Goal: Task Accomplishment & Management: Use online tool/utility

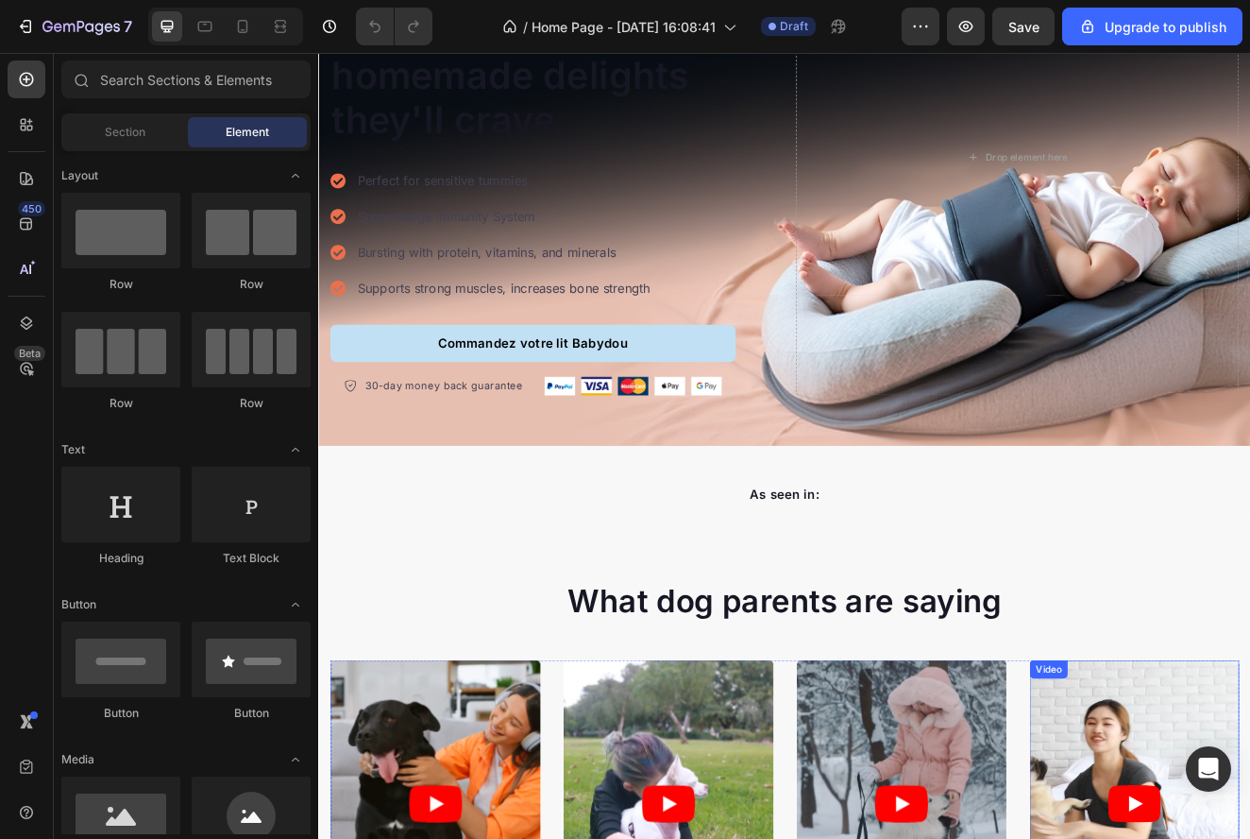
scroll to position [311, 0]
click at [25, 231] on icon at bounding box center [26, 223] width 19 height 19
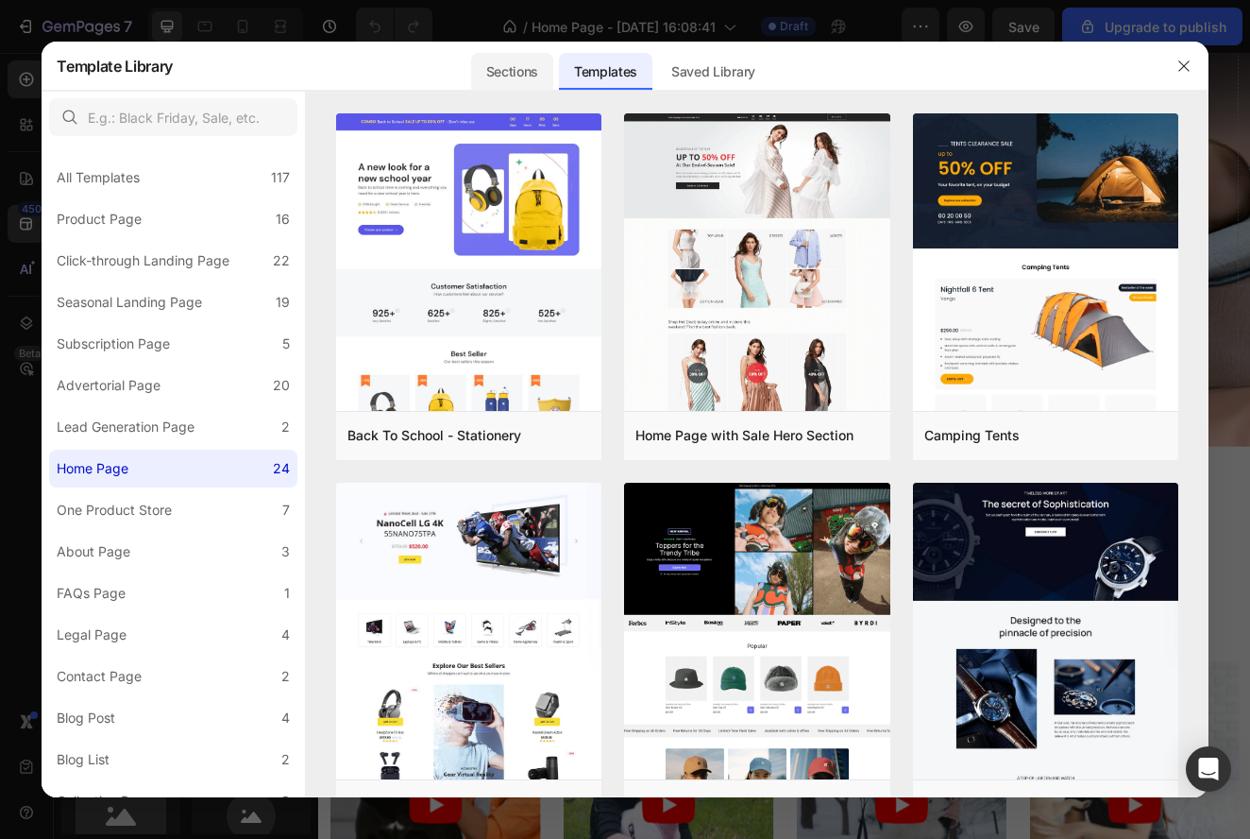
click at [492, 60] on div "Sections" at bounding box center [512, 72] width 82 height 38
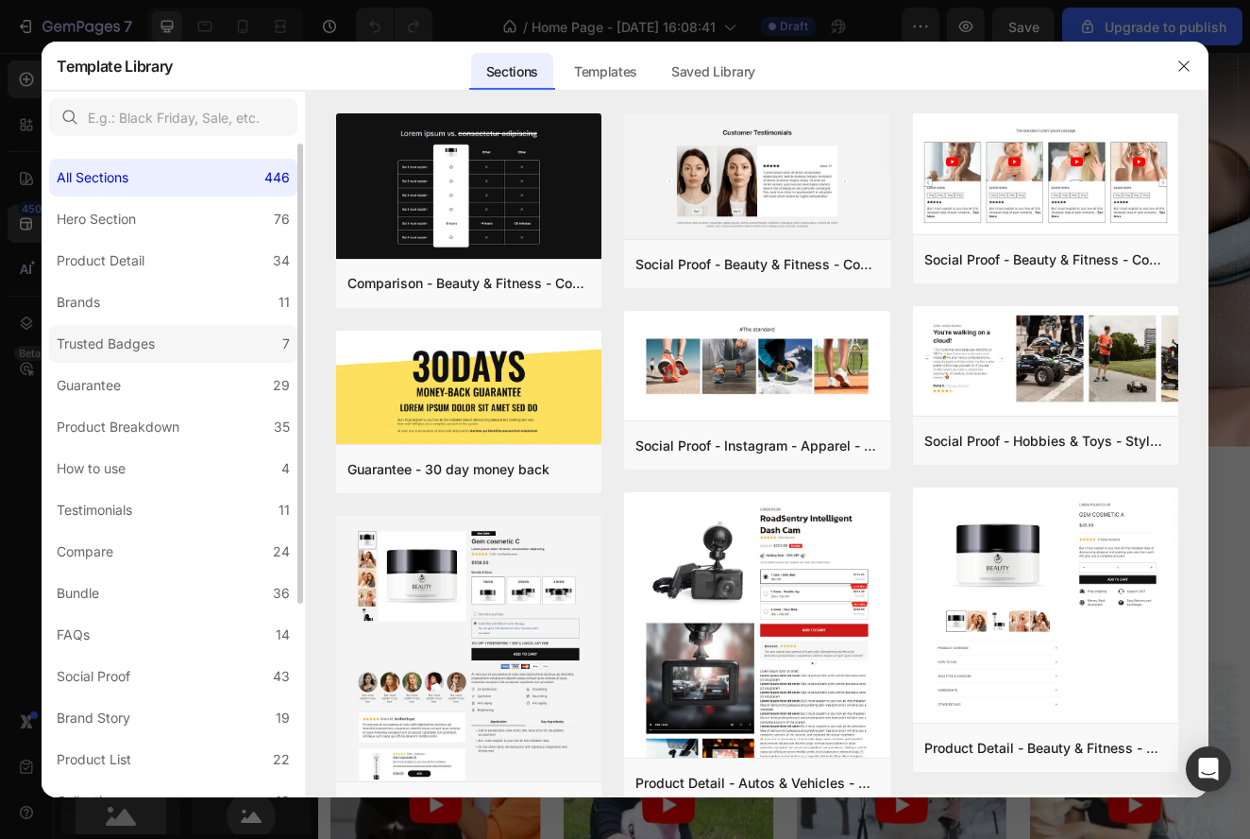
click at [176, 357] on label "Trusted Badges 7" at bounding box center [173, 344] width 248 height 38
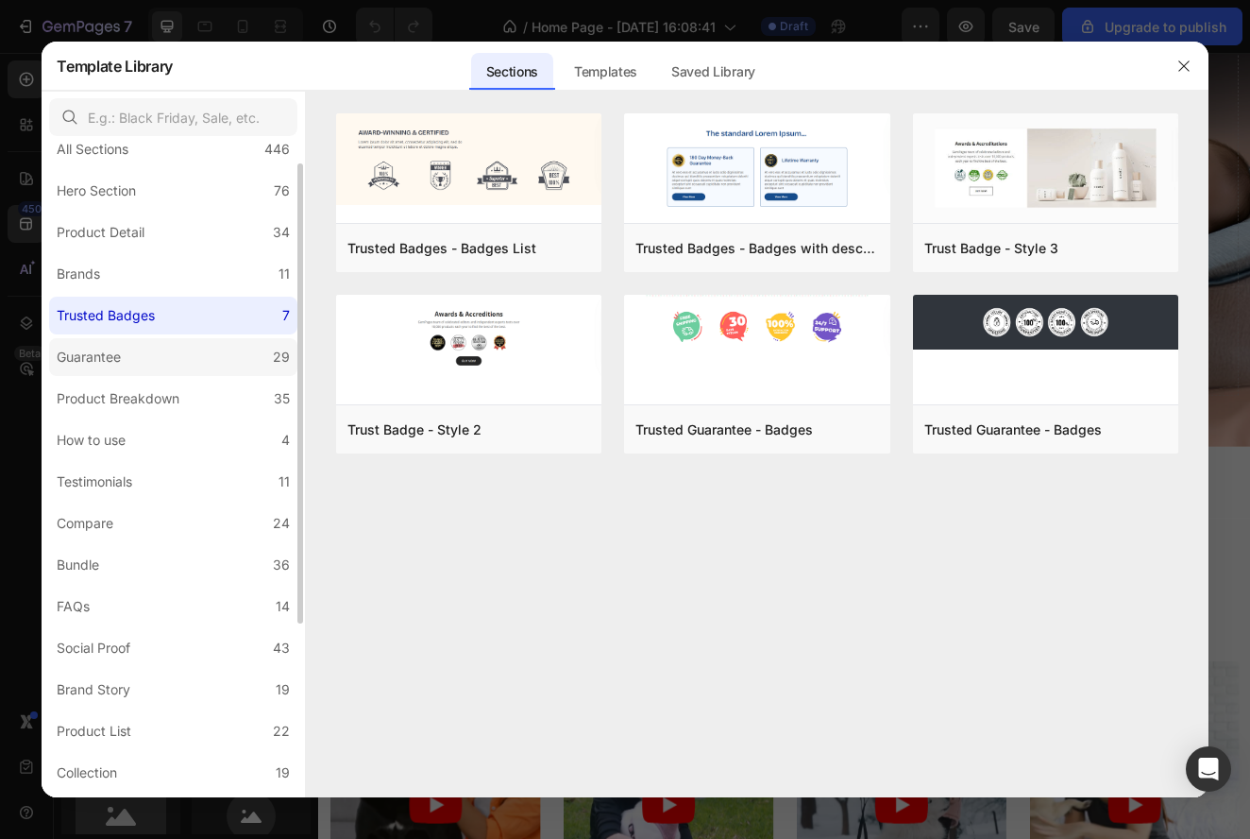
scroll to position [57, 0]
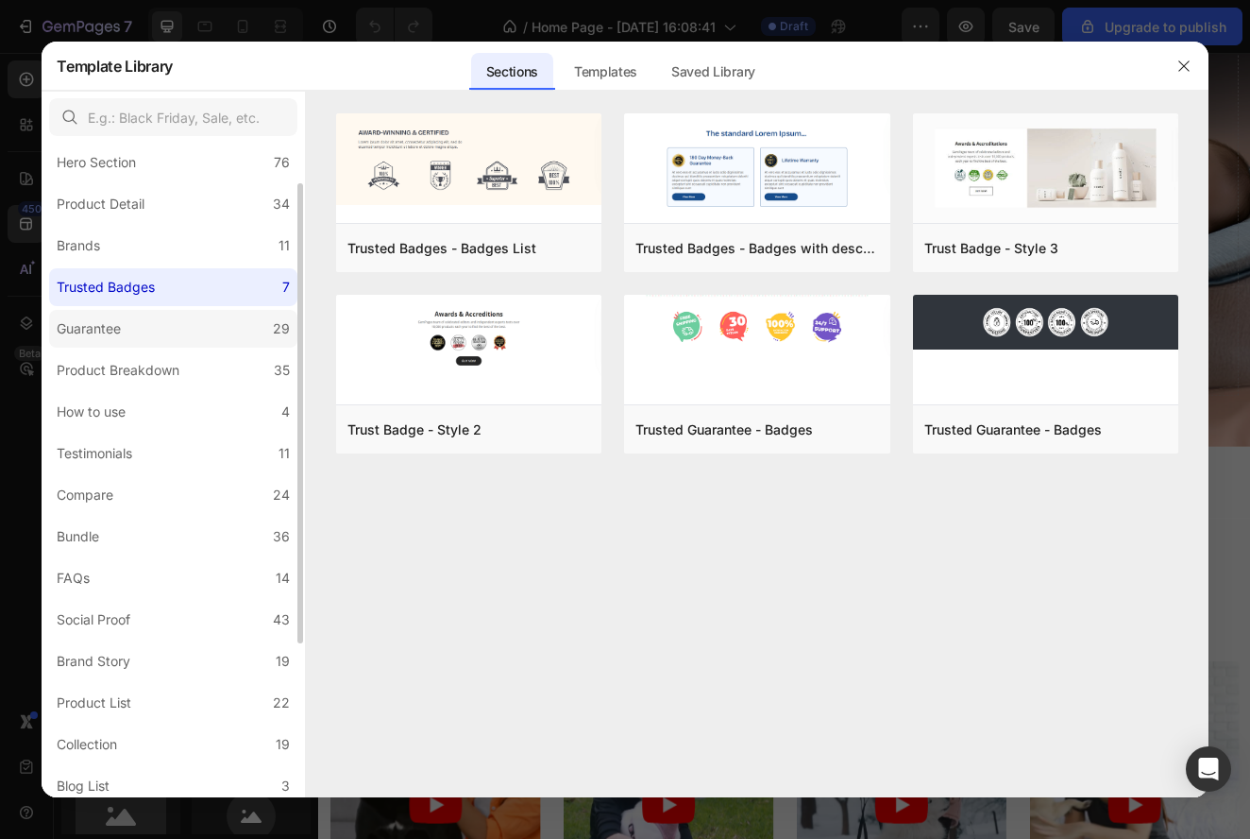
click at [237, 330] on label "Guarantee 29" at bounding box center [173, 329] width 248 height 38
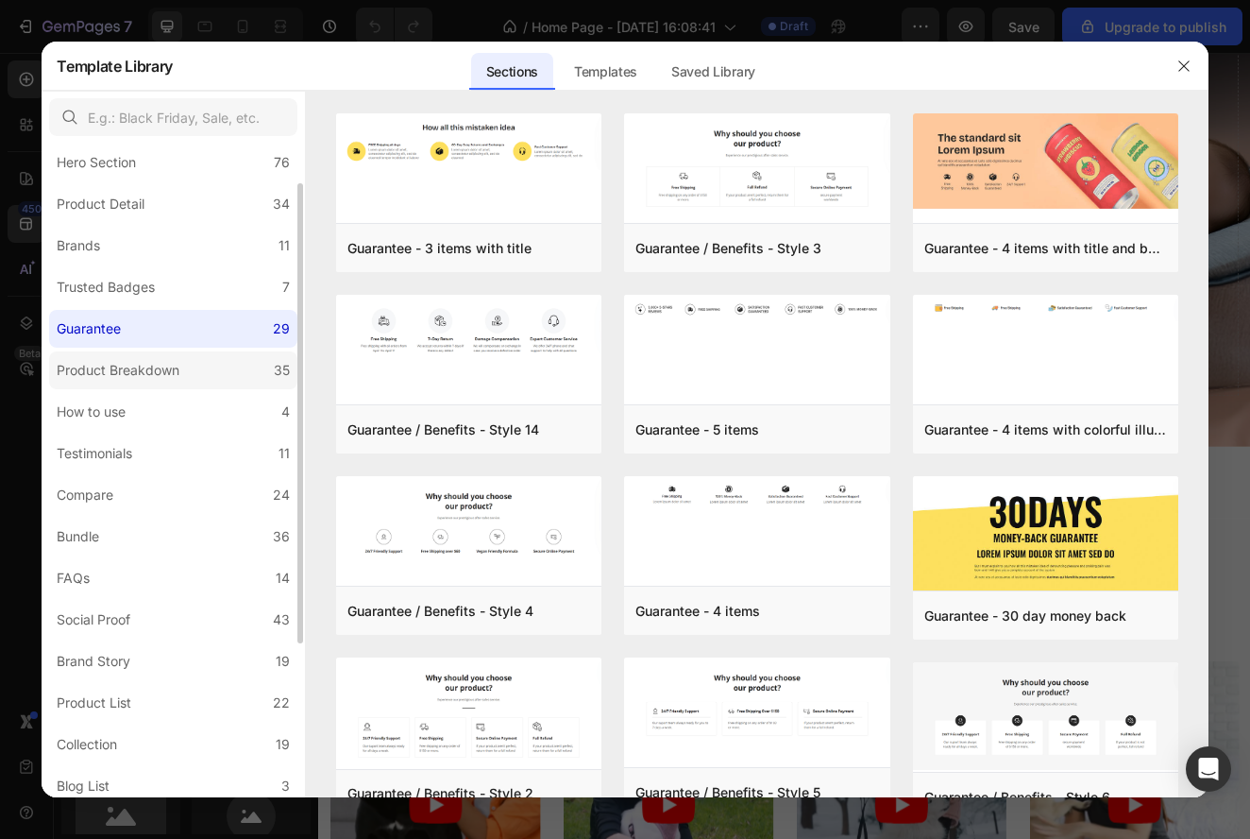
click at [233, 359] on label "Product Breakdown 35" at bounding box center [173, 370] width 248 height 38
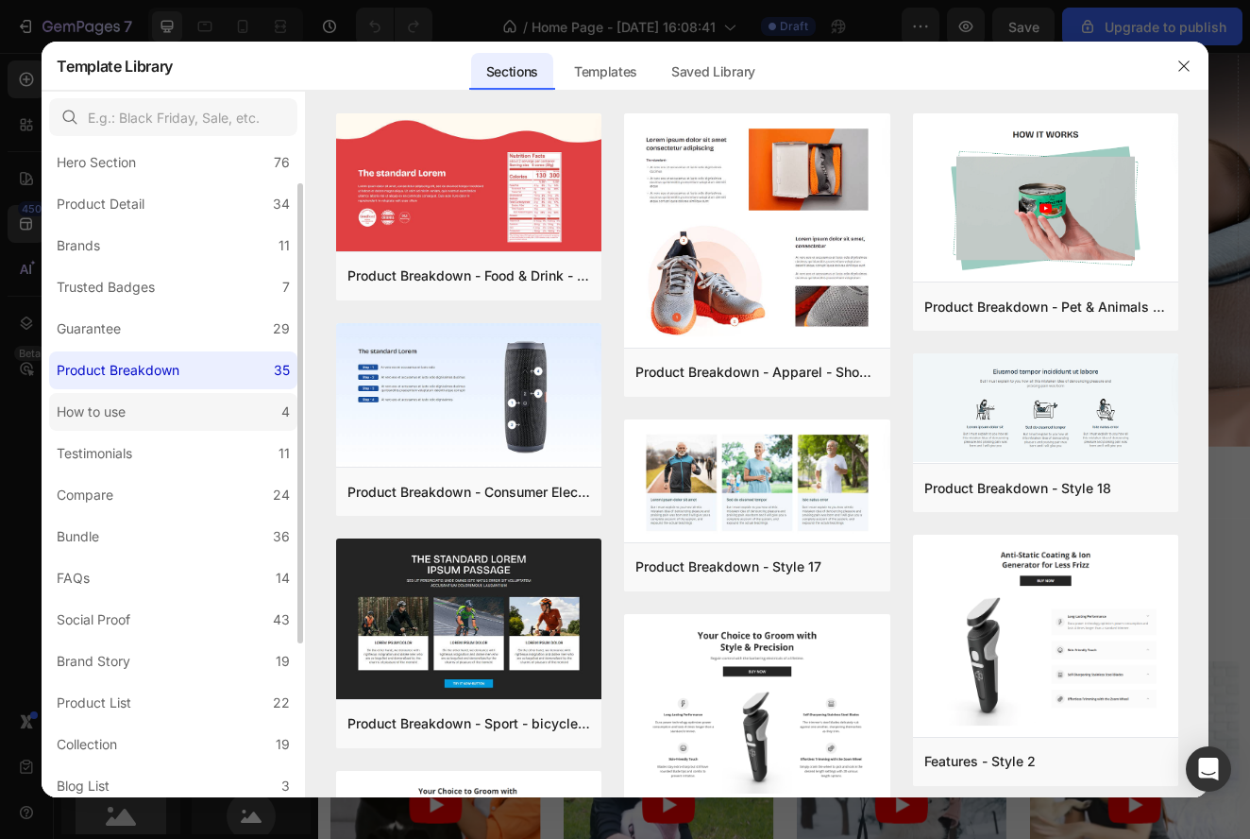
click at [227, 404] on label "How to use 4" at bounding box center [173, 412] width 248 height 38
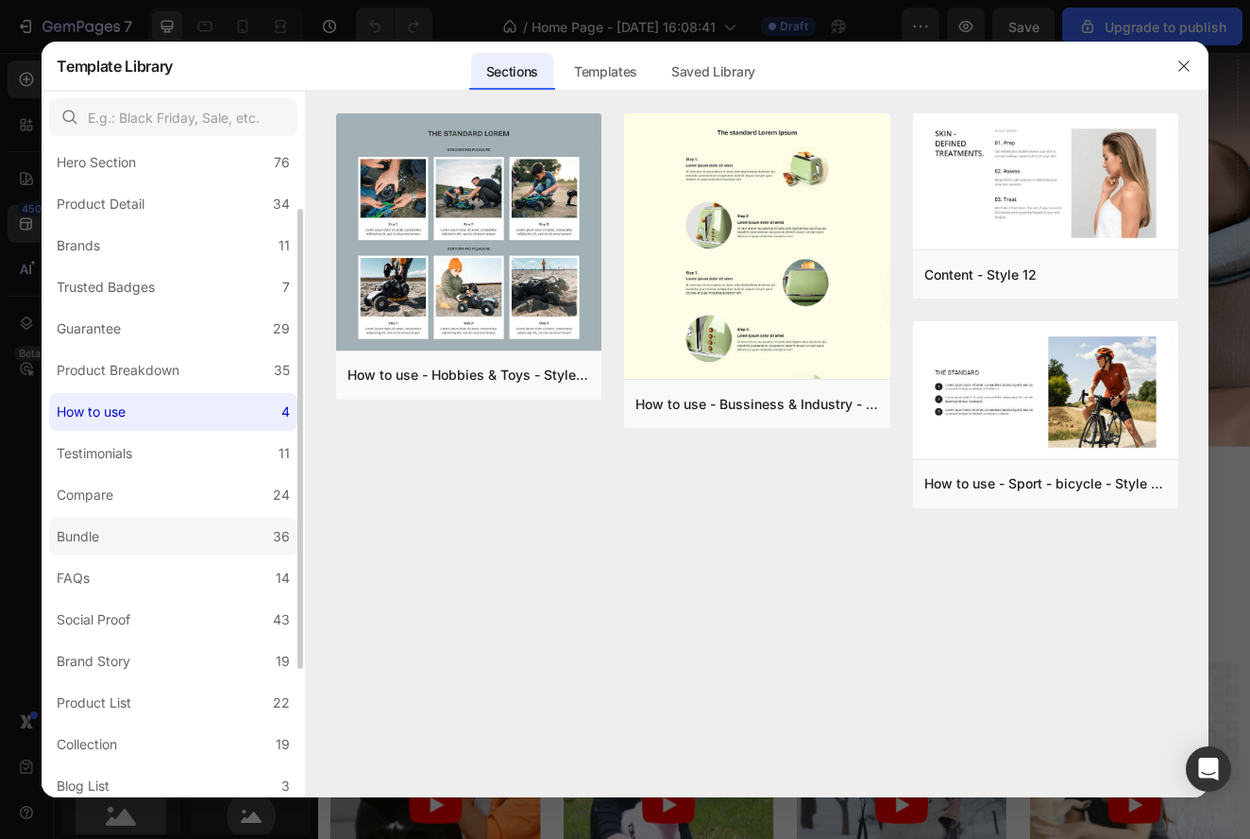
scroll to position [88, 0]
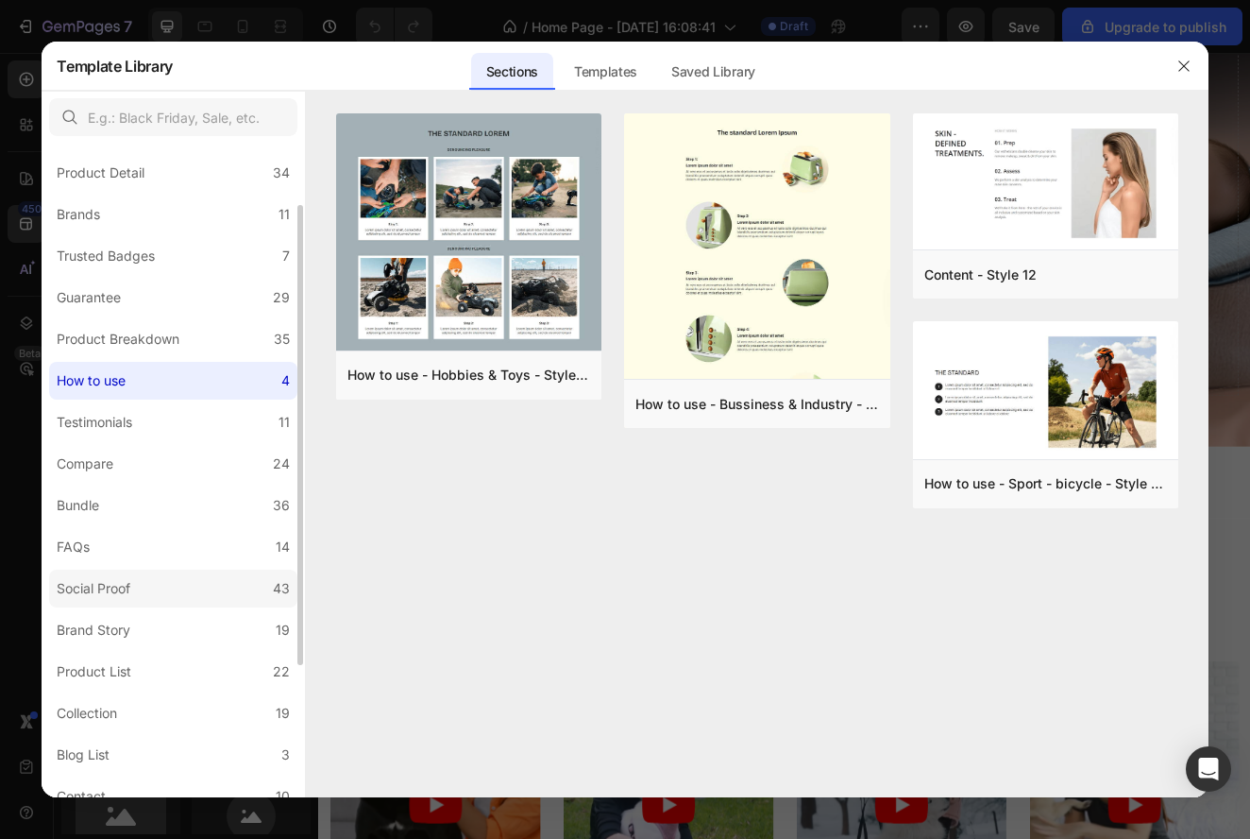
click at [223, 599] on label "Social Proof 43" at bounding box center [173, 588] width 248 height 38
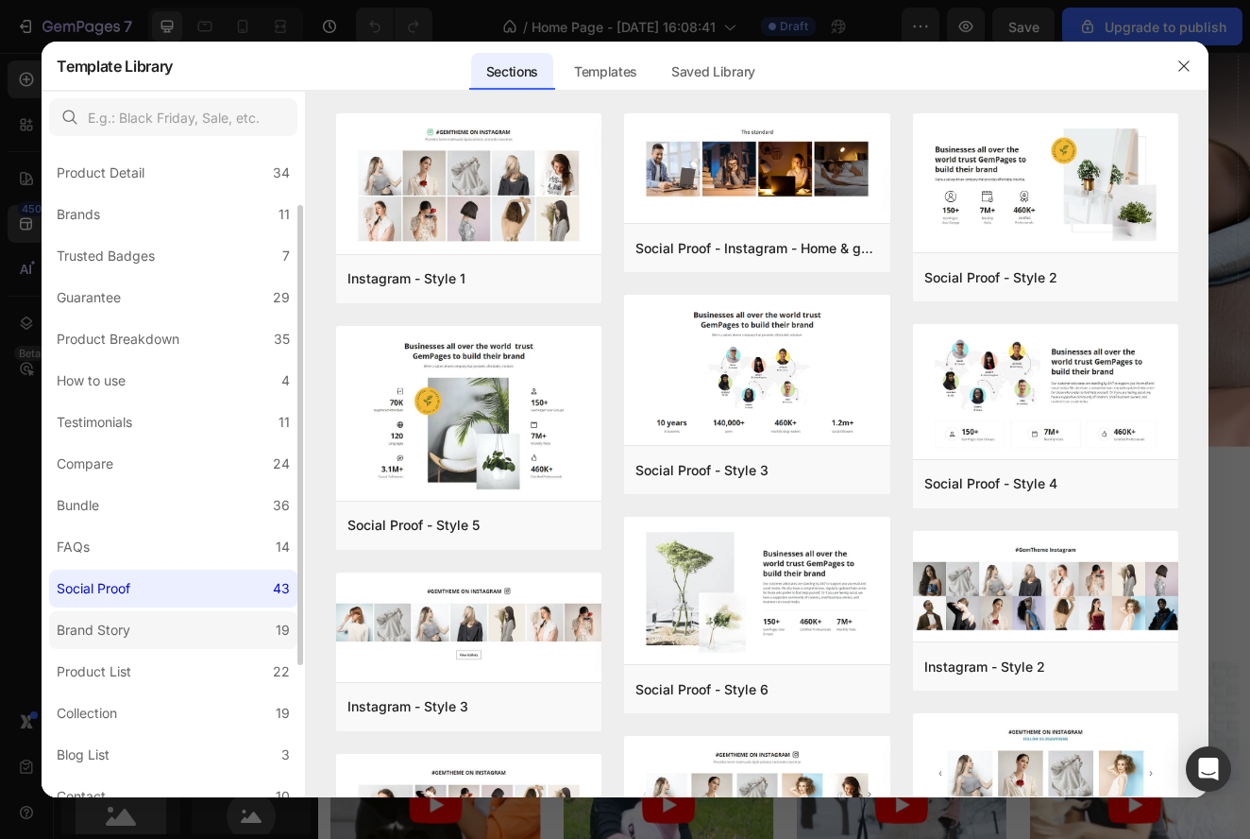
click at [223, 634] on label "Brand Story 19" at bounding box center [173, 630] width 248 height 38
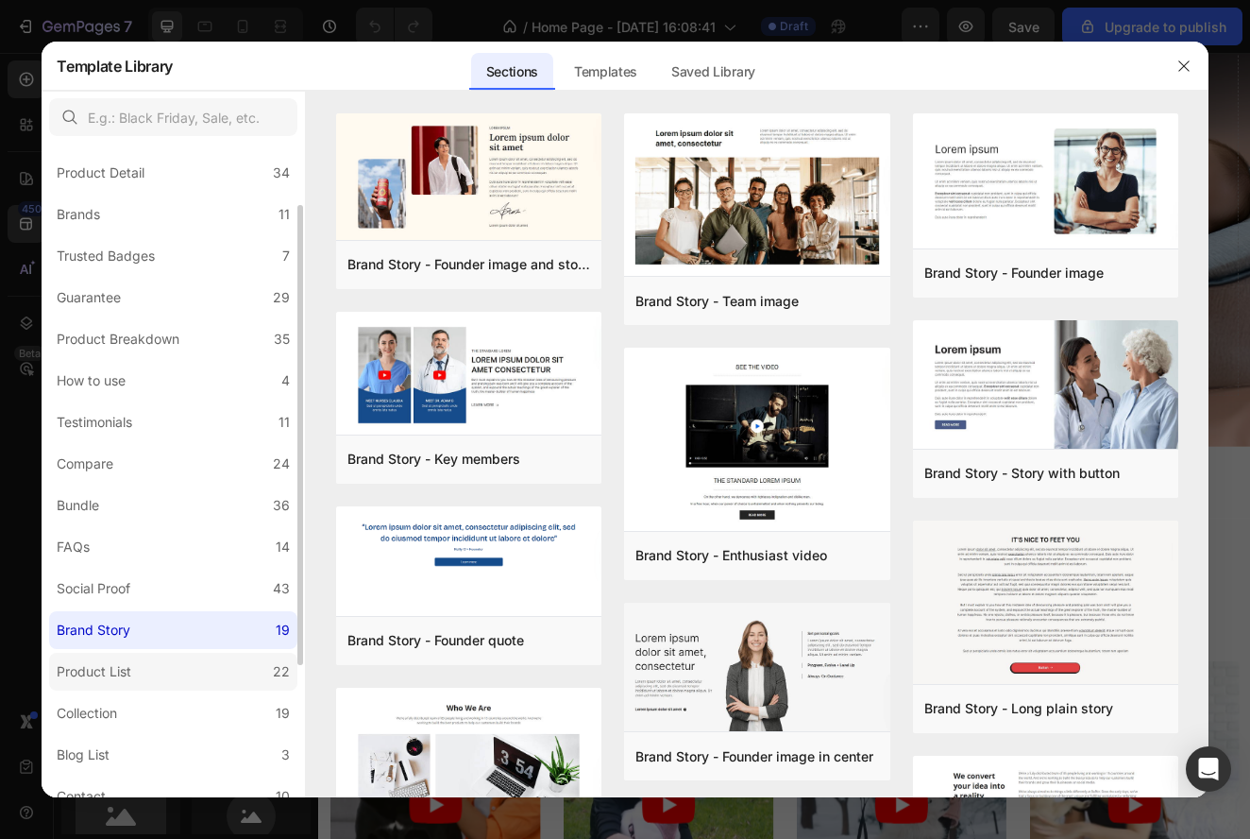
click at [225, 660] on label "Product List 22" at bounding box center [173, 671] width 248 height 38
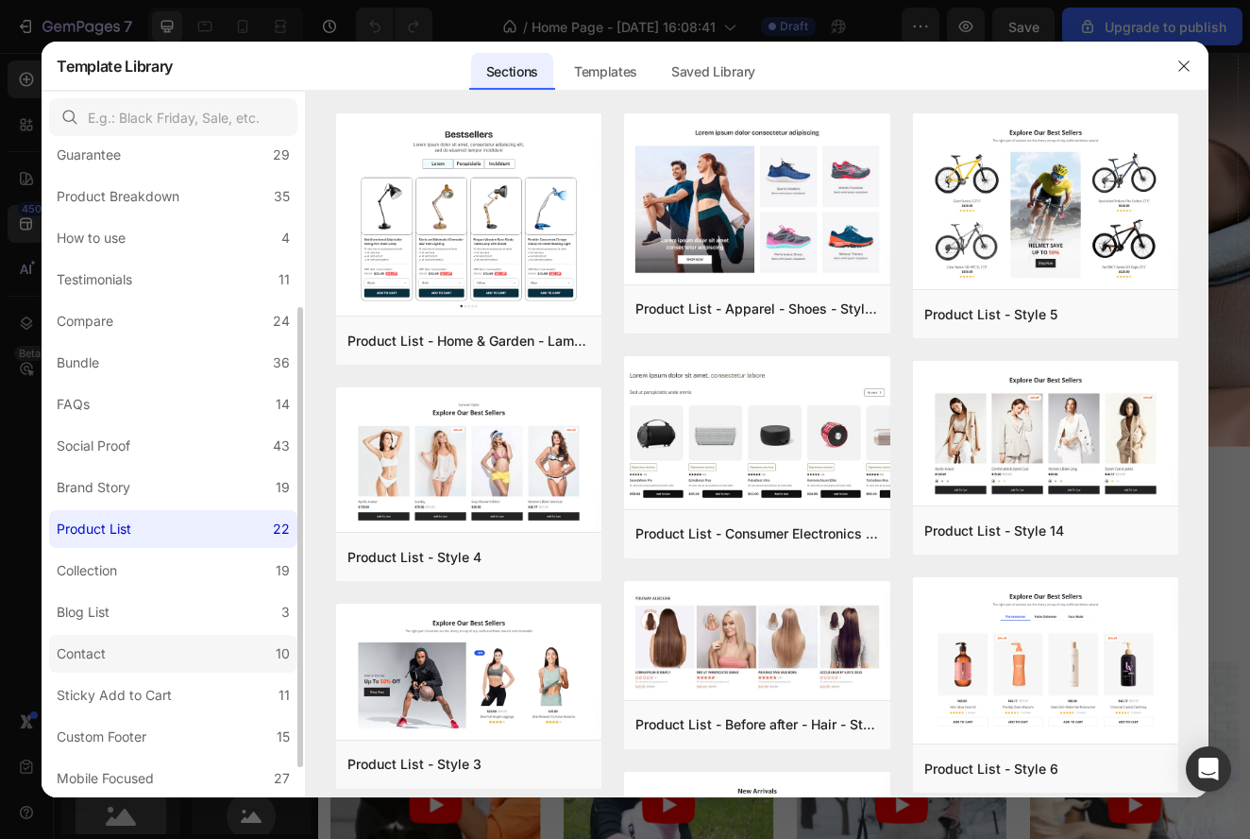
scroll to position [273, 0]
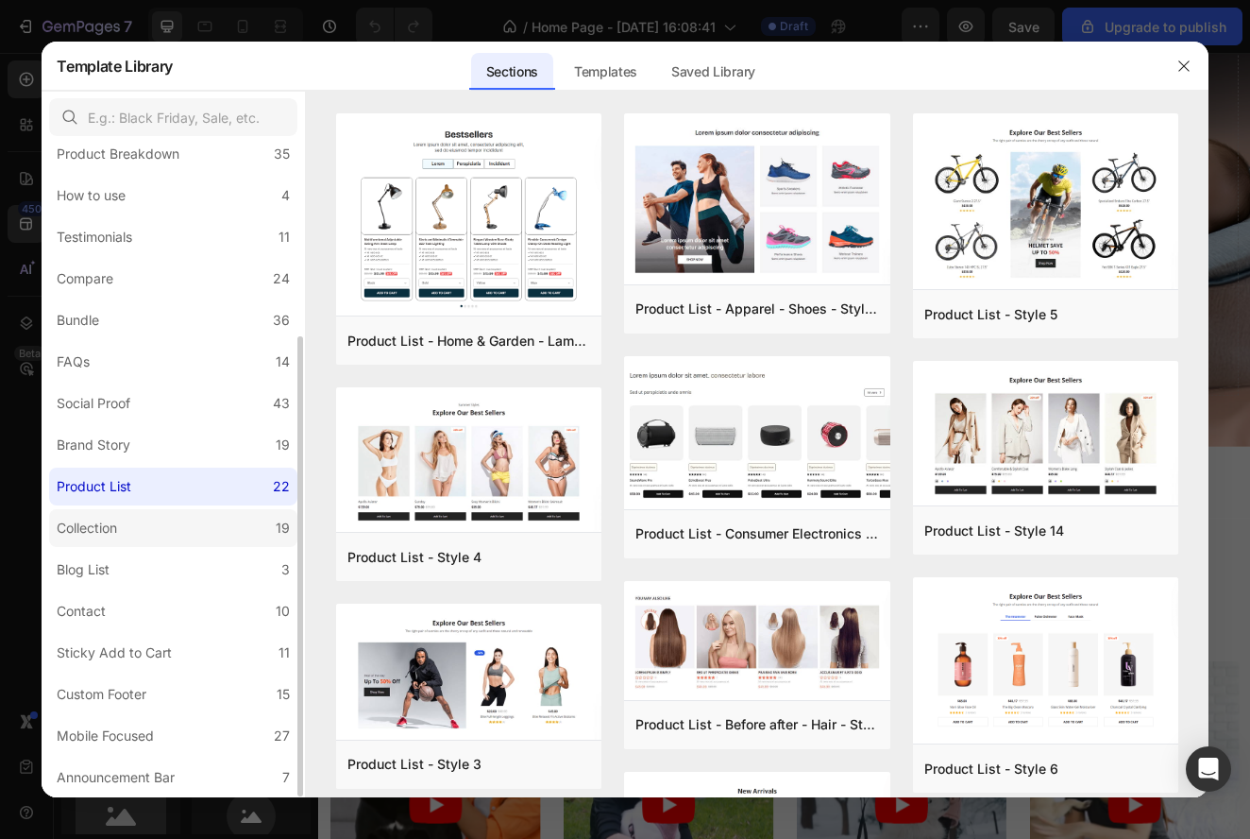
click at [186, 531] on label "Collection 19" at bounding box center [173, 528] width 248 height 38
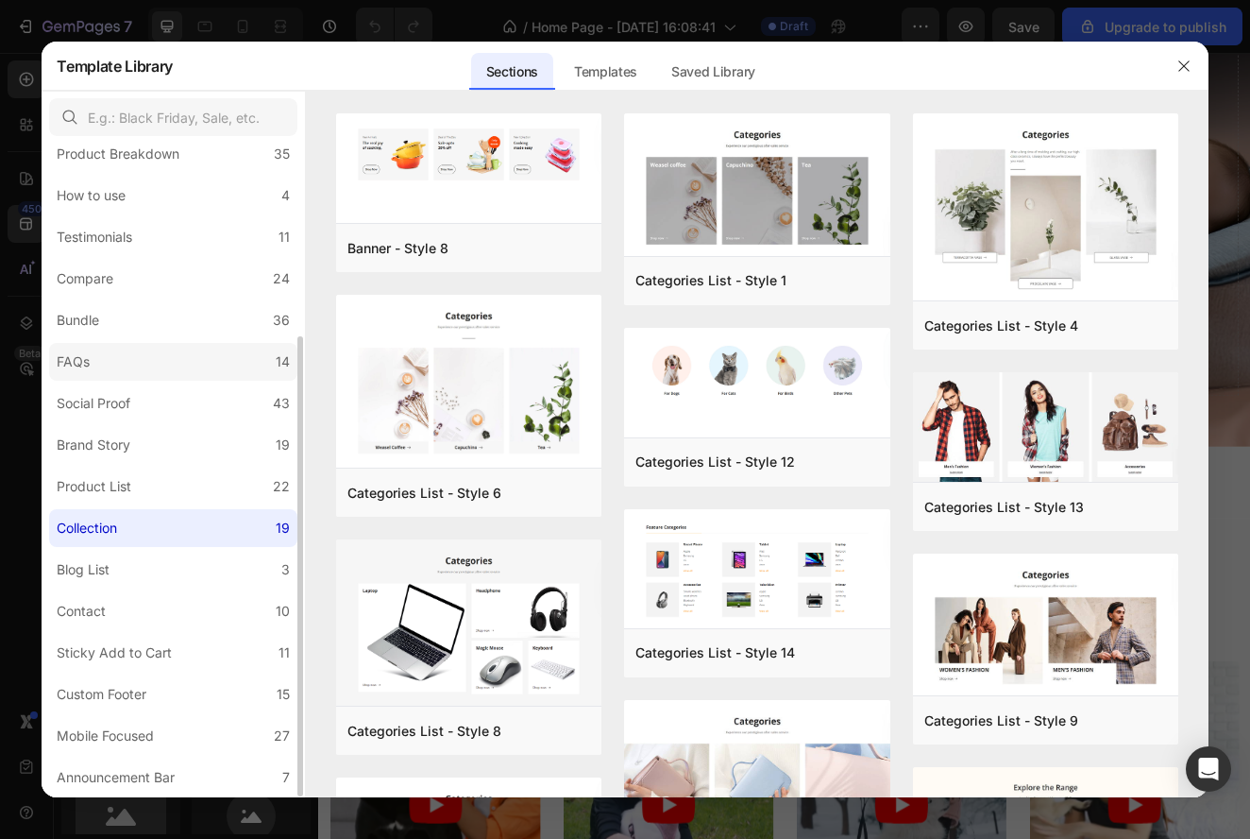
click at [185, 376] on label "FAQs 14" at bounding box center [173, 362] width 248 height 38
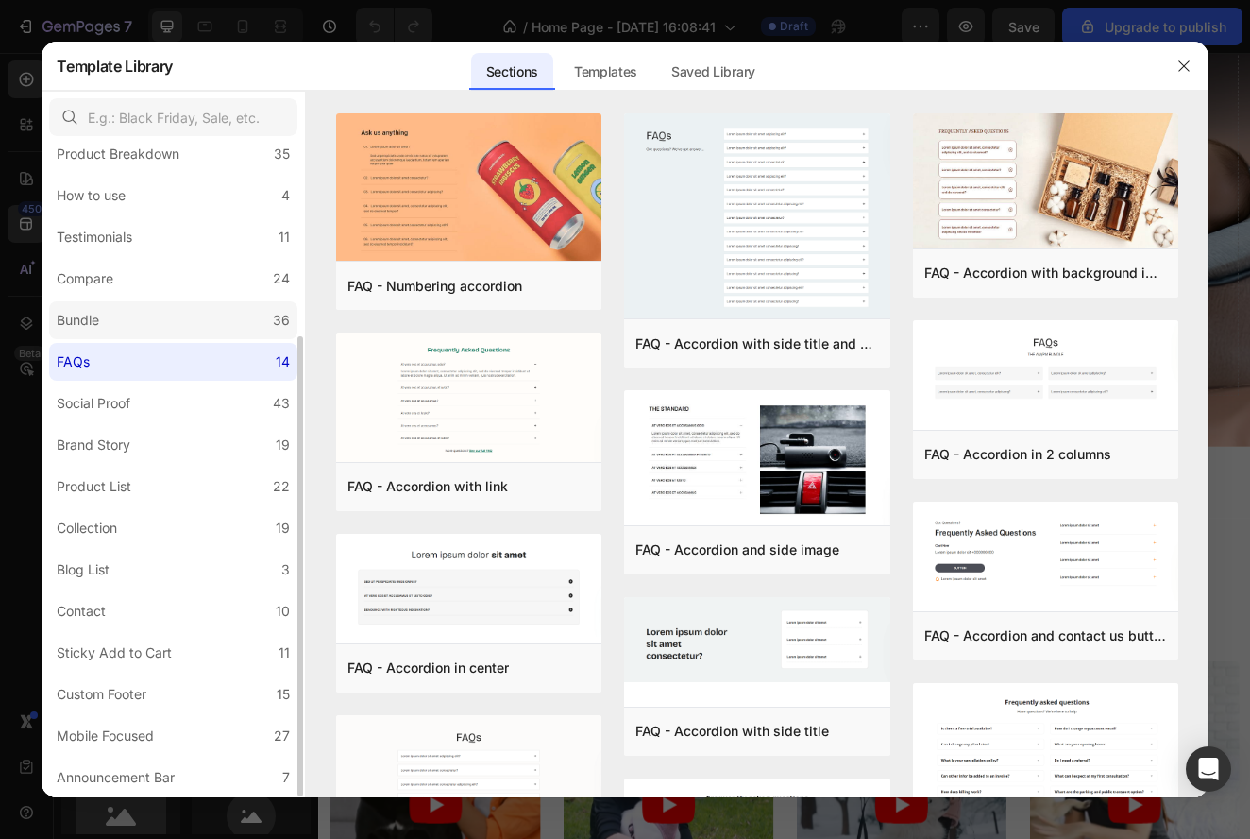
click at [189, 319] on label "Bundle 36" at bounding box center [173, 320] width 248 height 38
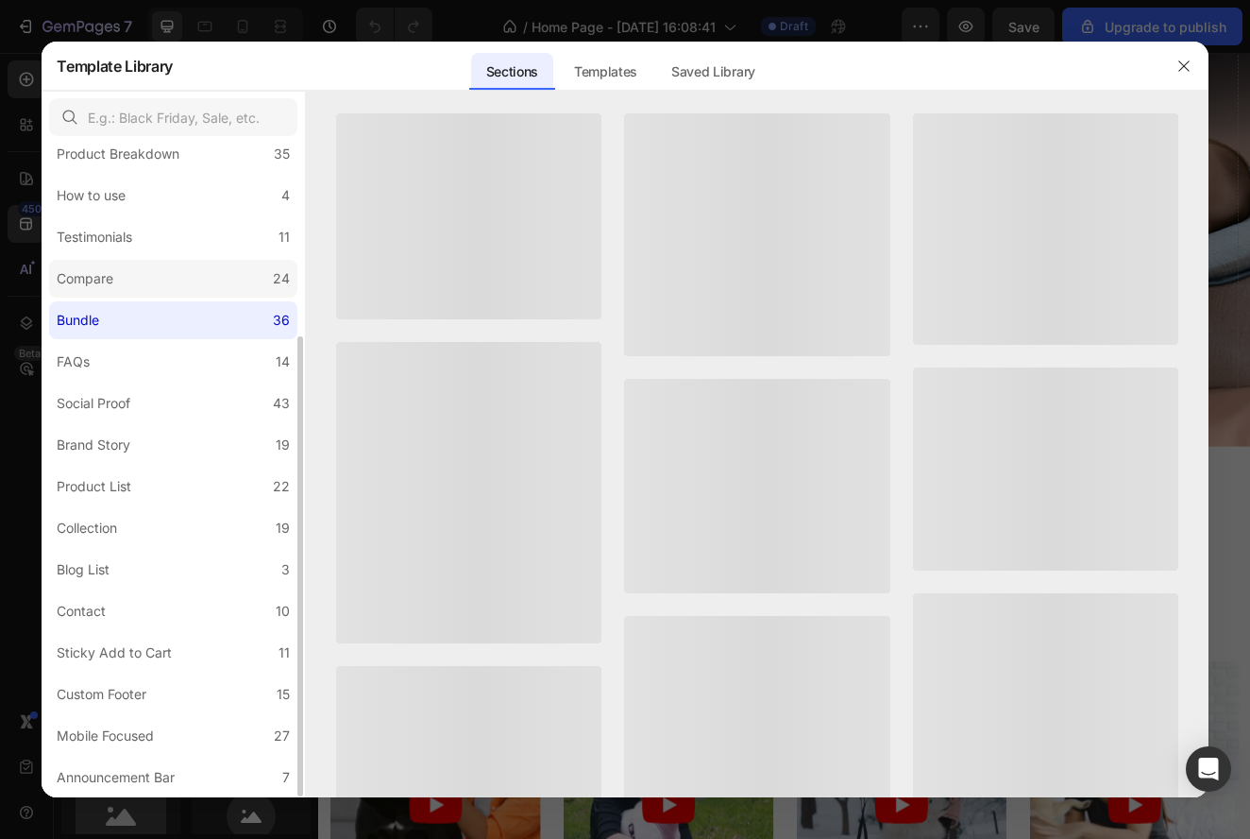
click at [194, 287] on label "Compare 24" at bounding box center [173, 279] width 248 height 38
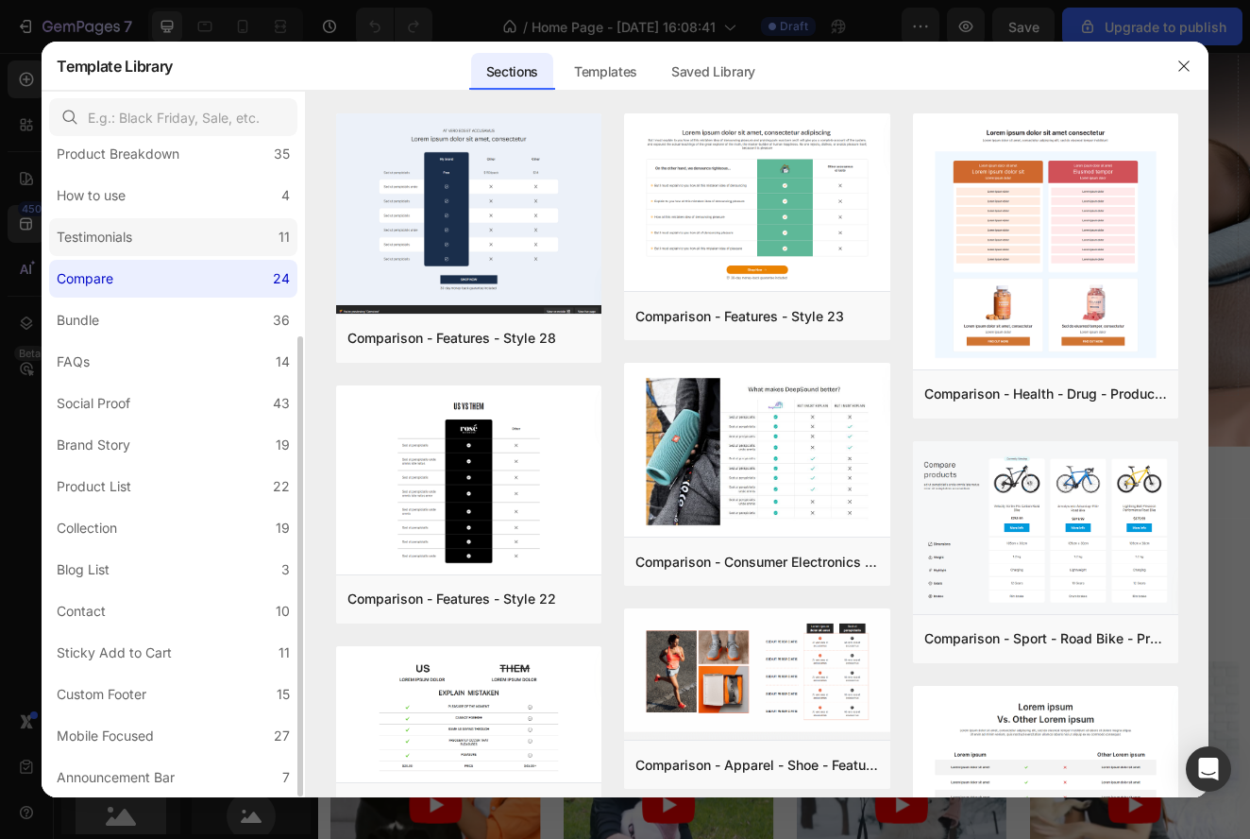
click at [198, 229] on label "Testimonials 11" at bounding box center [173, 237] width 248 height 38
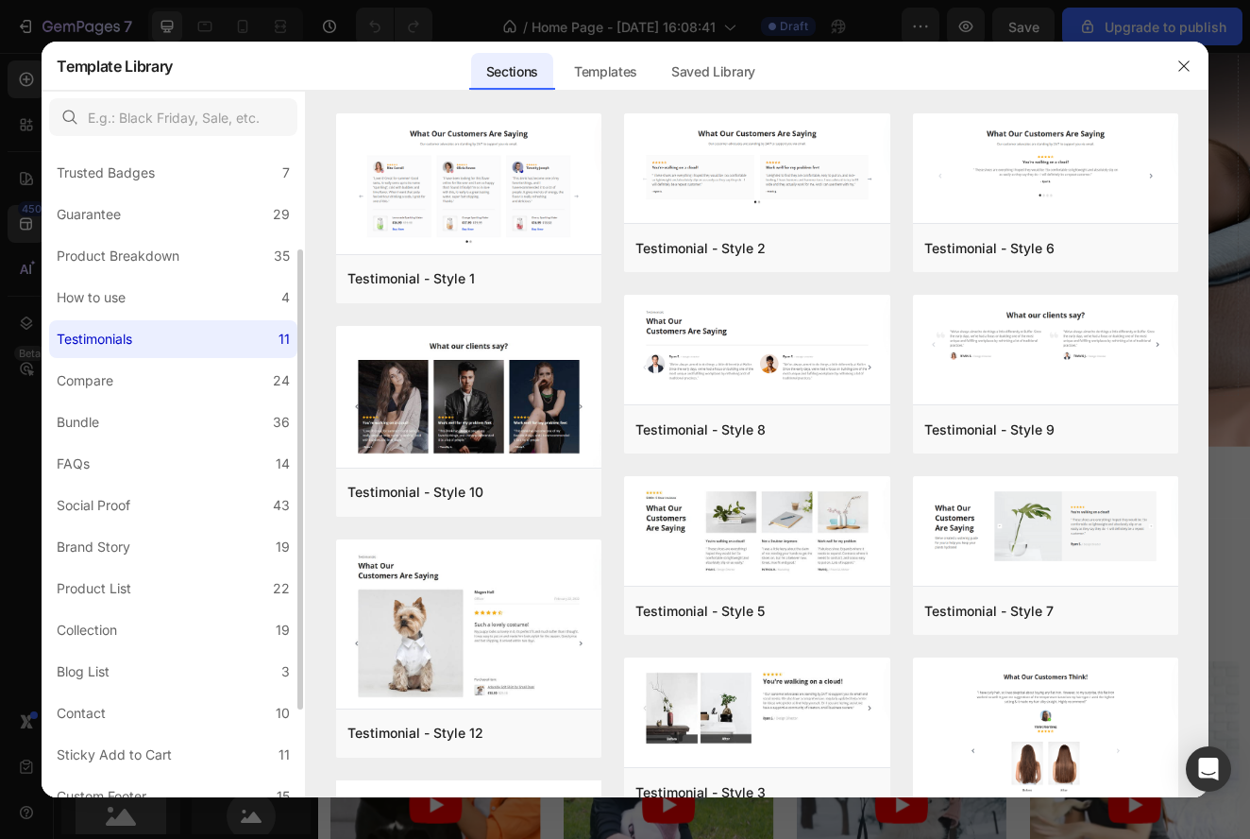
scroll to position [134, 0]
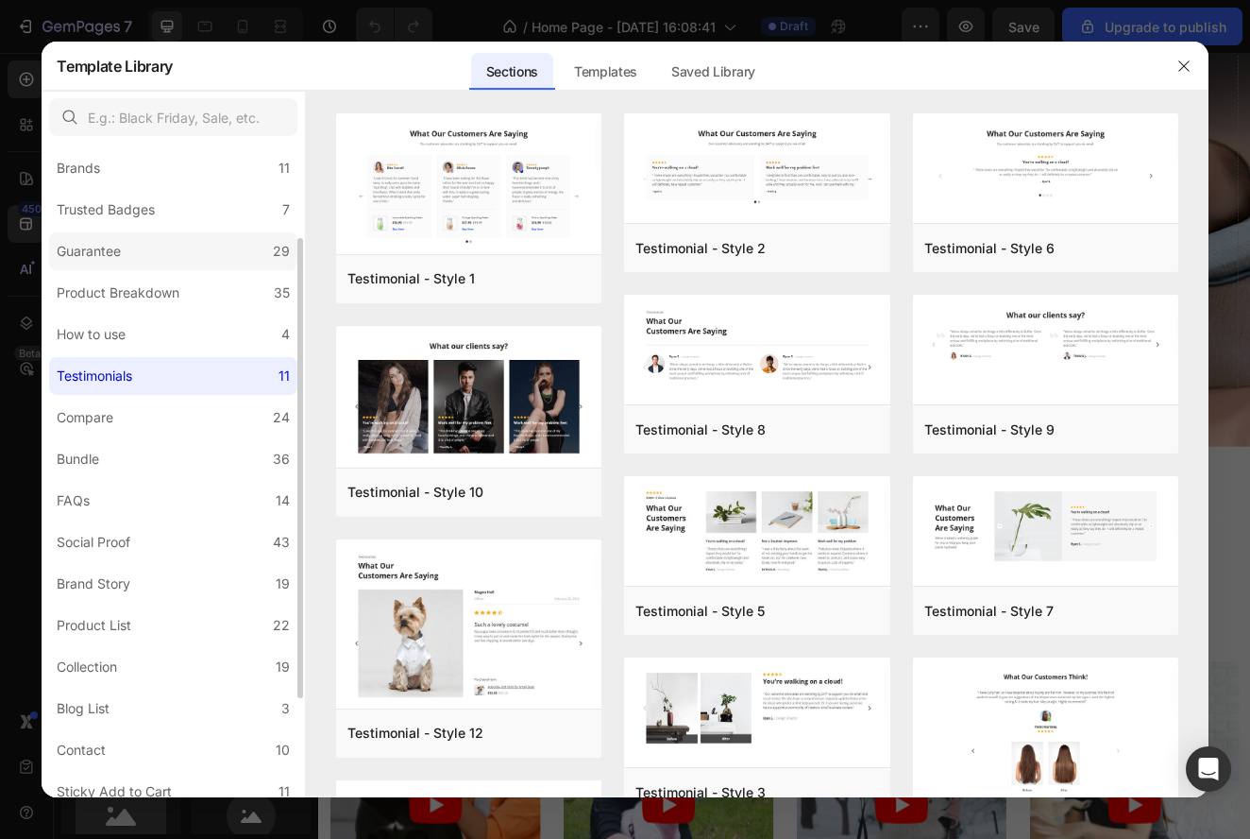
click at [200, 244] on label "Guarantee 29" at bounding box center [173, 251] width 248 height 38
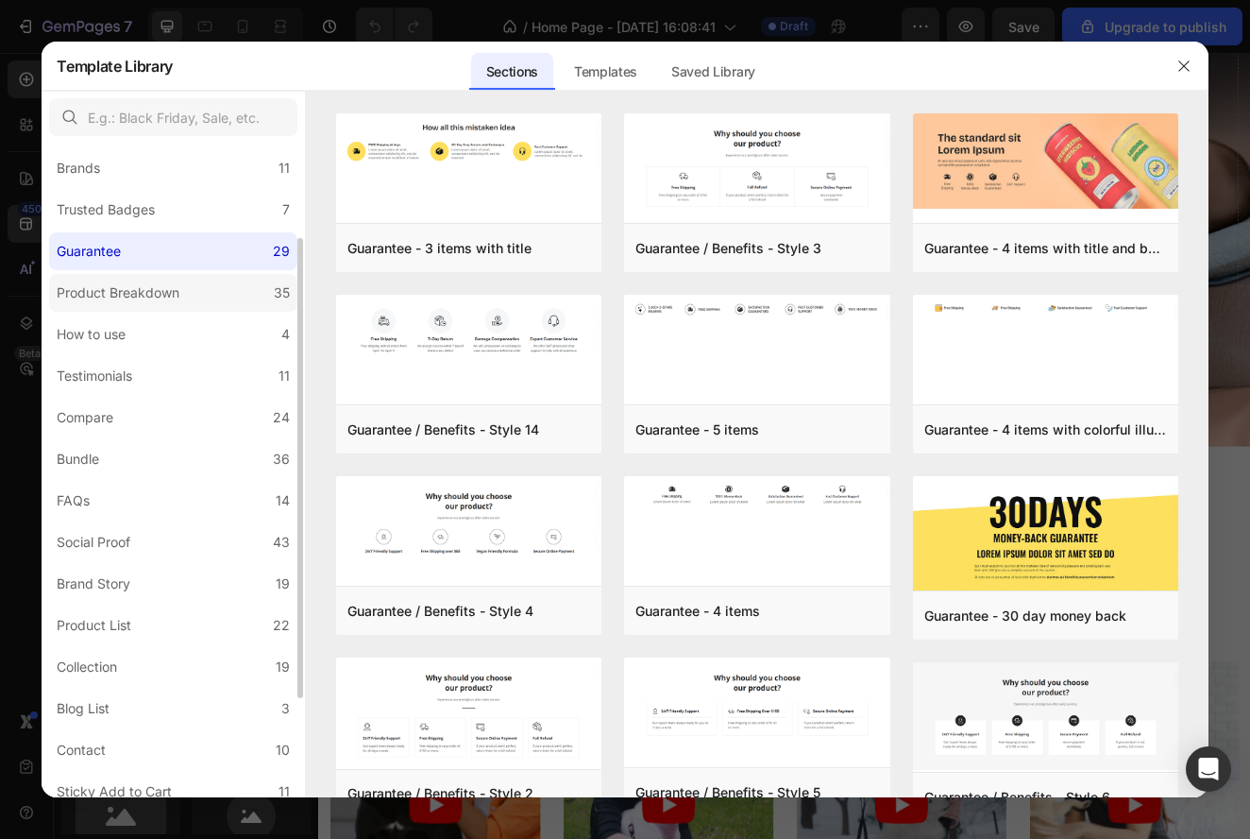
click at [207, 286] on label "Product Breakdown 35" at bounding box center [173, 293] width 248 height 38
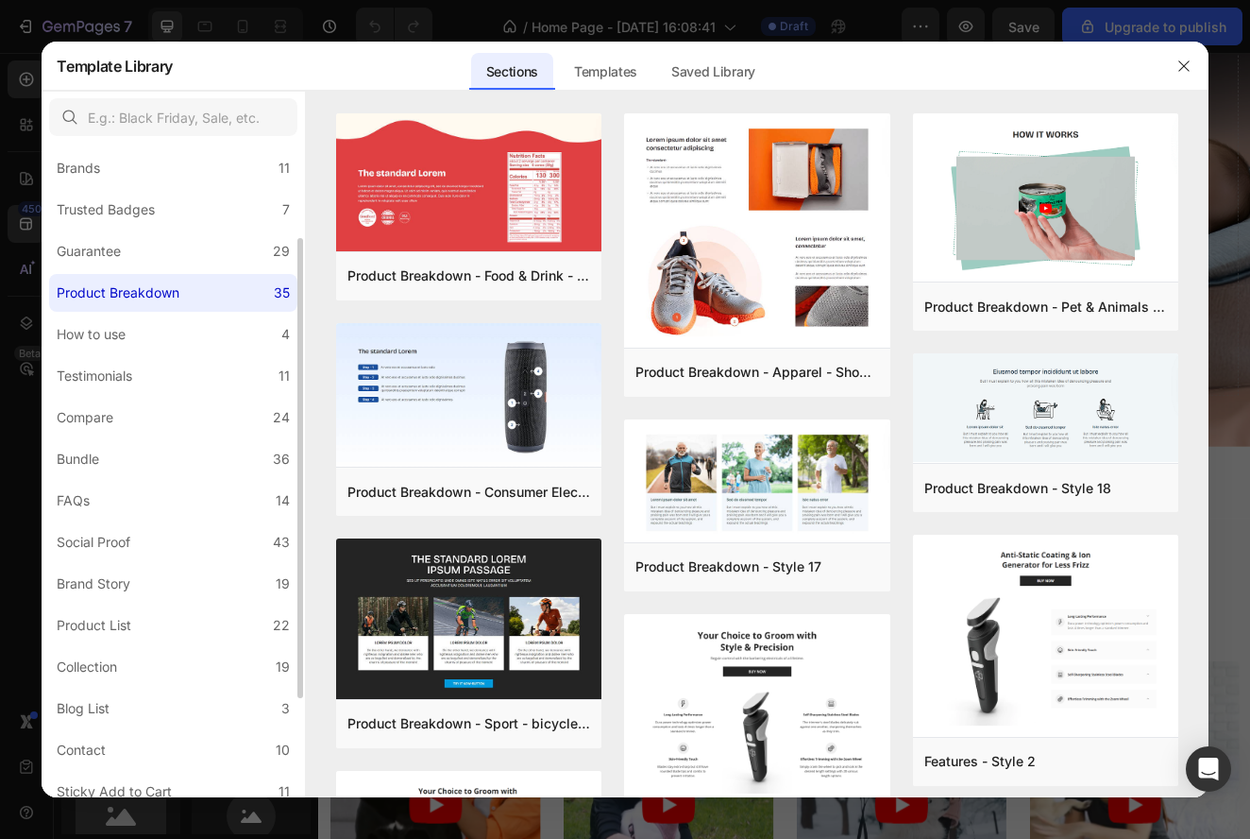
click at [214, 188] on div "All Sections 446 Hero Section 76 Product Detail 34 Brands 11 Trusted Badges 7 G…" at bounding box center [173, 471] width 263 height 925
click at [213, 194] on label "Trusted Badges 7" at bounding box center [173, 210] width 248 height 38
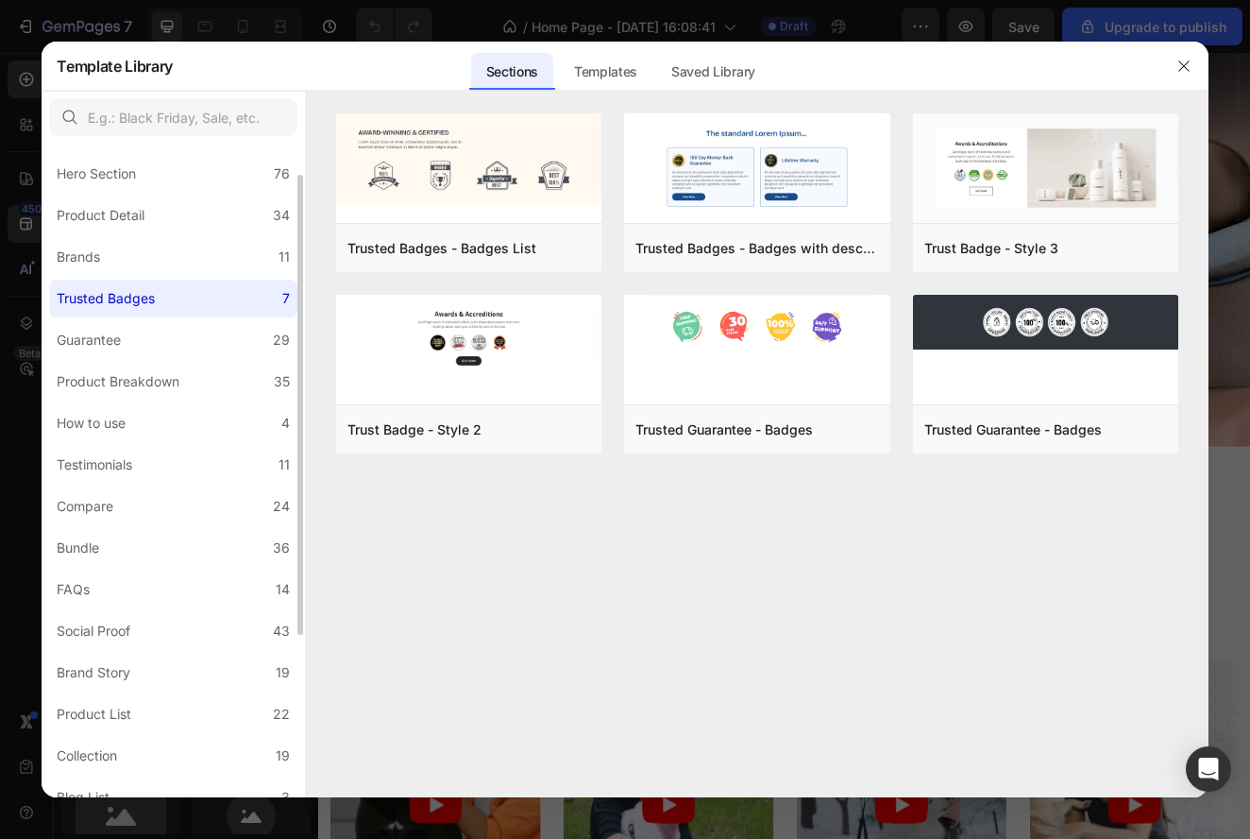
scroll to position [0, 0]
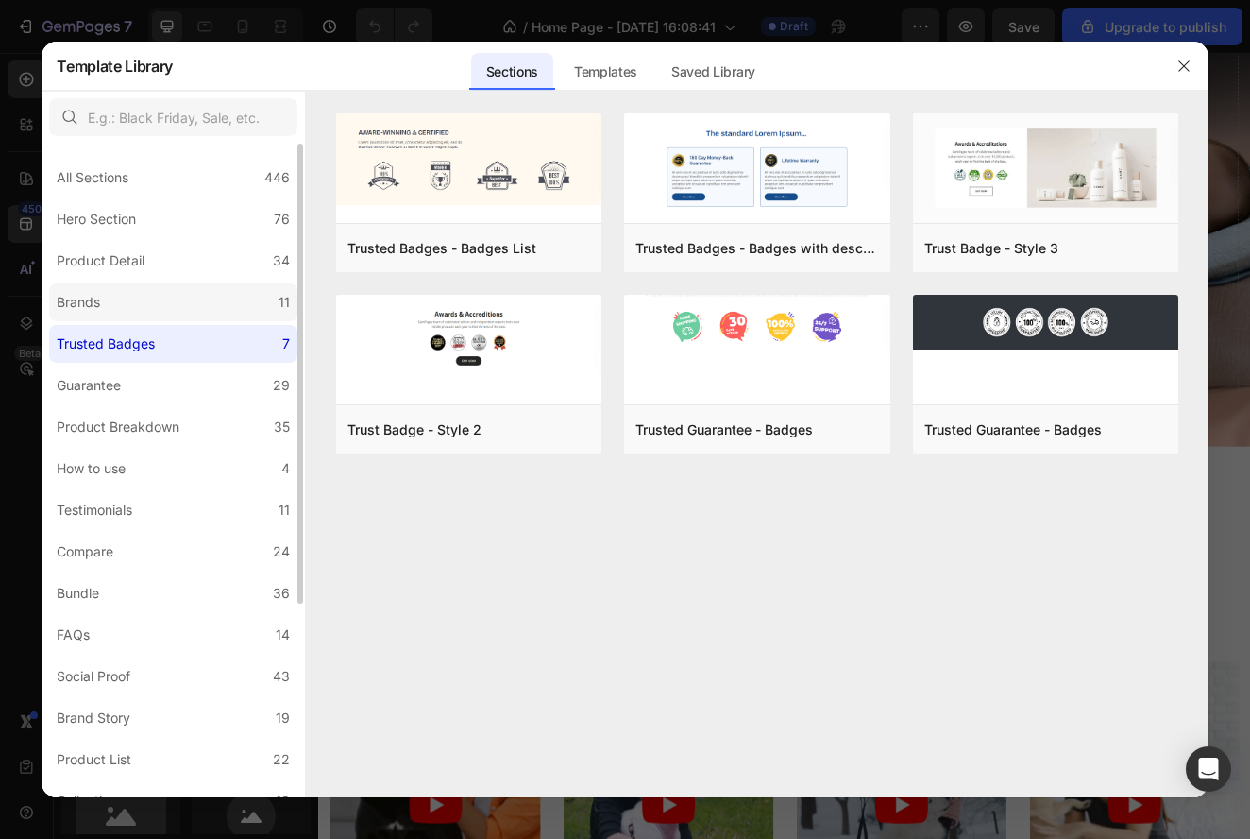
click at [203, 307] on label "Brands 11" at bounding box center [173, 302] width 248 height 38
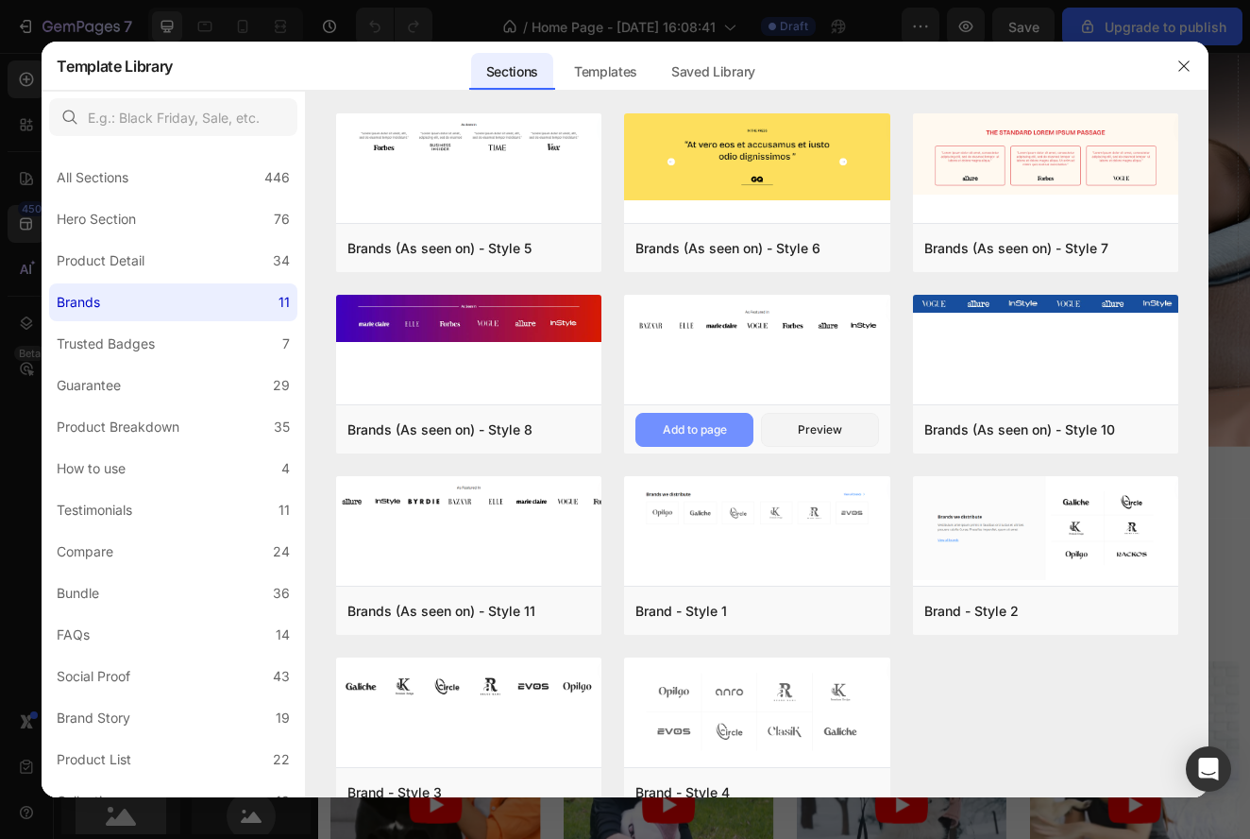
click at [715, 432] on div "Add to page" at bounding box center [695, 429] width 64 height 17
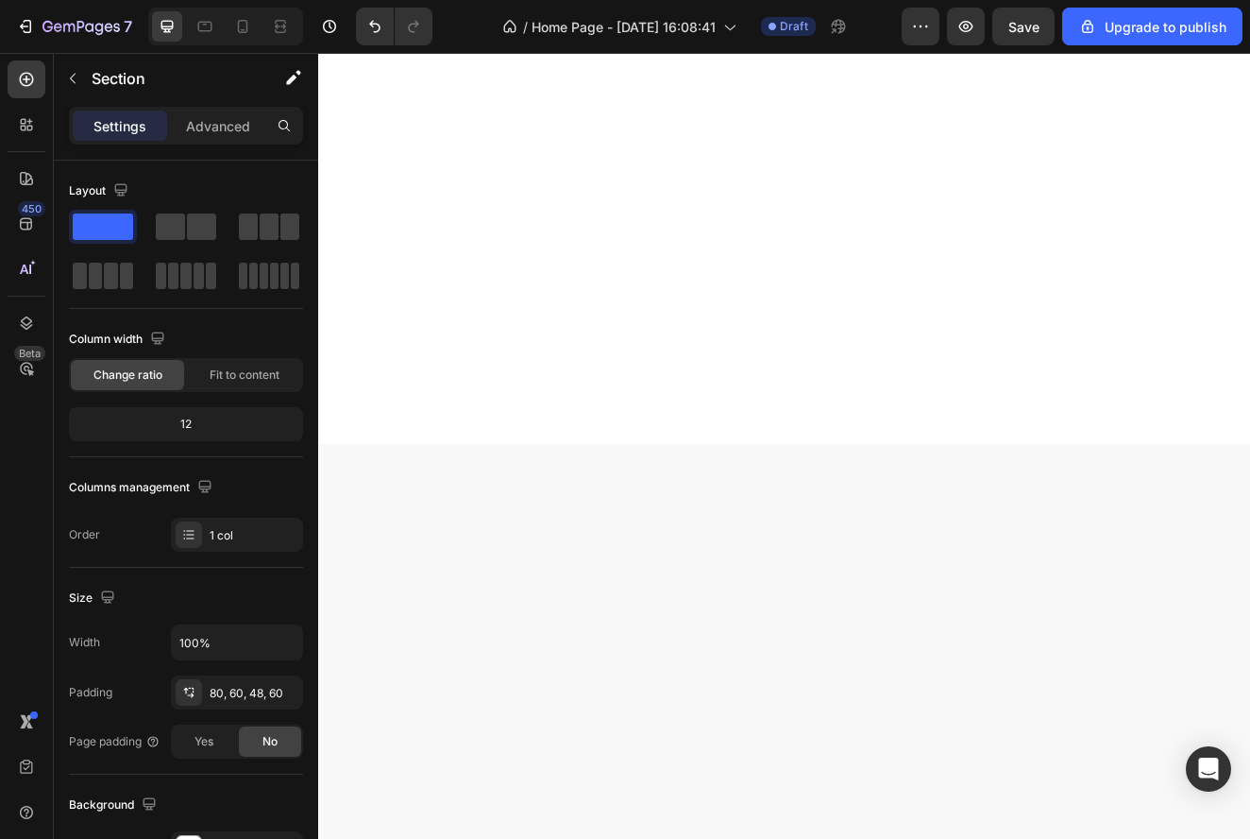
scroll to position [6019, 0]
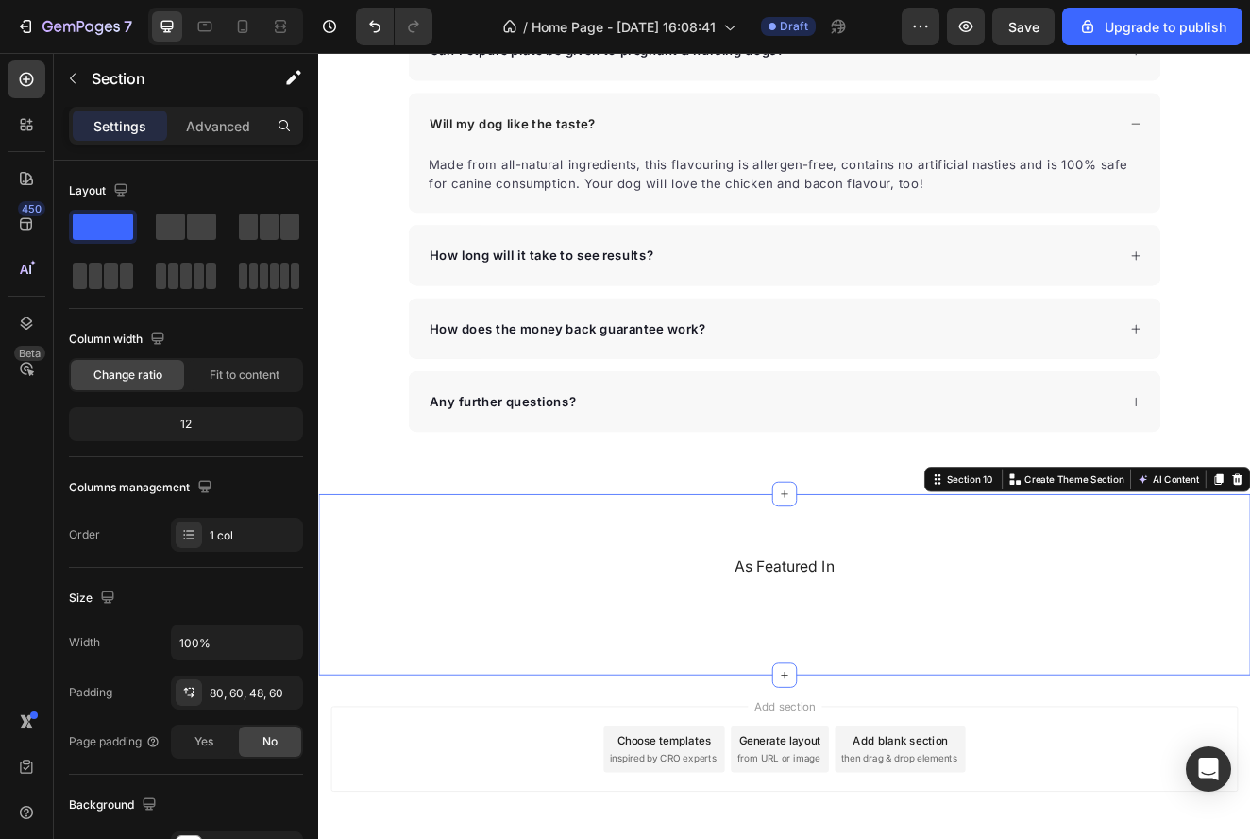
click at [500, 764] on div "As Featured In Heading Image Image Image Image Image Image Image Carousel Row" at bounding box center [885, 714] width 1020 height 99
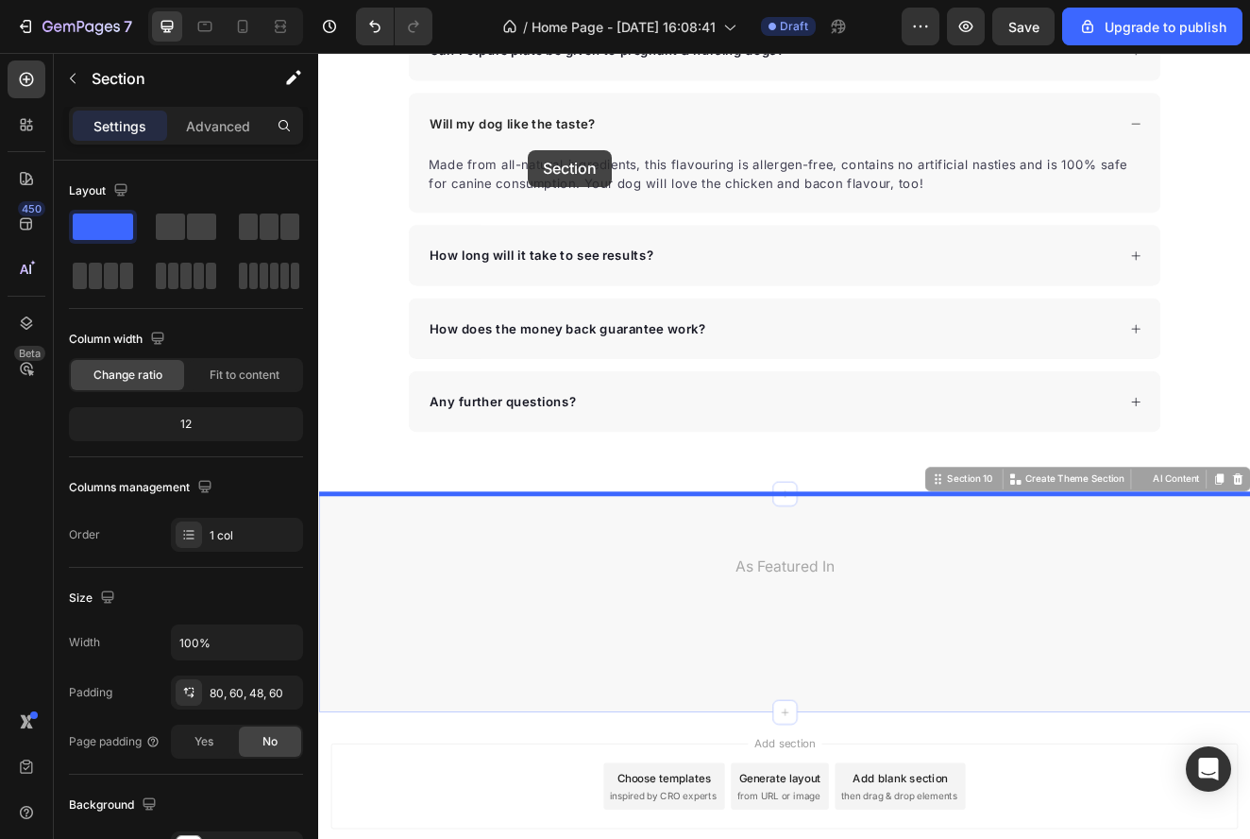
drag, startPoint x: 542, startPoint y: 633, endPoint x: 573, endPoint y: 171, distance: 462.8
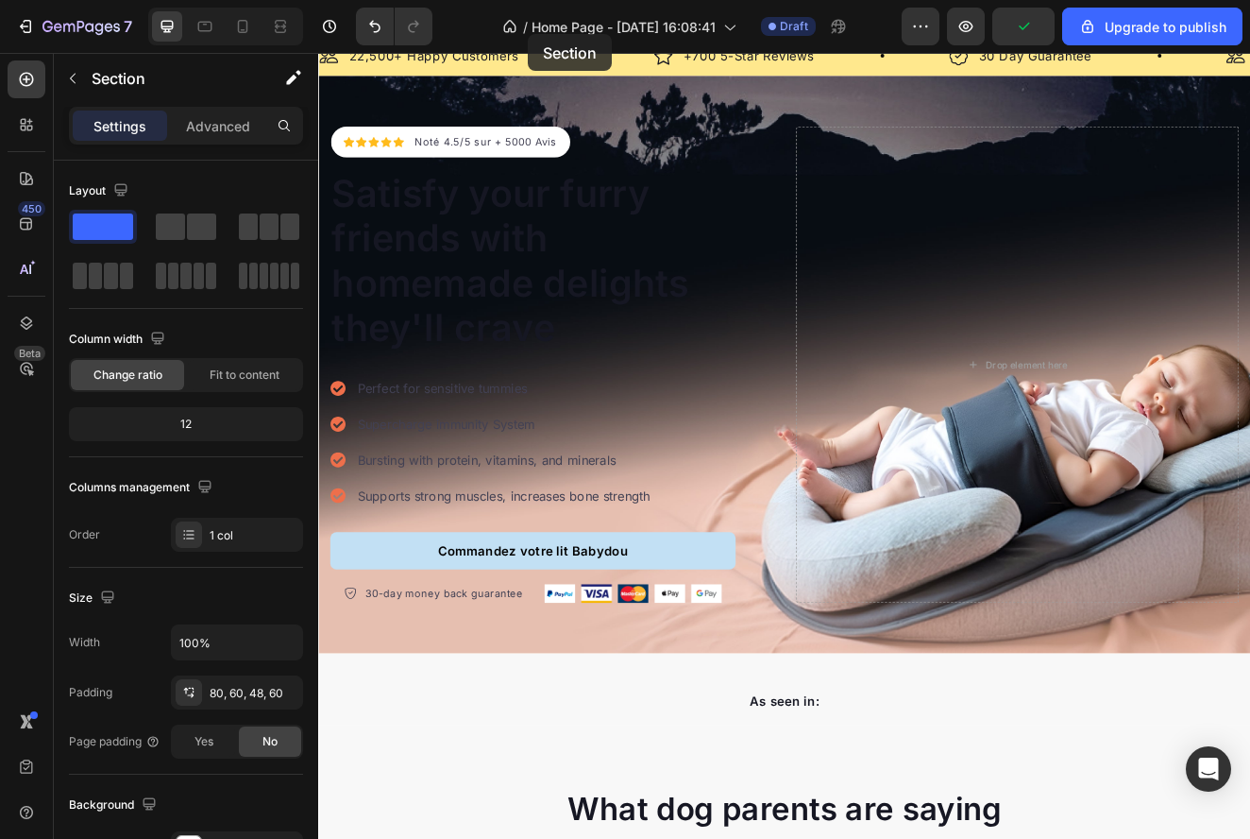
scroll to position [0, 0]
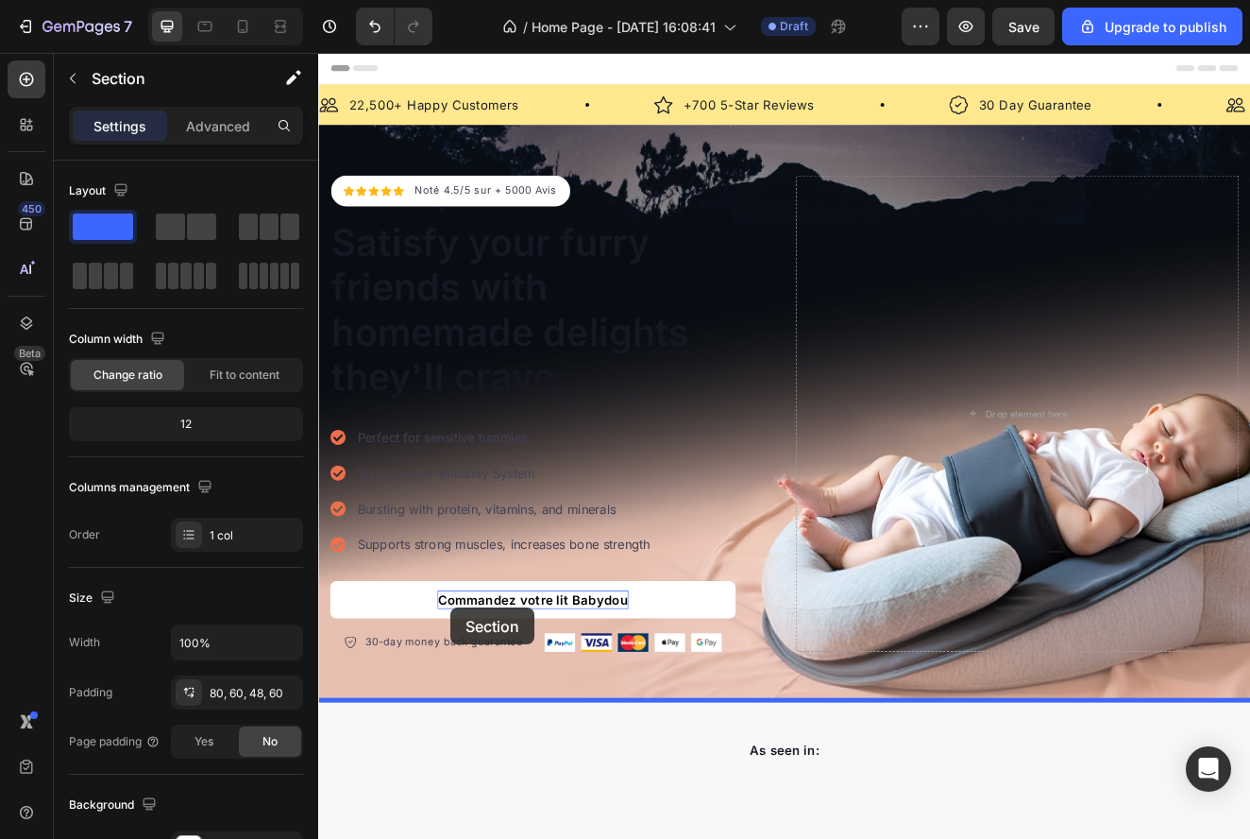
drag, startPoint x: 493, startPoint y: 627, endPoint x: 478, endPoint y: 725, distance: 99.4
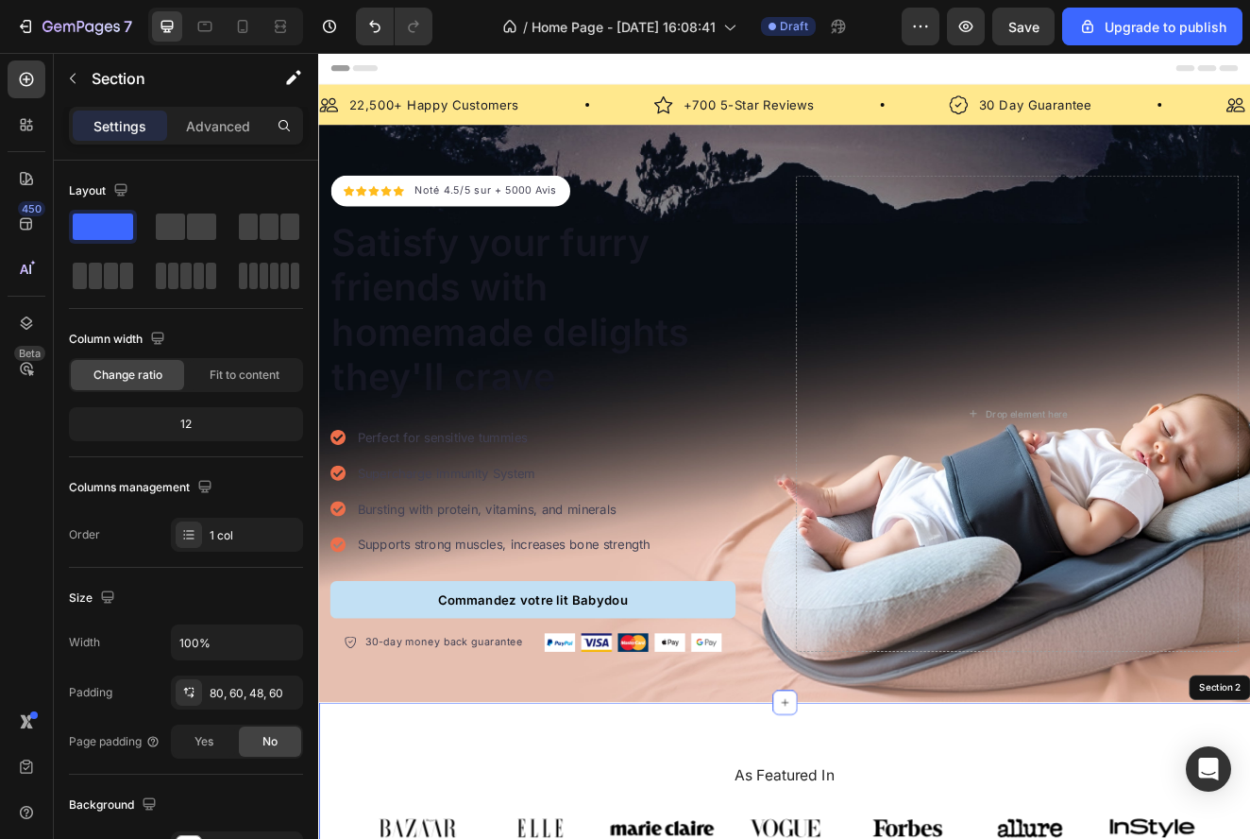
scroll to position [249, 0]
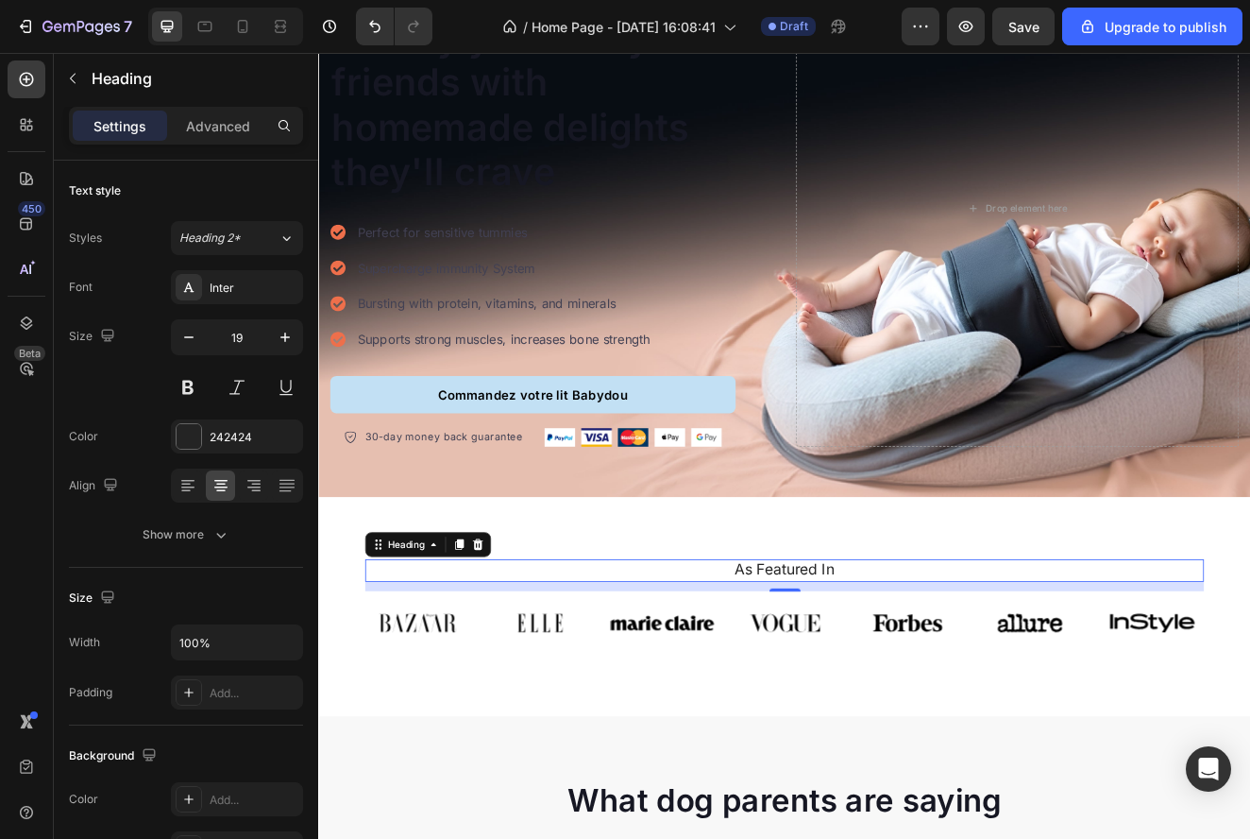
click at [882, 675] on h2 "As Featured In" at bounding box center [885, 682] width 1020 height 27
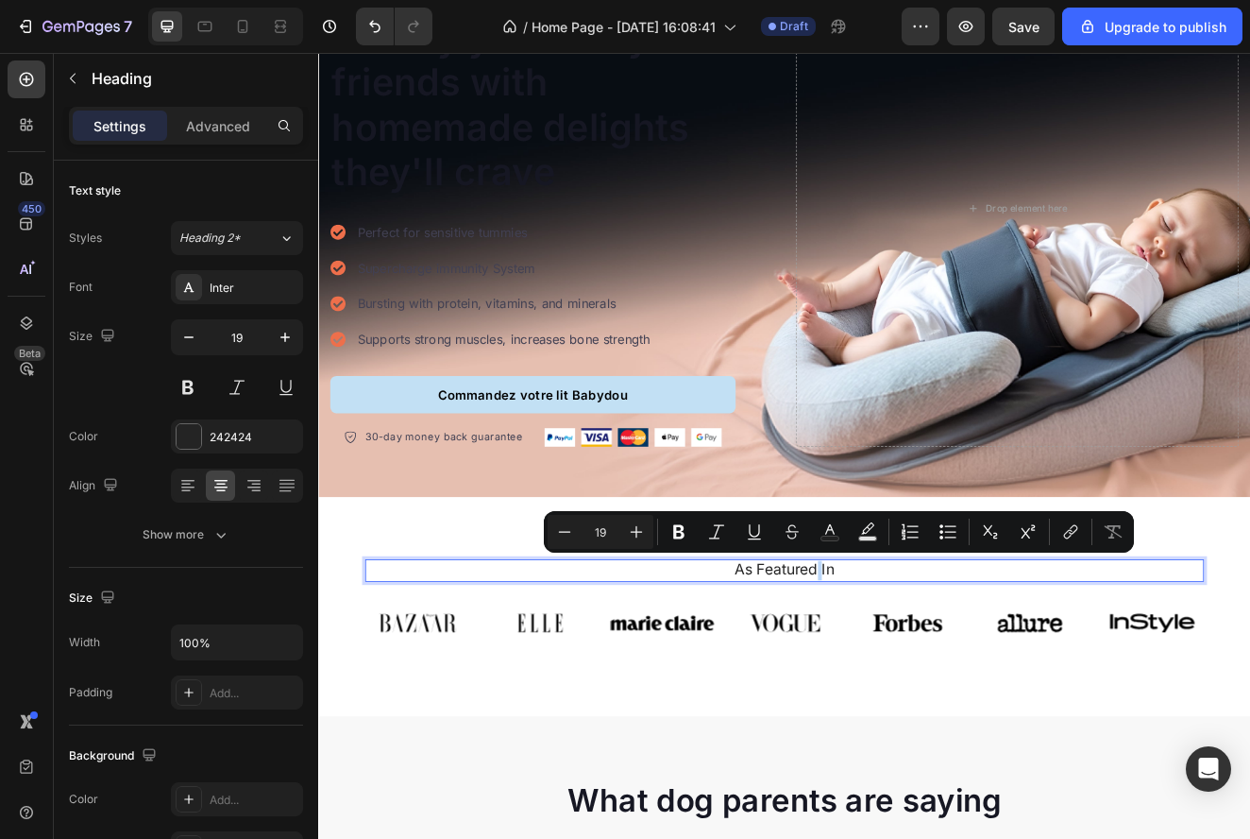
click at [924, 682] on p "As Featured In" at bounding box center [885, 682] width 1016 height 24
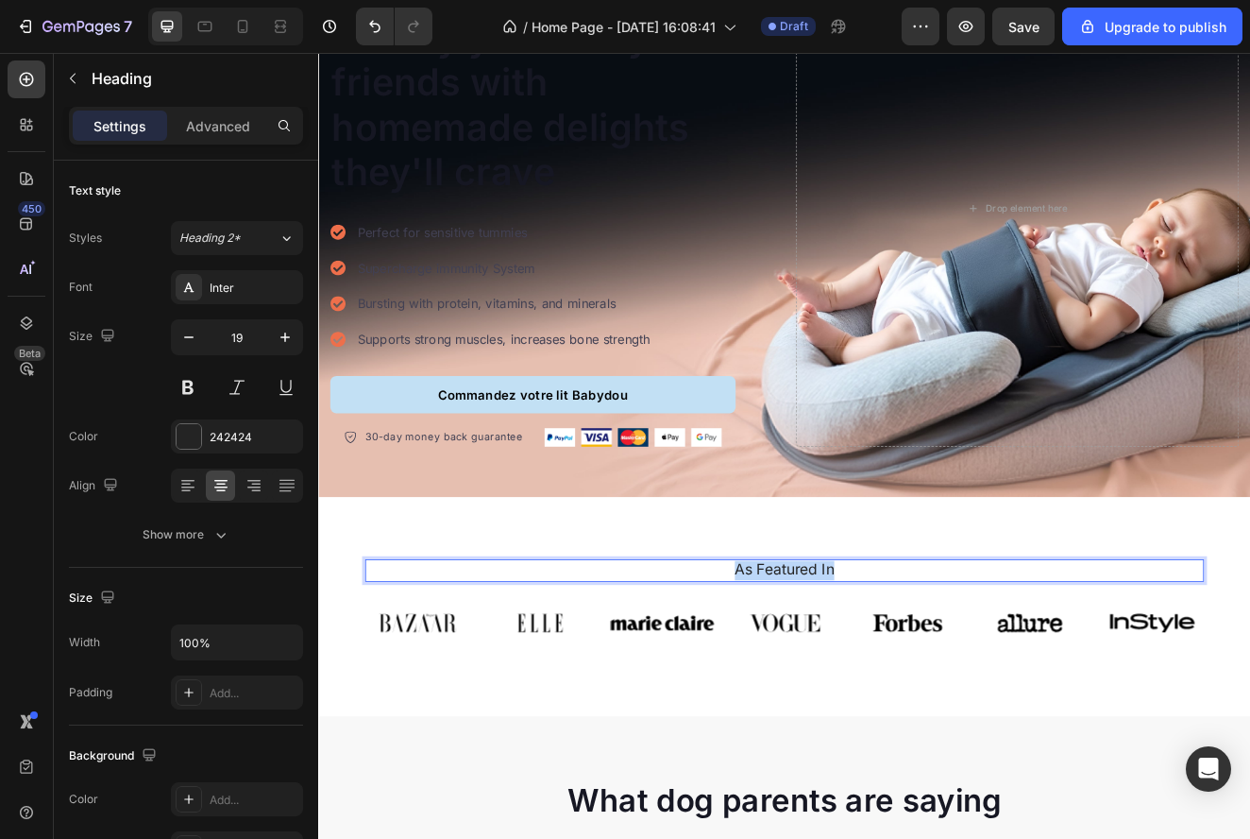
drag, startPoint x: 953, startPoint y: 682, endPoint x: 776, endPoint y: 687, distance: 176.7
click at [776, 687] on p "As Featured In" at bounding box center [885, 682] width 1016 height 24
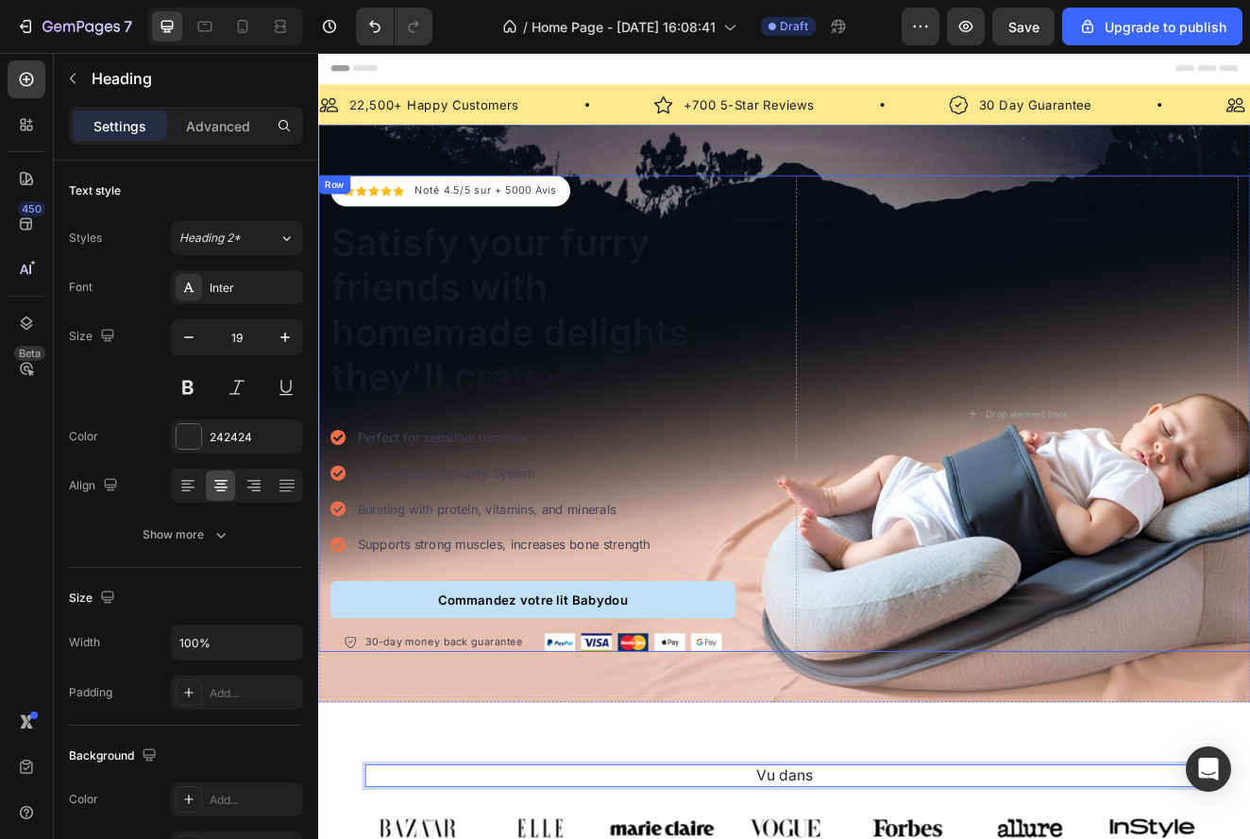
scroll to position [0, 0]
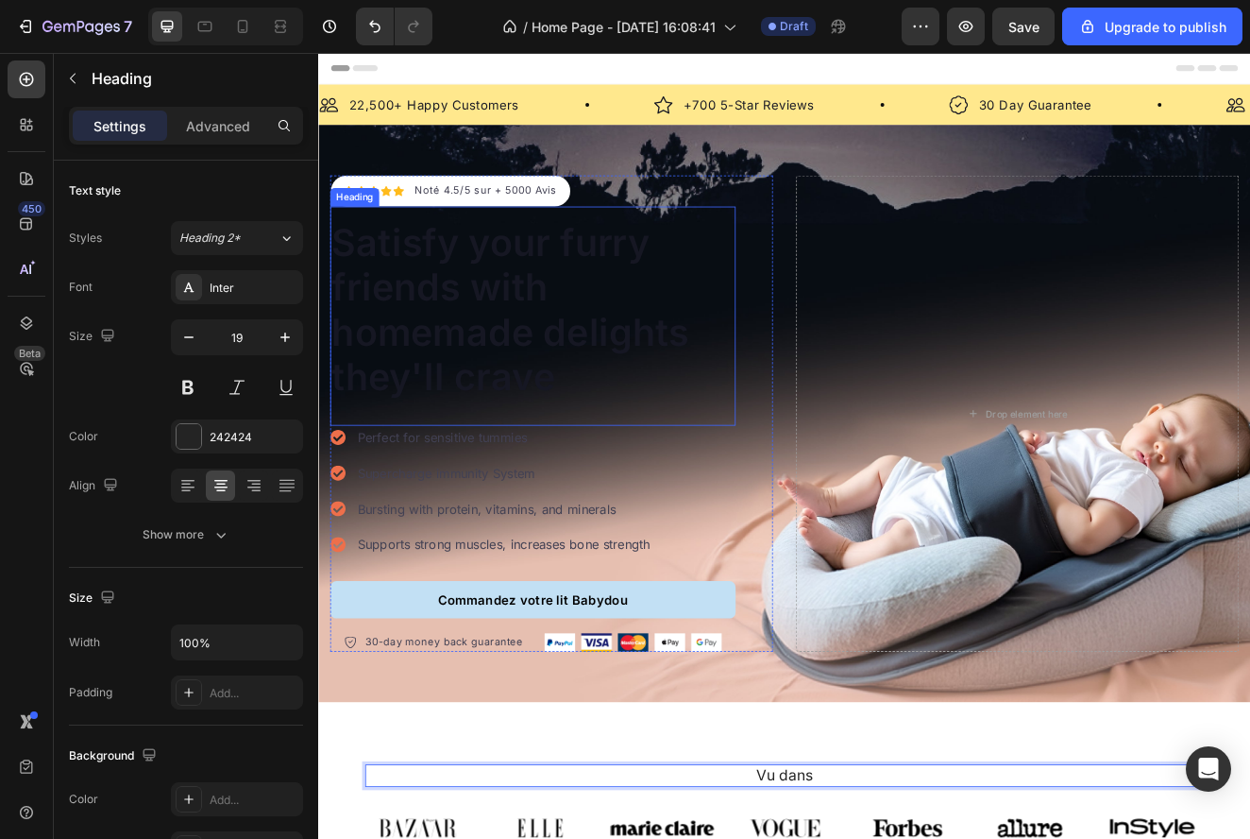
click at [532, 463] on p "Satisfy your furry friends with homemade delights they'll crave" at bounding box center [578, 365] width 489 height 217
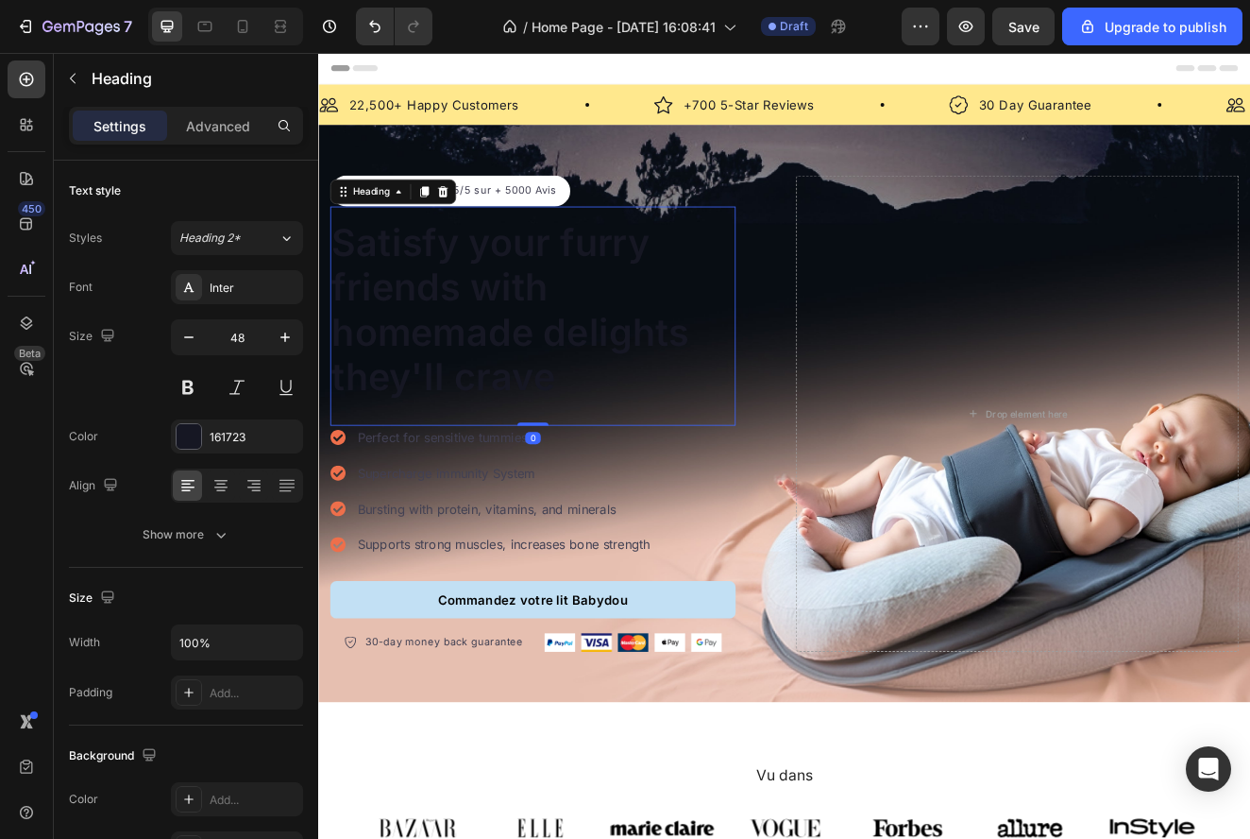
click at [620, 473] on div "Satisfy your furry friends with homemade delights they'll crave Heading 0" at bounding box center [578, 373] width 493 height 266
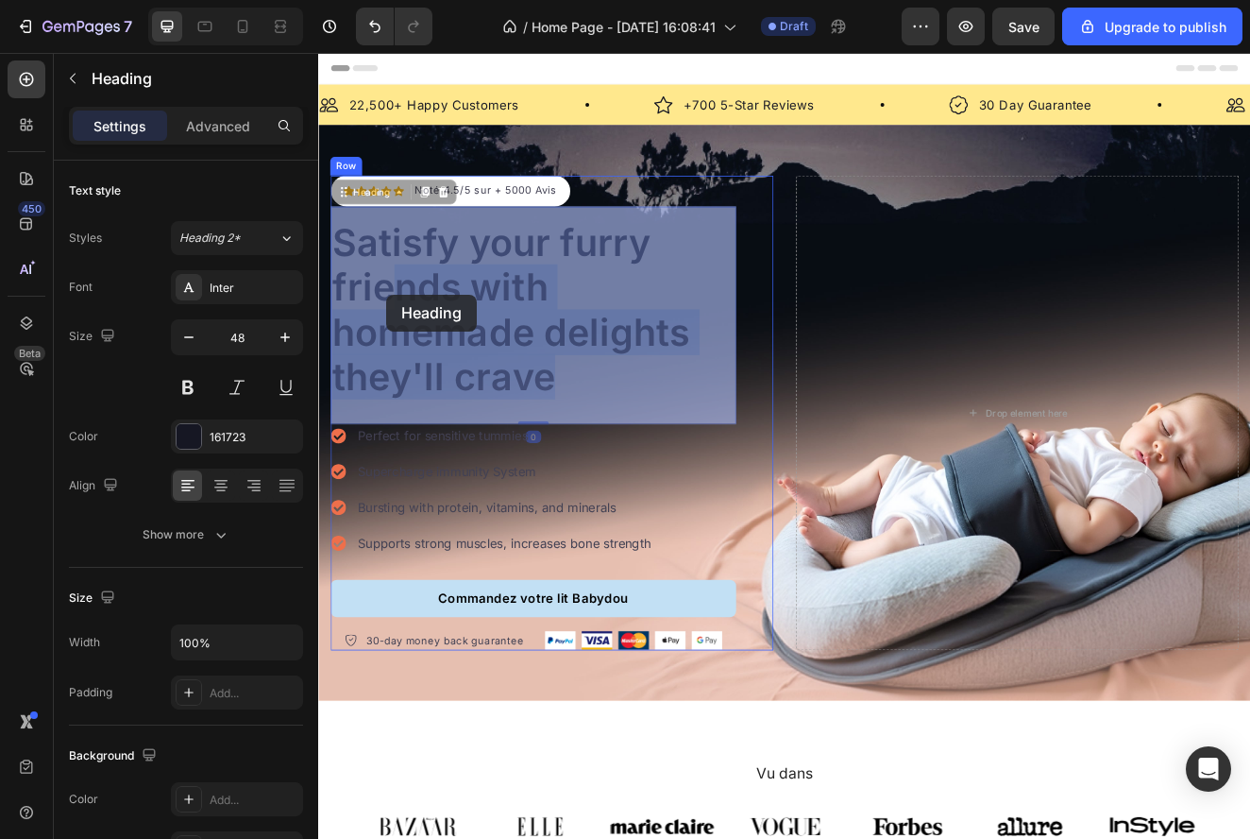
drag, startPoint x: 623, startPoint y: 459, endPoint x: 401, endPoint y: 347, distance: 248.3
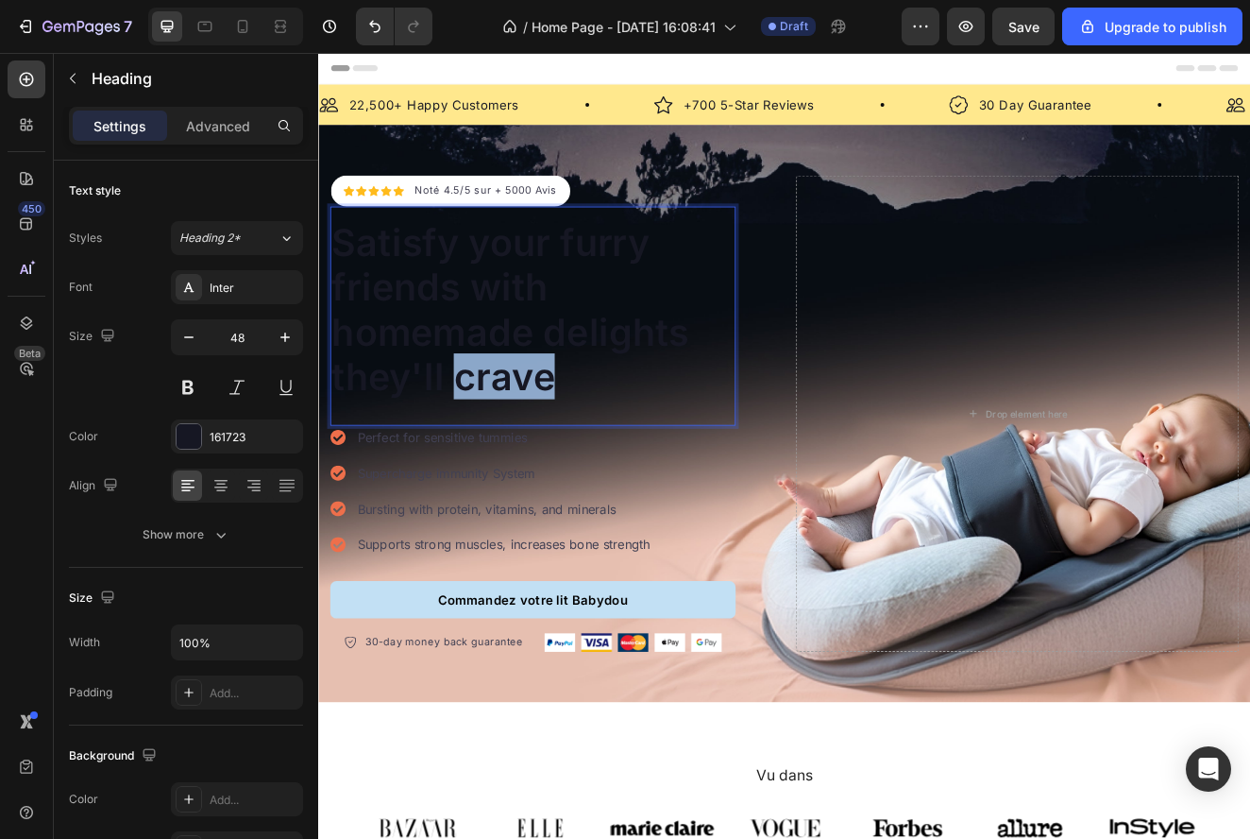
click at [486, 422] on p "Satisfy your furry friends with homemade delights they'll crave" at bounding box center [578, 365] width 489 height 217
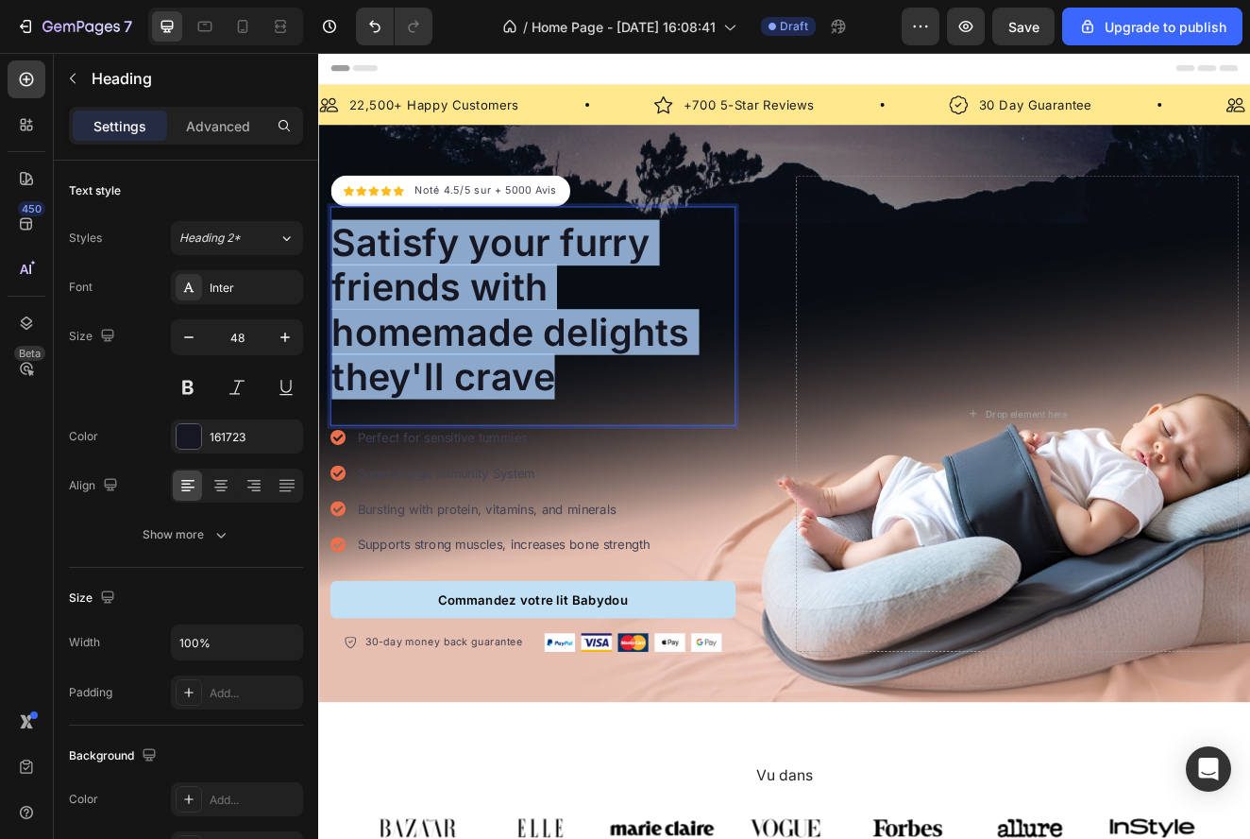
click at [486, 422] on p "Satisfy your furry friends with homemade delights they'll crave" at bounding box center [578, 365] width 489 height 217
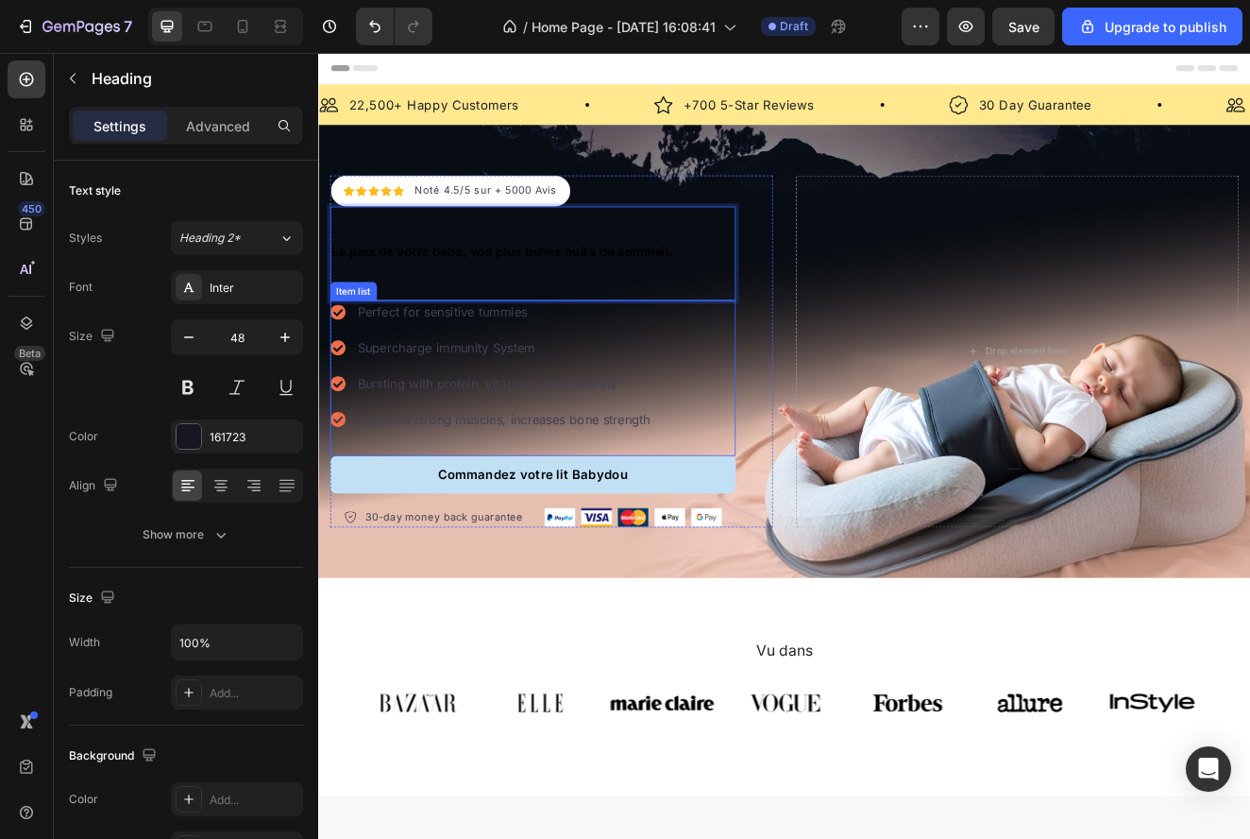
click at [540, 354] on div "Perfect for sensitive tummies" at bounding box center [544, 368] width 362 height 28
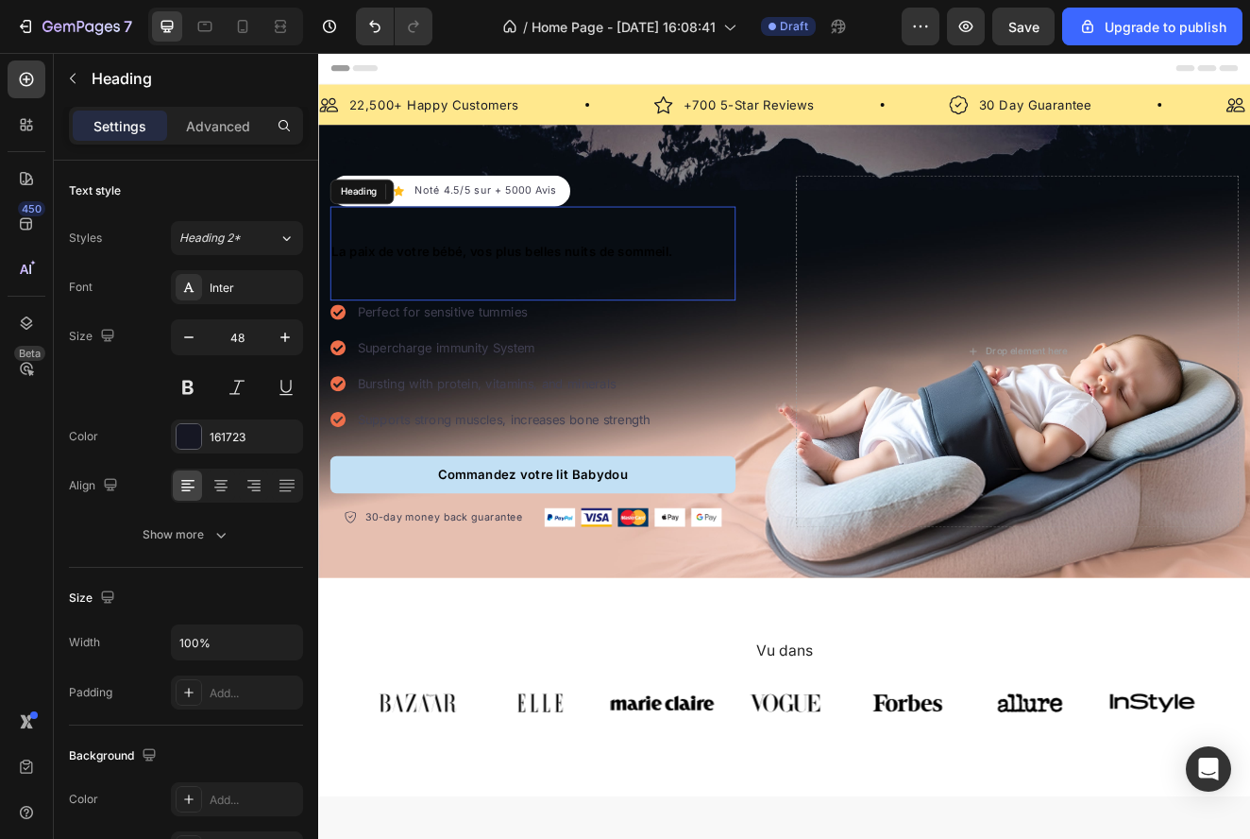
click at [541, 344] on div "⁠⁠⁠⁠⁠⁠⁠ La paix de votre bébé, vos plus belles nuits de sommeil. Heading" at bounding box center [578, 297] width 493 height 115
click at [541, 344] on div "⁠⁠⁠⁠⁠⁠⁠ La paix de votre bébé, vos plus belles nuits de sommeil. Heading 0" at bounding box center [578, 297] width 493 height 115
click at [551, 326] on div "⁠⁠⁠⁠⁠⁠⁠ La paix de votre bébé, vos plus belles nuits de sommeil. Heading 0" at bounding box center [578, 297] width 493 height 115
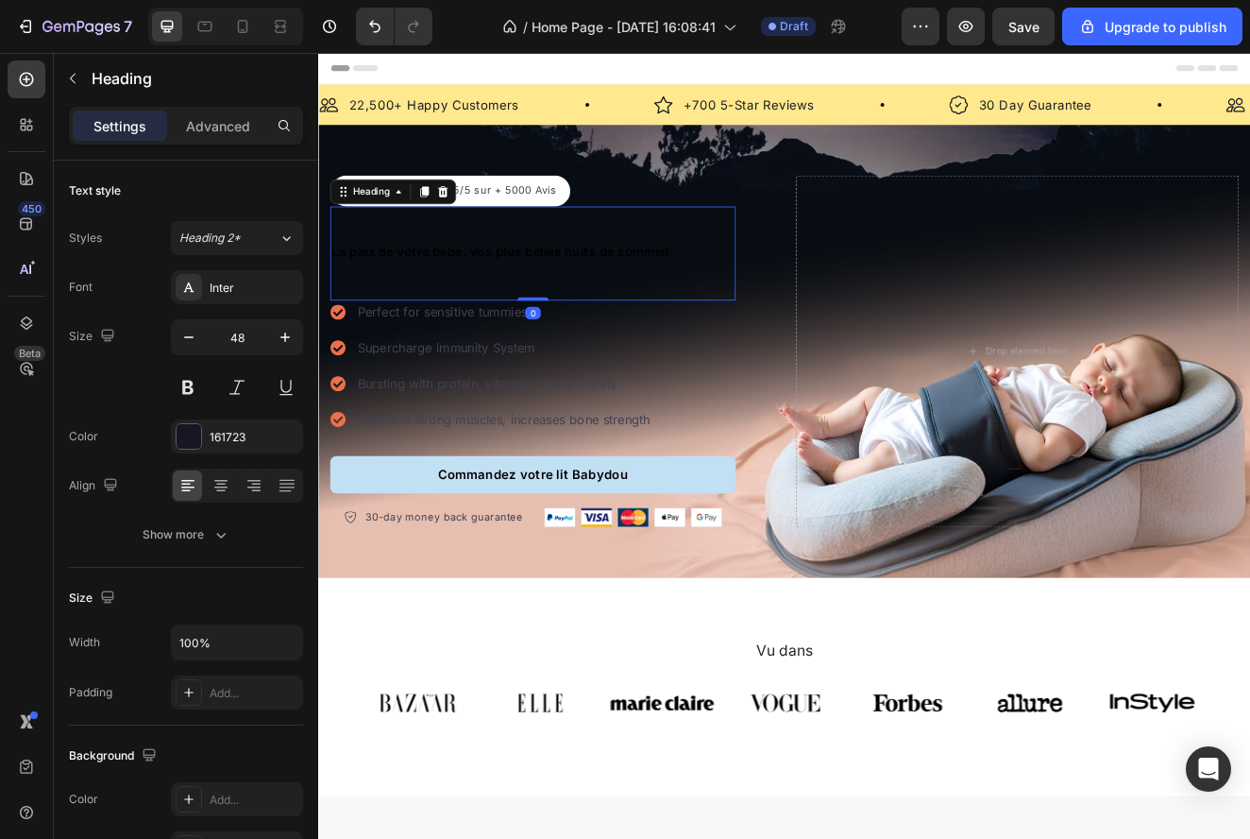
click at [551, 326] on div "⁠⁠⁠⁠⁠⁠⁠ La paix de votre bébé, vos plus belles nuits de sommeil. Heading 0" at bounding box center [578, 297] width 493 height 115
click at [551, 298] on span "La paix de votre bébé, vos plus belles nuits de sommeil." at bounding box center [541, 294] width 415 height 19
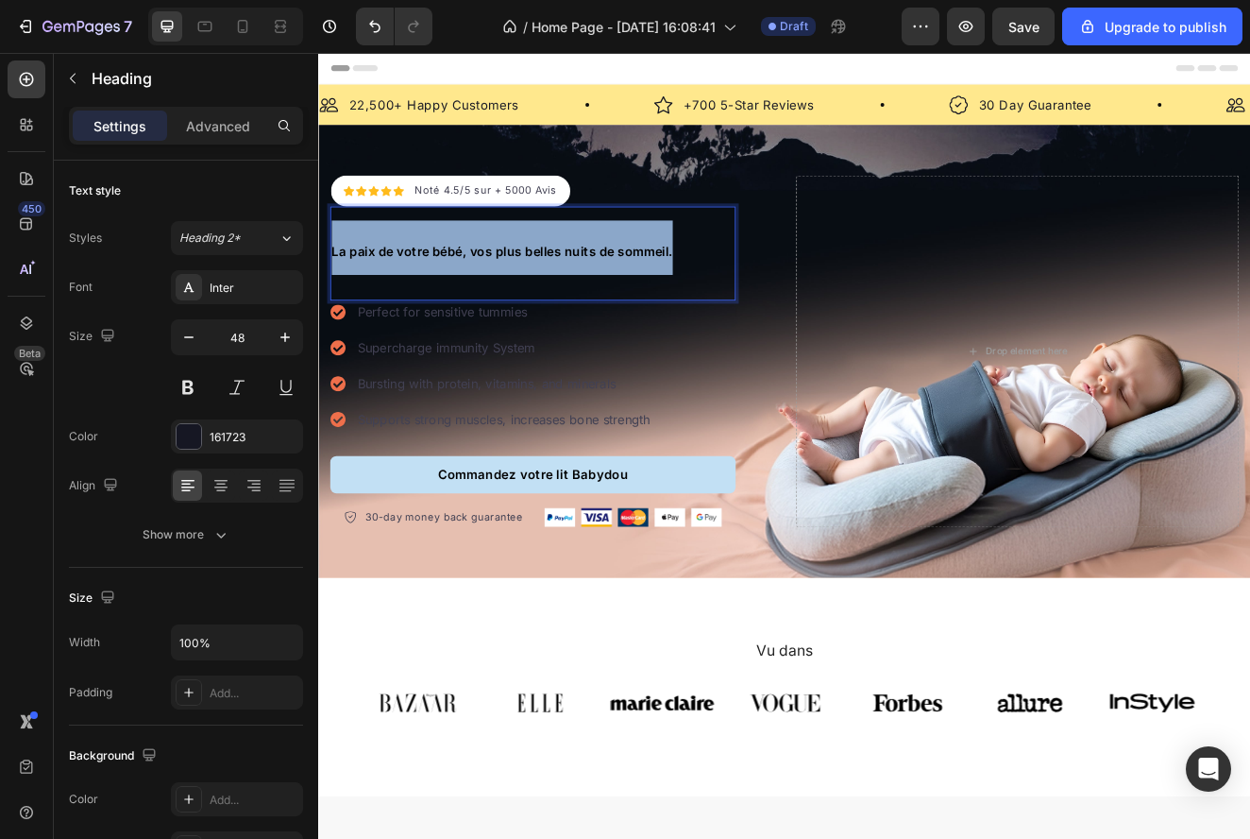
click at [551, 298] on span "La paix de votre bébé, vos plus belles nuits de sommeil." at bounding box center [541, 294] width 415 height 19
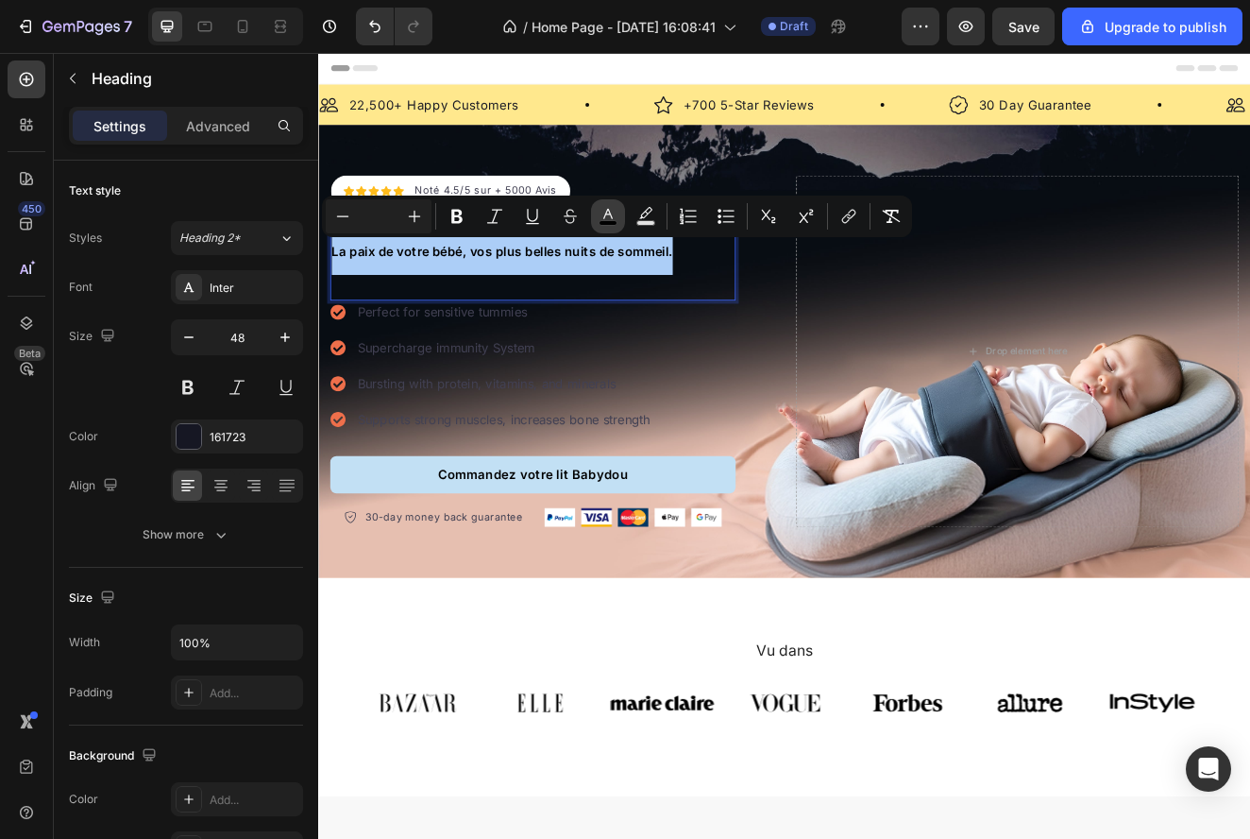
click at [613, 219] on icon "Editor contextual toolbar" at bounding box center [608, 216] width 19 height 19
type input "000000"
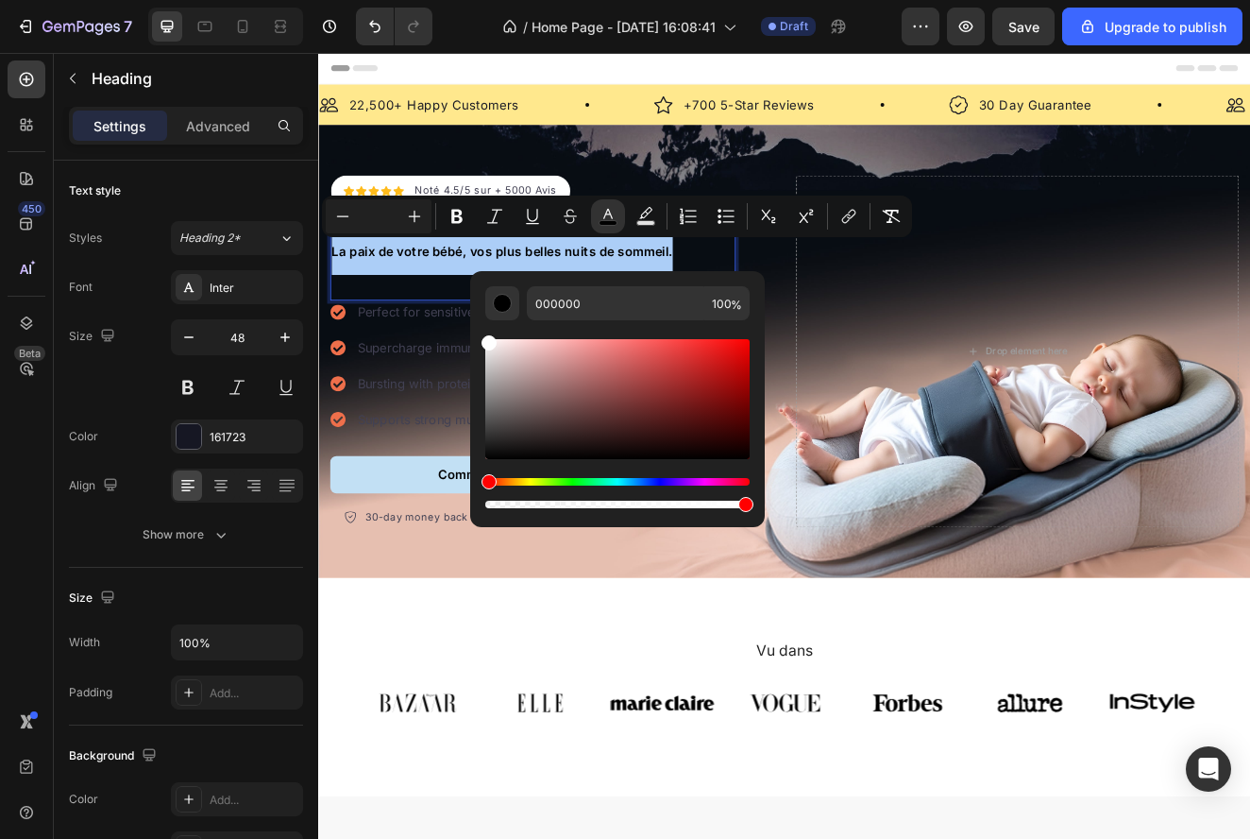
drag, startPoint x: 503, startPoint y: 418, endPoint x: 474, endPoint y: 297, distance: 125.3
click at [474, 297] on div "000000 100 %" at bounding box center [617, 391] width 295 height 241
type input "FFFFFF"
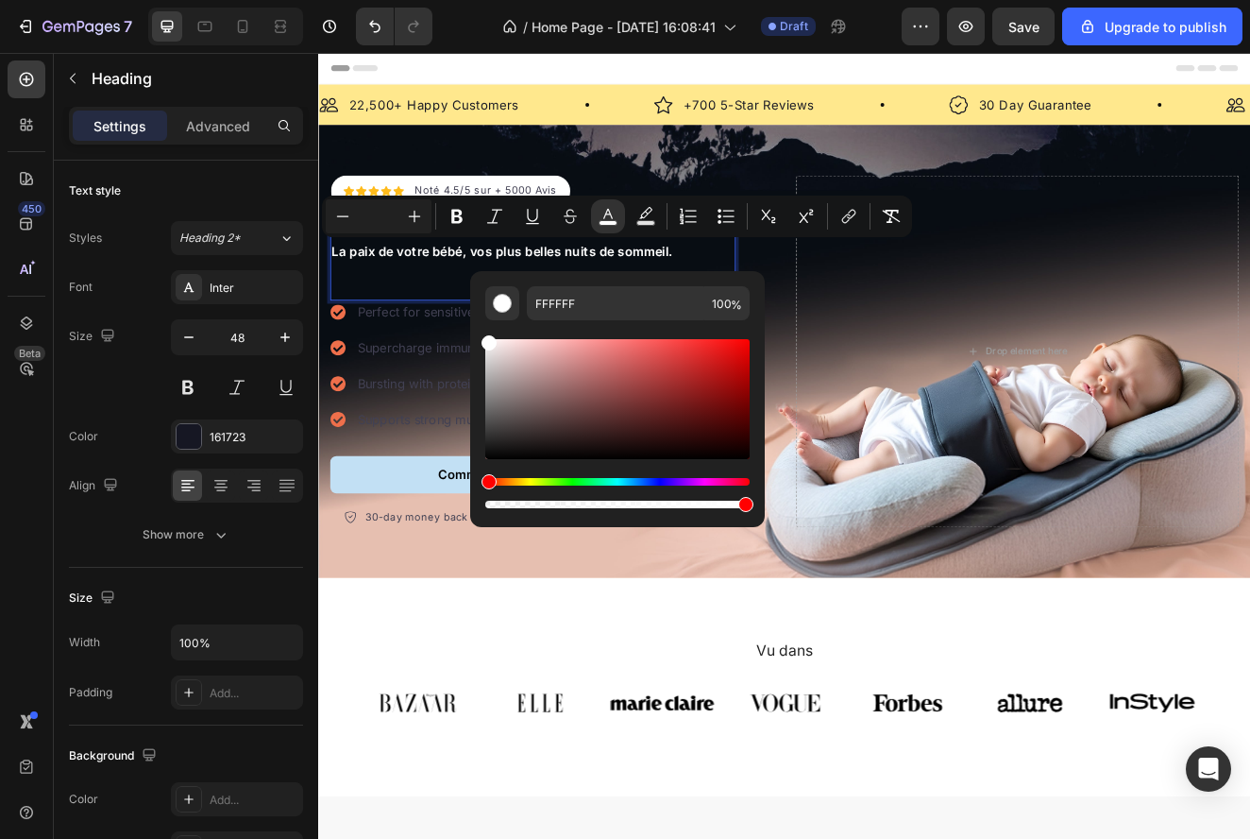
click at [456, 329] on div "La paix de votre bébé, vos plus belles nuits de sommeil. Heading 0" at bounding box center [578, 297] width 493 height 115
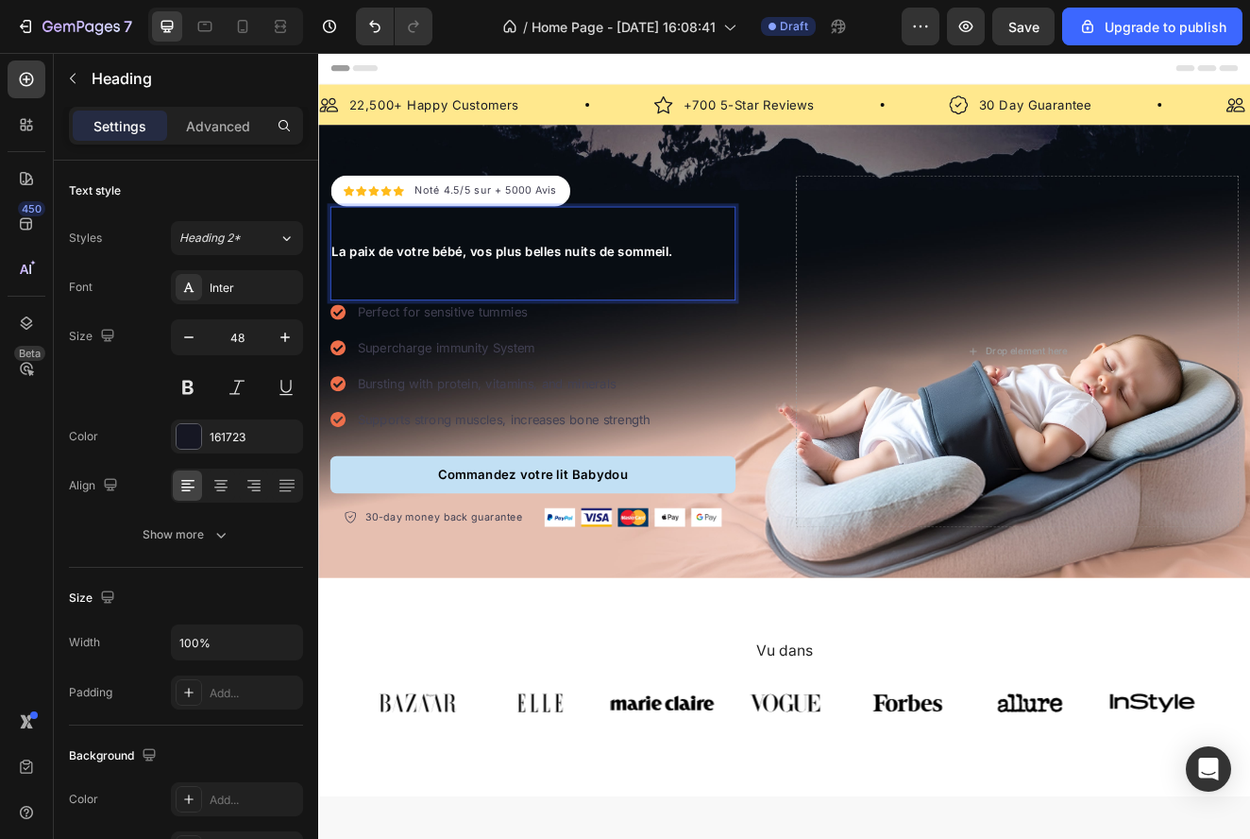
click at [510, 293] on span "La paix de votre bébé, vos plus belles nuits de sommeil." at bounding box center [541, 294] width 415 height 19
click at [504, 293] on span "La paix de votre bébé, vos plus belles nuits de sommeil." at bounding box center [541, 294] width 415 height 19
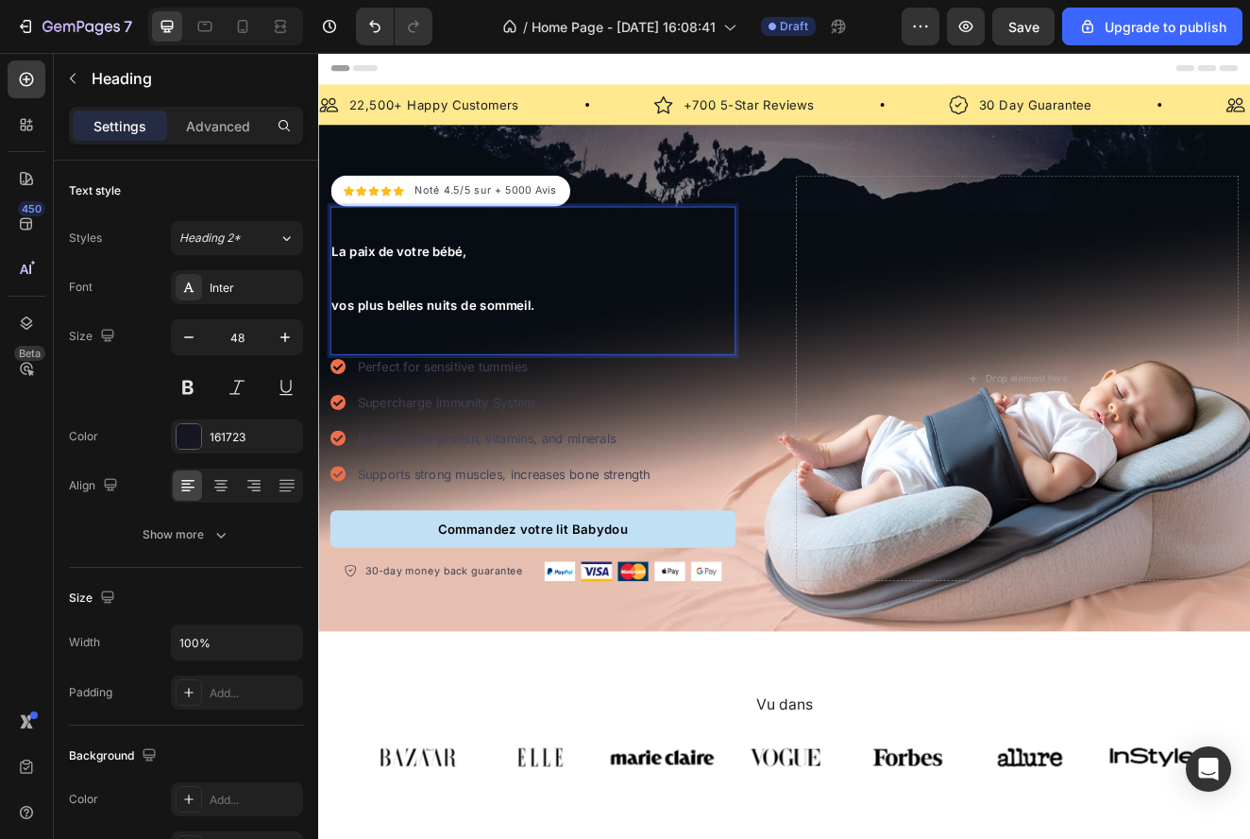
click at [542, 365] on span "vos plus belles nuits de sommeil." at bounding box center [457, 359] width 246 height 19
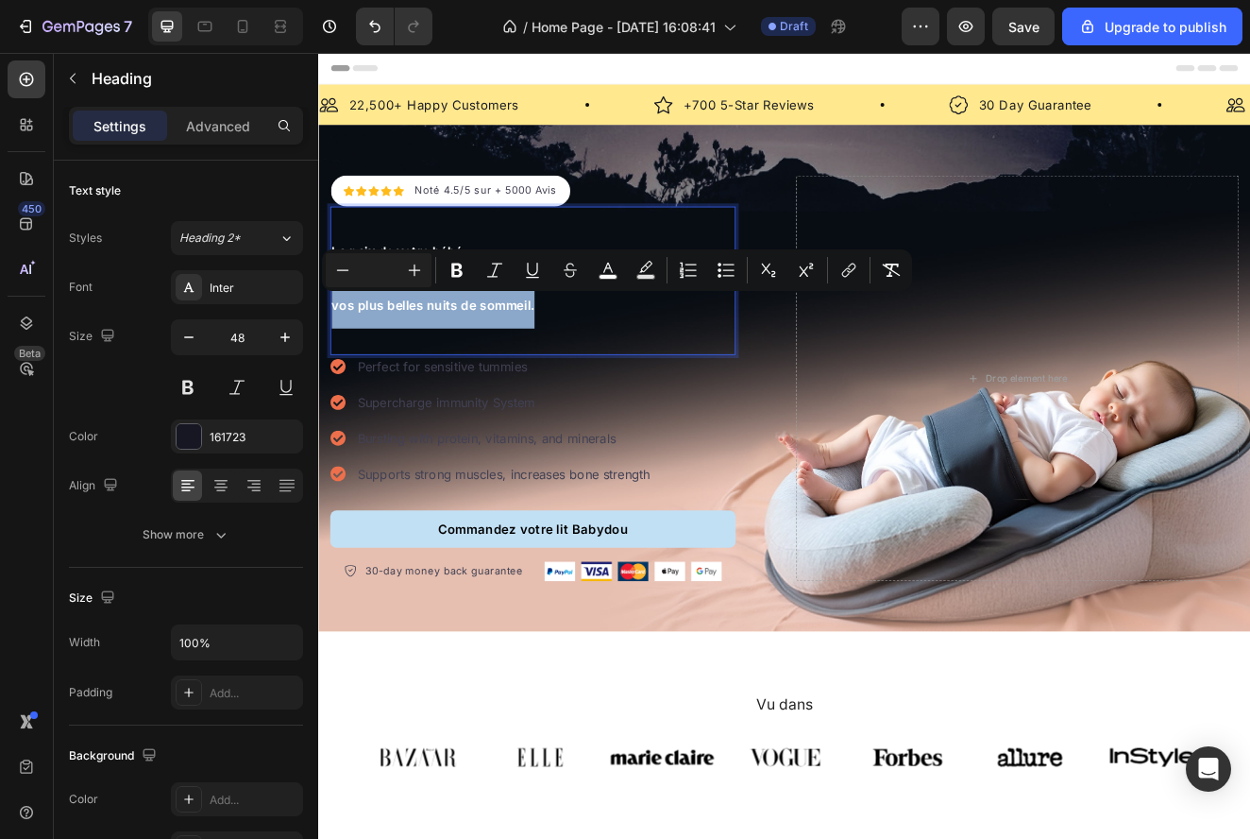
click at [542, 365] on span "vos plus belles nuits de sommeil." at bounding box center [457, 359] width 246 height 19
click at [600, 379] on p "La paix de votre bébé, vos plus belles nuits de sommeil." at bounding box center [578, 322] width 489 height 131
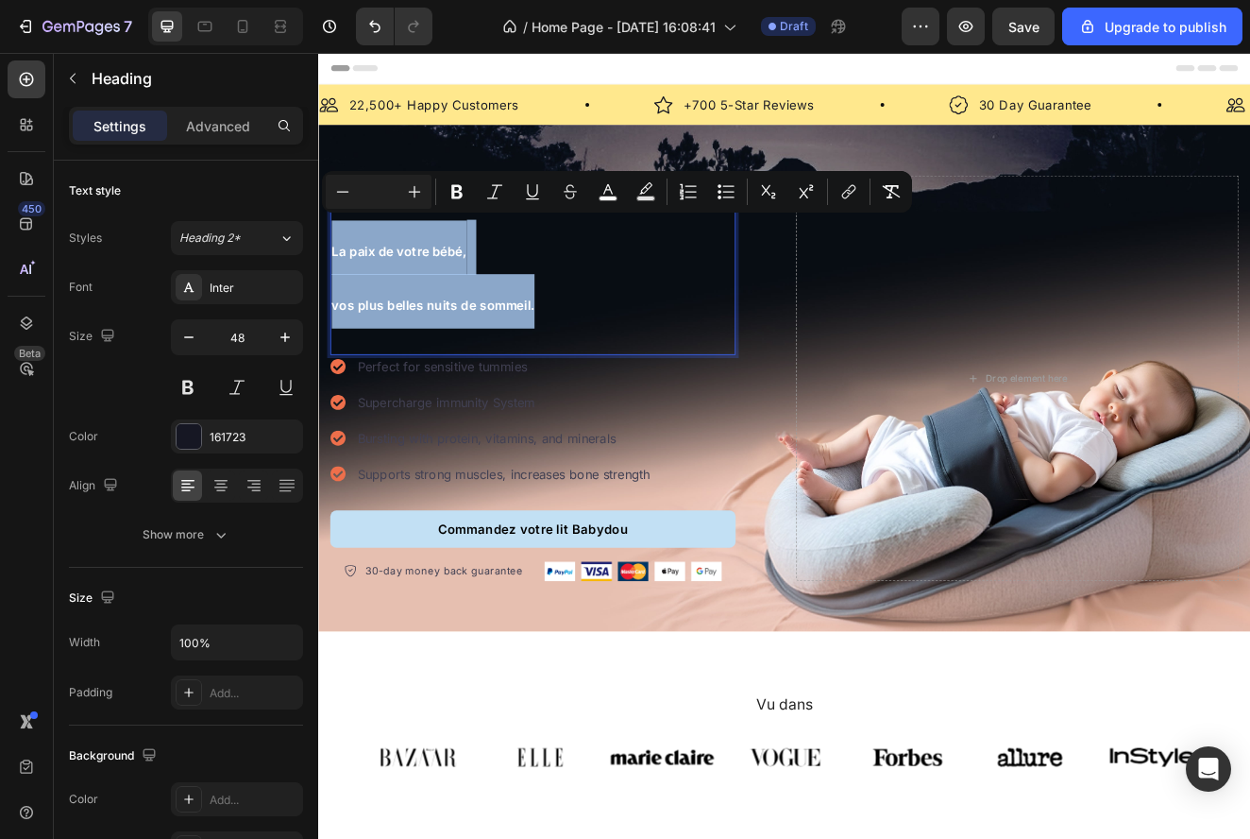
drag, startPoint x: 607, startPoint y: 379, endPoint x: 263, endPoint y: 169, distance: 402.6
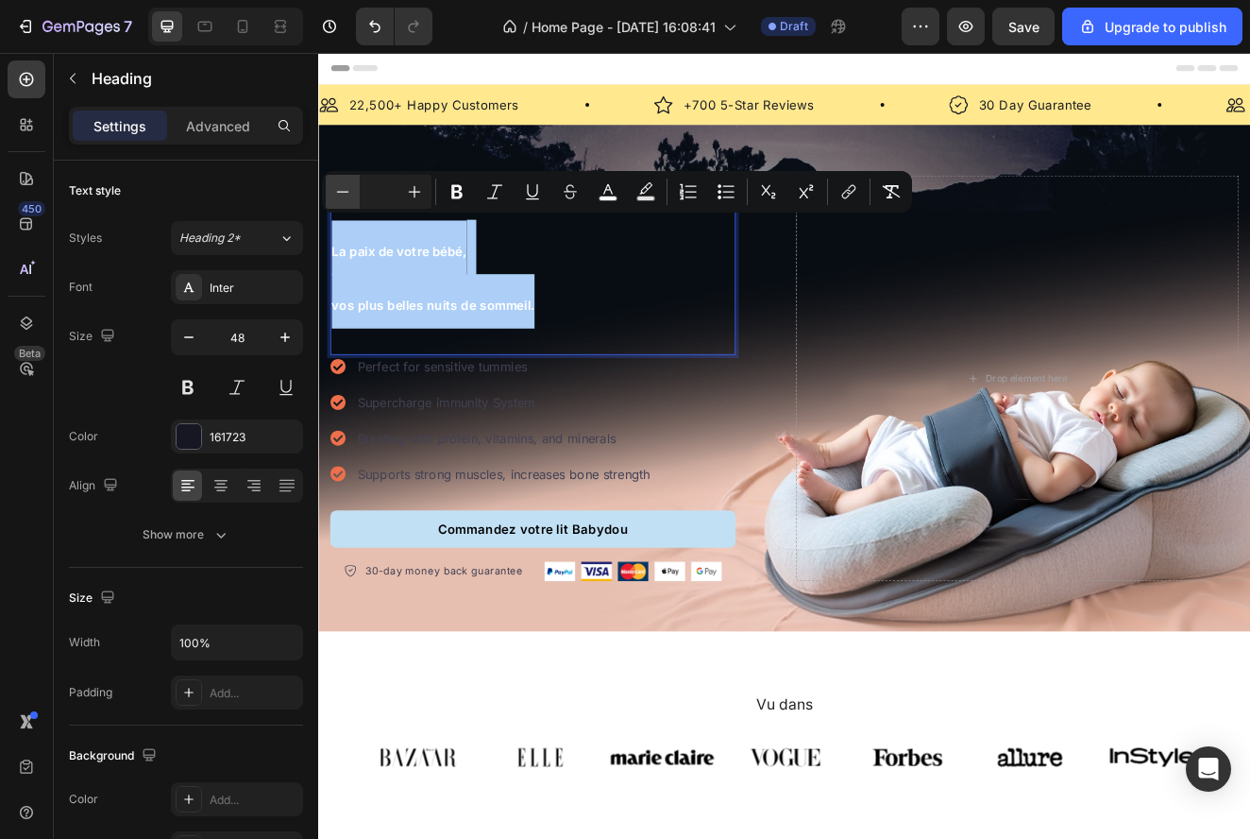
click at [355, 183] on button "Minus" at bounding box center [343, 192] width 34 height 34
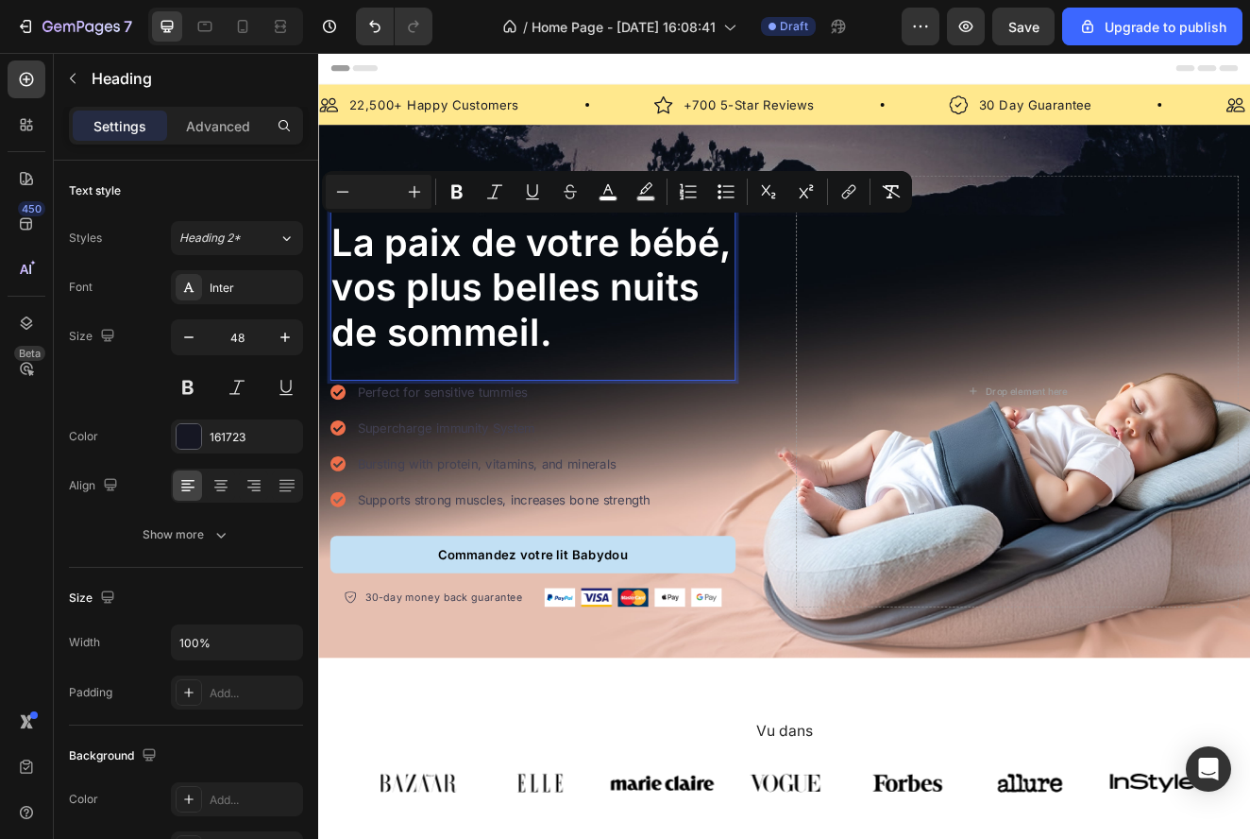
click at [388, 186] on input "Editor contextual toolbar" at bounding box center [379, 191] width 38 height 23
type input "48"
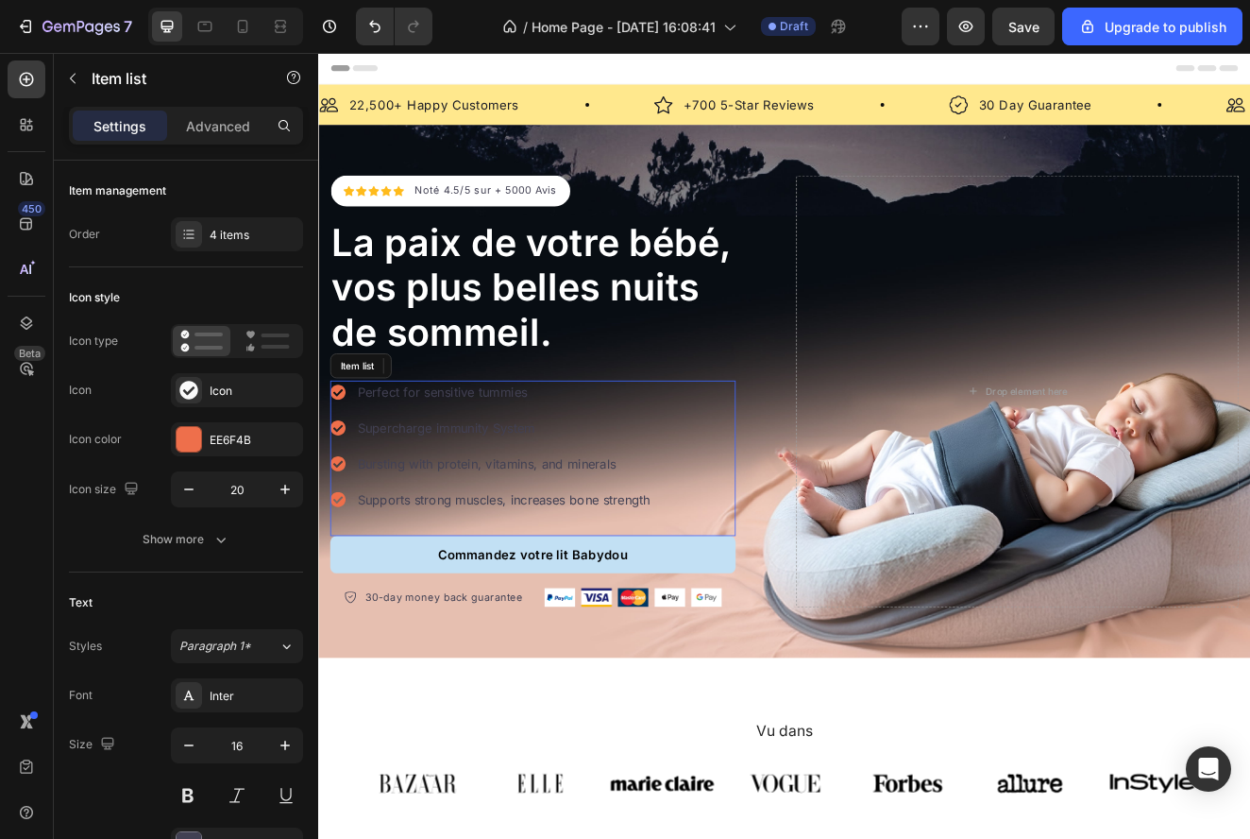
click at [675, 455] on div "Icon Icon Icon Icon Icon Icon List Hoz Noté 4.5/5 sur + 5000 Avis Text block Ro…" at bounding box center [578, 464] width 493 height 525
click at [697, 420] on p "⁠⁠⁠⁠⁠⁠⁠ La paix de votre bébé, vos plus belles nuits de sommeil." at bounding box center [578, 338] width 489 height 163
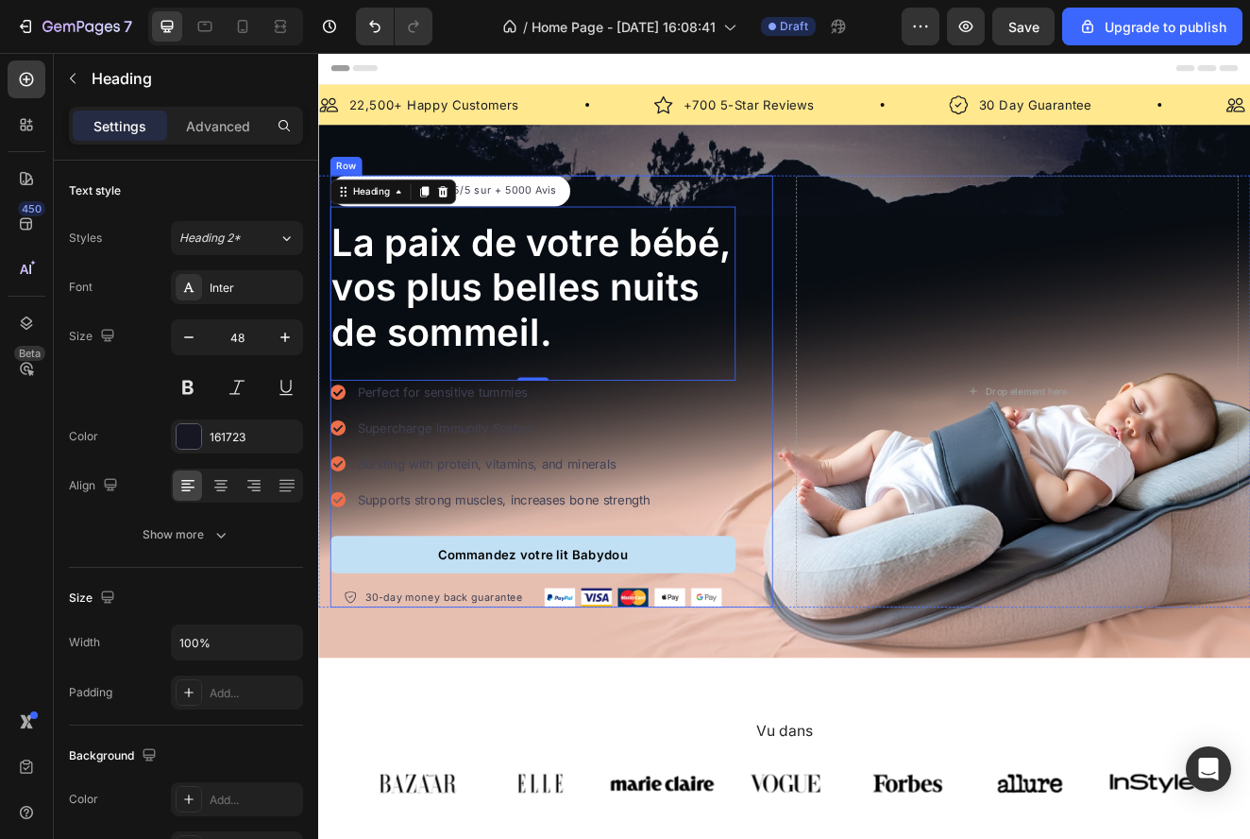
click at [841, 251] on div "Icon Icon Icon Icon Icon Icon List Hoz Noté 4.5/5 sur + 5000 Avis Text block Ro…" at bounding box center [601, 464] width 538 height 525
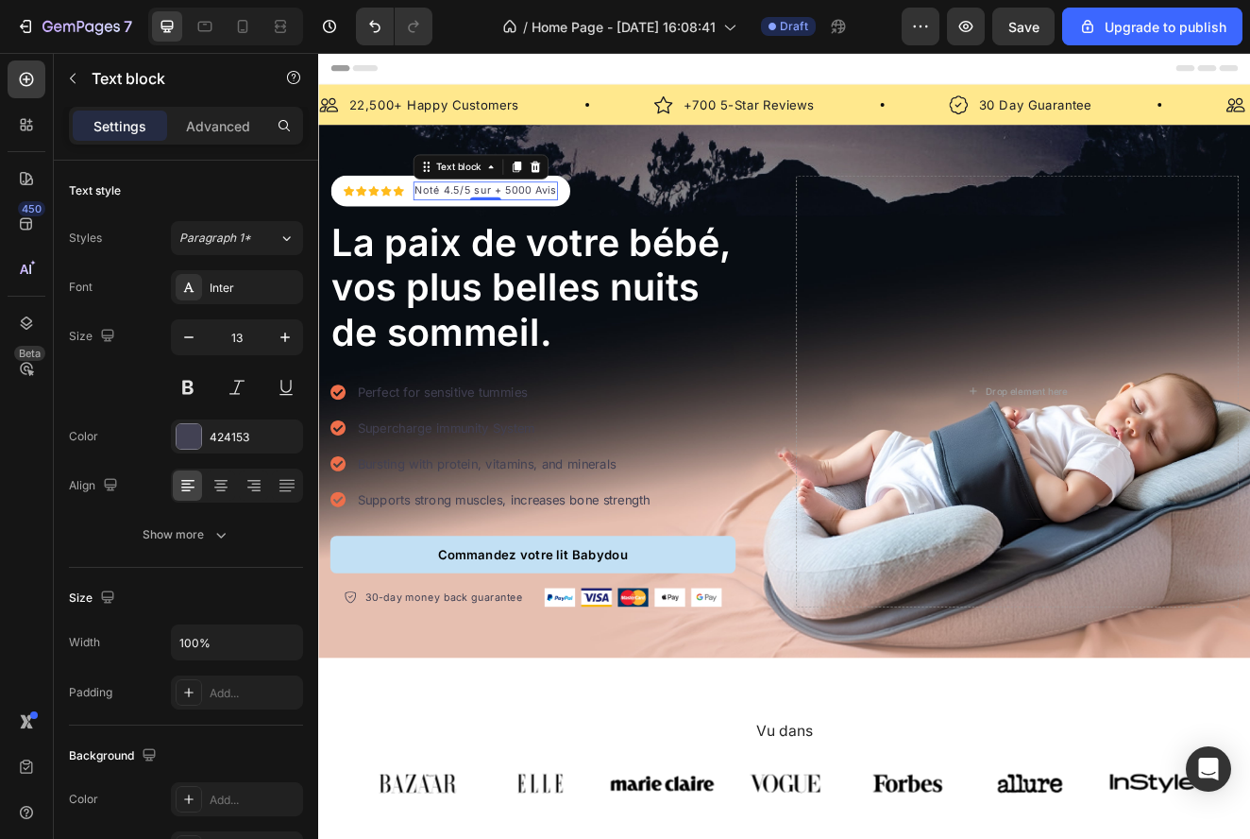
click at [483, 216] on p "Noté 4.5/5 sur + 5000 Avis" at bounding box center [521, 221] width 172 height 19
click at [483, 221] on p "Noté 4.5/5 sur + 5000 Avis" at bounding box center [521, 221] width 172 height 19
click at [484, 218] on p "Noté 4.5/5 sur + 5000 Avis" at bounding box center [521, 221] width 172 height 19
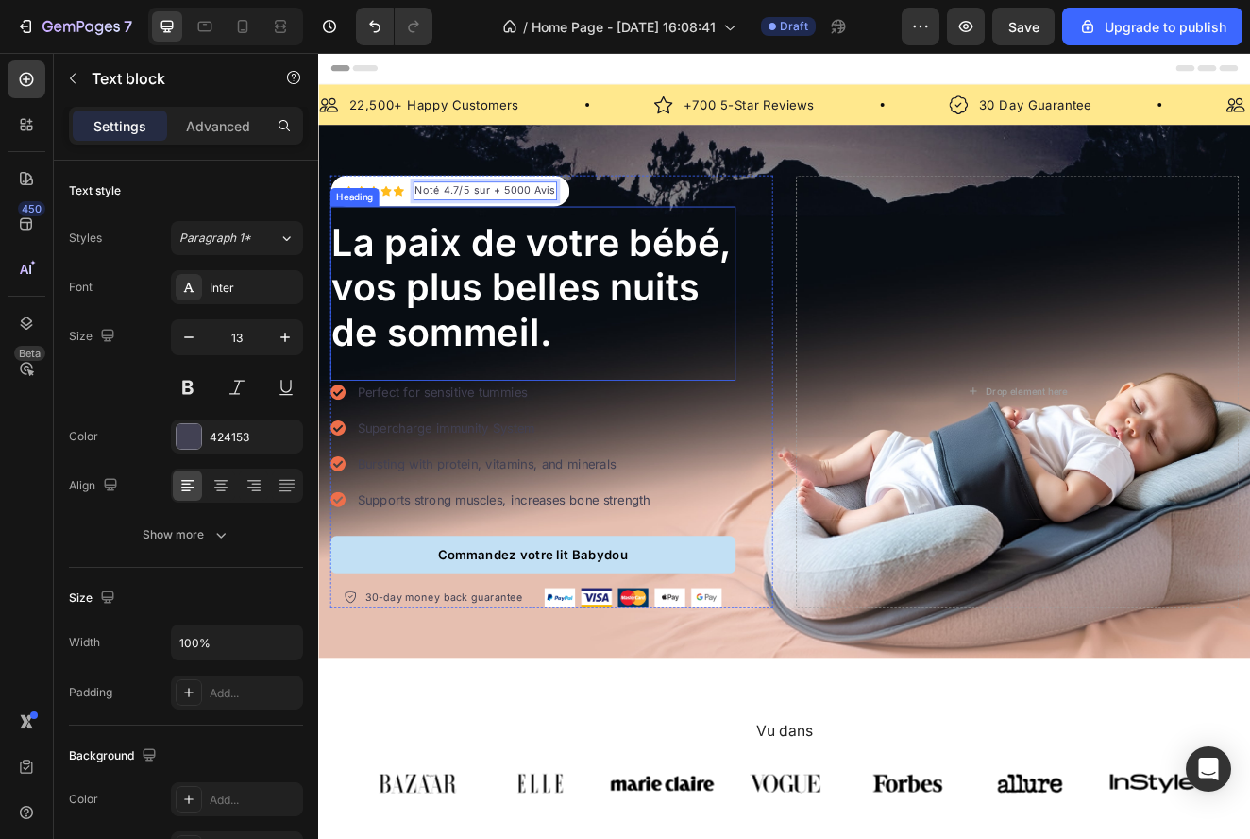
click at [518, 414] on span "vos plus belles nuits de sommeil." at bounding box center [557, 365] width 447 height 110
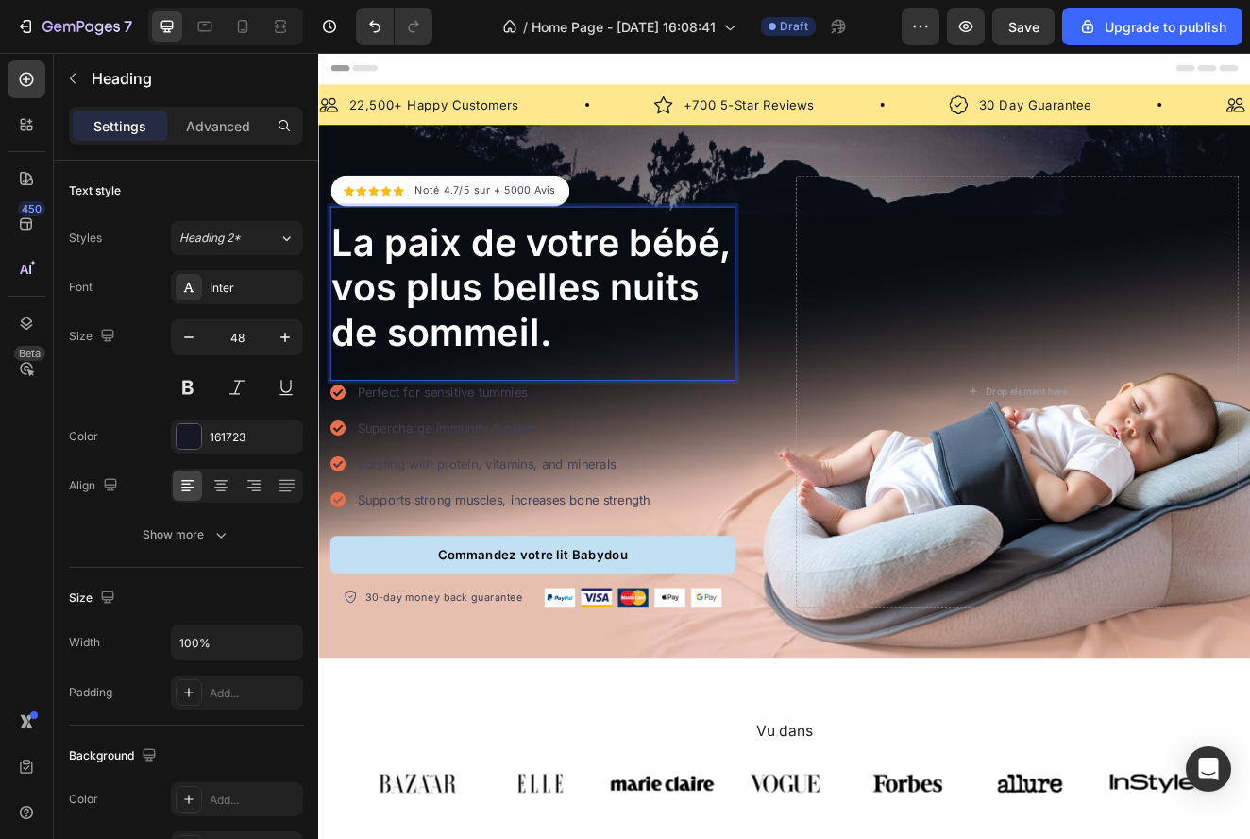
click at [610, 406] on p "La paix de votre bébé, vos plus belles nuits de sommeil." at bounding box center [578, 338] width 489 height 163
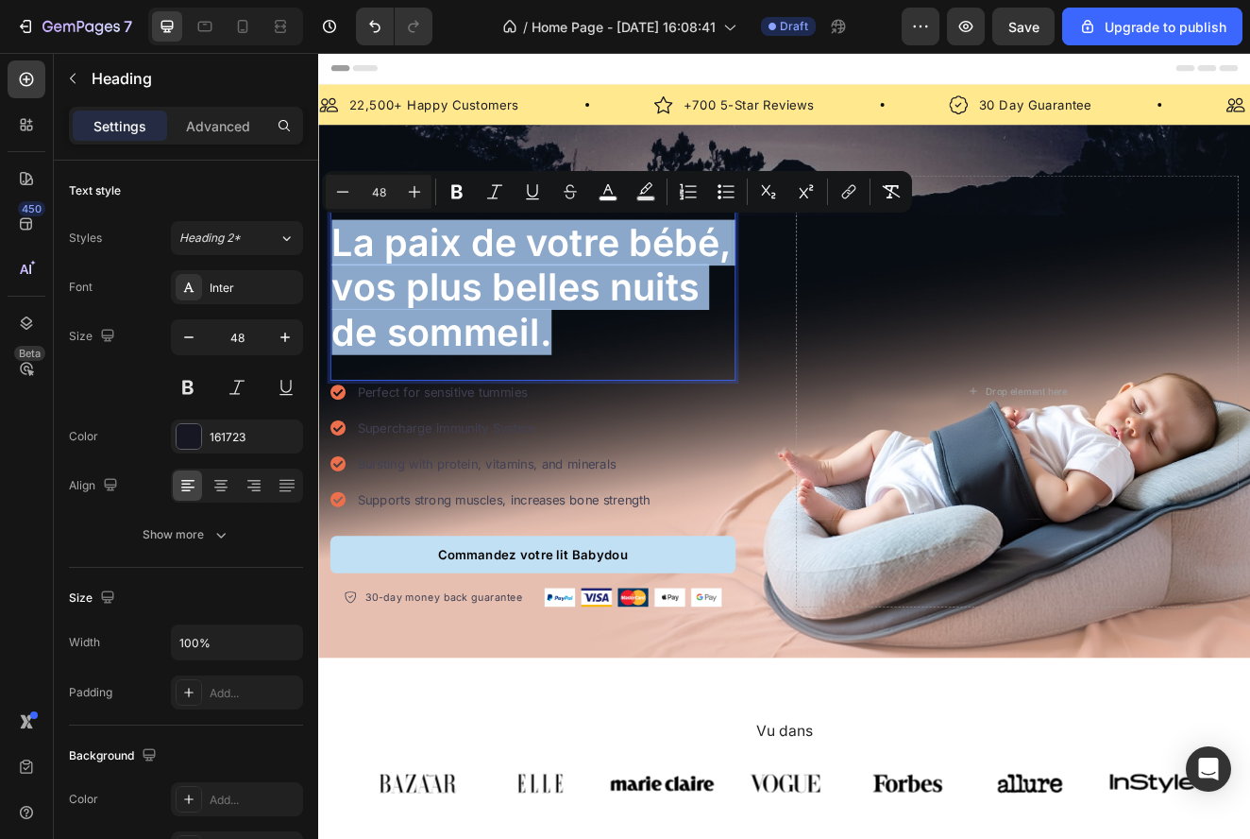
drag, startPoint x: 618, startPoint y: 408, endPoint x: 285, endPoint y: 229, distance: 377.7
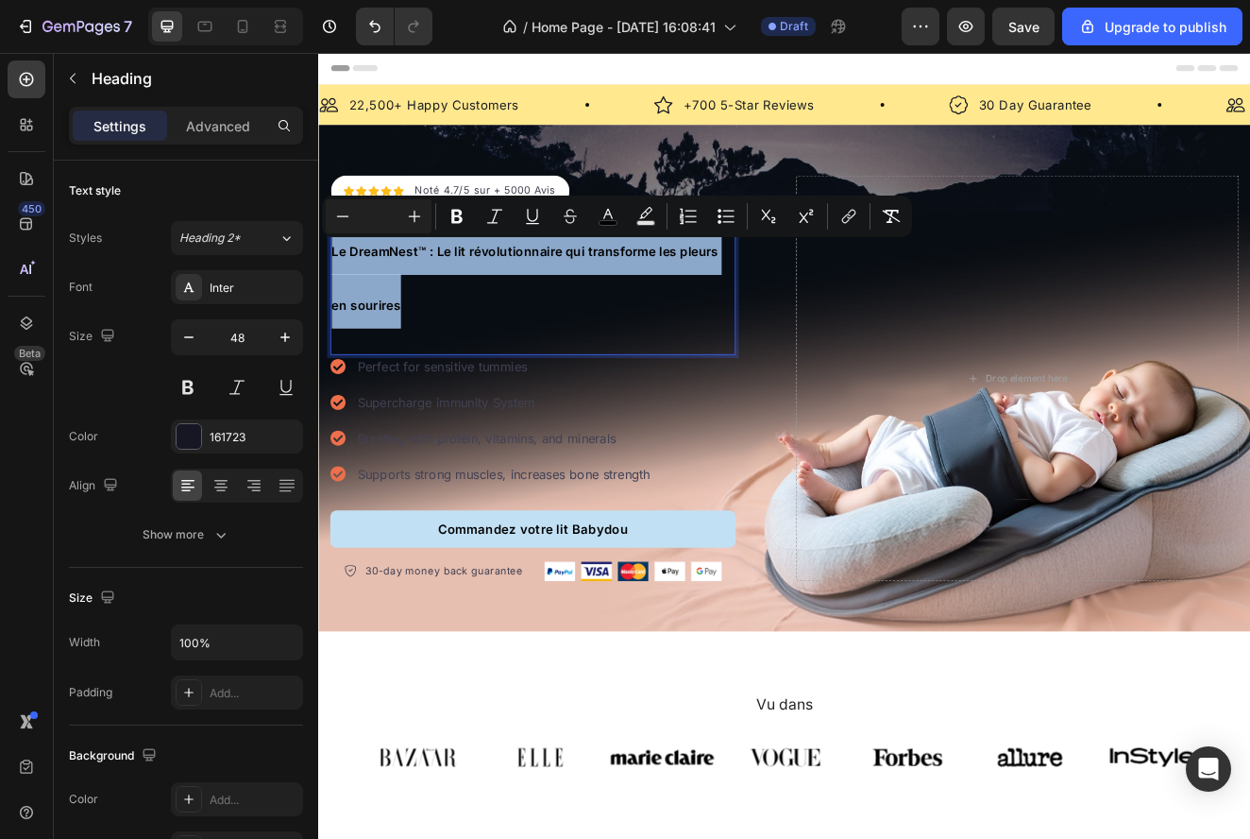
drag, startPoint x: 532, startPoint y: 373, endPoint x: 290, endPoint y: 193, distance: 301.6
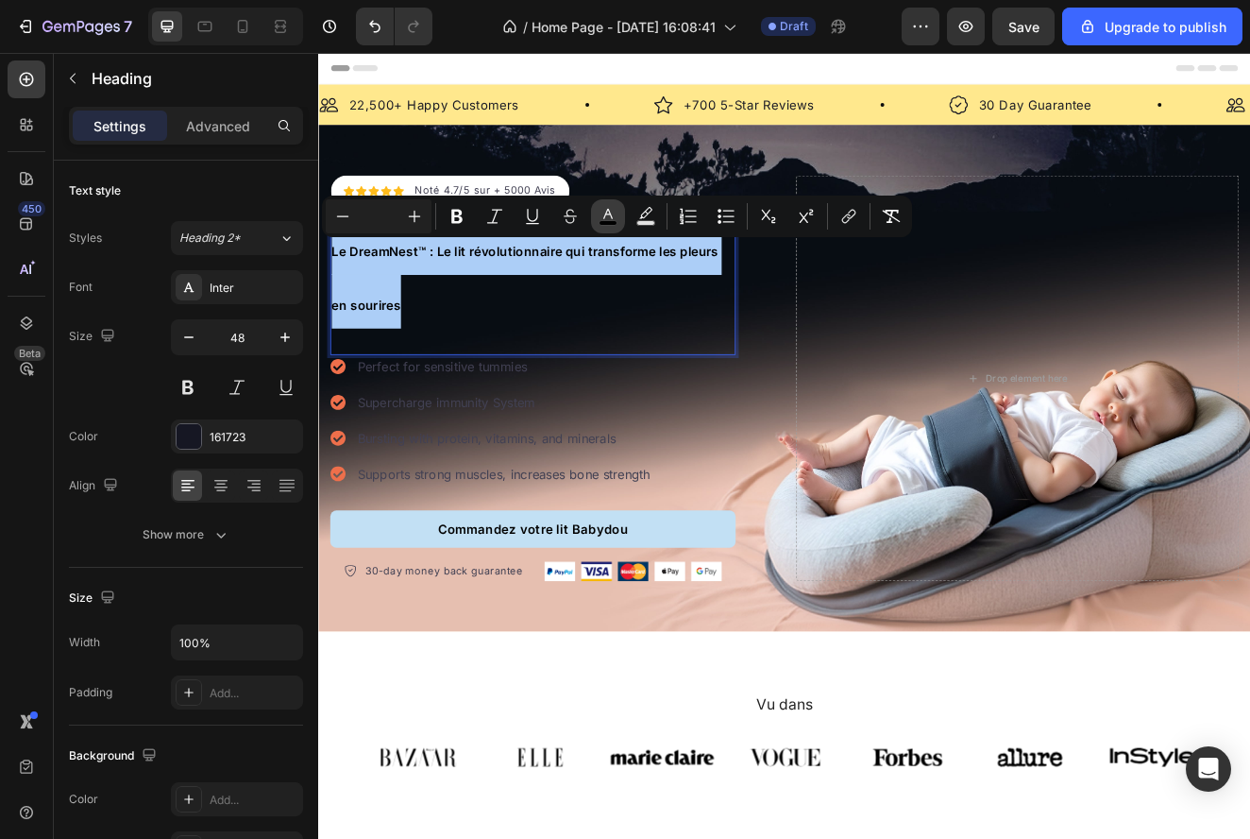
click at [620, 211] on button "color" at bounding box center [608, 216] width 34 height 34
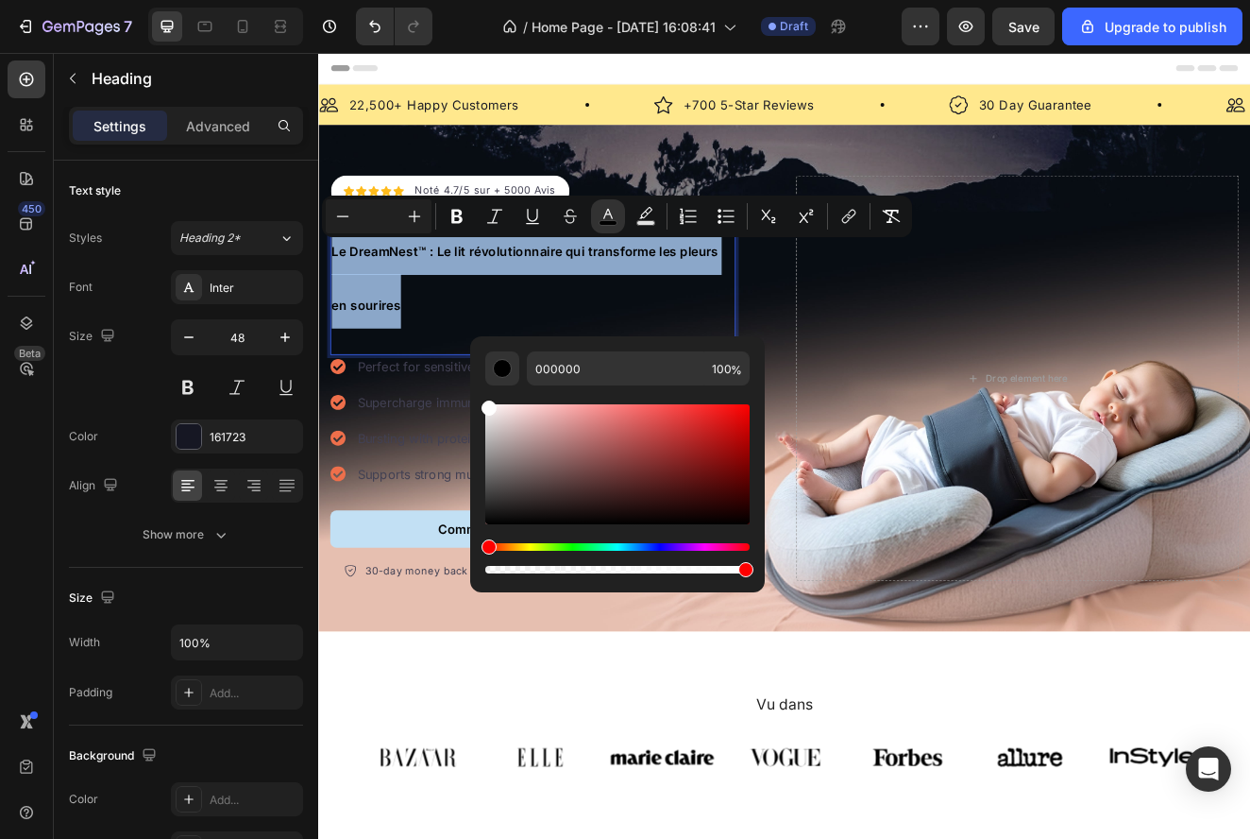
type input "FFFFFF"
drag, startPoint x: 833, startPoint y: 488, endPoint x: 495, endPoint y: 390, distance: 352.0
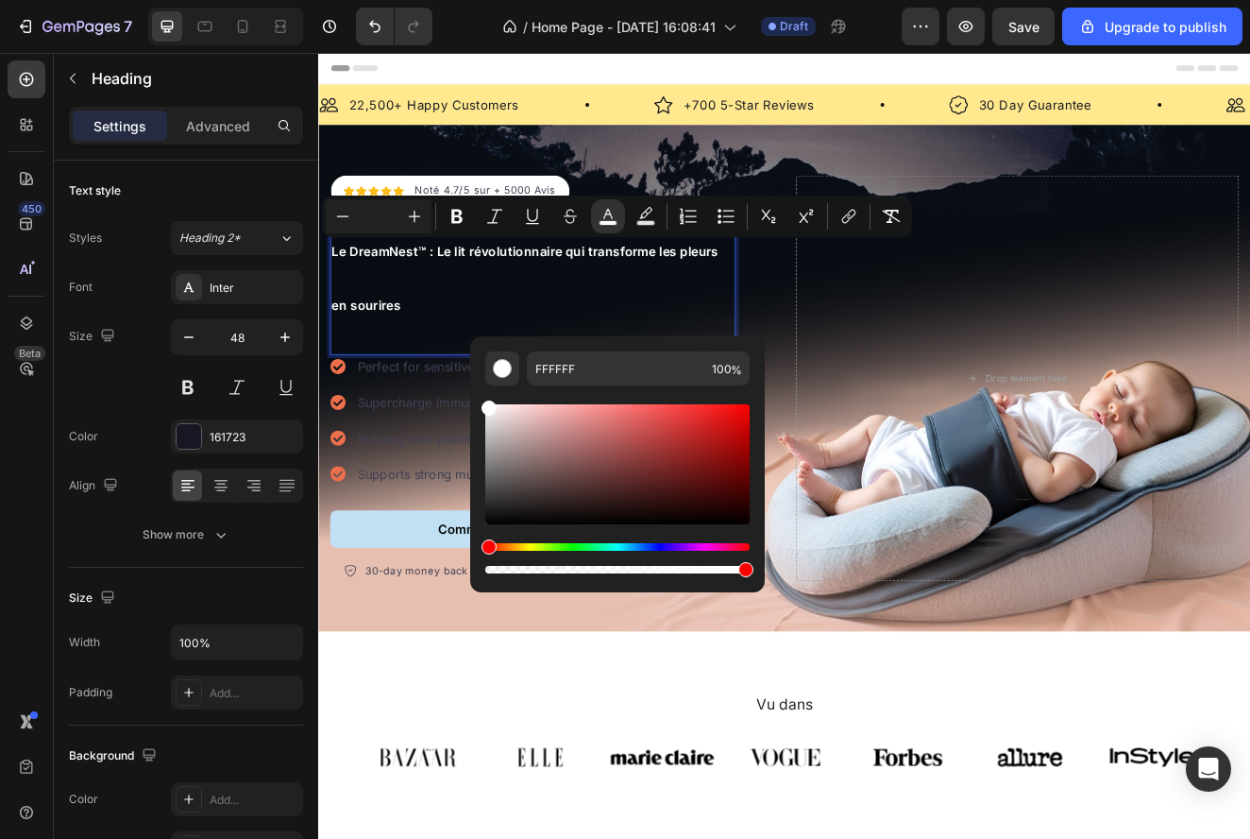
click at [369, 215] on input "Editor contextual toolbar" at bounding box center [379, 216] width 38 height 23
click at [342, 216] on icon "Editor contextual toolbar" at bounding box center [343, 215] width 12 height 1
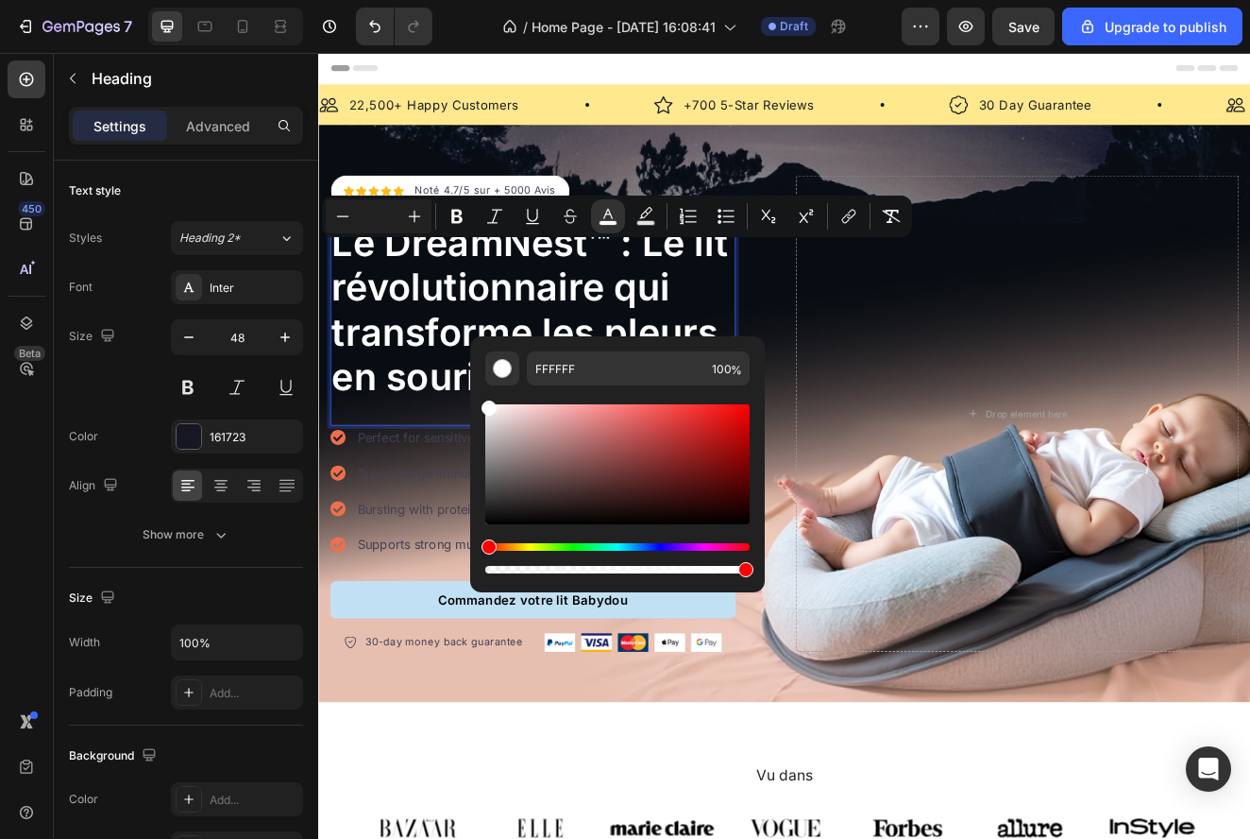
click at [514, 333] on span "Le DreamNest™ : Le lit révolutionnaire qui transforme les pleurs en sourires" at bounding box center [575, 365] width 483 height 219
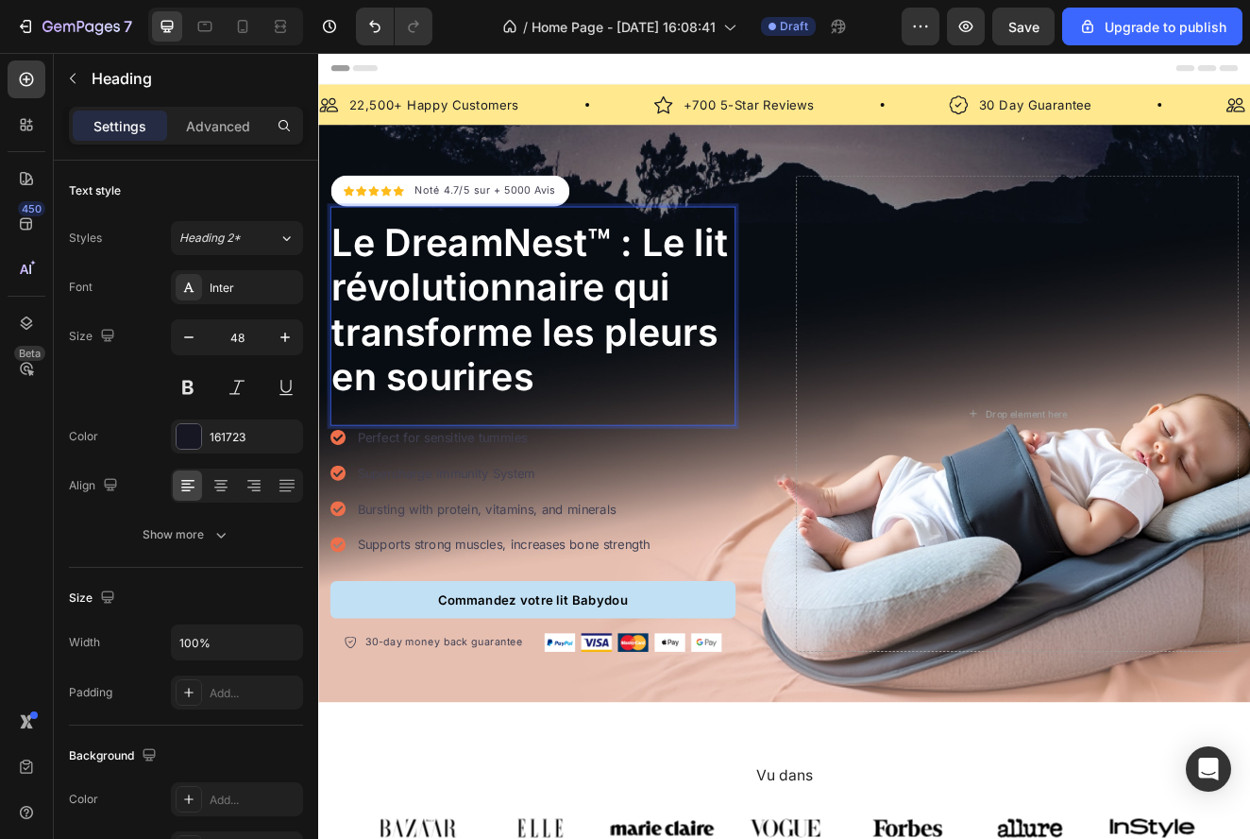
click at [669, 277] on span "Le DreamNest™ : Le lit révolutionnaire qui transforme les pleurs en sourires" at bounding box center [575, 365] width 483 height 219
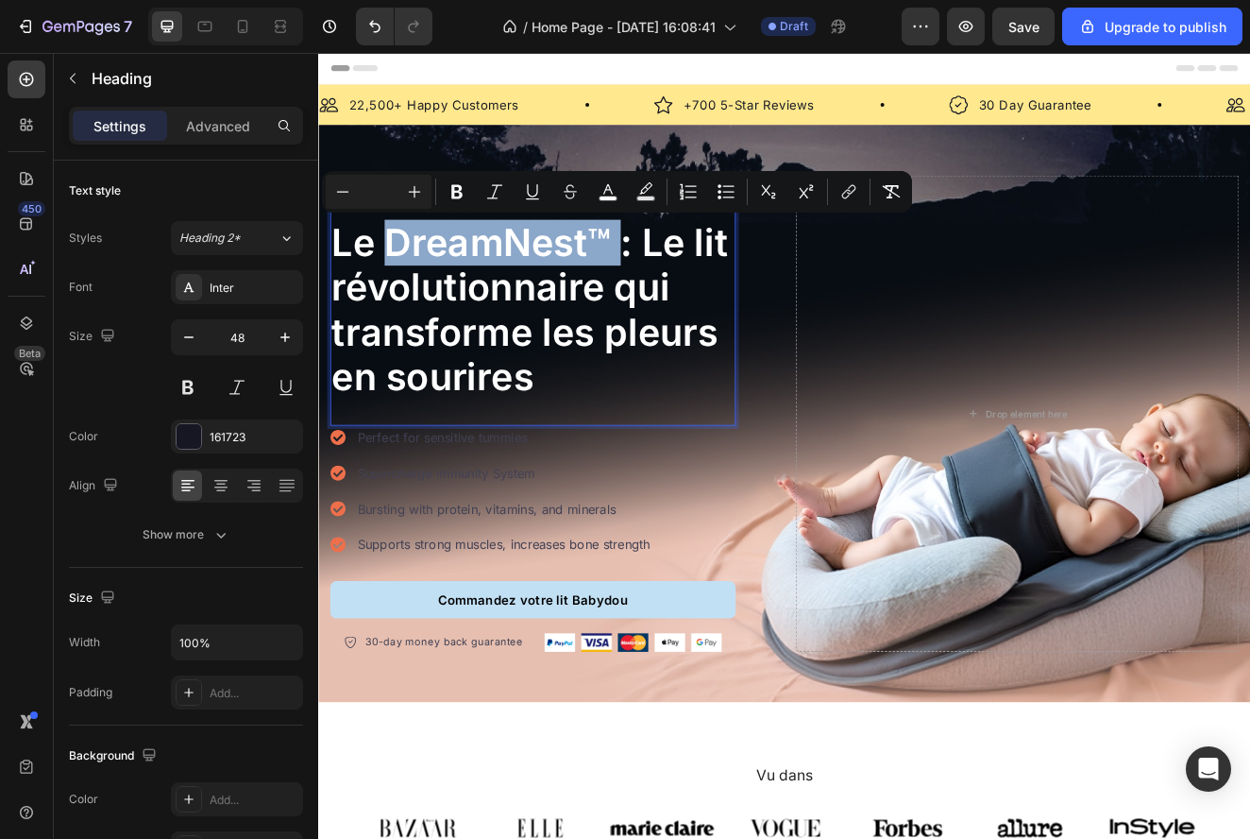
drag, startPoint x: 669, startPoint y: 277, endPoint x: 425, endPoint y: 294, distance: 244.2
click at [425, 294] on span "Le DreamNest™ : Le lit révolutionnaire qui transforme les pleurs en sourires" at bounding box center [575, 365] width 483 height 219
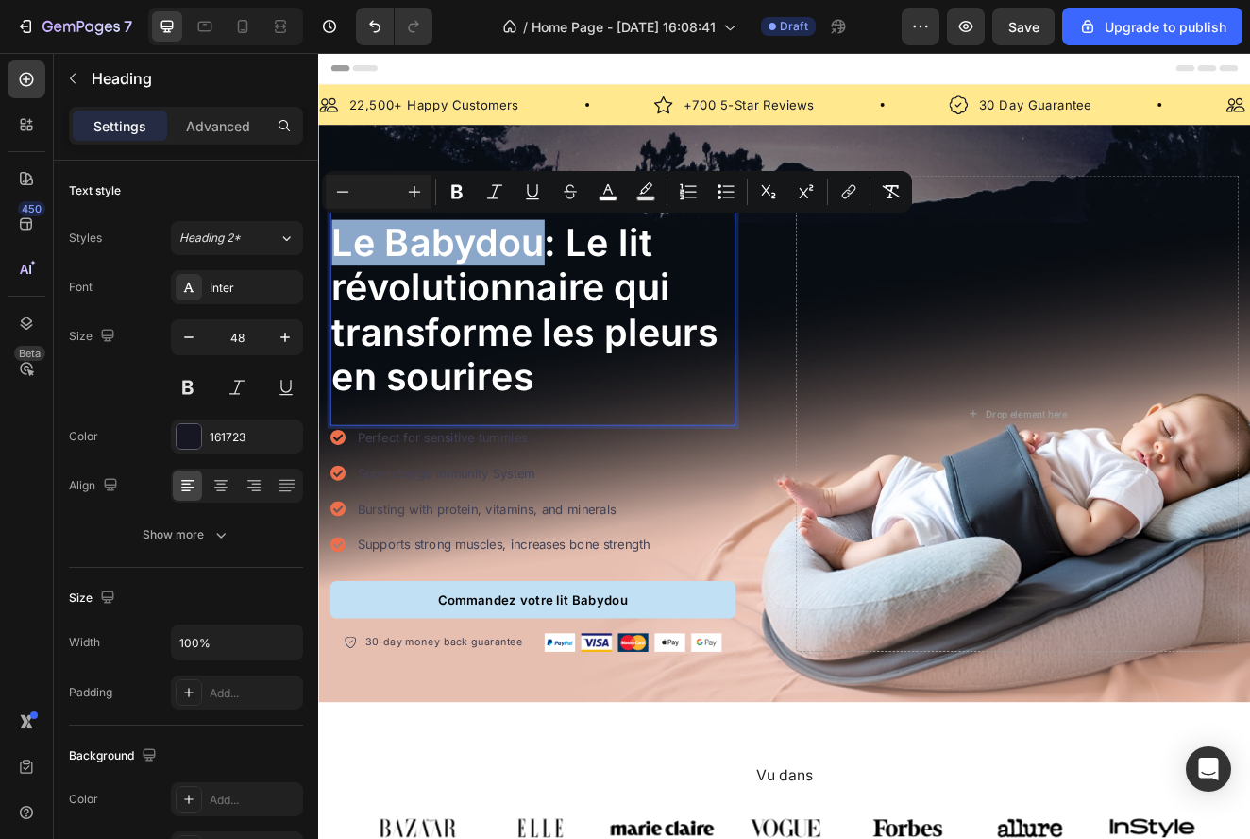
drag, startPoint x: 589, startPoint y: 280, endPoint x: 338, endPoint y: 292, distance: 251.4
click at [338, 292] on span "Le Babydou: Le lit révolutionnaire qui transforme les pleurs en sourires" at bounding box center [568, 365] width 469 height 219
click at [510, 181] on button "Italic" at bounding box center [495, 192] width 34 height 34
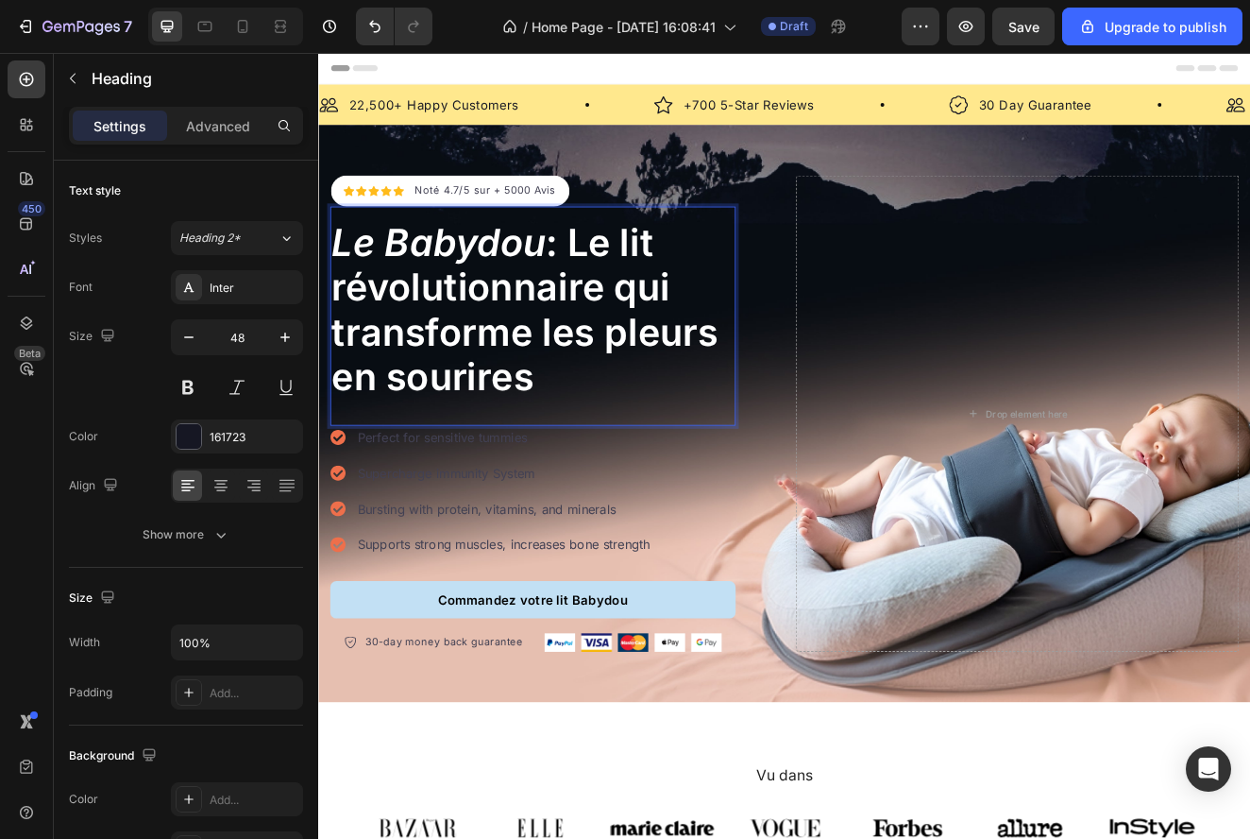
click at [603, 344] on span "Le Babydou : Le lit révolutionnaire qui transforme les pleurs en sourires" at bounding box center [568, 365] width 469 height 219
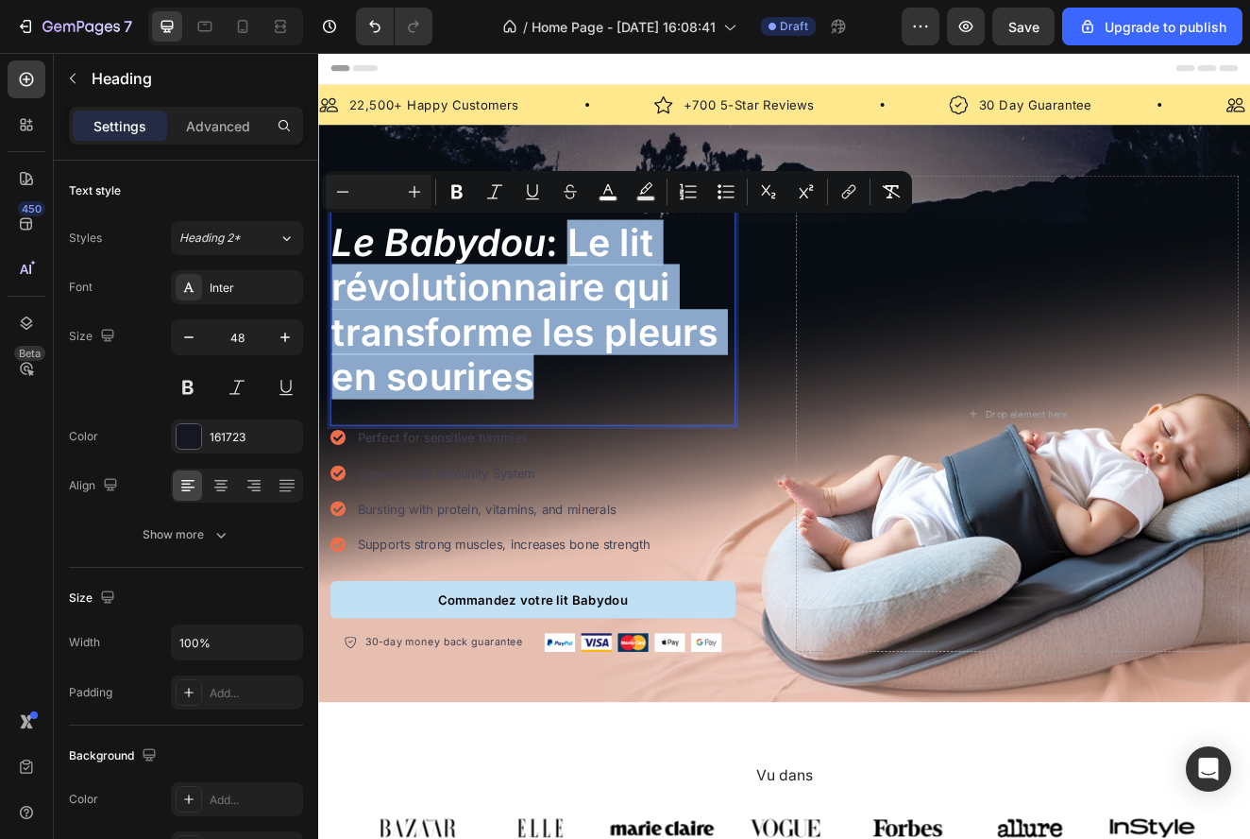
drag, startPoint x: 627, startPoint y: 276, endPoint x: 735, endPoint y: 447, distance: 202.0
click at [737, 448] on p "Le Babydou : Le lit révolutionnaire qui transforme les pleurs en sourires" at bounding box center [578, 365] width 489 height 217
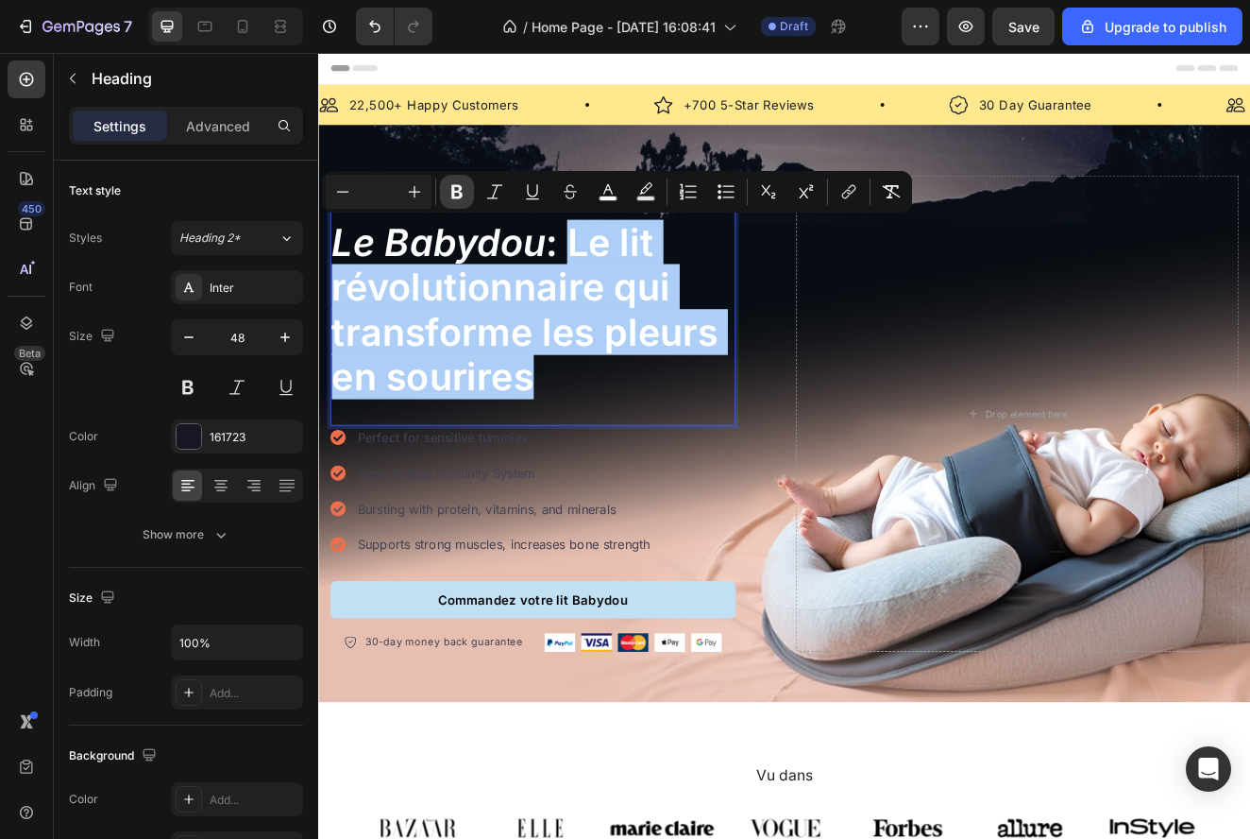
click at [454, 199] on icon "Editor contextual toolbar" at bounding box center [457, 191] width 19 height 19
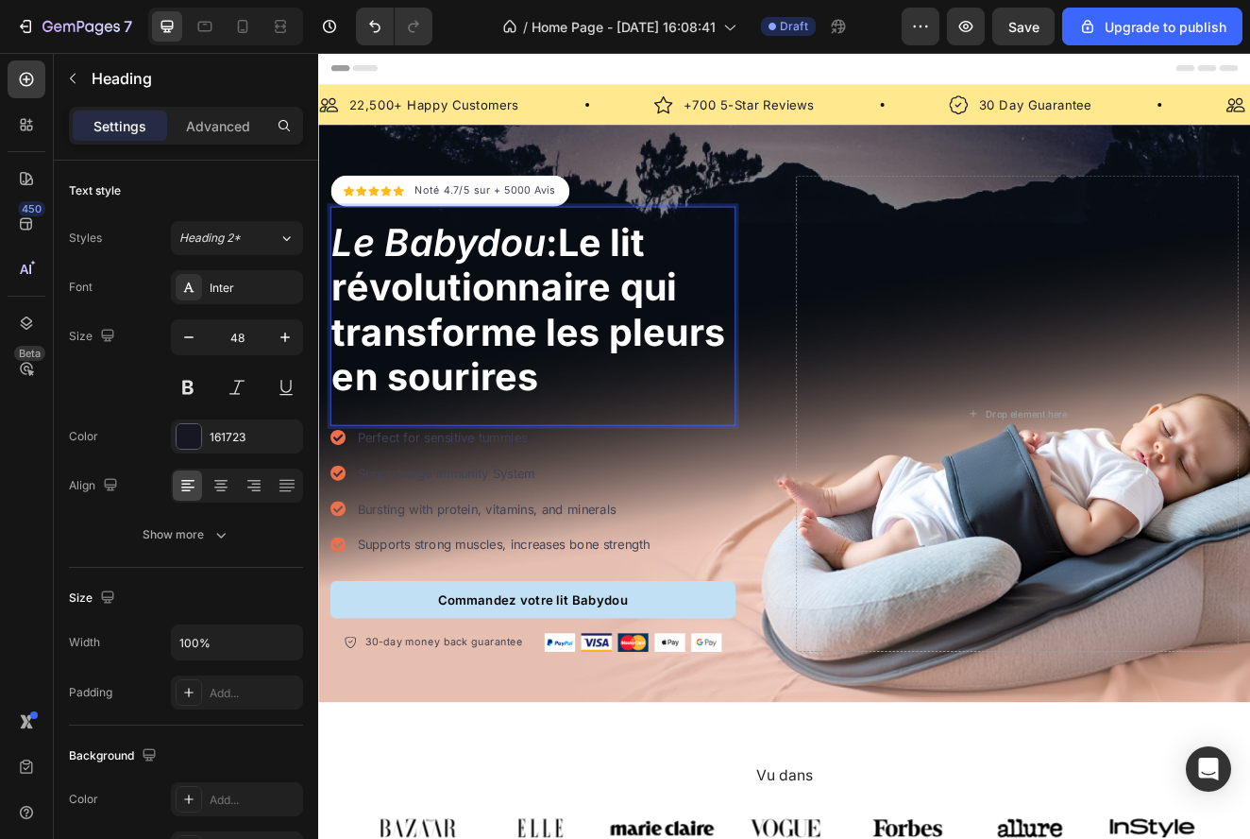
click at [483, 230] on div "Noté 4.7/5 sur + 5000 Avis" at bounding box center [520, 221] width 175 height 23
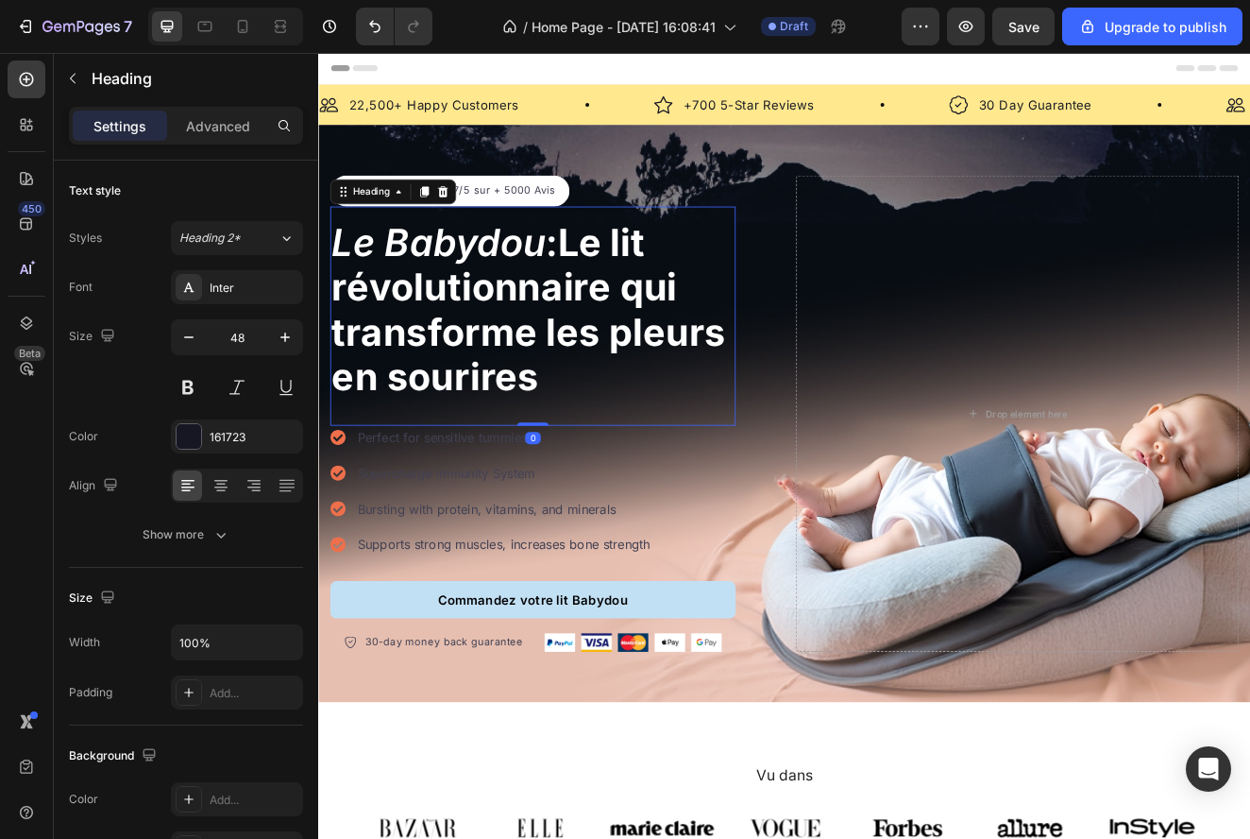
click at [720, 491] on div "⁠⁠⁠⁠⁠⁠⁠ Le Babydou : Le lit révolutionnaire qui transforme les pleurs en sourir…" at bounding box center [578, 373] width 493 height 266
click at [708, 475] on div "⁠⁠⁠⁠⁠⁠⁠ Le Babydou : Le lit révolutionnaire qui transforme les pleurs en sourir…" at bounding box center [578, 373] width 493 height 266
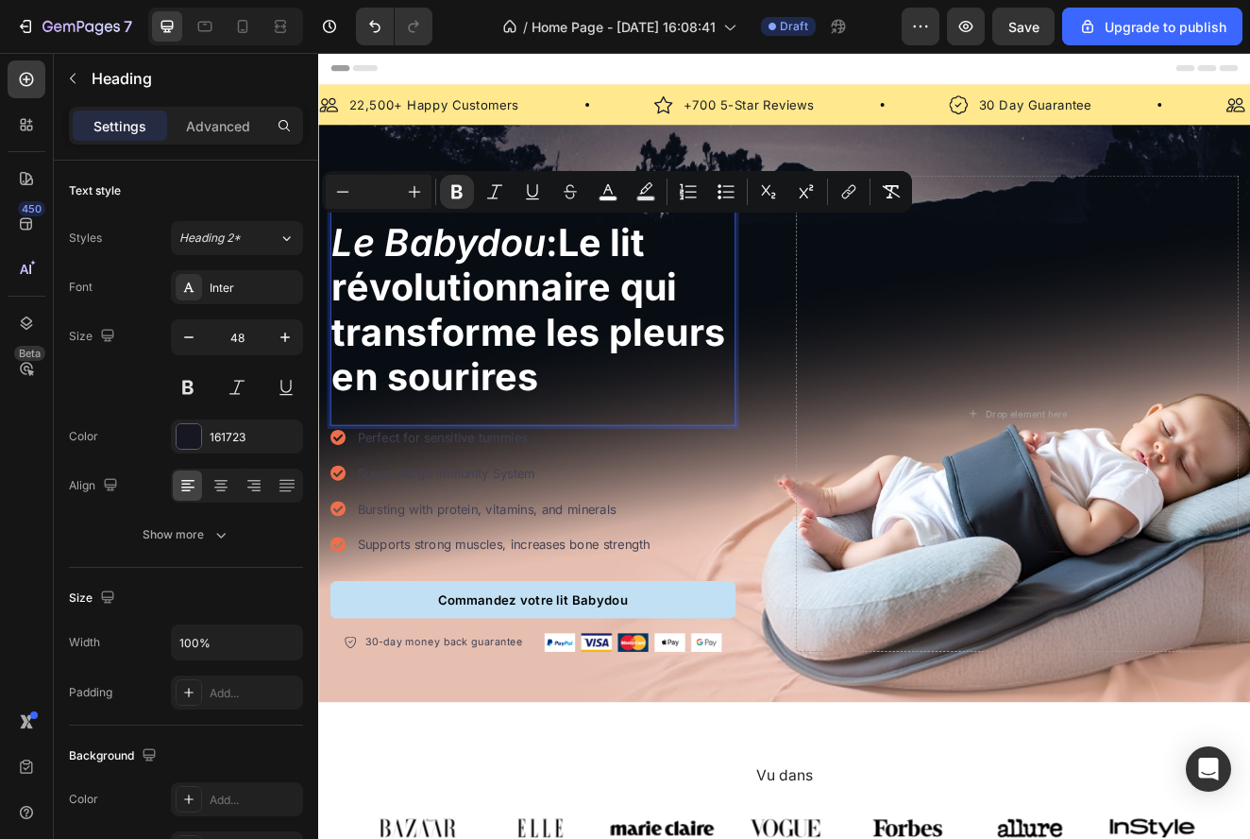
drag, startPoint x: 673, startPoint y: 447, endPoint x: 620, endPoint y: 264, distance: 189.8
click at [182, 401] on button at bounding box center [188, 387] width 34 height 34
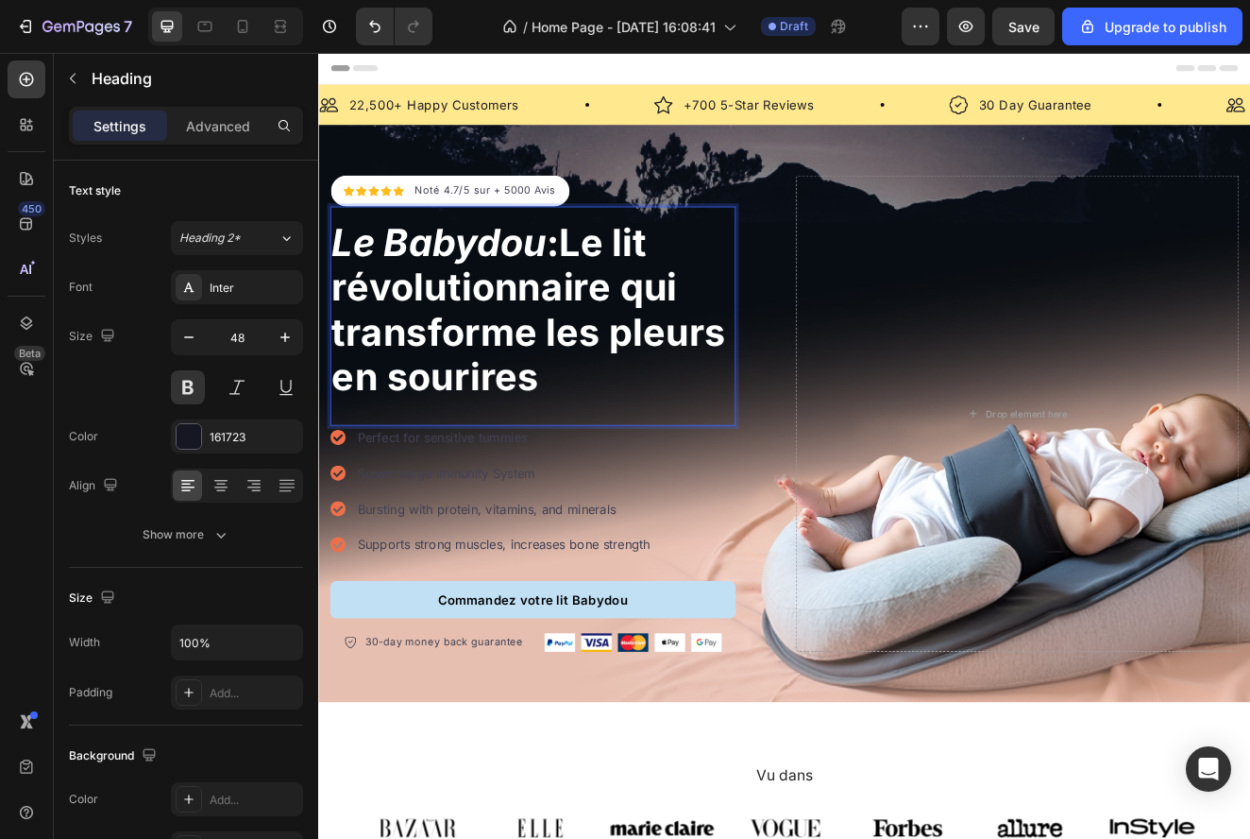
click at [611, 468] on p "Le Babydou : Le lit révolutionnaire qui transforme les pleurs en sourires" at bounding box center [578, 365] width 489 height 217
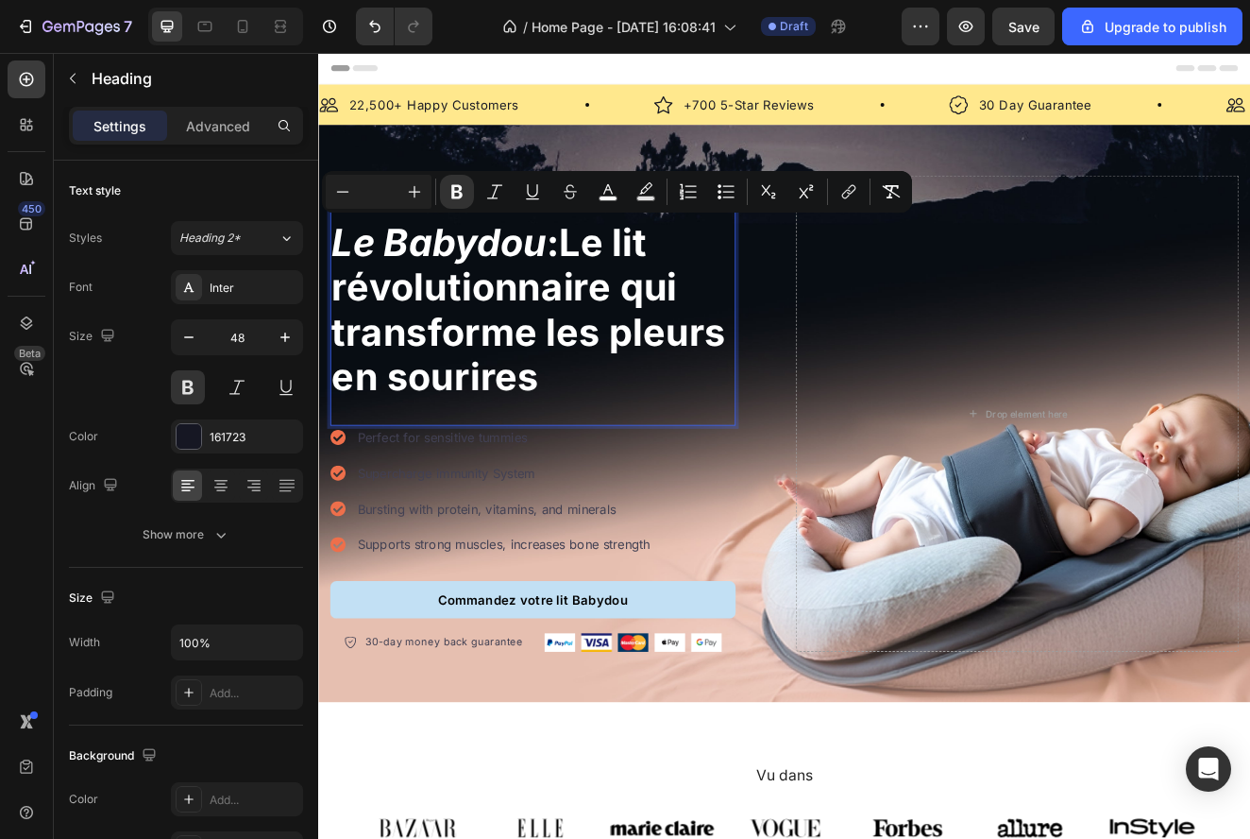
drag, startPoint x: 611, startPoint y: 465, endPoint x: 622, endPoint y: 276, distance: 189.2
click at [622, 276] on p "Le Babydou : Le lit révolutionnaire qui transforme les pleurs en sourires" at bounding box center [578, 365] width 489 height 217
click at [462, 191] on icon "Editor contextual toolbar" at bounding box center [457, 191] width 19 height 19
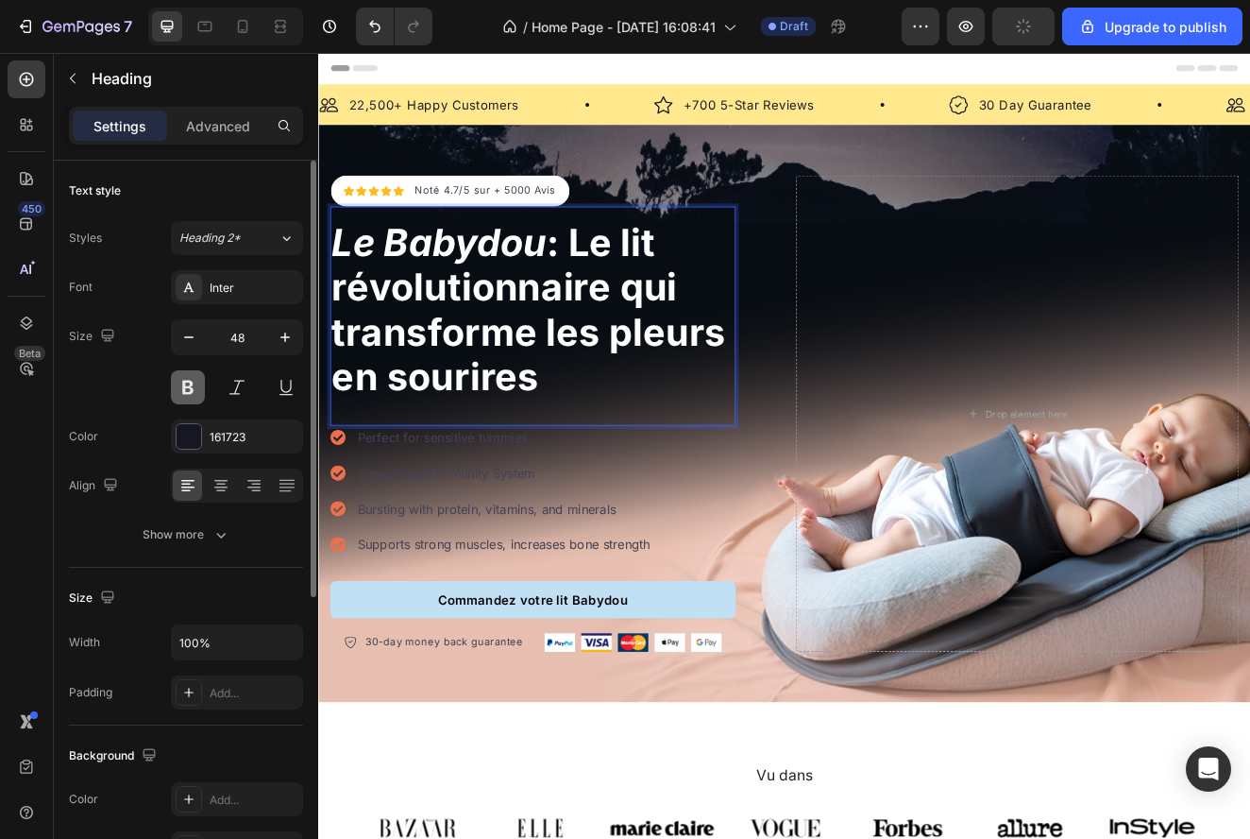
click at [193, 384] on button at bounding box center [188, 387] width 34 height 34
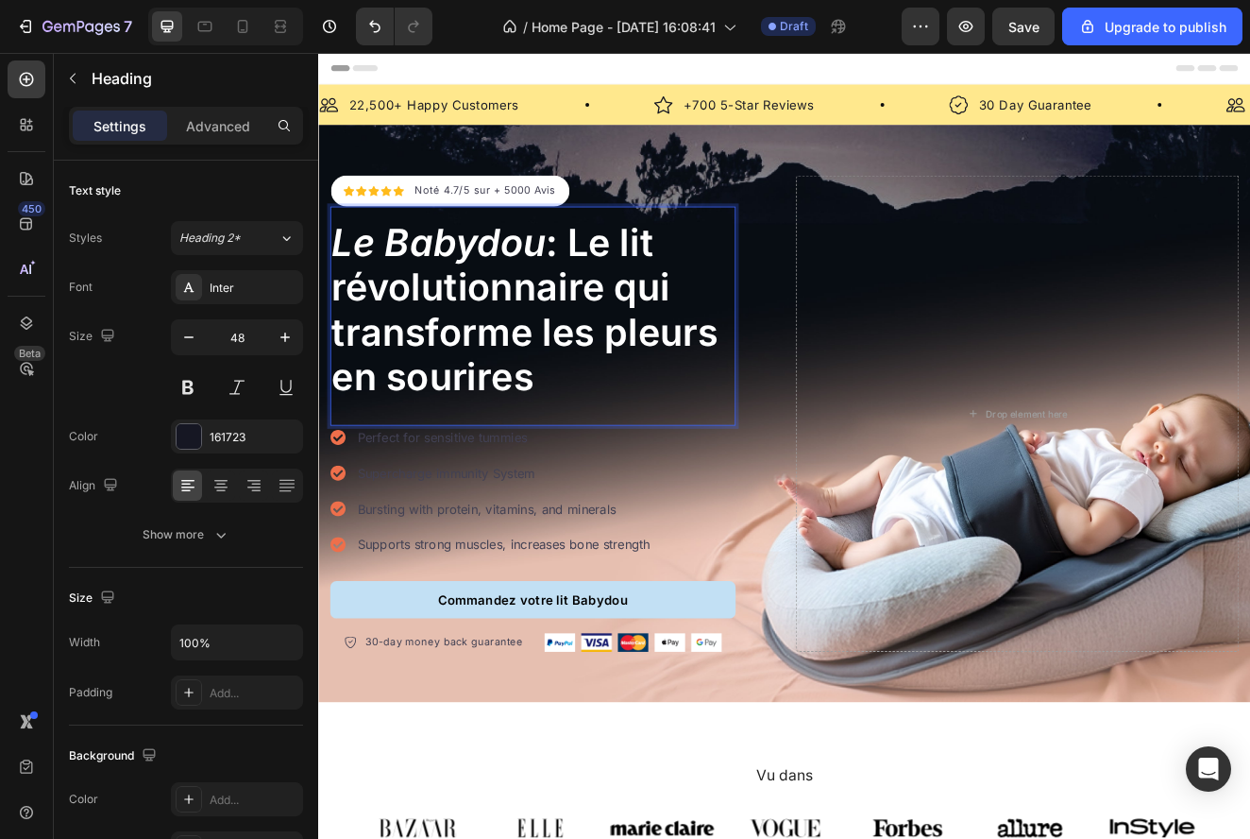
click at [641, 422] on p "Le Babydou : Le lit révolutionnaire qui transforme les pleurs en sourires" at bounding box center [578, 365] width 489 height 217
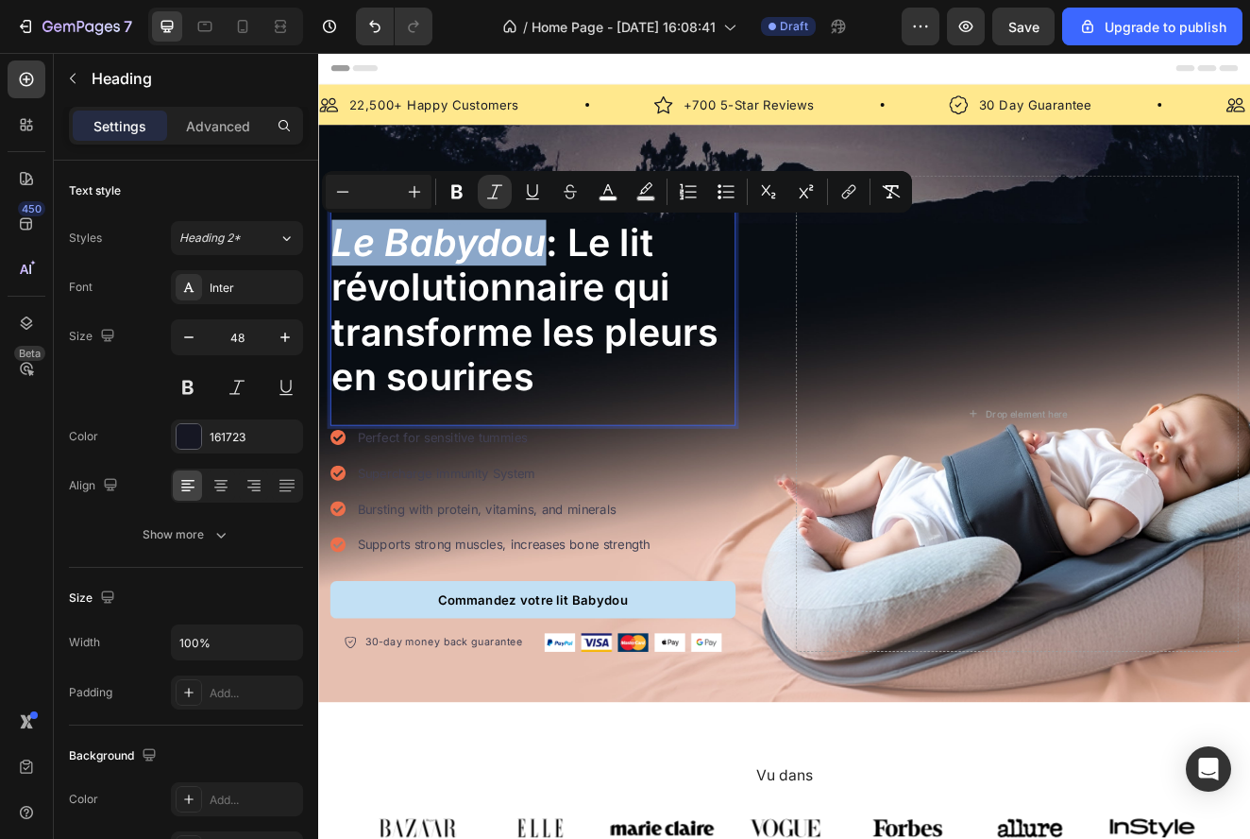
drag, startPoint x: 597, startPoint y: 269, endPoint x: 335, endPoint y: 275, distance: 261.6
click at [335, 275] on span "Le Babydou : Le lit révolutionnaire qui transforme les pleurs en sourires" at bounding box center [568, 365] width 469 height 219
click at [453, 204] on button "Bold" at bounding box center [457, 192] width 34 height 34
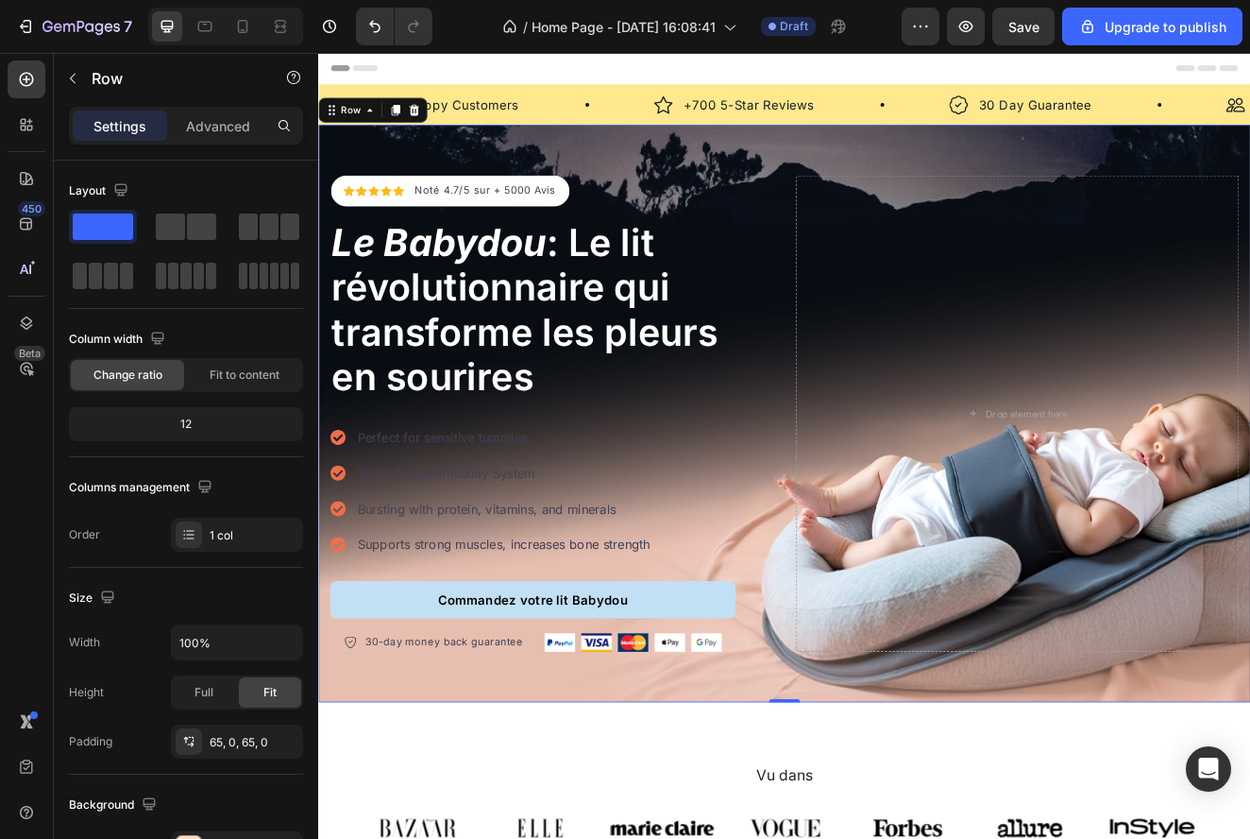
click at [1223, 196] on div "Icon Icon Icon Icon Icon Icon List Hoz Noté 4.7/5 sur + 5000 Avis Text block Ro…" at bounding box center [884, 492] width 1133 height 702
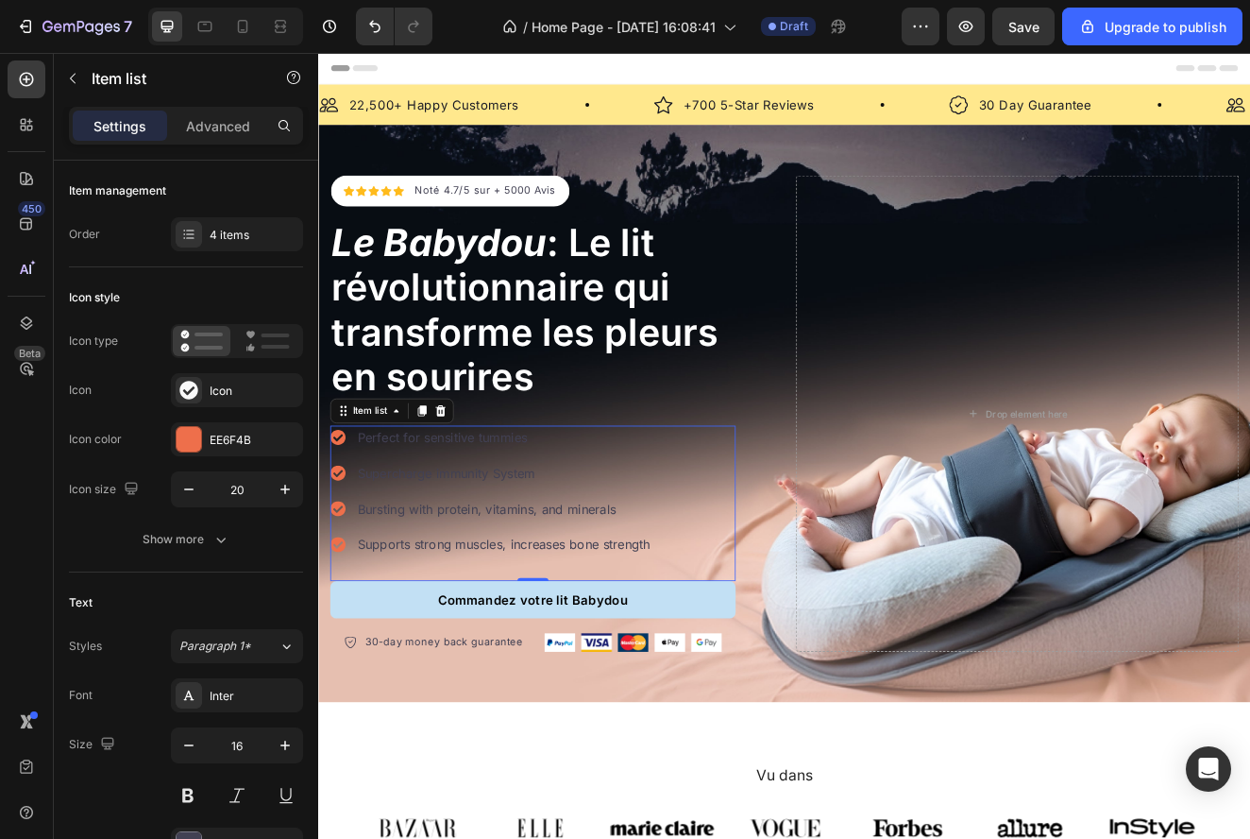
click at [348, 517] on icon at bounding box center [341, 520] width 18 height 18
click at [468, 487] on icon at bounding box center [466, 488] width 15 height 15
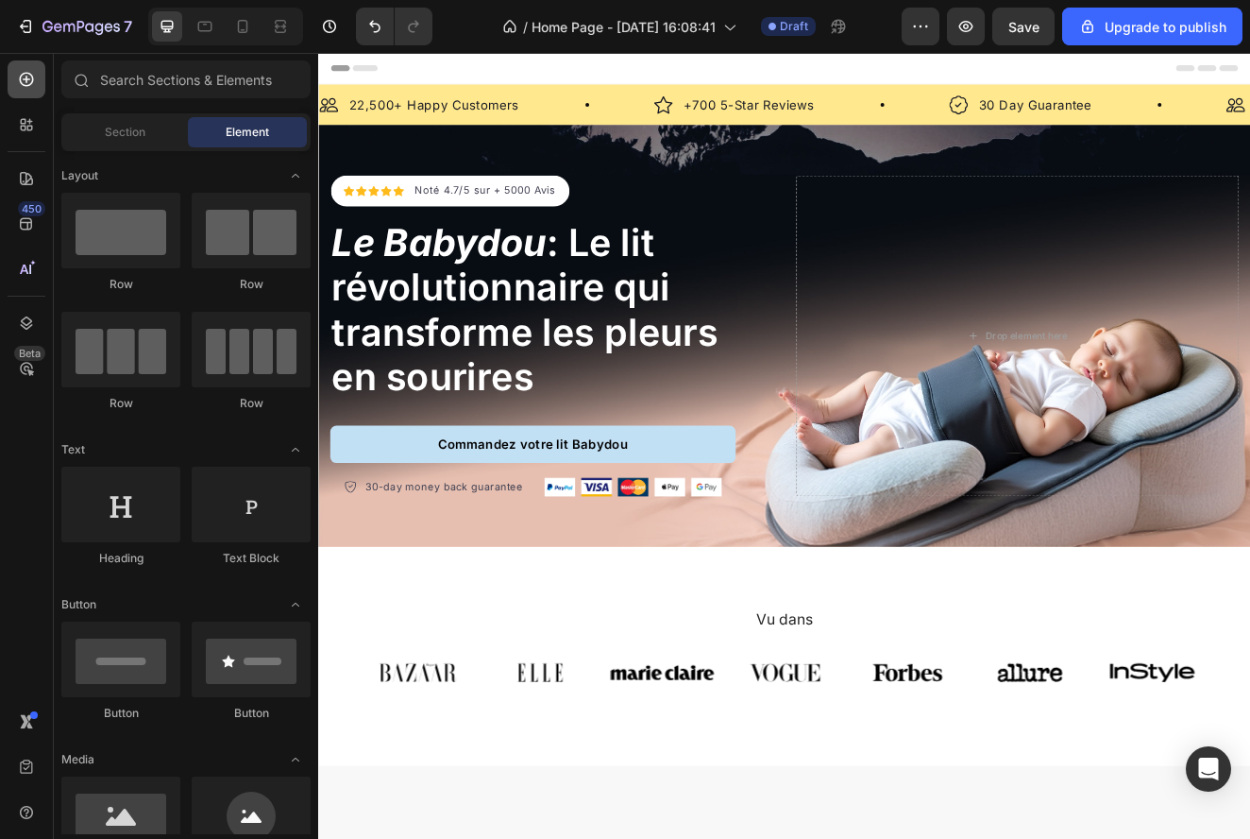
click at [18, 68] on div at bounding box center [27, 79] width 38 height 38
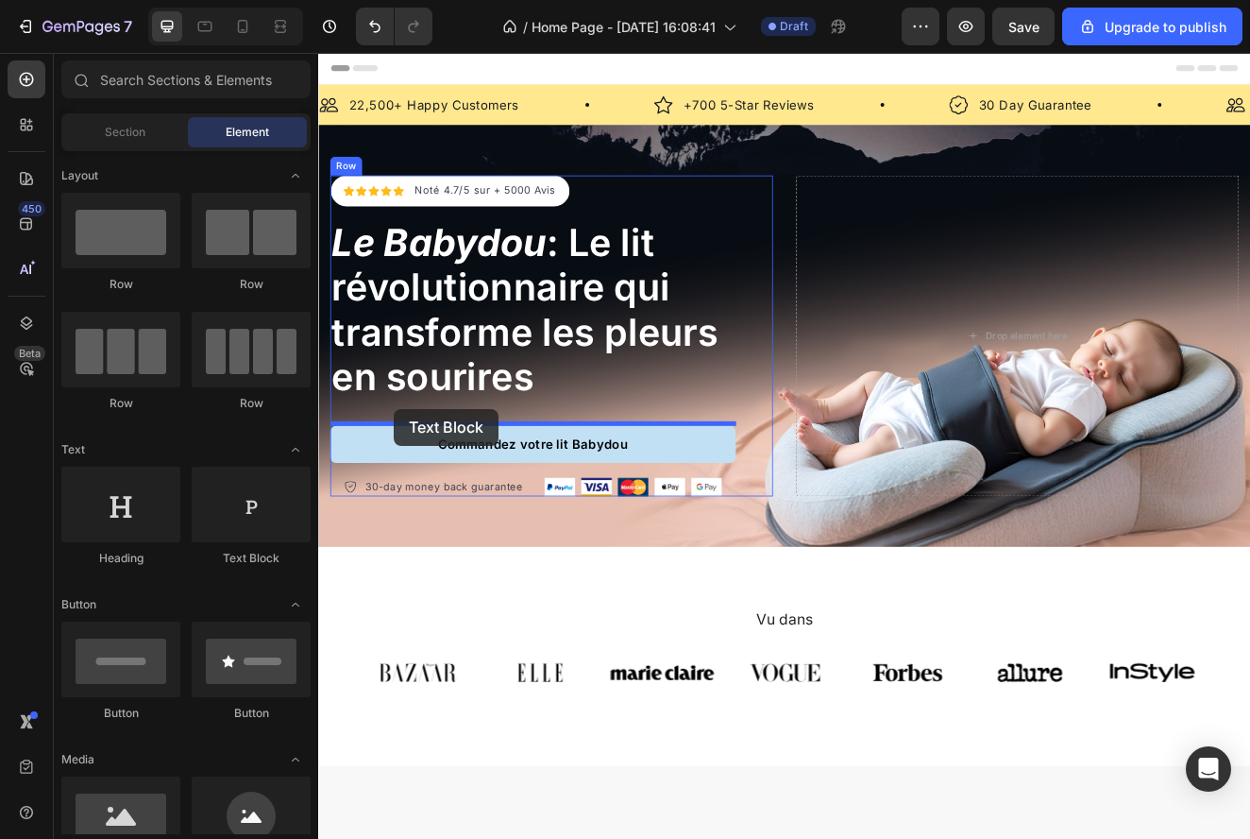
drag, startPoint x: 568, startPoint y: 580, endPoint x: 409, endPoint y: 494, distance: 181.2
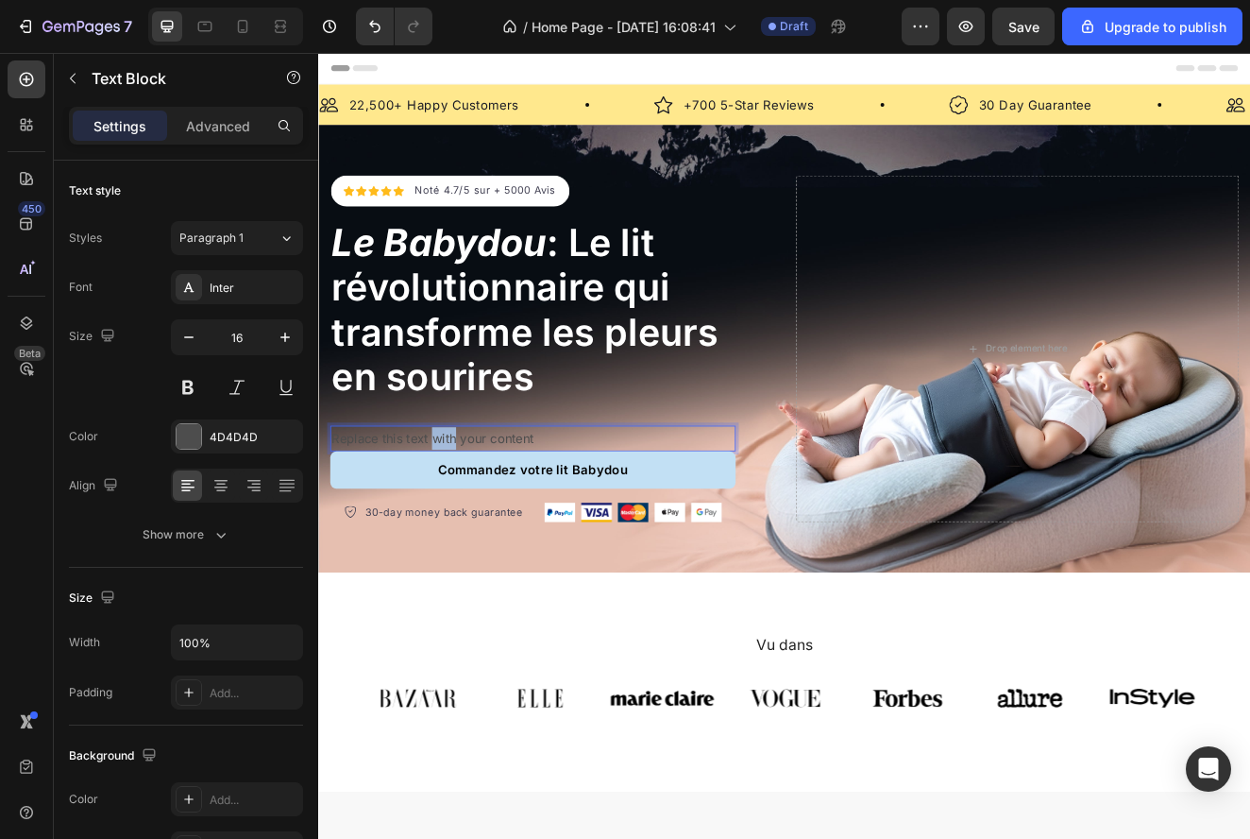
click at [455, 517] on p "Replace this text with your content" at bounding box center [578, 521] width 489 height 27
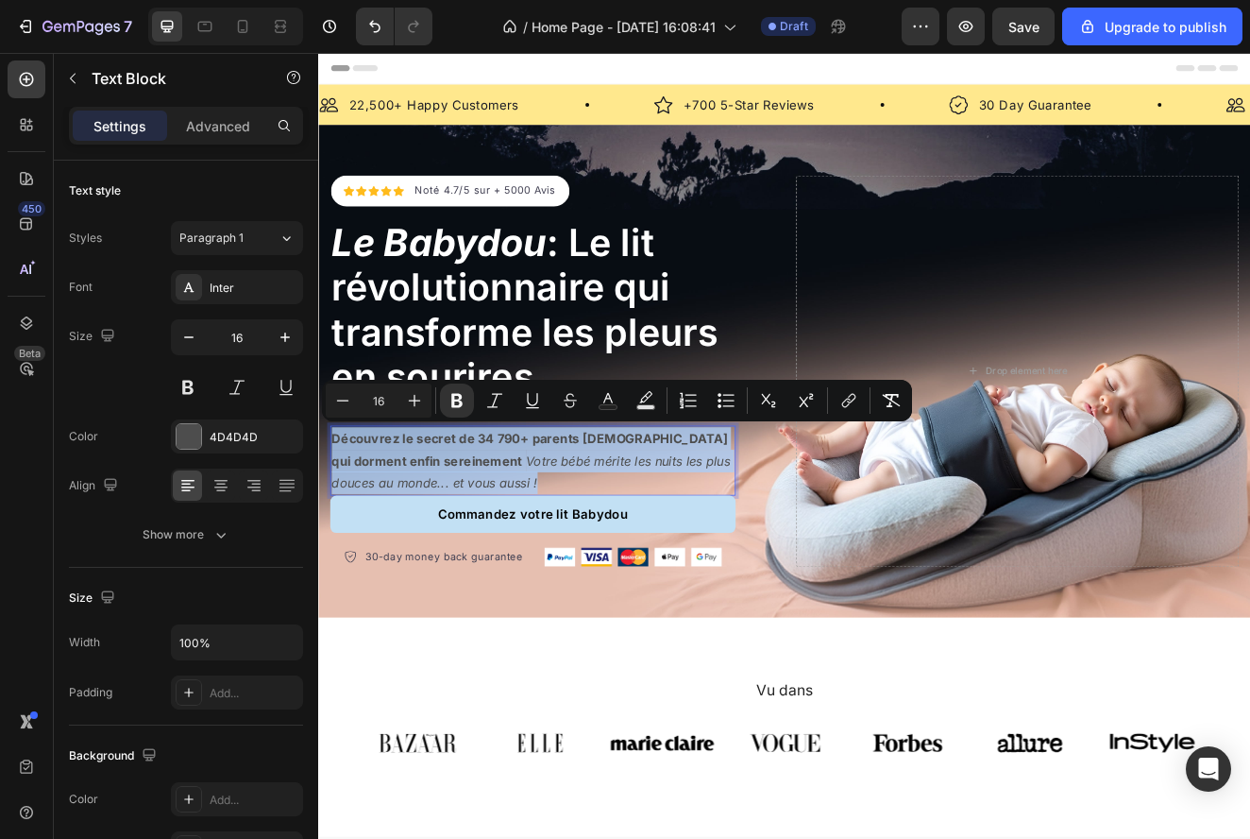
drag, startPoint x: 561, startPoint y: 574, endPoint x: 650, endPoint y: 459, distance: 145.4
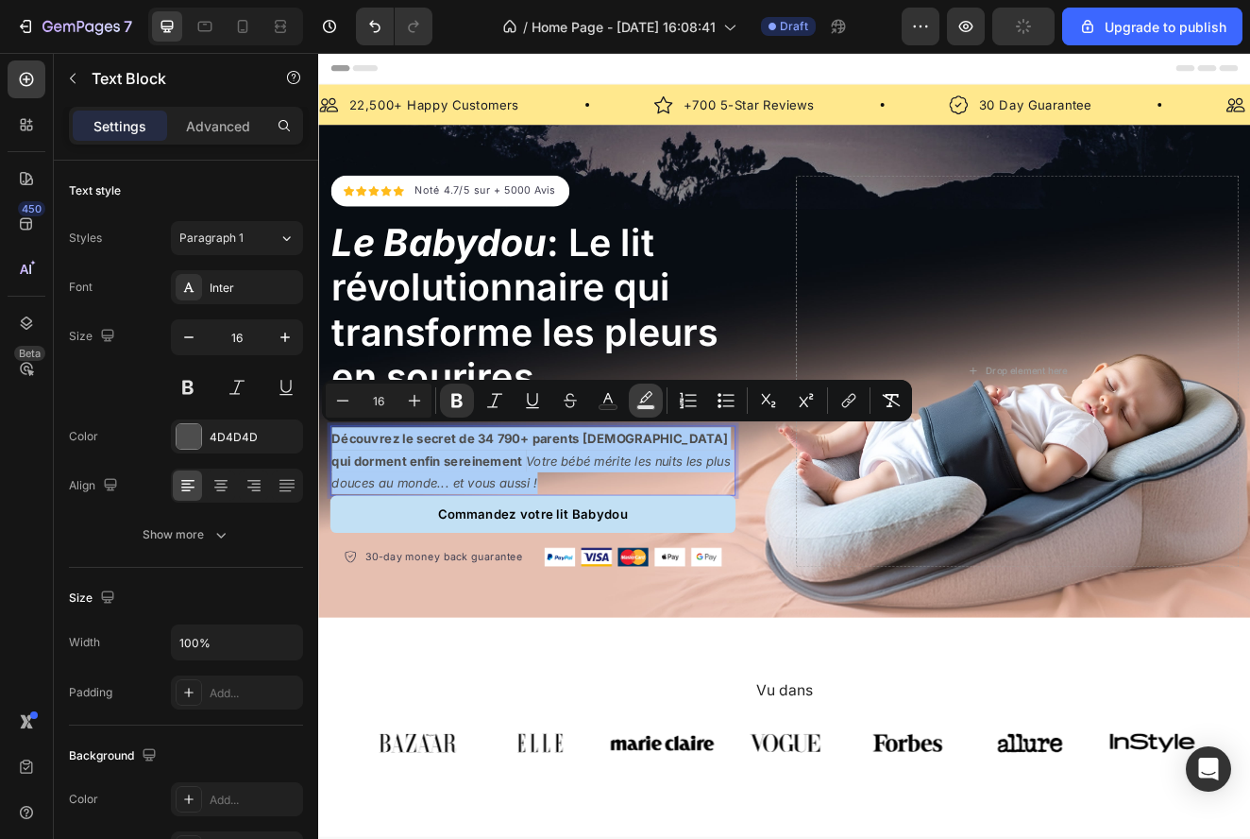
click at [646, 398] on icon "Editor contextual toolbar" at bounding box center [645, 400] width 19 height 19
type input "000000"
type input "77"
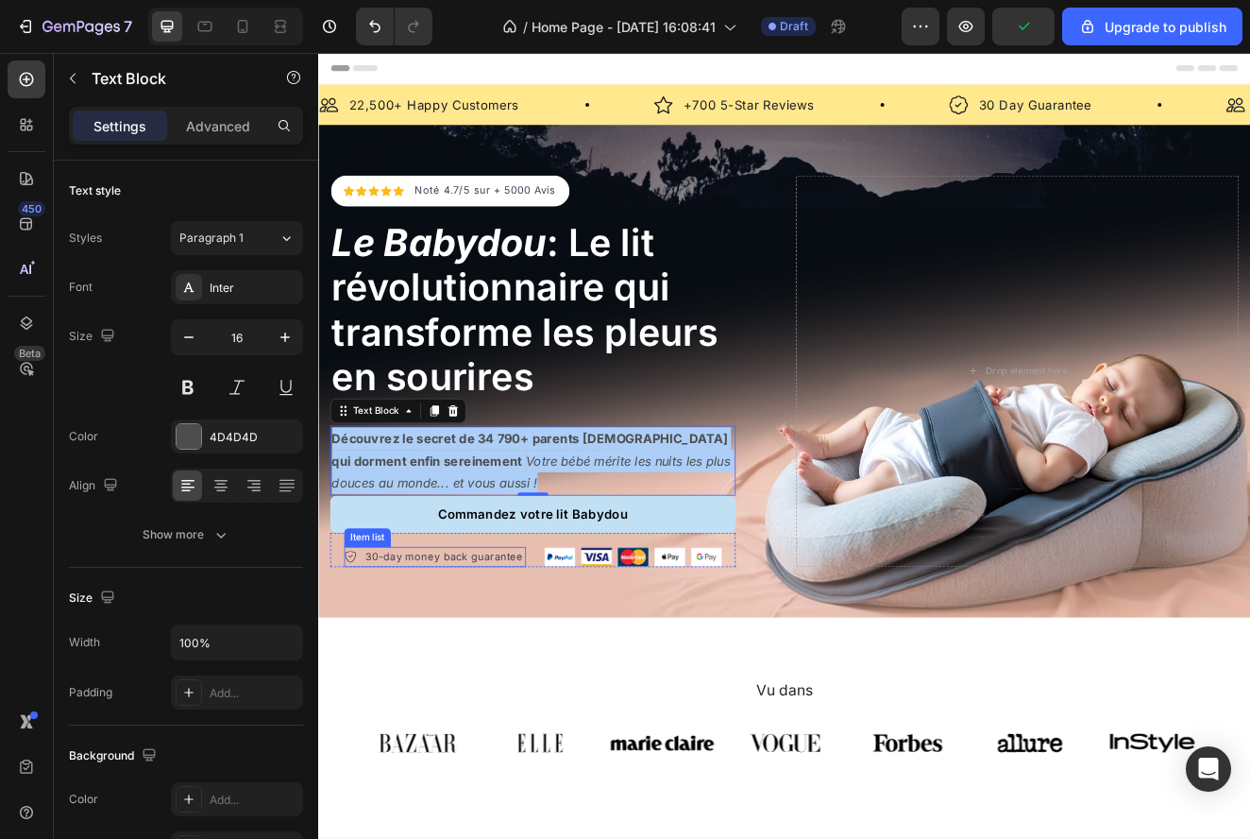
drag, startPoint x: 794, startPoint y: 715, endPoint x: 510, endPoint y: 660, distance: 289.5
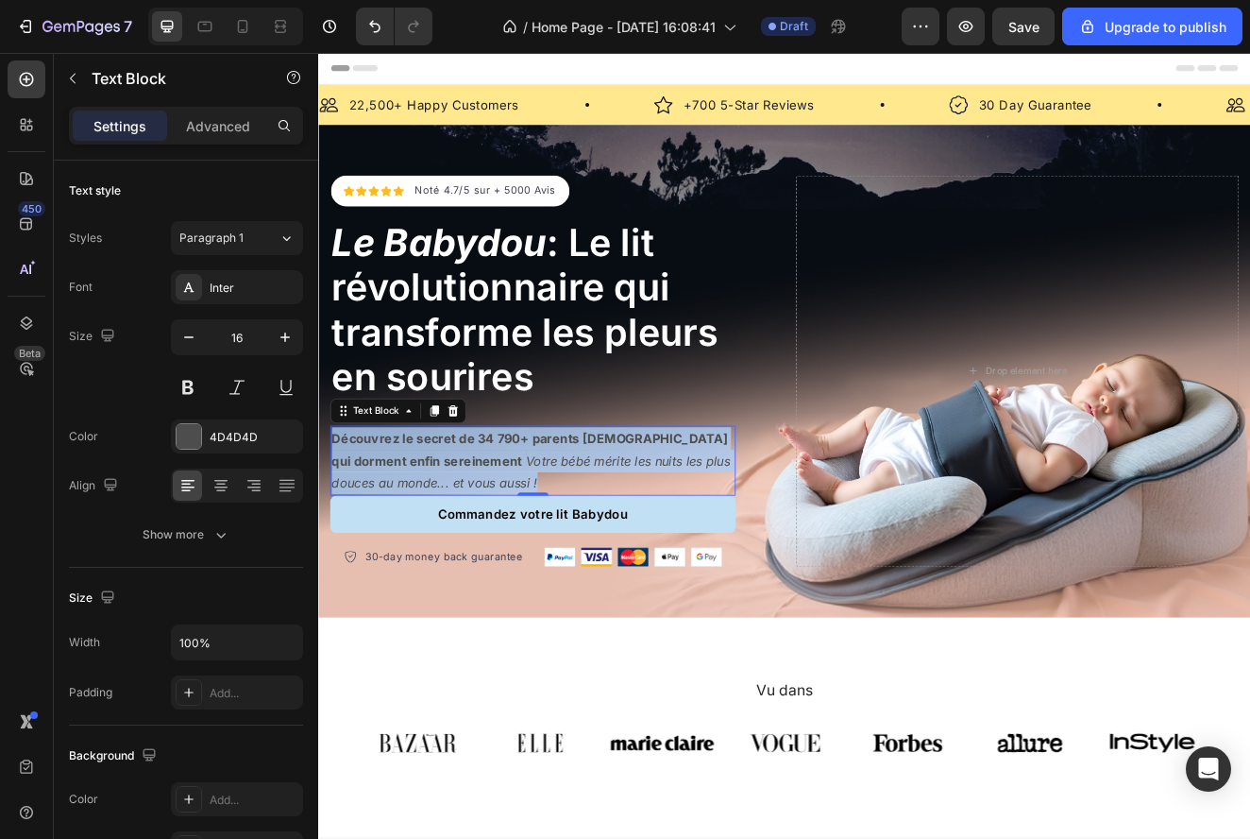
click at [557, 533] on p "Découvrez le secret de 34 790+ parents français qui dorment enfin sereinement V…" at bounding box center [578, 548] width 489 height 81
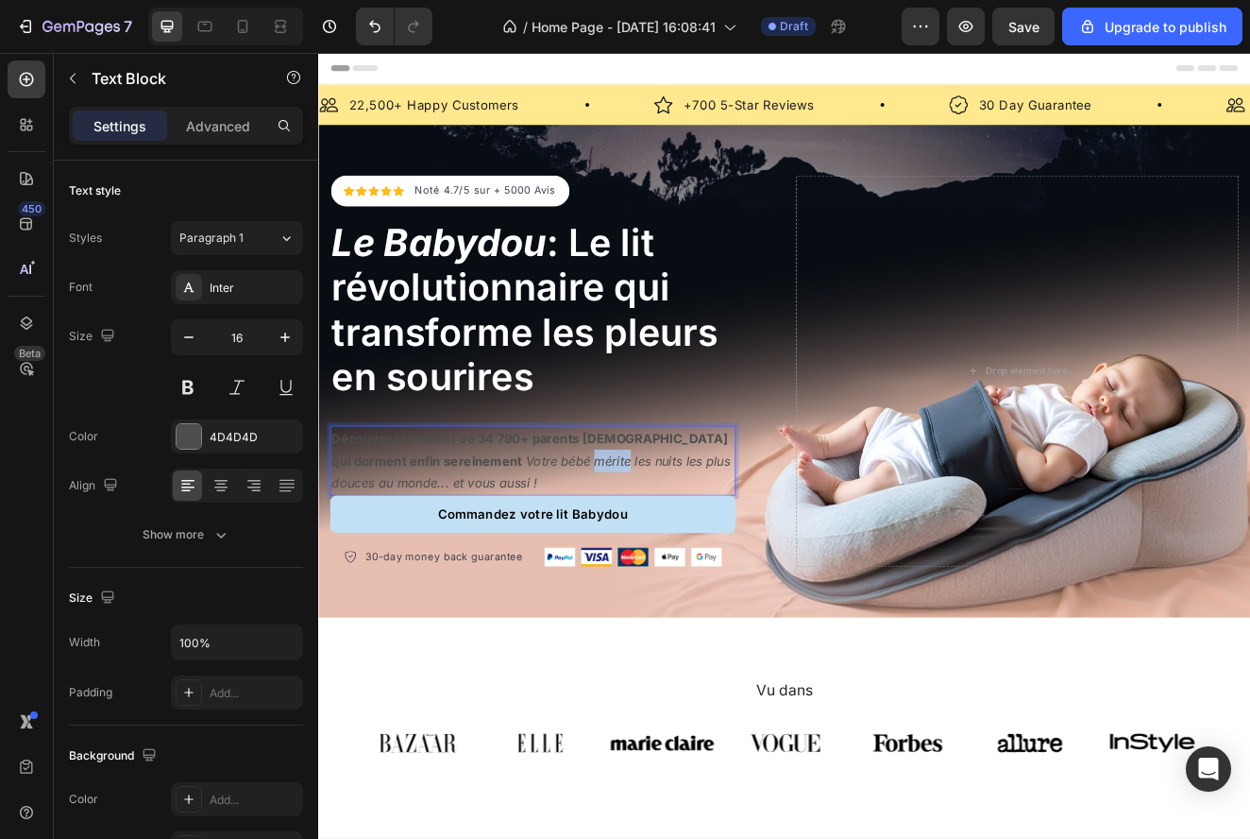
click at [557, 533] on p "Découvrez le secret de 34 790+ parents français qui dorment enfin sereinement V…" at bounding box center [578, 548] width 489 height 81
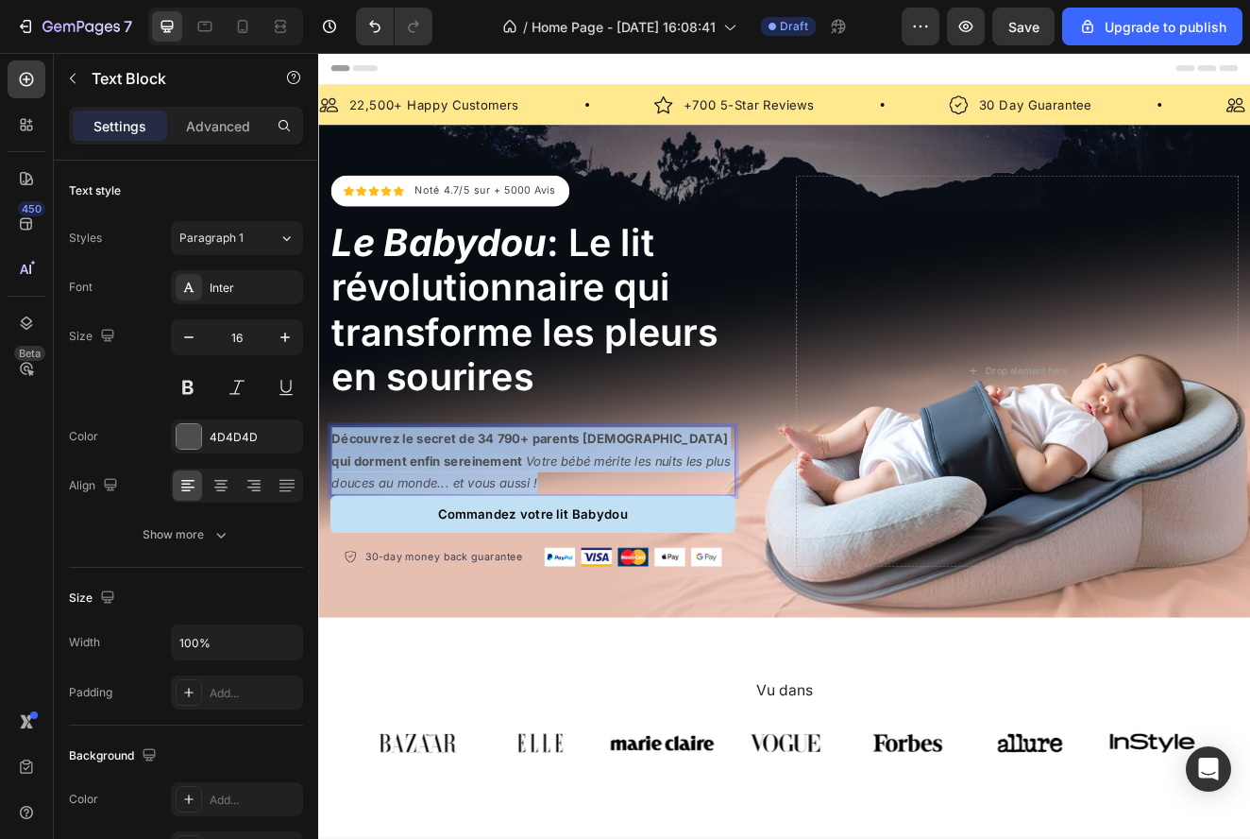
click at [557, 533] on p "Découvrez le secret de 34 790+ parents français qui dorment enfin sereinement V…" at bounding box center [578, 548] width 489 height 81
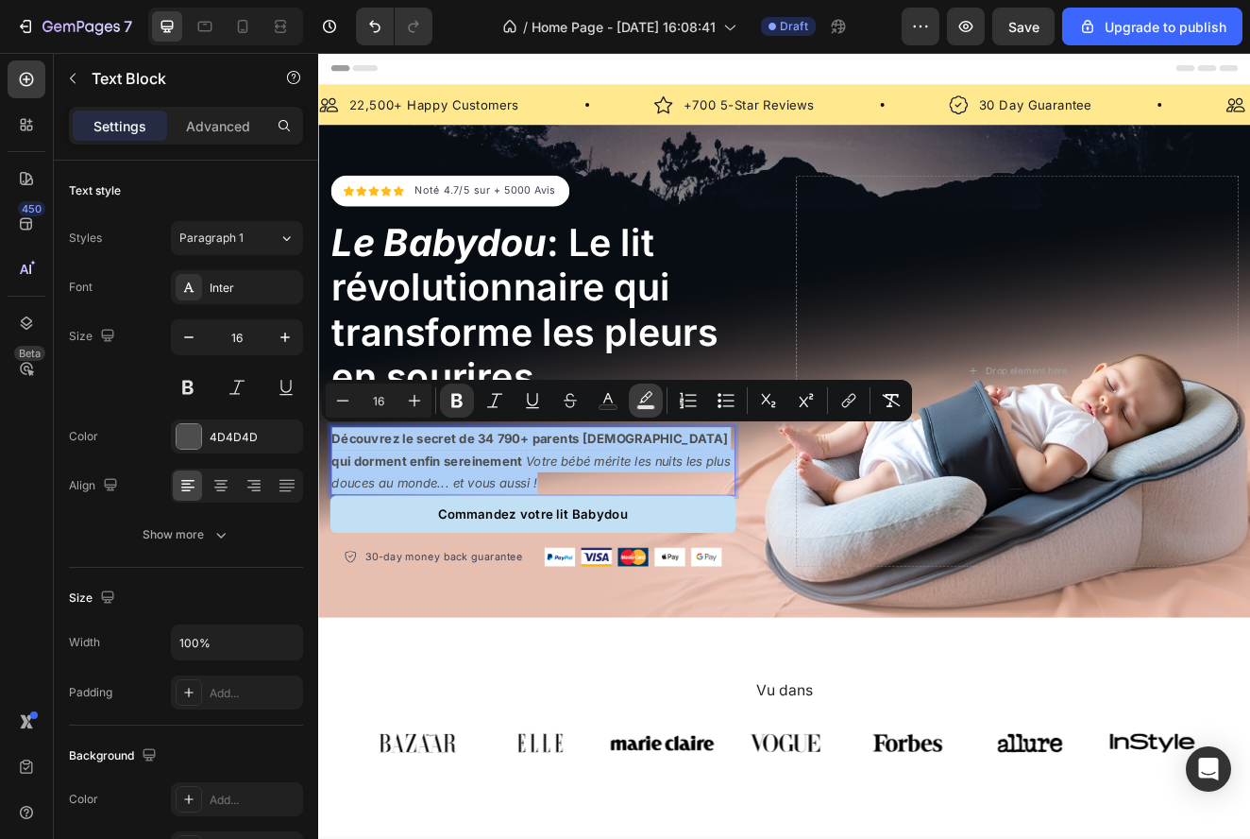
click at [646, 395] on icon "Editor contextual toolbar" at bounding box center [645, 396] width 13 height 11
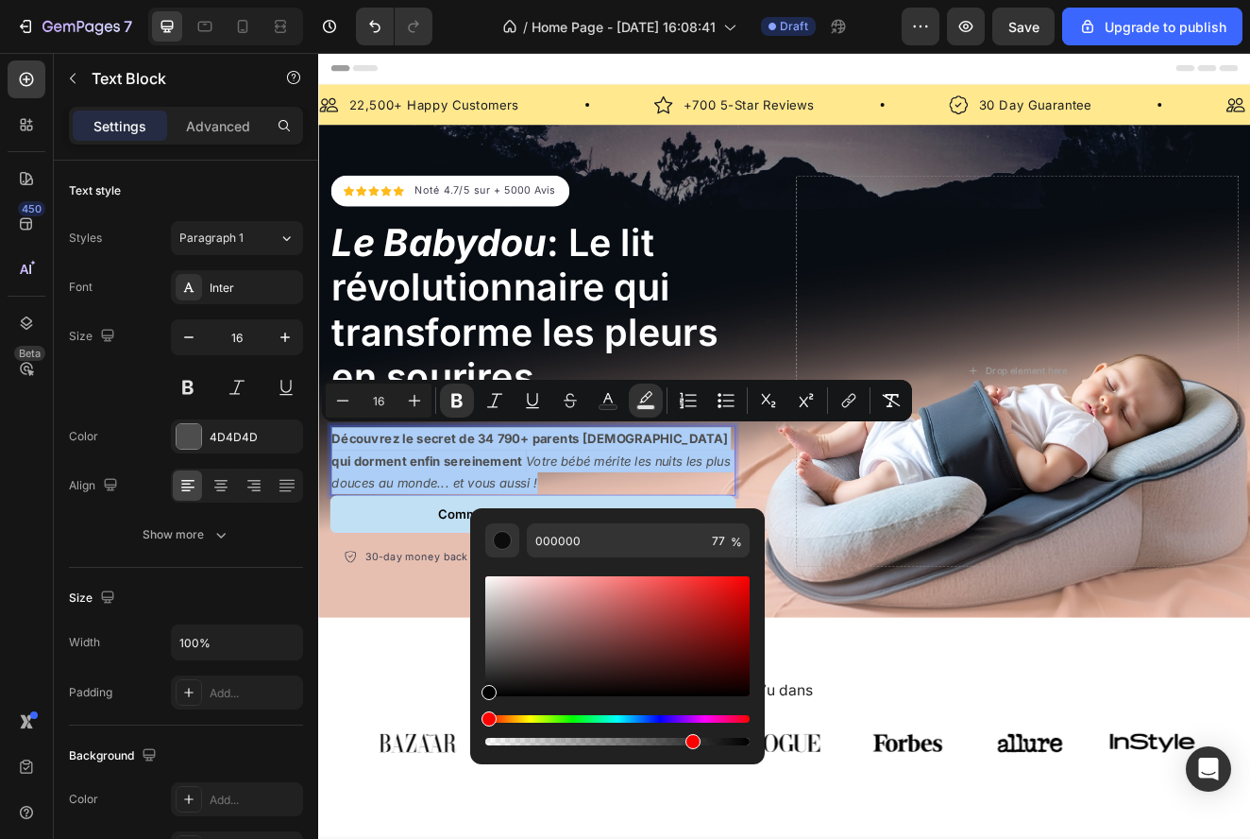
click at [613, 382] on div "Minus 16 Plus Bold Italic Underline Strikethrough Text Color Text Background Co…" at bounding box center [617, 401] width 590 height 42
click at [613, 391] on icon "Editor contextual toolbar" at bounding box center [608, 400] width 19 height 19
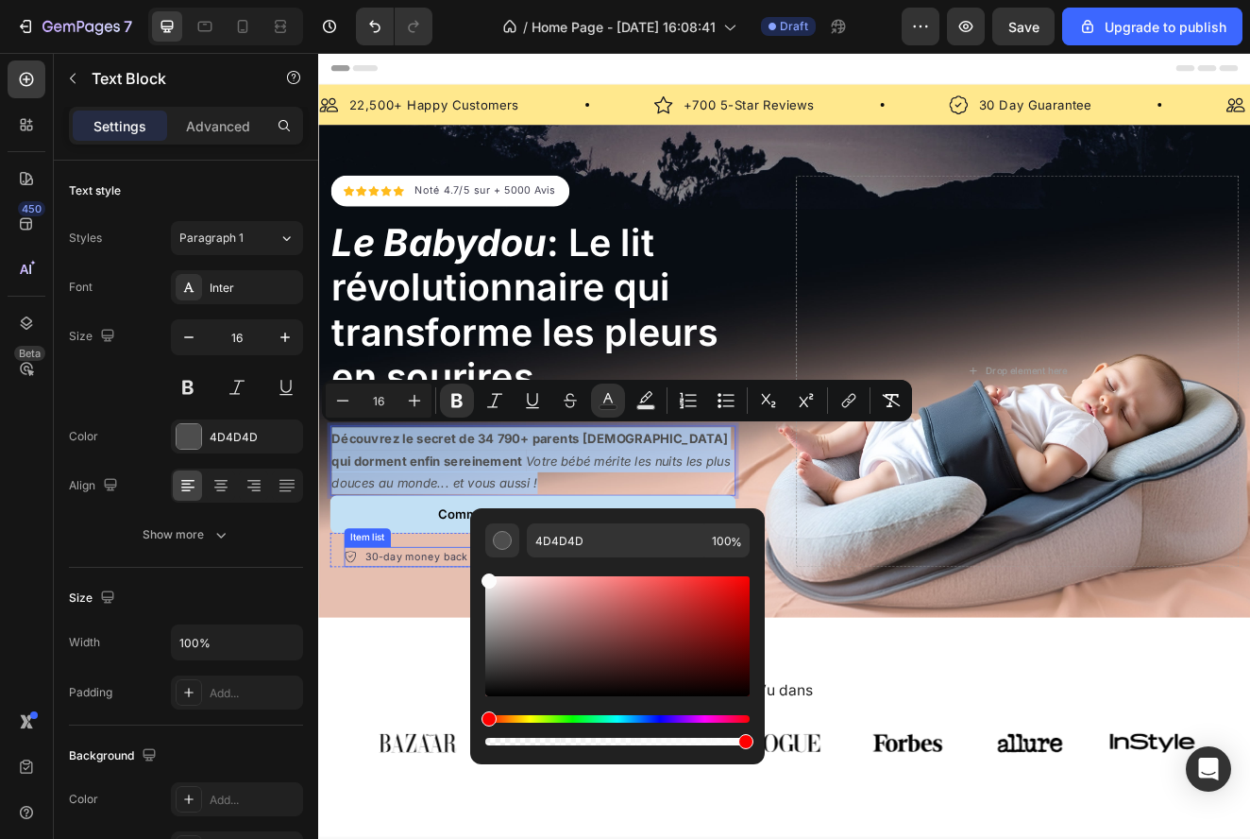
type input "FCFCFC"
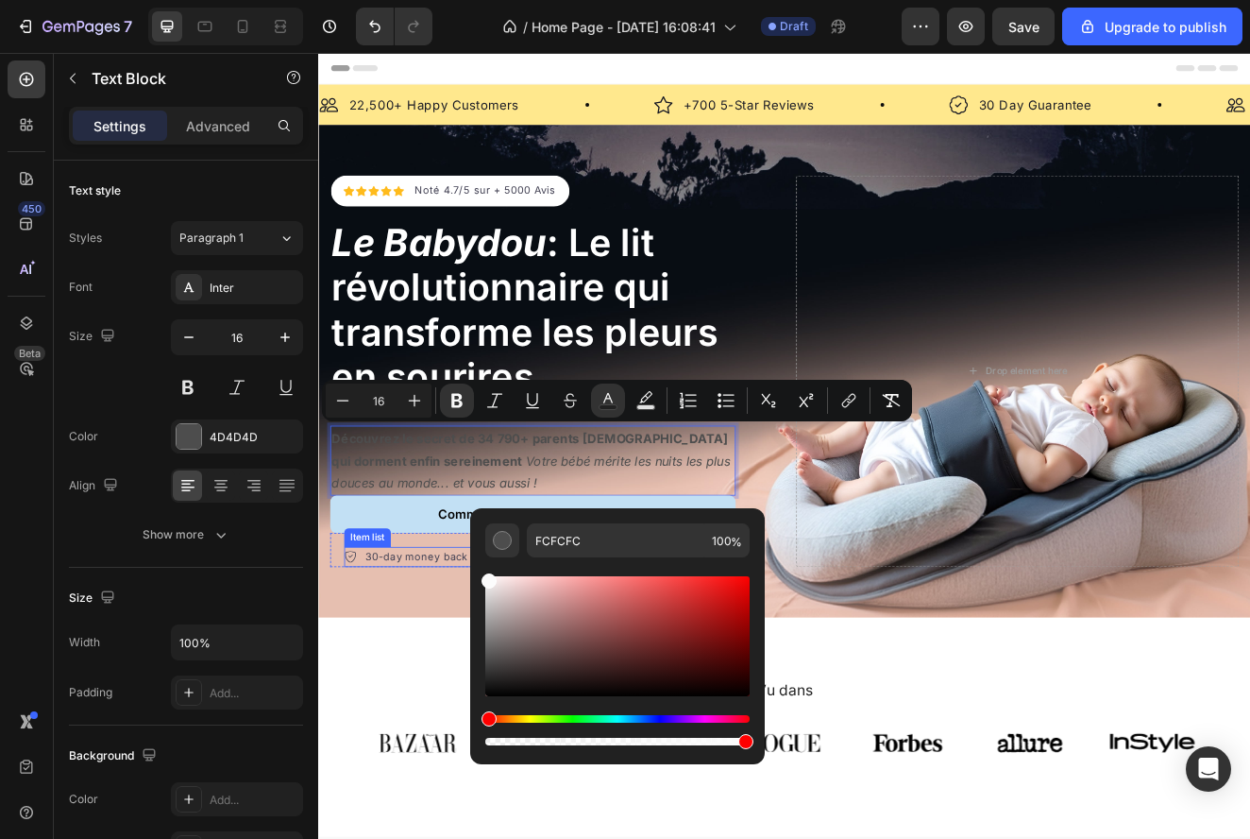
drag, startPoint x: 865, startPoint y: 678, endPoint x: 455, endPoint y: 647, distance: 411.0
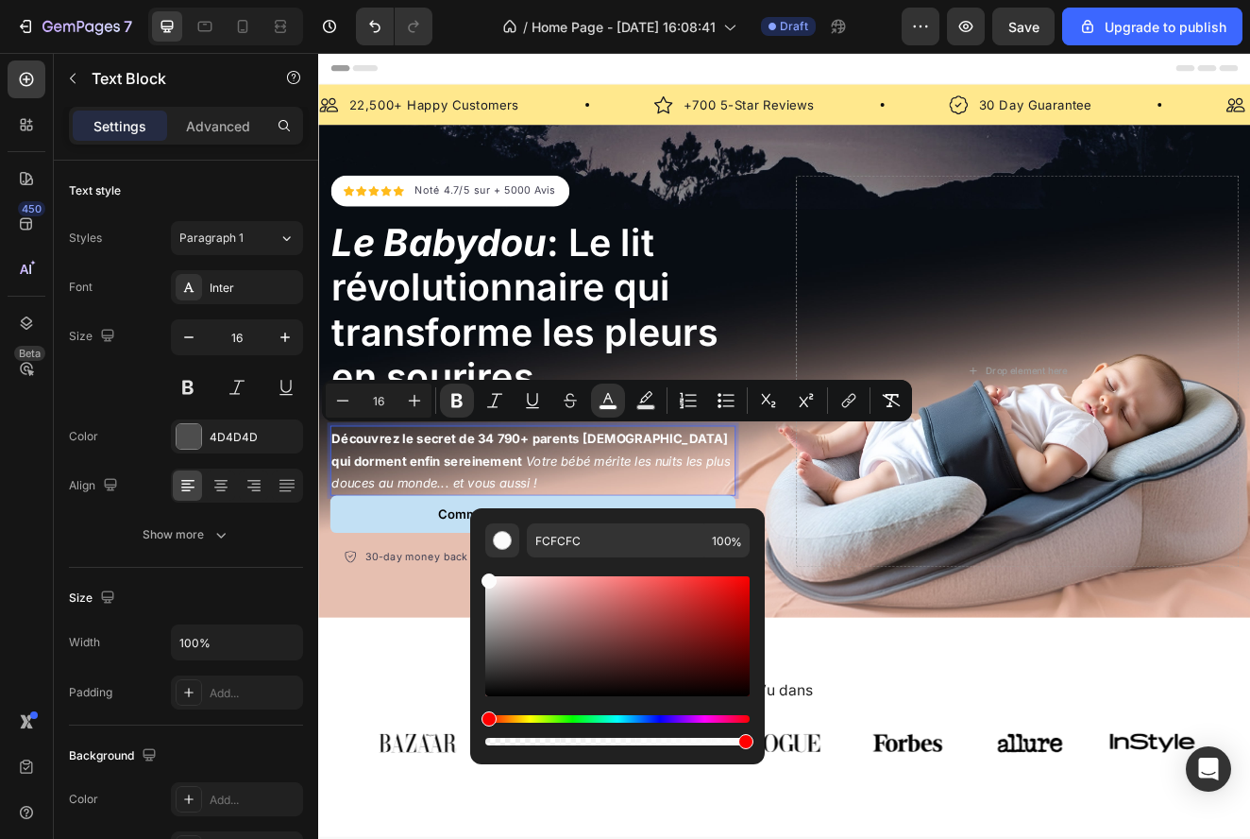
click at [1249, 75] on div "Header" at bounding box center [884, 72] width 1103 height 38
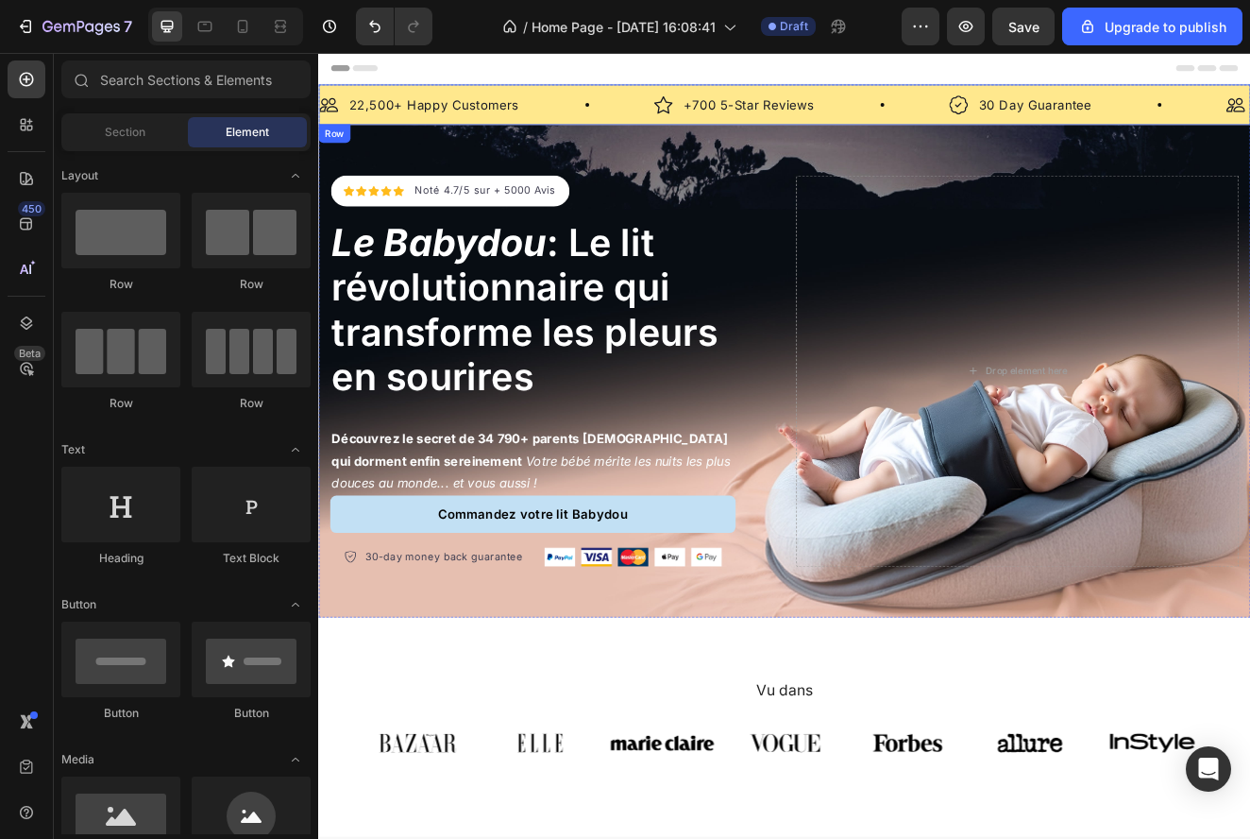
click at [615, 99] on div "Image 22,500+ Happy Customers Text Block Row Image +700 5-Star Reviews Text Blo…" at bounding box center [884, 116] width 1133 height 49
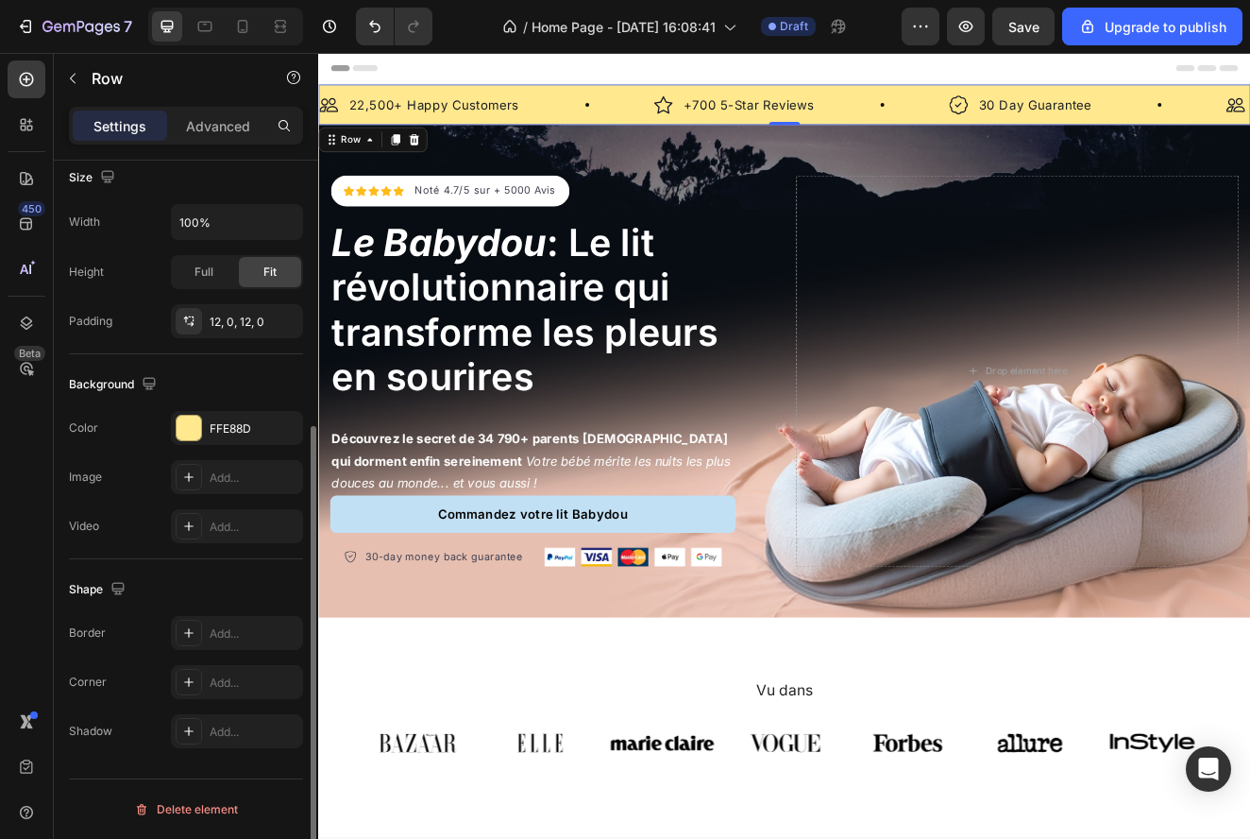
scroll to position [418, 0]
click at [205, 431] on div "FFE88D" at bounding box center [237, 430] width 132 height 34
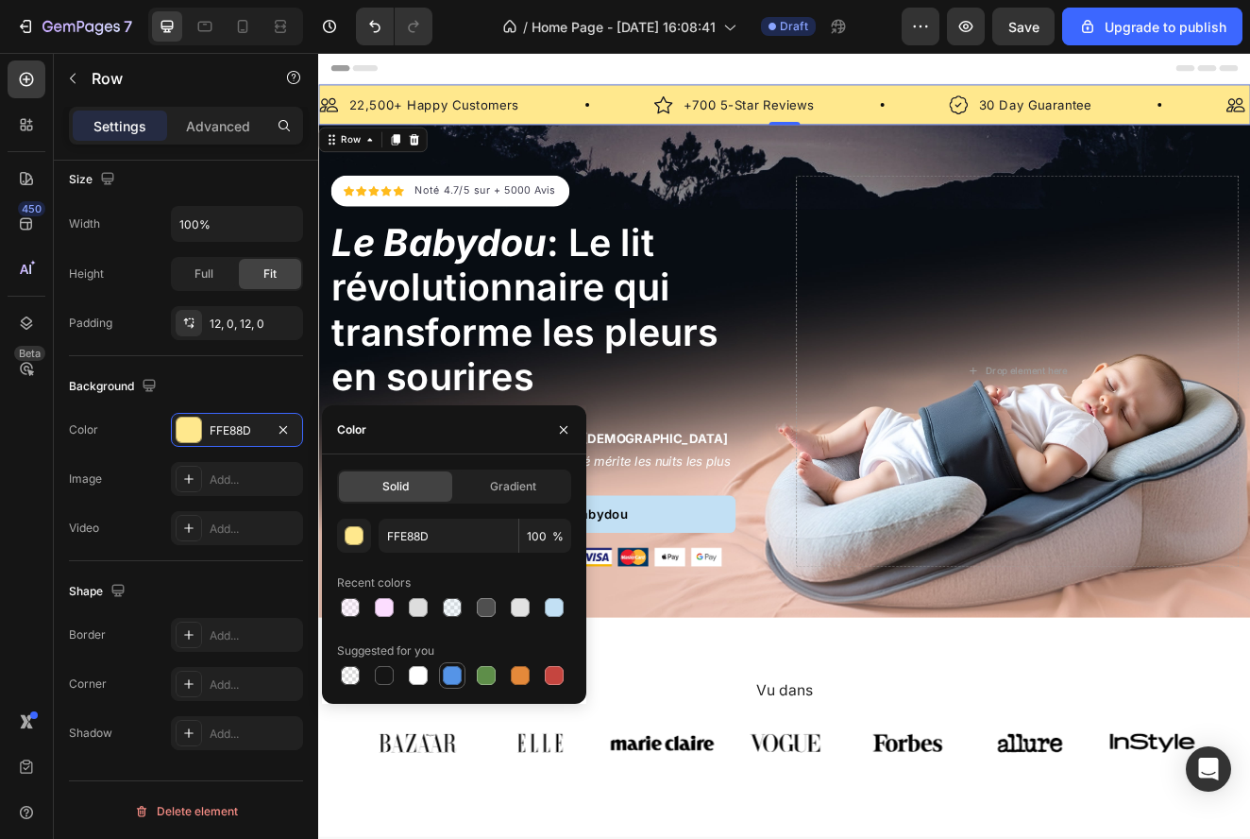
click at [451, 662] on div at bounding box center [452, 675] width 26 height 26
type input "5594E7"
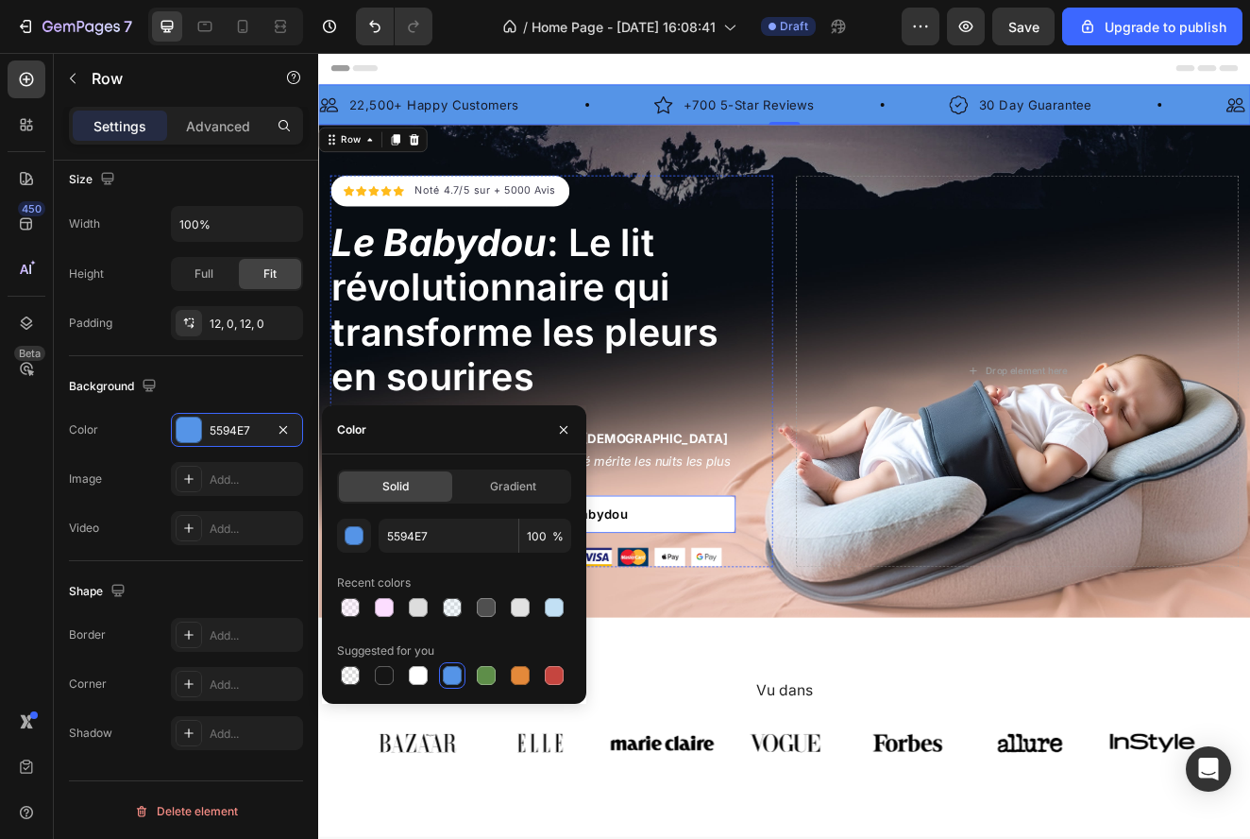
click at [760, 616] on link "Commandez votre lit Babydou" at bounding box center [578, 613] width 493 height 45
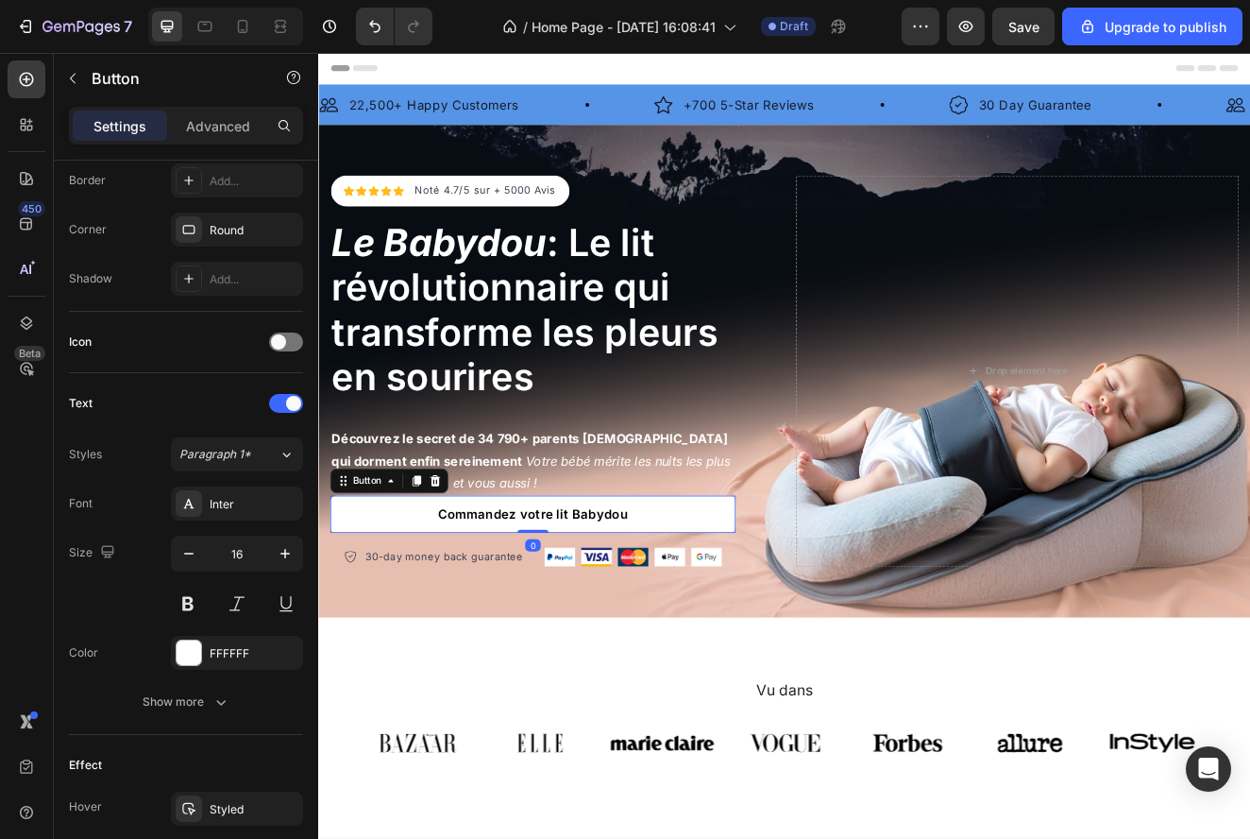
scroll to position [0, 0]
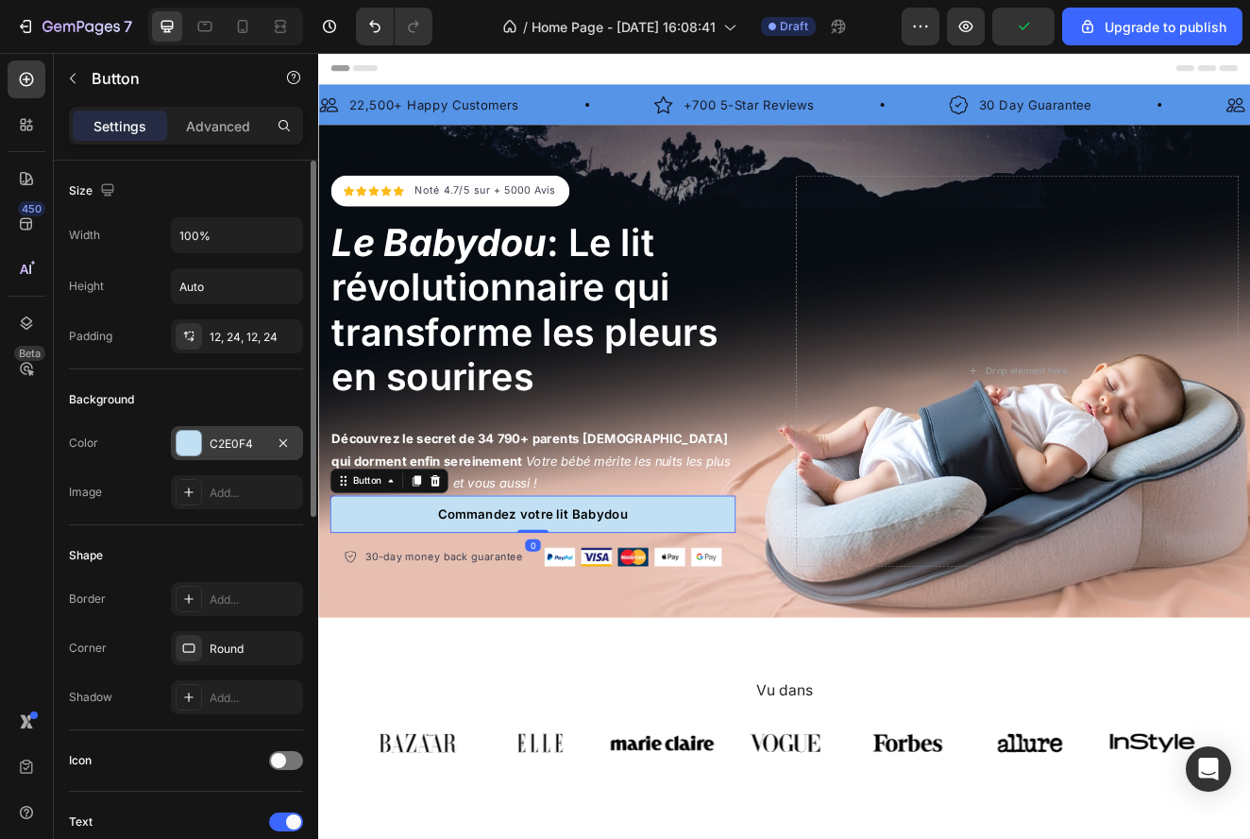
click at [236, 442] on div "C2E0F4" at bounding box center [237, 443] width 55 height 17
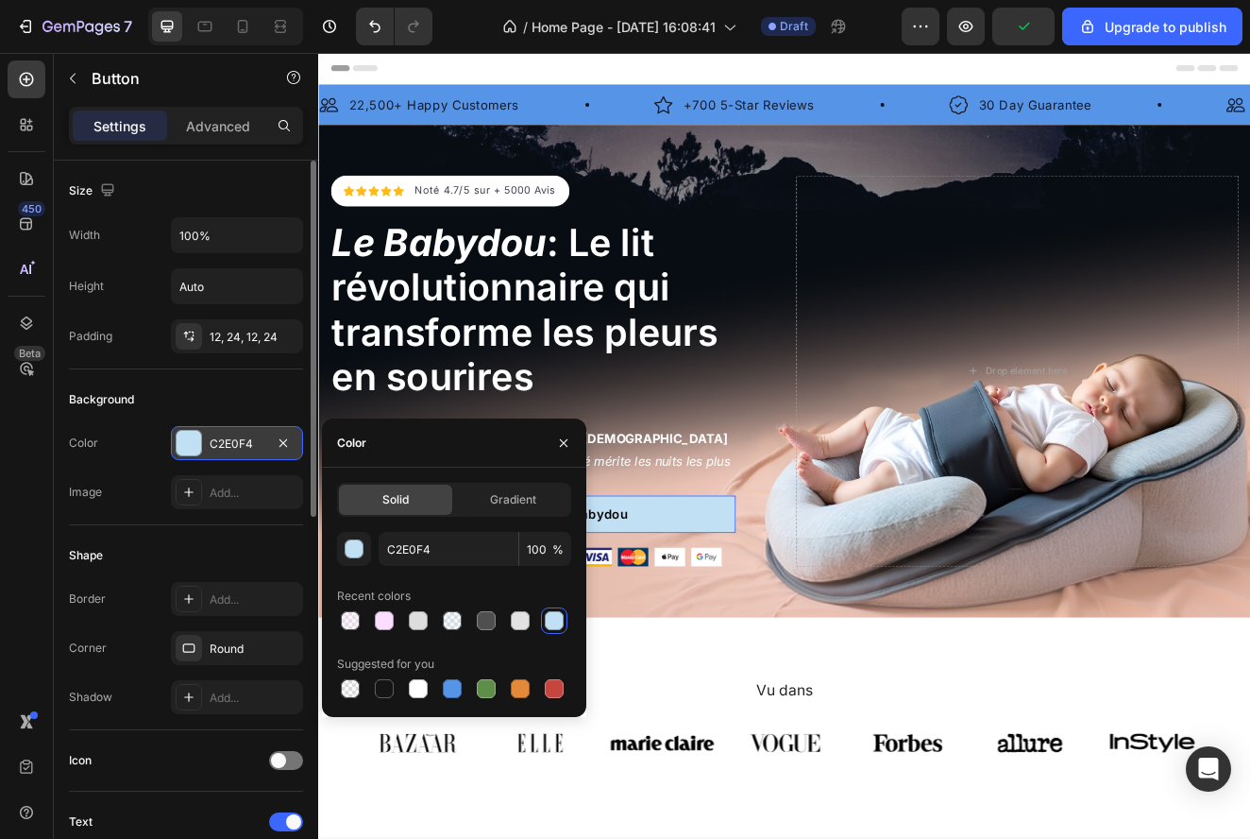
click at [236, 442] on div "C2E0F4" at bounding box center [237, 443] width 55 height 17
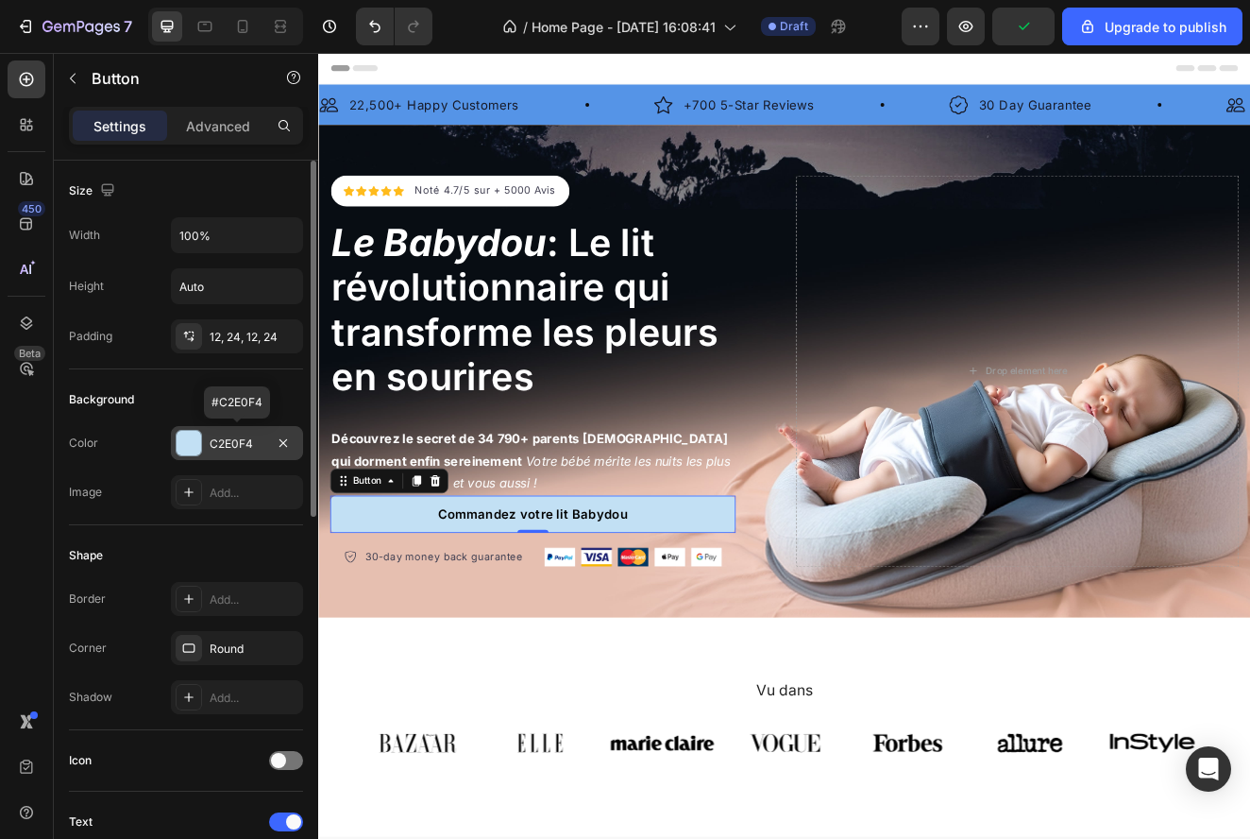
click at [236, 442] on div "C2E0F4" at bounding box center [237, 443] width 55 height 17
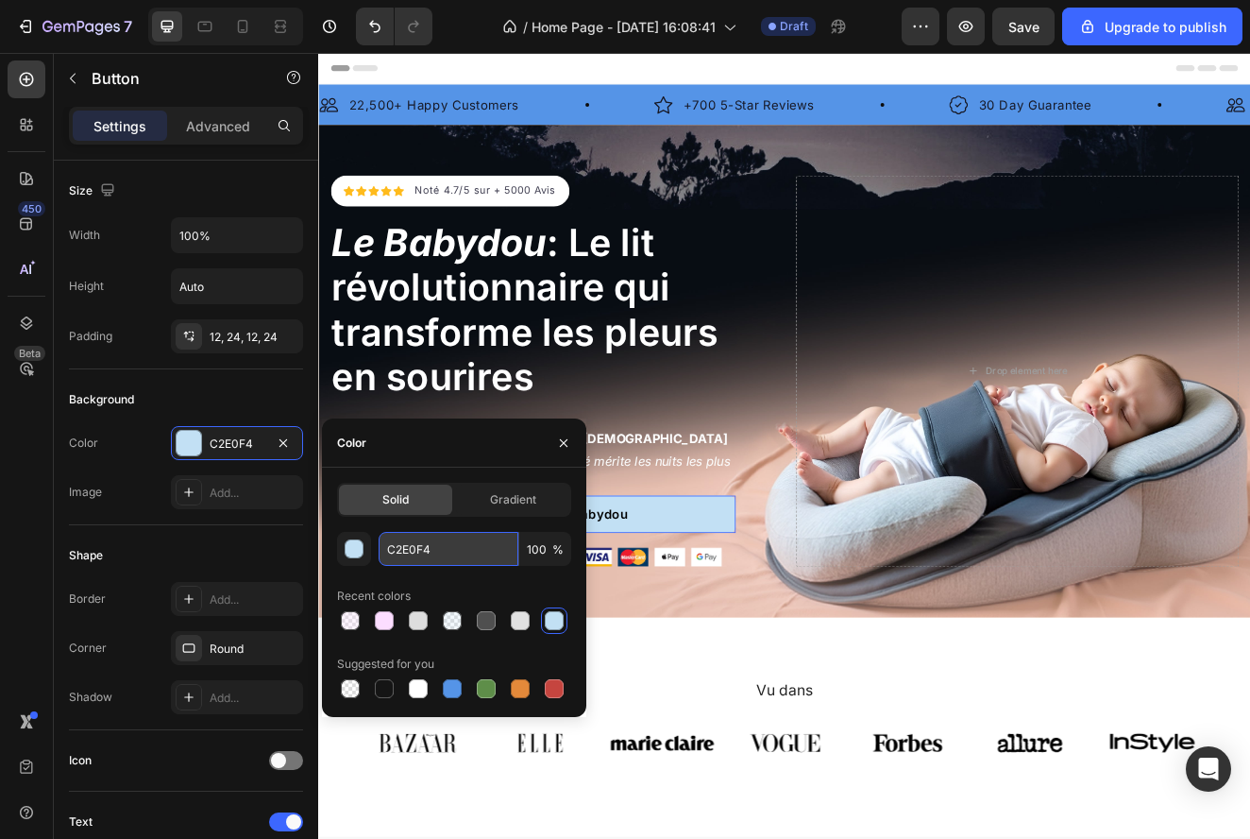
click at [409, 549] on input "C2E0F4" at bounding box center [449, 549] width 140 height 34
click at [620, 117] on div "Image 22,500+ Happy Customers Text Block Row" at bounding box center [522, 116] width 407 height 26
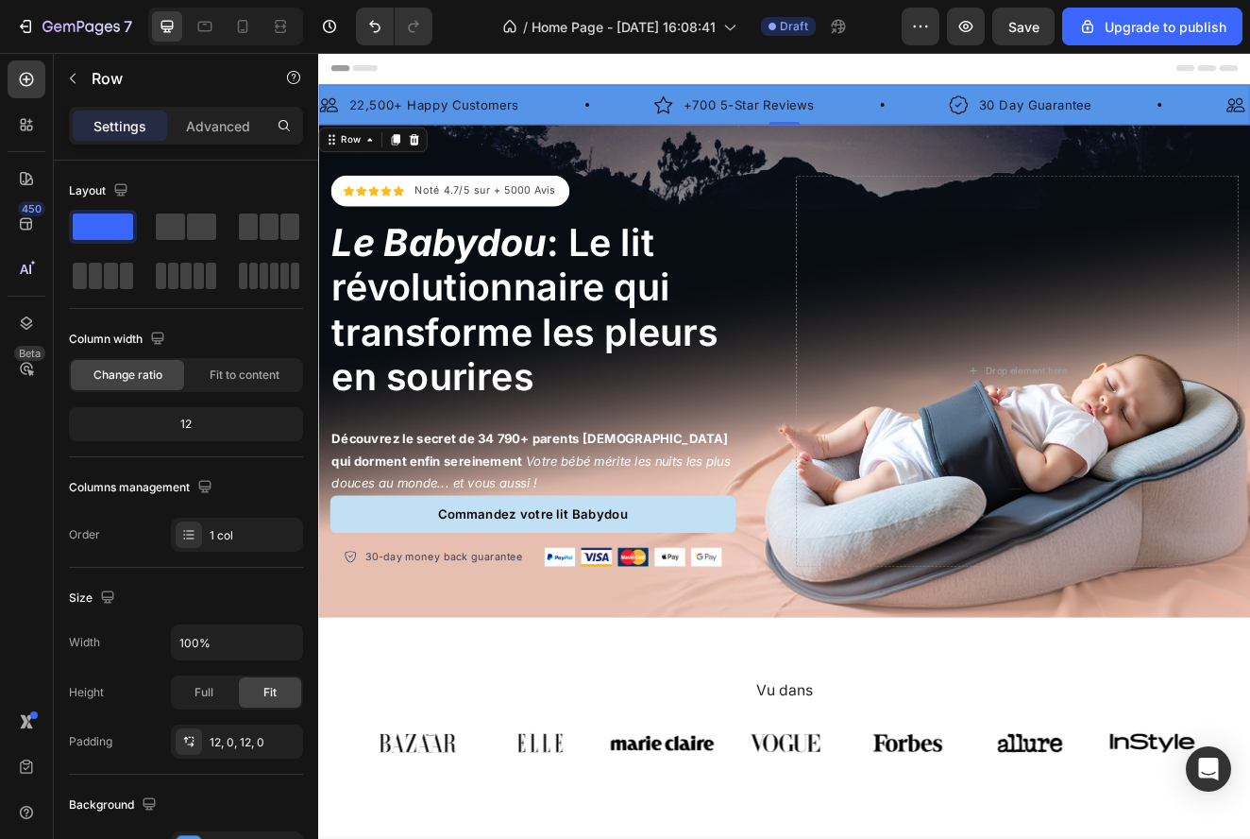
click at [666, 140] on div "Image 22,500+ Happy Customers Text Block Row Image +700 5-Star Reviews Text Blo…" at bounding box center [884, 116] width 1133 height 49
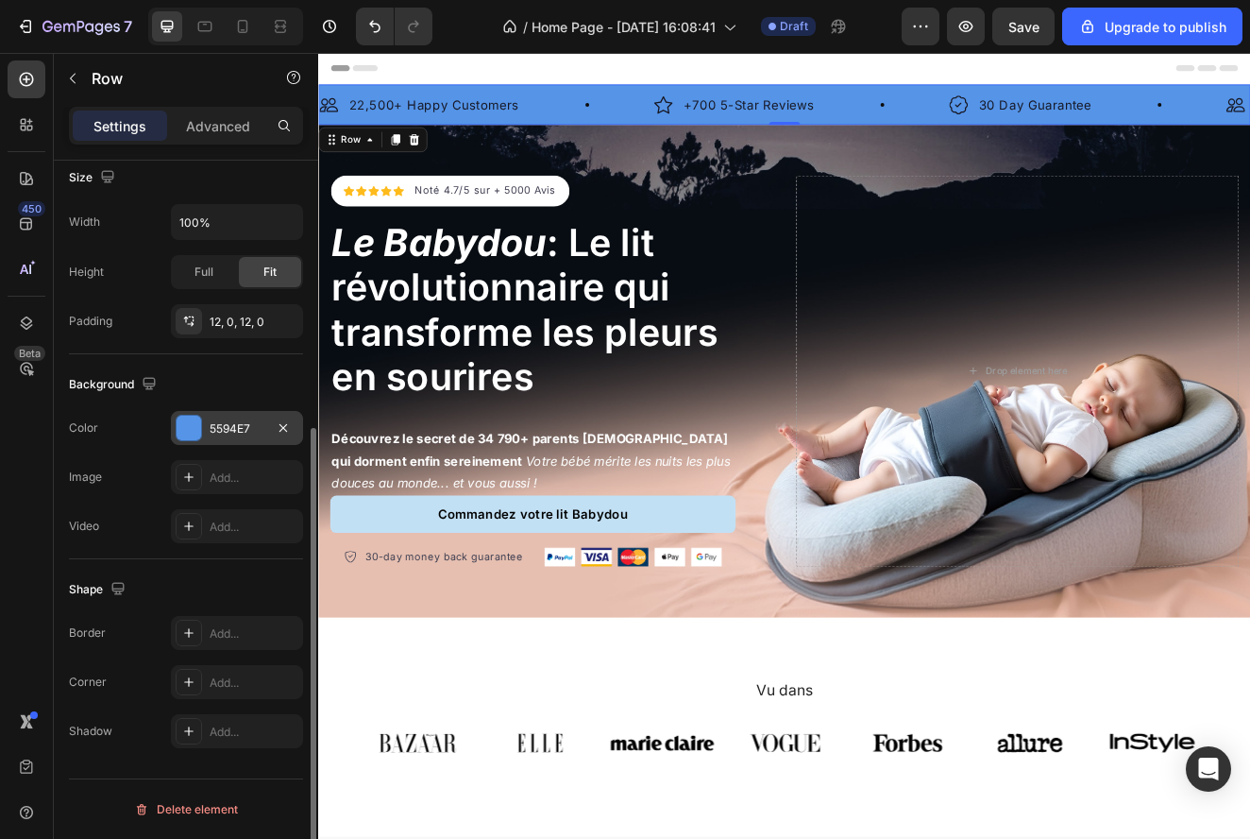
click at [240, 432] on div "5594E7" at bounding box center [237, 428] width 55 height 17
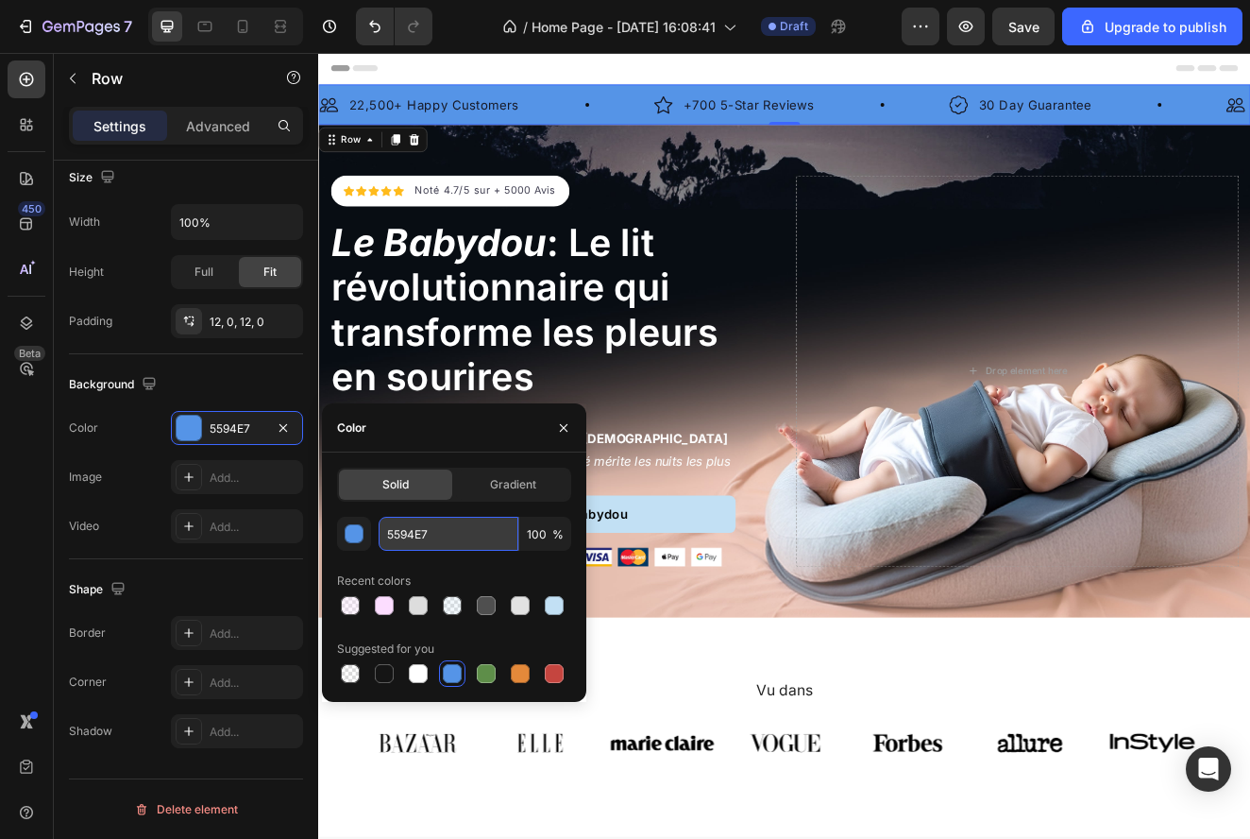
click at [402, 539] on input "5594E7" at bounding box center [449, 534] width 140 height 34
paste input "C2E0F4"
type input "C2E0F4"
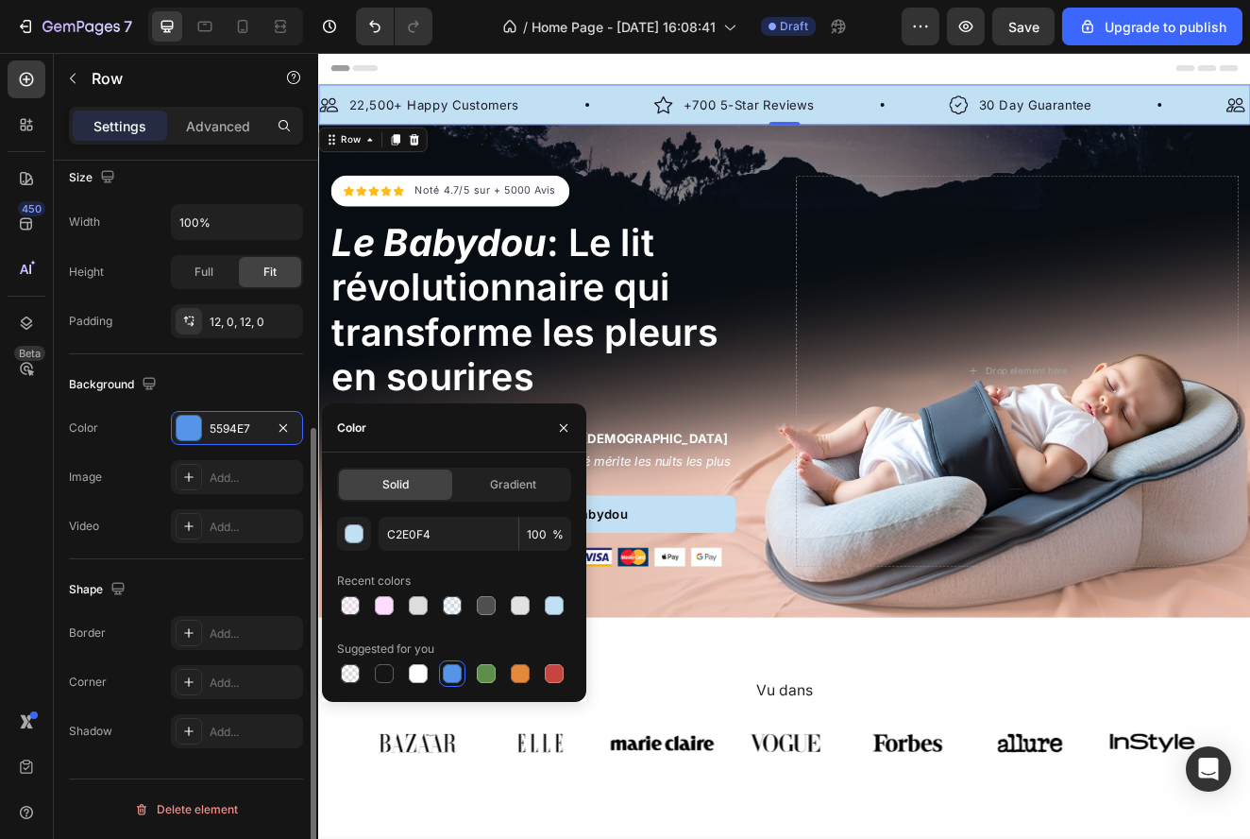
click at [263, 554] on div "Background The changes might be hidden by the video. Color 5594E7 Image Add... …" at bounding box center [186, 456] width 234 height 205
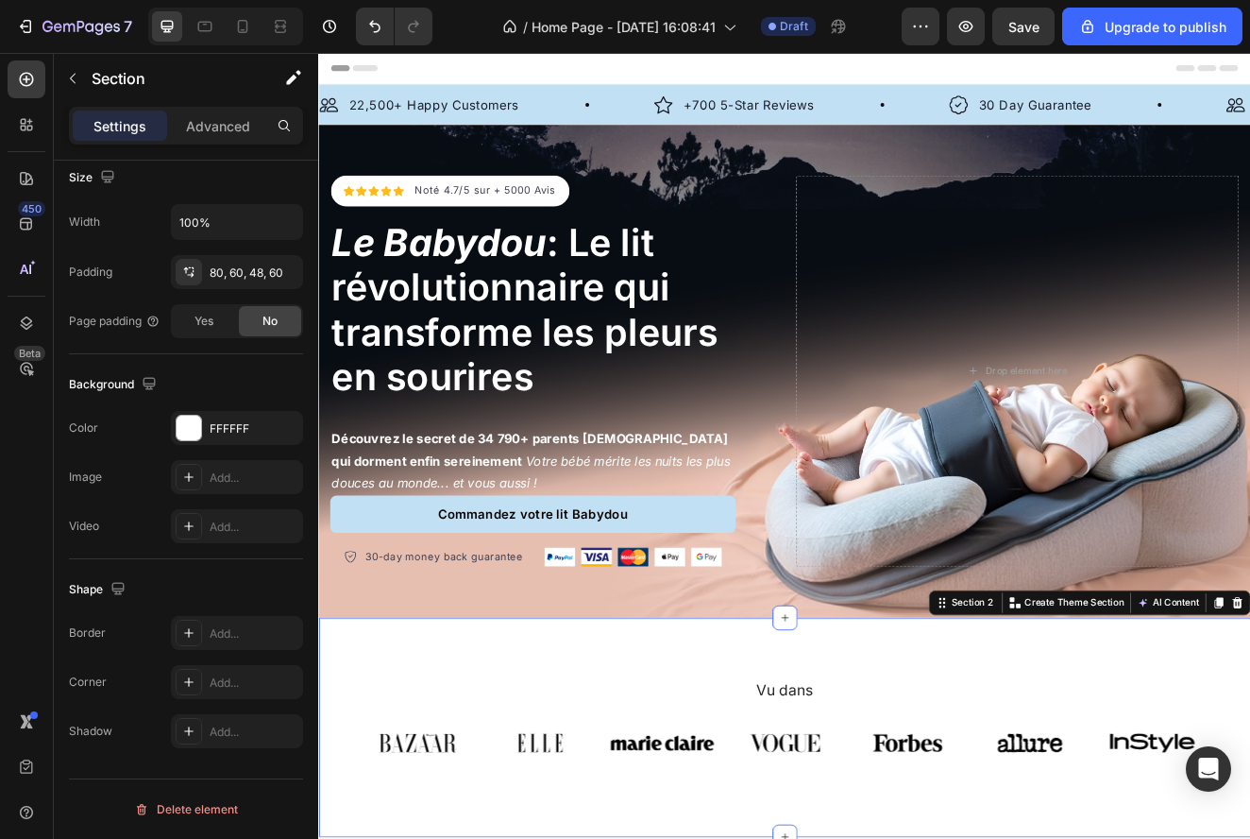
scroll to position [0, 0]
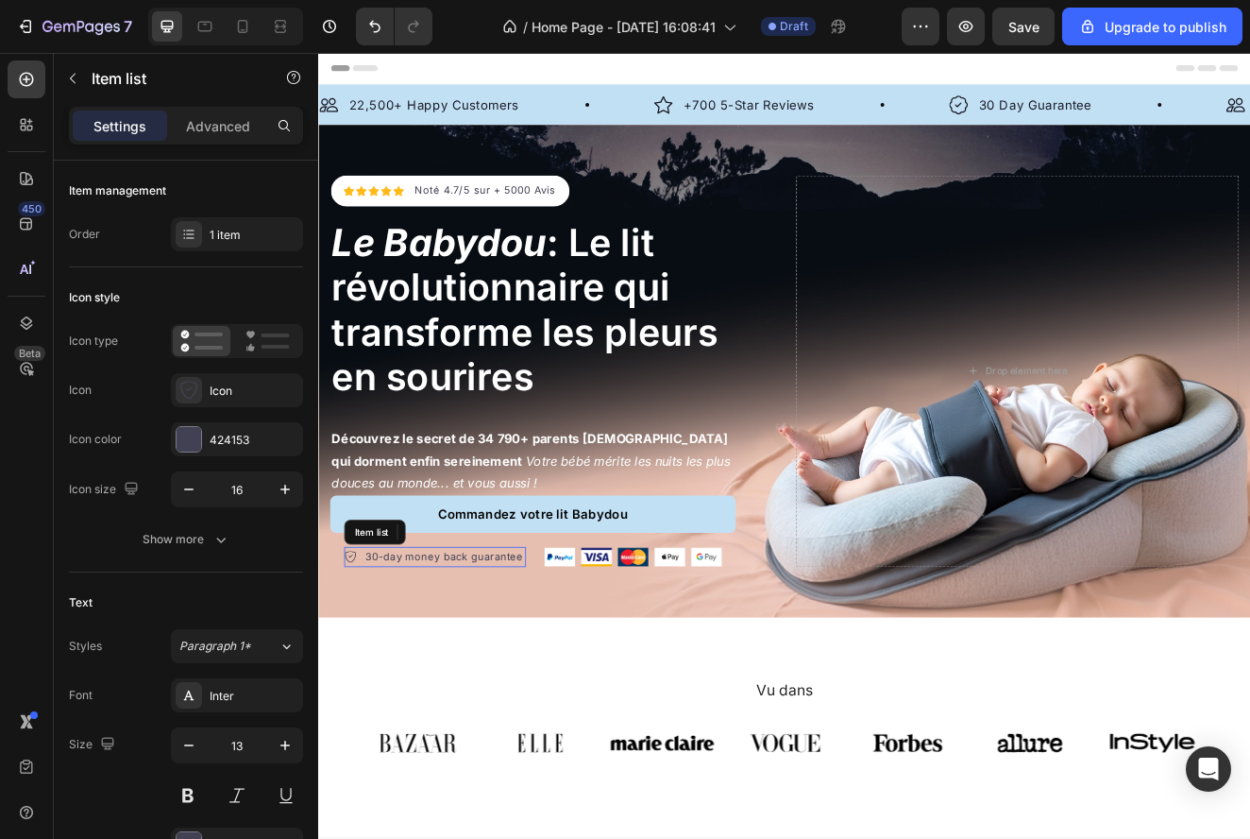
click at [468, 656] on p "30-day money back guarantee" at bounding box center [471, 665] width 193 height 19
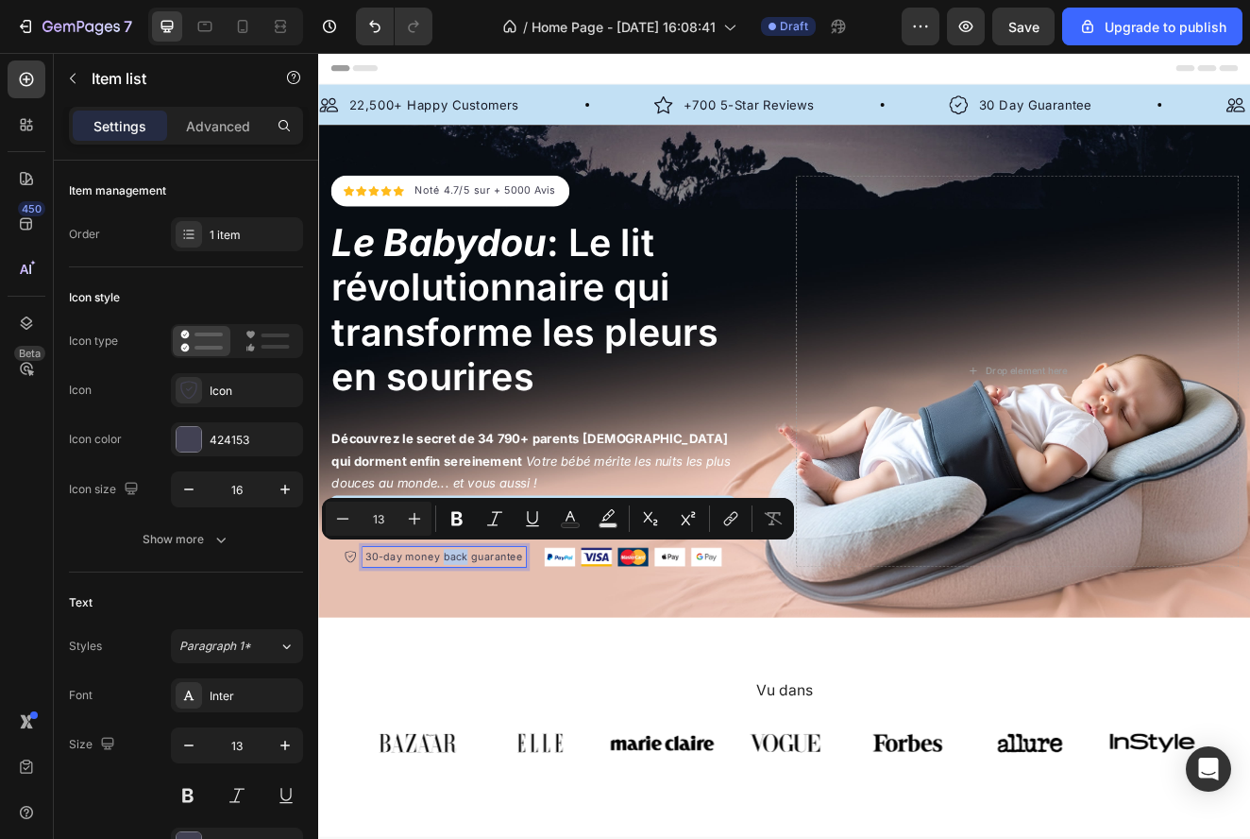
click at [484, 658] on p "30-day money back guarantee" at bounding box center [471, 665] width 193 height 19
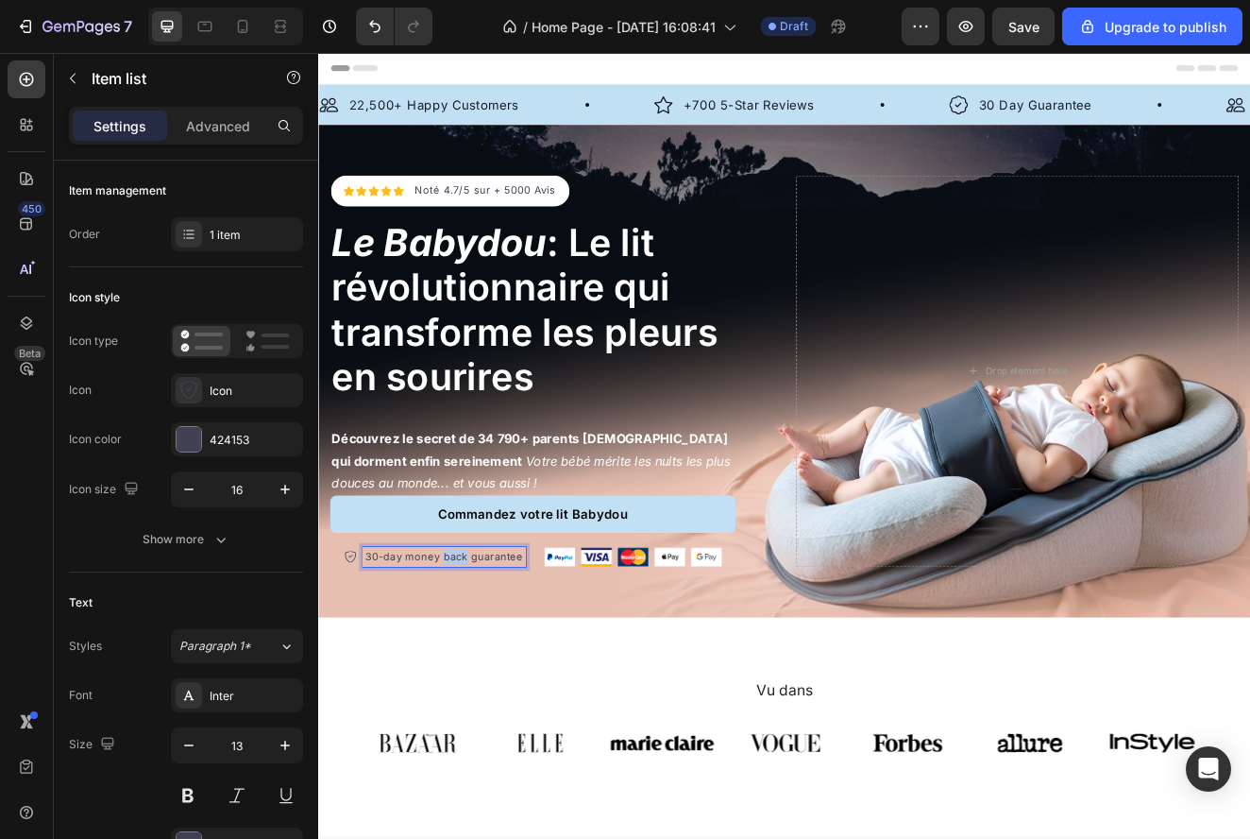
click at [484, 658] on p "30-day money back guarantee" at bounding box center [471, 665] width 193 height 19
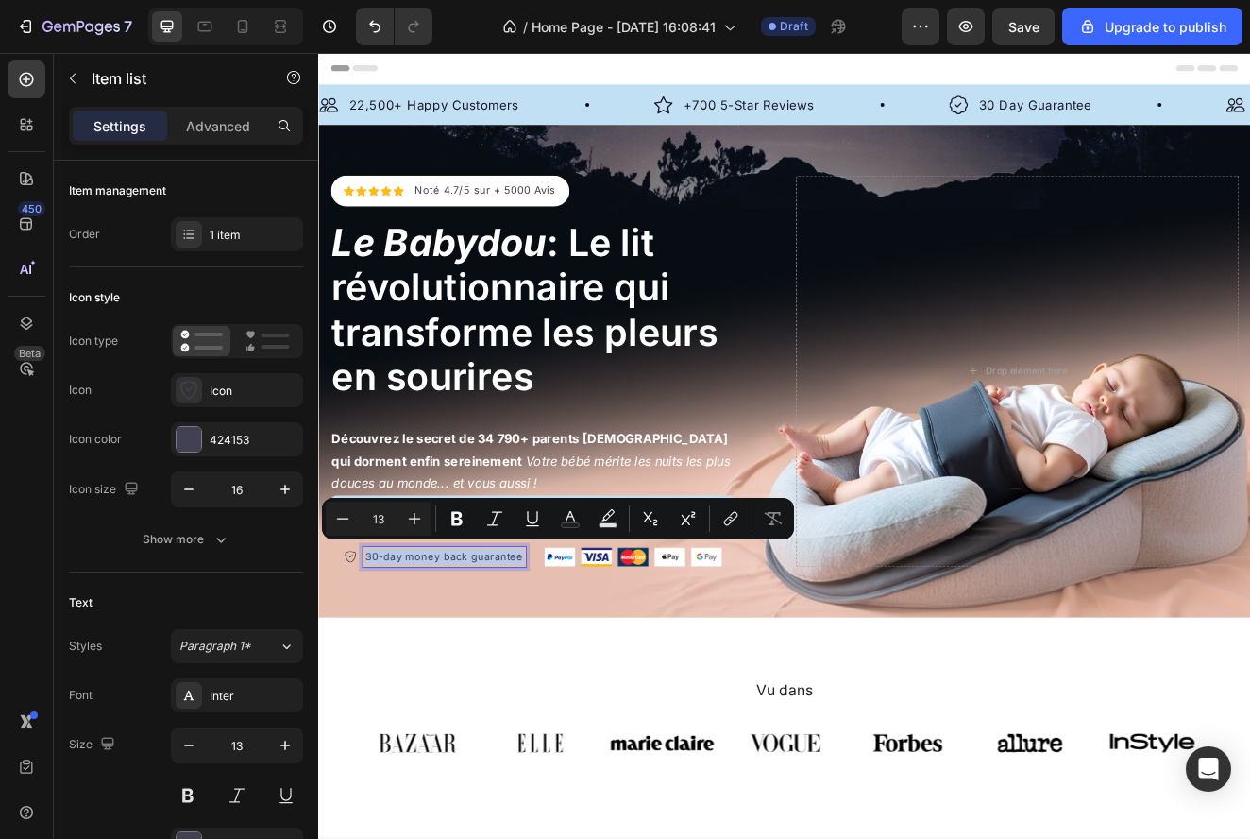
click at [484, 658] on p "30-day money back guarantee" at bounding box center [471, 665] width 193 height 19
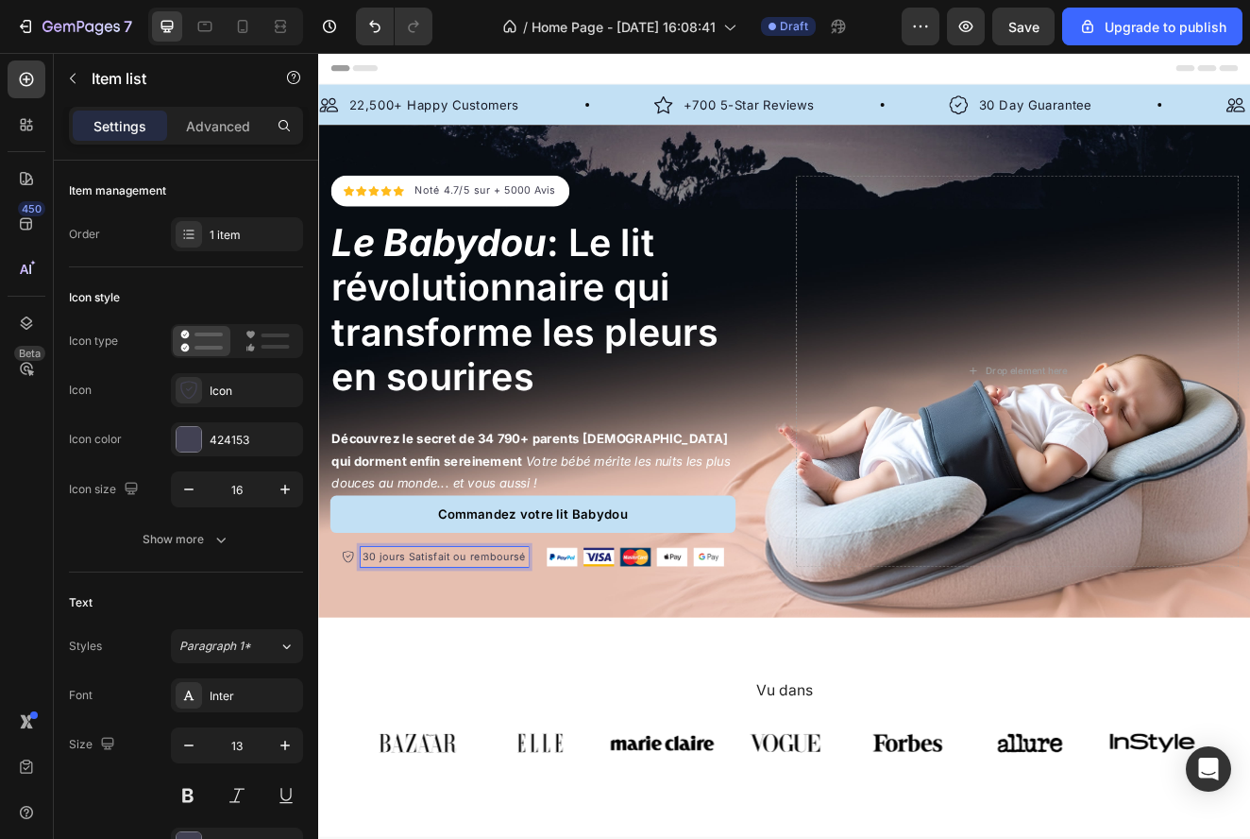
click at [506, 658] on p "30 jours Satisfait ou remboursé" at bounding box center [471, 665] width 199 height 19
click at [393, 656] on p "30 jours Satisfait ou Remboursé" at bounding box center [471, 665] width 202 height 19
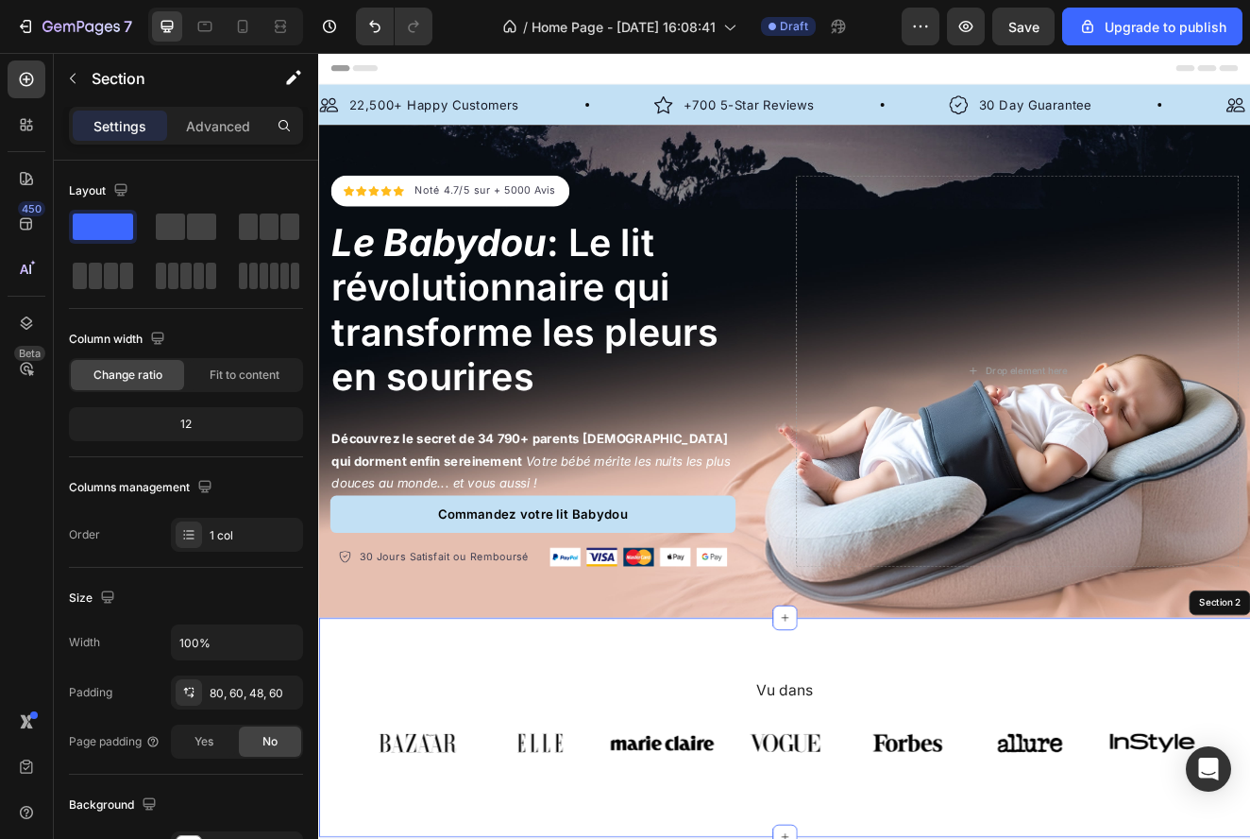
click at [811, 73] on div "Header" at bounding box center [884, 72] width 1103 height 38
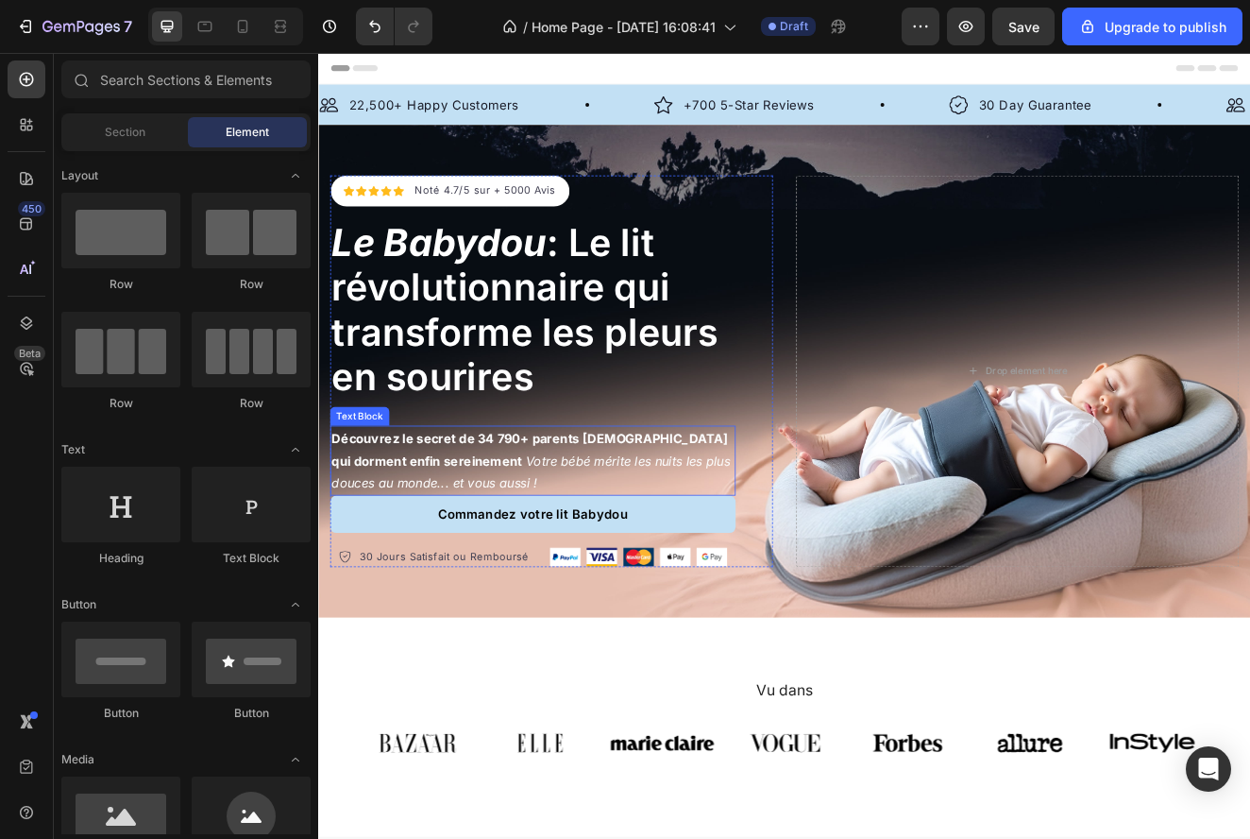
click at [554, 515] on strong "Découvrez le secret de 34 790+ parents [DEMOGRAPHIC_DATA] qui dorment enfin ser…" at bounding box center [575, 535] width 482 height 46
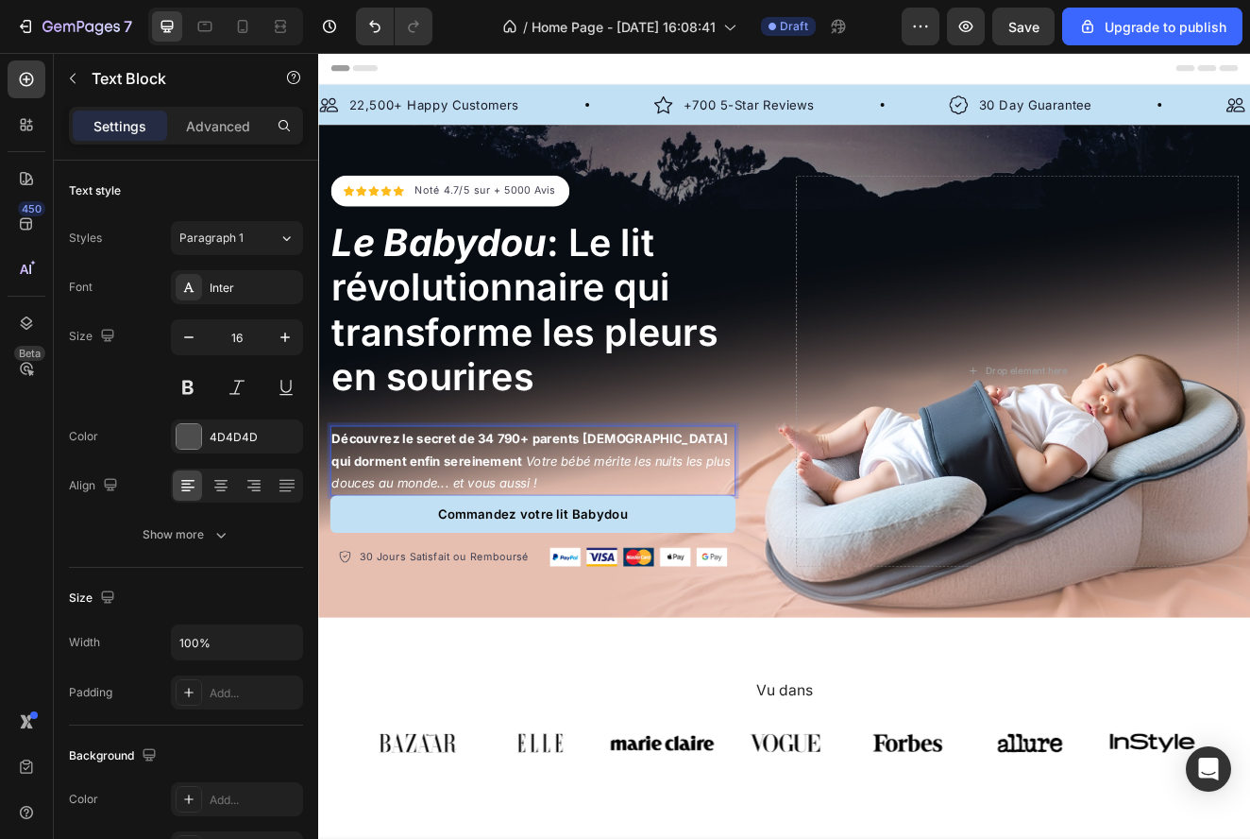
click at [658, 519] on strong "Découvrez le secret de 34 790+ parents [DEMOGRAPHIC_DATA] qui dorment enfin ser…" at bounding box center [575, 535] width 482 height 46
click at [526, 526] on strong "Découvrez le secret de 34 790+ parents qui dorment enfin sereinement" at bounding box center [552, 535] width 437 height 46
drag, startPoint x: 554, startPoint y: 517, endPoint x: 532, endPoint y: 520, distance: 22.8
click at [532, 520] on strong "Découvrez le secret de 35 790+ parents qui dorment enfin sereinement" at bounding box center [552, 535] width 436 height 46
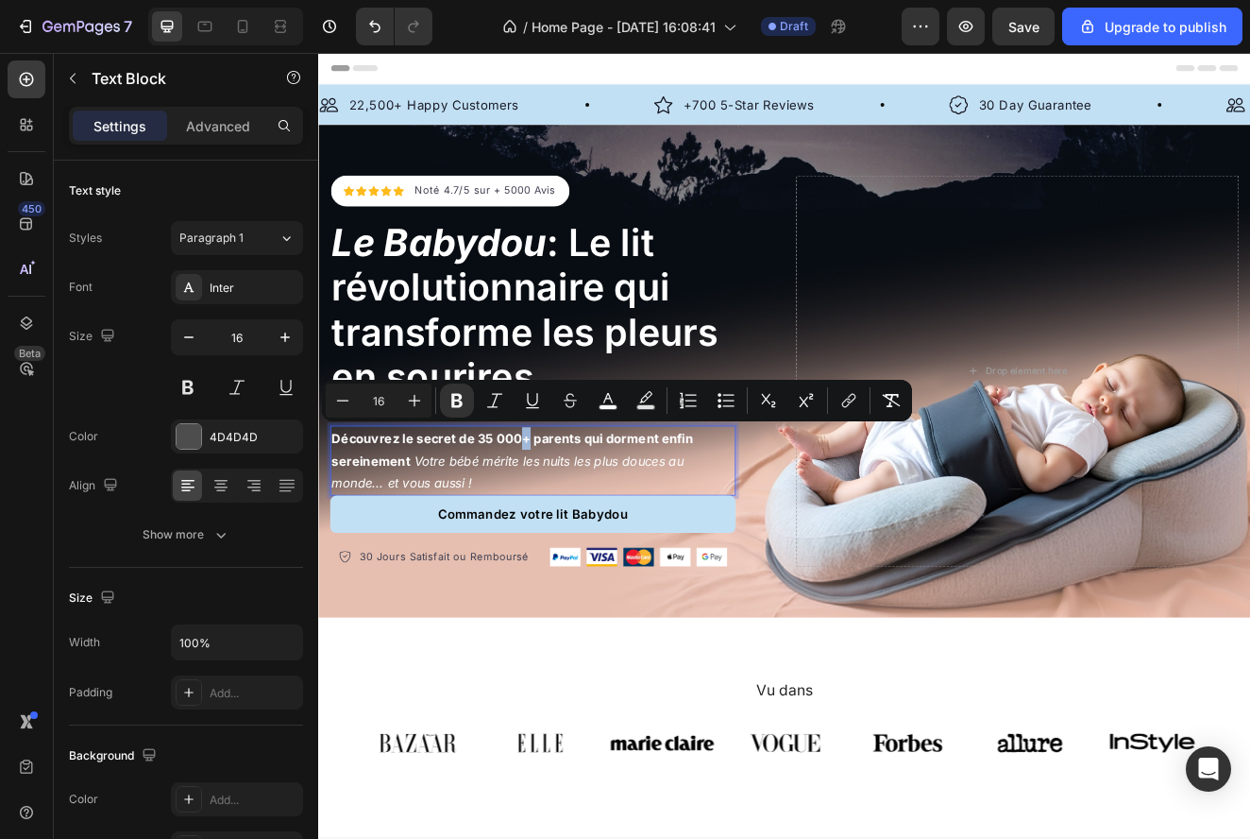
click at [565, 517] on strong "Découvrez le secret de 35 000+ parents qui dorment enfin sereinement" at bounding box center [553, 535] width 439 height 46
copy strong "+"
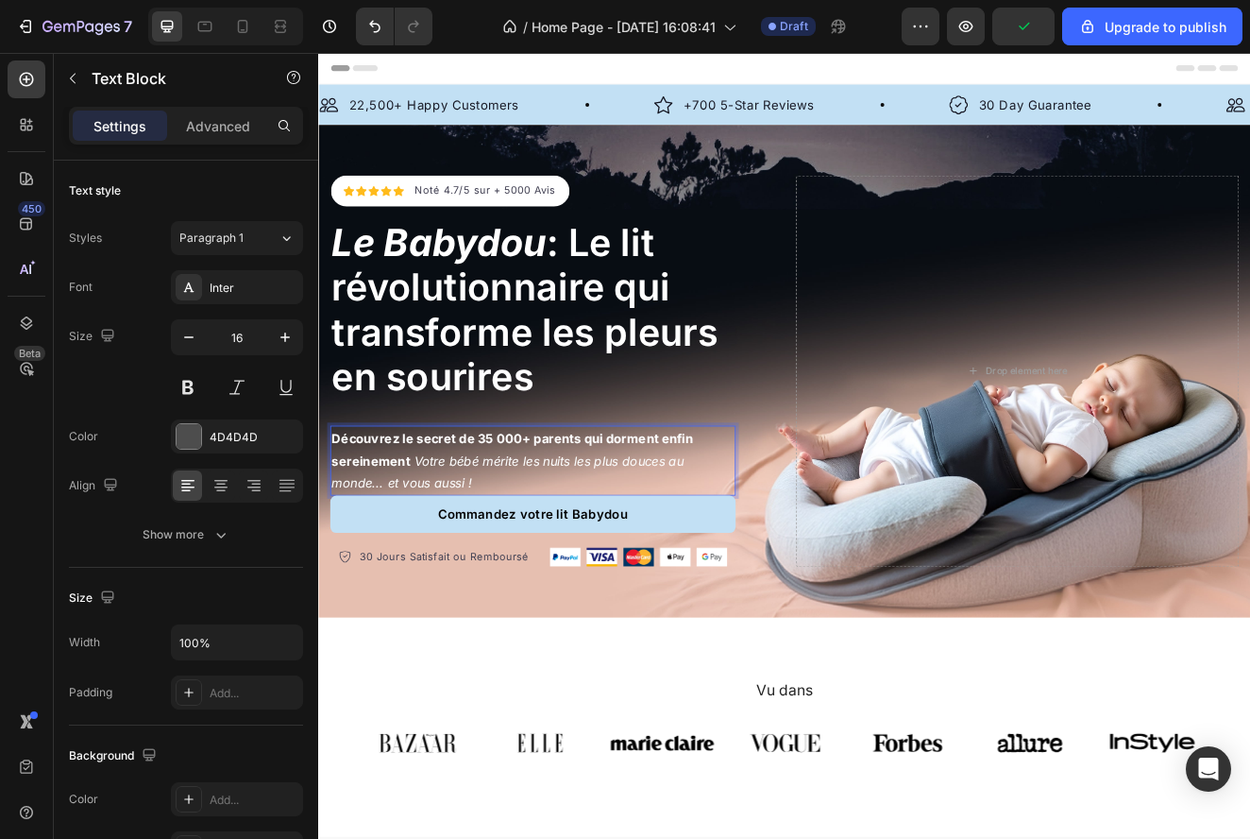
click at [511, 517] on strong "Découvrez le secret de 35 000+ parents qui dorment enfin sereinement" at bounding box center [553, 535] width 439 height 46
click at [577, 520] on strong "Découvrez le secret de +35 000+ parents qui dorment enfin sereinement" at bounding box center [558, 535] width 449 height 46
click at [542, 217] on p "Noté 4.7/5 sur + 5000 Avis" at bounding box center [520, 221] width 171 height 19
click at [542, 219] on p "Noté 4.7/5 sur + 5000 Avis" at bounding box center [520, 221] width 171 height 19
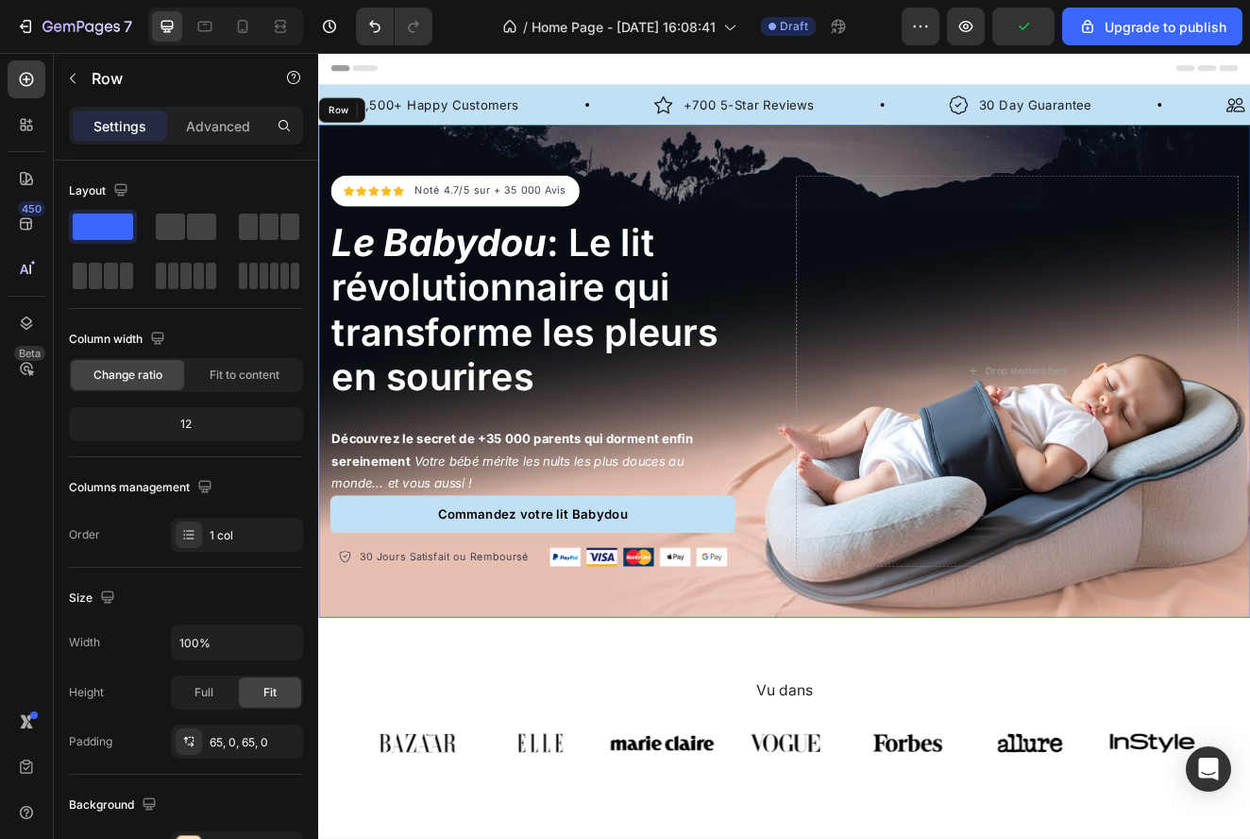
click at [653, 161] on div "Icon Icon Icon Icon Icon Icon List Hoz Noté 4.7/5 sur + 35 000 Avis Text block …" at bounding box center [884, 440] width 1133 height 599
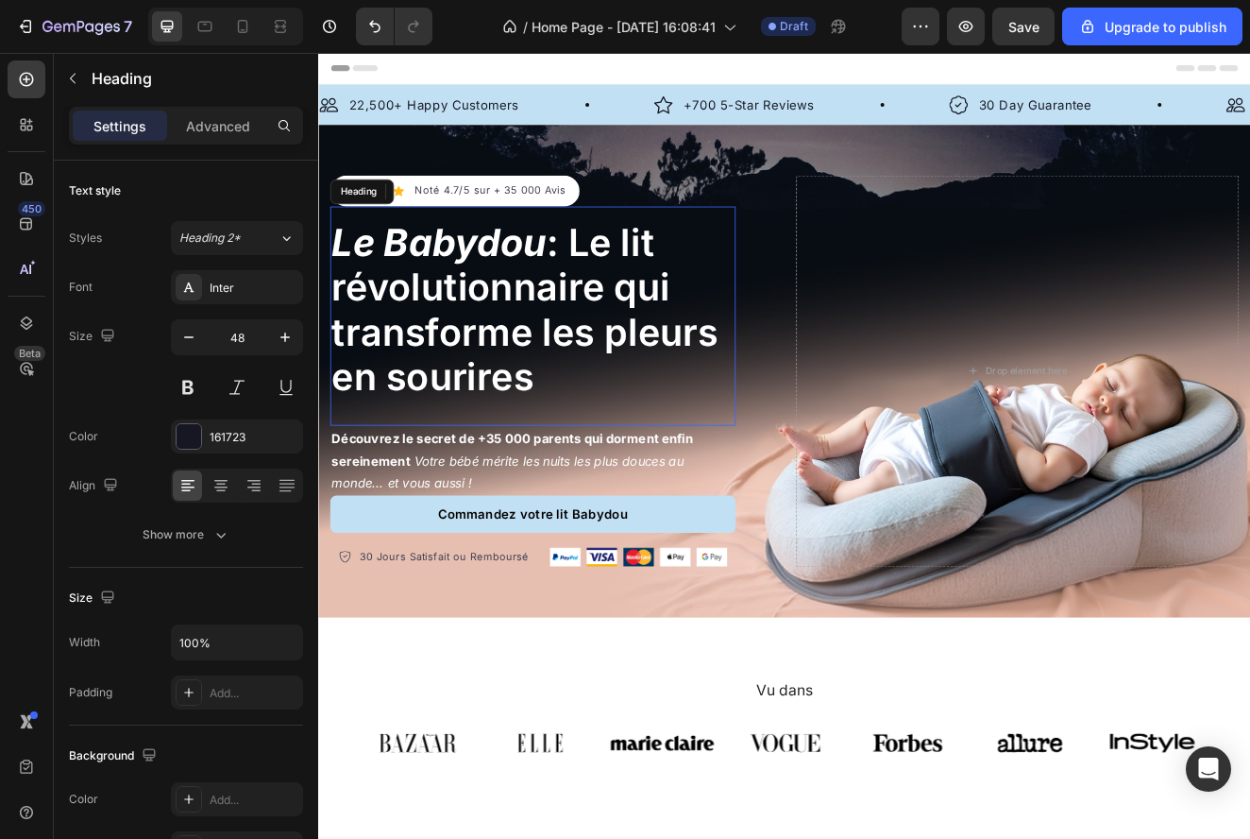
click at [464, 473] on div "⁠⁠⁠⁠⁠⁠⁠ Le Babydou : Le lit révolutionnaire qui transforme les pleurs en sourir…" at bounding box center [578, 373] width 493 height 266
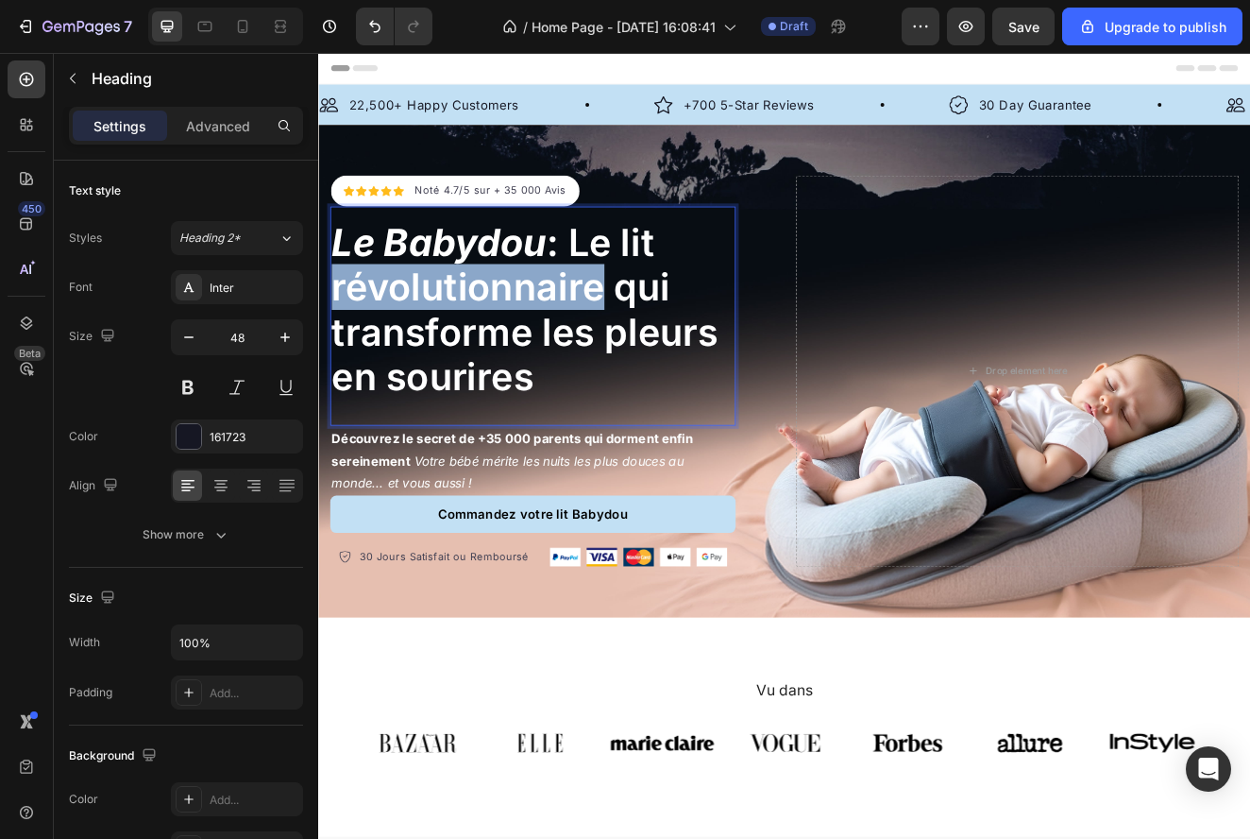
click at [525, 346] on span "Le Babydou : Le lit révolutionnaire qui transforme les pleurs en sourires" at bounding box center [568, 365] width 469 height 219
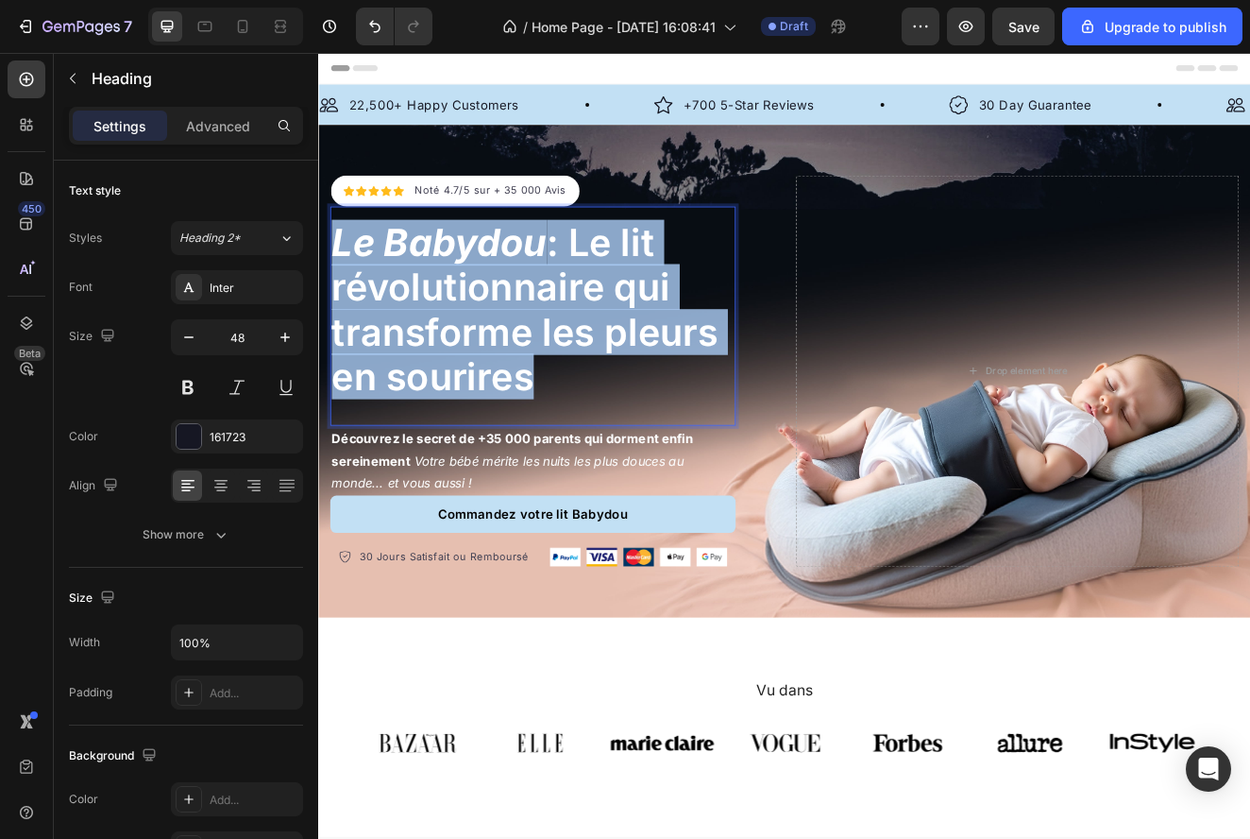
click at [525, 346] on span "Le Babydou : Le lit révolutionnaire qui transforme les pleurs en sourires" at bounding box center [568, 365] width 469 height 219
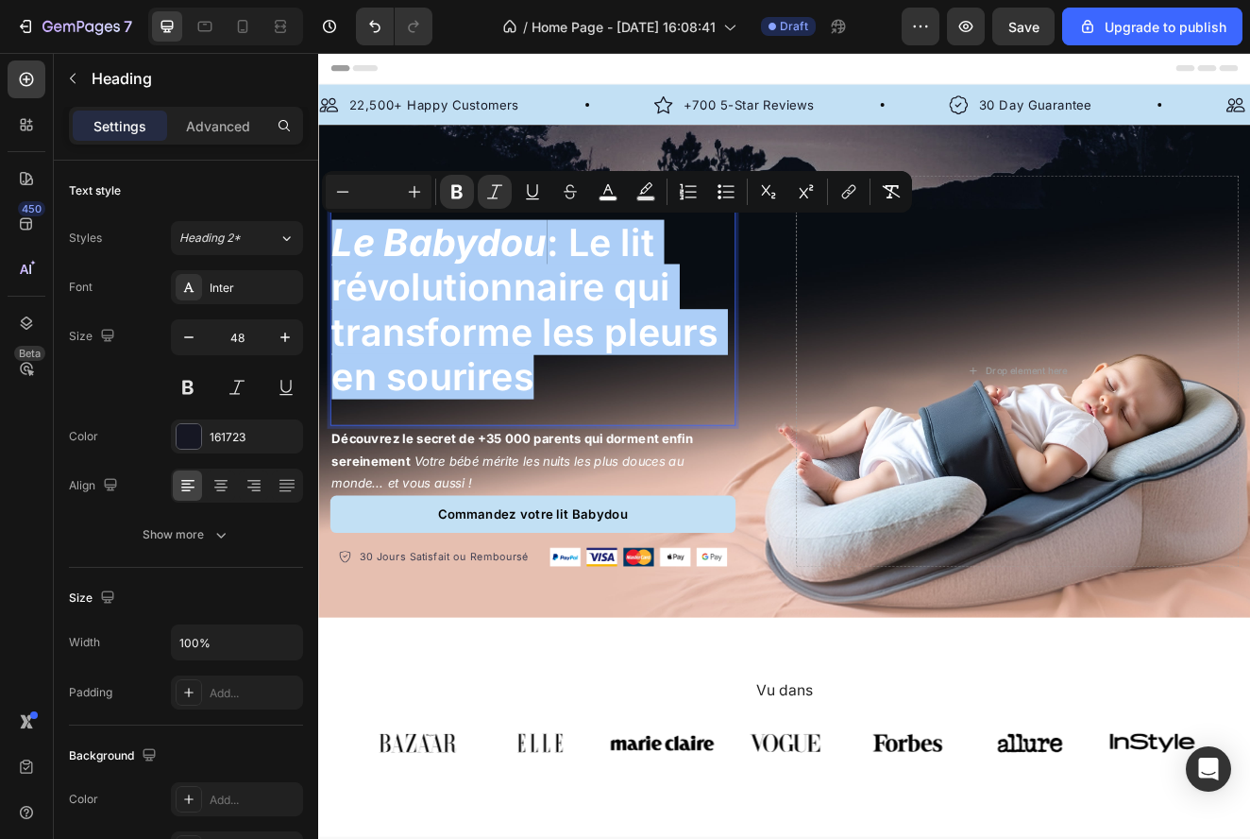
click at [380, 198] on input "Editor contextual toolbar" at bounding box center [379, 191] width 38 height 23
type input "48"
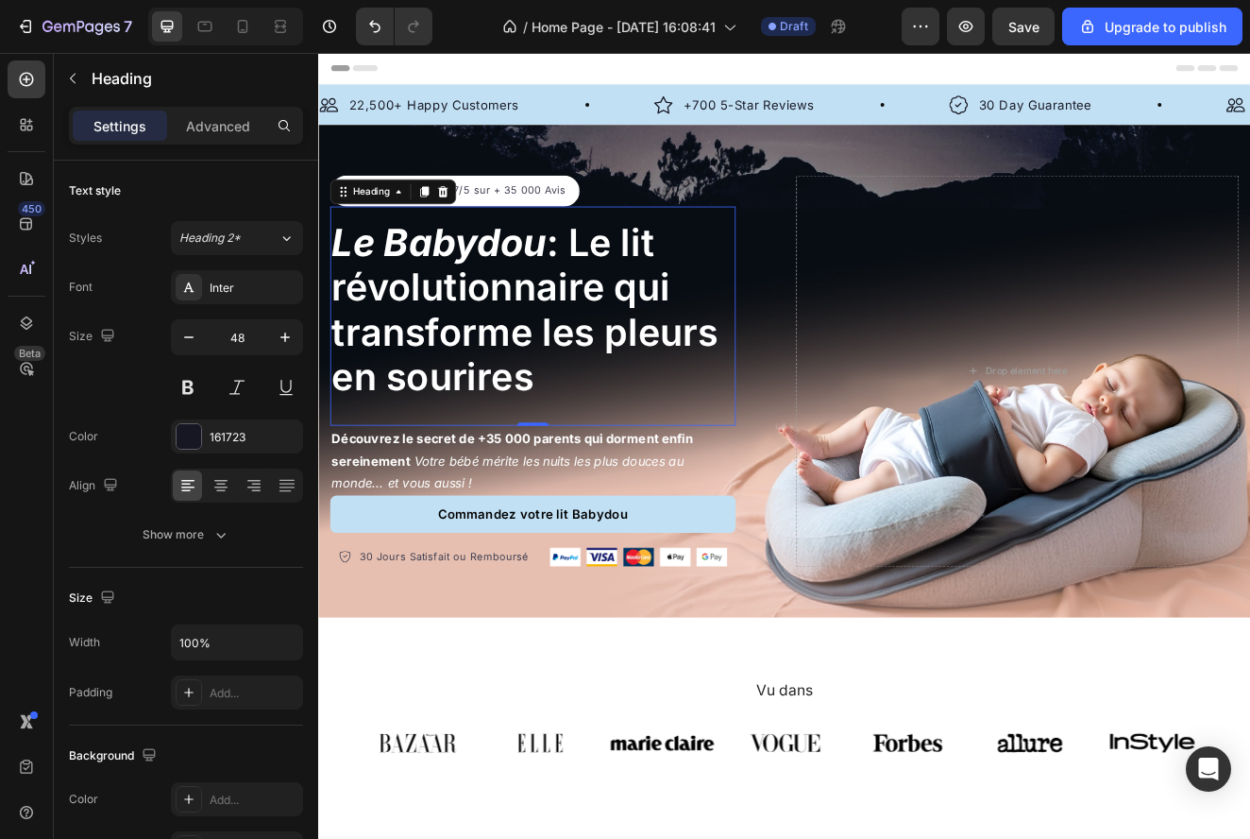
click at [526, 475] on div "Le Babydou : Le lit révolutionnaire qui transforme les pleurs en sourires Headi…" at bounding box center [578, 373] width 493 height 266
click at [205, 124] on p "Advanced" at bounding box center [218, 126] width 64 height 20
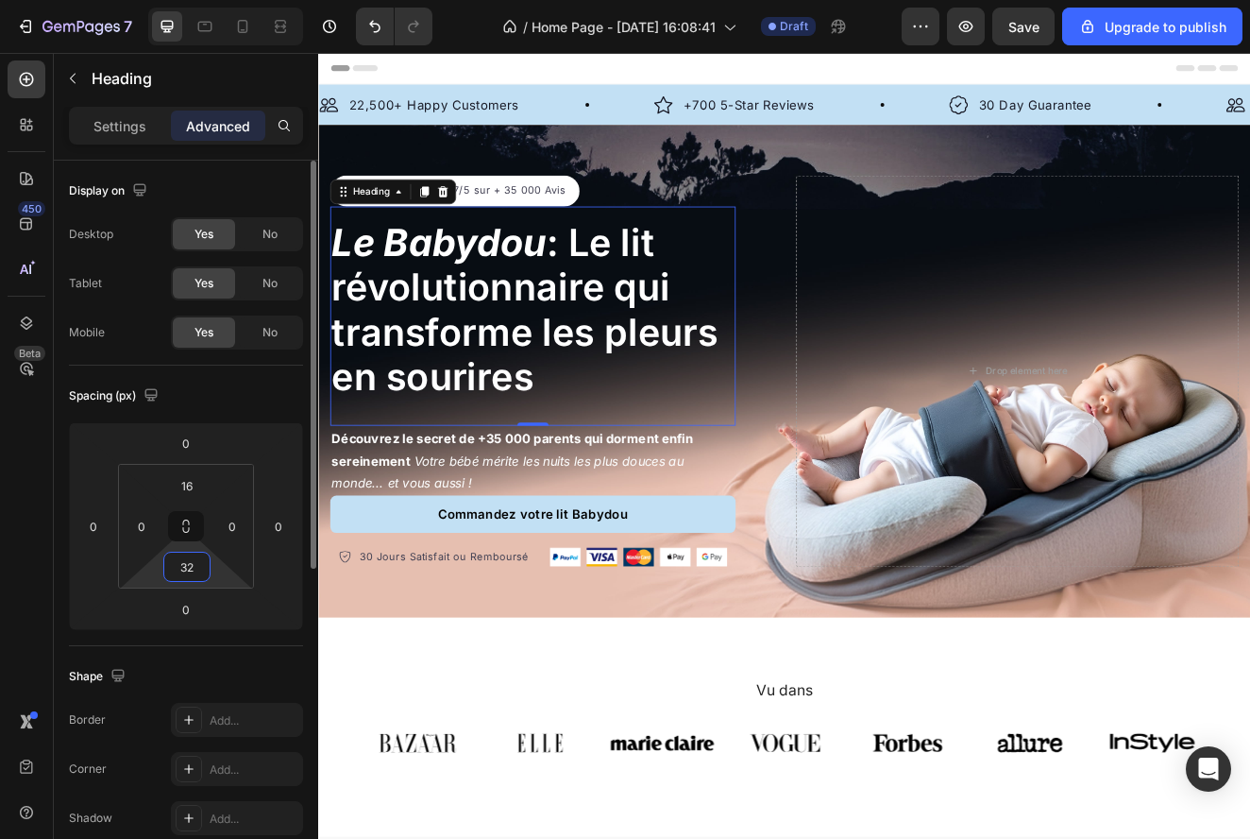
click at [200, 558] on input "32" at bounding box center [187, 566] width 38 height 28
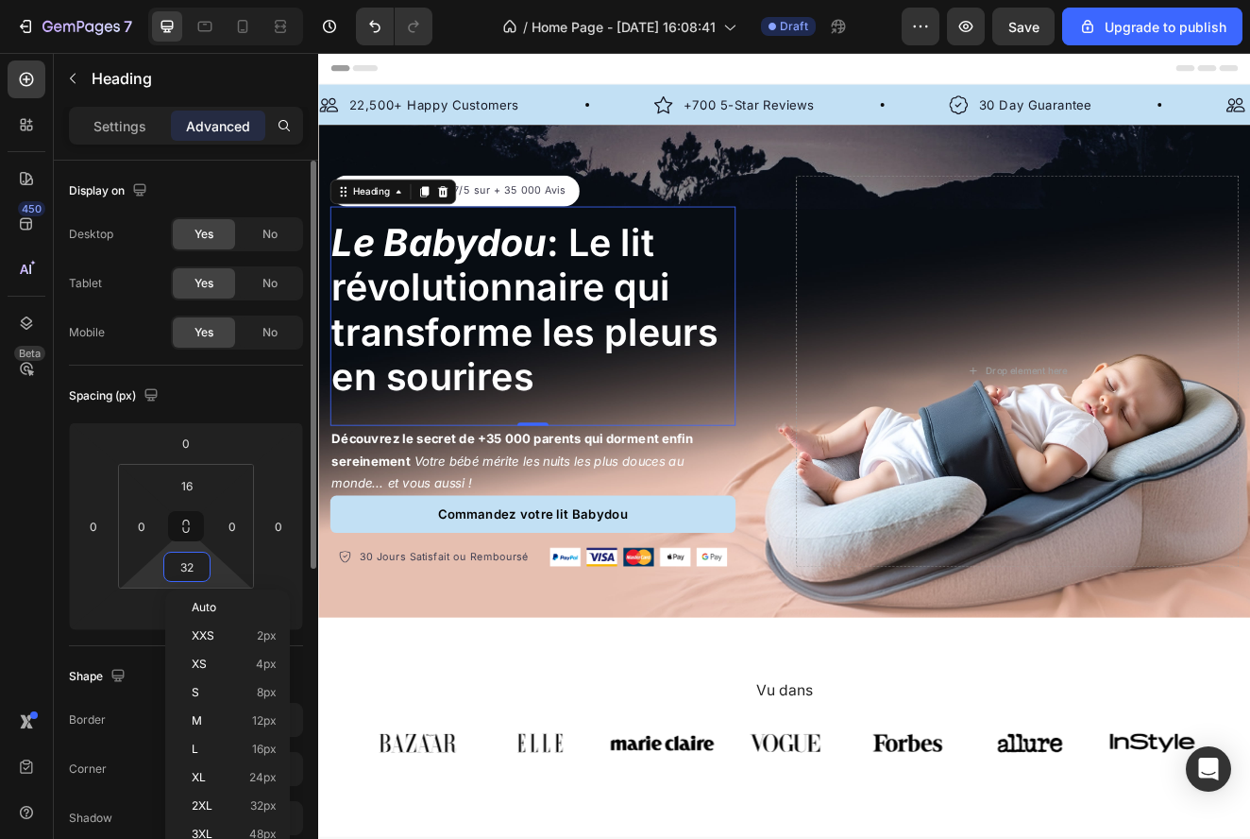
type input "0"
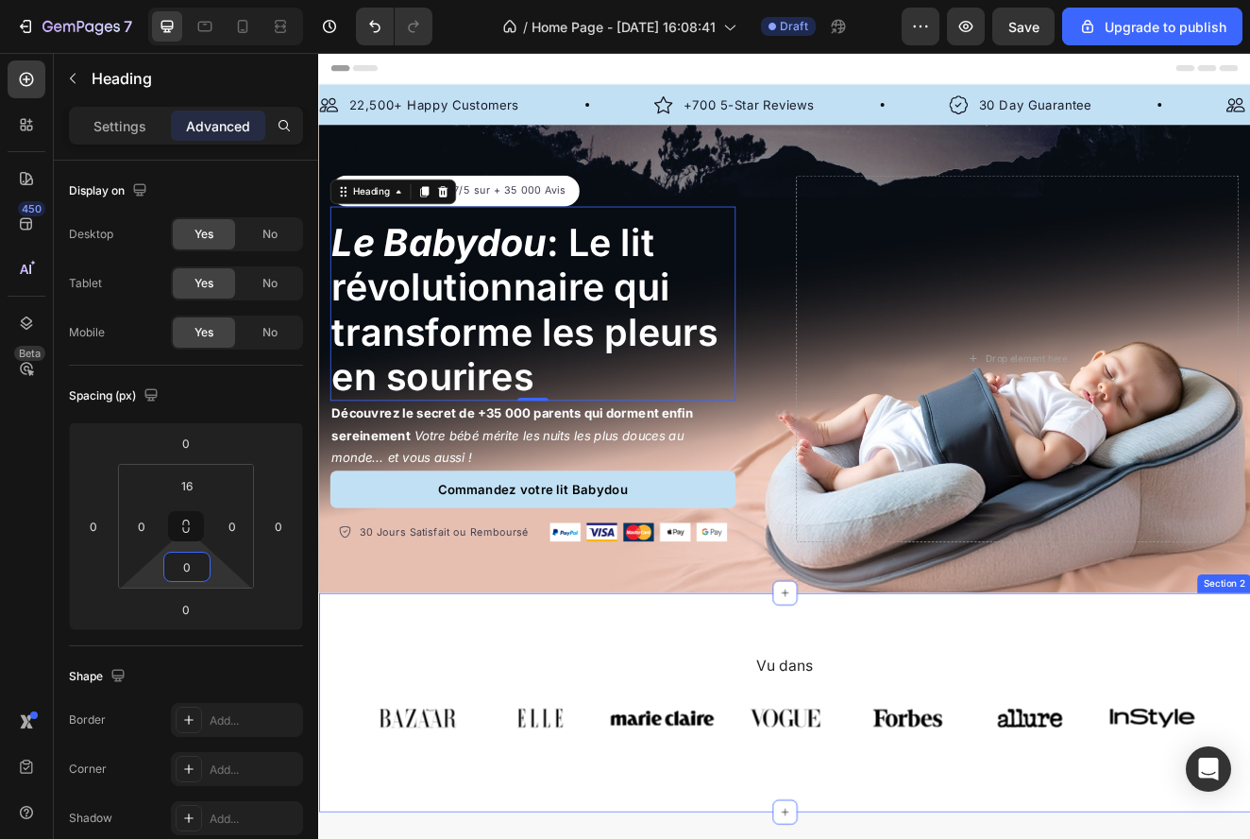
click at [472, 774] on div "Vu dans Heading Image Image Image Image Image Image Image Carousel Row Section 2" at bounding box center [884, 842] width 1133 height 266
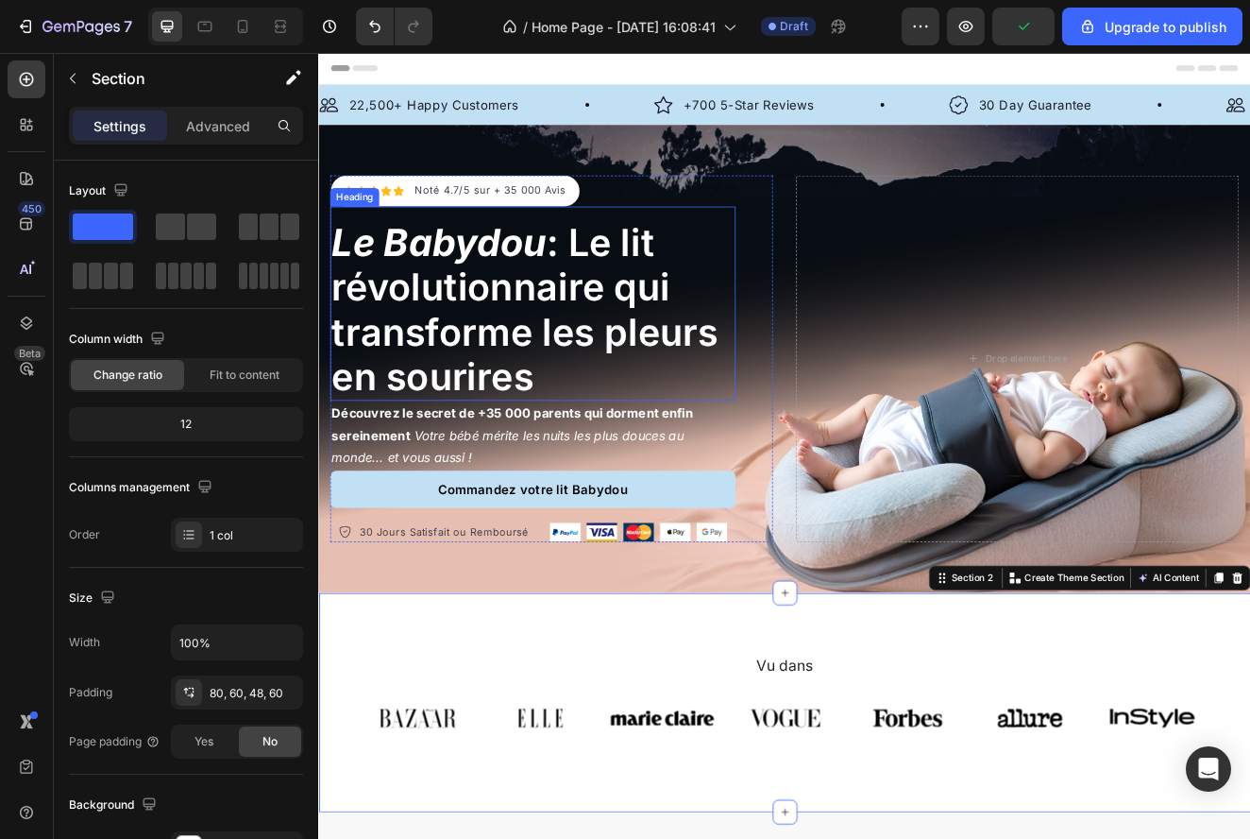
click at [639, 437] on p "⁠⁠⁠⁠⁠⁠⁠ Le Babydou : Le lit révolutionnaire qui transforme les pleurs en sourir…" at bounding box center [578, 365] width 489 height 217
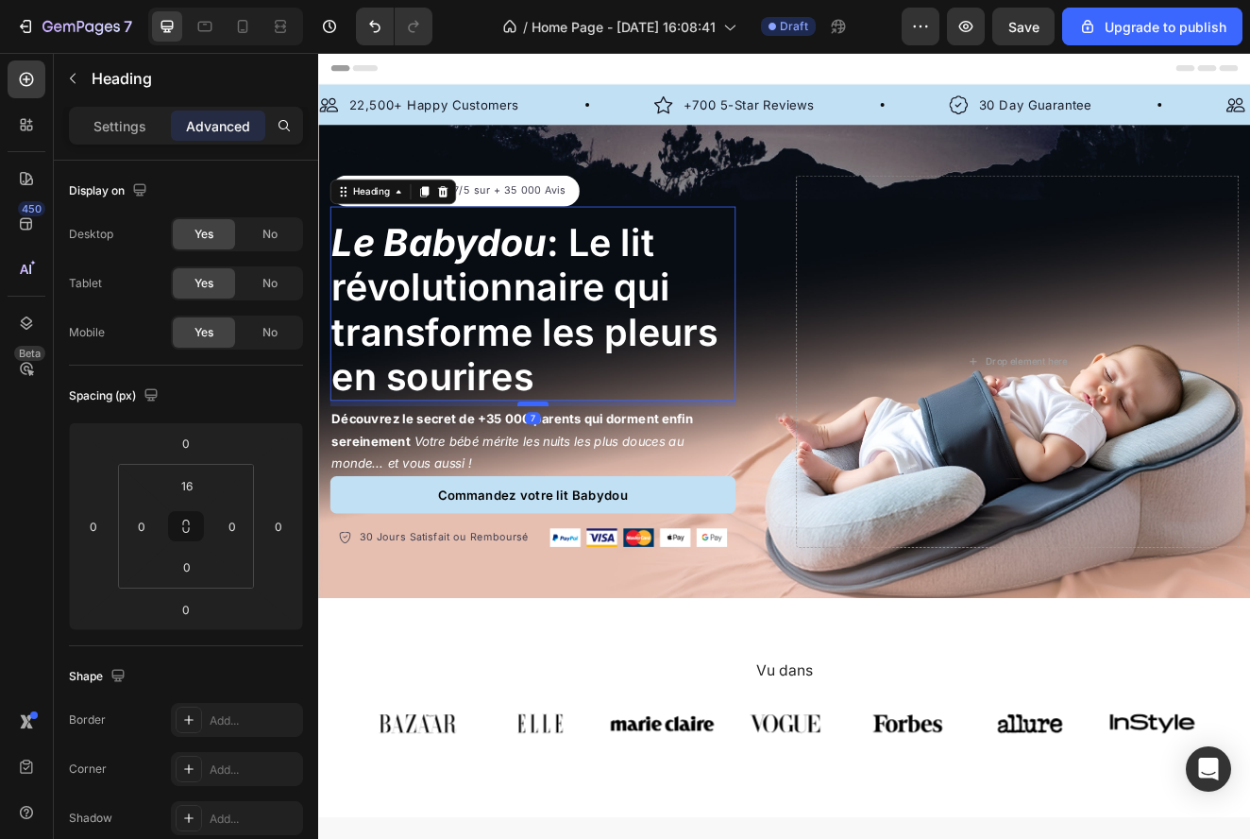
click at [584, 480] on div at bounding box center [579, 480] width 38 height 6
type input "8"
click at [626, 289] on span "Le Babydou : Le lit révolutionnaire qui transforme les pleurs en sourires" at bounding box center [568, 365] width 469 height 219
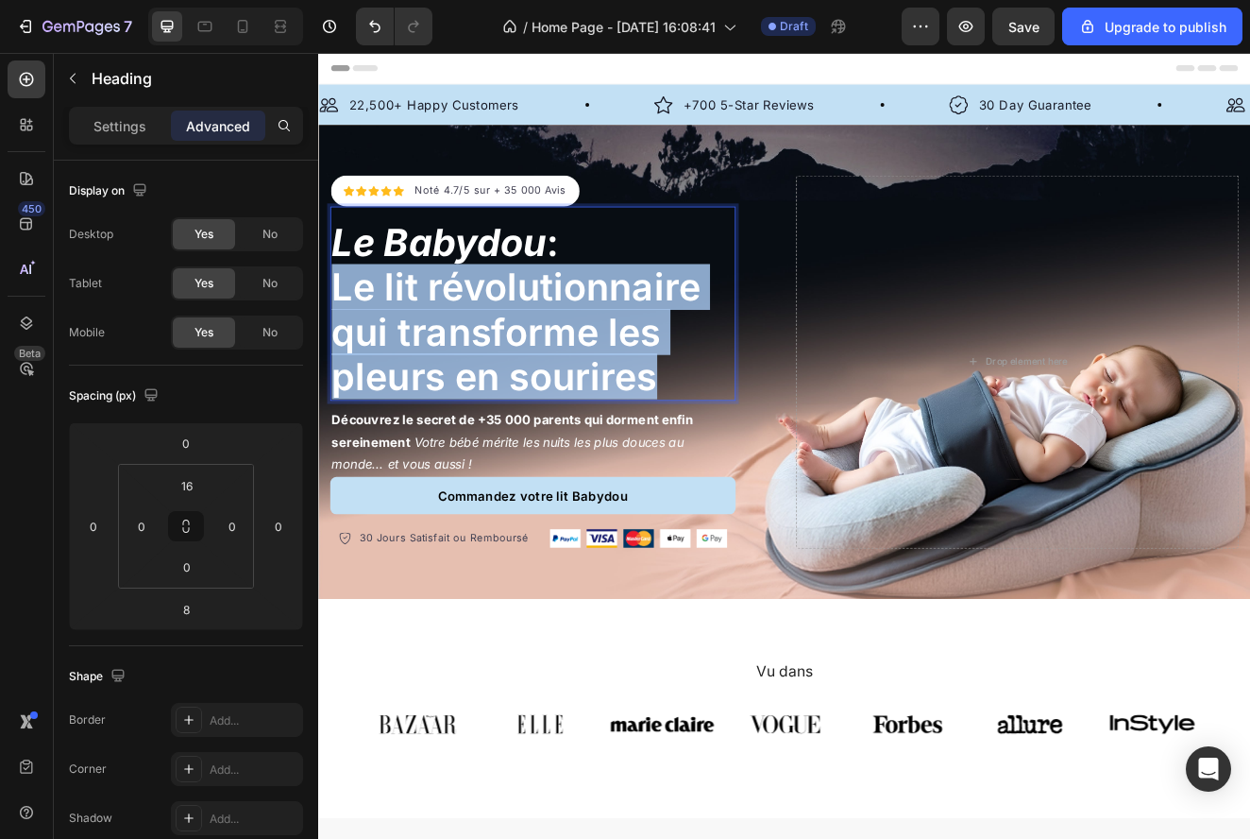
drag, startPoint x: 740, startPoint y: 434, endPoint x: 336, endPoint y: 335, distance: 416.1
click at [336, 335] on p "Le Babydou : Le lit révolutionnaire qui transforme les pleurs en sourires" at bounding box center [578, 365] width 489 height 217
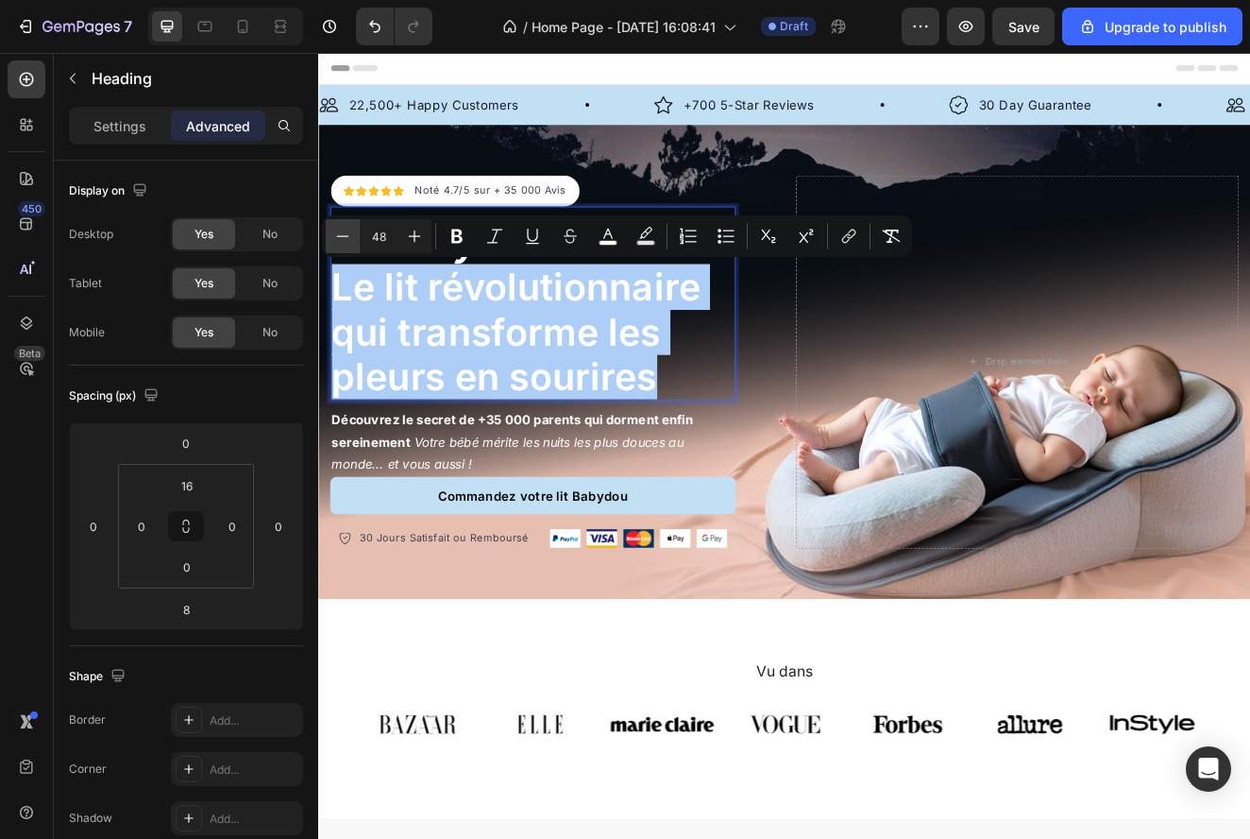
click at [346, 235] on icon "Editor contextual toolbar" at bounding box center [342, 236] width 19 height 19
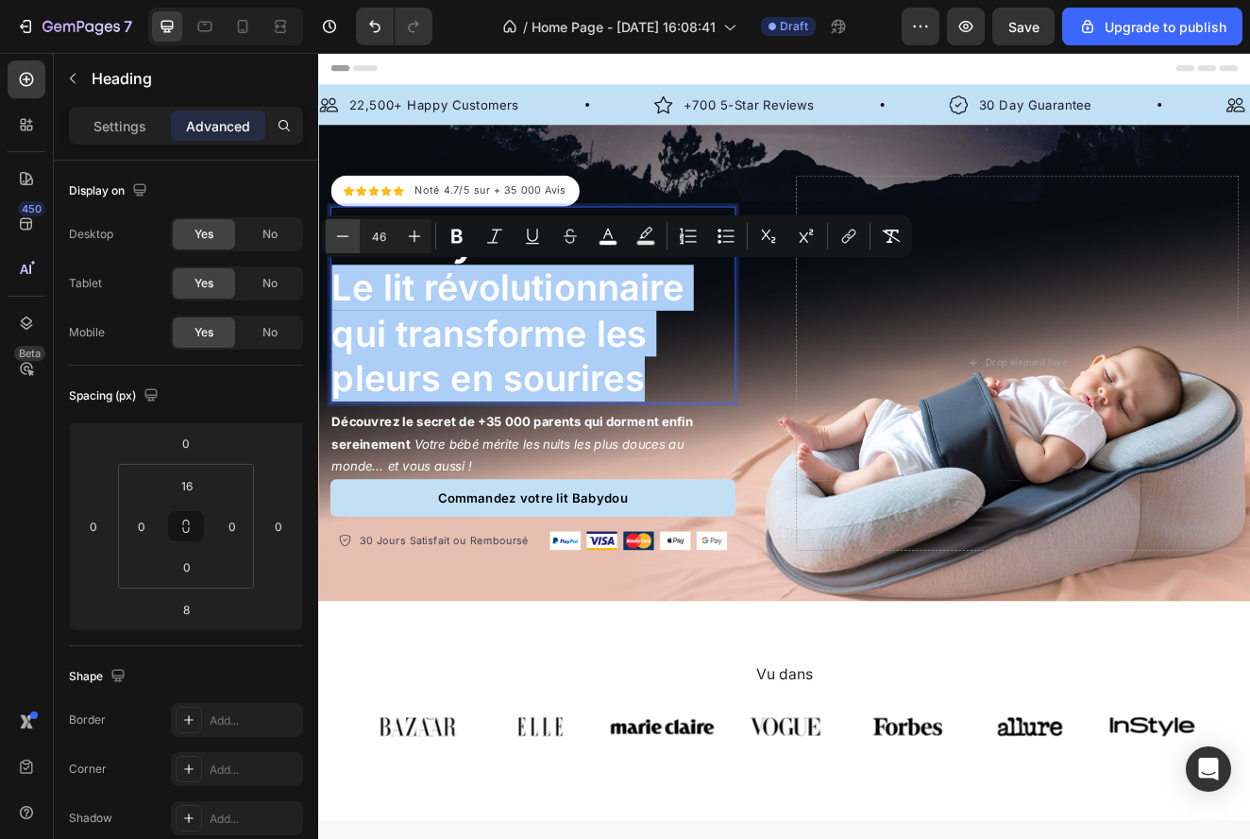
click at [346, 235] on icon "Editor contextual toolbar" at bounding box center [342, 236] width 19 height 19
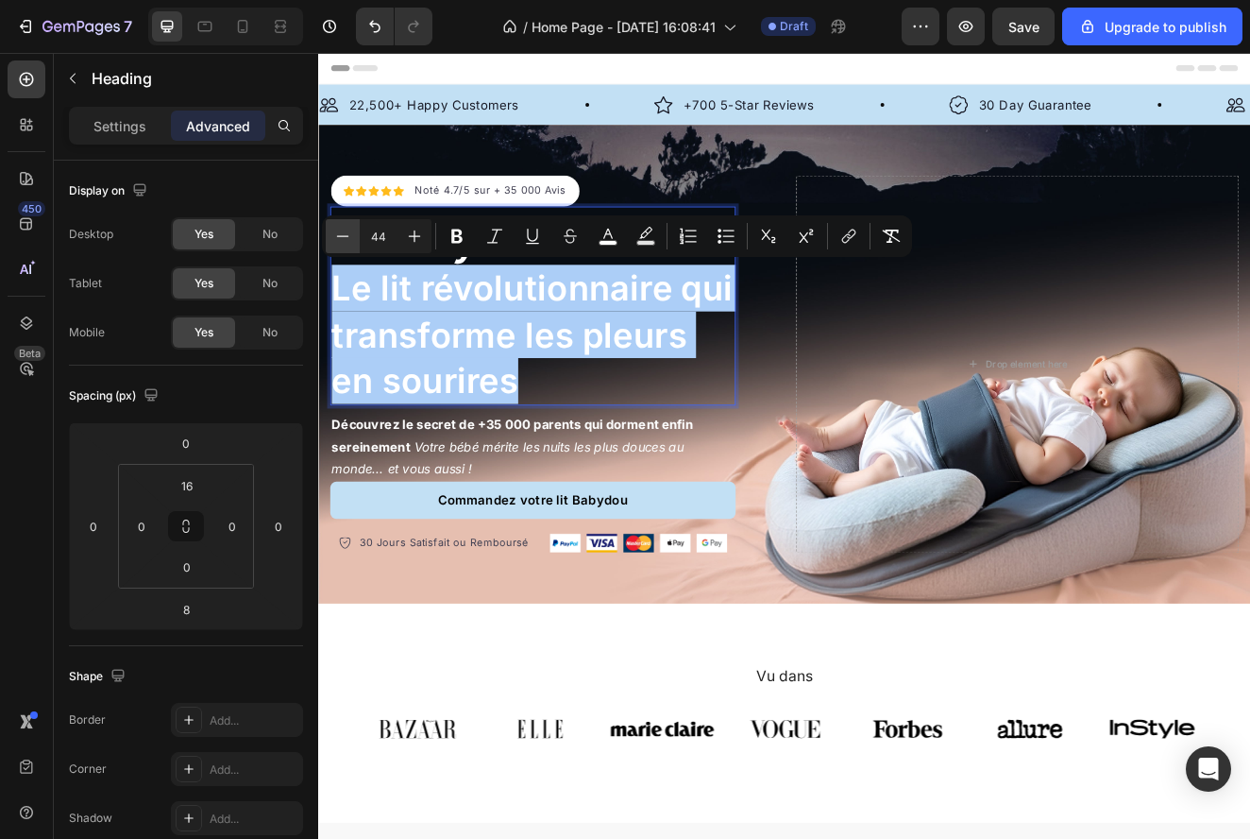
click at [346, 235] on icon "Editor contextual toolbar" at bounding box center [342, 236] width 19 height 19
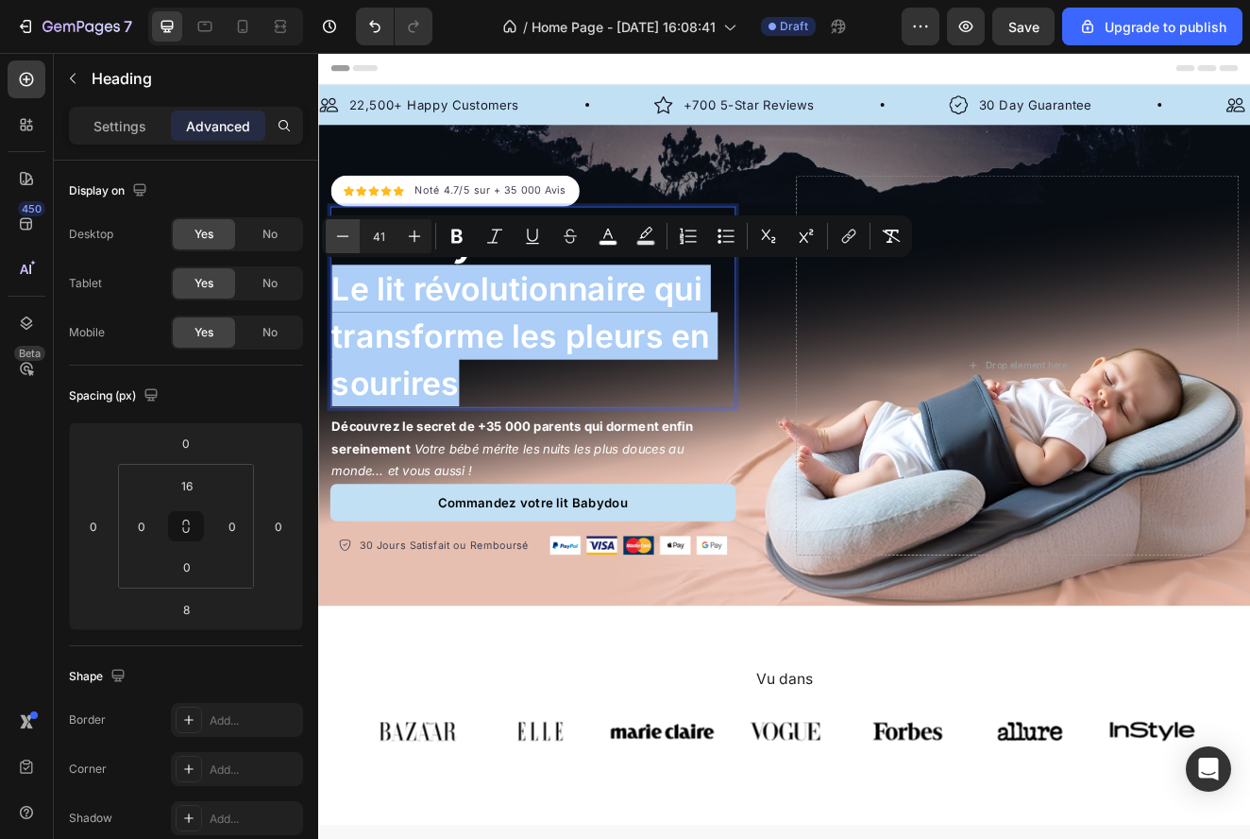
click at [346, 235] on icon "Editor contextual toolbar" at bounding box center [342, 236] width 19 height 19
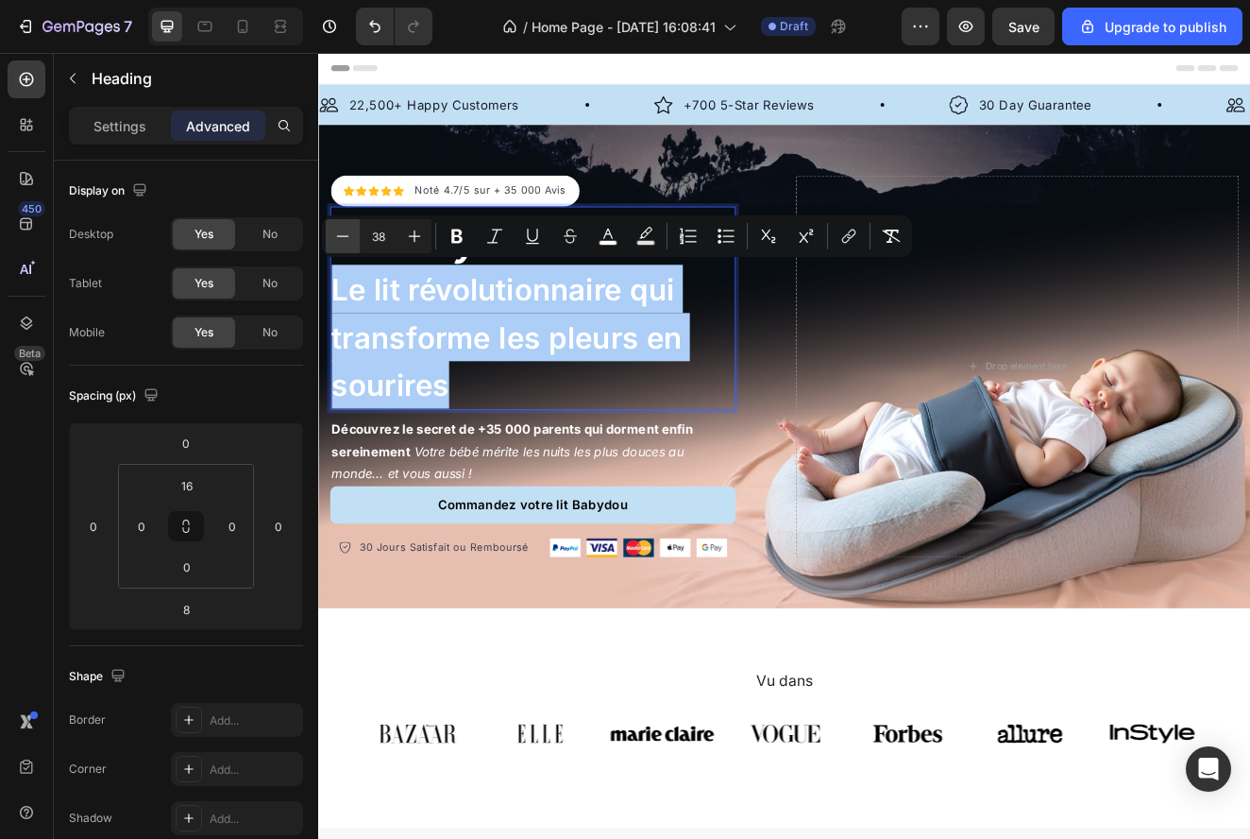
click at [346, 235] on icon "Editor contextual toolbar" at bounding box center [342, 236] width 19 height 19
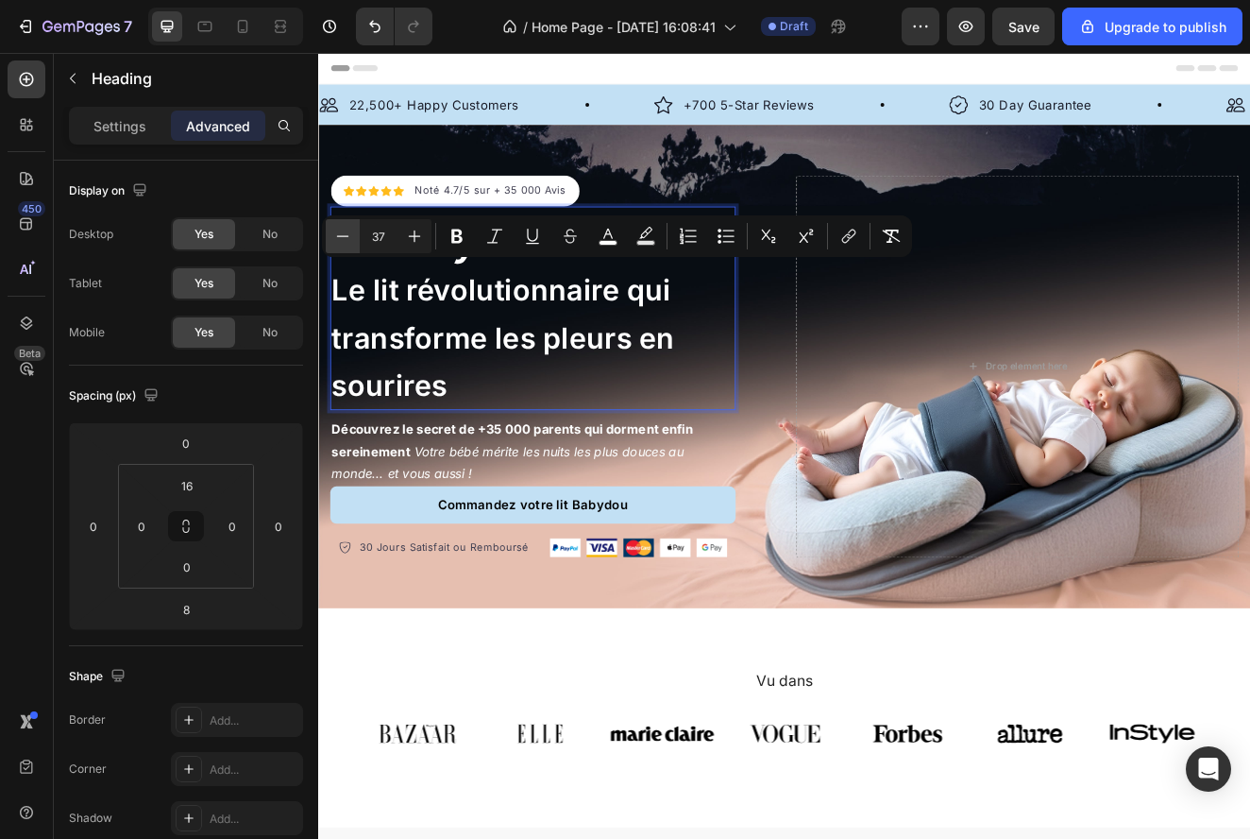
click at [346, 235] on icon "Editor contextual toolbar" at bounding box center [342, 236] width 19 height 19
type input "36"
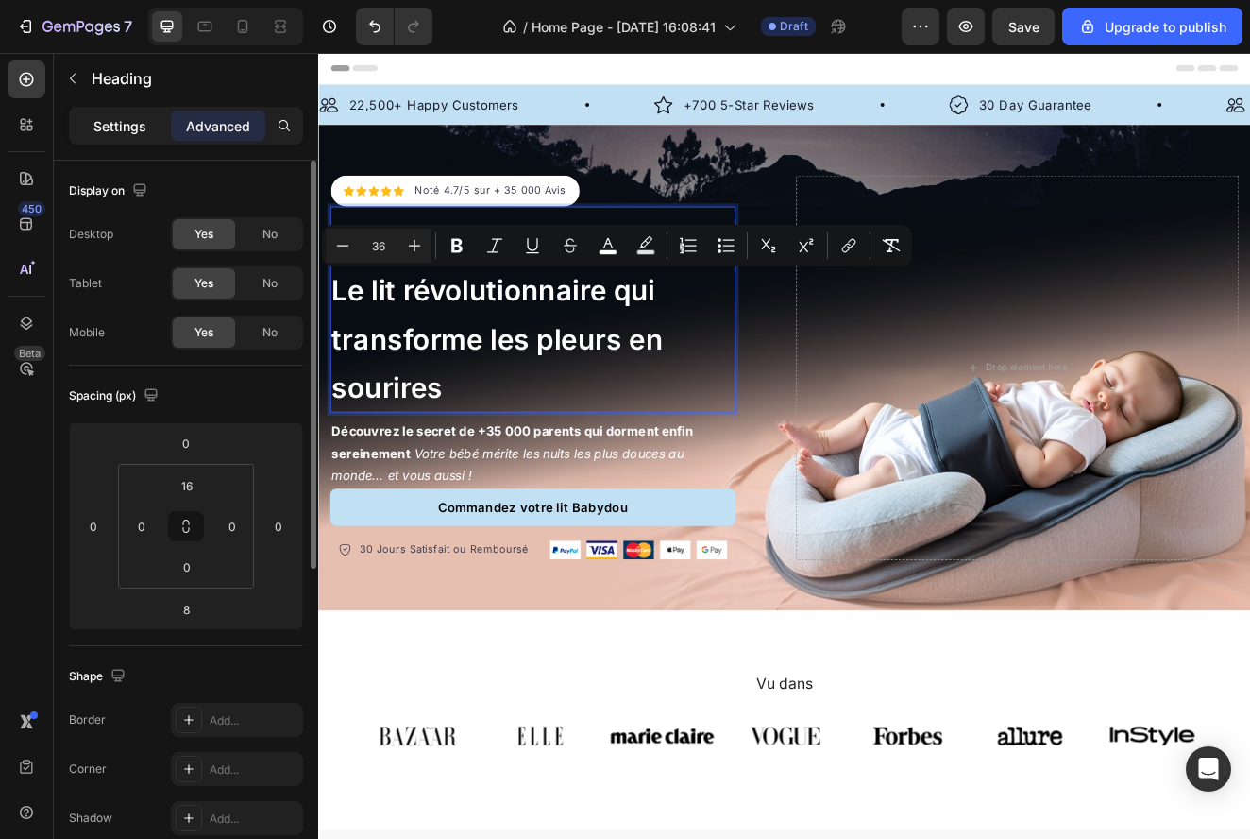
click at [140, 118] on p "Settings" at bounding box center [119, 126] width 53 height 20
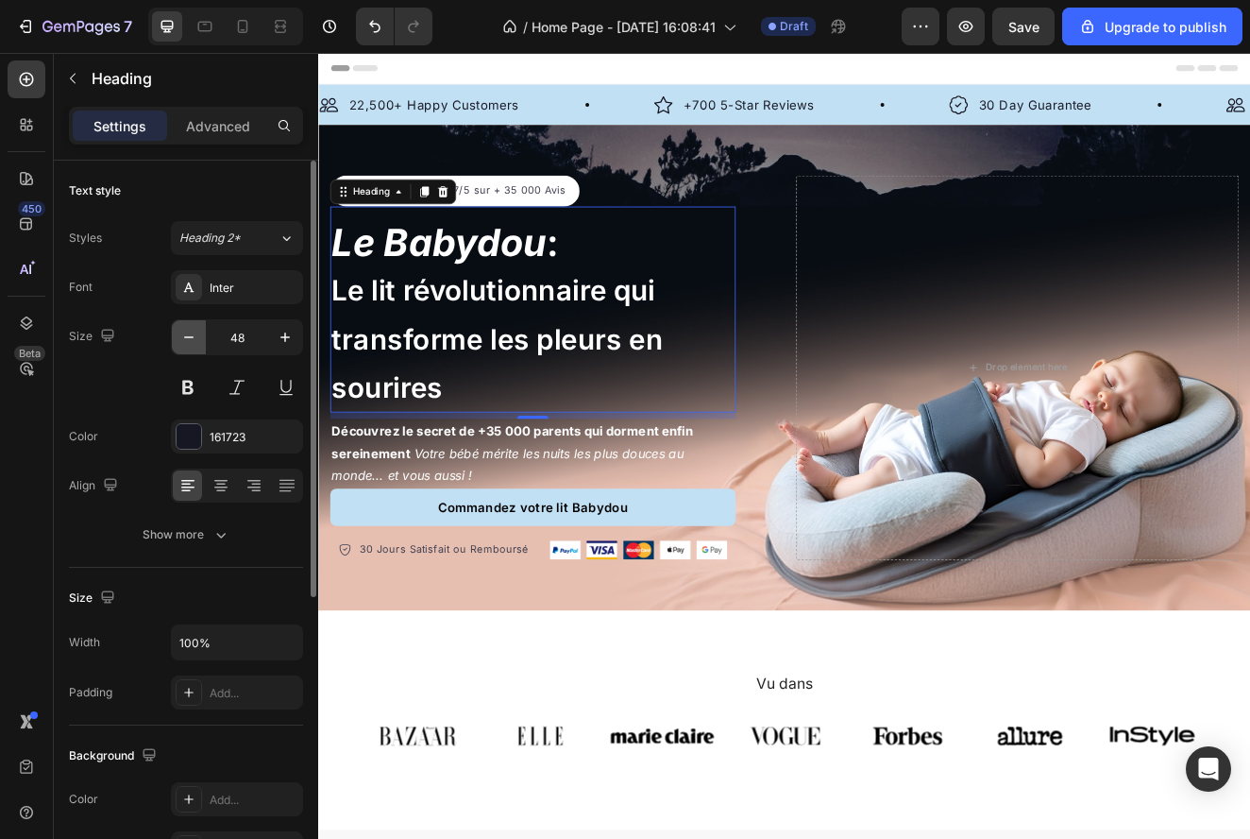
click at [189, 341] on icon "button" at bounding box center [188, 337] width 19 height 19
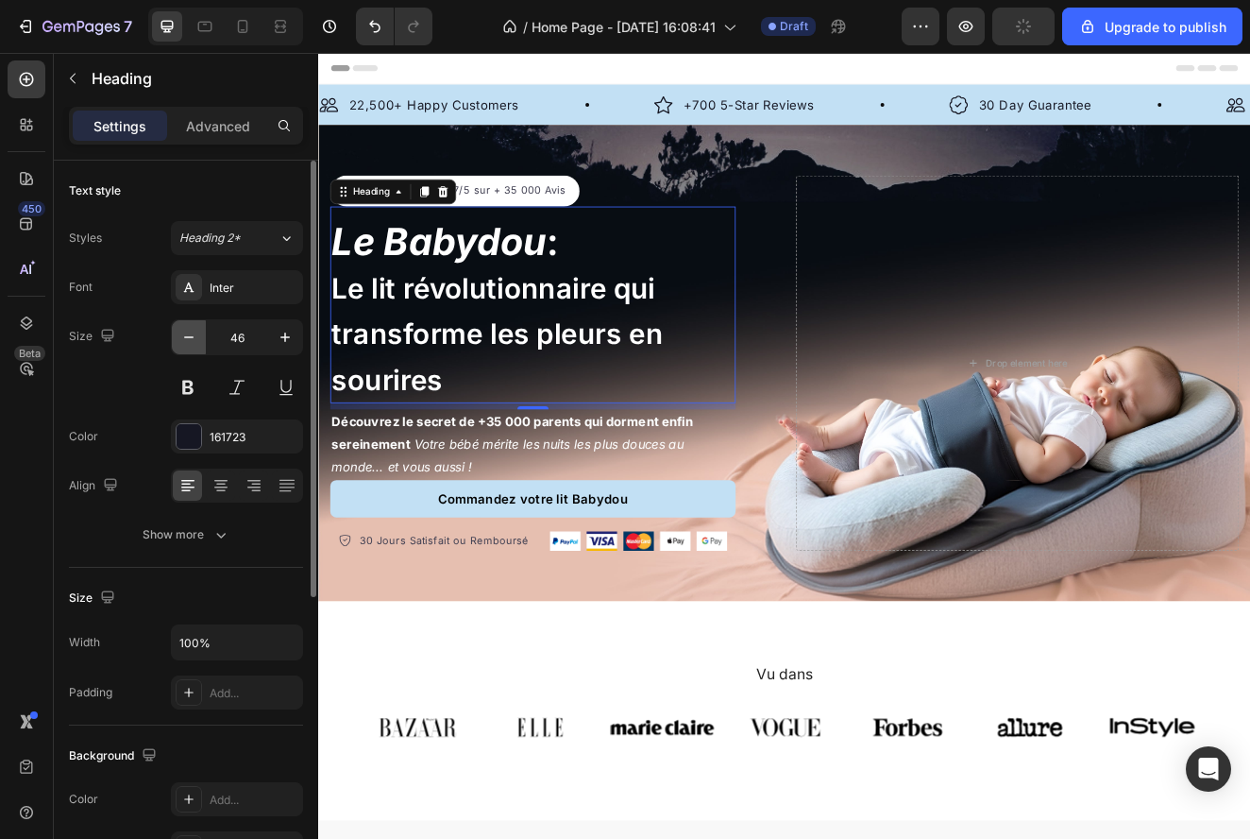
click at [189, 341] on icon "button" at bounding box center [188, 337] width 19 height 19
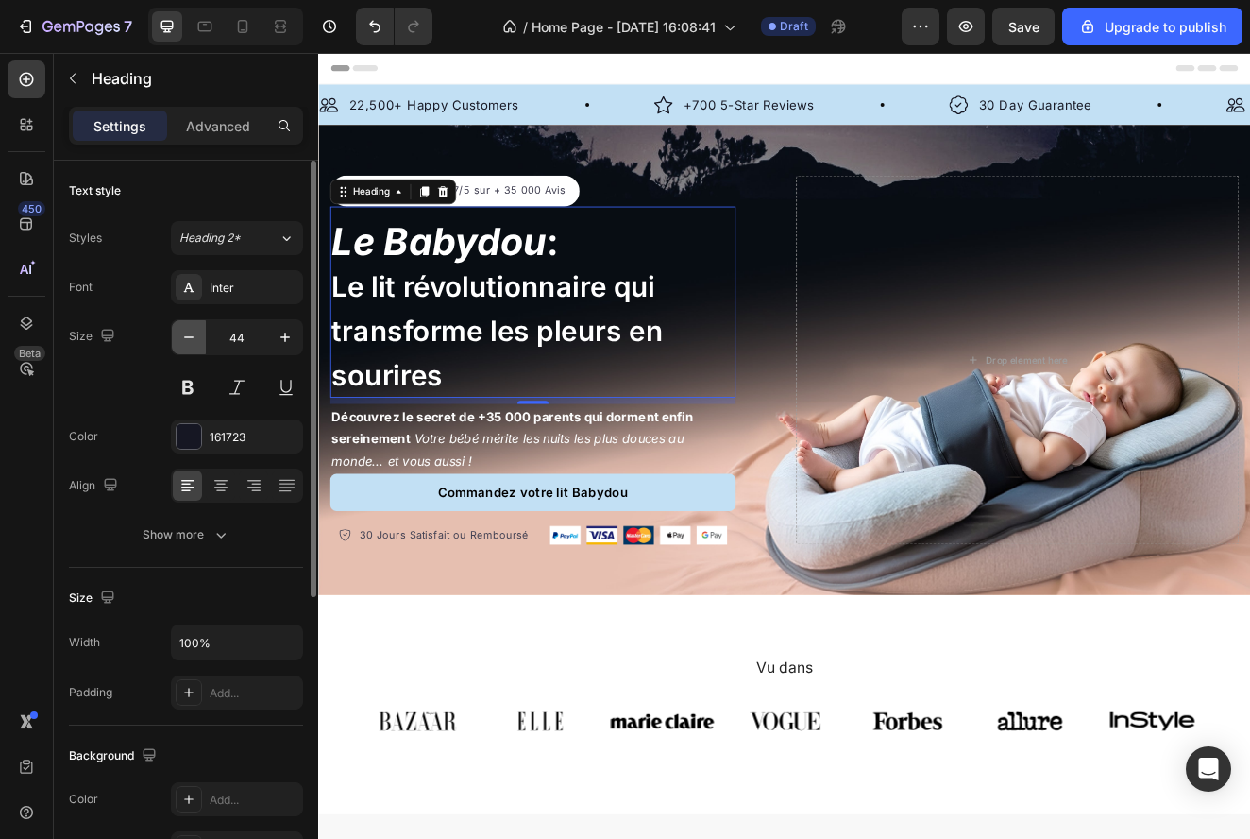
click at [189, 341] on icon "button" at bounding box center [188, 337] width 19 height 19
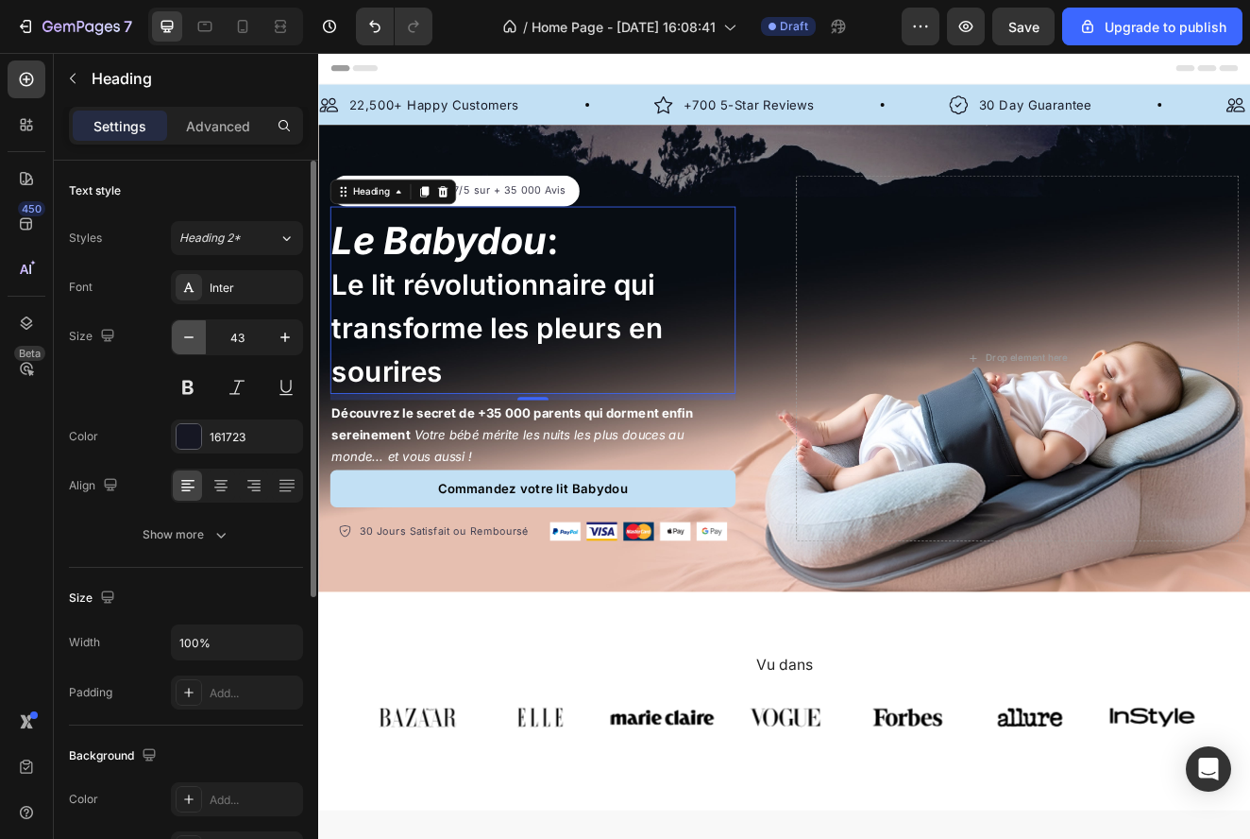
click at [189, 341] on icon "button" at bounding box center [188, 337] width 19 height 19
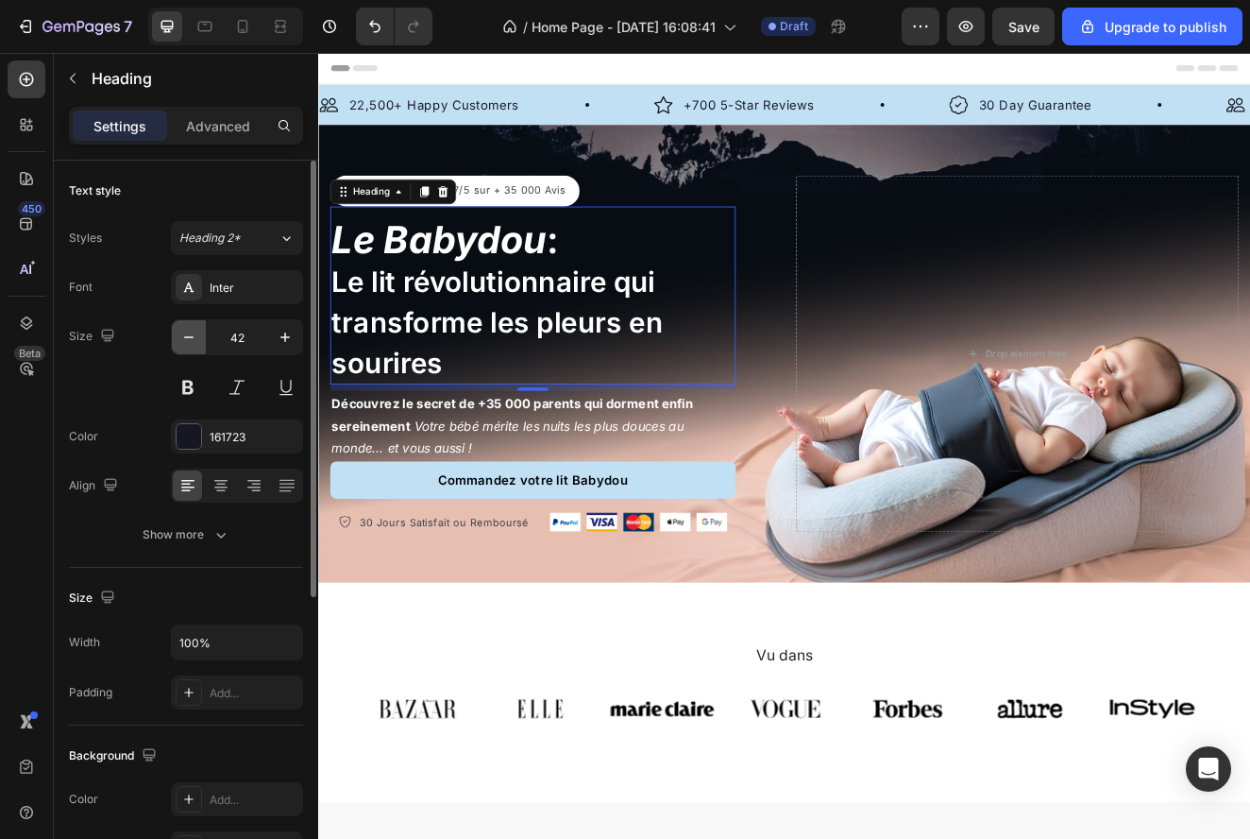
click at [188, 340] on icon "button" at bounding box center [188, 337] width 19 height 19
type input "41"
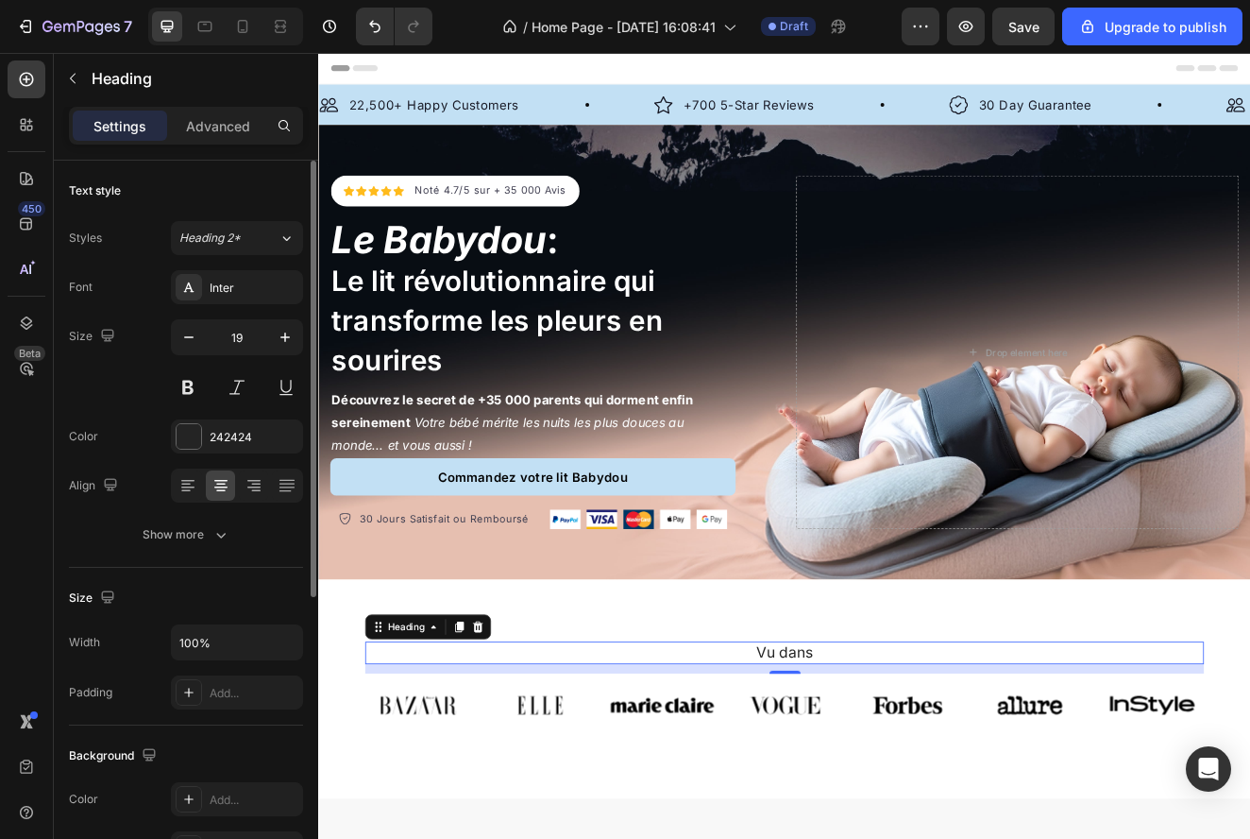
click at [618, 783] on p "Vu dans" at bounding box center [885, 783] width 1016 height 24
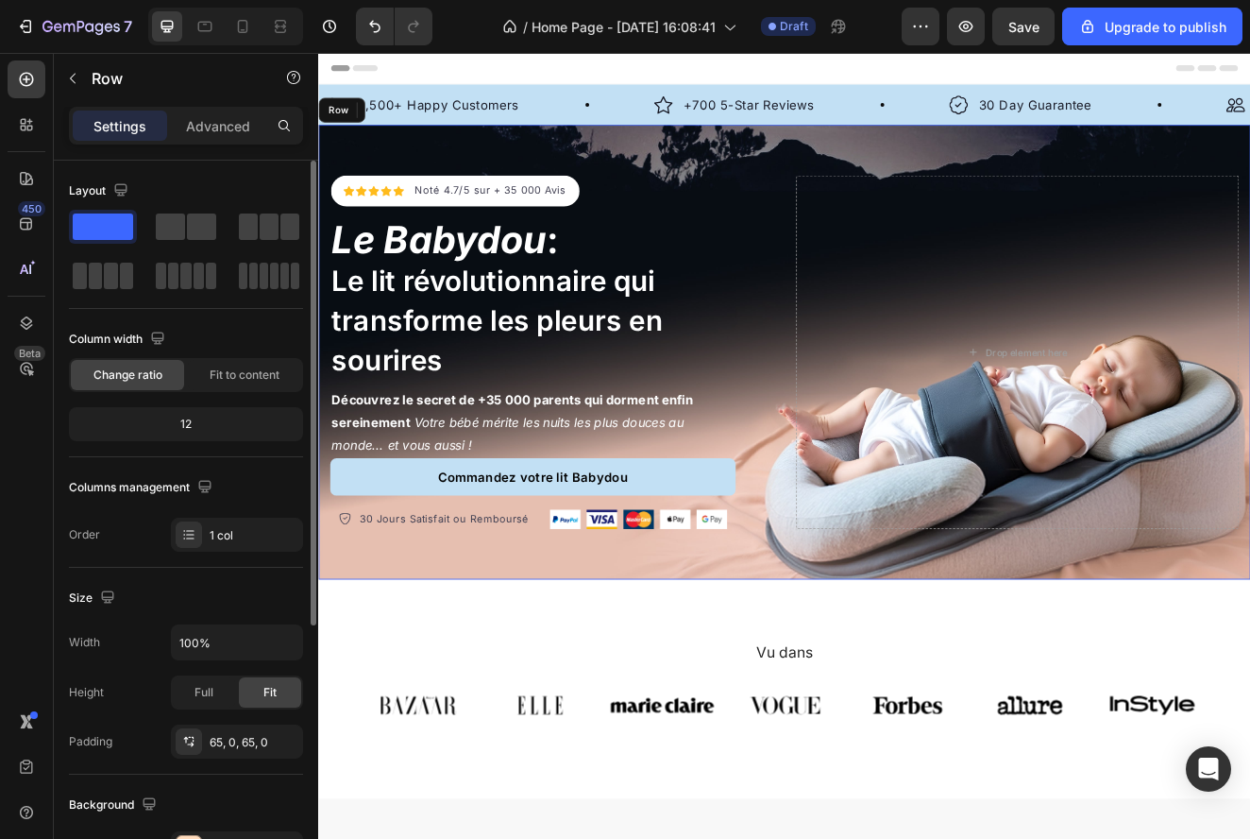
click at [722, 680] on div "Icon Icon Icon Icon Icon Icon List Hoz Noté 4.7/5 sur + 35 000 Avis Text block …" at bounding box center [884, 417] width 1133 height 552
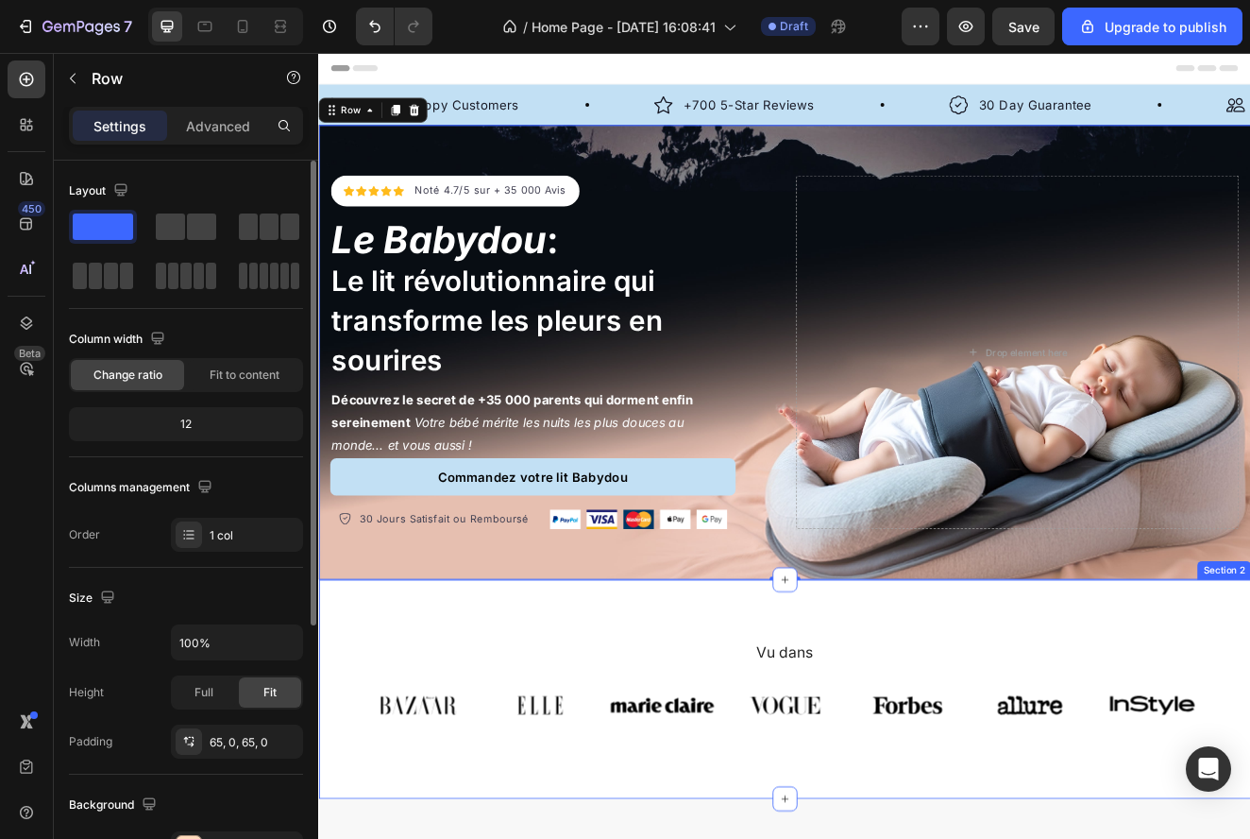
click at [910, 730] on div "Vu dans Heading Image Image Image Image Image Image Image Carousel Row Section 2" at bounding box center [884, 826] width 1133 height 266
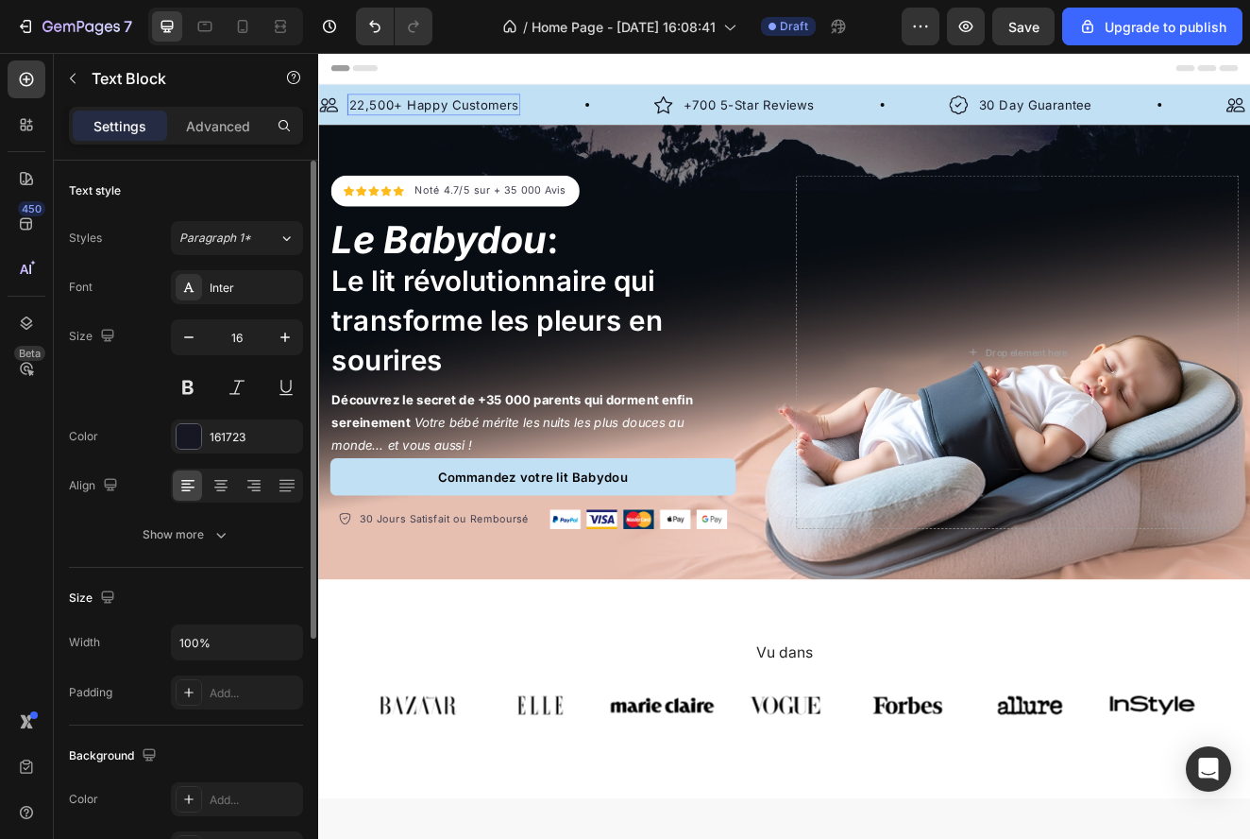
click at [447, 120] on p "22,500+ Happy Customers" at bounding box center [458, 116] width 207 height 23
click at [530, 118] on p "22,500+ Happy Customers" at bounding box center [458, 116] width 207 height 23
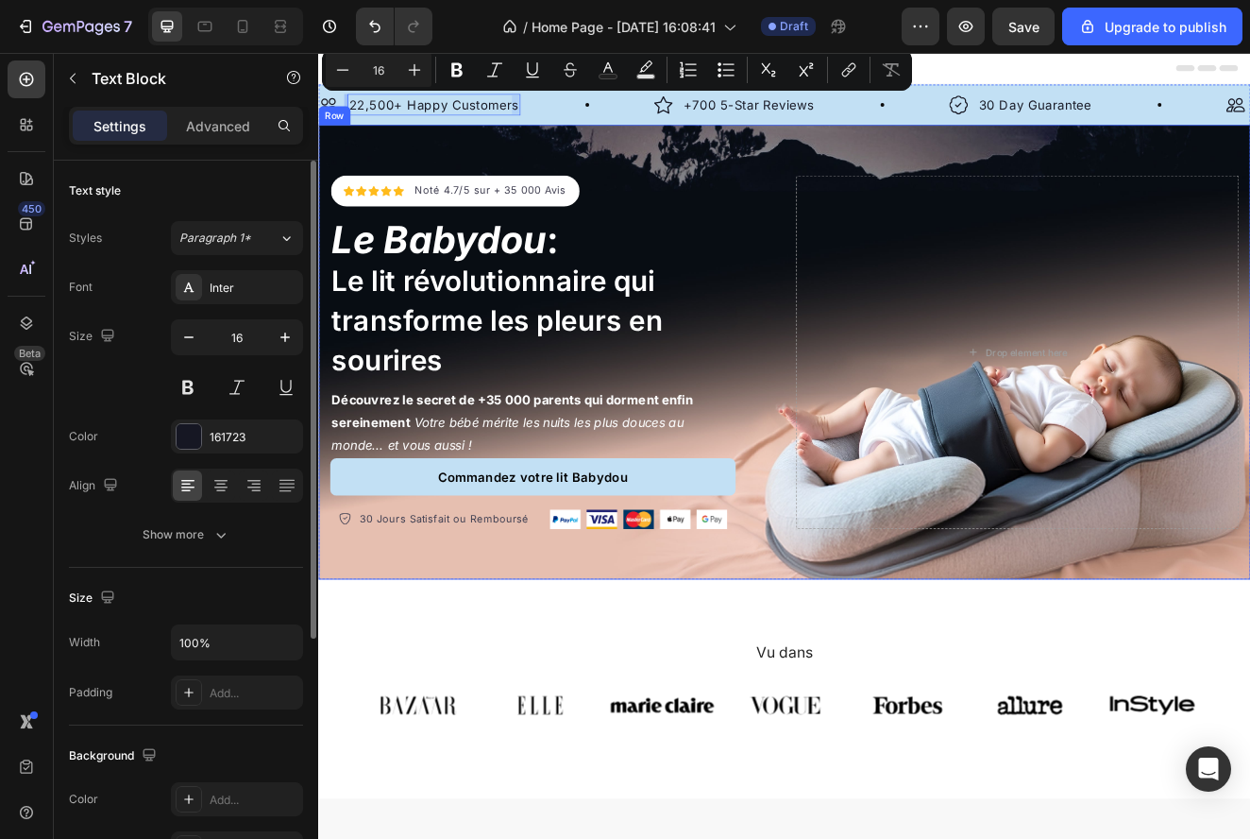
drag, startPoint x: 552, startPoint y: 118, endPoint x: 355, endPoint y: 143, distance: 198.9
click at [344, 144] on div "Image 22,500+ Happy Customers Text Block 0 Row Image +700 5-Star Reviews Text B…" at bounding box center [884, 393] width 1133 height 602
click at [472, 129] on div "Image 22,500+ Happy Customers Text Block 0 Row Image +700 5-Star Reviews Text B…" at bounding box center [884, 116] width 1133 height 49
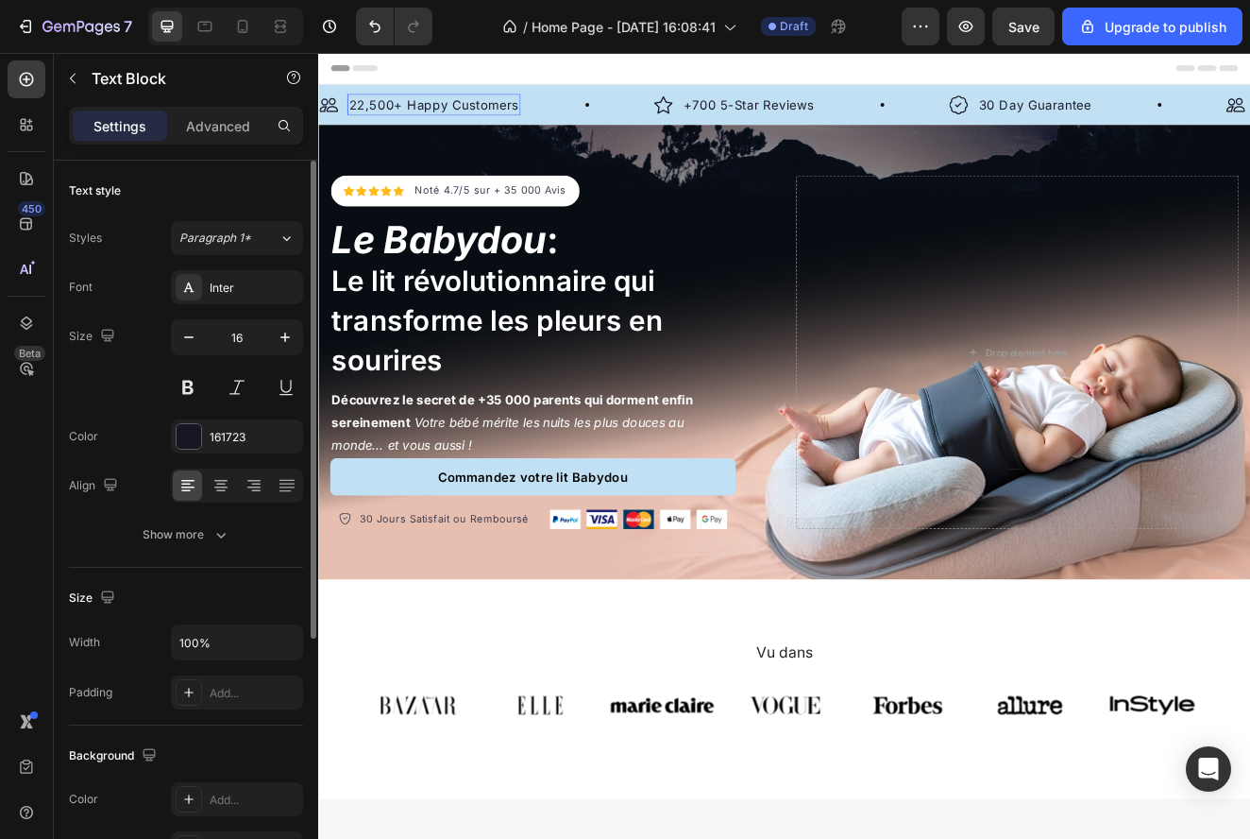
click at [480, 124] on p "22,500+ Happy Customers" at bounding box center [458, 116] width 207 height 23
click at [824, 120] on p "+700 5-Star Reviews" at bounding box center [836, 116] width 160 height 23
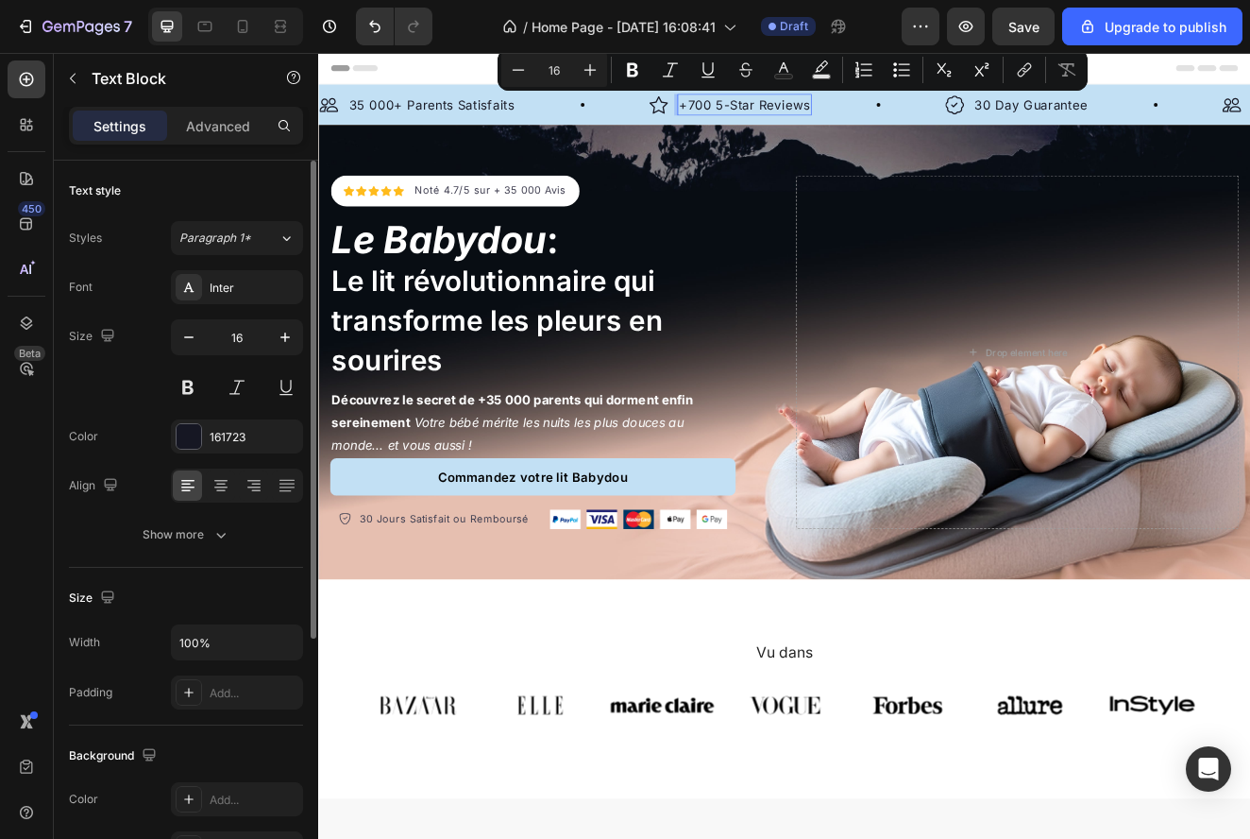
click at [786, 122] on p "+700 5-Star Reviews" at bounding box center [836, 116] width 160 height 23
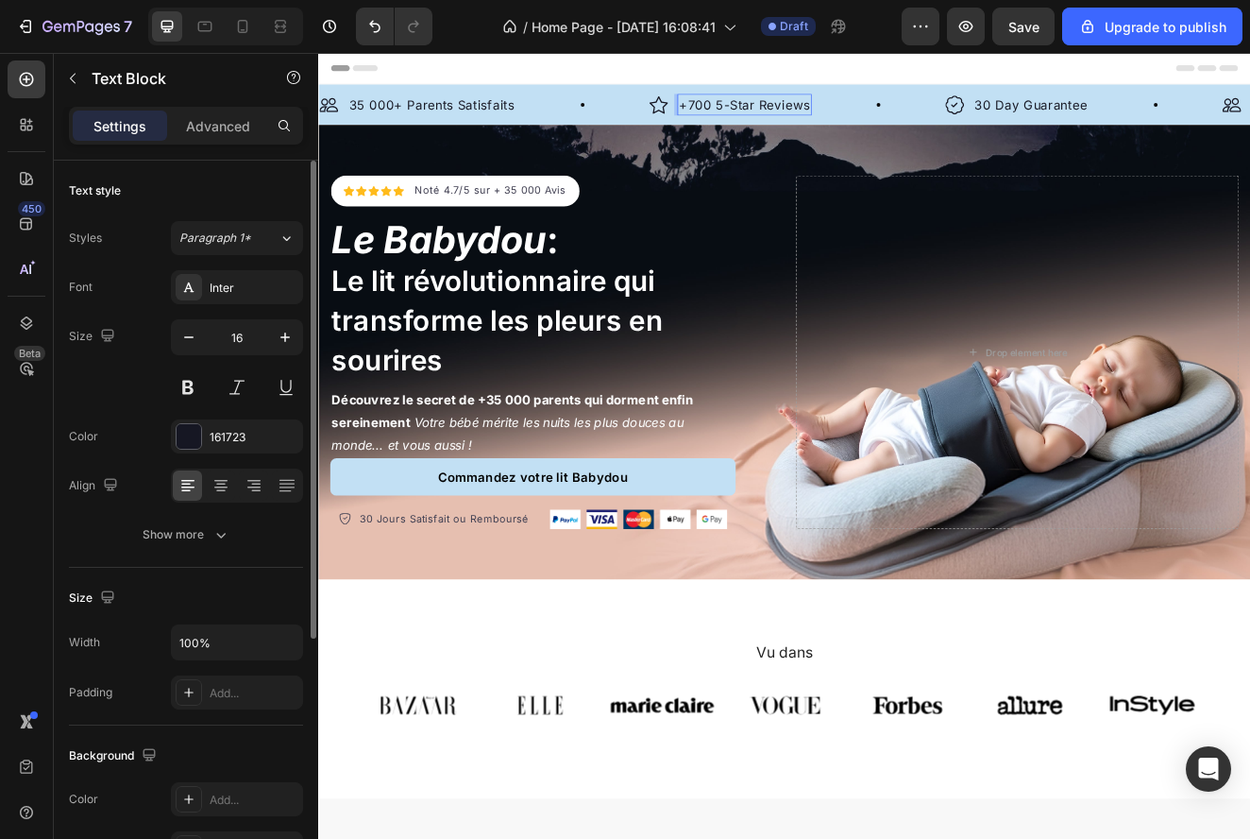
click at [793, 120] on p "+700 5-Star Reviews" at bounding box center [836, 116] width 160 height 23
click at [1238, 112] on p "30 Day Guarantee" at bounding box center [1204, 116] width 137 height 23
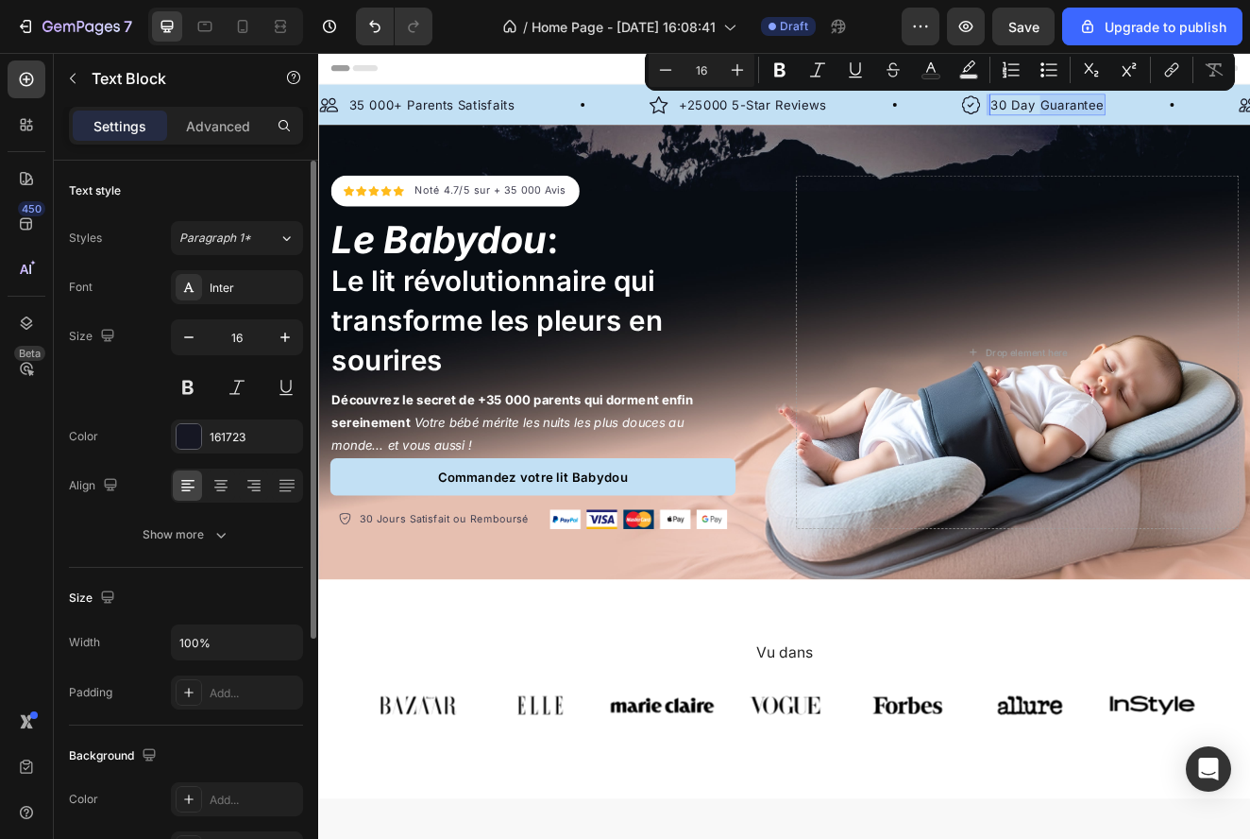
click at [1249, 115] on p "30 Day Guarantee" at bounding box center [1204, 116] width 137 height 23
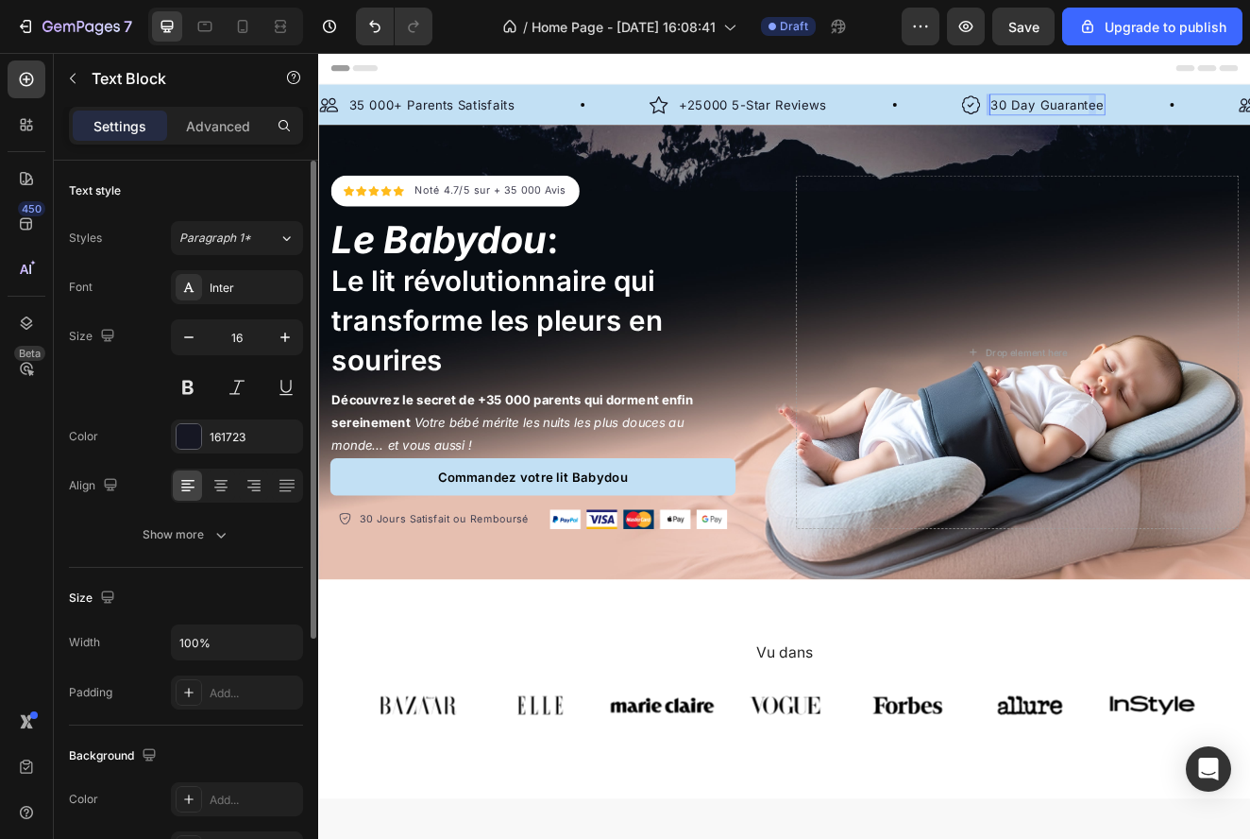
click at [1249, 115] on p "30 Day Guarantee" at bounding box center [1204, 116] width 137 height 23
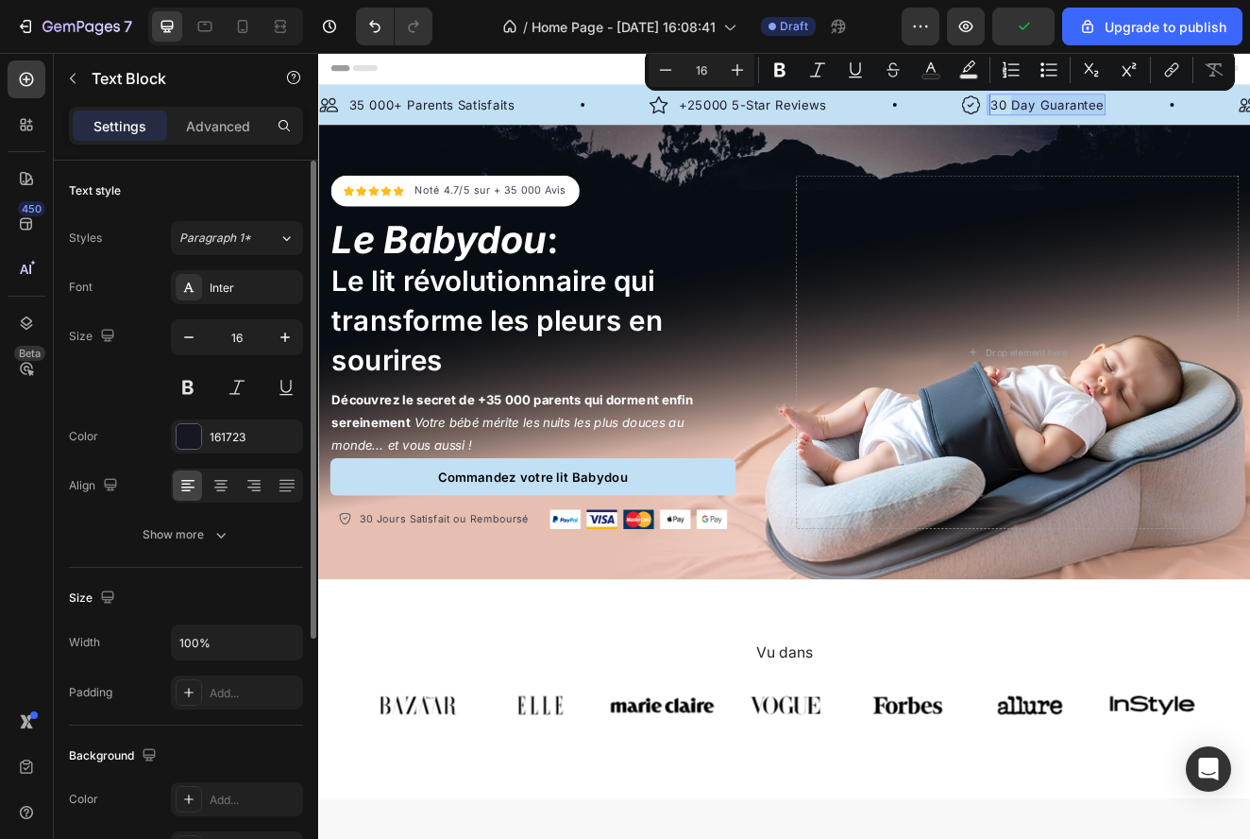
drag, startPoint x: 1270, startPoint y: 121, endPoint x: 1160, endPoint y: 124, distance: 110.5
click at [1160, 124] on p "30 Day Guarantee" at bounding box center [1204, 116] width 137 height 23
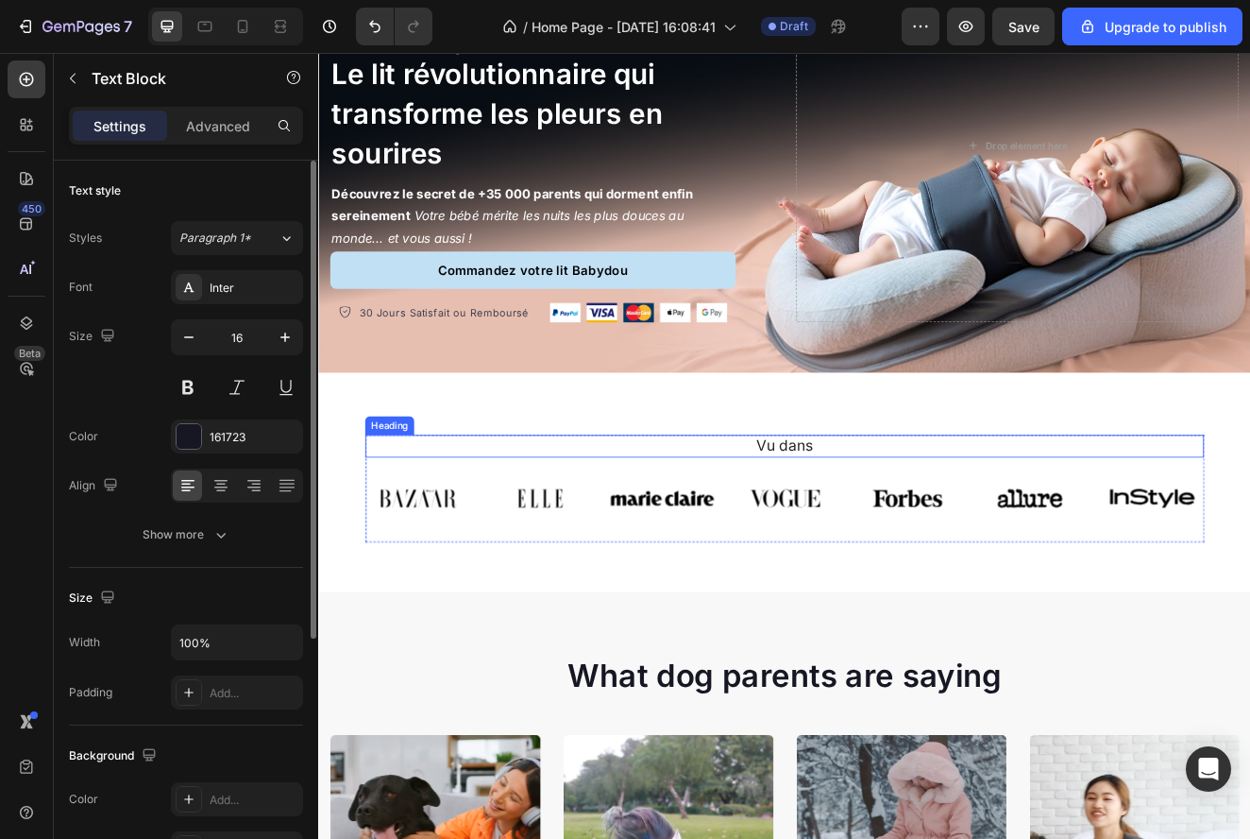
scroll to position [300, 0]
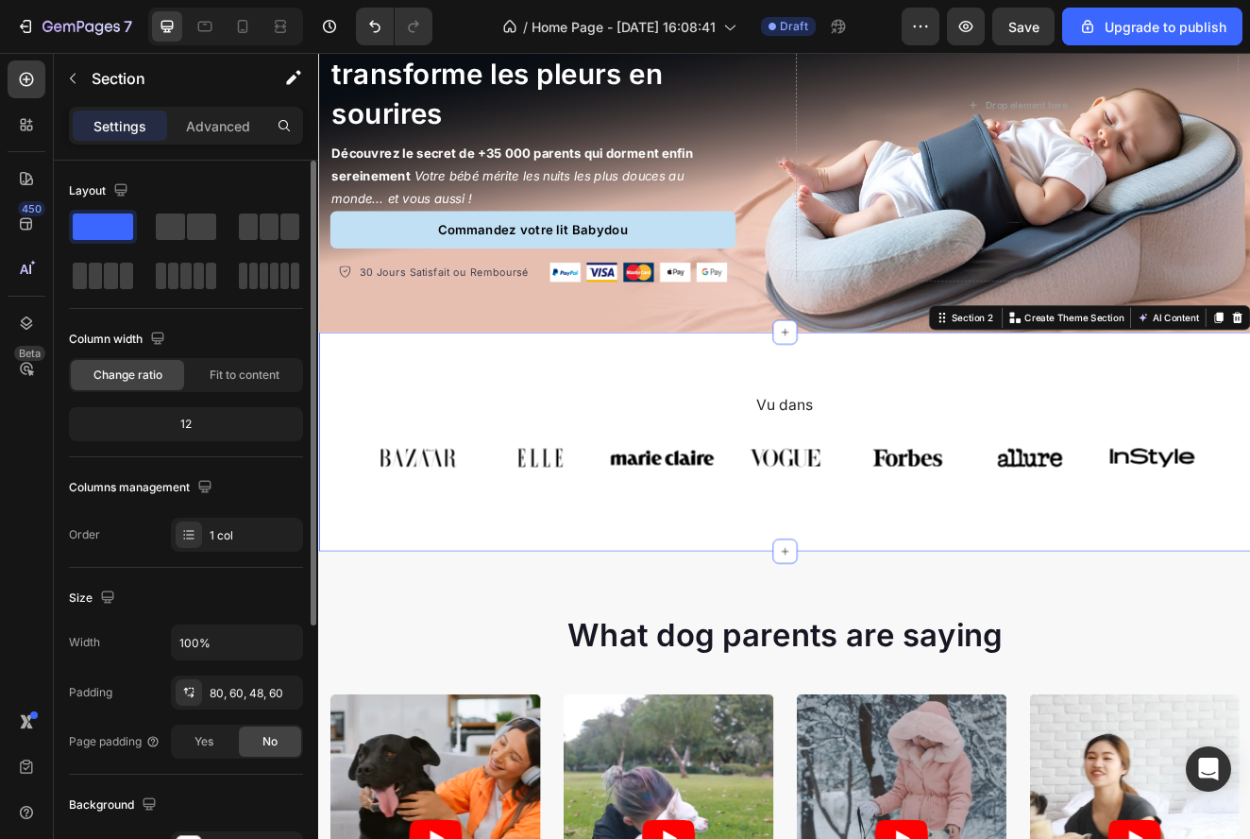
click at [924, 633] on div "Vu dans Heading Image Image Image Image Image Image Image Carousel Row Section …" at bounding box center [884, 526] width 1133 height 266
click at [220, 127] on p "Advanced" at bounding box center [218, 126] width 64 height 20
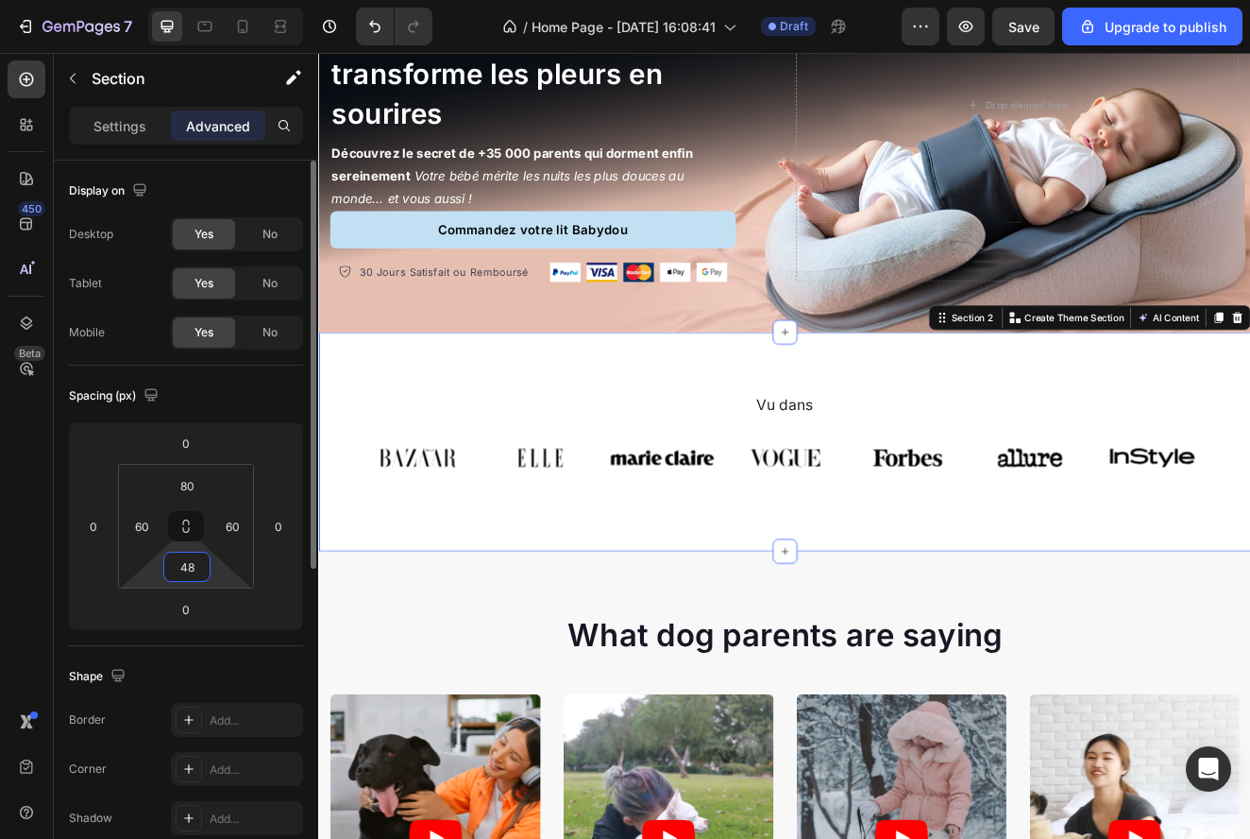
click at [197, 565] on input "48" at bounding box center [187, 566] width 38 height 28
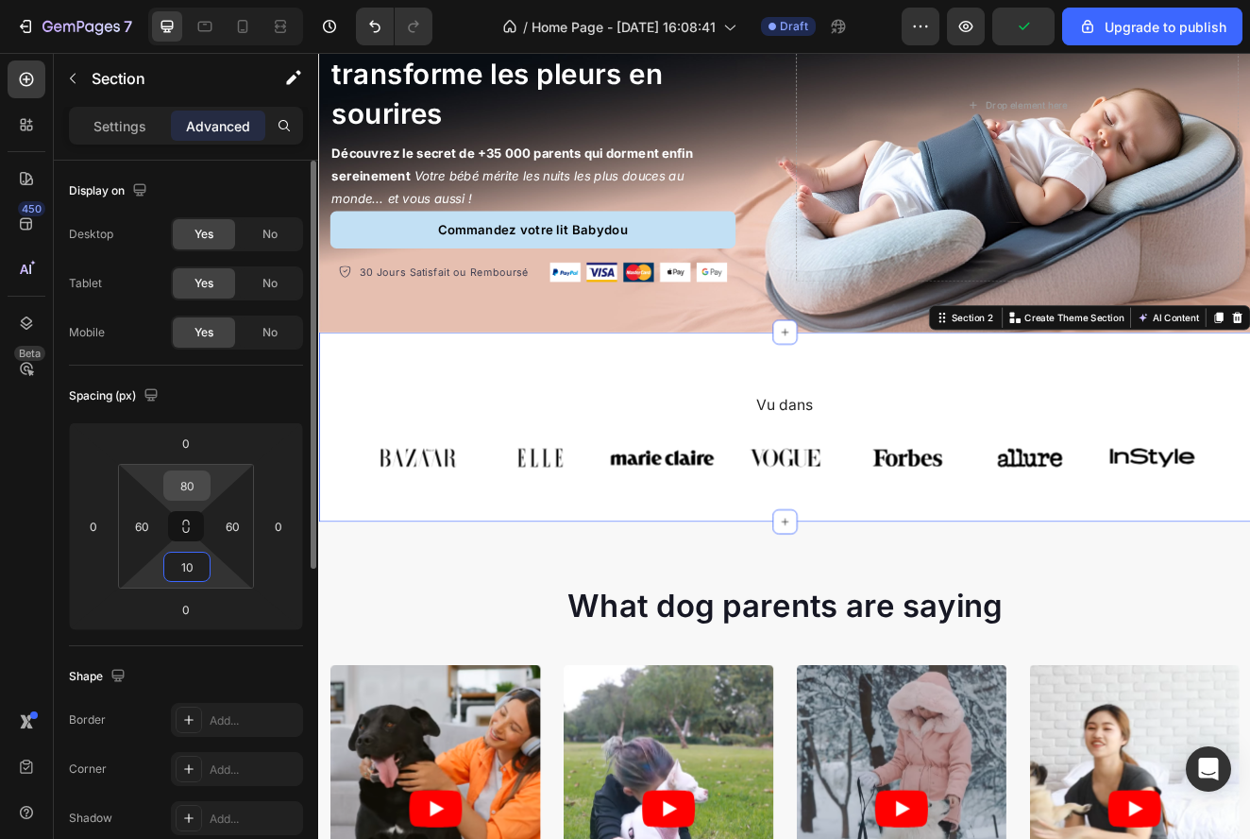
type input "10"
click at [186, 489] on input "80" at bounding box center [187, 485] width 38 height 28
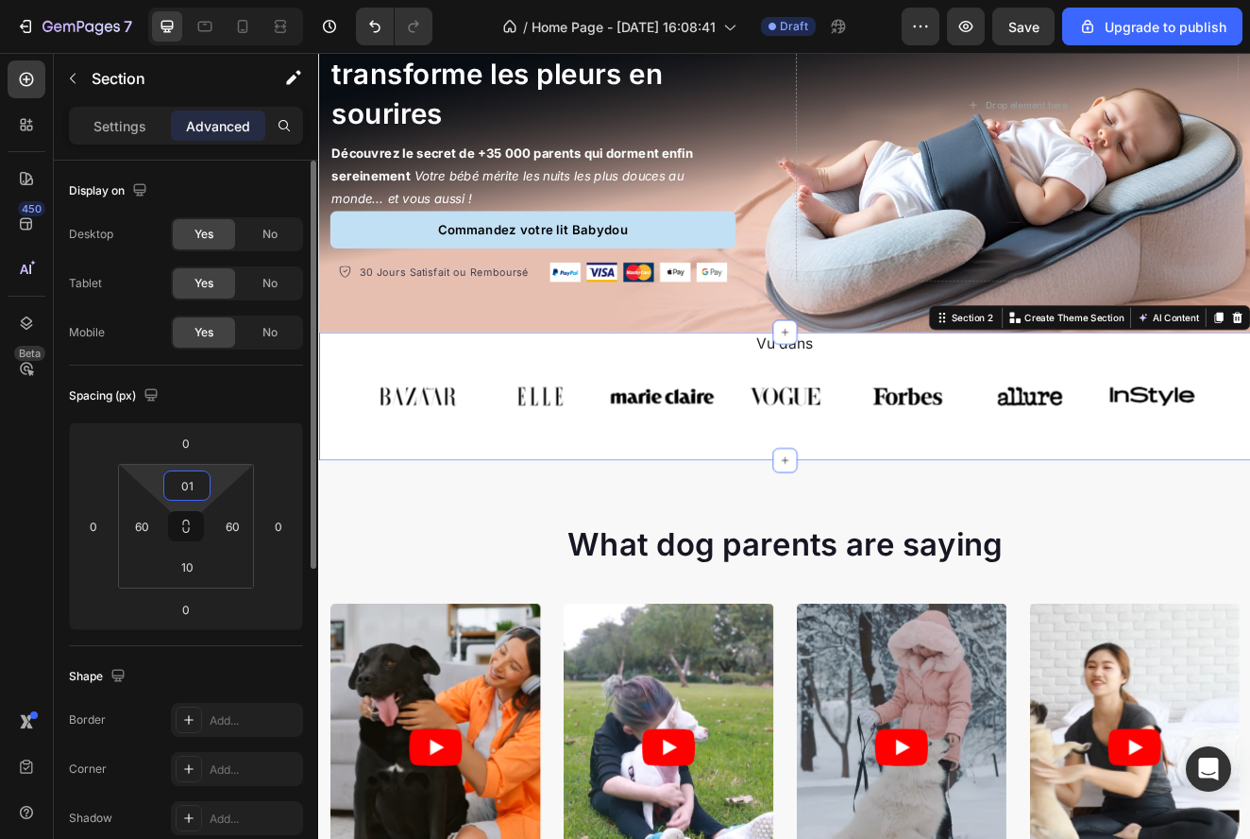
type input "0"
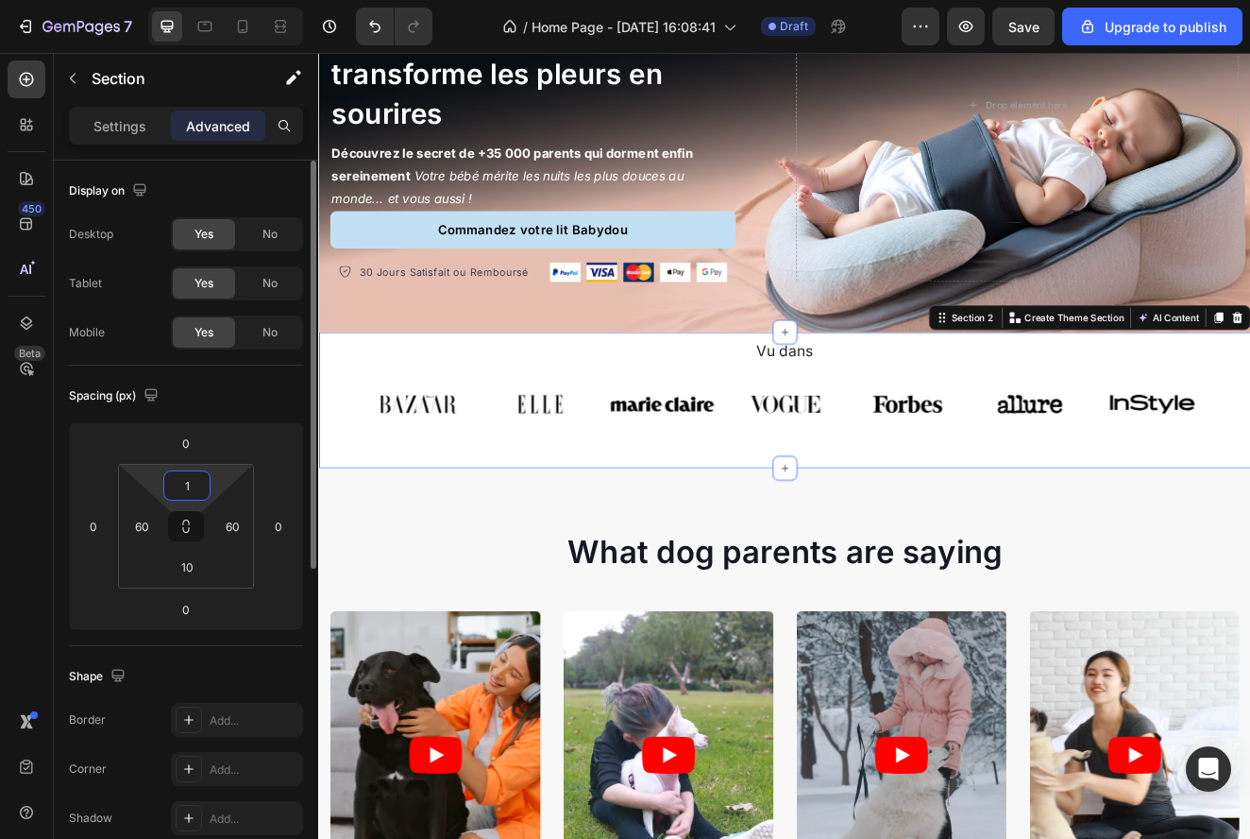
type input "10"
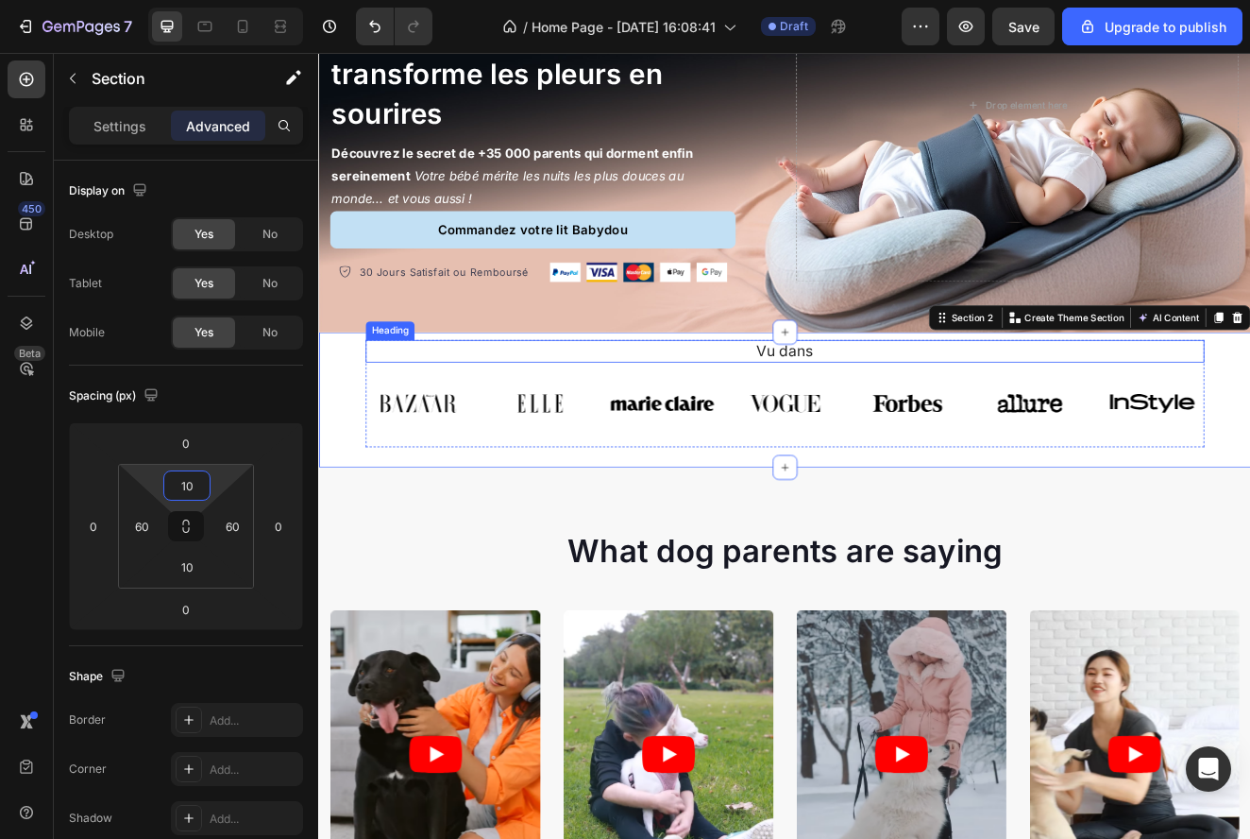
click at [878, 416] on p "Vu dans" at bounding box center [885, 416] width 1016 height 24
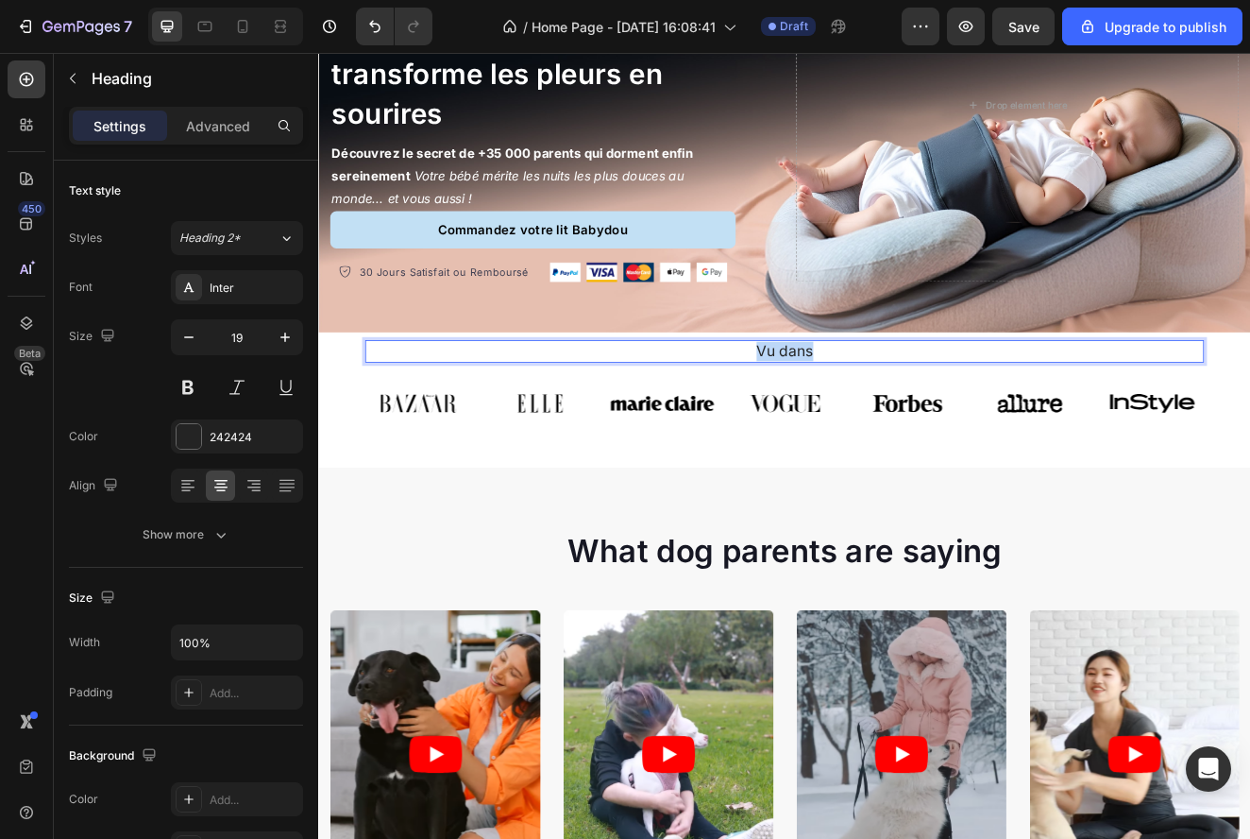
click at [878, 416] on p "Vu dans" at bounding box center [885, 416] width 1016 height 24
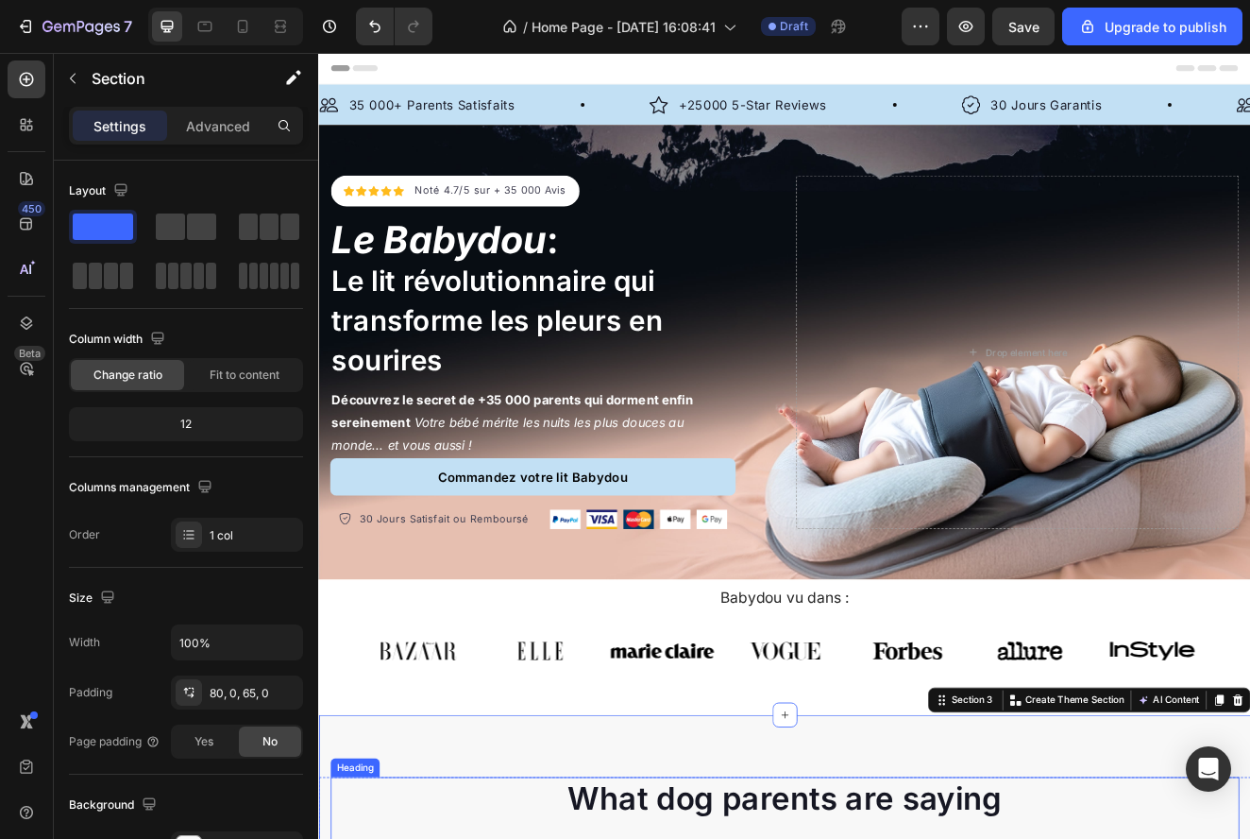
scroll to position [0, 0]
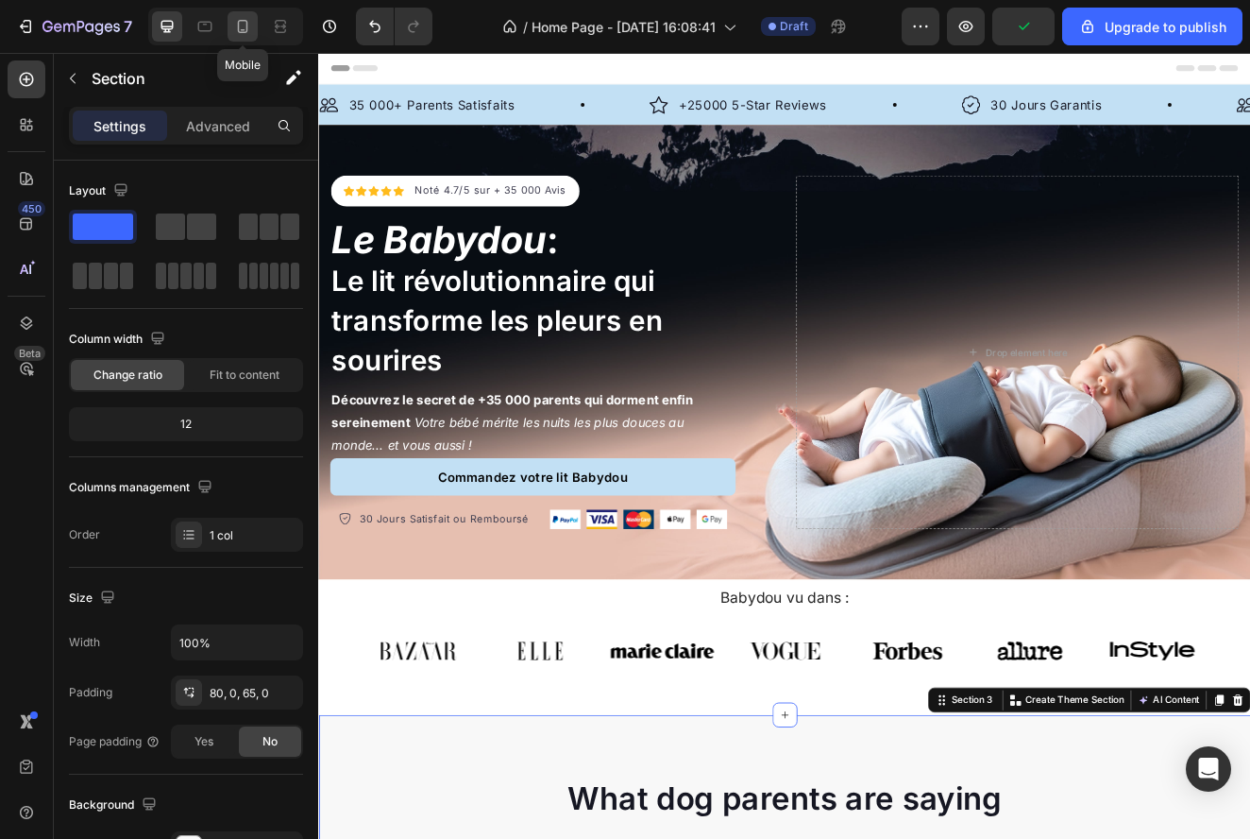
click at [248, 21] on icon at bounding box center [242, 26] width 19 height 19
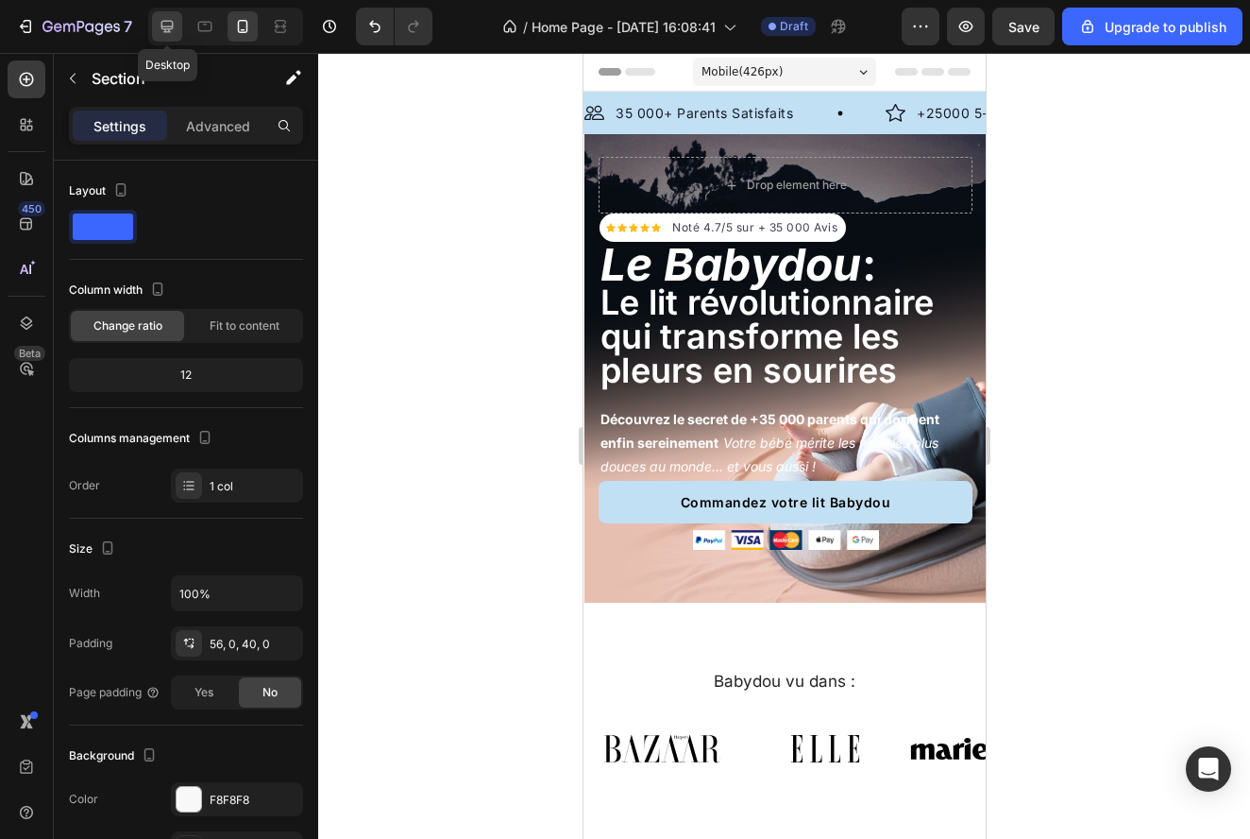
click at [174, 31] on icon at bounding box center [167, 26] width 19 height 19
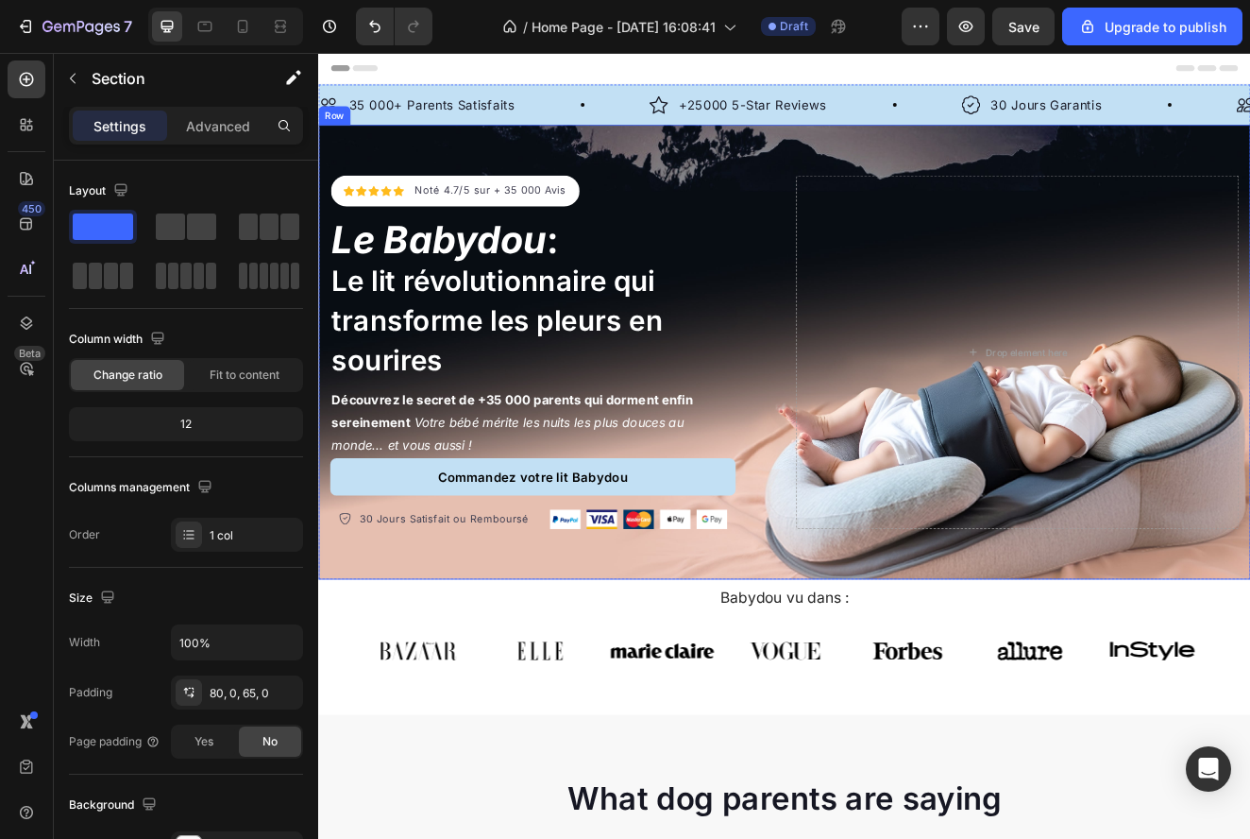
click at [856, 647] on div "Icon Icon Icon Icon Icon Icon List Hoz Noté 4.7/5 sur + 35 000 Avis Text block …" at bounding box center [884, 417] width 1133 height 552
click at [408, 116] on icon at bounding box center [411, 122] width 15 height 15
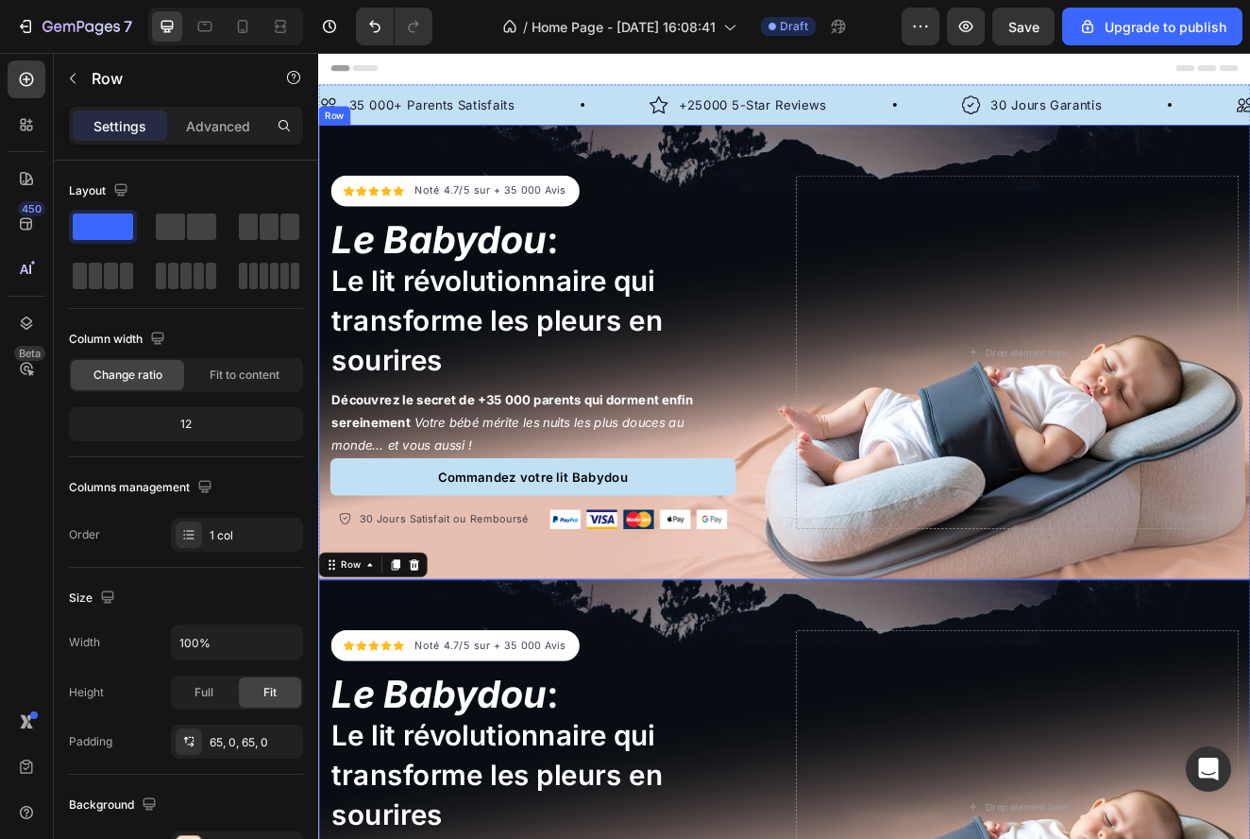
click at [862, 169] on div "Icon Icon Icon Icon Icon Icon List Hoz Noté 4.7/5 sur + 35 000 Avis Text block …" at bounding box center [884, 417] width 1133 height 552
click at [238, 143] on div "Settings Advanced" at bounding box center [186, 126] width 234 height 38
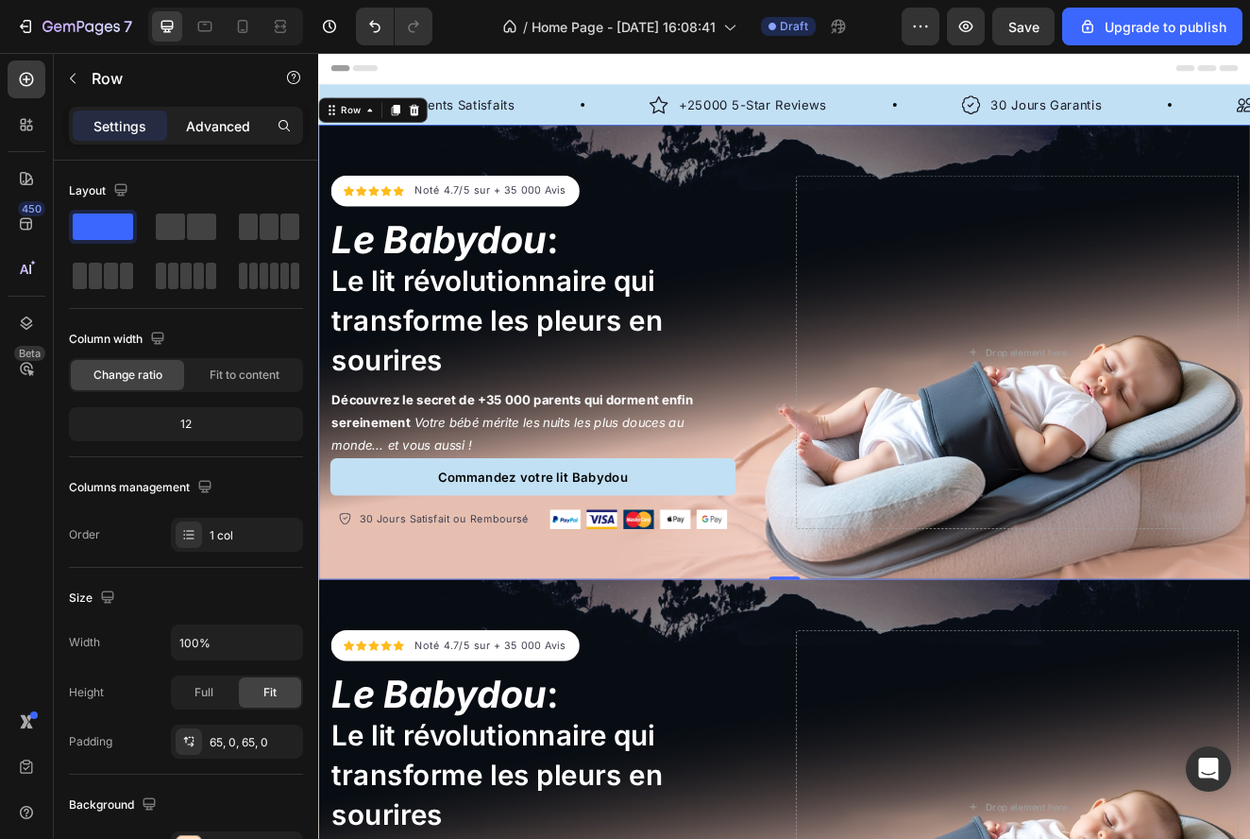
click at [238, 139] on div "Advanced" at bounding box center [218, 125] width 94 height 30
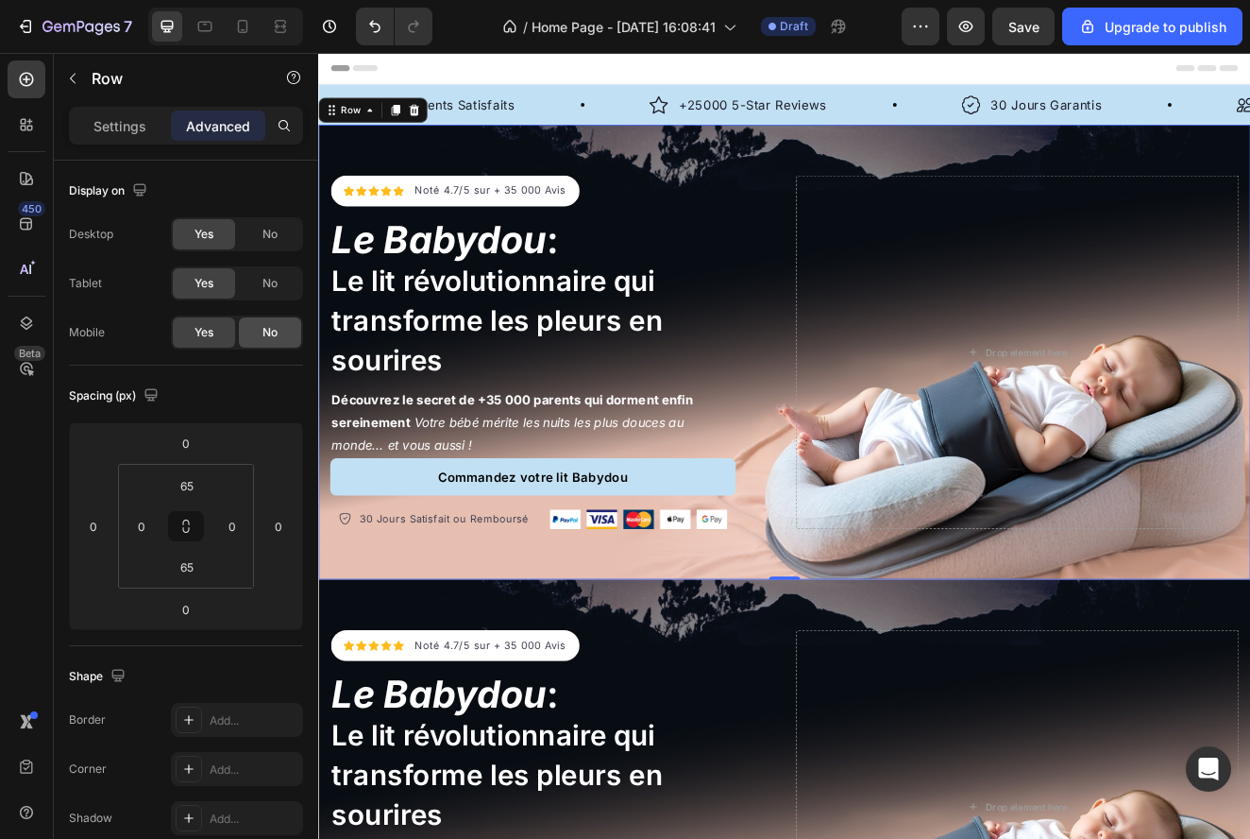
click at [268, 327] on span "No" at bounding box center [270, 332] width 15 height 17
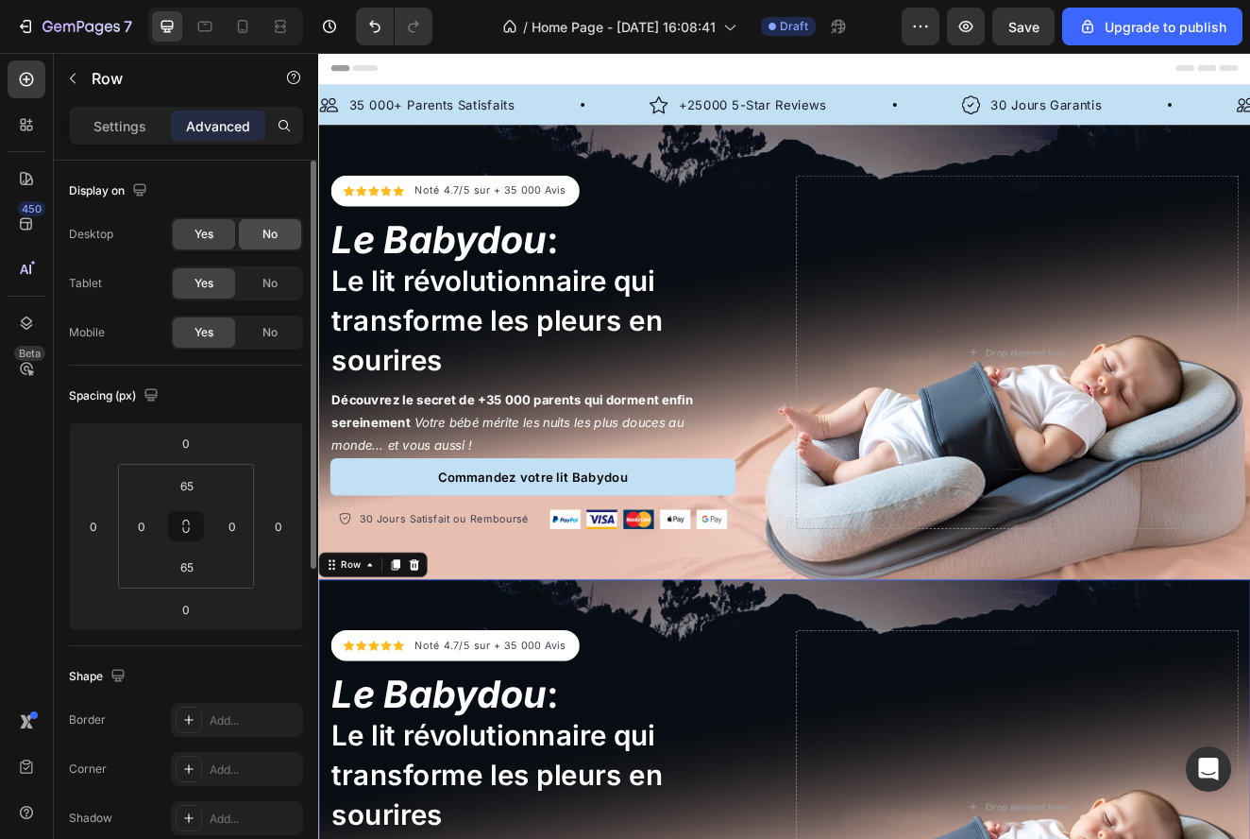
click at [261, 244] on div "No" at bounding box center [270, 234] width 62 height 30
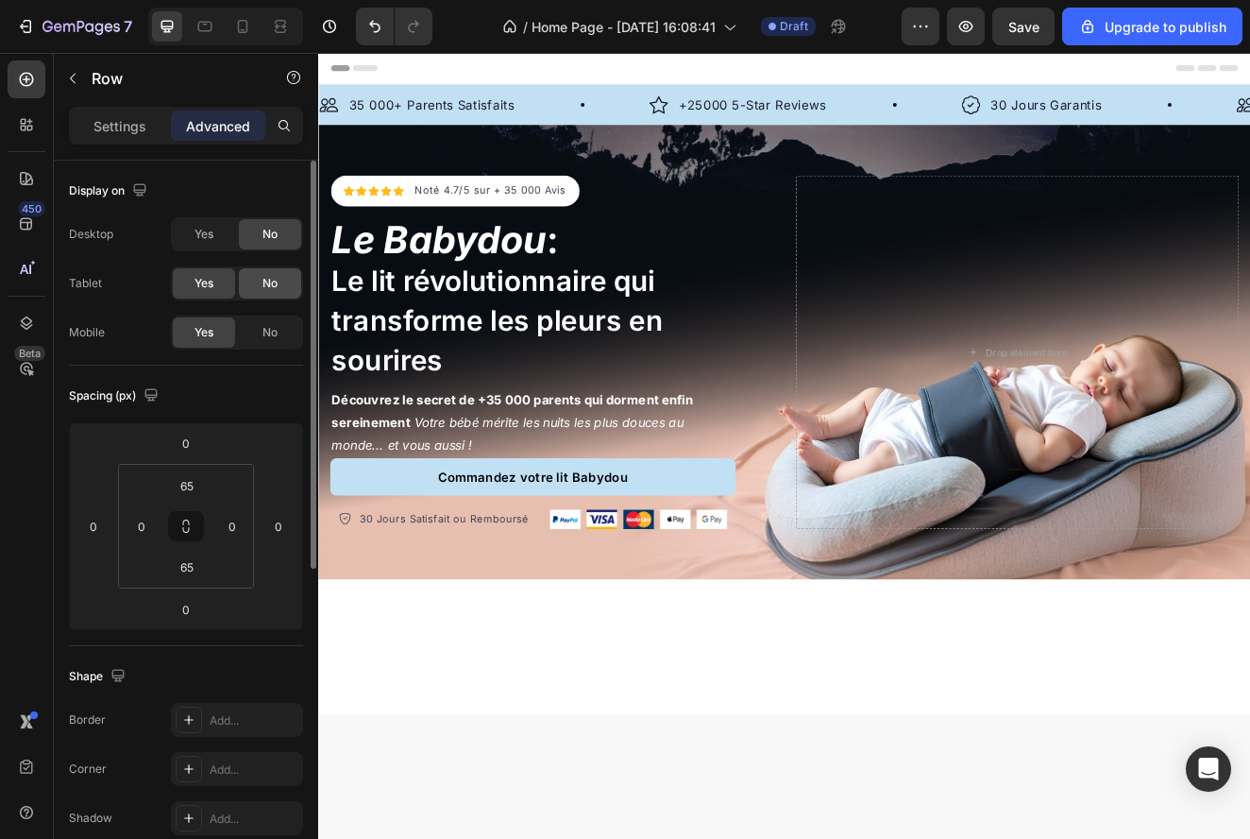
click at [282, 292] on div "No" at bounding box center [270, 283] width 62 height 30
click at [542, 729] on div at bounding box center [885, 775] width 1020 height 144
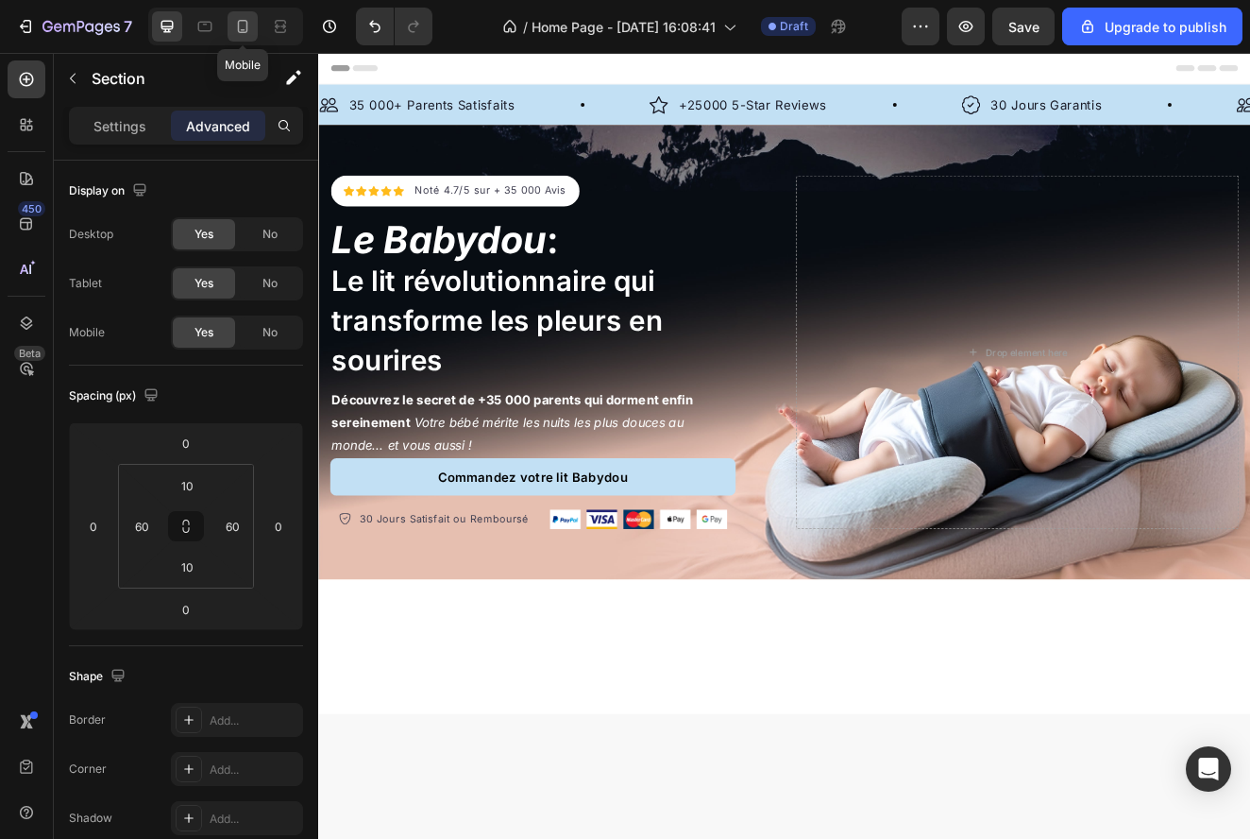
click at [246, 32] on icon at bounding box center [243, 26] width 10 height 13
type input "70"
type input "0"
type input "42"
type input "0"
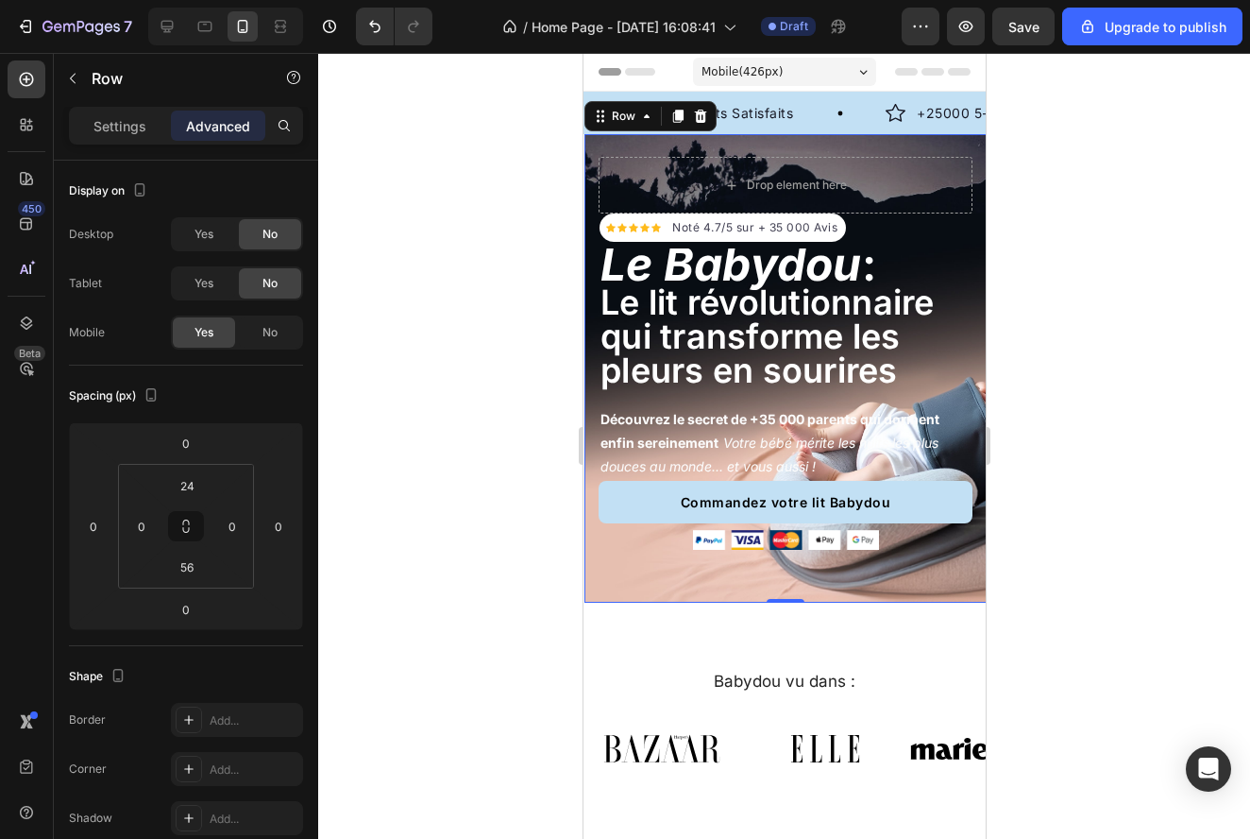
click at [947, 153] on div "Icon Icon Icon Icon Icon Icon List Hoz Noté 4.7/5 sur + 35 000 Avis Text block …" at bounding box center [785, 368] width 402 height 468
drag, startPoint x: 631, startPoint y: 567, endPoint x: 991, endPoint y: 685, distance: 379.5
click at [631, 567] on div "Icon Icon Icon Icon Icon Icon List Hoz Noté 4.7/5 sur + 35 000 Avis Text block …" at bounding box center [785, 368] width 402 height 468
click at [122, 118] on p "Settings" at bounding box center [119, 126] width 53 height 20
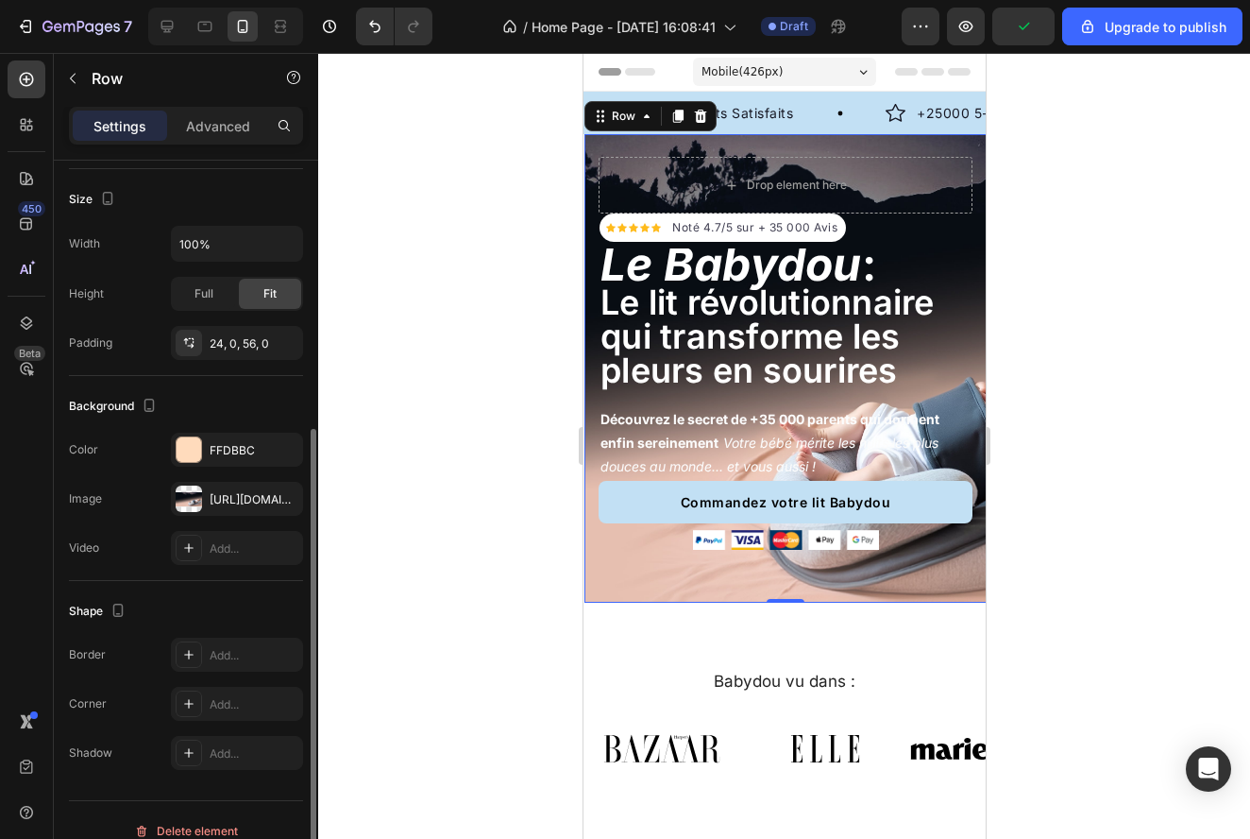
scroll to position [371, 0]
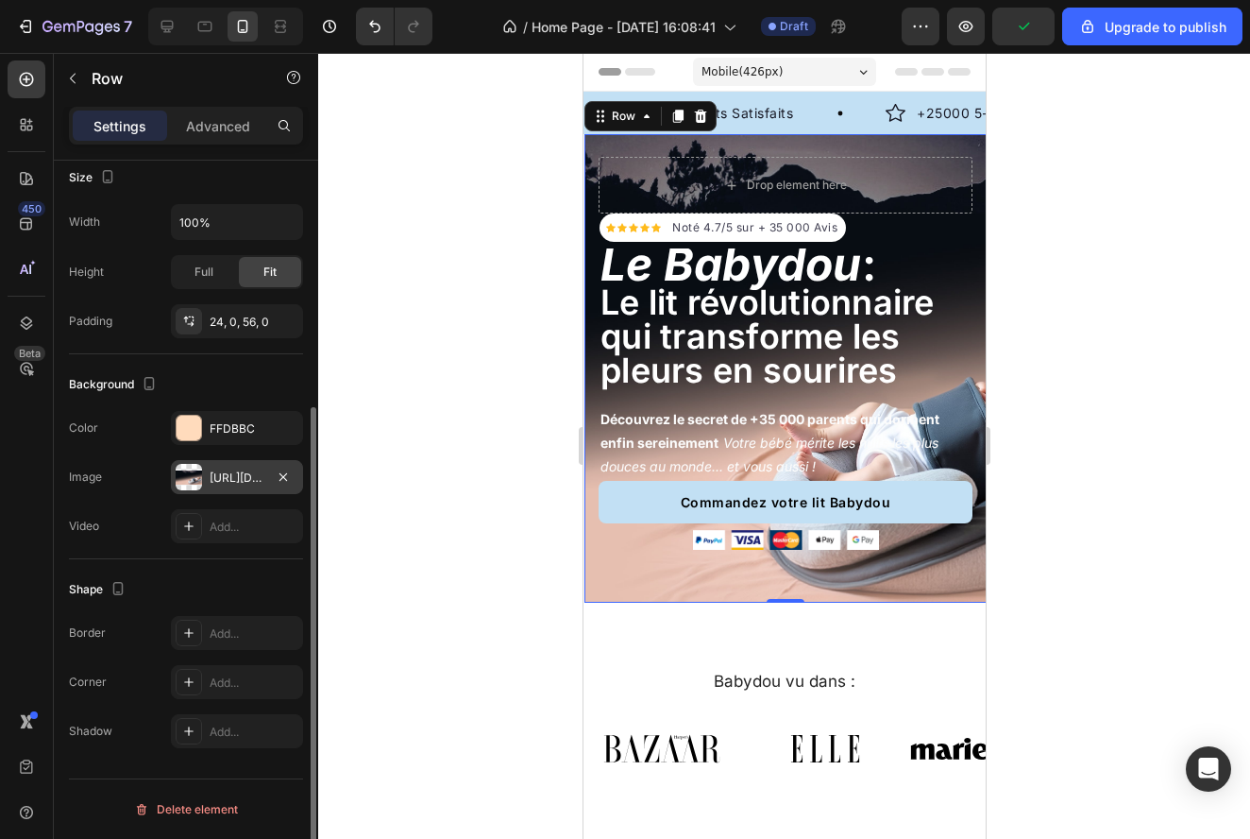
click at [198, 481] on div at bounding box center [189, 477] width 26 height 26
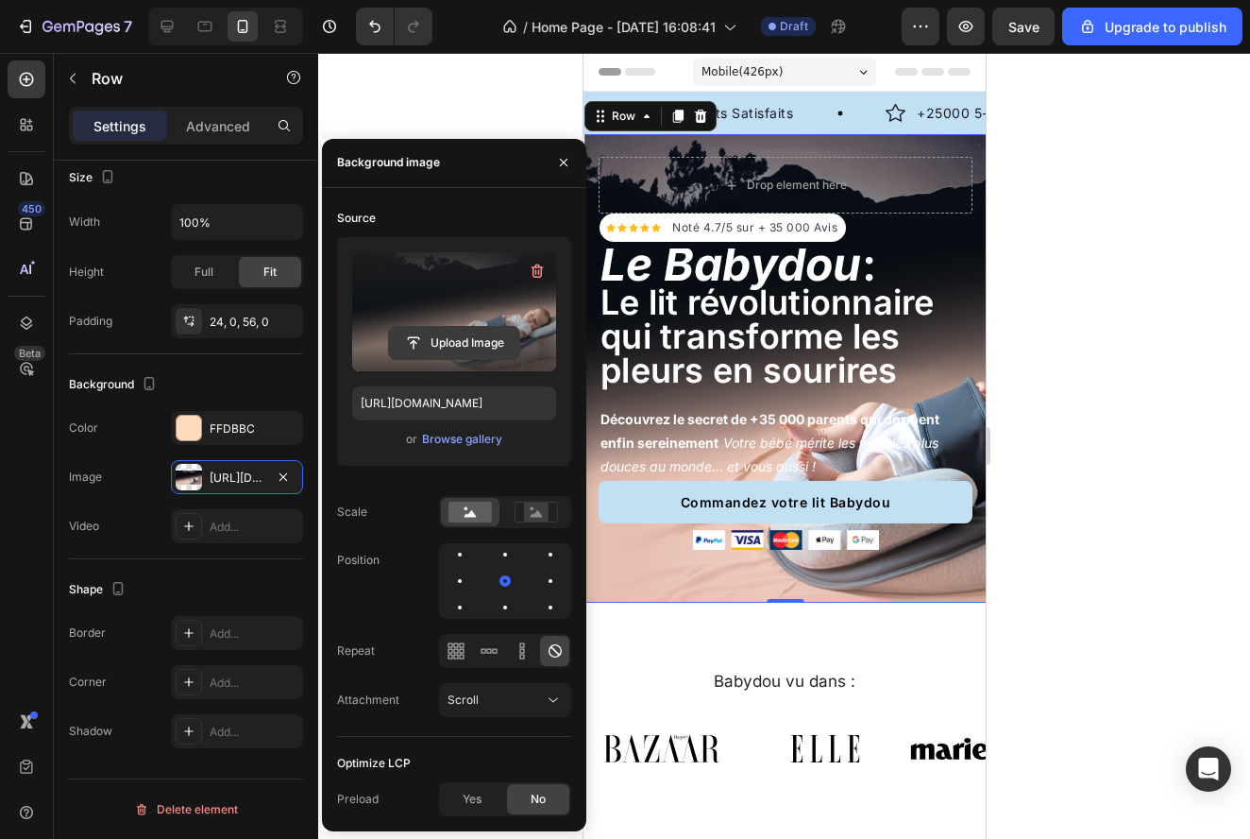
click at [482, 336] on input "file" at bounding box center [454, 343] width 130 height 32
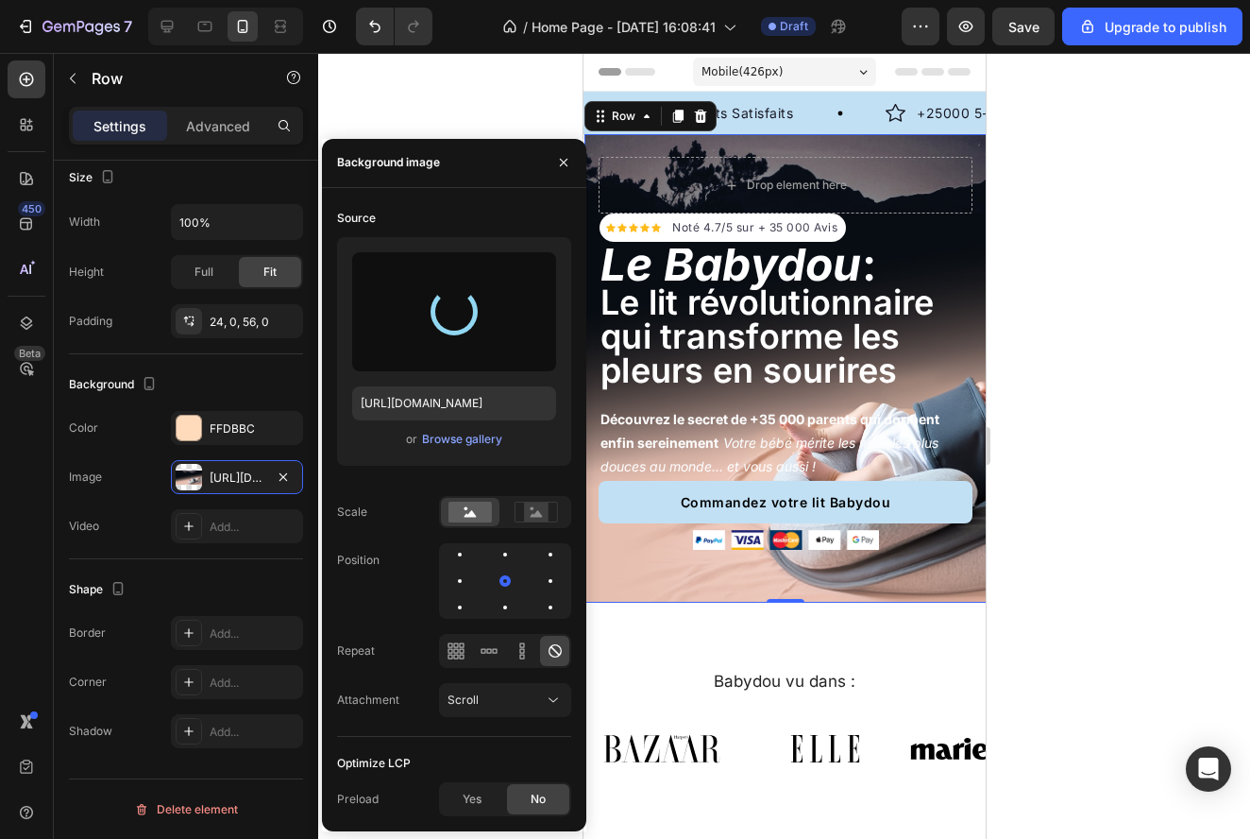
type input "[URL][DOMAIN_NAME]"
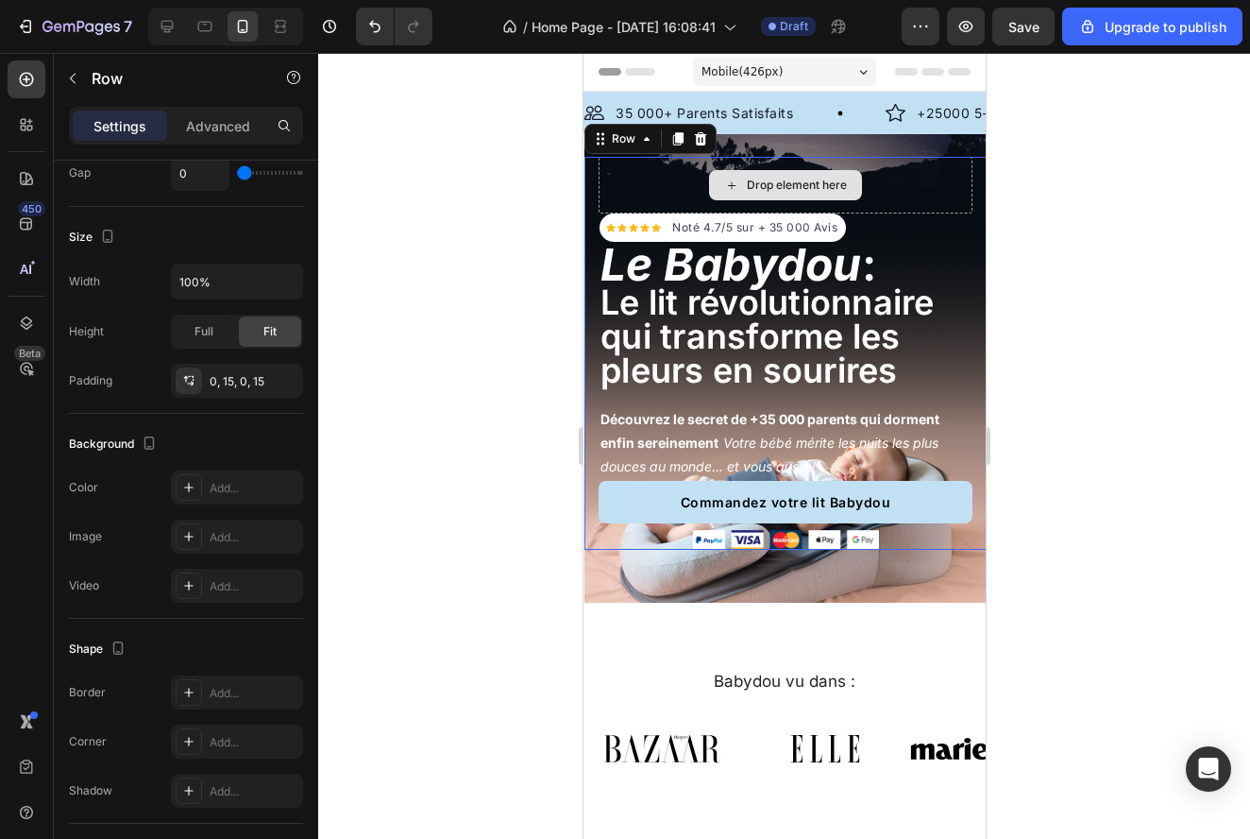
click at [897, 183] on div "Drop element here" at bounding box center [785, 185] width 374 height 57
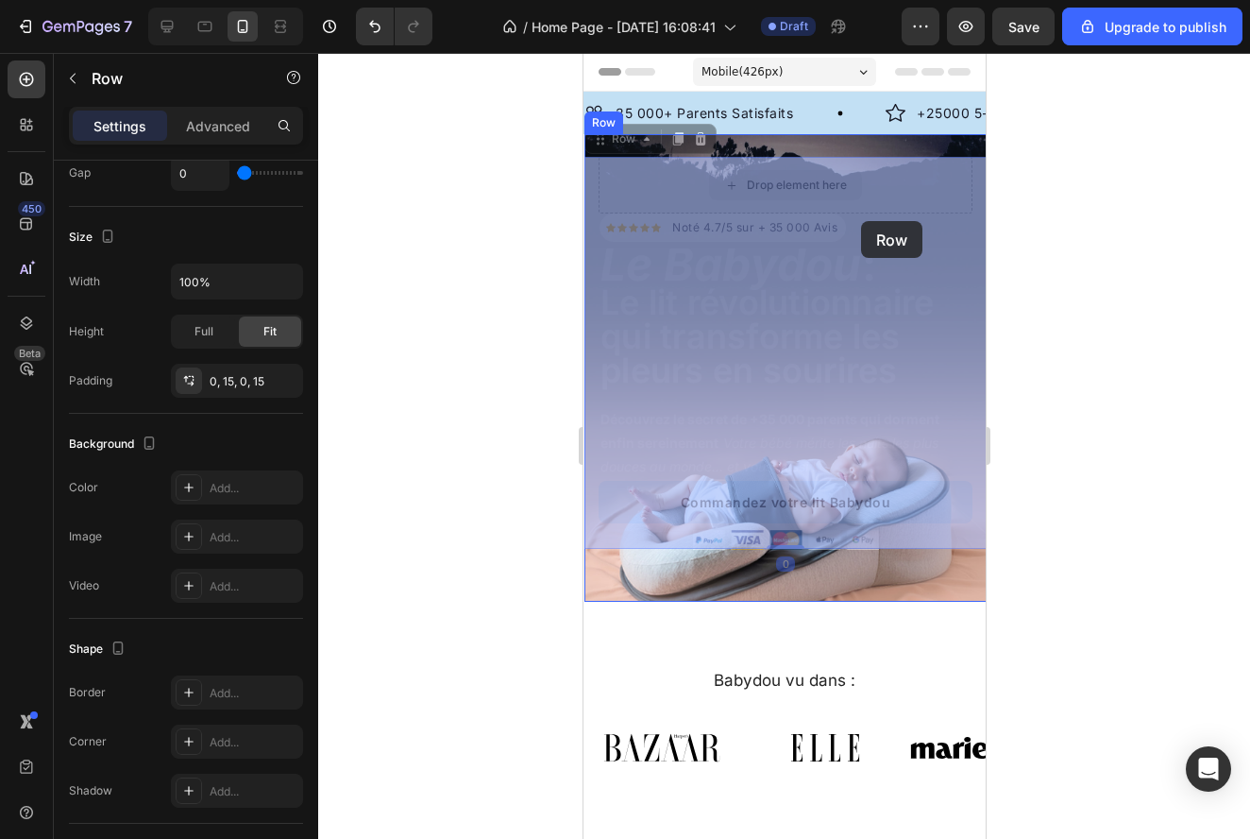
drag, startPoint x: 910, startPoint y: 200, endPoint x: 860, endPoint y: 221, distance: 54.2
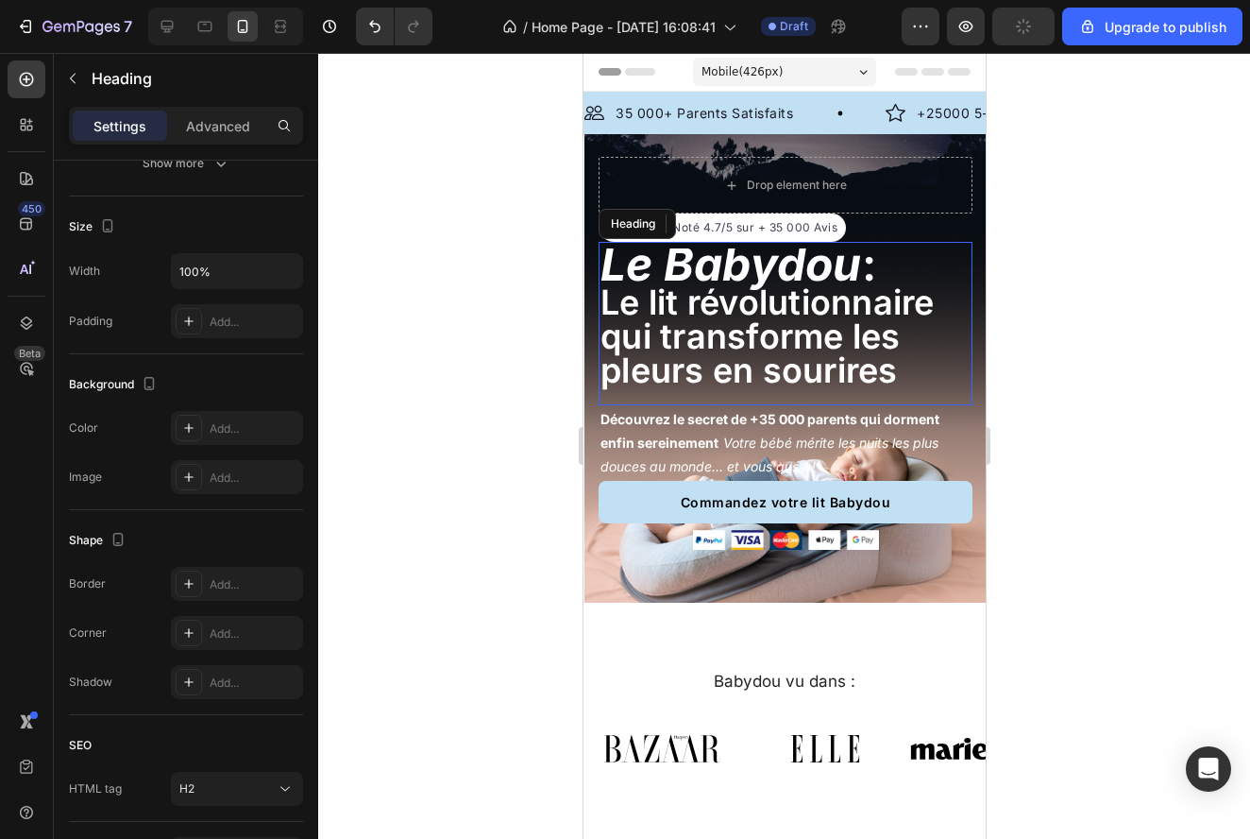
scroll to position [0, 0]
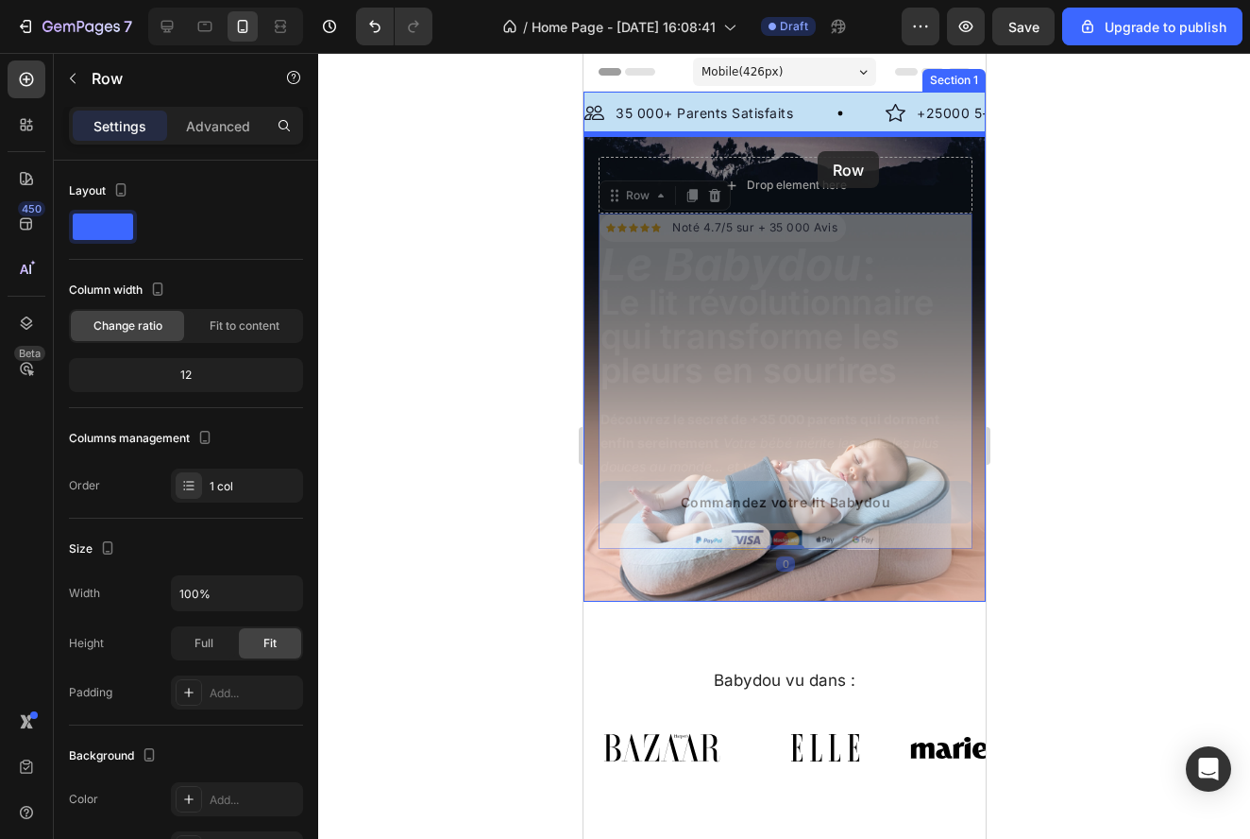
drag, startPoint x: 849, startPoint y: 225, endPoint x: 817, endPoint y: 150, distance: 81.2
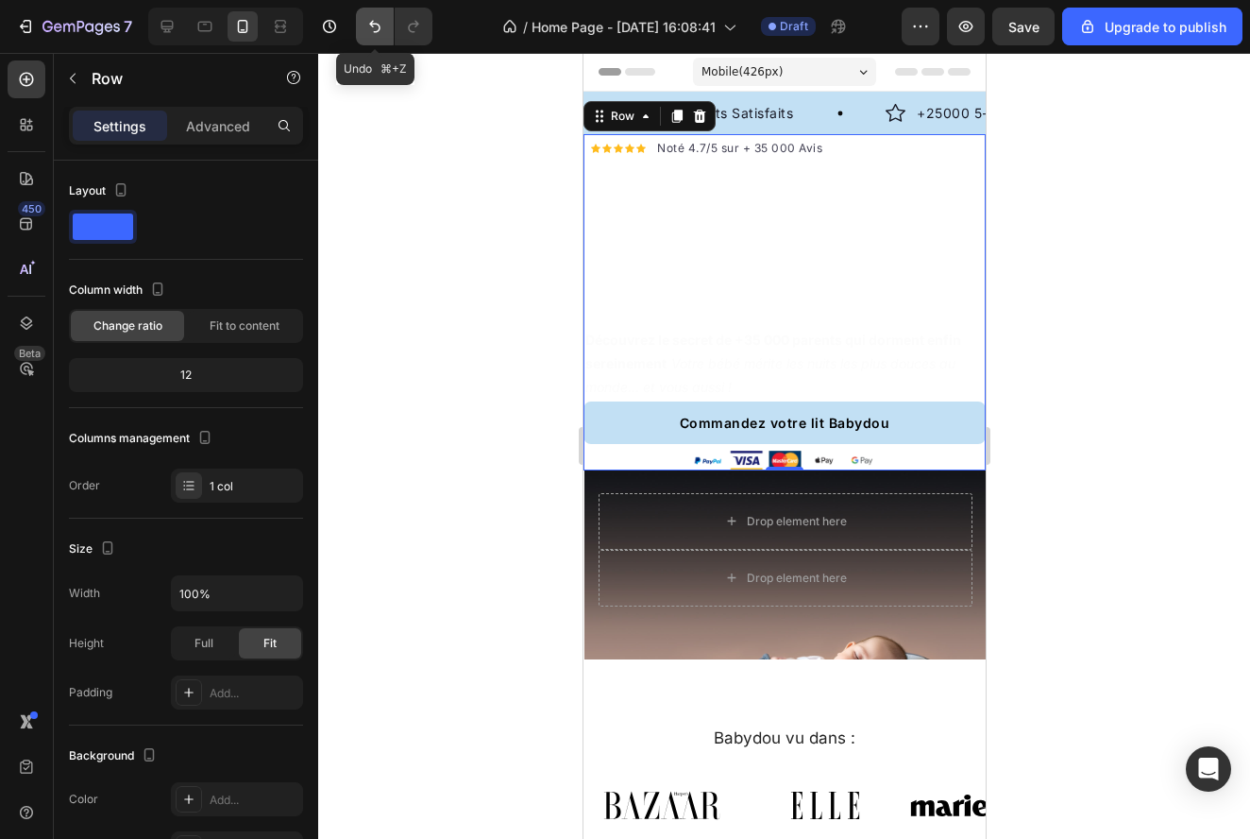
click at [364, 40] on button "Undo/Redo" at bounding box center [375, 27] width 38 height 38
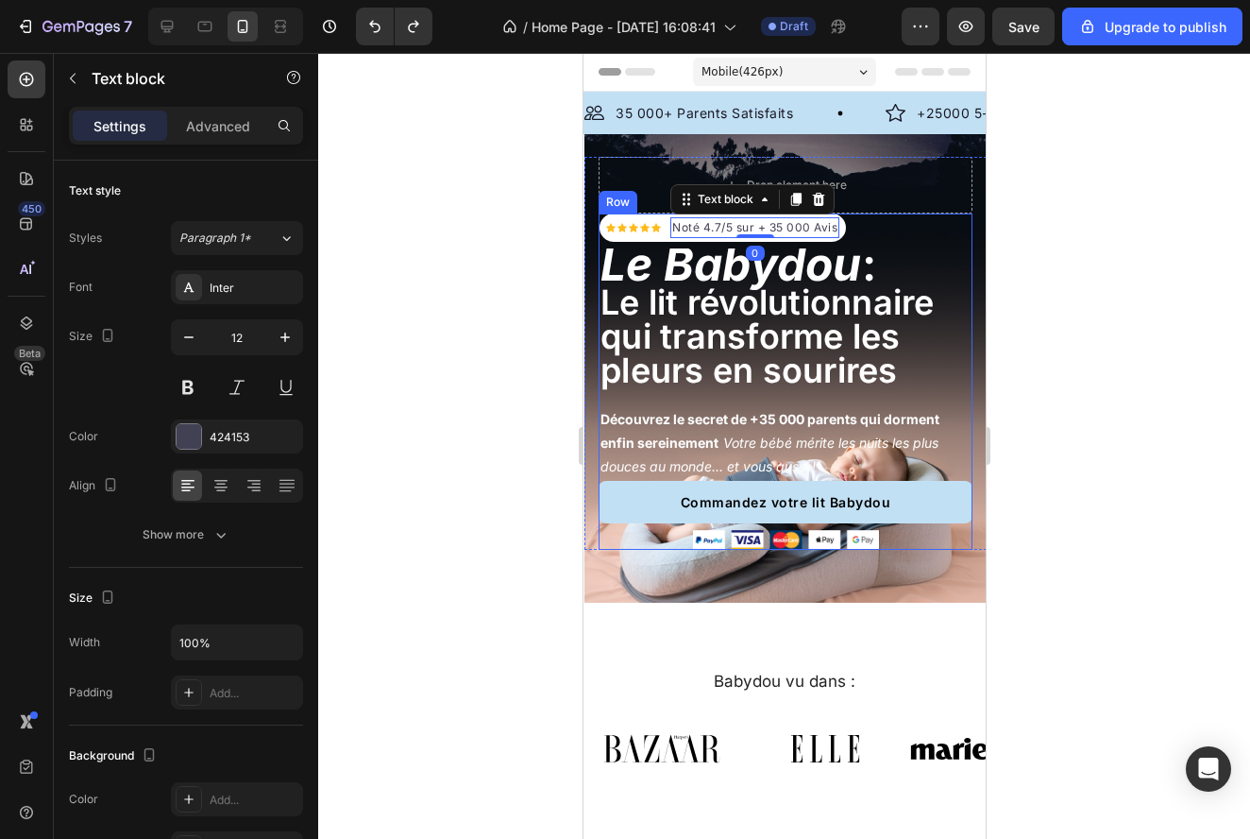
click at [862, 229] on div "Icon Icon Icon Icon Icon Icon List Hoz Noté 4.7/5 sur + 35 000 Avis Text block …" at bounding box center [785, 381] width 374 height 336
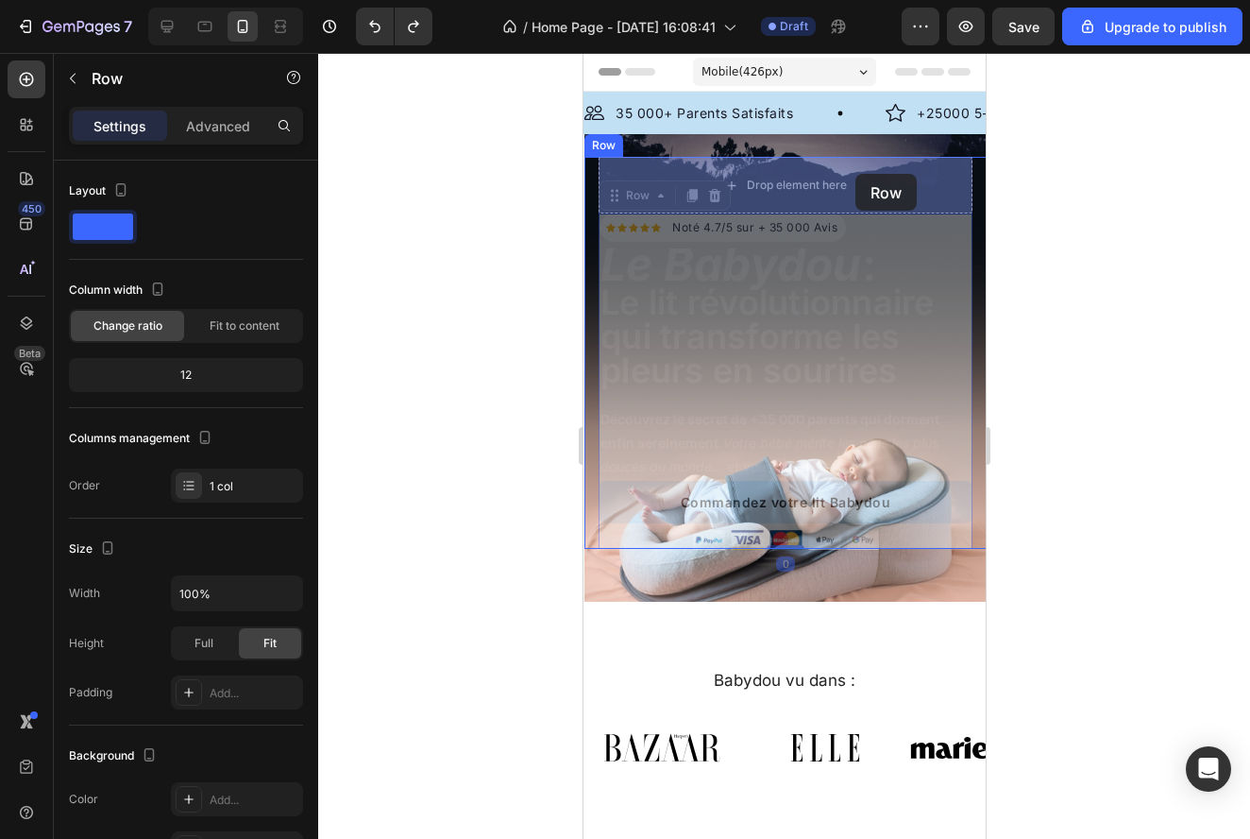
drag, startPoint x: 855, startPoint y: 230, endPoint x: 855, endPoint y: 175, distance: 55.7
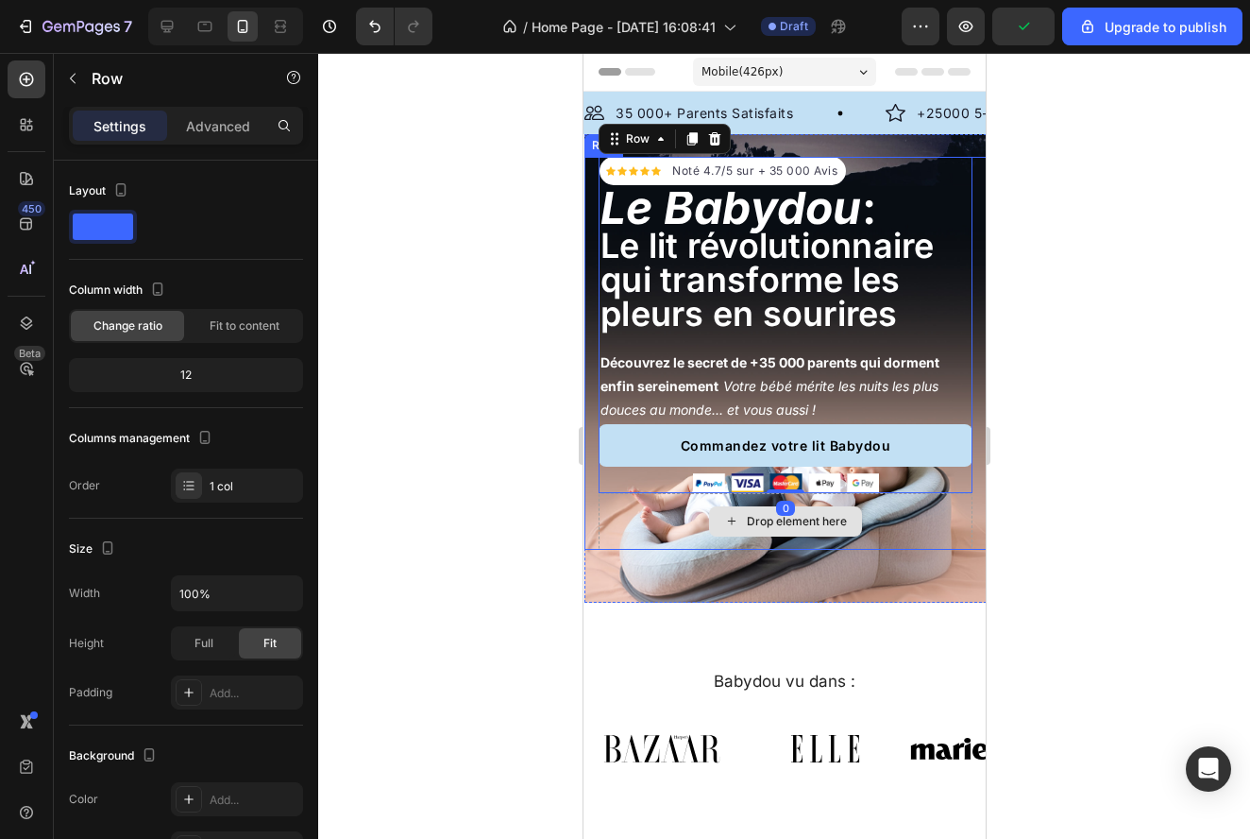
click at [917, 521] on div "Drop element here" at bounding box center [785, 521] width 374 height 57
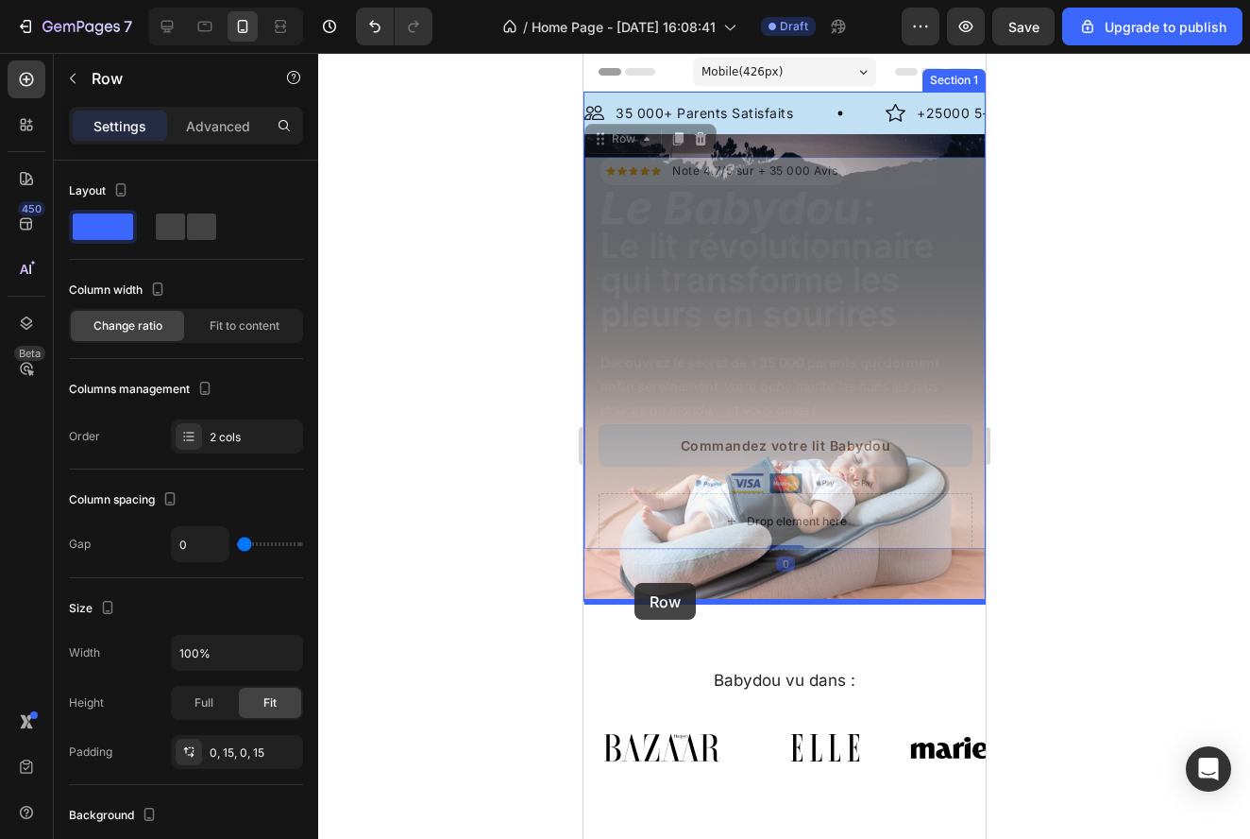
drag, startPoint x: 633, startPoint y: 512, endPoint x: 634, endPoint y: 582, distance: 69.9
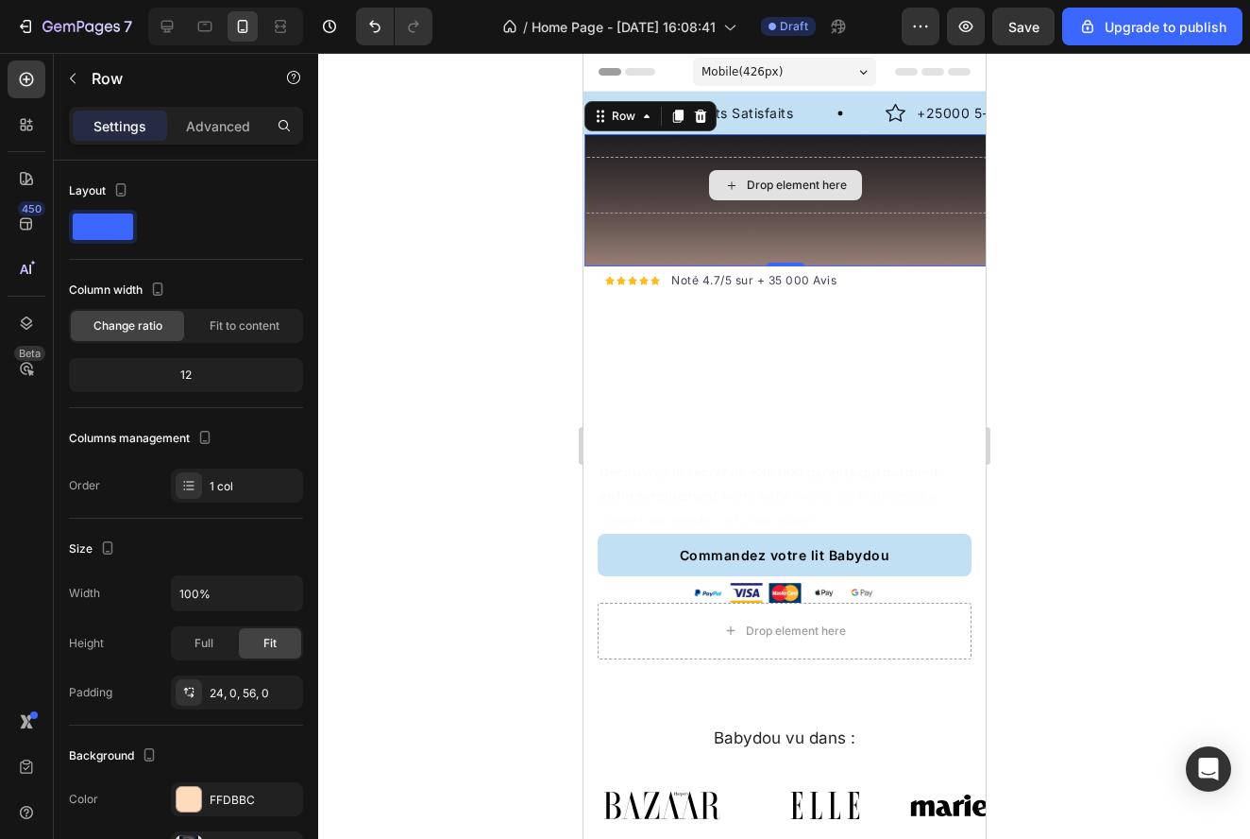
click at [885, 195] on div "Drop element here" at bounding box center [785, 185] width 402 height 57
click at [705, 114] on icon at bounding box center [699, 116] width 15 height 15
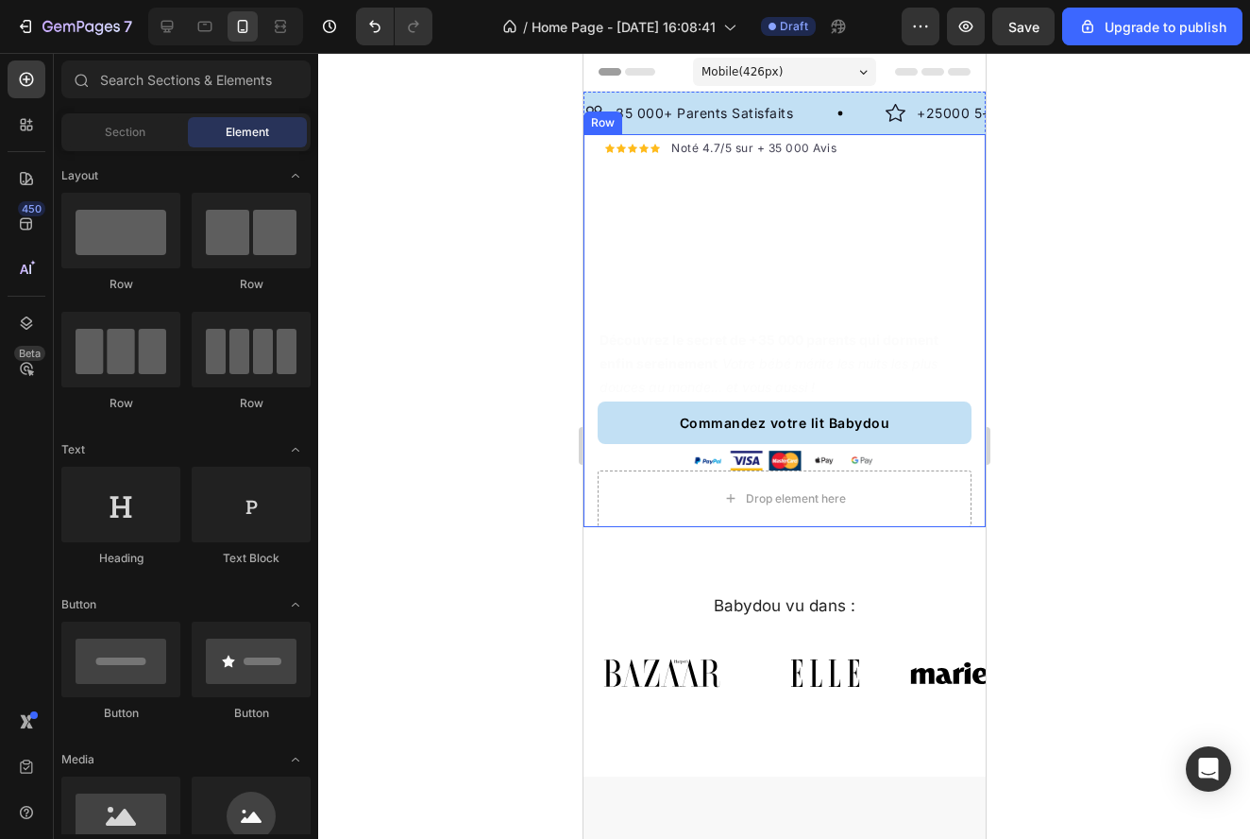
click at [978, 156] on div "Drop element here Icon Icon Icon Icon Icon Icon List Hoz Noté 4.7/5 sur + 35 00…" at bounding box center [784, 330] width 402 height 393
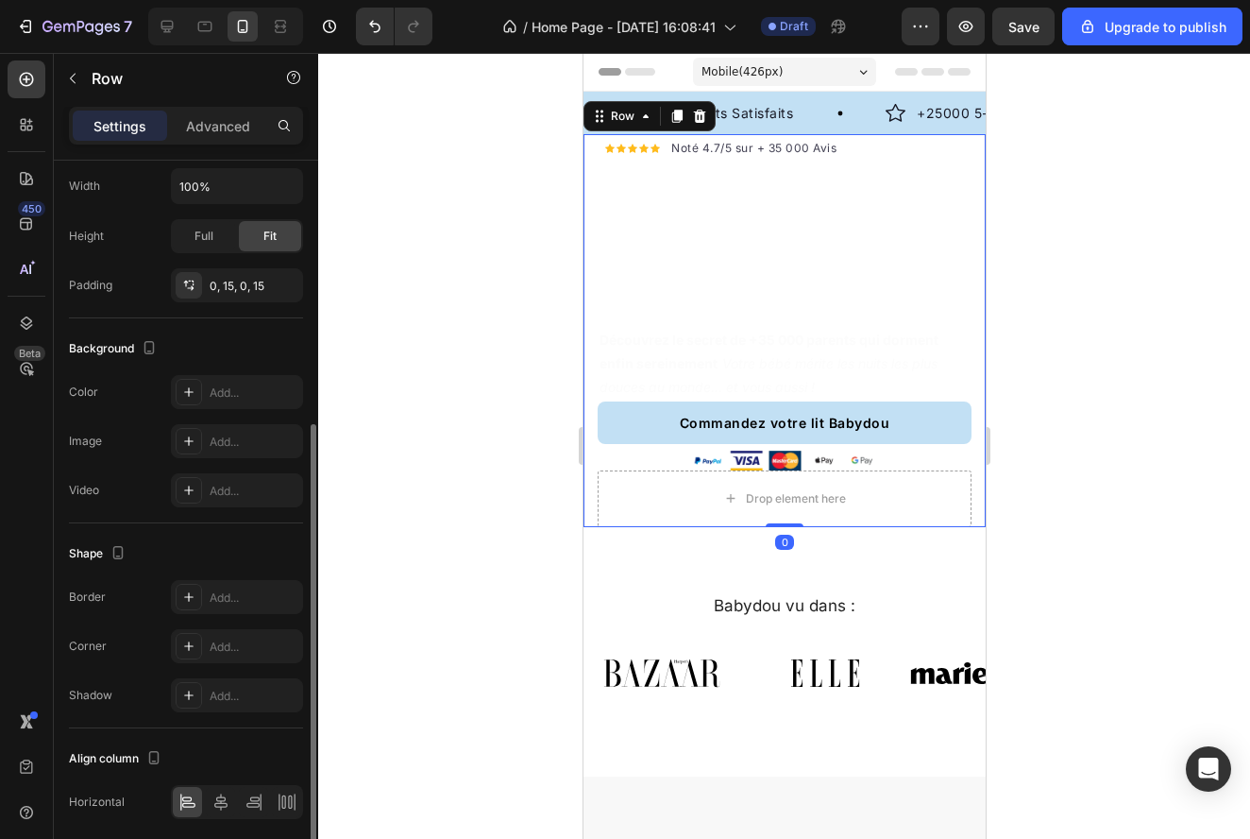
scroll to position [466, 0]
click at [195, 440] on icon at bounding box center [188, 440] width 15 height 15
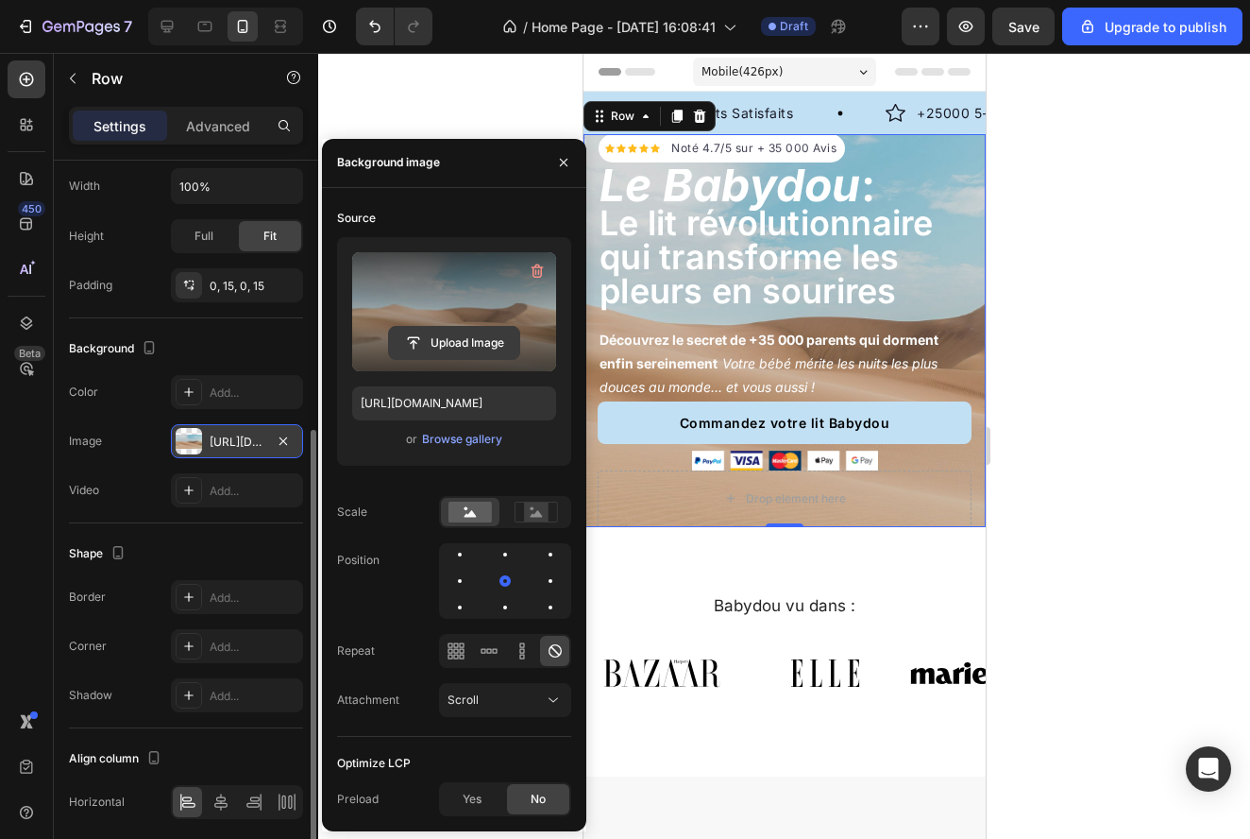
click at [447, 352] on input "file" at bounding box center [454, 343] width 130 height 32
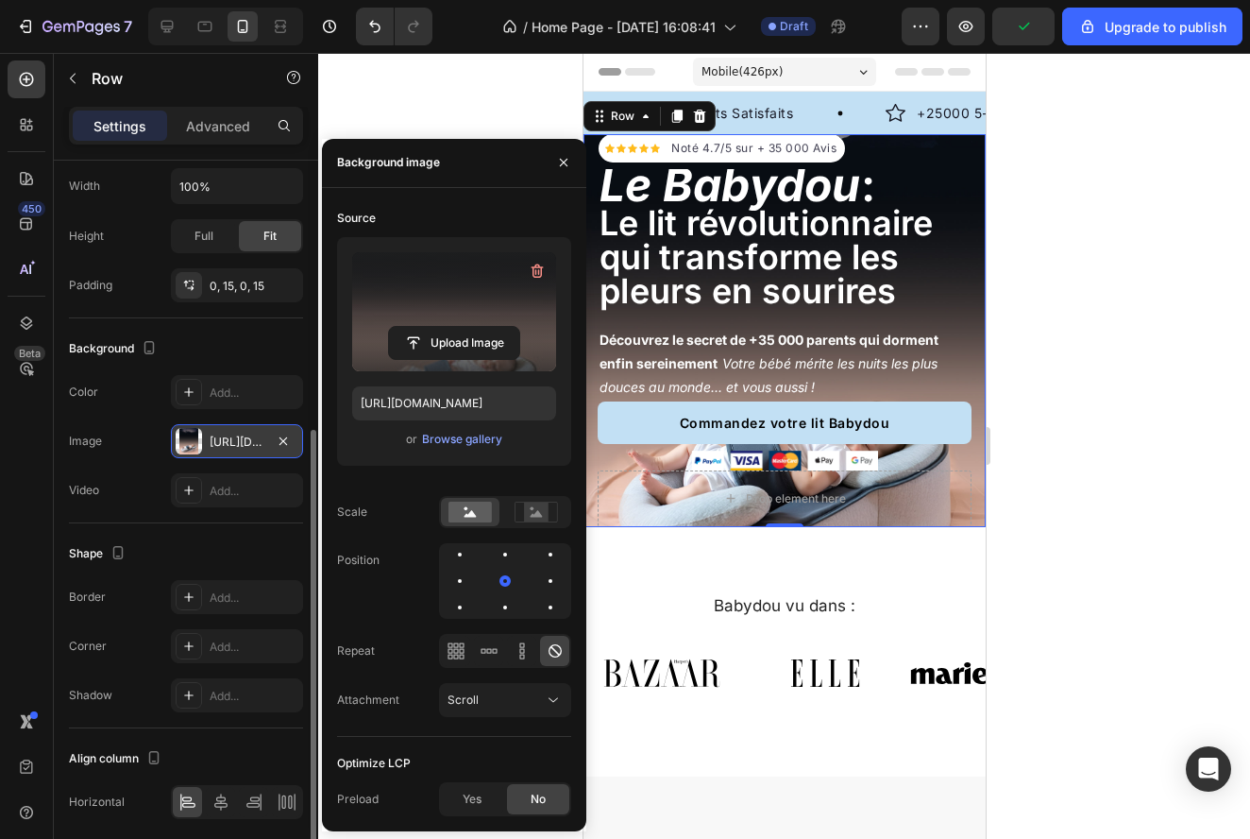
type input "[URL][DOMAIN_NAME]"
click at [1059, 465] on div at bounding box center [784, 446] width 932 height 786
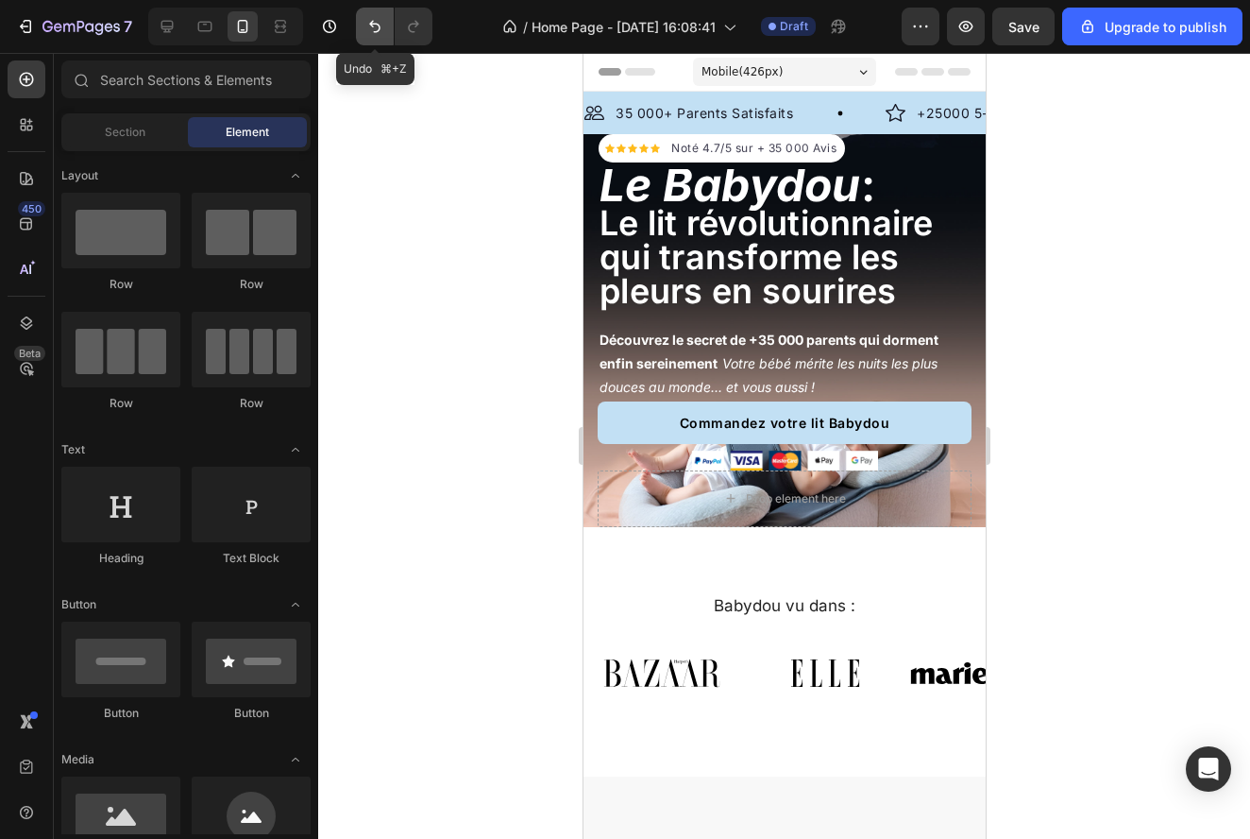
click at [378, 36] on button "Undo/Redo" at bounding box center [375, 27] width 38 height 38
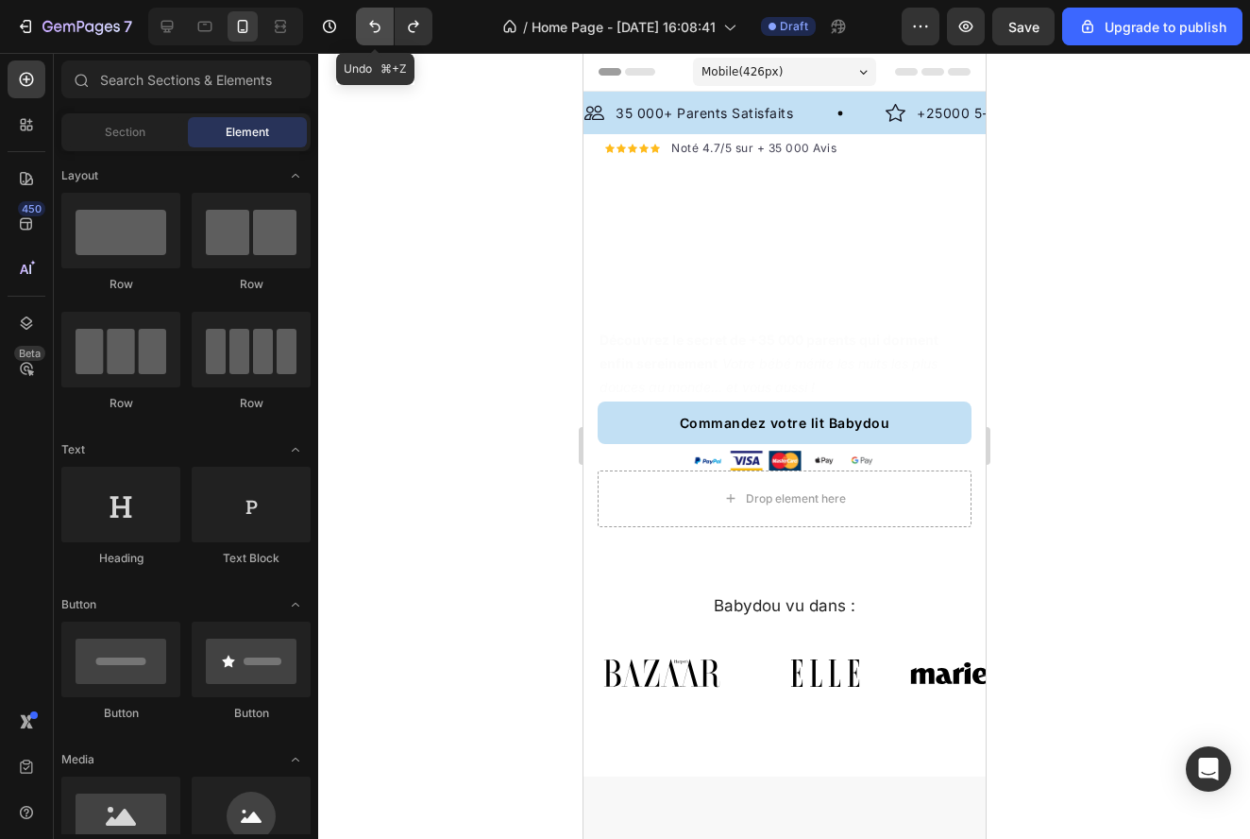
click at [378, 36] on button "Undo/Redo" at bounding box center [375, 27] width 38 height 38
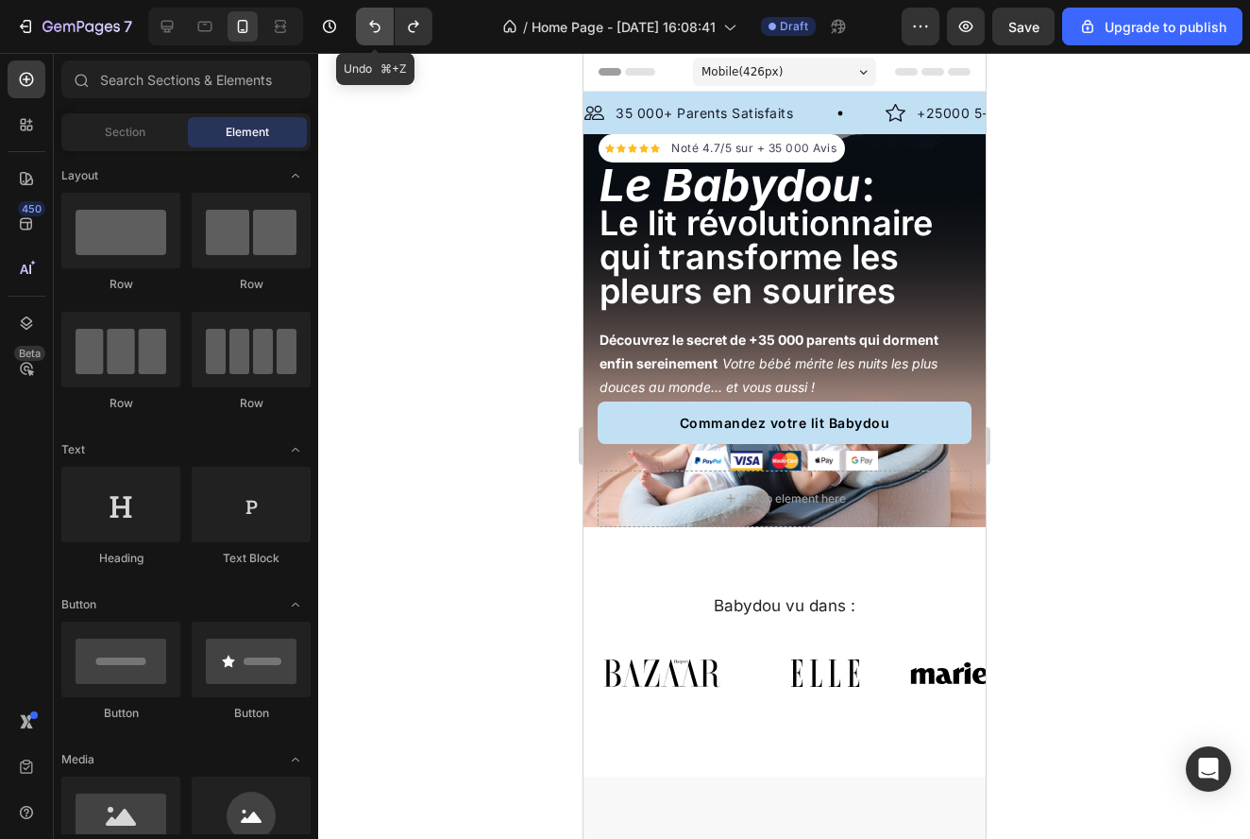
click at [378, 36] on button "Undo/Redo" at bounding box center [375, 27] width 38 height 38
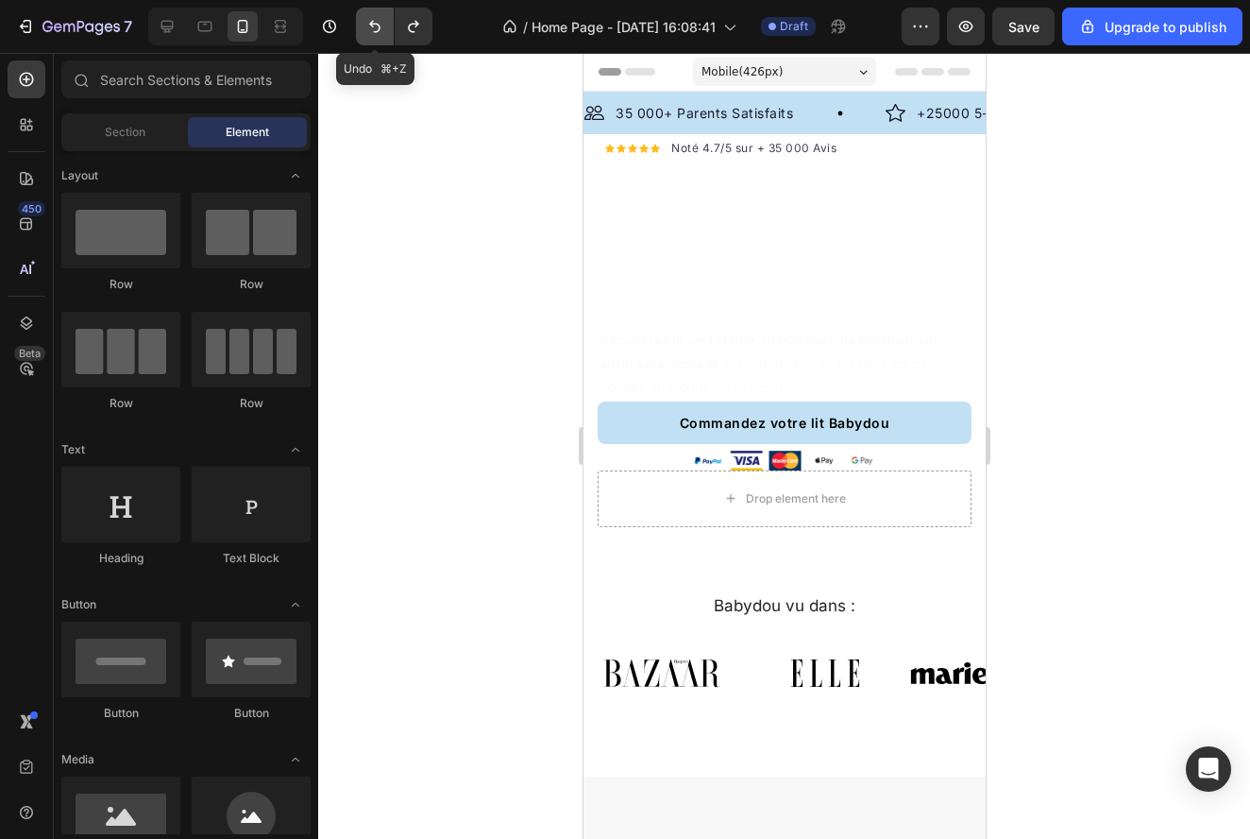
click at [378, 35] on icon "Undo/Redo" at bounding box center [374, 26] width 19 height 19
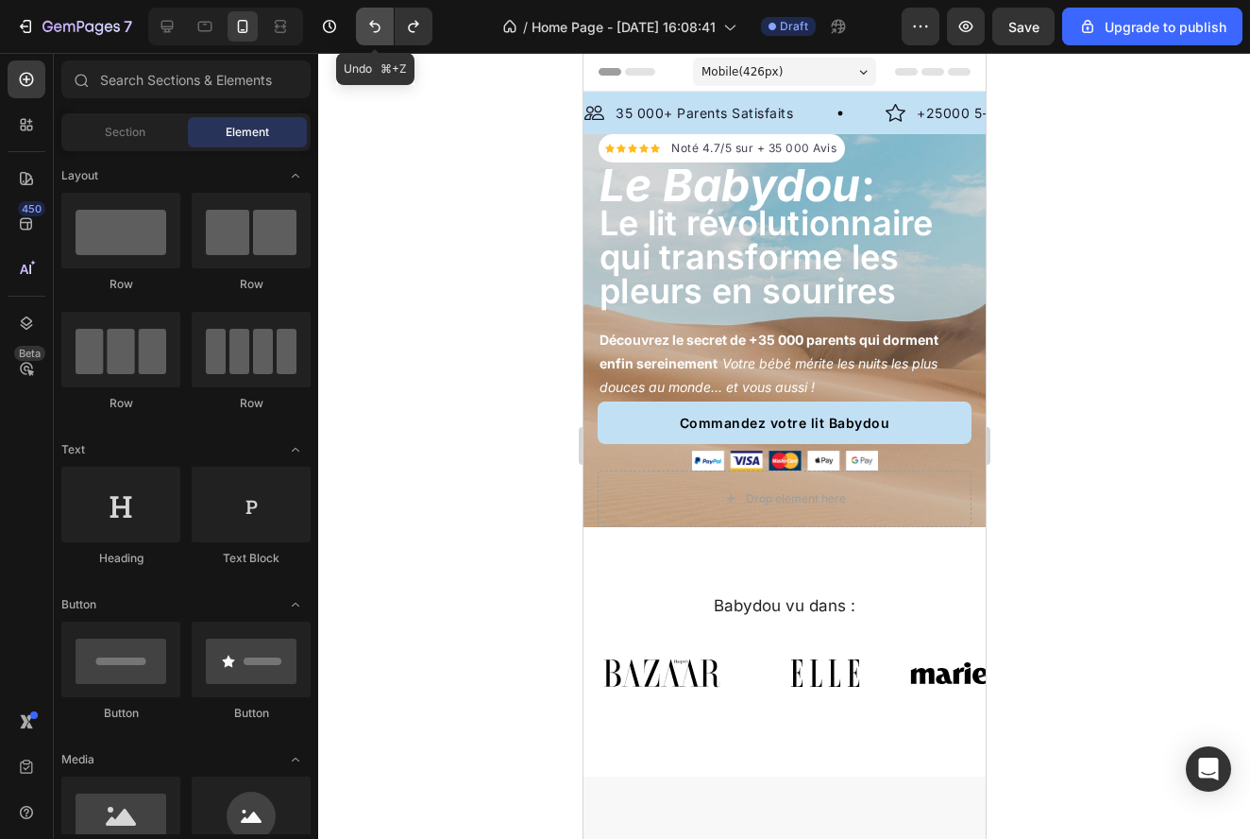
click at [378, 35] on icon "Undo/Redo" at bounding box center [374, 26] width 19 height 19
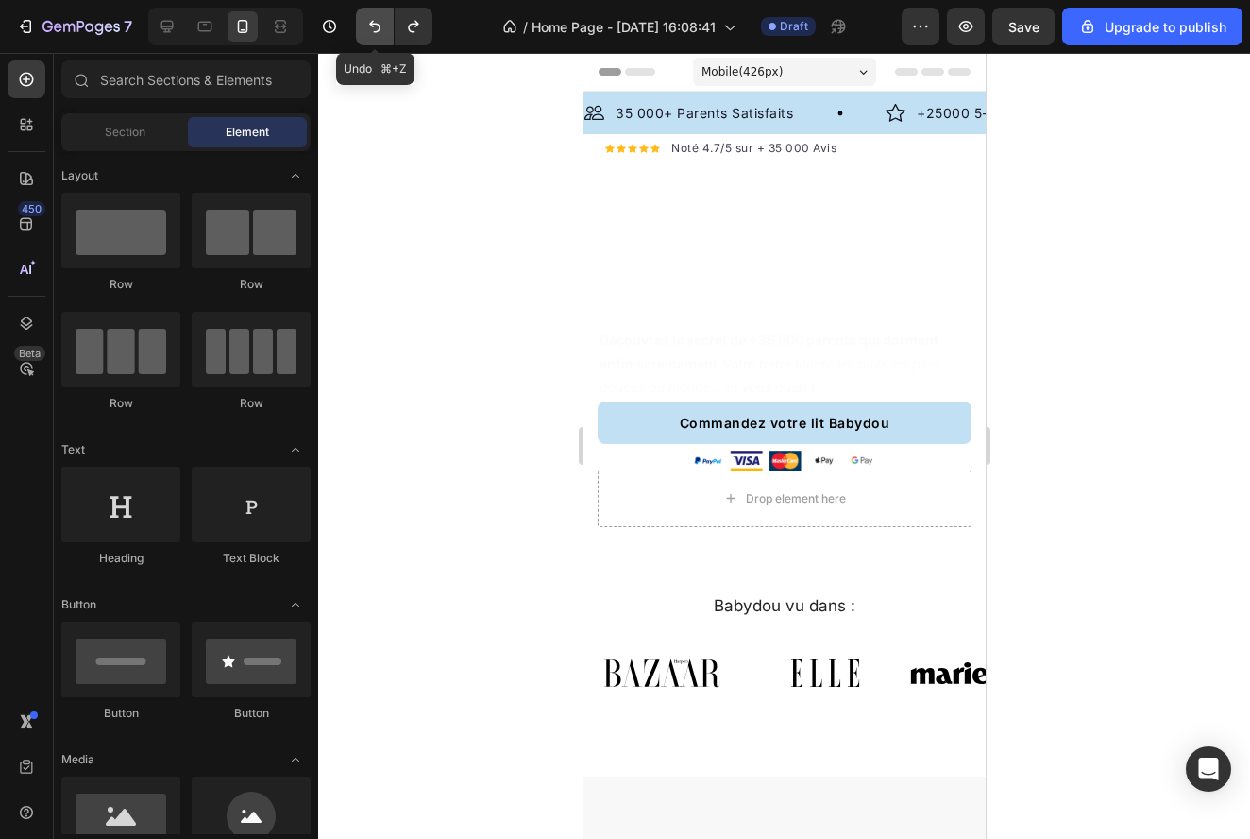
click at [378, 35] on icon "Undo/Redo" at bounding box center [374, 26] width 19 height 19
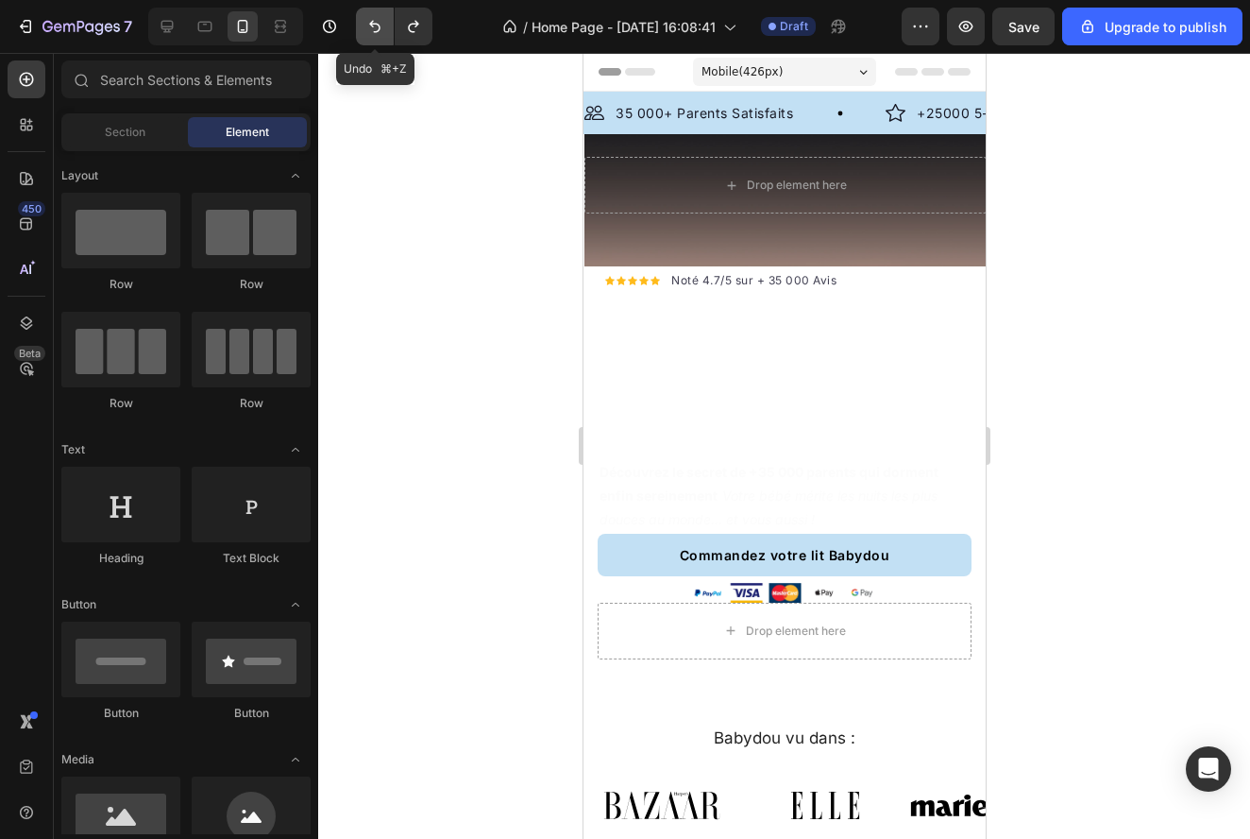
click at [378, 35] on icon "Undo/Redo" at bounding box center [374, 26] width 19 height 19
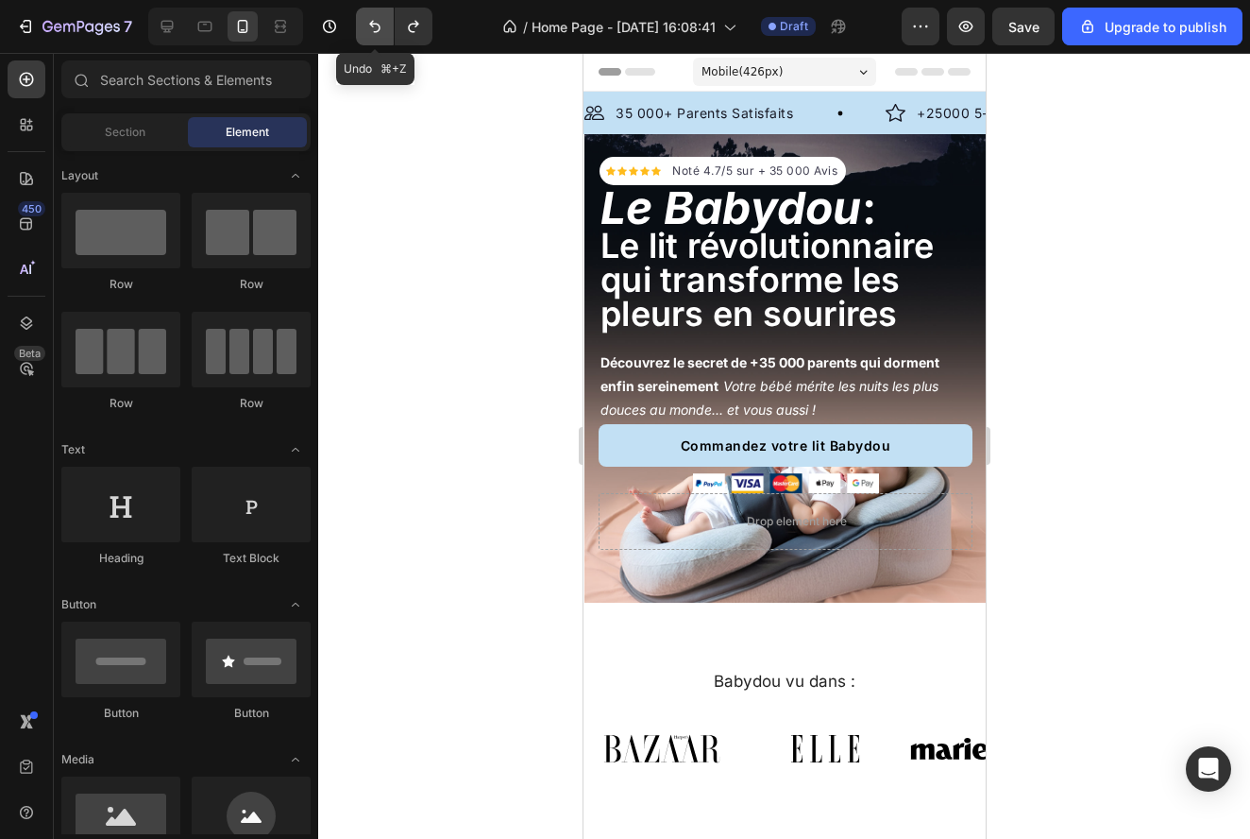
click at [378, 35] on icon "Undo/Redo" at bounding box center [374, 26] width 19 height 19
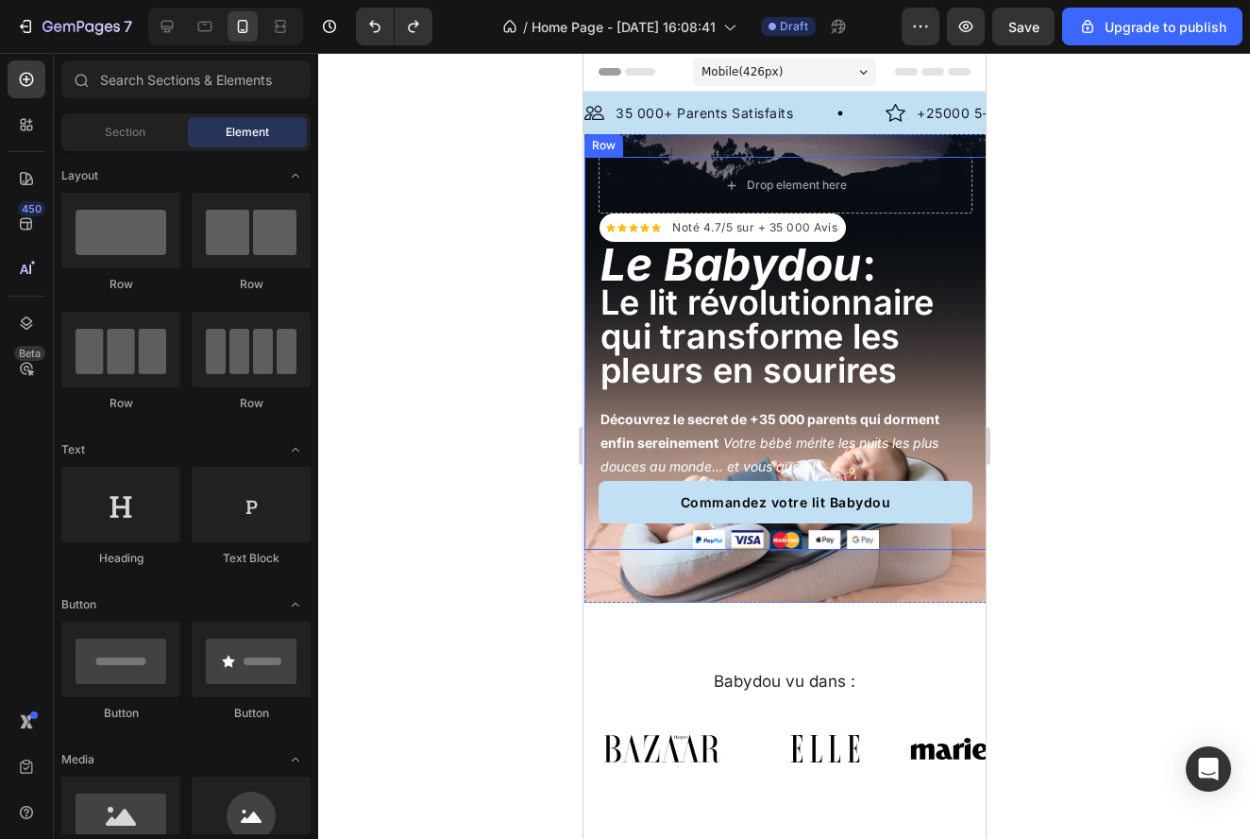
click at [1073, 261] on div at bounding box center [784, 446] width 932 height 786
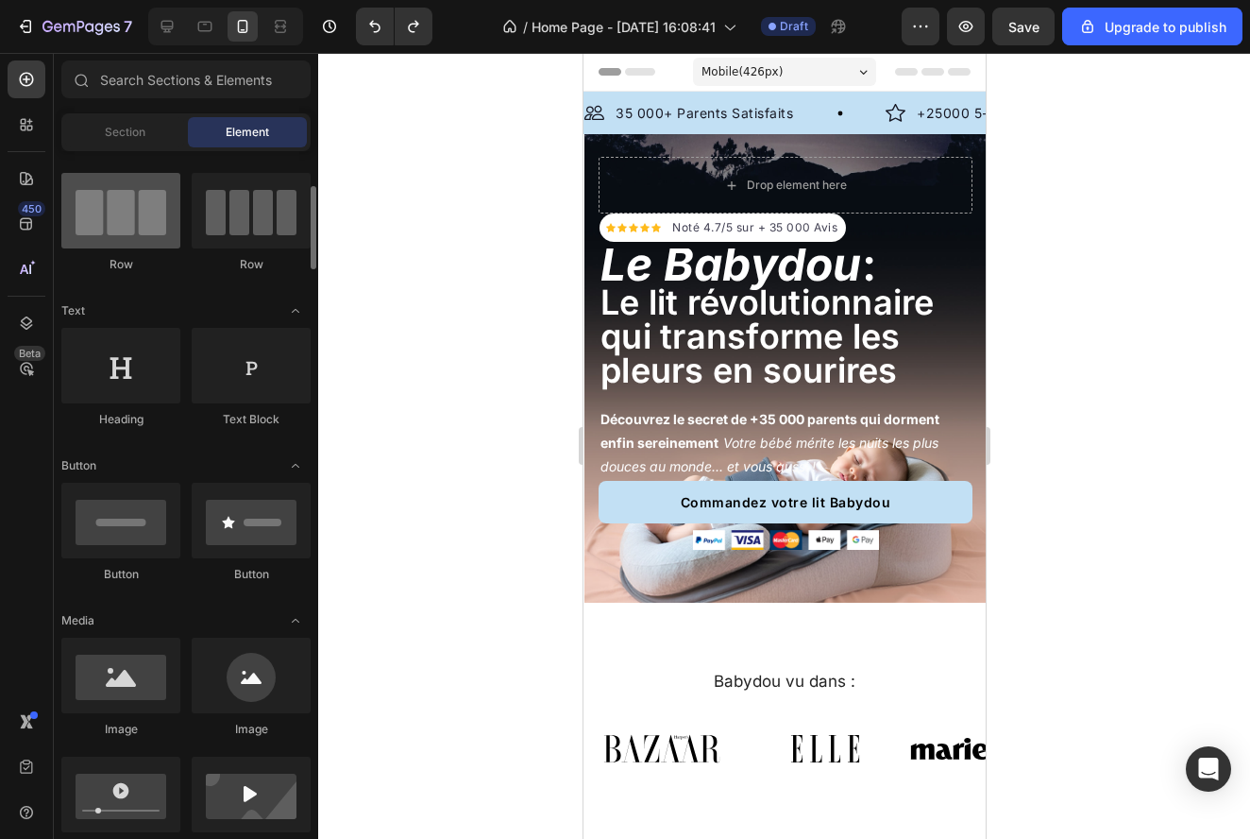
scroll to position [155, 0]
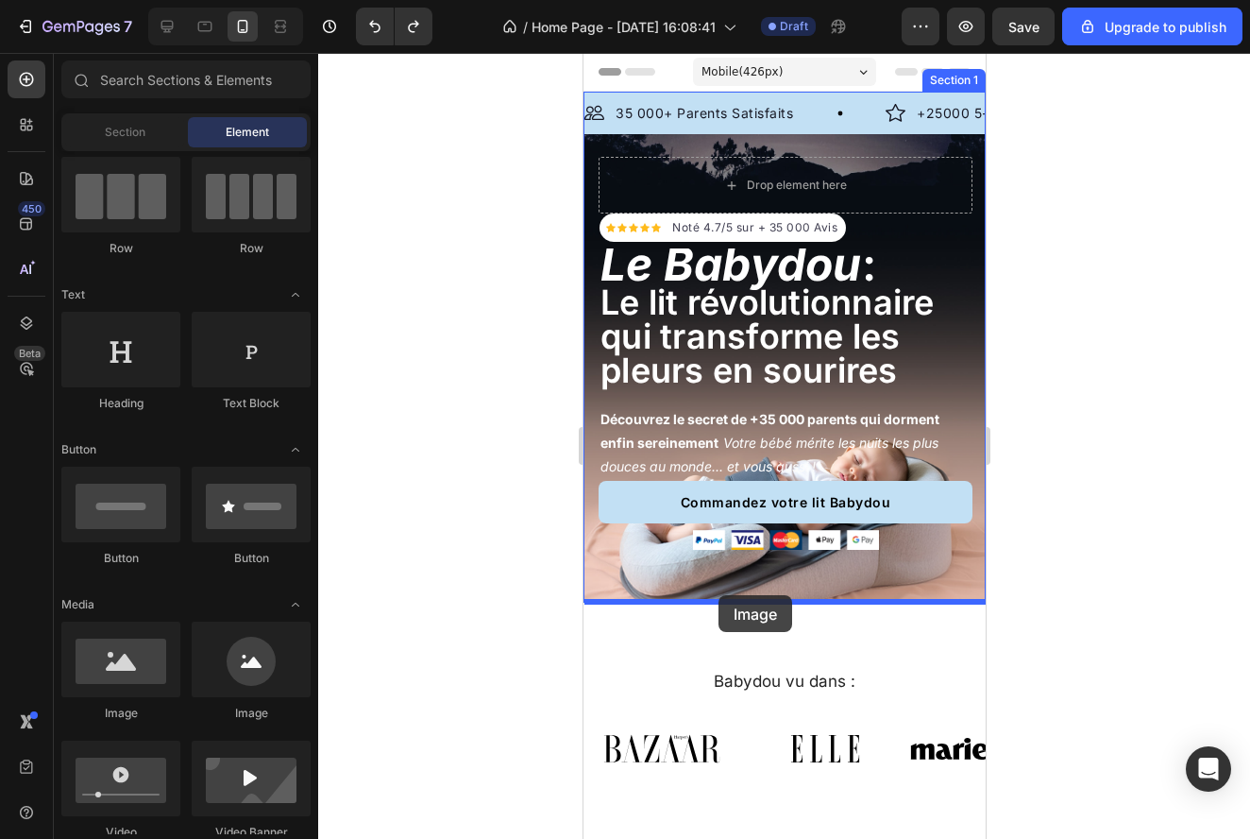
drag, startPoint x: 700, startPoint y: 708, endPoint x: 718, endPoint y: 595, distance: 114.7
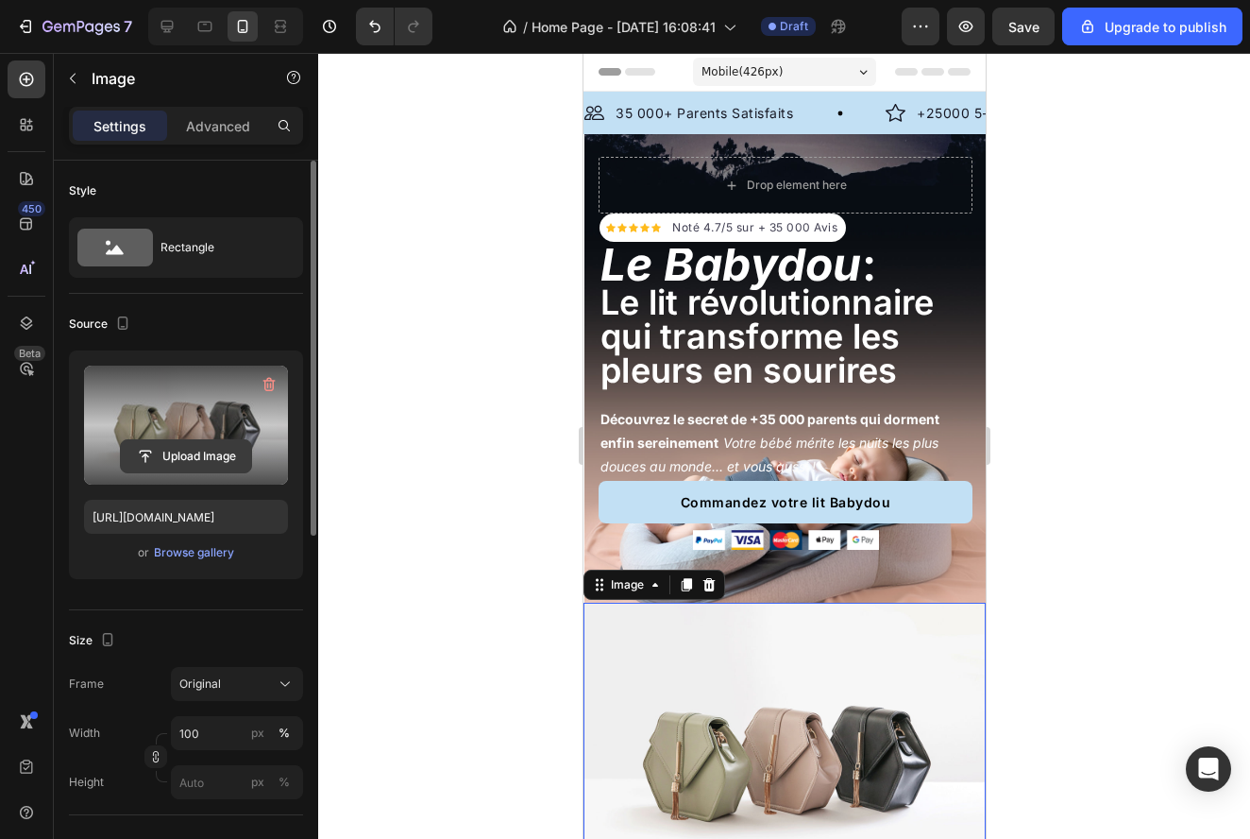
click at [194, 467] on input "file" at bounding box center [186, 456] width 130 height 32
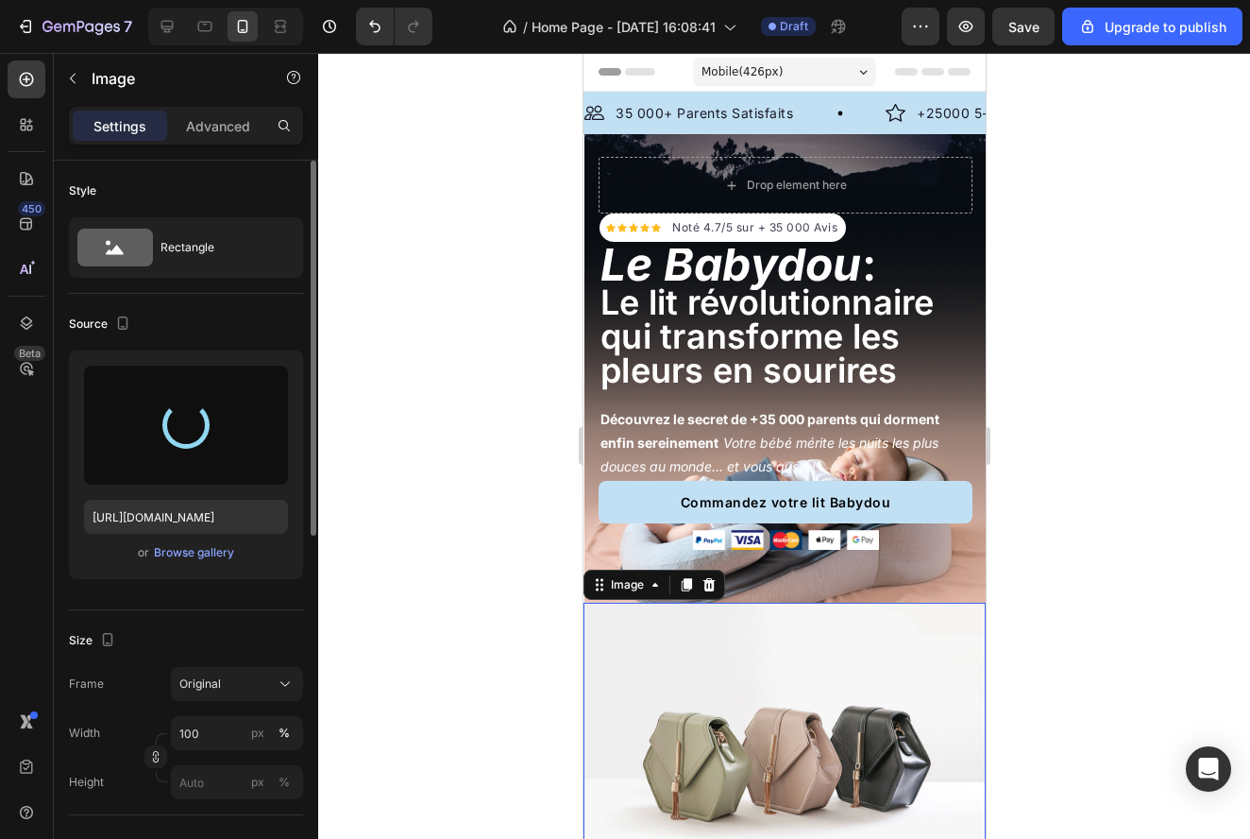
type input "[URL][DOMAIN_NAME]"
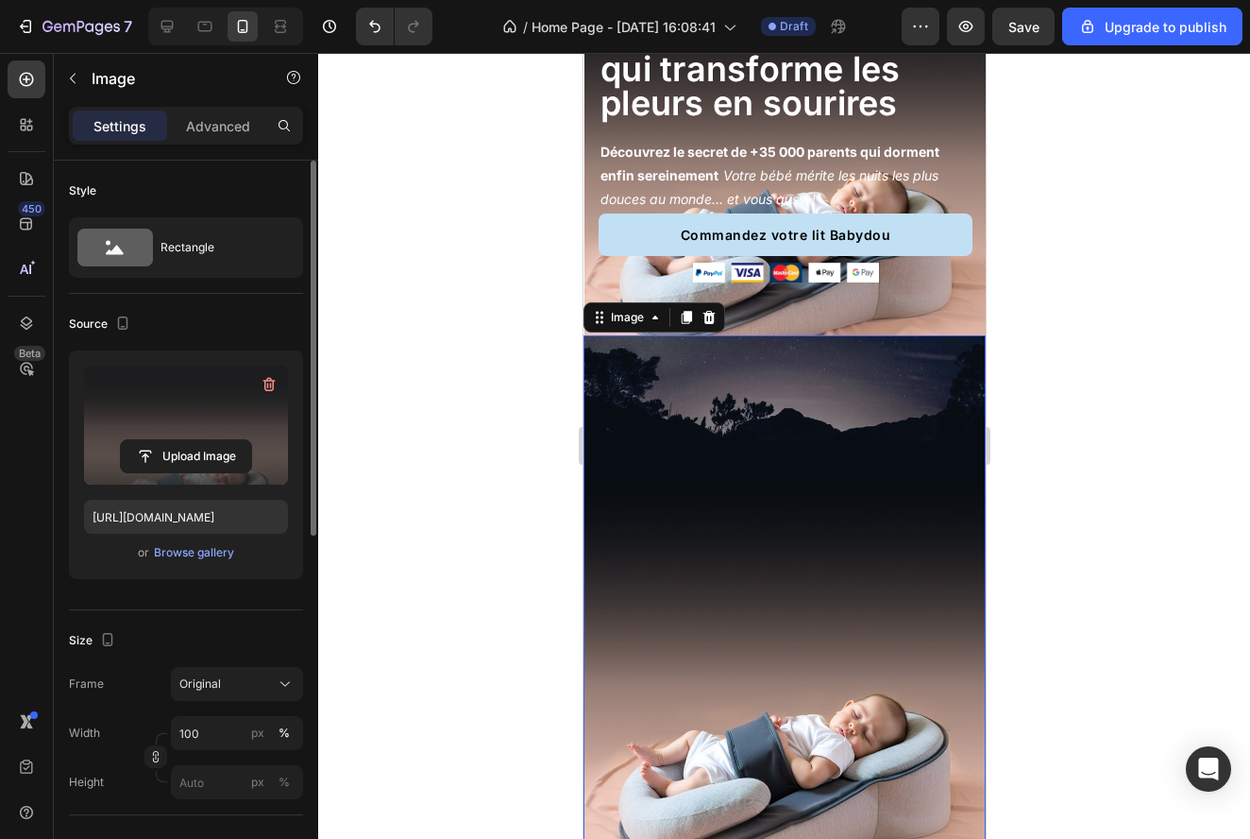
scroll to position [268, 0]
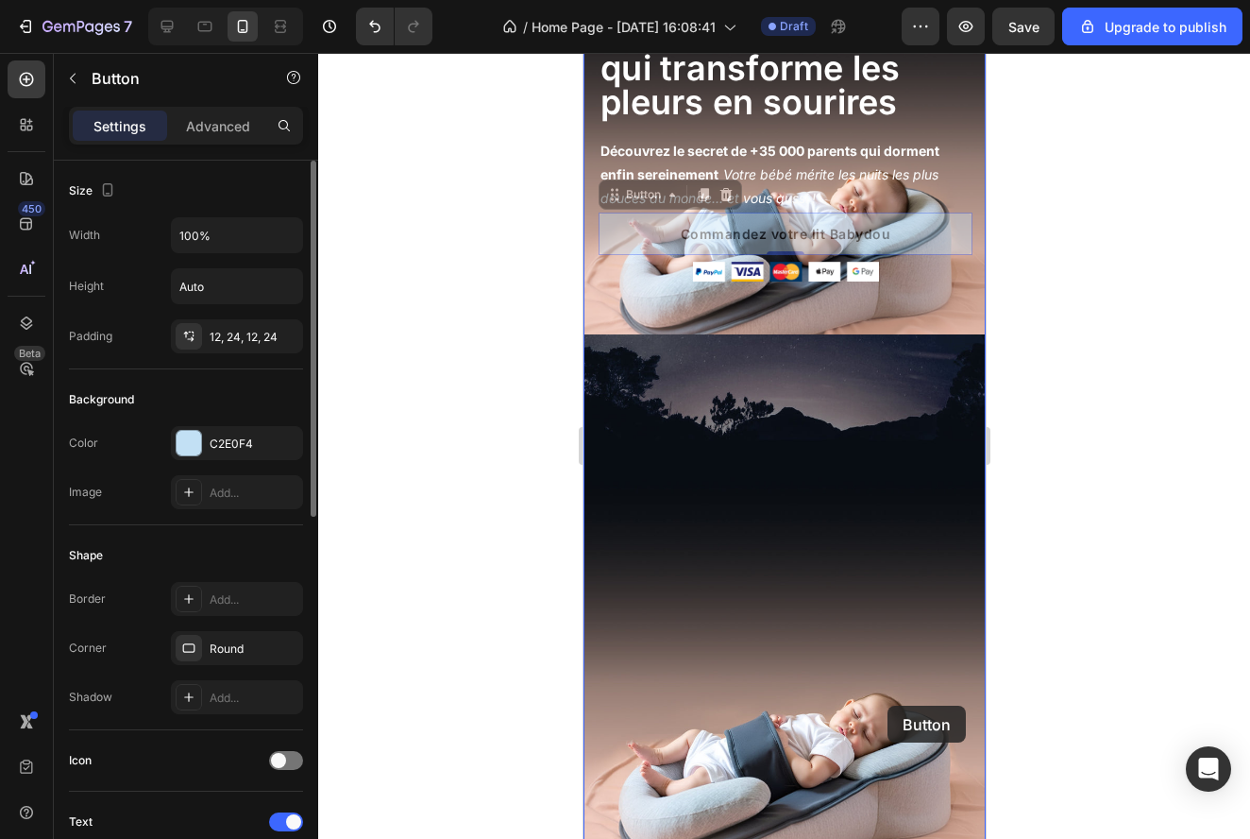
drag, startPoint x: 936, startPoint y: 225, endPoint x: 887, endPoint y: 705, distance: 483.1
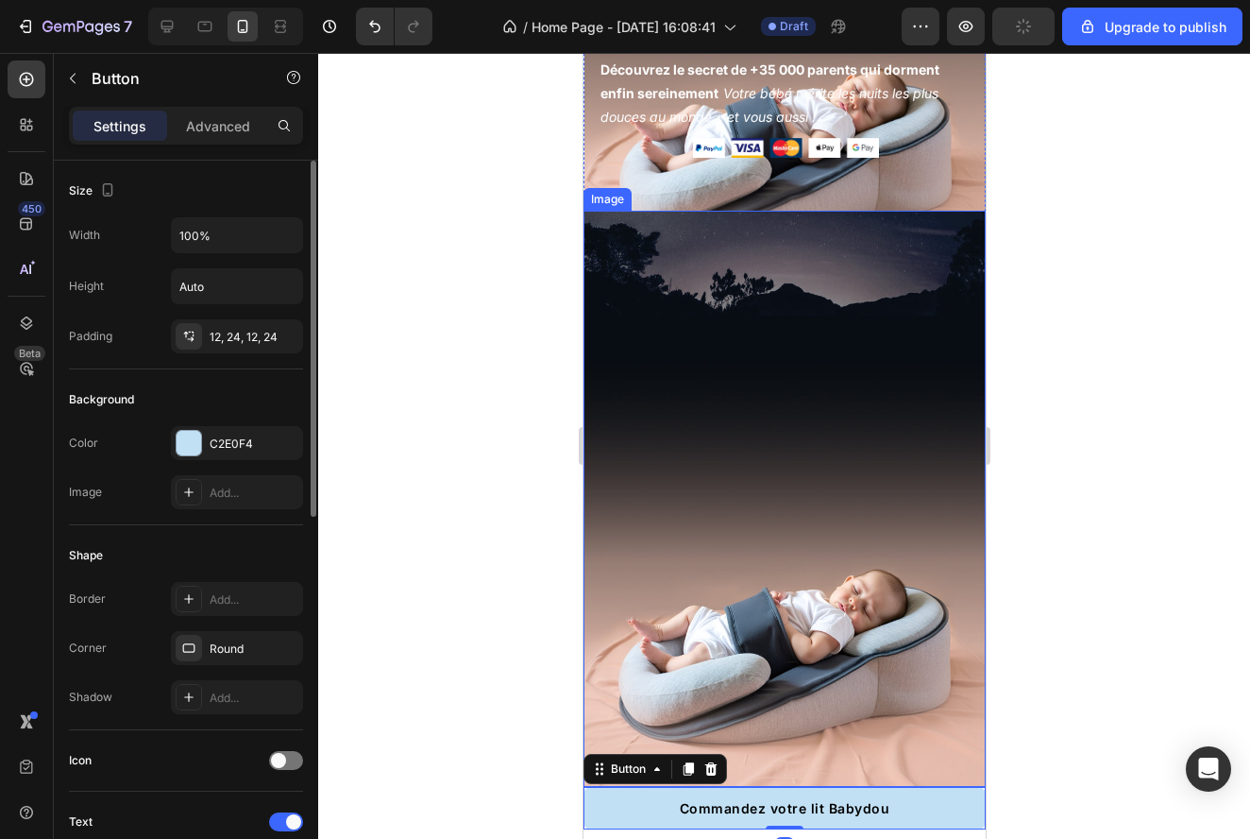
scroll to position [412, 0]
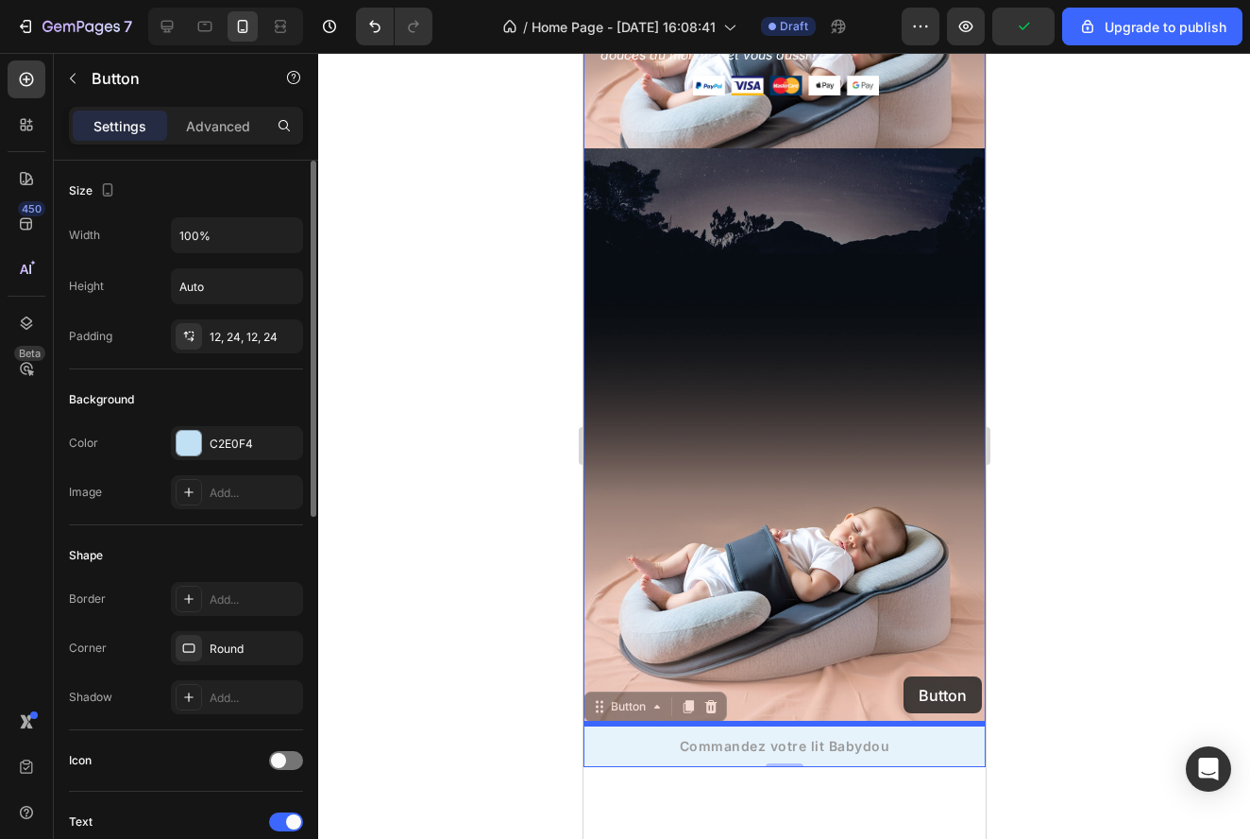
drag, startPoint x: 902, startPoint y: 746, endPoint x: 903, endPoint y: 676, distance: 69.9
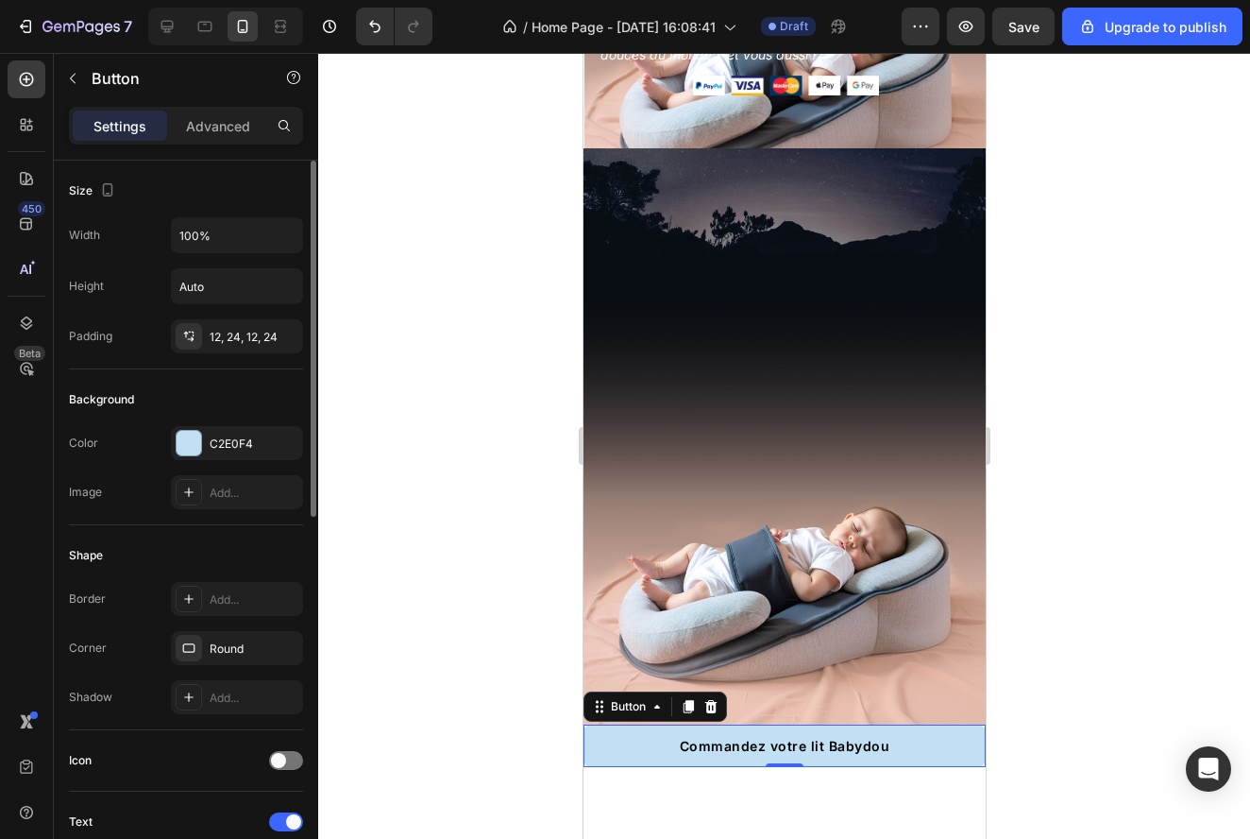
click at [722, 706] on div "Button" at bounding box center [655, 706] width 144 height 30
click at [717, 704] on icon at bounding box center [710, 706] width 15 height 15
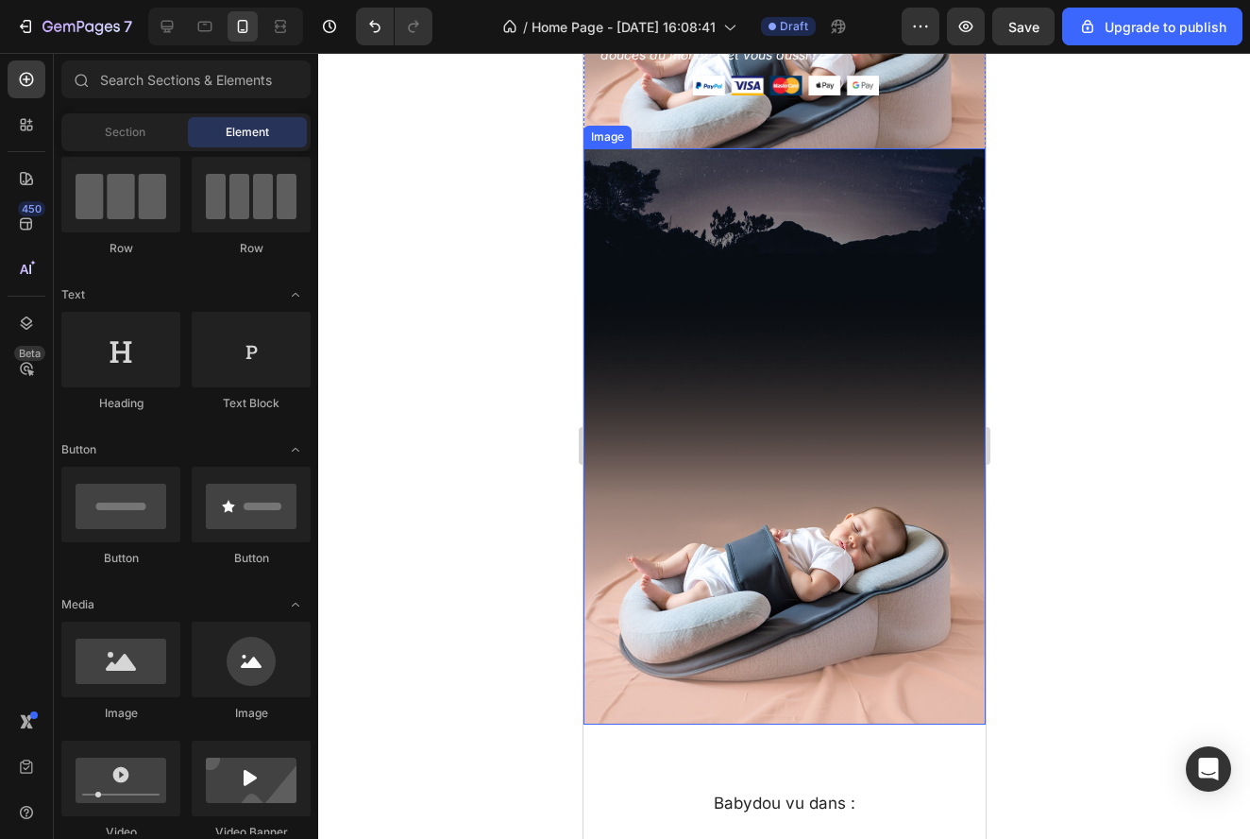
click at [748, 478] on img at bounding box center [784, 436] width 402 height 576
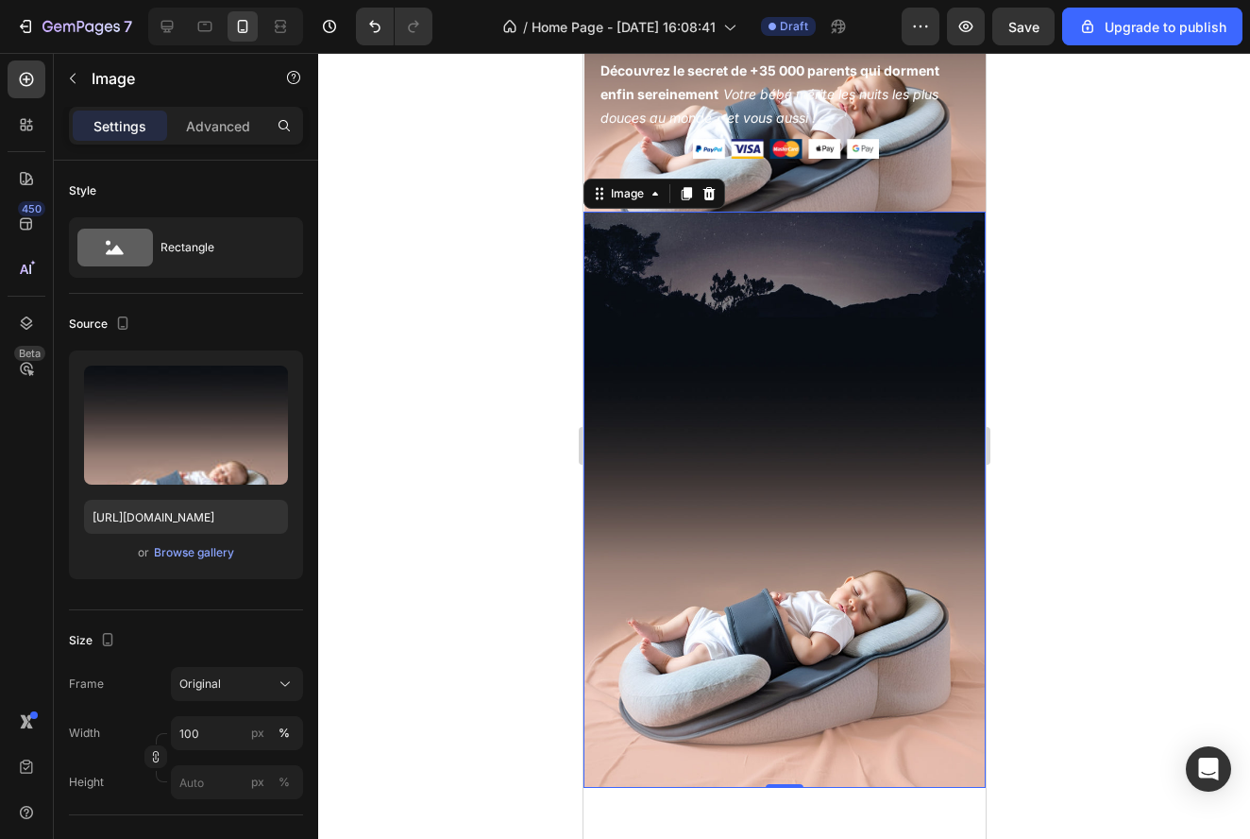
scroll to position [230, 0]
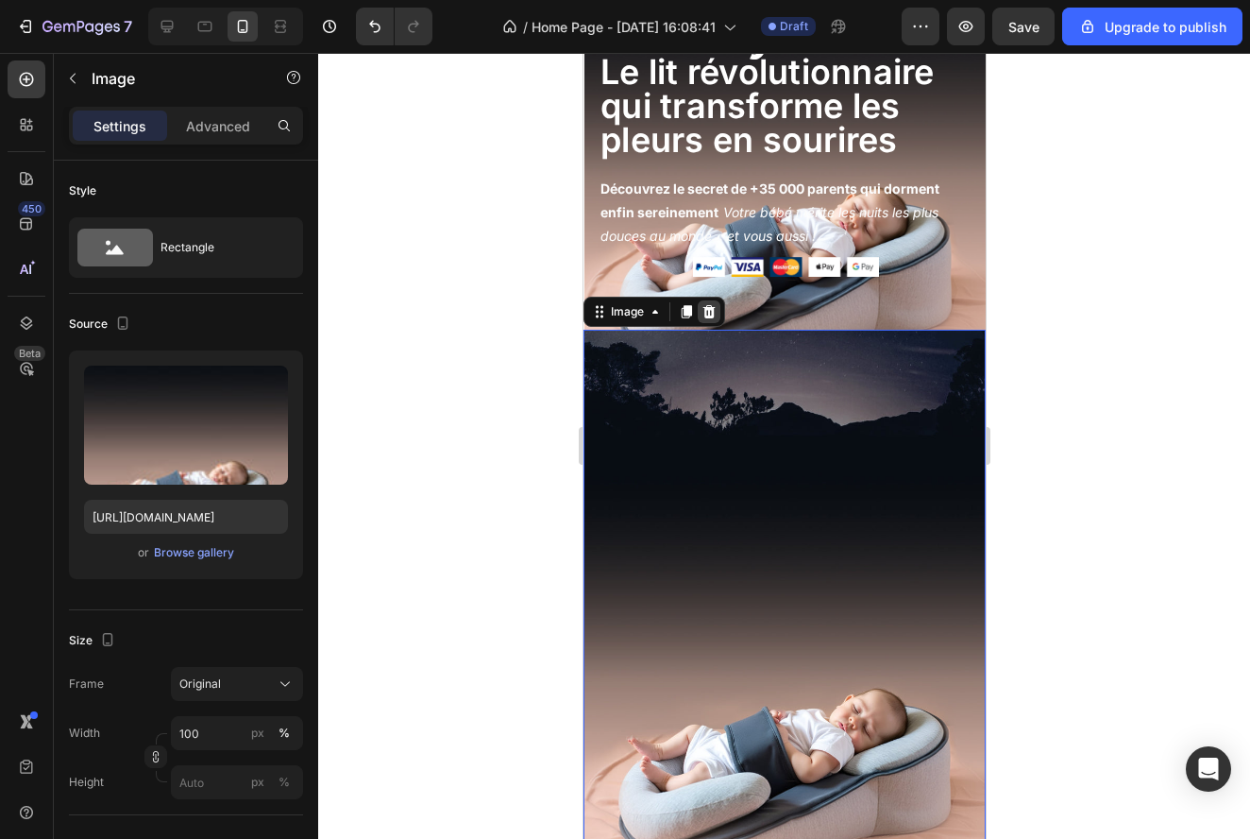
click at [714, 308] on icon at bounding box center [708, 311] width 15 height 15
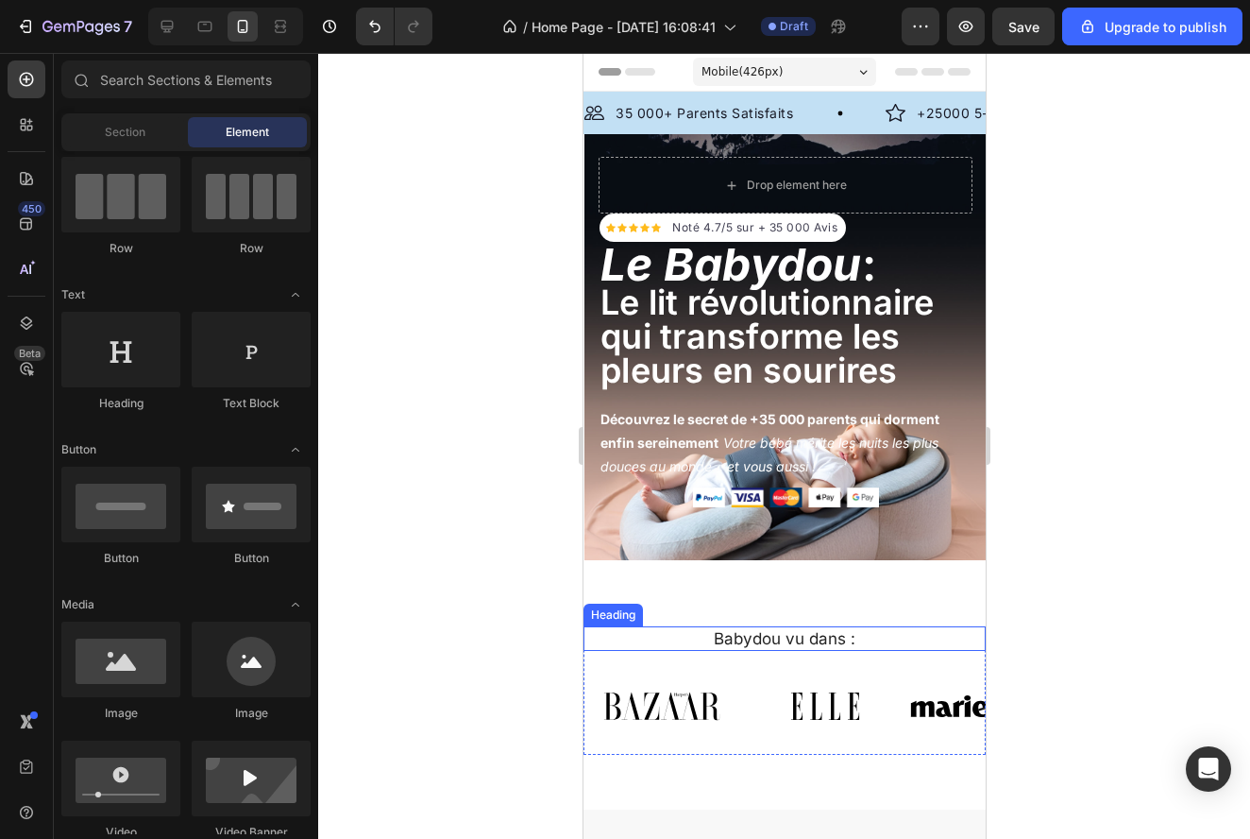
scroll to position [0, 0]
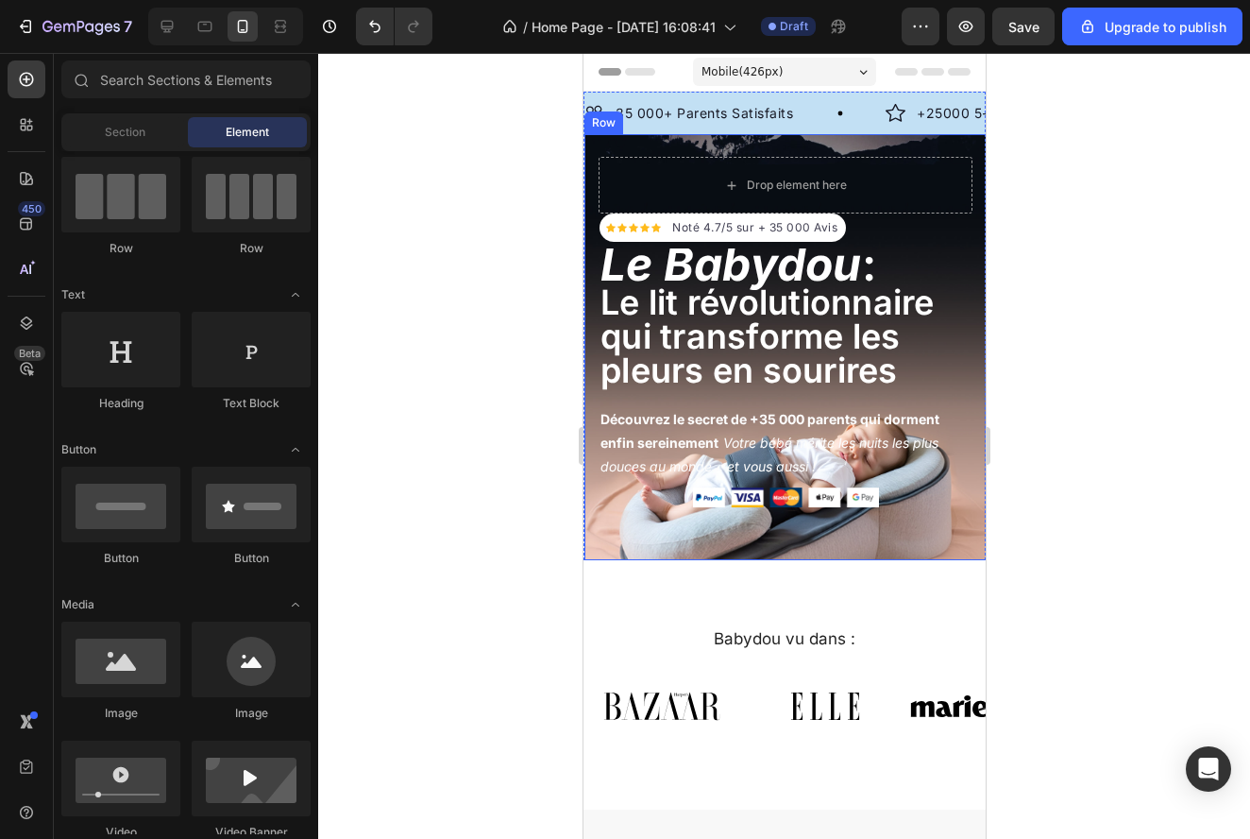
click at [916, 551] on div "Icon Icon Icon Icon Icon Icon List Hoz Noté 4.7/5 sur + 35 000 Avis Text block …" at bounding box center [785, 347] width 402 height 426
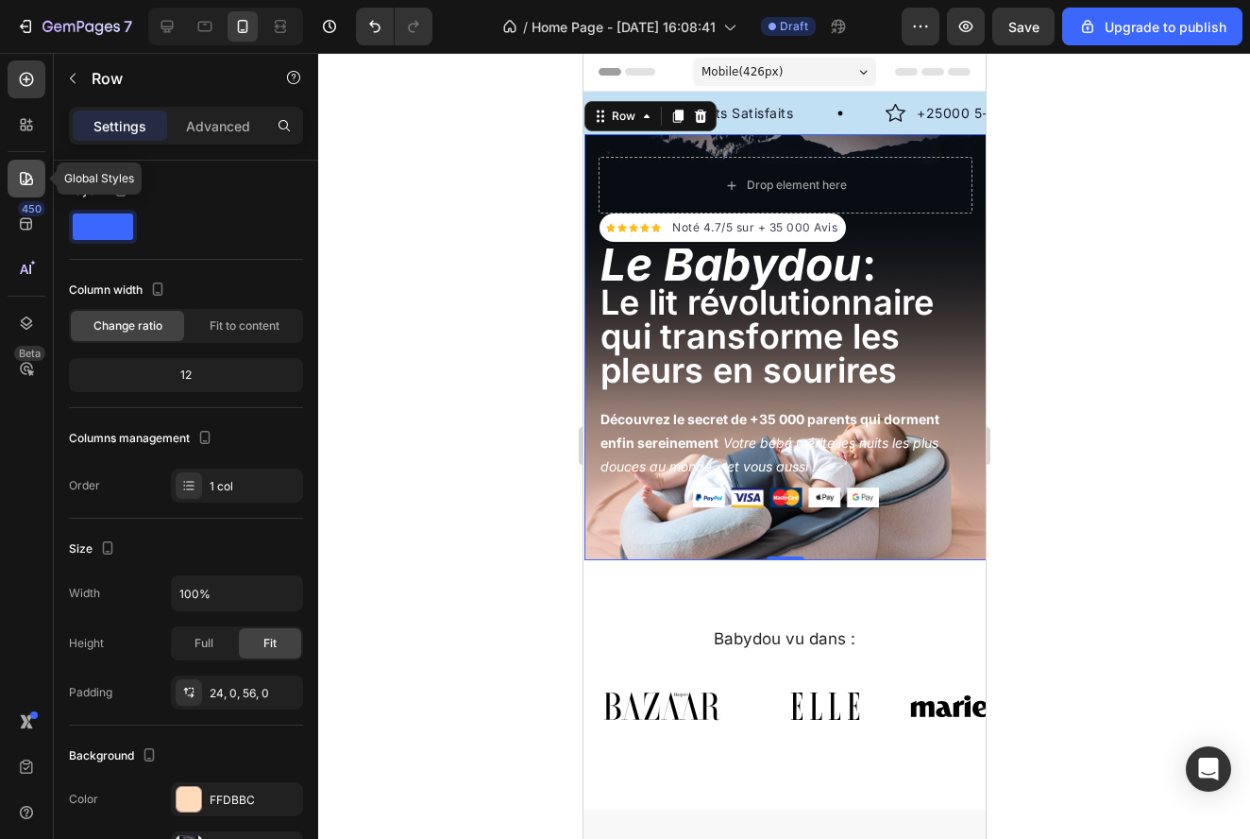
click at [30, 184] on icon at bounding box center [26, 178] width 13 height 13
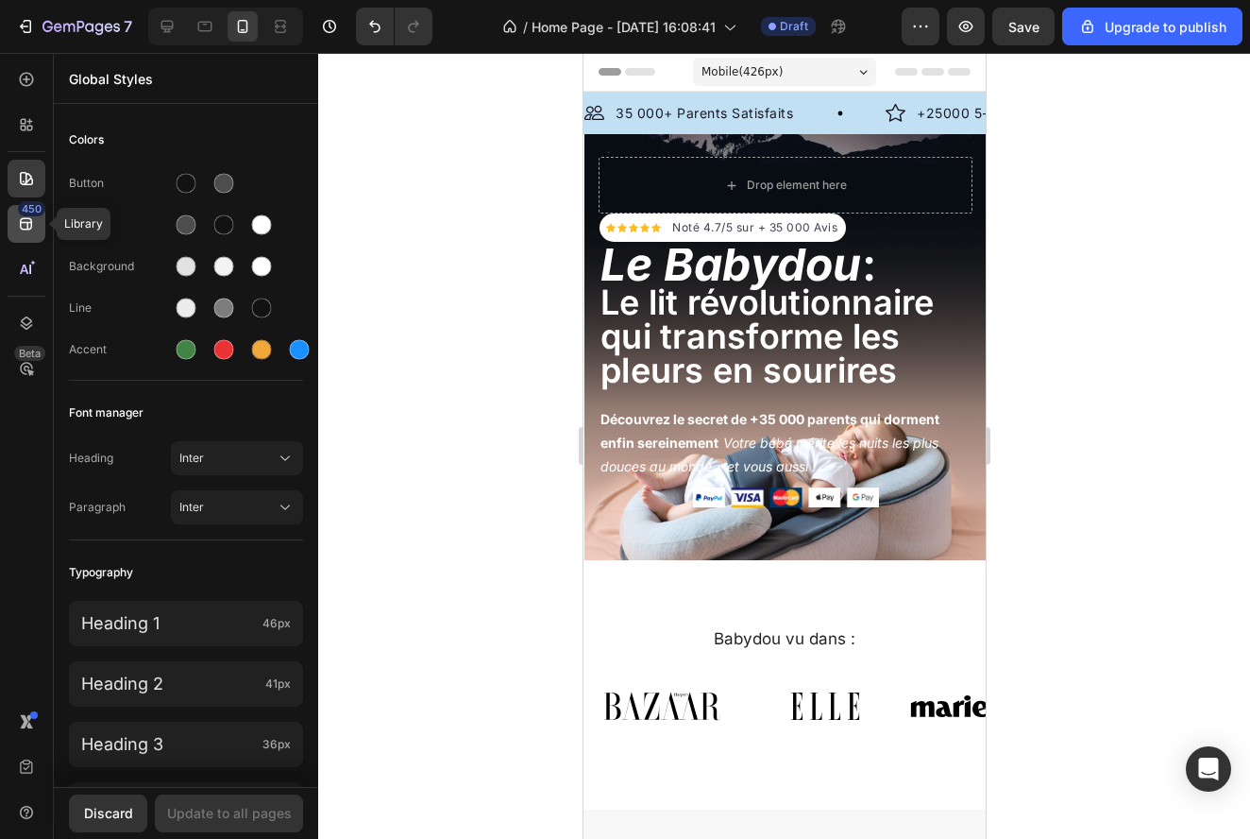
click at [31, 237] on div "450" at bounding box center [27, 224] width 38 height 38
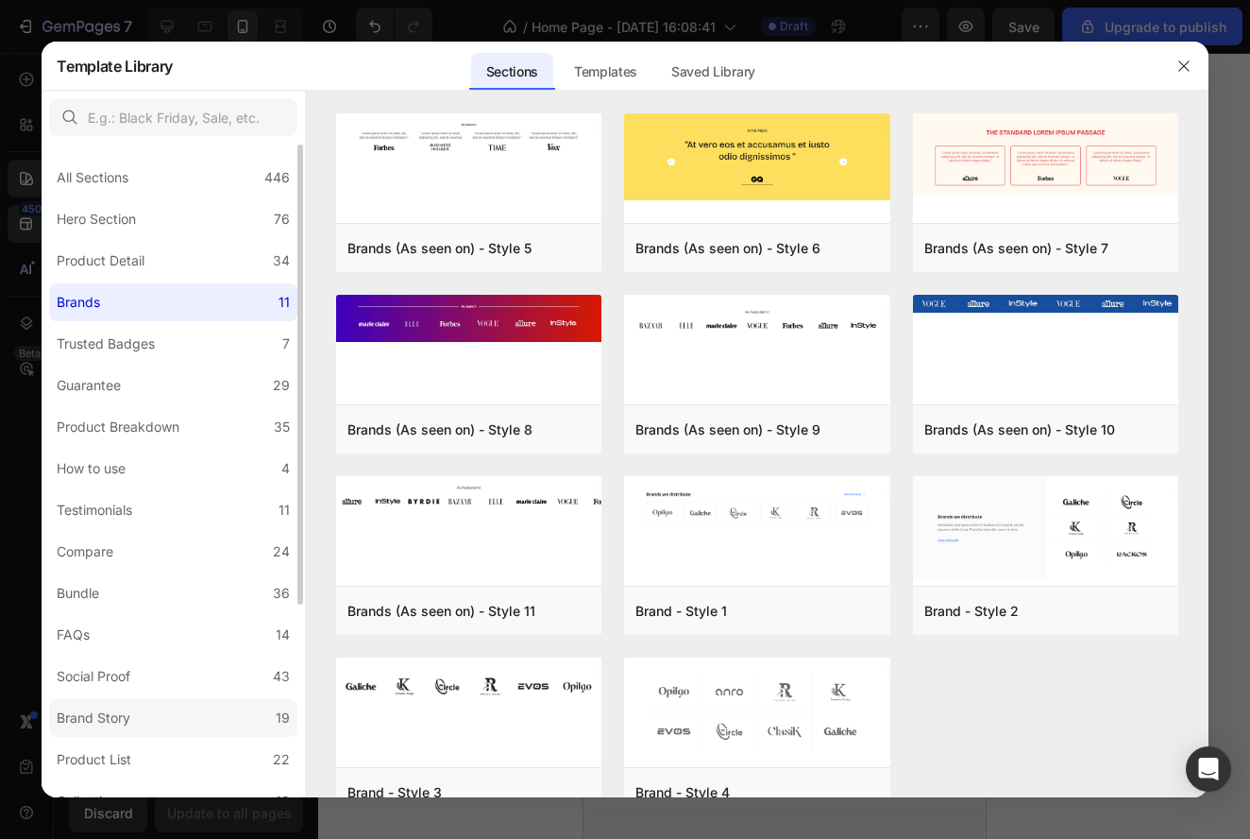
scroll to position [273, 0]
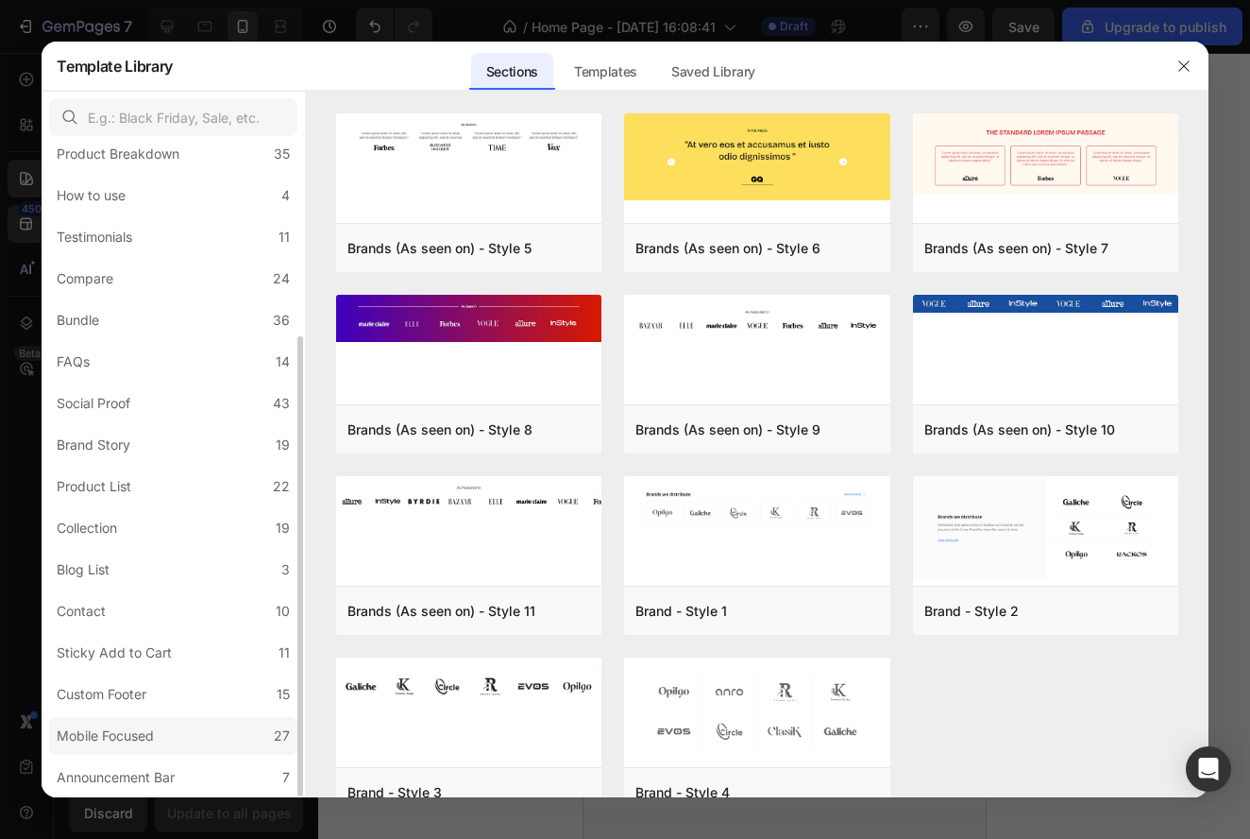
click at [178, 742] on label "Mobile Focused 27" at bounding box center [173, 736] width 248 height 38
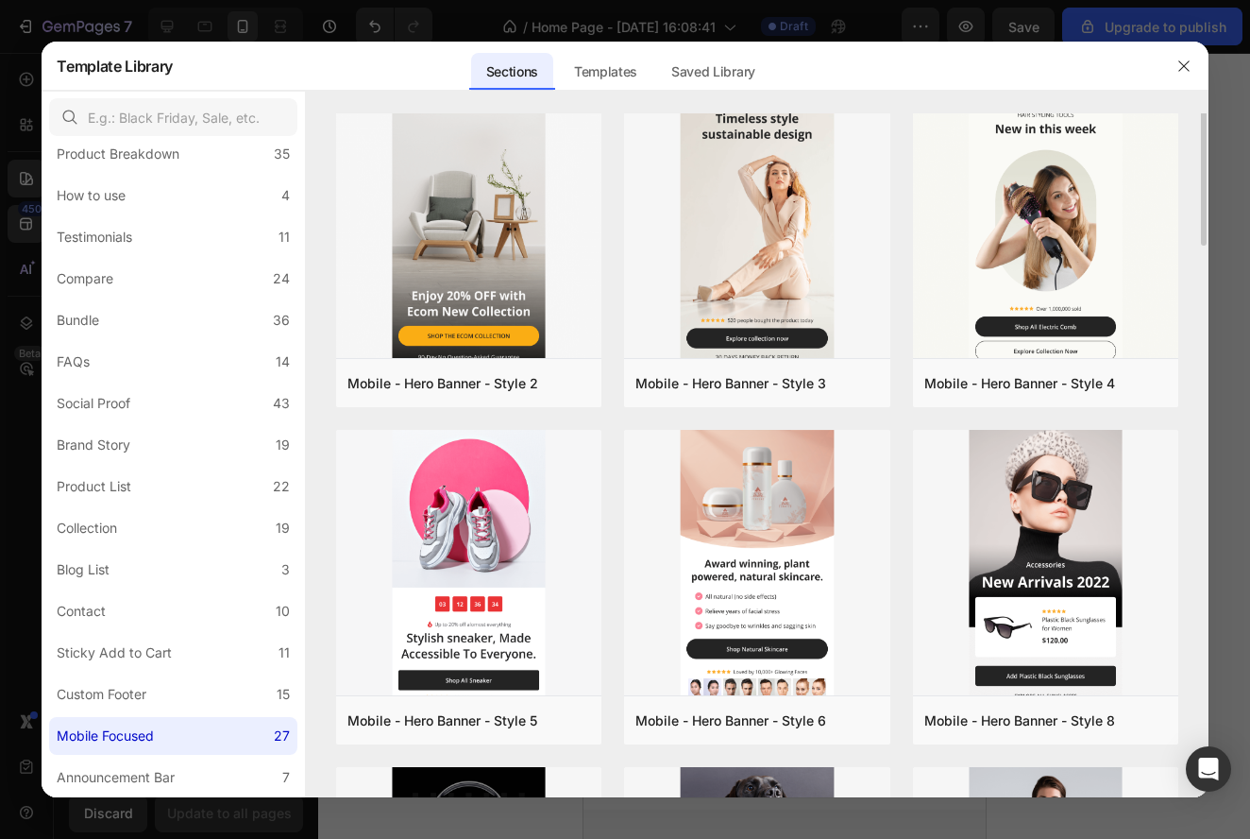
scroll to position [0, 0]
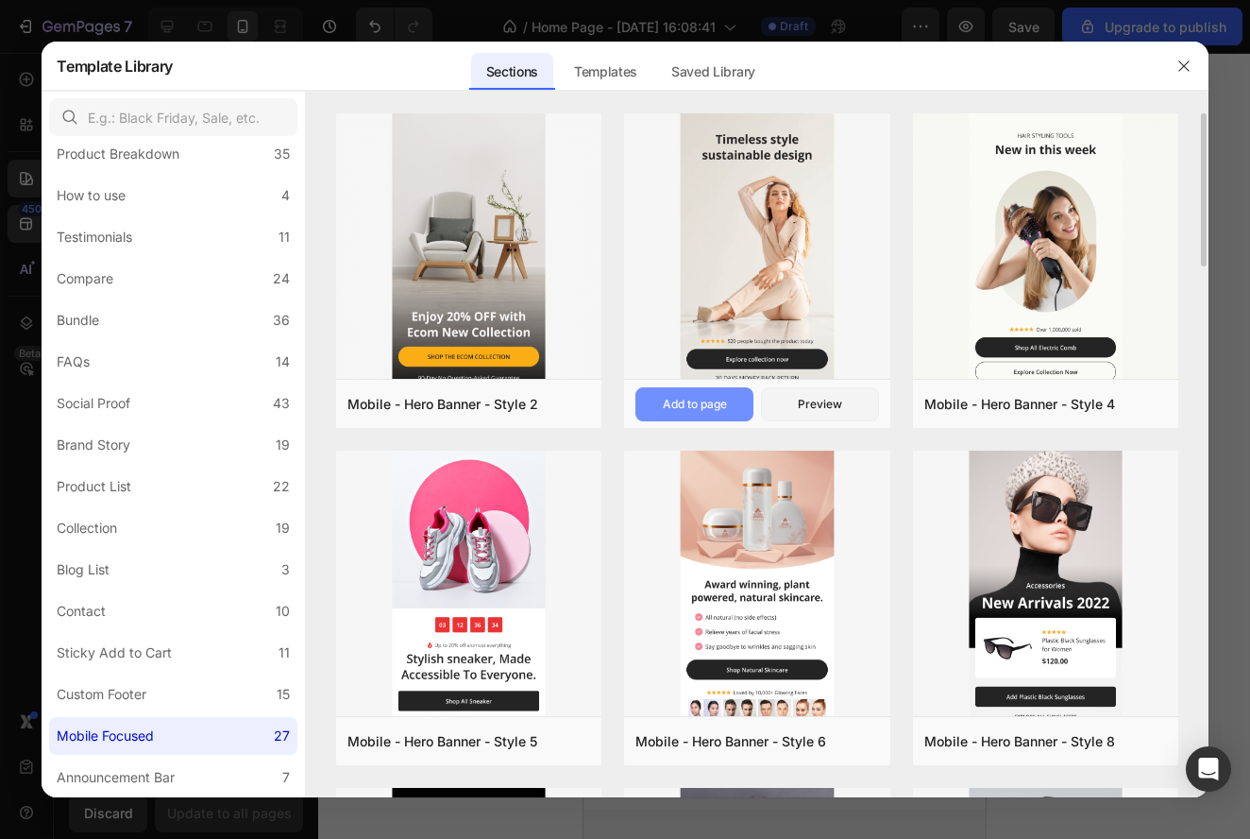
click at [713, 395] on button "Add to page" at bounding box center [695, 404] width 118 height 34
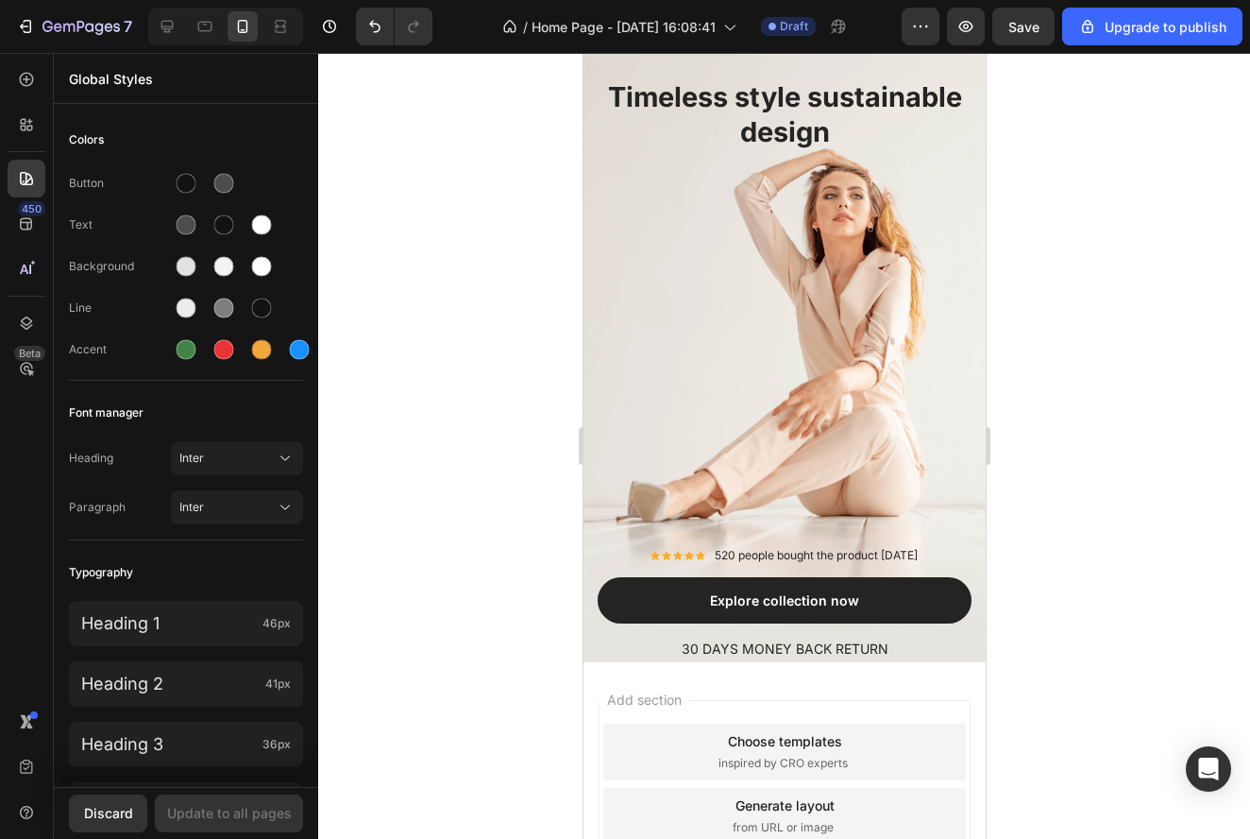
scroll to position [6471, 0]
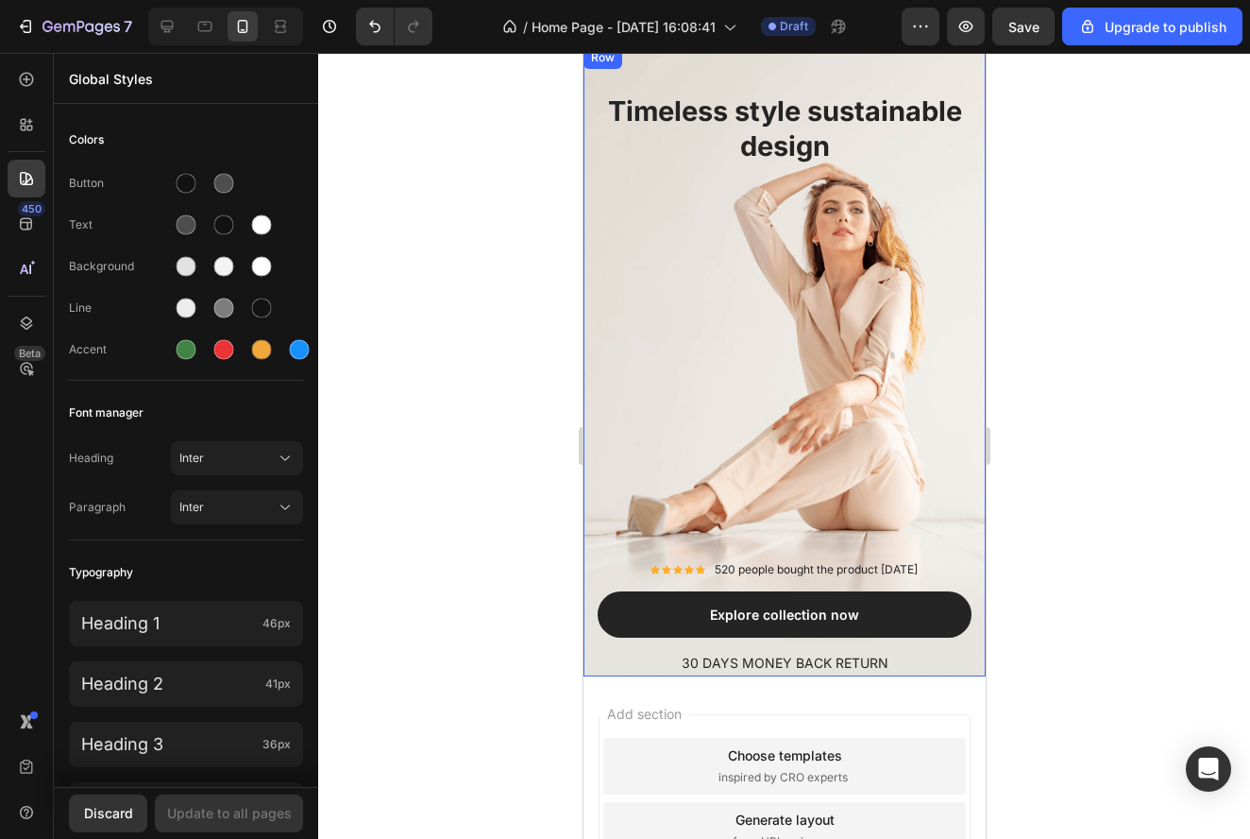
click at [908, 319] on div "Timeless style sustainable design Heading Icon Icon Icon Icon Icon Icon List Ho…" at bounding box center [784, 384] width 374 height 585
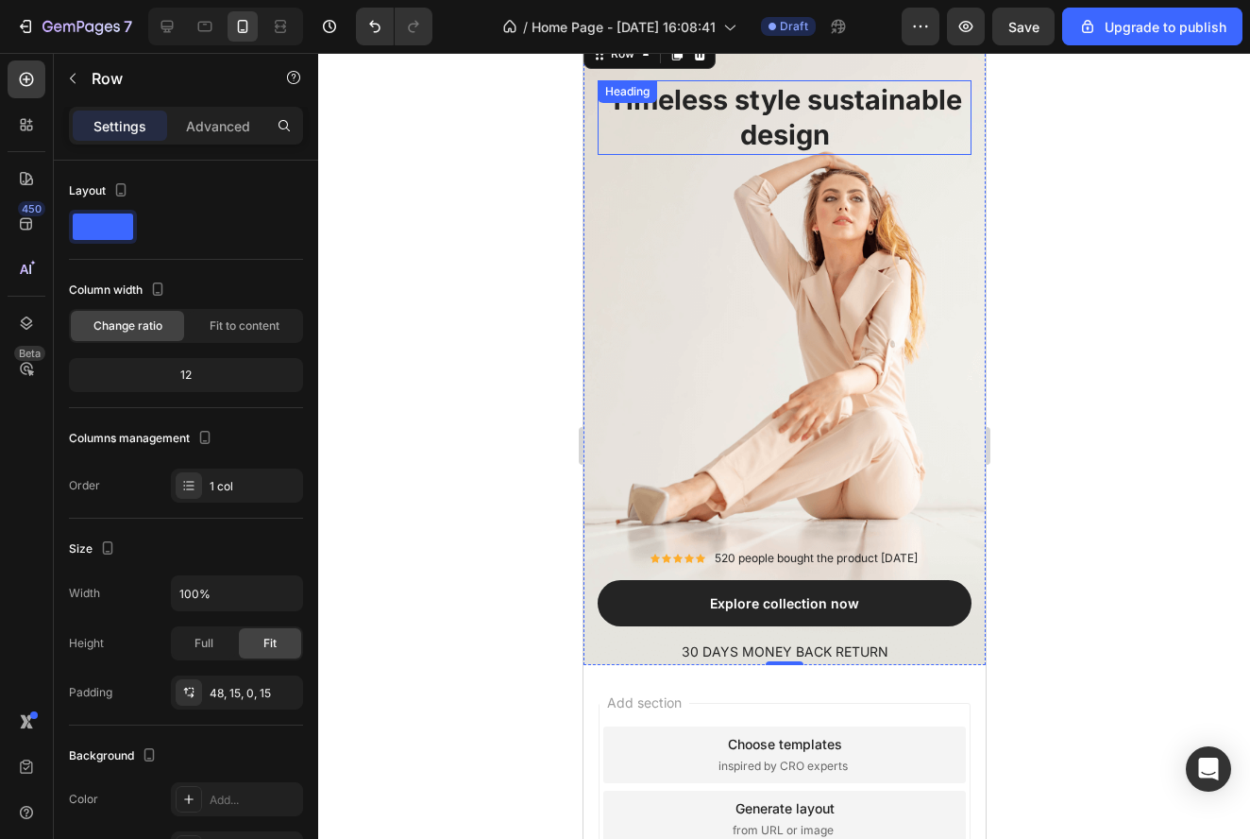
scroll to position [6587, 0]
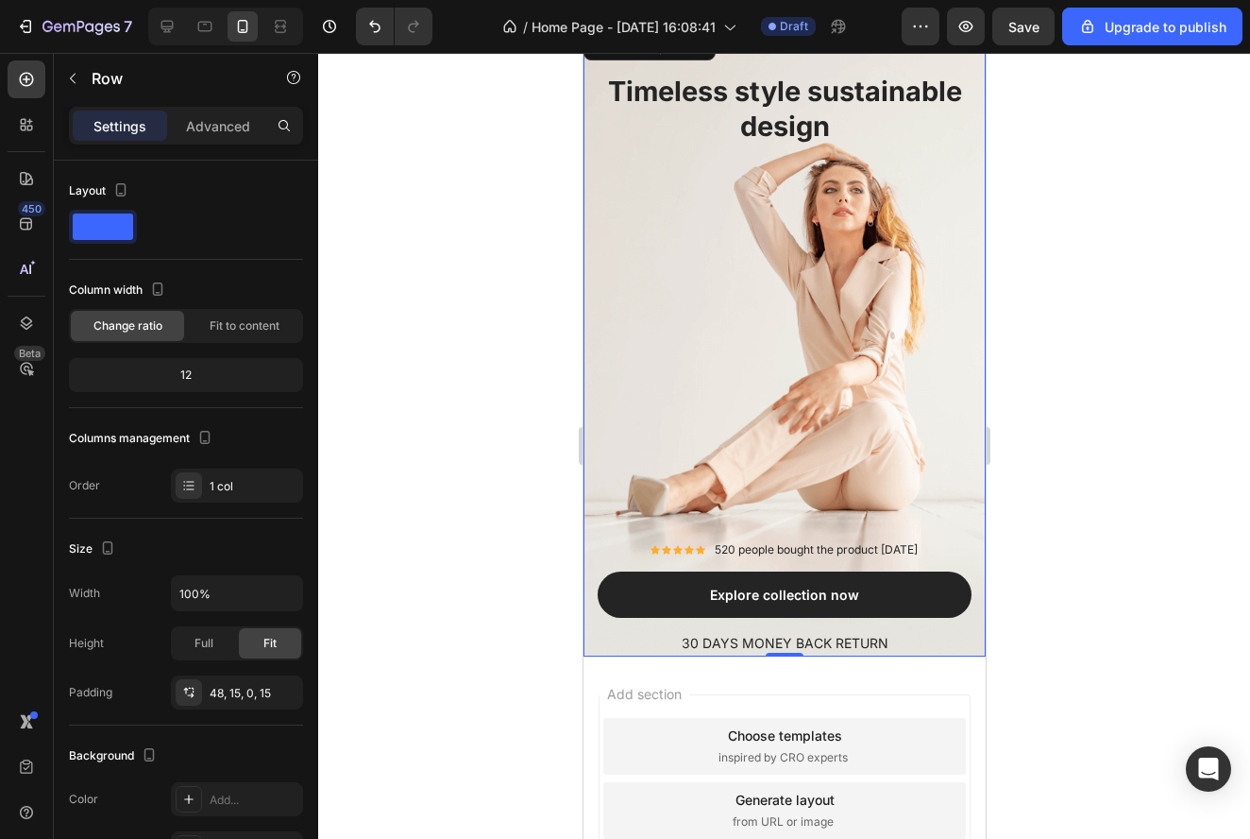
click at [779, 348] on div "Timeless style sustainable design Heading Icon Icon Icon Icon Icon Icon List Ho…" at bounding box center [784, 364] width 374 height 585
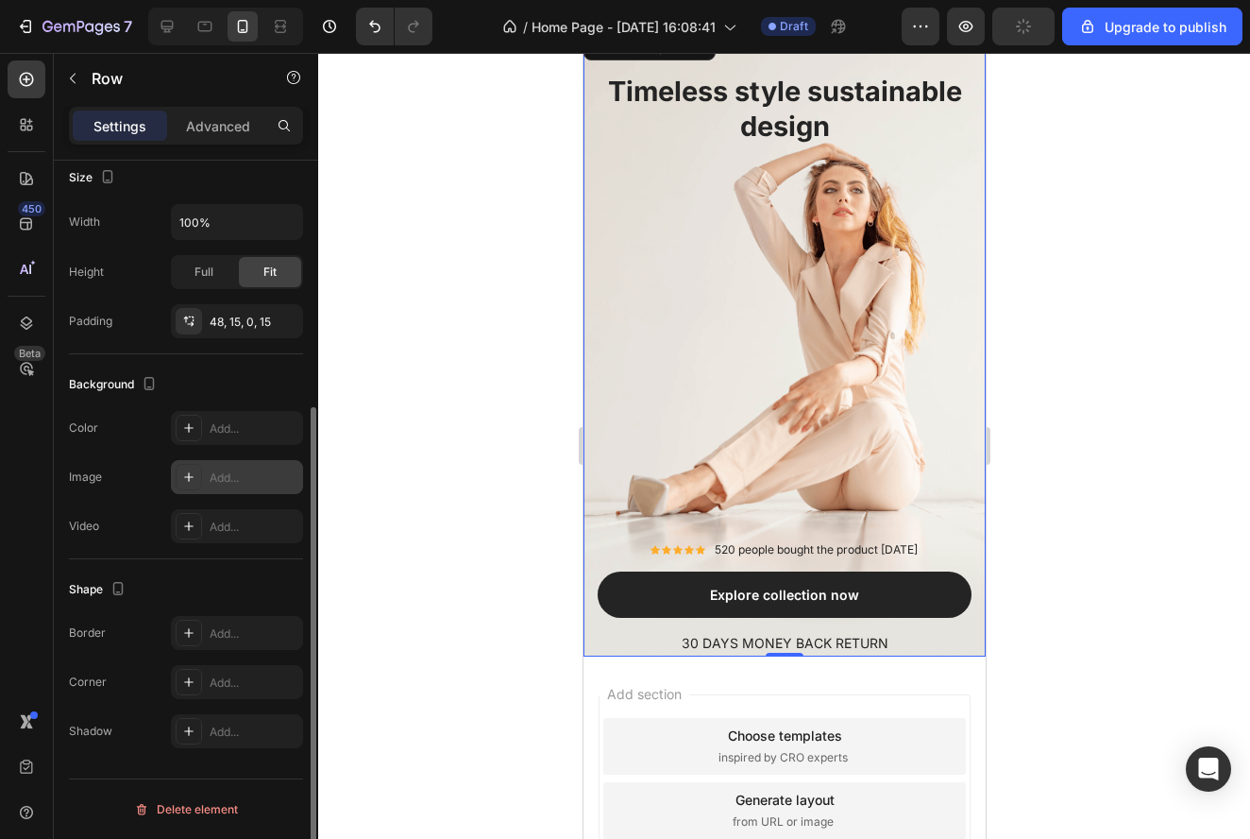
scroll to position [371, 0]
click at [242, 485] on div "Add..." at bounding box center [254, 477] width 89 height 17
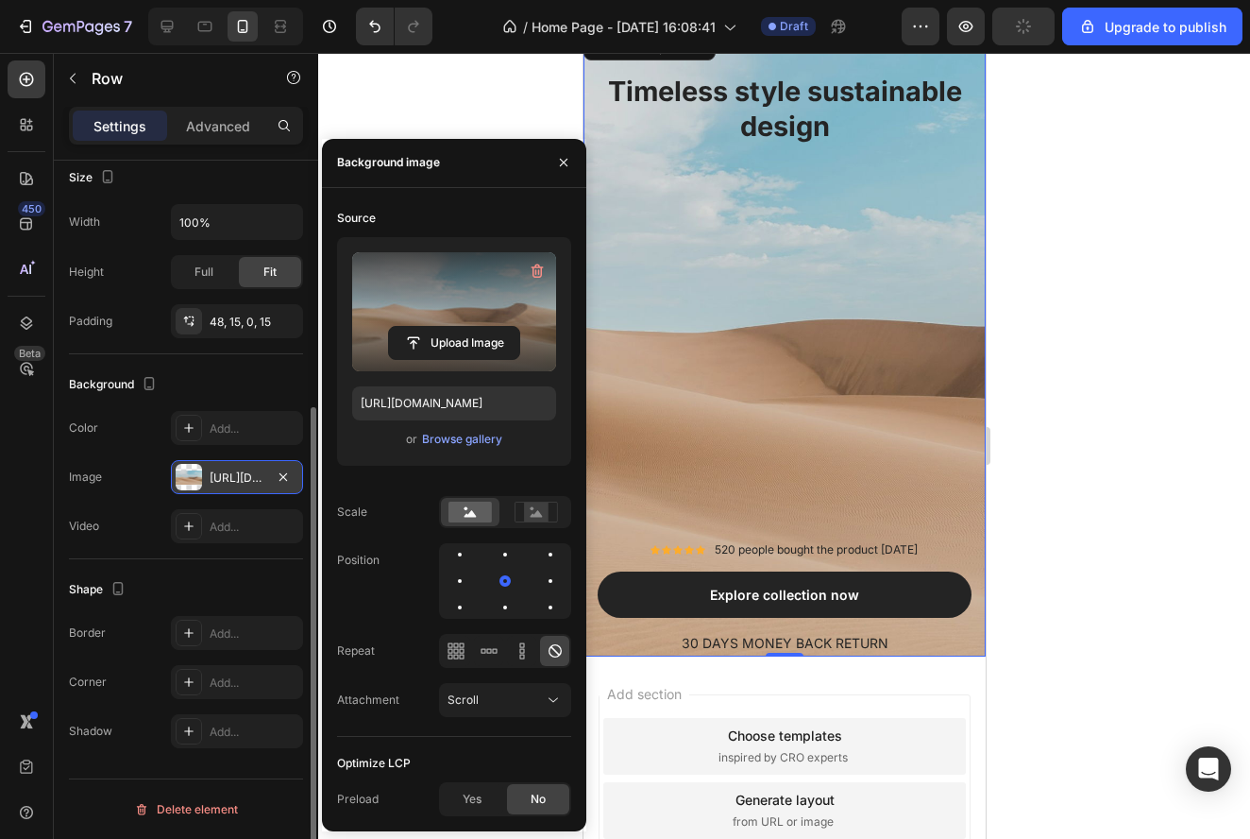
click at [452, 325] on label at bounding box center [454, 311] width 204 height 119
click at [452, 327] on input "file" at bounding box center [454, 343] width 130 height 32
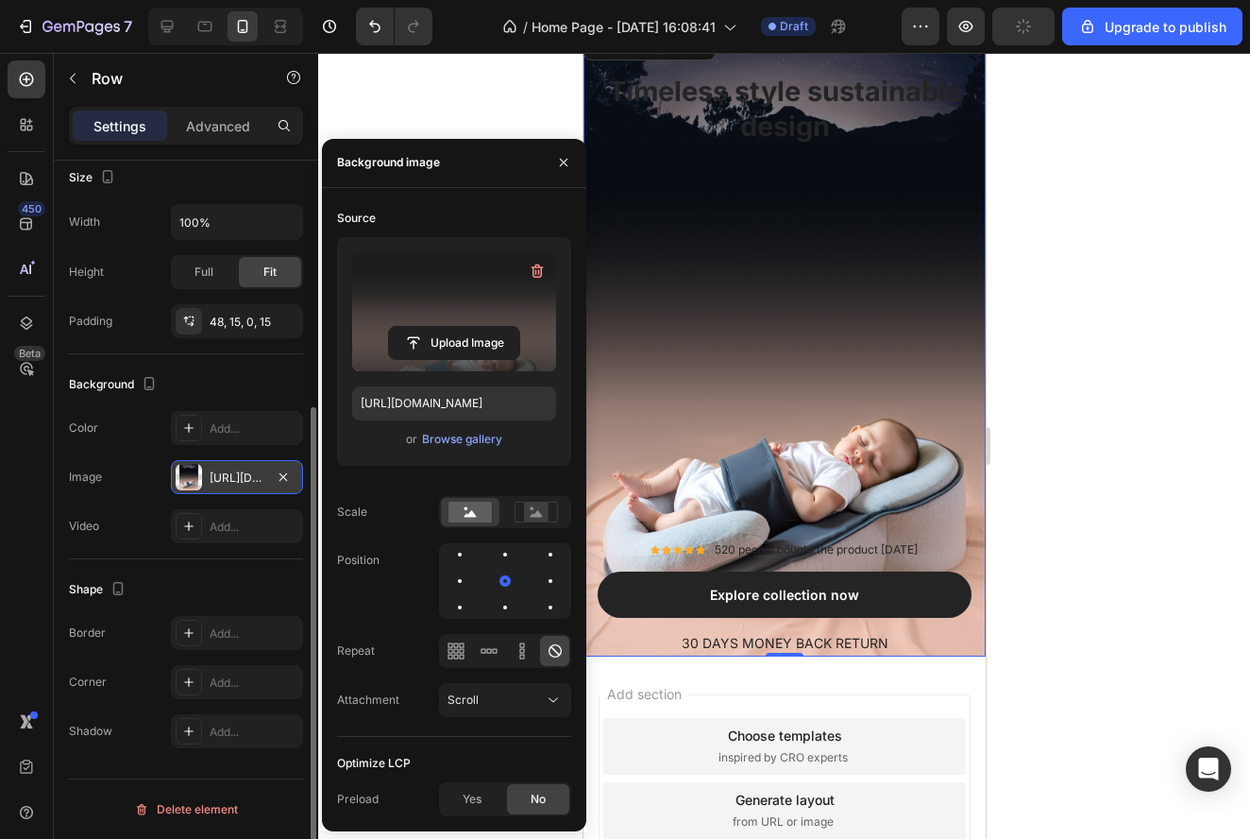
type input "[URL][DOMAIN_NAME]"
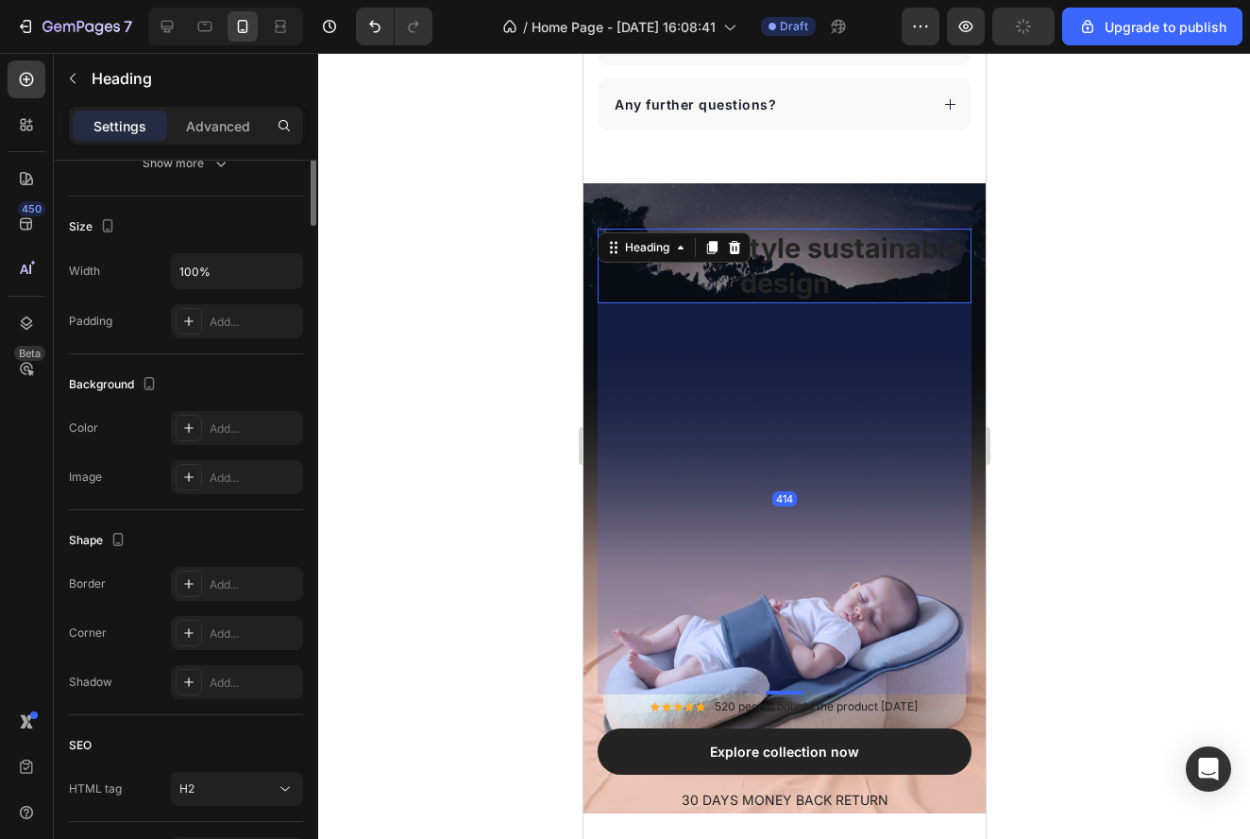
scroll to position [0, 0]
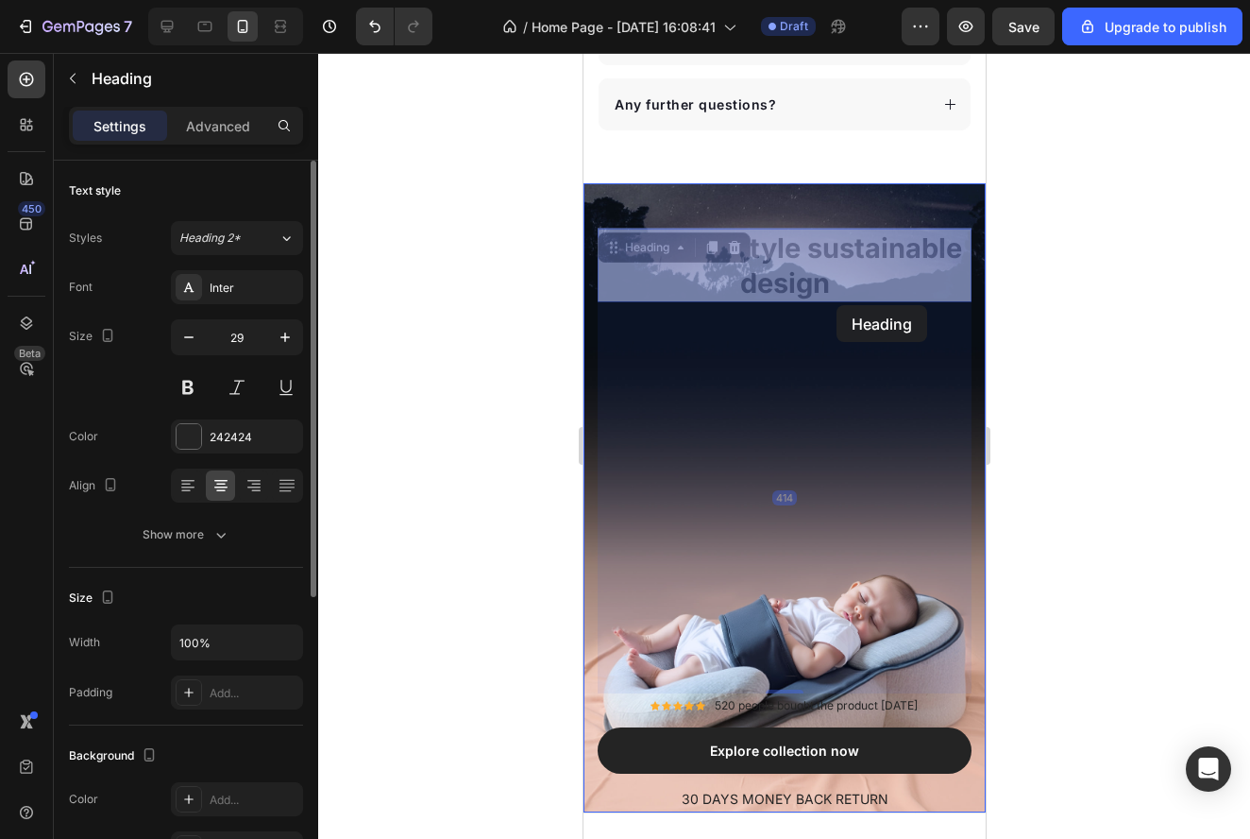
drag, startPoint x: 819, startPoint y: 278, endPoint x: 836, endPoint y: 305, distance: 32.2
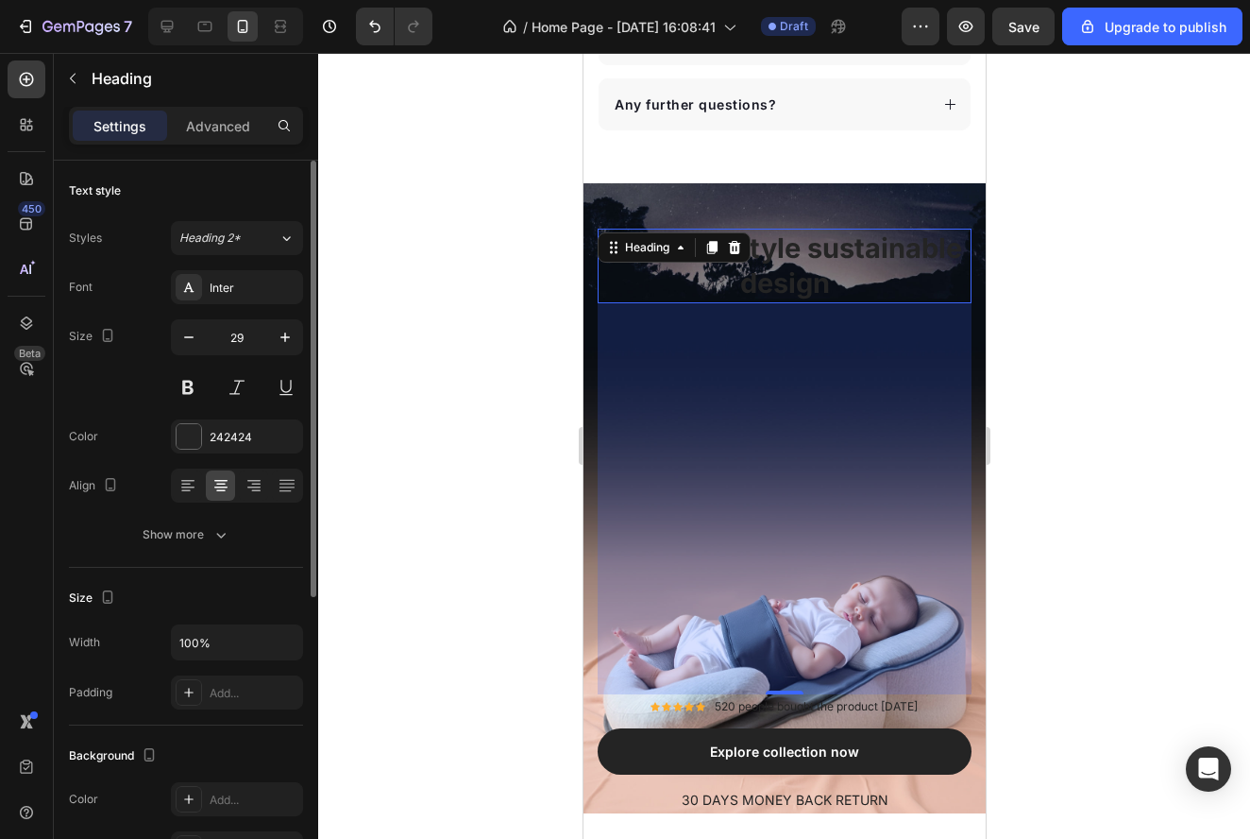
click at [849, 265] on p "Timeless style sustainable design" at bounding box center [784, 265] width 370 height 71
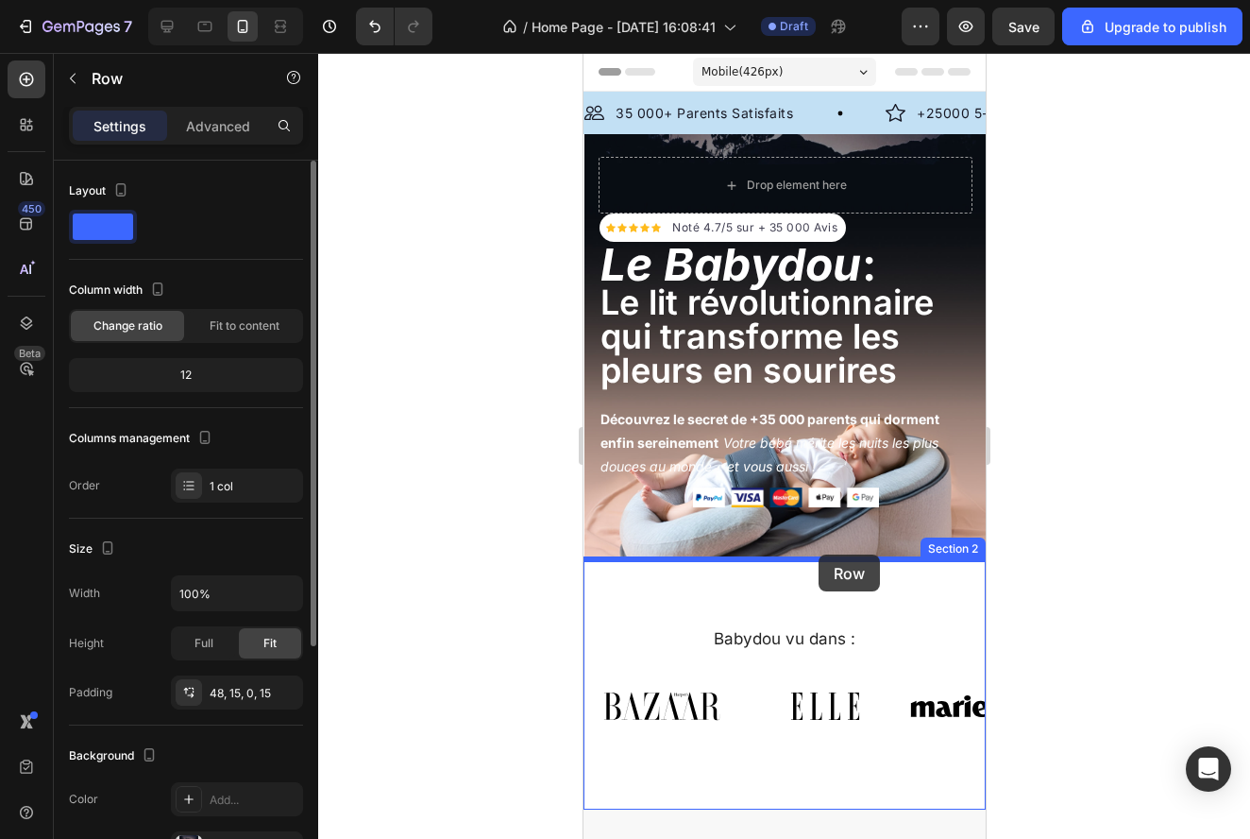
drag, startPoint x: 902, startPoint y: 212, endPoint x: 818, endPoint y: 554, distance: 352.0
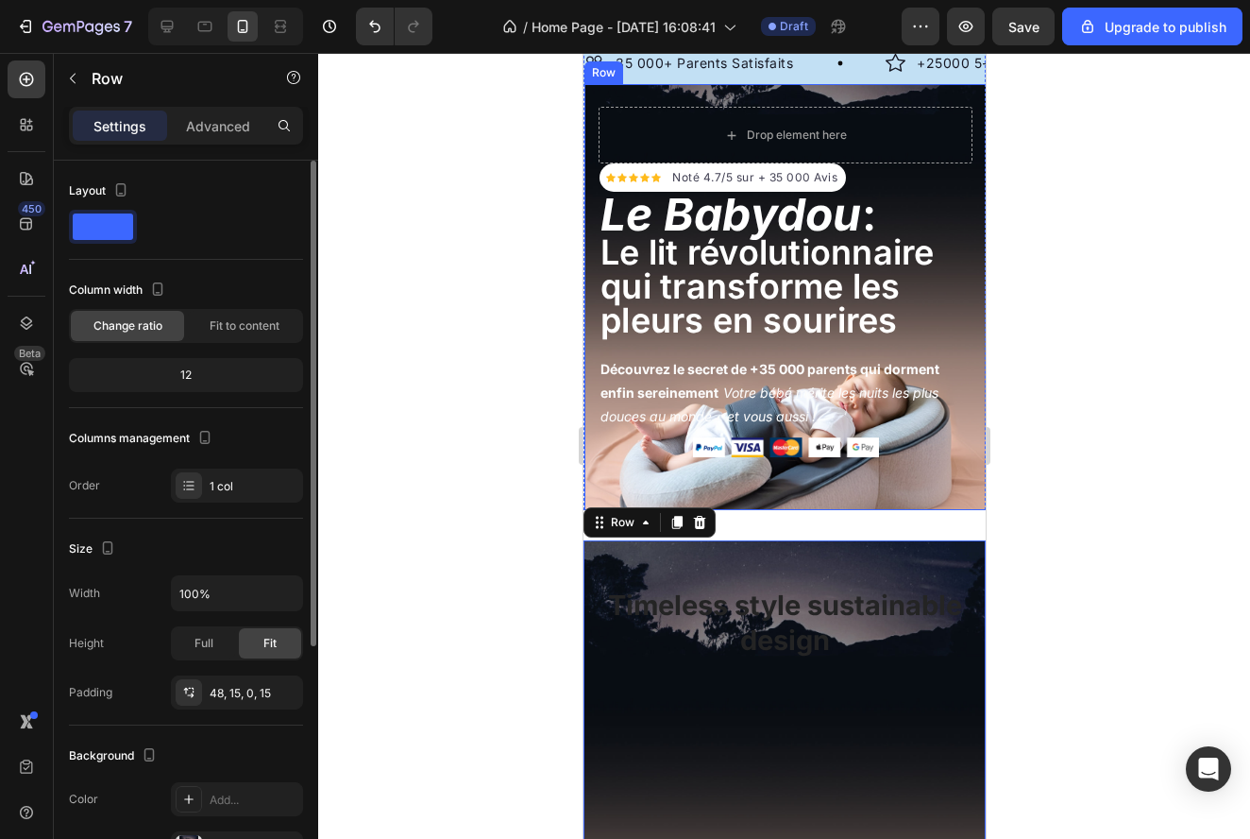
scroll to position [52, 0]
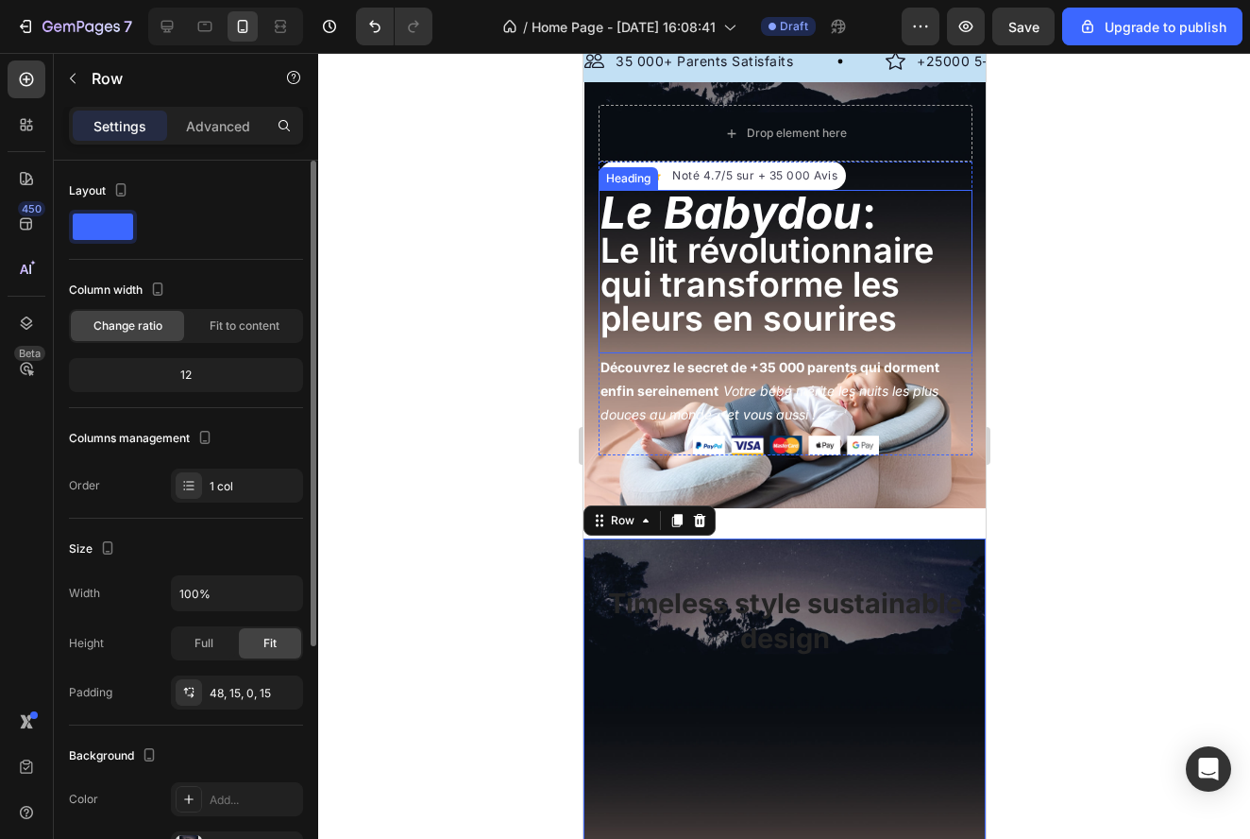
click at [815, 222] on strong "Le Babydou" at bounding box center [731, 212] width 262 height 56
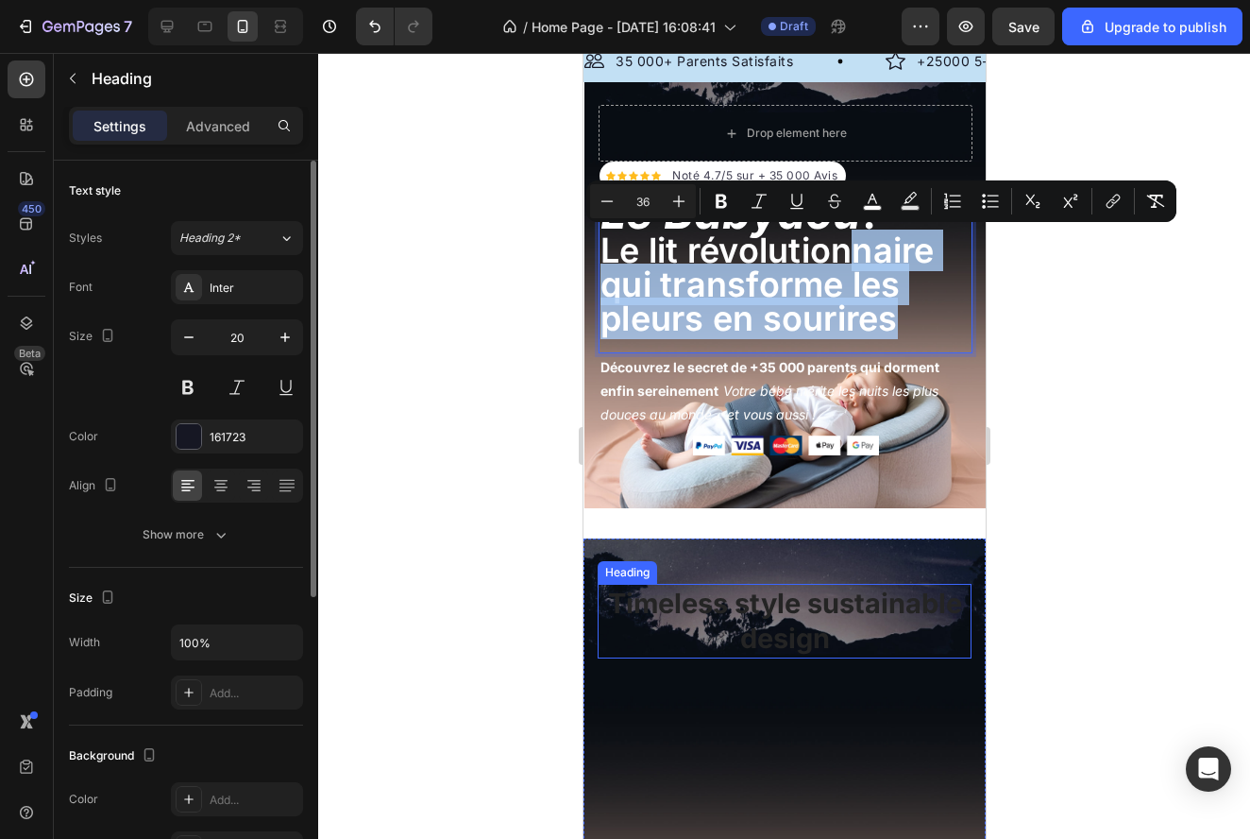
drag, startPoint x: 849, startPoint y: 248, endPoint x: 811, endPoint y: 638, distance: 391.8
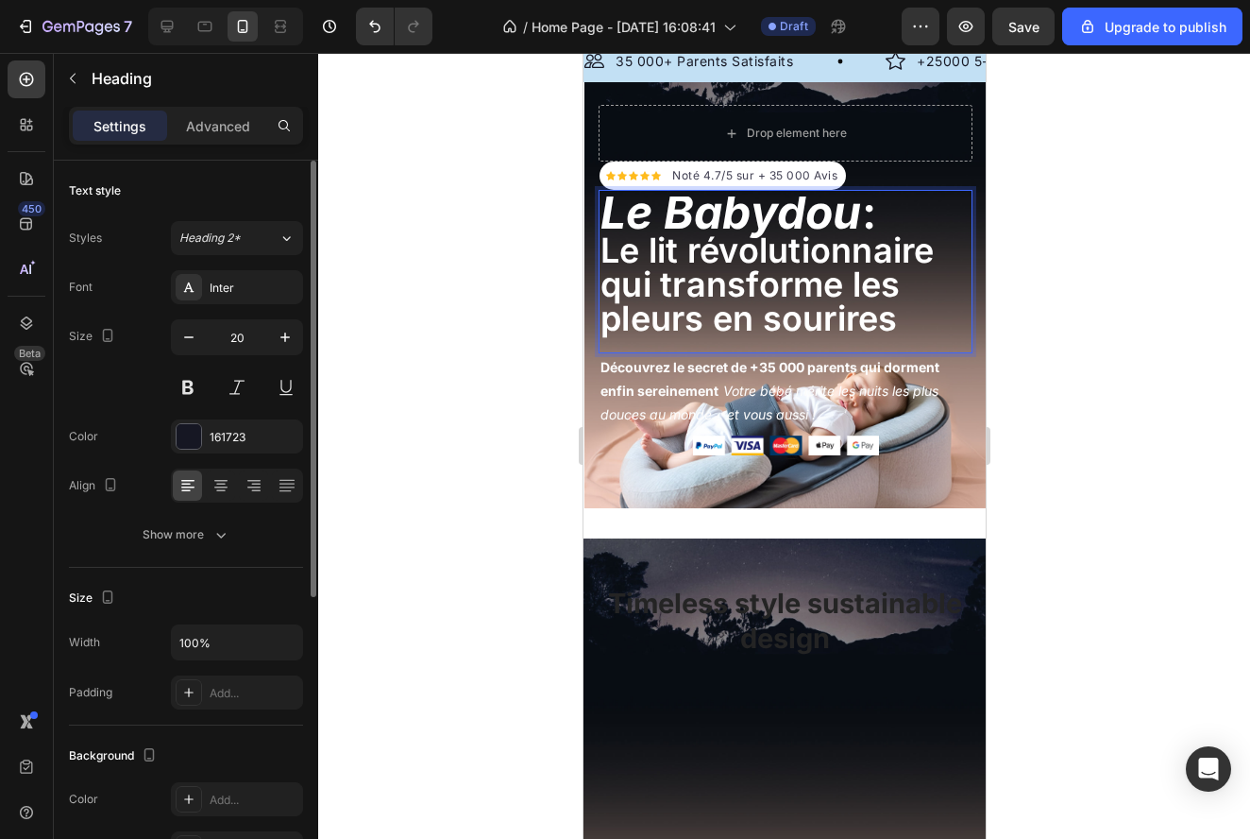
click at [903, 306] on p "Le Babydou : Le lit révolutionnaire qui transforme les pleurs en sourires" at bounding box center [785, 268] width 370 height 140
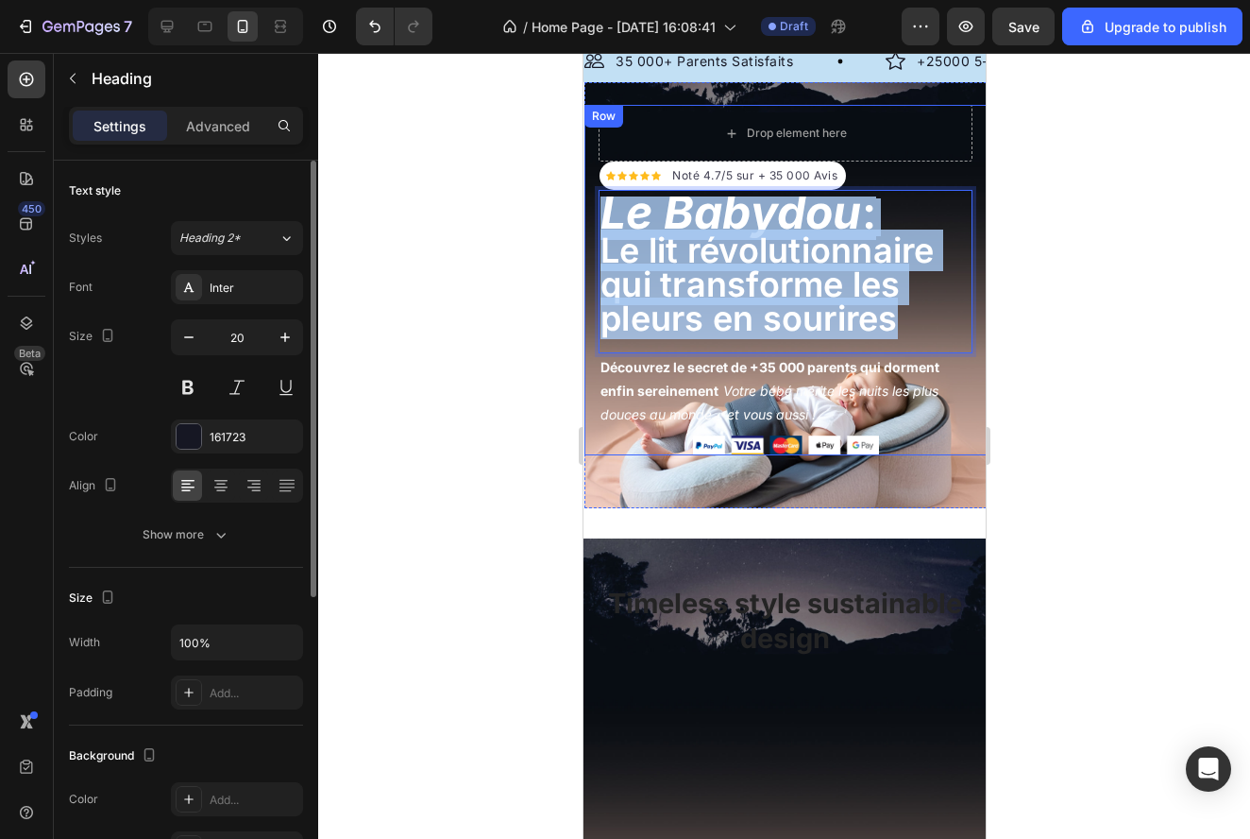
drag, startPoint x: 908, startPoint y: 316, endPoint x: 584, endPoint y: 195, distance: 346.6
click at [584, 195] on div "Icon Icon Icon Icon Icon Icon List Hoz Noté 4.7/5 sur + 35 000 Avis Text block …" at bounding box center [785, 280] width 402 height 350
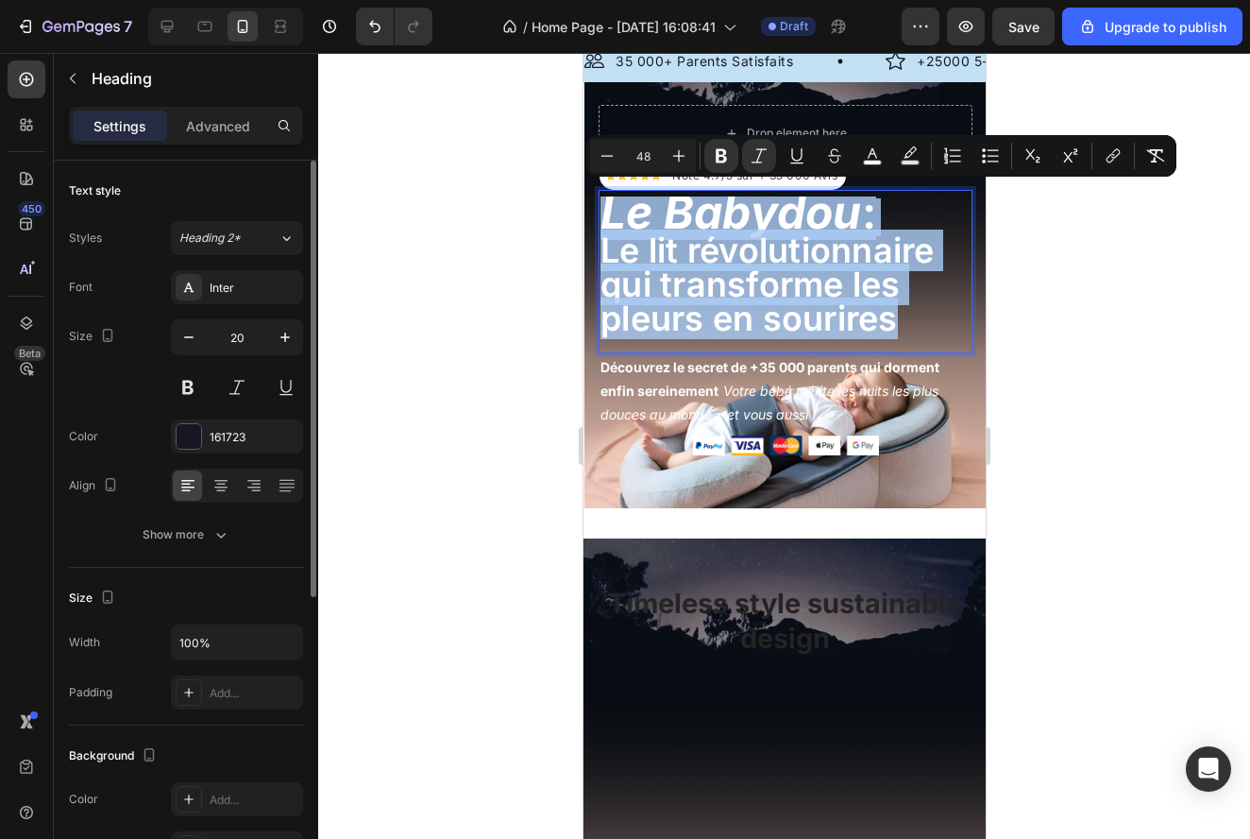
copy p "Le Babydou : Le lit révolutionnaire qui transforme les pleurs en sourires"
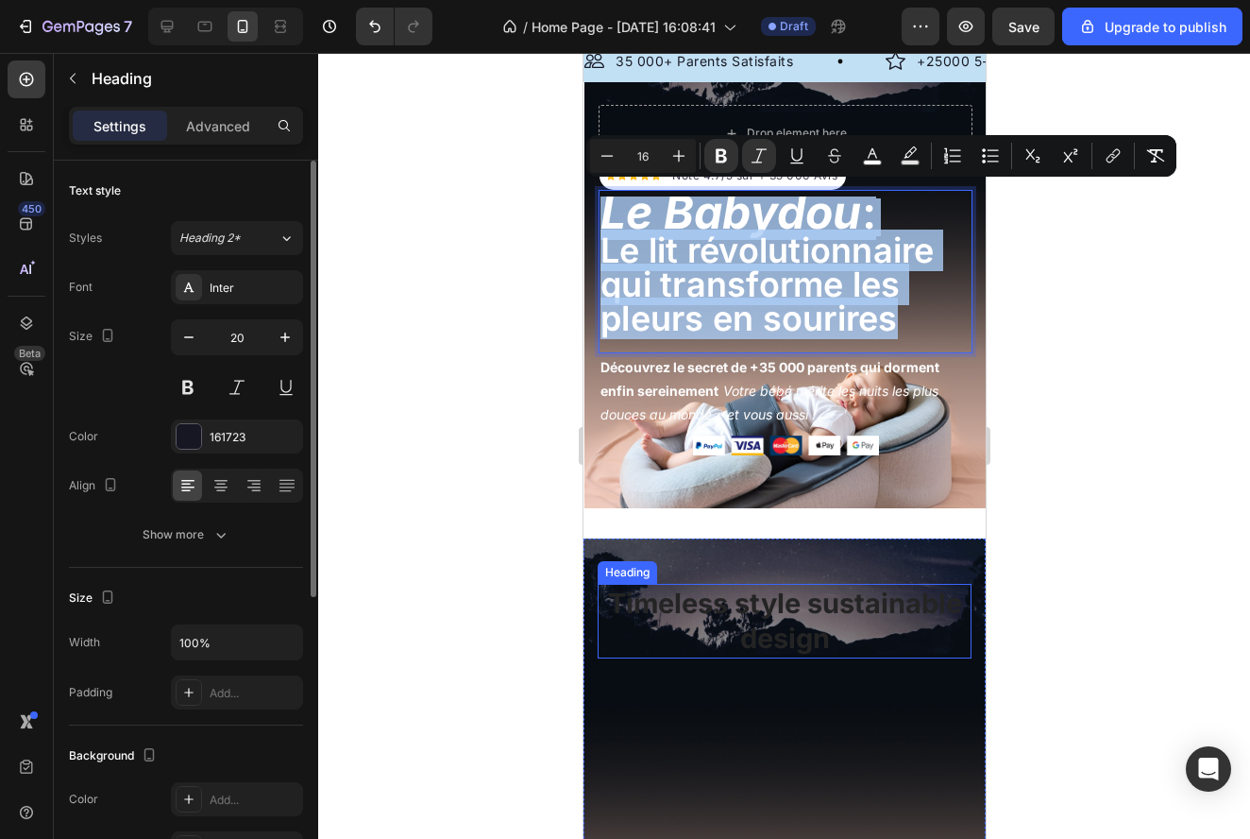
click at [733, 632] on p "Timeless style sustainable design" at bounding box center [784, 620] width 370 height 71
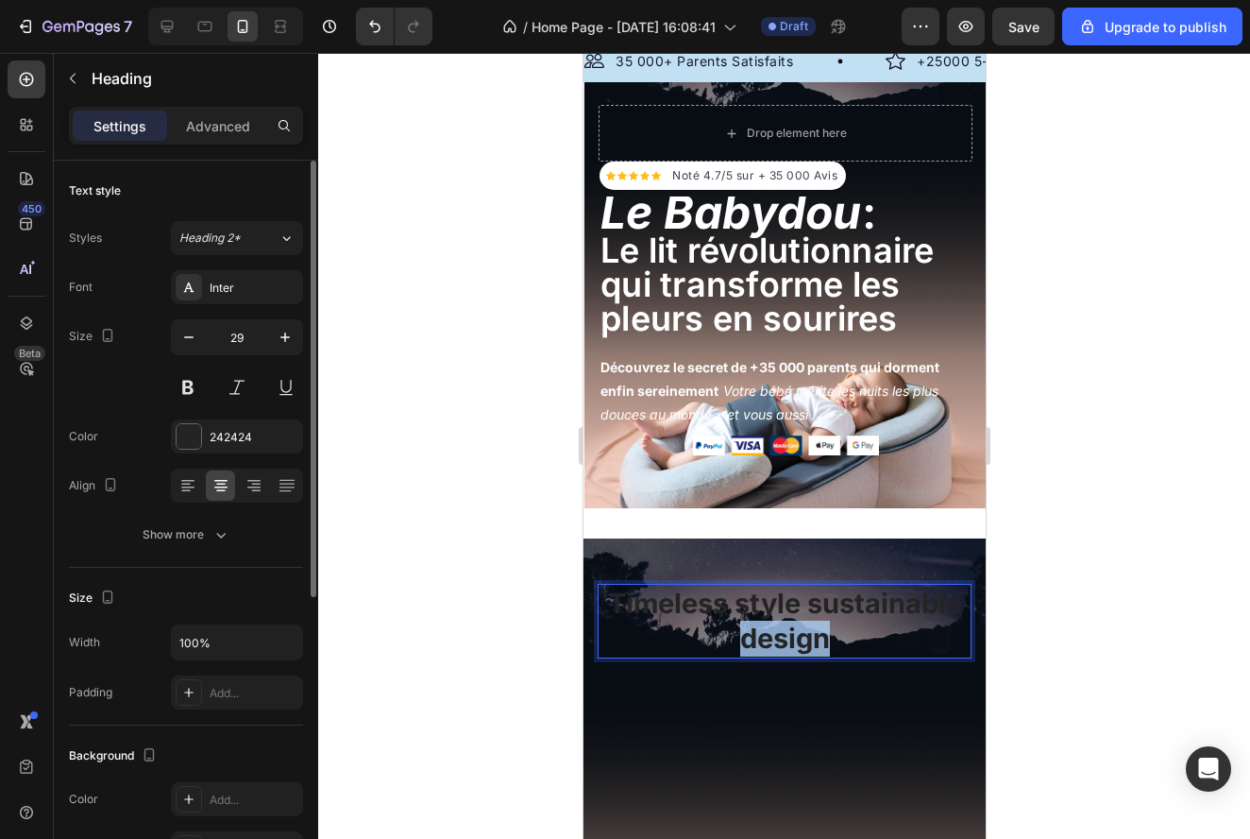
click at [733, 632] on p "Timeless style sustainable design" at bounding box center [784, 620] width 370 height 71
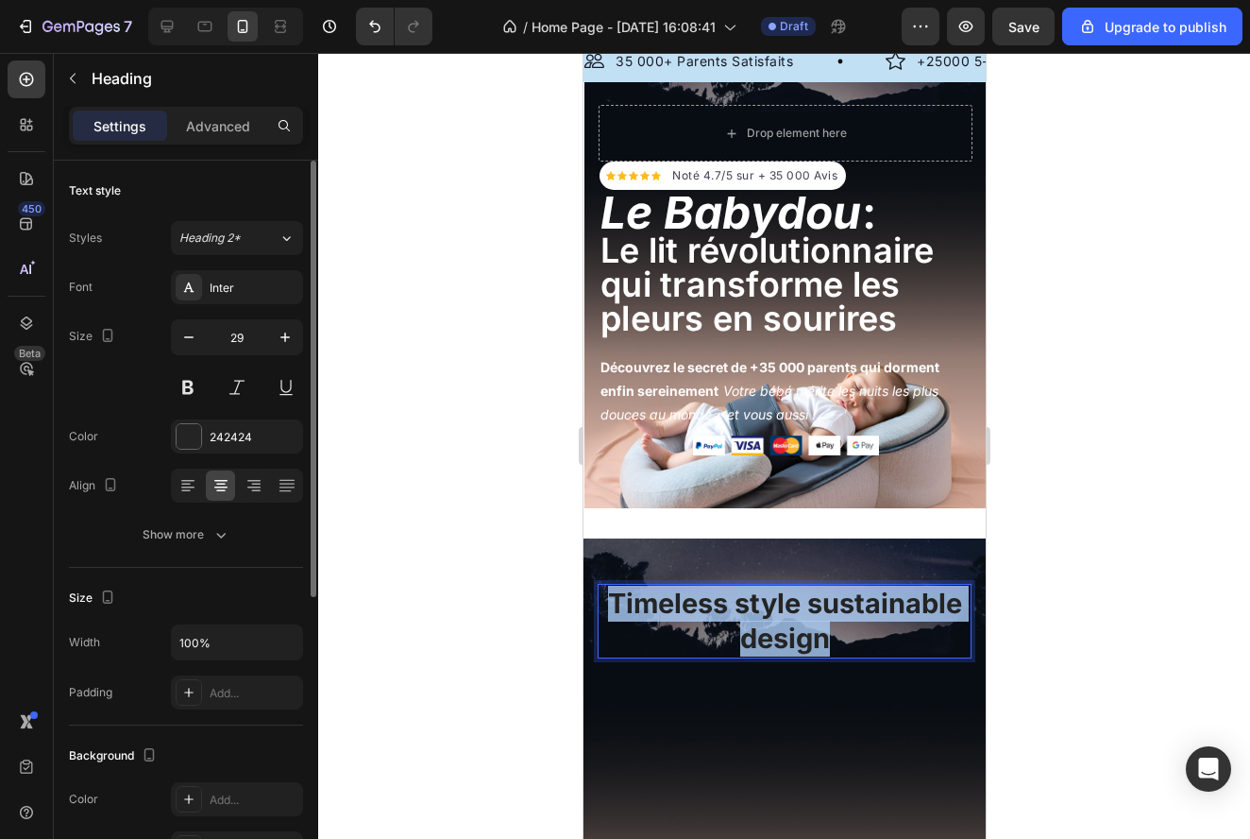
click at [733, 632] on p "Timeless style sustainable design" at bounding box center [784, 620] width 370 height 71
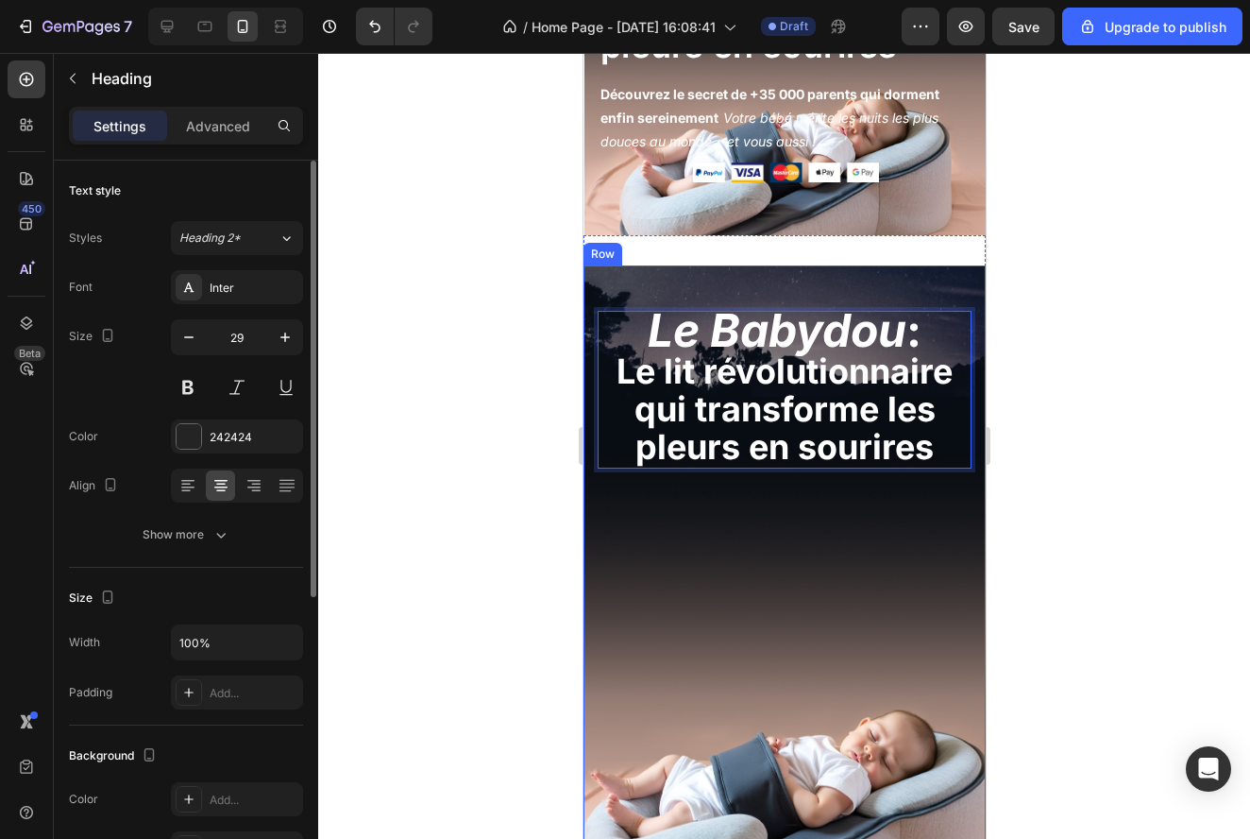
scroll to position [327, 0]
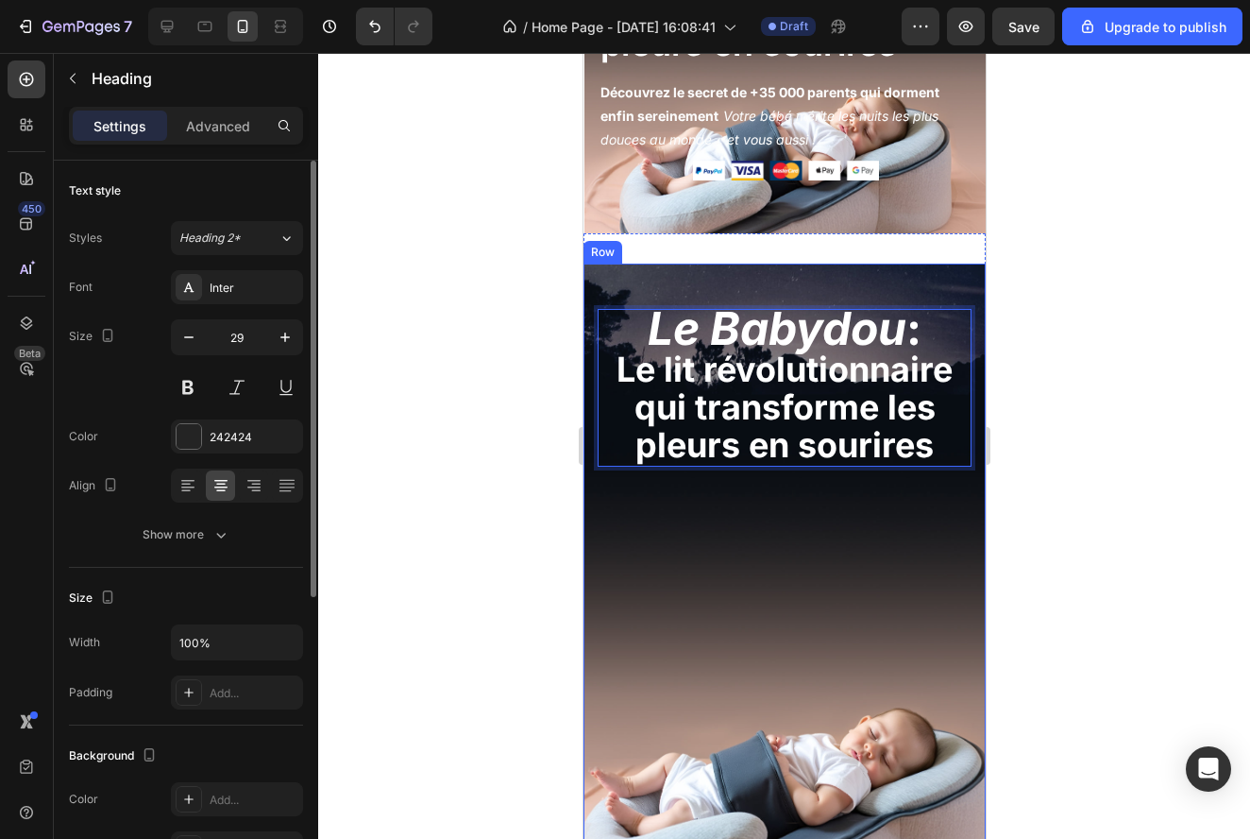
click at [1025, 608] on div at bounding box center [784, 446] width 932 height 786
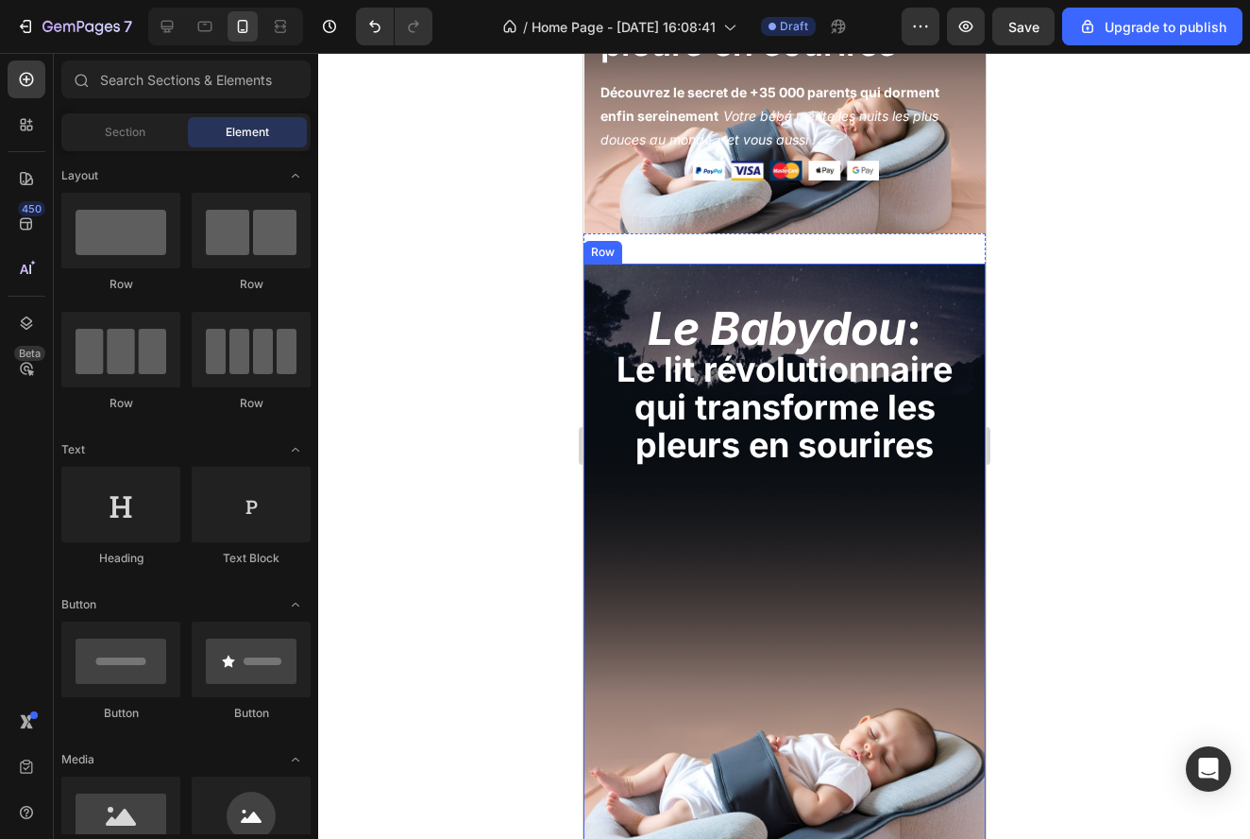
click at [1025, 608] on div at bounding box center [784, 446] width 932 height 786
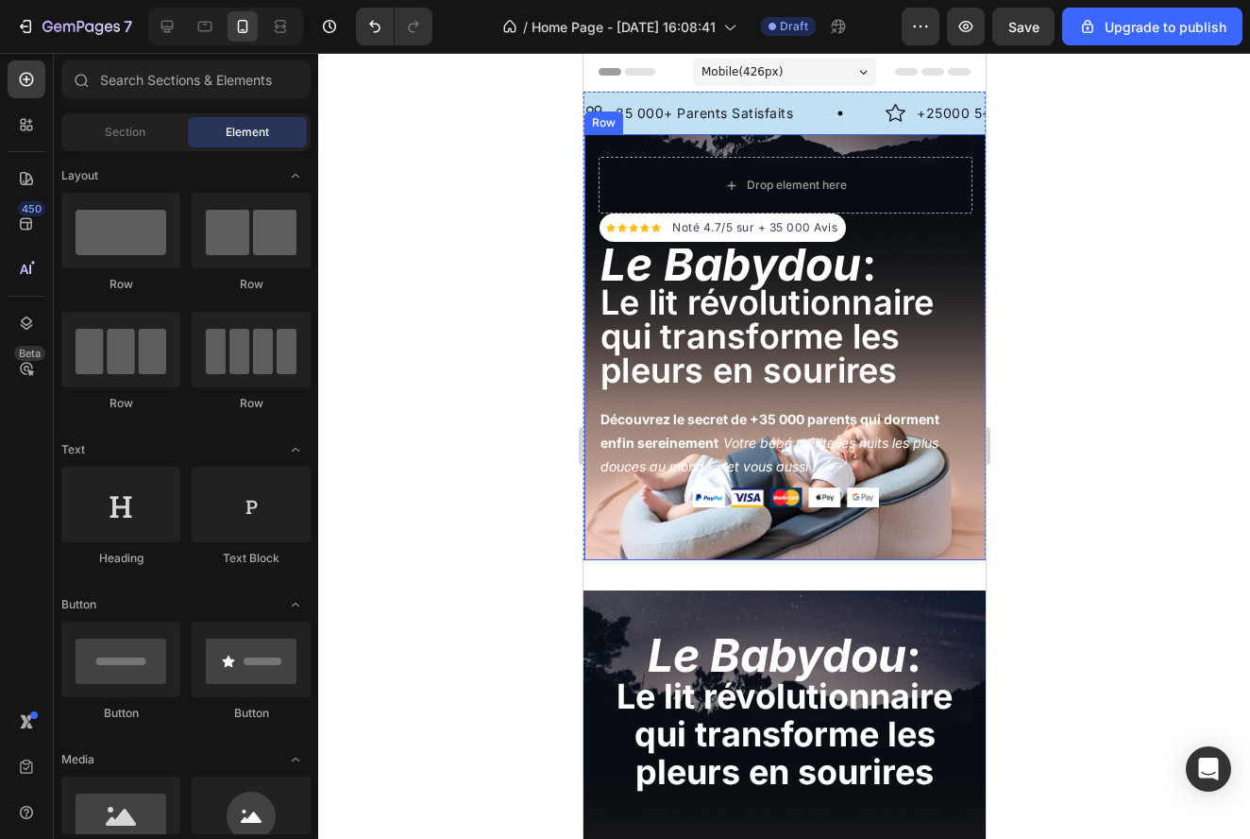
scroll to position [0, 0]
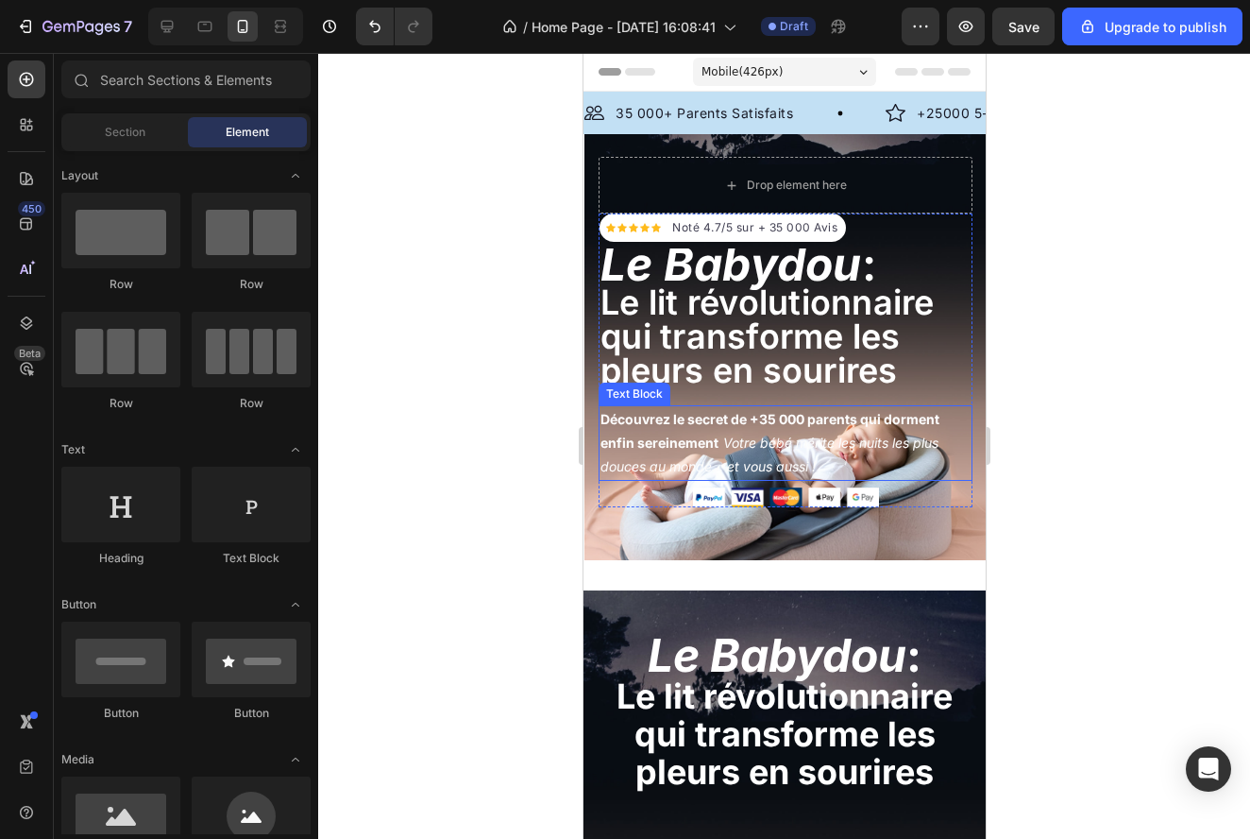
click at [834, 462] on p "Découvrez le secret de +35 000 parents qui dorment enfin sereinement Votre bébé…" at bounding box center [785, 443] width 370 height 72
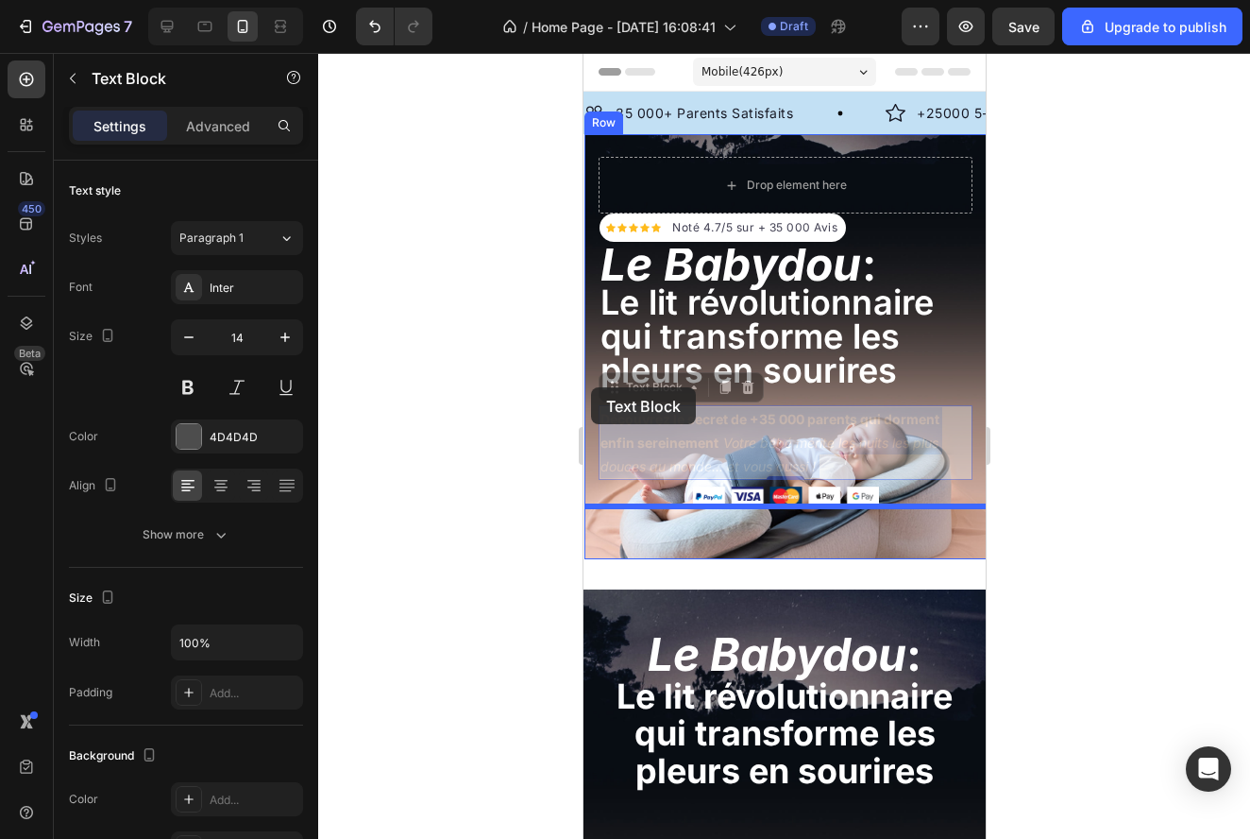
drag, startPoint x: 834, startPoint y: 465, endPoint x: 603, endPoint y: 410, distance: 236.8
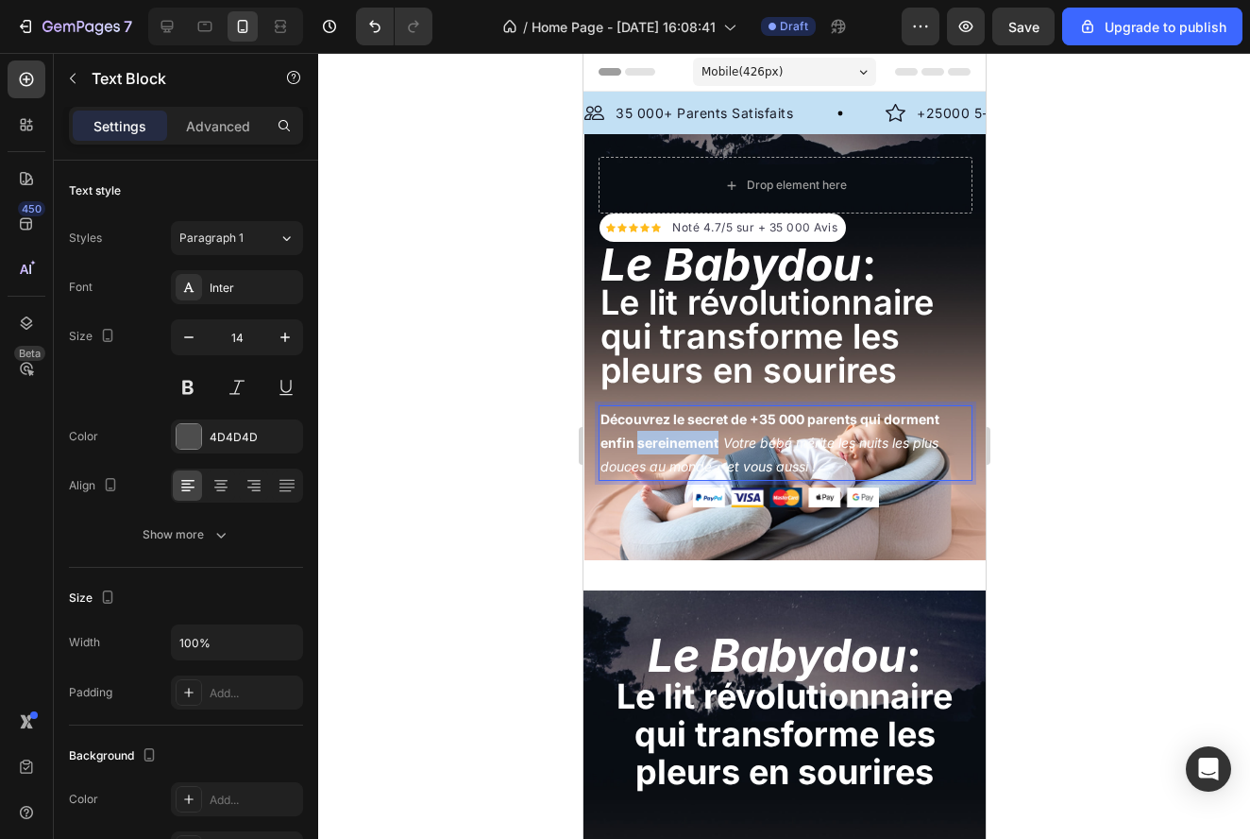
click at [687, 433] on p "Découvrez le secret de +35 000 parents qui dorment enfin sereinement Votre bébé…" at bounding box center [785, 443] width 370 height 72
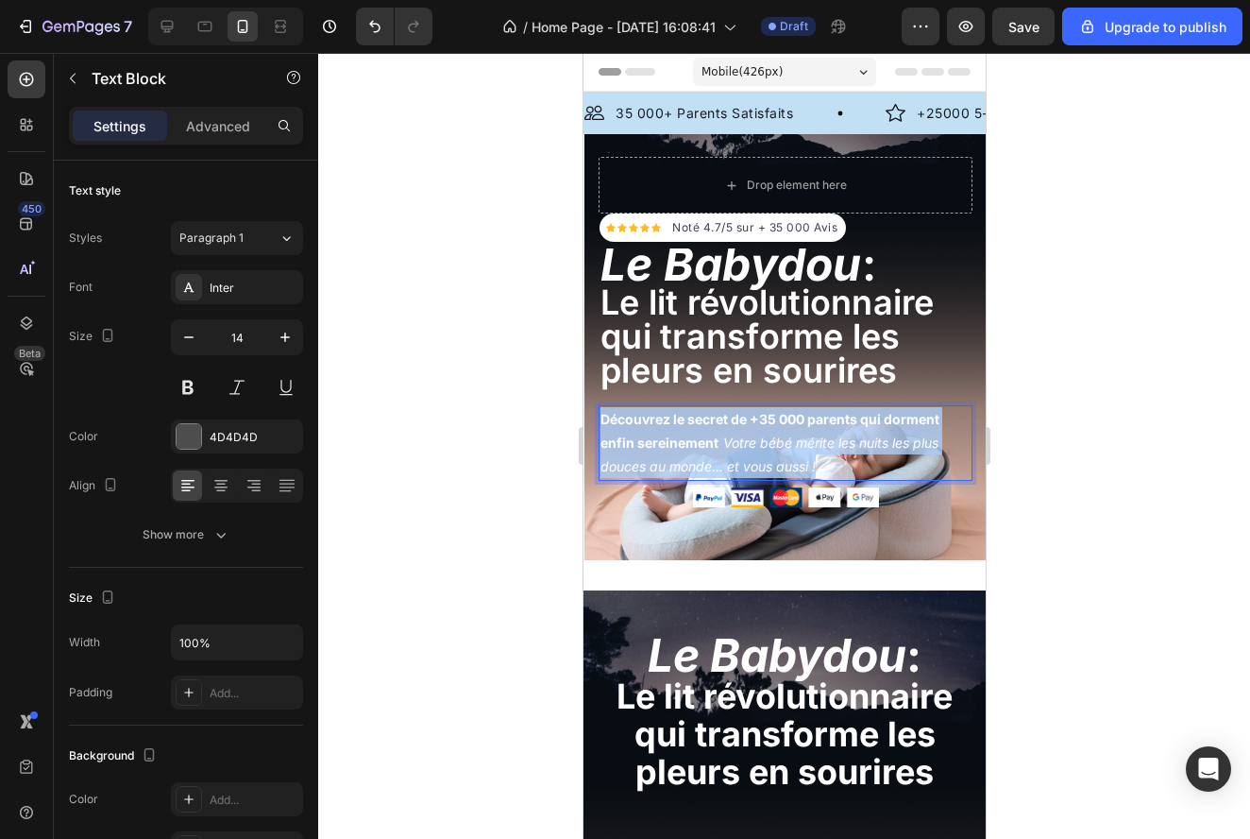
click at [687, 433] on p "Découvrez le secret de +35 000 parents qui dorment enfin sereinement Votre bébé…" at bounding box center [785, 443] width 370 height 72
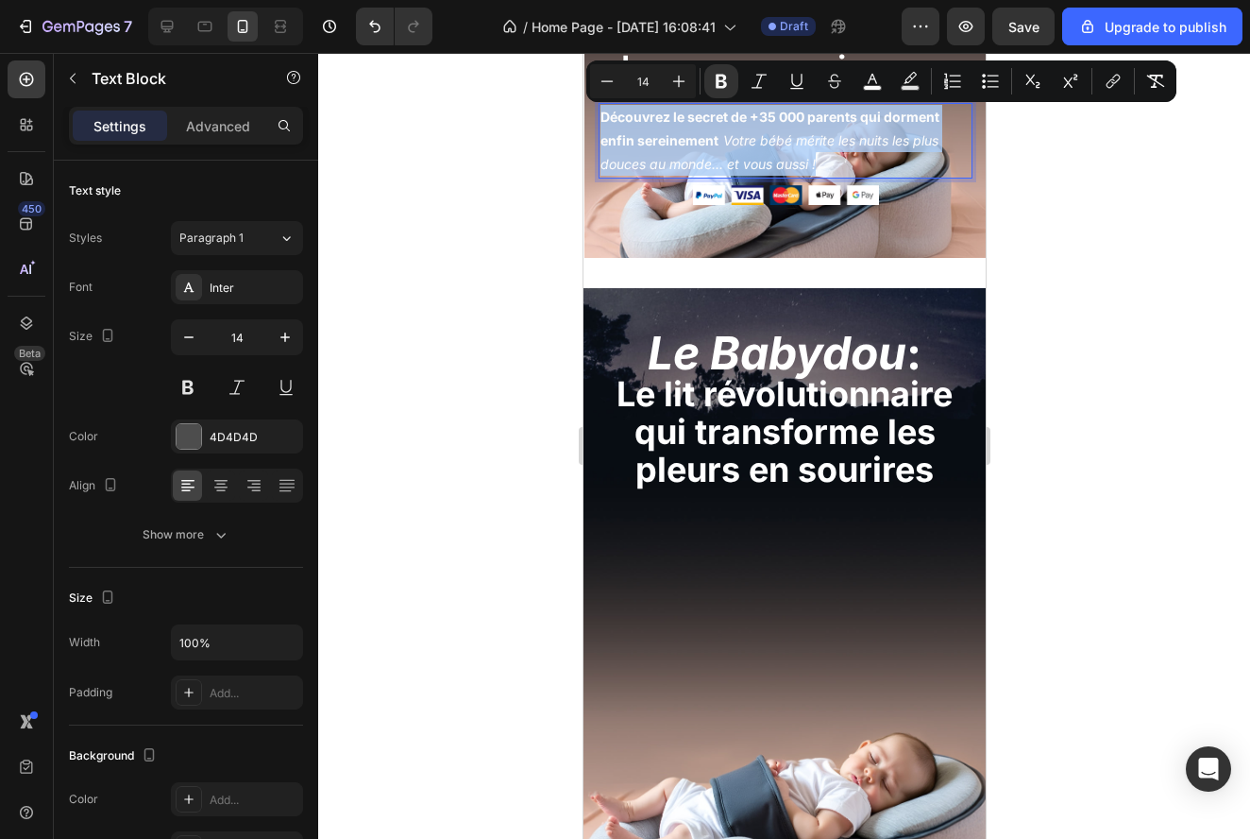
scroll to position [863, 0]
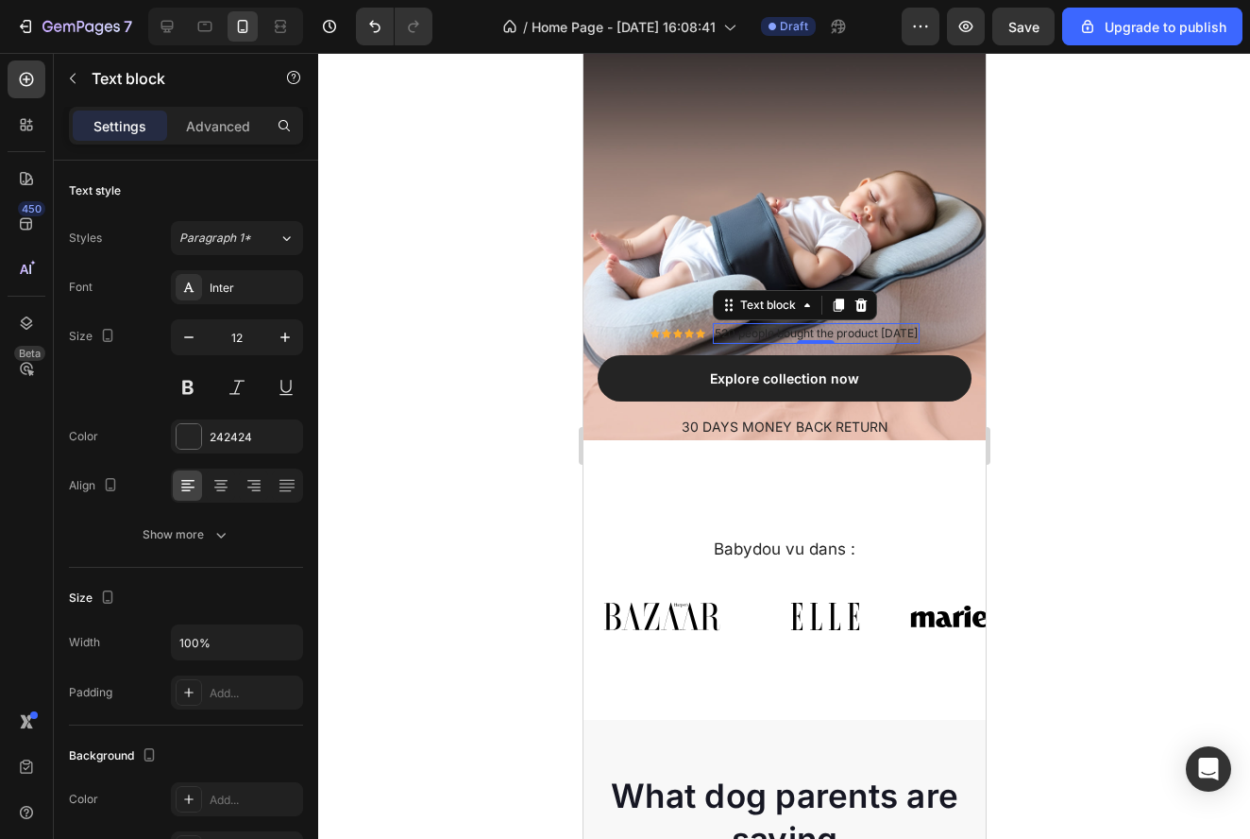
click at [805, 337] on div "520 people bought the product [DATE] Text block 0" at bounding box center [815, 333] width 207 height 21
click at [805, 340] on div at bounding box center [815, 342] width 38 height 4
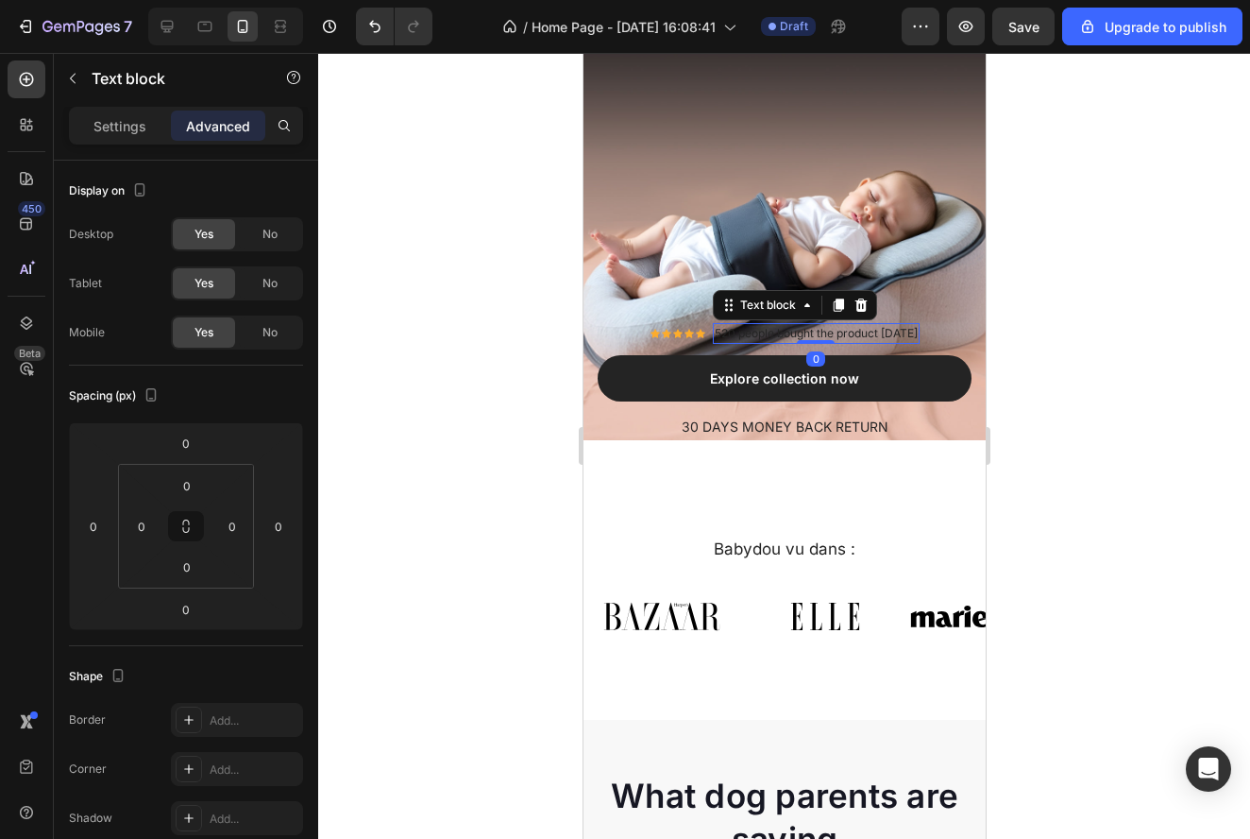
click at [805, 340] on div at bounding box center [815, 342] width 38 height 4
click at [810, 331] on p "520 people bought the product [DATE]" at bounding box center [815, 333] width 203 height 17
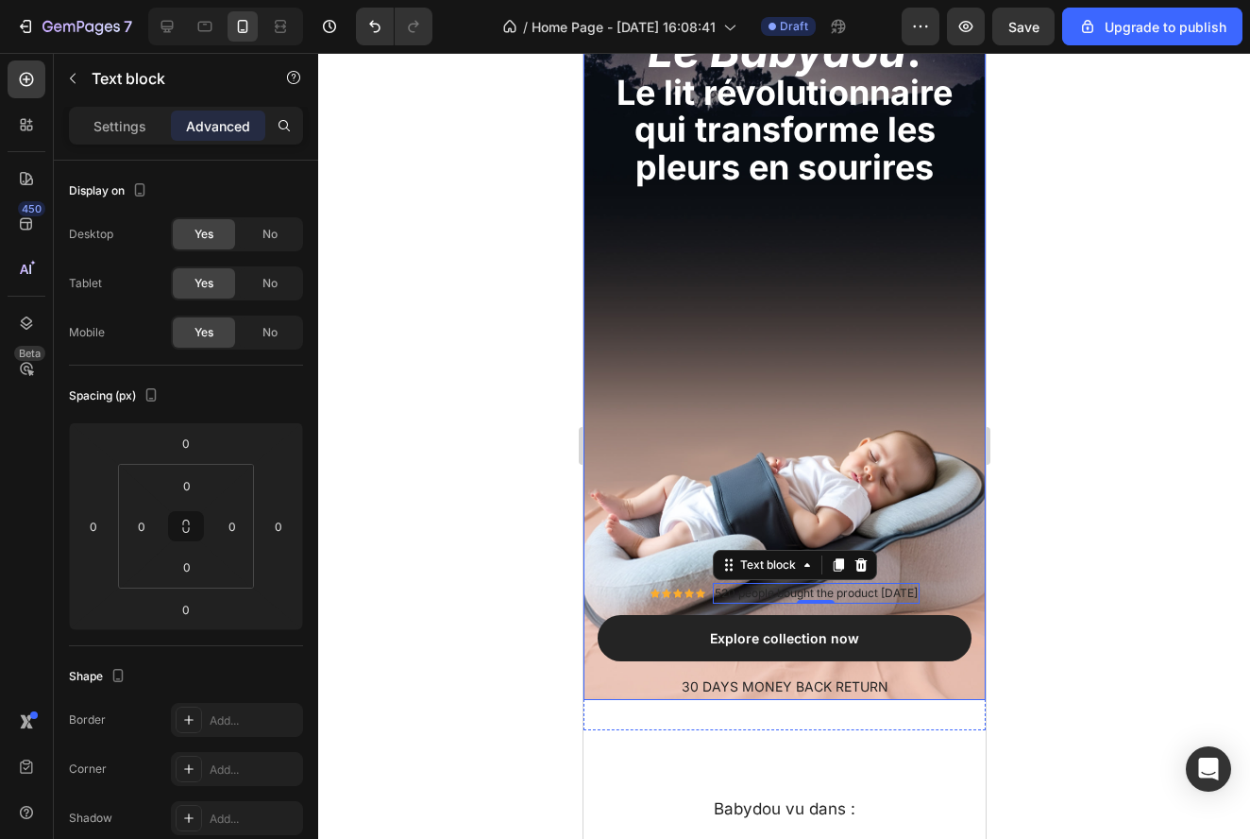
scroll to position [572, 0]
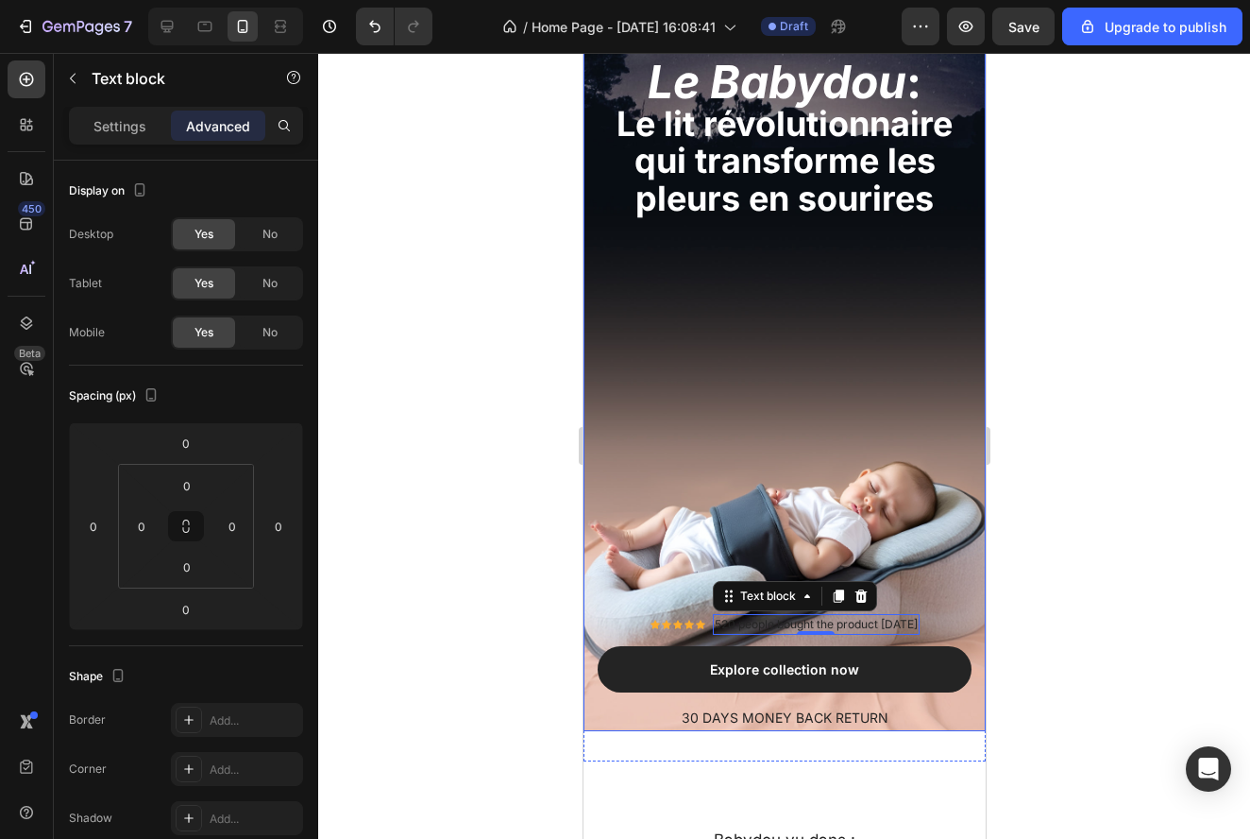
click at [783, 282] on div "⁠⁠⁠⁠⁠⁠⁠ Le Babydou : Le lit révolutionnaire qui transforme les pleurs en sourir…" at bounding box center [784, 396] width 374 height 669
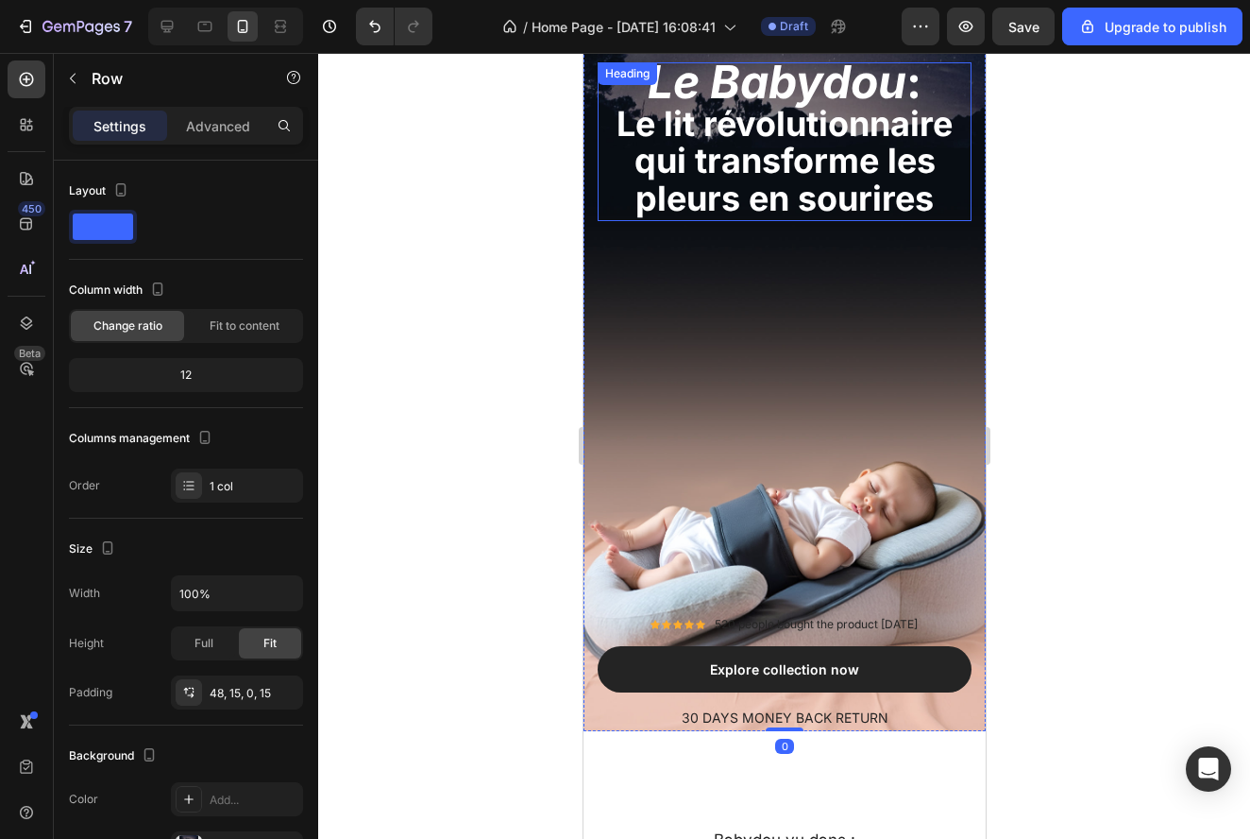
click at [771, 144] on span "Le lit révolutionnaire qui transforme les pleurs en sourires" at bounding box center [784, 161] width 336 height 116
click at [777, 388] on div "⁠⁠⁠⁠⁠⁠⁠ Le Babydou : Le lit révolutionnaire qui transforme les pleurs en sourir…" at bounding box center [784, 396] width 374 height 669
click at [783, 198] on span "Le lit révolutionnaire qui transforme les pleurs en sourires" at bounding box center [784, 161] width 336 height 116
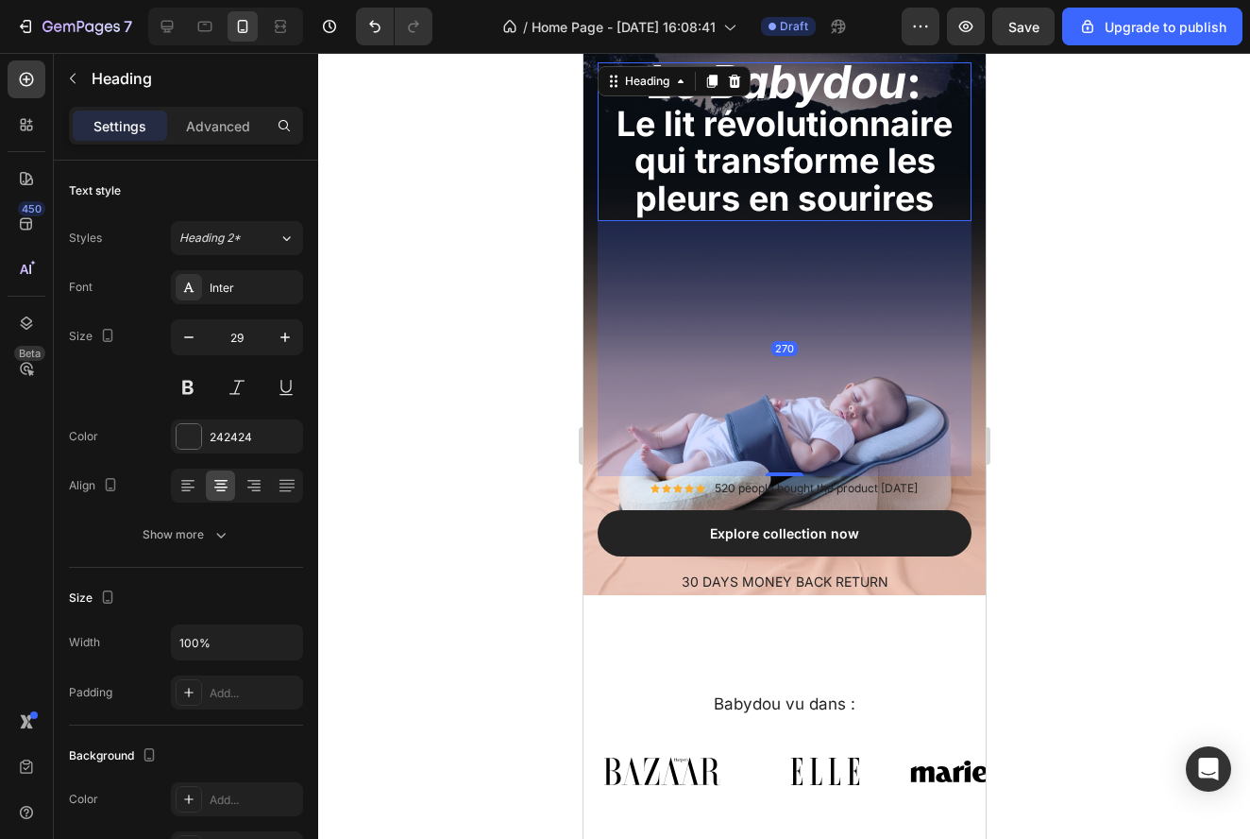
drag, startPoint x: 790, startPoint y: 607, endPoint x: 804, endPoint y: 470, distance: 137.6
click at [804, 221] on div "270" at bounding box center [784, 221] width 374 height 0
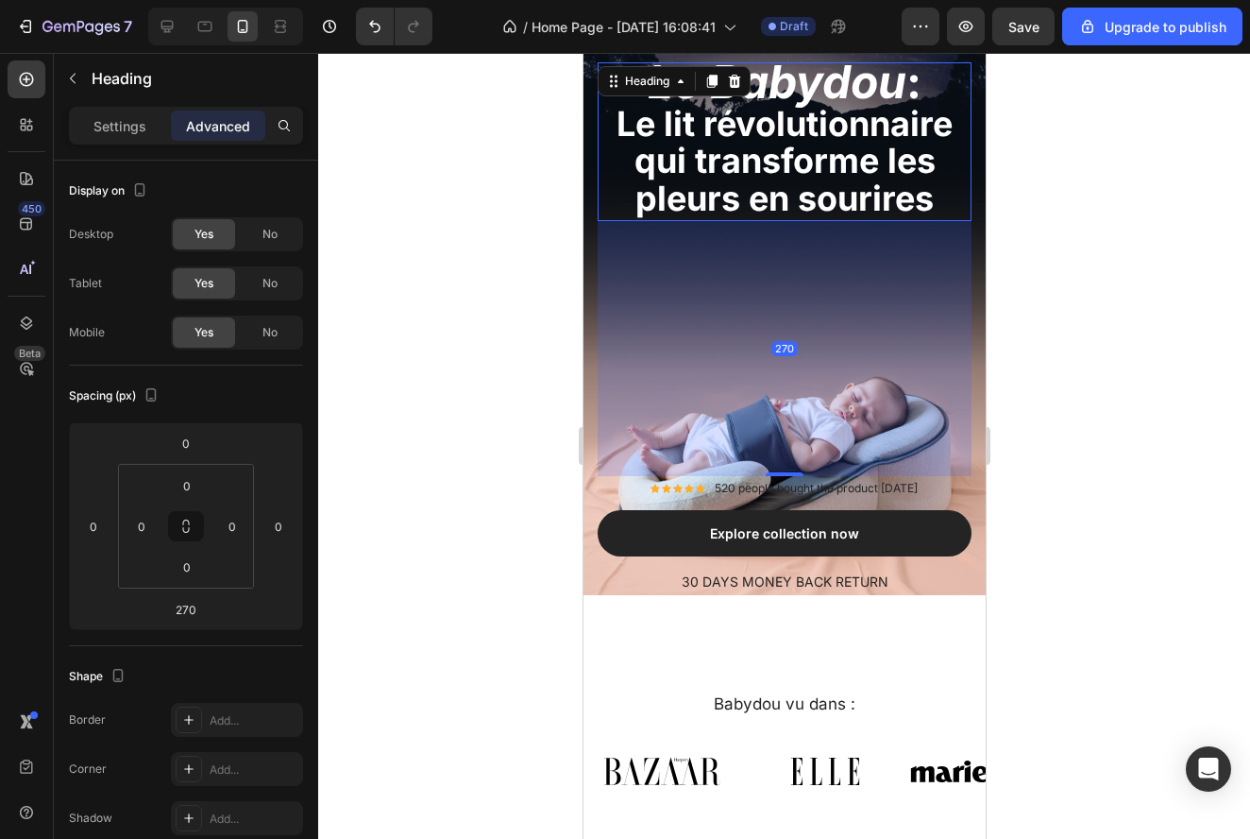
click at [1042, 497] on div at bounding box center [784, 446] width 932 height 786
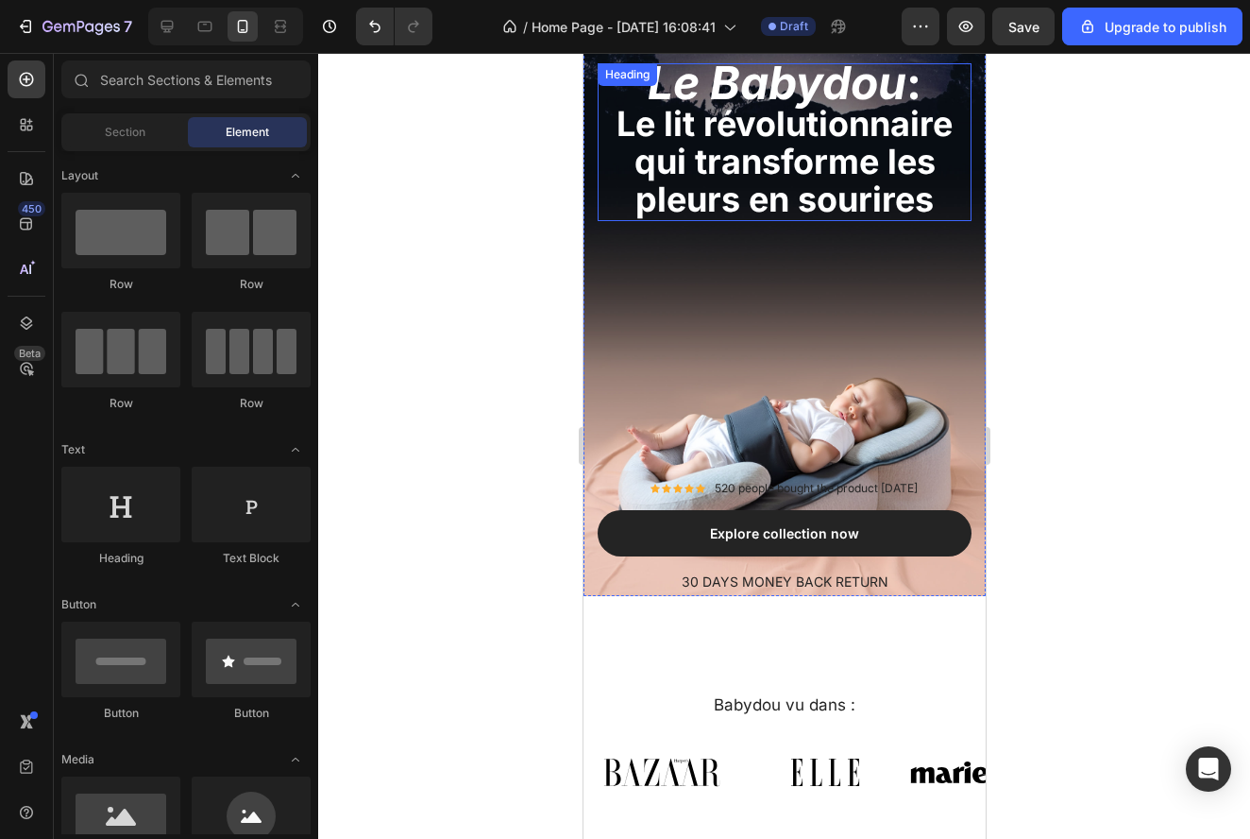
scroll to position [411, 0]
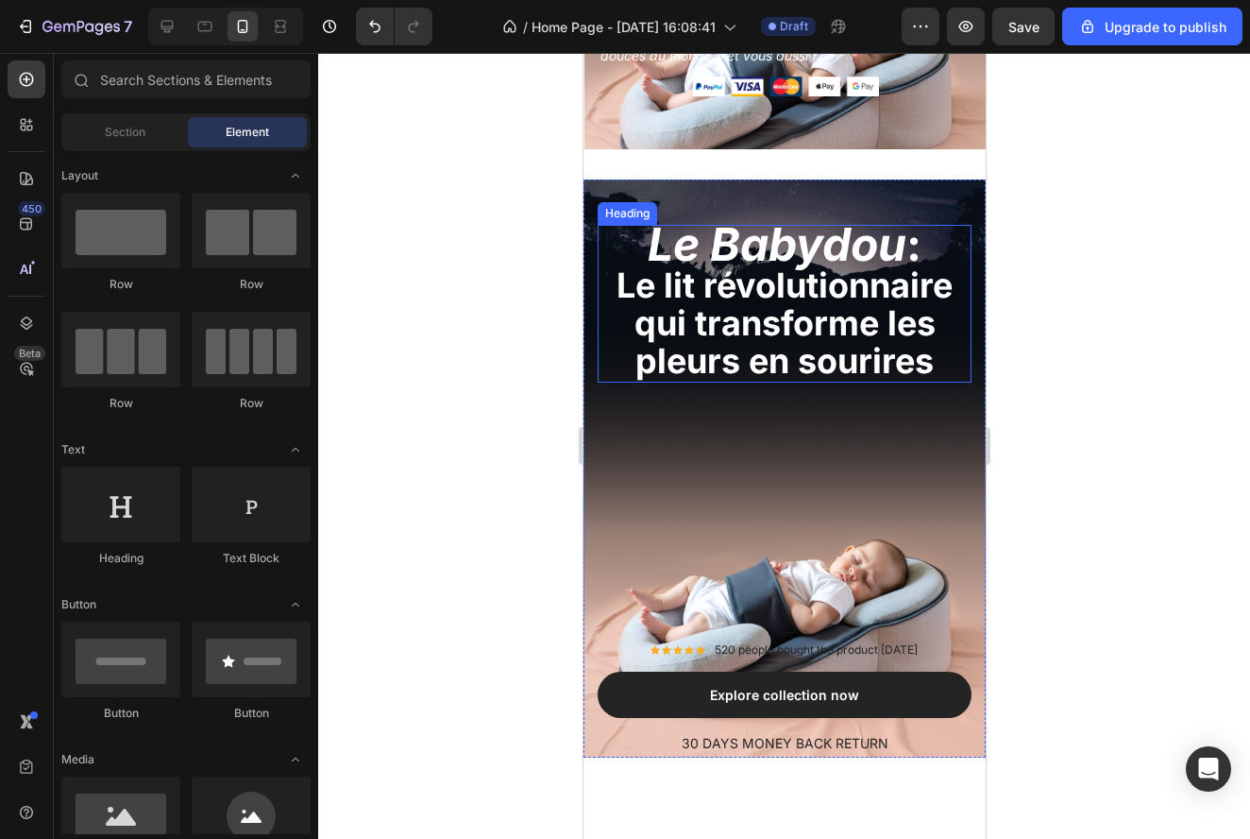
click at [770, 304] on span "Le lit révolutionnaire qui transforme les pleurs en sourires" at bounding box center [784, 322] width 336 height 116
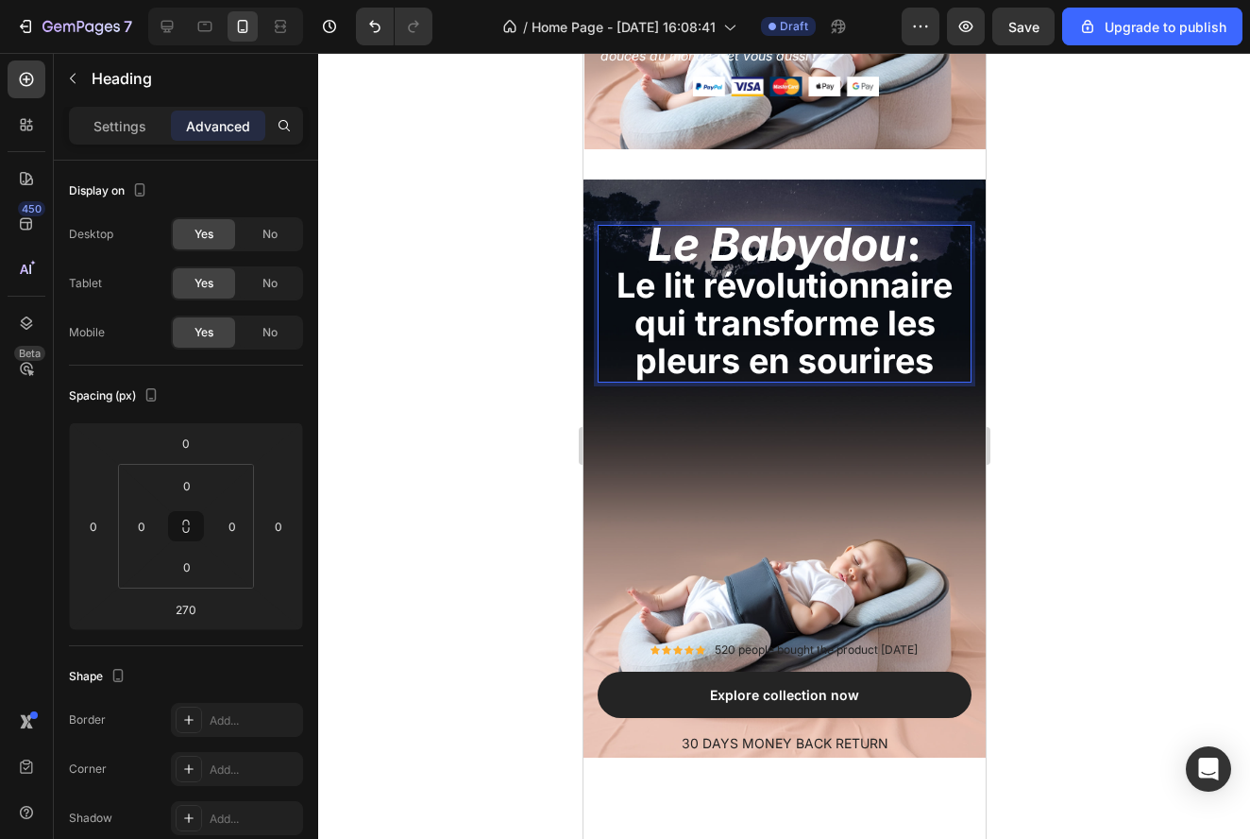
click at [707, 325] on span "Le lit révolutionnaire qui transforme les pleurs en sourires" at bounding box center [784, 322] width 336 height 116
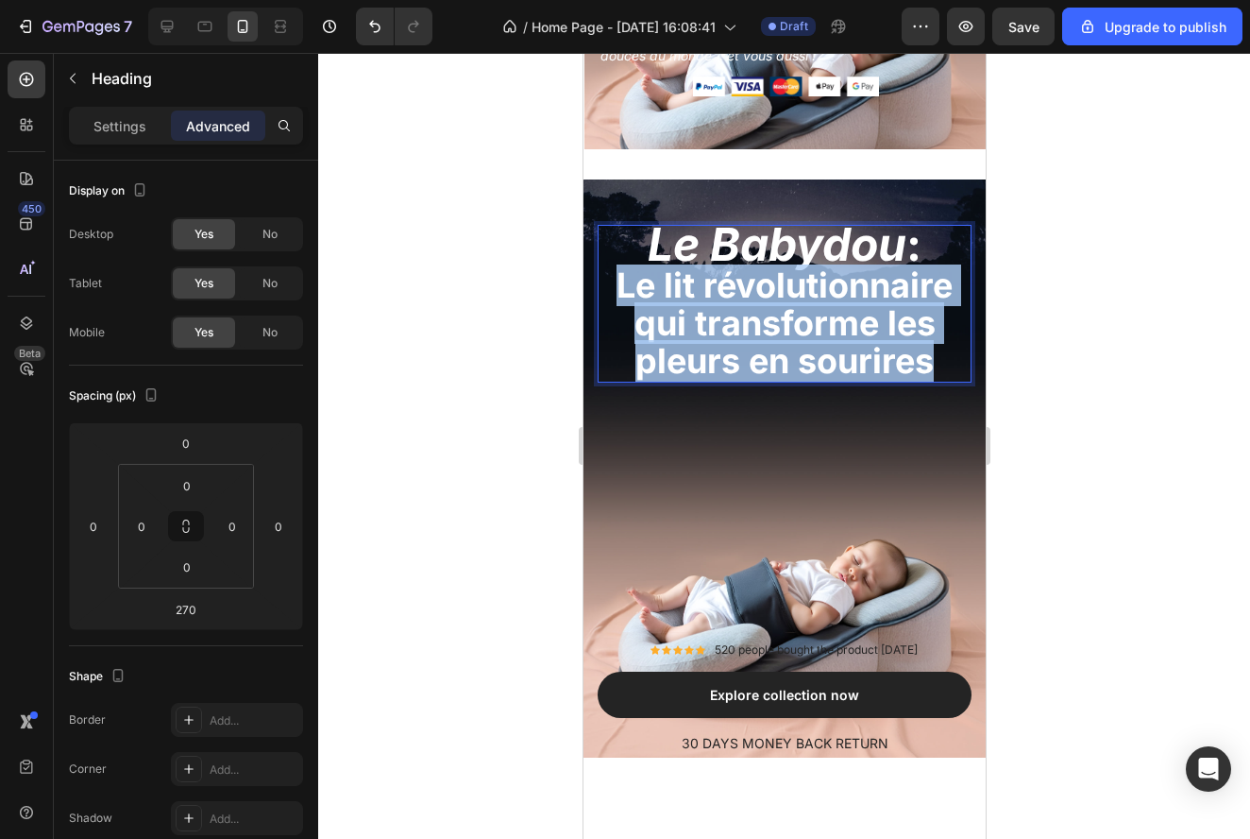
click at [707, 325] on span "Le lit révolutionnaire qui transforme les pleurs en sourires" at bounding box center [784, 322] width 336 height 116
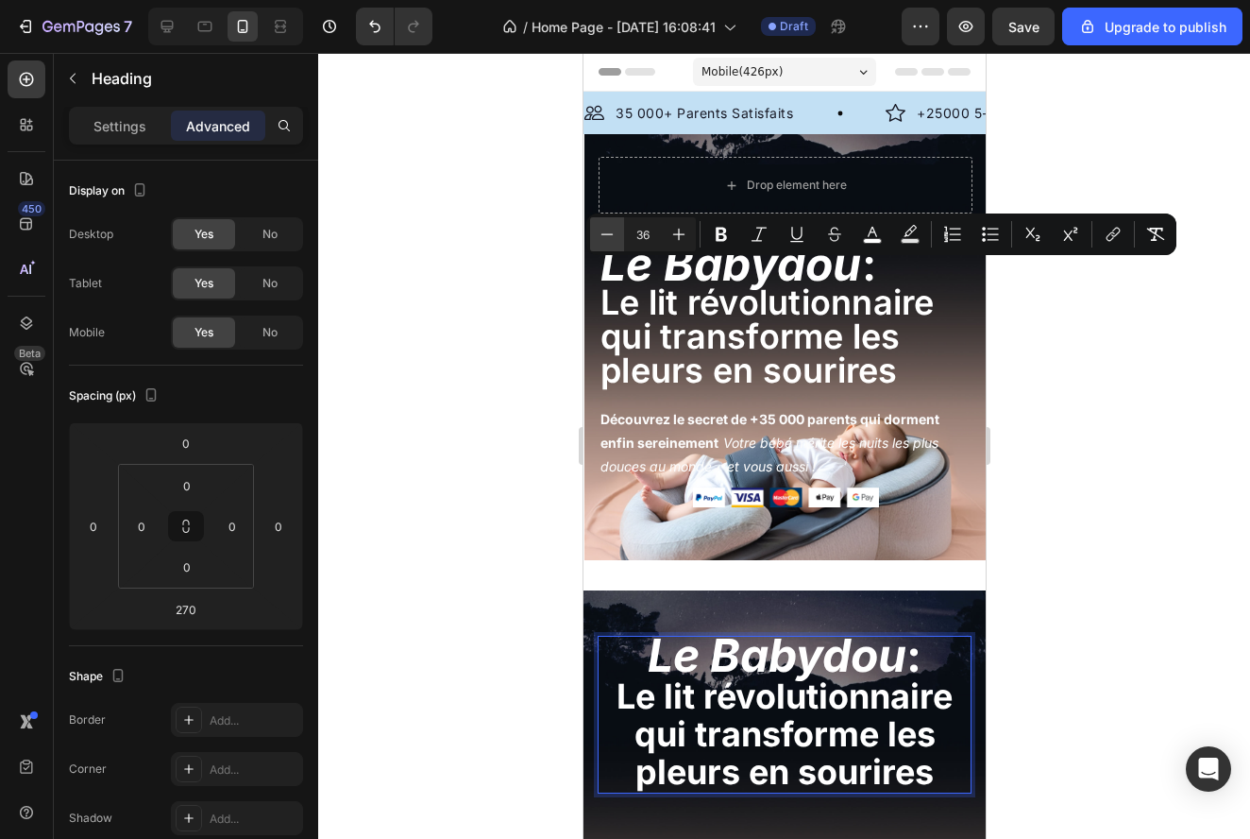
scroll to position [411, 0]
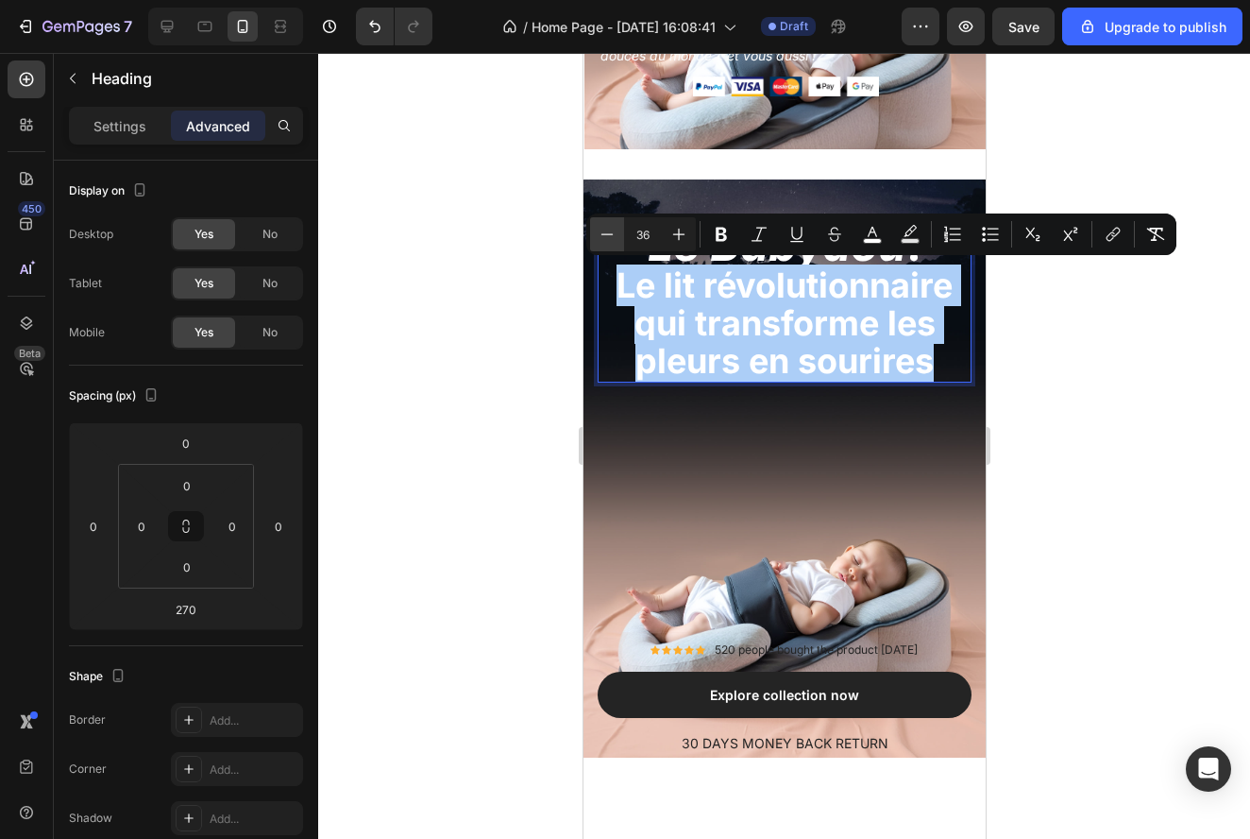
click at [619, 235] on button "Minus" at bounding box center [607, 234] width 34 height 34
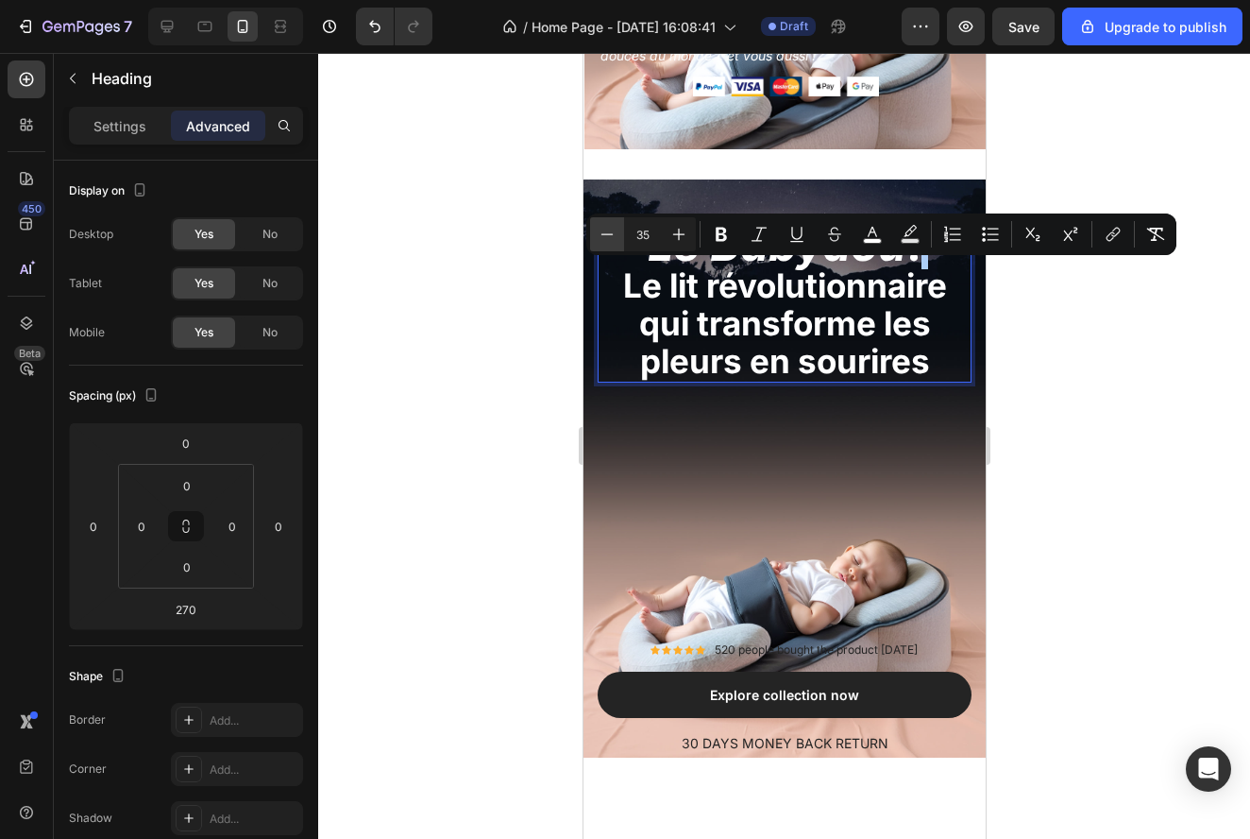
click at [619, 235] on button "Minus" at bounding box center [607, 234] width 34 height 34
type input "34"
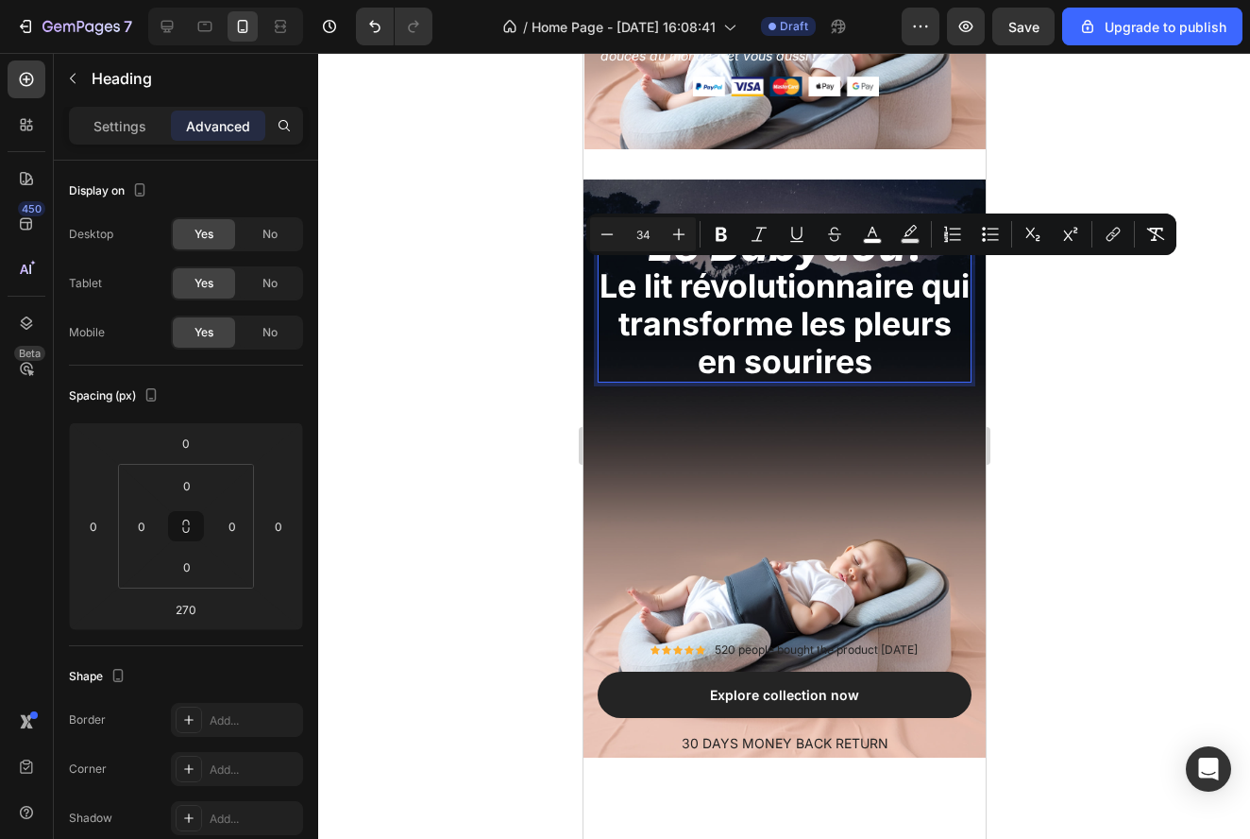
click at [999, 347] on div at bounding box center [784, 446] width 932 height 786
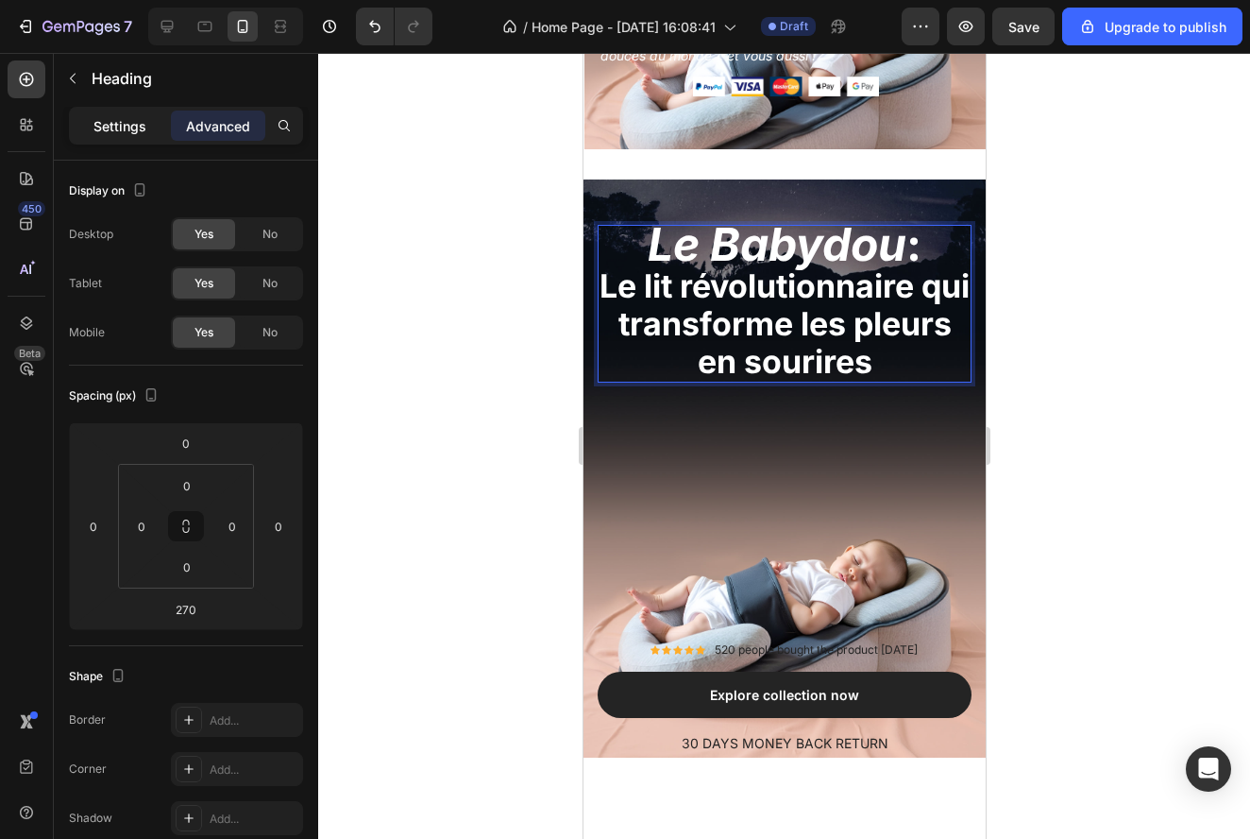
click at [97, 132] on p "Settings" at bounding box center [119, 126] width 53 height 20
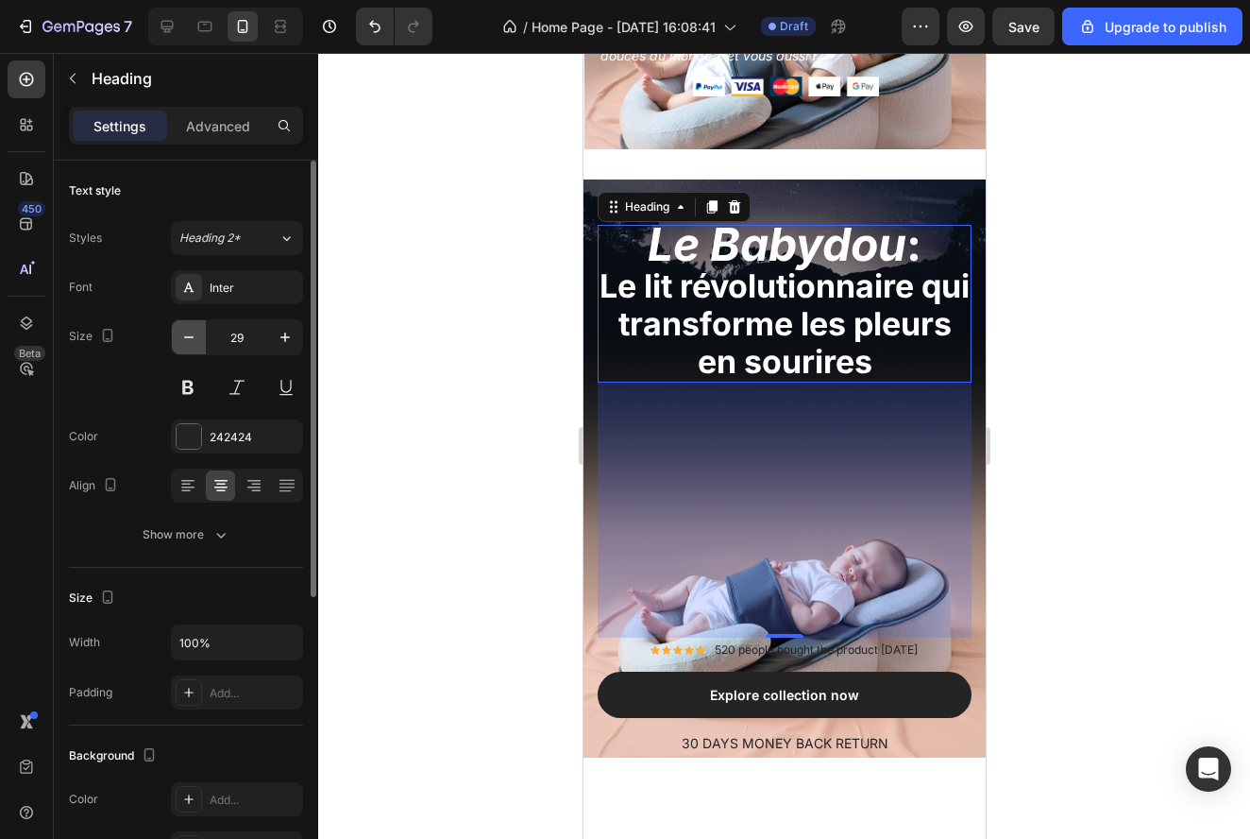
click at [190, 330] on icon "button" at bounding box center [188, 337] width 19 height 19
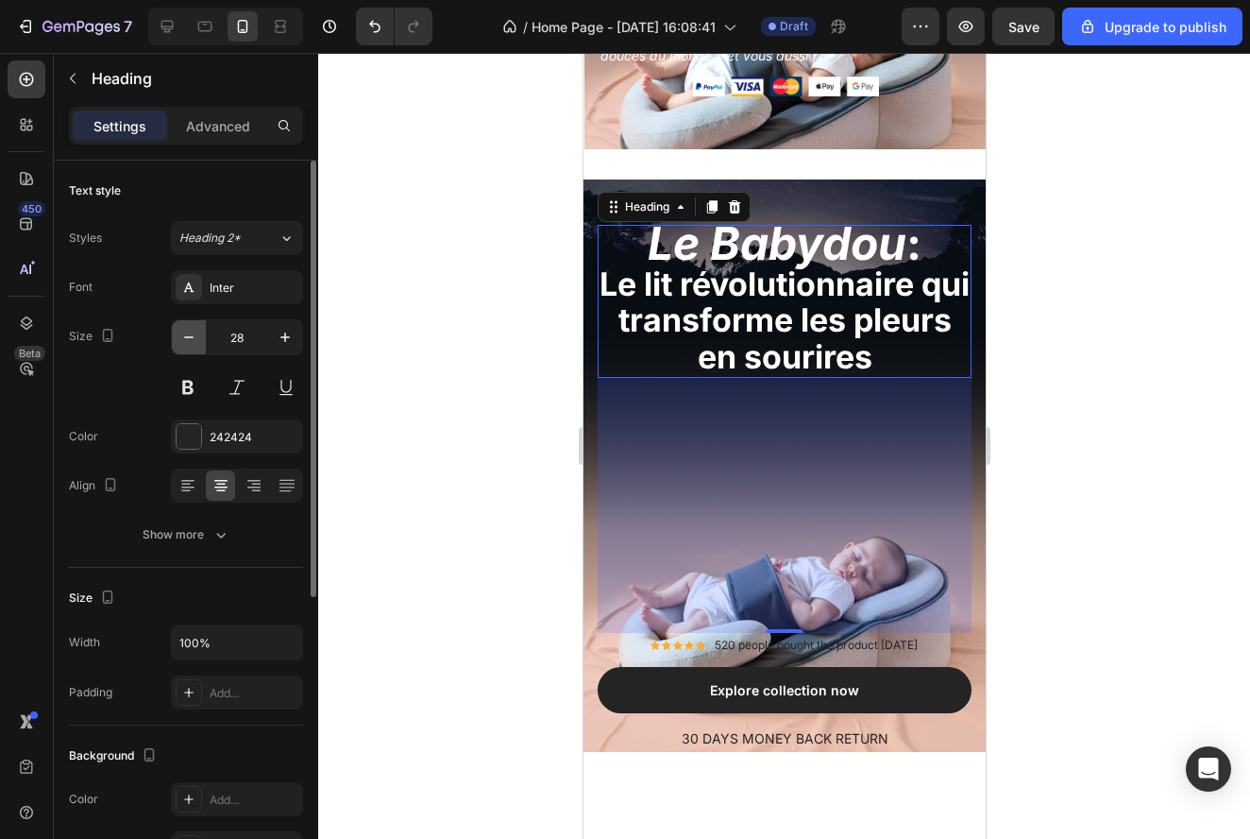
click at [190, 330] on icon "button" at bounding box center [188, 337] width 19 height 19
type input "27"
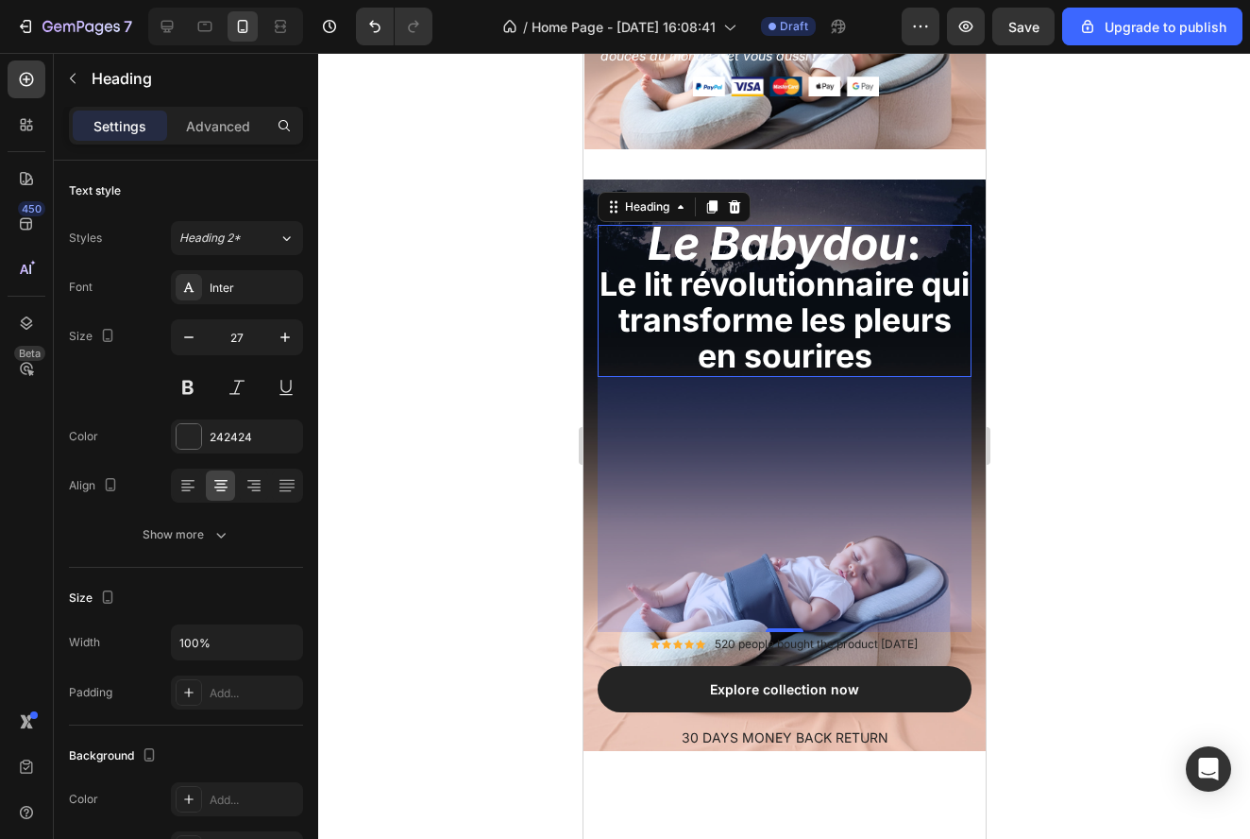
click at [1062, 408] on div at bounding box center [784, 446] width 932 height 786
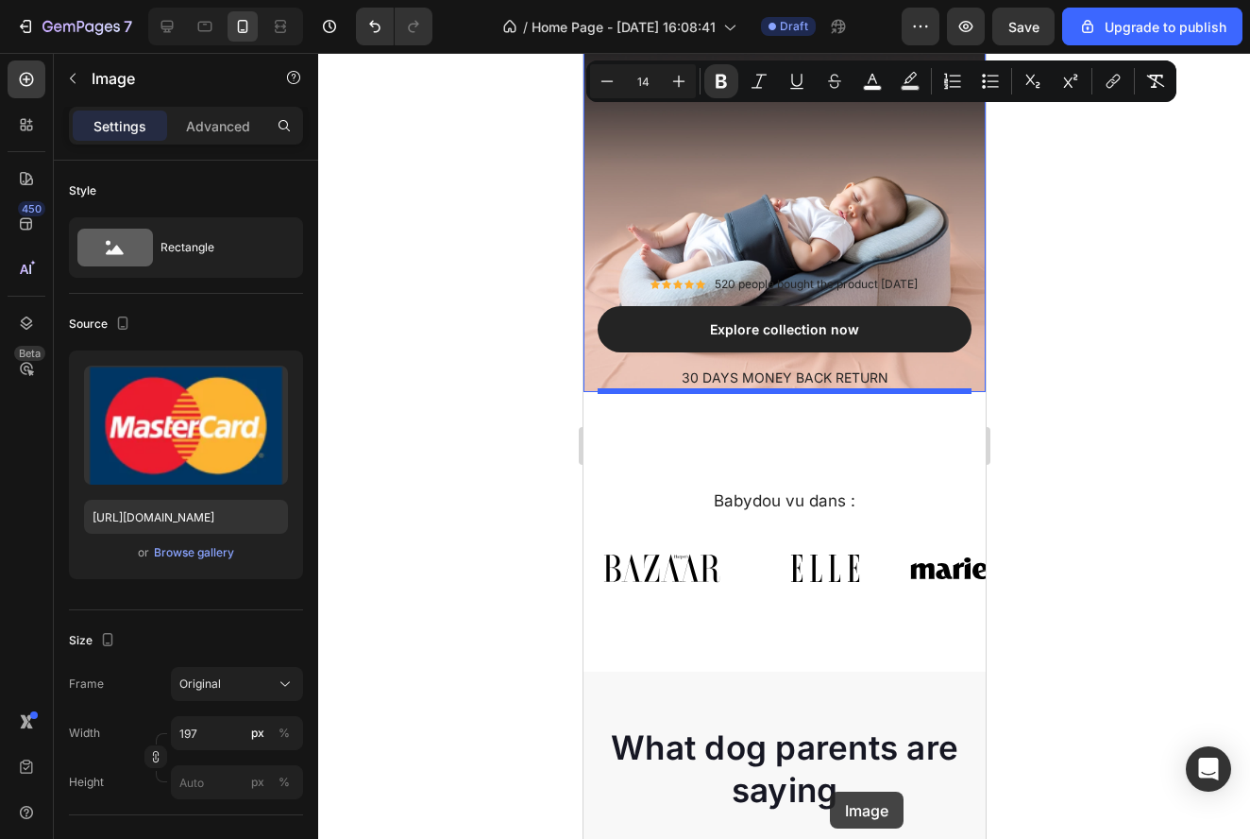
scroll to position [803, 0]
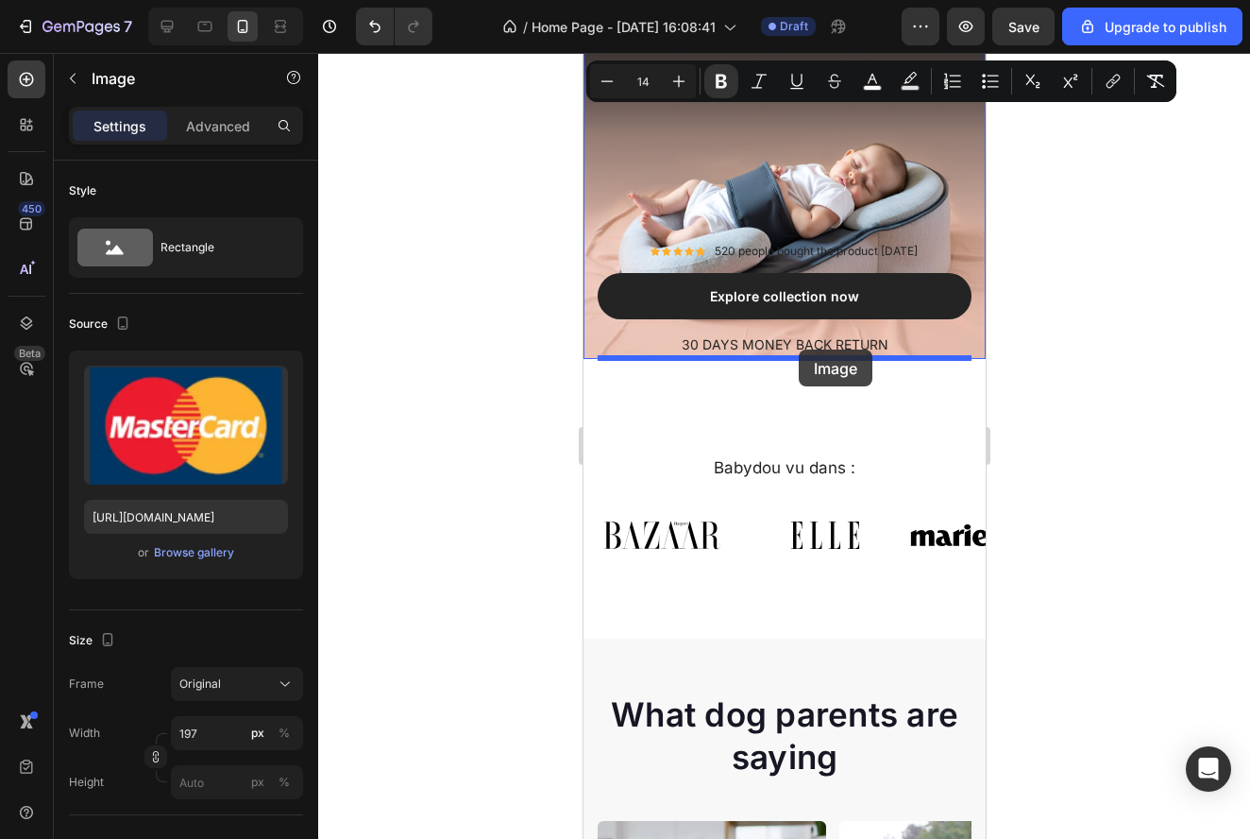
drag, startPoint x: 899, startPoint y: 322, endPoint x: 798, endPoint y: 349, distance: 104.7
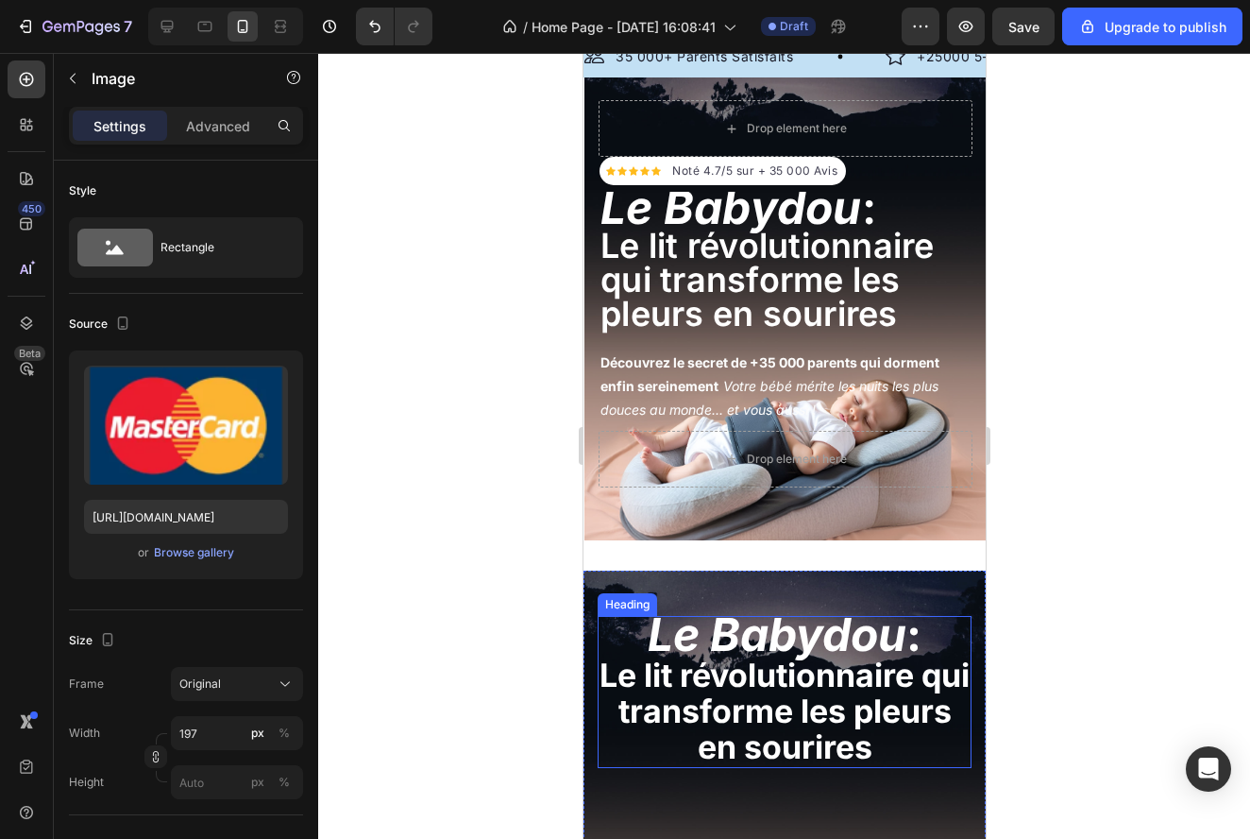
scroll to position [8, 0]
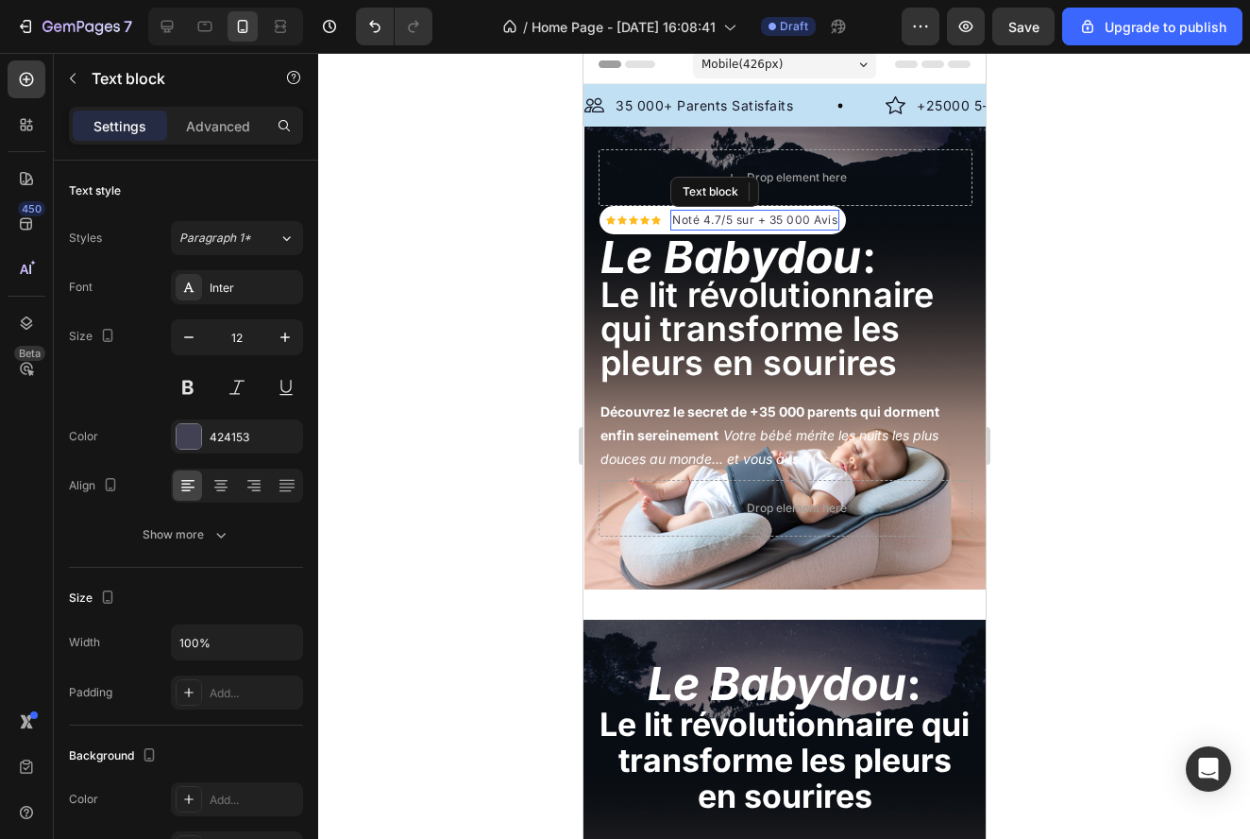
click at [787, 218] on p "Noté 4.7/5 sur + 35 000 Avis" at bounding box center [753, 220] width 165 height 17
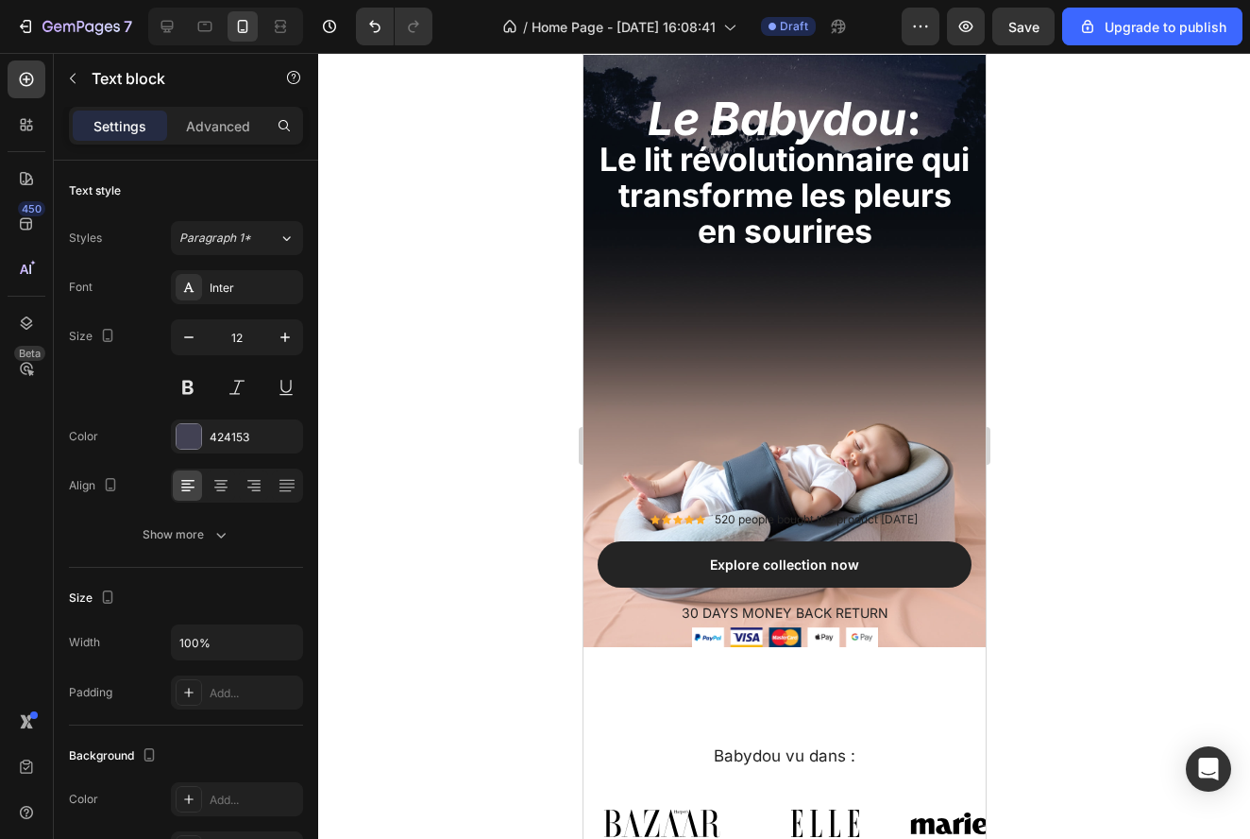
scroll to position [720, 0]
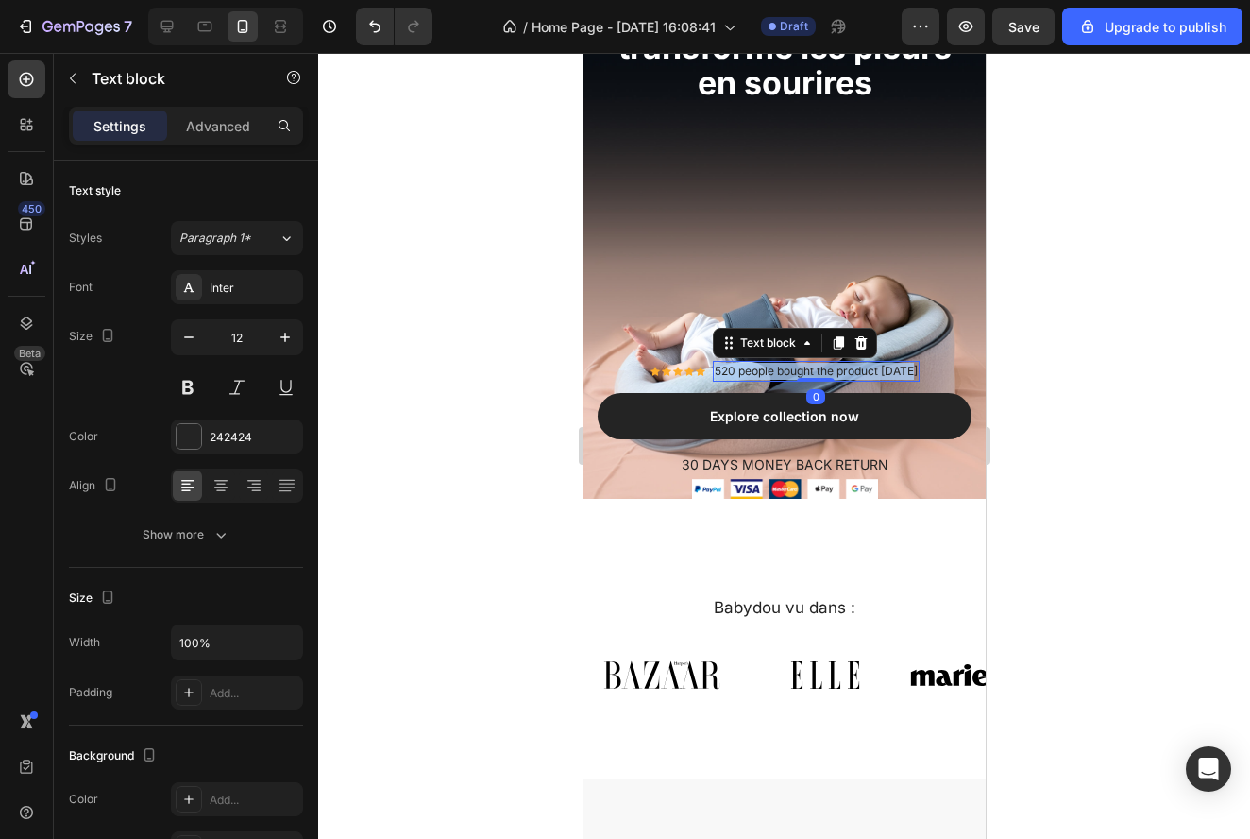
click at [865, 373] on p "520 people bought the product [DATE]" at bounding box center [815, 371] width 203 height 17
click at [846, 375] on p "Noté 4.7/5 sur + 35 000 Avis" at bounding box center [815, 371] width 152 height 17
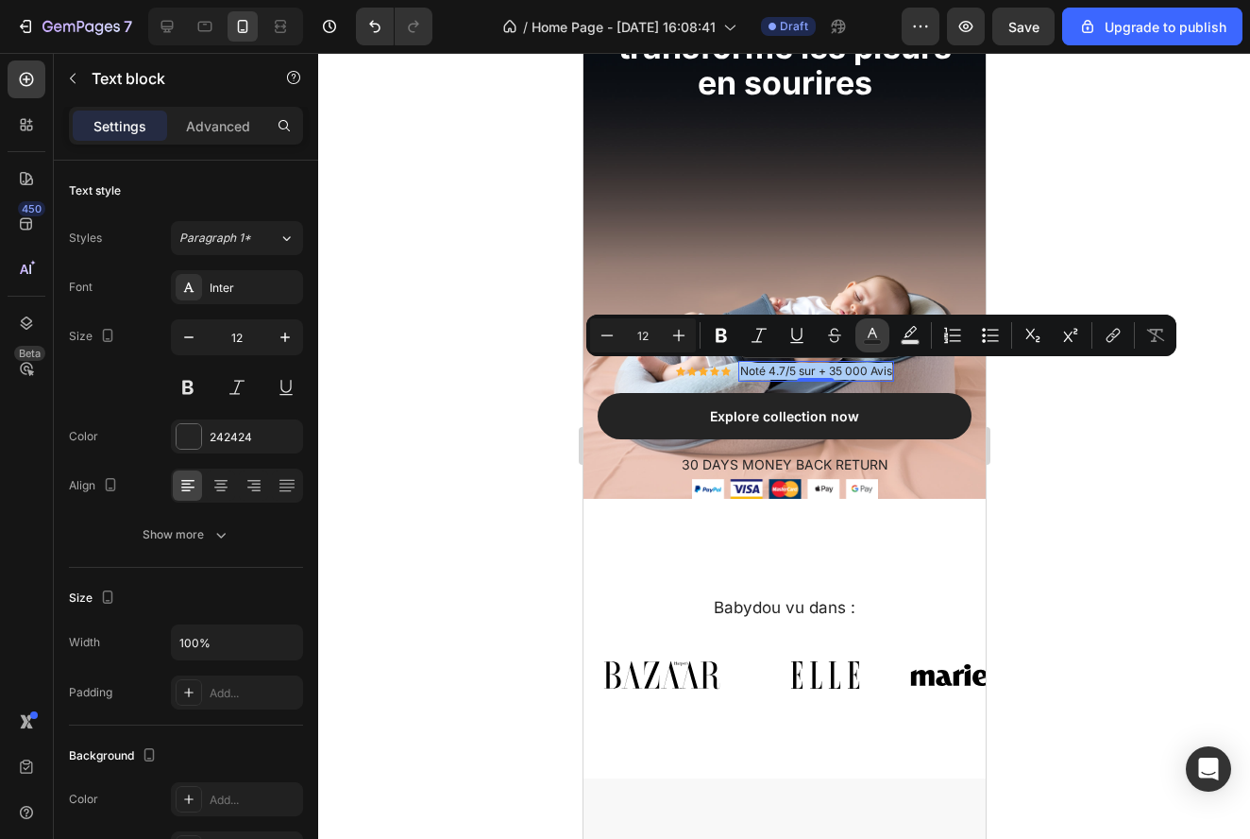
click at [879, 335] on icon "Editor contextual toolbar" at bounding box center [872, 335] width 19 height 19
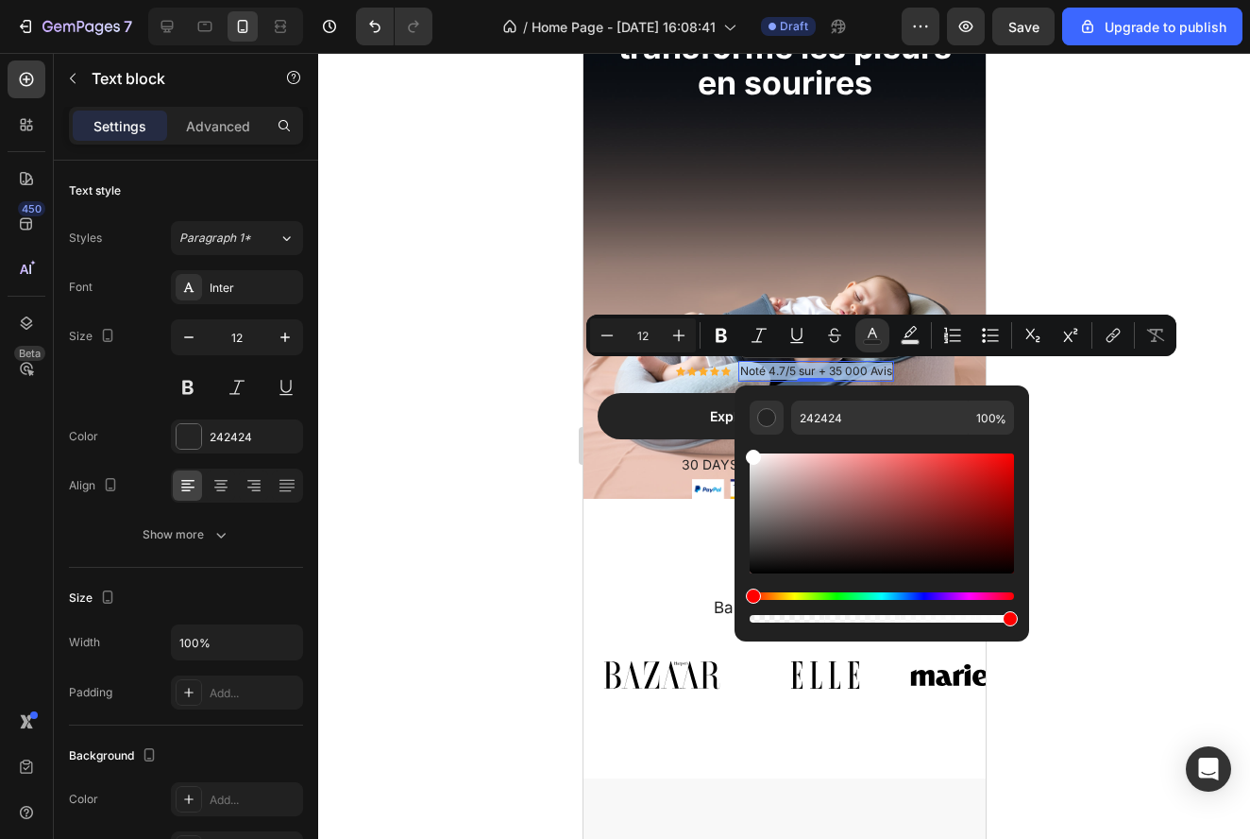
type input "FFFFFF"
drag, startPoint x: 762, startPoint y: 500, endPoint x: 741, endPoint y: 433, distance: 69.3
click at [741, 433] on div "FFFFFF 100 %" at bounding box center [882, 505] width 295 height 241
click at [1108, 415] on div at bounding box center [784, 446] width 932 height 786
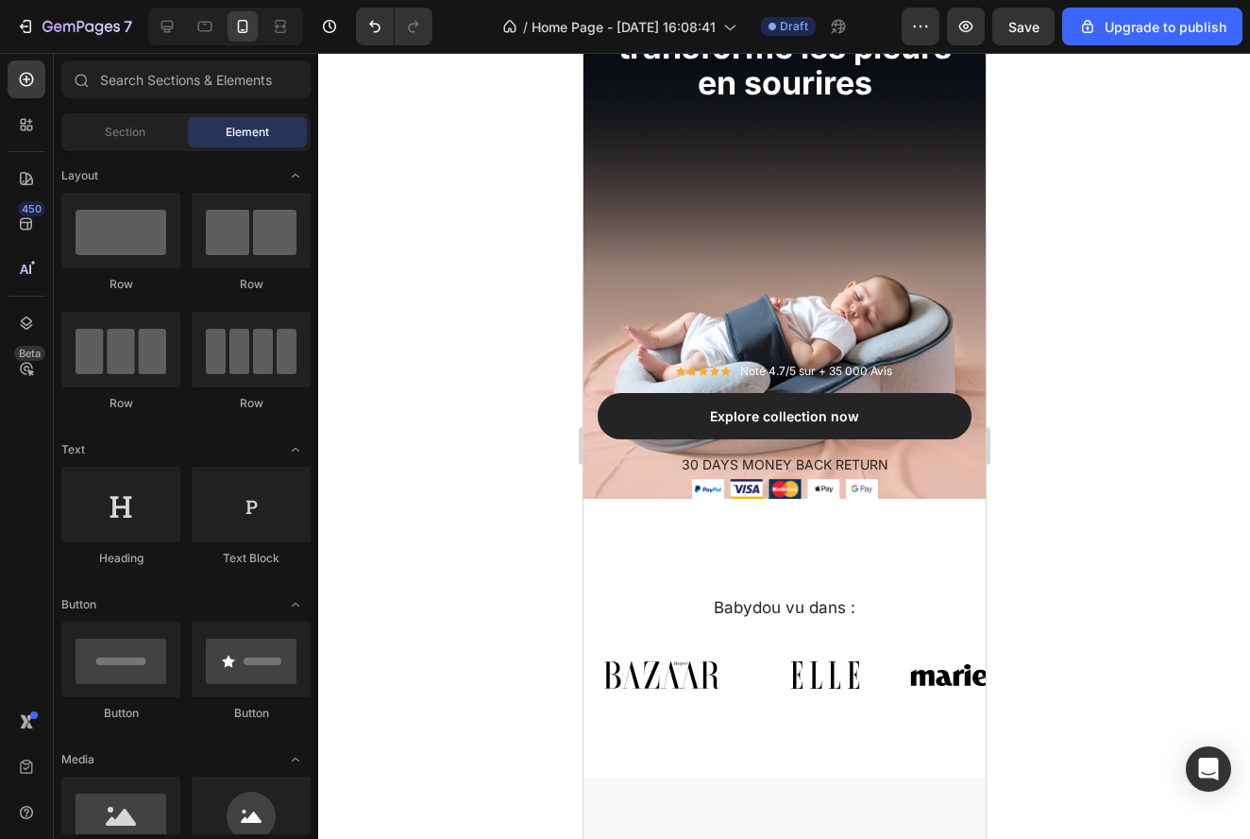
click at [1108, 415] on div at bounding box center [784, 446] width 932 height 786
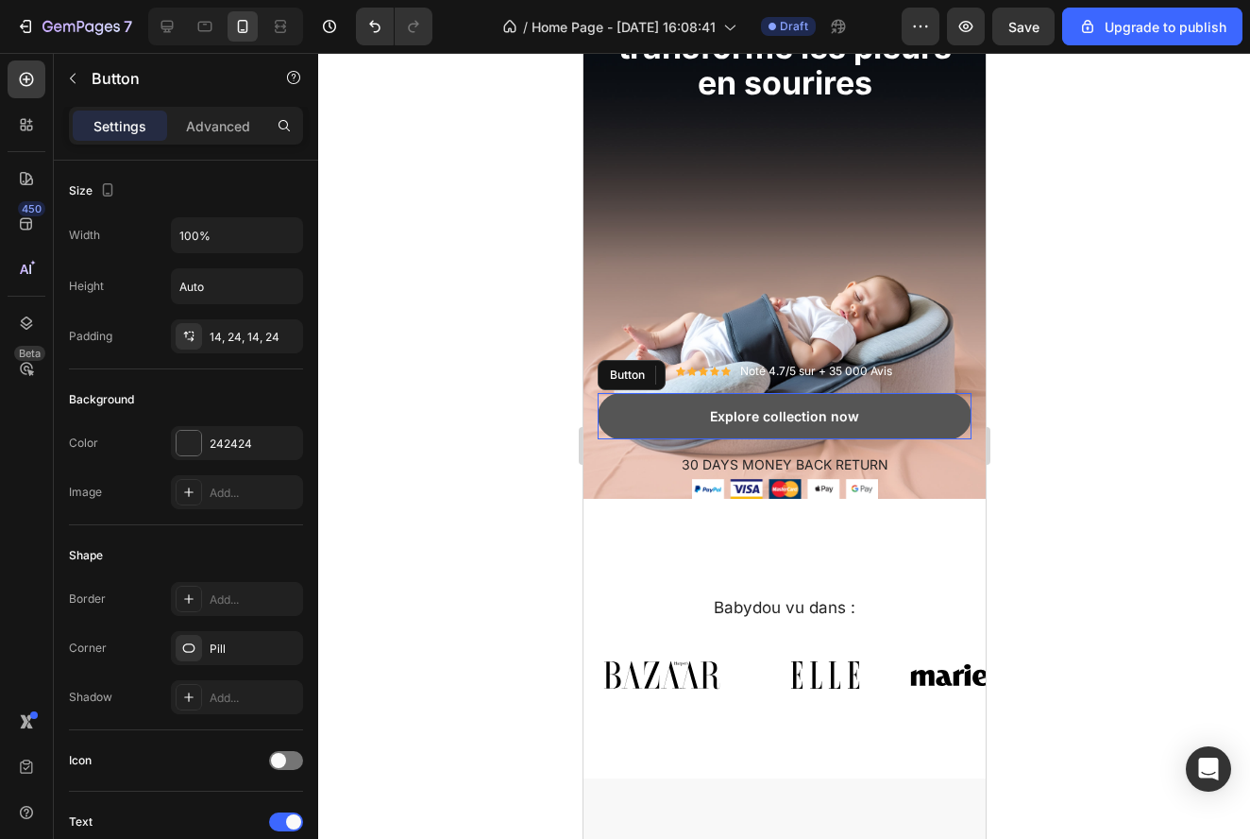
click at [920, 409] on button "Explore collection now" at bounding box center [784, 416] width 374 height 46
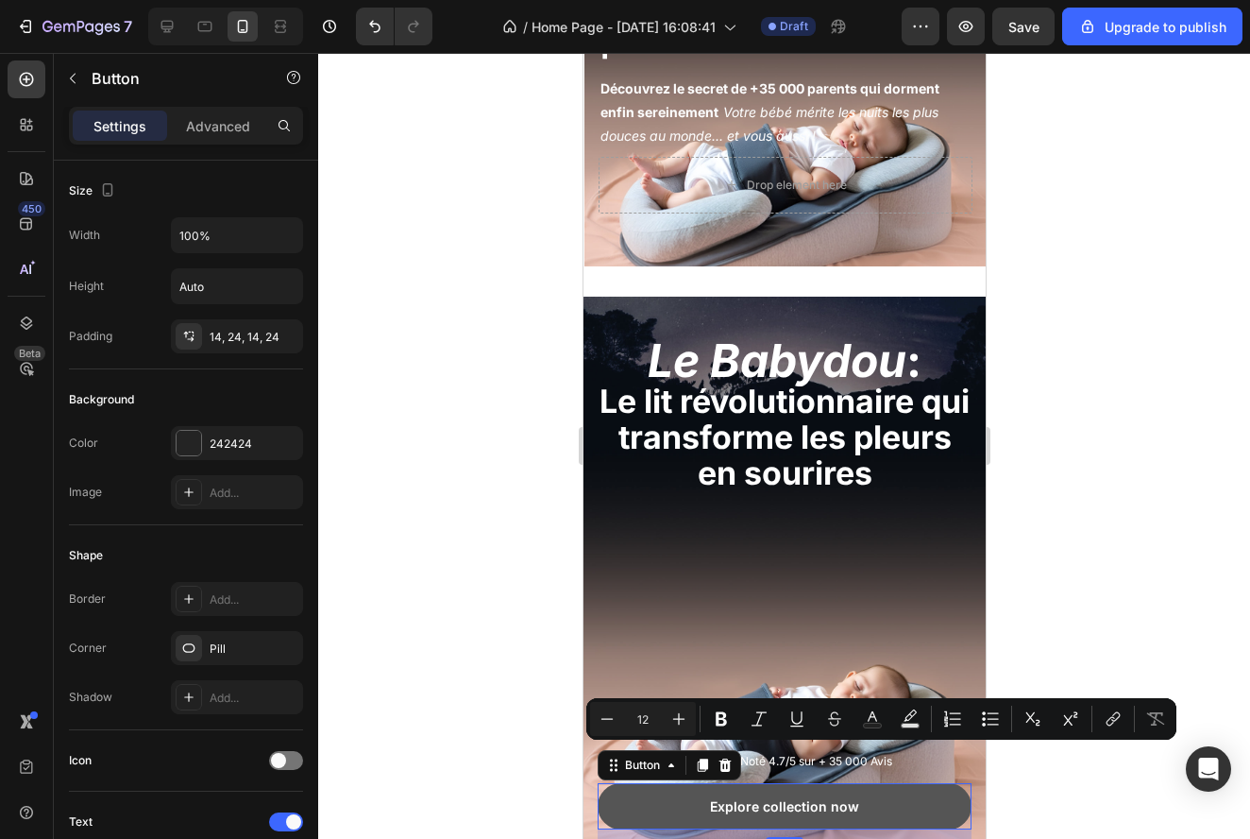
scroll to position [324, 0]
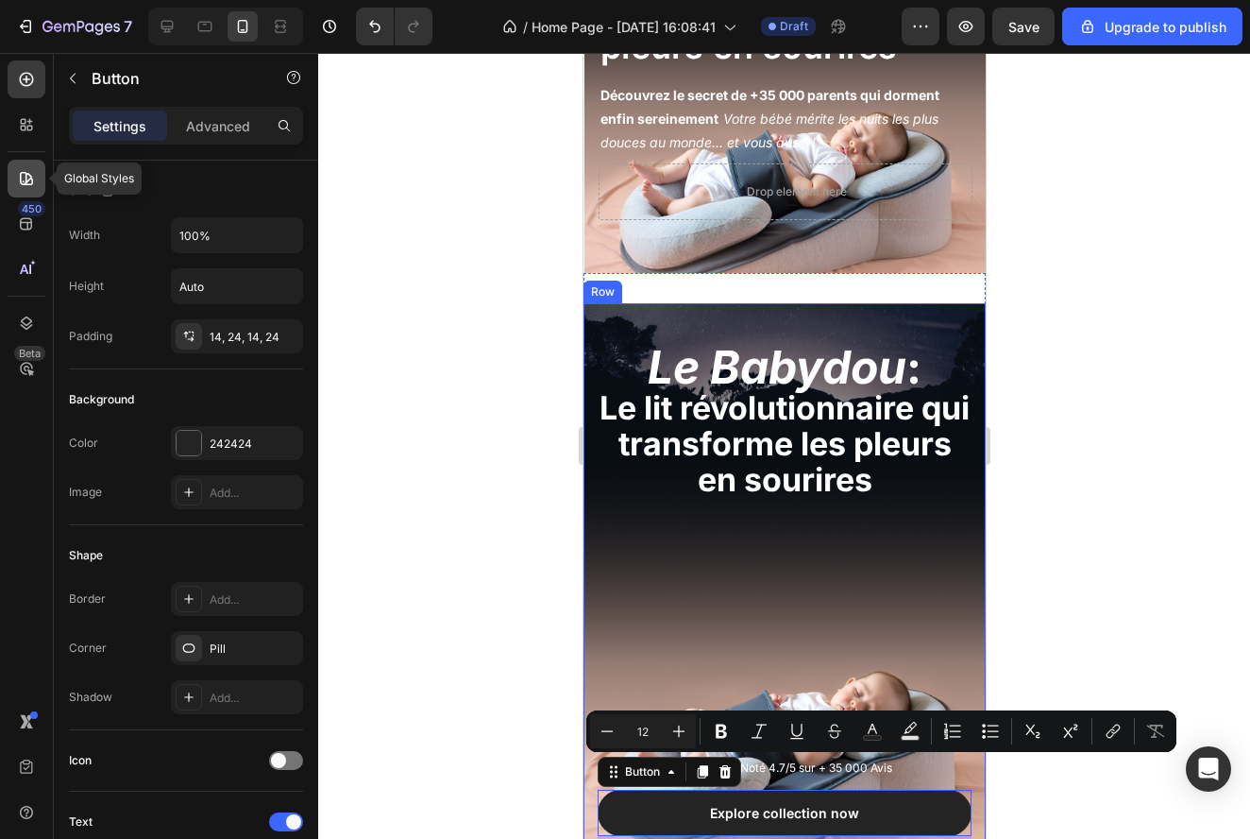
click at [30, 174] on icon at bounding box center [26, 178] width 19 height 19
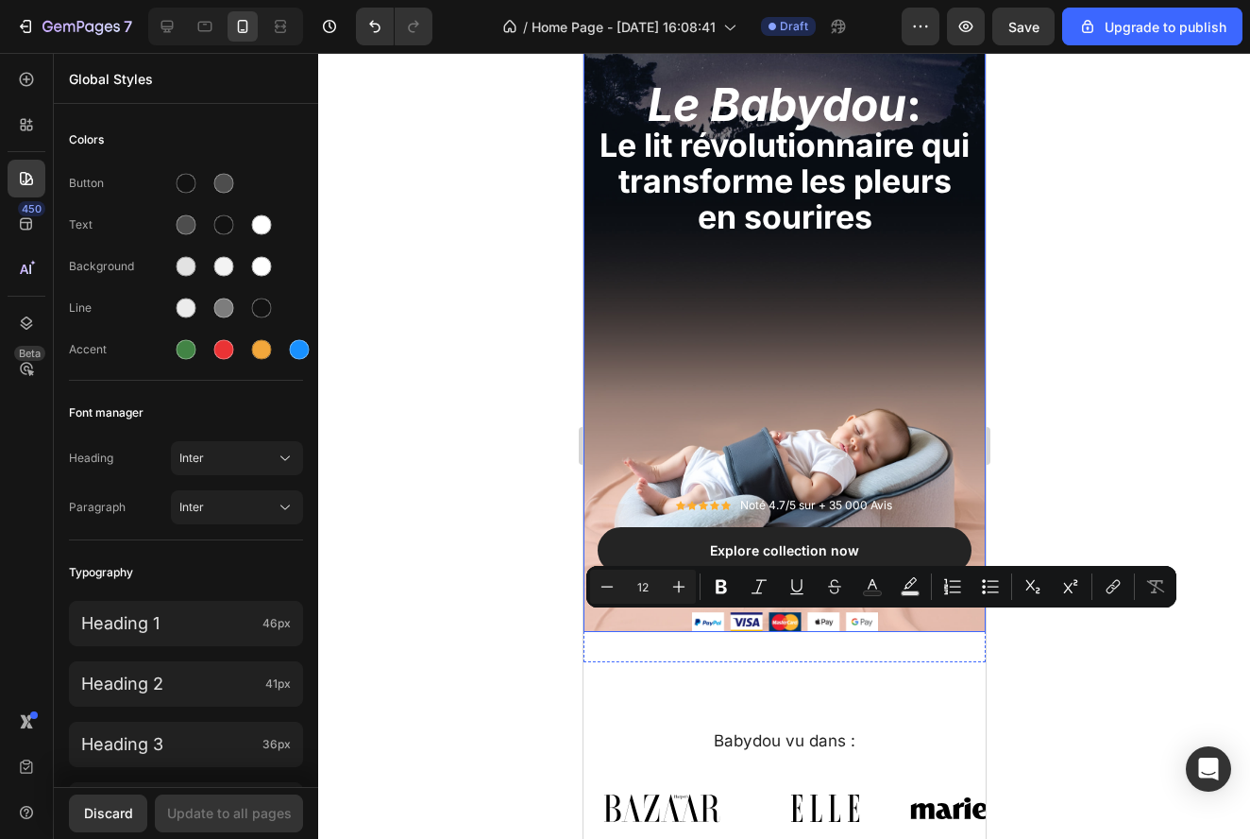
scroll to position [593, 0]
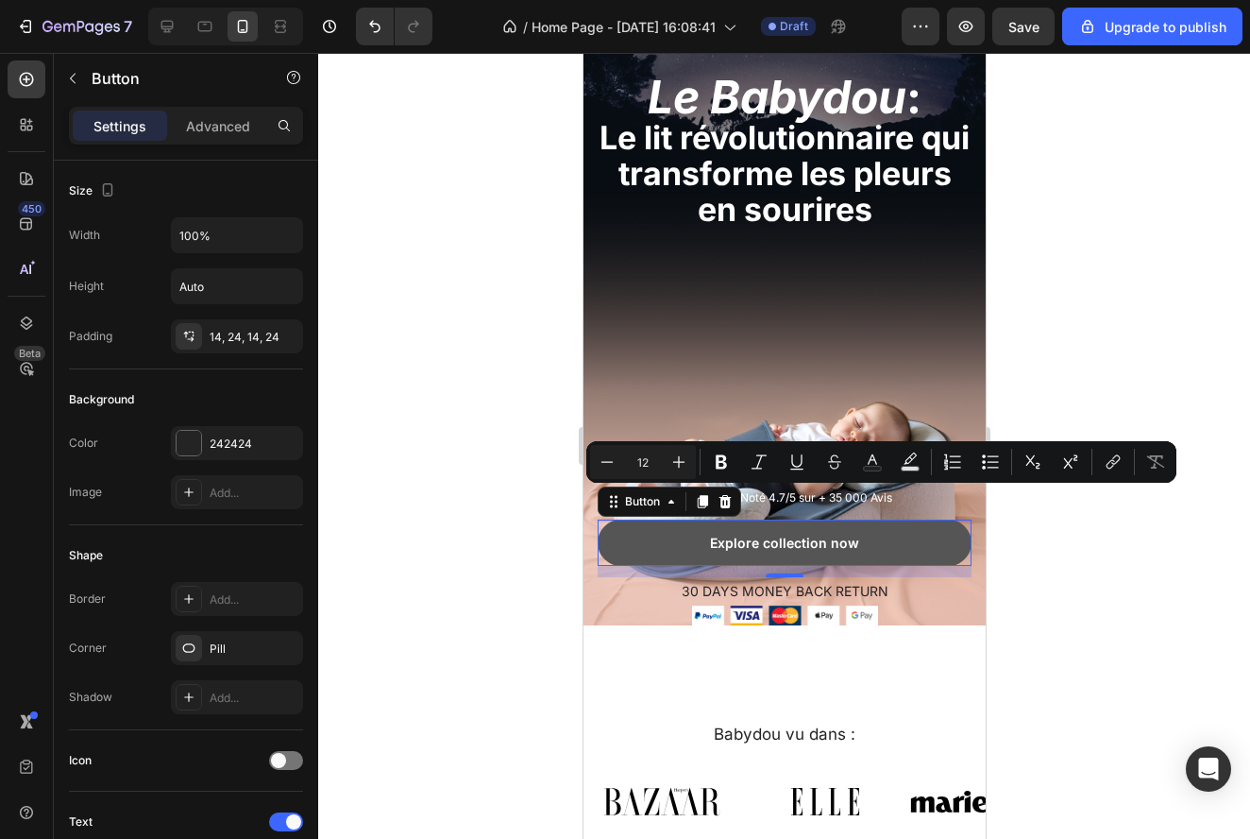
click at [903, 558] on button "Explore collection now" at bounding box center [784, 542] width 374 height 46
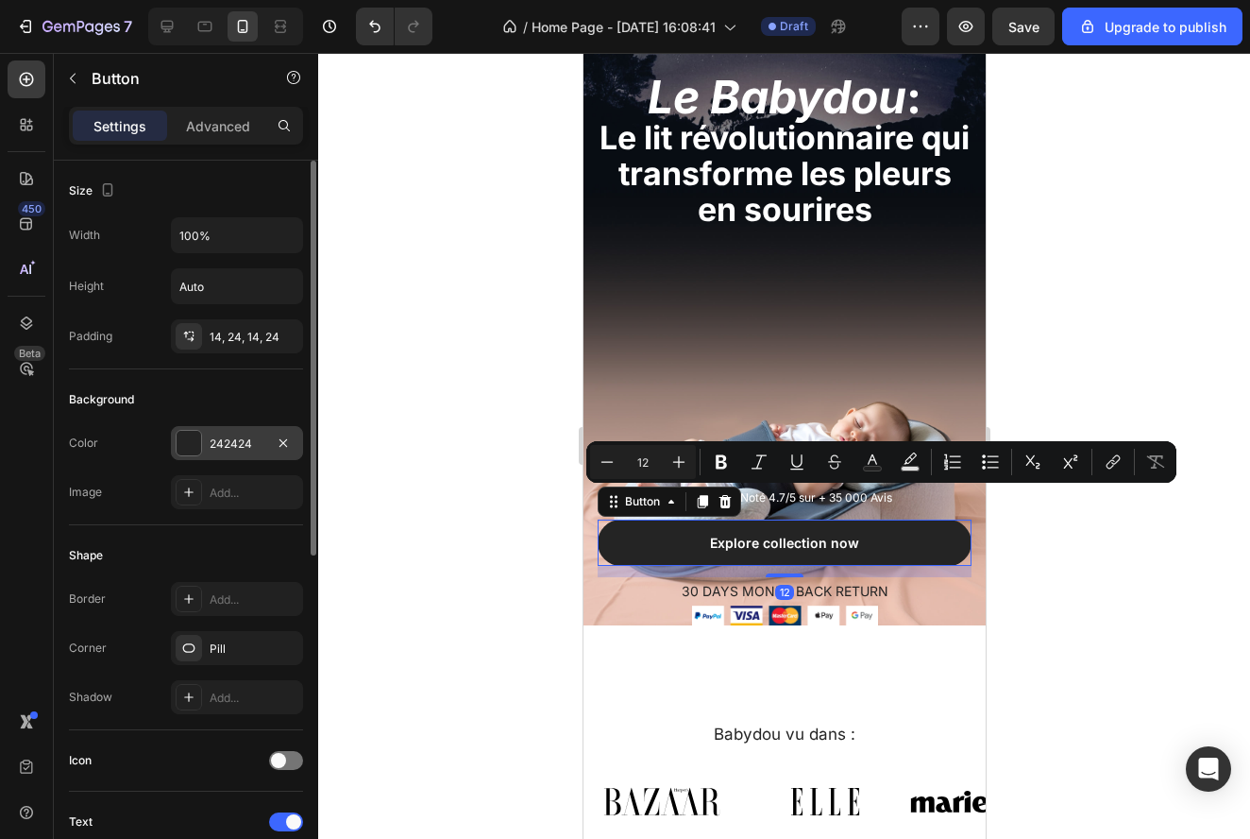
click at [270, 455] on div "242424" at bounding box center [237, 443] width 132 height 34
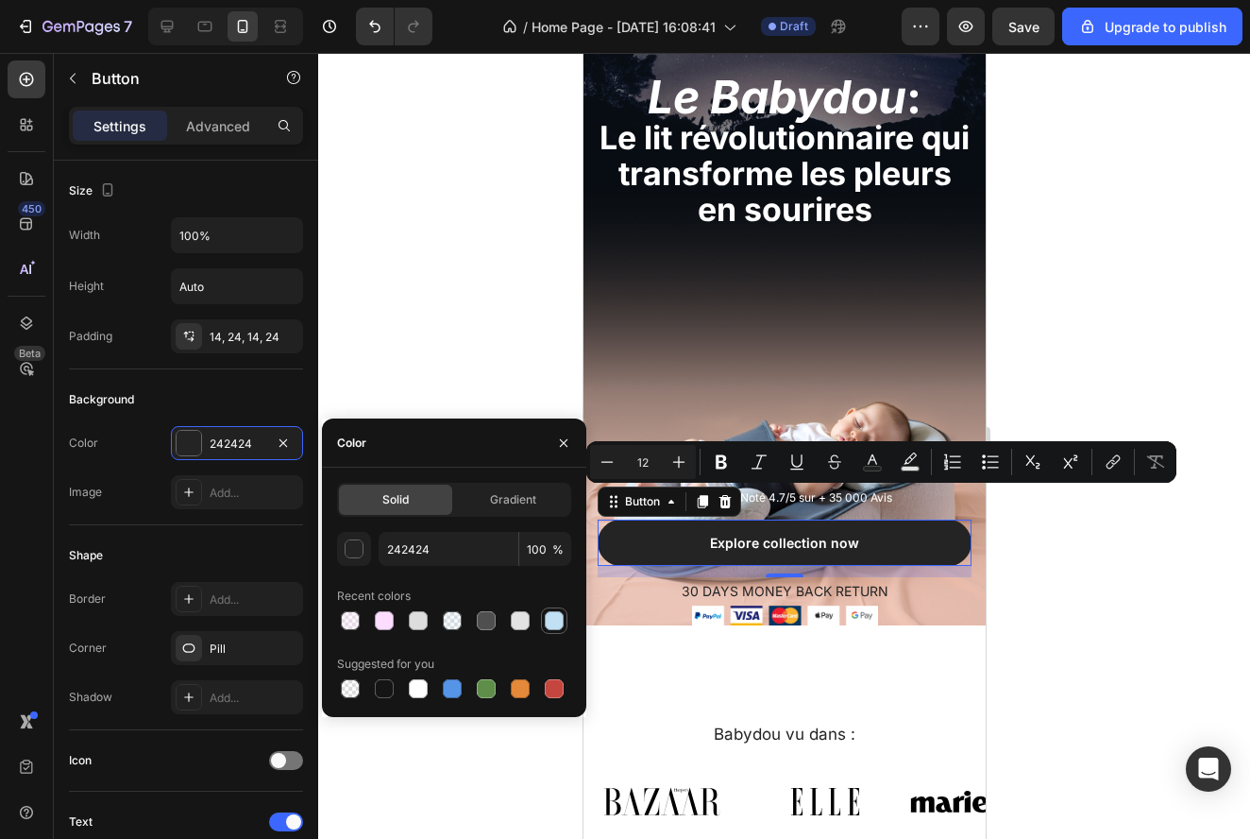
click at [558, 625] on div at bounding box center [554, 620] width 19 height 19
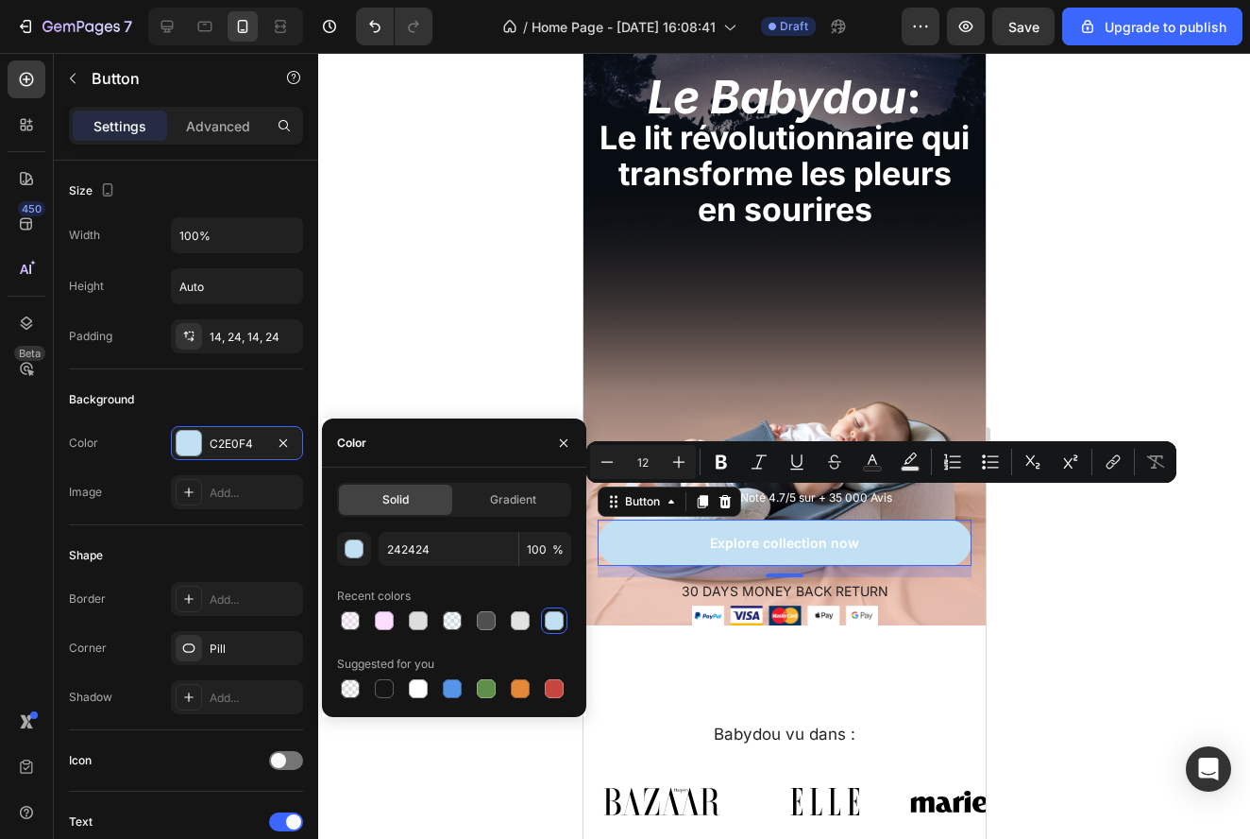
type input "C2E0F4"
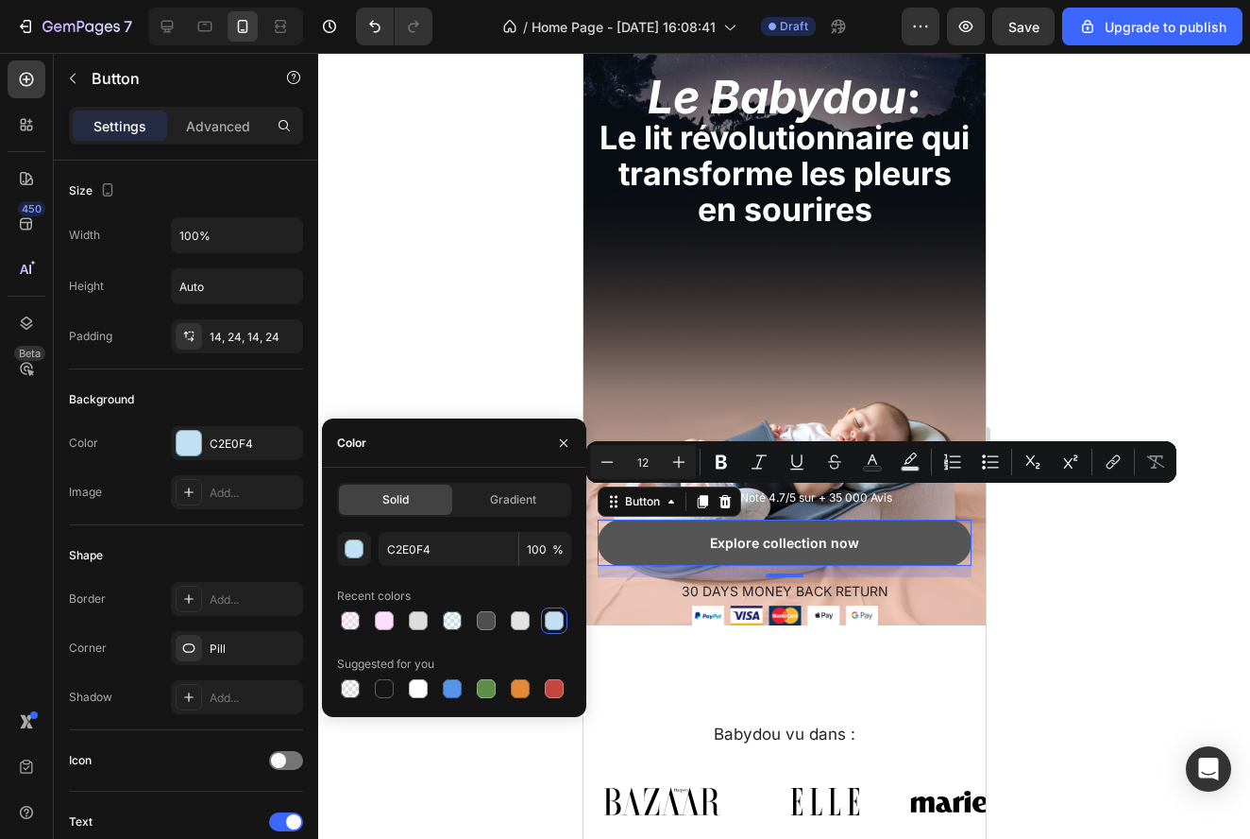
click at [876, 543] on button "Explore collection now" at bounding box center [784, 542] width 374 height 46
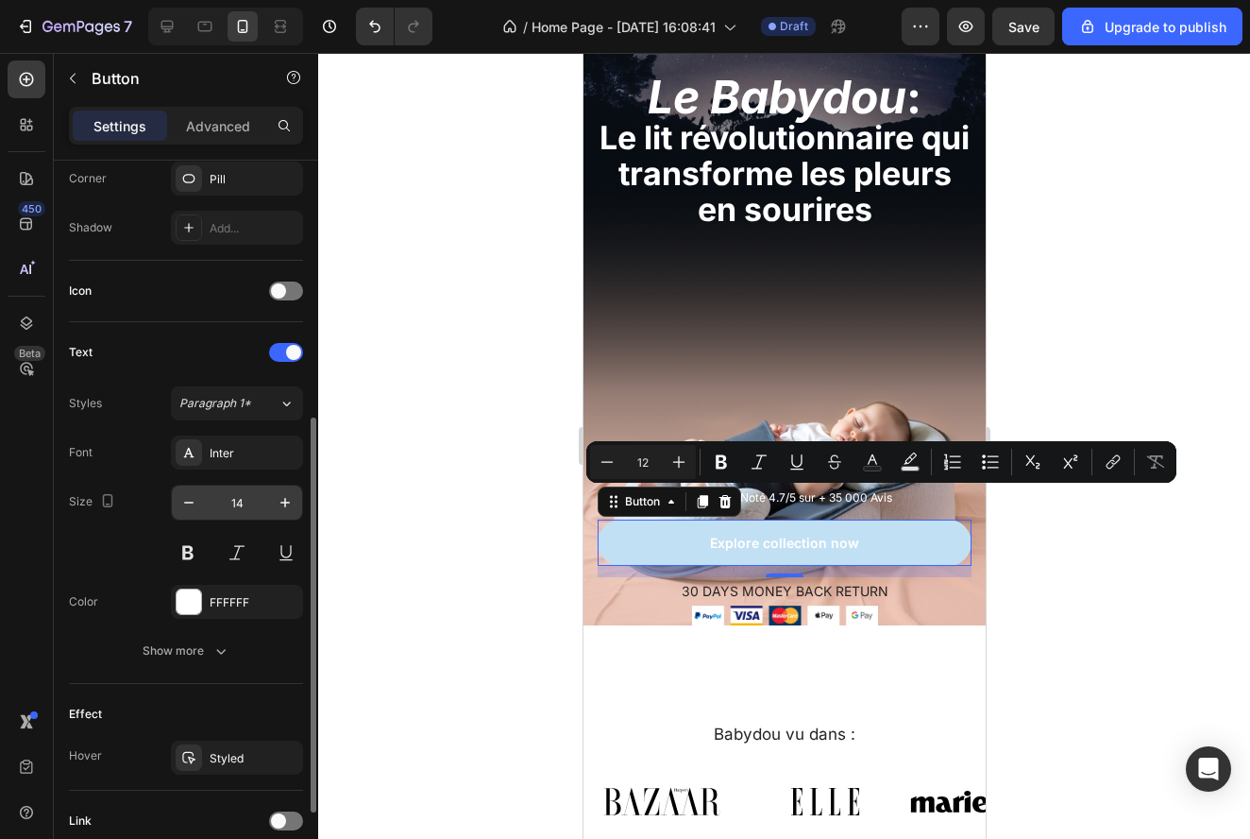
scroll to position [471, 0]
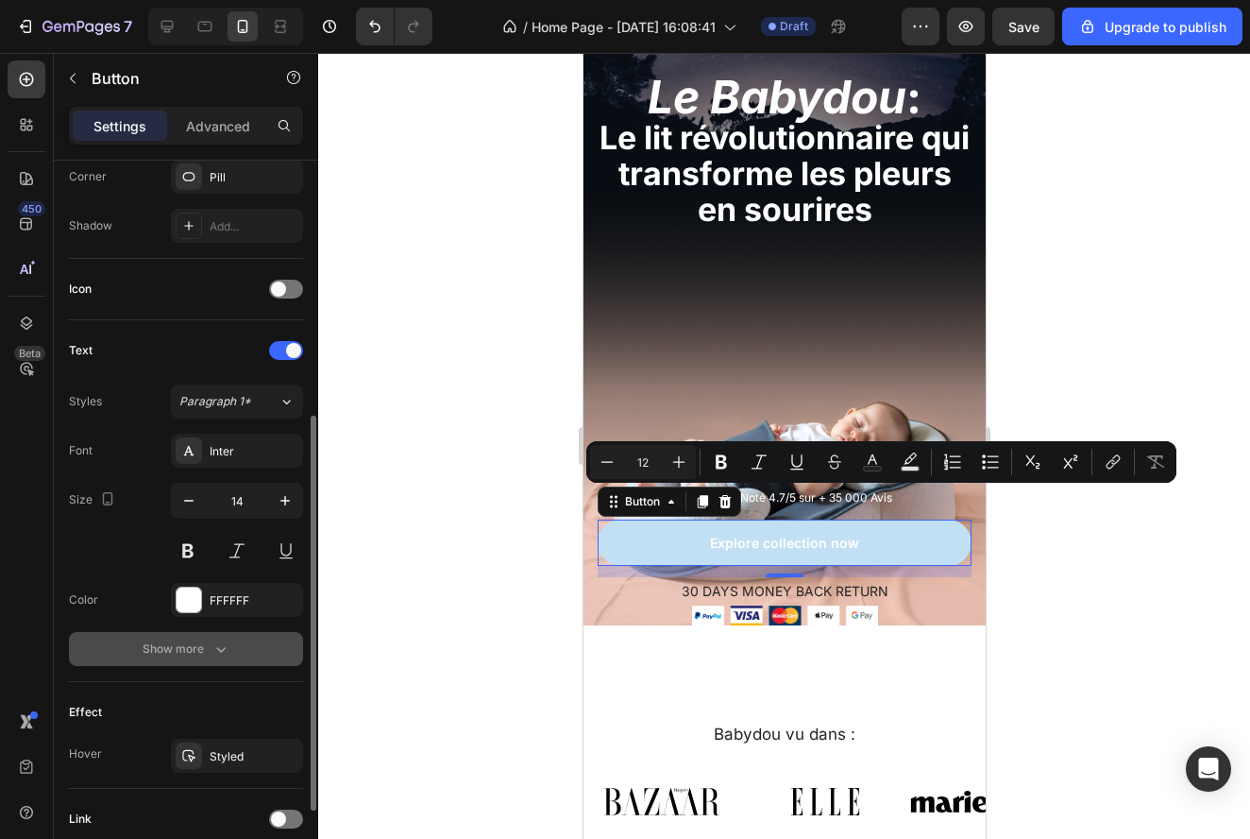
click at [215, 648] on icon "button" at bounding box center [221, 648] width 19 height 19
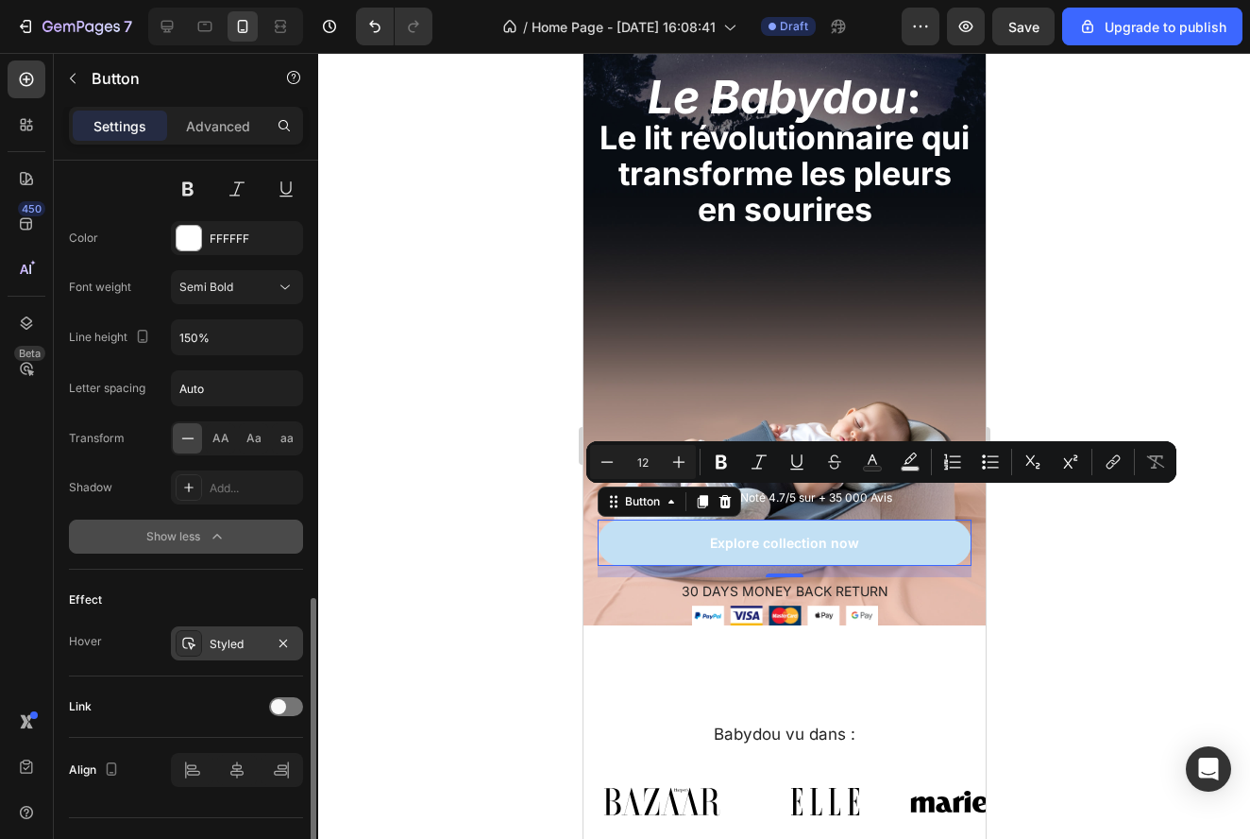
scroll to position [872, 0]
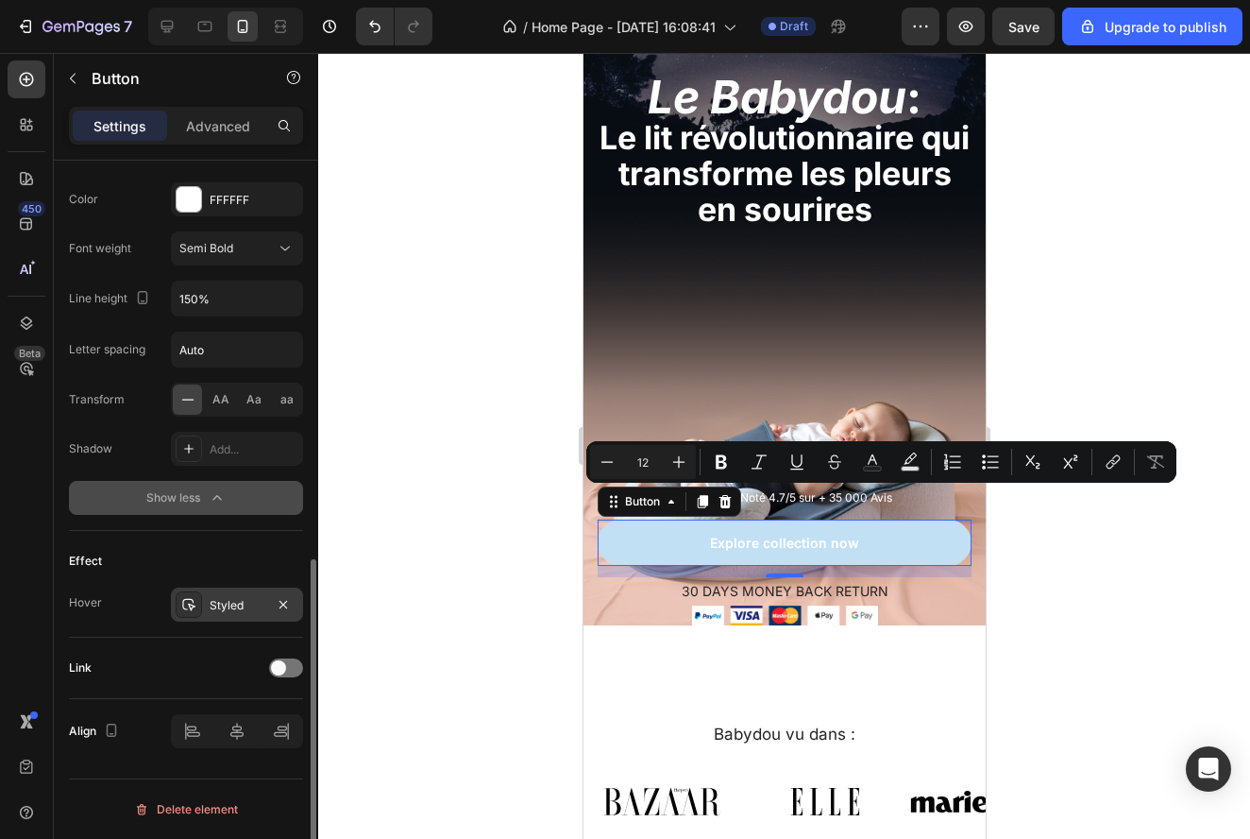
click at [224, 604] on div "Styled" at bounding box center [237, 605] width 55 height 17
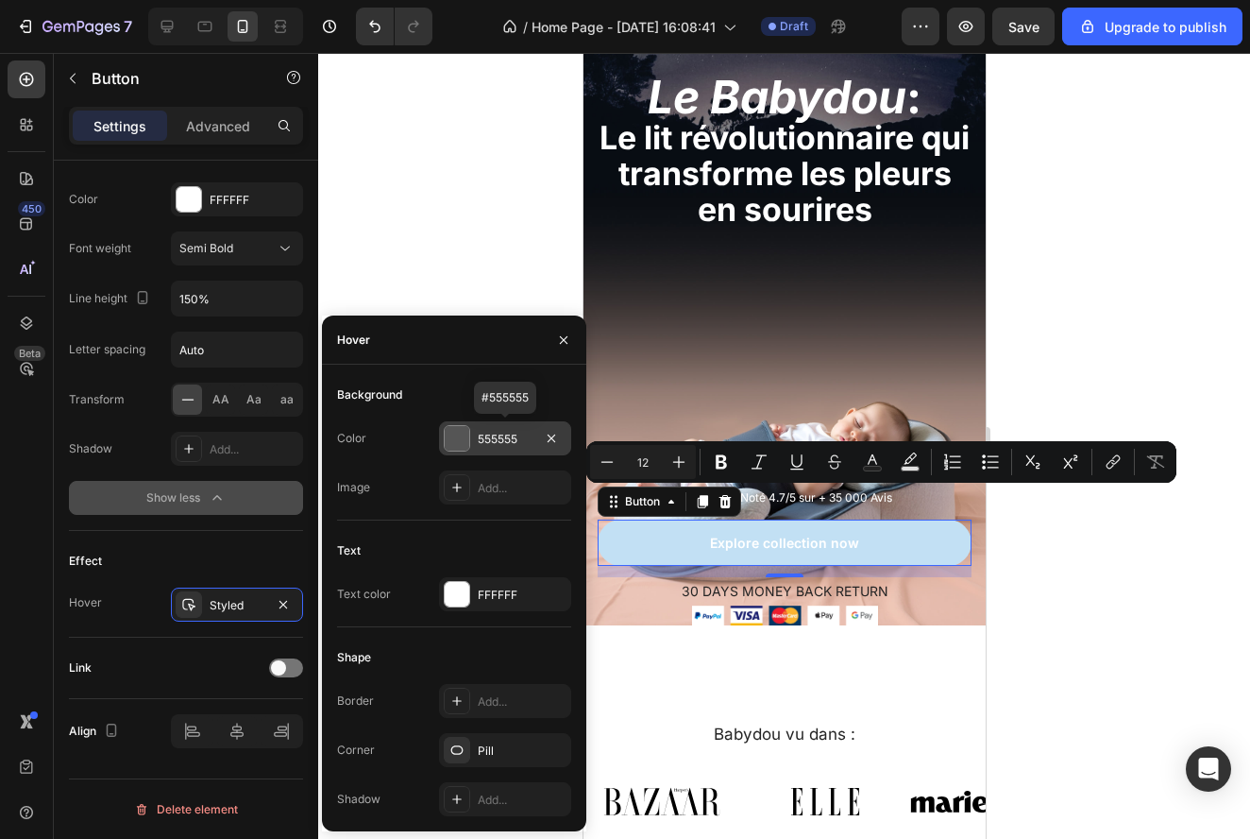
click at [510, 441] on div "555555" at bounding box center [505, 439] width 55 height 17
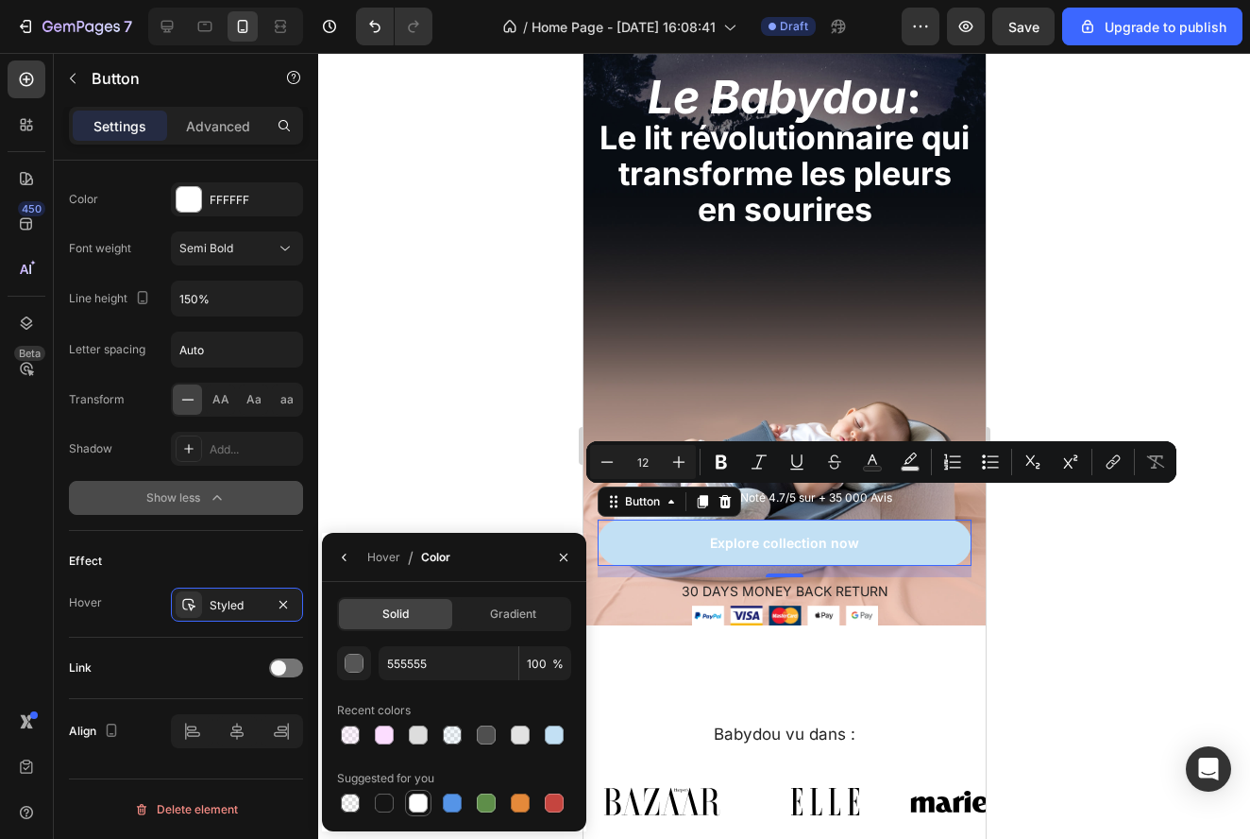
click at [411, 804] on div at bounding box center [418, 802] width 19 height 19
type input "FFFFFF"
click at [1041, 547] on div at bounding box center [784, 446] width 932 height 786
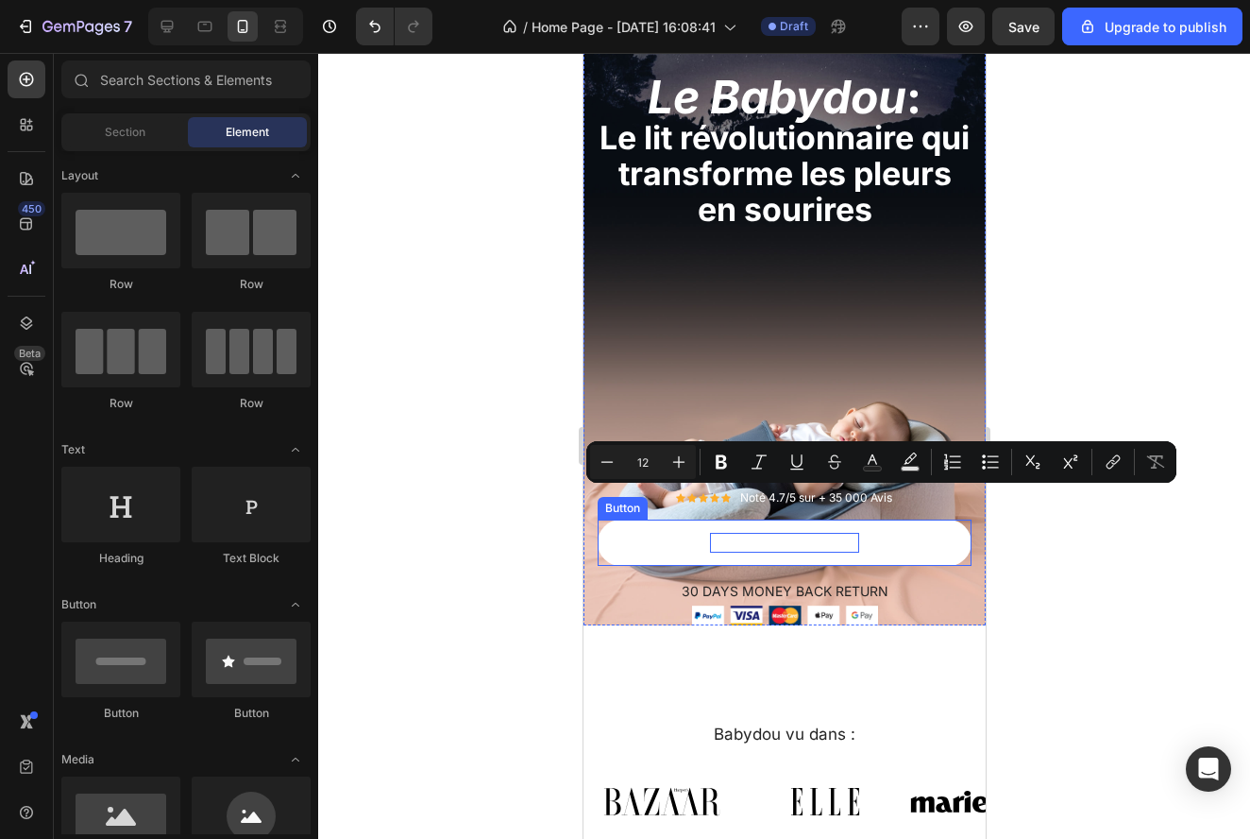
click at [824, 540] on div "Explore collection now" at bounding box center [783, 543] width 149 height 20
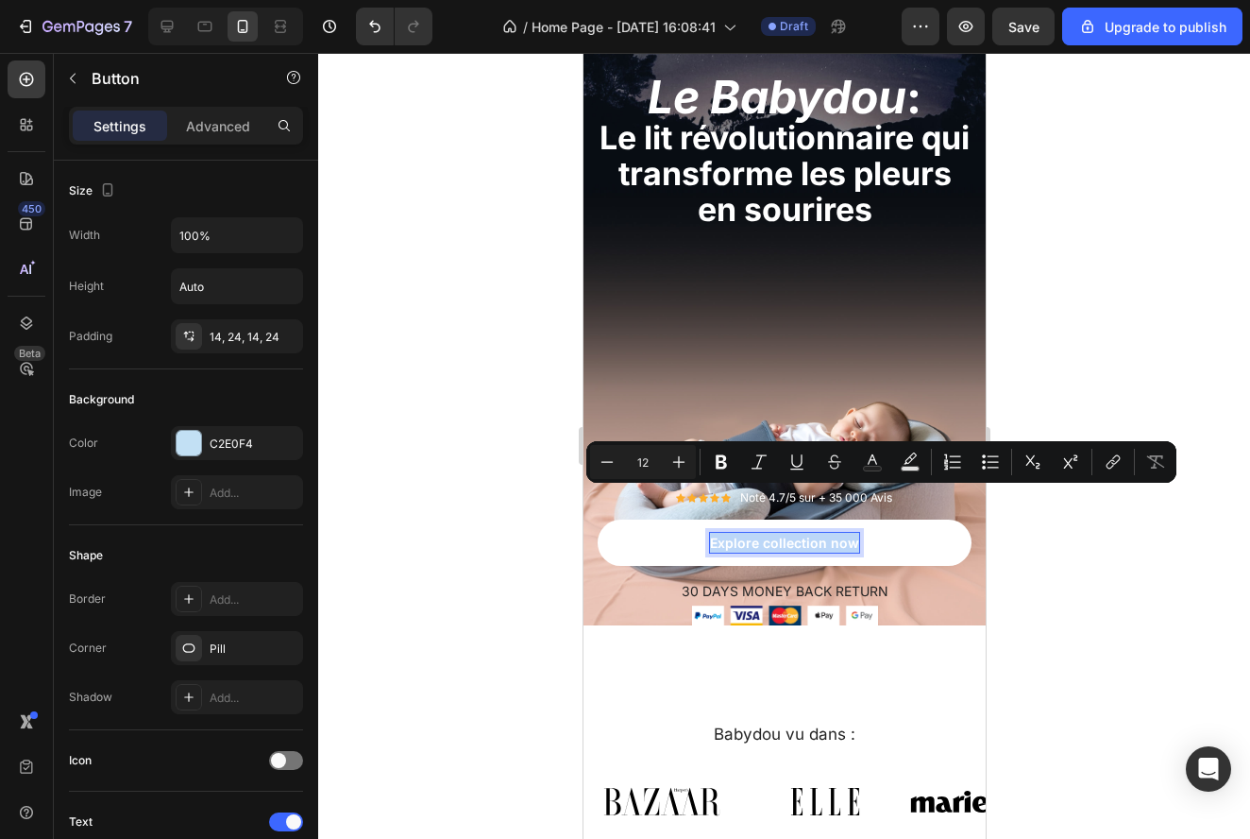
click at [824, 540] on p "Explore collection now" at bounding box center [783, 543] width 149 height 20
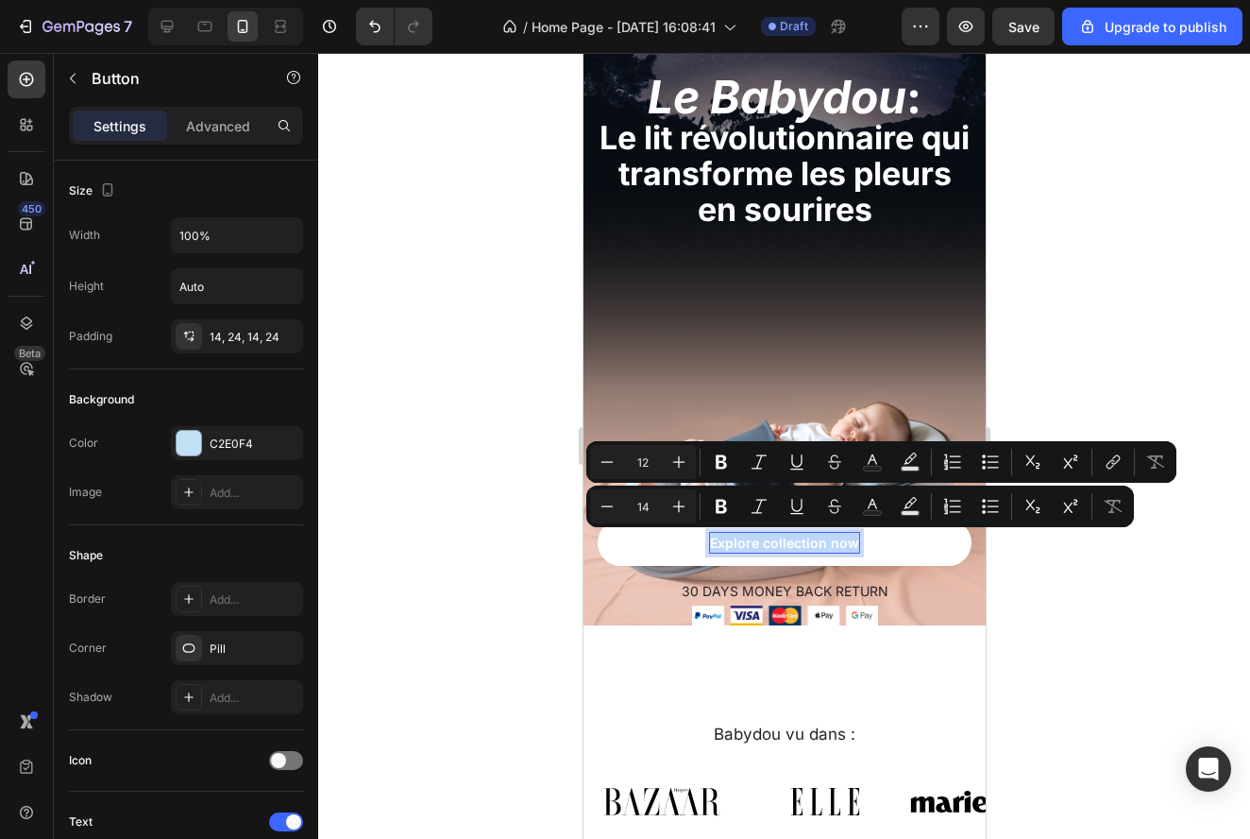
click at [824, 540] on p "Explore collection now" at bounding box center [783, 543] width 149 height 20
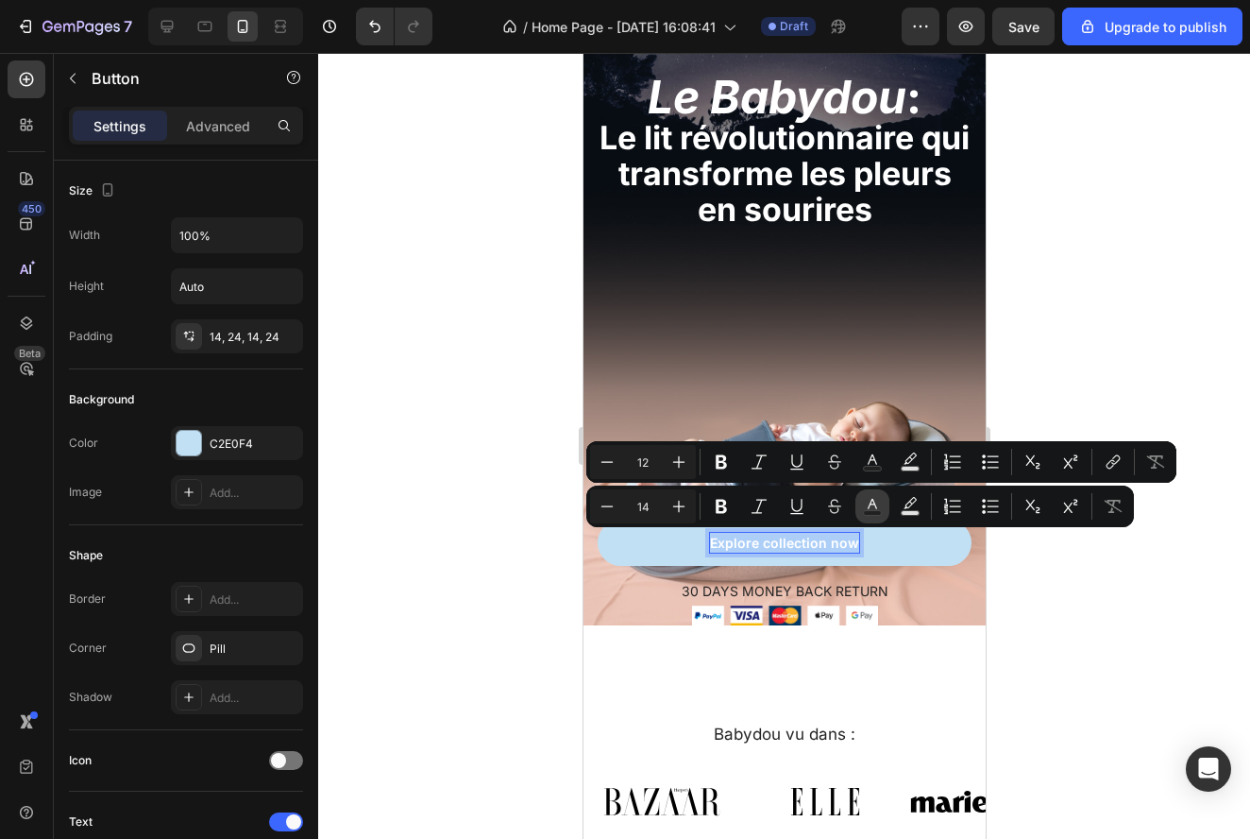
click at [859, 506] on button "Text Color" at bounding box center [873, 506] width 34 height 34
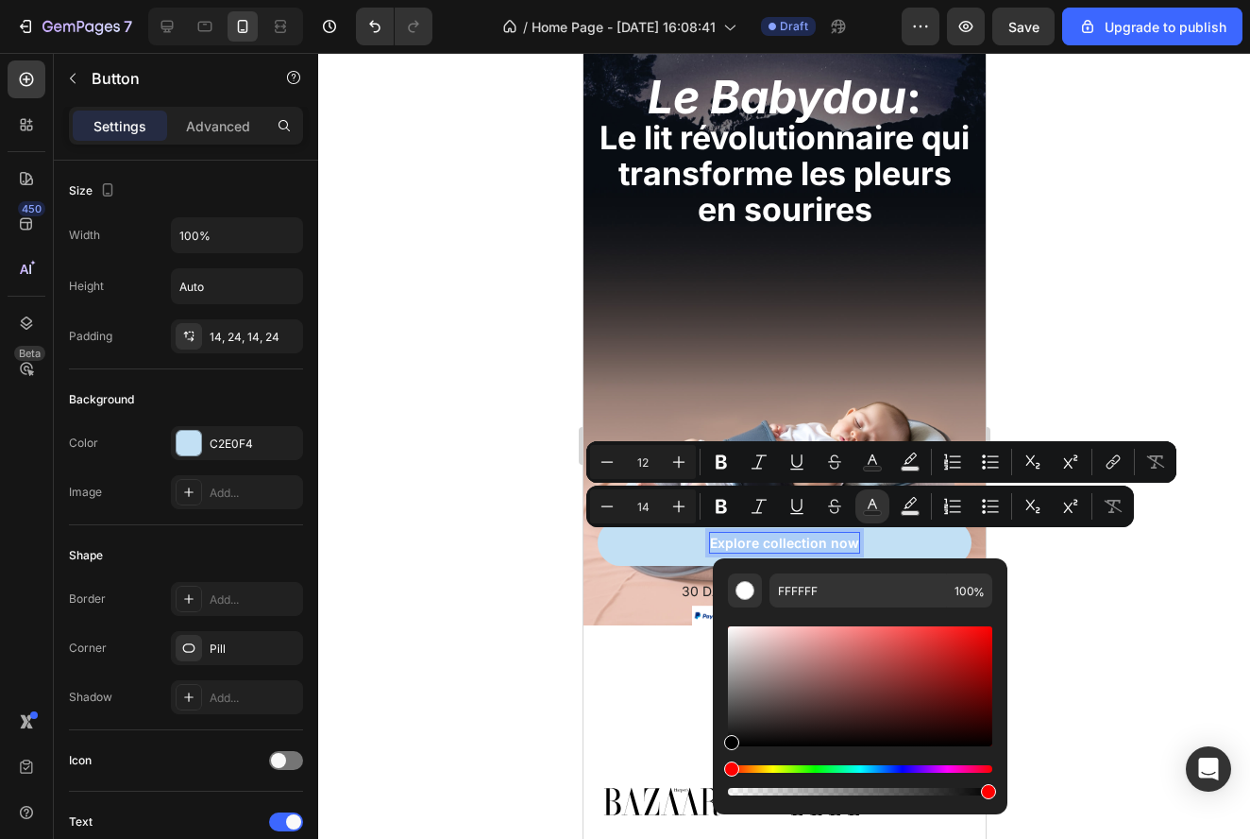
drag, startPoint x: 756, startPoint y: 650, endPoint x: 718, endPoint y: 788, distance: 144.1
click at [718, 788] on div "FFFFFF 100 %" at bounding box center [860, 678] width 295 height 241
type input "000000"
click at [1077, 647] on div at bounding box center [784, 446] width 932 height 786
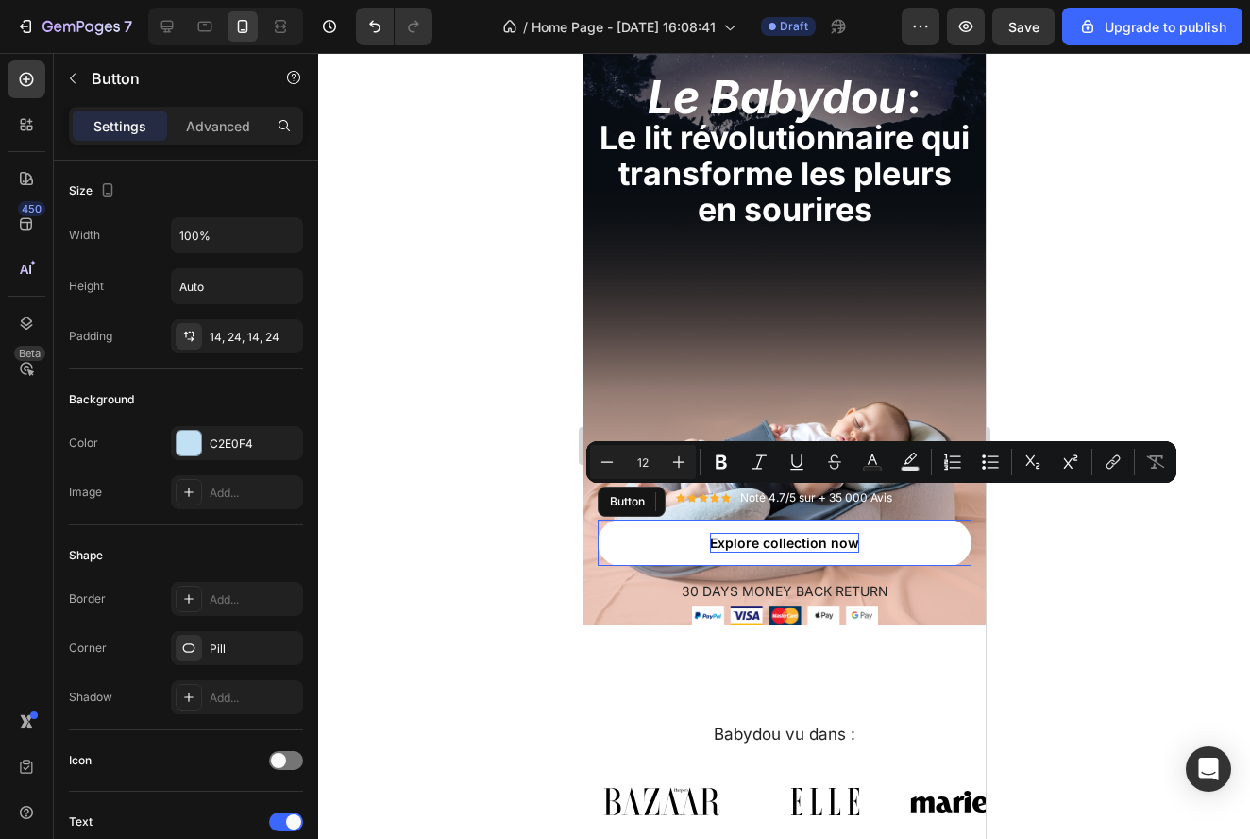
click at [767, 534] on span "Explore collection now" at bounding box center [783, 542] width 149 height 16
click at [784, 542] on button "Découvrez" at bounding box center [784, 542] width 374 height 46
click at [784, 542] on button "Découvrez le" at bounding box center [784, 542] width 374 height 46
click at [784, 542] on button "Découvrez le lit" at bounding box center [784, 542] width 374 height 46
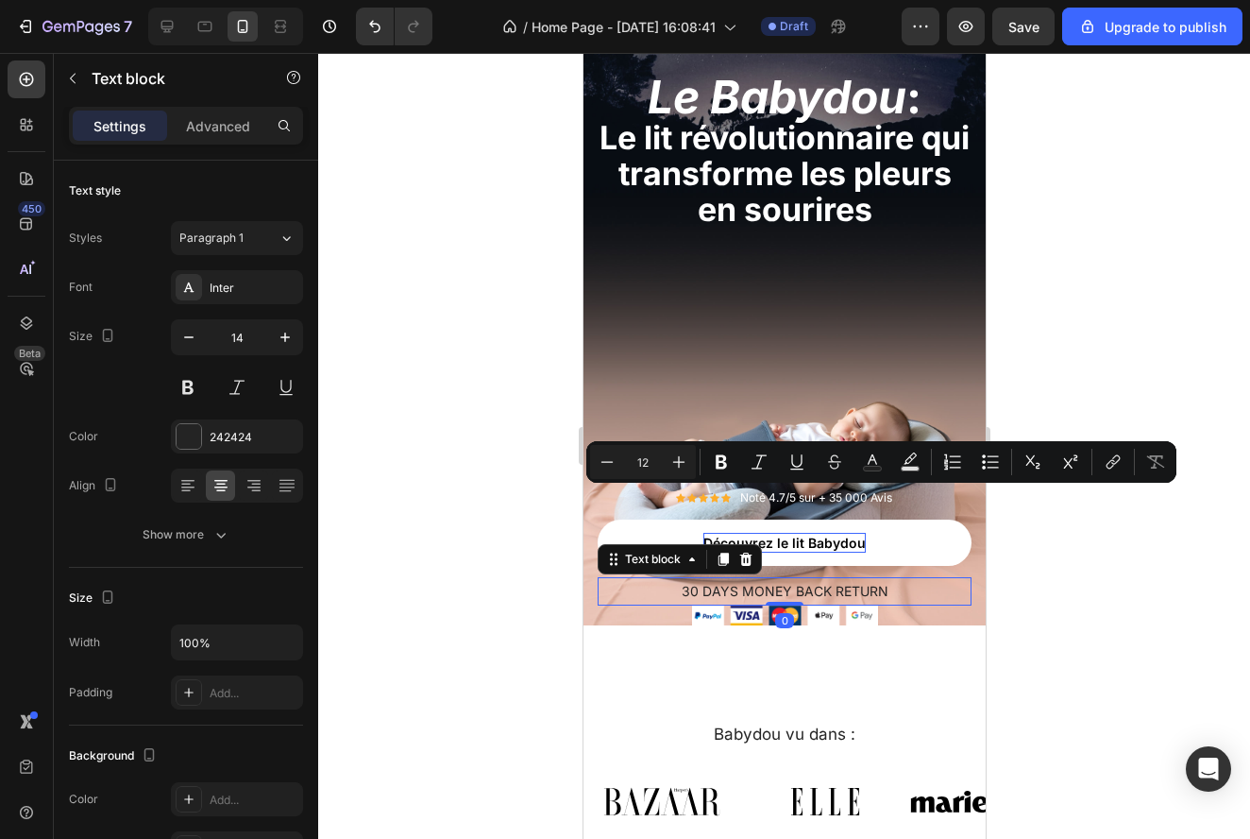
click at [782, 592] on p "30 DAYS MONEY BACK RETURN" at bounding box center [784, 591] width 370 height 24
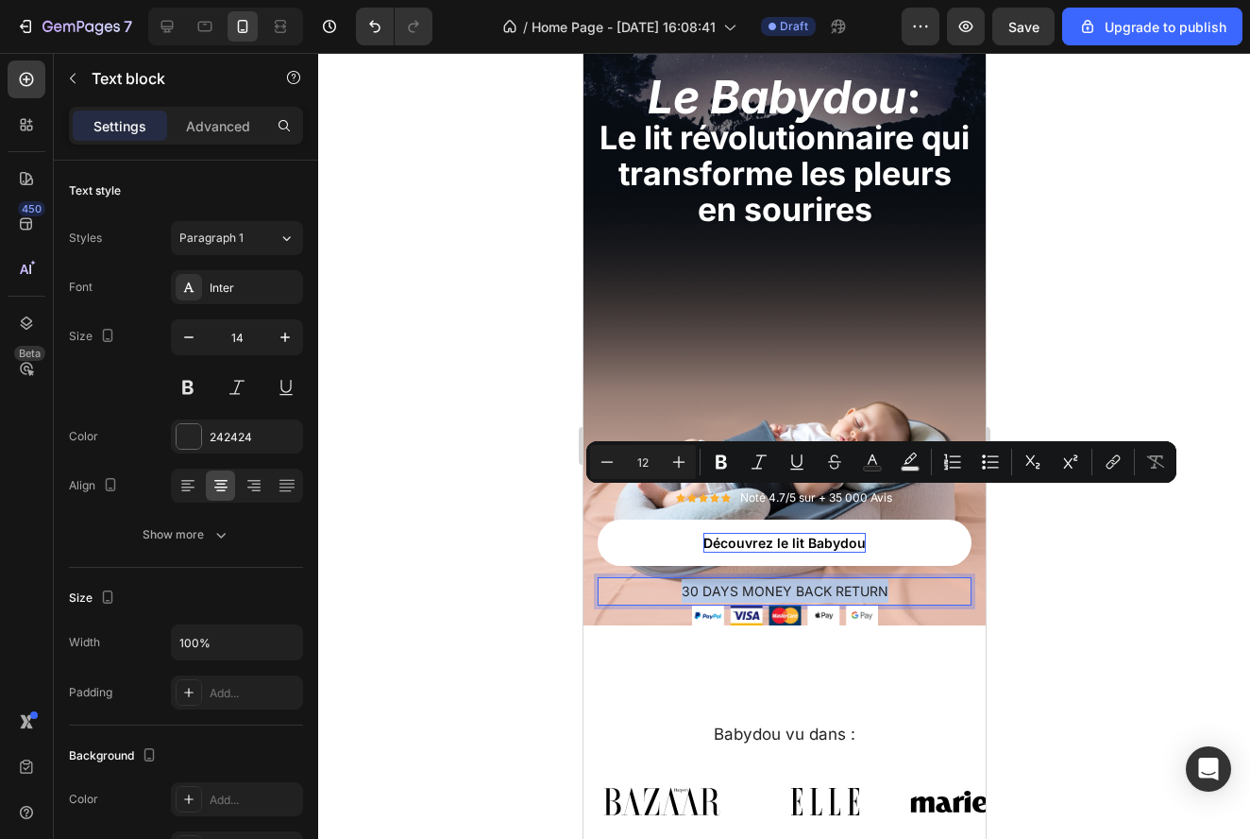
click at [782, 592] on p "30 DAYS MONEY BACK RETURN" at bounding box center [784, 591] width 370 height 24
click at [785, 587] on p "30 Jours Satisfait ou Remboursés" at bounding box center [784, 591] width 370 height 24
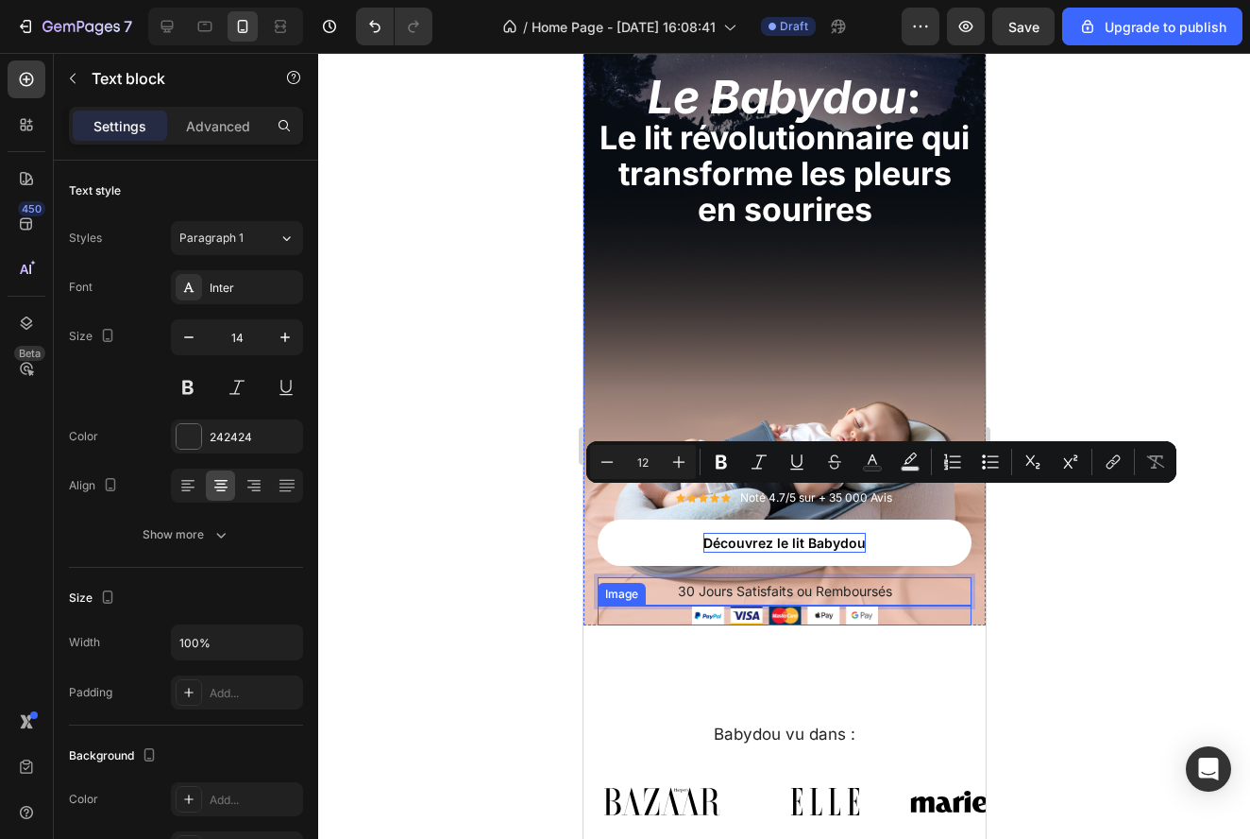
click at [934, 613] on div at bounding box center [784, 615] width 374 height 20
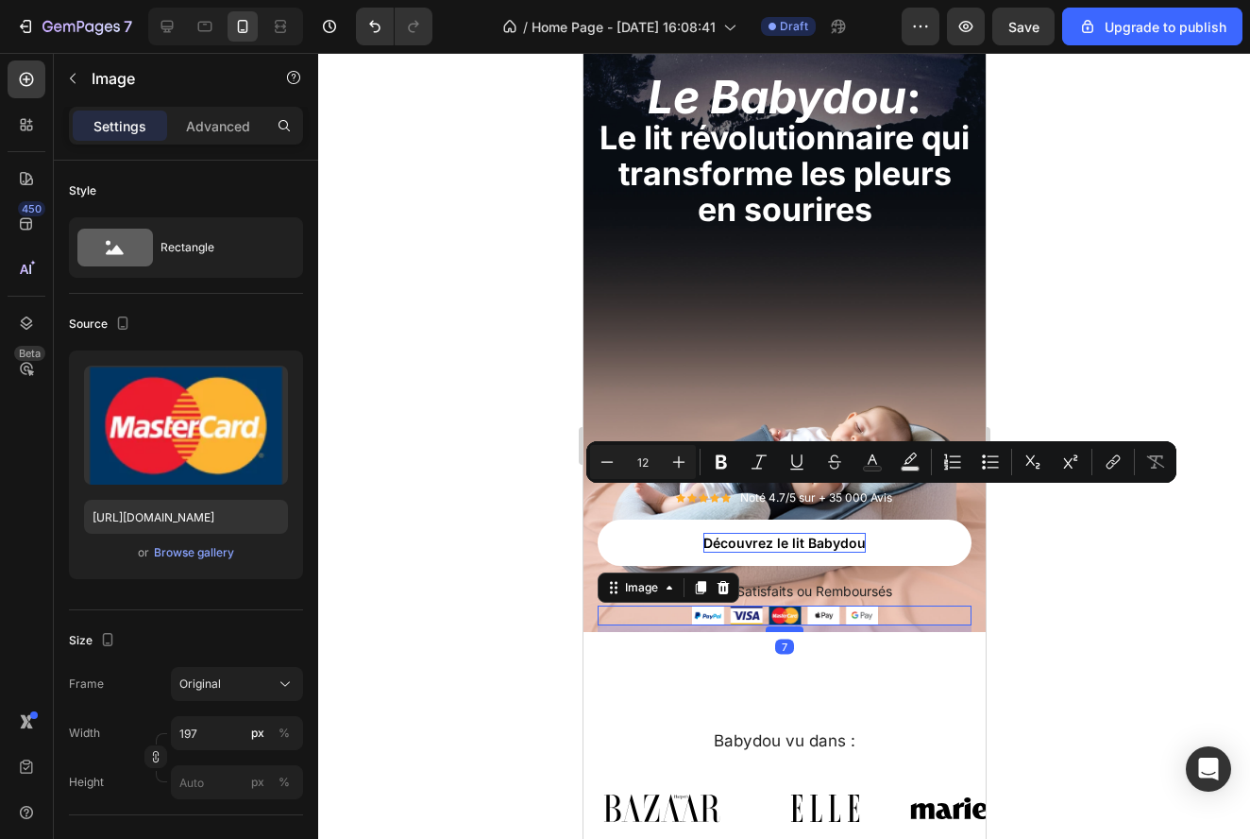
click at [790, 630] on div at bounding box center [784, 629] width 38 height 6
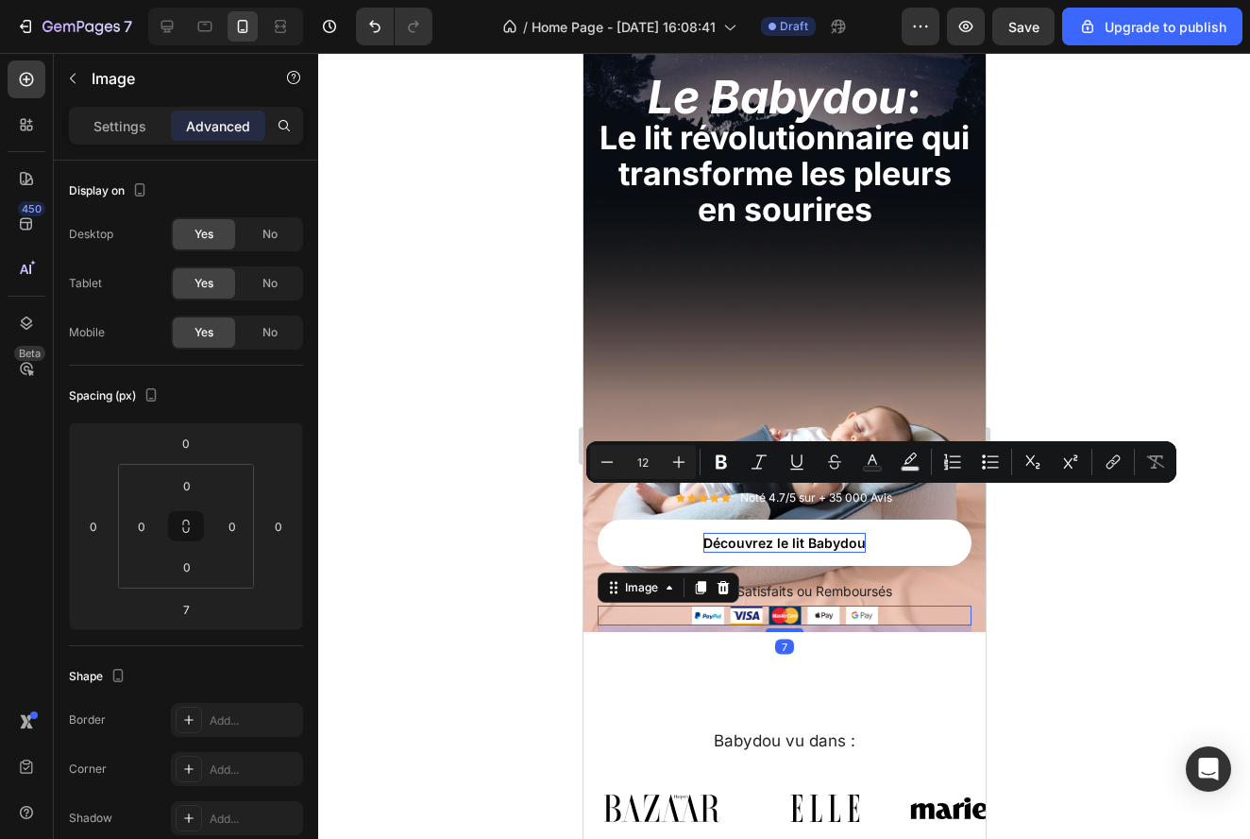
click at [1178, 651] on div at bounding box center [784, 446] width 932 height 786
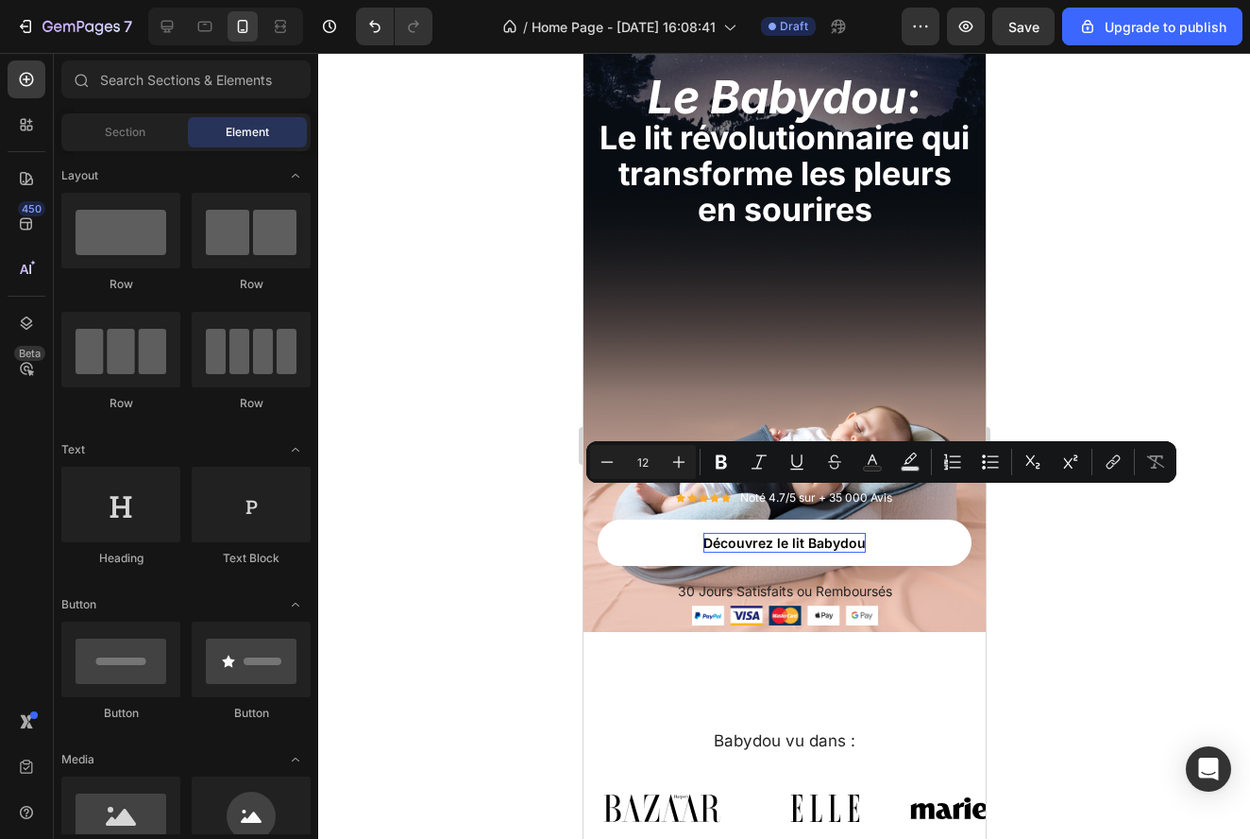
click at [1066, 626] on div at bounding box center [784, 446] width 932 height 786
click at [1070, 551] on div at bounding box center [784, 446] width 932 height 786
click at [1042, 263] on div at bounding box center [784, 446] width 932 height 786
click at [1128, 566] on div at bounding box center [784, 446] width 932 height 786
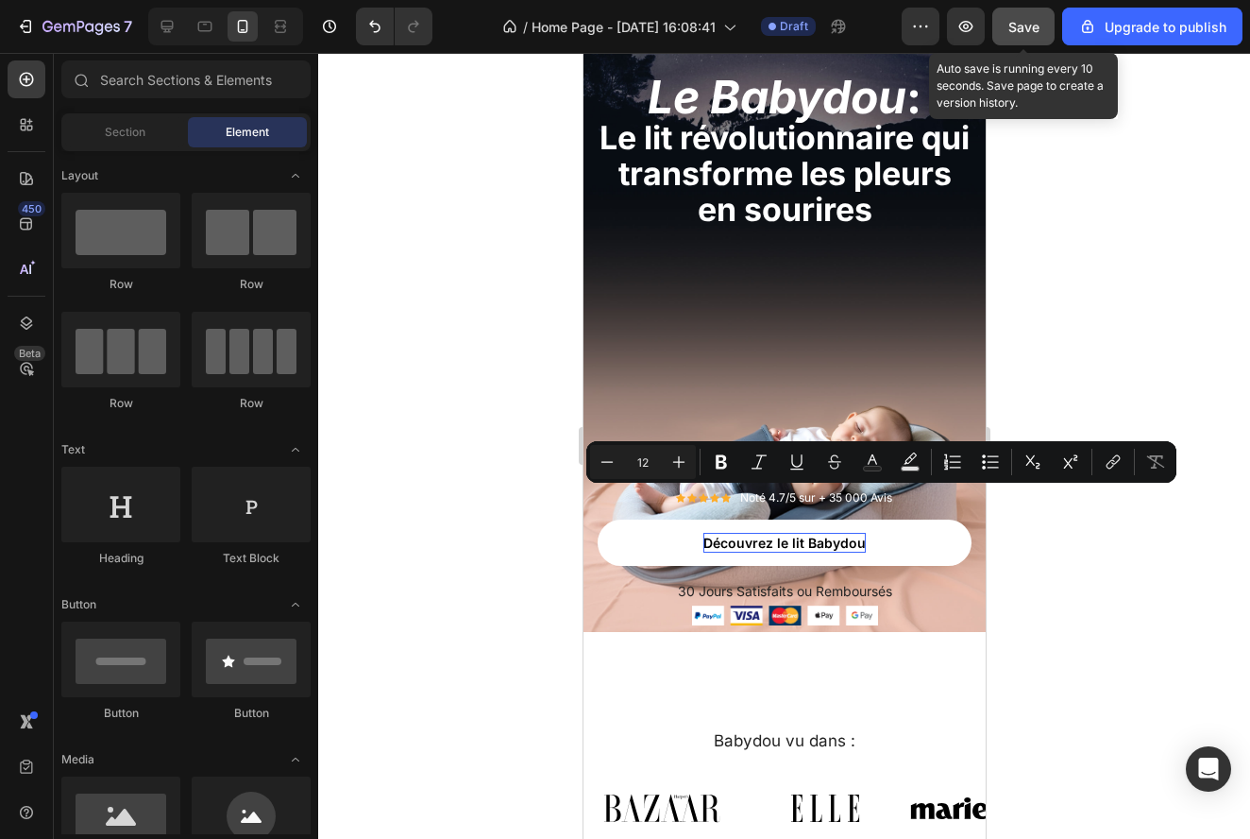
click at [1018, 33] on span "Save" at bounding box center [1023, 27] width 31 height 16
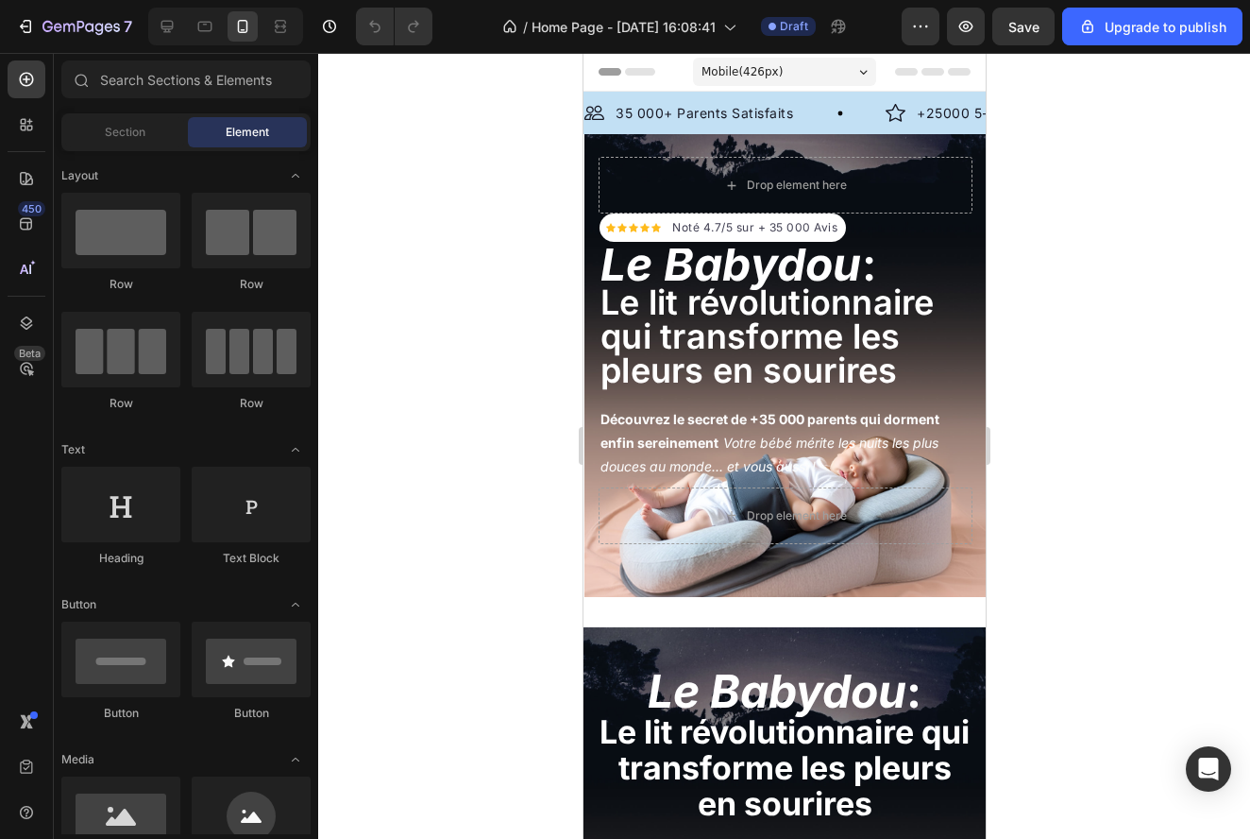
click at [997, 621] on div at bounding box center [784, 446] width 932 height 786
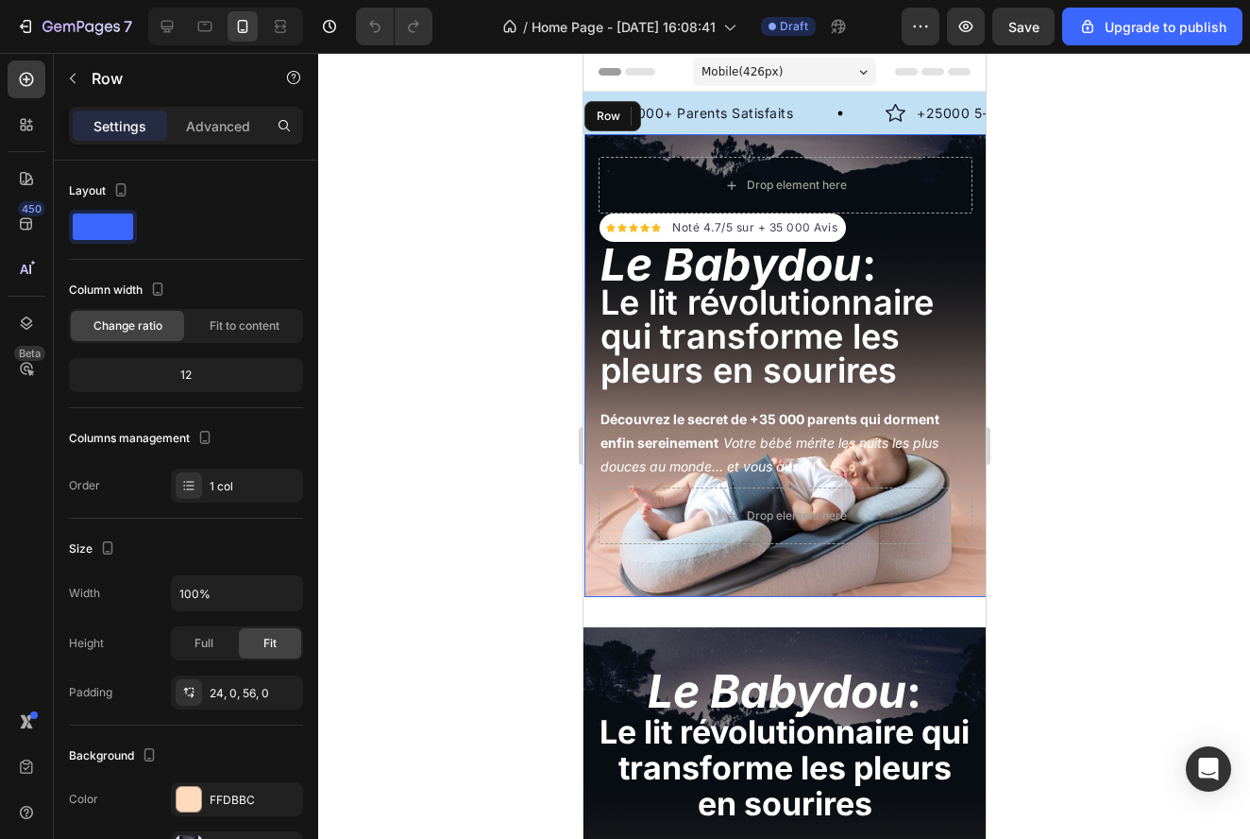
click at [924, 143] on div "Icon Icon Icon Icon Icon Icon List Hoz Noté 4.7/5 sur + 35 000 Avis Text block …" at bounding box center [785, 365] width 402 height 463
click at [695, 113] on icon at bounding box center [700, 116] width 12 height 13
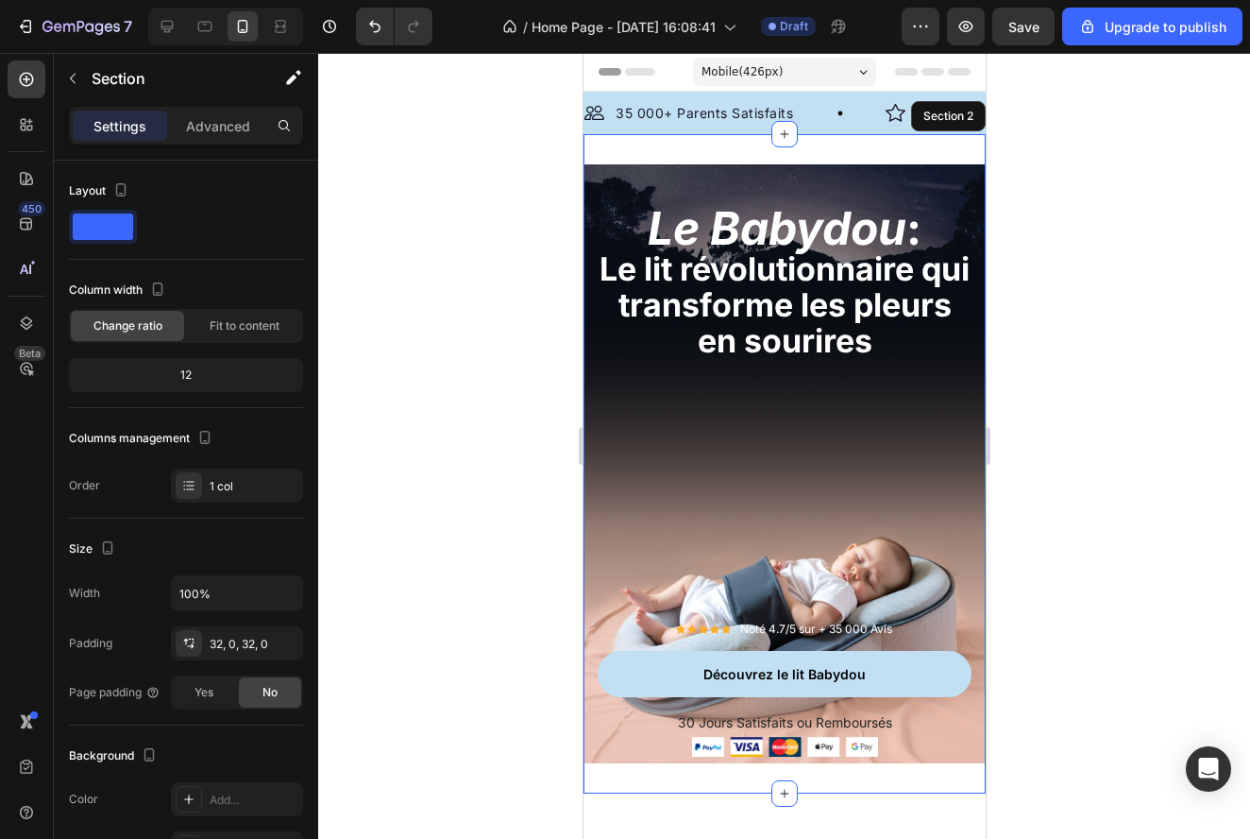
click at [769, 144] on div "Le Babydou : Le lit révolutionnaire qui transforme les pleurs en sourires Headi…" at bounding box center [784, 463] width 402 height 659
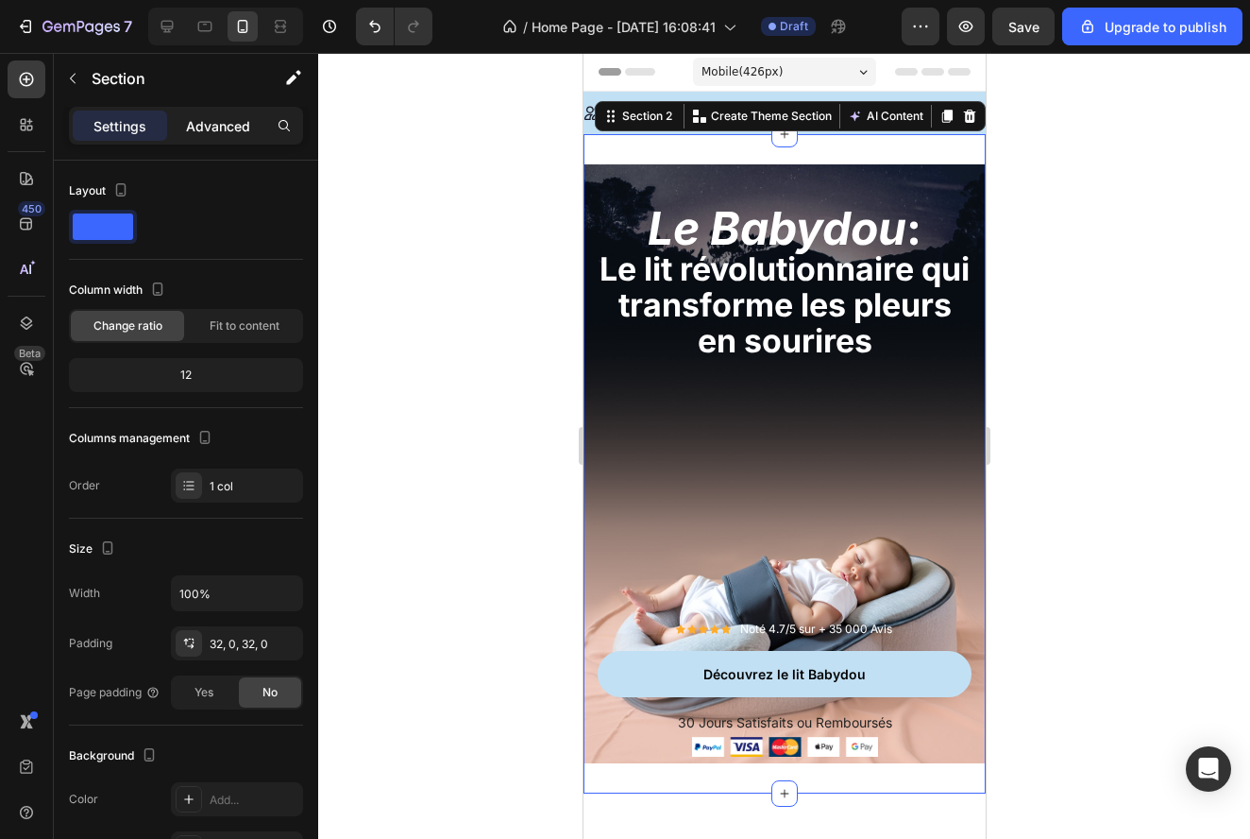
click at [234, 128] on p "Advanced" at bounding box center [218, 126] width 64 height 20
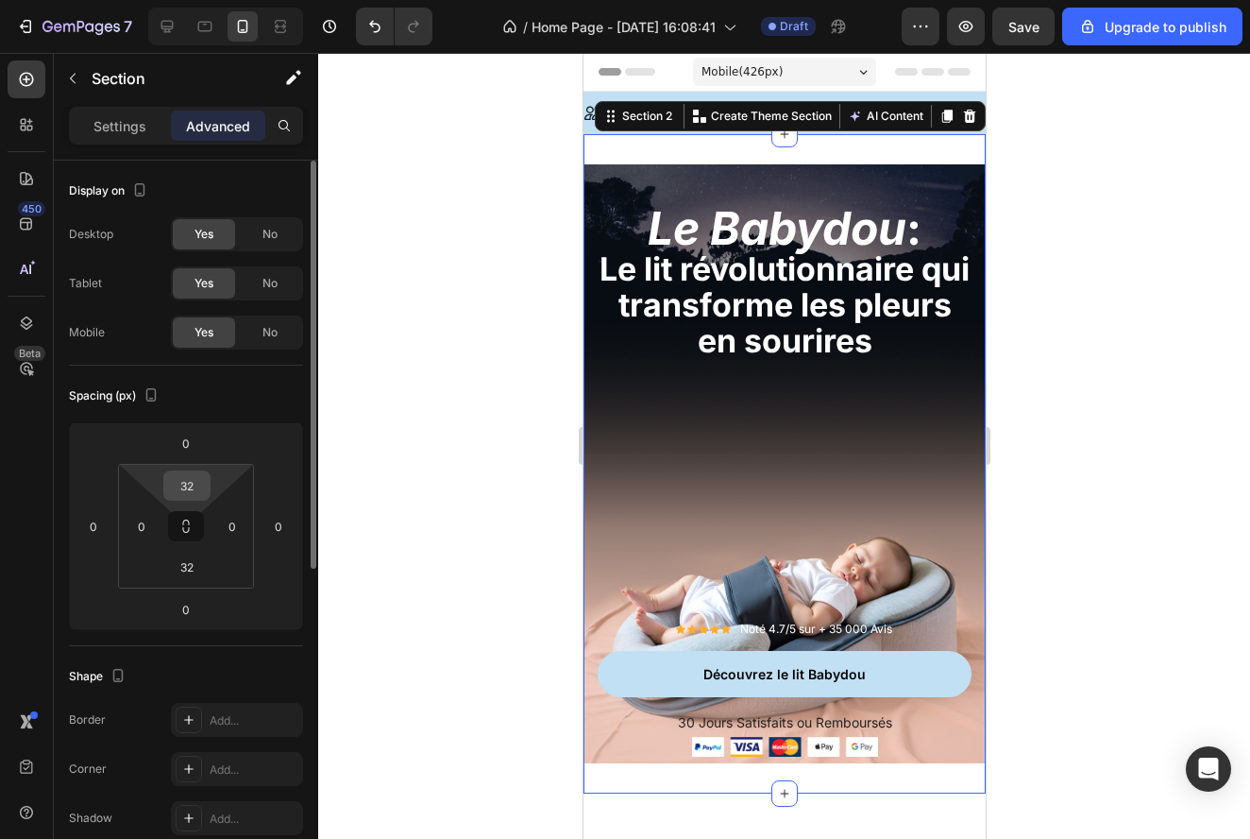
click at [189, 491] on input "32" at bounding box center [187, 485] width 38 height 28
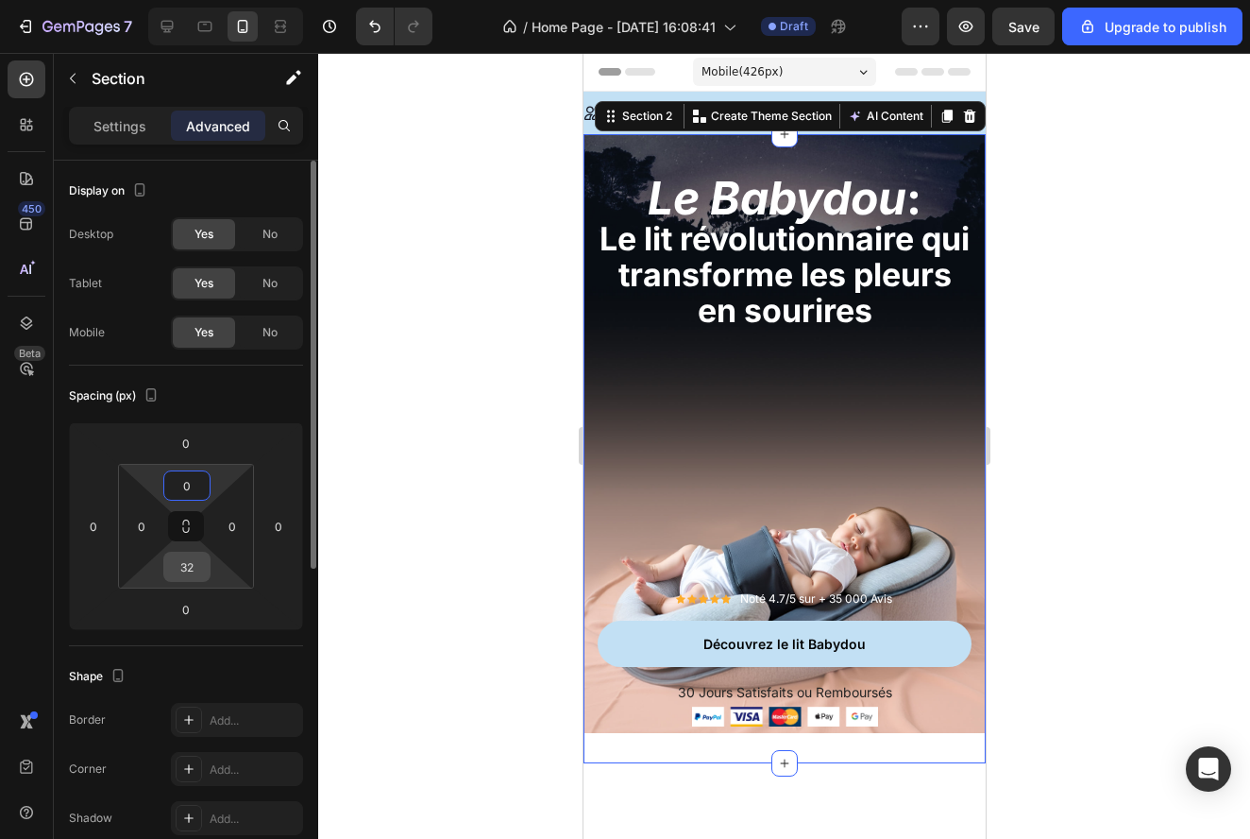
type input "0"
click at [182, 567] on input "32" at bounding box center [187, 566] width 38 height 28
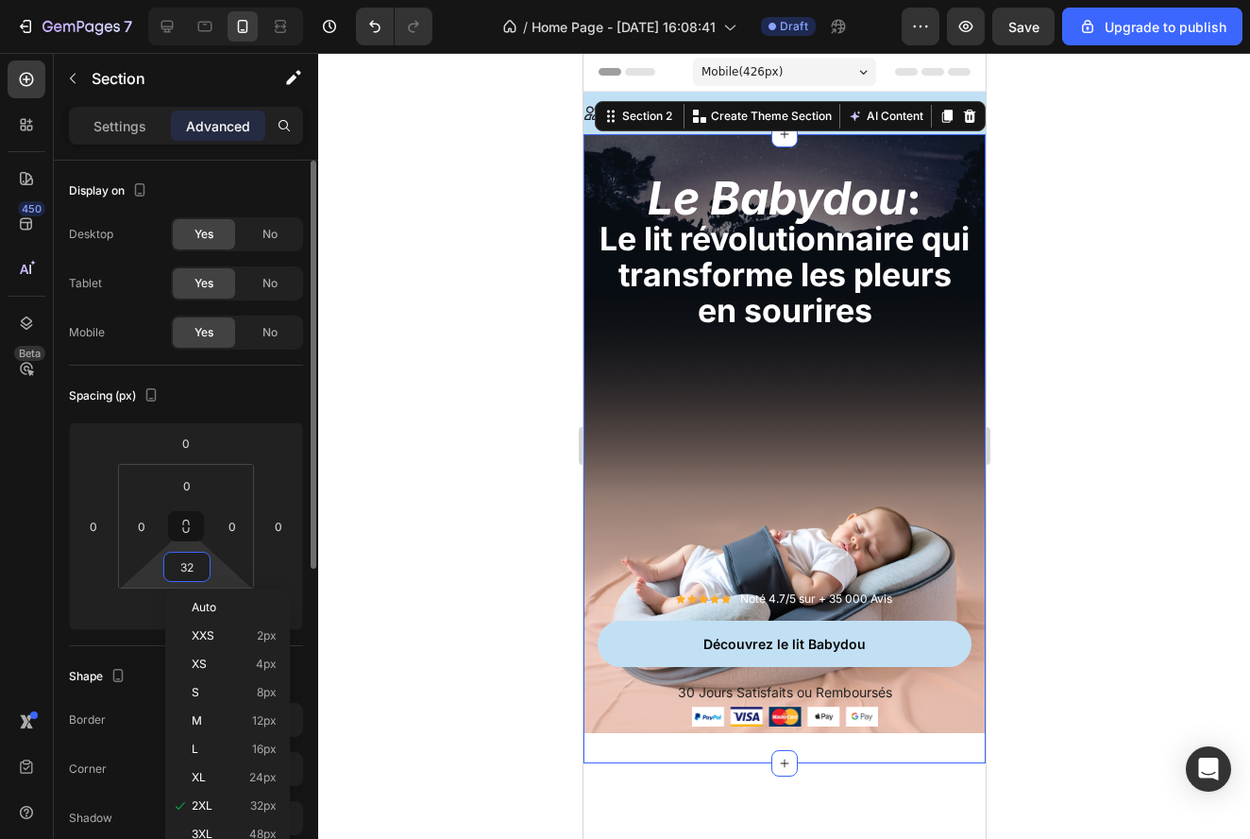
type input "0"
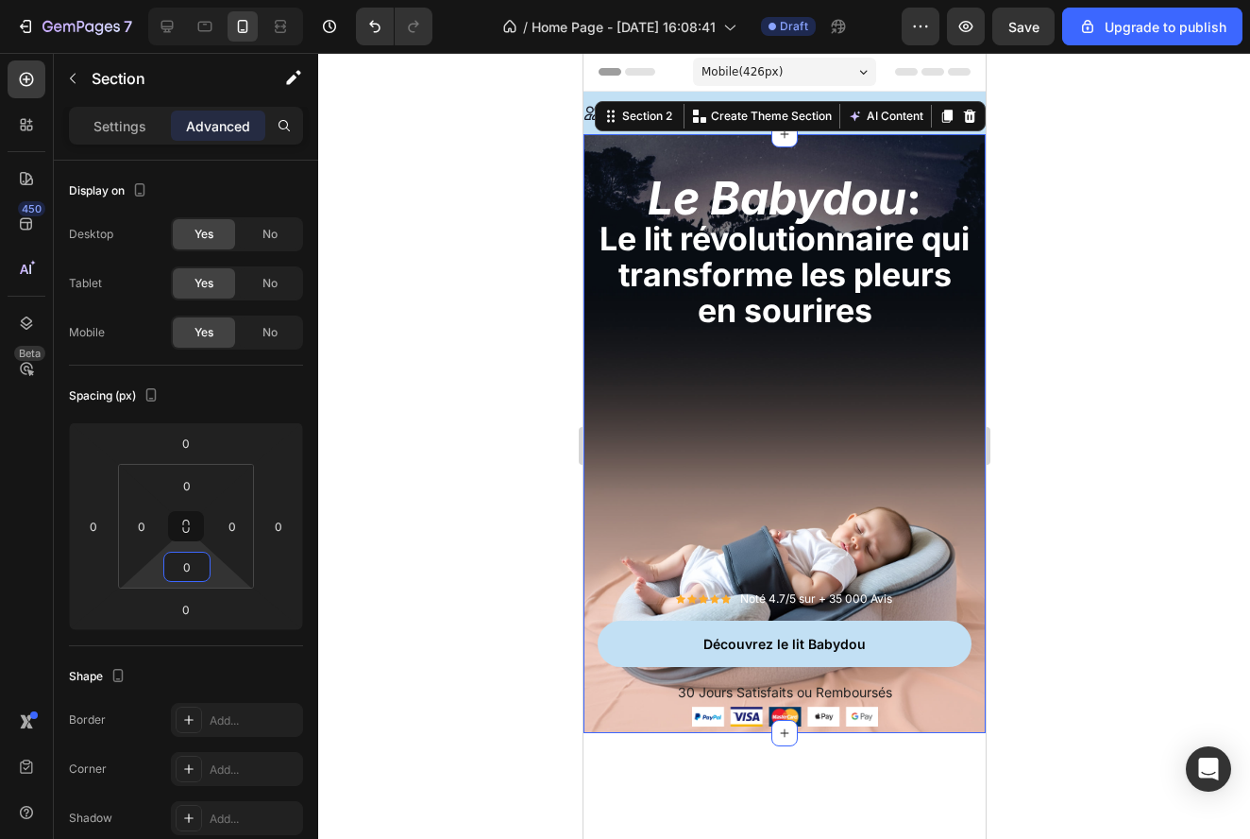
click at [1039, 704] on div at bounding box center [784, 446] width 932 height 786
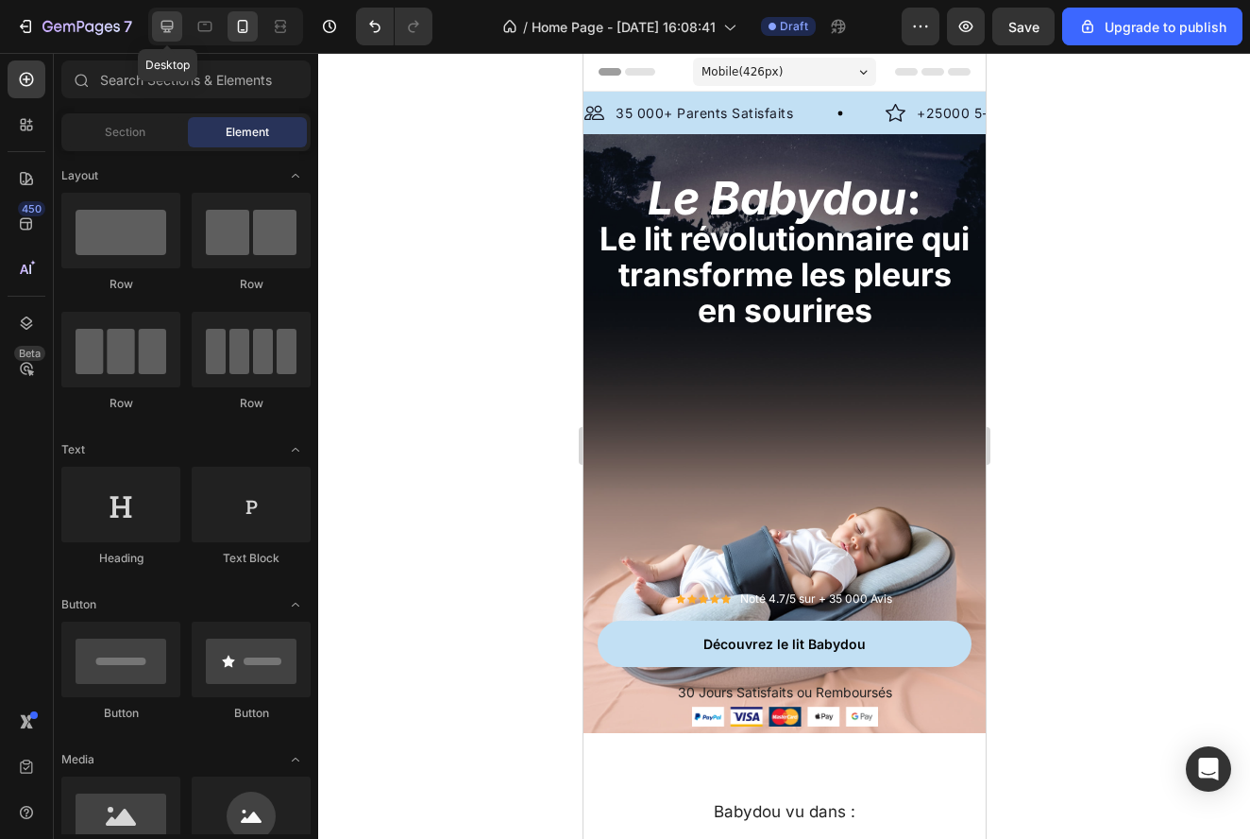
click at [172, 28] on icon at bounding box center [167, 27] width 12 height 12
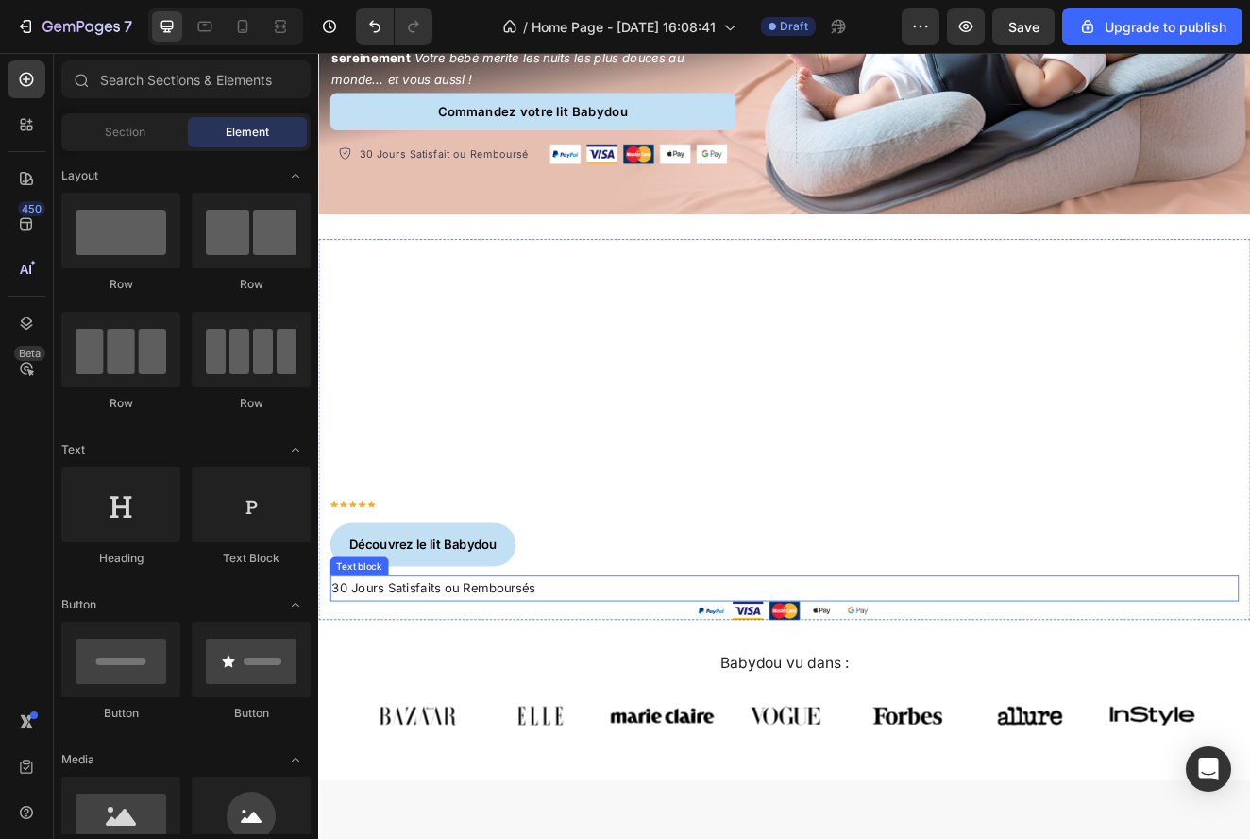
scroll to position [432, 0]
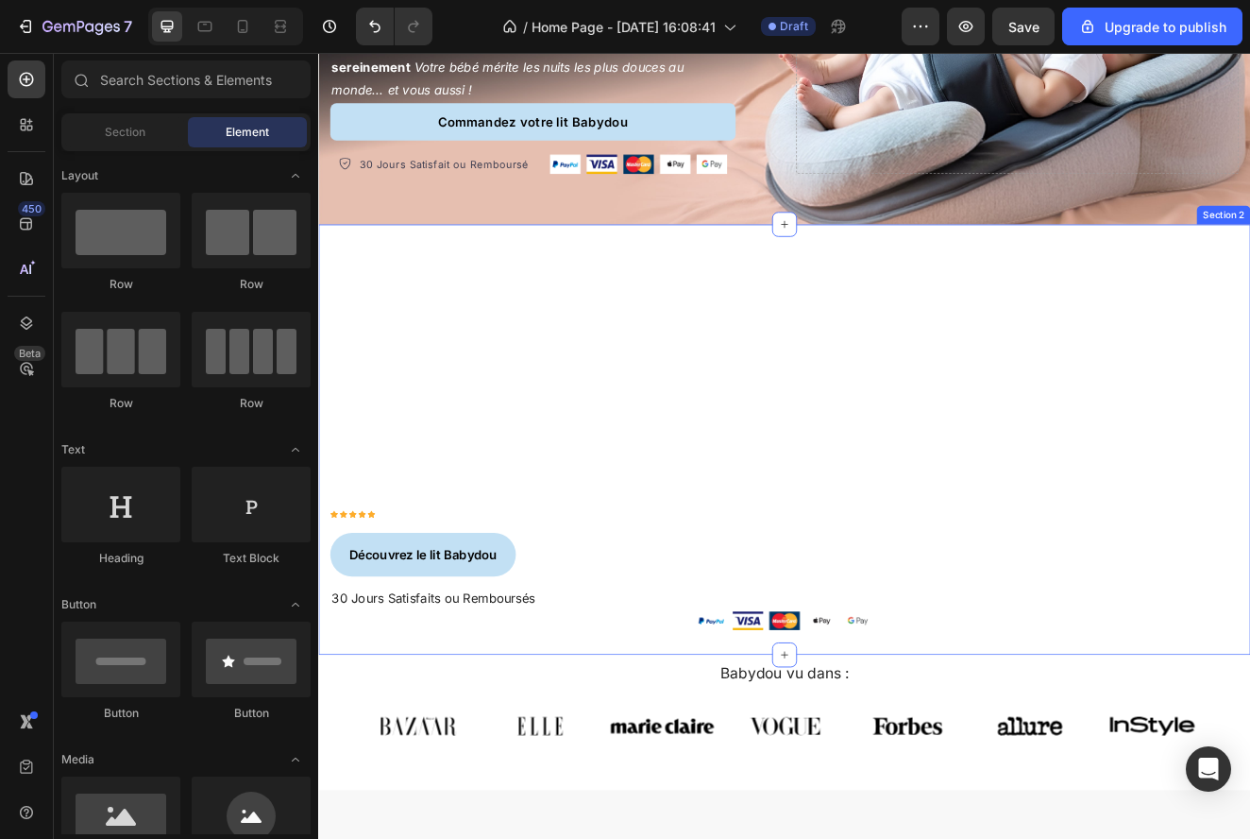
click at [1021, 276] on div "Le Babydou : Le lit révolutionnaire qui transforme les pleurs en sourires Headi…" at bounding box center [884, 523] width 1133 height 523
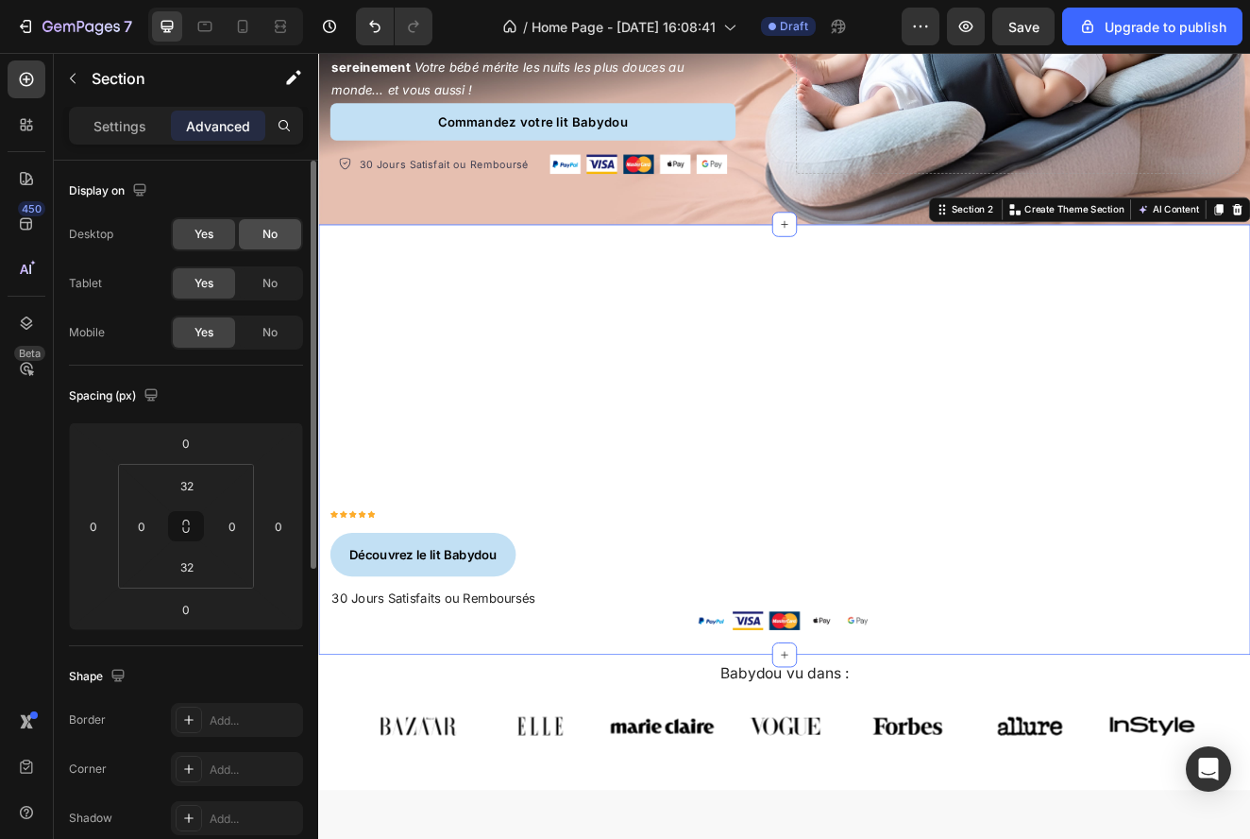
click at [258, 242] on div "No" at bounding box center [270, 234] width 62 height 30
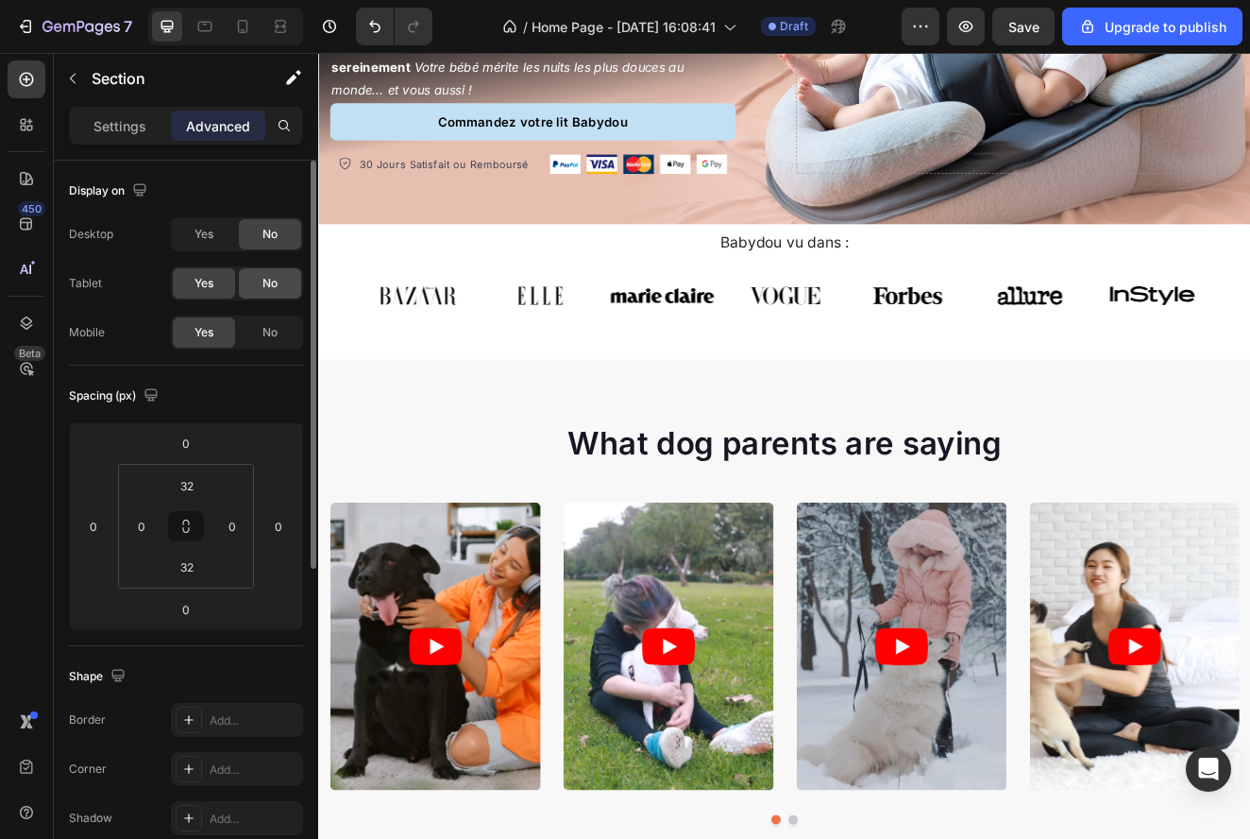
click at [264, 276] on span "No" at bounding box center [270, 283] width 15 height 17
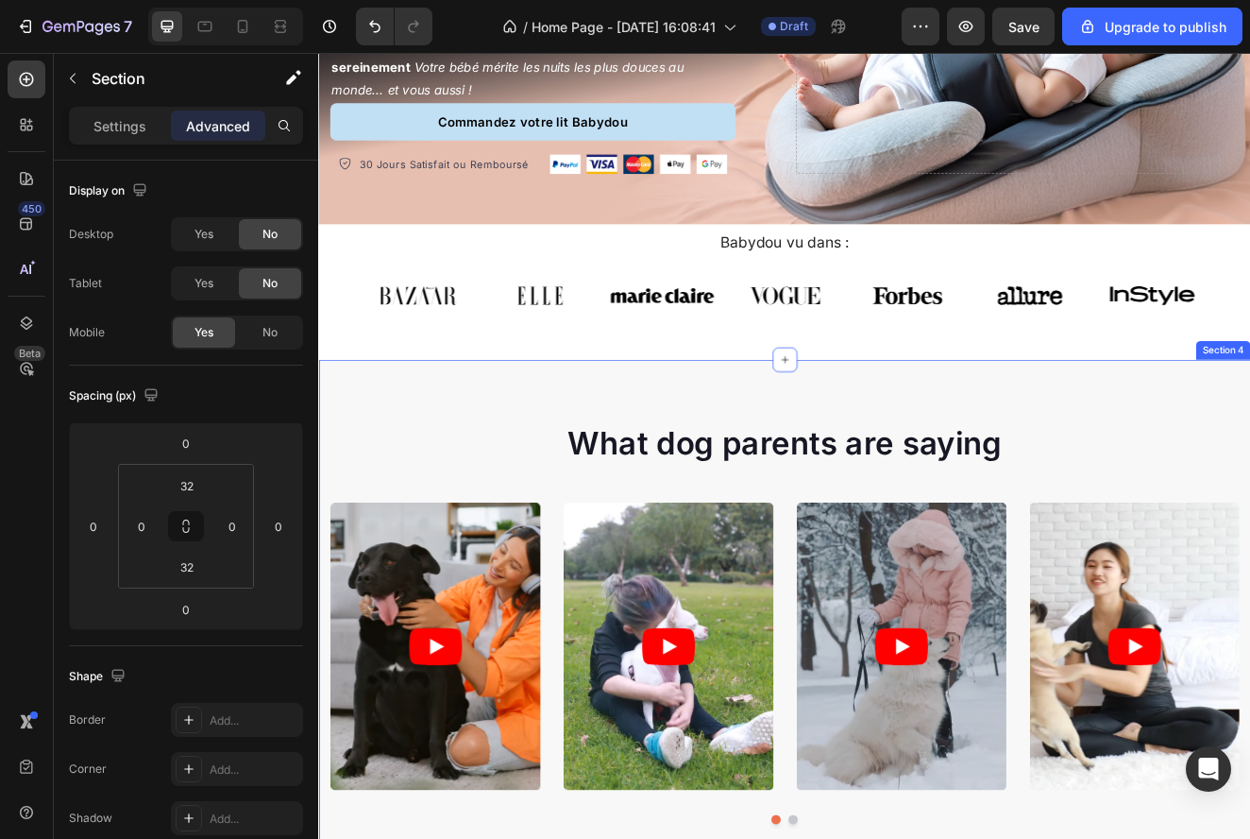
click at [483, 479] on div "What dog parents are saying Heading Video Video Video Video Video Carousel Row …" at bounding box center [884, 746] width 1133 height 641
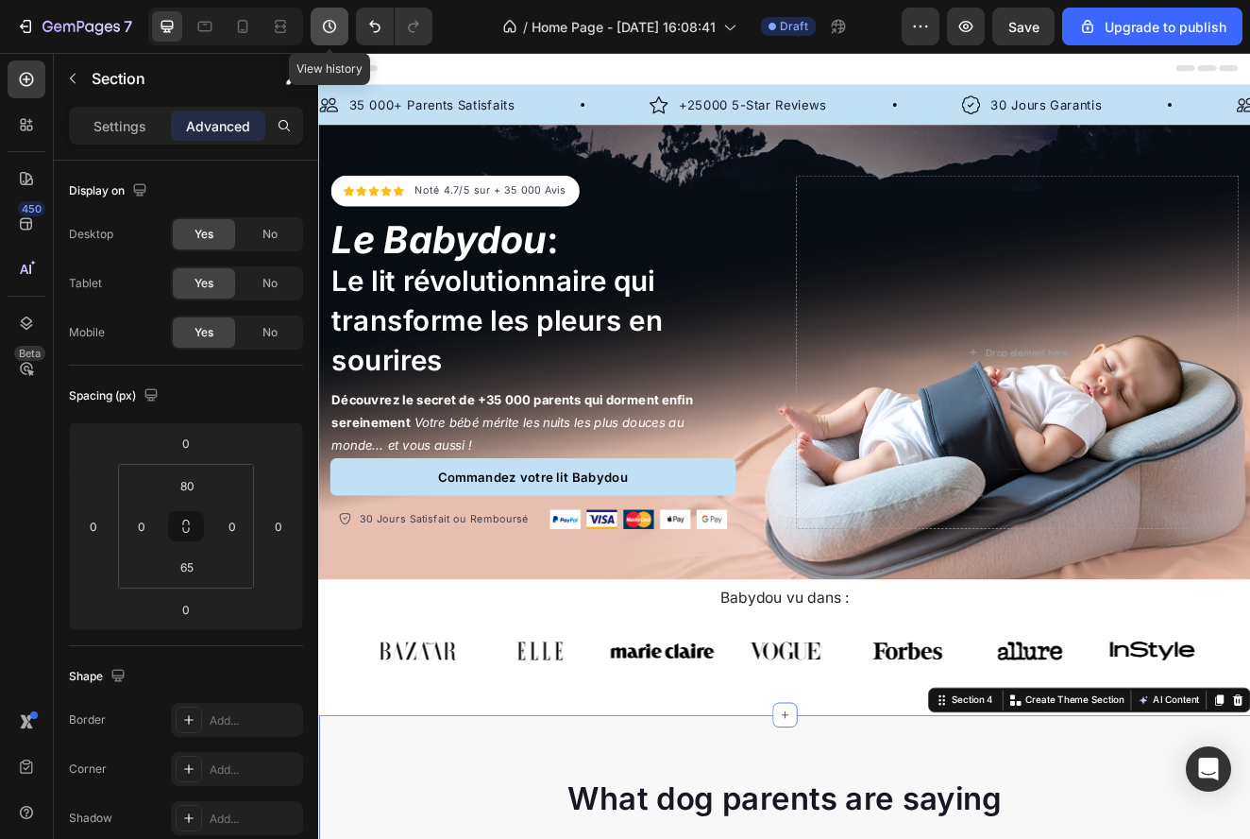
scroll to position [0, 0]
click at [234, 31] on icon at bounding box center [242, 26] width 19 height 19
type input "56"
type input "40"
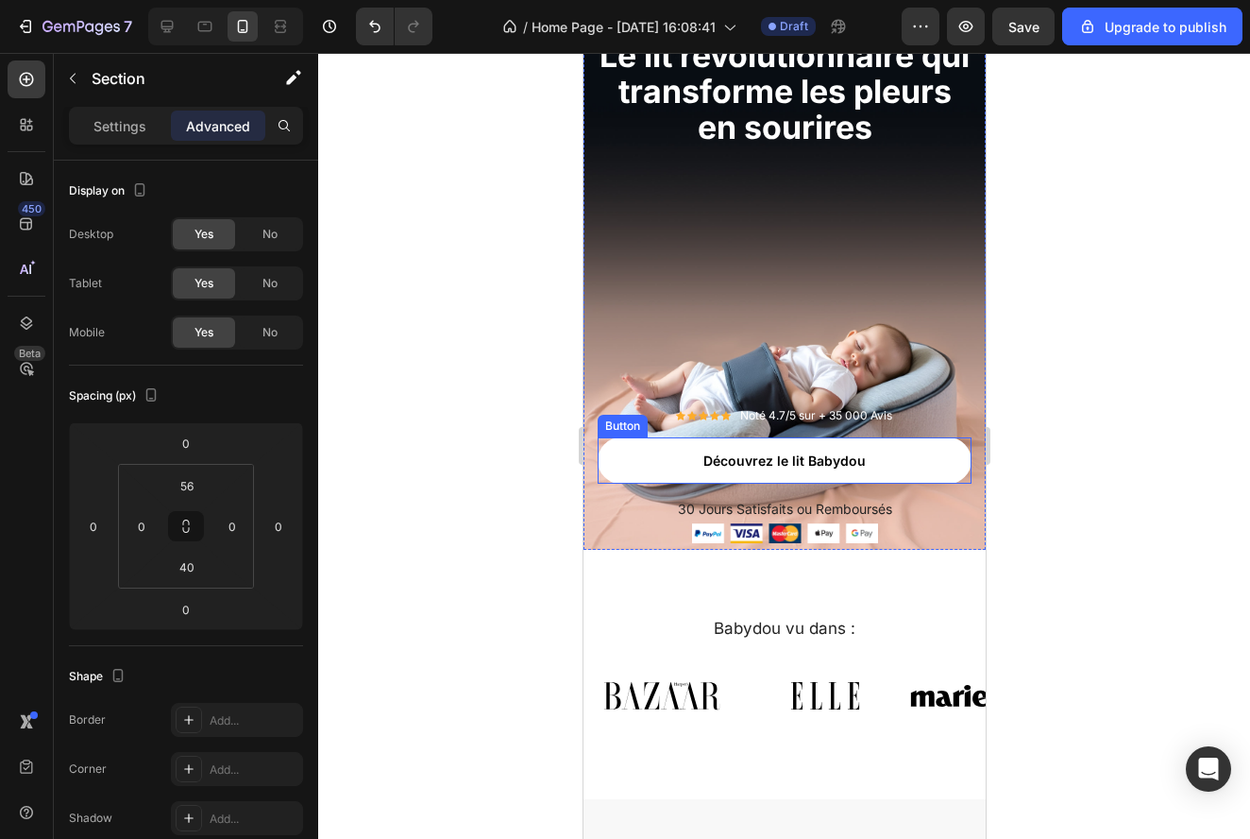
scroll to position [185, 0]
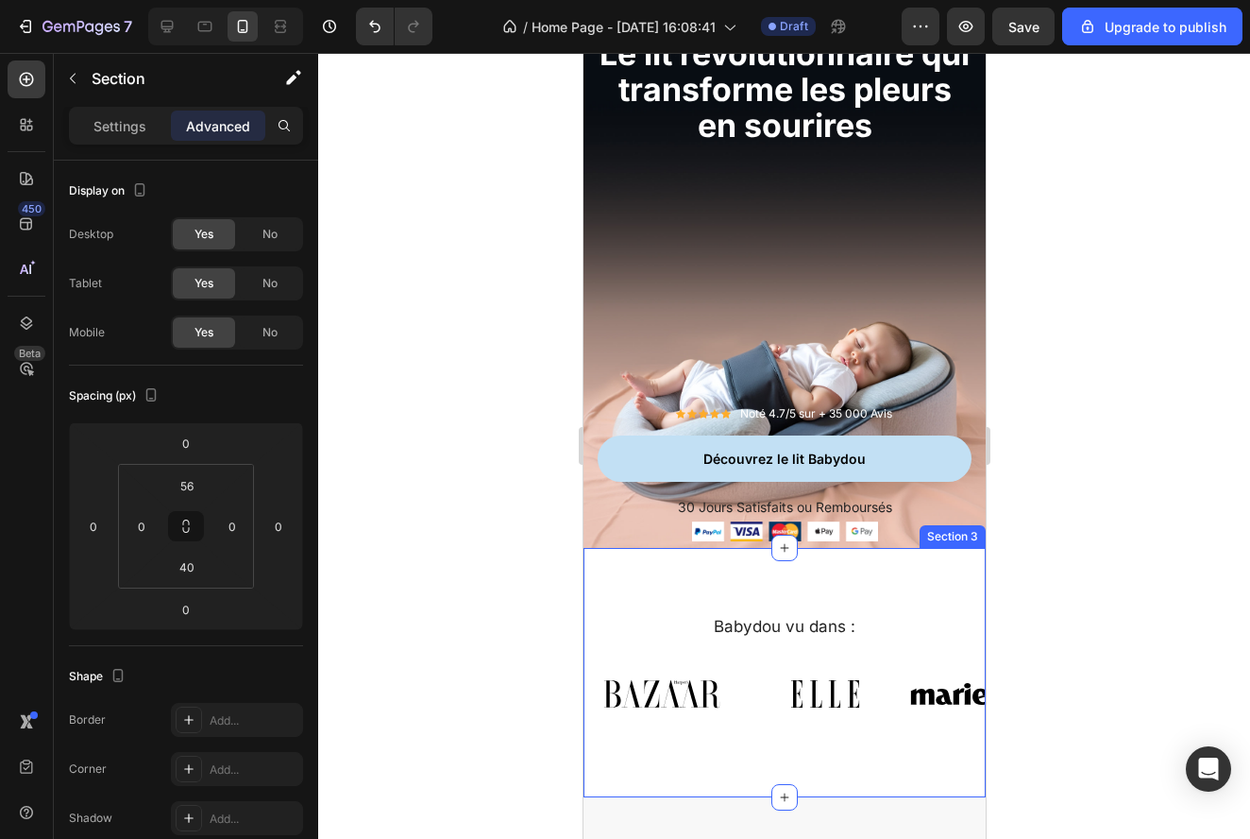
click at [875, 582] on div "Babydou vu dans : Heading Image Image Image Image Image Image Image Carousel Ro…" at bounding box center [784, 672] width 402 height 249
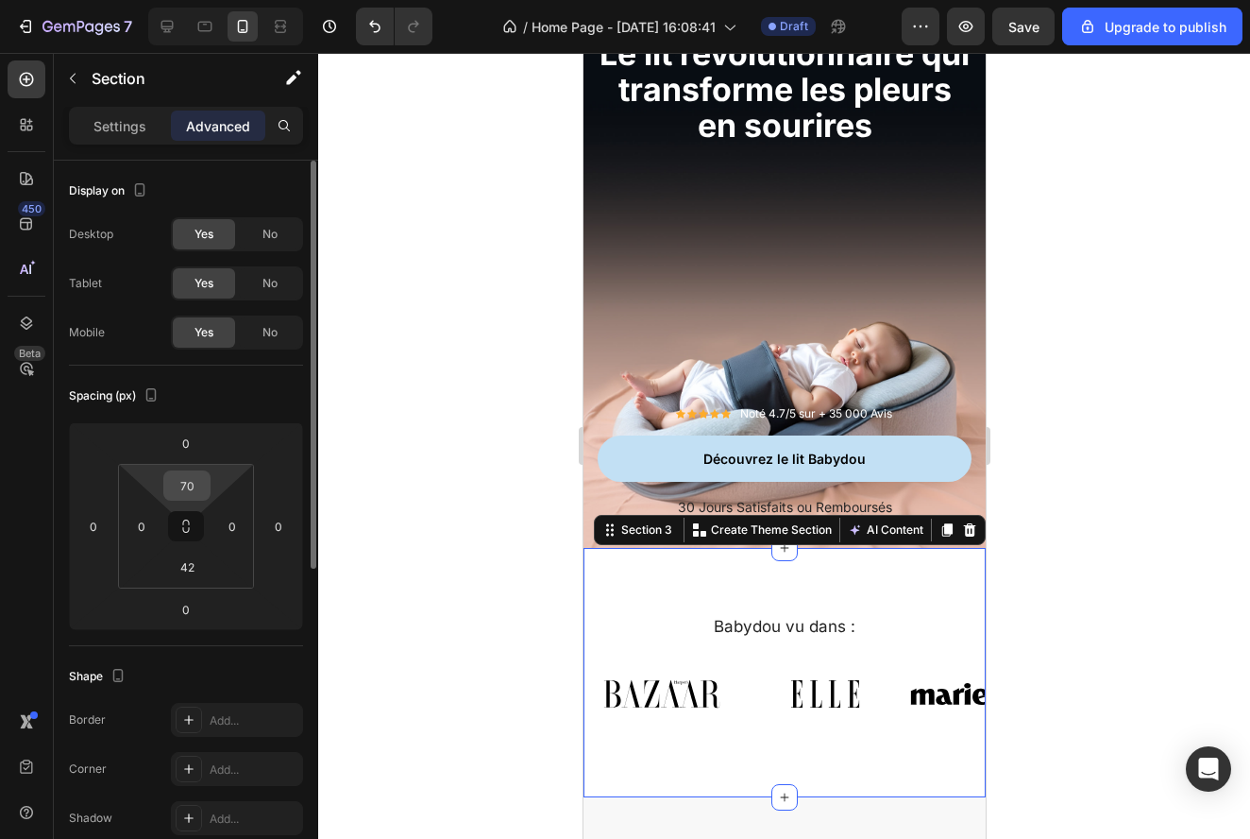
click at [190, 487] on input "70" at bounding box center [187, 485] width 38 height 28
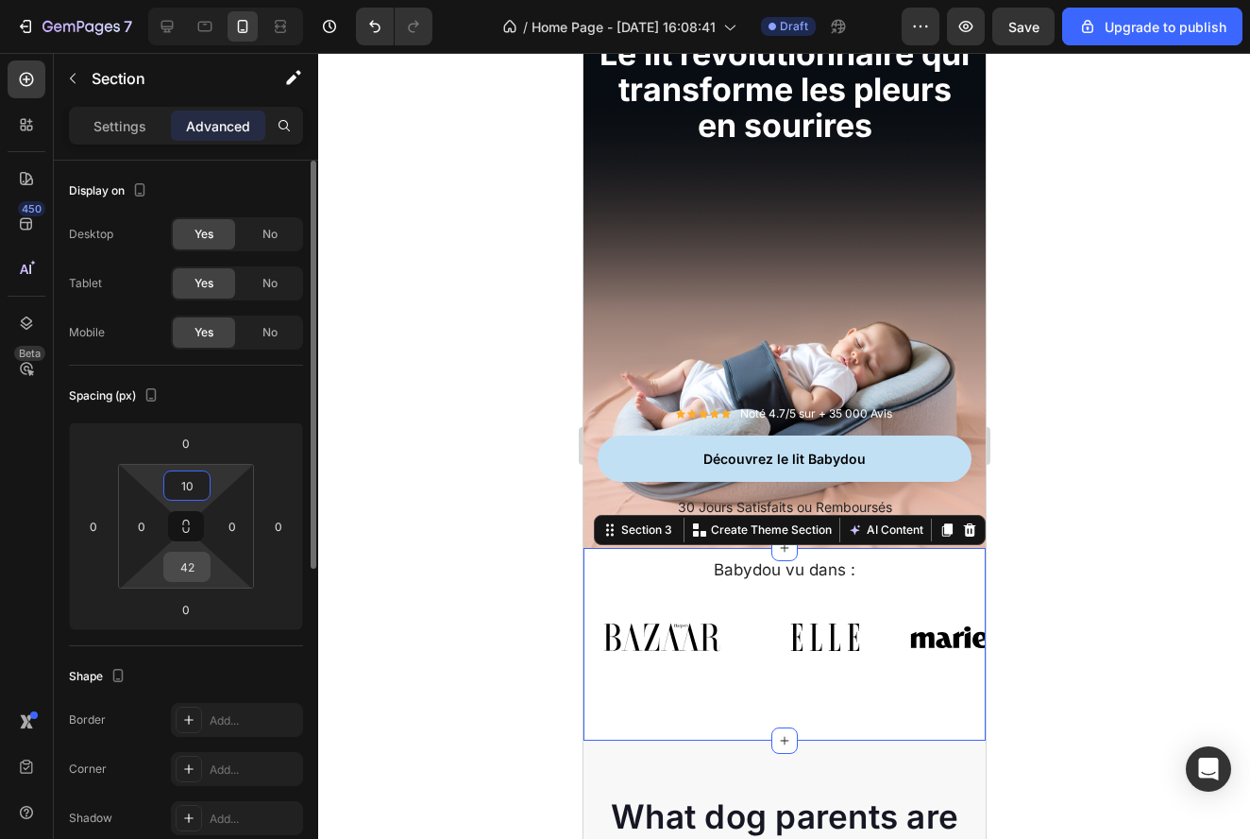
type input "10"
click at [191, 563] on input "42" at bounding box center [187, 566] width 38 height 28
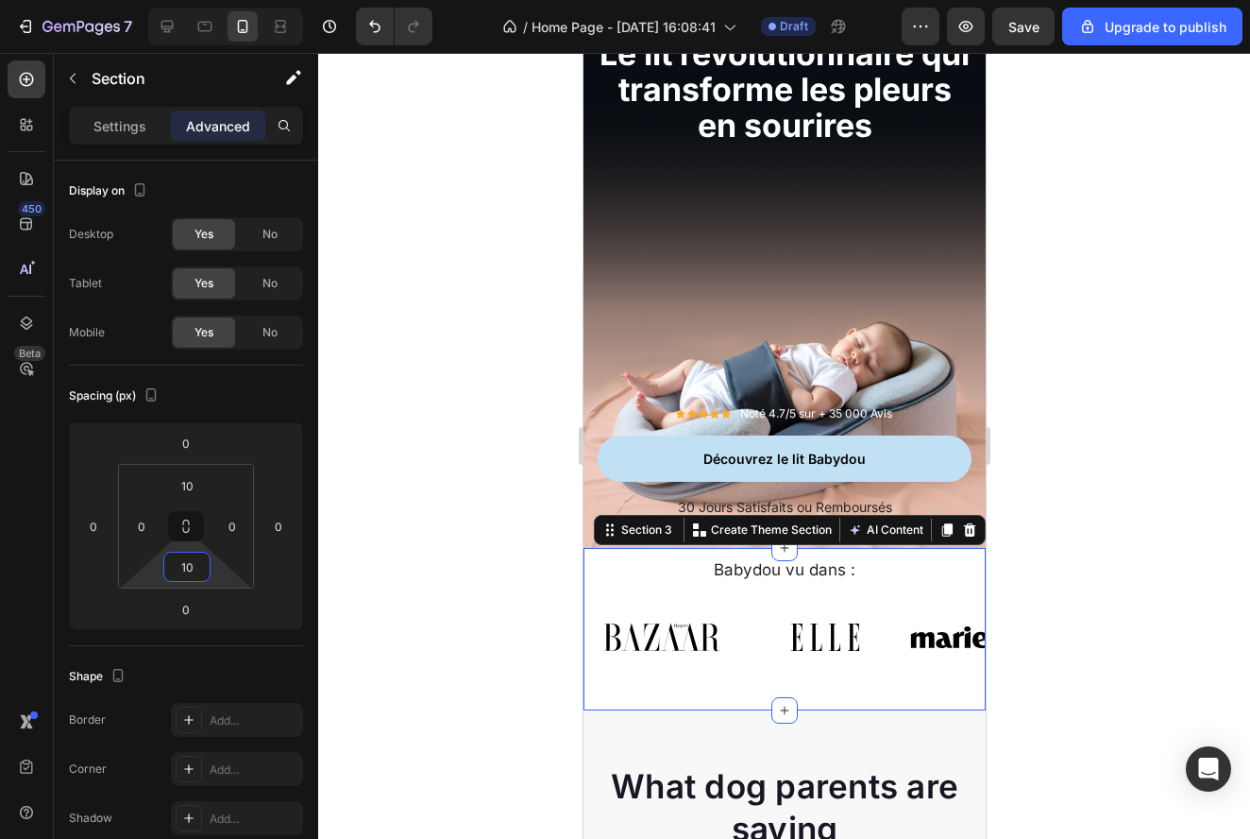
type input "10"
click at [1042, 668] on div at bounding box center [784, 446] width 932 height 786
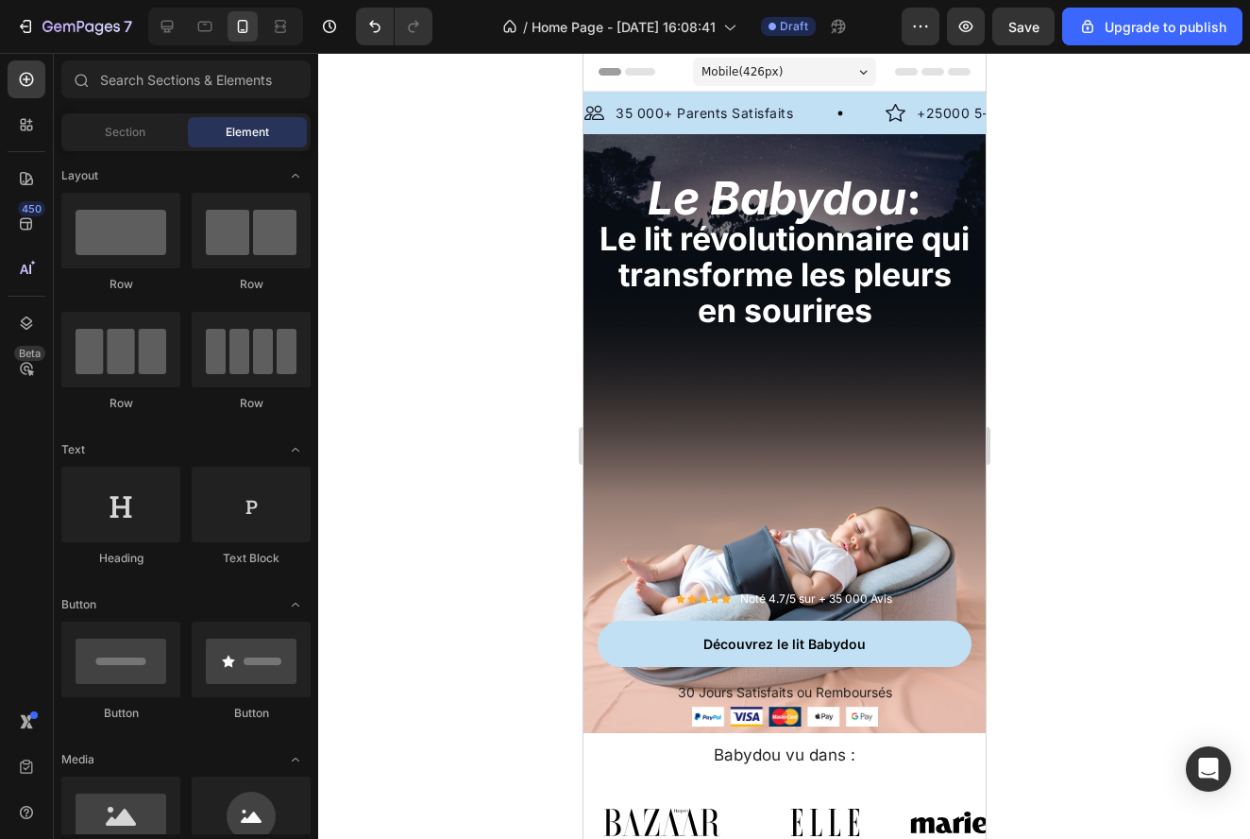
scroll to position [0, 0]
click at [175, 18] on icon at bounding box center [167, 26] width 19 height 19
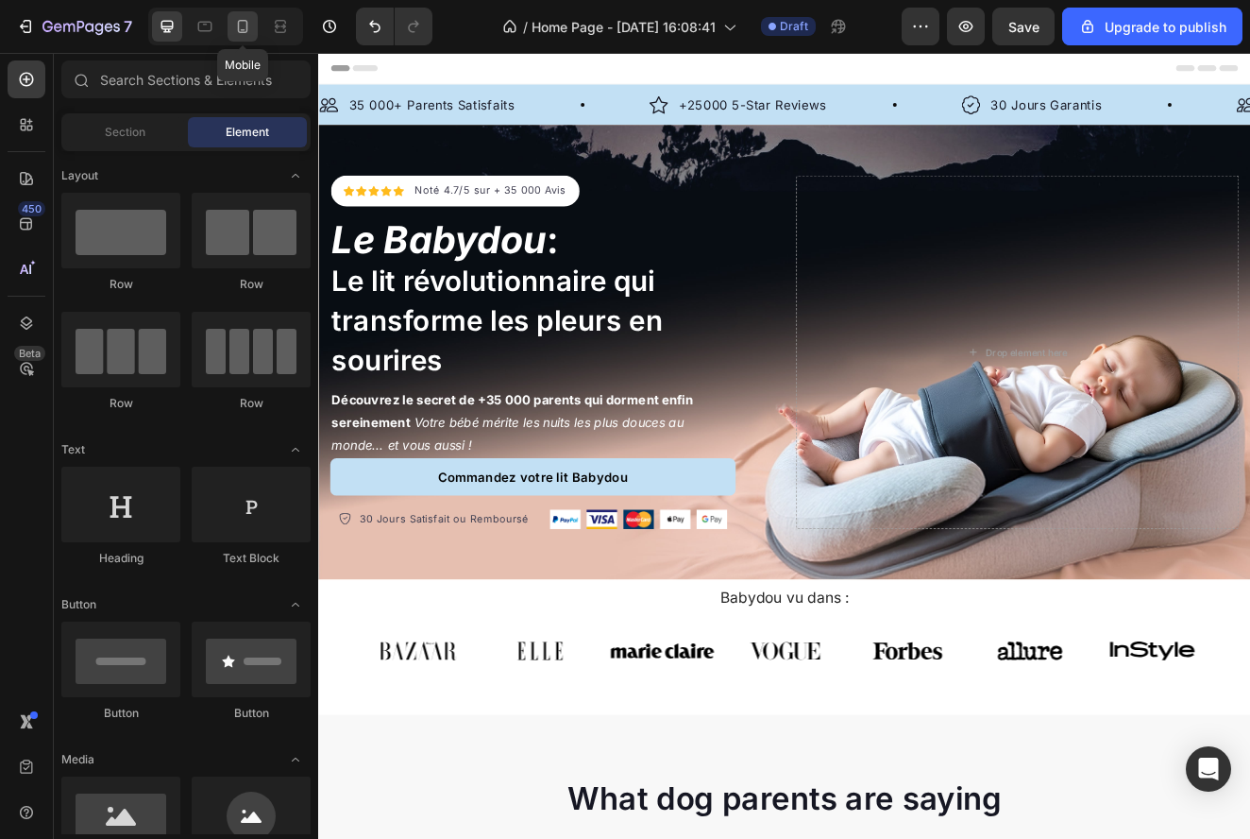
click at [245, 36] on div at bounding box center [243, 26] width 30 height 30
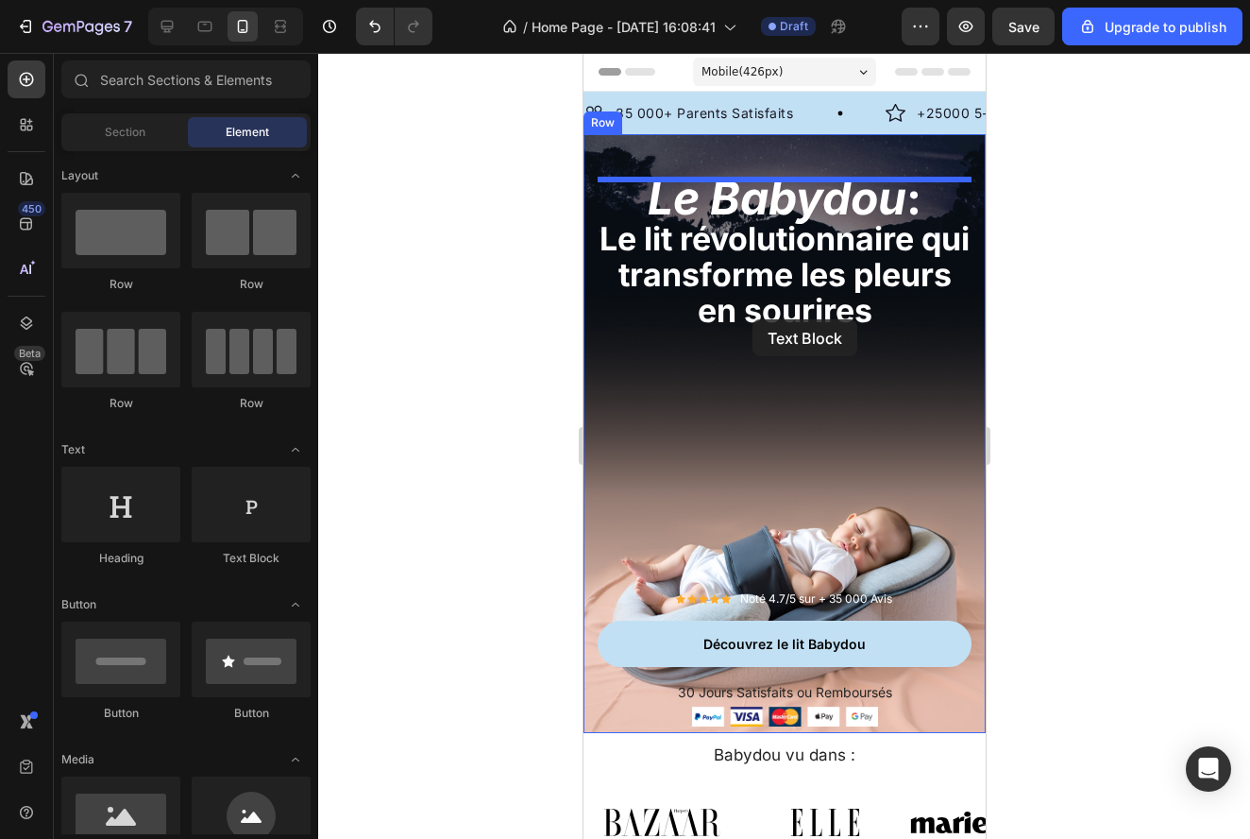
drag, startPoint x: 809, startPoint y: 576, endPoint x: 752, endPoint y: 319, distance: 263.2
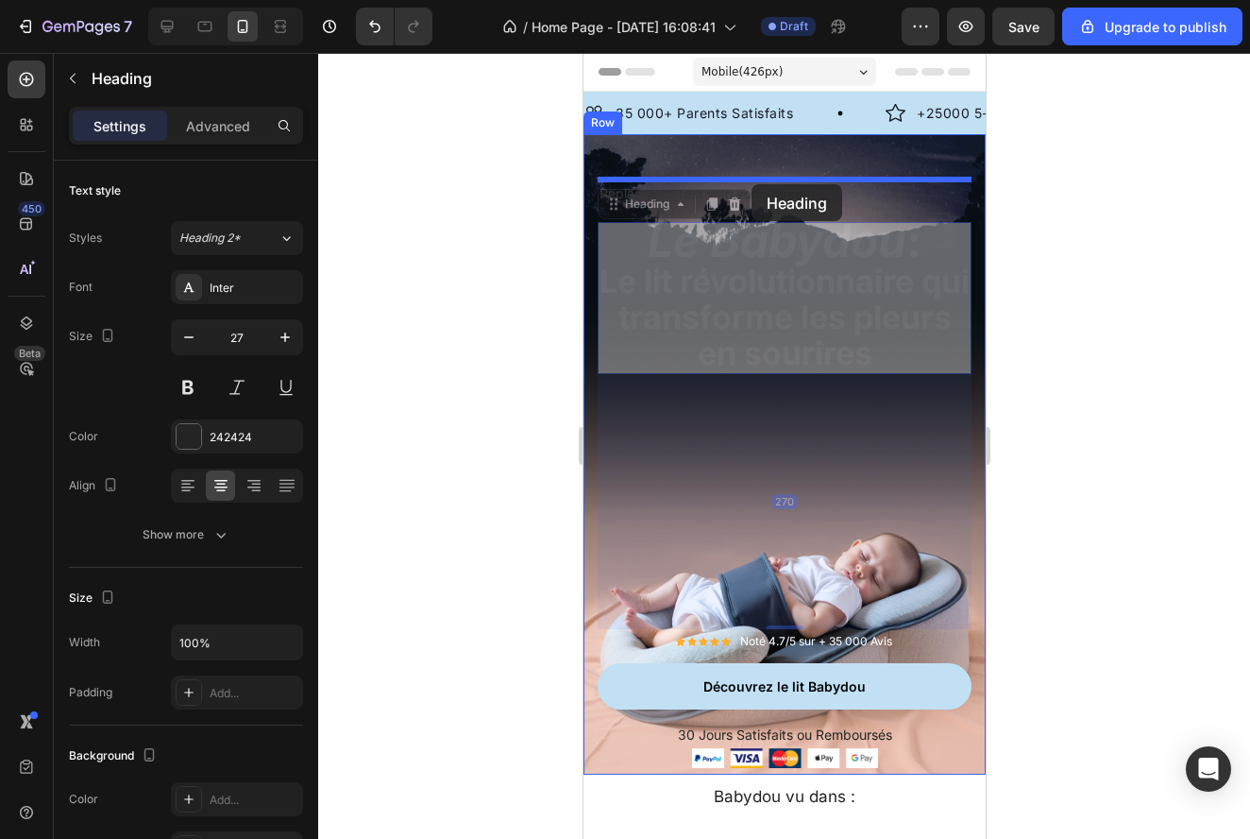
drag, startPoint x: 751, startPoint y: 281, endPoint x: 751, endPoint y: 184, distance: 97.3
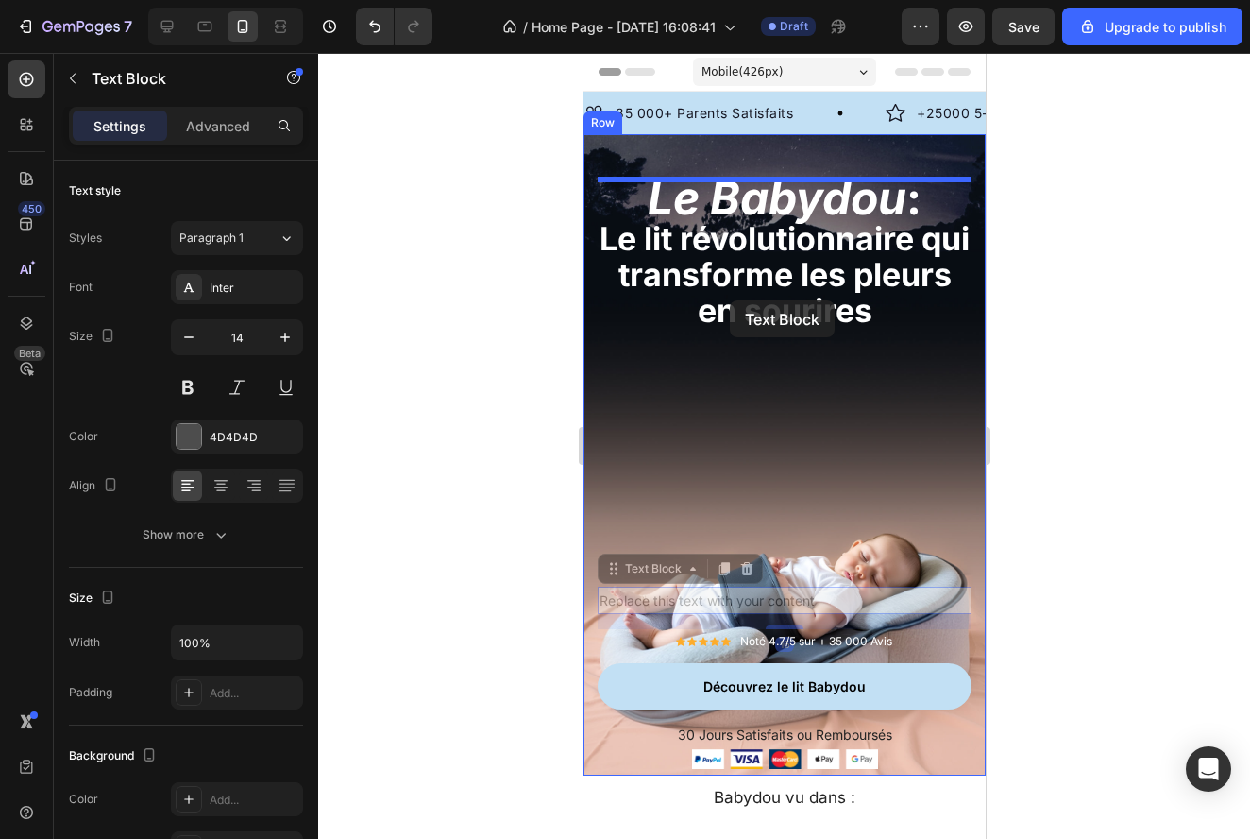
drag, startPoint x: 734, startPoint y: 604, endPoint x: 729, endPoint y: 300, distance: 304.1
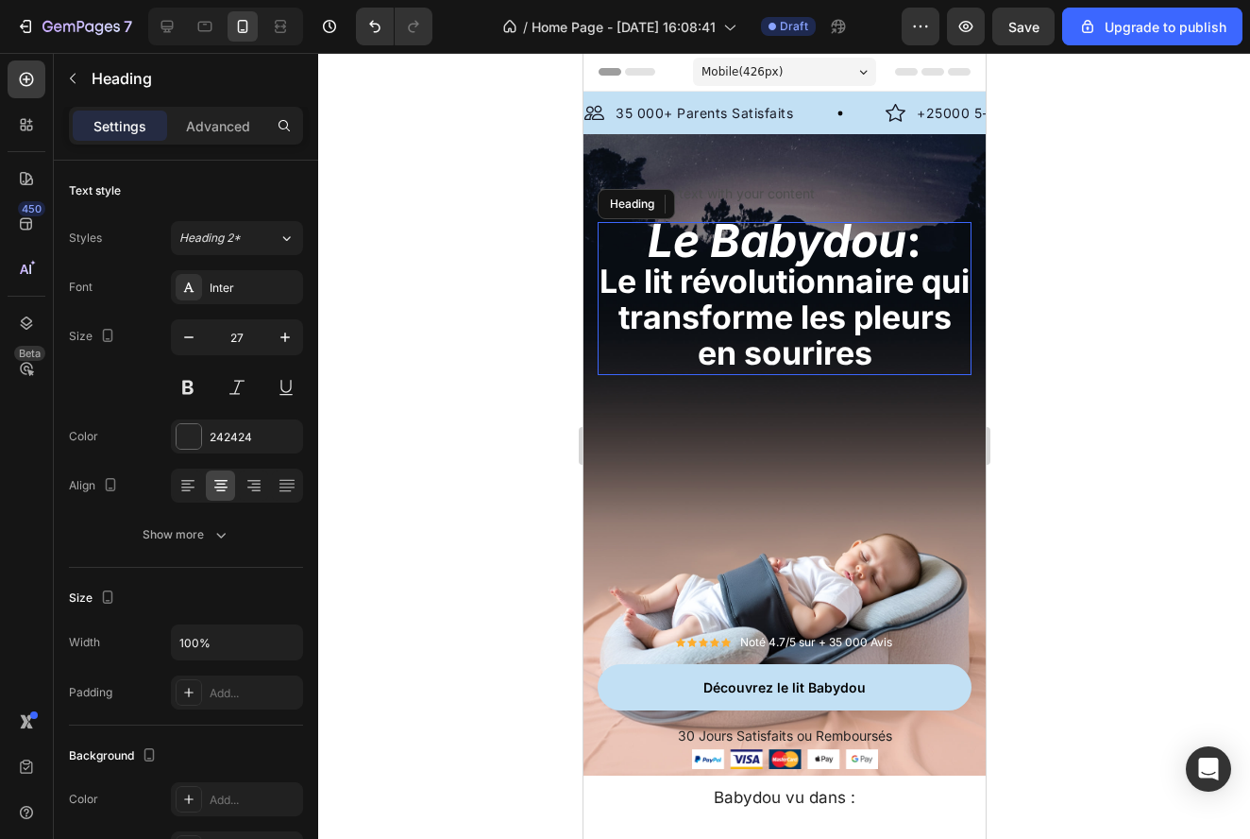
click at [700, 320] on span "Le lit révolutionnaire qui transforme les pleurs en sourires" at bounding box center [784, 317] width 370 height 110
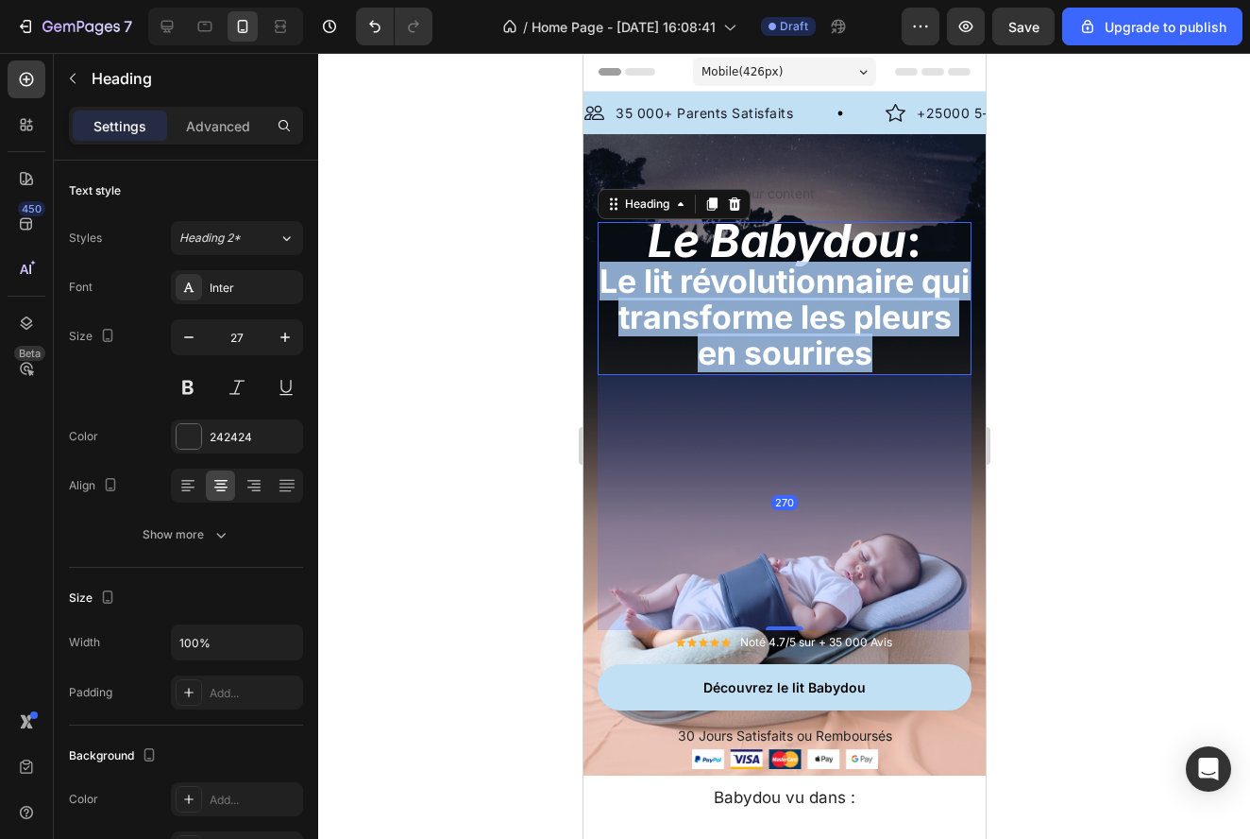
click at [700, 320] on span "Le lit révolutionnaire qui transforme les pleurs en sourires" at bounding box center [784, 317] width 370 height 110
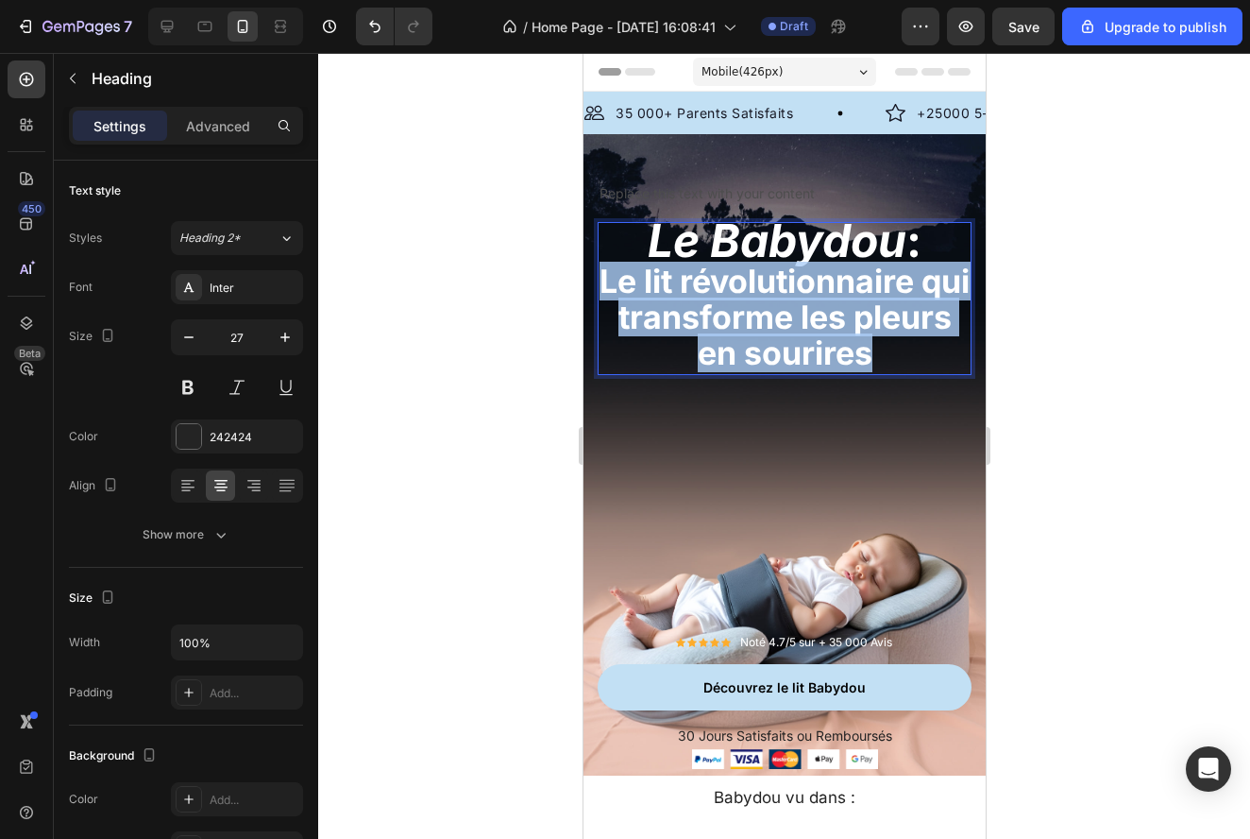
click at [700, 320] on span "Le lit révolutionnaire qui transforme les pleurs en sourires" at bounding box center [784, 317] width 370 height 110
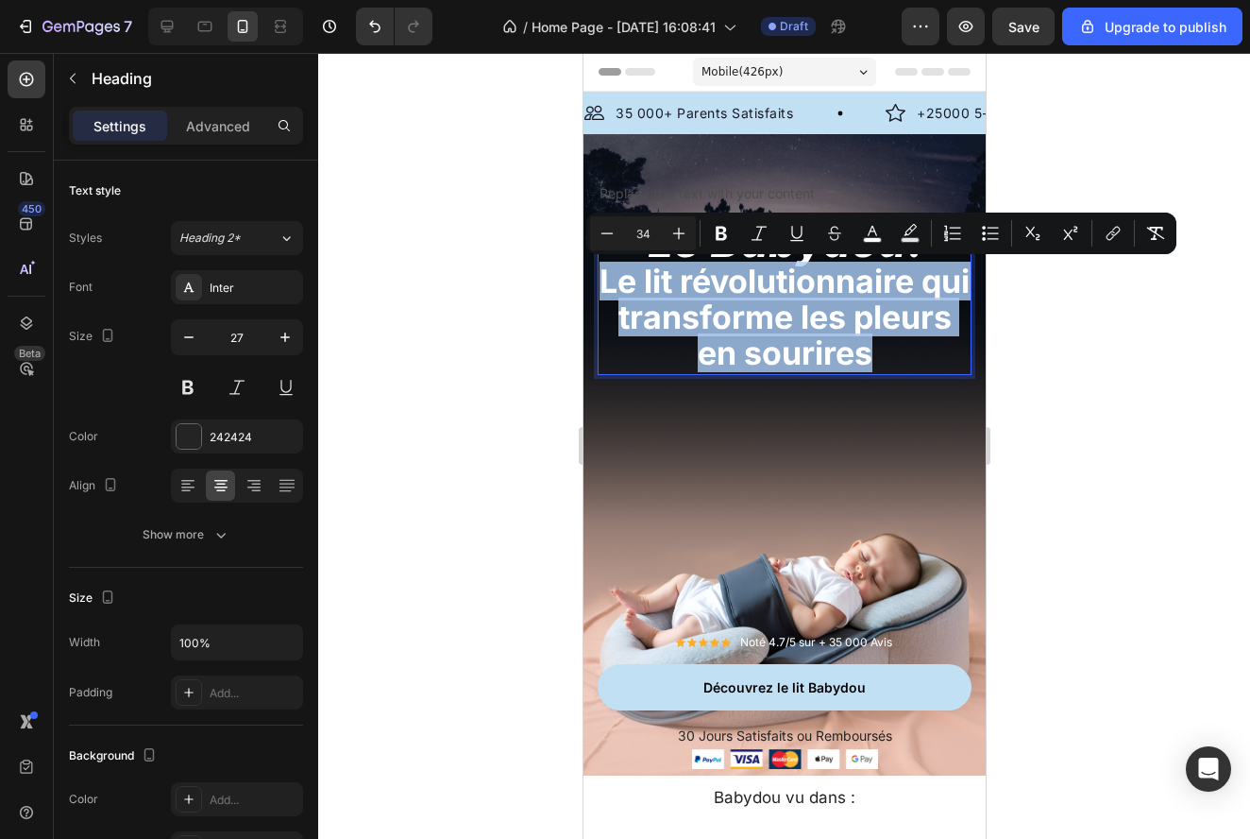
click at [933, 344] on p "Le Babydou : Le lit révolutionnaire qui transforme les pleurs en sourires" at bounding box center [784, 298] width 370 height 148
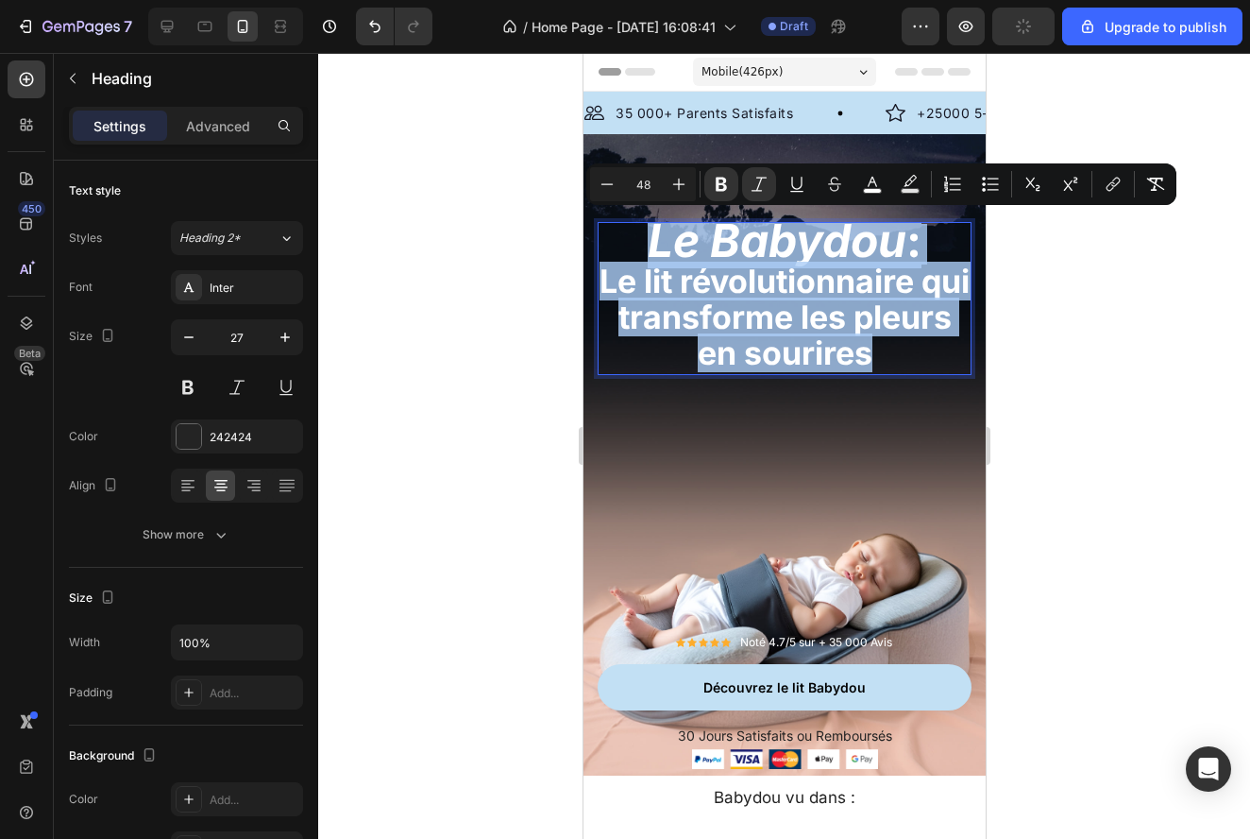
drag, startPoint x: 933, startPoint y: 347, endPoint x: 619, endPoint y: 245, distance: 330.0
click at [619, 245] on p "Le Babydou : Le lit révolutionnaire qui transforme les pleurs en sourires" at bounding box center [784, 298] width 370 height 148
copy p "Le Babydou : Le lit révolutionnaire qui transforme les pleurs en sourires"
click at [762, 223] on strong "Le Babydou" at bounding box center [776, 240] width 259 height 56
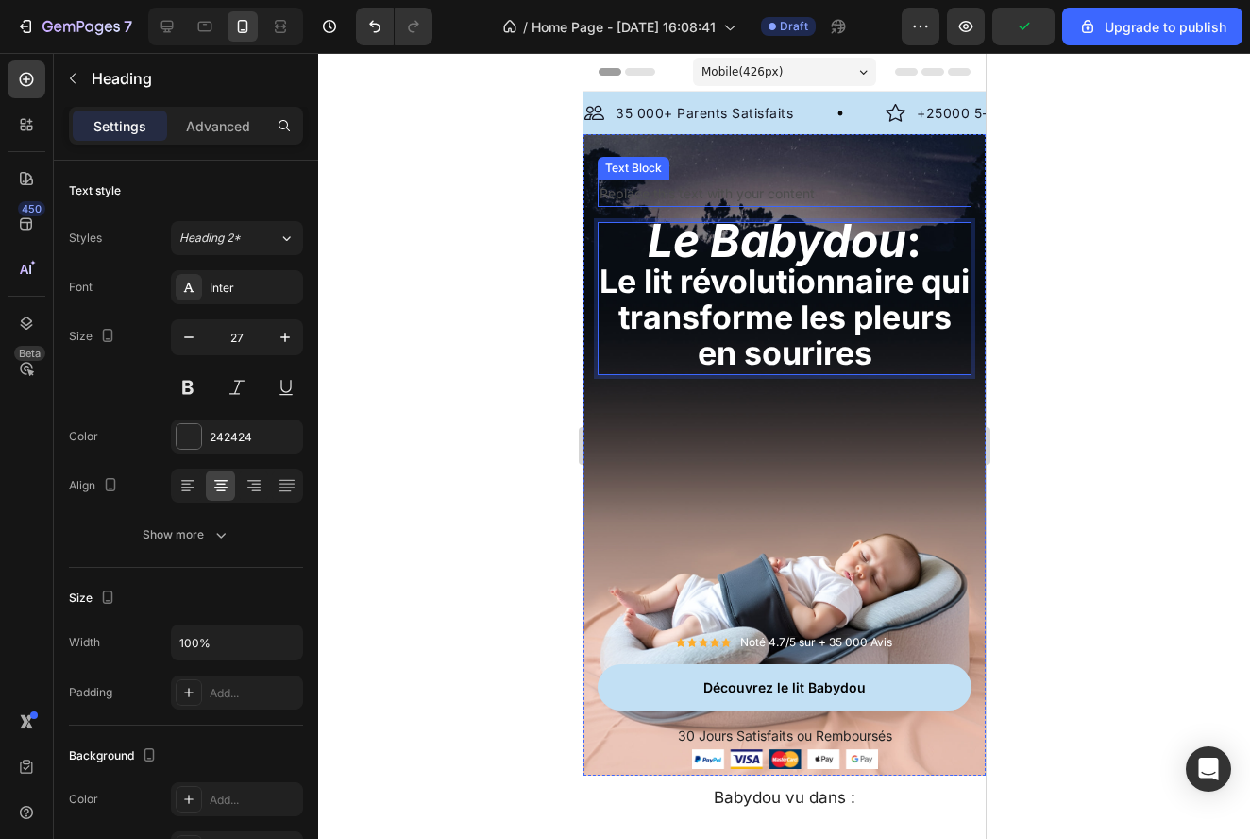
click at [738, 195] on div "Replace this text with your content" at bounding box center [784, 192] width 374 height 27
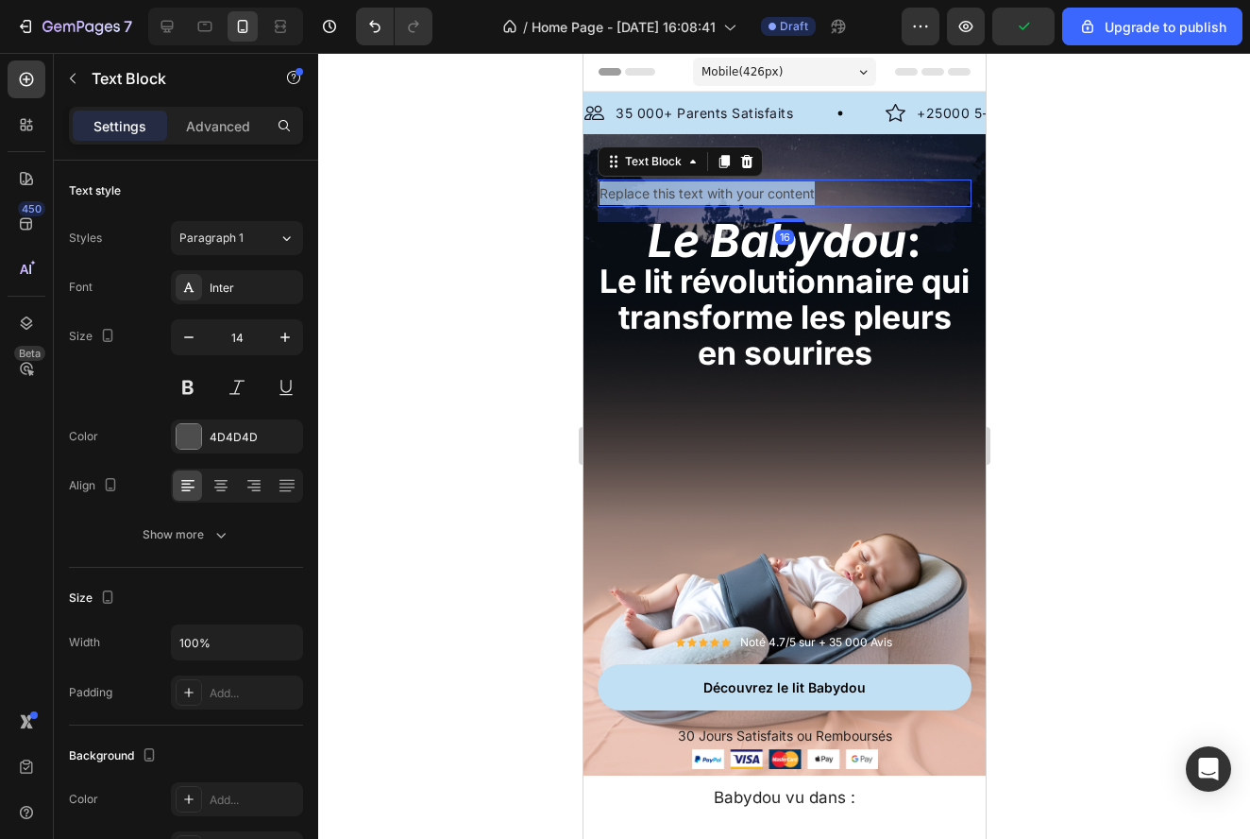
click at [738, 195] on p "Replace this text with your content" at bounding box center [784, 193] width 370 height 24
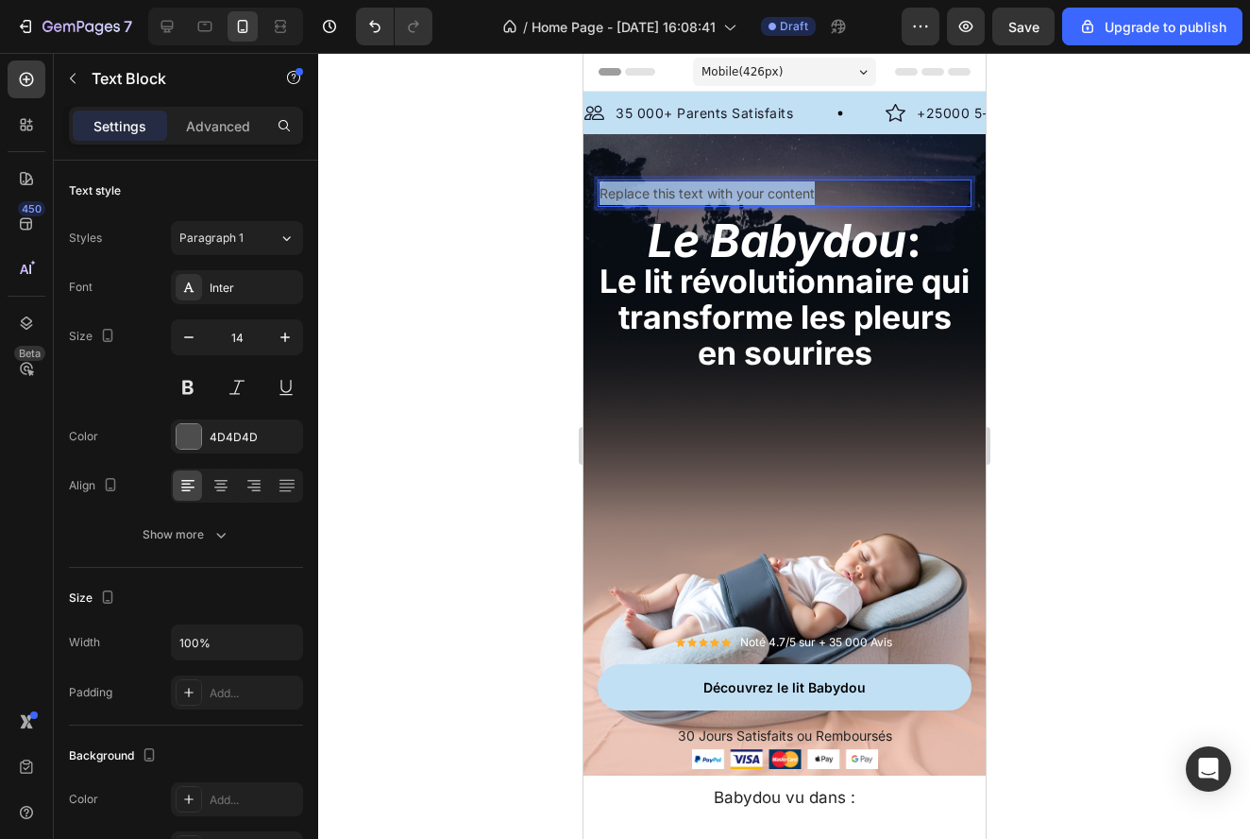
click at [738, 195] on p "Replace this text with your content" at bounding box center [784, 193] width 370 height 24
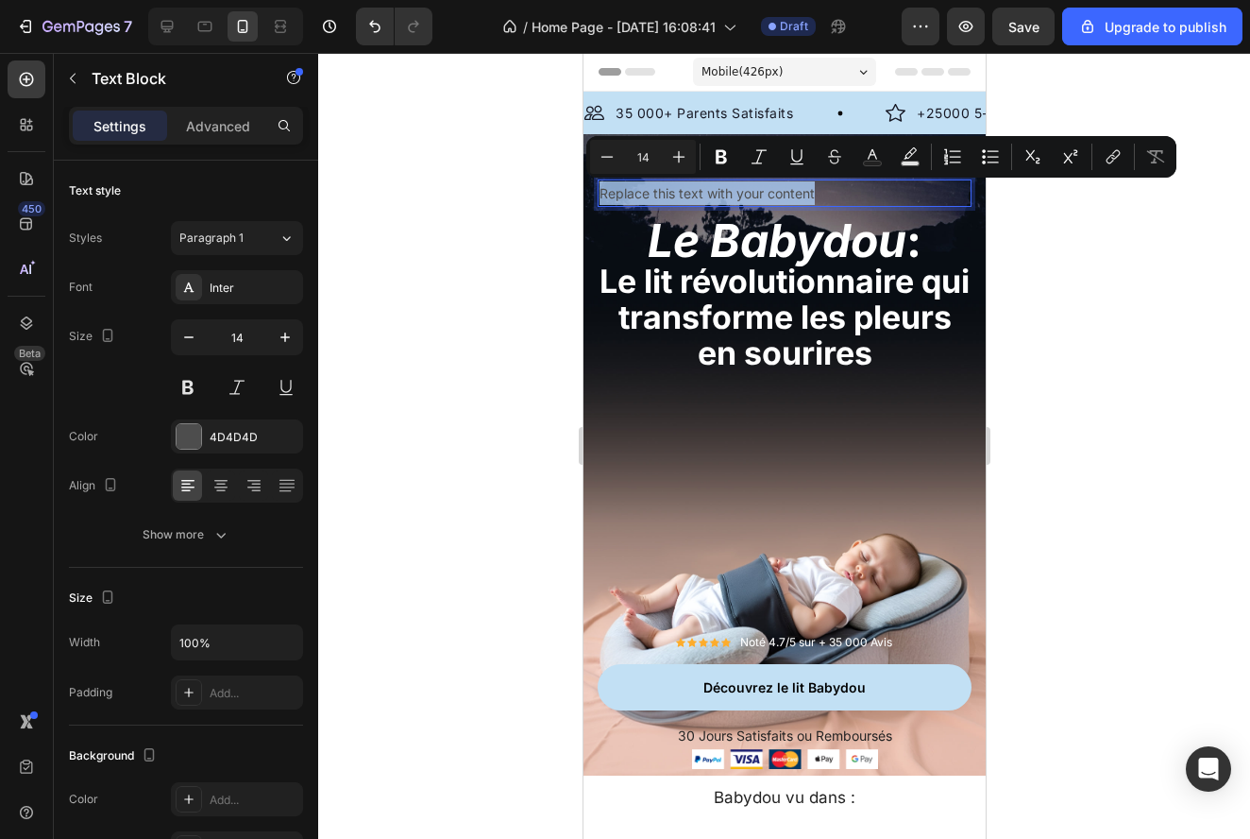
type input "34"
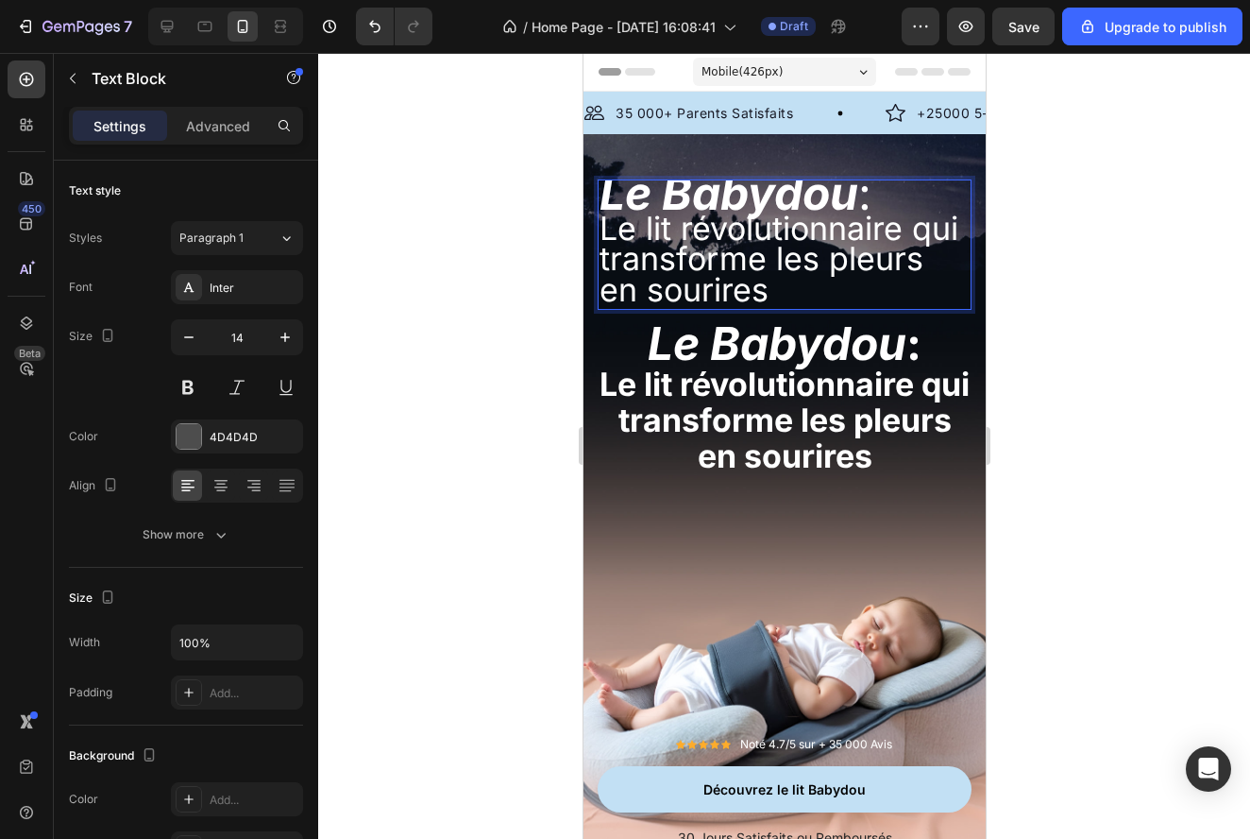
click at [759, 284] on p "Le Babydou : Le lit révolutionnaire qui transforme les pleurs en sourires" at bounding box center [784, 244] width 370 height 127
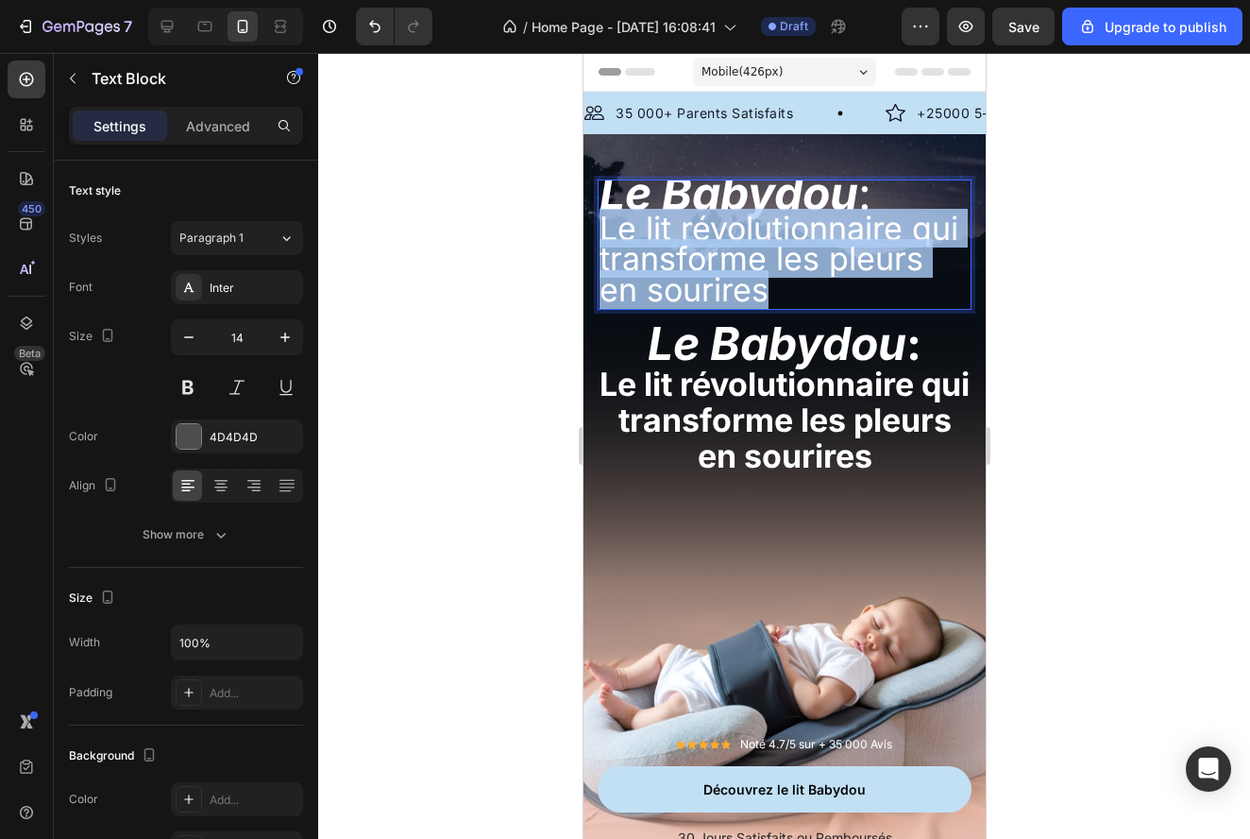
click at [759, 284] on p "Le Babydou : Le lit révolutionnaire qui transforme les pleurs en sourires" at bounding box center [784, 244] width 370 height 127
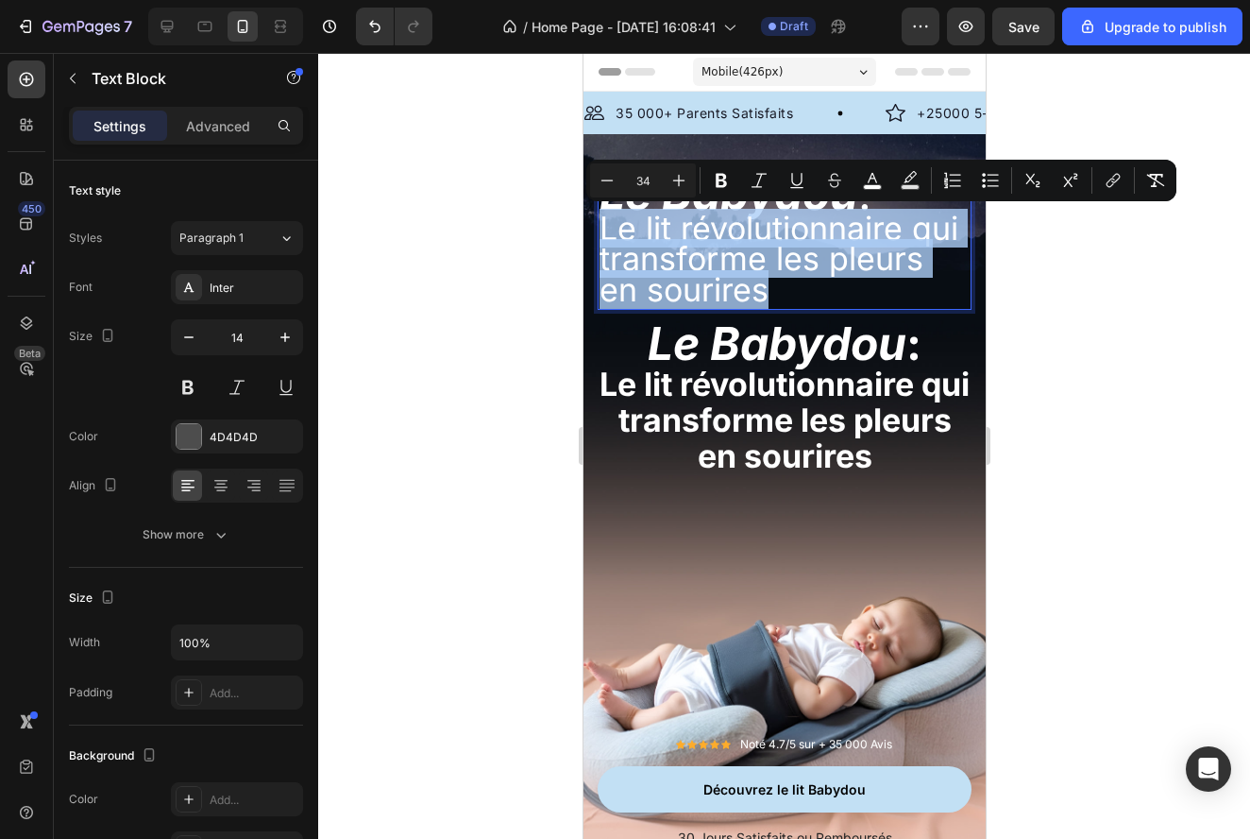
click at [759, 284] on p "Le Babydou : Le lit révolutionnaire qui transforme les pleurs en sourires" at bounding box center [784, 244] width 370 height 127
click at [775, 271] on span "Le lit révolutionnaire qui transforme les pleurs en sourires" at bounding box center [778, 258] width 359 height 99
click at [773, 288] on p "Le Babydou : Le lit révolutionnaire qui transforme les pleurs en sourires" at bounding box center [784, 244] width 370 height 127
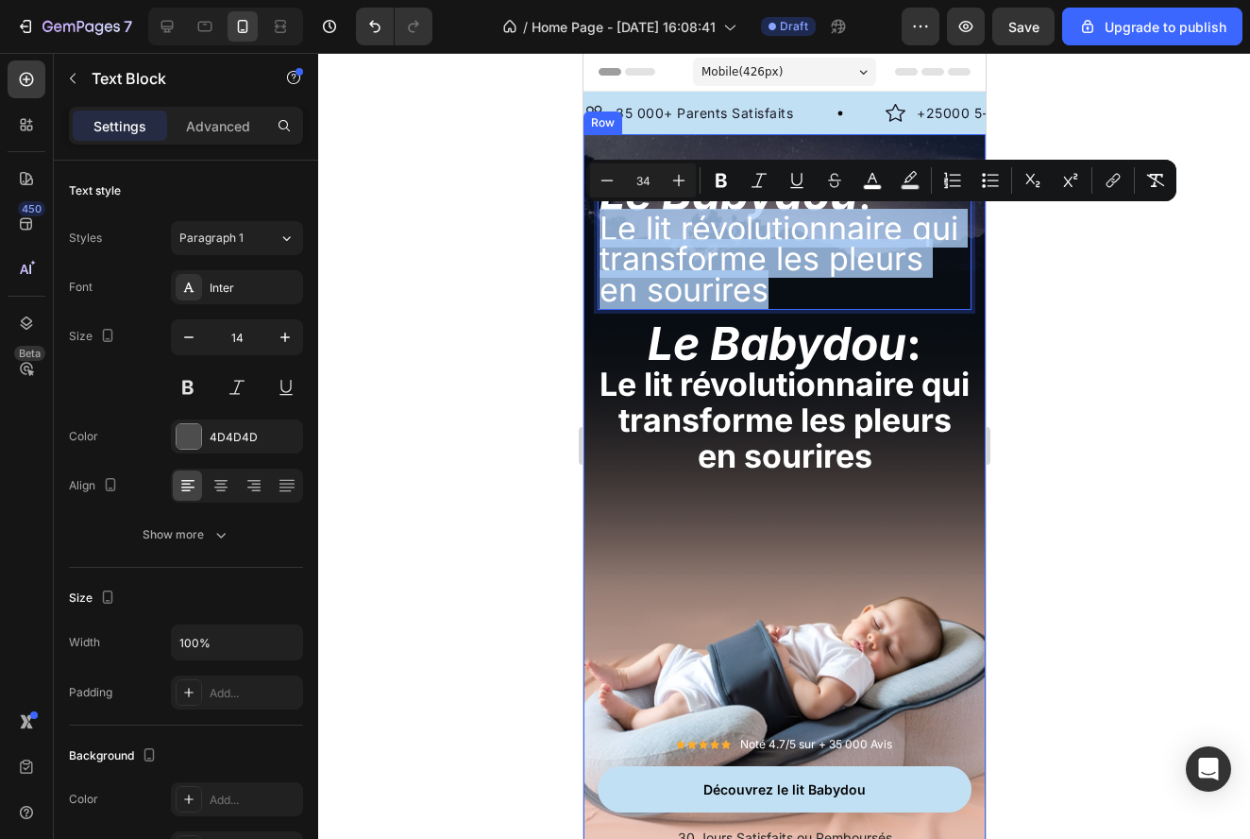
drag, startPoint x: 792, startPoint y: 288, endPoint x: 590, endPoint y: 236, distance: 208.6
click at [589, 236] on div "Le Babydou : Le lit révolutionnaire qui transforme les pleurs en sourires Text …" at bounding box center [784, 505] width 402 height 743
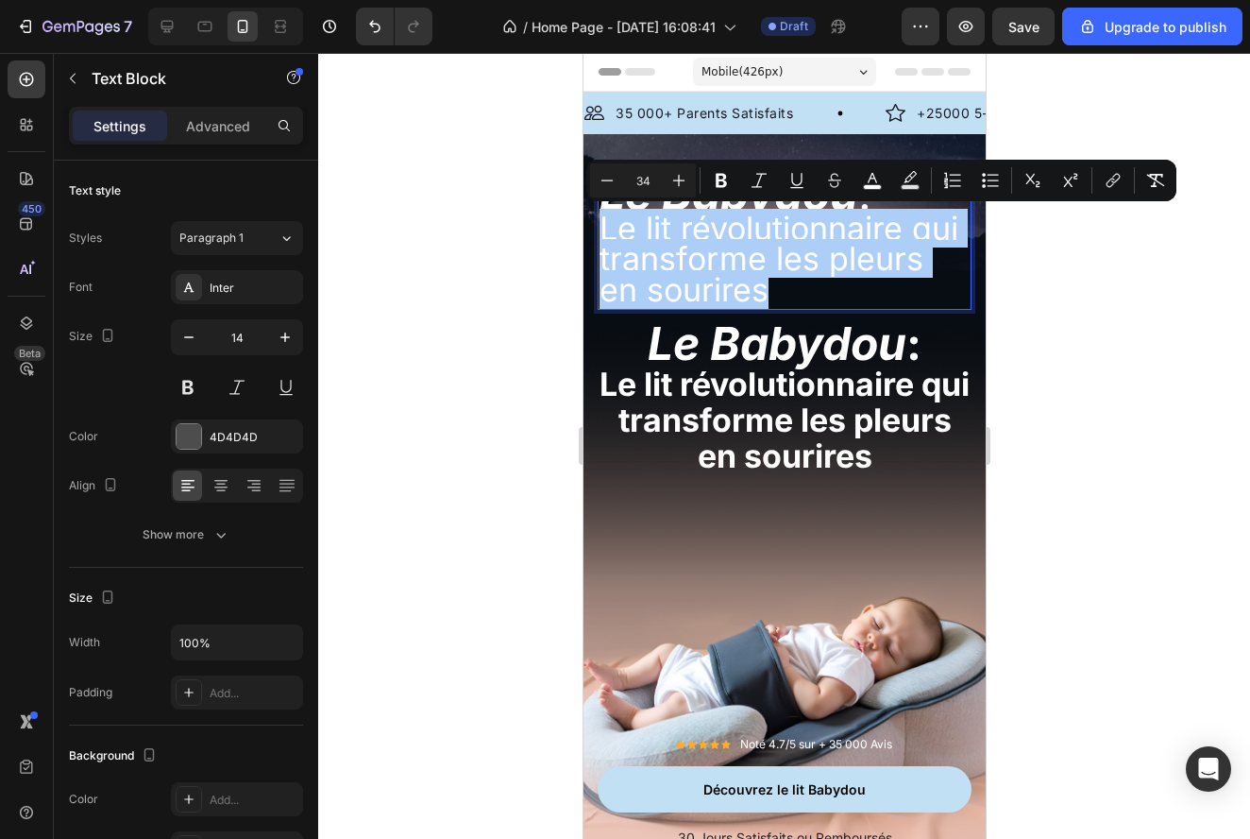
click at [1049, 314] on div at bounding box center [784, 446] width 932 height 786
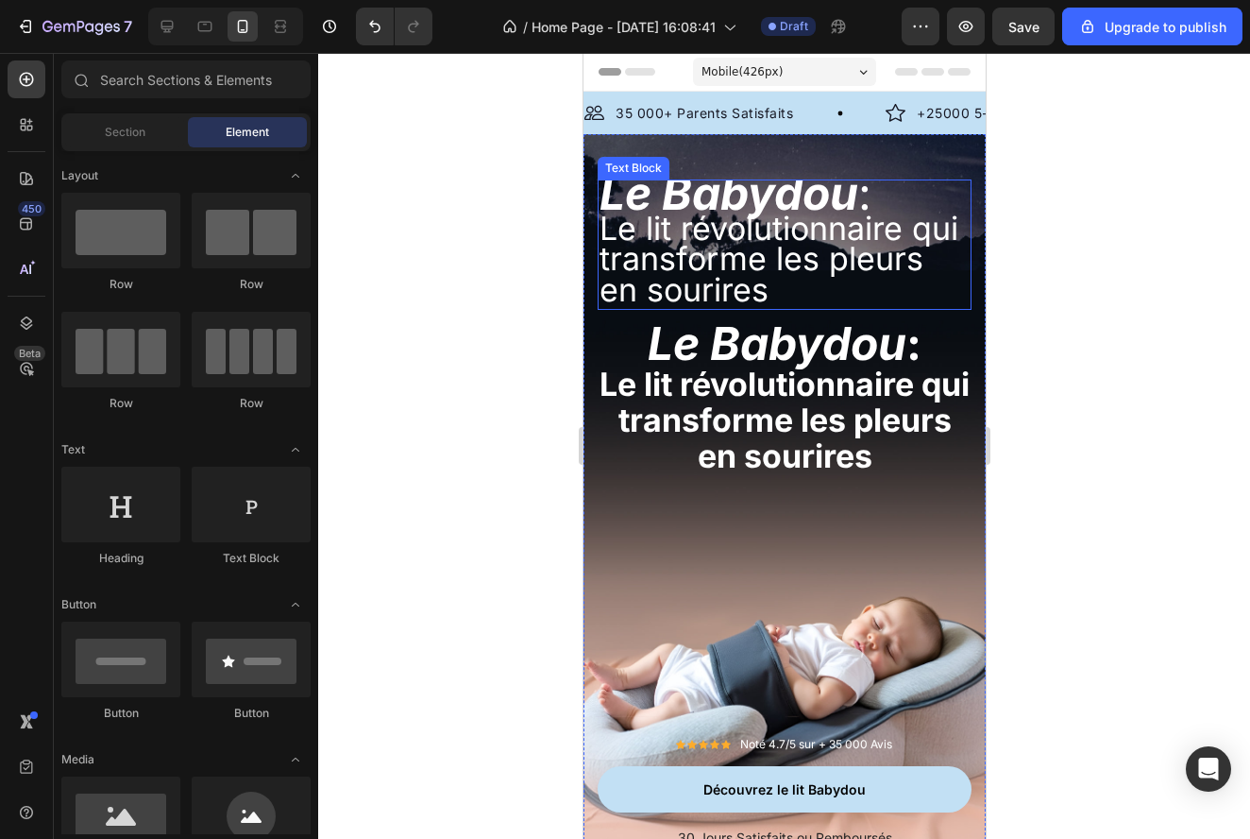
click at [805, 293] on p "Le Babydou : Le lit révolutionnaire qui transforme les pleurs en sourires" at bounding box center [784, 244] width 370 height 127
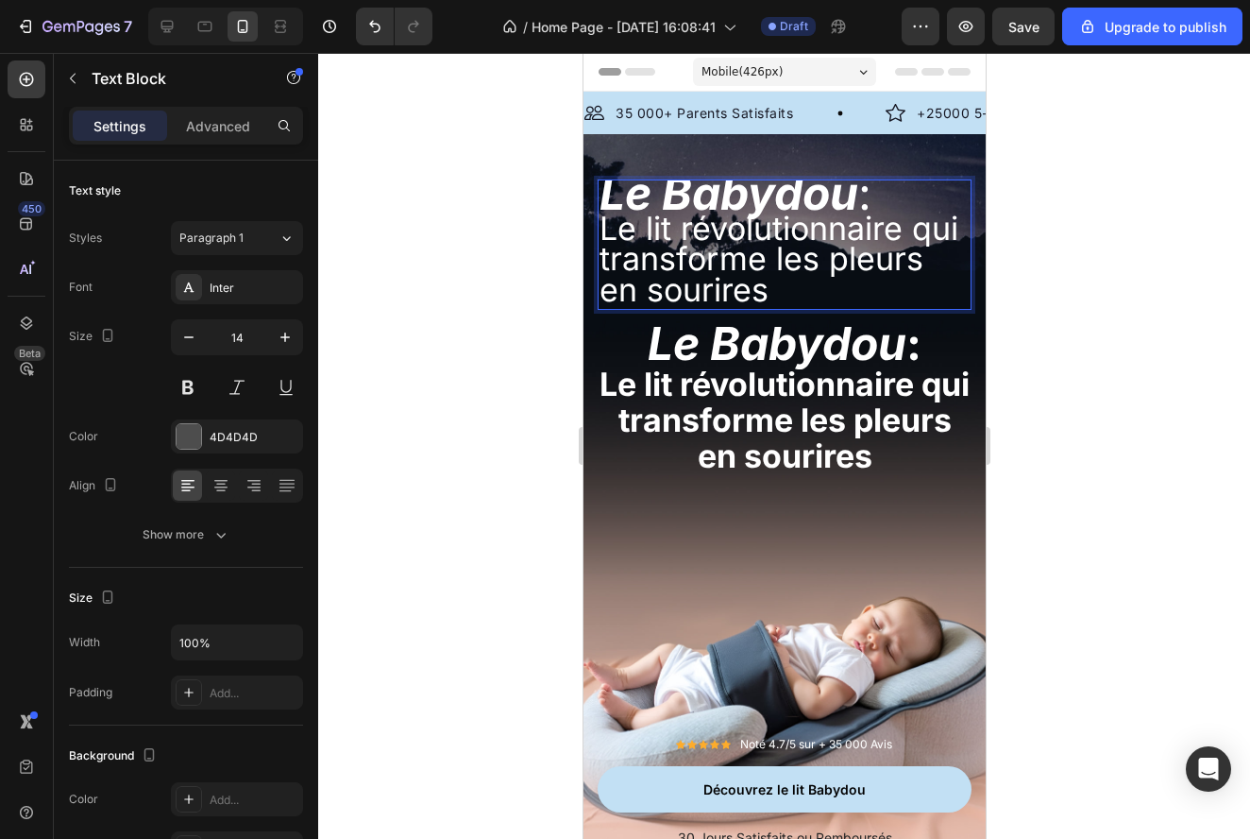
click at [723, 287] on p "Le Babydou : Le lit révolutionnaire qui transforme les pleurs en sourires" at bounding box center [784, 244] width 370 height 127
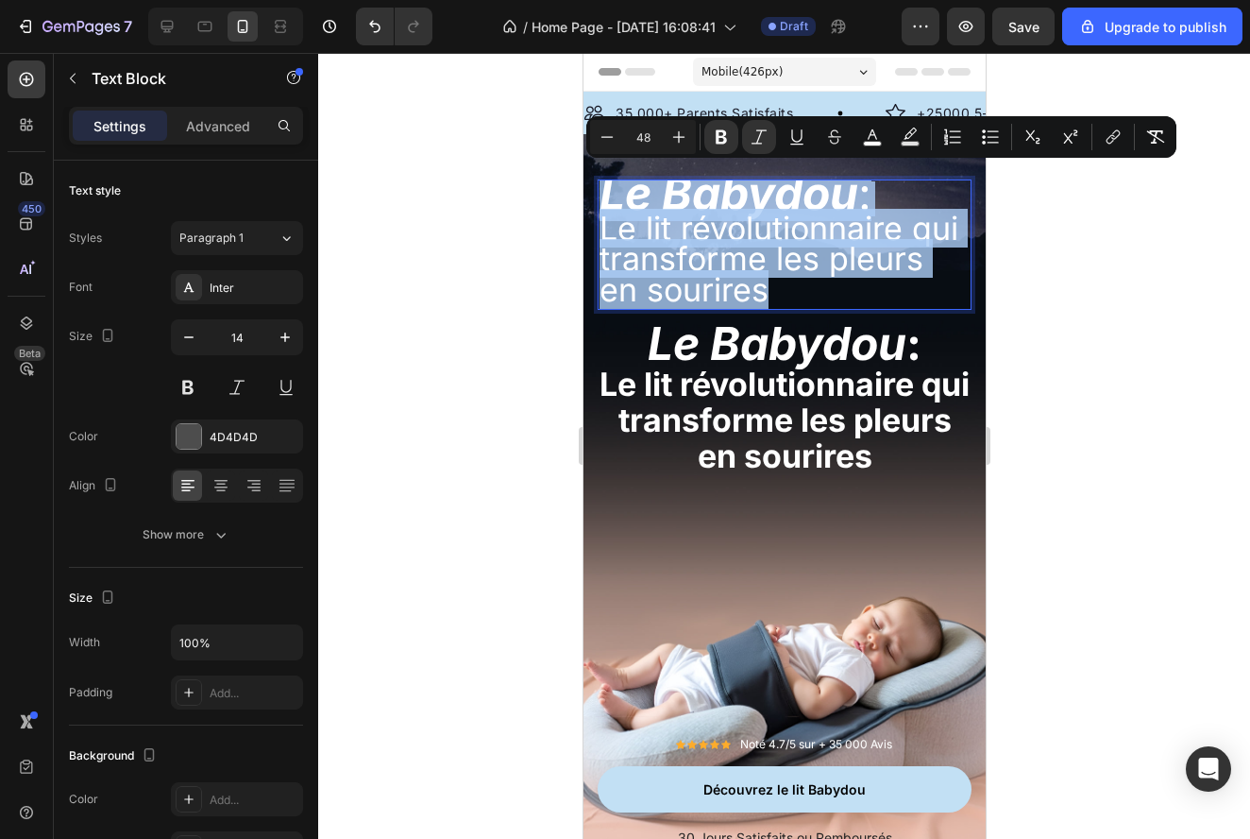
drag, startPoint x: 723, startPoint y: 287, endPoint x: 610, endPoint y: 193, distance: 147.5
click at [610, 193] on p "Le Babydou : Le lit révolutionnaire qui transforme les pleurs en sourires" at bounding box center [784, 244] width 370 height 127
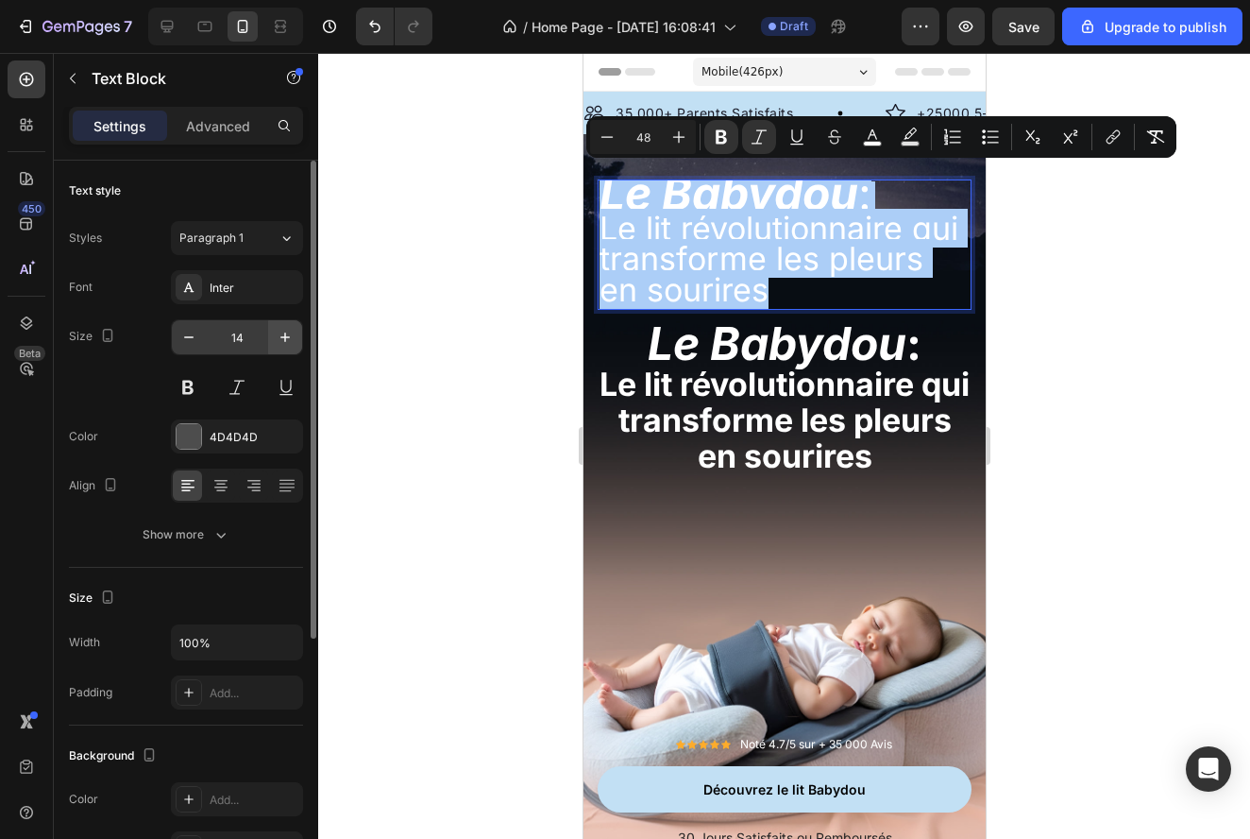
click at [270, 335] on button "button" at bounding box center [285, 337] width 34 height 34
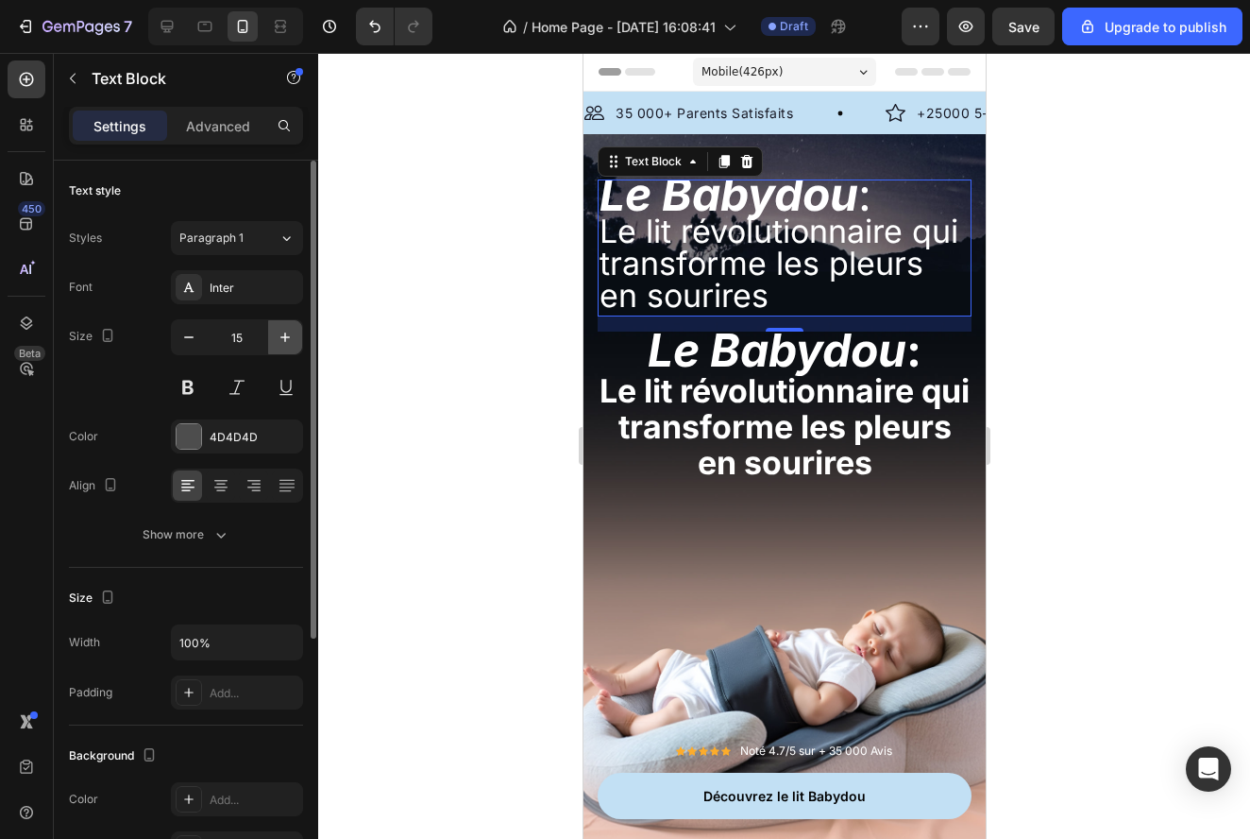
click at [270, 335] on button "button" at bounding box center [285, 337] width 34 height 34
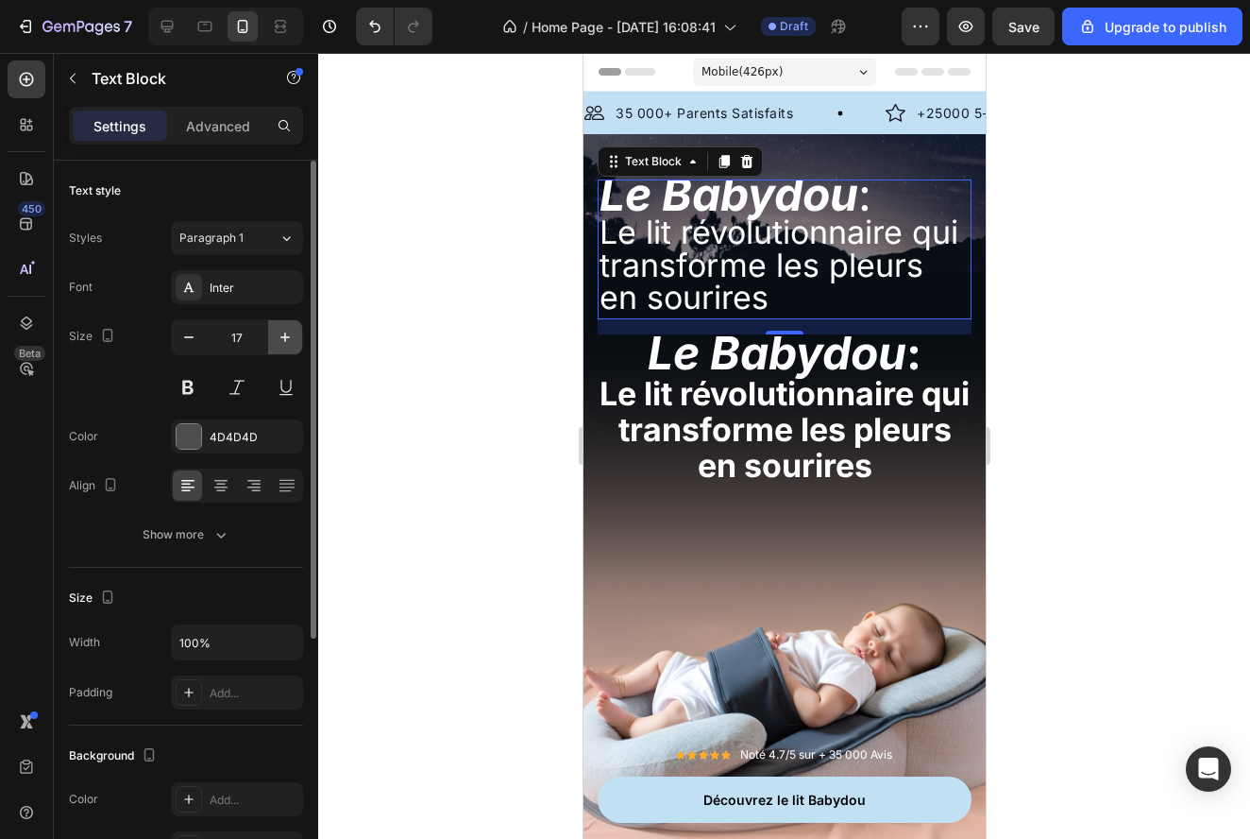
click at [270, 335] on button "button" at bounding box center [285, 337] width 34 height 34
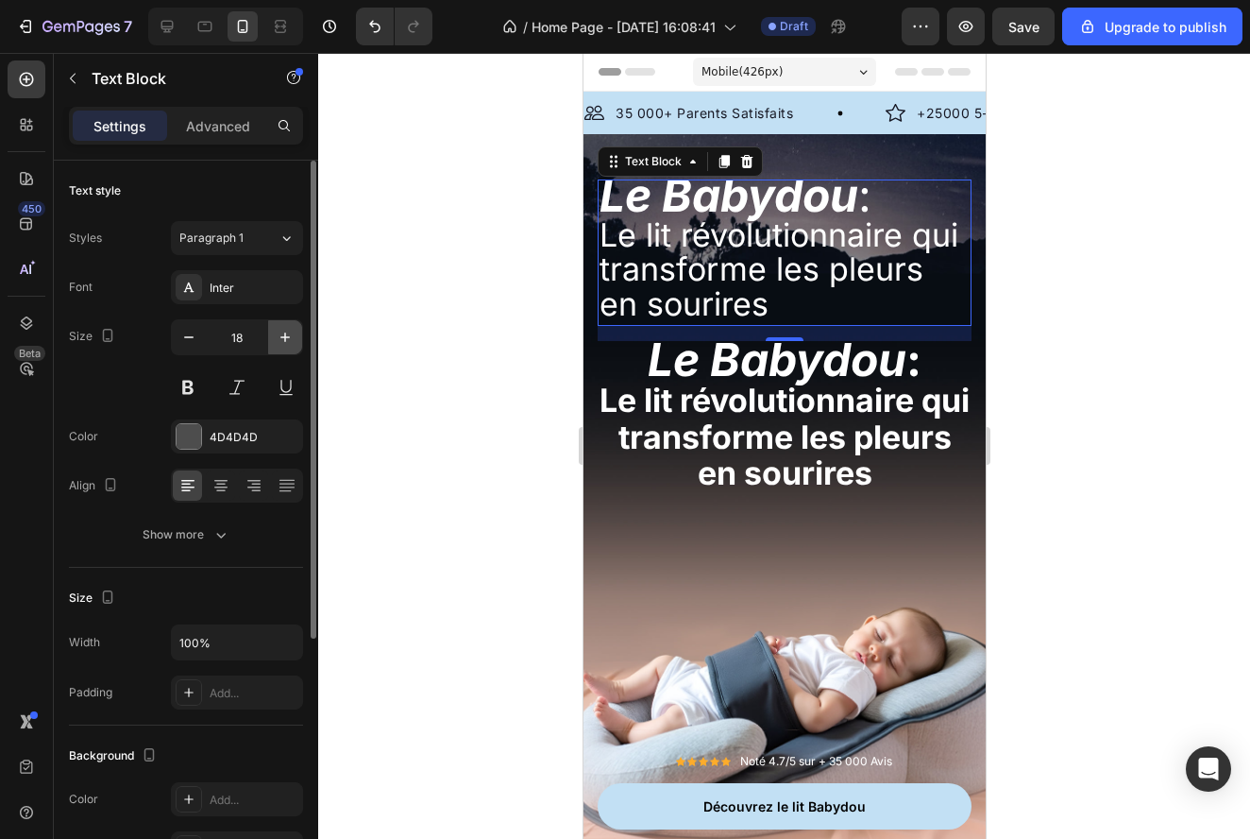
click at [270, 335] on button "button" at bounding box center [285, 337] width 34 height 34
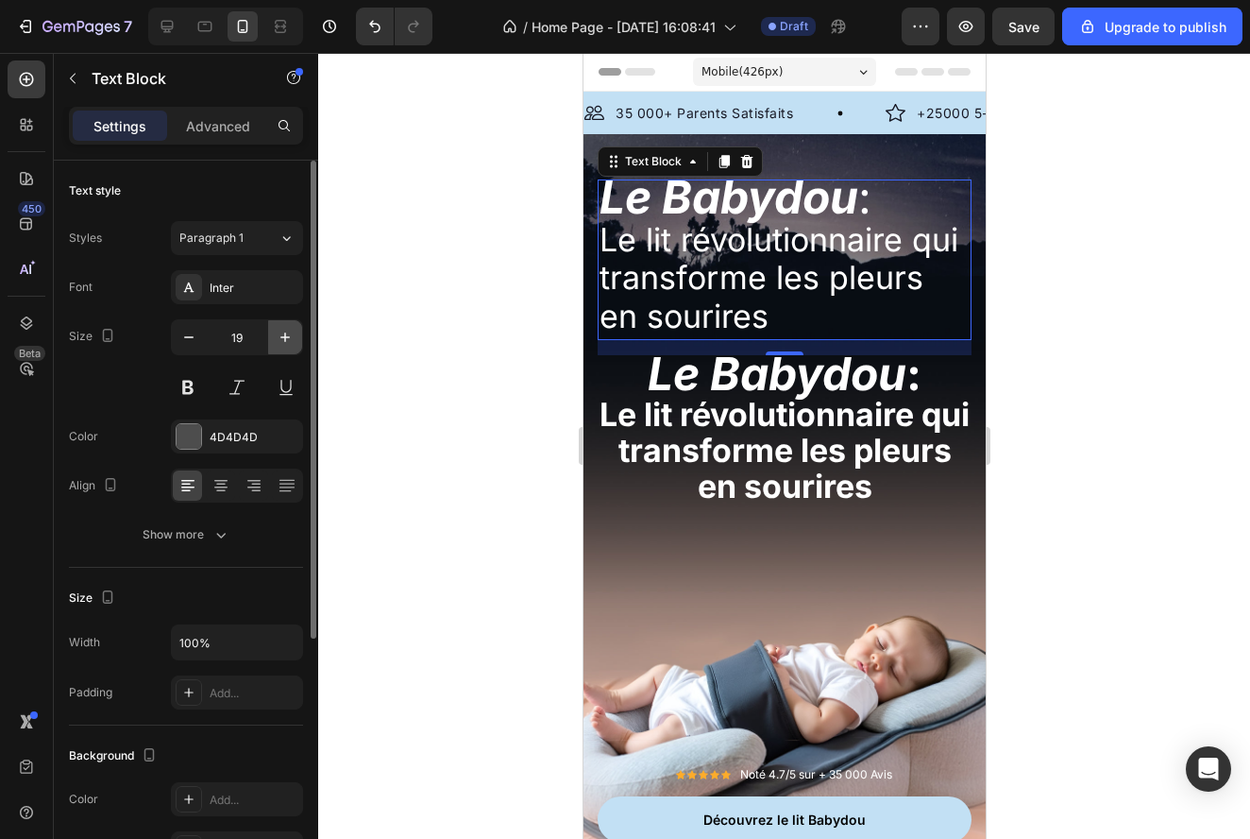
click at [270, 335] on button "button" at bounding box center [285, 337] width 34 height 34
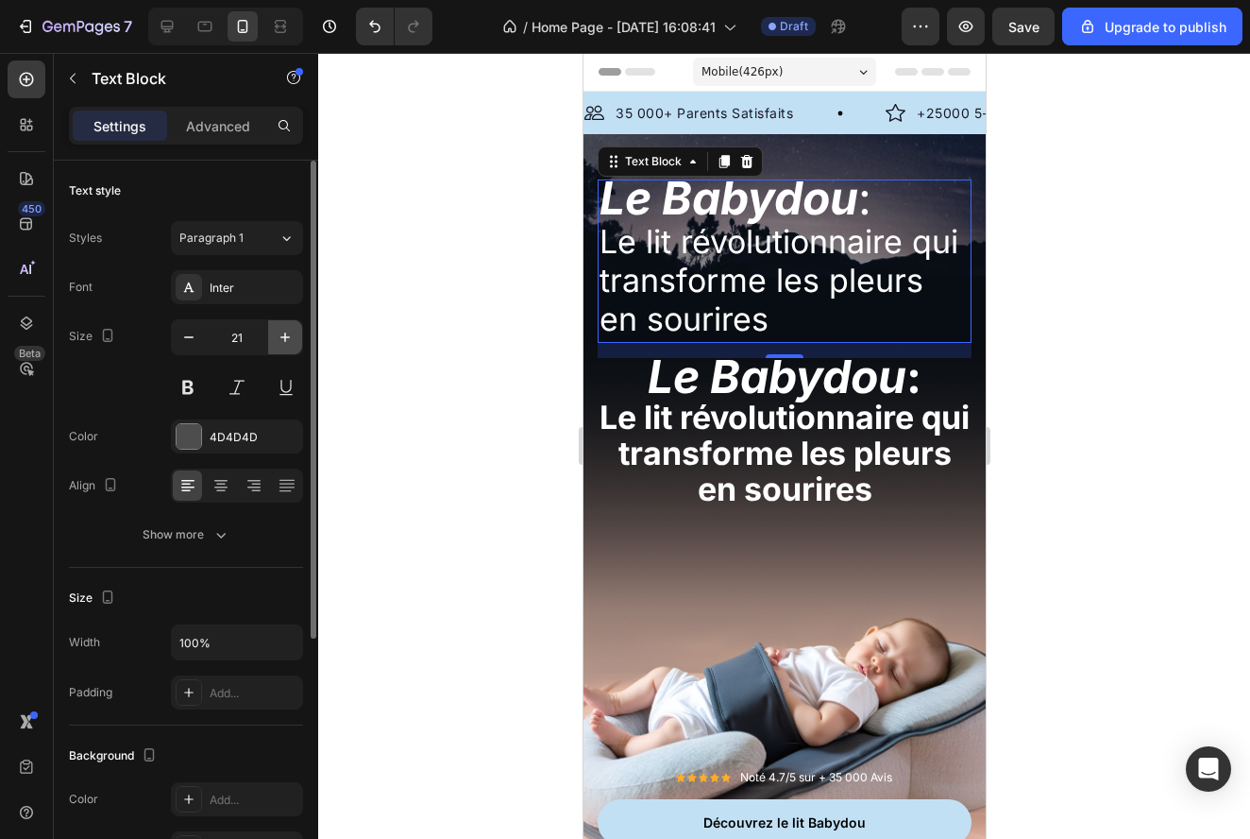
click at [270, 335] on button "button" at bounding box center [285, 337] width 34 height 34
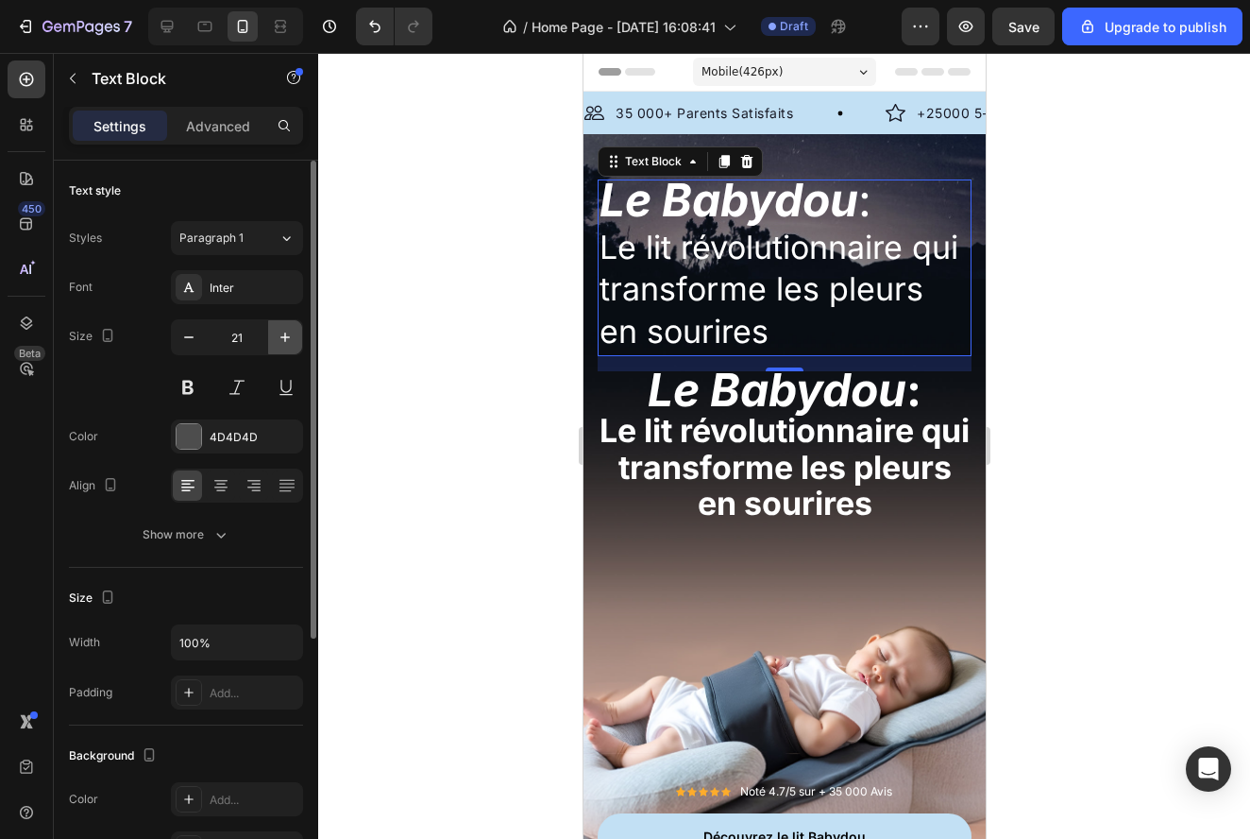
type input "22"
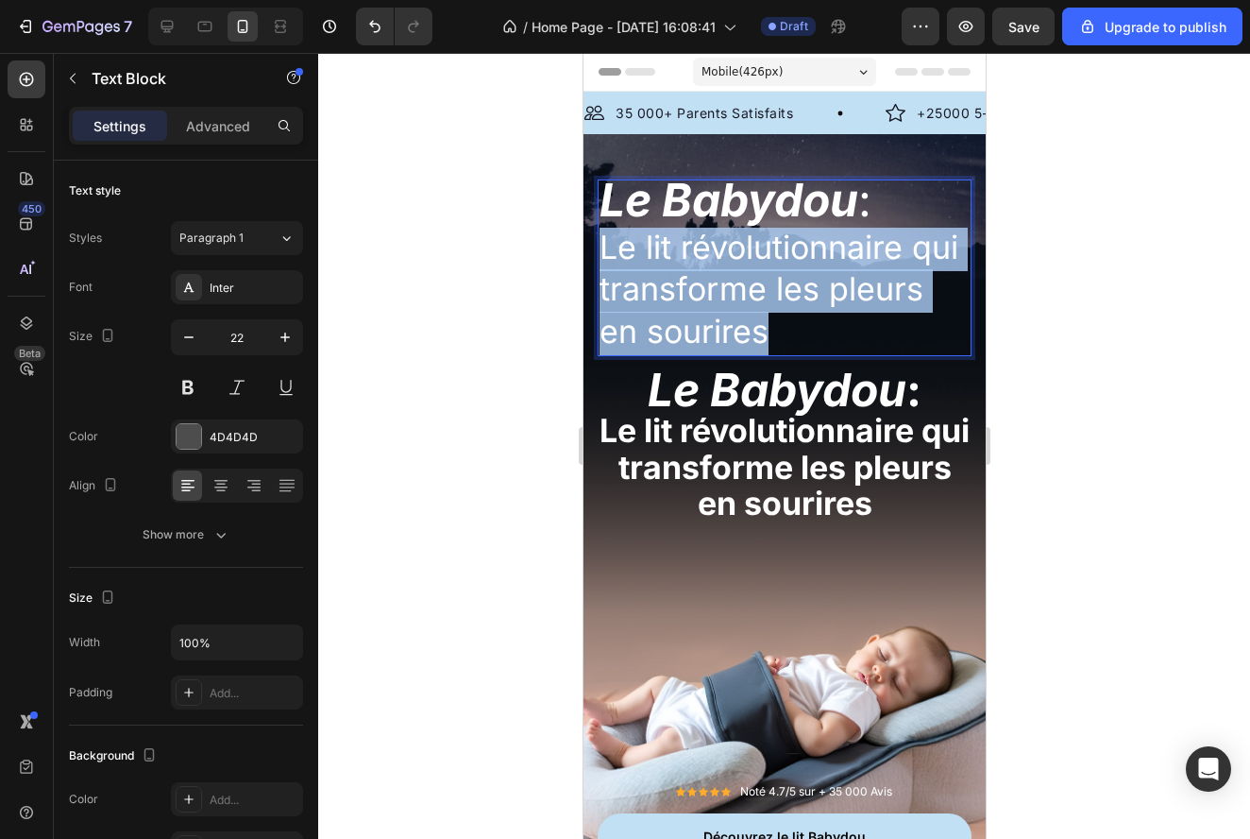
click at [733, 306] on span "Le lit révolutionnaire qui transforme les pleurs en sourires" at bounding box center [778, 289] width 359 height 123
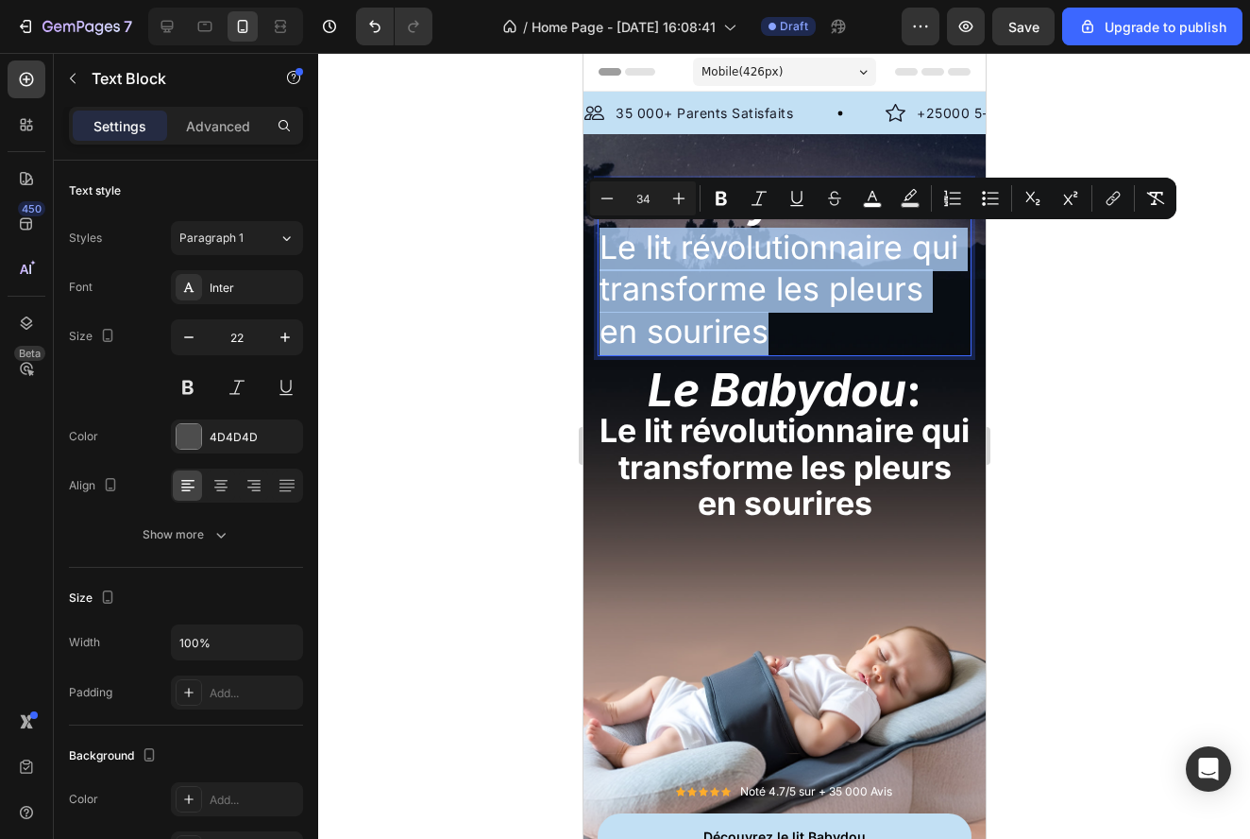
click at [764, 310] on p "Le Babydou : Le lit révolutionnaire qui transforme les pleurs en sourires" at bounding box center [784, 267] width 370 height 173
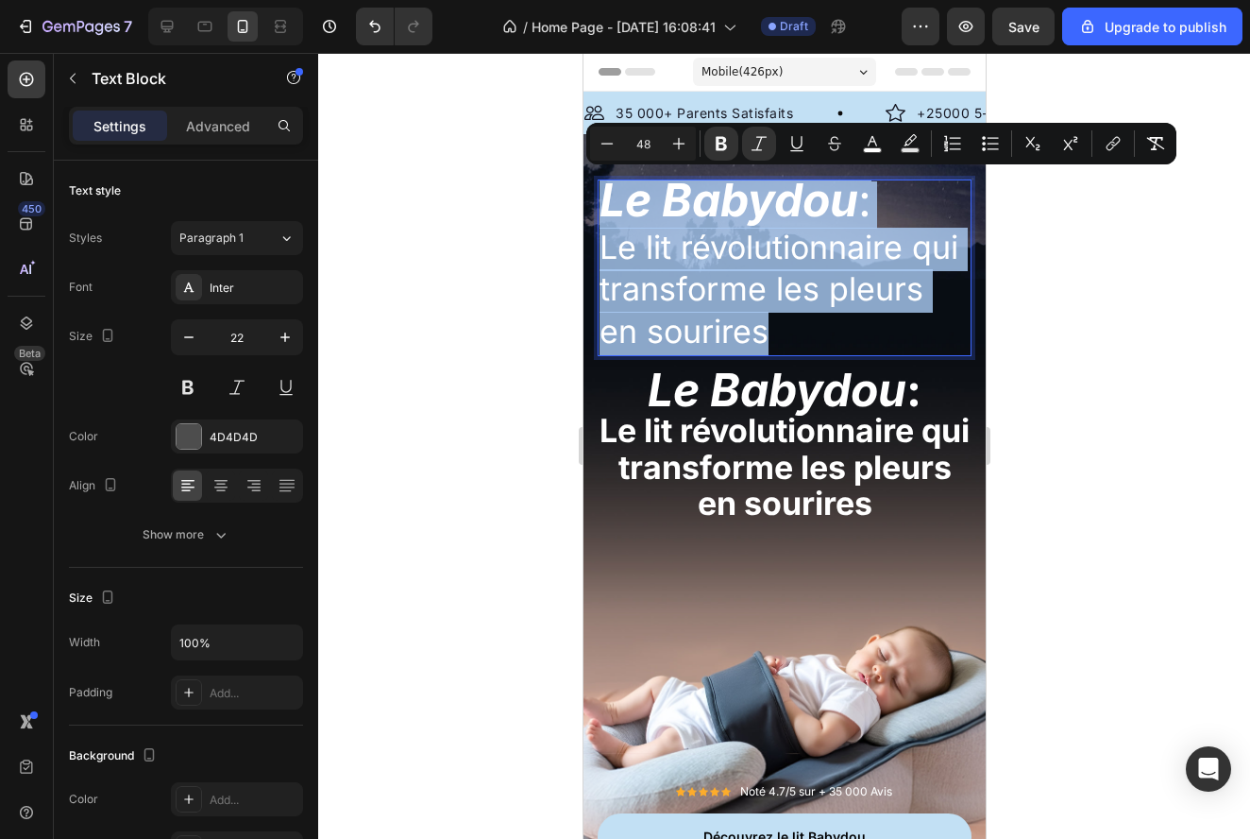
drag, startPoint x: 749, startPoint y: 320, endPoint x: 562, endPoint y: 163, distance: 244.0
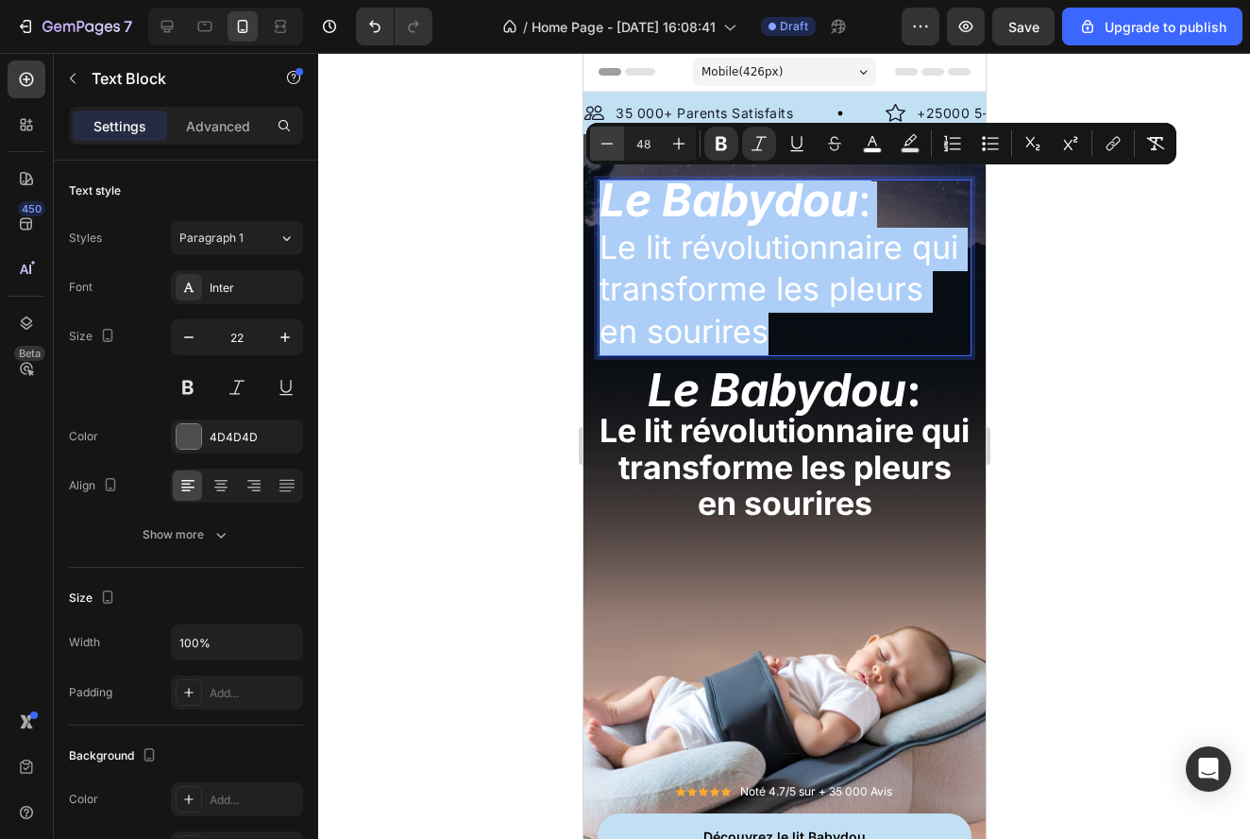
click at [603, 144] on icon "Editor contextual toolbar" at bounding box center [608, 143] width 12 height 1
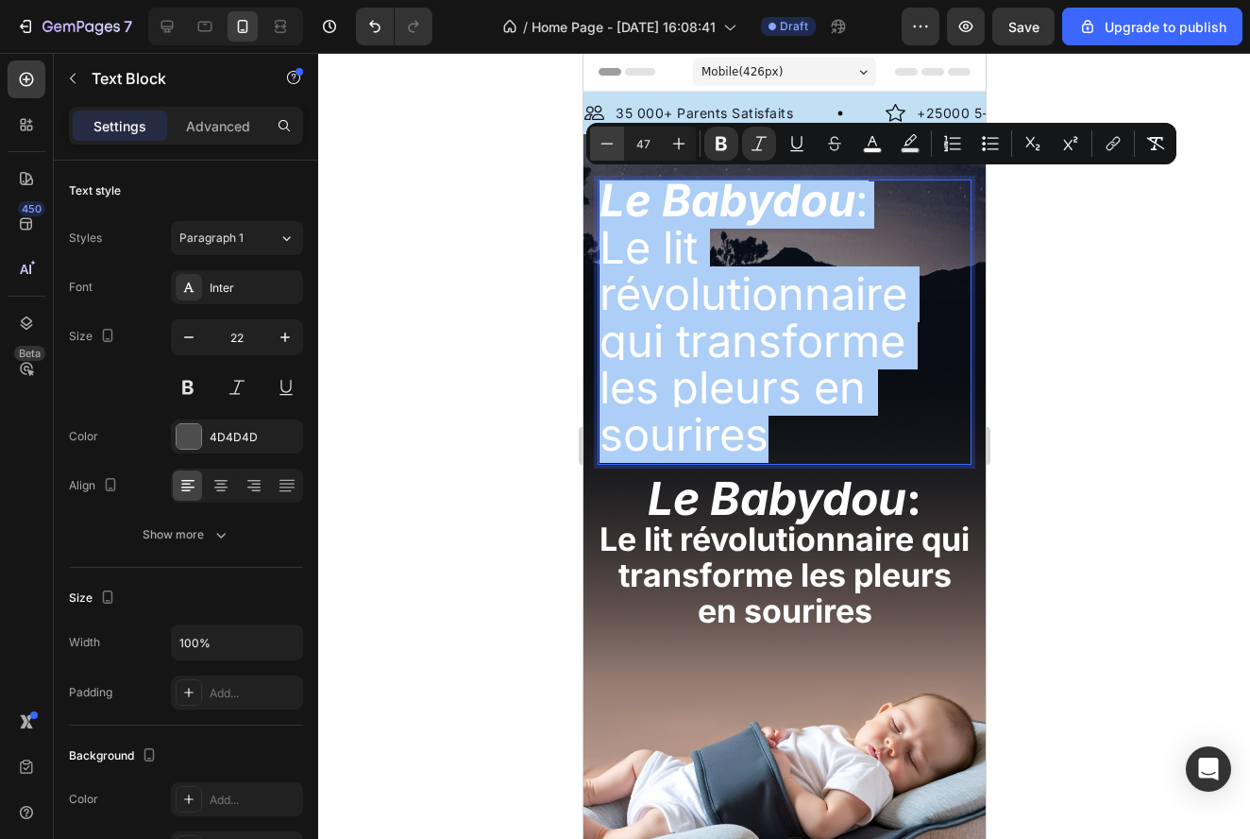
click at [603, 144] on icon "Editor contextual toolbar" at bounding box center [608, 143] width 12 height 1
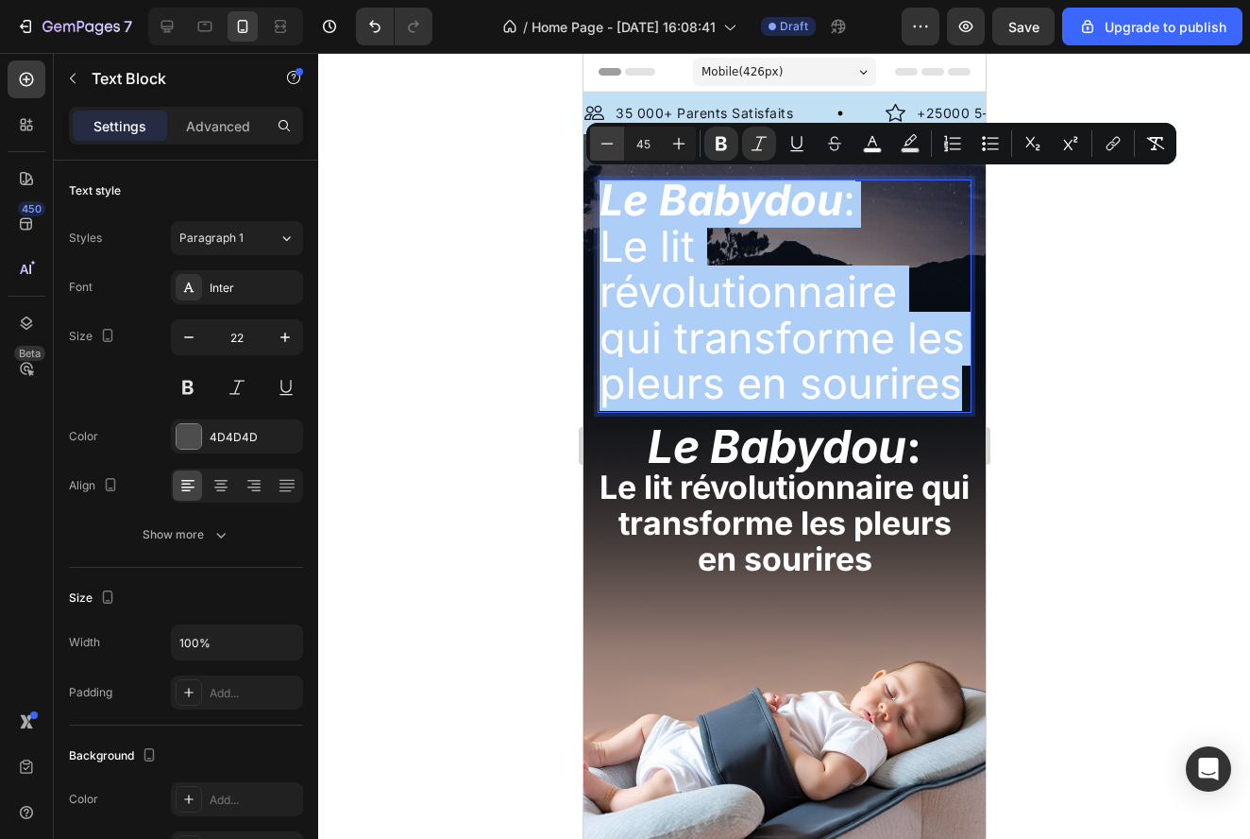
click at [603, 144] on icon "Editor contextual toolbar" at bounding box center [608, 143] width 12 height 1
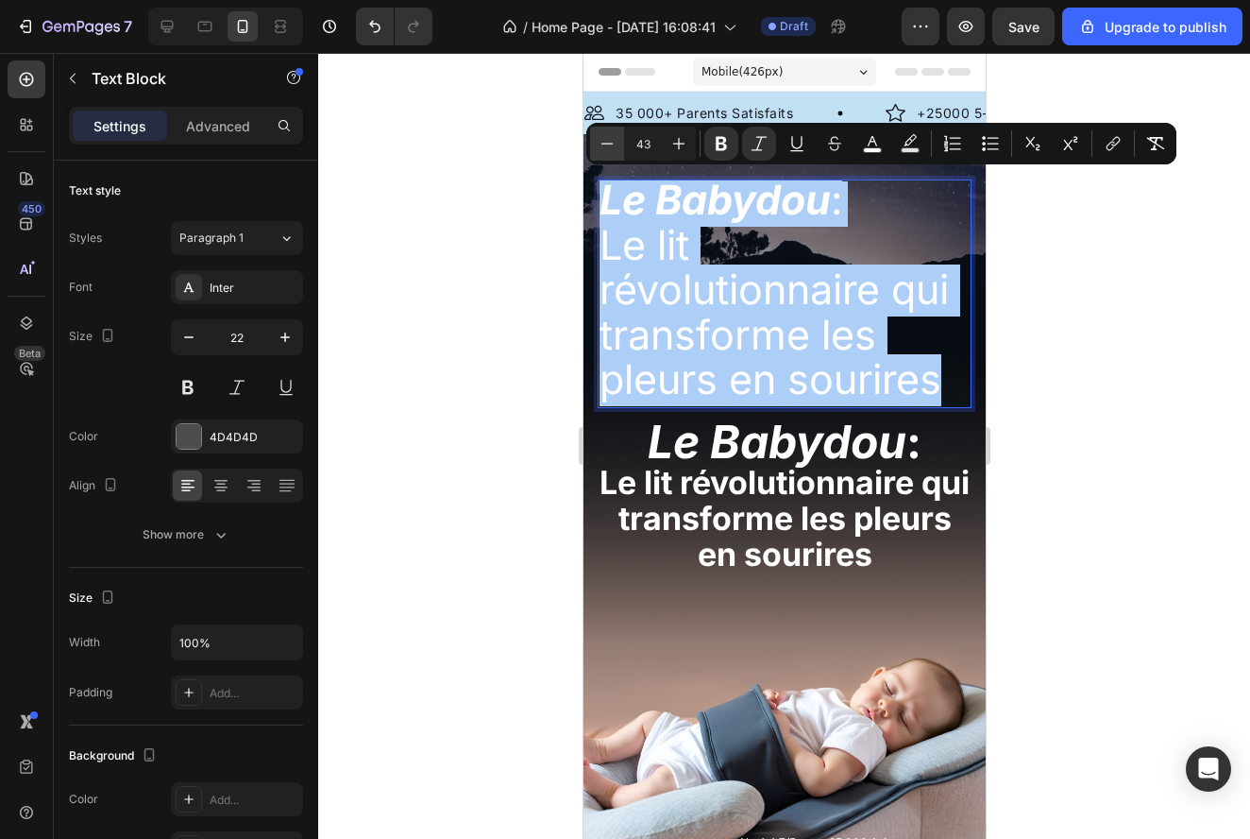
click at [603, 144] on icon "Editor contextual toolbar" at bounding box center [608, 143] width 12 height 1
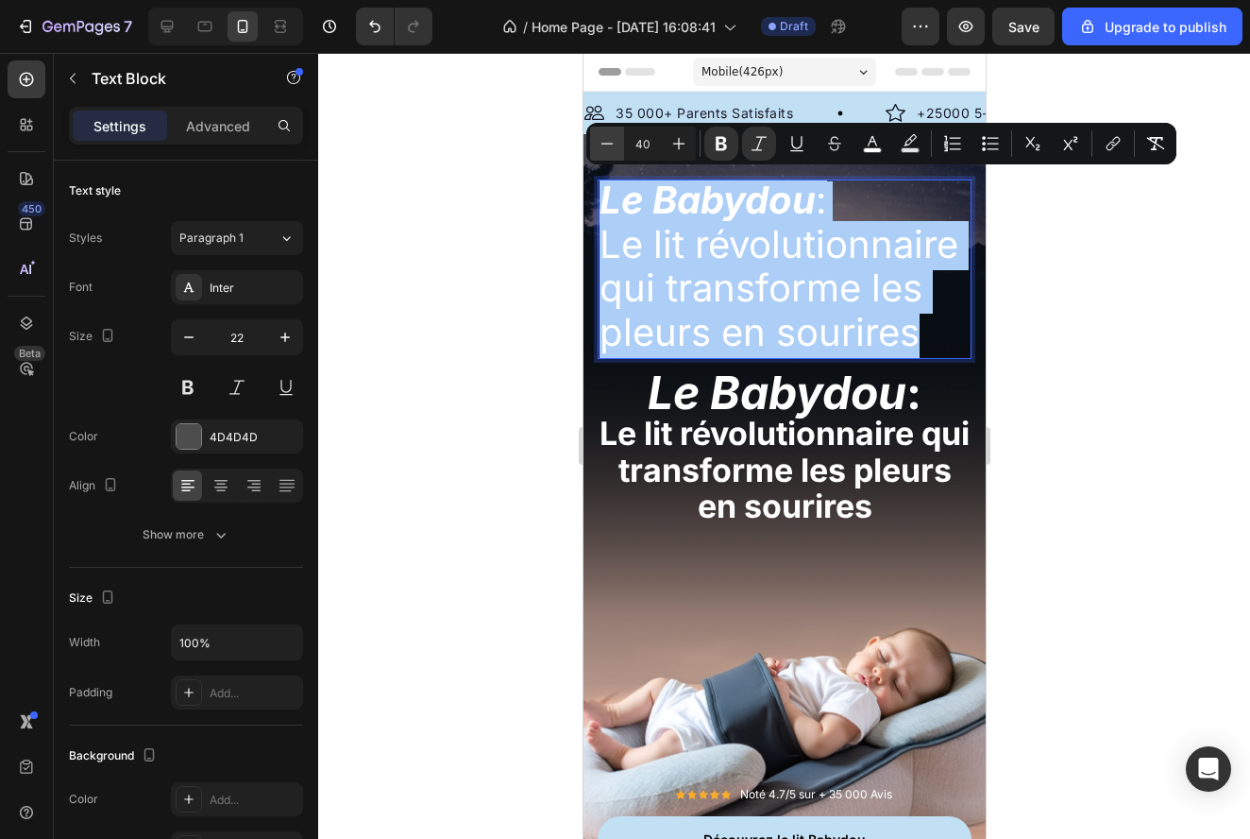
click at [603, 144] on icon "Editor contextual toolbar" at bounding box center [608, 143] width 12 height 1
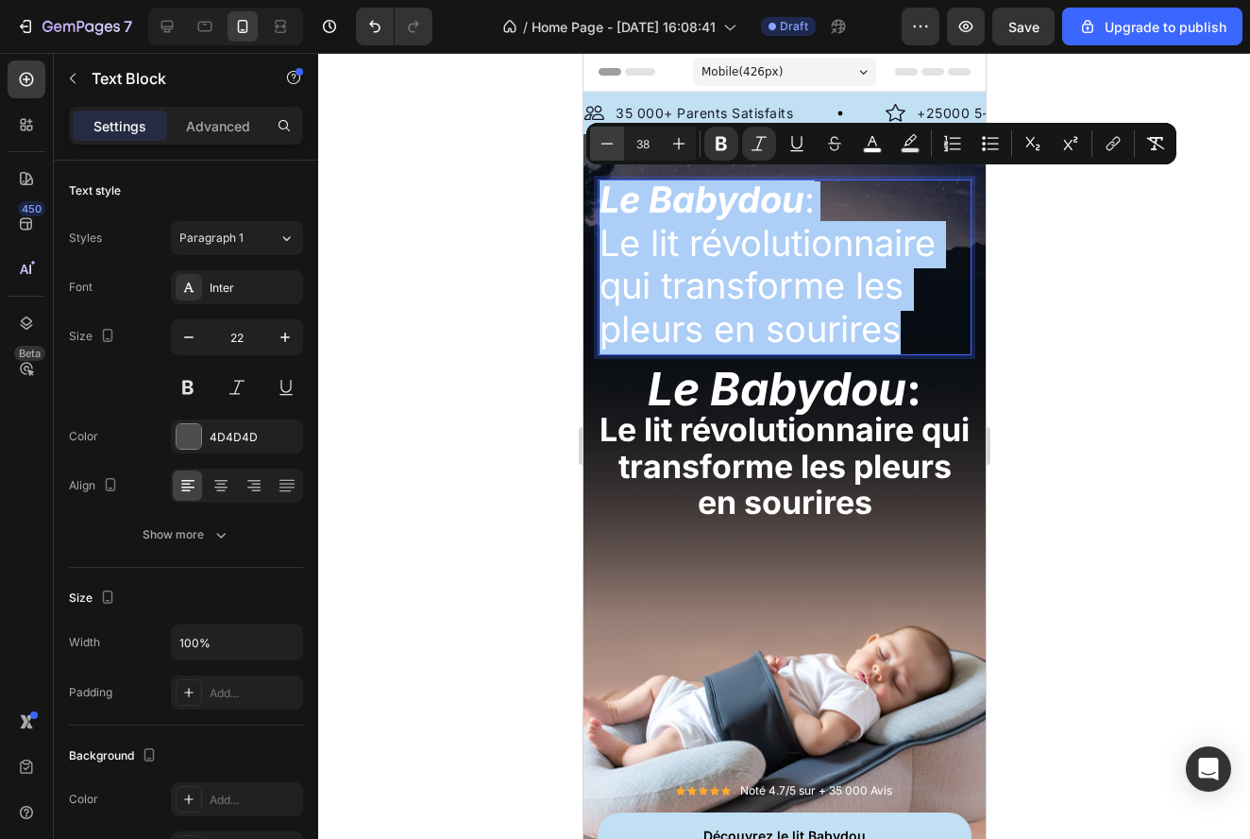
click at [603, 144] on icon "Editor contextual toolbar" at bounding box center [608, 143] width 12 height 1
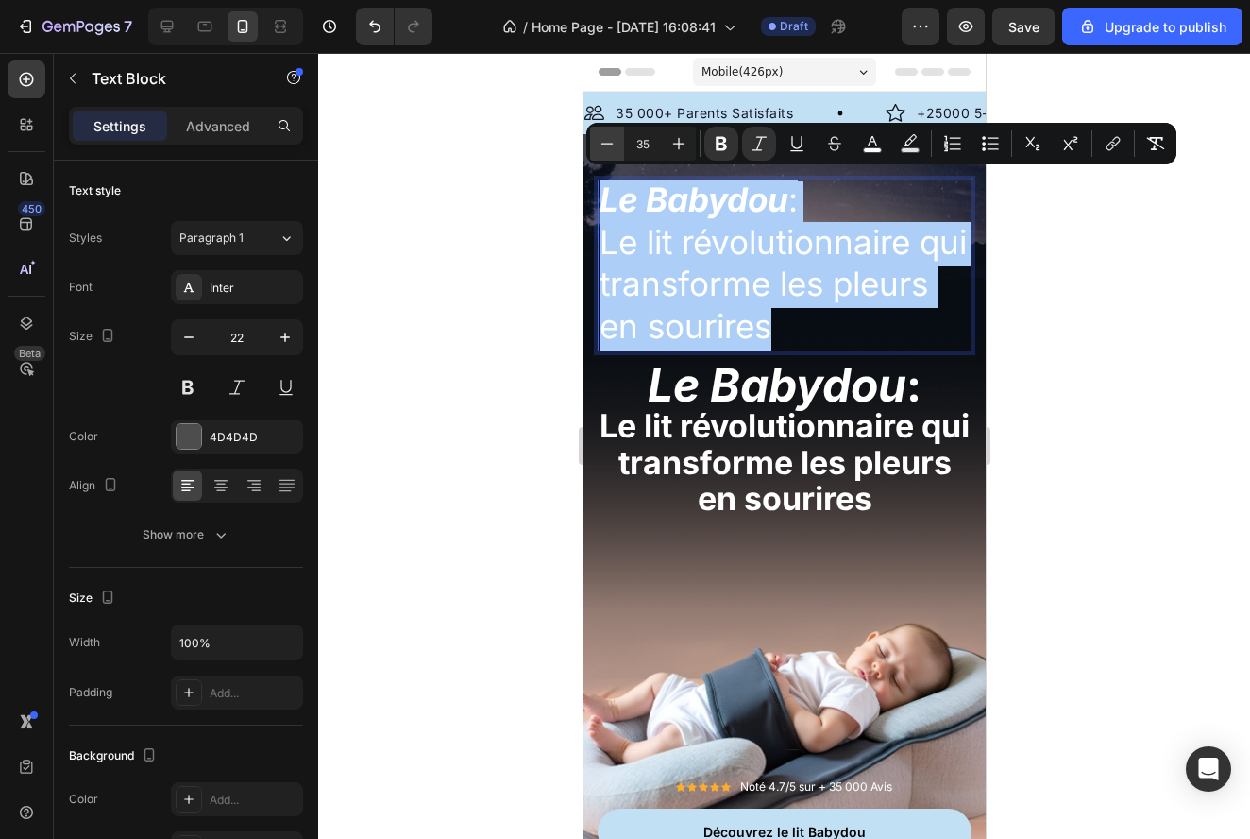
click at [603, 144] on icon "Editor contextual toolbar" at bounding box center [608, 143] width 12 height 1
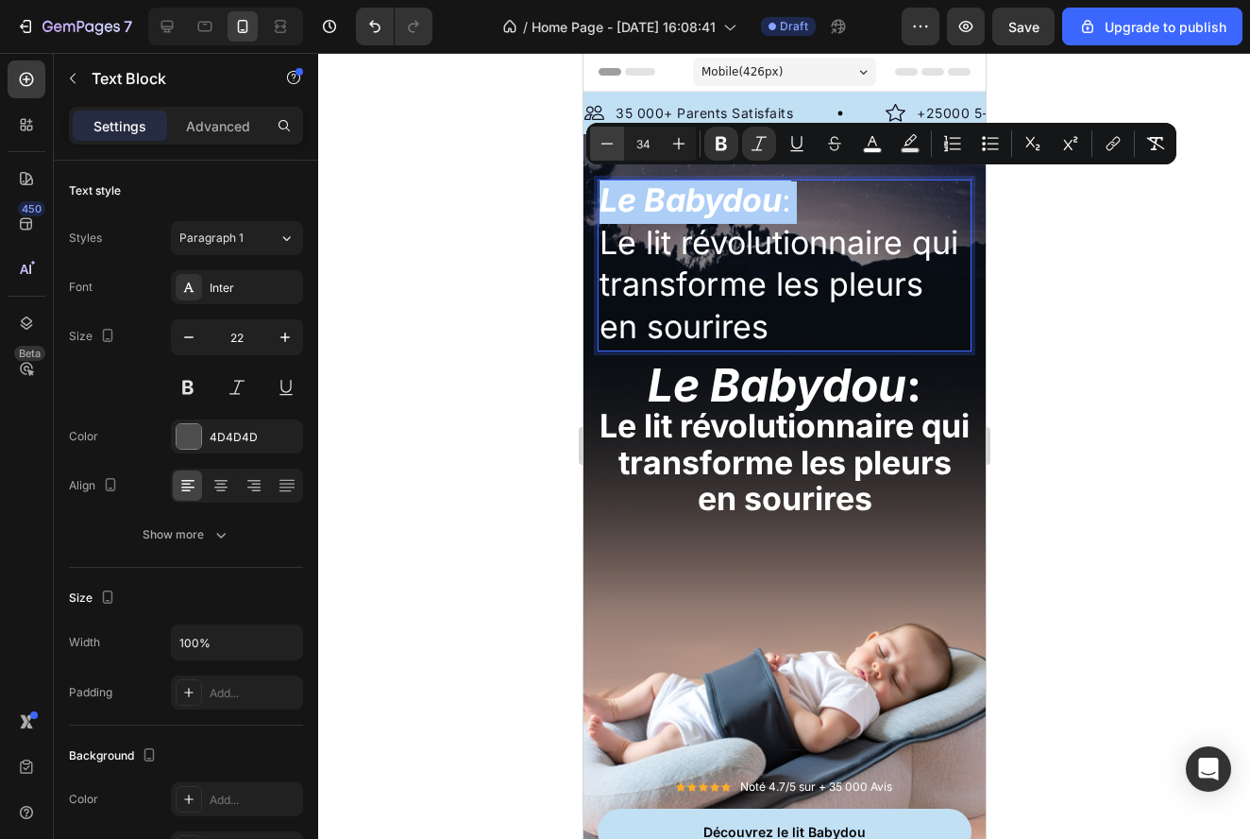
click at [603, 144] on icon "Editor contextual toolbar" at bounding box center [608, 143] width 12 height 1
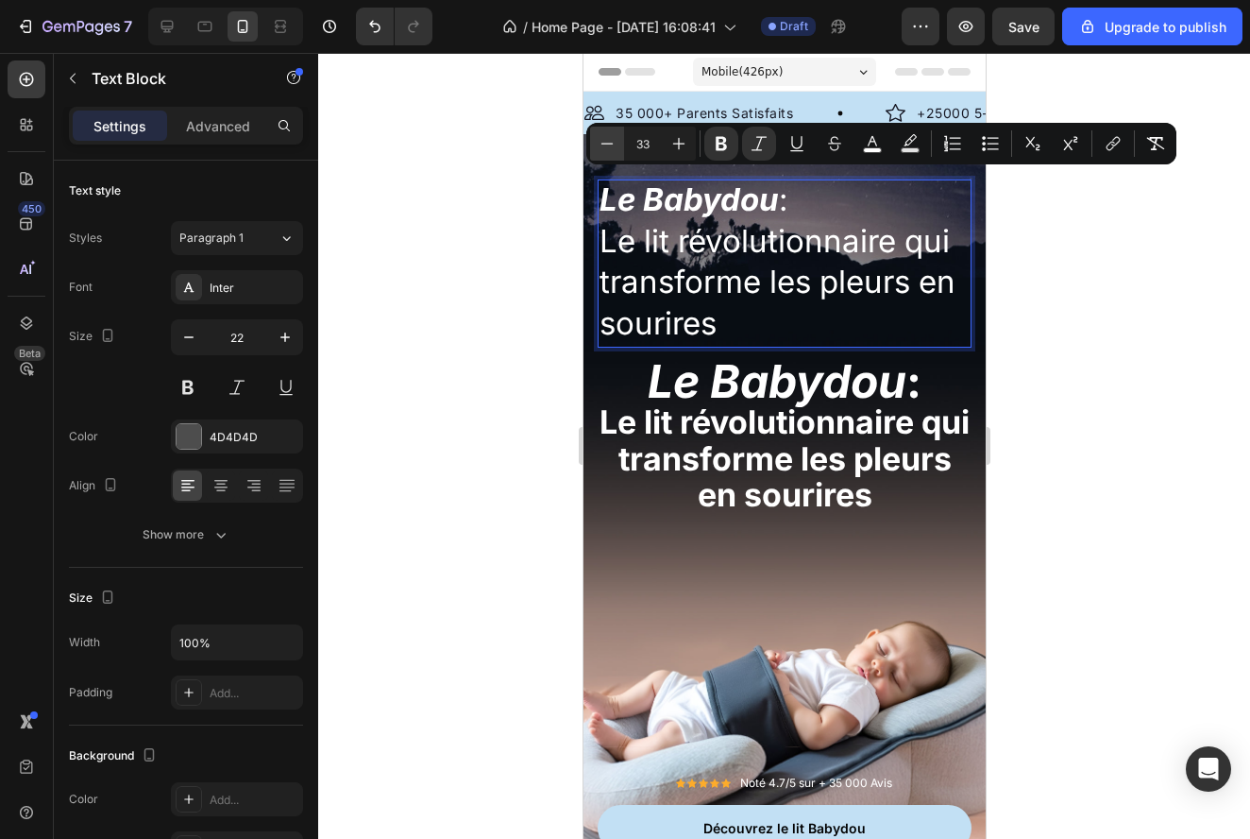
click at [603, 144] on icon "Editor contextual toolbar" at bounding box center [608, 143] width 12 height 1
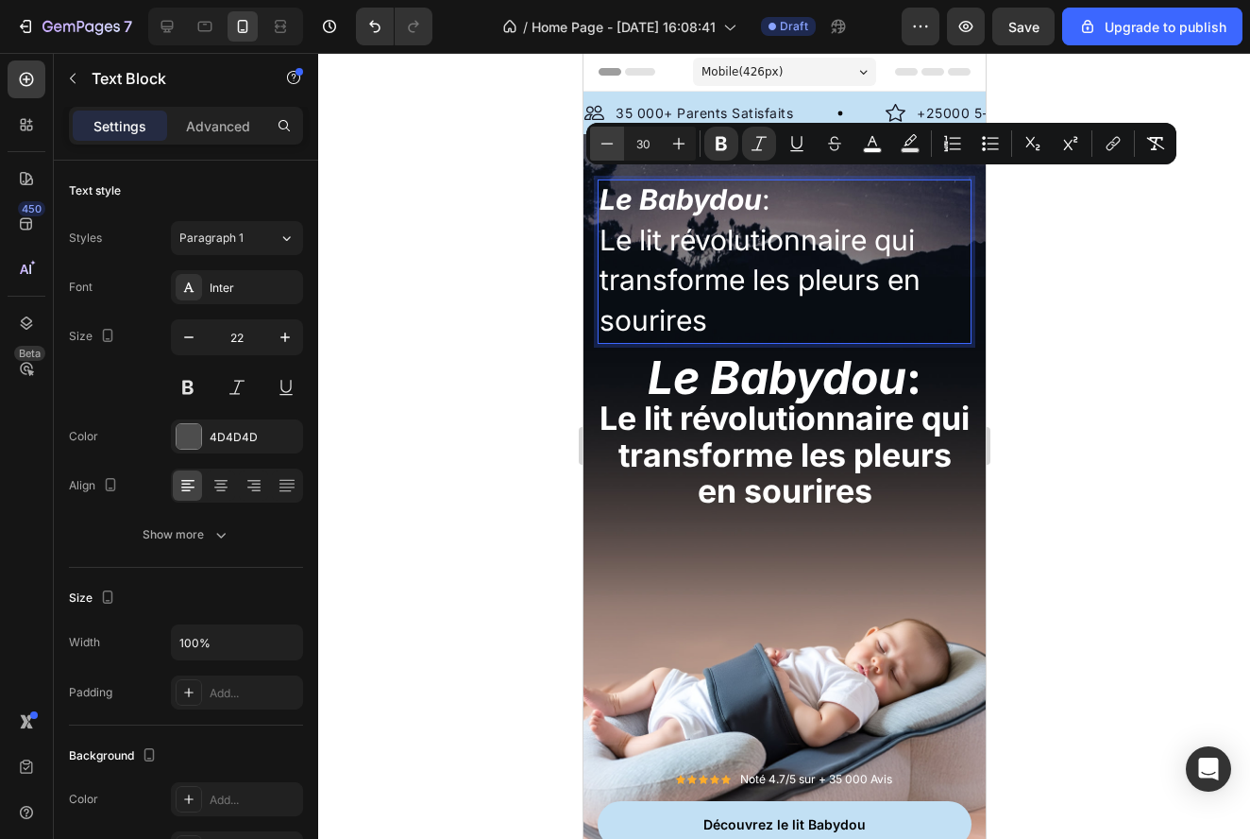
click at [603, 144] on icon "Editor contextual toolbar" at bounding box center [608, 143] width 12 height 1
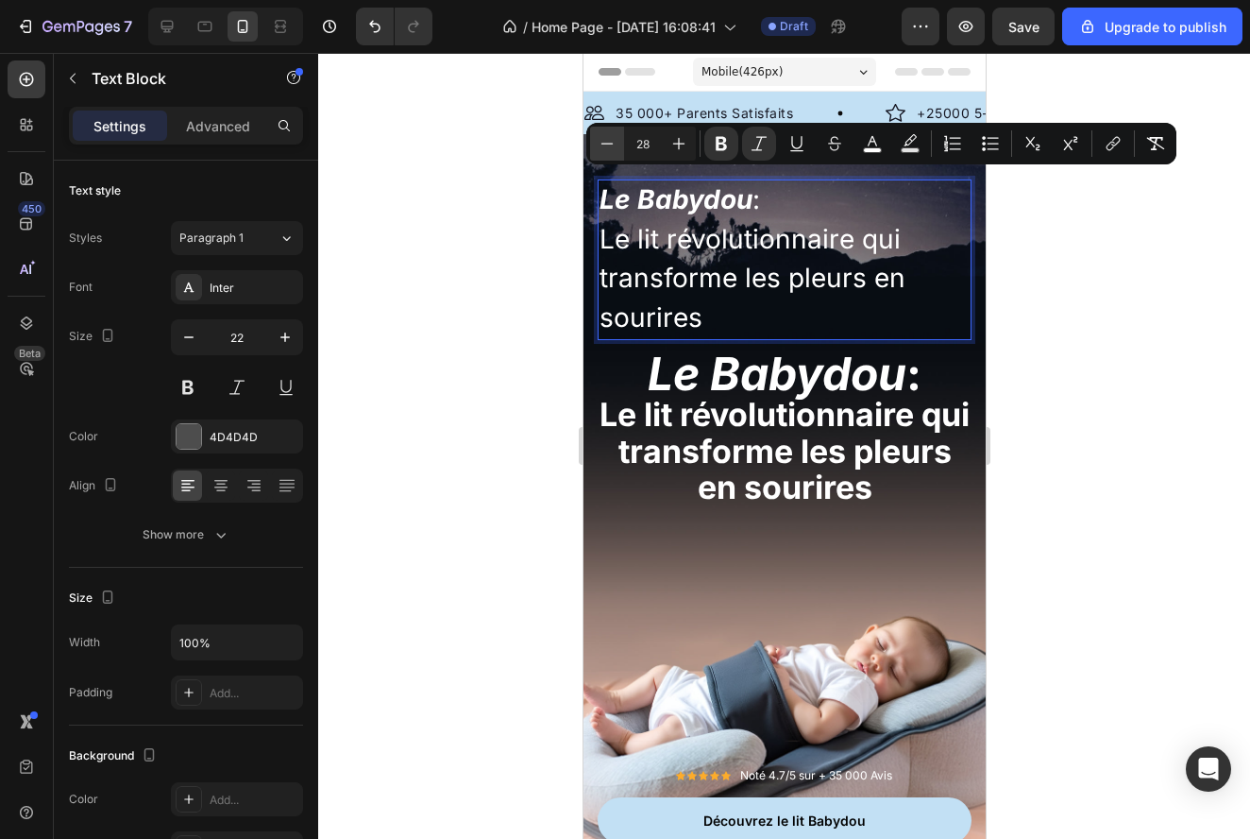
click at [603, 144] on icon "Editor contextual toolbar" at bounding box center [608, 143] width 12 height 1
click at [604, 148] on icon "Editor contextual toolbar" at bounding box center [607, 143] width 19 height 19
type input "26"
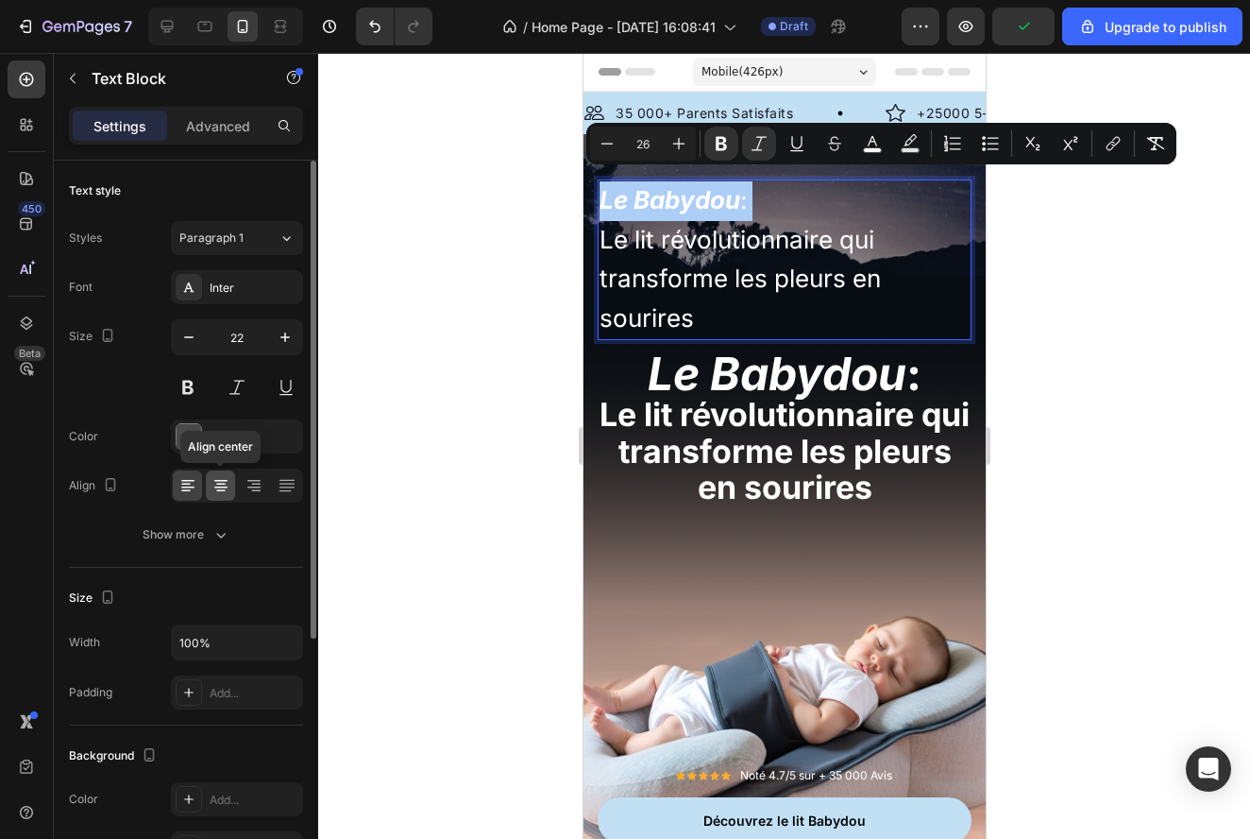
click at [222, 480] on icon at bounding box center [220, 481] width 13 height 2
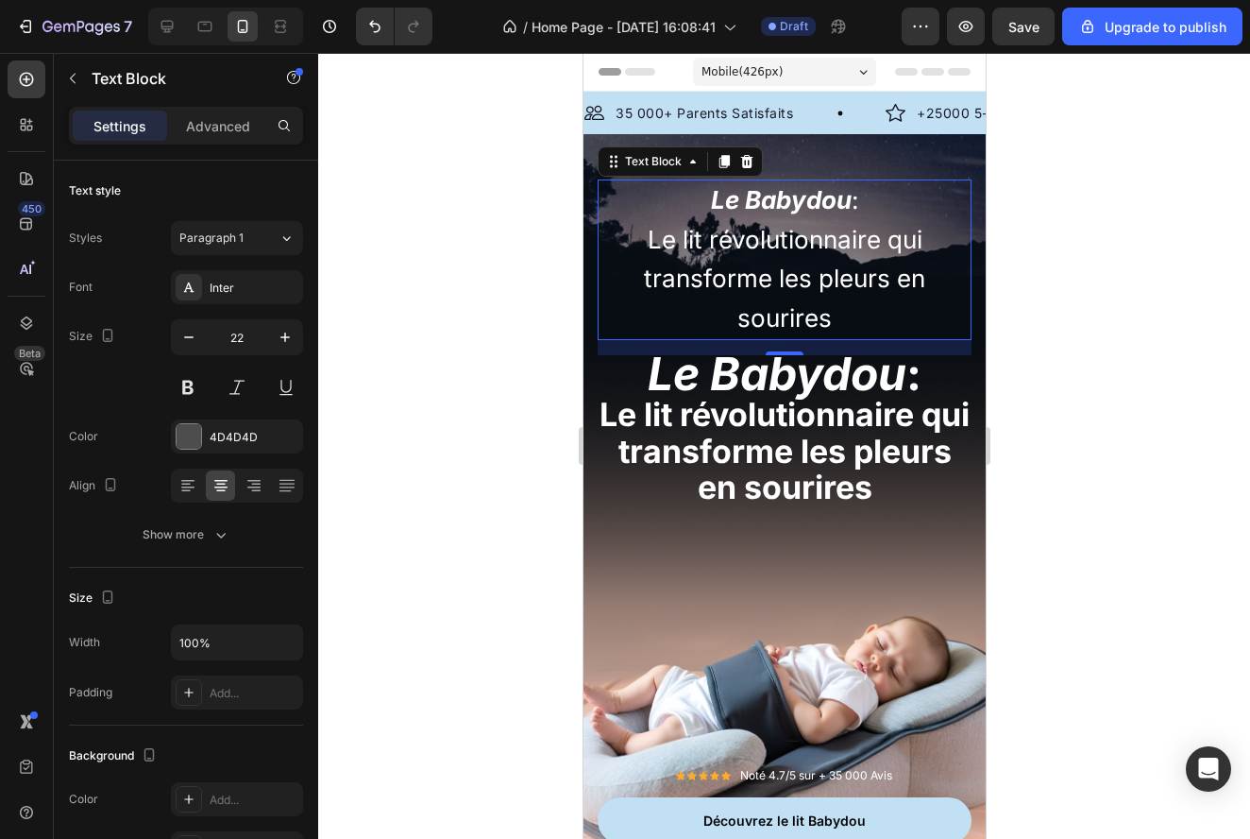
click at [803, 291] on span "Le lit révolutionnaire qui transforme les pleurs en sourires" at bounding box center [783, 279] width 281 height 108
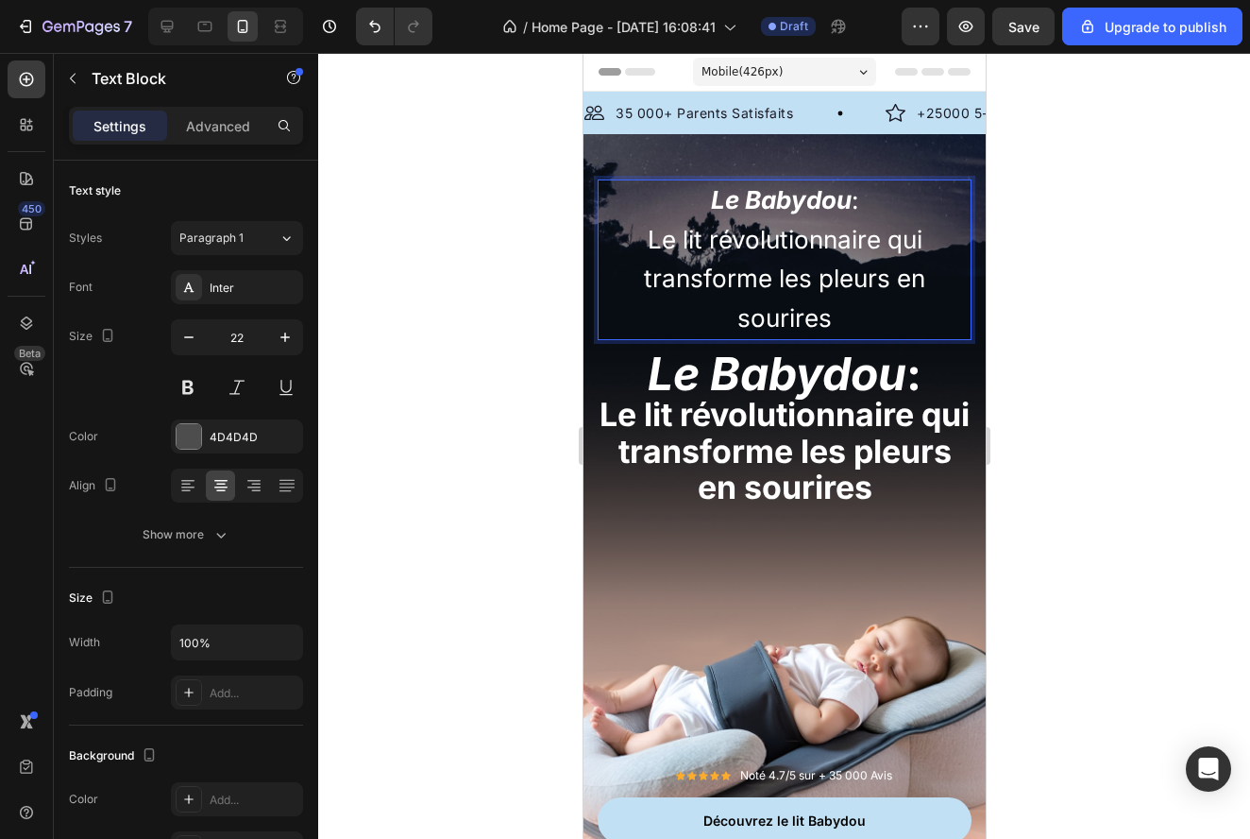
click at [813, 297] on p "Le Babydou : Le lit révolutionnaire qui transforme les pleurs en sourires" at bounding box center [784, 259] width 370 height 157
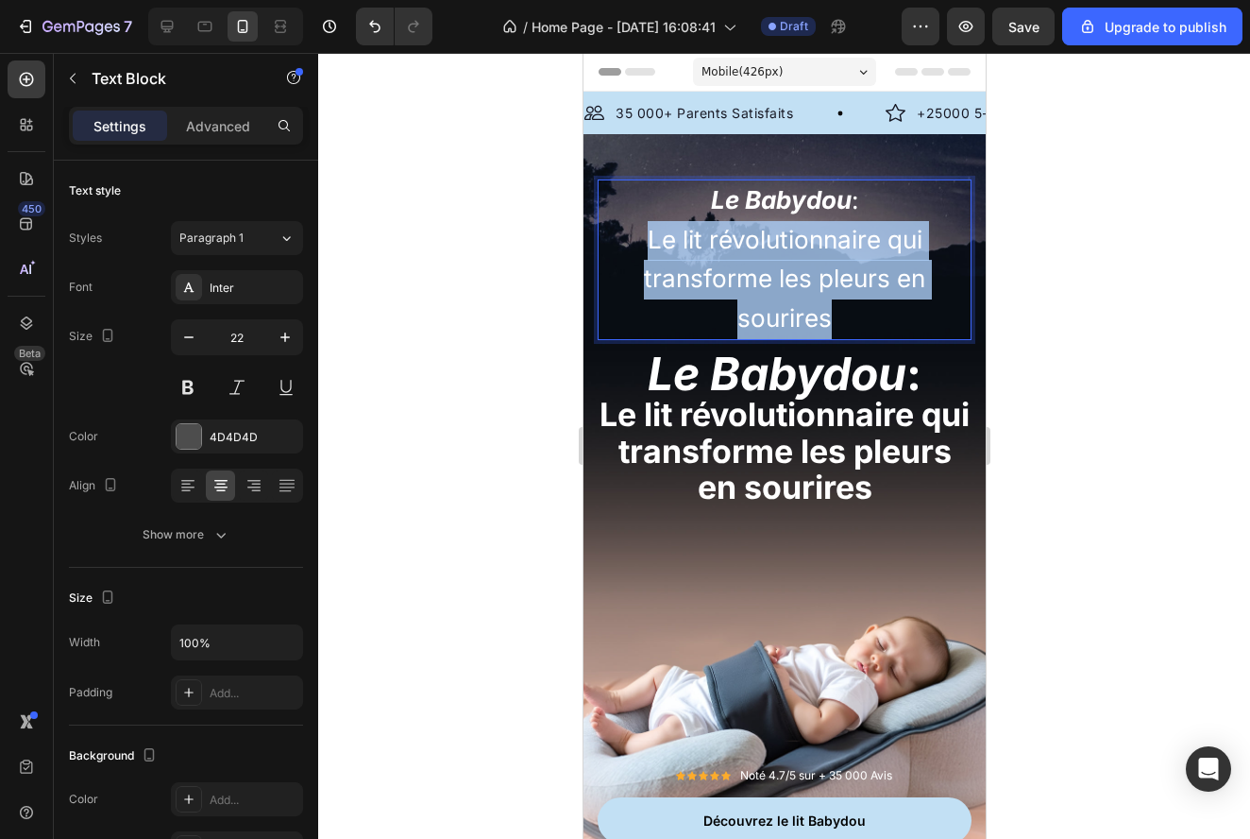
click at [813, 297] on p "Le Babydou : Le lit révolutionnaire qui transforme les pleurs en sourires" at bounding box center [784, 259] width 370 height 157
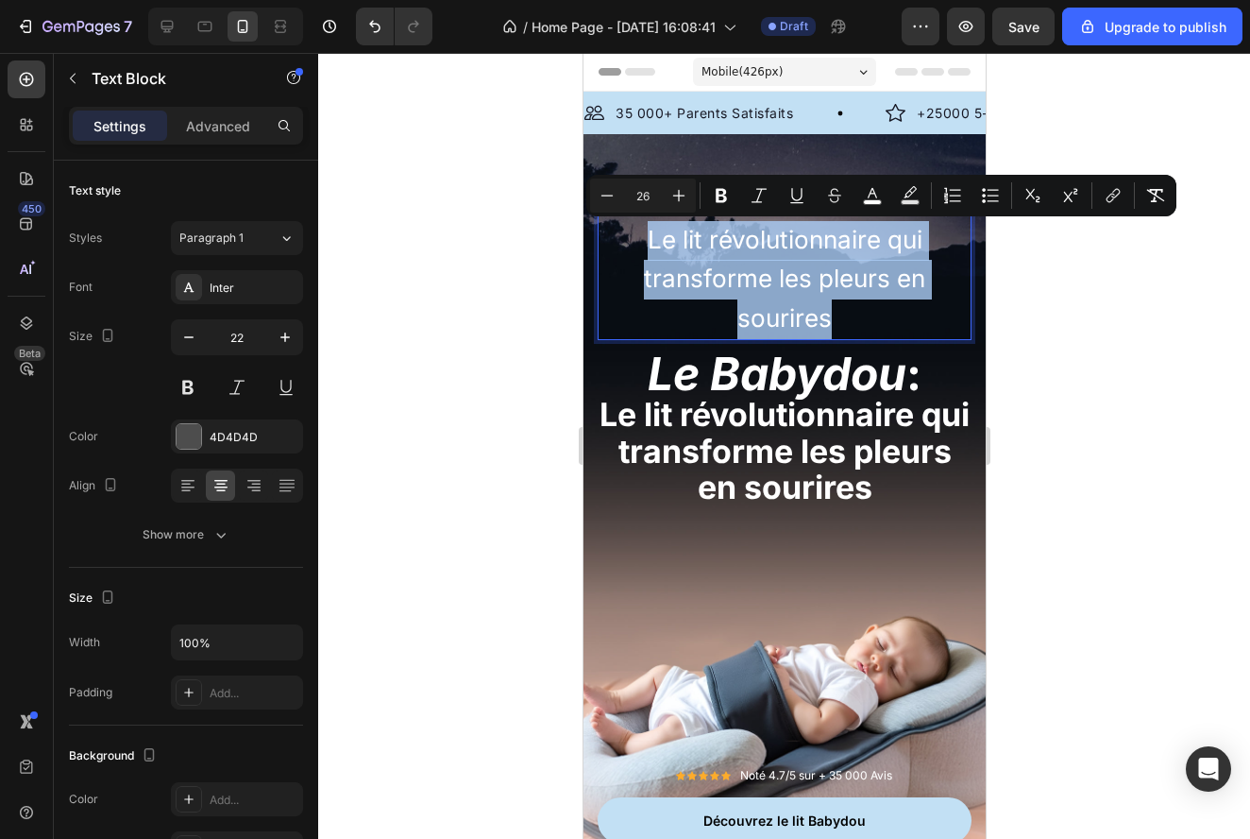
click at [814, 297] on p "Le Babydou : Le lit révolutionnaire qui transforme les pleurs en sourires" at bounding box center [784, 259] width 370 height 157
click at [837, 297] on p "Le Babydou : Le lit révolutionnaire qui transforme les pleurs en sourires" at bounding box center [784, 259] width 370 height 157
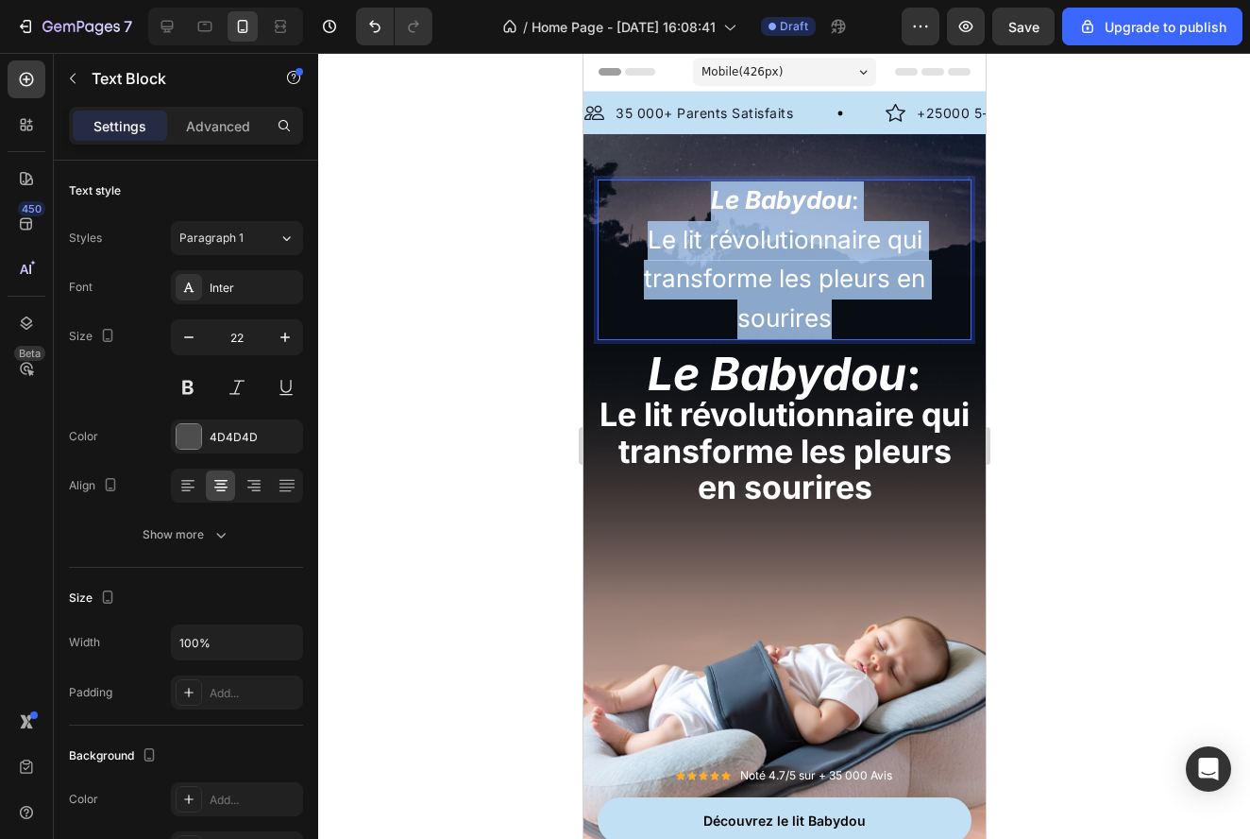
drag, startPoint x: 845, startPoint y: 304, endPoint x: 685, endPoint y: 192, distance: 195.9
click at [685, 192] on p "Le Babydou : Le lit révolutionnaire qui transforme les pleurs en sourires" at bounding box center [784, 259] width 370 height 157
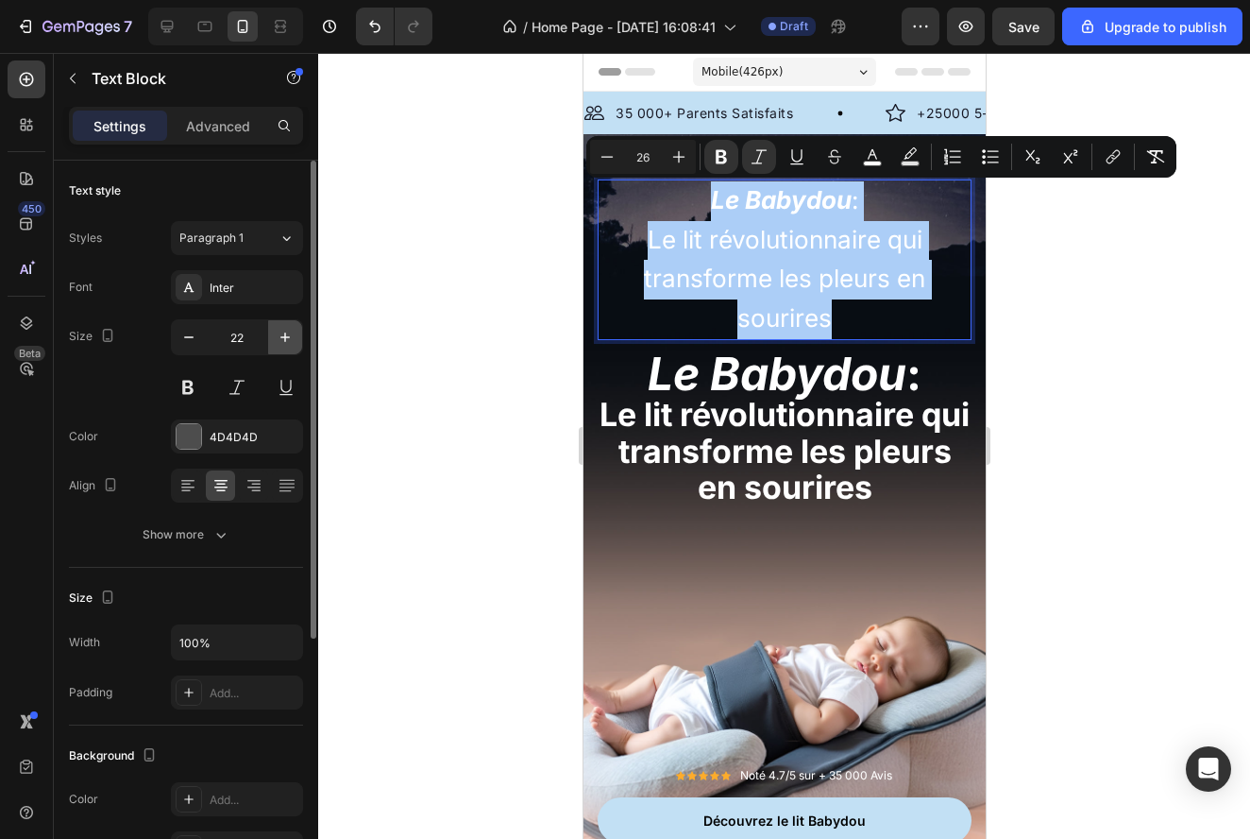
click at [280, 330] on icon "button" at bounding box center [285, 337] width 19 height 19
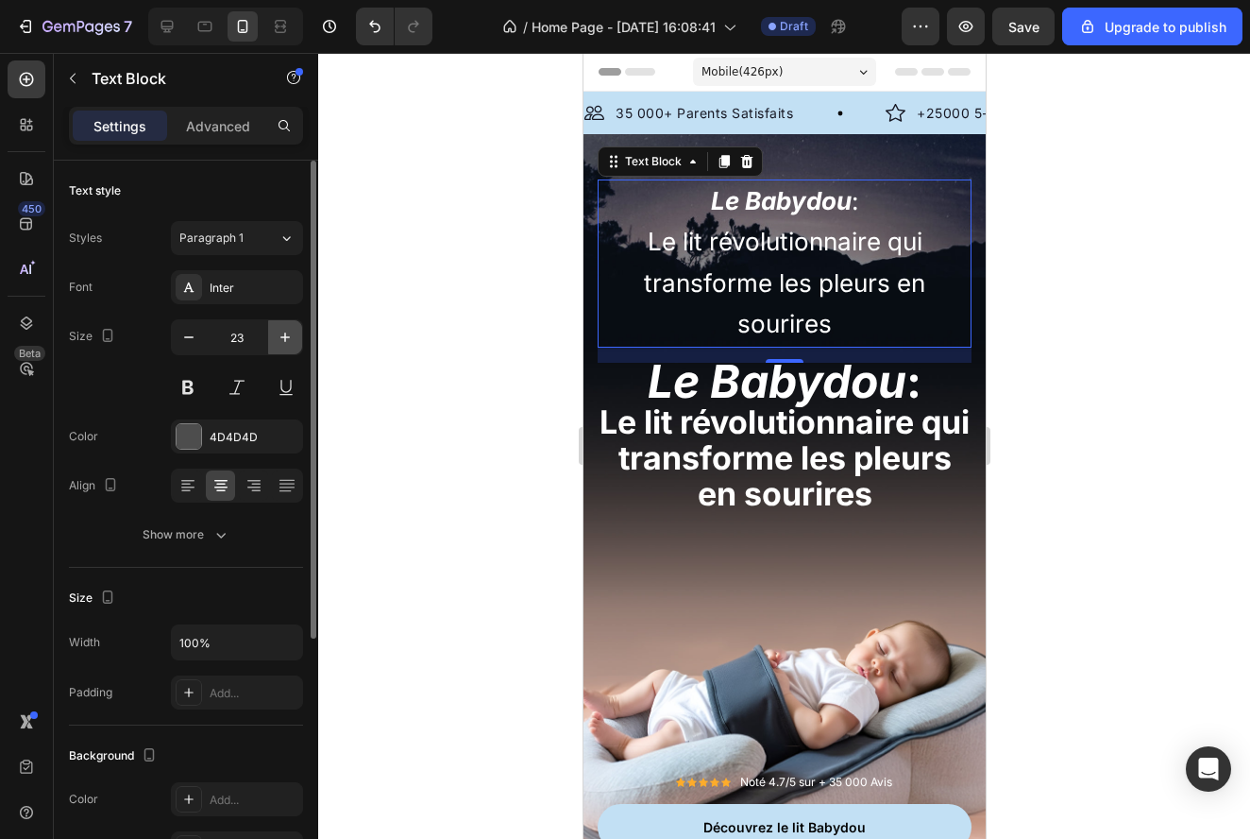
click at [280, 330] on icon "button" at bounding box center [285, 337] width 19 height 19
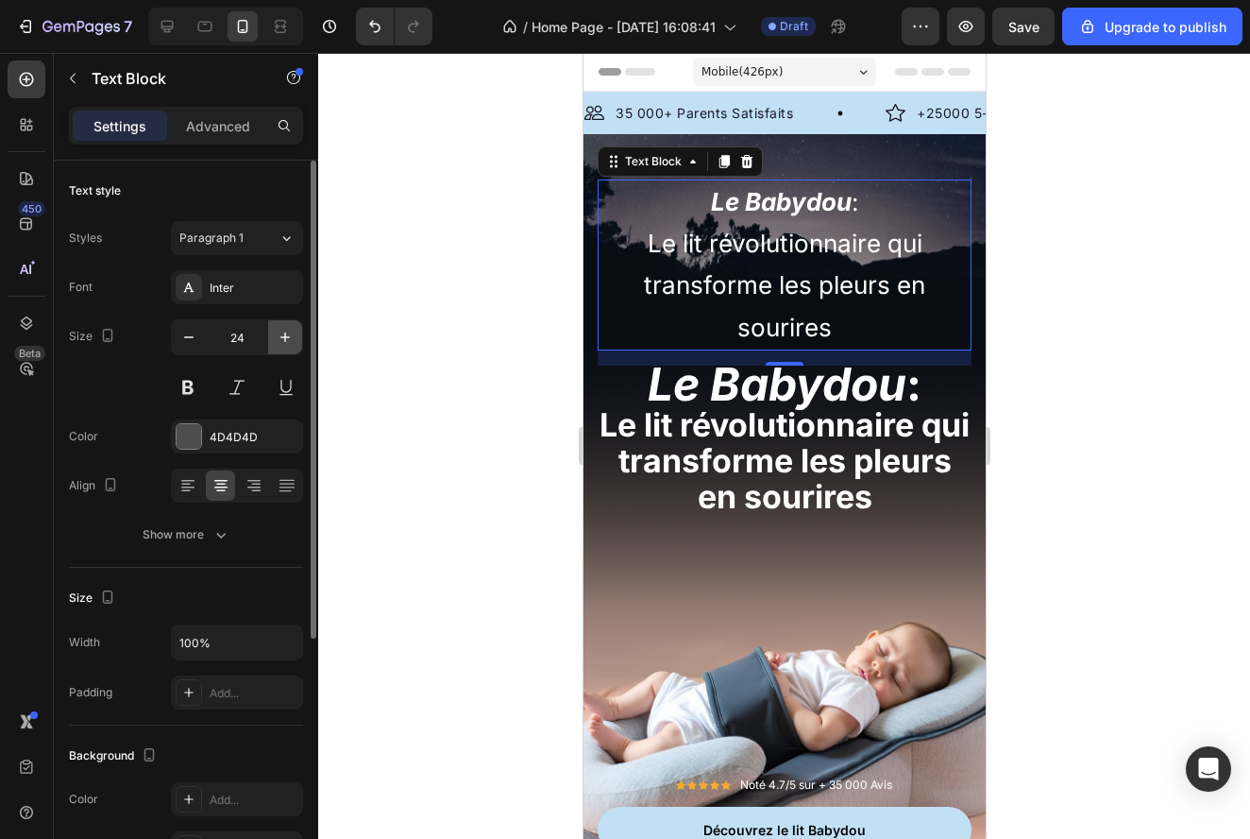
click at [280, 330] on icon "button" at bounding box center [285, 337] width 19 height 19
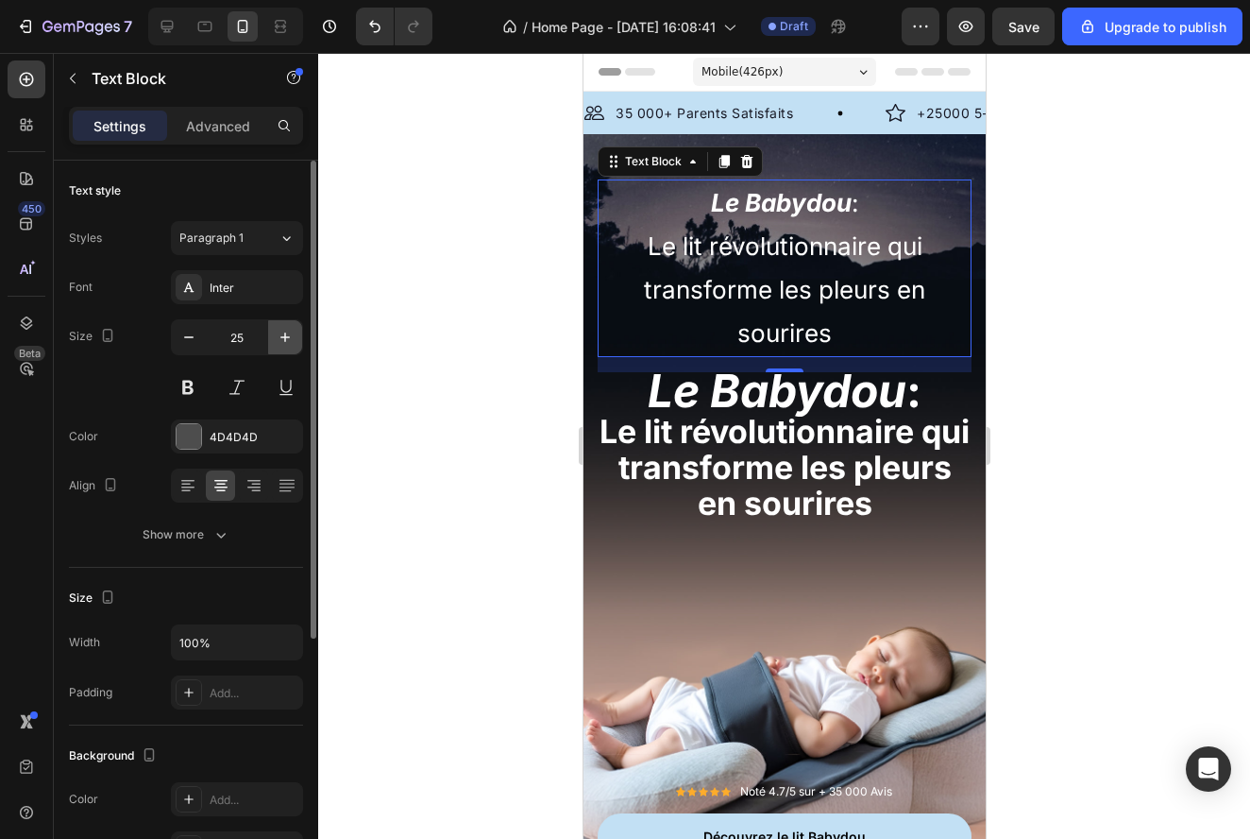
click at [280, 330] on icon "button" at bounding box center [285, 337] width 19 height 19
type input "26"
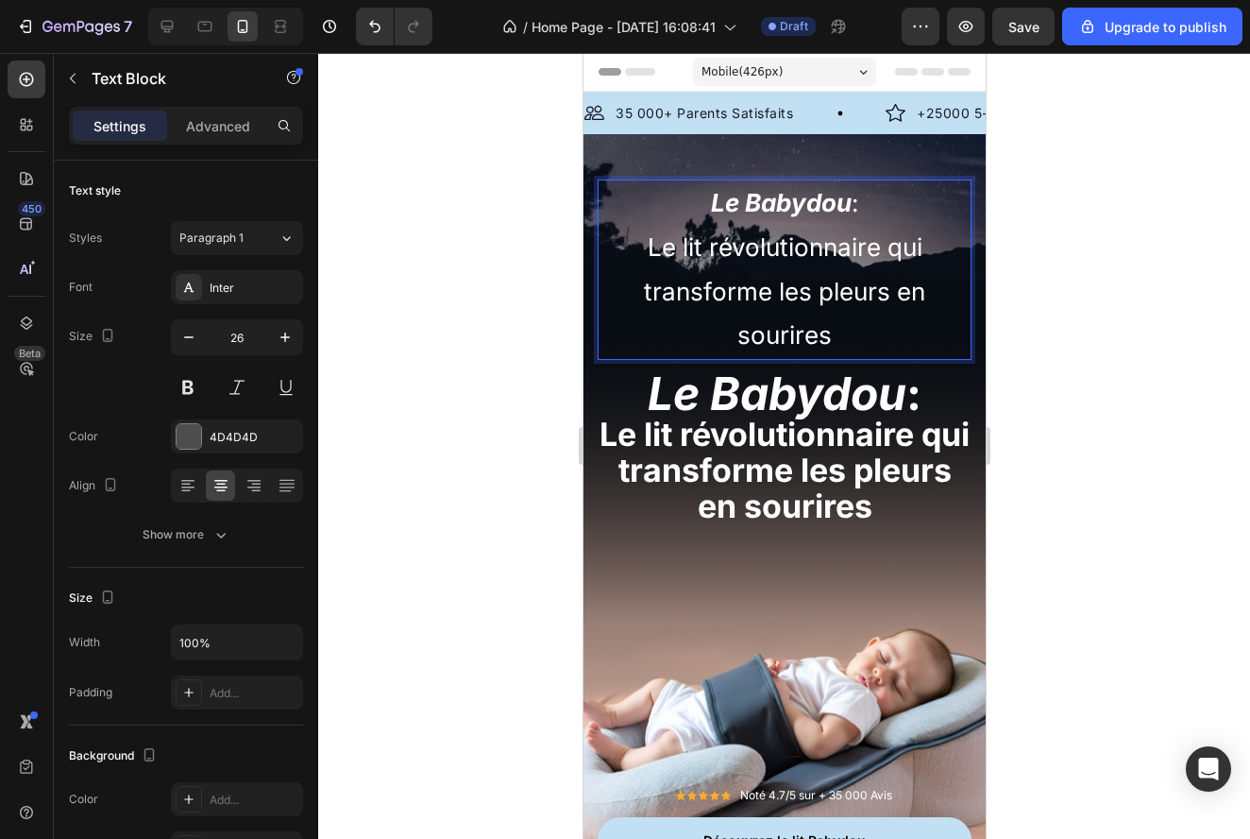
click at [838, 330] on p "Le Babydou : Le lit révolutionnaire qui transforme les pleurs en sourires" at bounding box center [784, 269] width 370 height 177
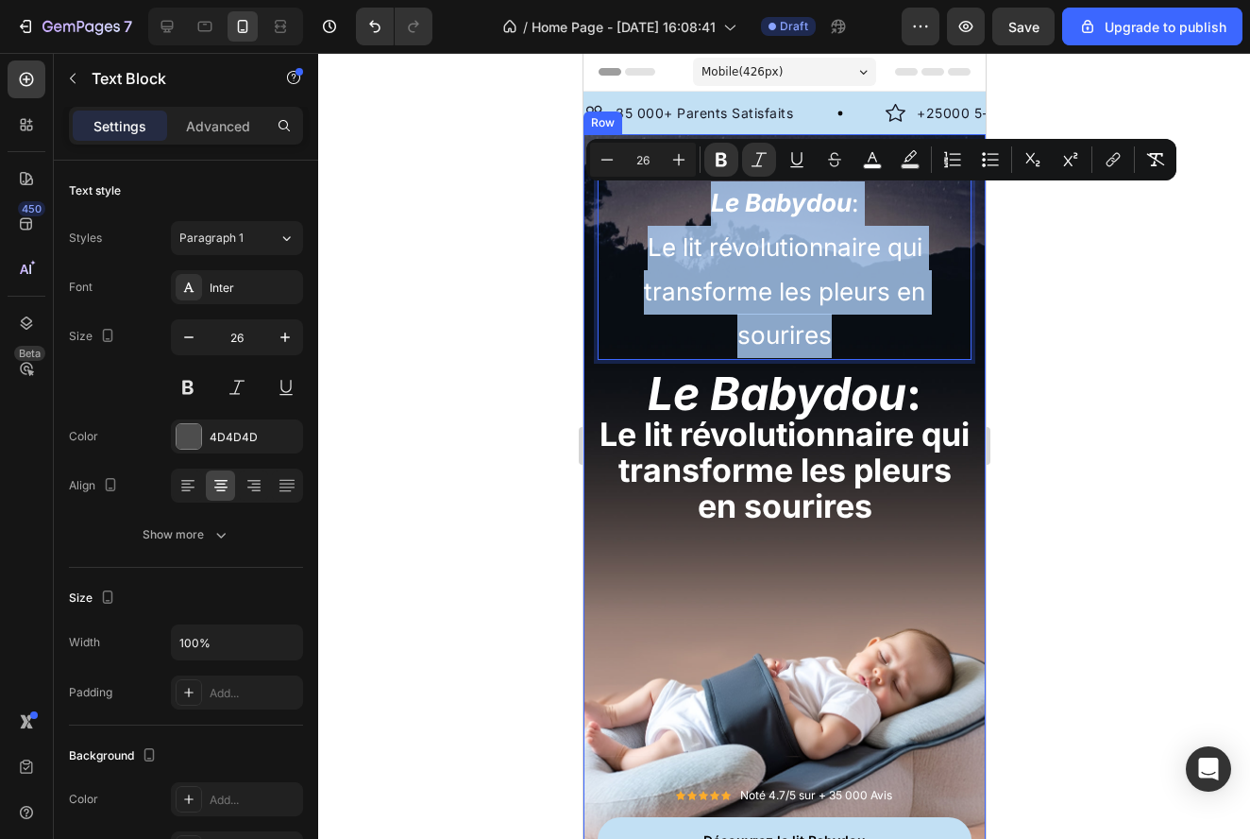
drag, startPoint x: 838, startPoint y: 330, endPoint x: 682, endPoint y: 177, distance: 218.3
click at [682, 177] on div "Le Babydou : Le lit révolutionnaire qui transforme les pleurs en sourires Text …" at bounding box center [784, 531] width 402 height 794
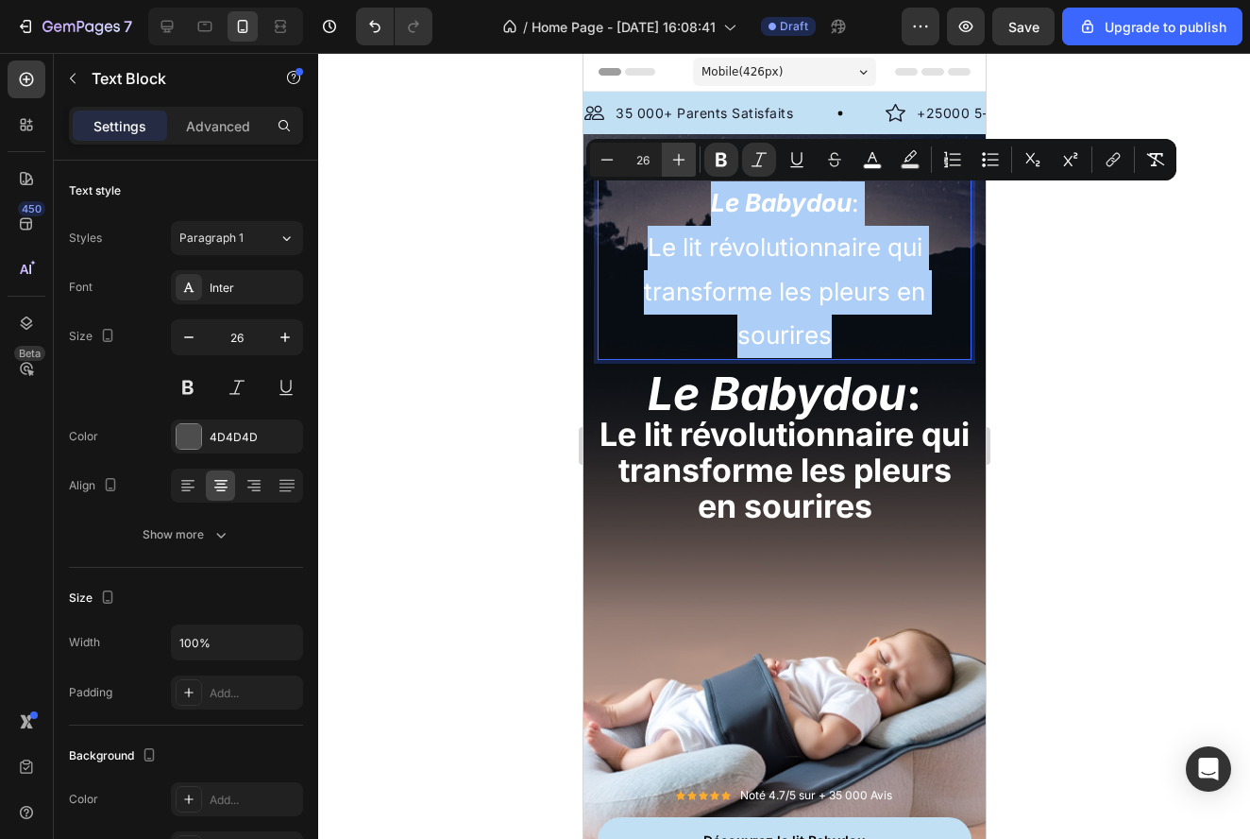
click at [669, 148] on button "Plus" at bounding box center [679, 160] width 34 height 34
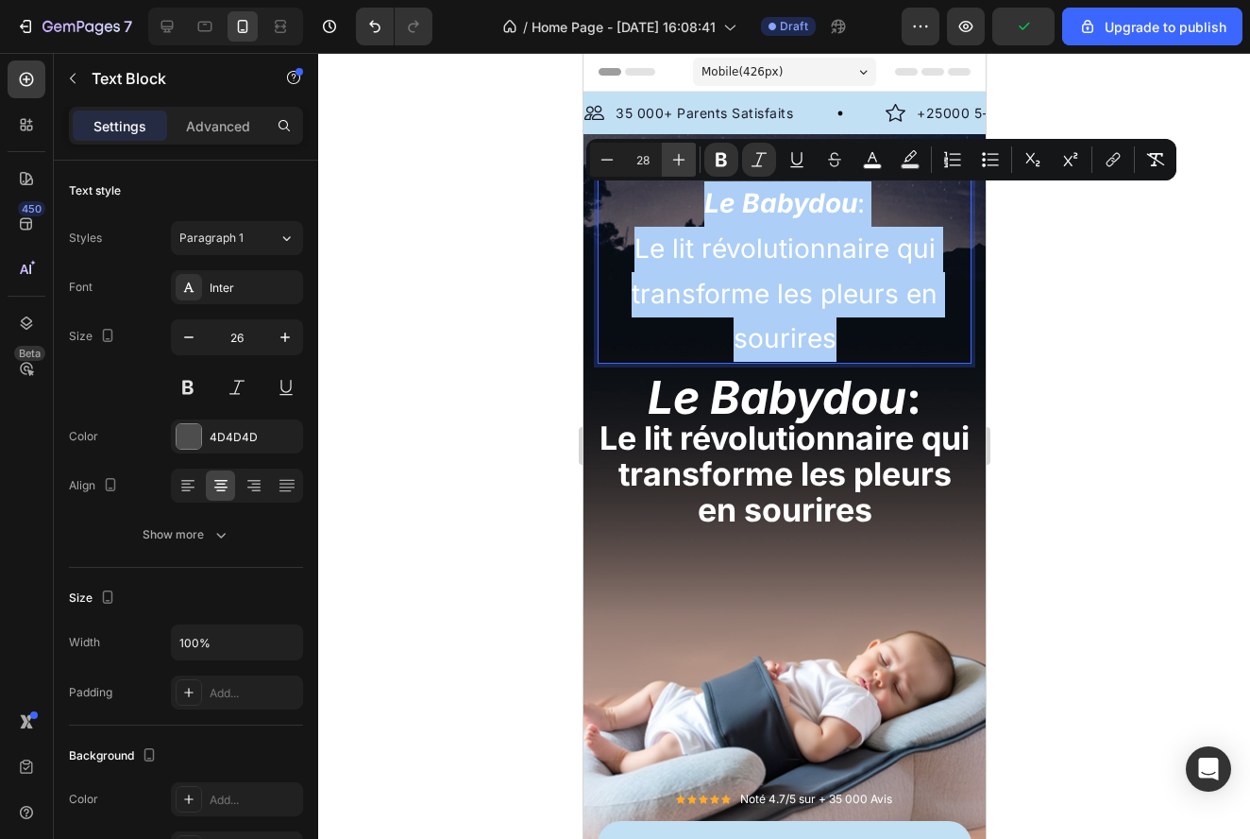
click at [669, 148] on button "Plus" at bounding box center [679, 160] width 34 height 34
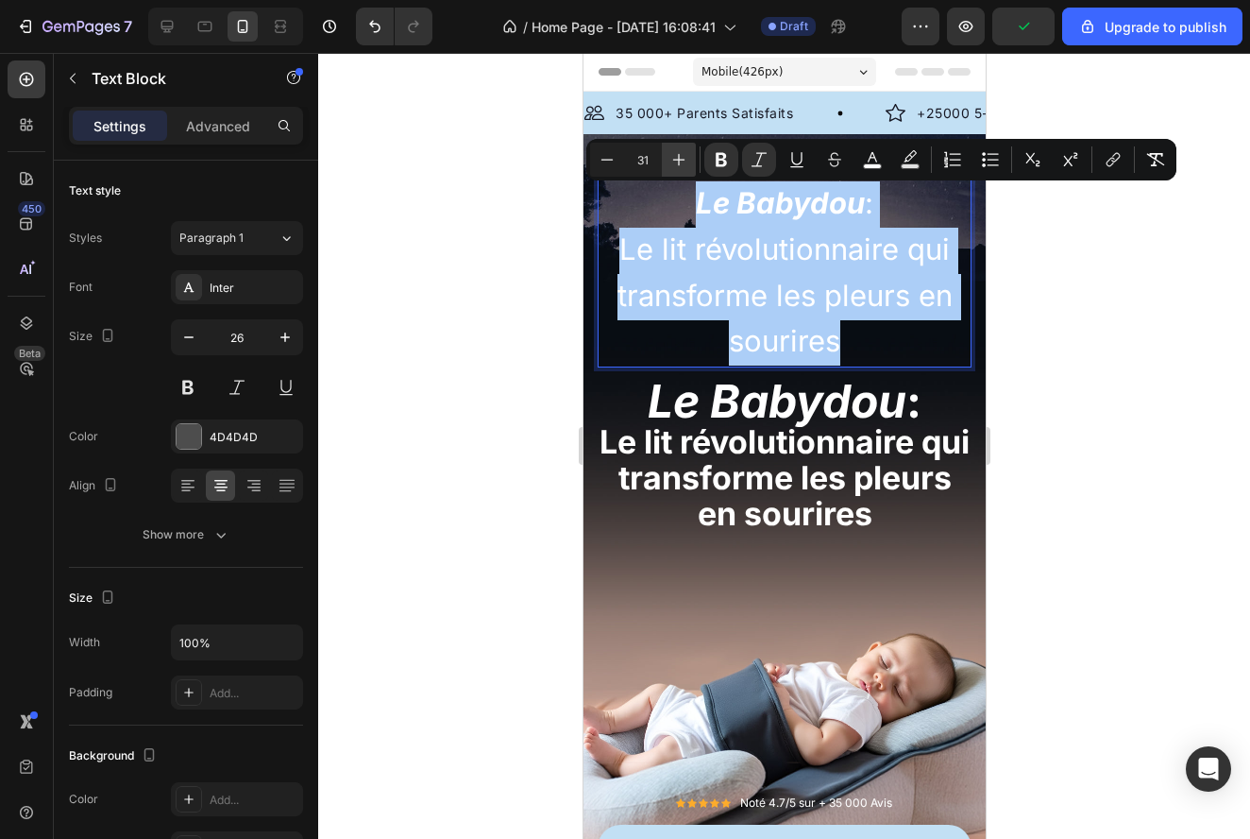
click at [669, 148] on button "Plus" at bounding box center [679, 160] width 34 height 34
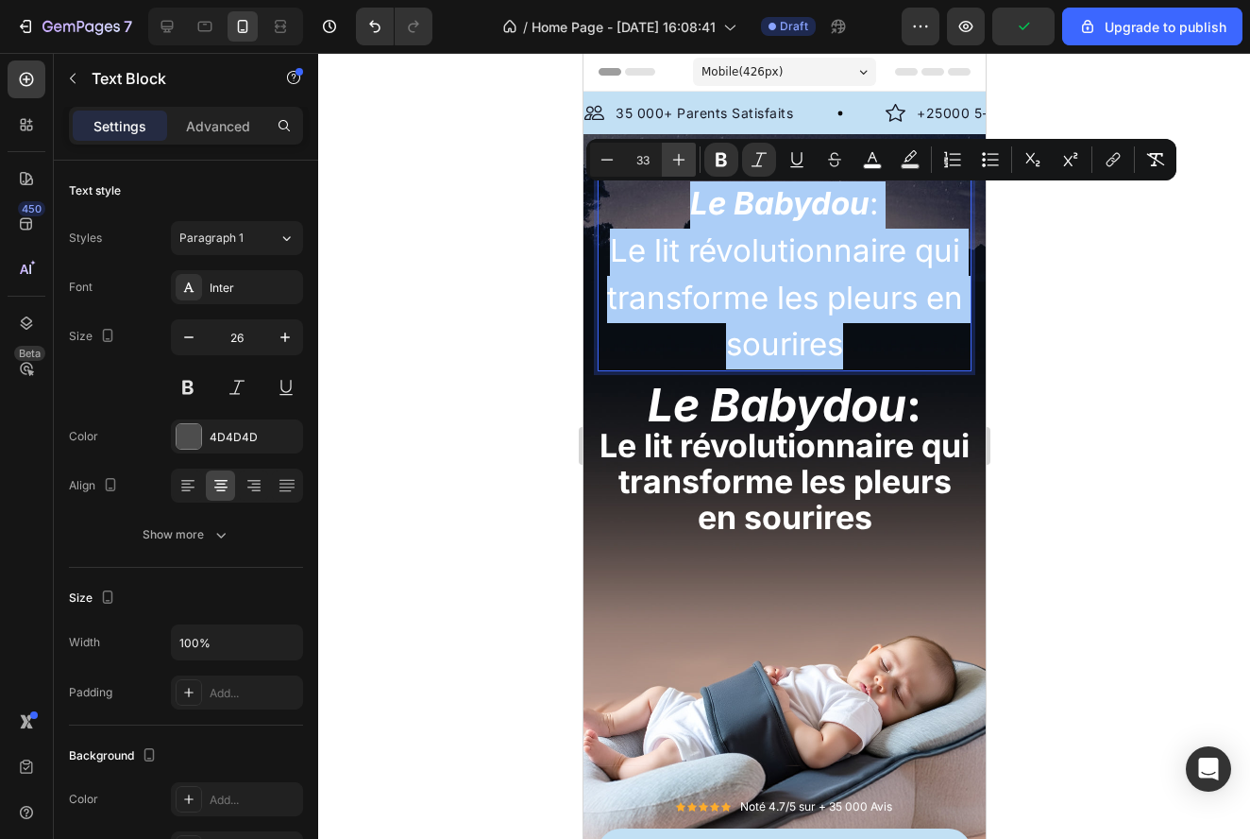
click at [669, 148] on button "Plus" at bounding box center [679, 160] width 34 height 34
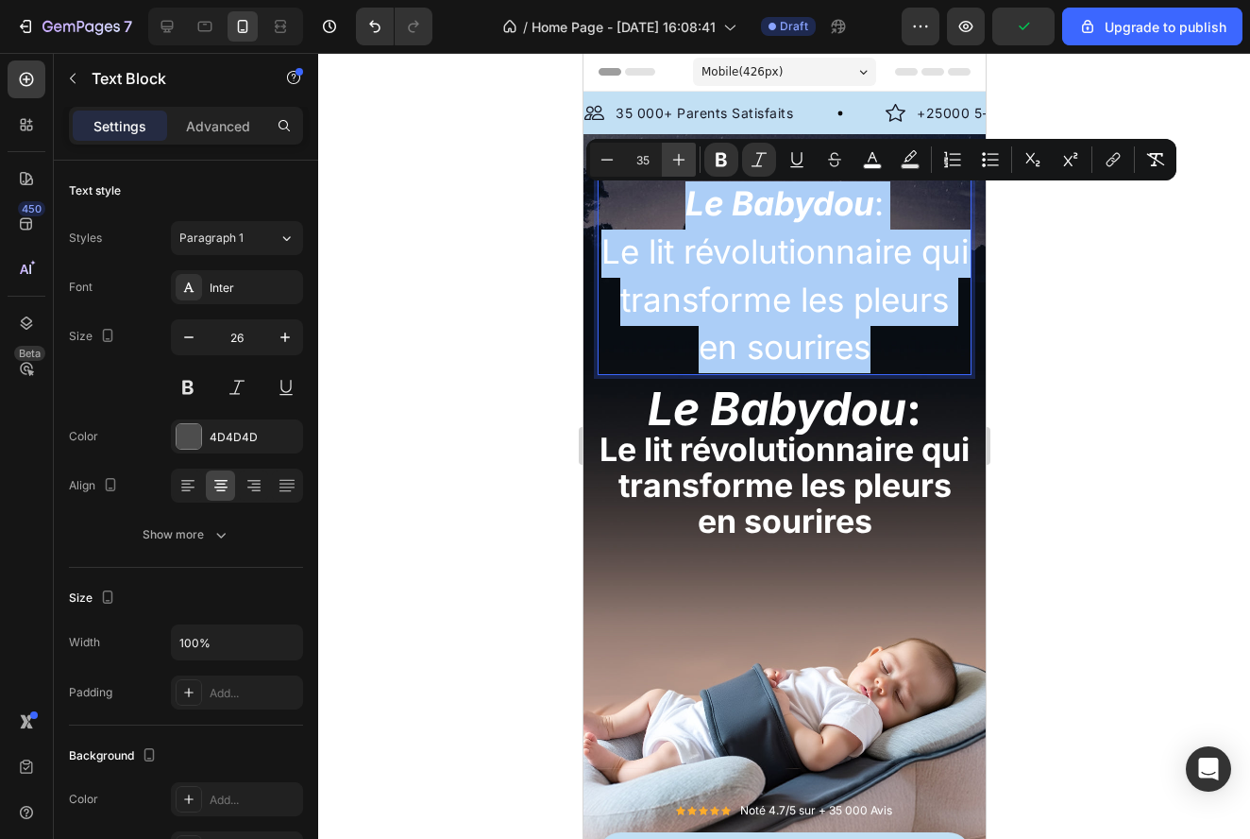
click at [669, 148] on button "Plus" at bounding box center [679, 160] width 34 height 34
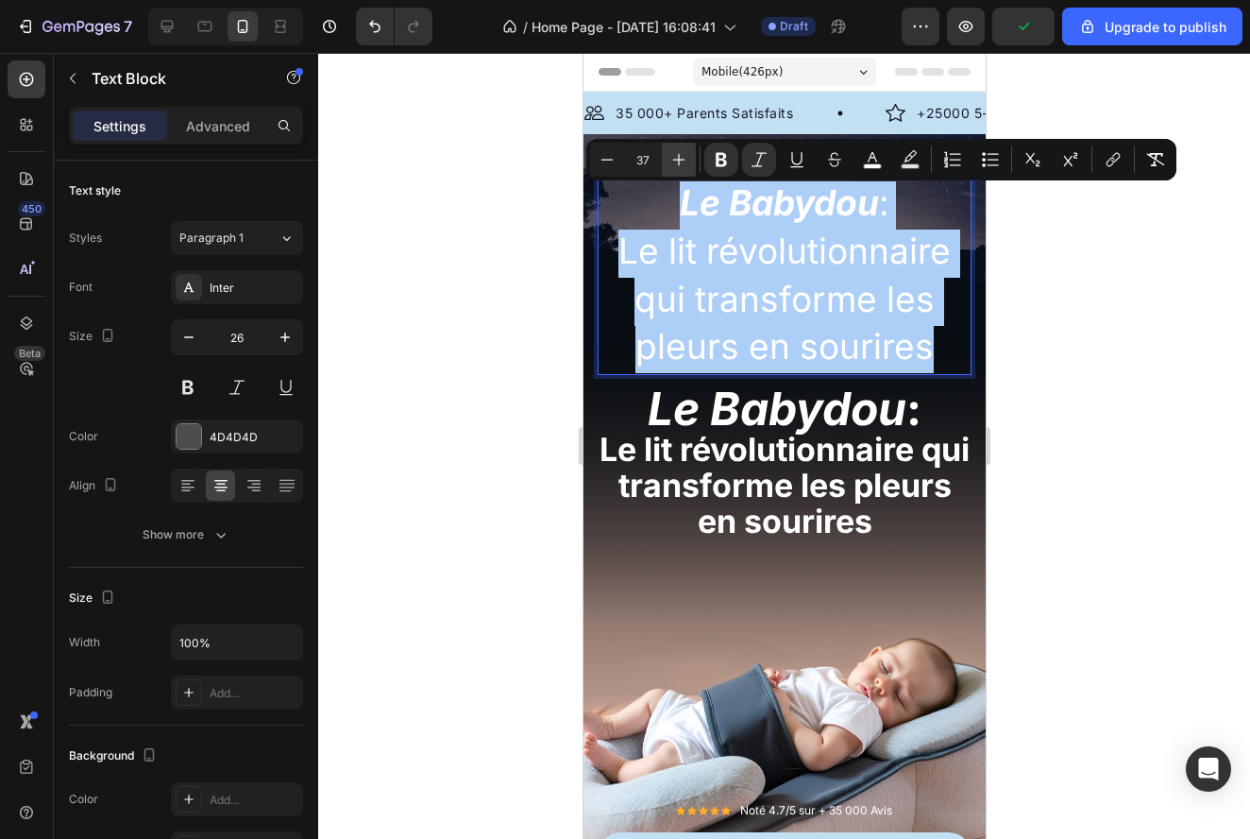
click at [669, 148] on button "Plus" at bounding box center [679, 160] width 34 height 34
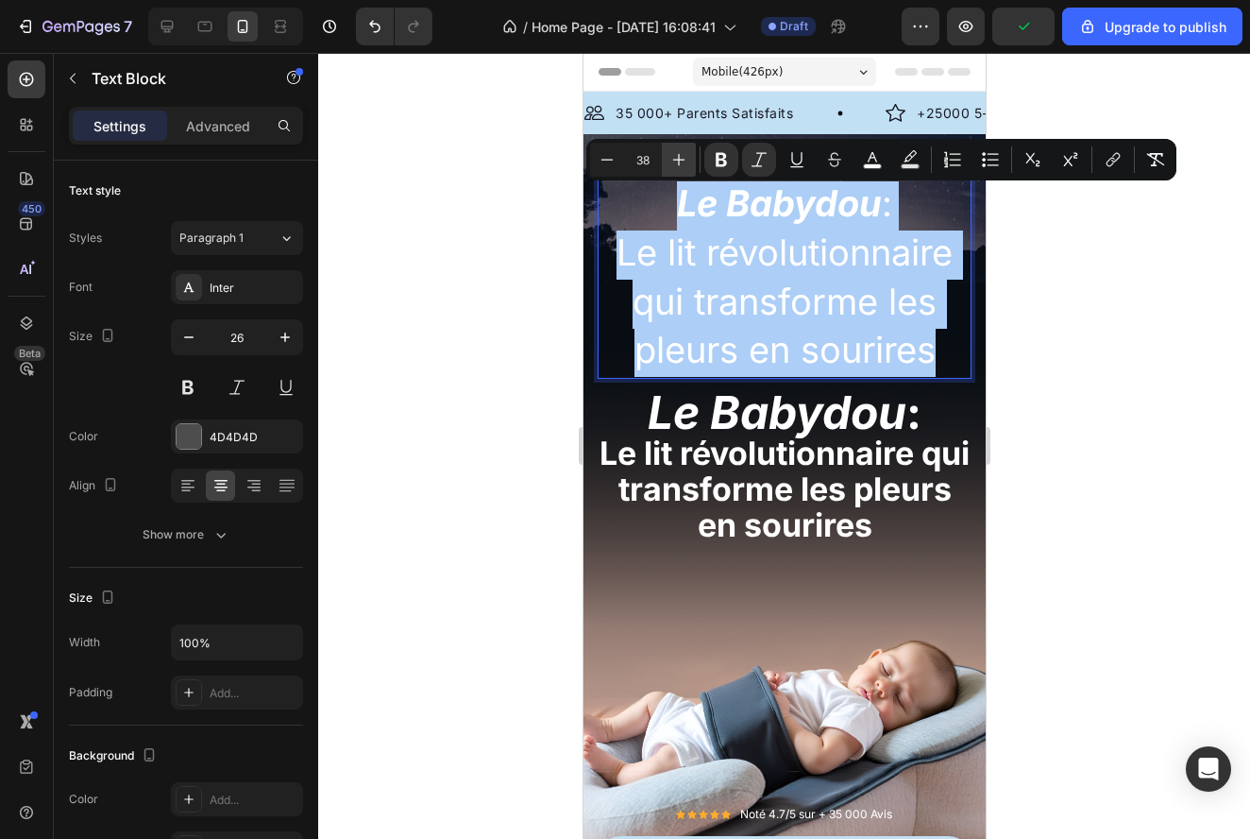
click at [669, 148] on button "Plus" at bounding box center [679, 160] width 34 height 34
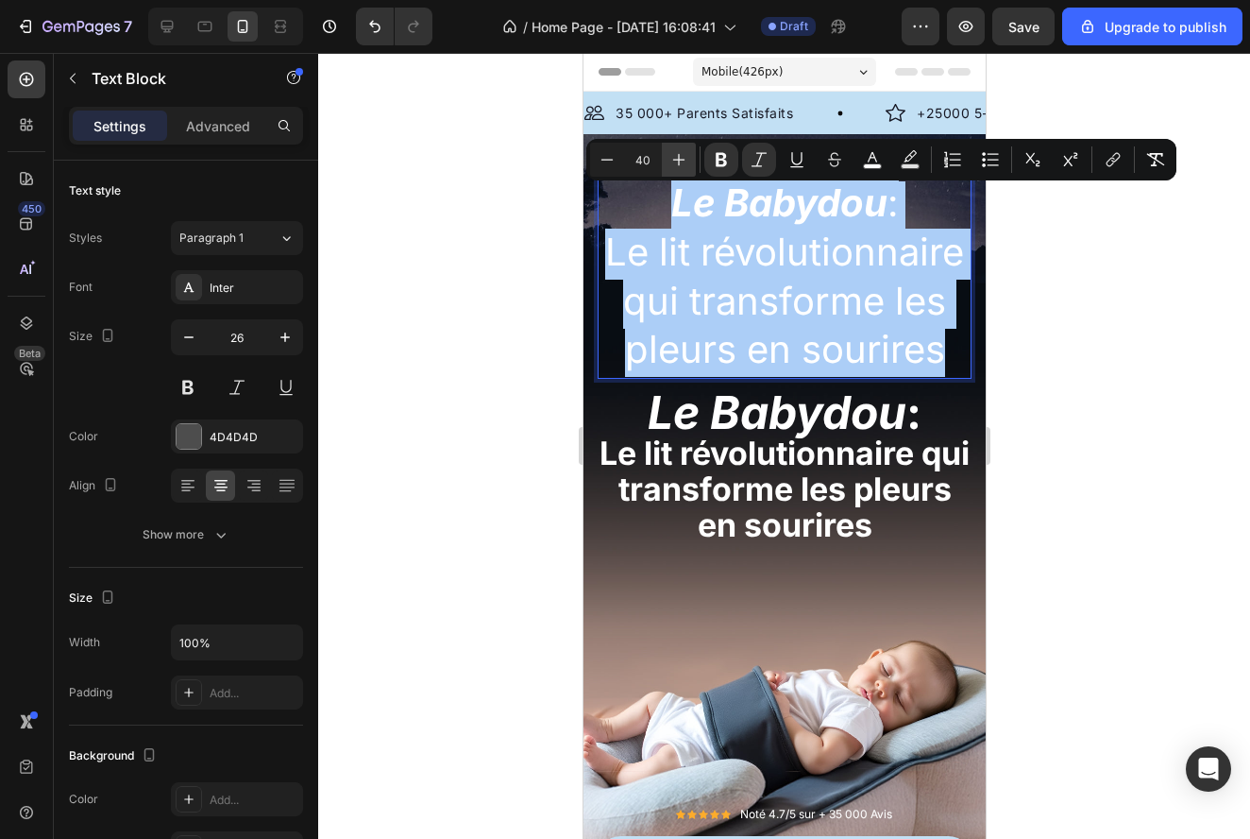
click at [669, 148] on button "Plus" at bounding box center [679, 160] width 34 height 34
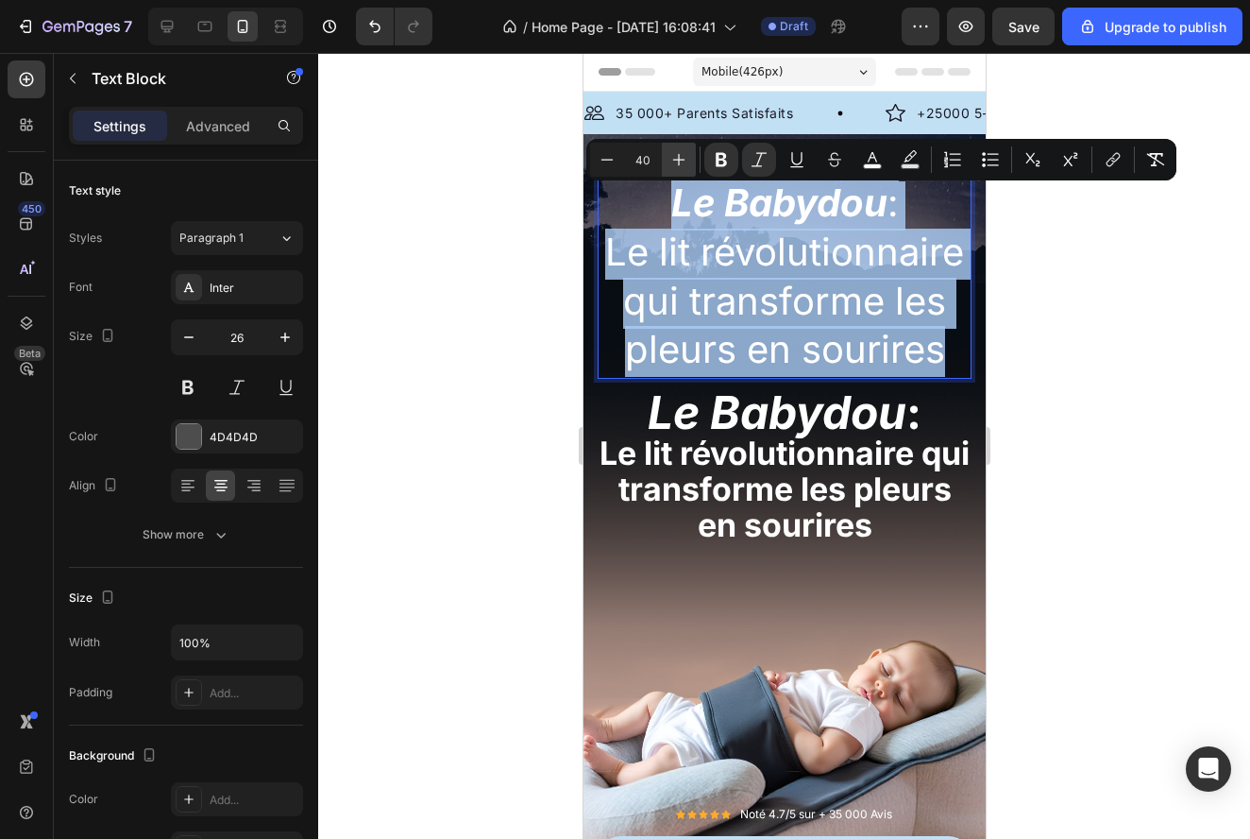
type input "41"
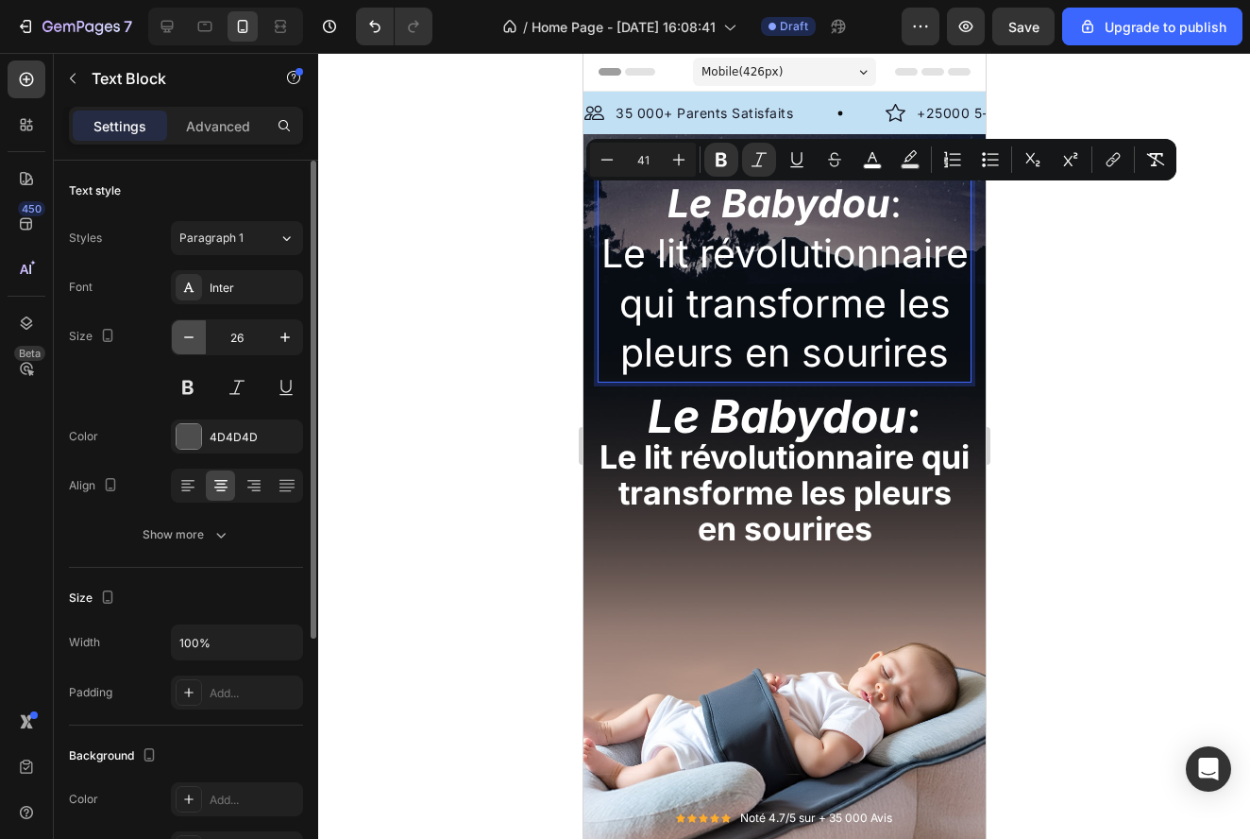
click at [193, 341] on icon "button" at bounding box center [188, 337] width 19 height 19
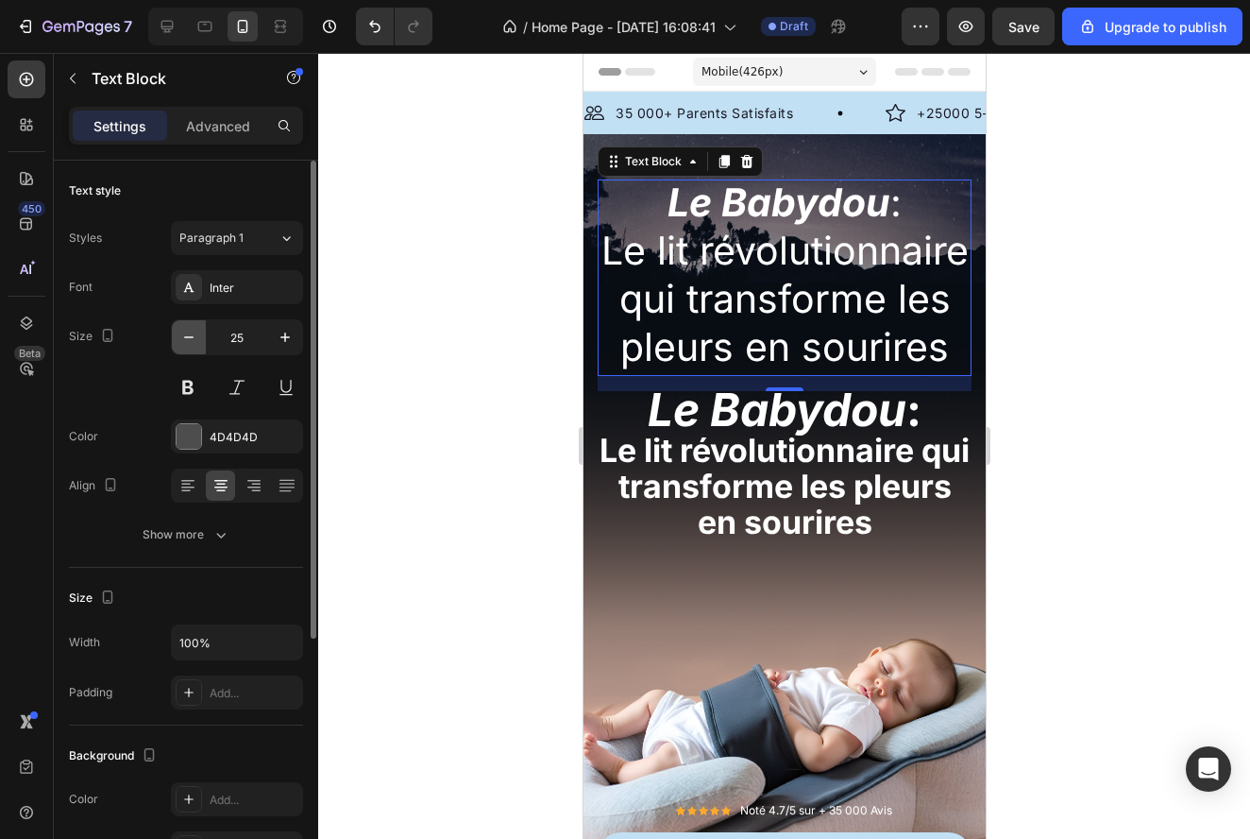
click at [193, 341] on icon "button" at bounding box center [188, 337] width 19 height 19
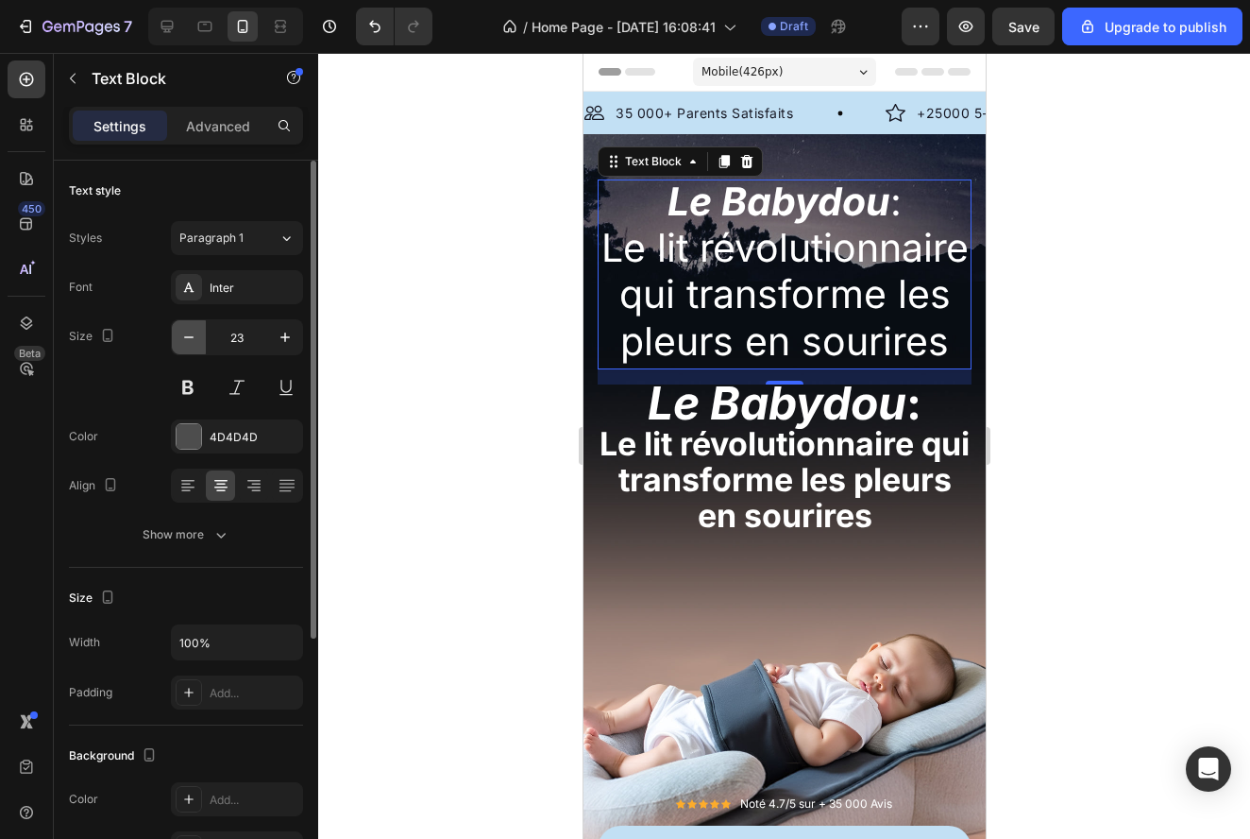
click at [193, 341] on icon "button" at bounding box center [188, 337] width 19 height 19
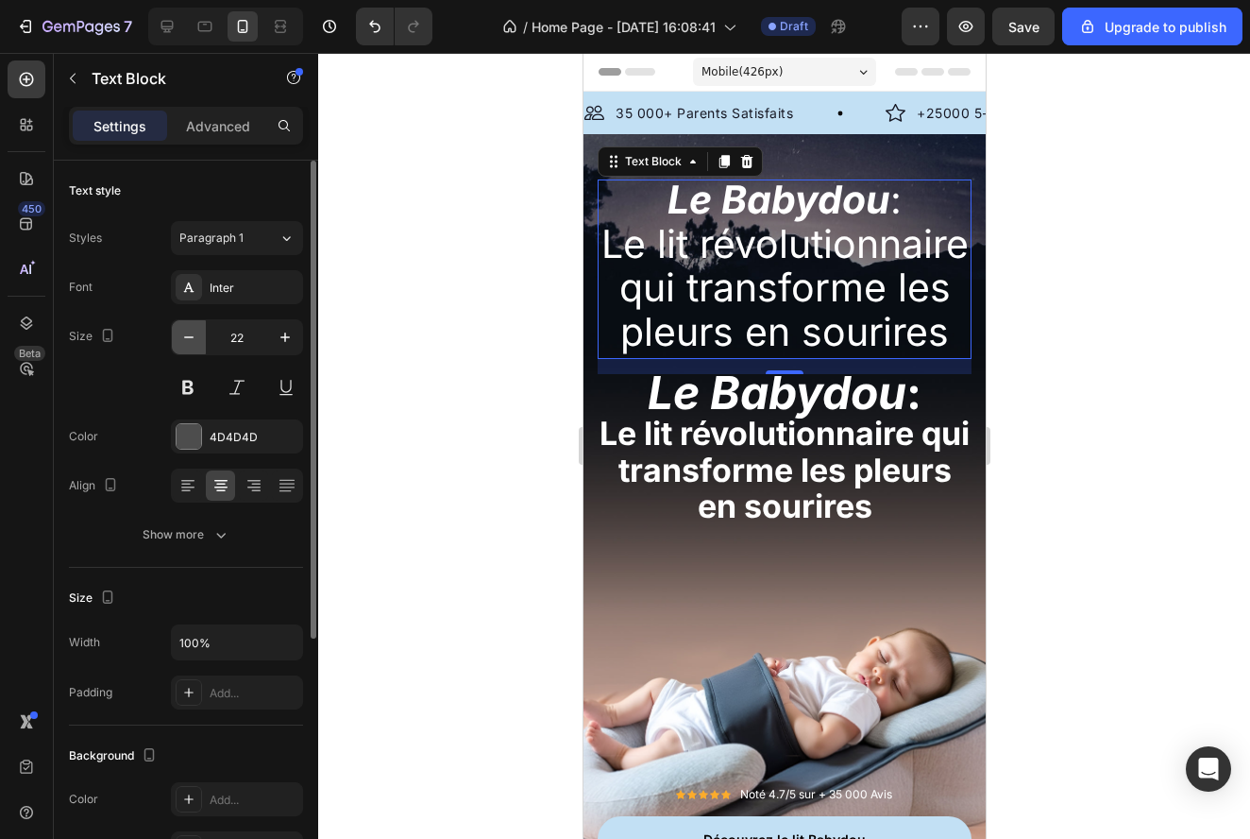
click at [193, 341] on icon "button" at bounding box center [188, 337] width 19 height 19
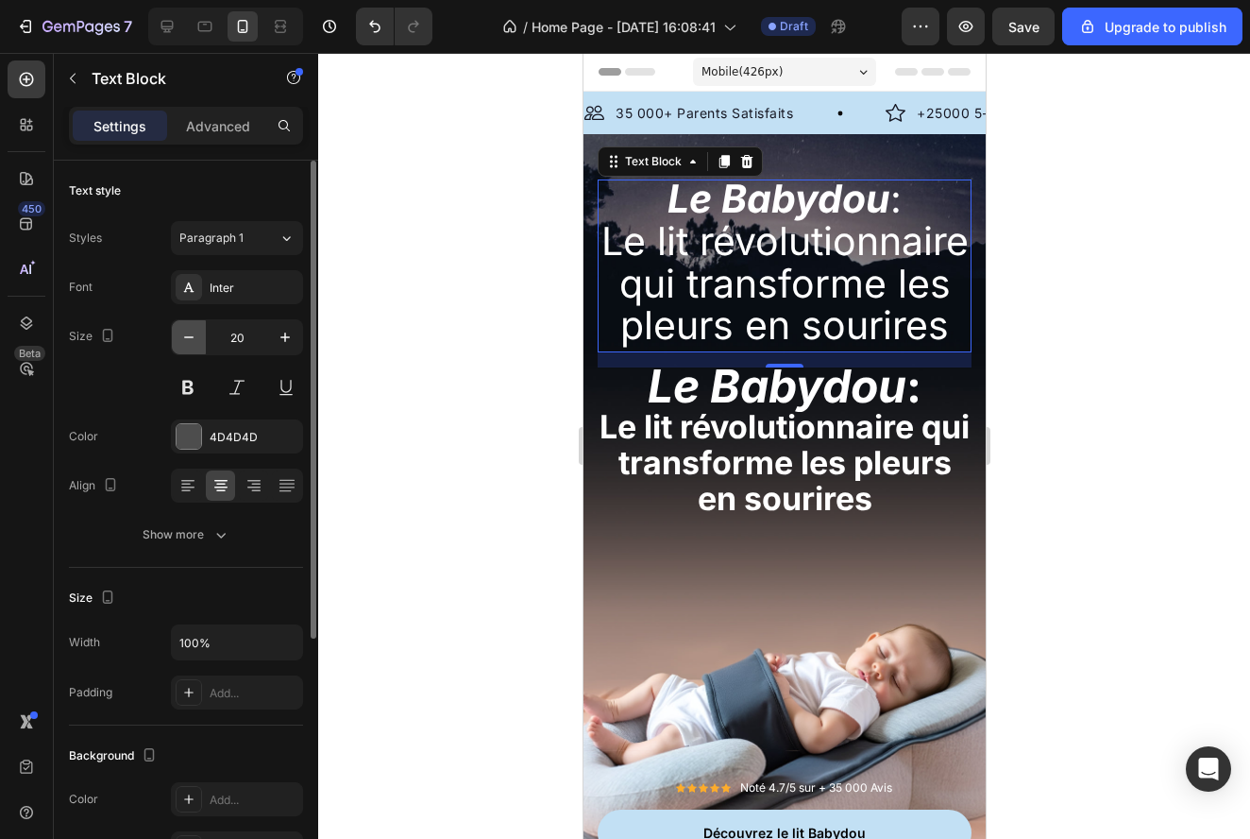
click at [193, 341] on icon "button" at bounding box center [188, 337] width 19 height 19
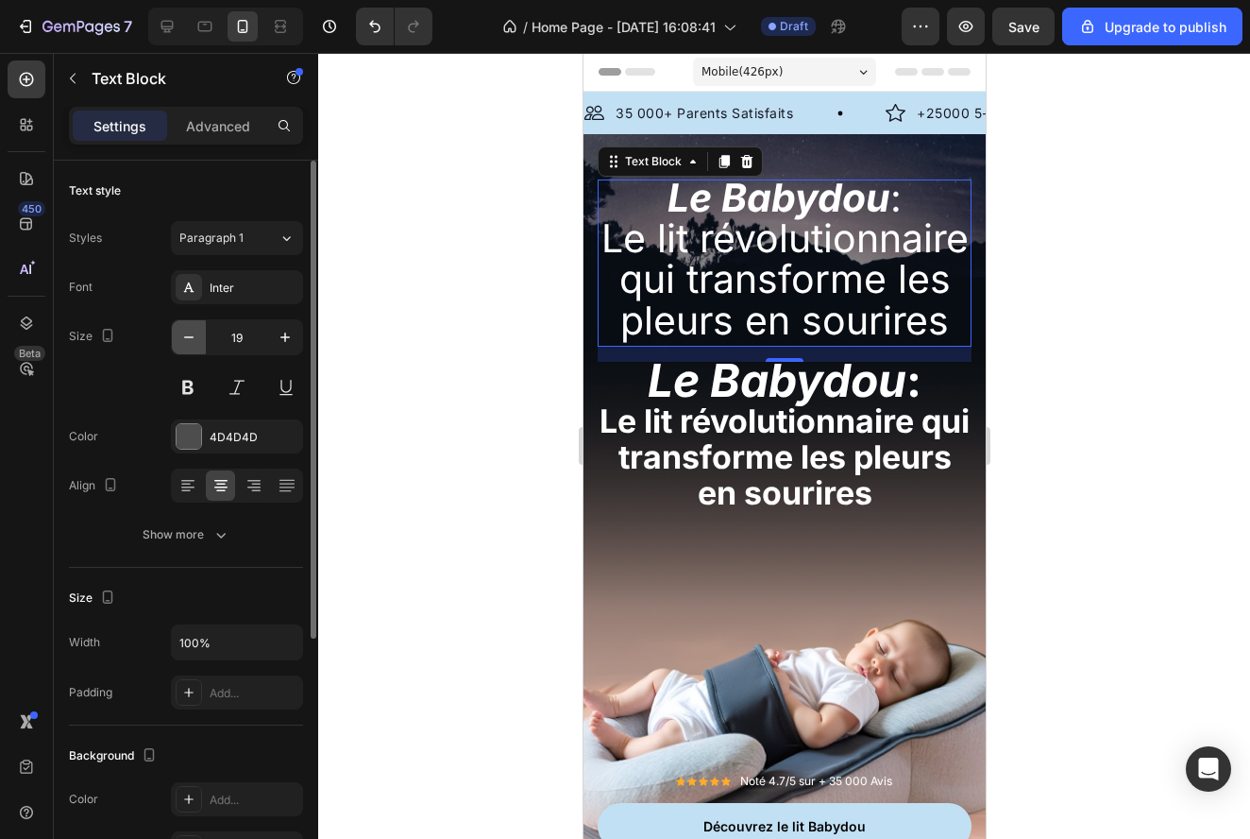
click at [193, 341] on icon "button" at bounding box center [188, 337] width 19 height 19
type input "18"
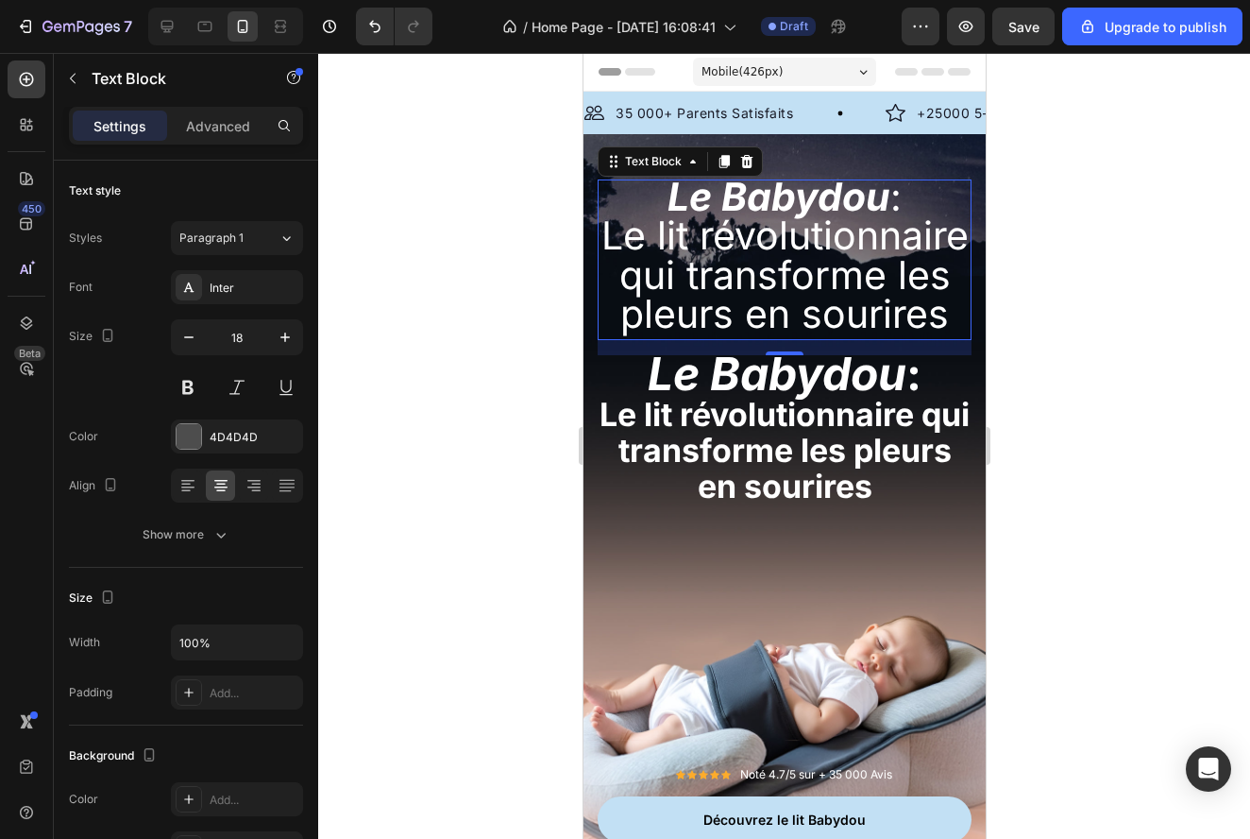
click at [897, 302] on span "Le lit révolutionnaire qui transforme les pleurs en sourires" at bounding box center [784, 275] width 367 height 126
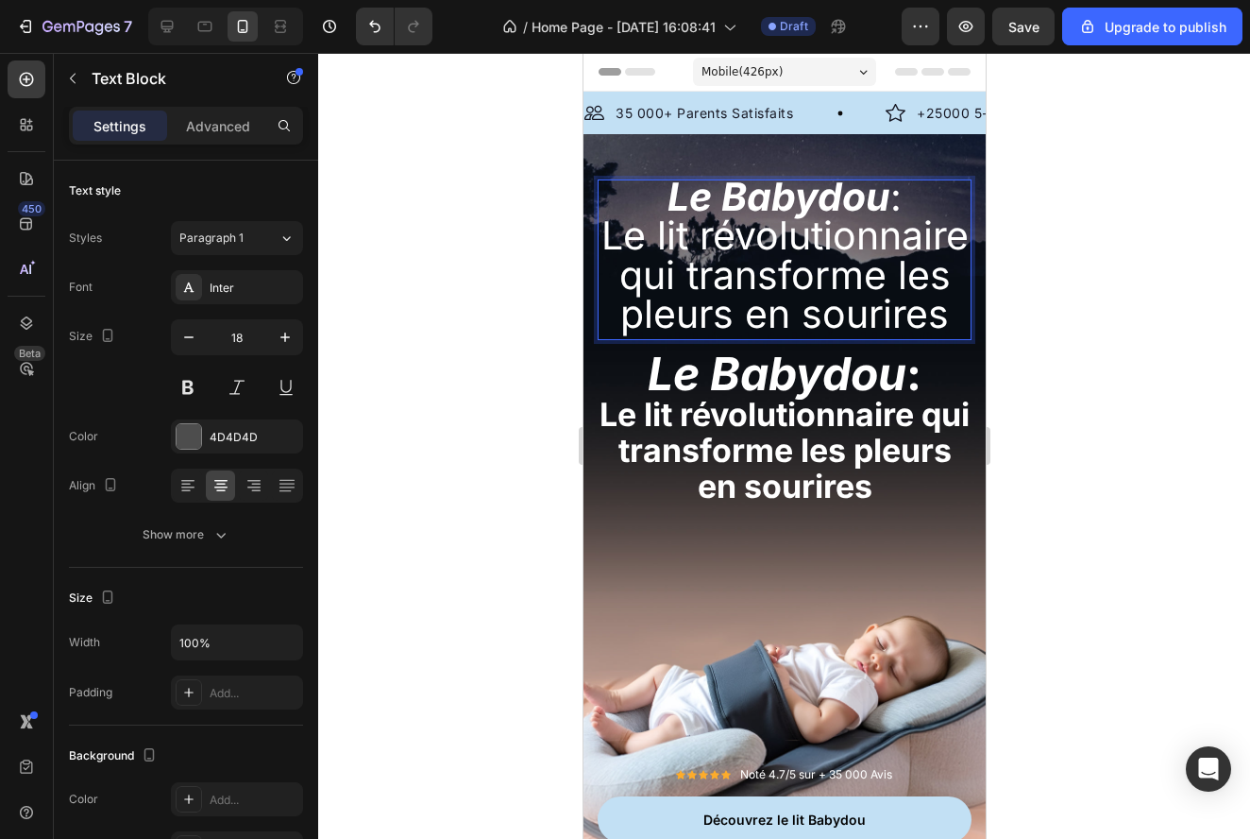
click at [946, 308] on span "Le lit révolutionnaire qui transforme les pleurs en sourires" at bounding box center [784, 275] width 367 height 126
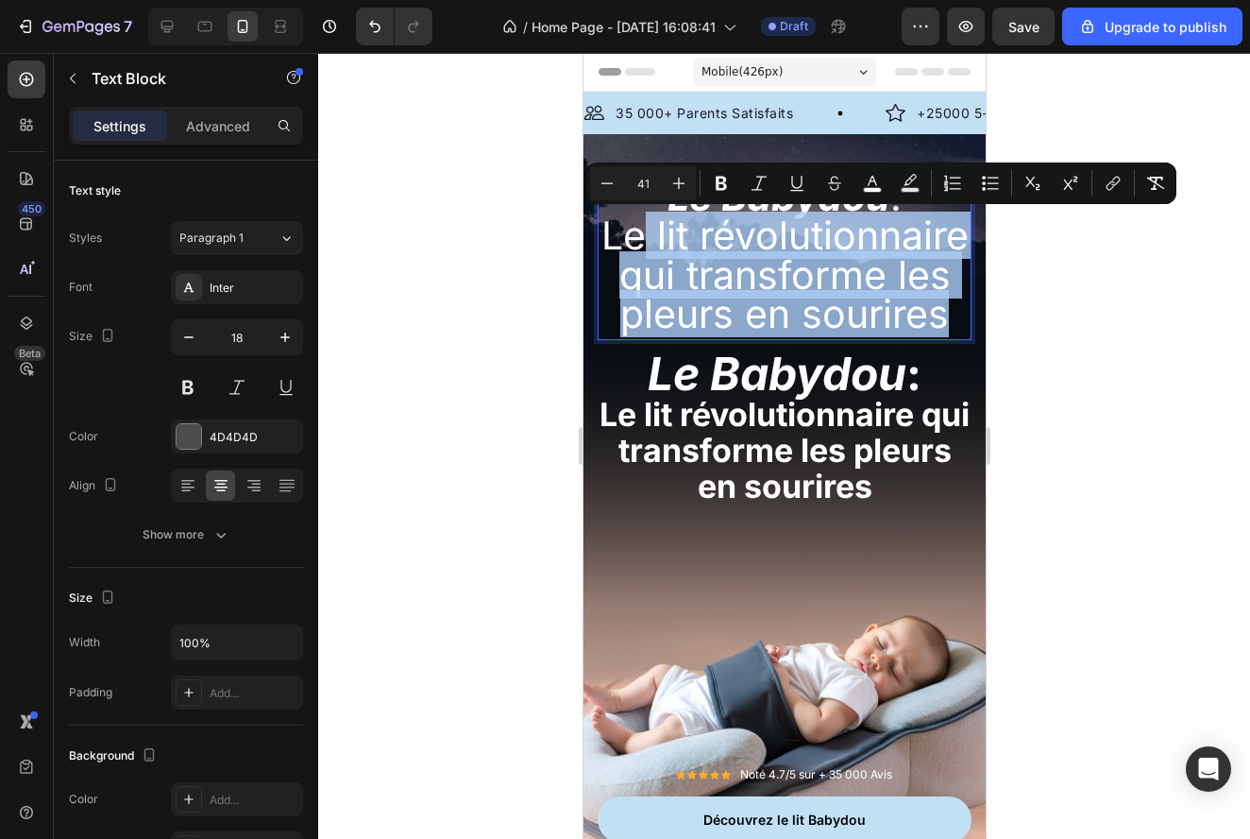
drag, startPoint x: 946, startPoint y: 308, endPoint x: 636, endPoint y: 212, distance: 325.3
click at [636, 212] on span "Le lit révolutionnaire qui transforme les pleurs en sourires" at bounding box center [784, 275] width 367 height 126
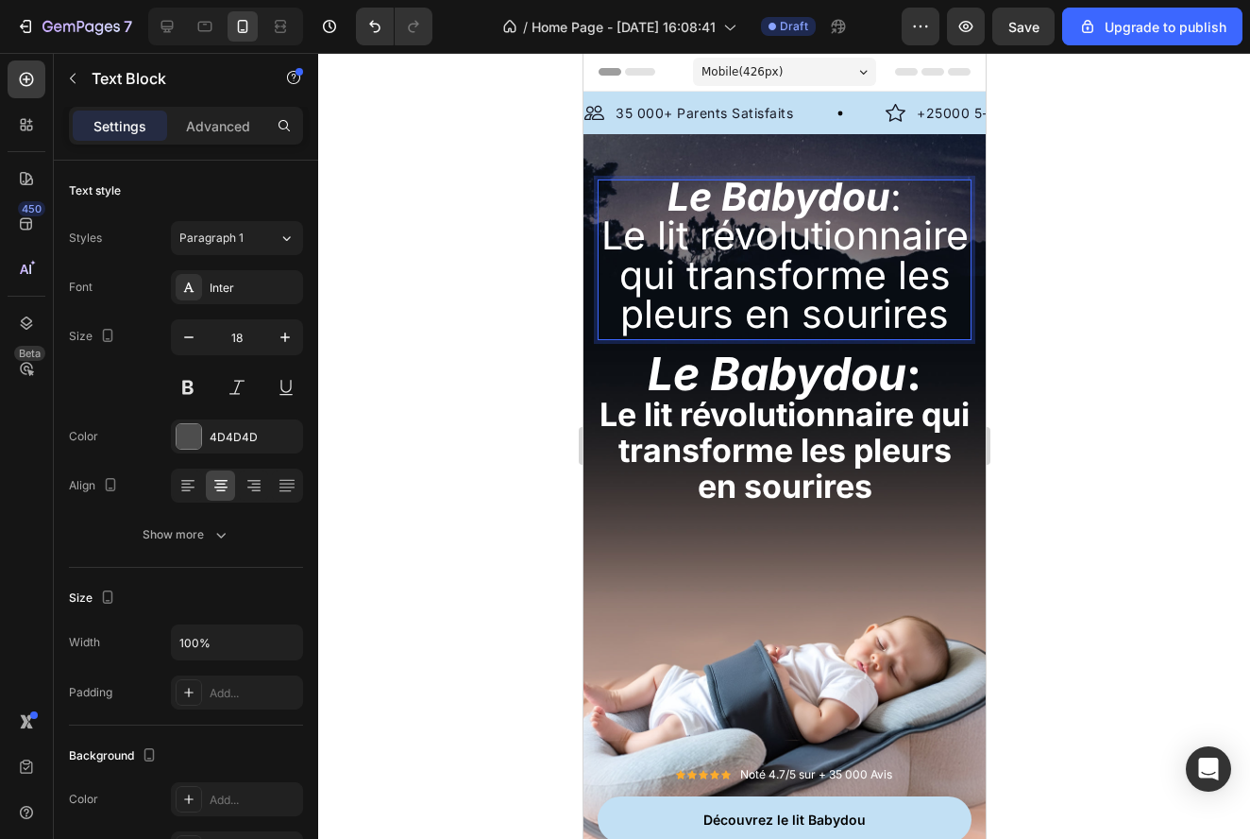
click at [936, 307] on span "Le lit révolutionnaire qui transforme les pleurs en sourires" at bounding box center [784, 275] width 367 height 126
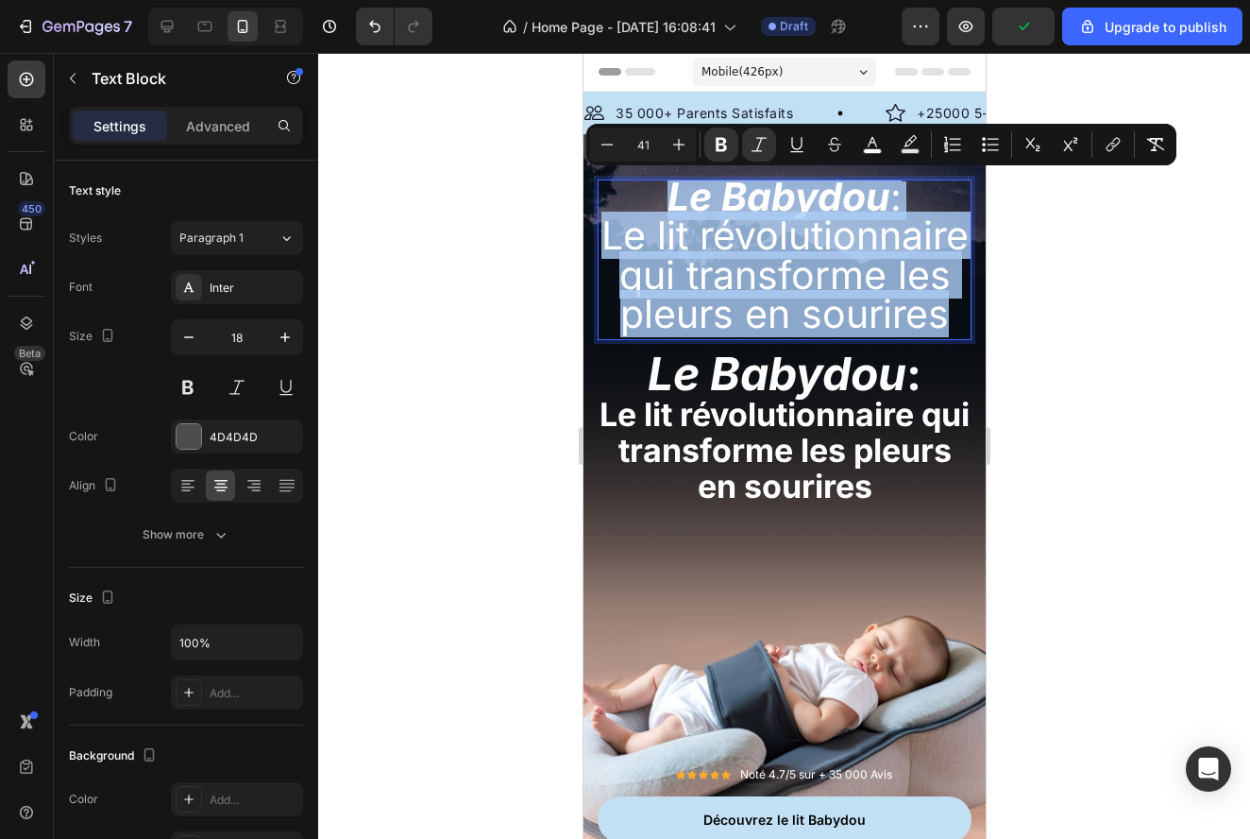
drag, startPoint x: 957, startPoint y: 307, endPoint x: 652, endPoint y: 187, distance: 327.7
click at [652, 186] on p "Le Babydou : Le lit révolutionnaire qui transforme les pleurs en sourires" at bounding box center [784, 259] width 370 height 157
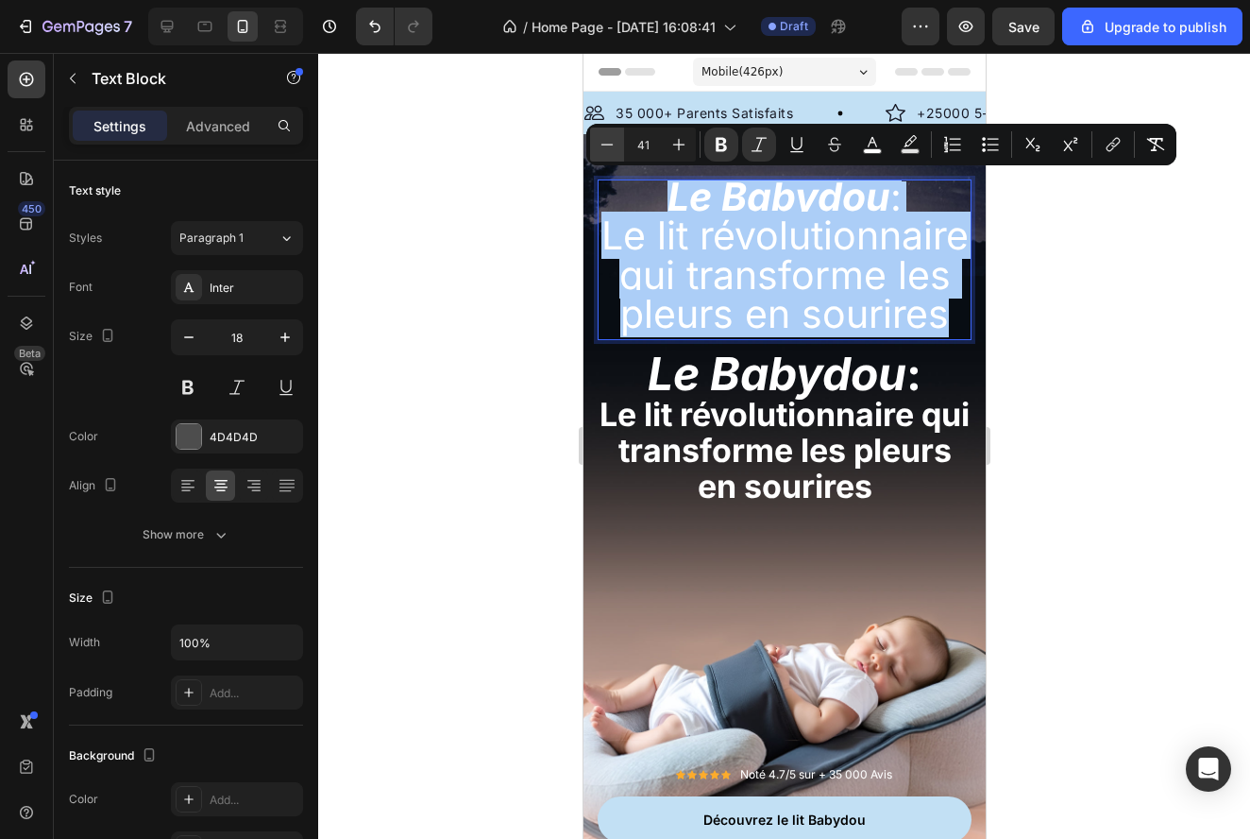
click at [608, 144] on icon "Editor contextual toolbar" at bounding box center [607, 144] width 19 height 19
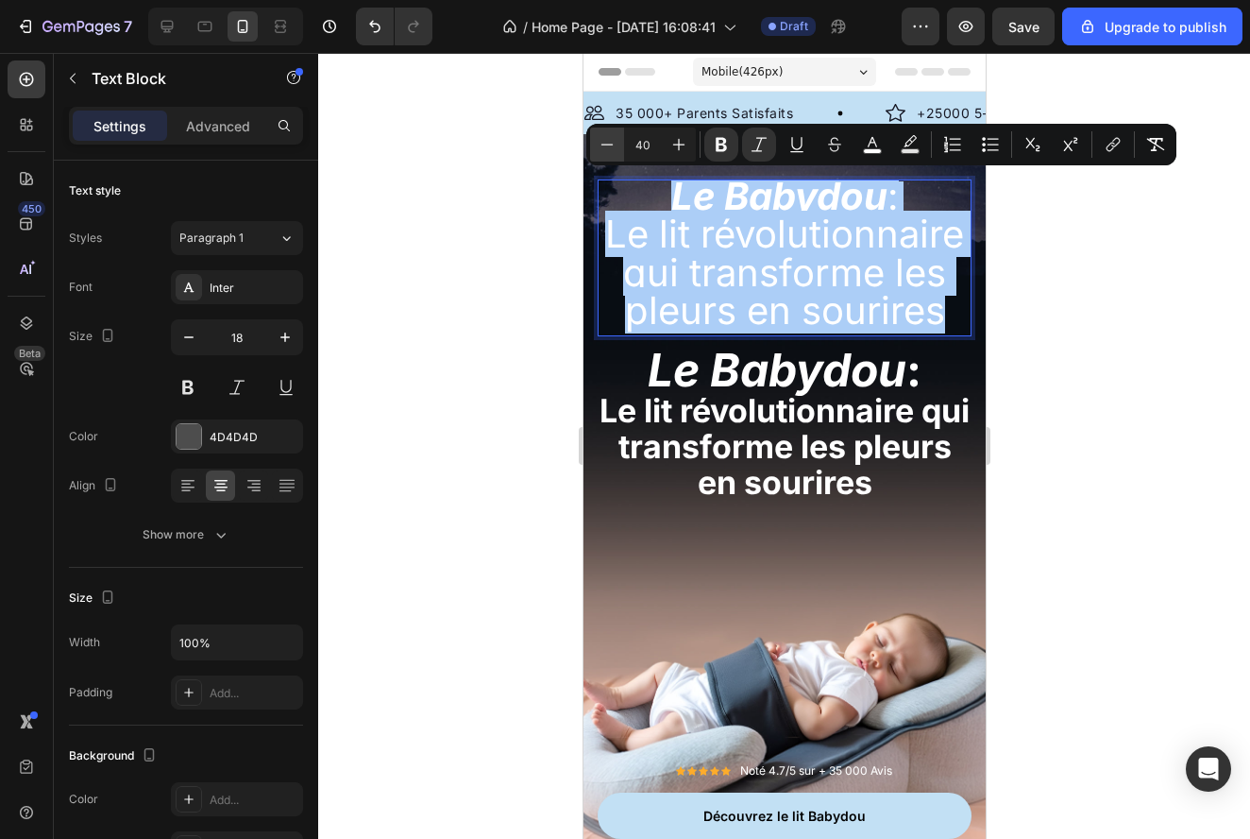
click at [608, 144] on icon "Editor contextual toolbar" at bounding box center [607, 144] width 19 height 19
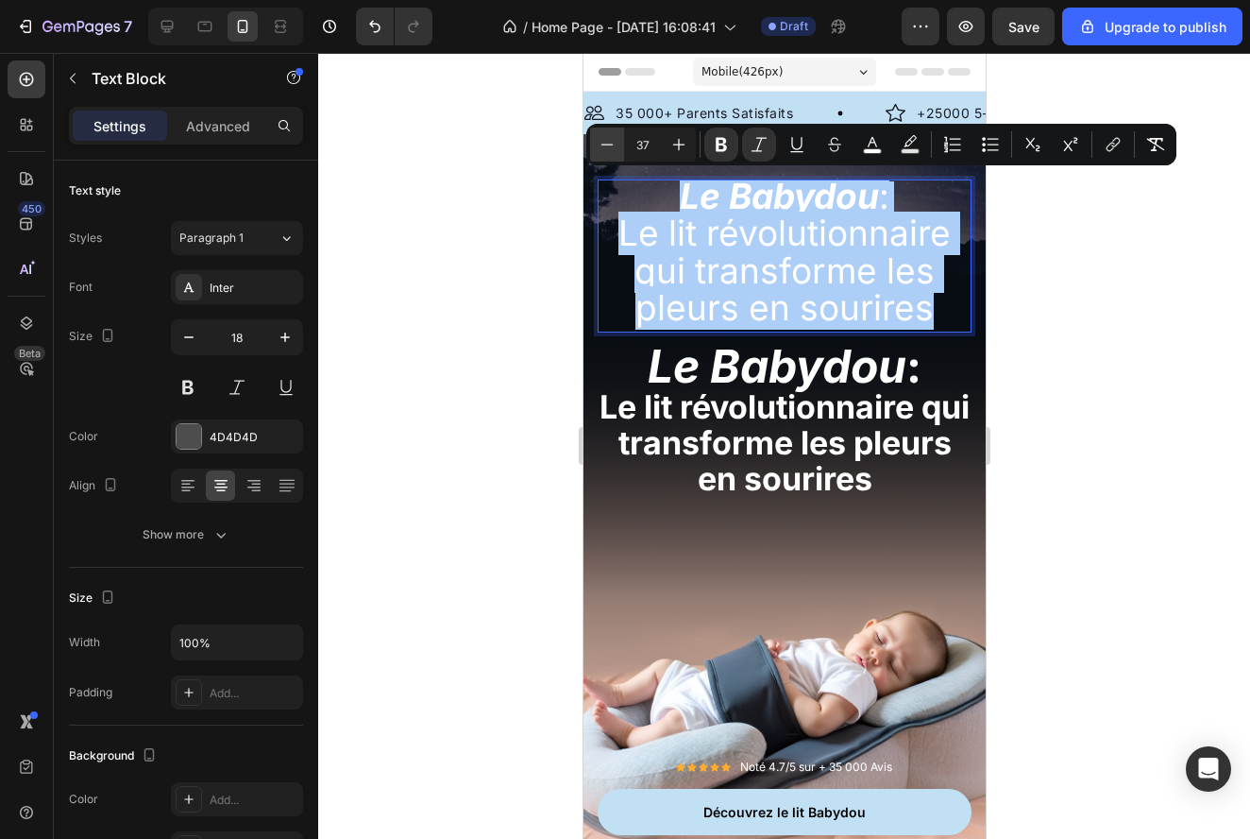
click at [608, 144] on icon "Editor contextual toolbar" at bounding box center [607, 144] width 19 height 19
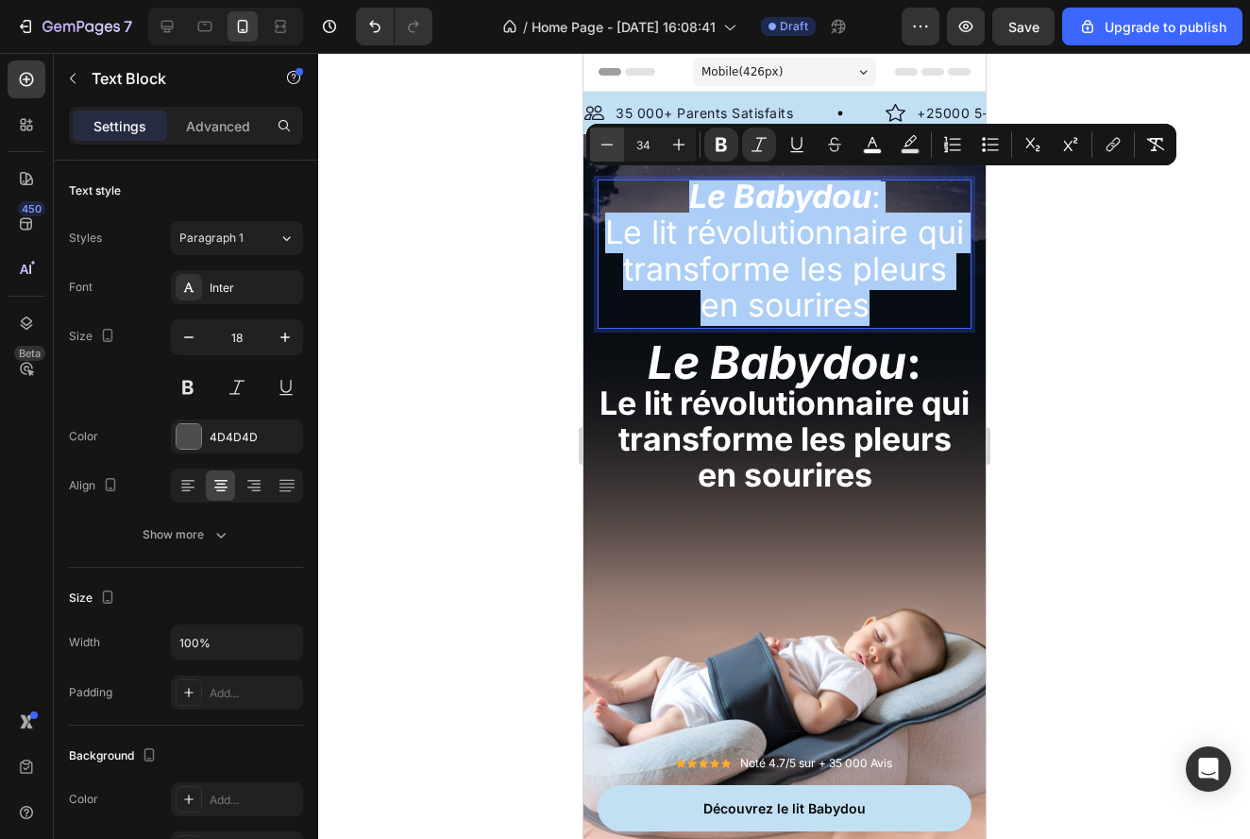
click at [608, 144] on icon "Editor contextual toolbar" at bounding box center [607, 144] width 19 height 19
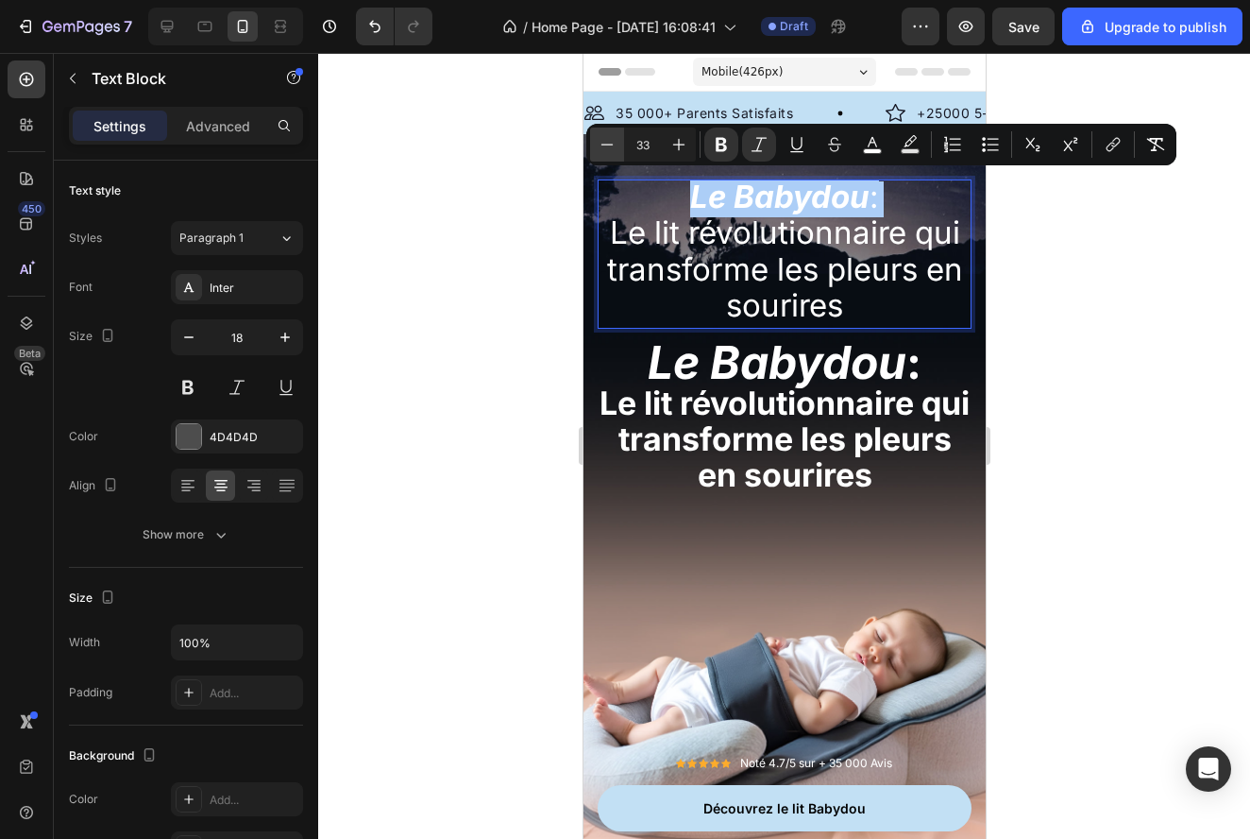
click at [608, 144] on icon "Editor contextual toolbar" at bounding box center [607, 144] width 19 height 19
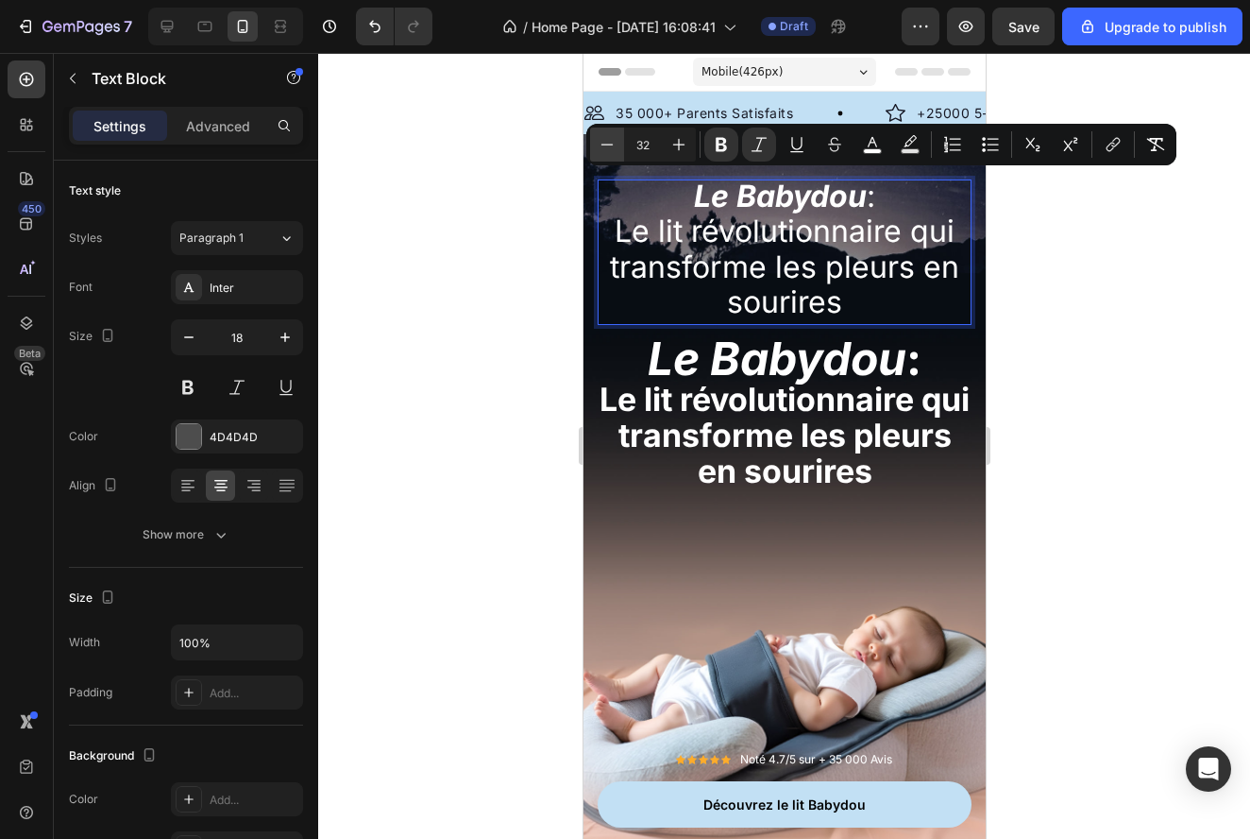
click at [608, 144] on icon "Editor contextual toolbar" at bounding box center [607, 144] width 19 height 19
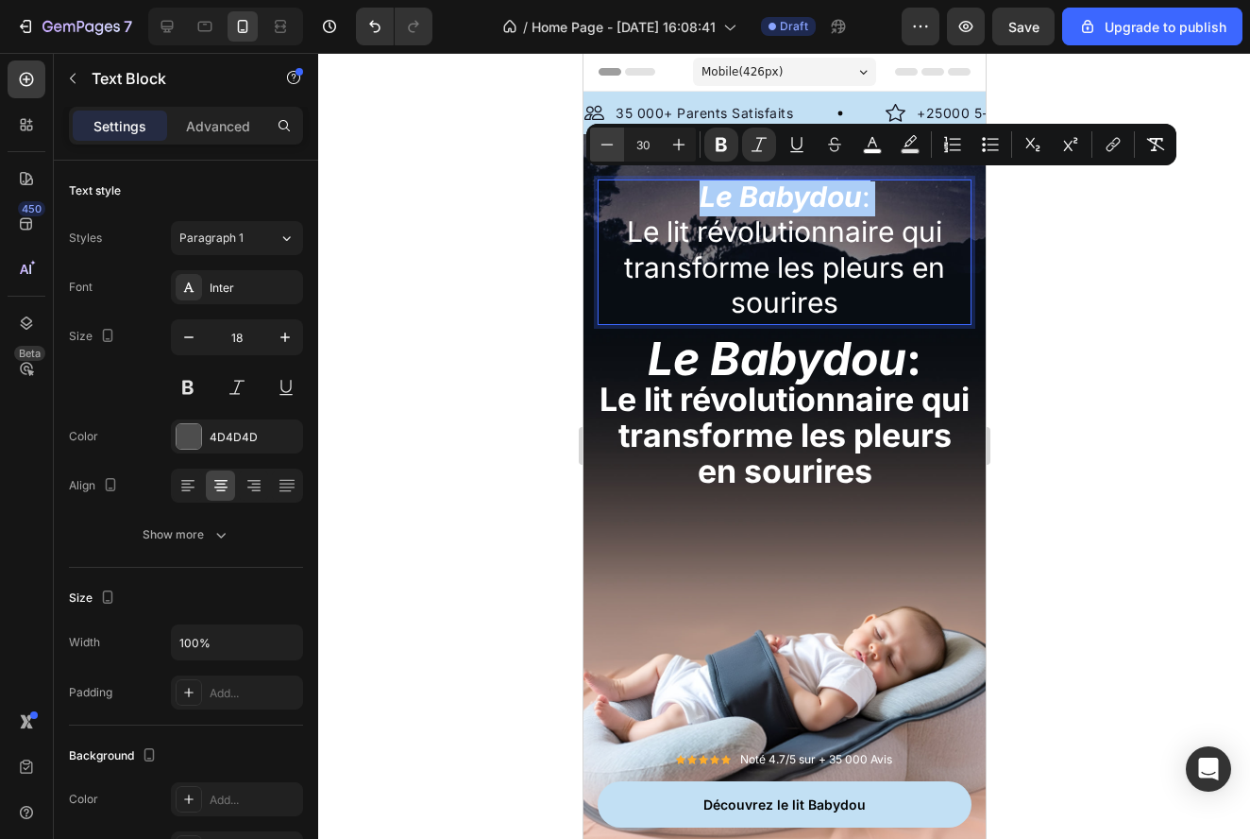
click at [608, 144] on icon "Editor contextual toolbar" at bounding box center [607, 144] width 19 height 19
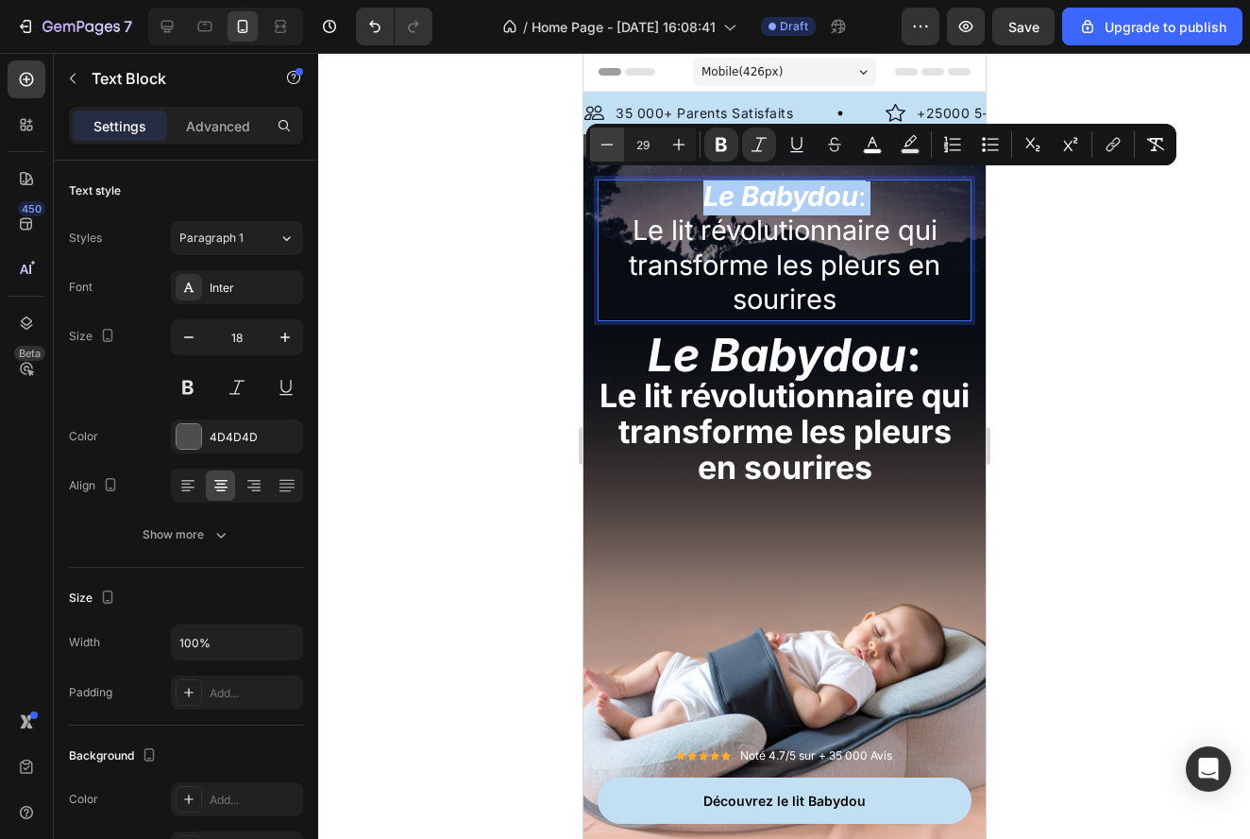
click at [608, 144] on icon "Editor contextual toolbar" at bounding box center [607, 144] width 19 height 19
type input "28"
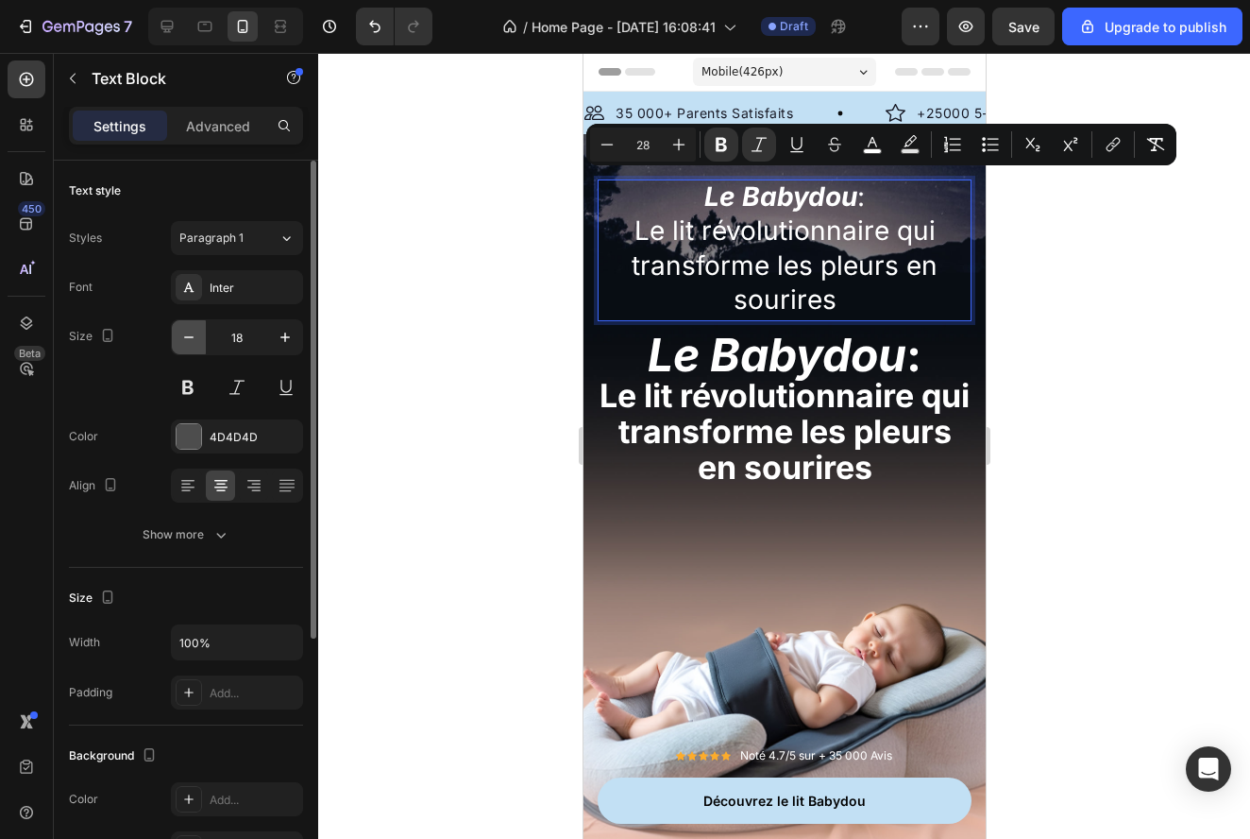
click at [180, 345] on icon "button" at bounding box center [188, 337] width 19 height 19
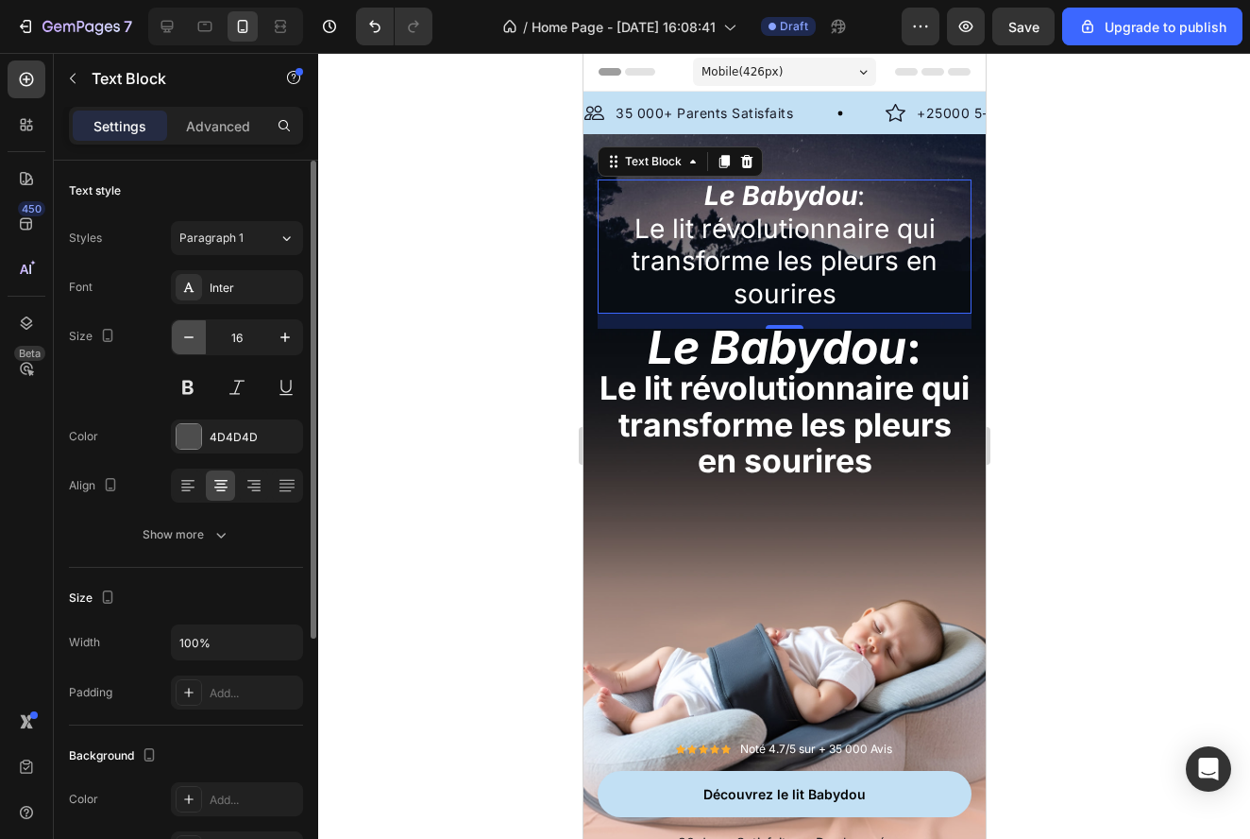
click at [180, 345] on icon "button" at bounding box center [188, 337] width 19 height 19
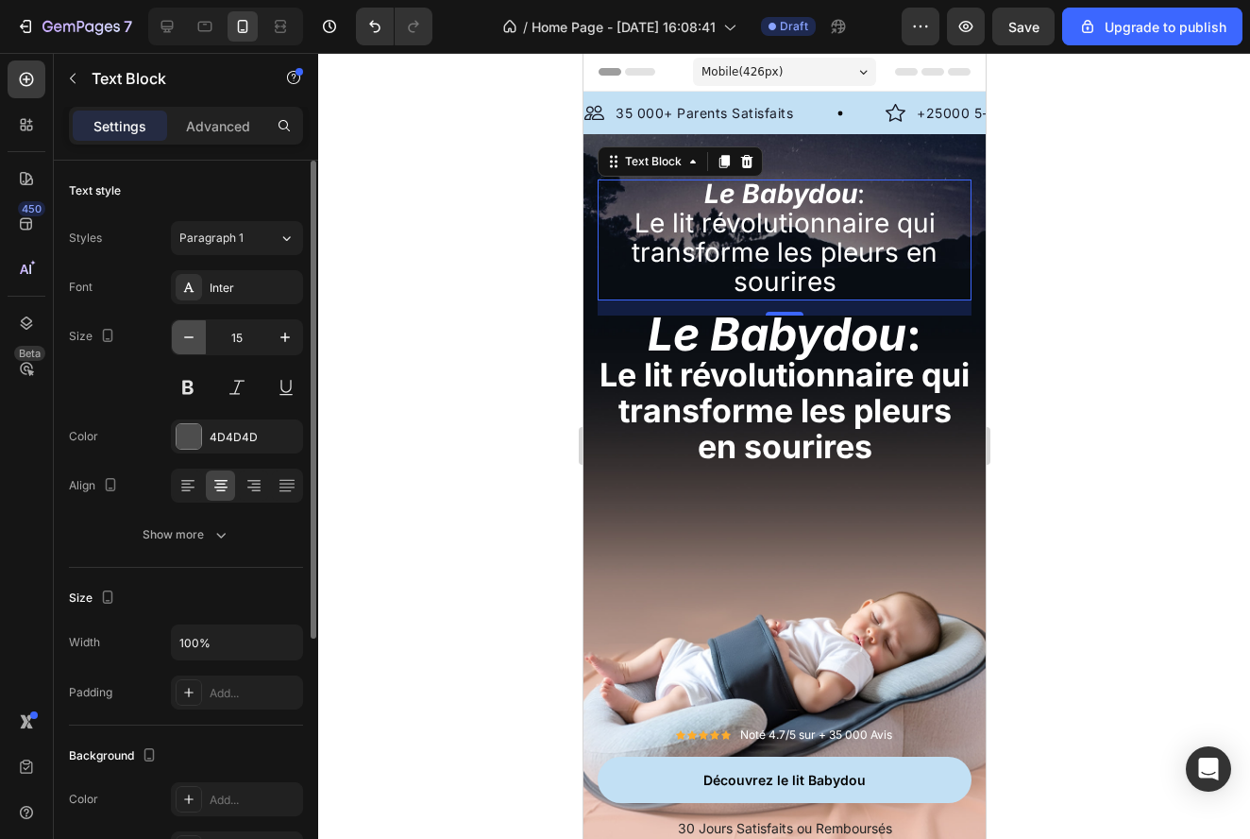
click at [180, 345] on icon "button" at bounding box center [188, 337] width 19 height 19
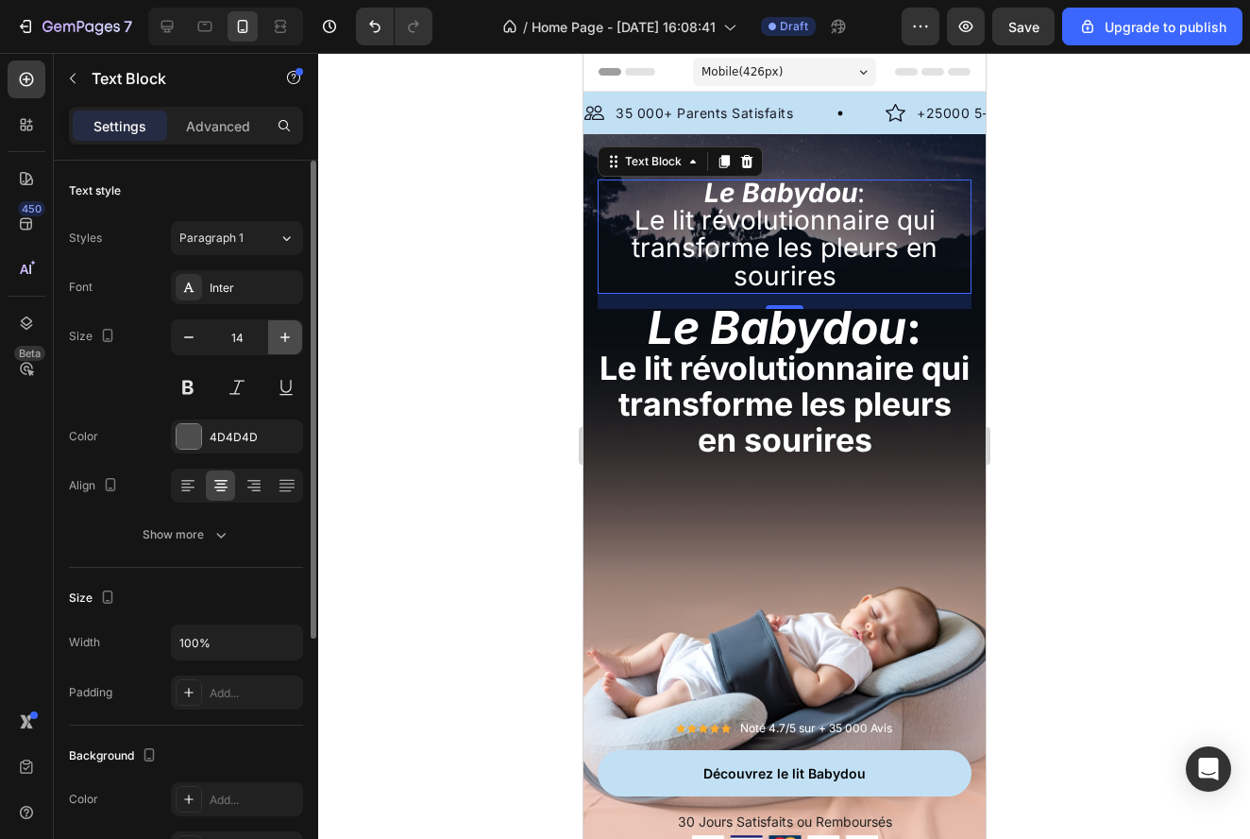
click at [284, 334] on icon "button" at bounding box center [285, 337] width 19 height 19
type input "15"
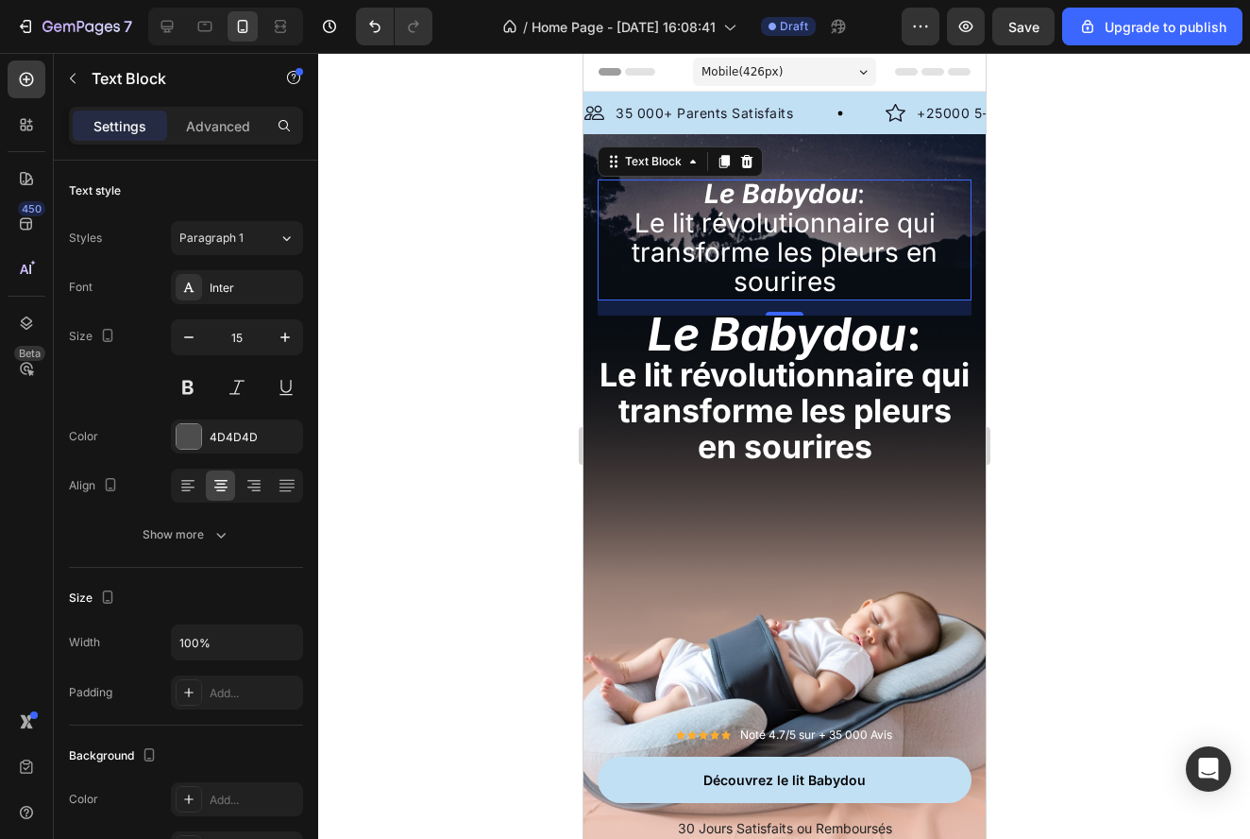
click at [1042, 314] on div at bounding box center [784, 446] width 932 height 786
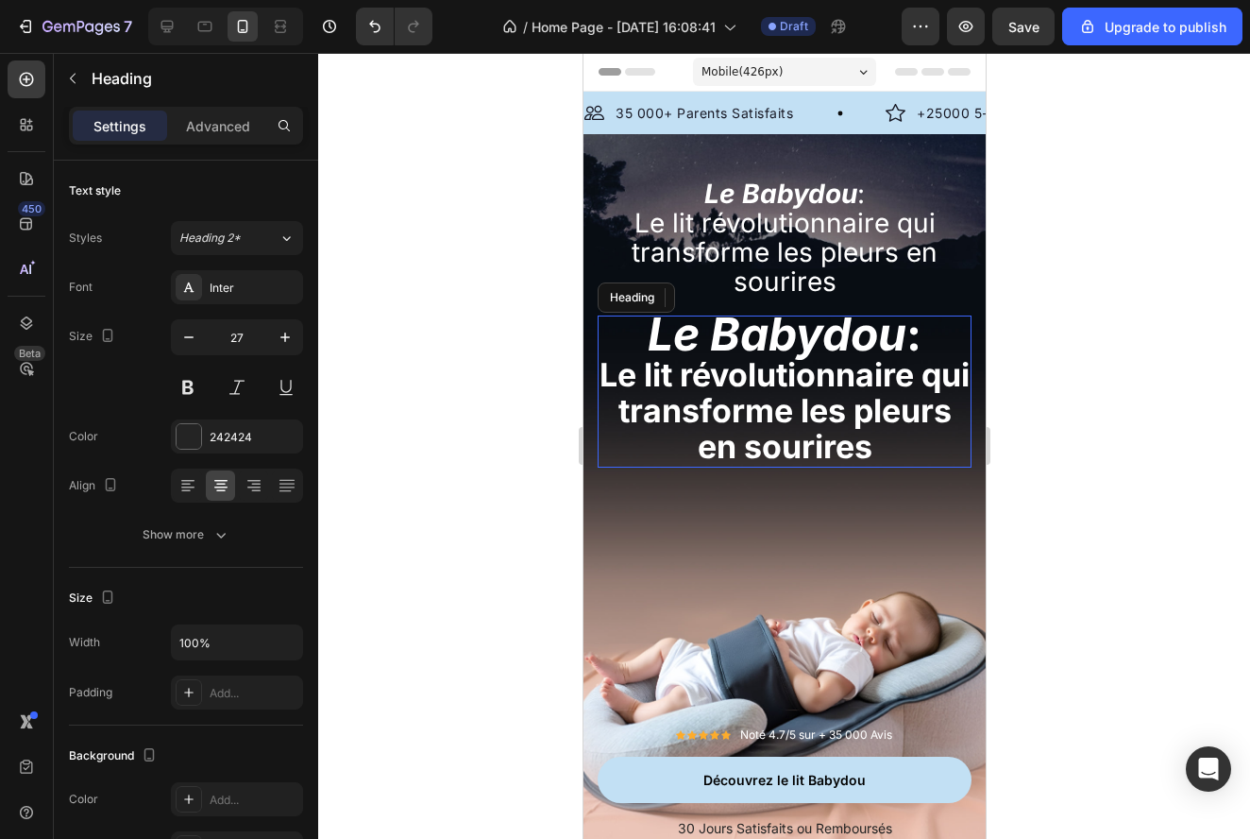
click at [843, 375] on span "Le lit révolutionnaire qui transforme les pleurs en sourires" at bounding box center [784, 410] width 370 height 110
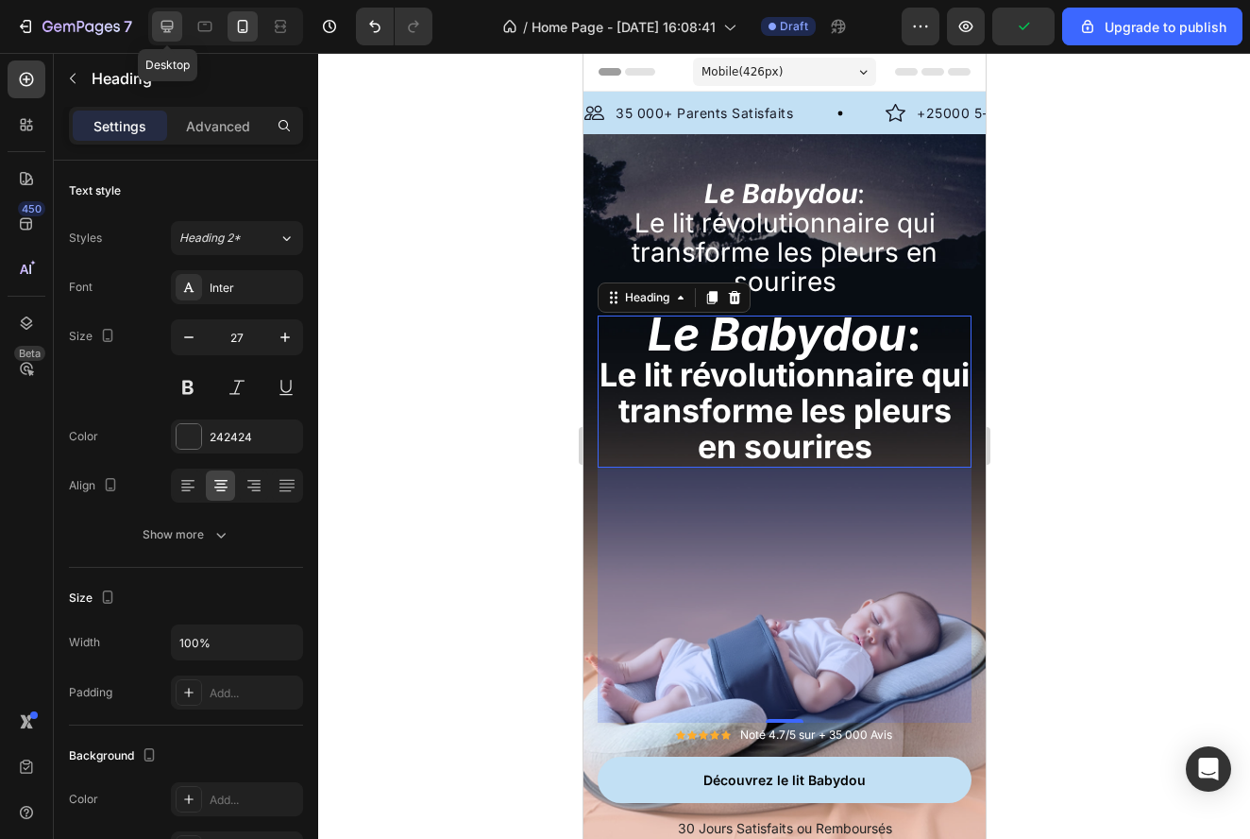
click at [166, 21] on icon at bounding box center [167, 27] width 12 height 12
type input "32"
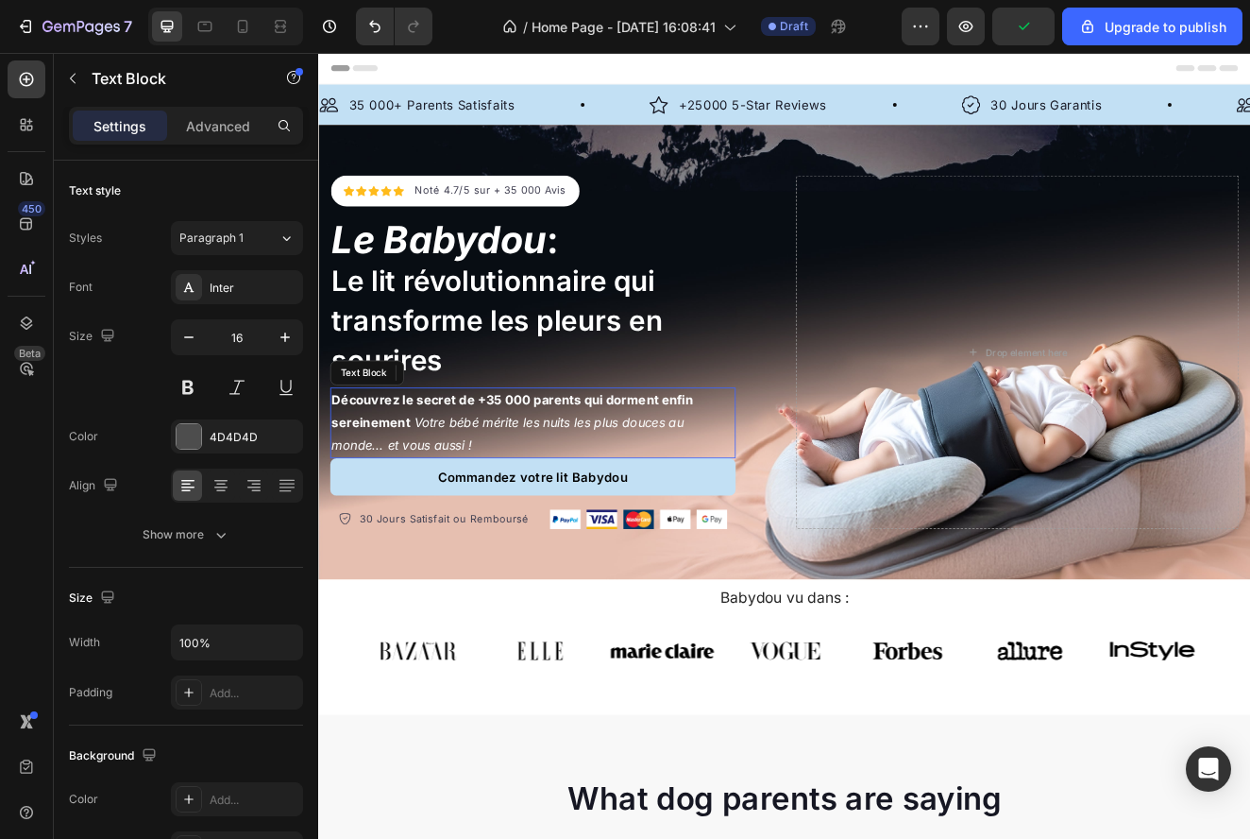
click at [637, 481] on strong "Découvrez le secret de +35 000 parents qui dorment enfin sereinement" at bounding box center [553, 489] width 439 height 46
click at [636, 514] on p "Découvrez le secret de +35 000 parents qui dorment enfin sereinement Votre bébé…" at bounding box center [578, 502] width 489 height 81
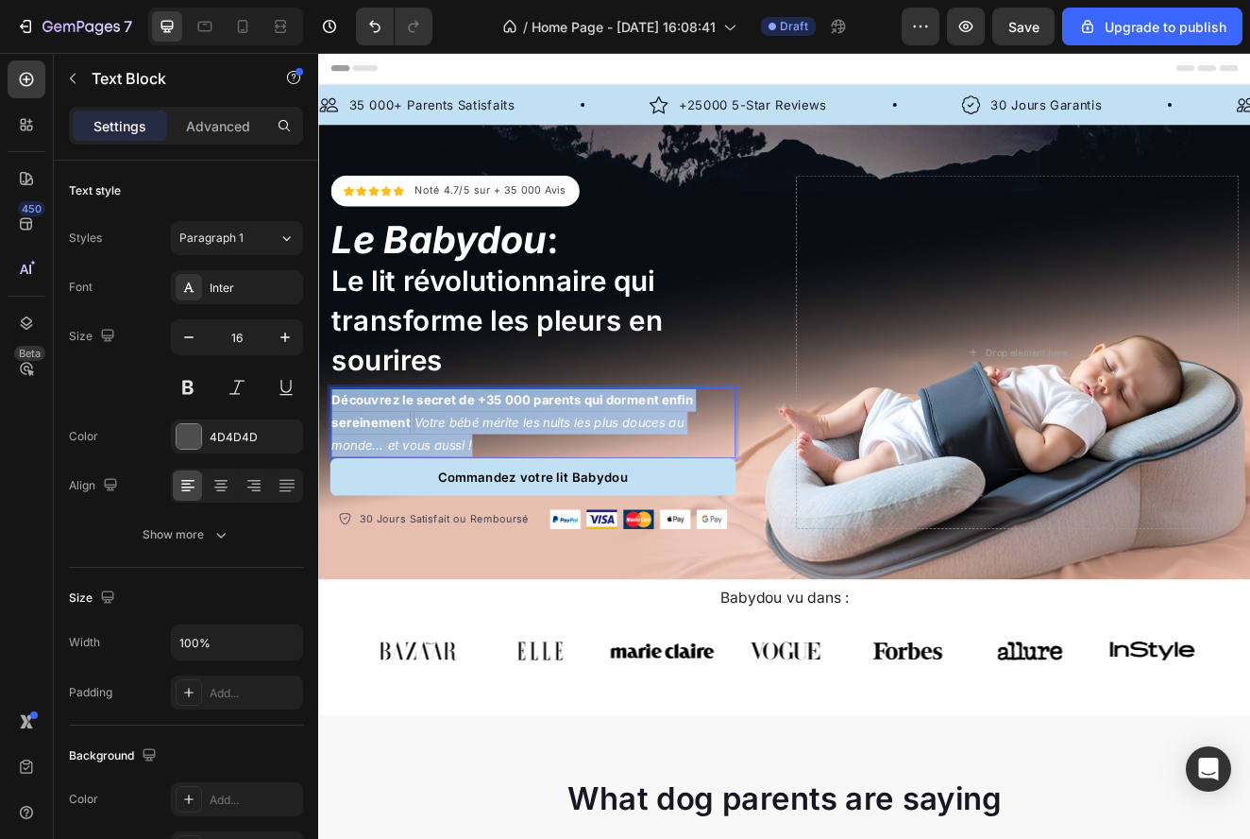
click at [636, 514] on p "Découvrez le secret de +35 000 parents qui dorment enfin sereinement Votre bébé…" at bounding box center [578, 502] width 489 height 81
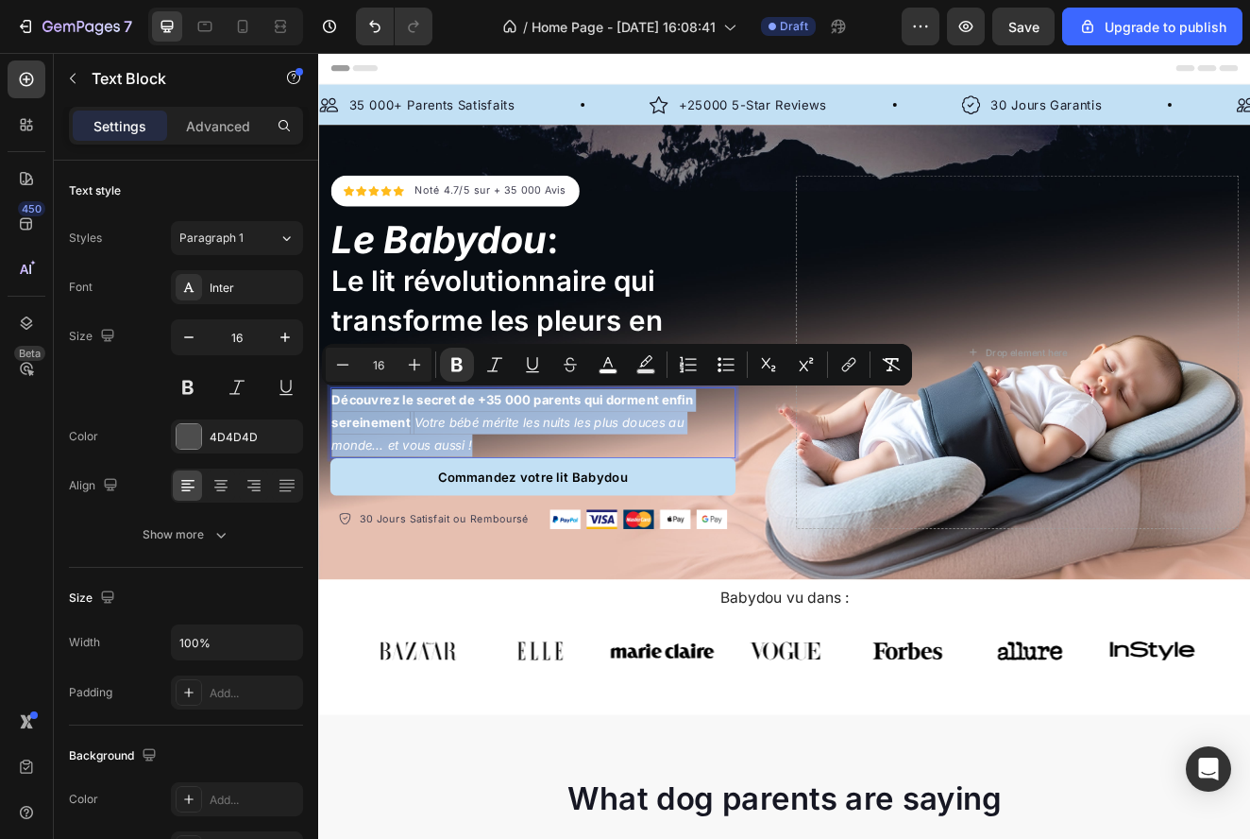
copy p "Découvrez le secret de +35 000 parents qui dorment enfin sereinement Votre bébé…"
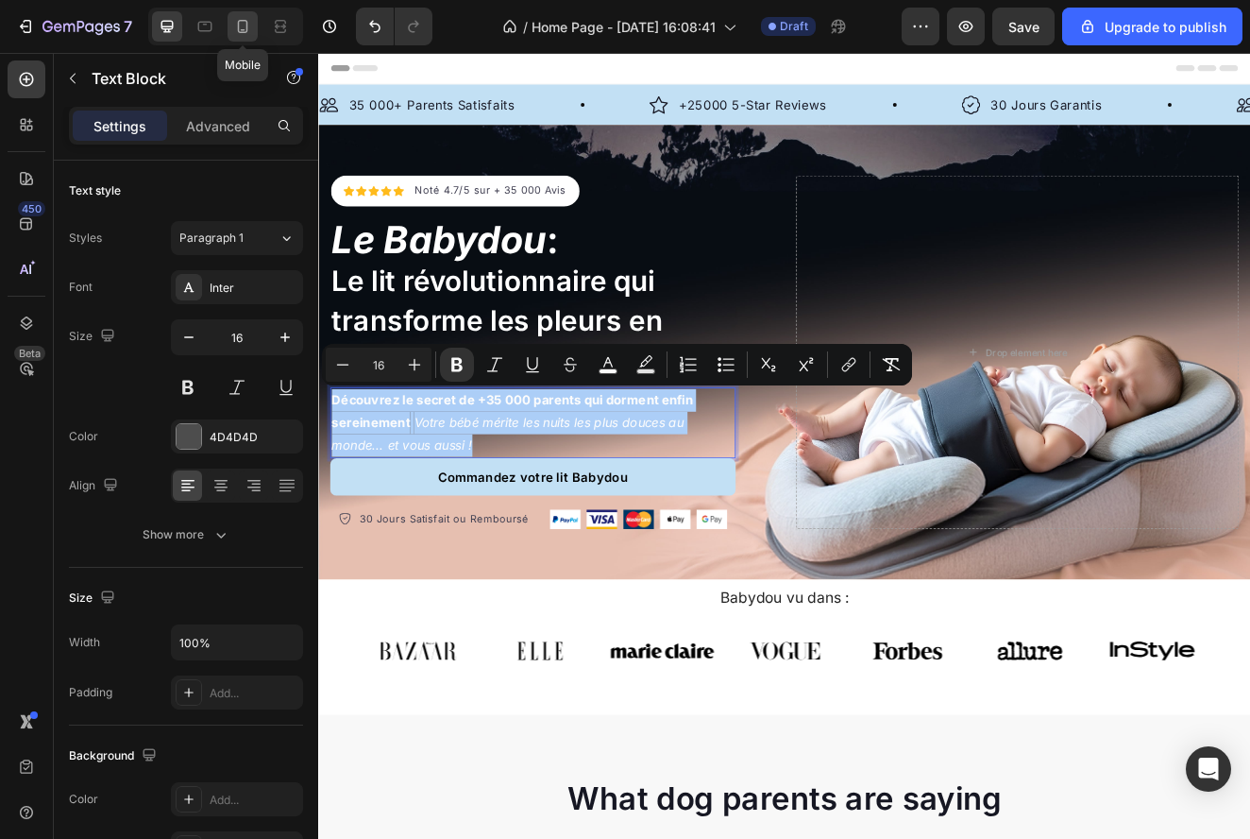
click at [240, 18] on icon at bounding box center [242, 26] width 19 height 19
type input "14"
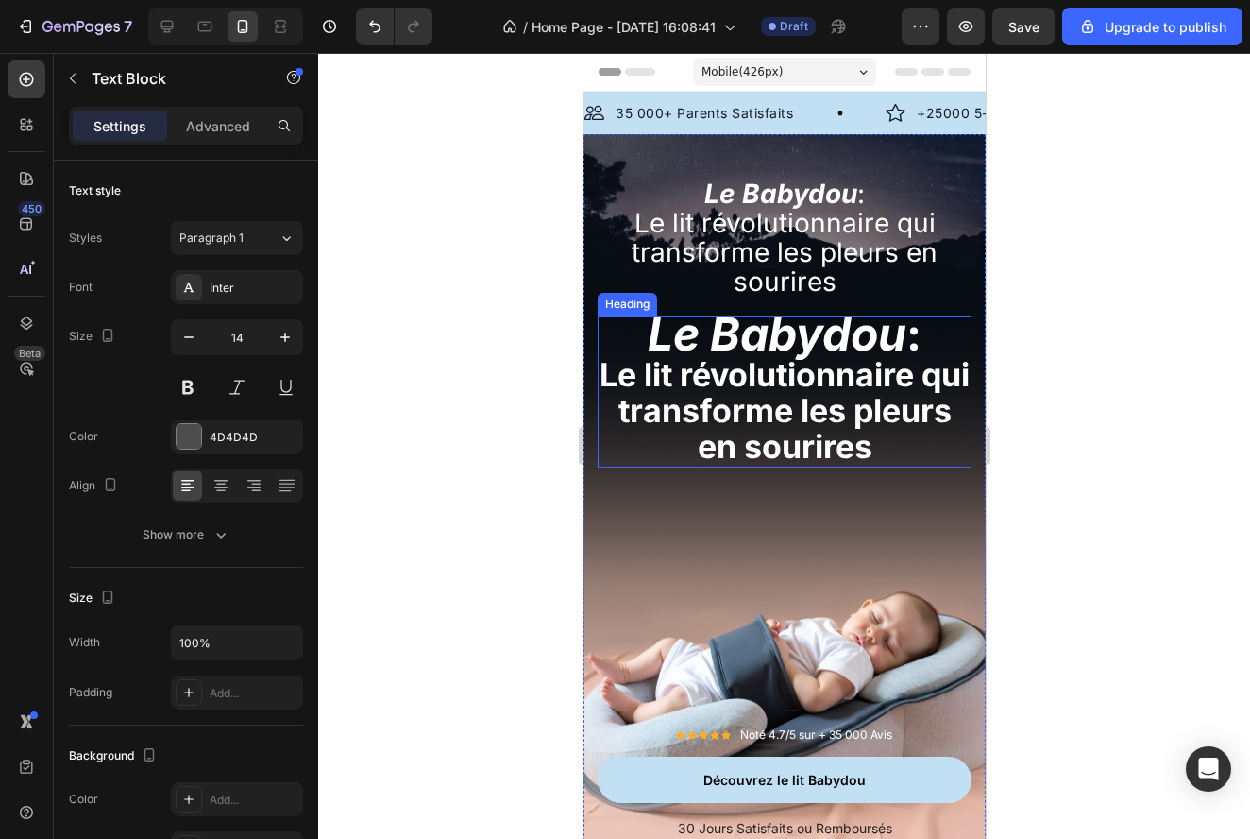
click at [738, 342] on strong "Le Babydou" at bounding box center [776, 334] width 259 height 56
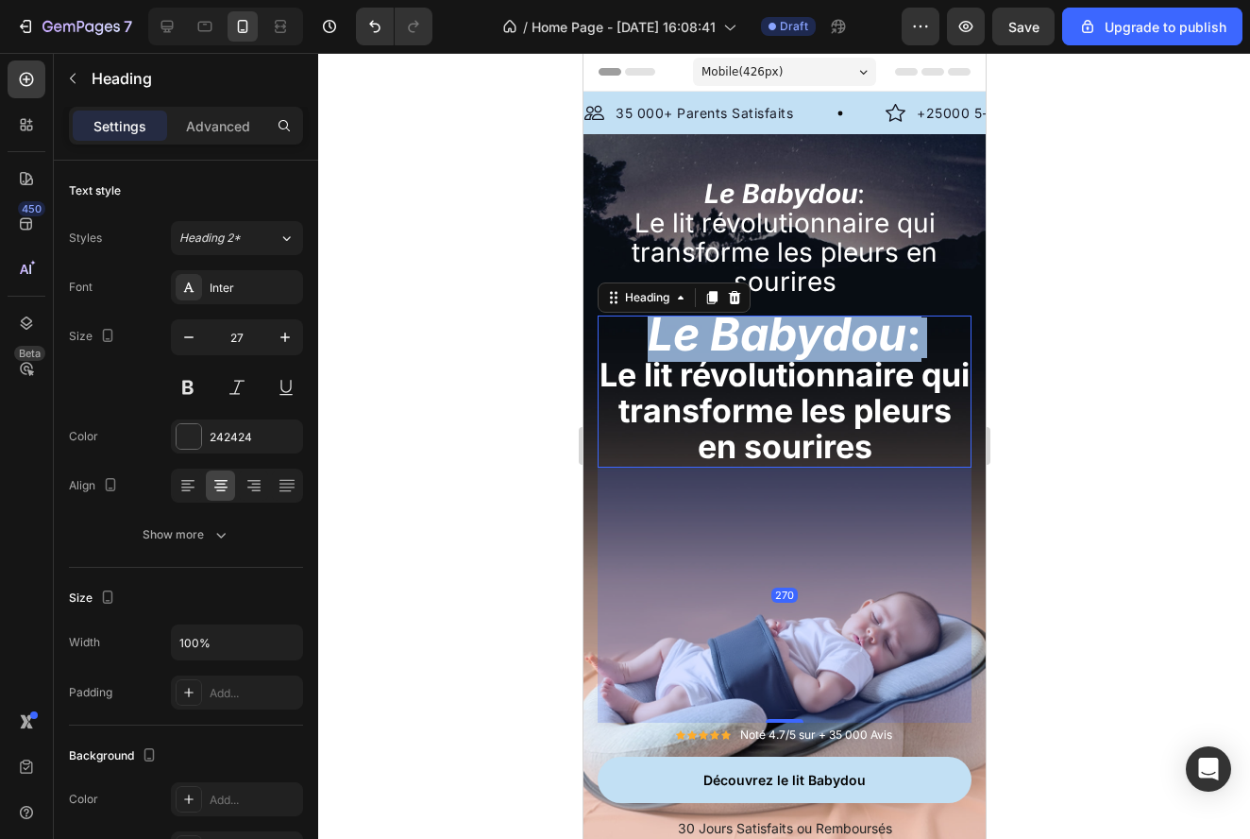
click at [738, 342] on strong "Le Babydou" at bounding box center [776, 334] width 259 height 56
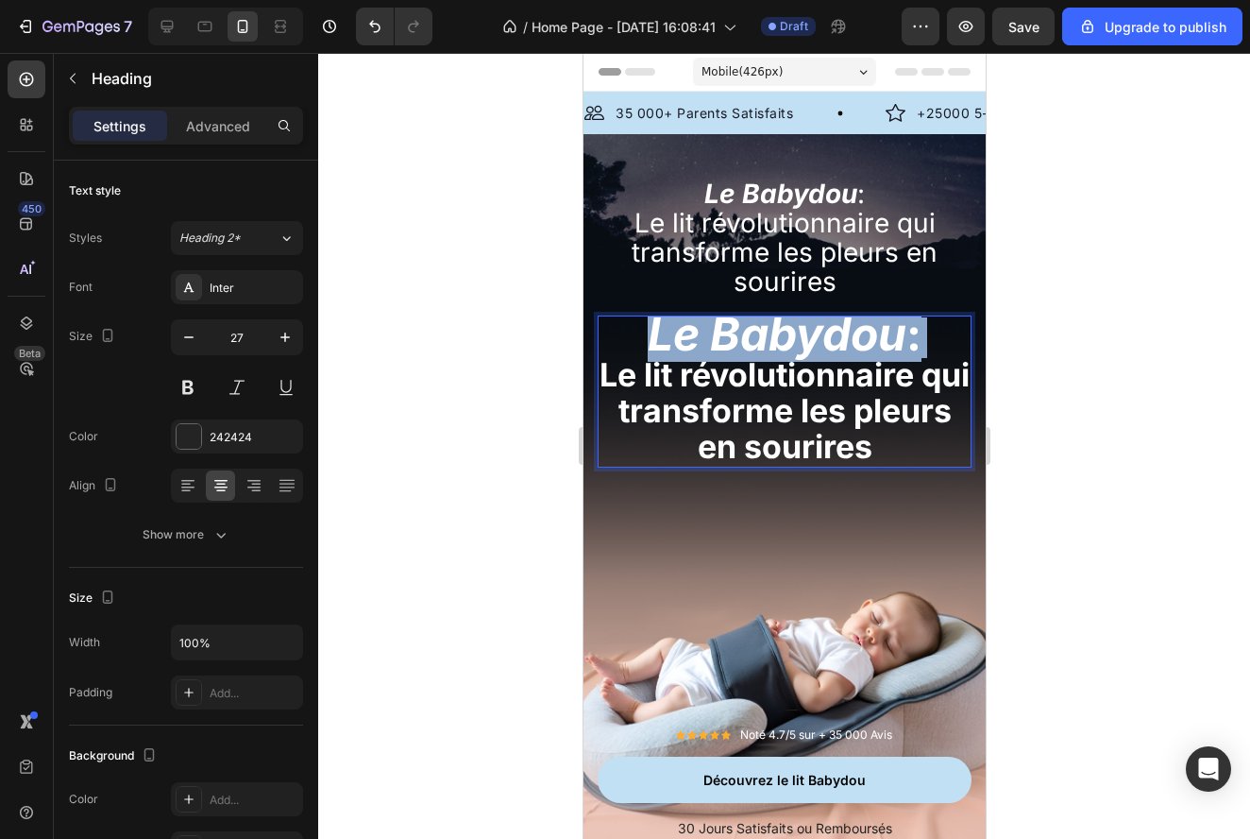
click at [738, 342] on strong "Le Babydou" at bounding box center [776, 334] width 259 height 56
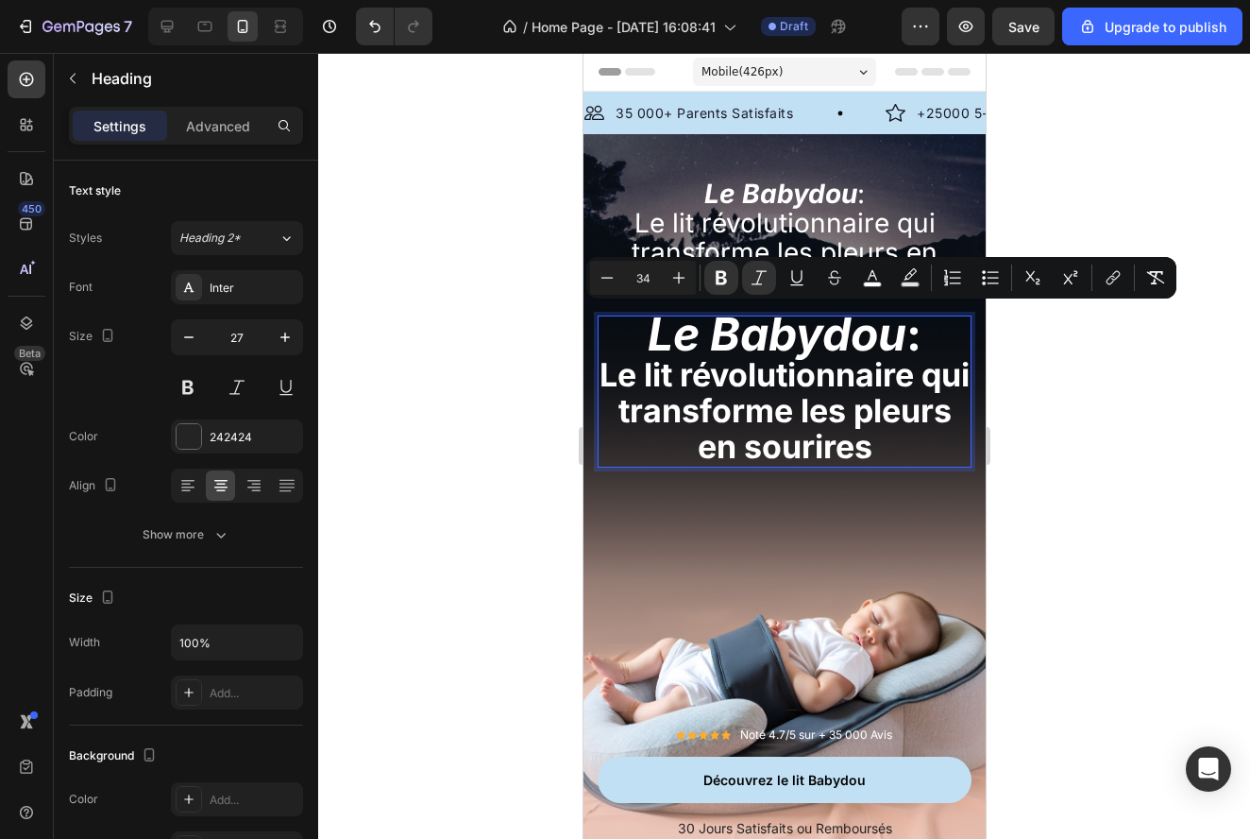
click at [839, 419] on span "Le lit révolutionnaire qui transforme les pleurs en sourires" at bounding box center [784, 410] width 370 height 110
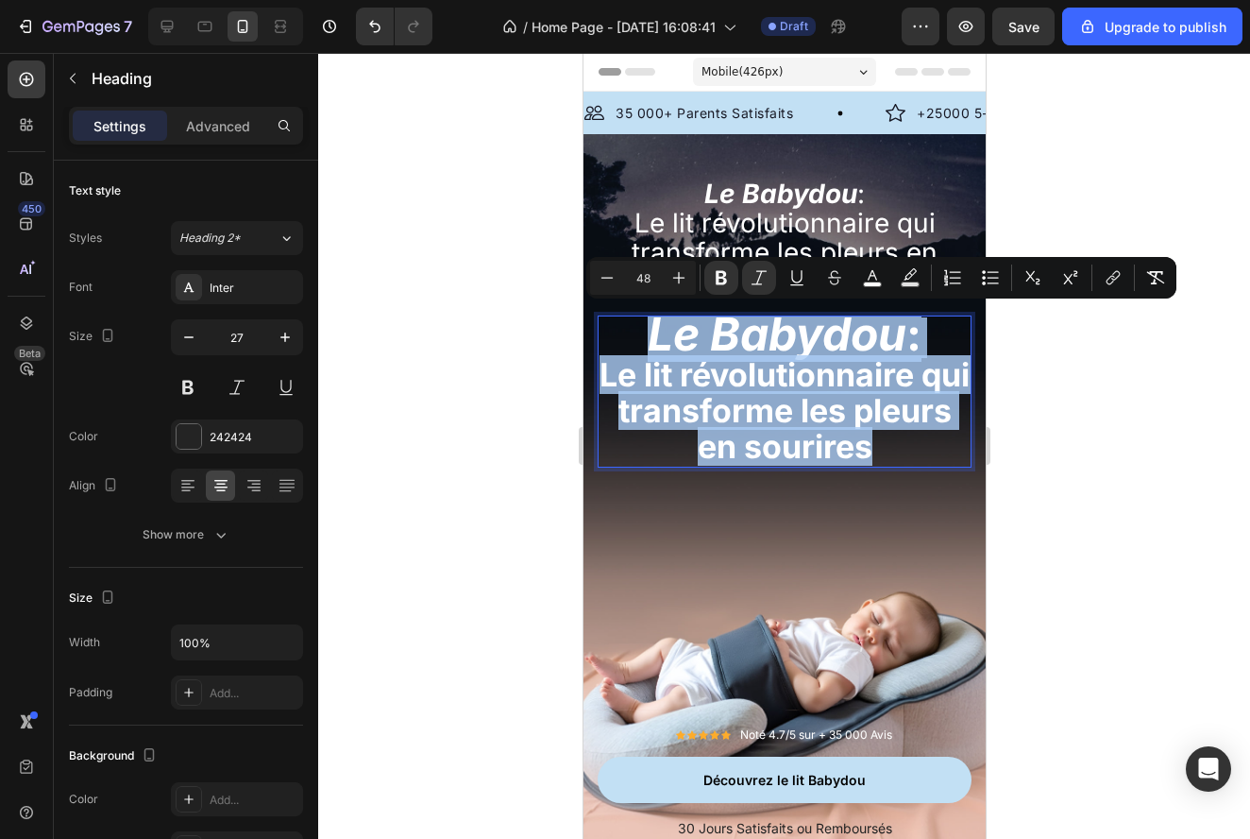
drag, startPoint x: 930, startPoint y: 446, endPoint x: 631, endPoint y: 341, distance: 317.2
click at [632, 338] on p "Le Babydou : Le lit révolutionnaire qui transforme les pleurs en sourires" at bounding box center [784, 391] width 370 height 148
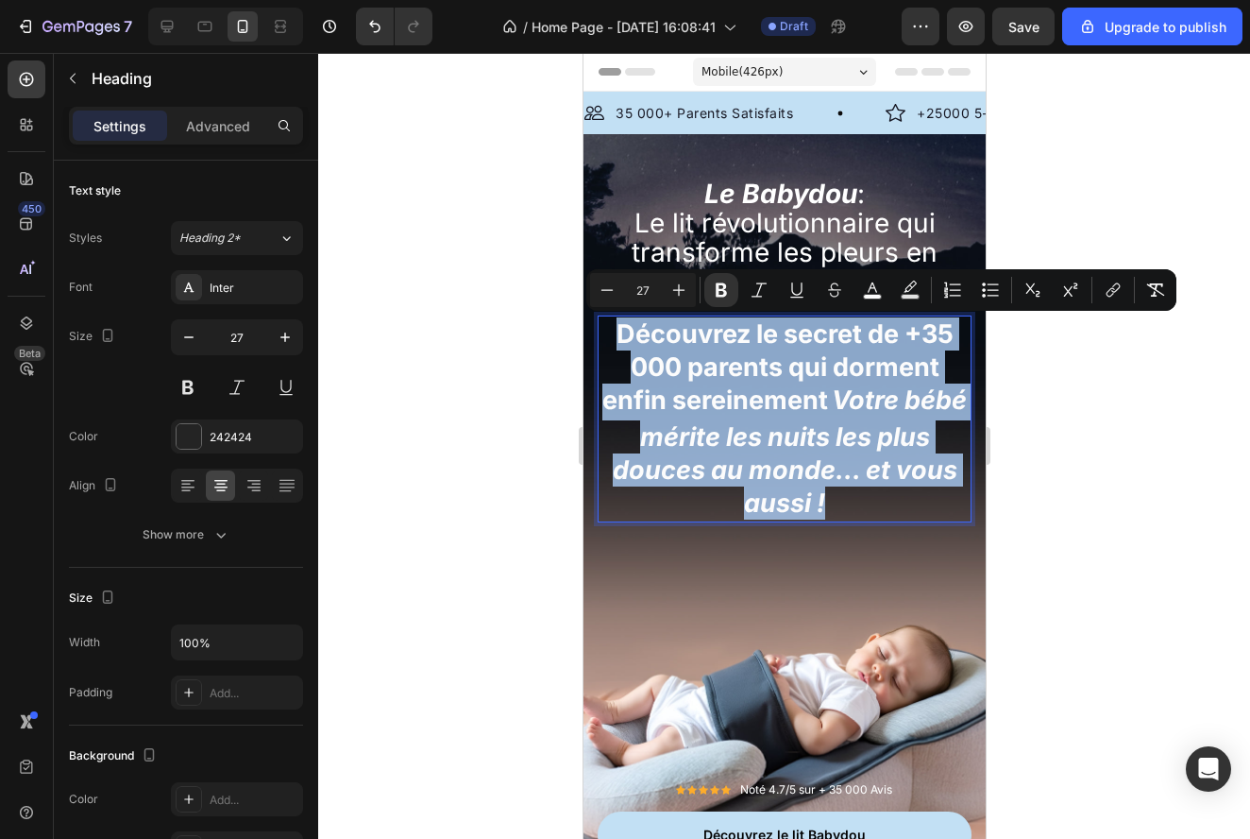
drag, startPoint x: 839, startPoint y: 509, endPoint x: 579, endPoint y: 285, distance: 343.5
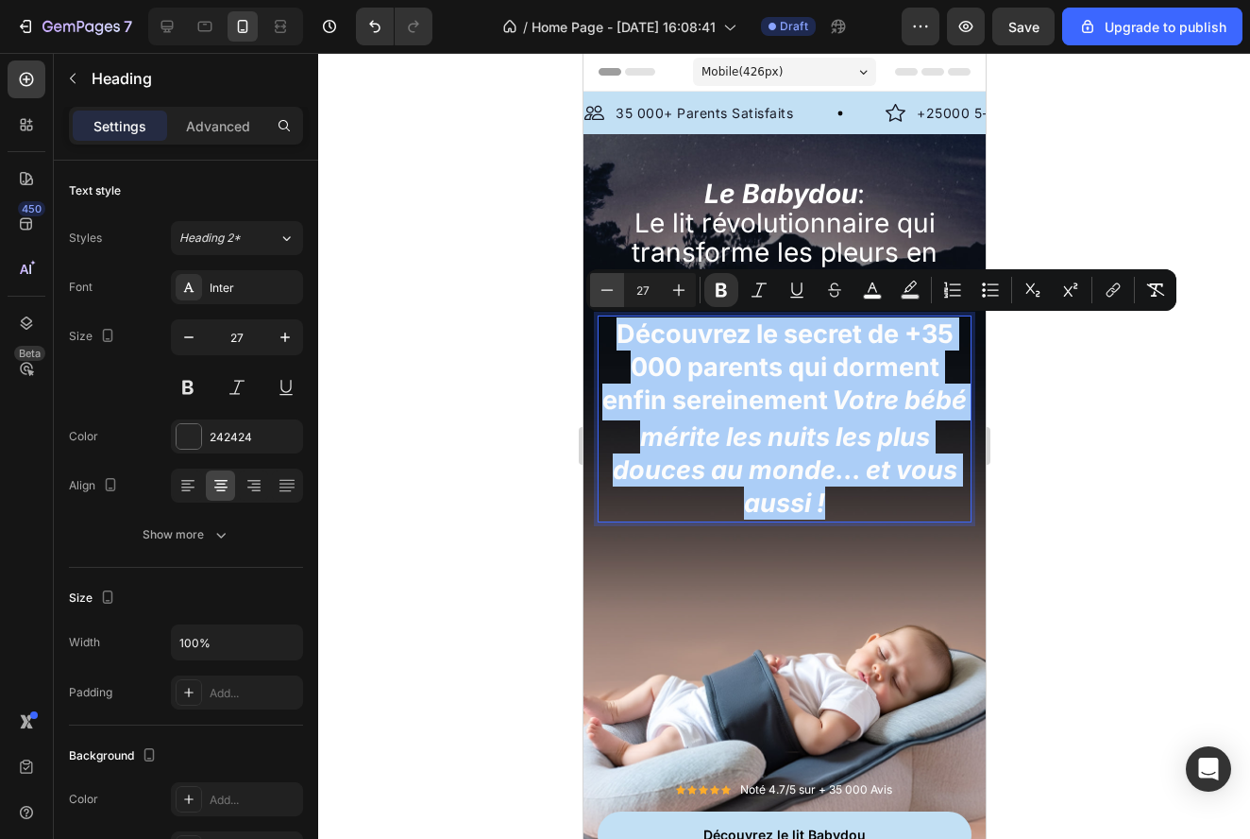
click at [613, 295] on icon "Editor contextual toolbar" at bounding box center [607, 289] width 19 height 19
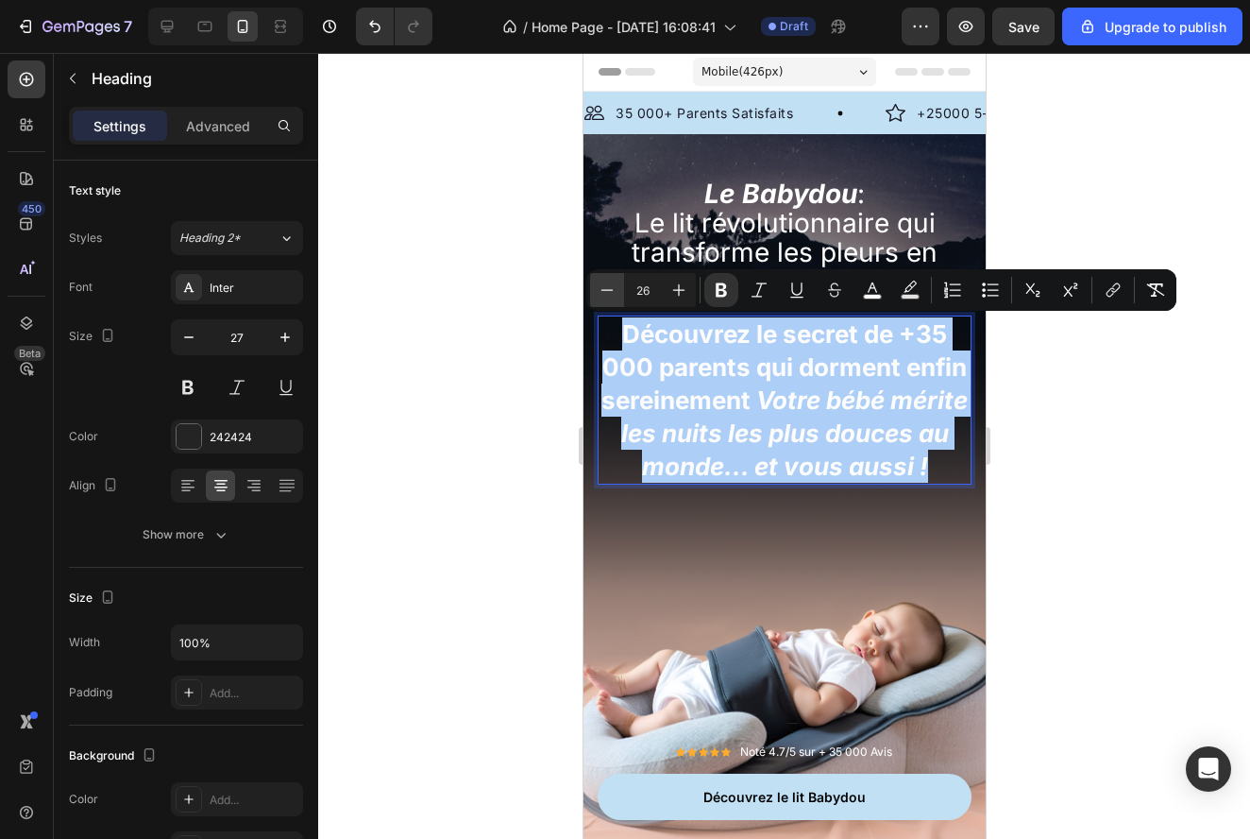
click at [613, 295] on icon "Editor contextual toolbar" at bounding box center [607, 289] width 19 height 19
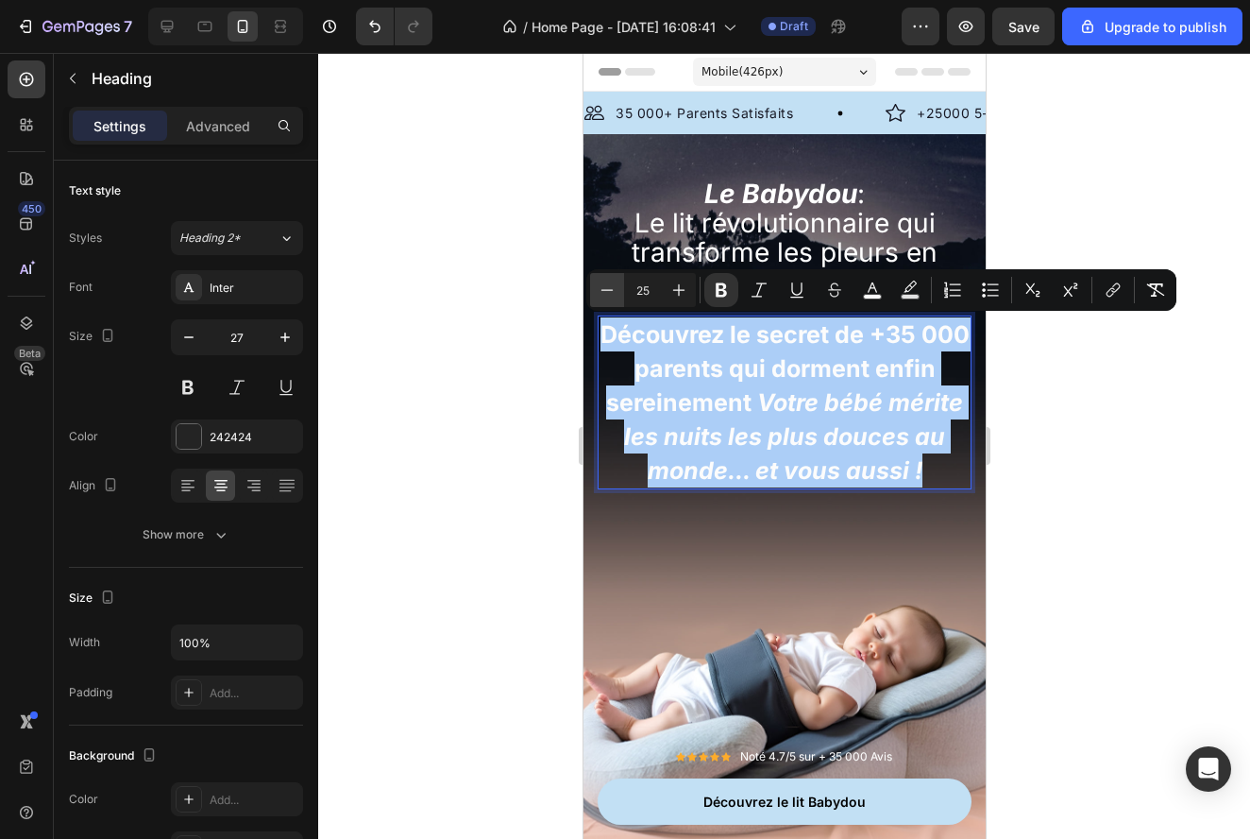
click at [613, 295] on icon "Editor contextual toolbar" at bounding box center [607, 289] width 19 height 19
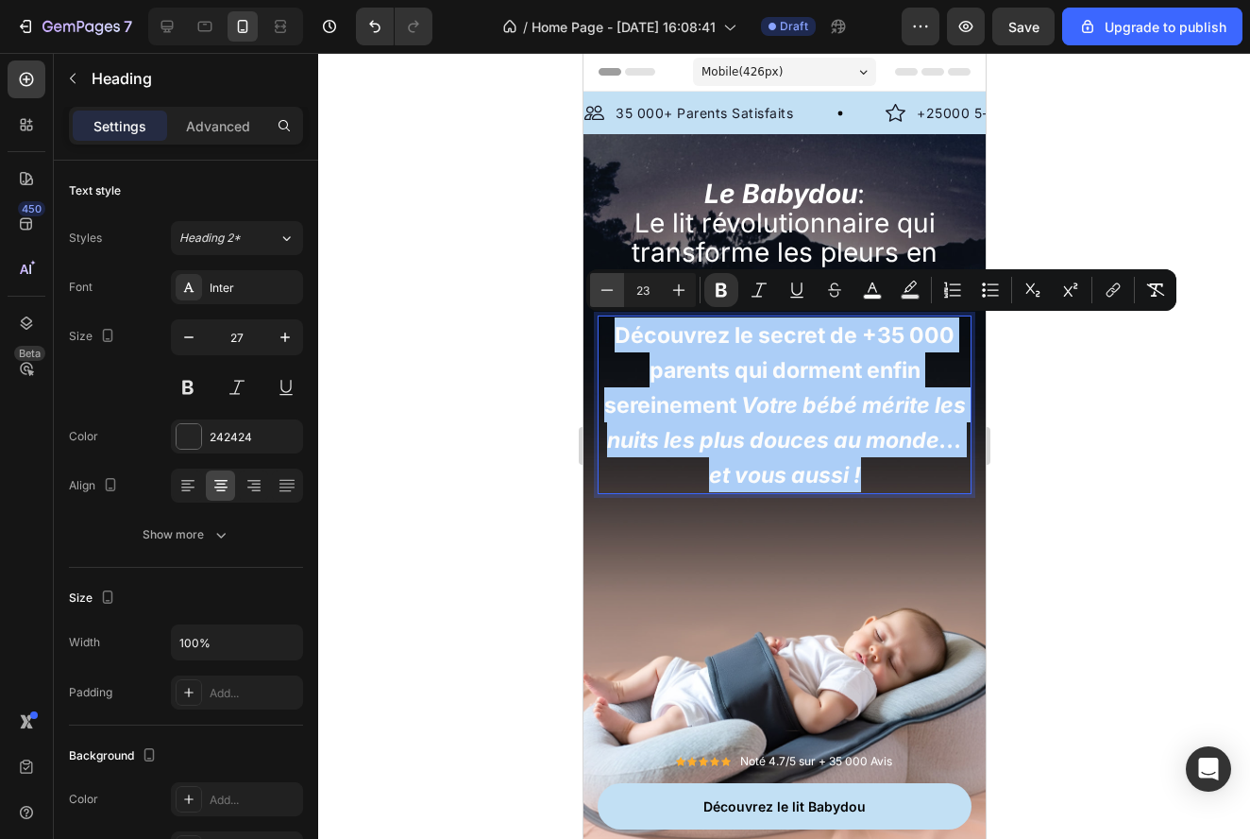
click at [613, 295] on icon "Editor contextual toolbar" at bounding box center [607, 289] width 19 height 19
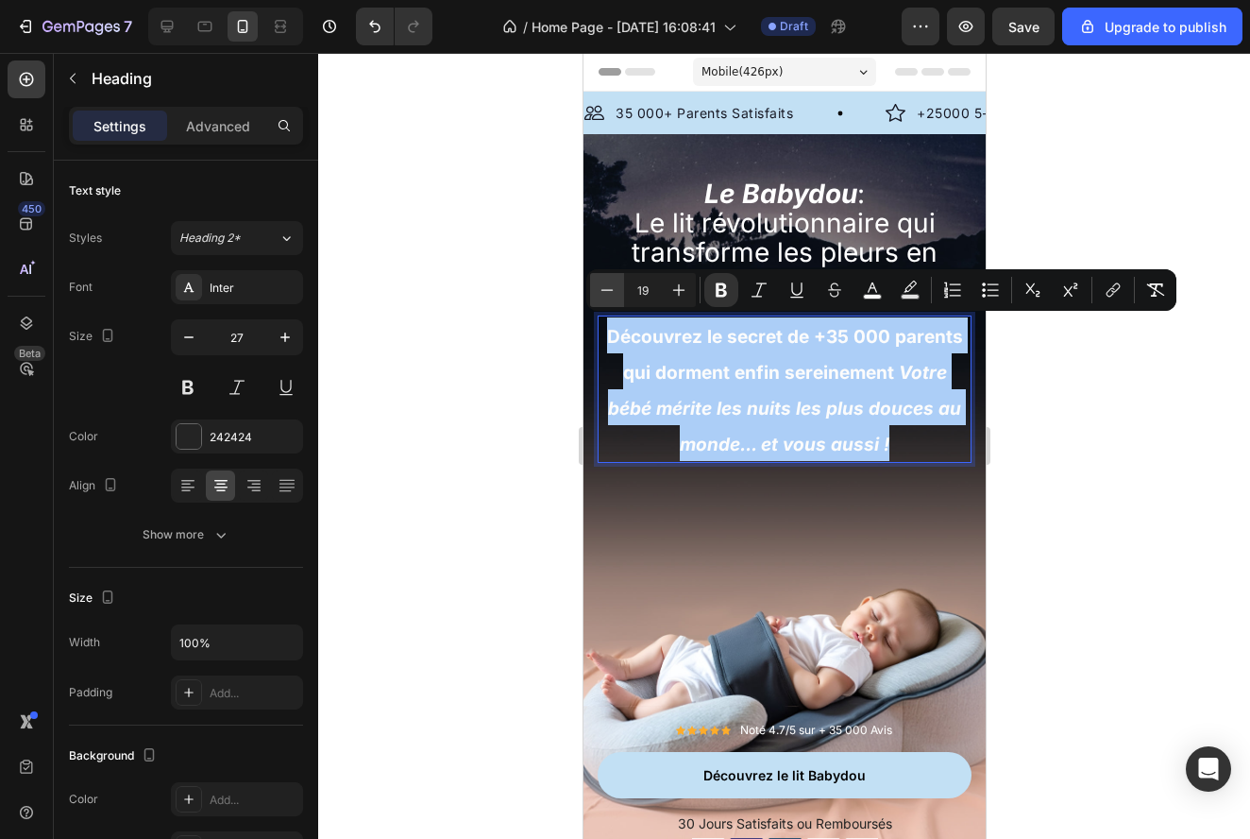
click at [613, 295] on icon "Editor contextual toolbar" at bounding box center [607, 289] width 19 height 19
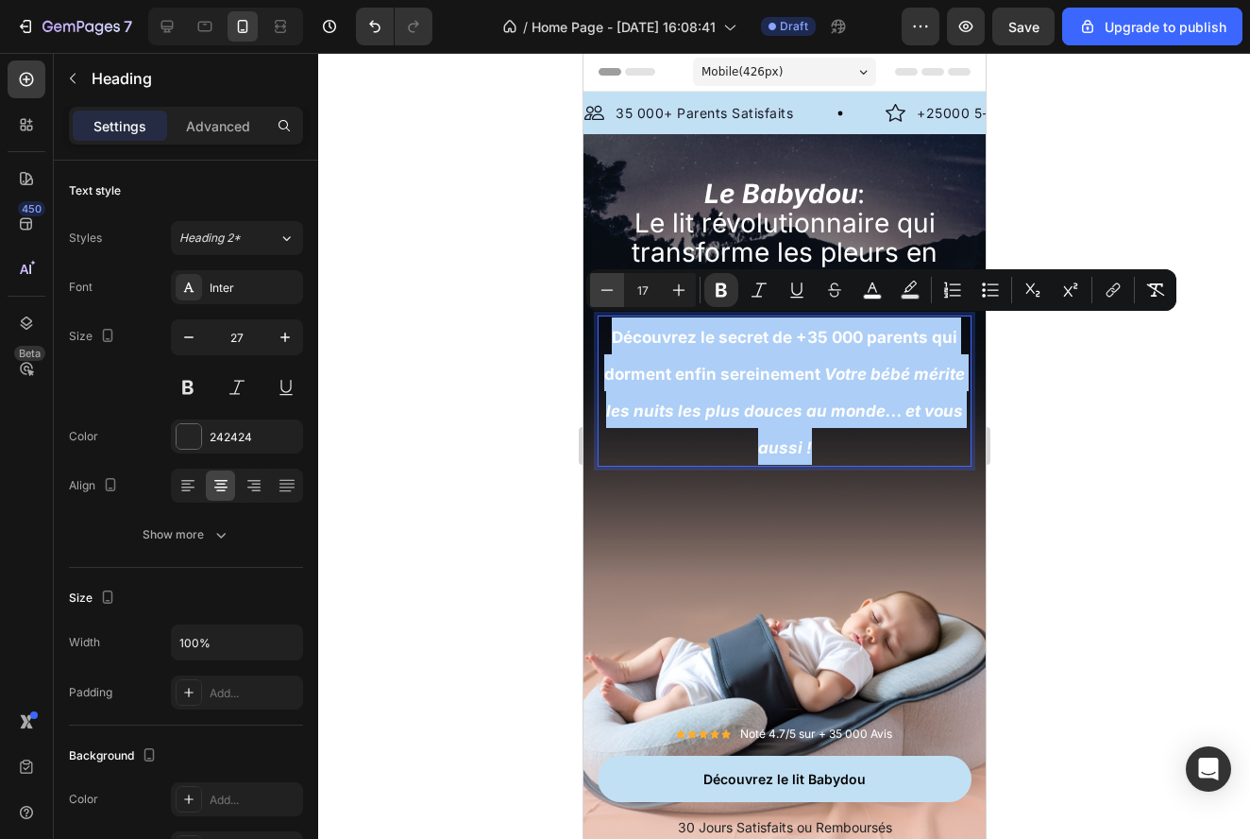
click at [613, 295] on icon "Editor contextual toolbar" at bounding box center [607, 289] width 19 height 19
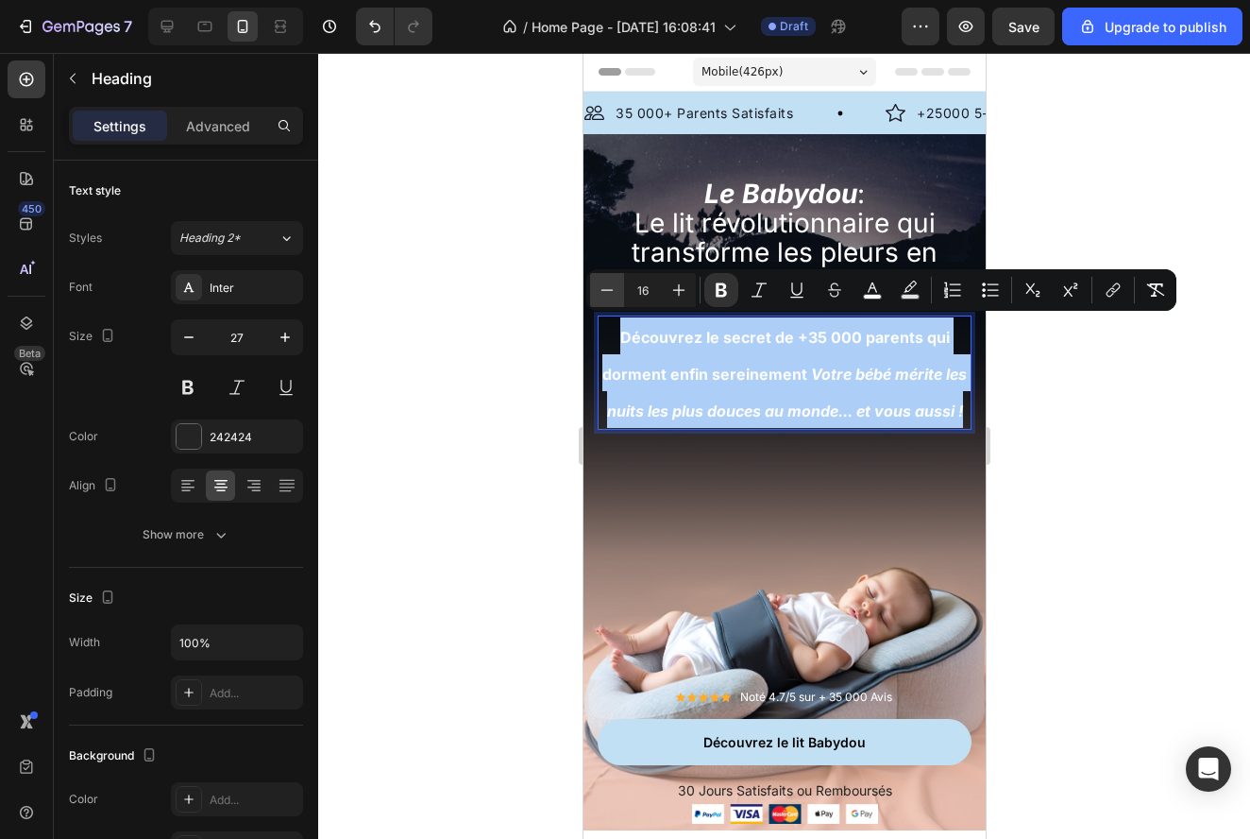
click at [613, 295] on icon "Editor contextual toolbar" at bounding box center [607, 289] width 19 height 19
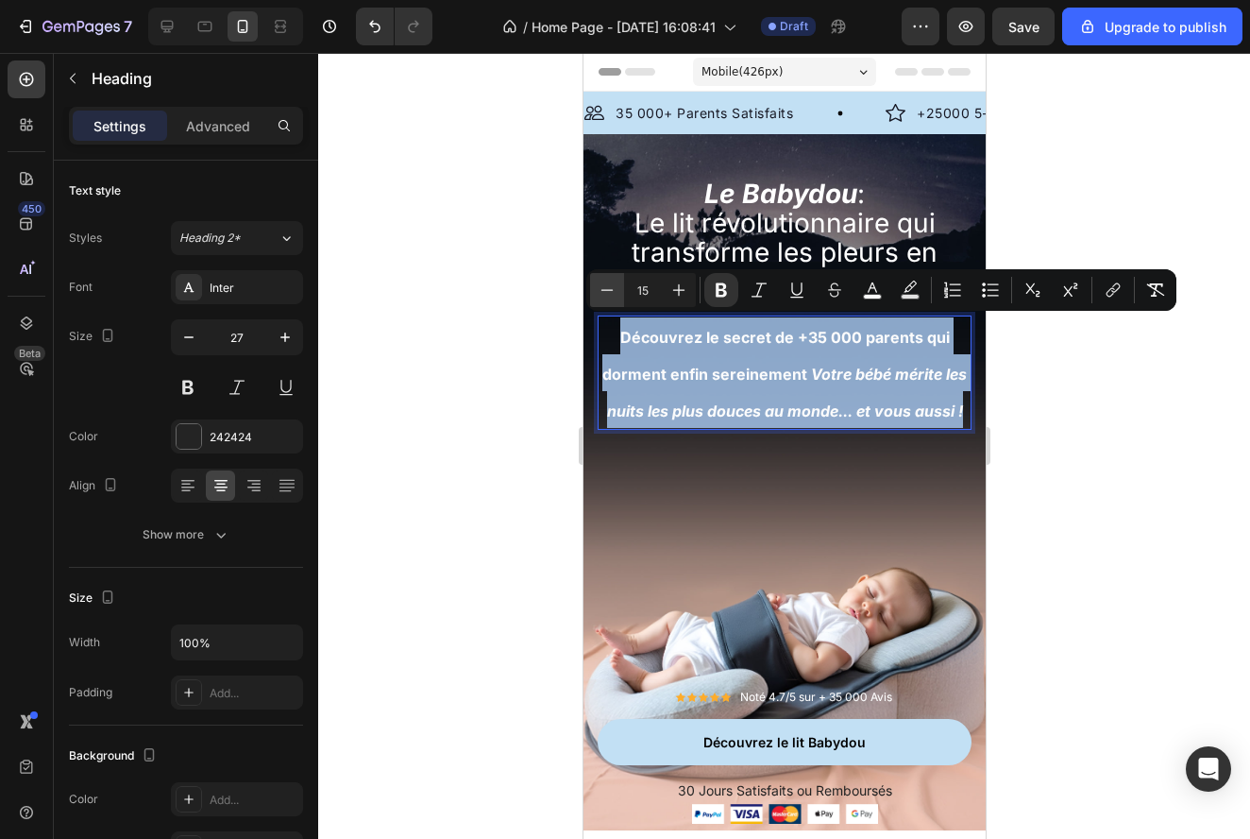
type input "14"
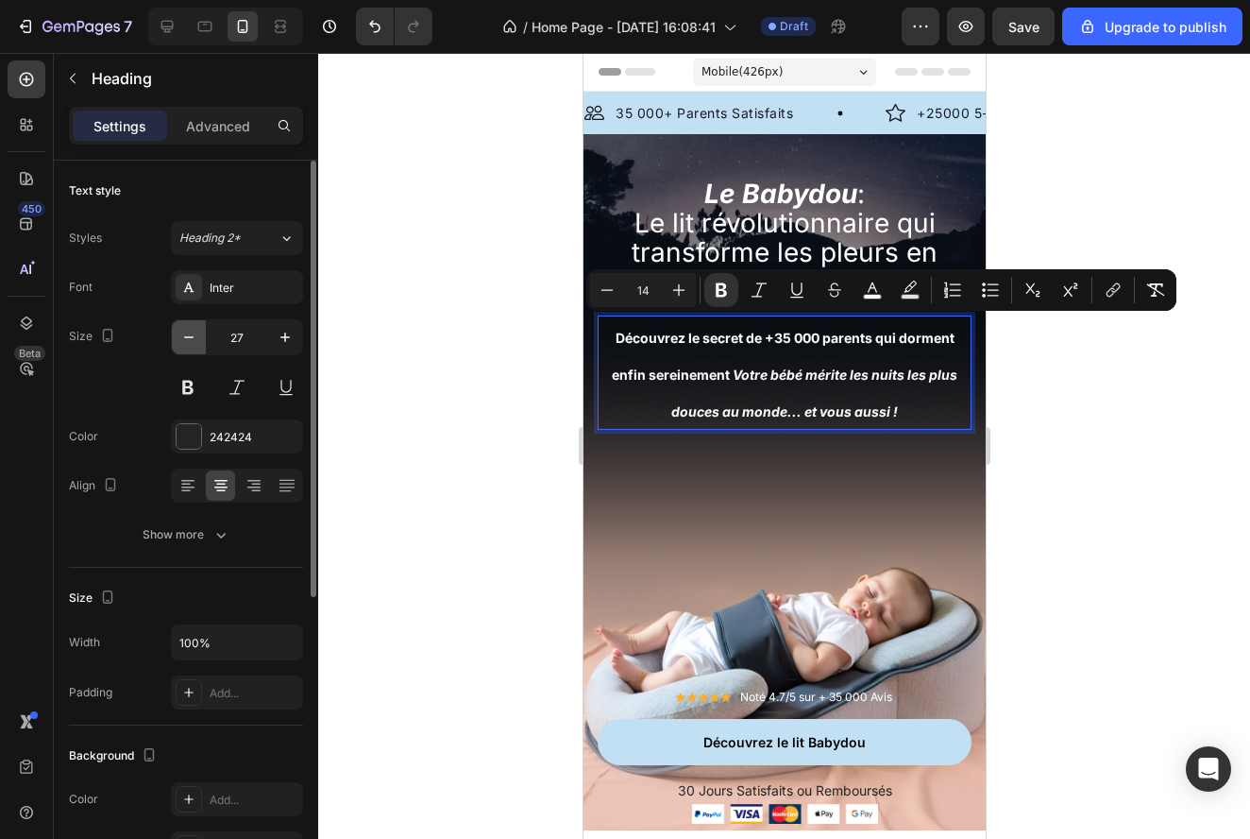
click at [197, 332] on icon "button" at bounding box center [188, 337] width 19 height 19
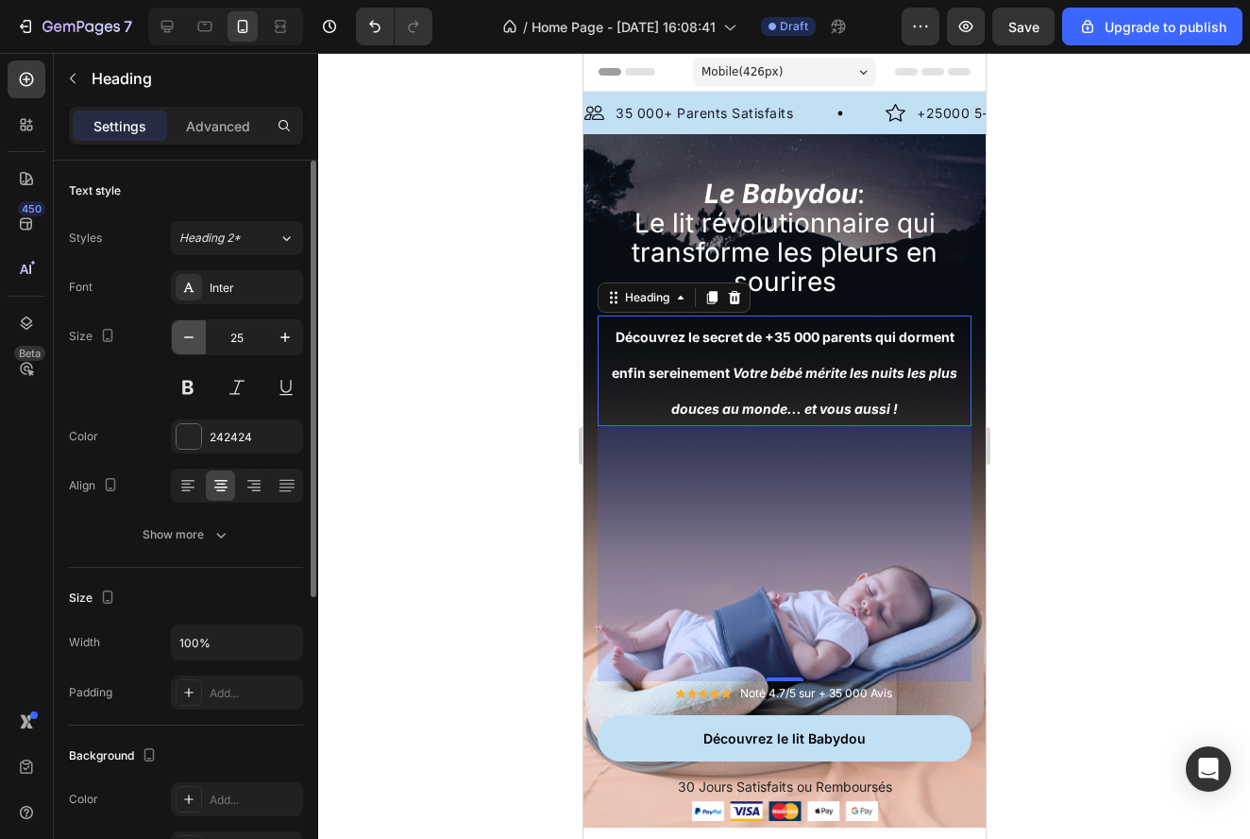
click at [197, 332] on icon "button" at bounding box center [188, 337] width 19 height 19
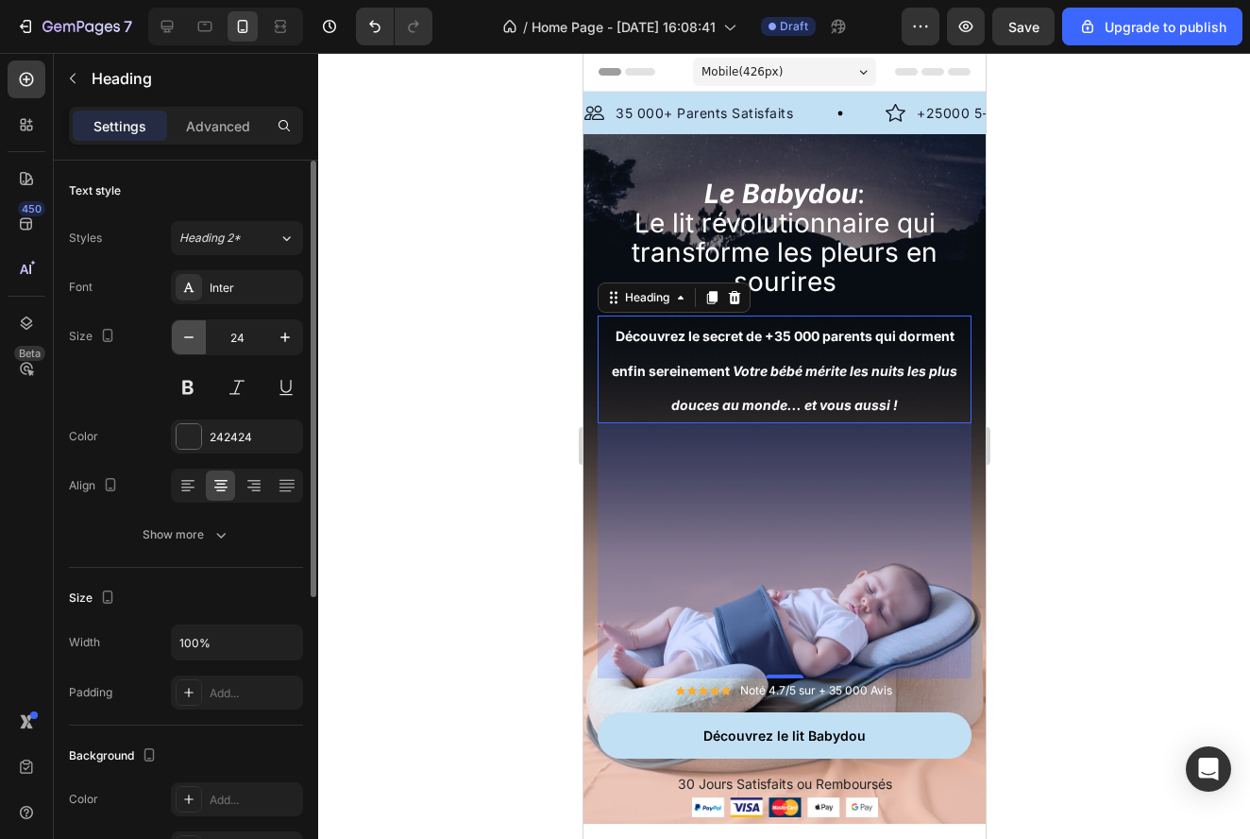
click at [197, 332] on icon "button" at bounding box center [188, 337] width 19 height 19
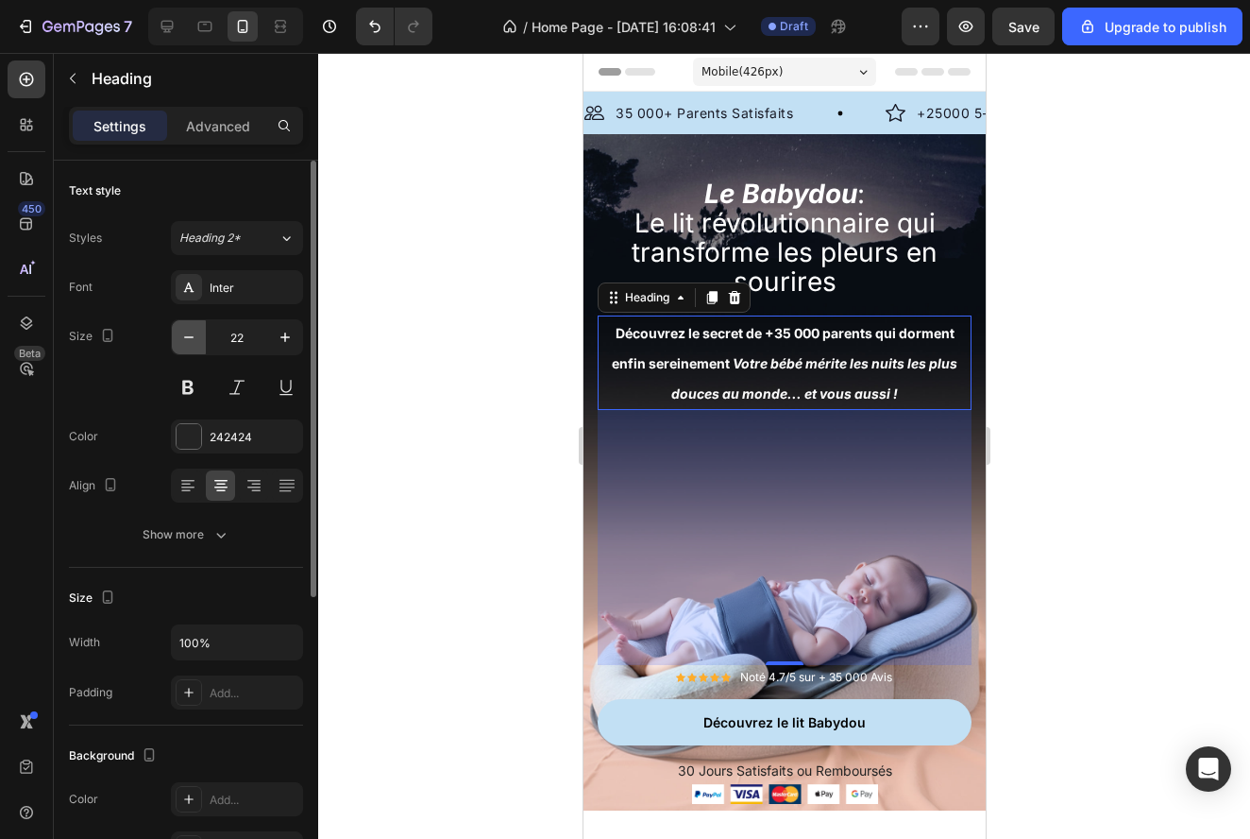
click at [197, 332] on icon "button" at bounding box center [188, 337] width 19 height 19
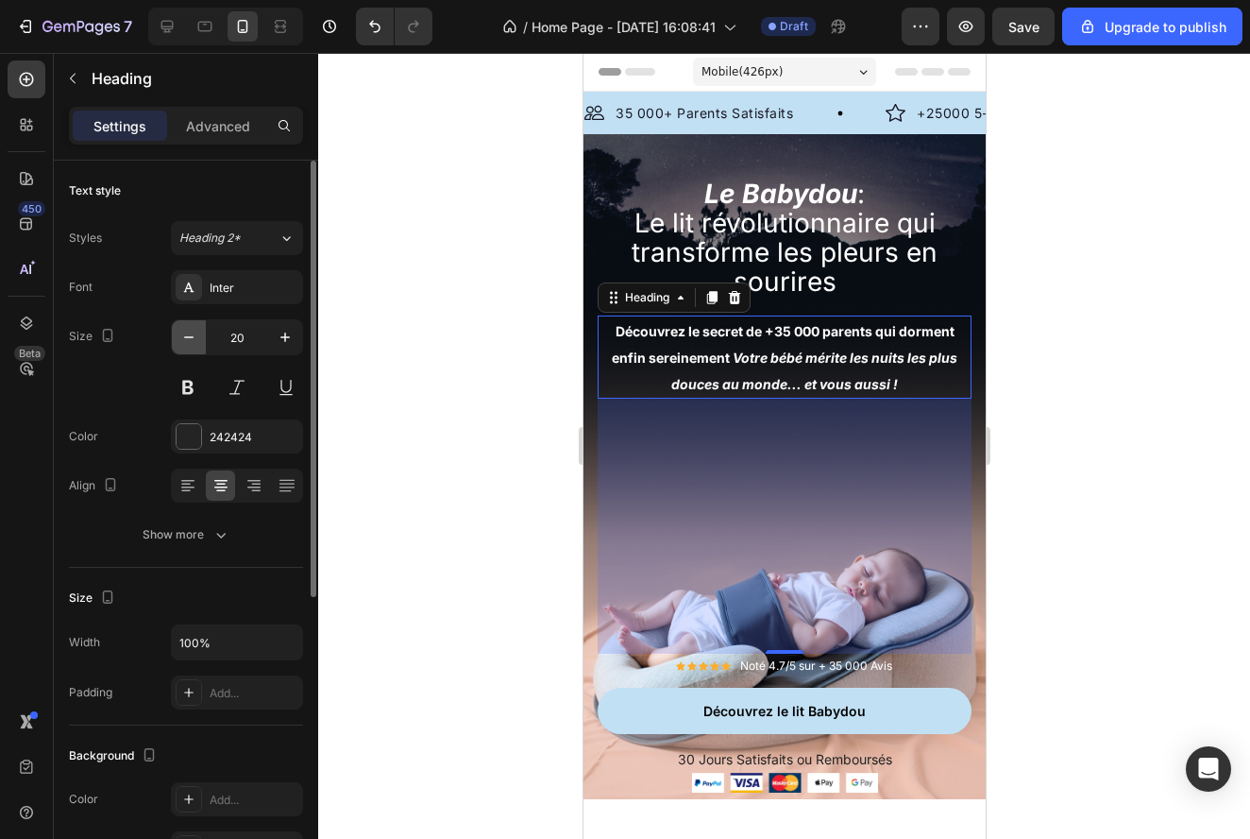
click at [197, 332] on icon "button" at bounding box center [188, 337] width 19 height 19
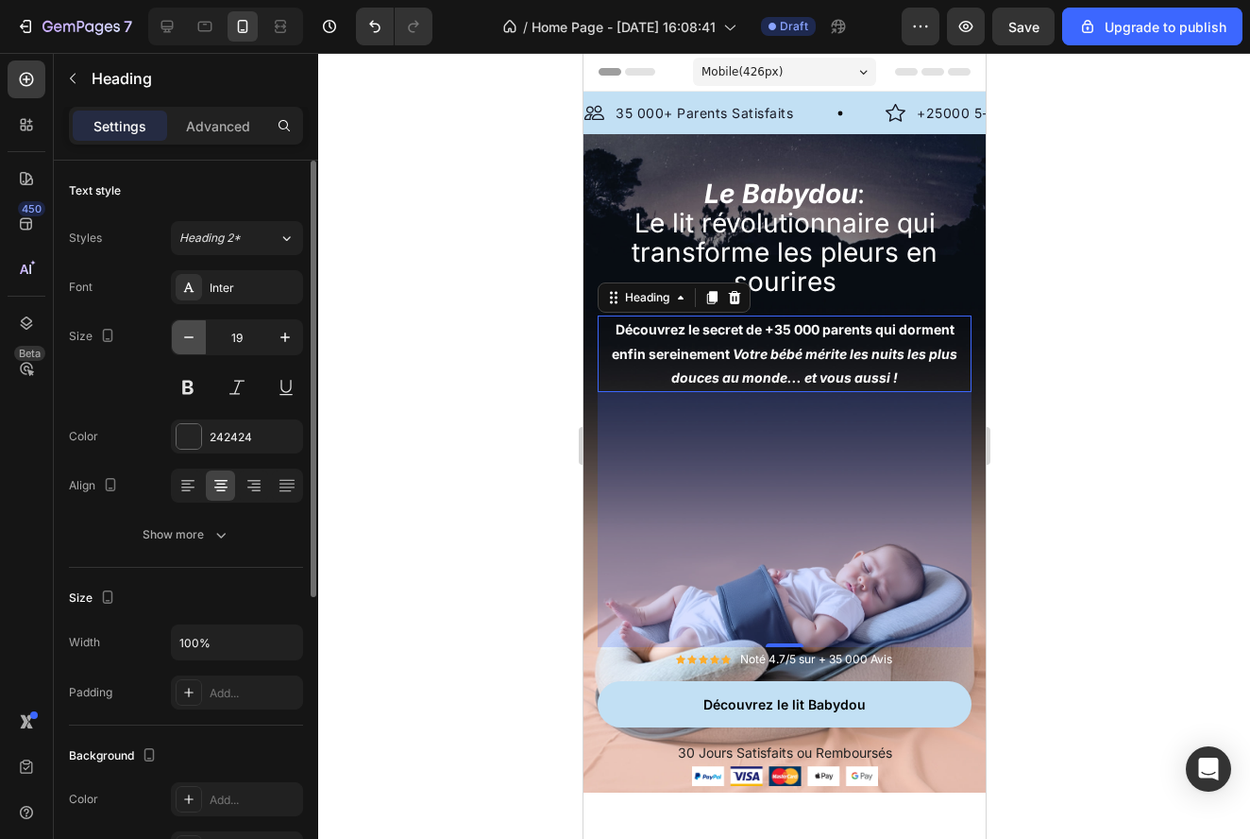
click at [197, 332] on icon "button" at bounding box center [188, 337] width 19 height 19
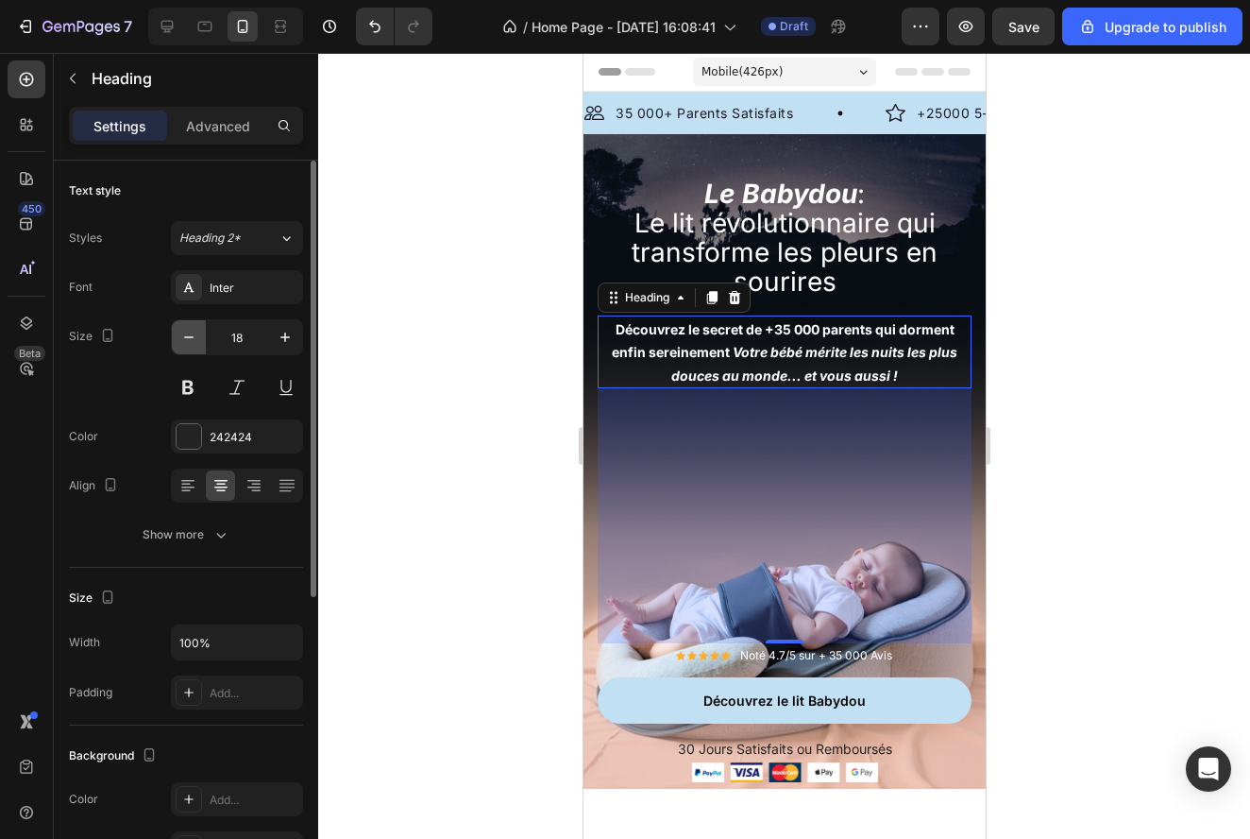
click at [197, 332] on icon "button" at bounding box center [188, 337] width 19 height 19
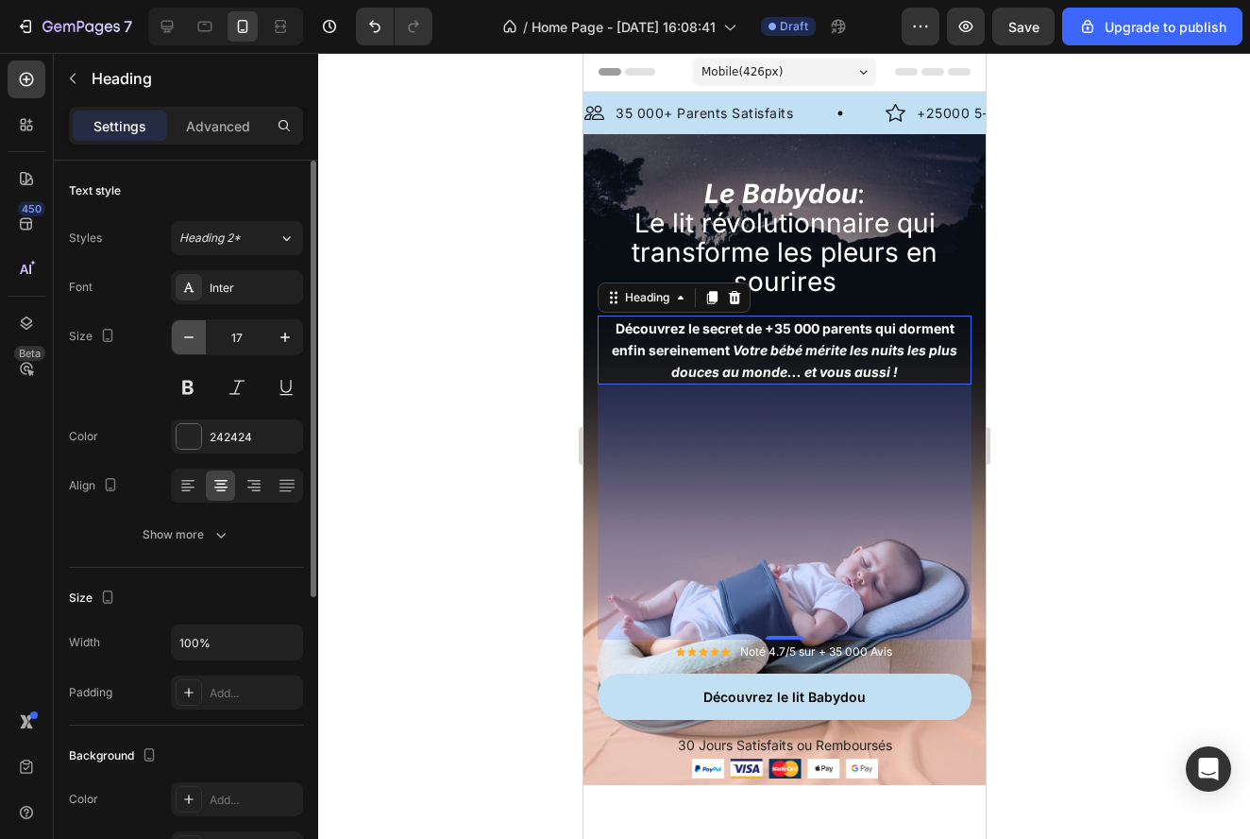
click at [196, 332] on icon "button" at bounding box center [188, 337] width 19 height 19
type input "16"
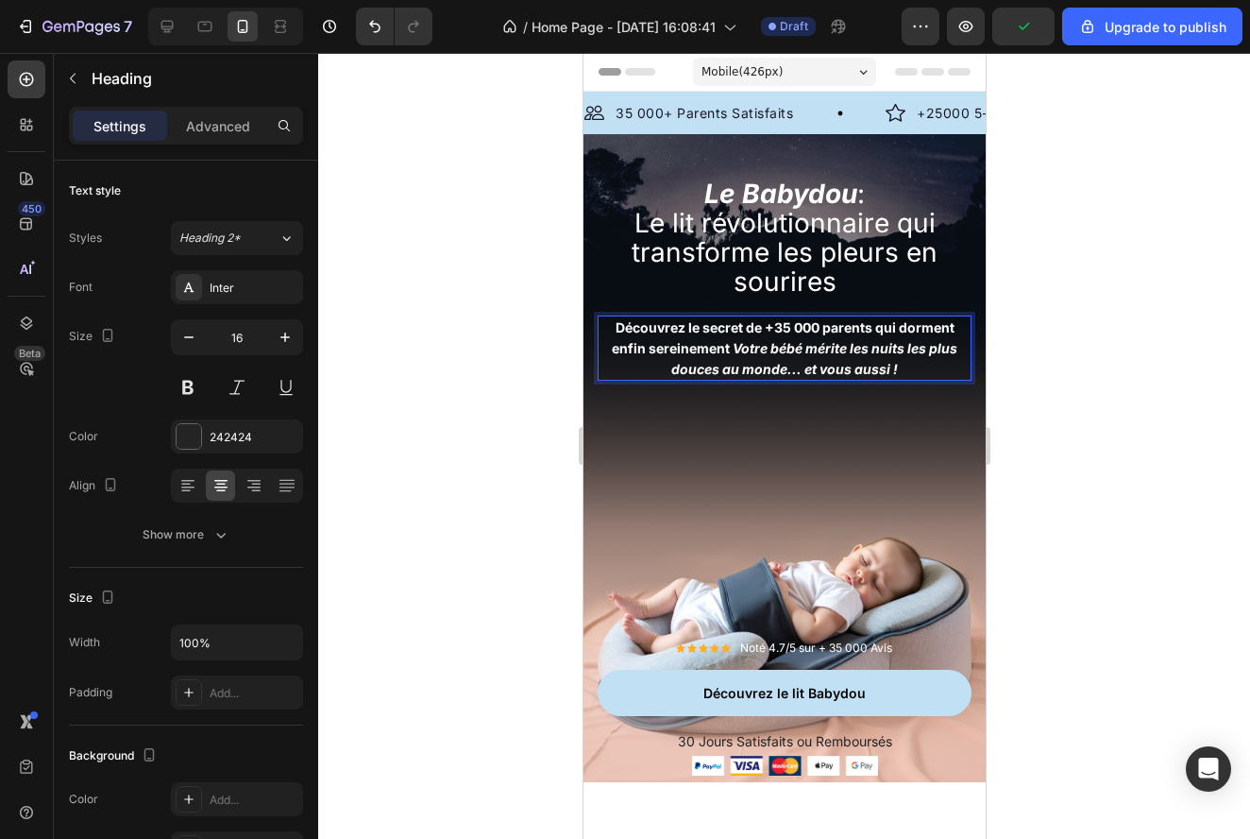
click at [884, 340] on icon "Votre bébé mérite les nuits les plus douces au monde... et vous aussi !" at bounding box center [813, 358] width 286 height 37
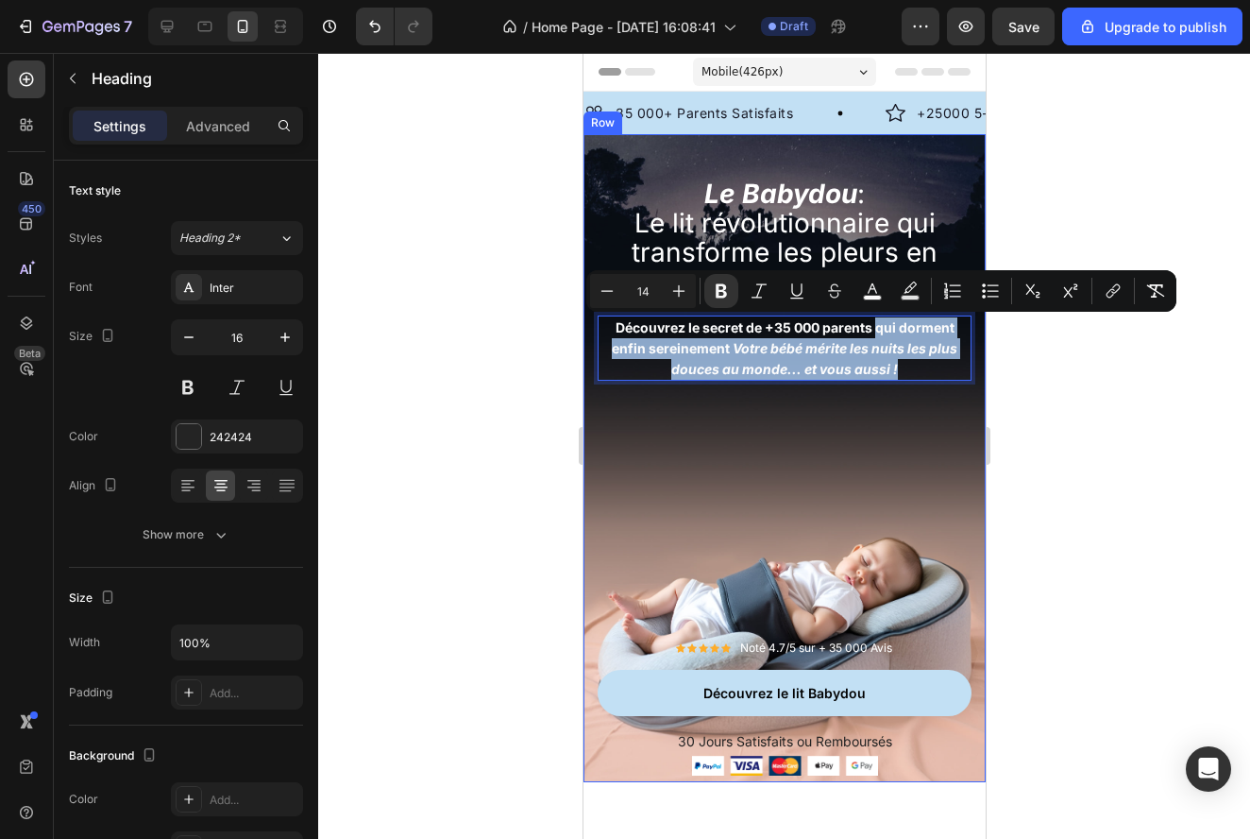
drag, startPoint x: 876, startPoint y: 327, endPoint x: 933, endPoint y: 377, distance: 75.6
click at [933, 377] on h2 "Découvrez le secret de +35 000 parents qui dorment enfin sereinement Votre bébé…" at bounding box center [784, 347] width 374 height 65
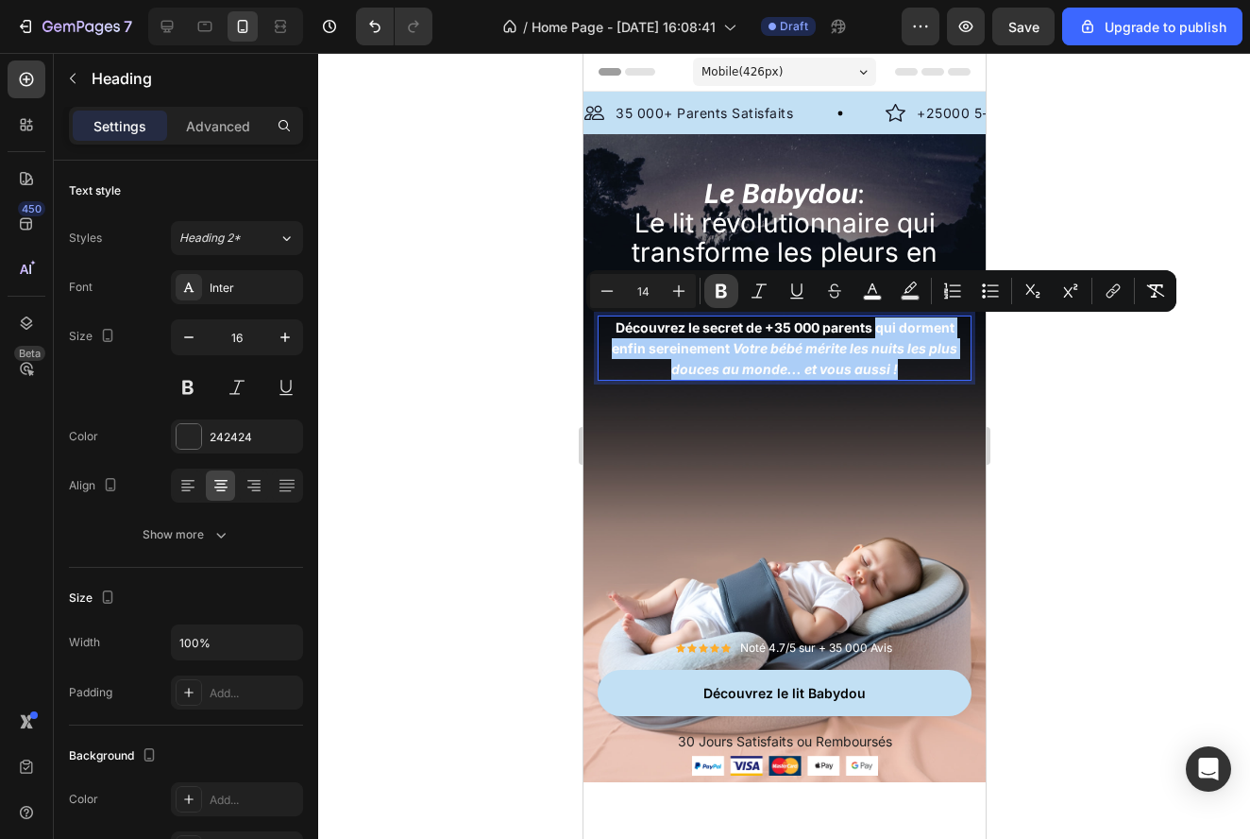
click at [718, 296] on icon "Editor contextual toolbar" at bounding box center [721, 291] width 11 height 14
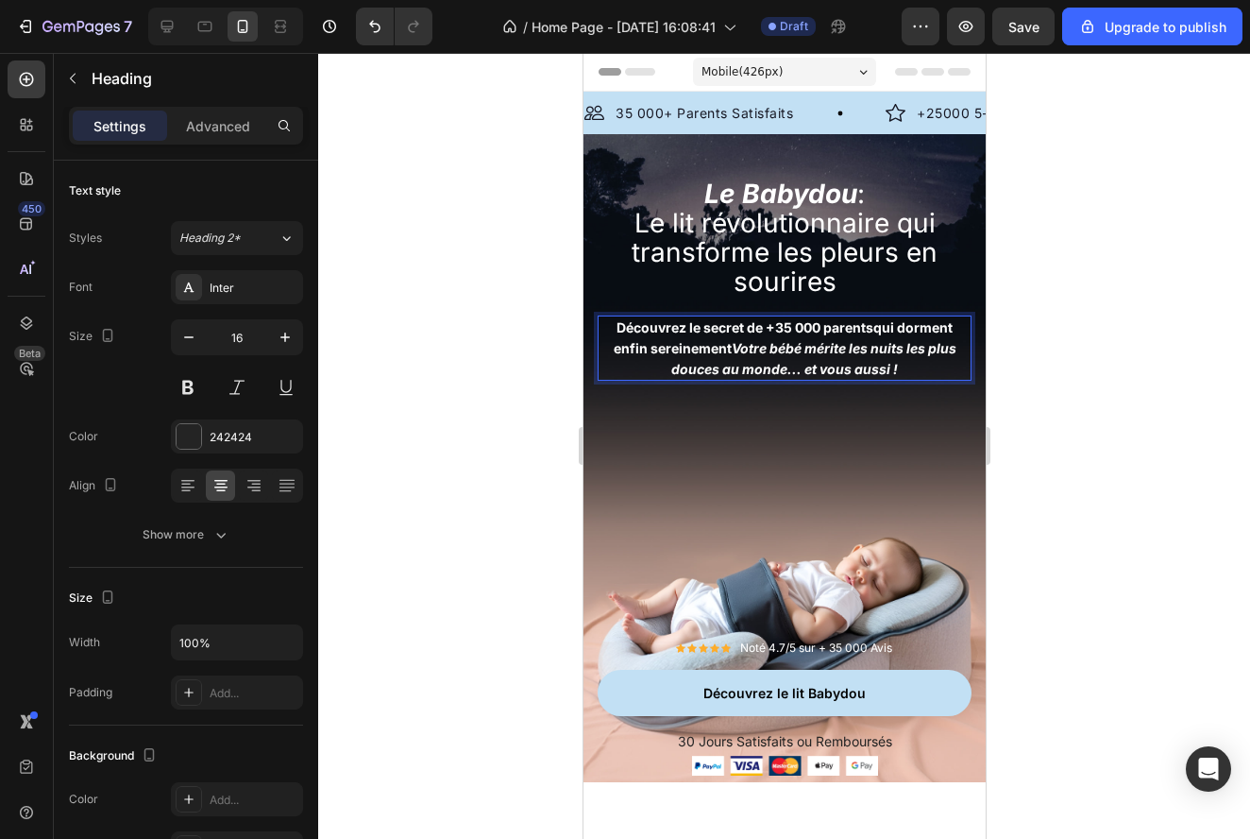
click at [1057, 326] on div at bounding box center [784, 446] width 932 height 786
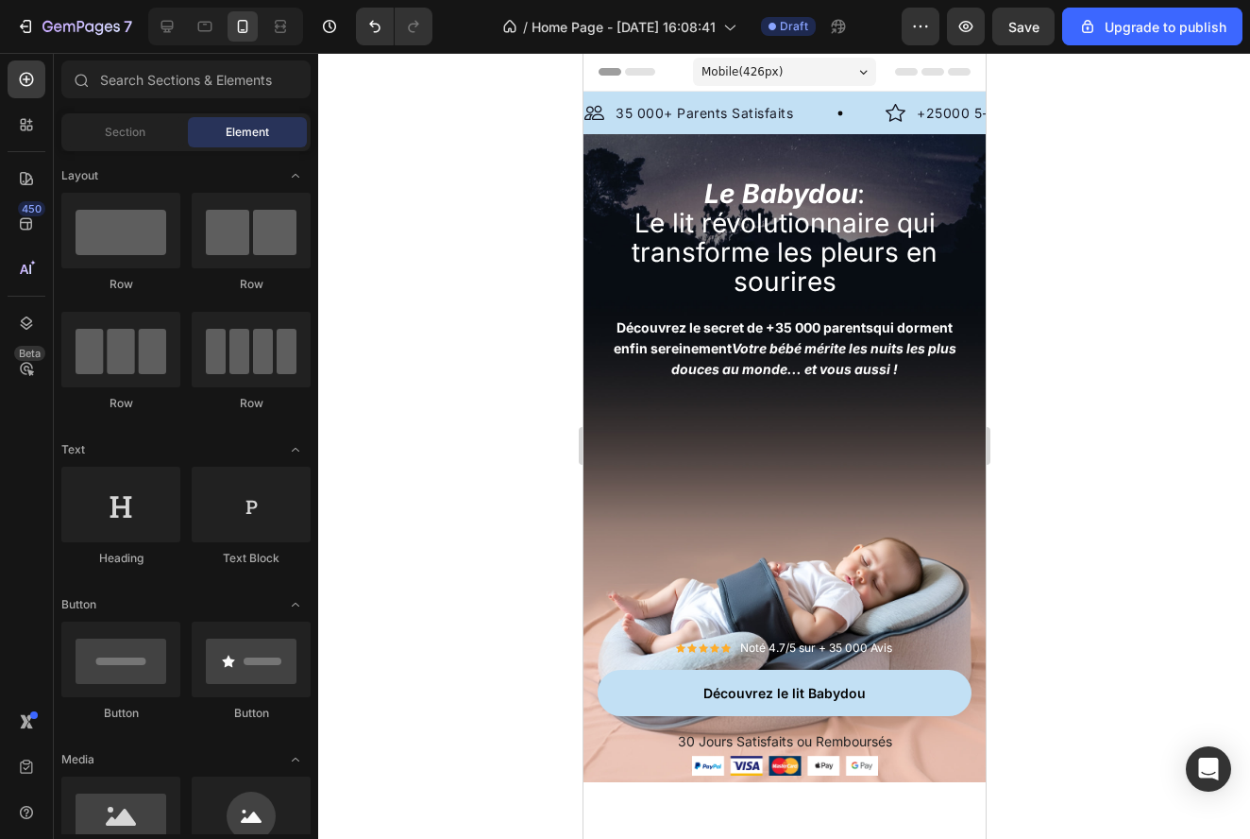
click at [1057, 326] on div at bounding box center [784, 446] width 932 height 786
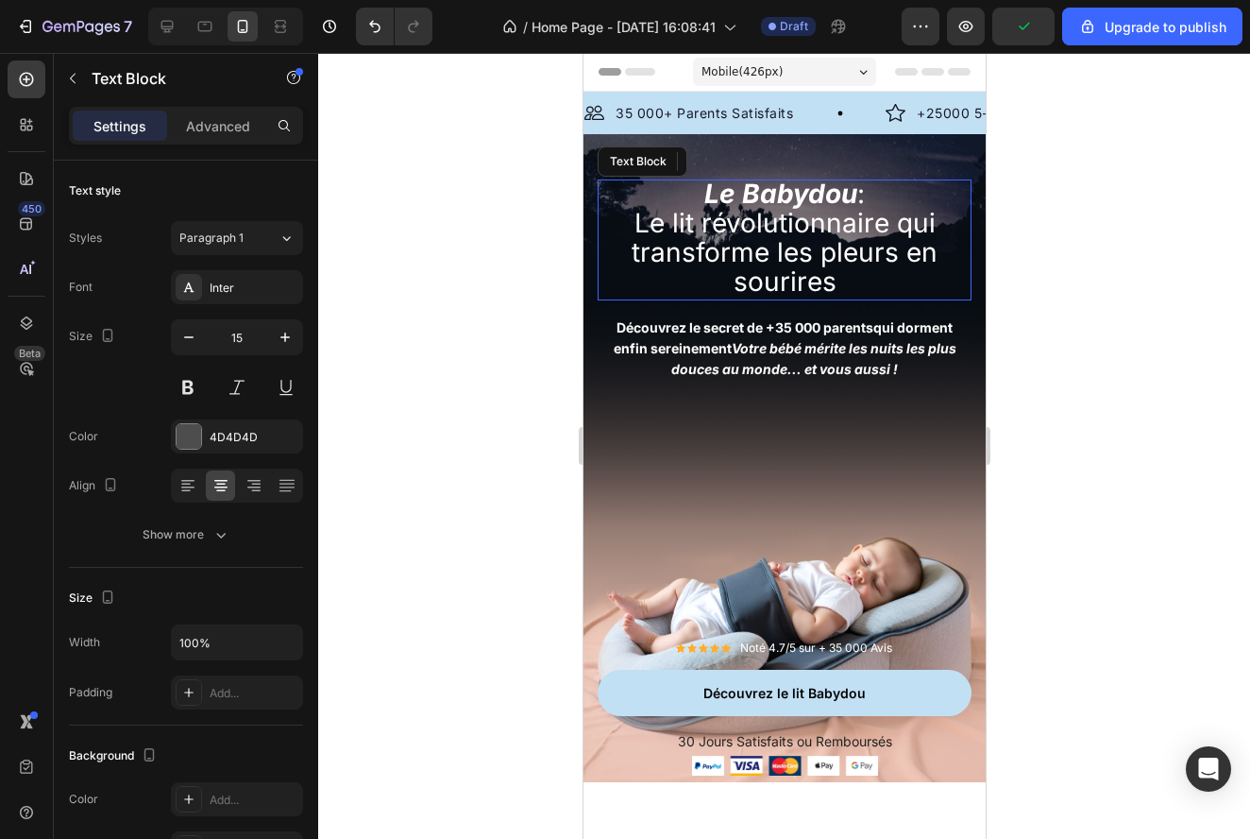
click at [831, 281] on span "Le lit révolutionnaire qui transforme les pleurs en sourires" at bounding box center [784, 252] width 306 height 91
click at [831, 282] on span "Le lit révolutionnaire qui transforme les pleurs en sourires" at bounding box center [784, 252] width 306 height 91
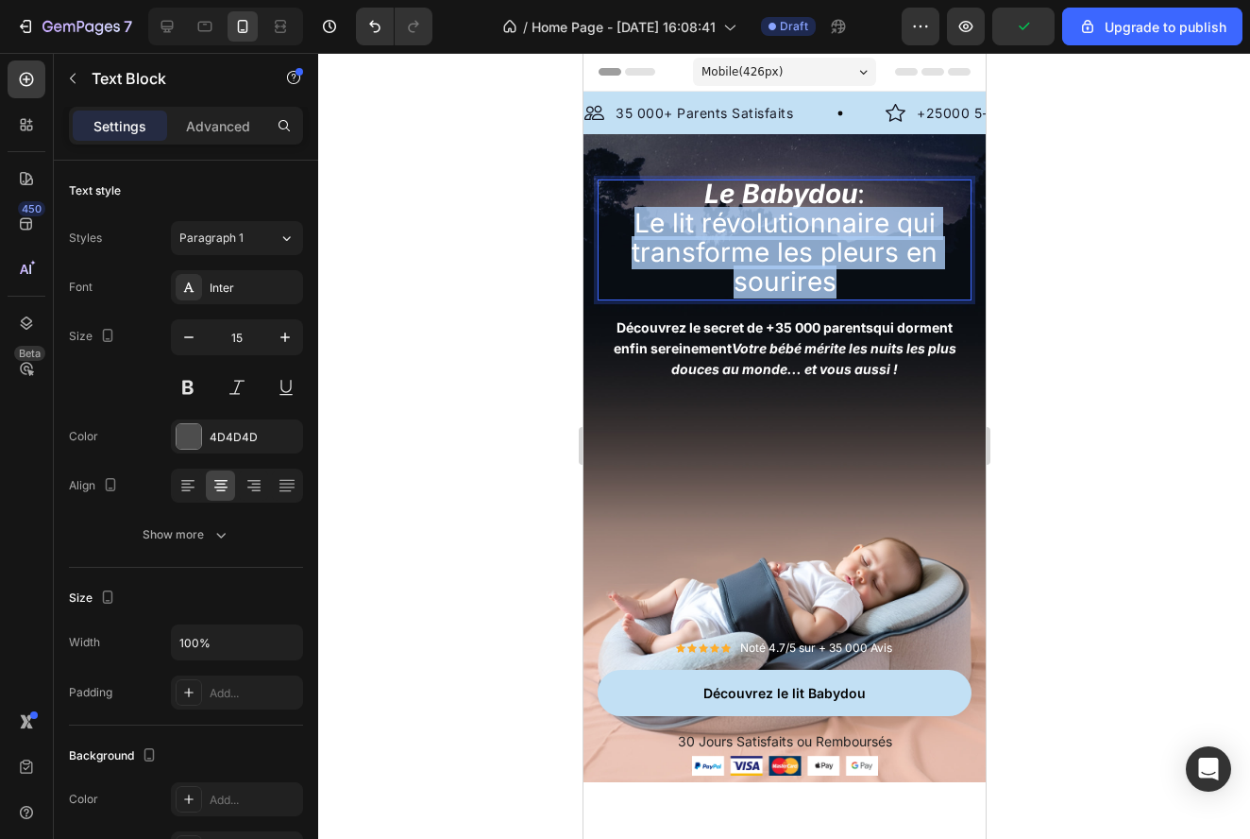
click at [831, 282] on span "Le lit révolutionnaire qui transforme les pleurs en sourires" at bounding box center [784, 252] width 306 height 91
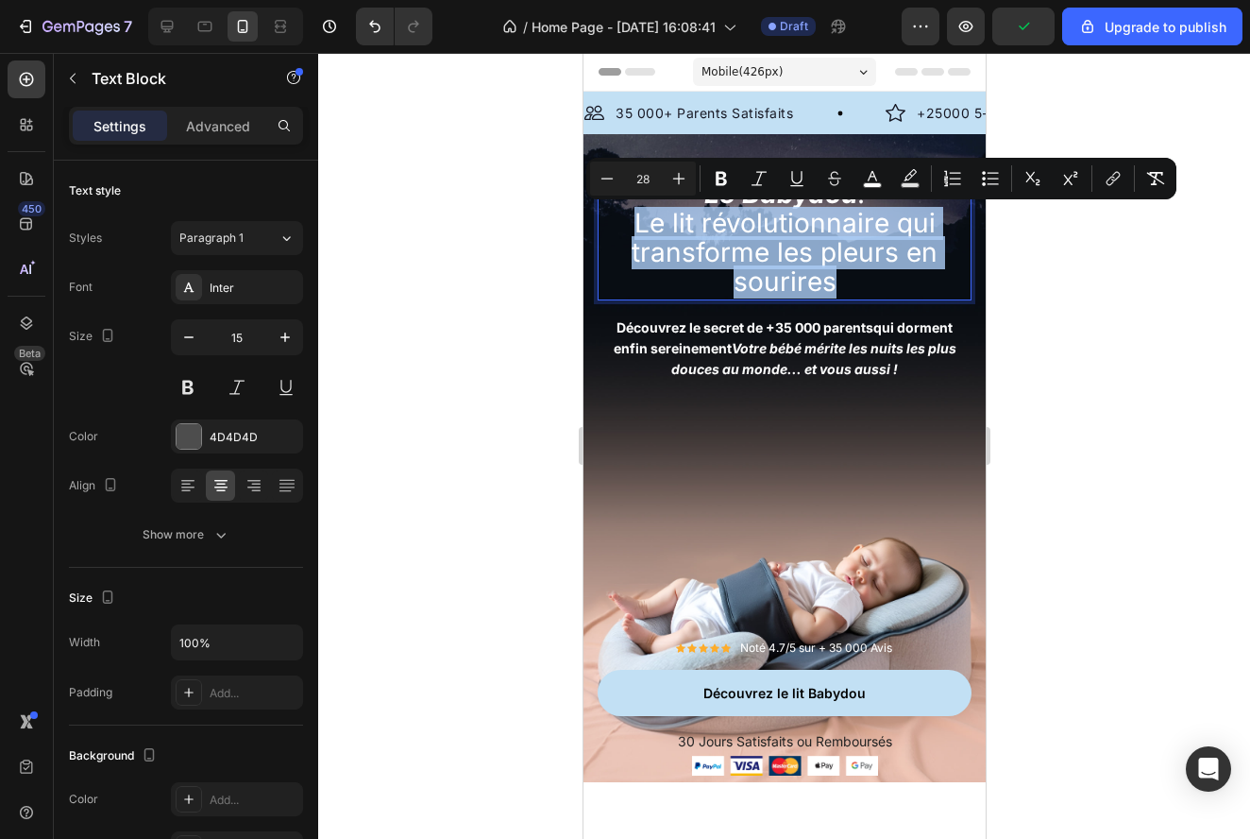
click at [831, 282] on span "Le lit révolutionnaire qui transforme les pleurs en sourires" at bounding box center [784, 252] width 306 height 91
click at [843, 280] on p "Le Babydou : Le lit révolutionnaire qui transforme les pleurs en sourires" at bounding box center [784, 239] width 370 height 117
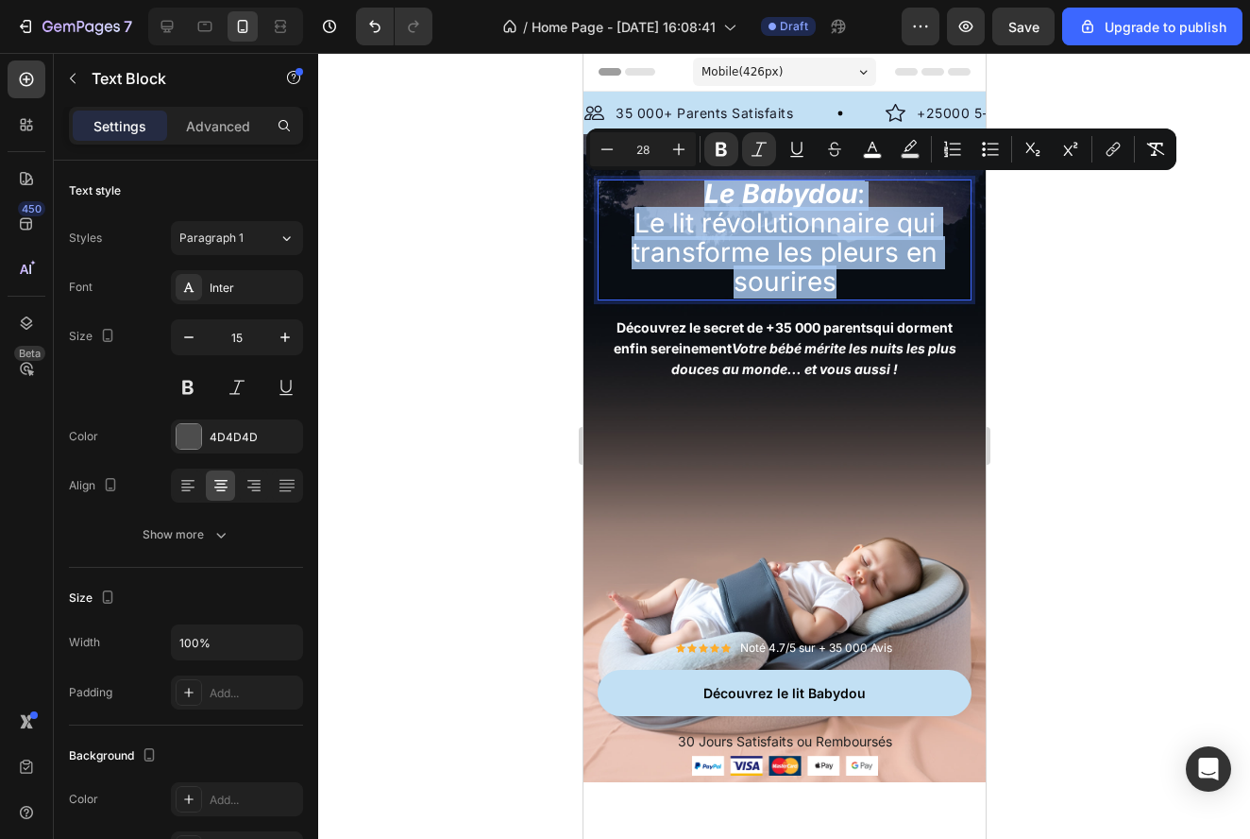
drag, startPoint x: 843, startPoint y: 280, endPoint x: 693, endPoint y: 184, distance: 178.4
click at [693, 184] on p "Le Babydou : Le lit révolutionnaire qui transforme les pleurs en sourires" at bounding box center [784, 239] width 370 height 117
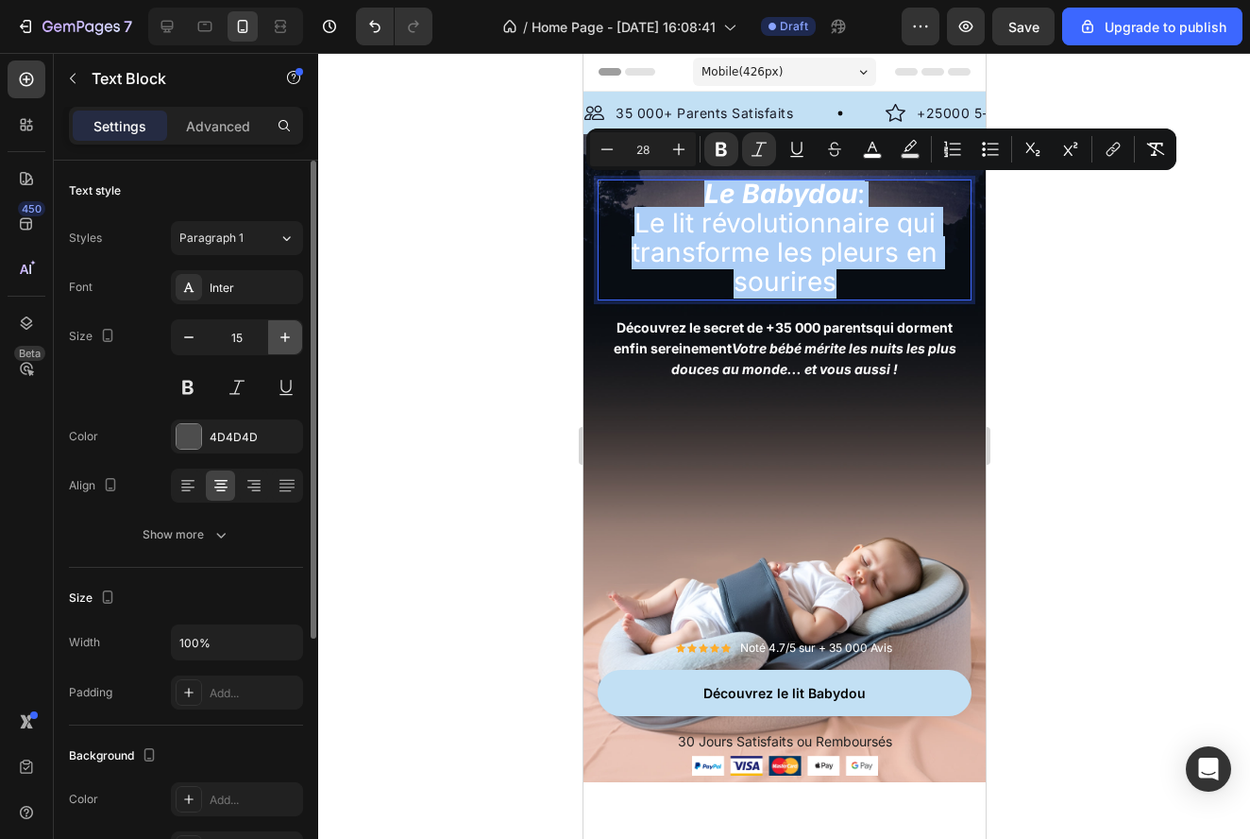
click at [296, 335] on button "button" at bounding box center [285, 337] width 34 height 34
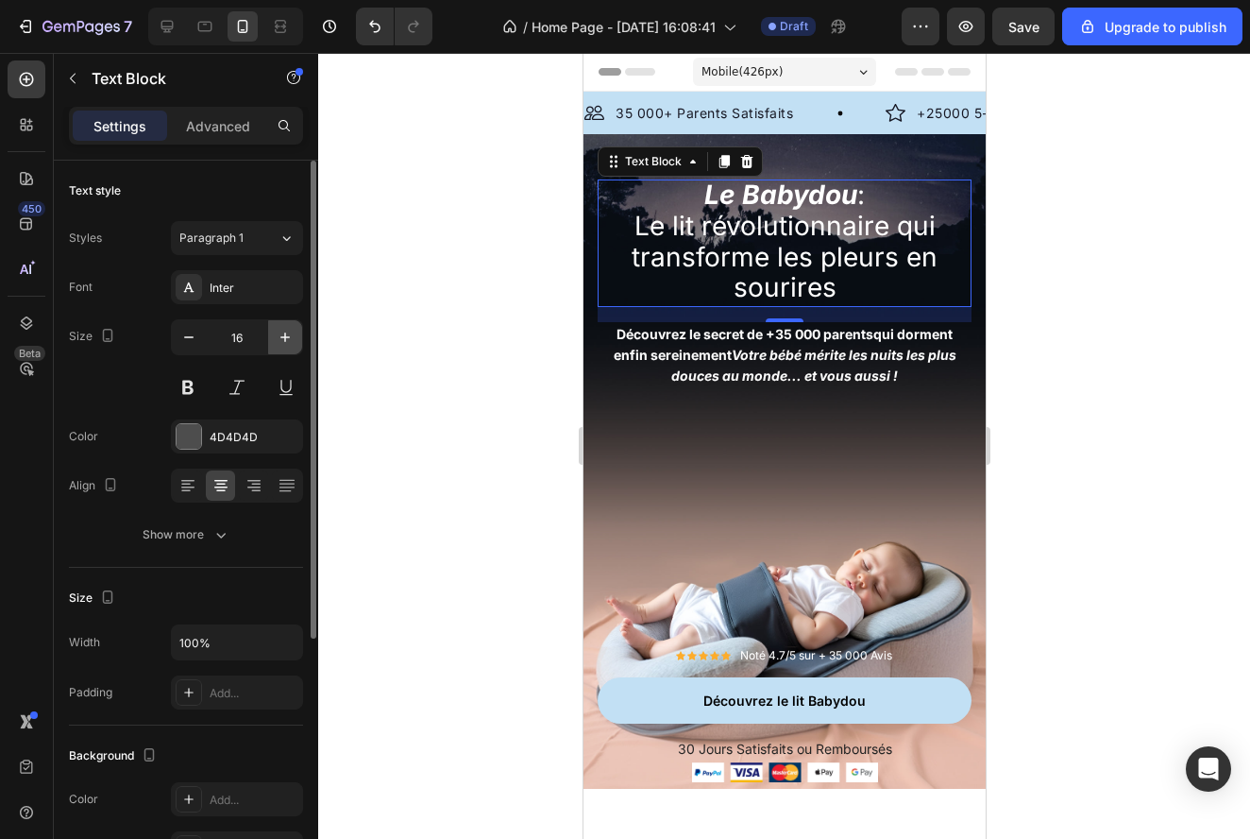
click at [296, 335] on button "button" at bounding box center [285, 337] width 34 height 34
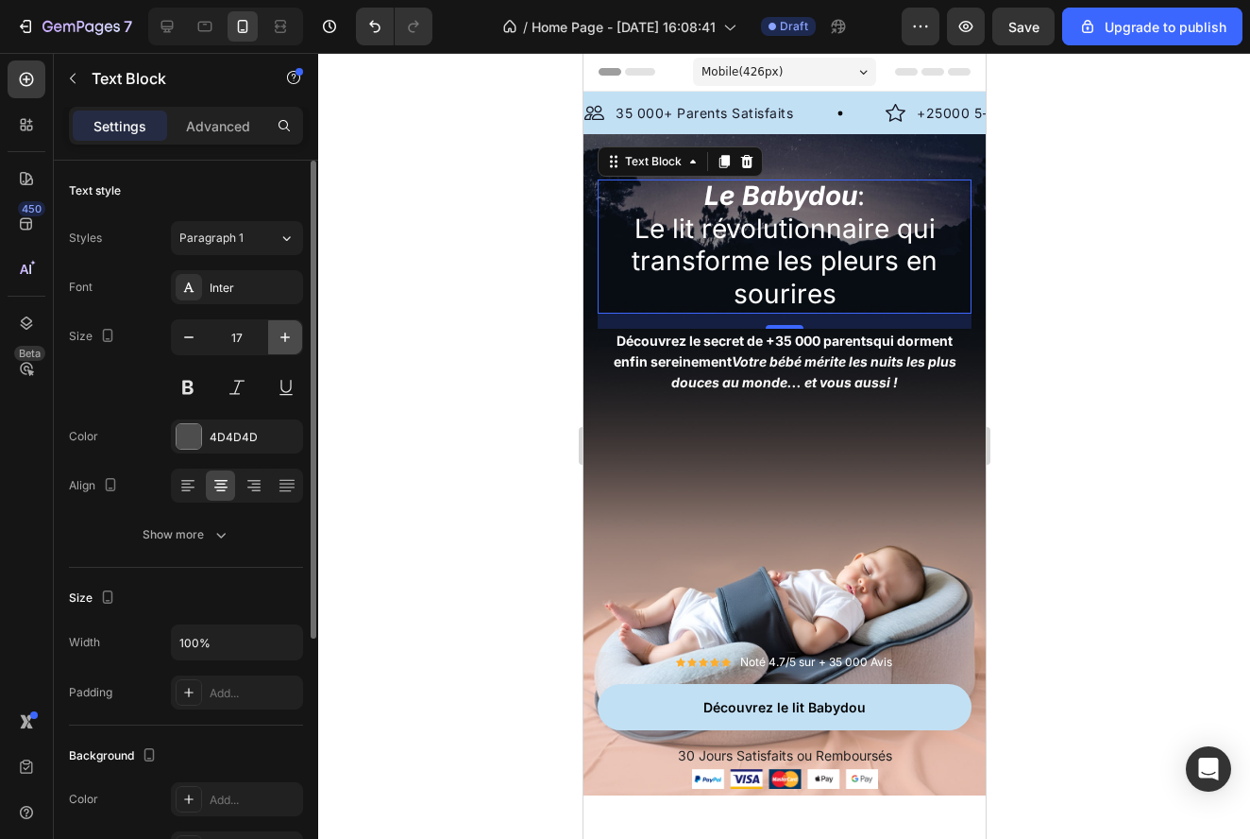
click at [296, 335] on button "button" at bounding box center [285, 337] width 34 height 34
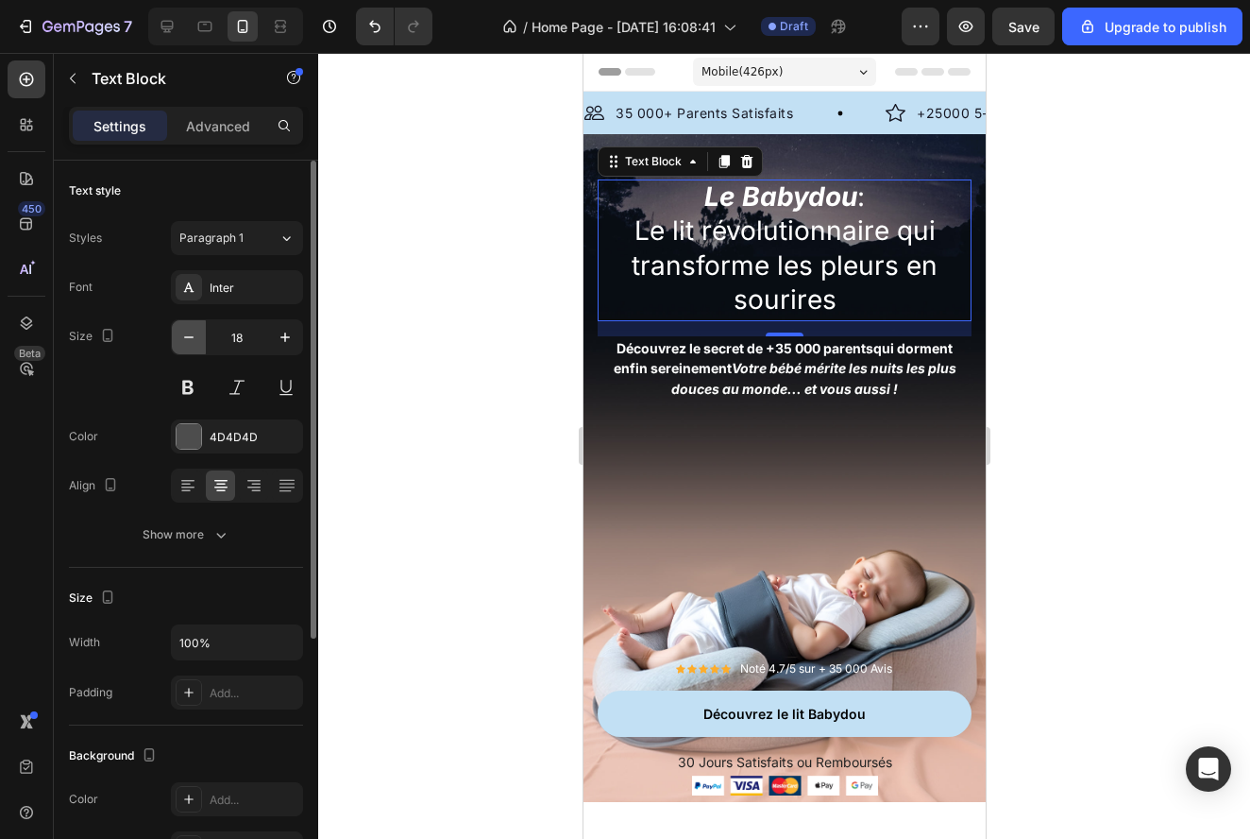
click at [198, 347] on button "button" at bounding box center [189, 337] width 34 height 34
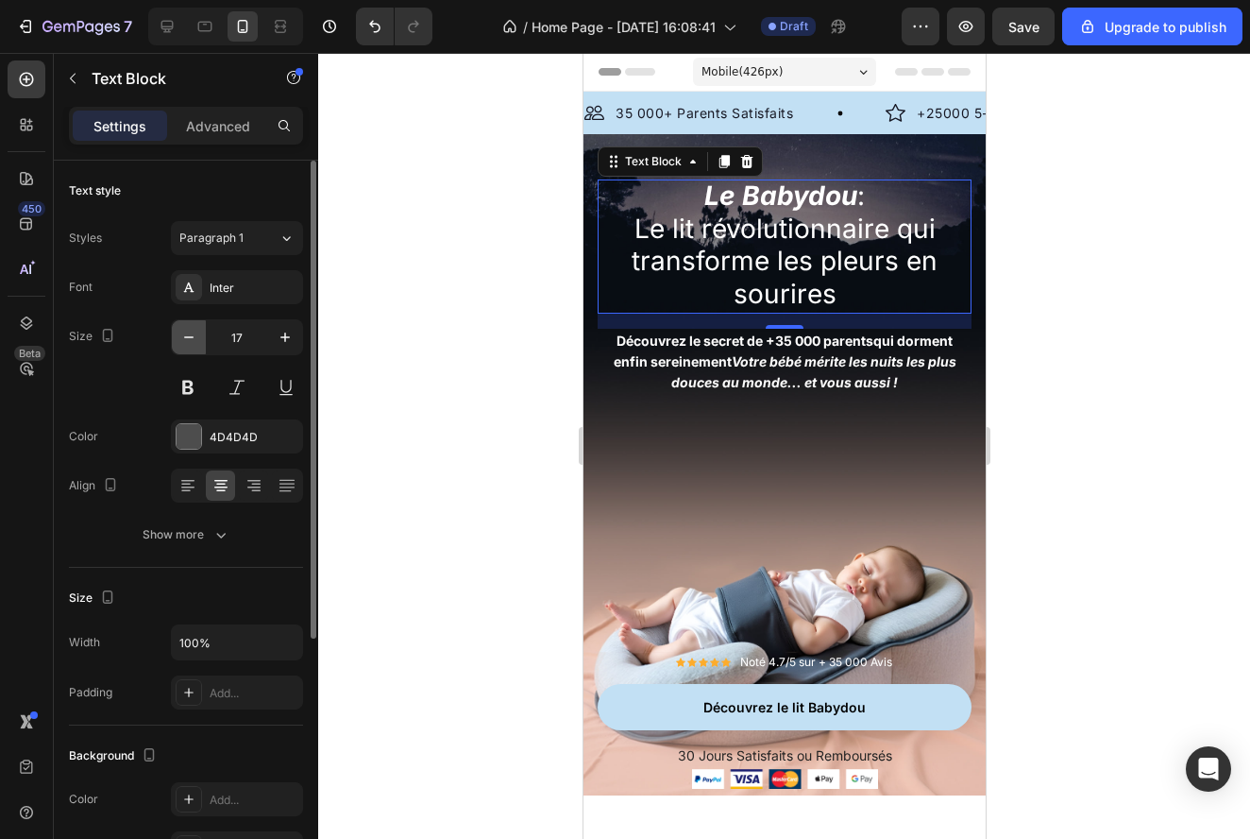
click at [198, 347] on button "button" at bounding box center [189, 337] width 34 height 34
type input "16"
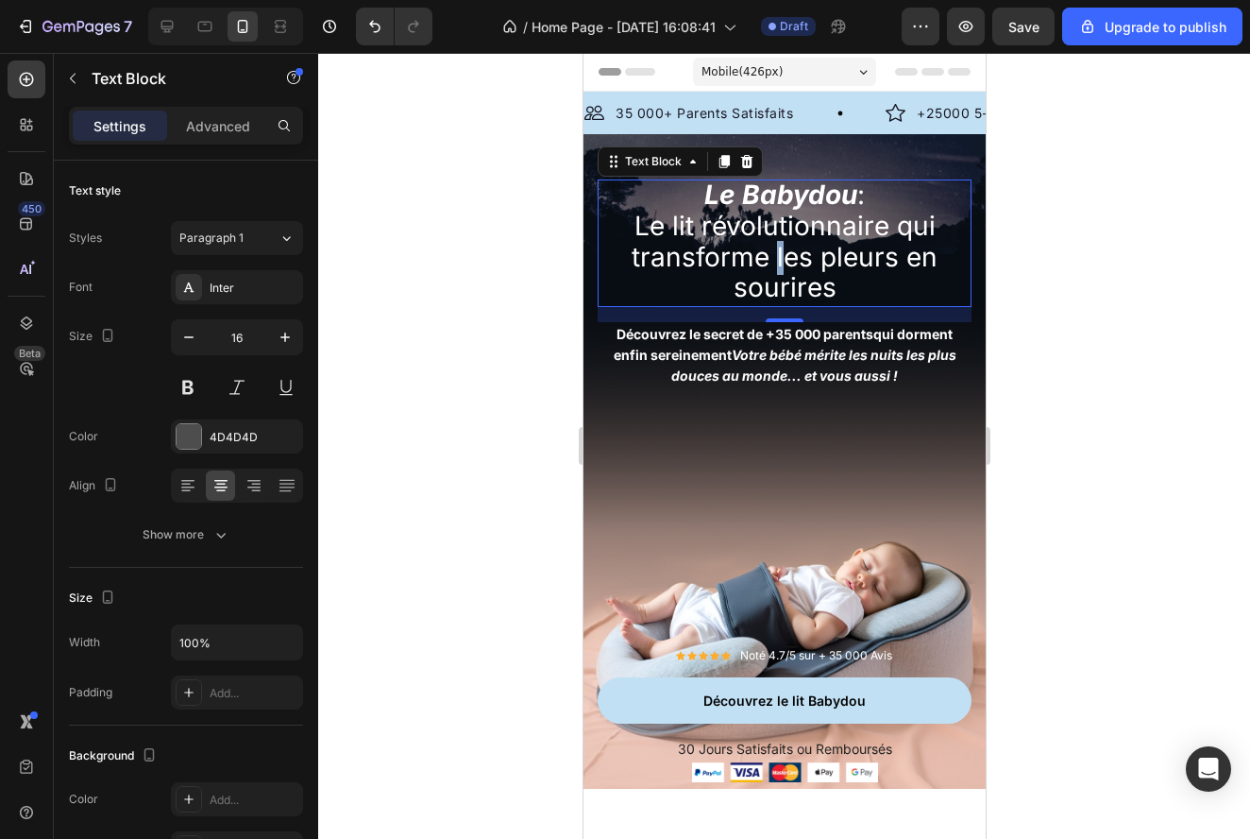
click at [776, 245] on span "Le lit révolutionnaire qui transforme les pleurs en sourires" at bounding box center [784, 257] width 306 height 94
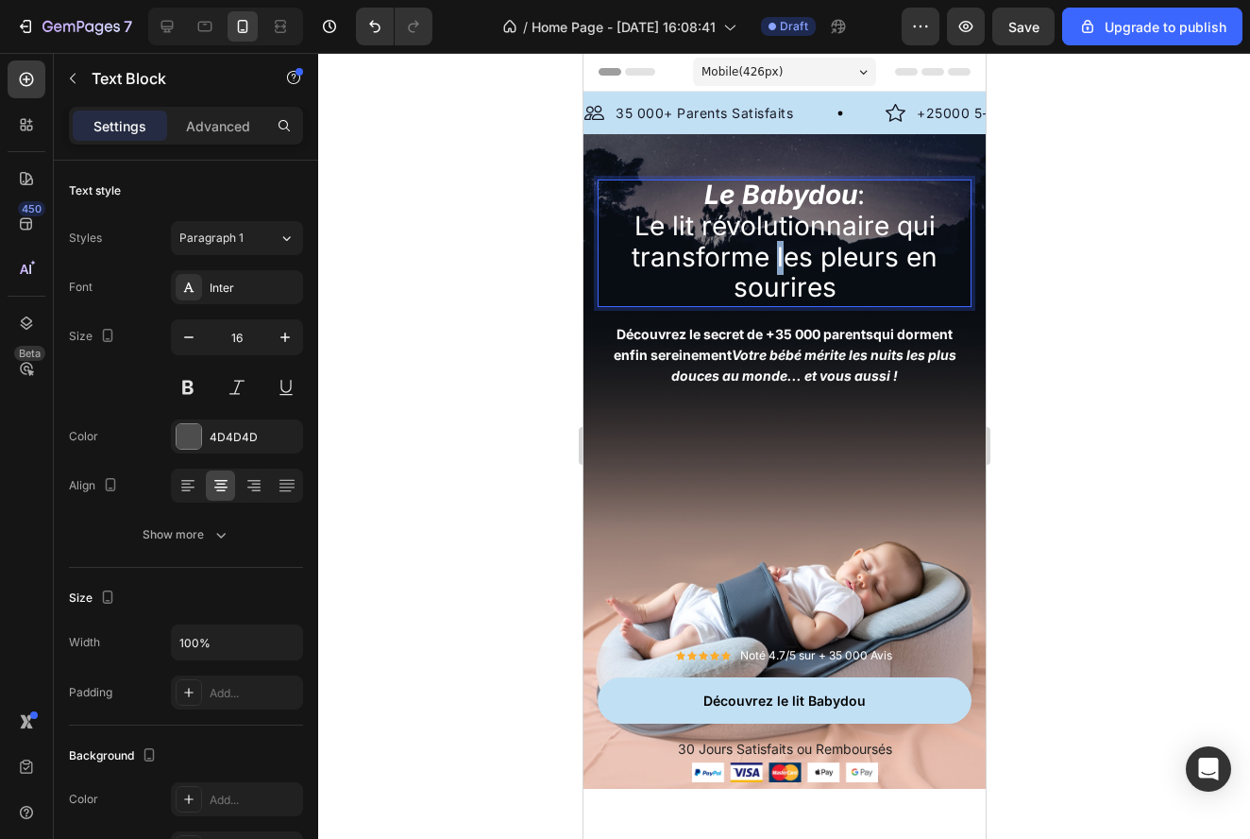
click at [776, 245] on span "Le lit révolutionnaire qui transforme les pleurs en sourires" at bounding box center [784, 257] width 306 height 94
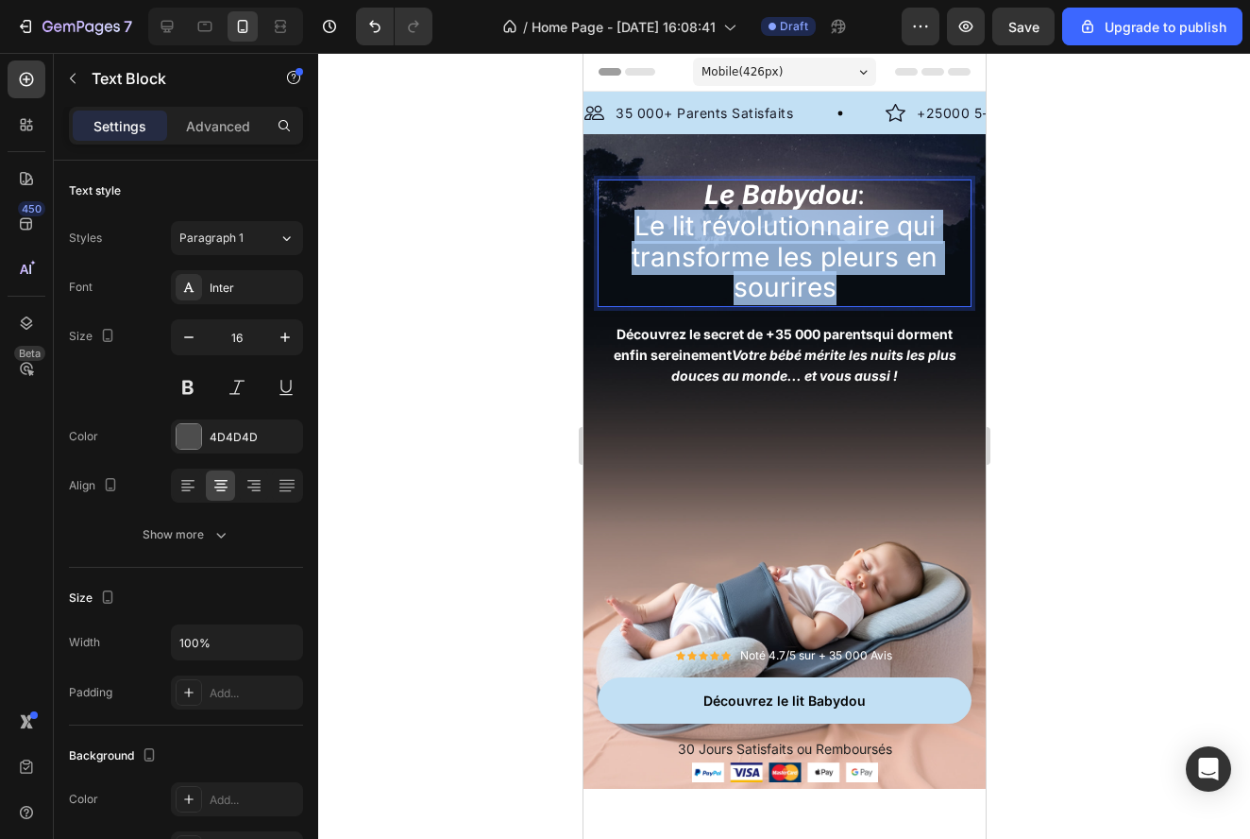
click at [776, 245] on span "Le lit révolutionnaire qui transforme les pleurs en sourires" at bounding box center [784, 257] width 306 height 94
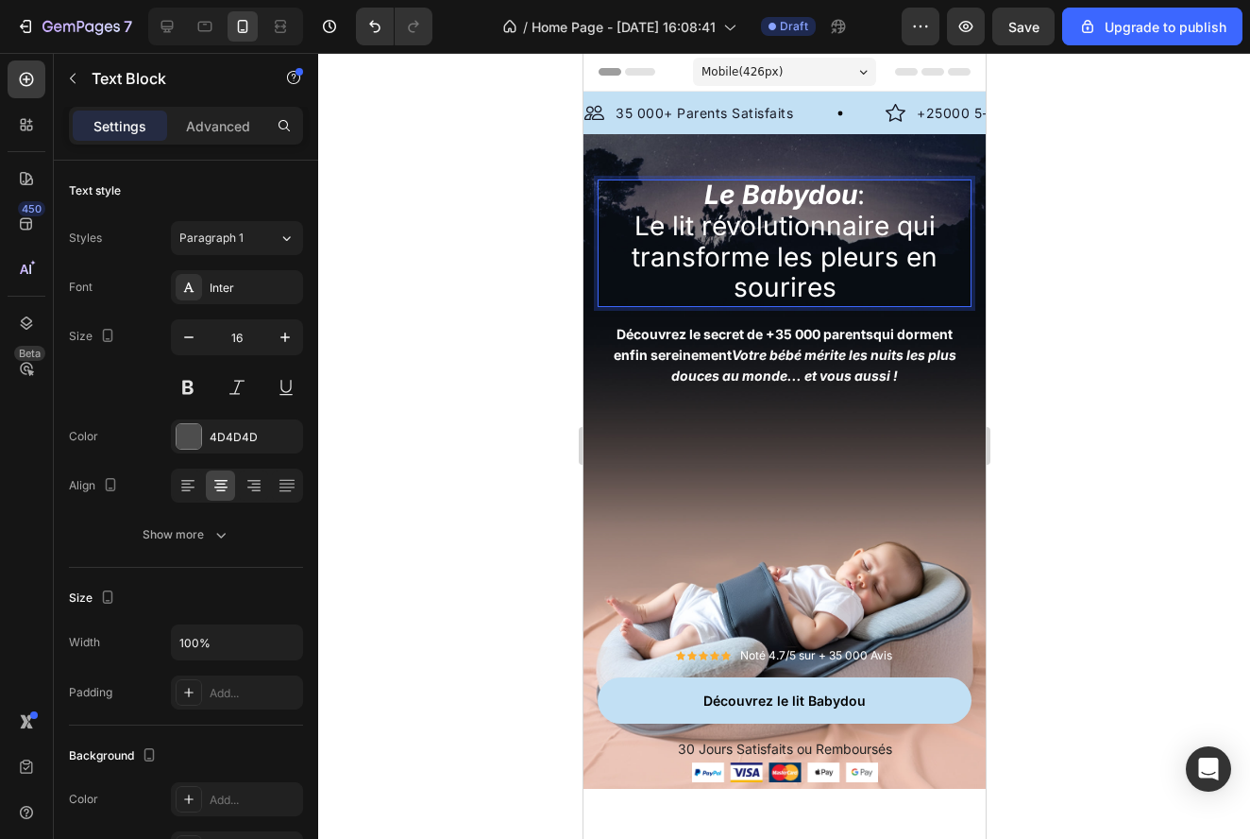
click at [856, 267] on span "Le lit révolutionnaire qui transforme les pleurs en sourires" at bounding box center [784, 257] width 306 height 94
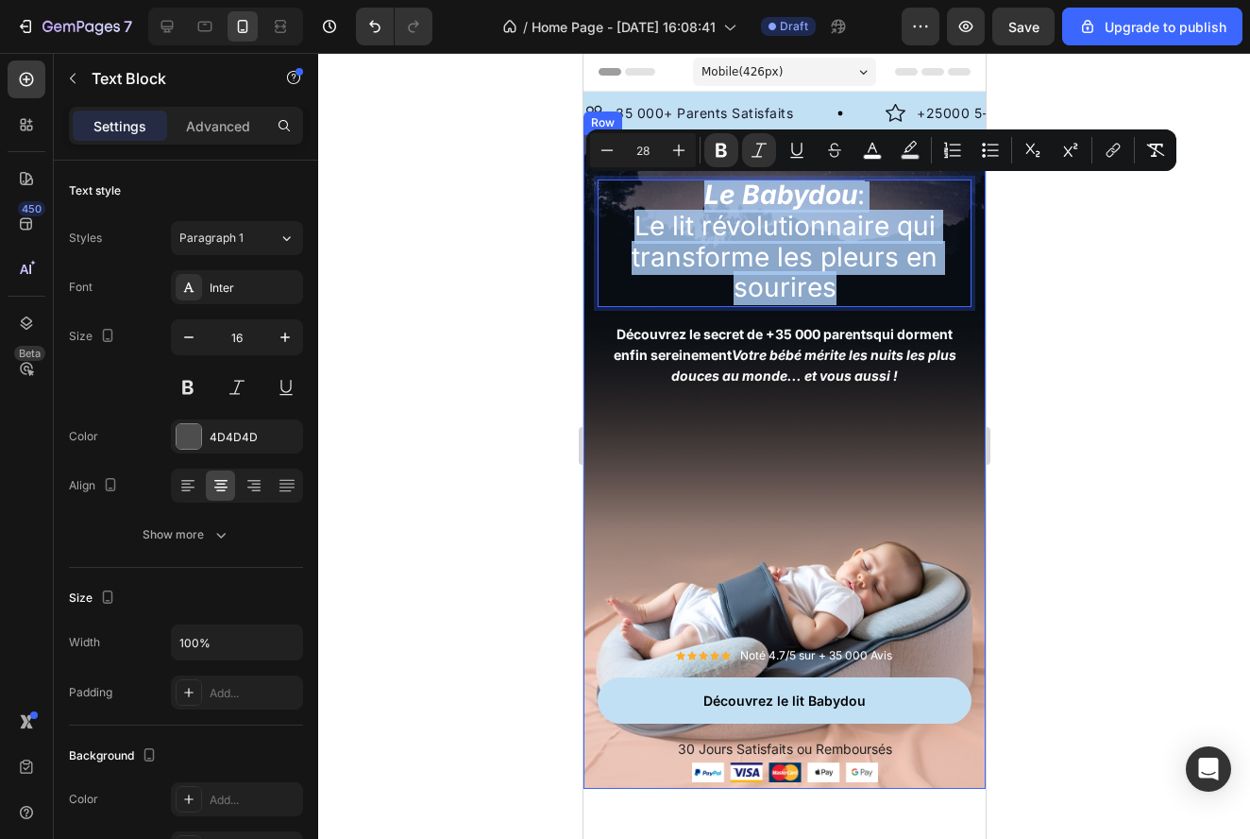
drag, startPoint x: 856, startPoint y: 286, endPoint x: 683, endPoint y: 164, distance: 212.2
click at [682, 164] on div "Le Babydou : Le lit révolutionnaire qui transforme les pleurs en sourires Text …" at bounding box center [784, 461] width 402 height 654
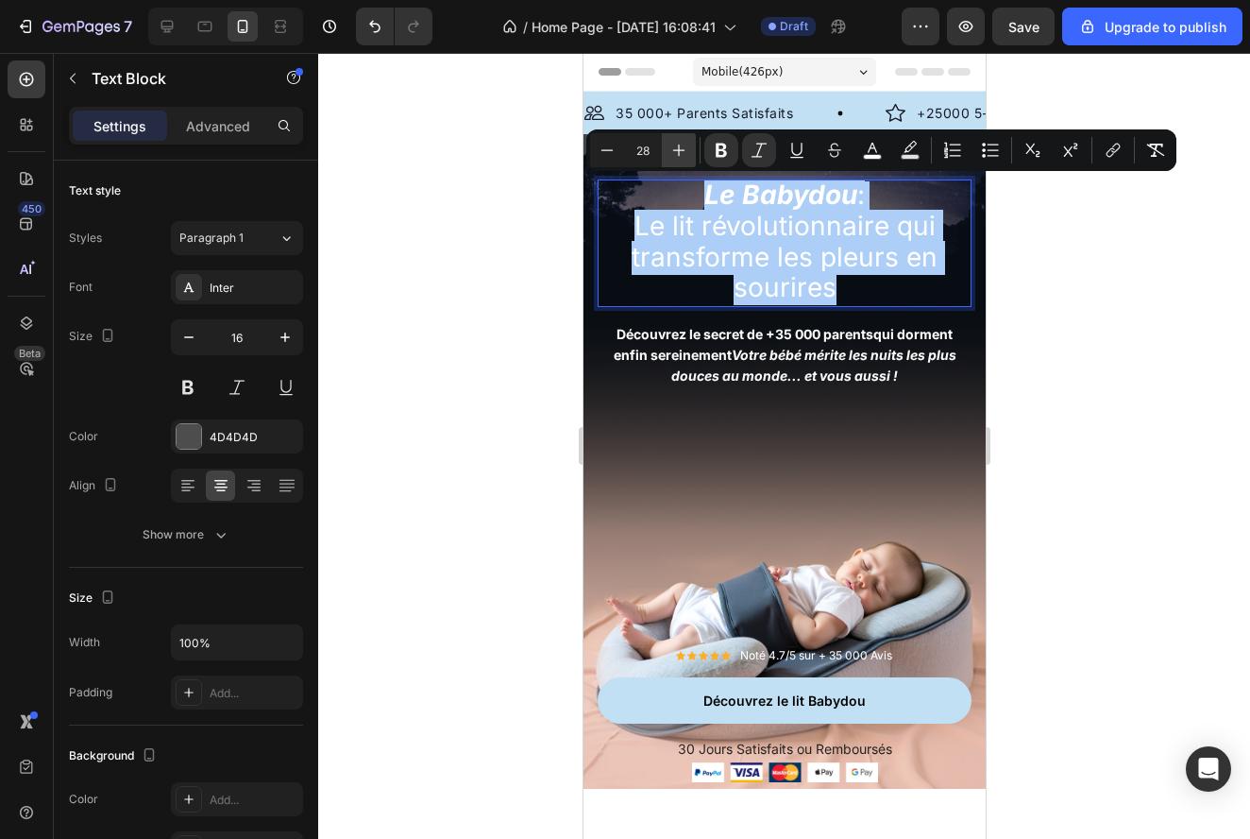
click at [675, 152] on icon "Editor contextual toolbar" at bounding box center [678, 150] width 19 height 19
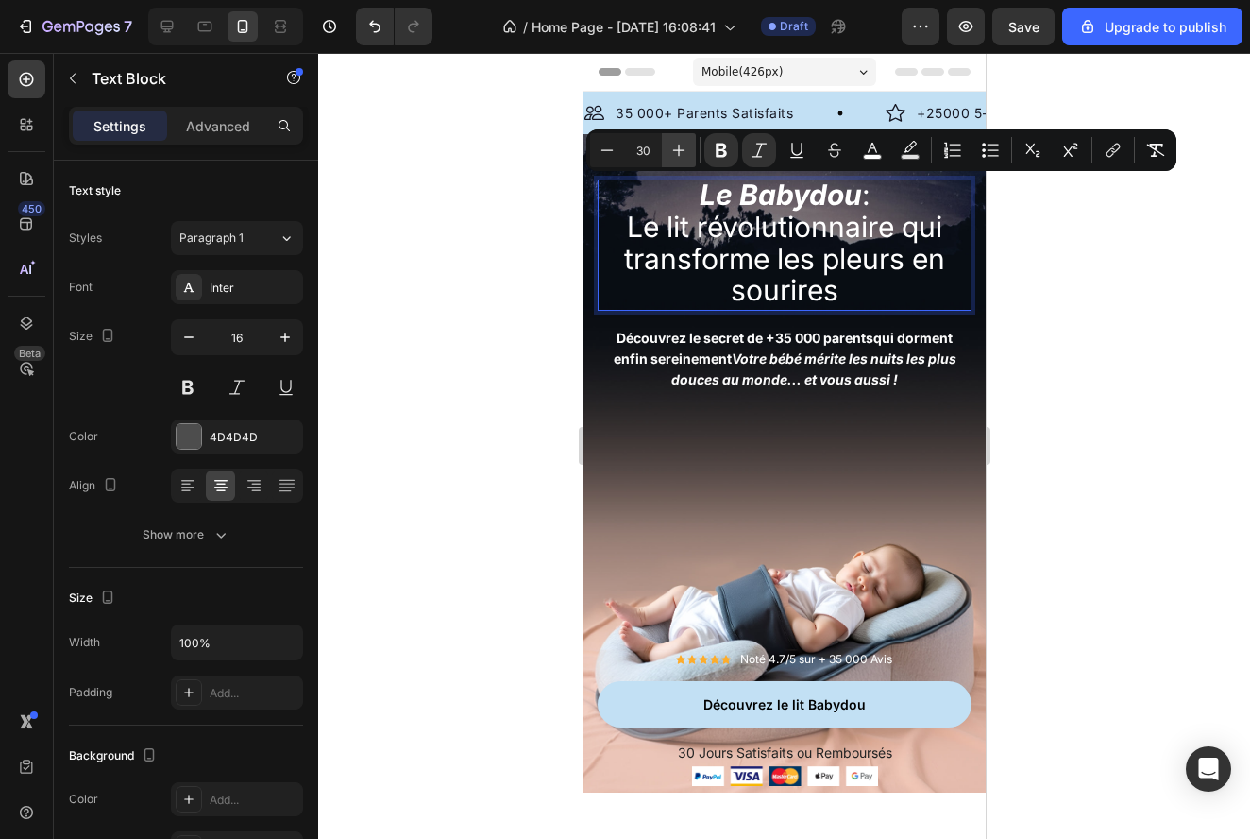
click at [675, 152] on icon "Editor contextual toolbar" at bounding box center [678, 150] width 19 height 19
click at [676, 152] on icon "Editor contextual toolbar" at bounding box center [678, 150] width 19 height 19
type input "32"
click at [1078, 263] on div at bounding box center [784, 446] width 932 height 786
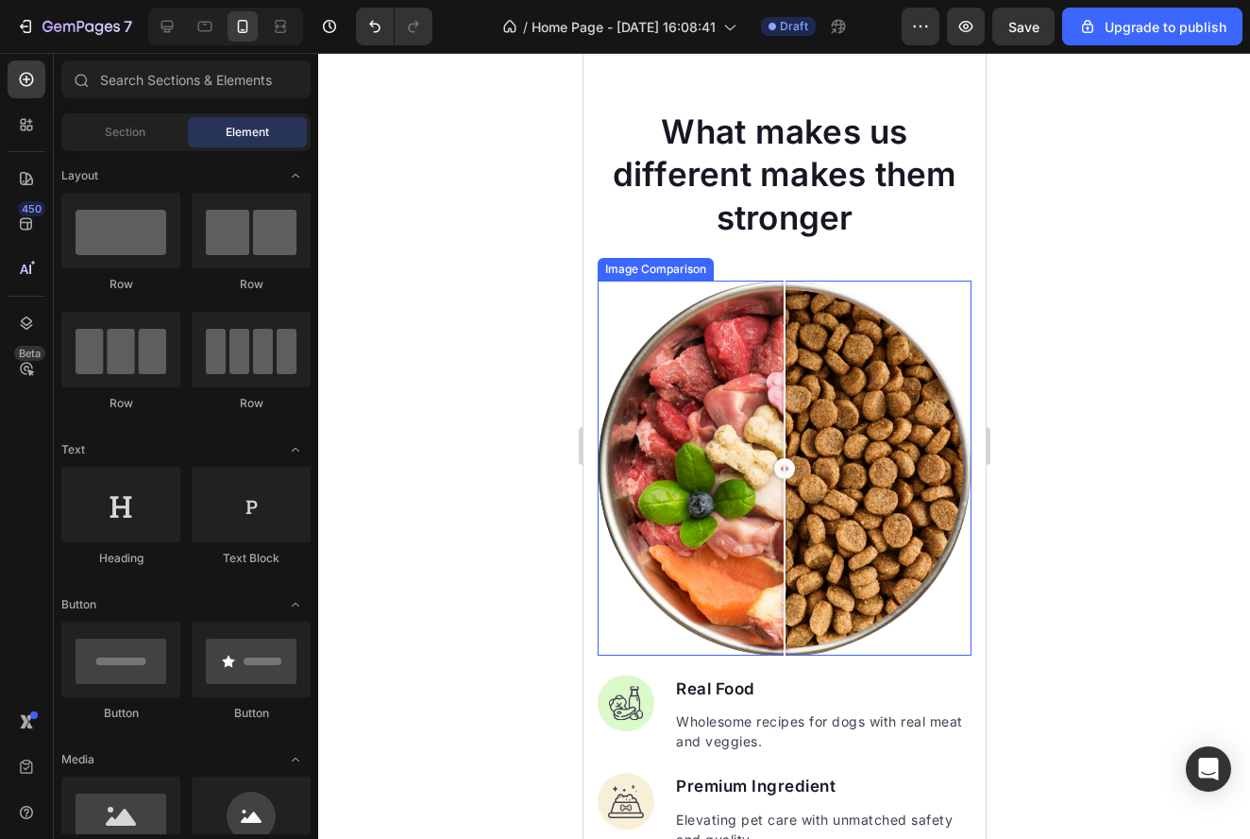
scroll to position [1477, 0]
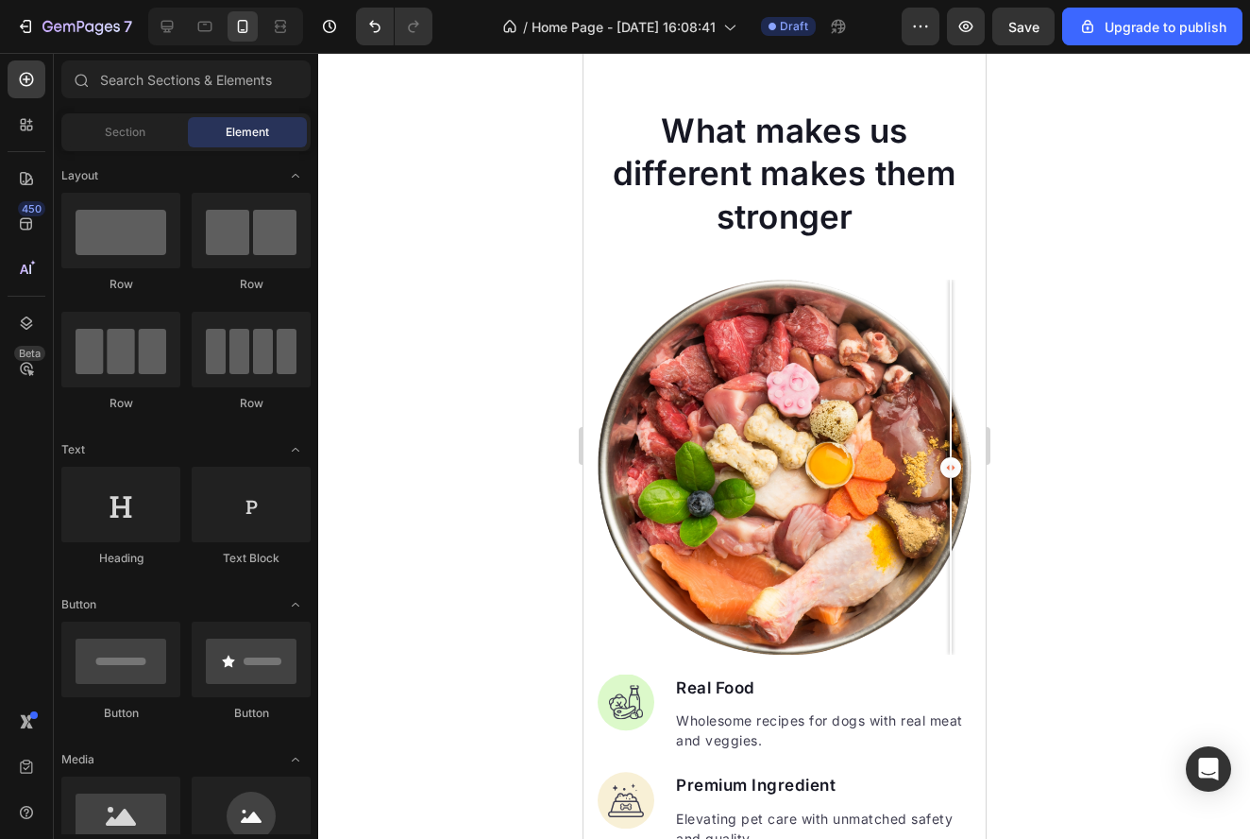
drag, startPoint x: 779, startPoint y: 463, endPoint x: 1084, endPoint y: 493, distance: 306.5
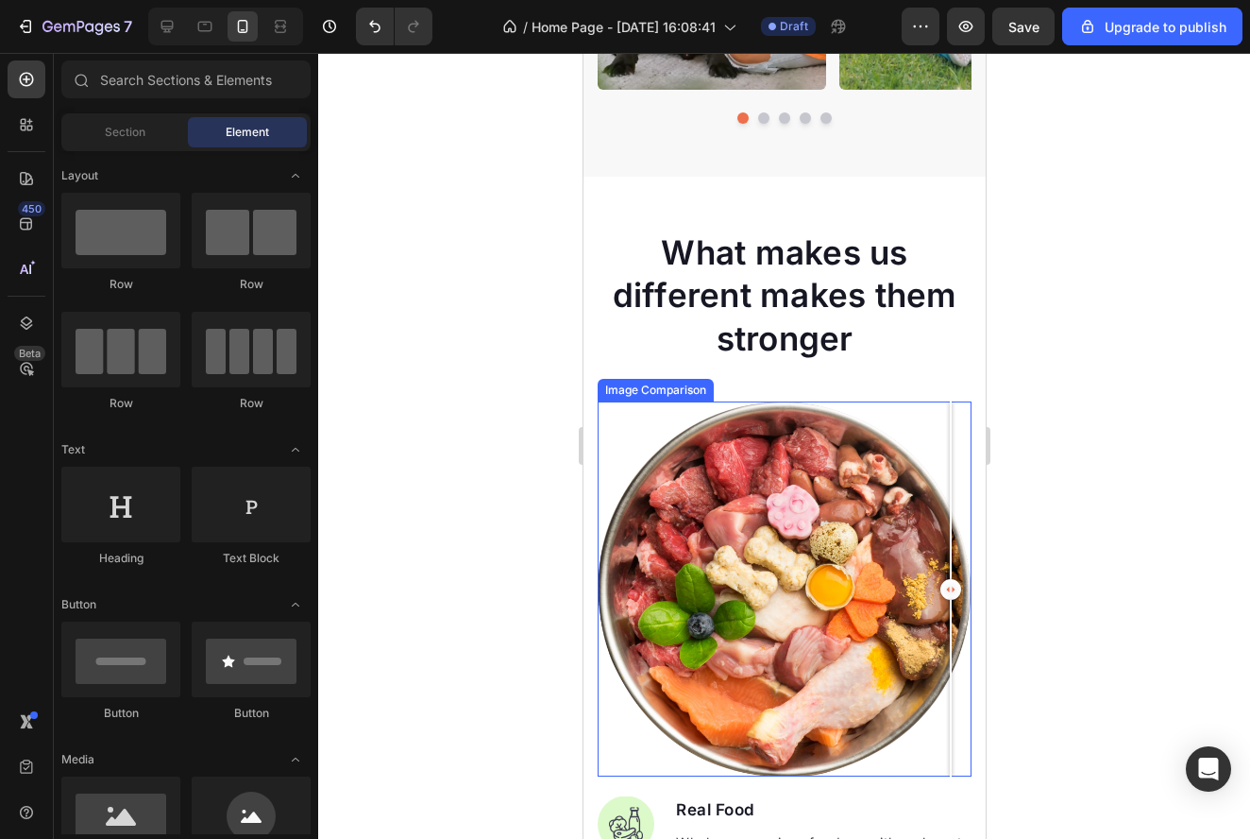
scroll to position [1331, 0]
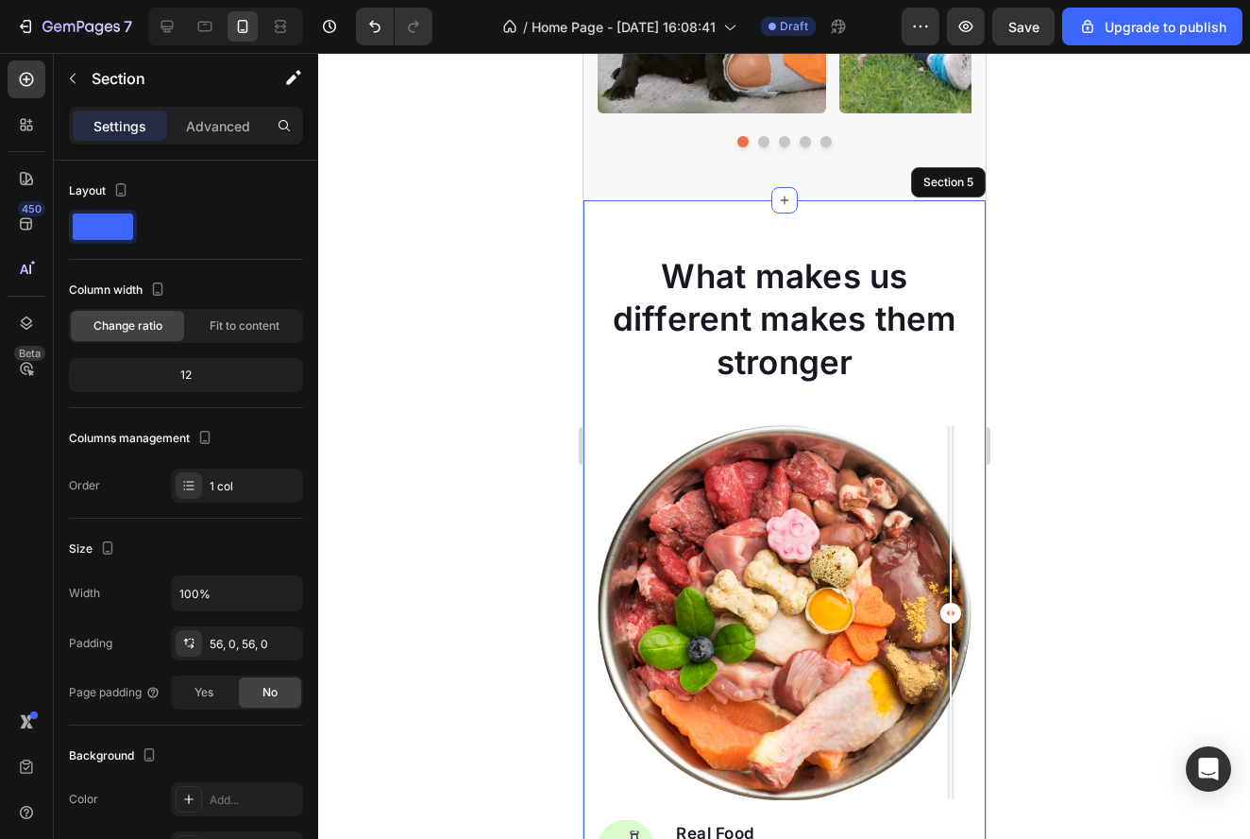
click at [942, 214] on div "What makes us different makes them stronger Heading Image Real Food Text block …" at bounding box center [784, 796] width 402 height 1193
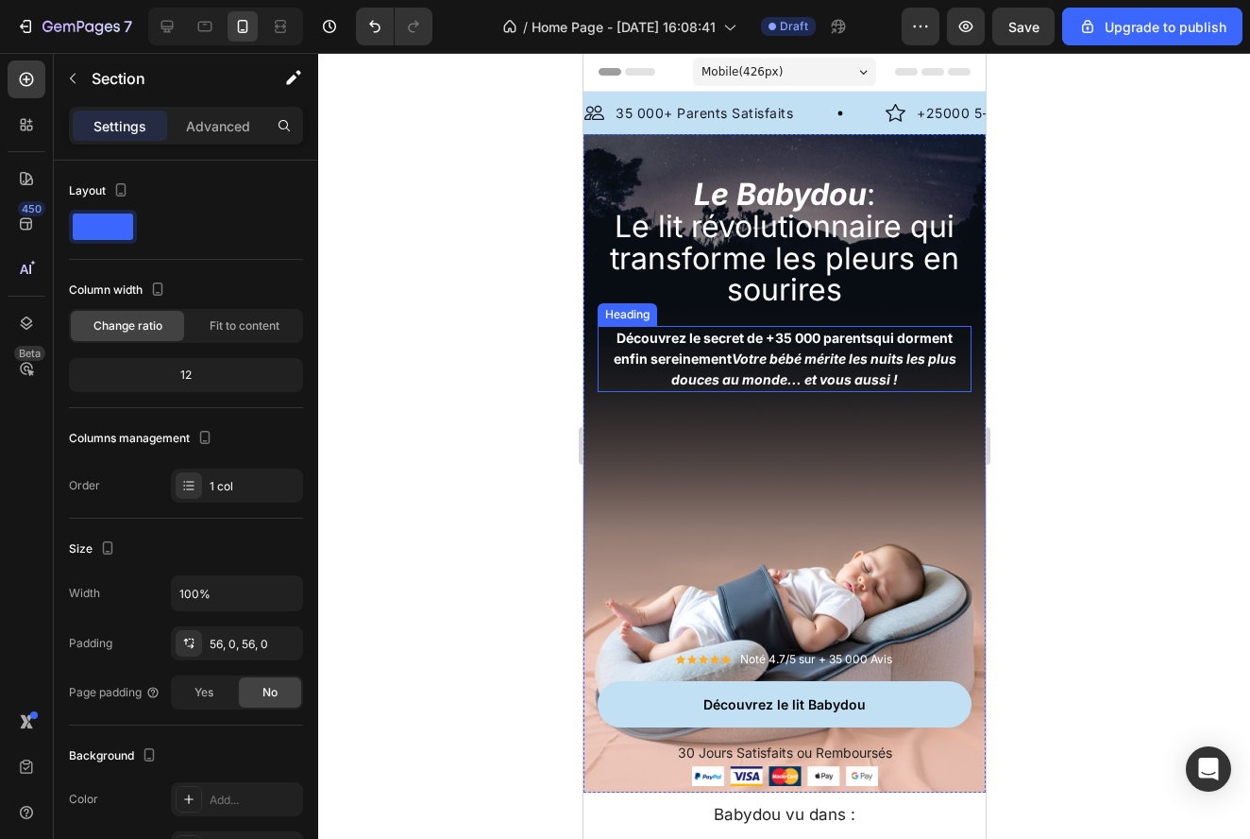
scroll to position [0, 0]
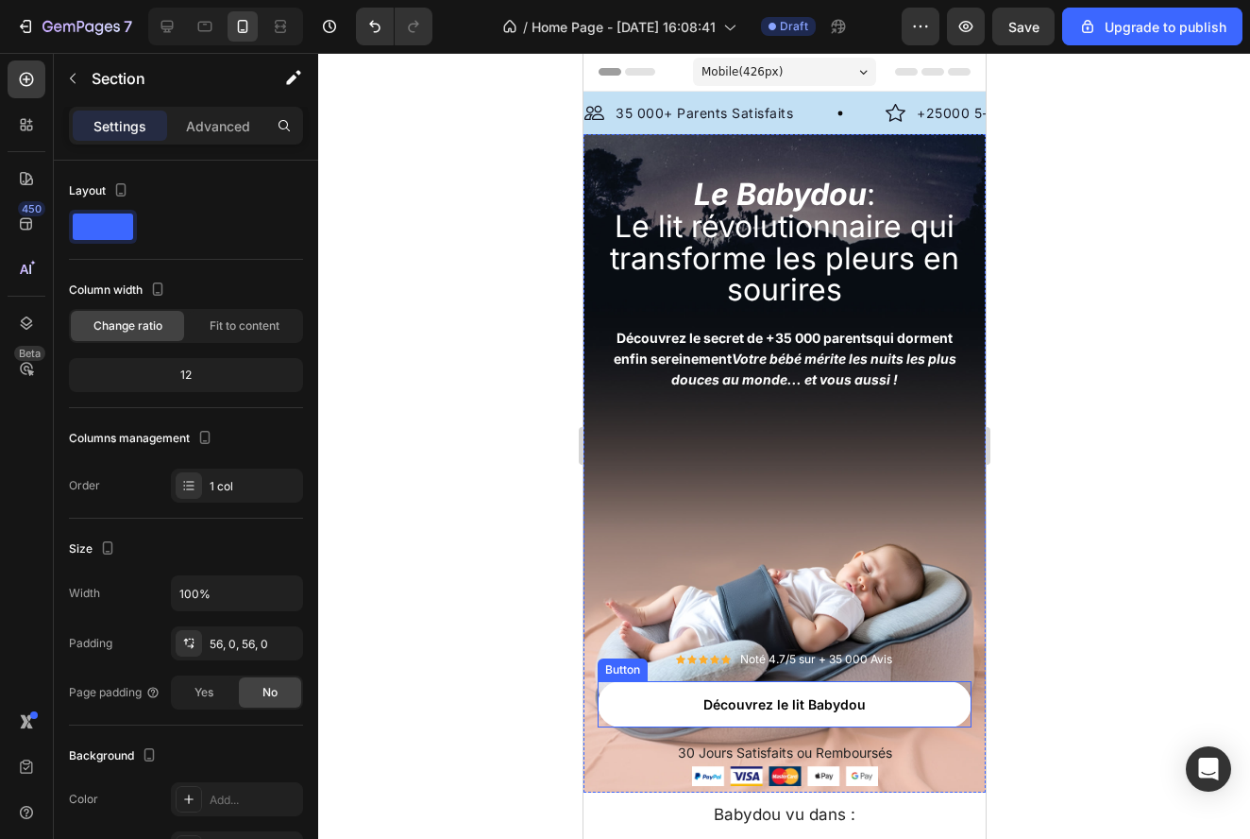
click at [913, 704] on button "Découvrez le lit Babydou" at bounding box center [784, 704] width 374 height 46
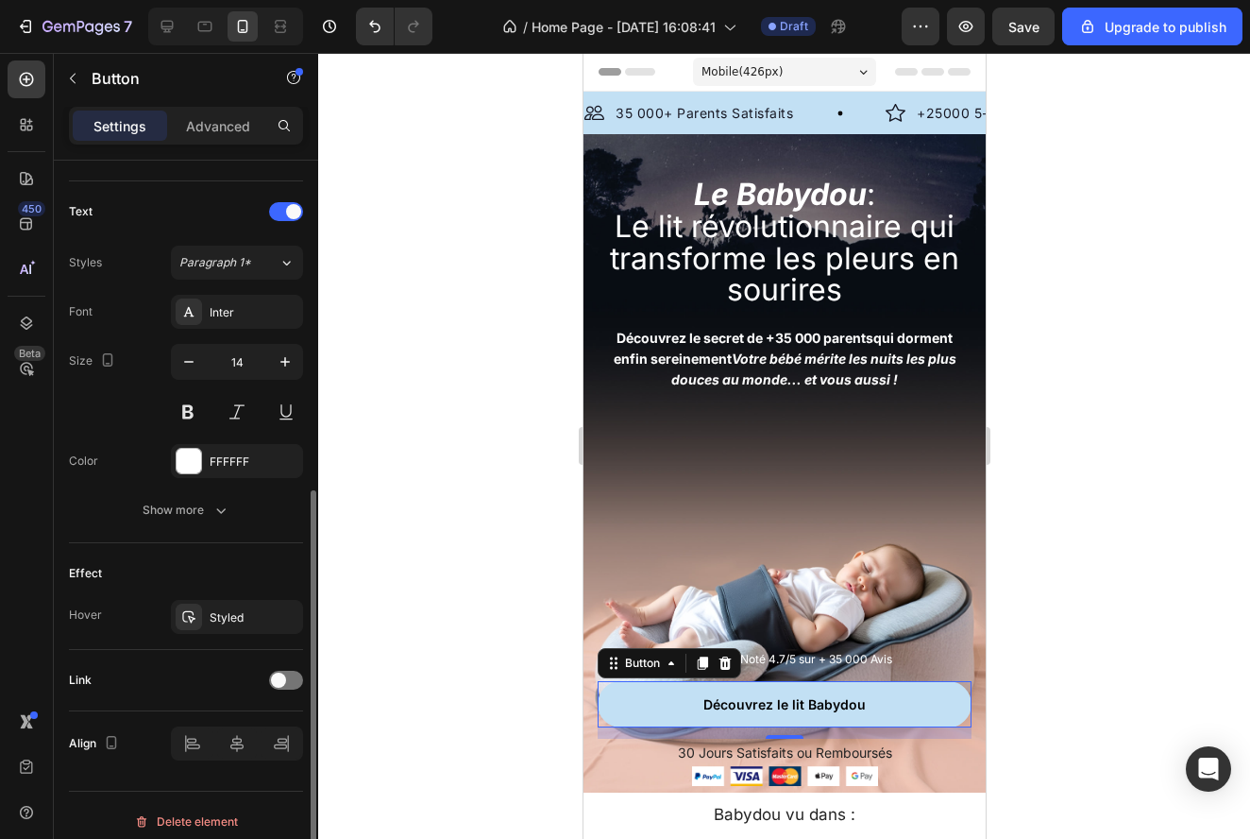
scroll to position [622, 0]
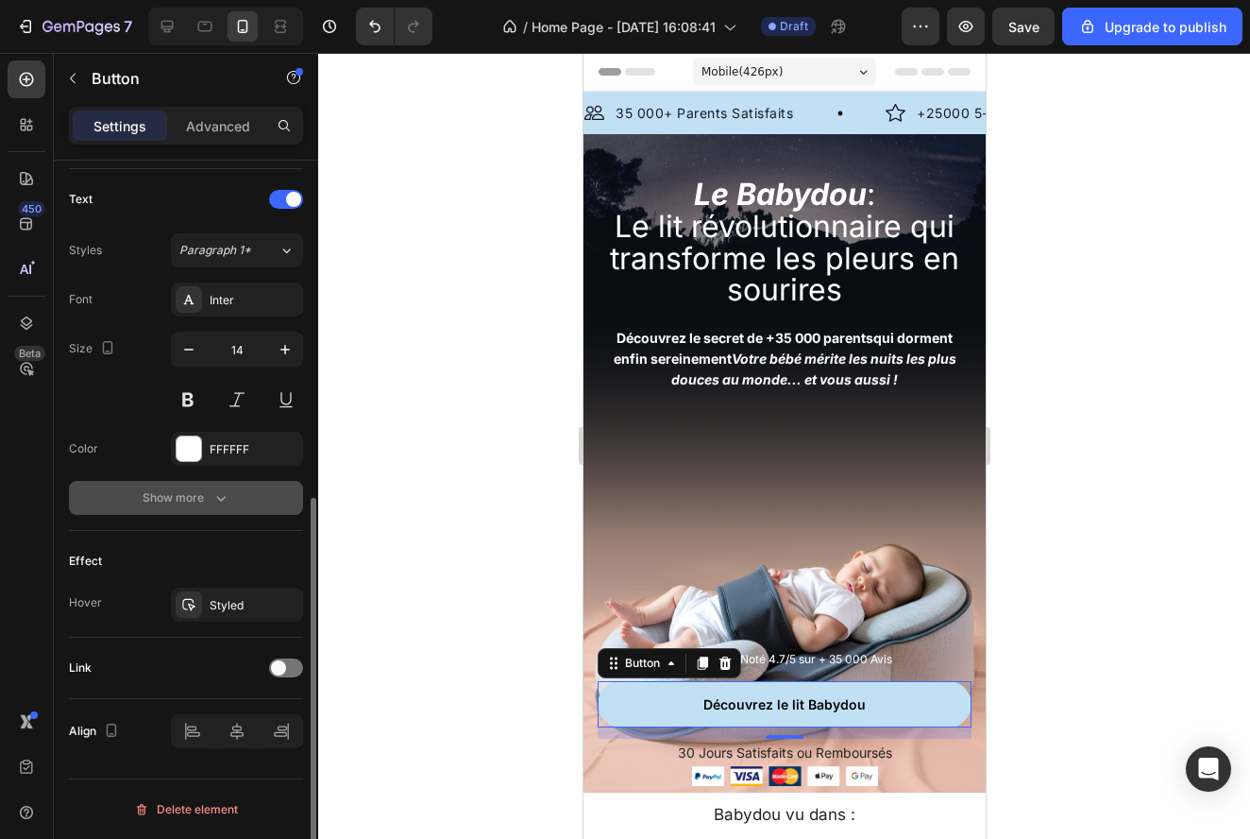
click at [182, 484] on button "Show more" at bounding box center [186, 498] width 234 height 34
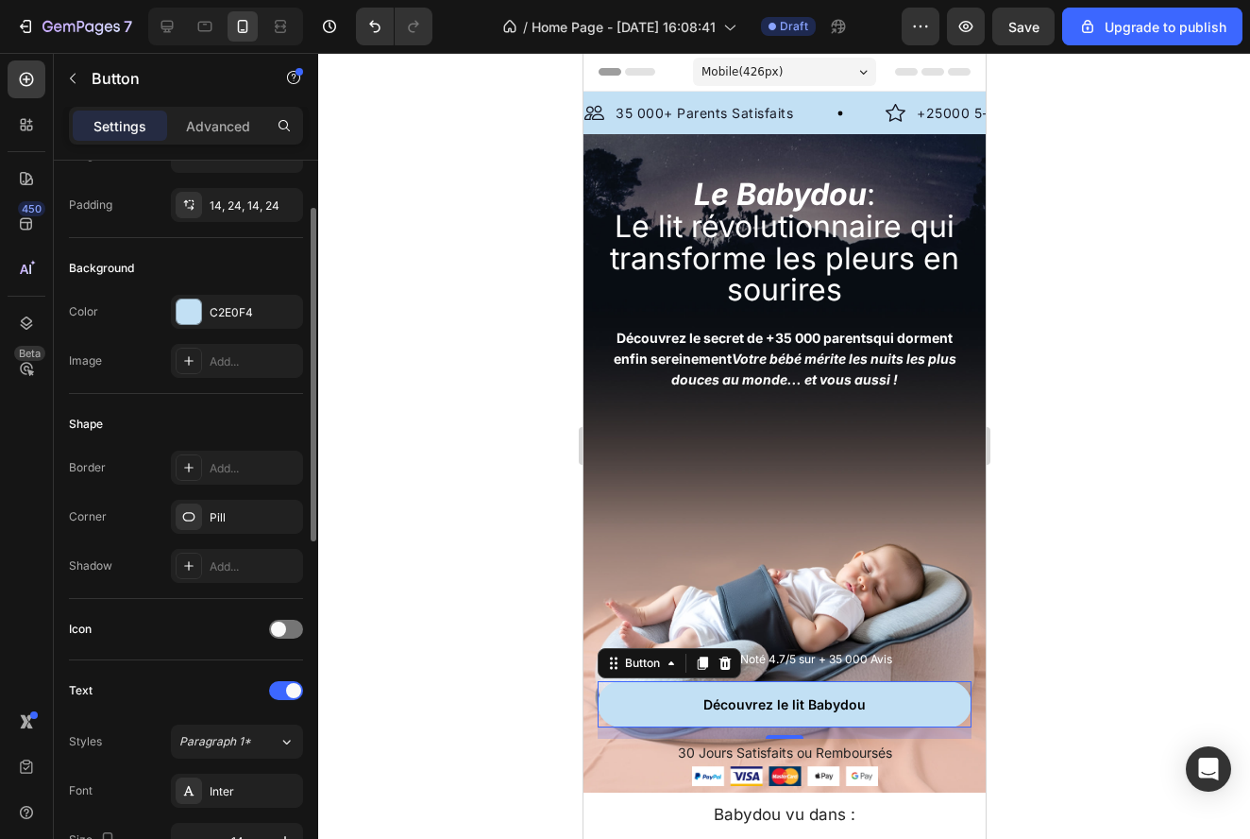
scroll to position [0, 0]
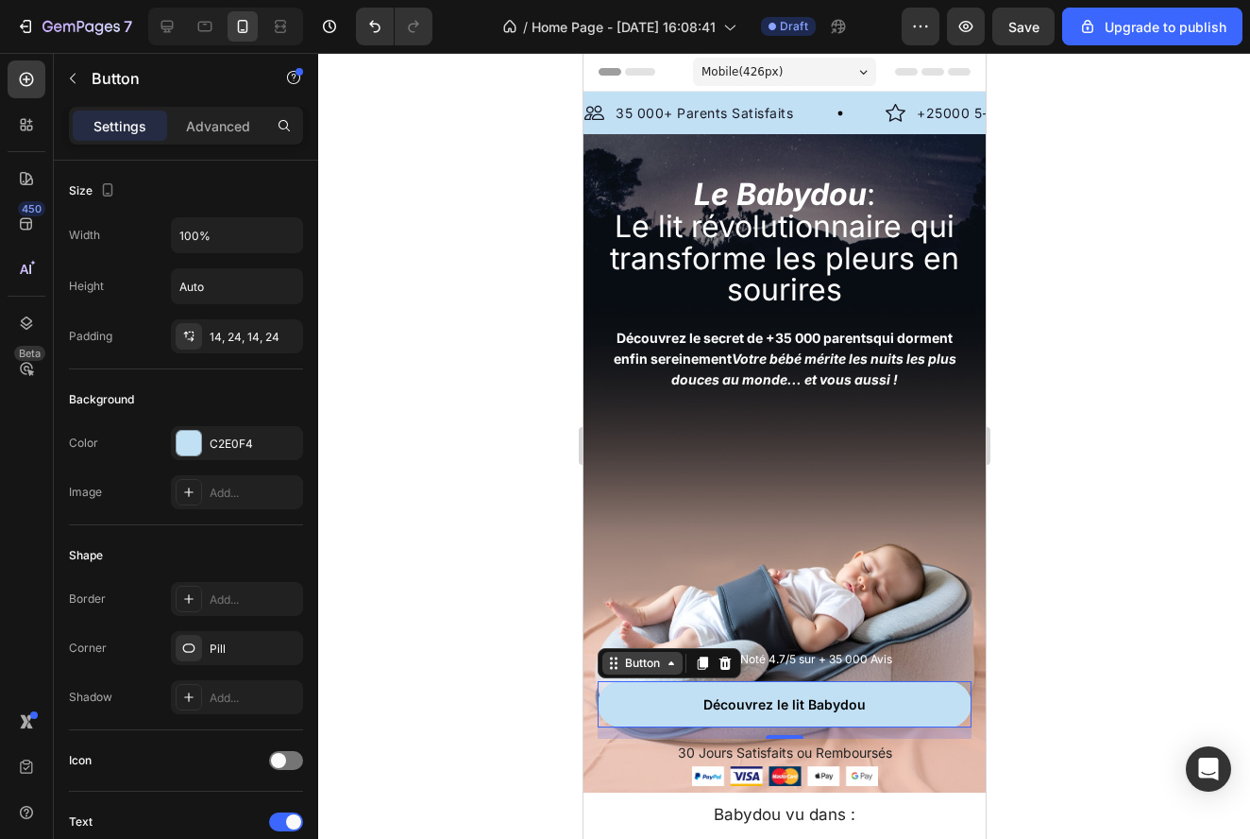
click at [662, 656] on div "Button" at bounding box center [641, 662] width 42 height 17
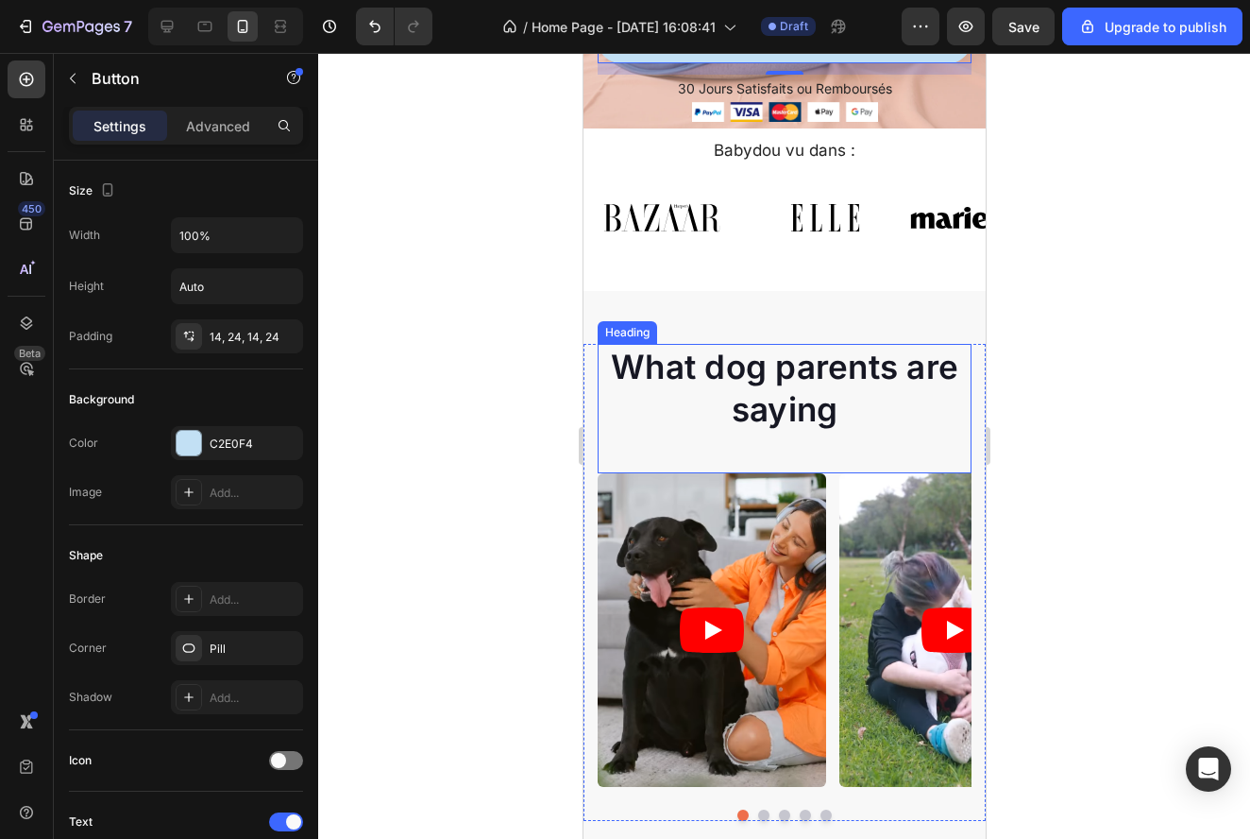
scroll to position [665, 0]
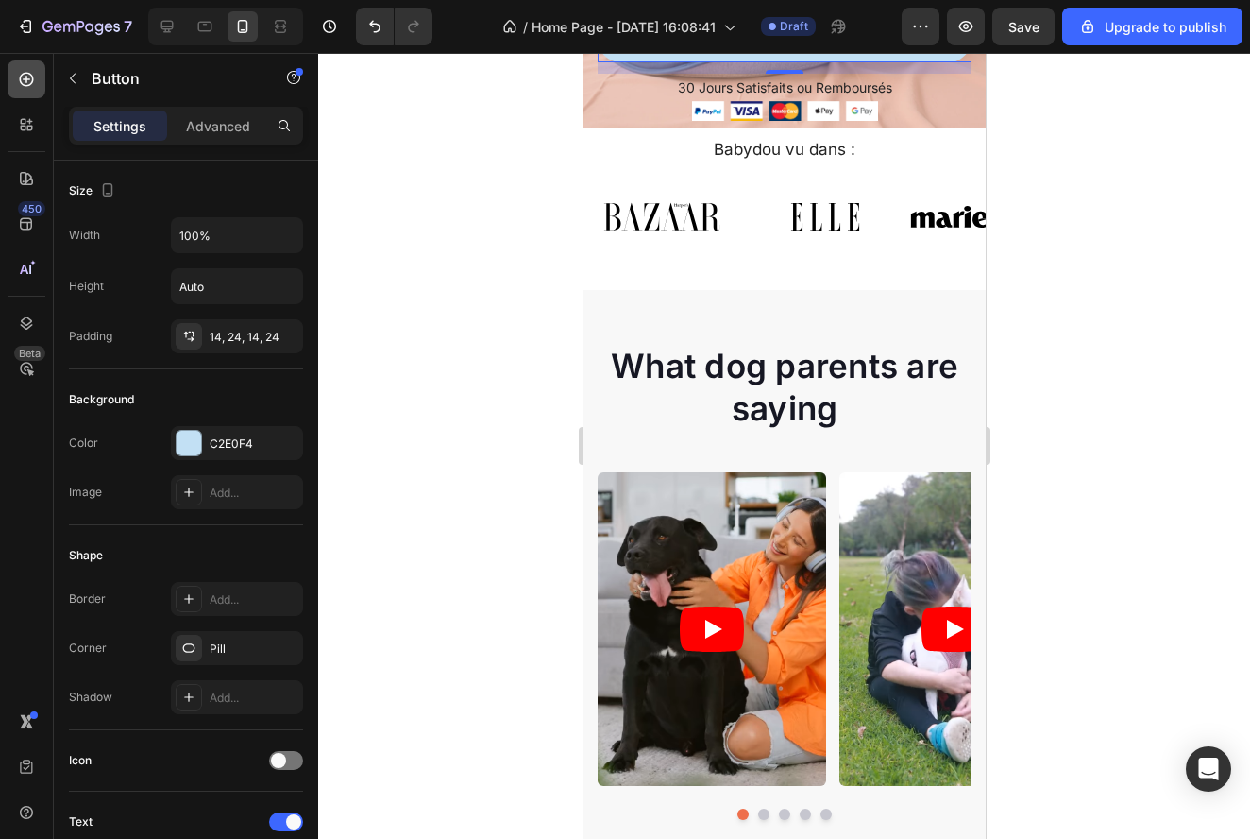
click at [26, 88] on icon at bounding box center [26, 79] width 19 height 19
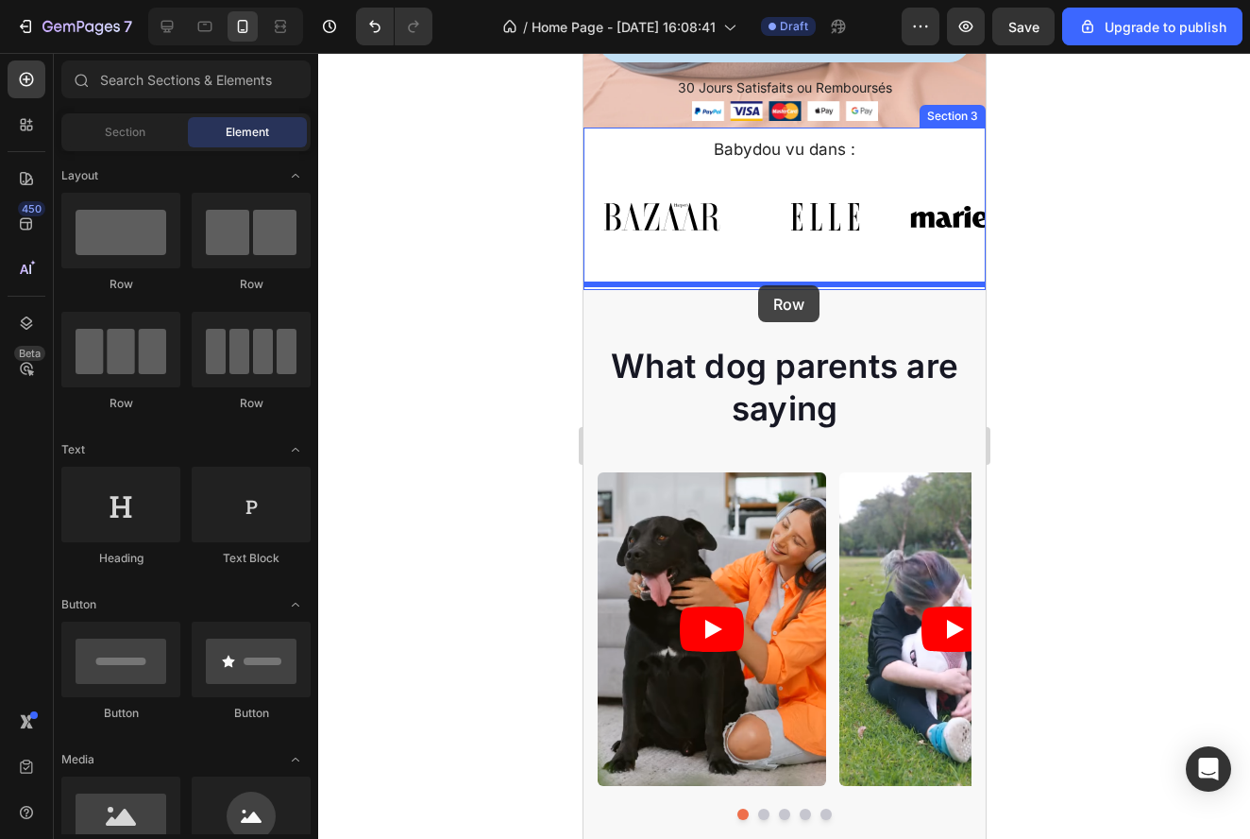
drag, startPoint x: 669, startPoint y: 412, endPoint x: 757, endPoint y: 285, distance: 154.0
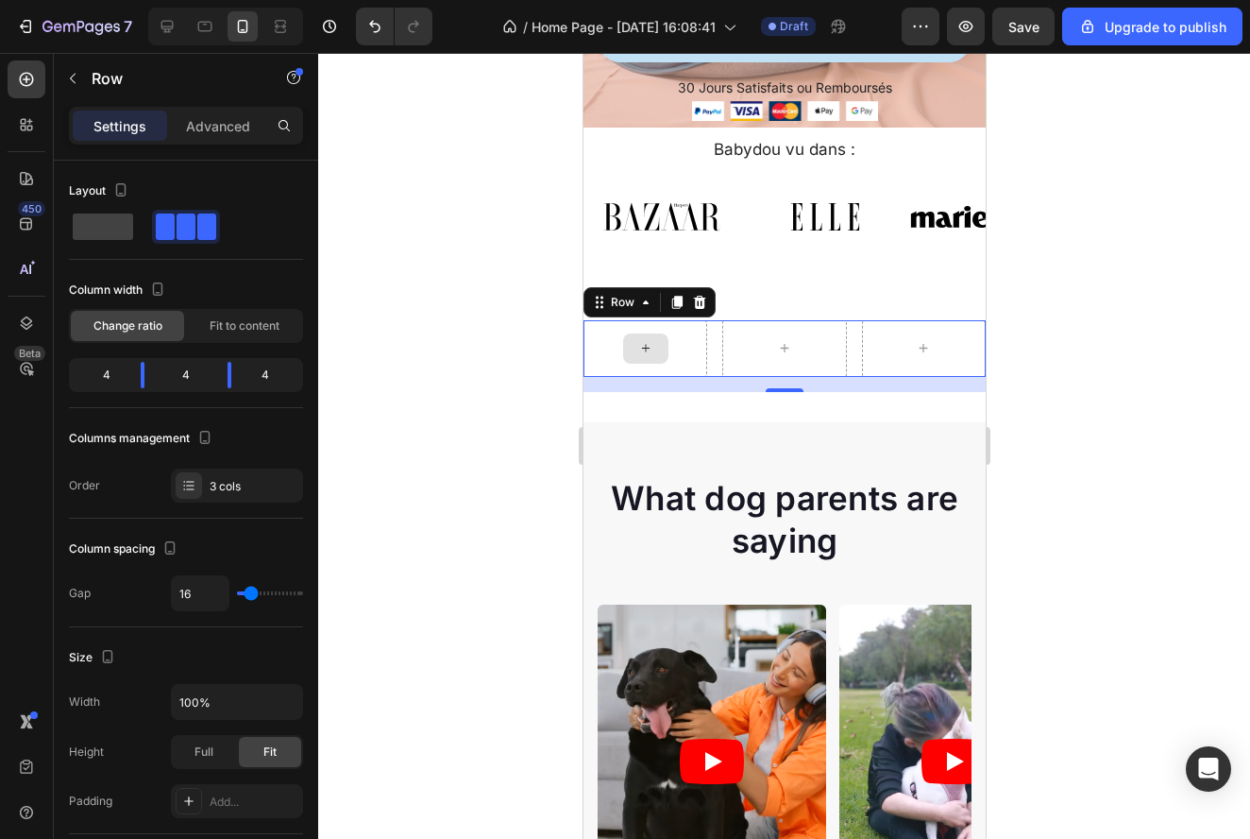
click at [663, 354] on div at bounding box center [644, 348] width 45 height 30
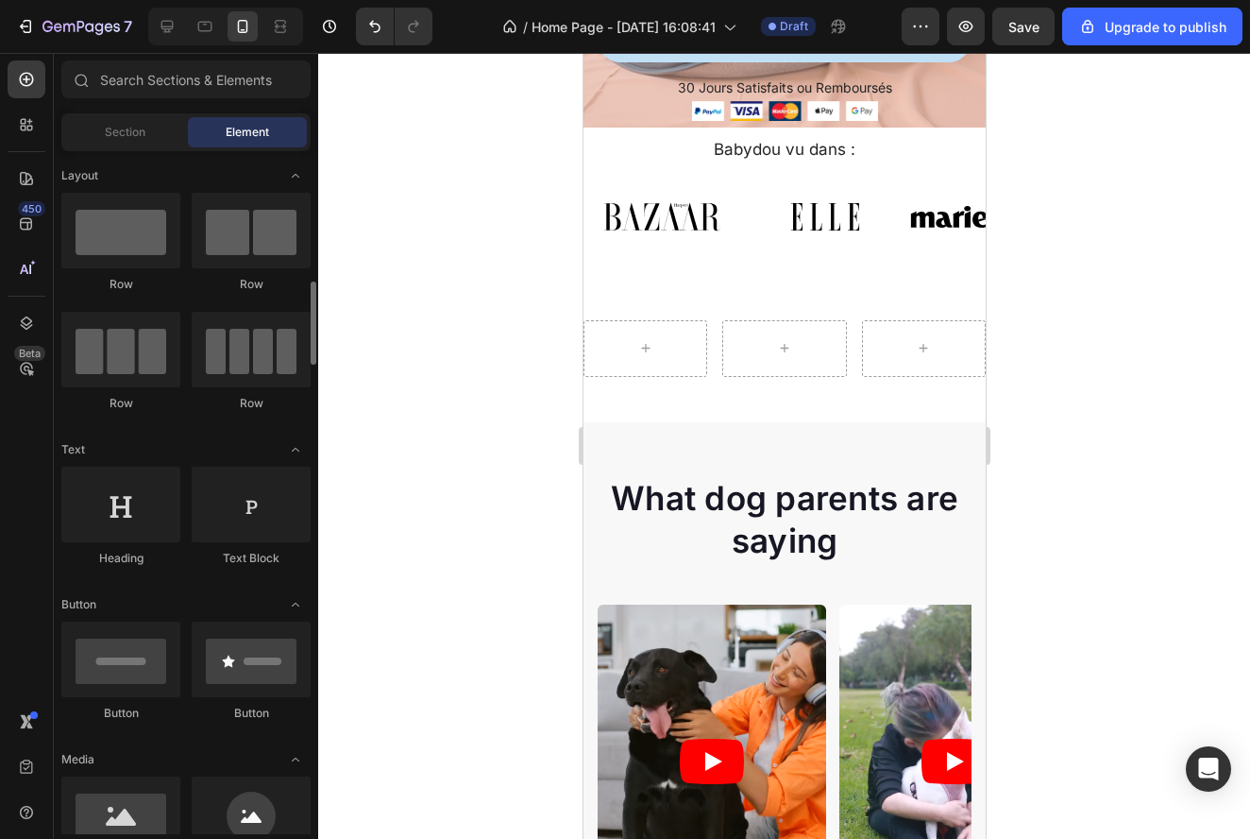
scroll to position [197, 0]
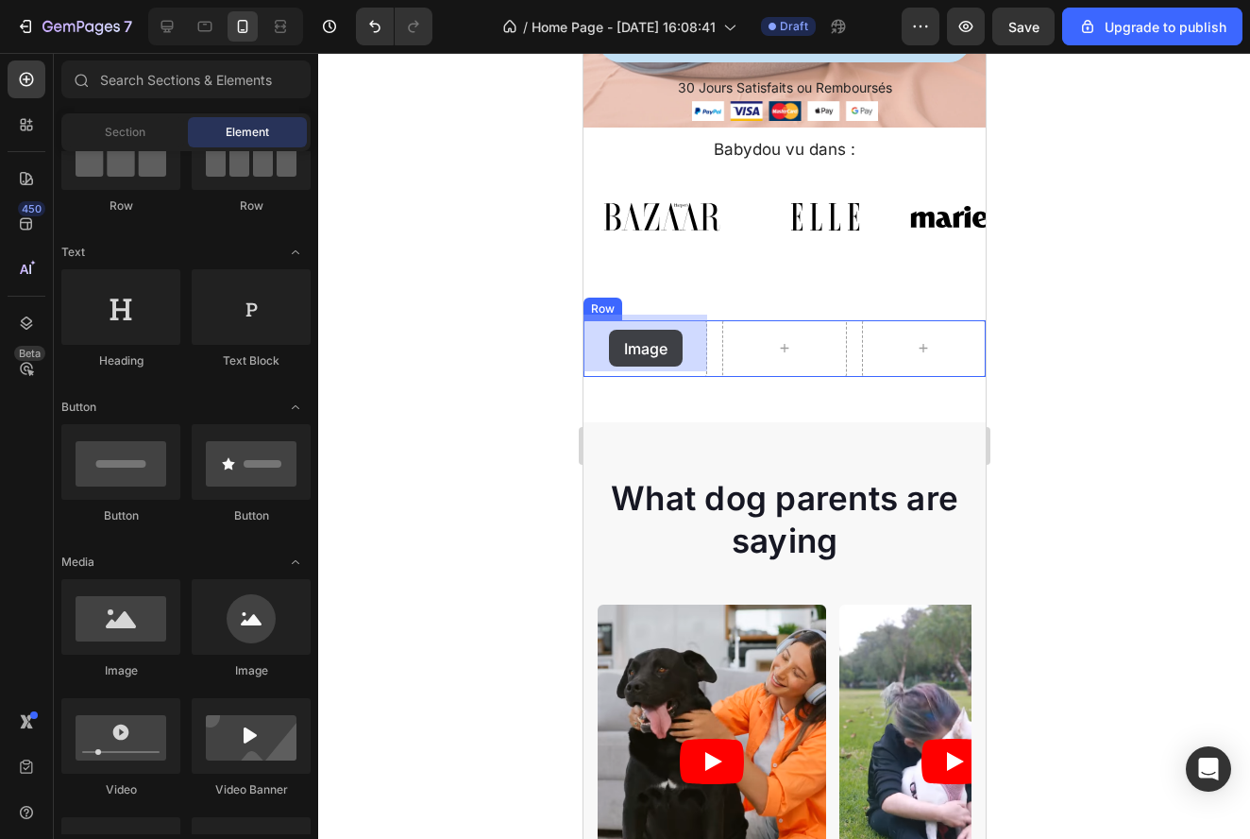
drag, startPoint x: 692, startPoint y: 687, endPoint x: 608, endPoint y: 331, distance: 365.8
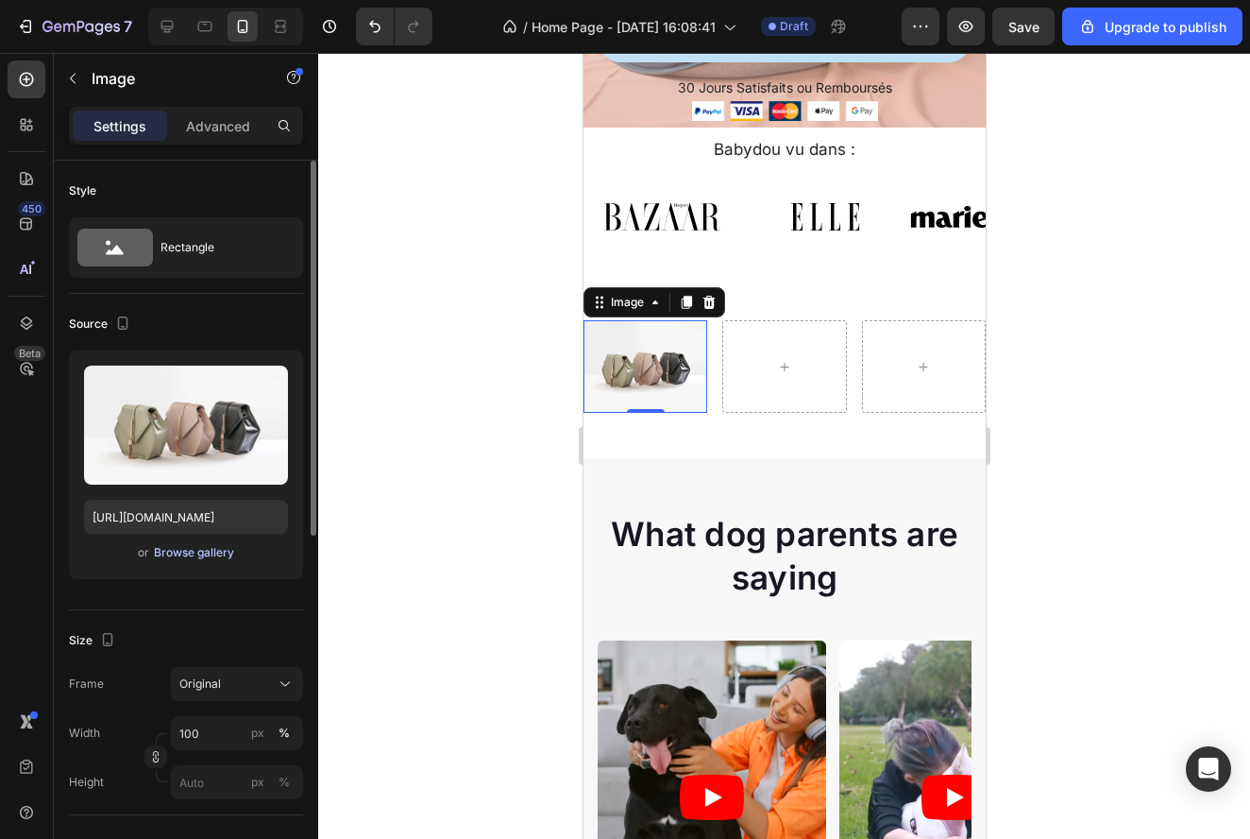
click at [199, 552] on div "Browse gallery" at bounding box center [194, 552] width 80 height 17
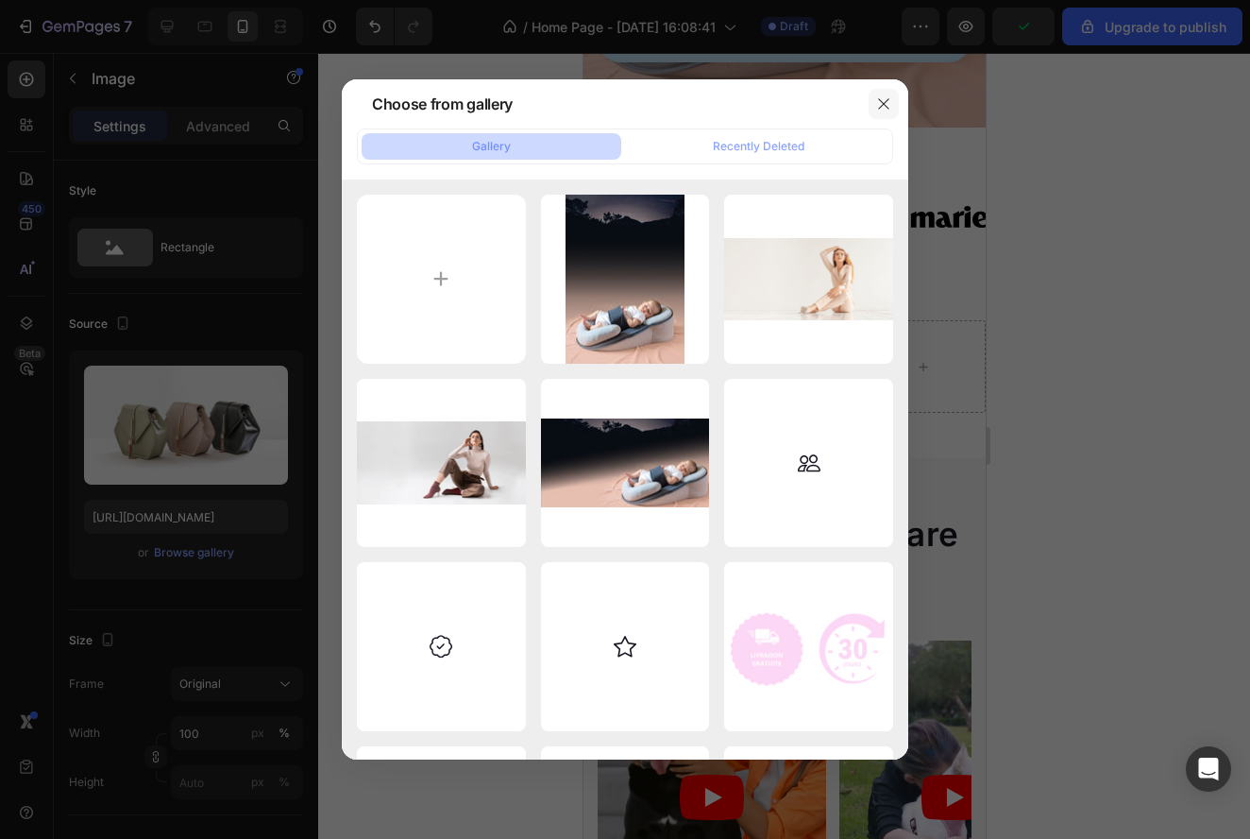
click at [896, 102] on button "button" at bounding box center [884, 104] width 30 height 30
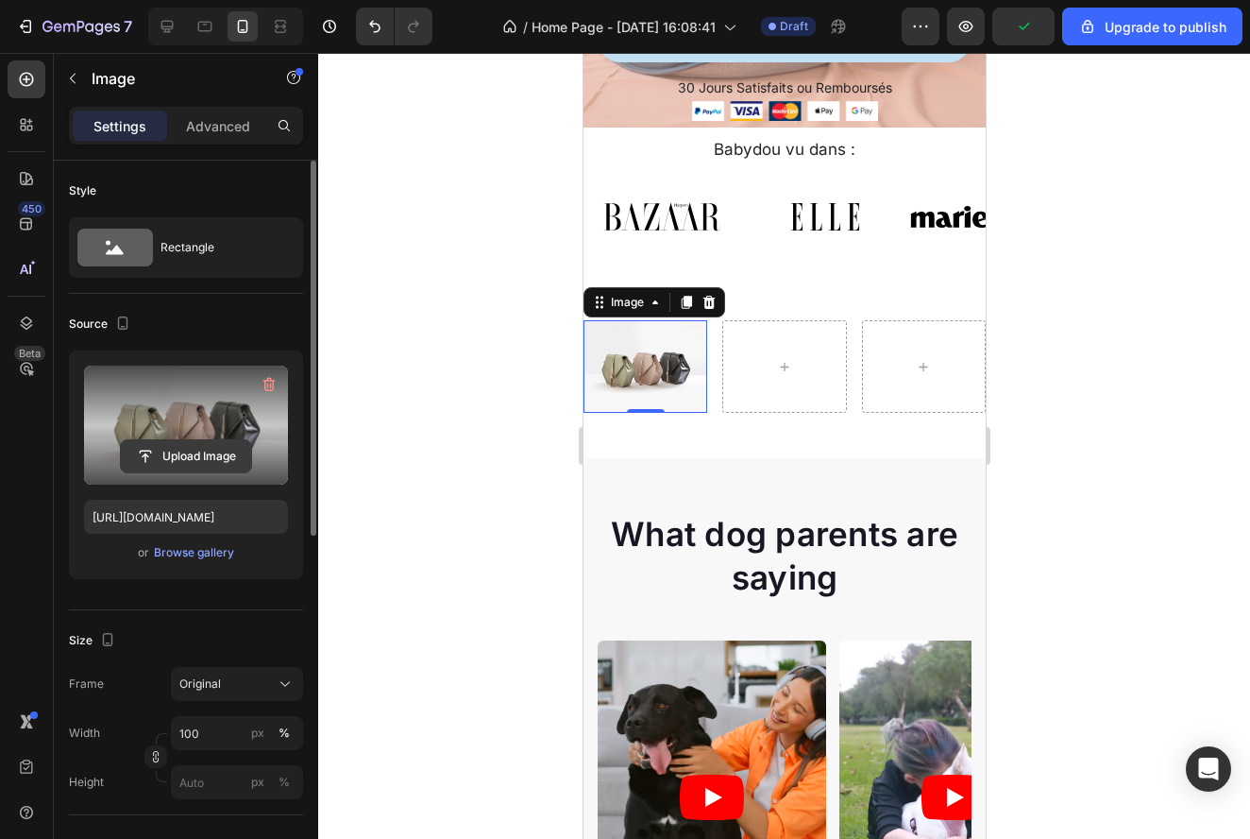
click at [192, 442] on input "file" at bounding box center [186, 456] width 130 height 32
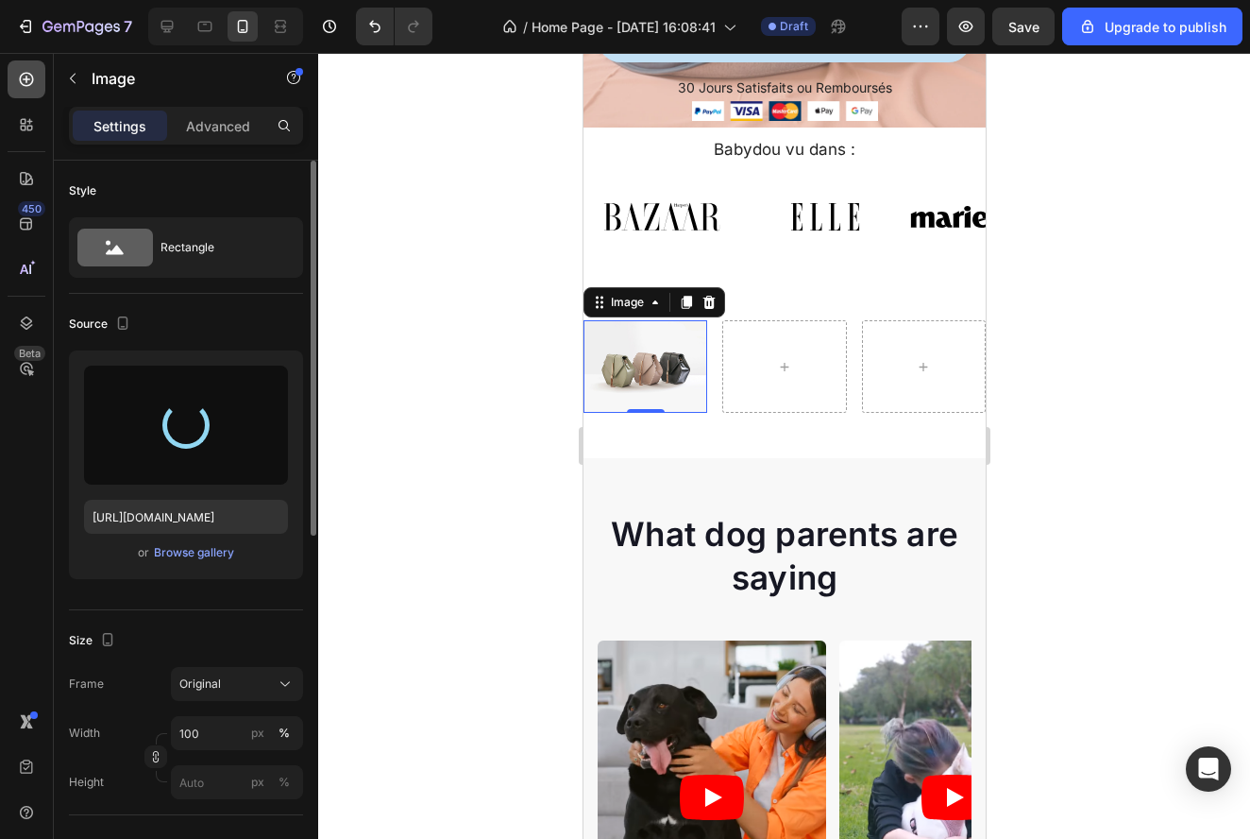
click at [42, 76] on div at bounding box center [27, 79] width 38 height 38
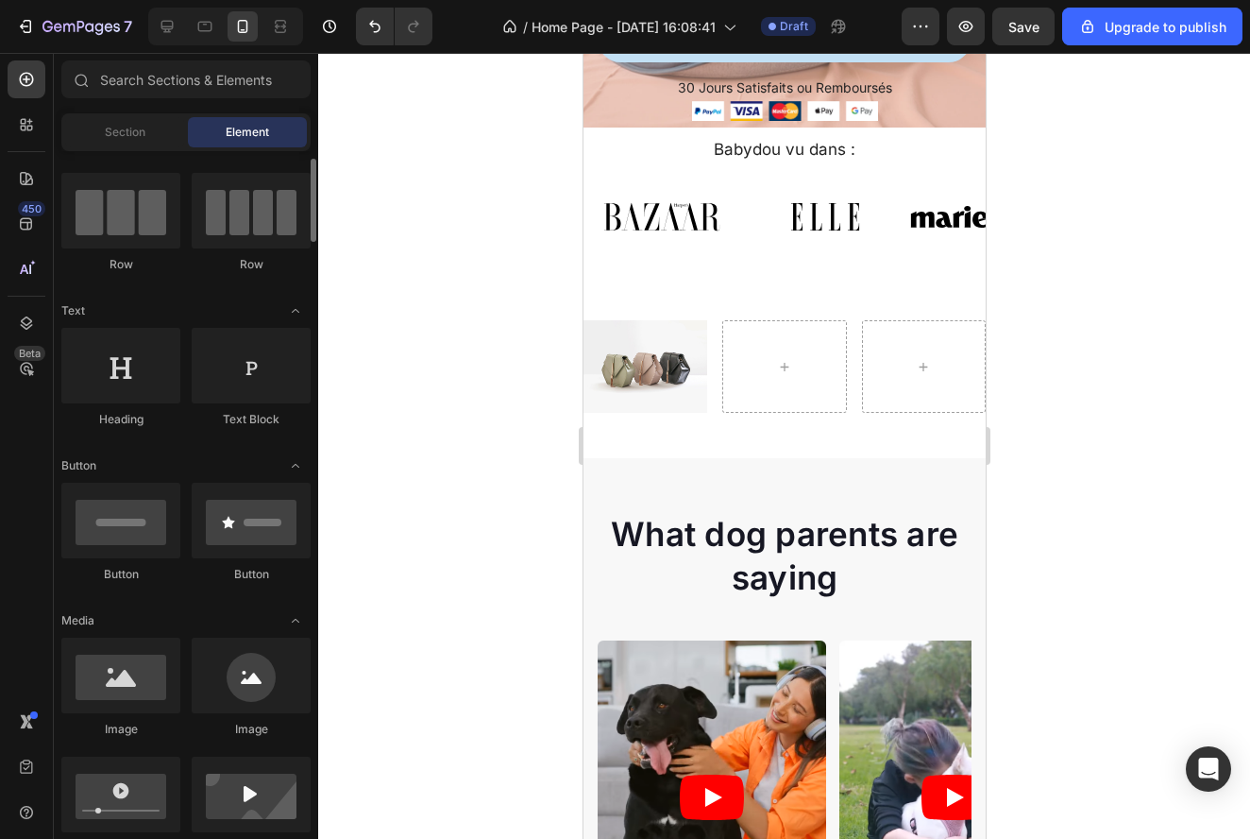
scroll to position [162, 0]
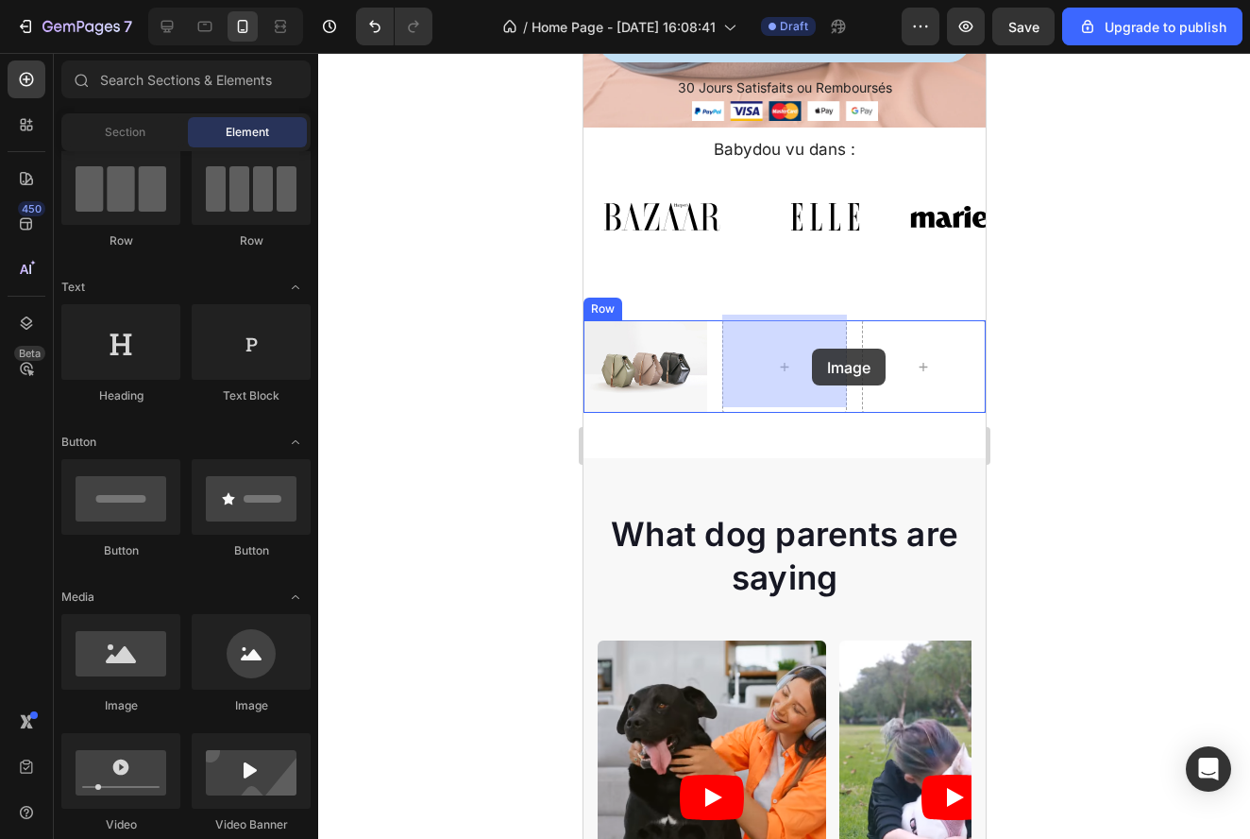
drag, startPoint x: 685, startPoint y: 723, endPoint x: 758, endPoint y: 349, distance: 381.1
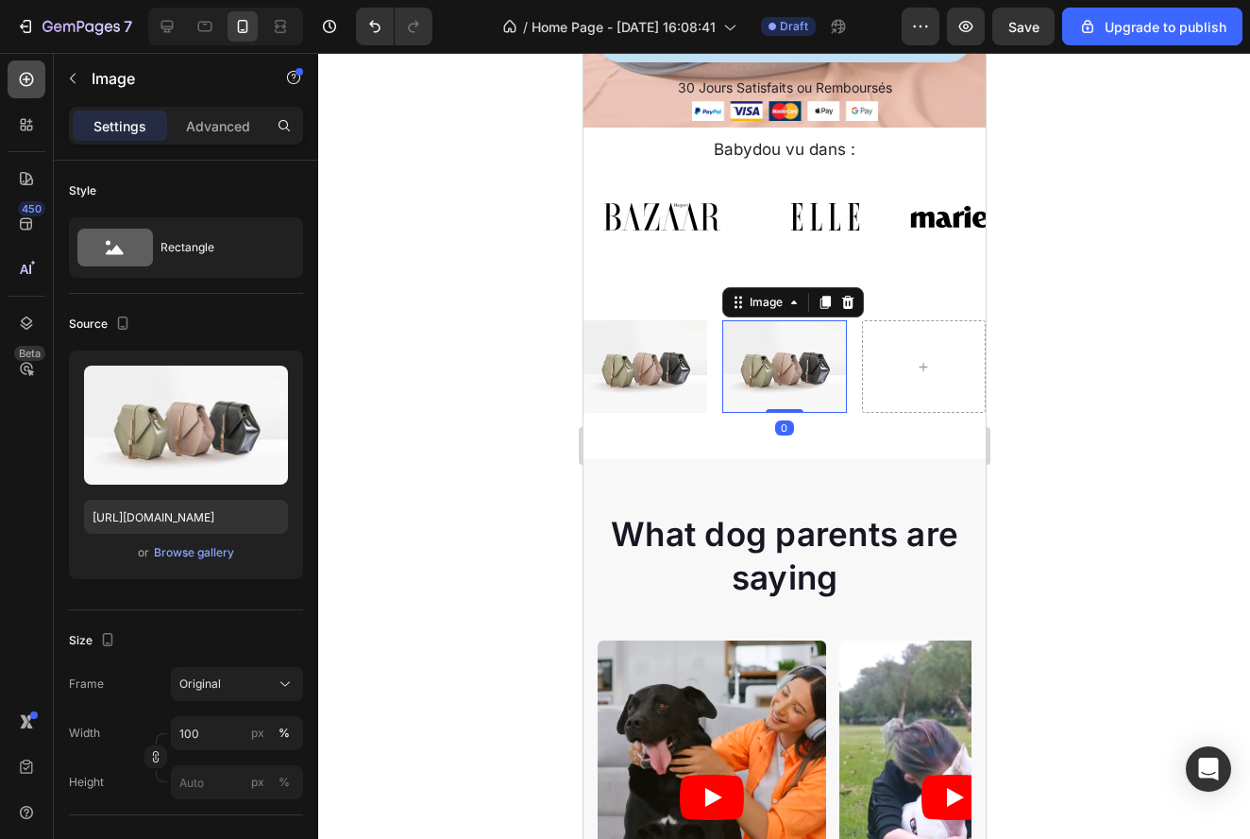
click at [32, 90] on div at bounding box center [27, 79] width 38 height 38
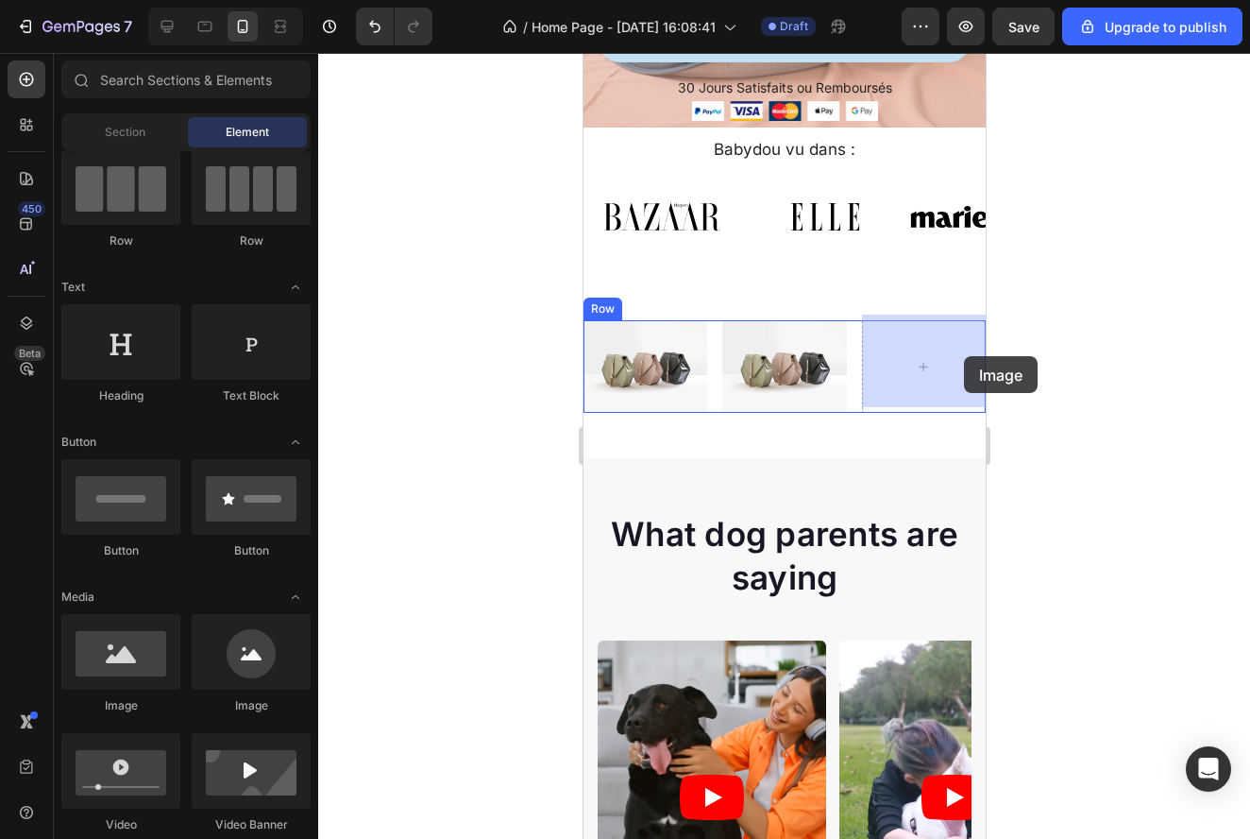
drag, startPoint x: 703, startPoint y: 737, endPoint x: 961, endPoint y: 356, distance: 460.2
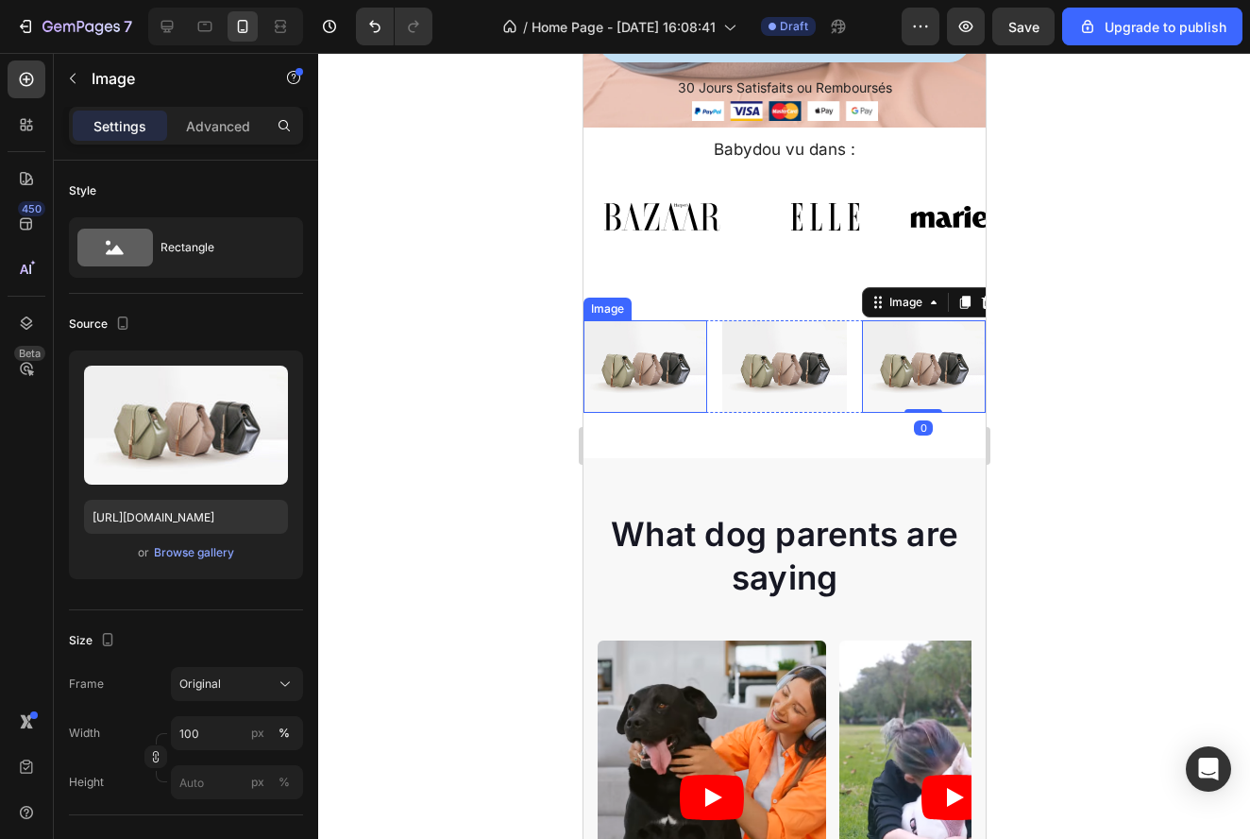
click at [645, 355] on img at bounding box center [645, 366] width 124 height 93
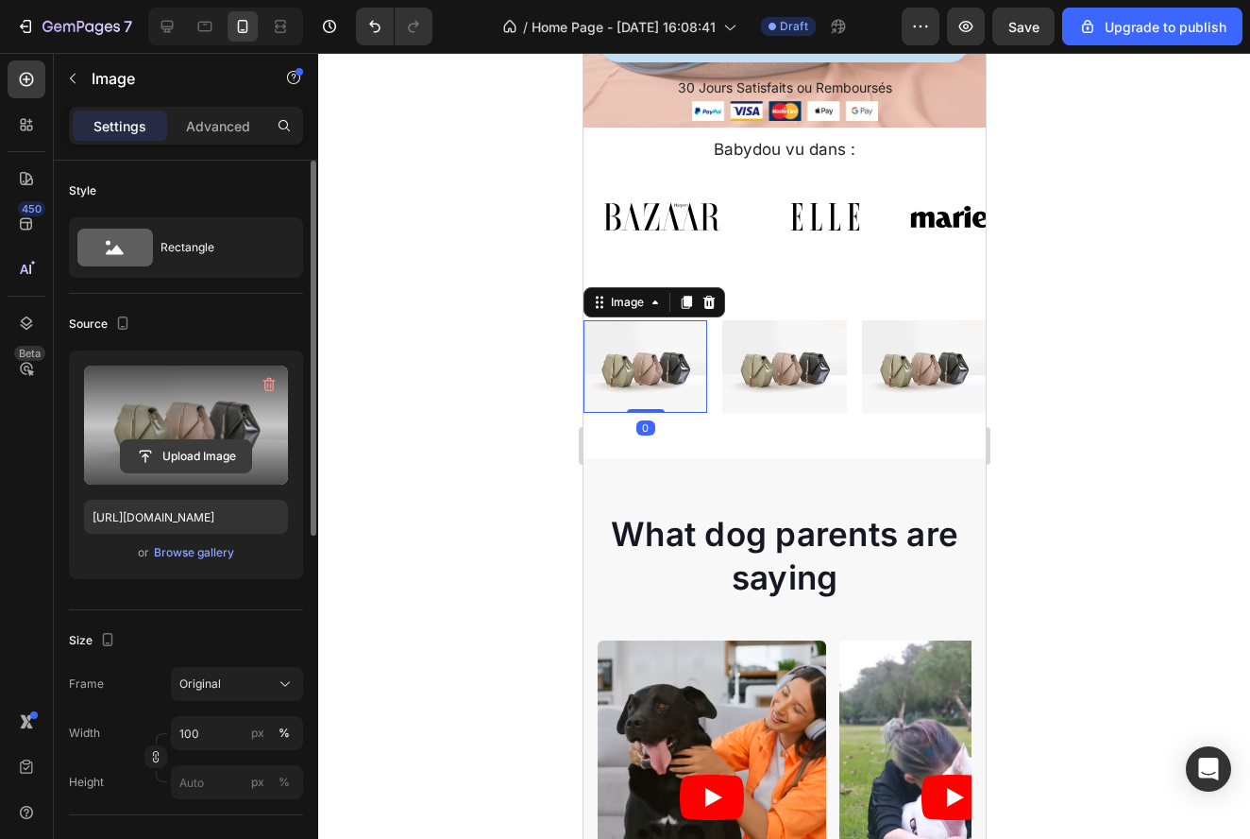
click at [165, 446] on input "file" at bounding box center [186, 456] width 130 height 32
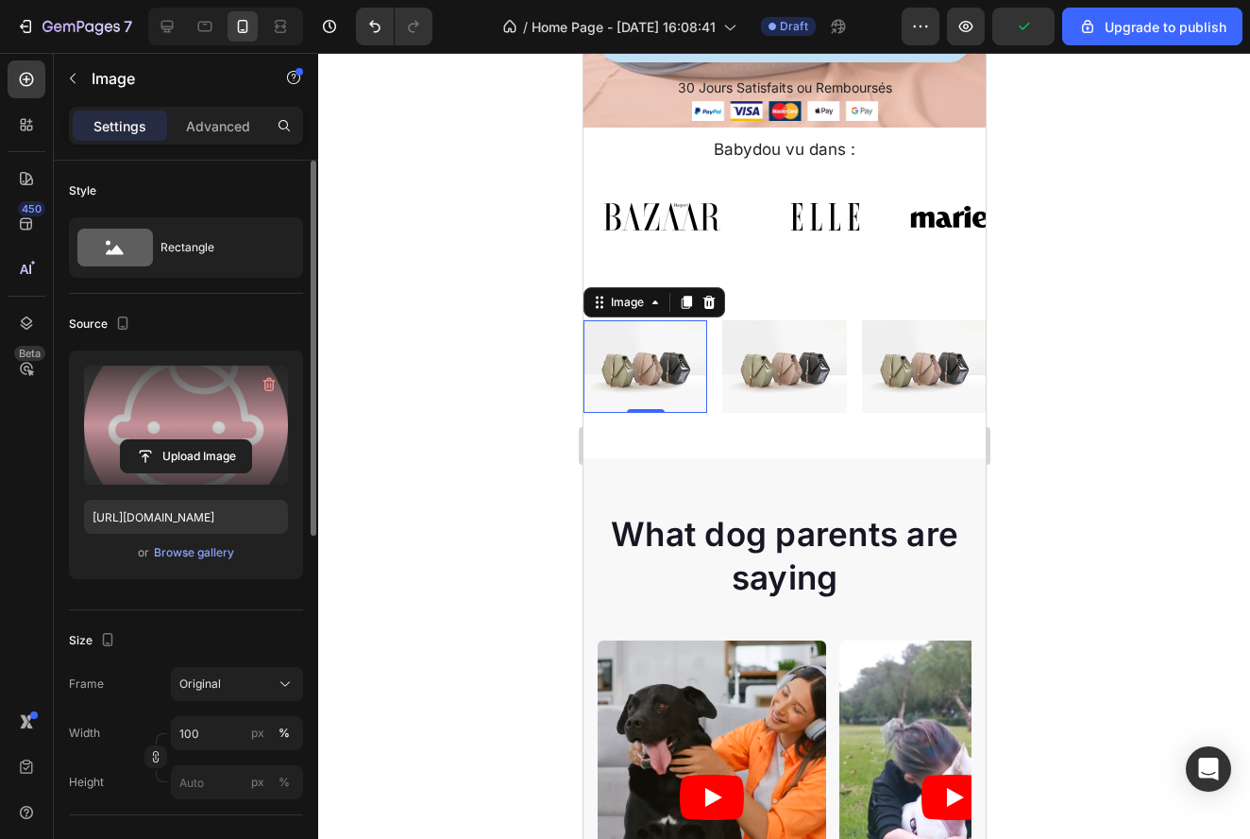
type input "https://cdn.shopify.com/s/files/1/0929/9532/2200/files/gempages_578596860411773…"
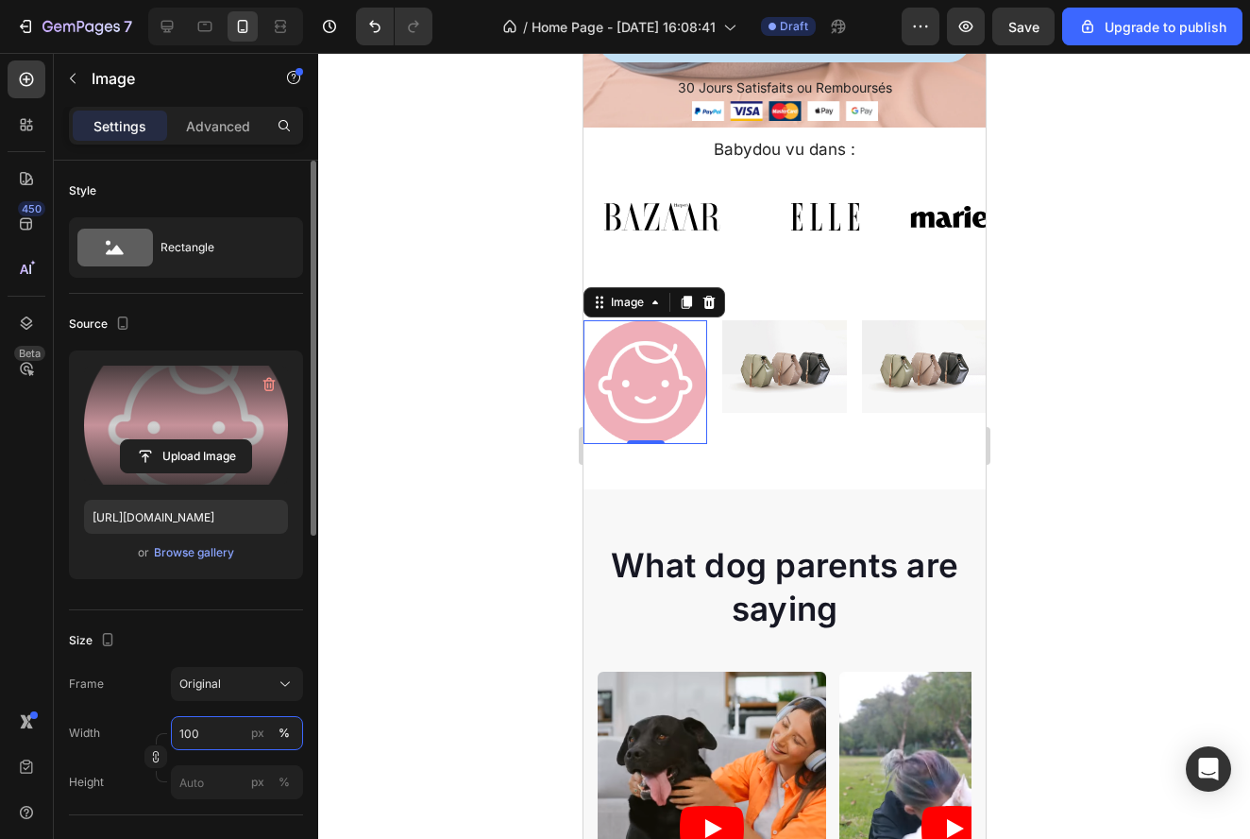
click at [209, 722] on input "100" at bounding box center [237, 733] width 132 height 34
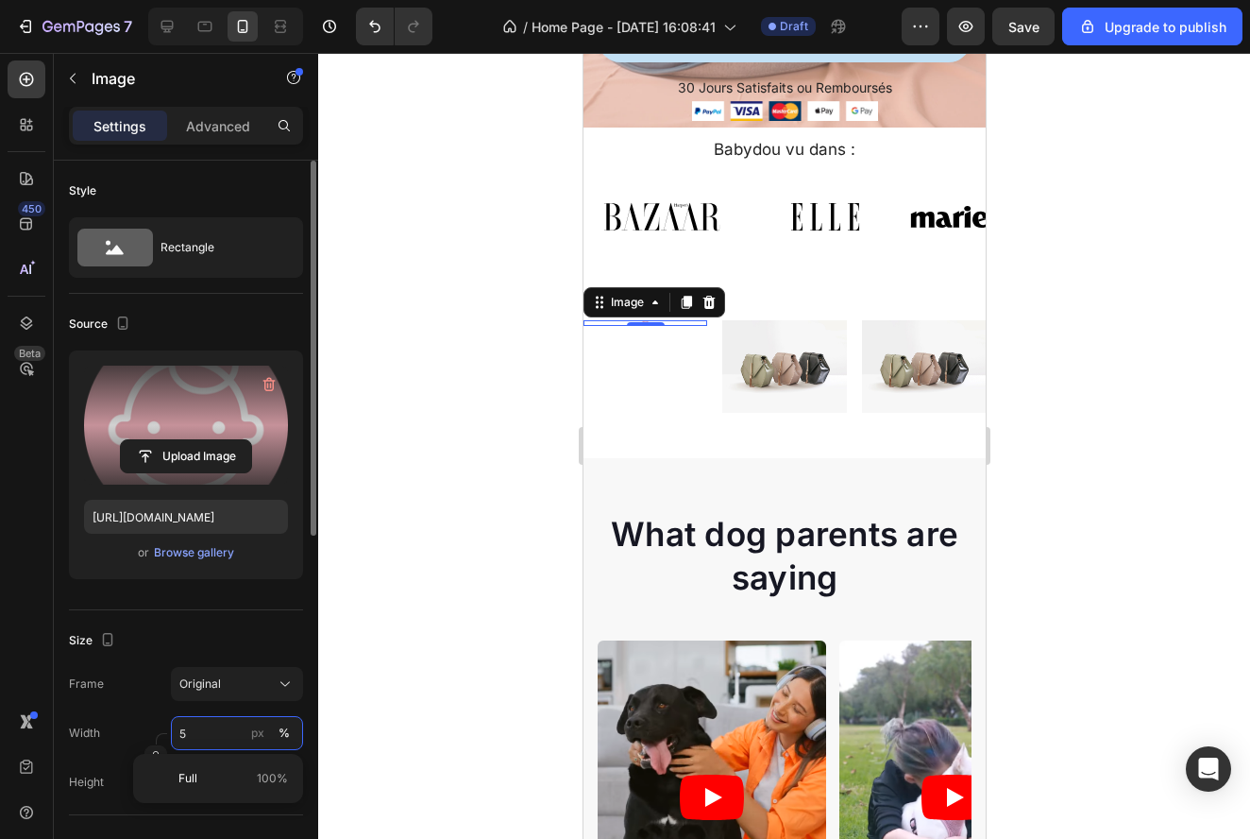
type input "50"
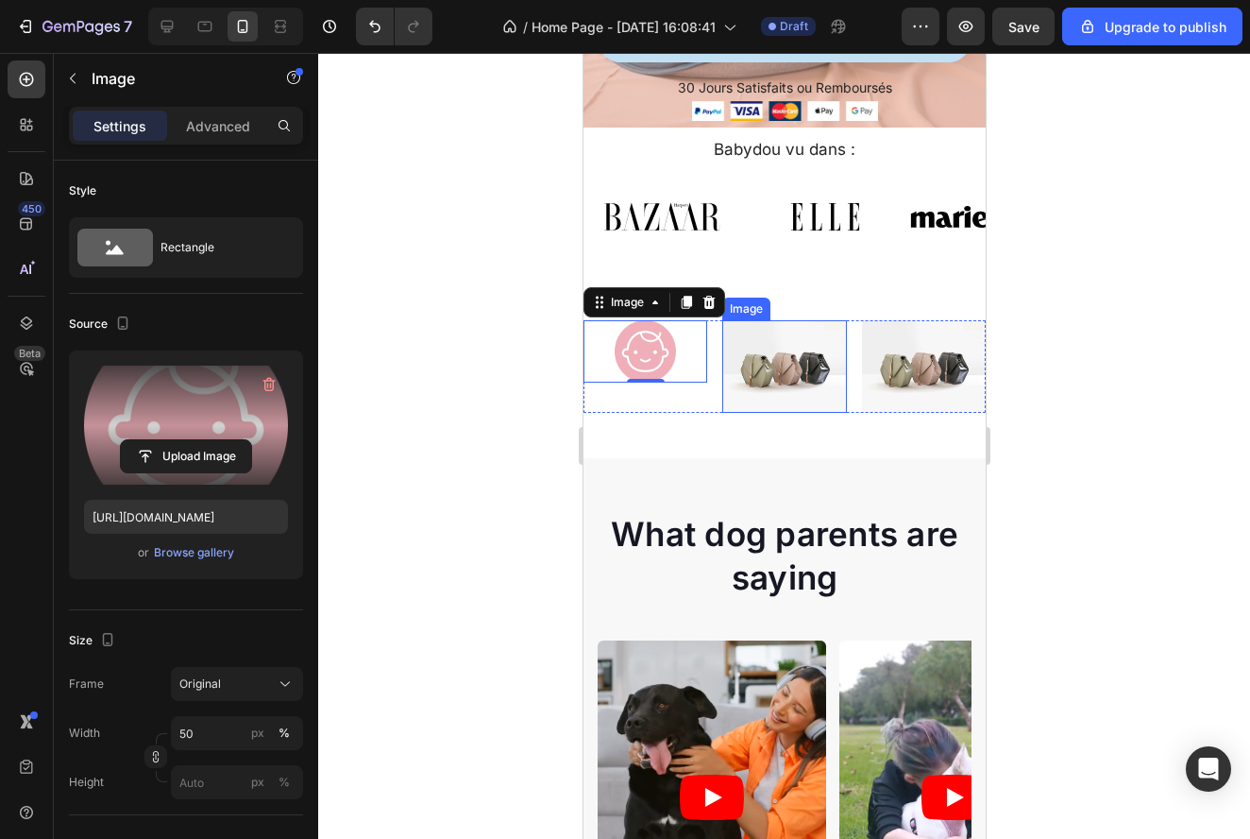
click at [821, 390] on img at bounding box center [783, 366] width 124 height 93
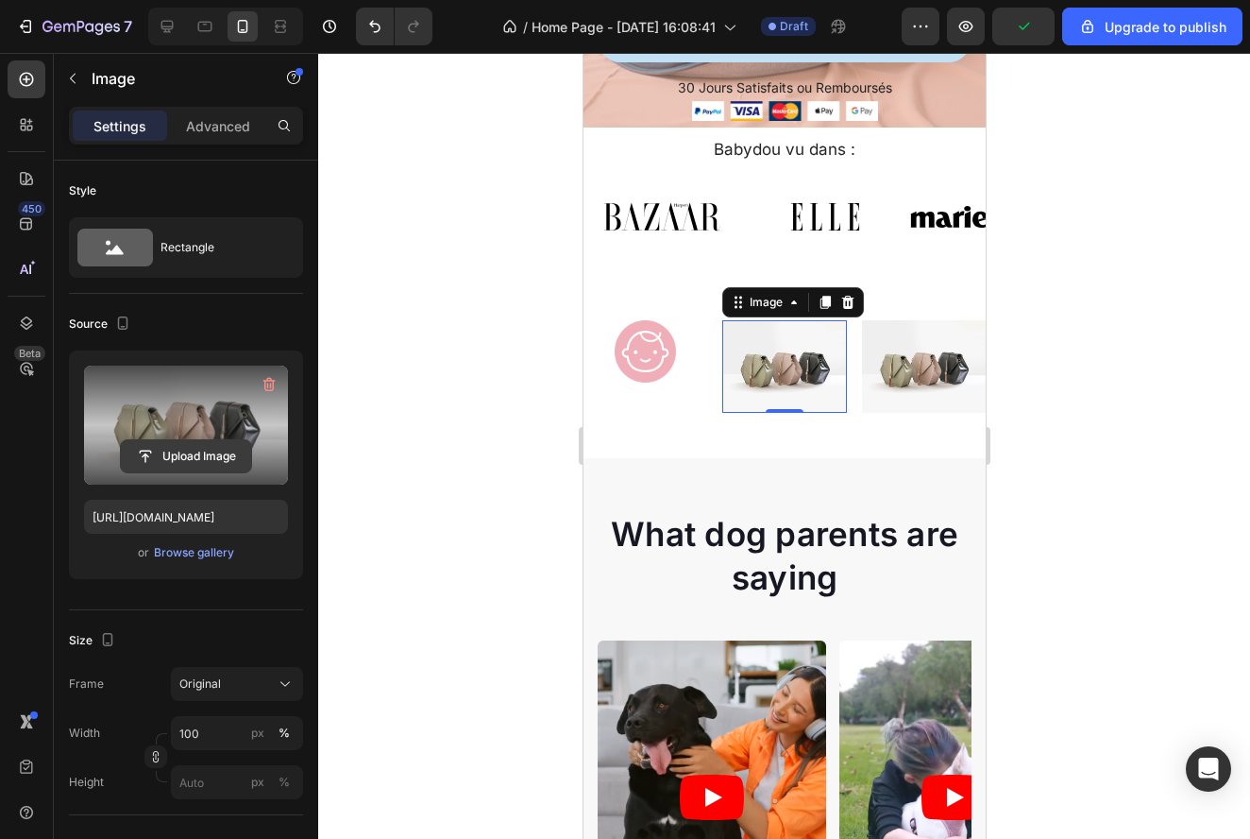
click at [206, 457] on input "file" at bounding box center [186, 456] width 130 height 32
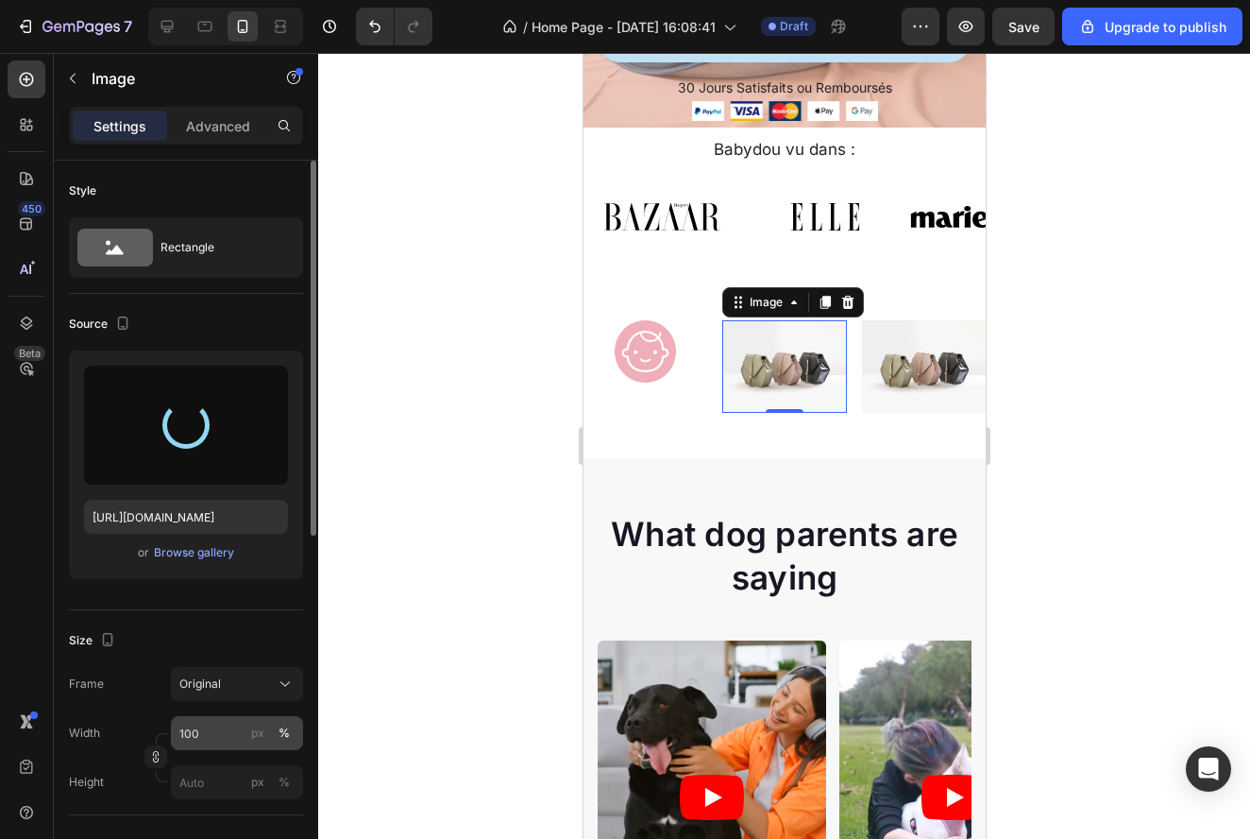
type input "https://cdn.shopify.com/s/files/1/0929/9532/2200/files/gempages_578596860411773…"
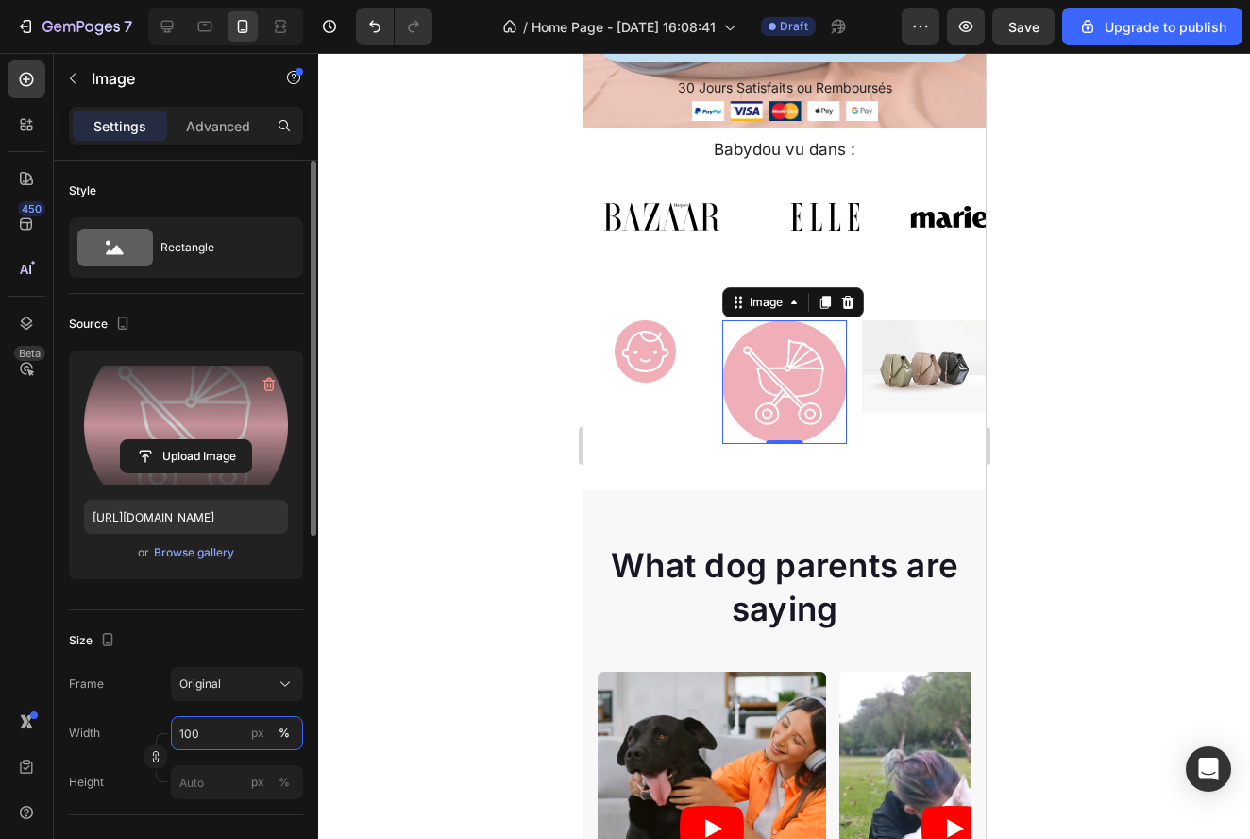
click at [212, 728] on input "100" at bounding box center [237, 733] width 132 height 34
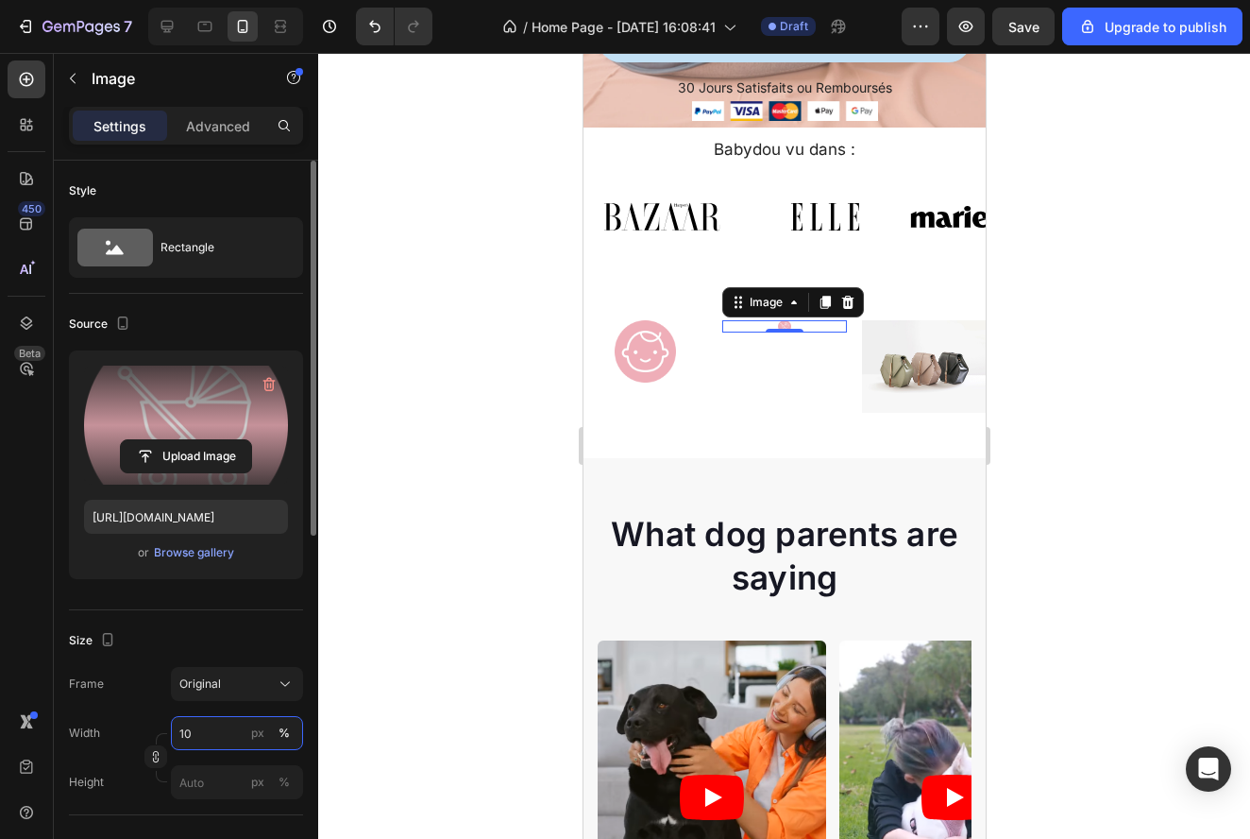
type input "1"
type input "50"
click at [283, 734] on div "%" at bounding box center [284, 732] width 11 height 17
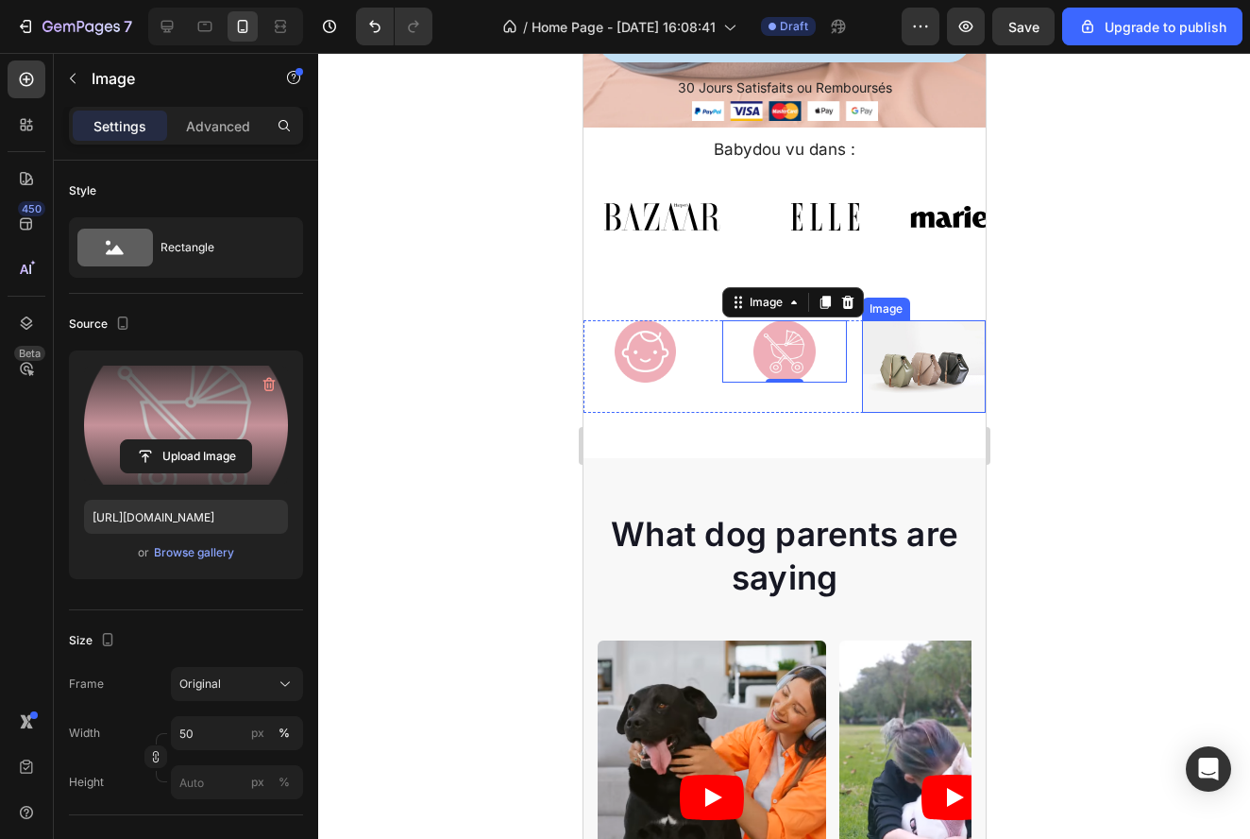
click at [903, 370] on img at bounding box center [923, 366] width 124 height 93
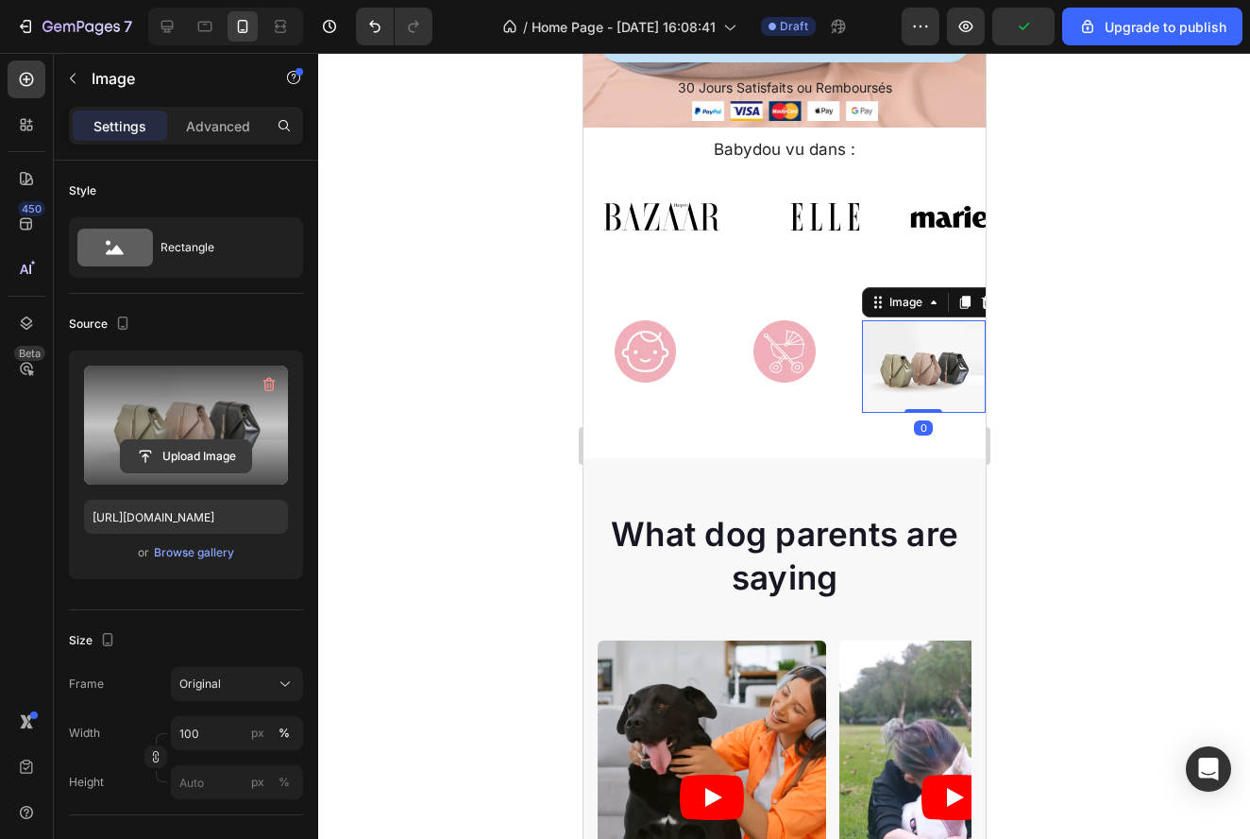
click at [207, 441] on input "file" at bounding box center [186, 456] width 130 height 32
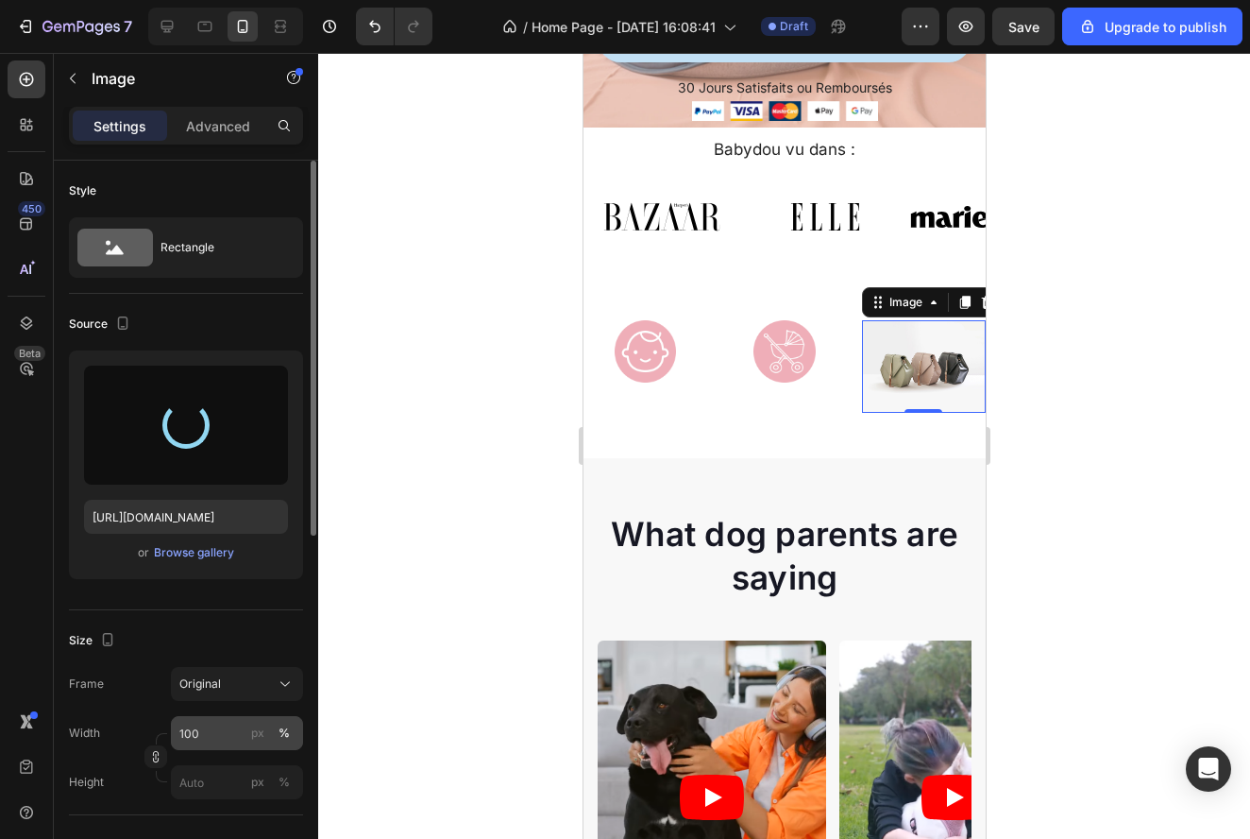
type input "https://cdn.shopify.com/s/files/1/0929/9532/2200/files/gempages_578596860411773…"
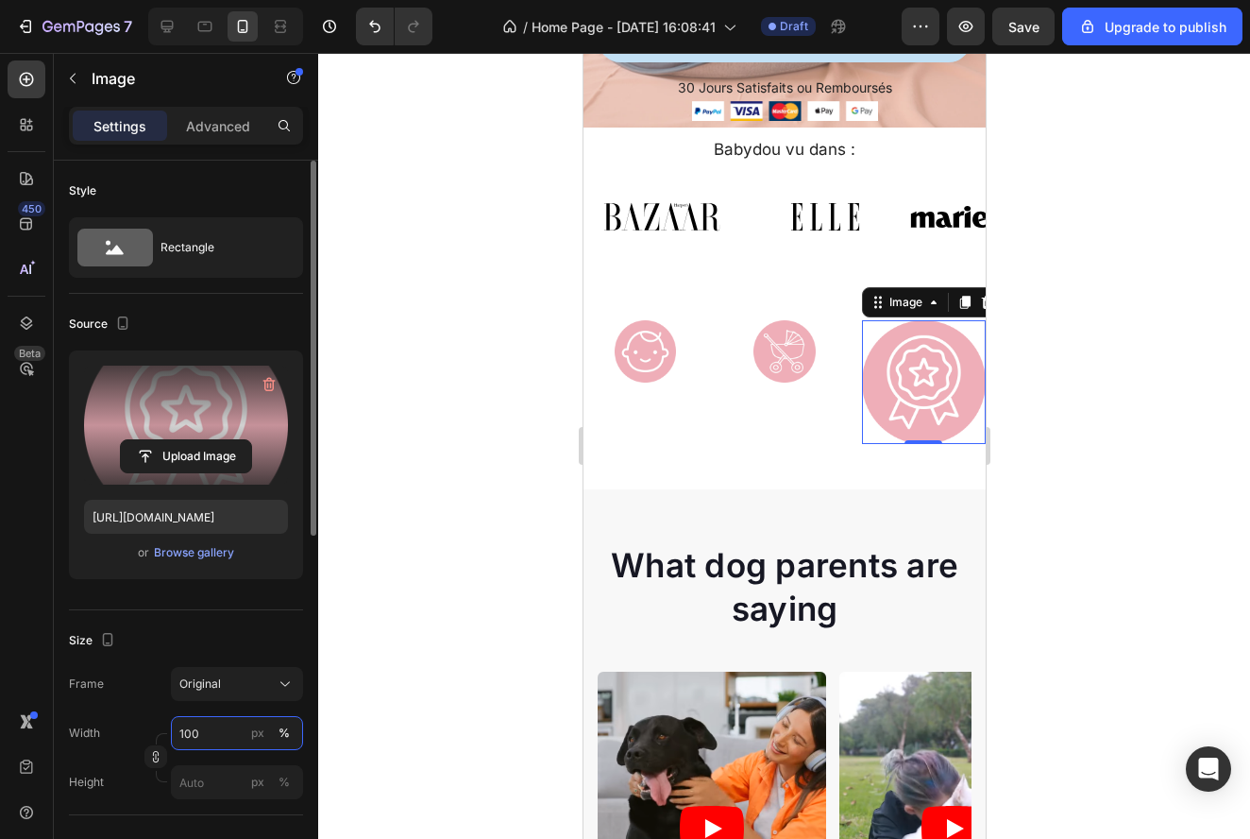
drag, startPoint x: 226, startPoint y: 738, endPoint x: 160, endPoint y: 739, distance: 66.1
click at [160, 739] on div "Width 100 px % Height px %" at bounding box center [186, 757] width 234 height 83
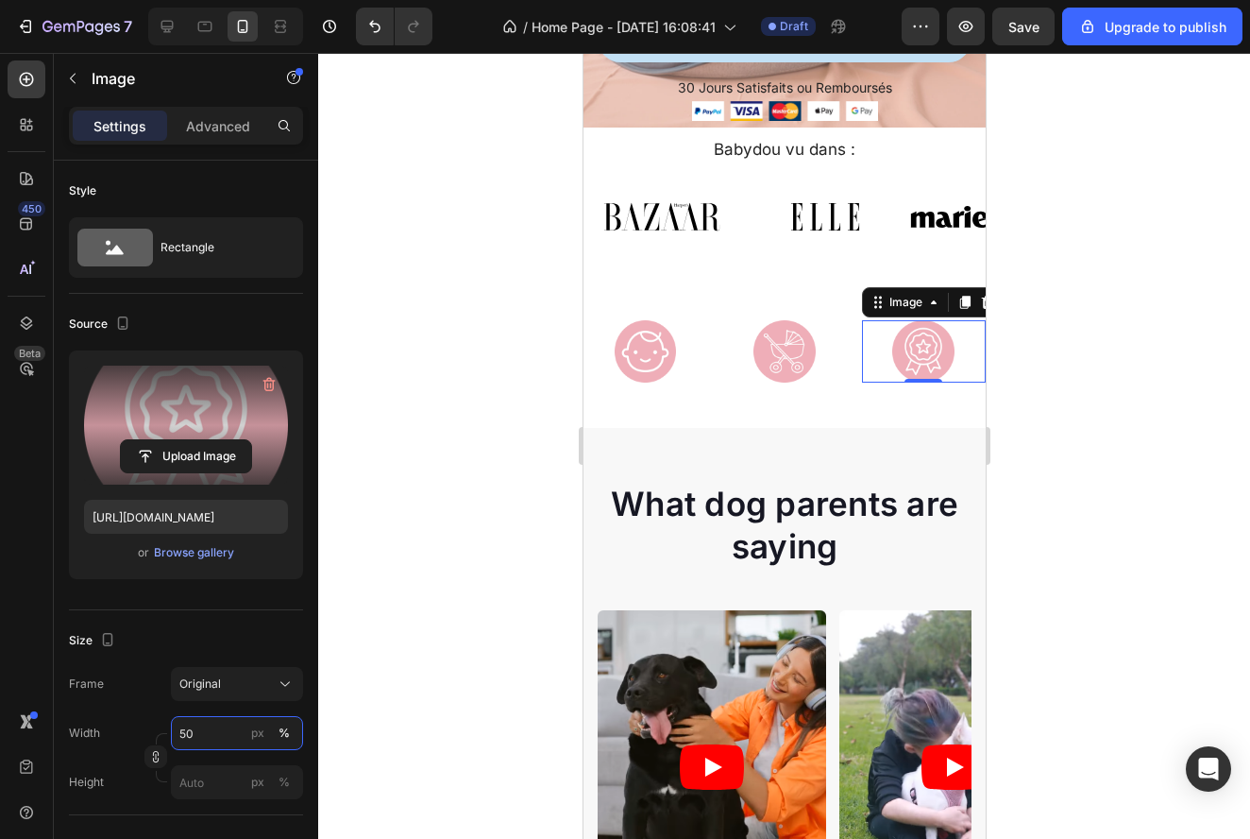
type input "50"
click at [1075, 648] on div at bounding box center [784, 446] width 932 height 786
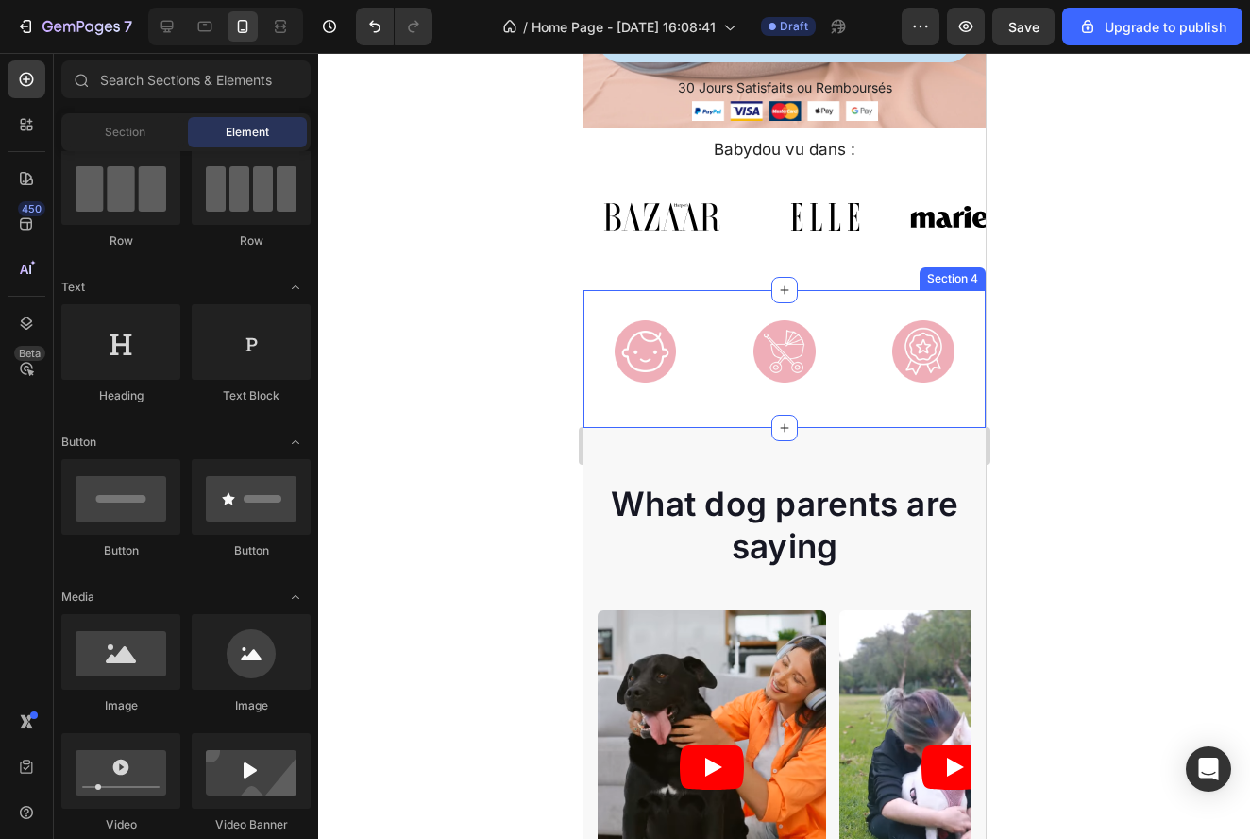
click at [850, 295] on div "Image Image Image Row Section 4" at bounding box center [784, 359] width 402 height 138
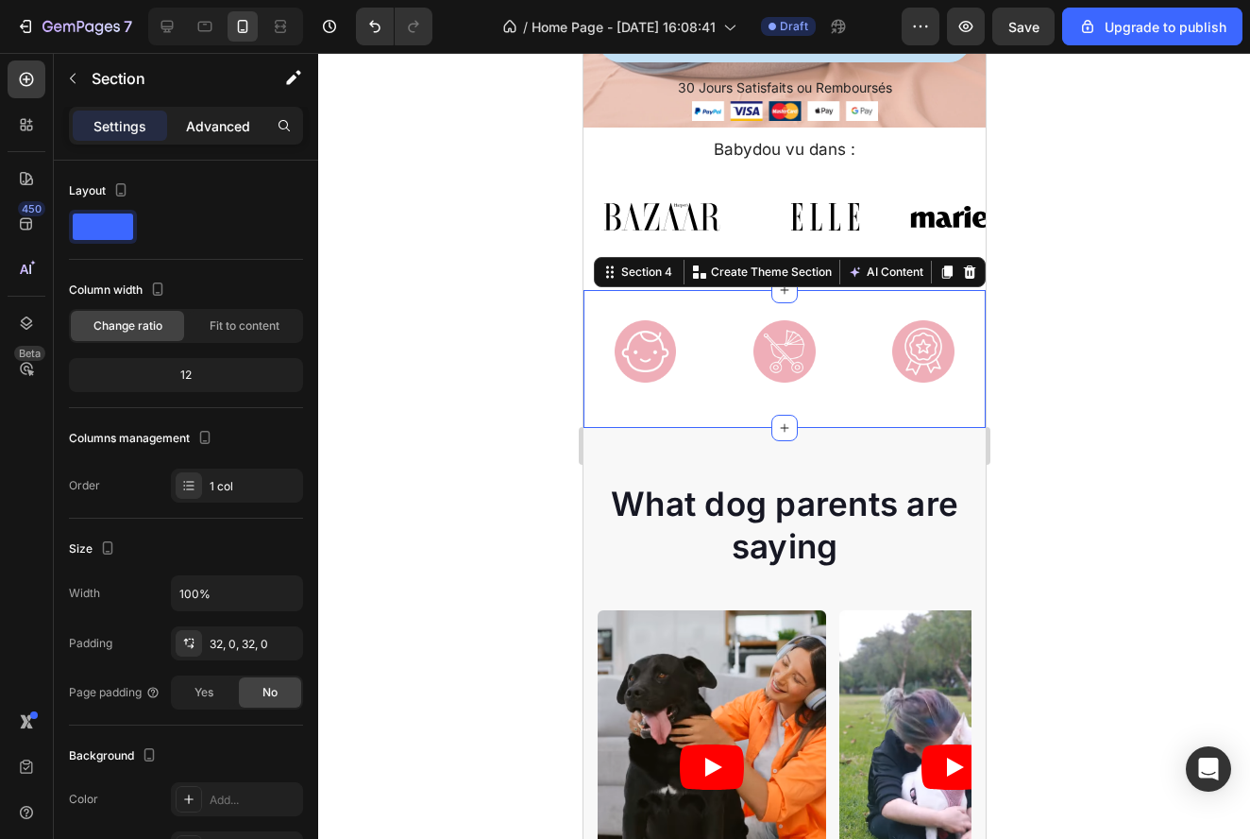
click at [230, 126] on p "Advanced" at bounding box center [218, 126] width 64 height 20
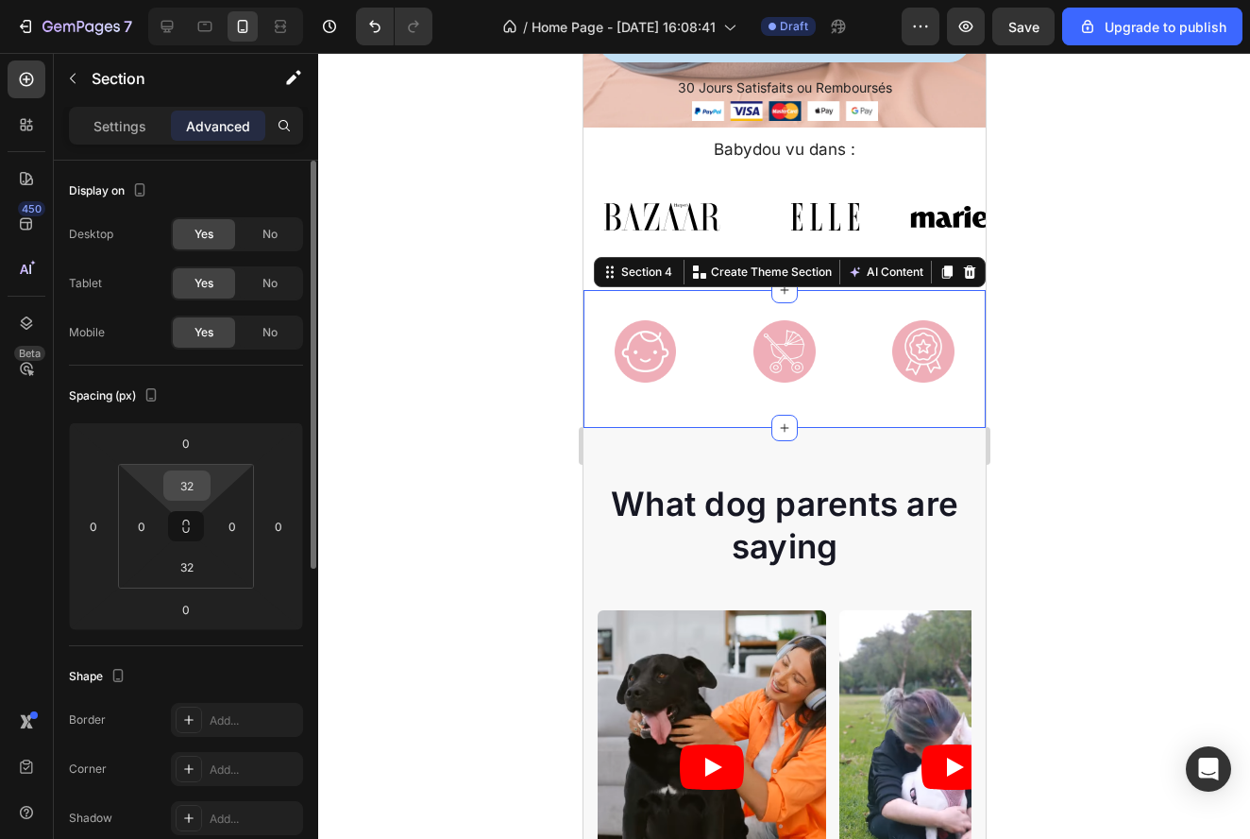
click at [202, 487] on input "32" at bounding box center [187, 485] width 38 height 28
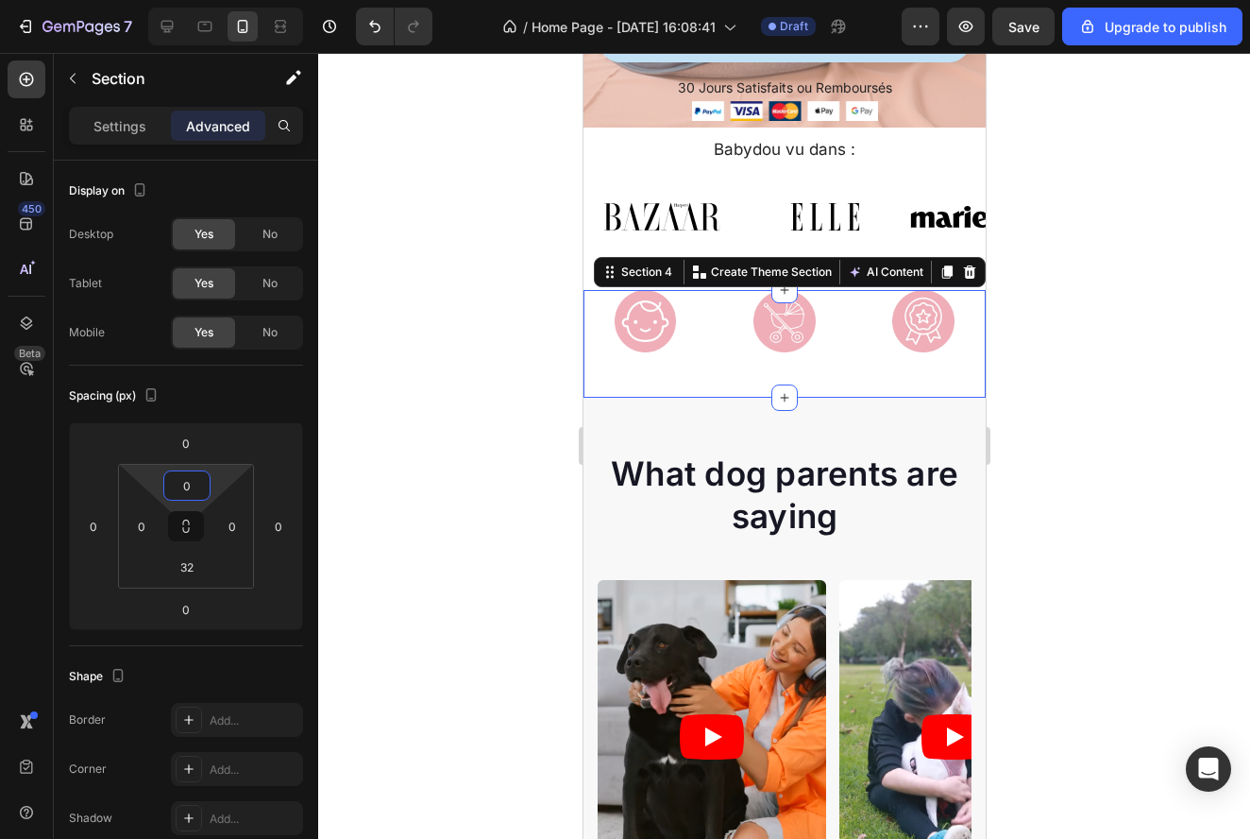
type input "0"
click at [1136, 408] on div at bounding box center [784, 446] width 932 height 786
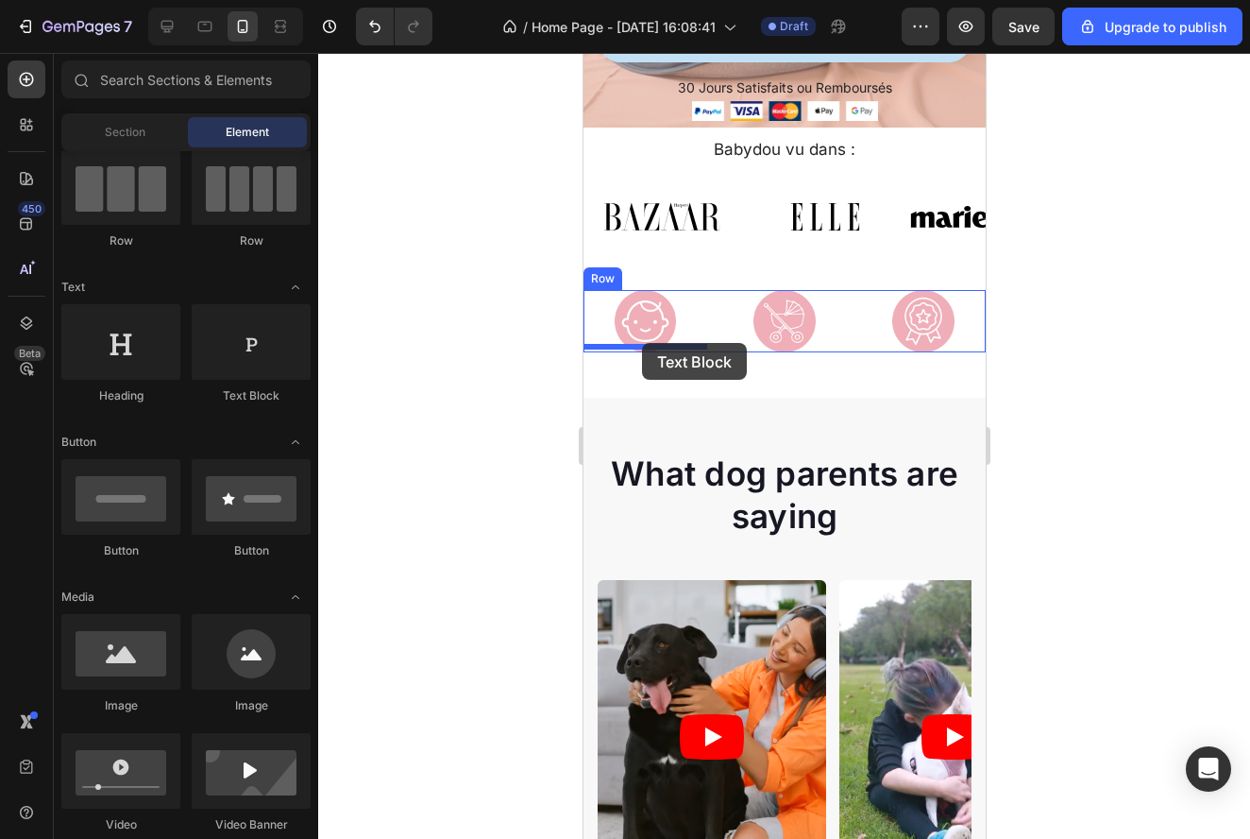
drag, startPoint x: 834, startPoint y: 411, endPoint x: 641, endPoint y: 343, distance: 204.3
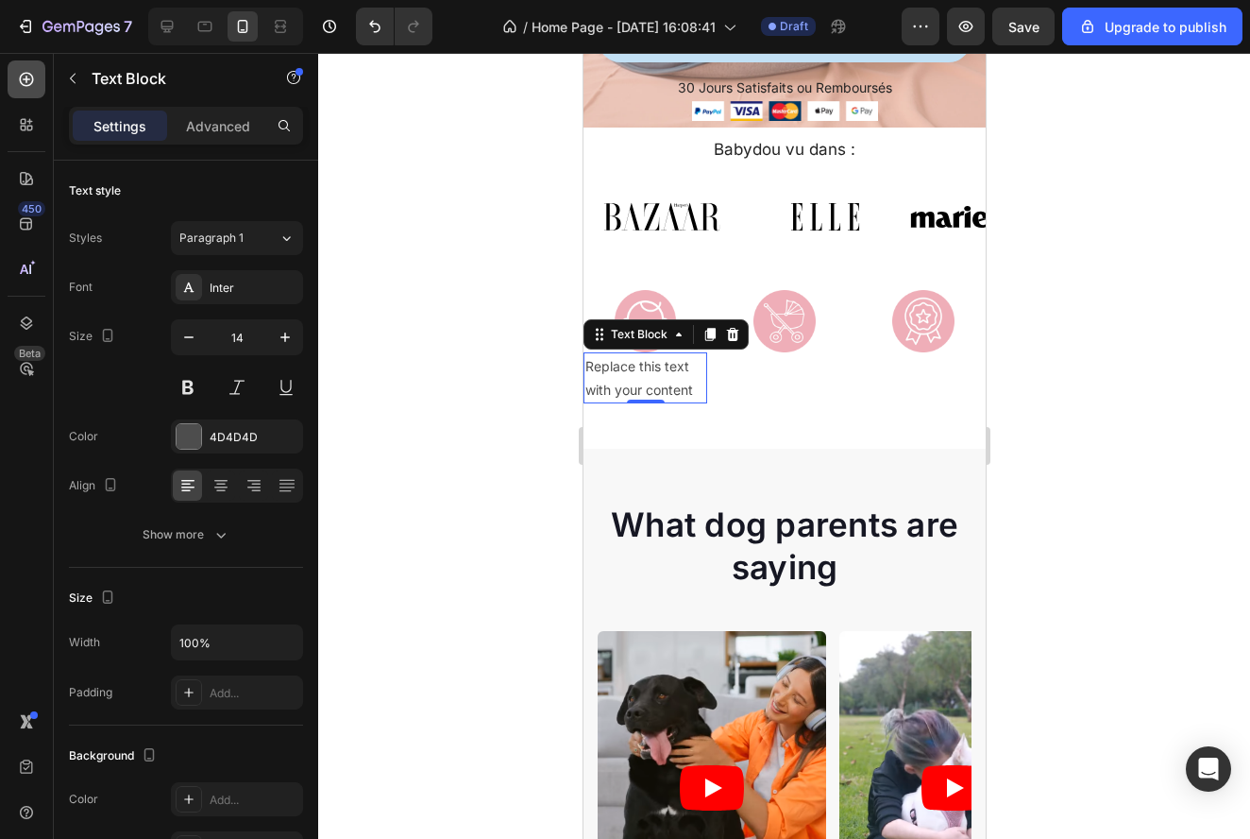
click at [27, 84] on icon at bounding box center [26, 79] width 19 height 19
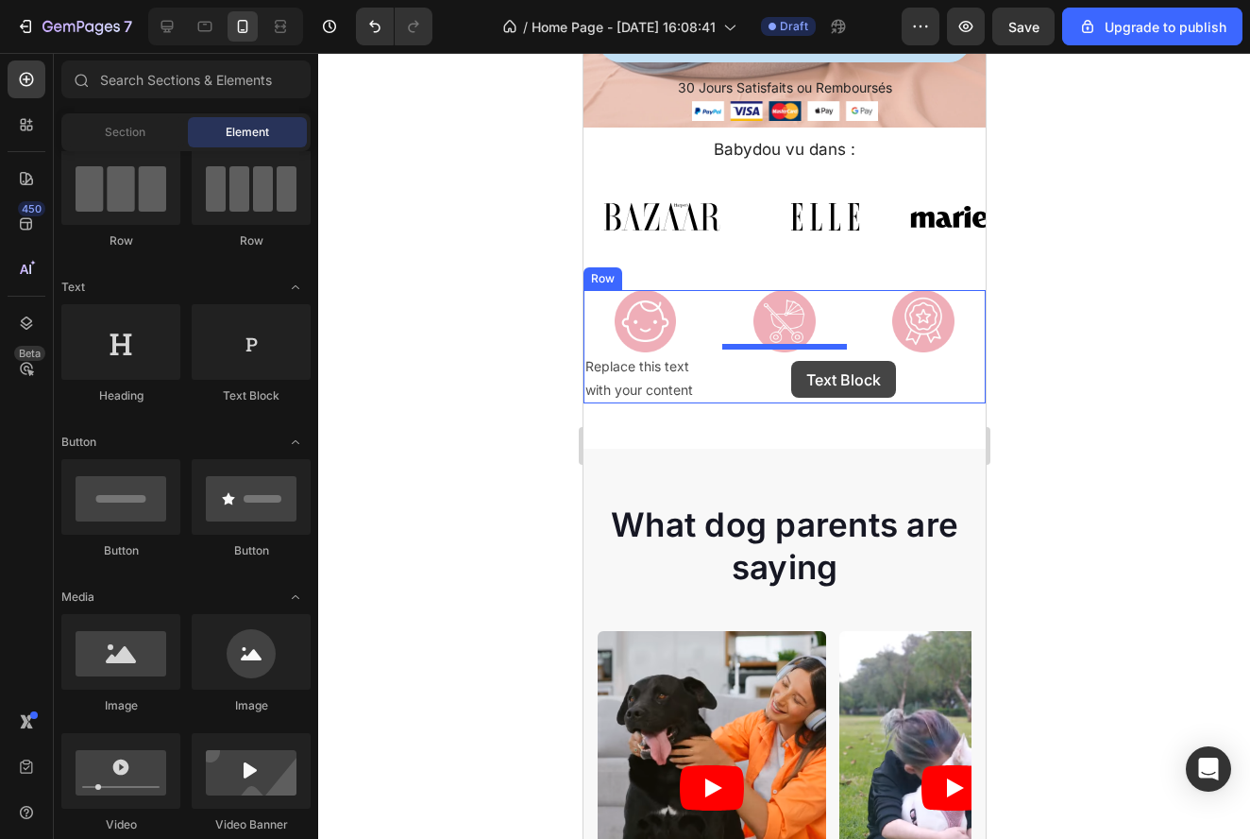
drag, startPoint x: 803, startPoint y: 397, endPoint x: 790, endPoint y: 361, distance: 37.9
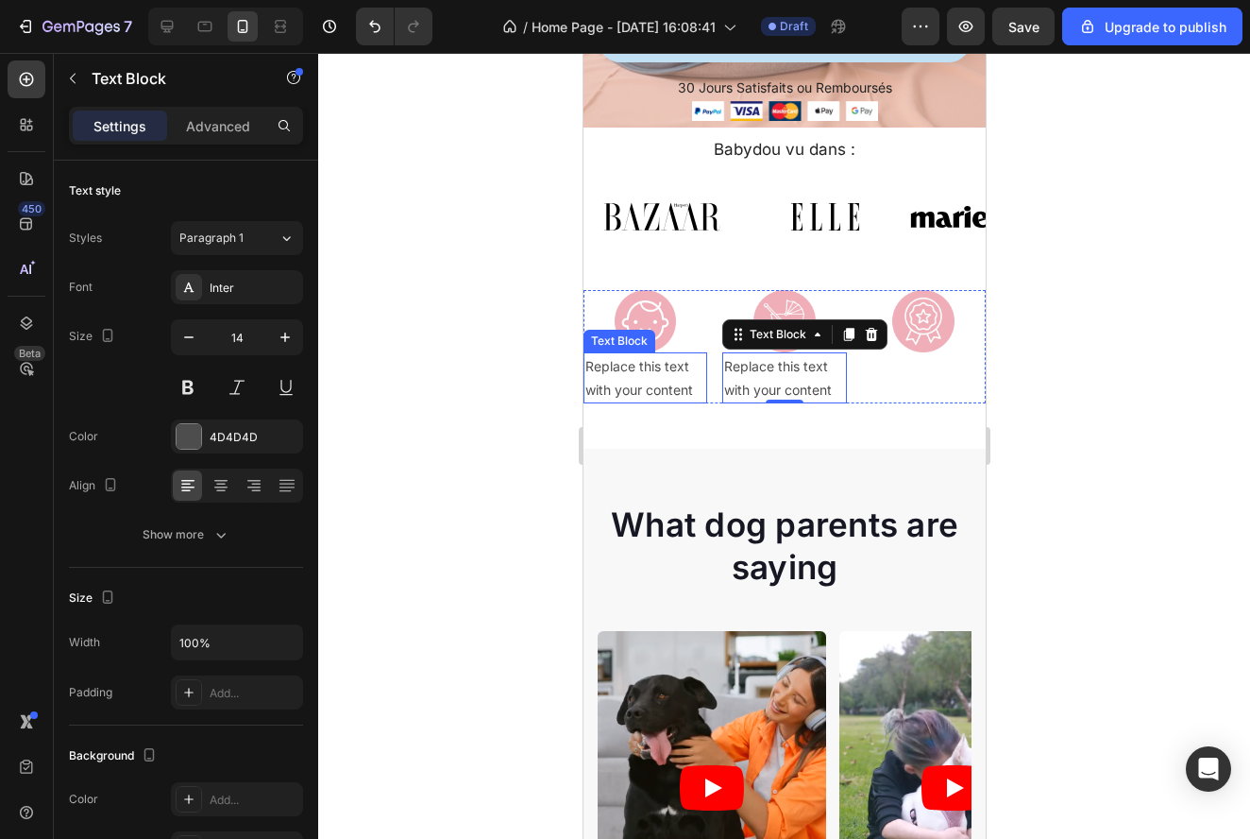
click at [642, 362] on div "Replace this text with your content" at bounding box center [645, 377] width 124 height 51
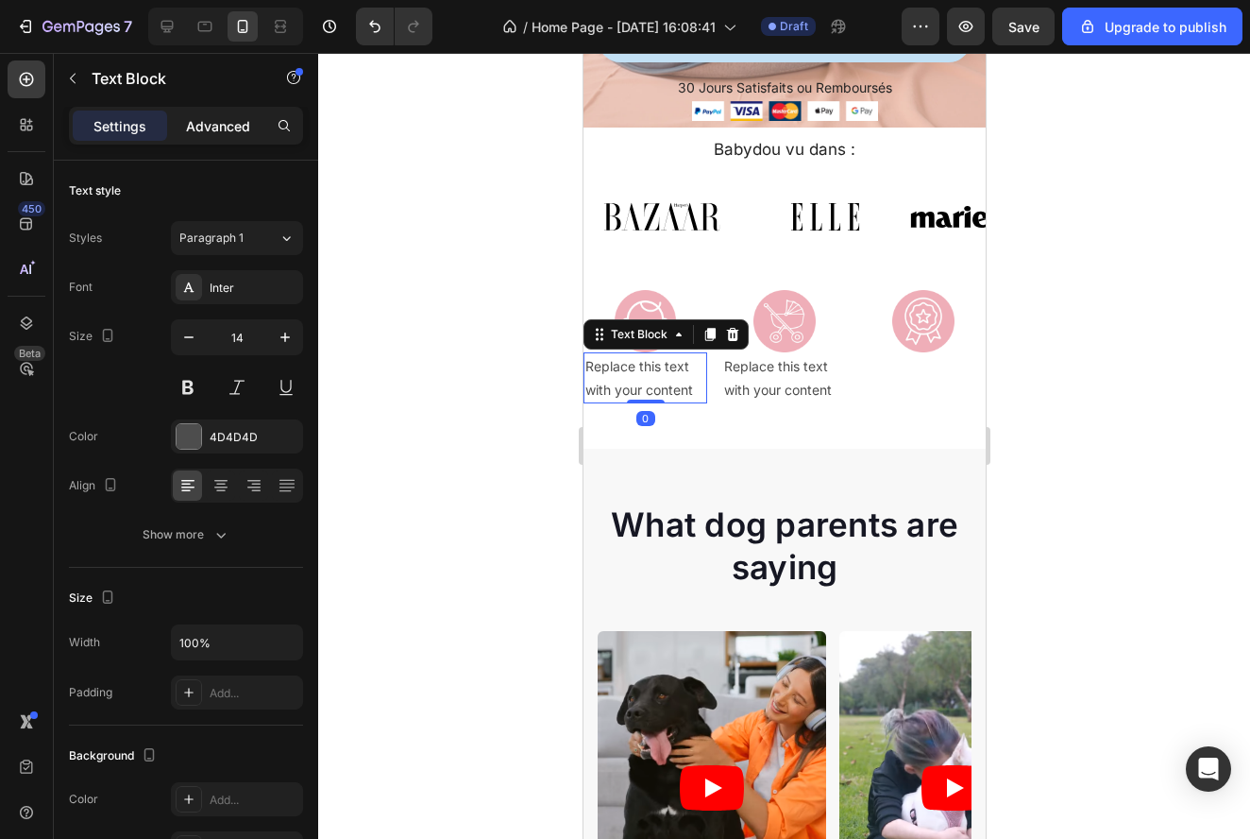
click at [212, 130] on p "Advanced" at bounding box center [218, 126] width 64 height 20
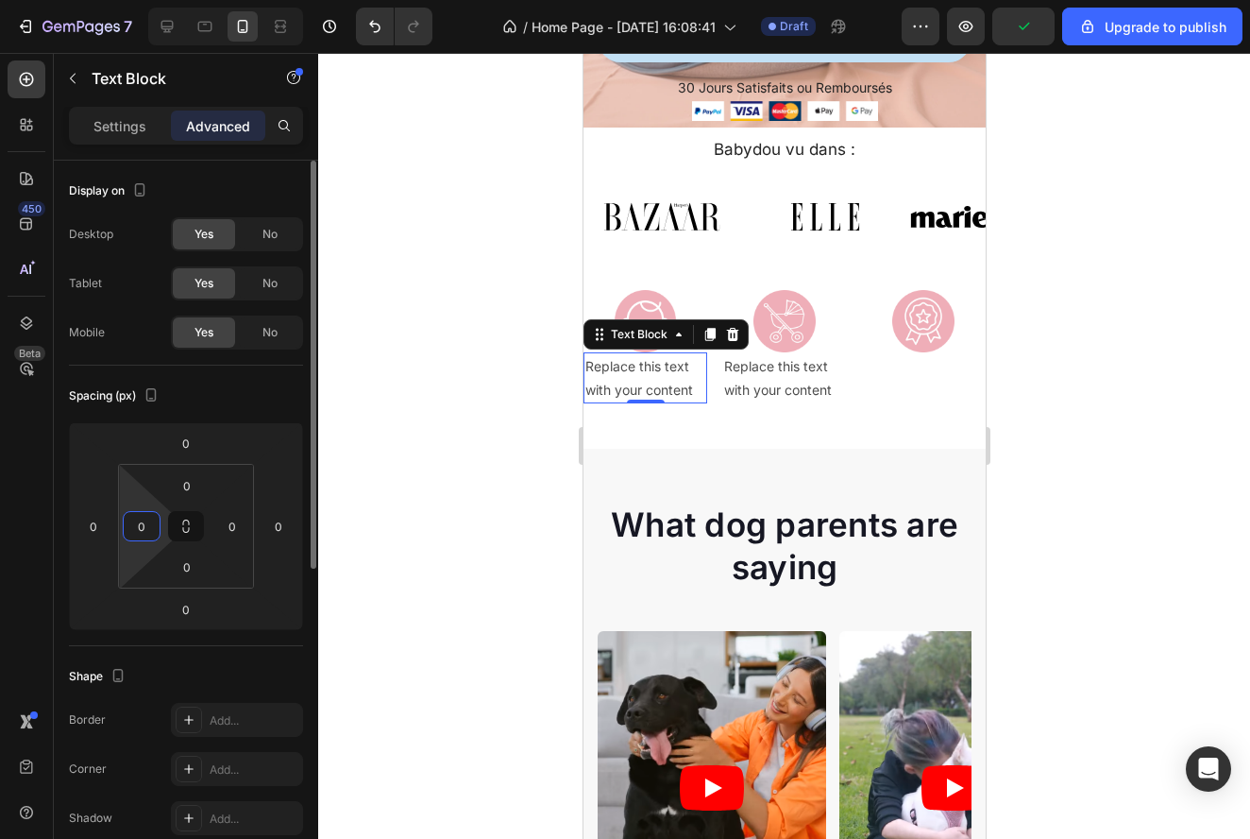
click at [148, 528] on input "0" at bounding box center [141, 526] width 28 height 28
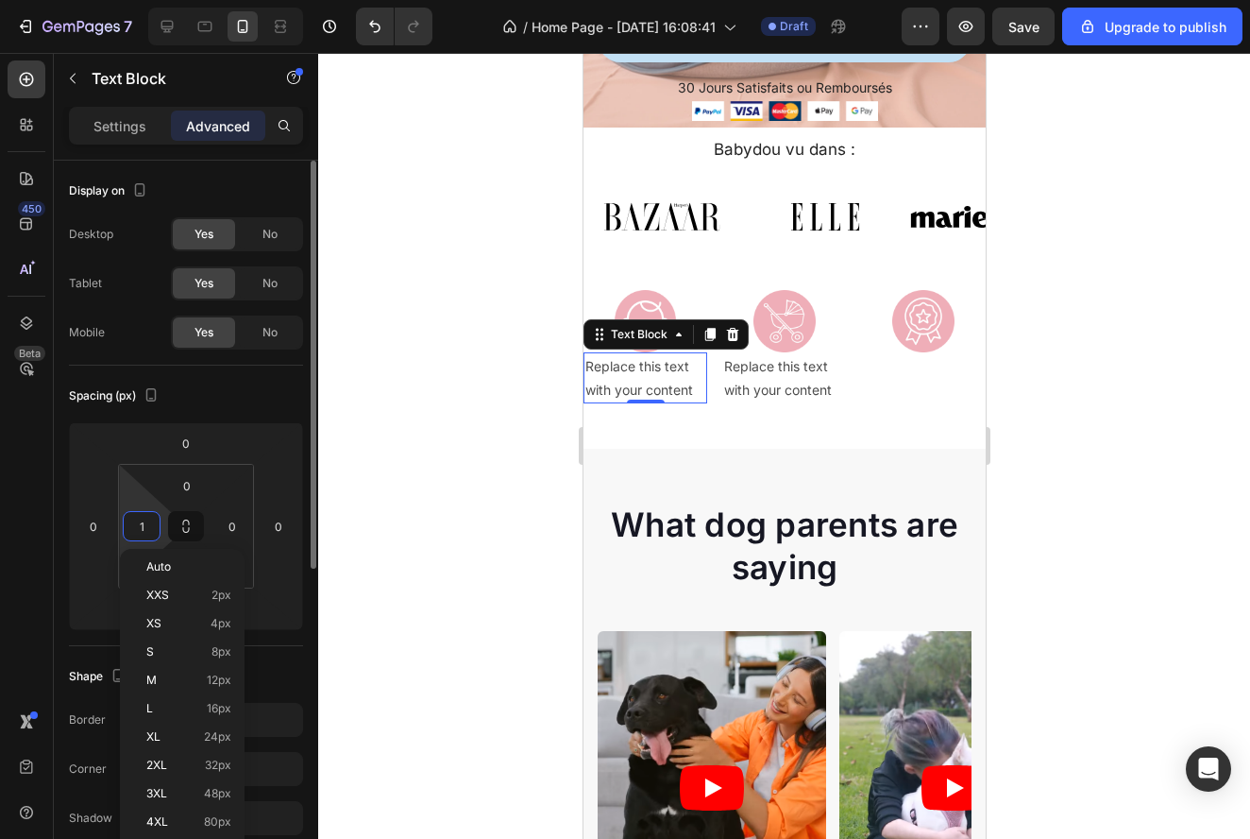
type input "10"
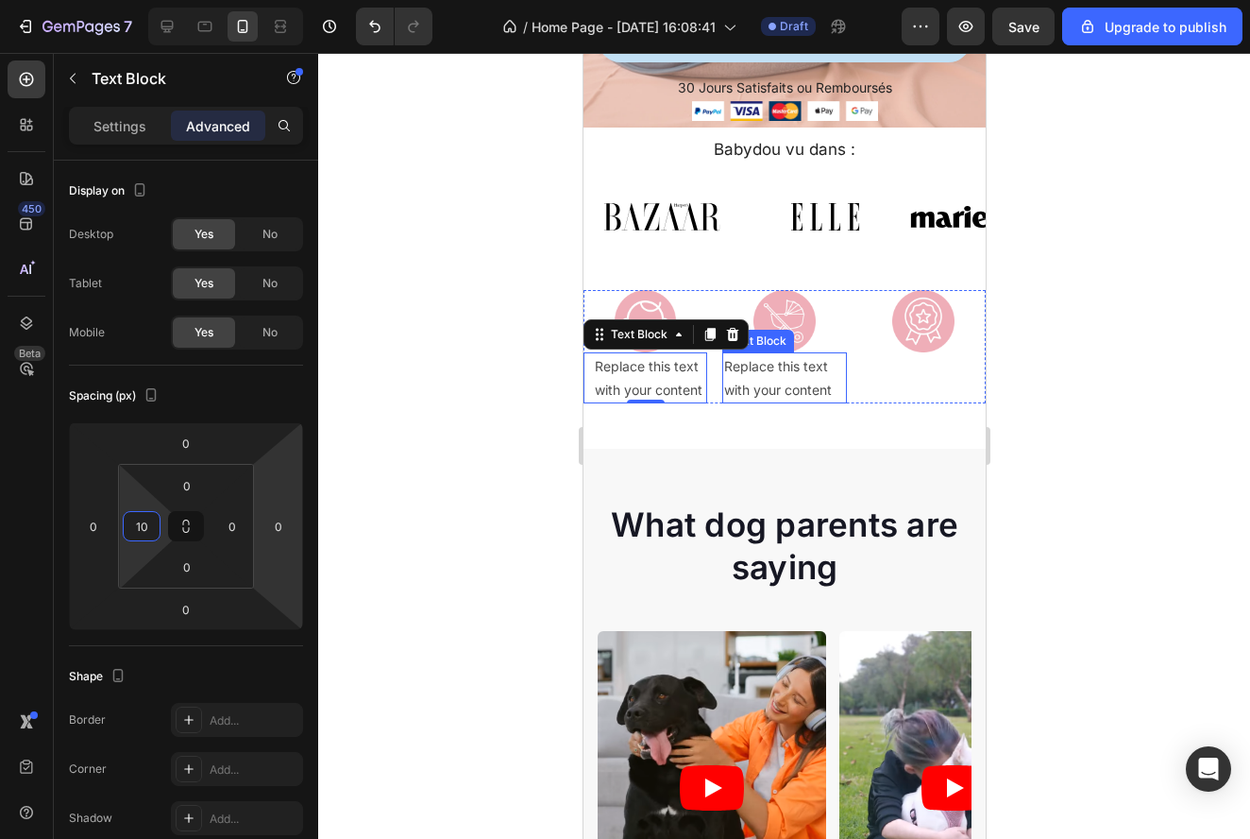
click at [781, 364] on div "Replace this text with your content" at bounding box center [783, 377] width 124 height 51
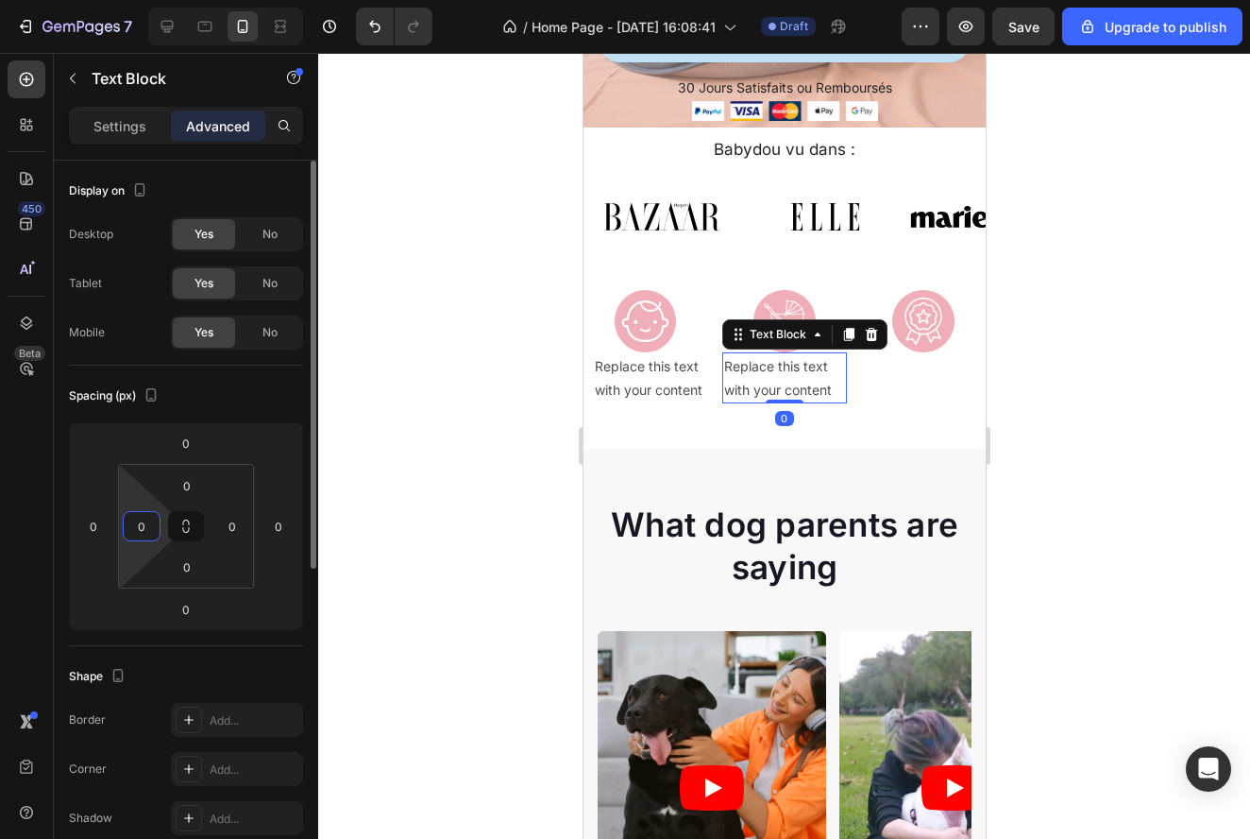
click at [153, 515] on input "0" at bounding box center [141, 526] width 28 height 28
type input "10"
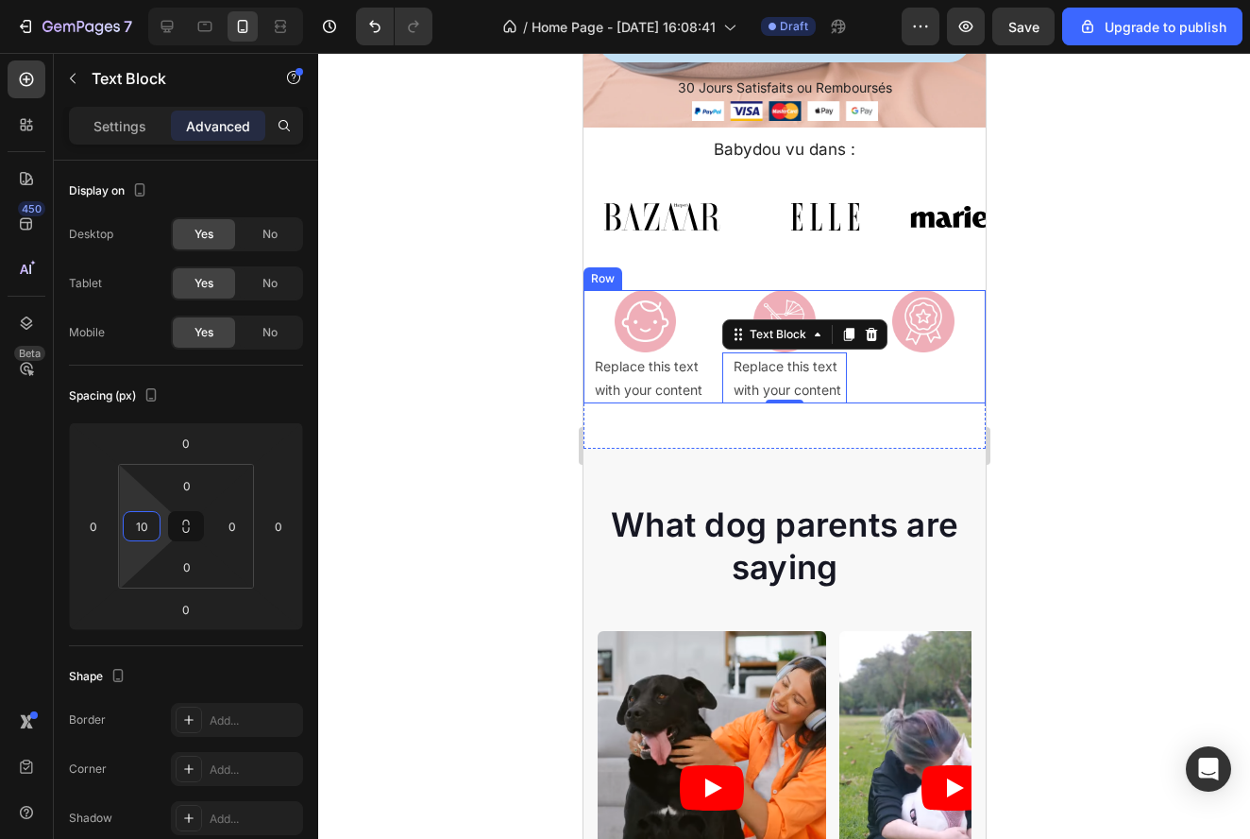
click at [937, 385] on div "Image" at bounding box center [923, 346] width 124 height 113
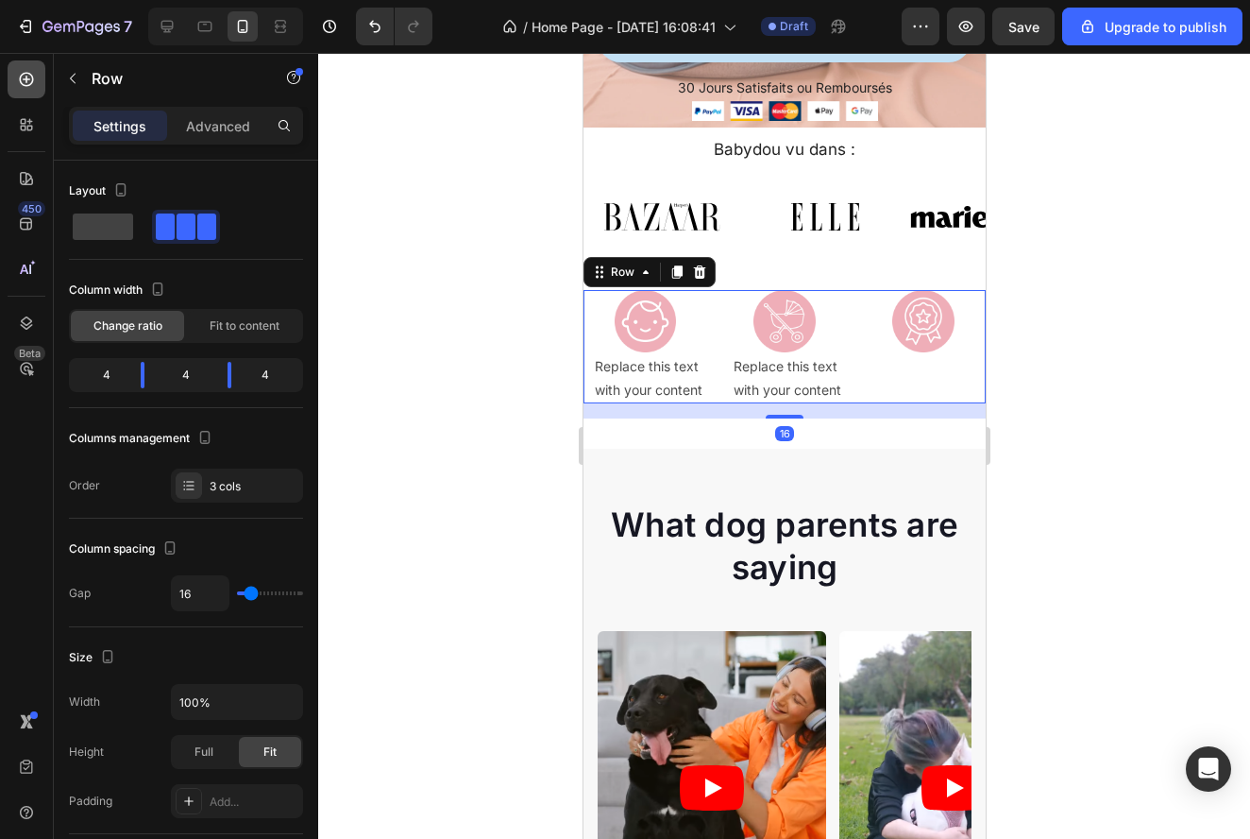
click at [41, 62] on div at bounding box center [27, 79] width 38 height 38
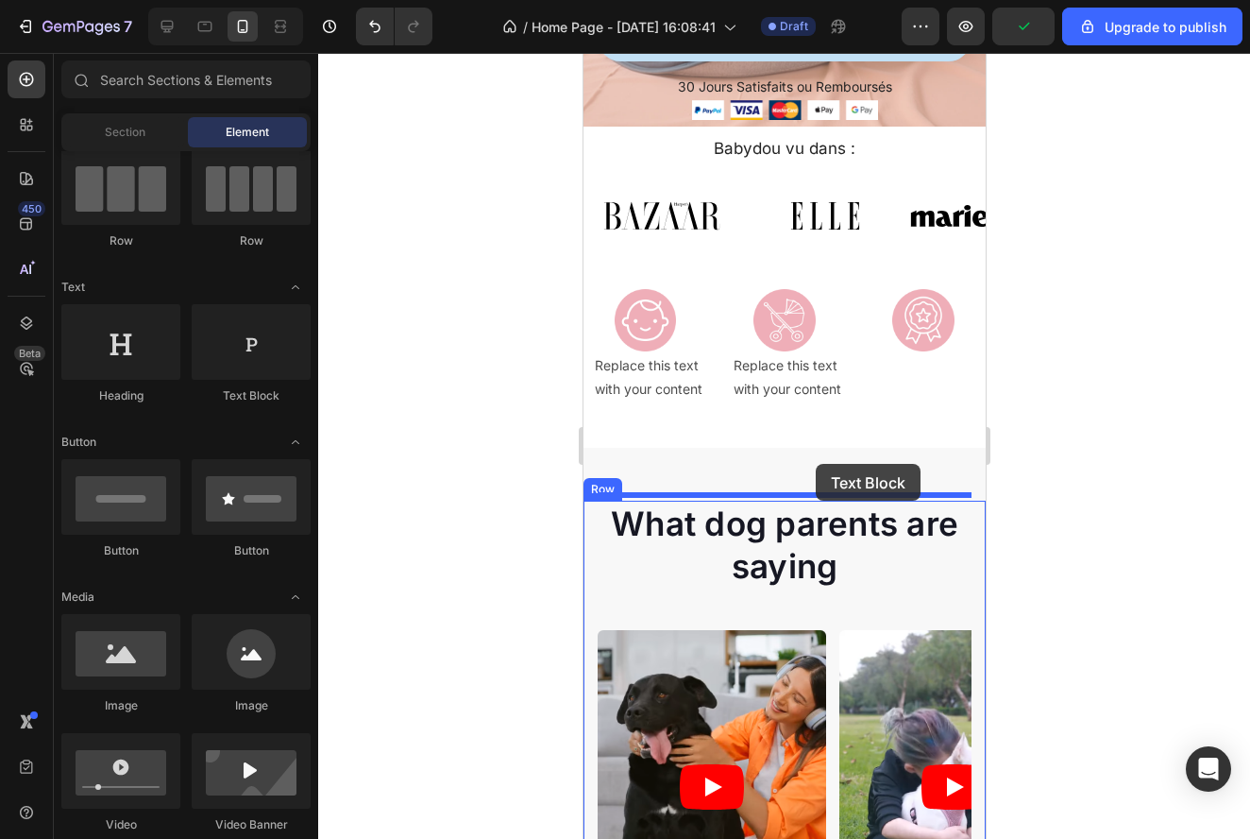
scroll to position [667, 0]
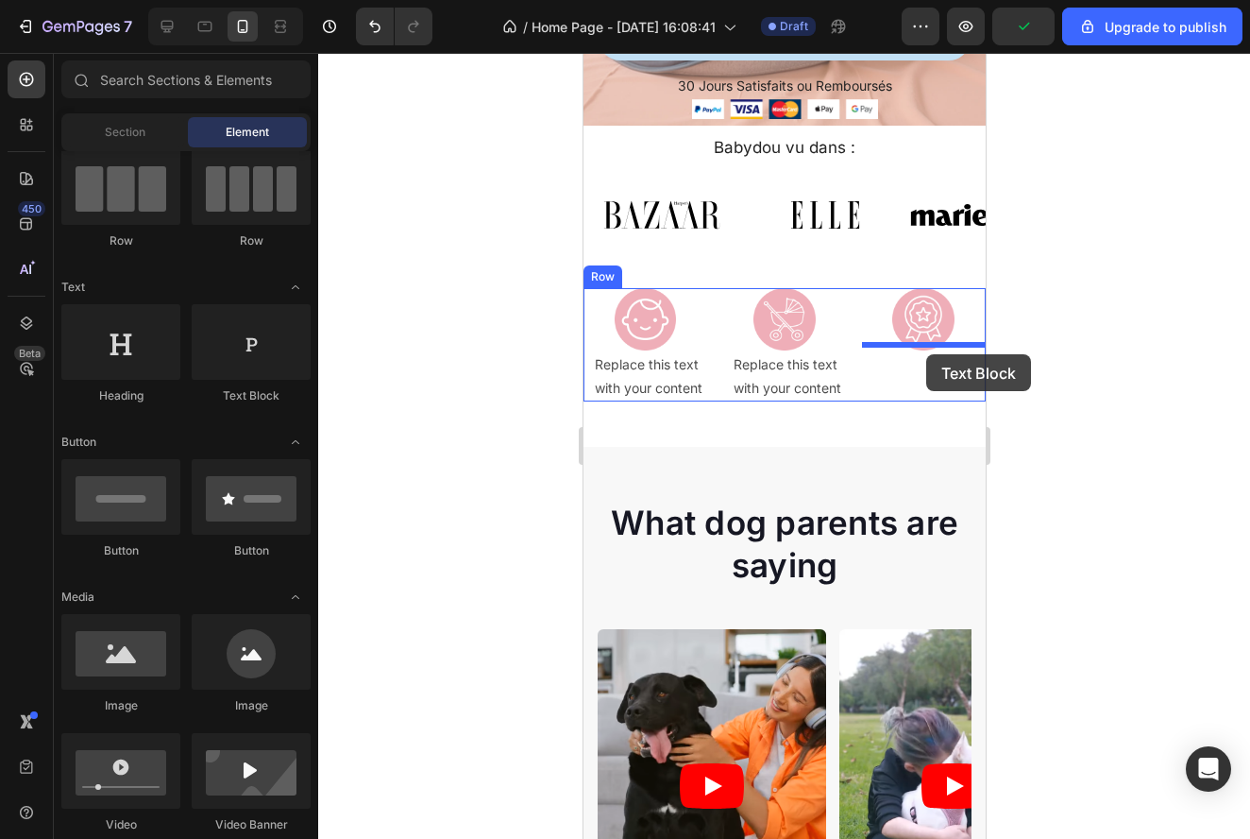
drag, startPoint x: 830, startPoint y: 415, endPoint x: 924, endPoint y: 352, distance: 113.1
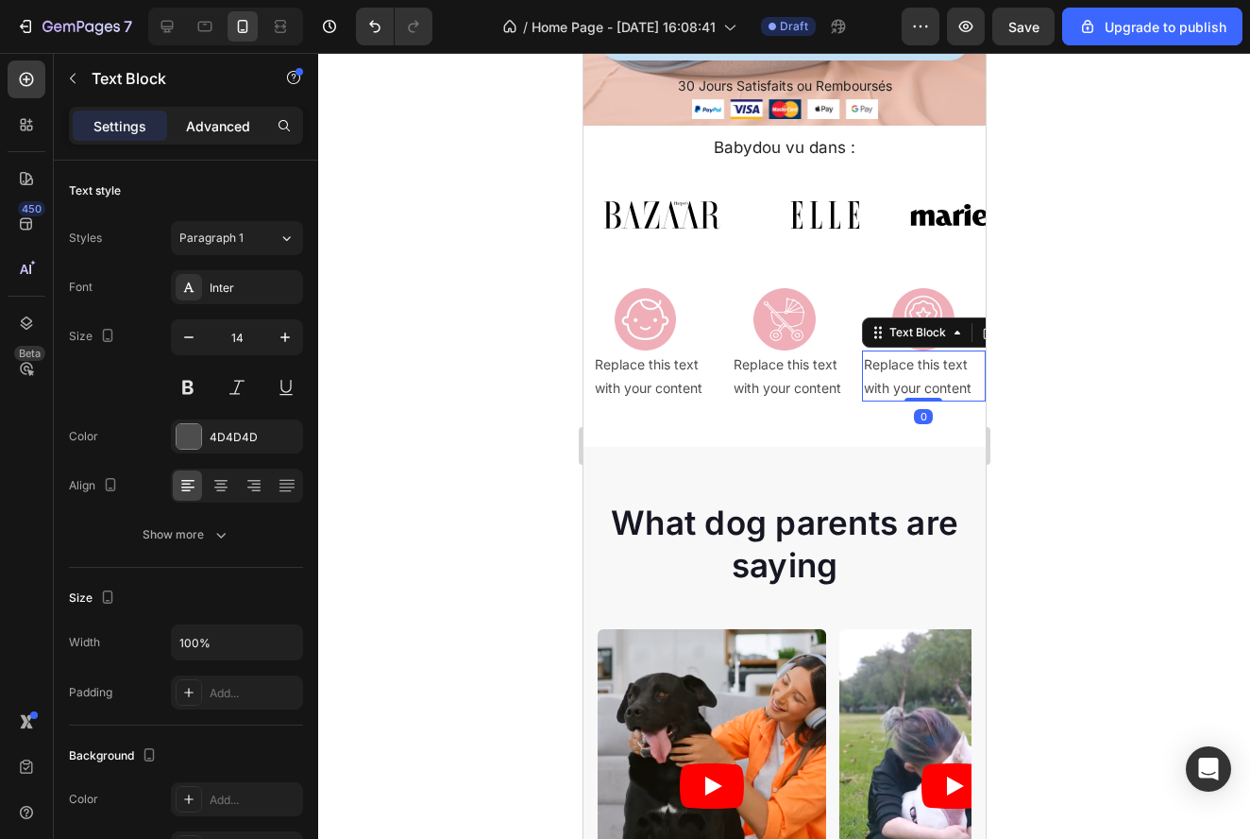
click at [240, 127] on p "Advanced" at bounding box center [218, 126] width 64 height 20
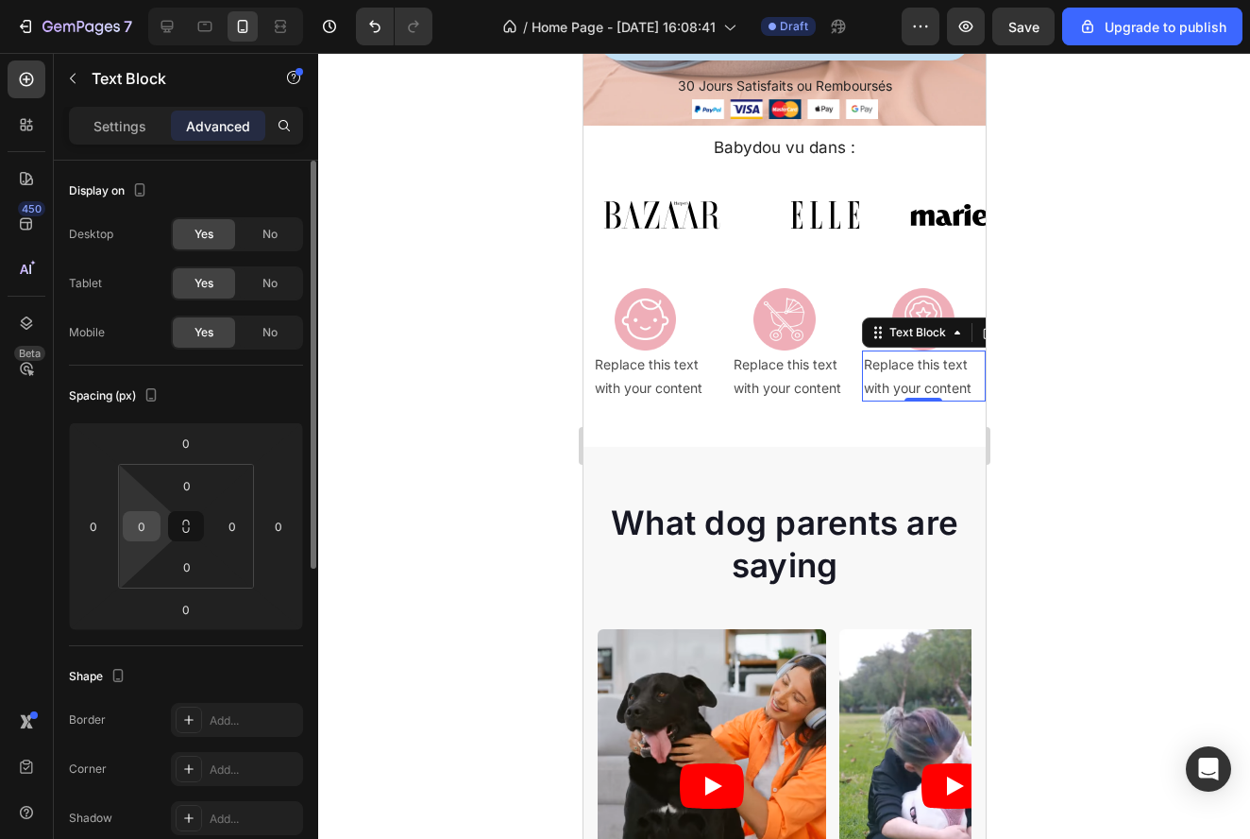
click at [152, 518] on input "0" at bounding box center [141, 526] width 28 height 28
type input "10"
click at [1041, 578] on div at bounding box center [784, 446] width 932 height 786
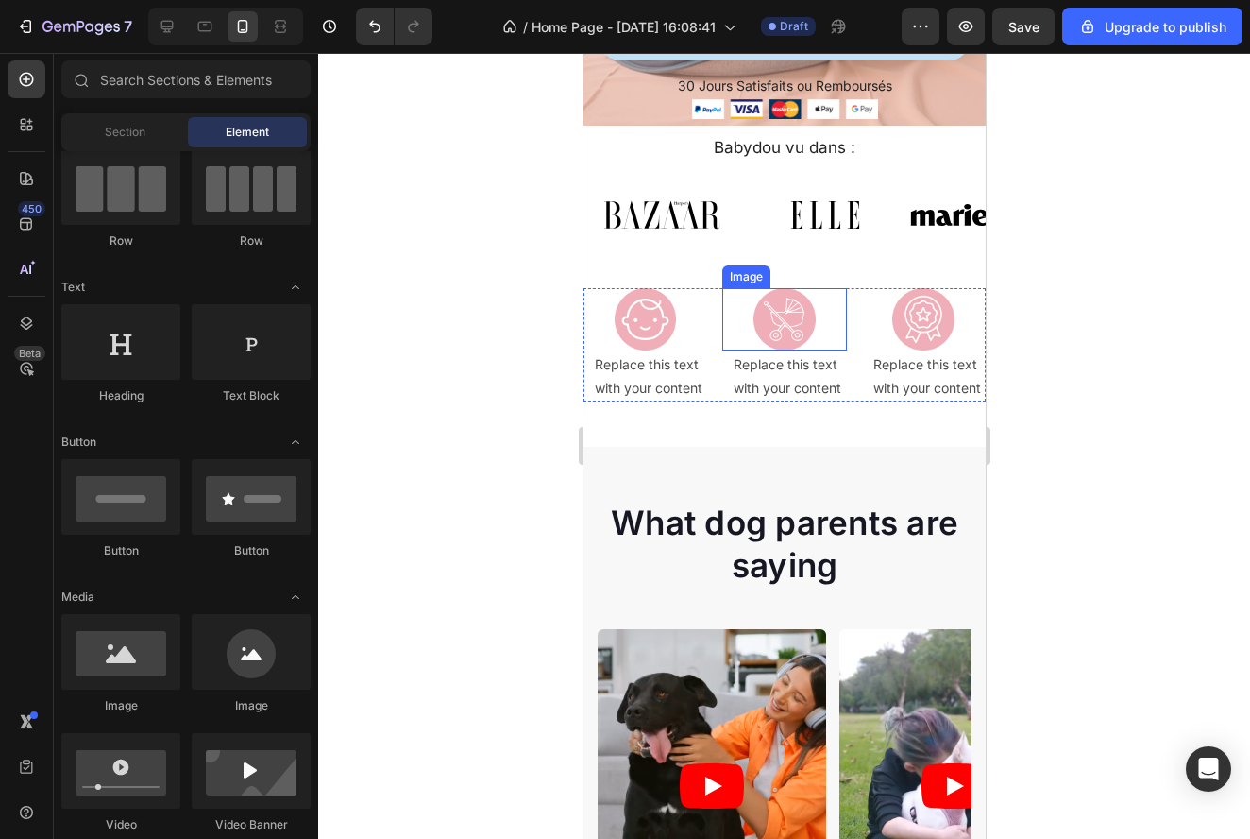
click at [794, 340] on img at bounding box center [784, 319] width 62 height 62
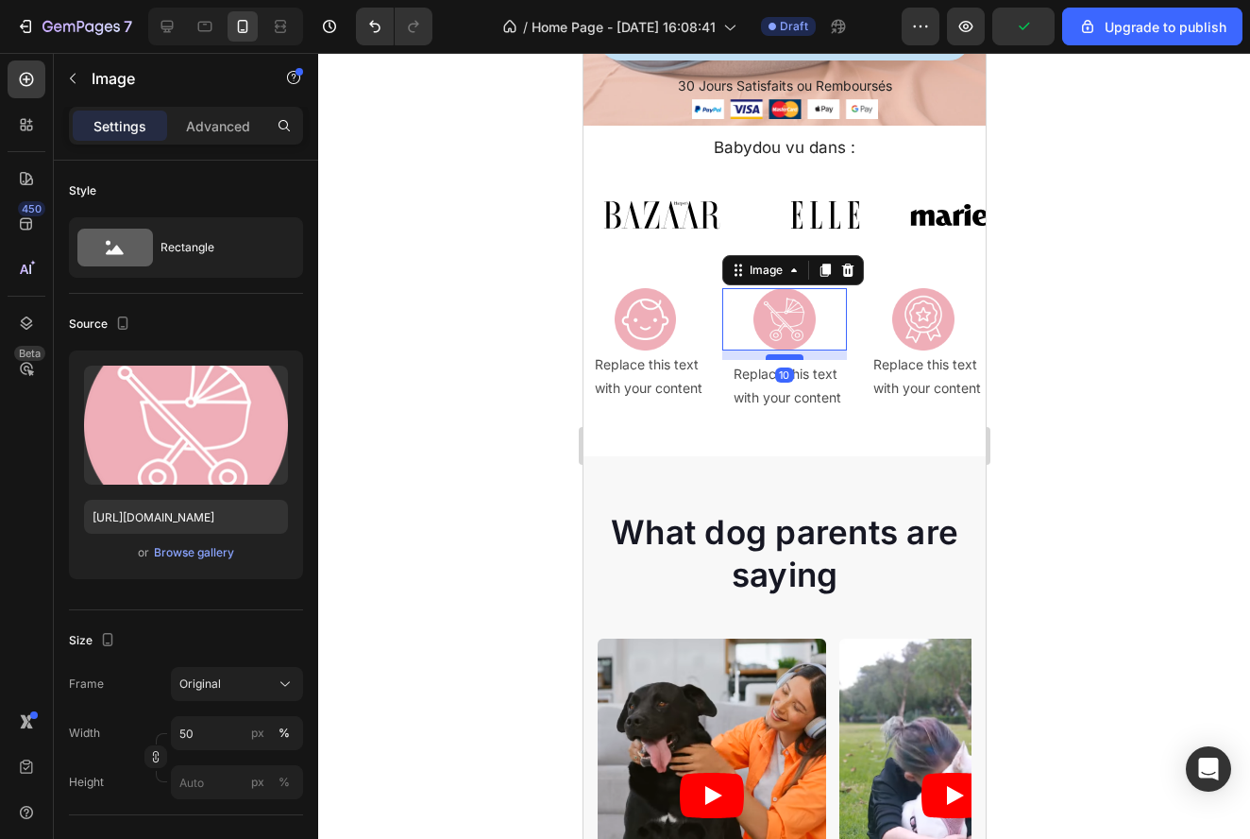
click at [796, 354] on div at bounding box center [784, 357] width 38 height 6
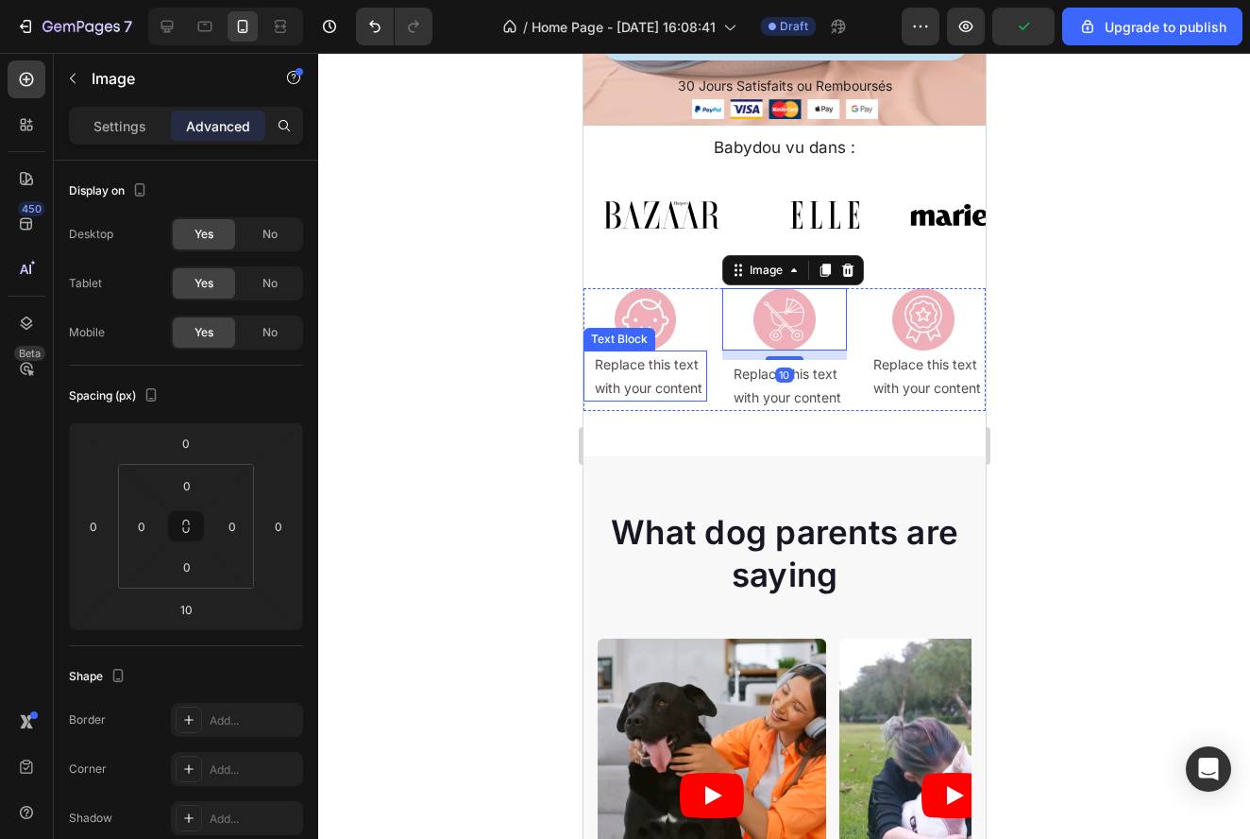
click at [659, 359] on div "Replace this text with your content" at bounding box center [649, 375] width 114 height 51
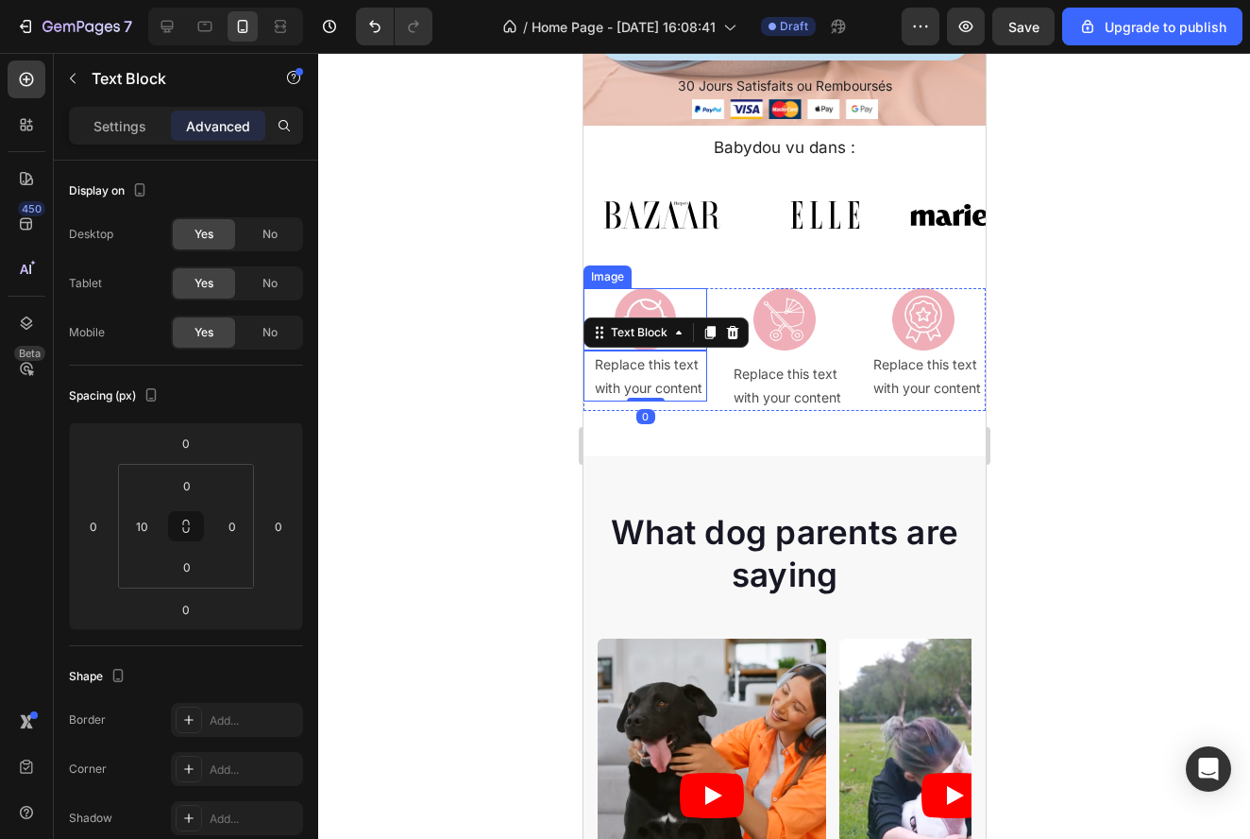
click at [647, 295] on img at bounding box center [645, 319] width 62 height 62
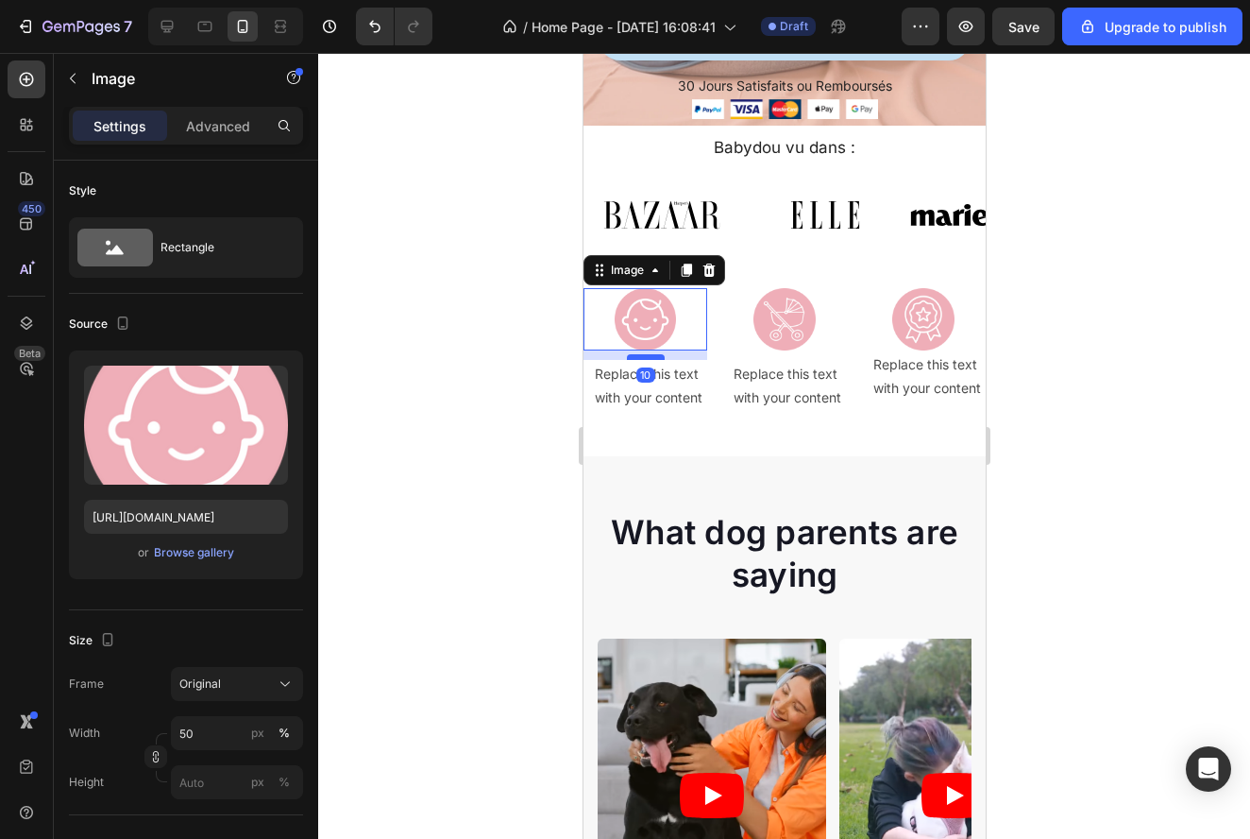
click at [647, 354] on div at bounding box center [645, 357] width 38 height 6
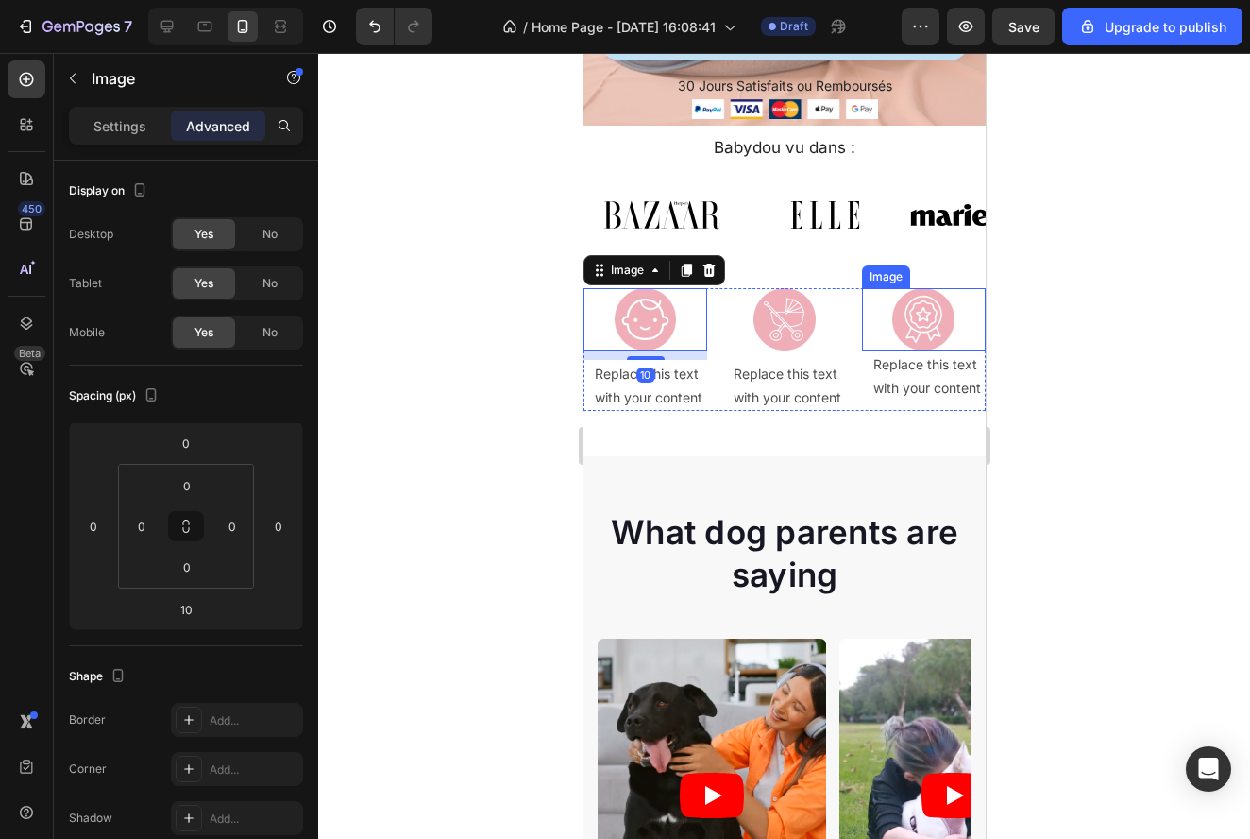
click at [935, 297] on img at bounding box center [922, 319] width 62 height 62
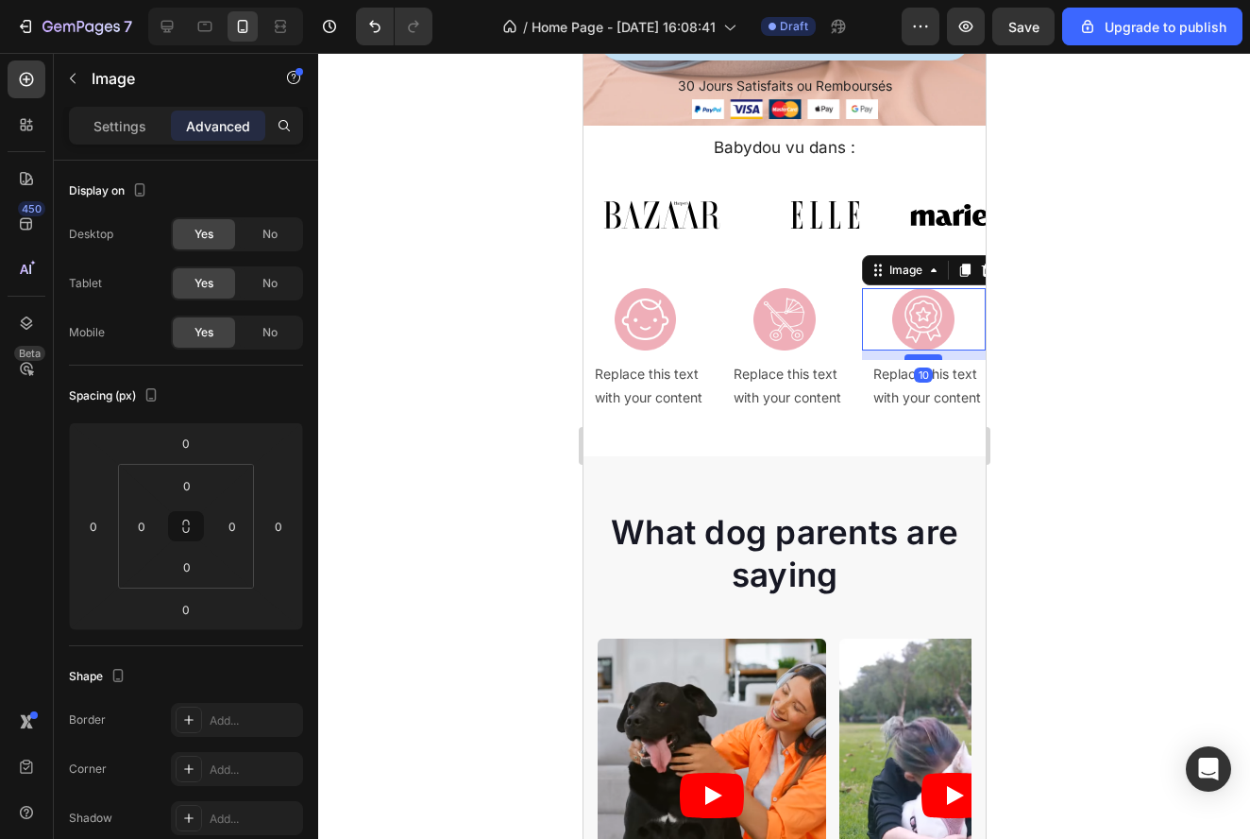
drag, startPoint x: 926, startPoint y: 341, endPoint x: 924, endPoint y: 350, distance: 9.9
type input "10"
click at [924, 354] on div at bounding box center [923, 357] width 38 height 6
click at [1184, 414] on div at bounding box center [784, 446] width 932 height 786
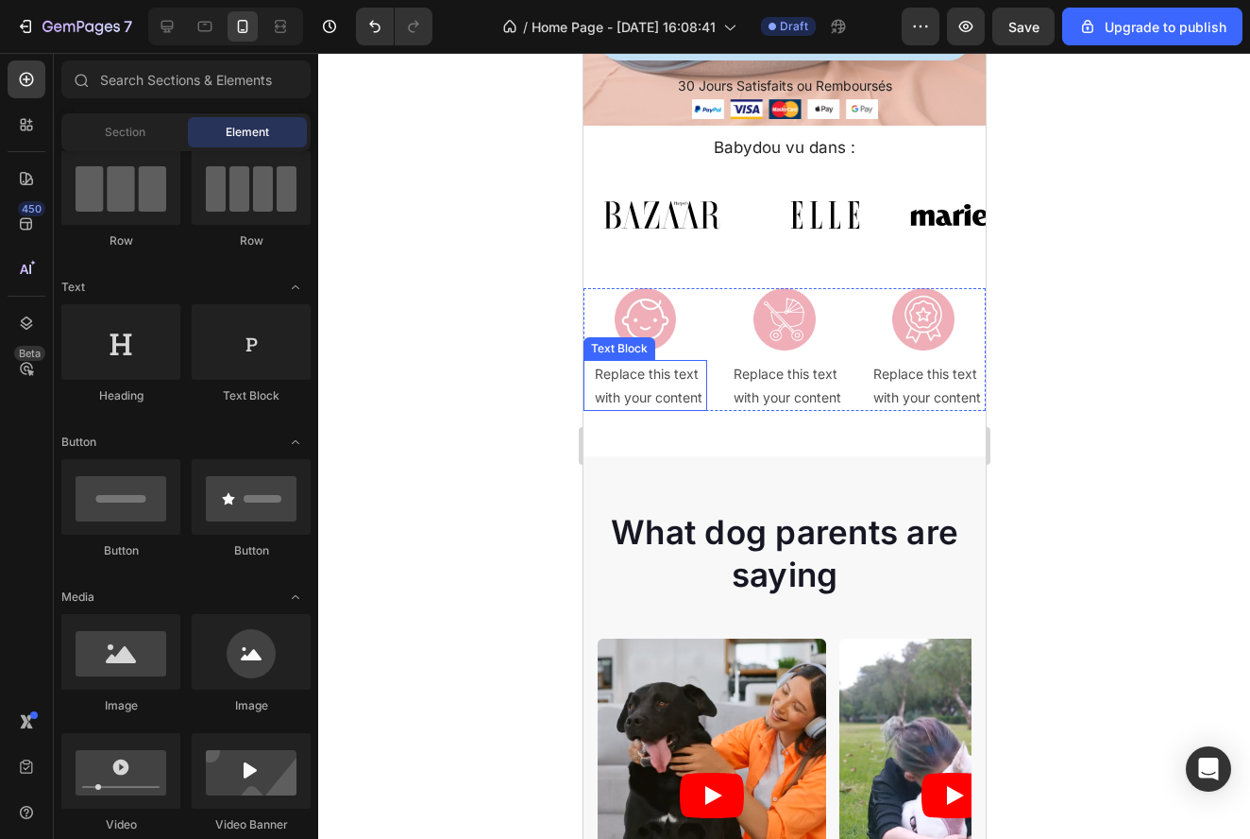
click at [623, 372] on div "Replace this text with your content" at bounding box center [649, 385] width 114 height 51
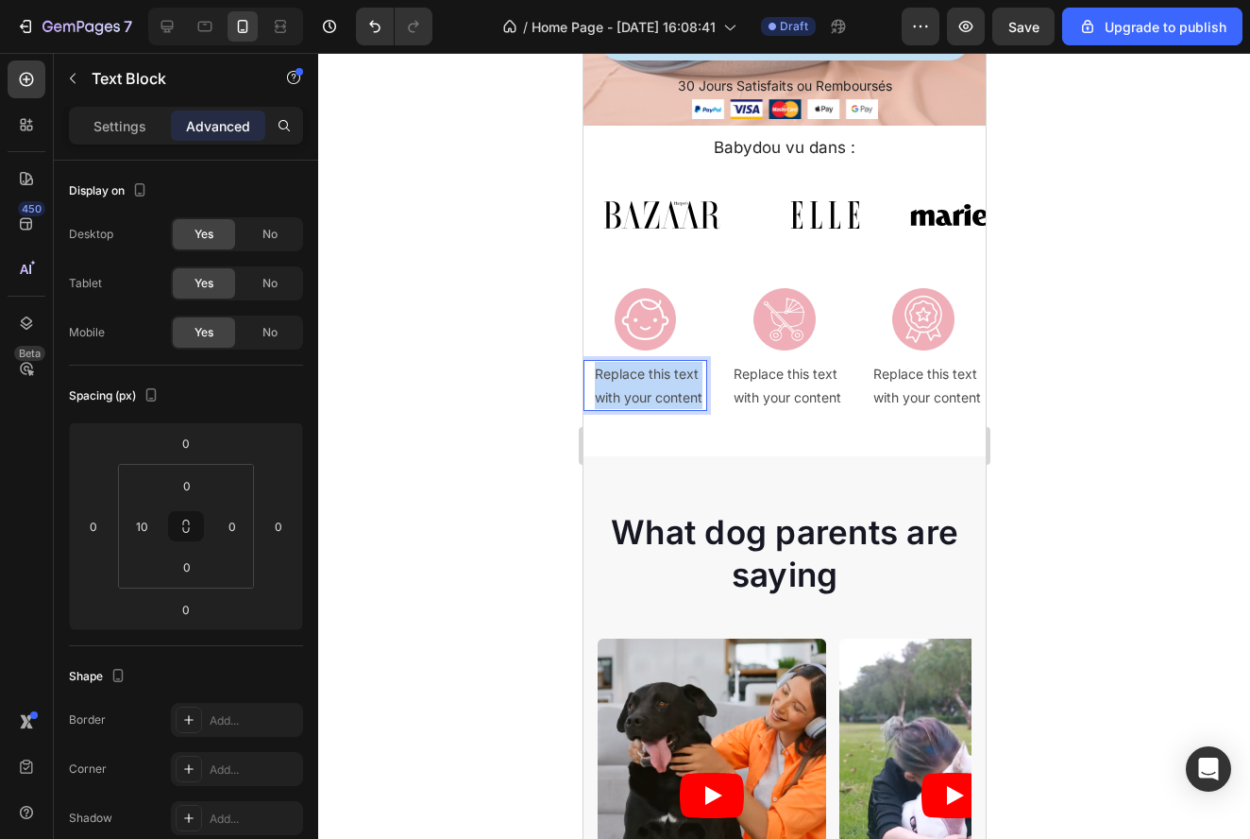
click at [623, 372] on p "Replace this text with your content" at bounding box center [649, 385] width 110 height 47
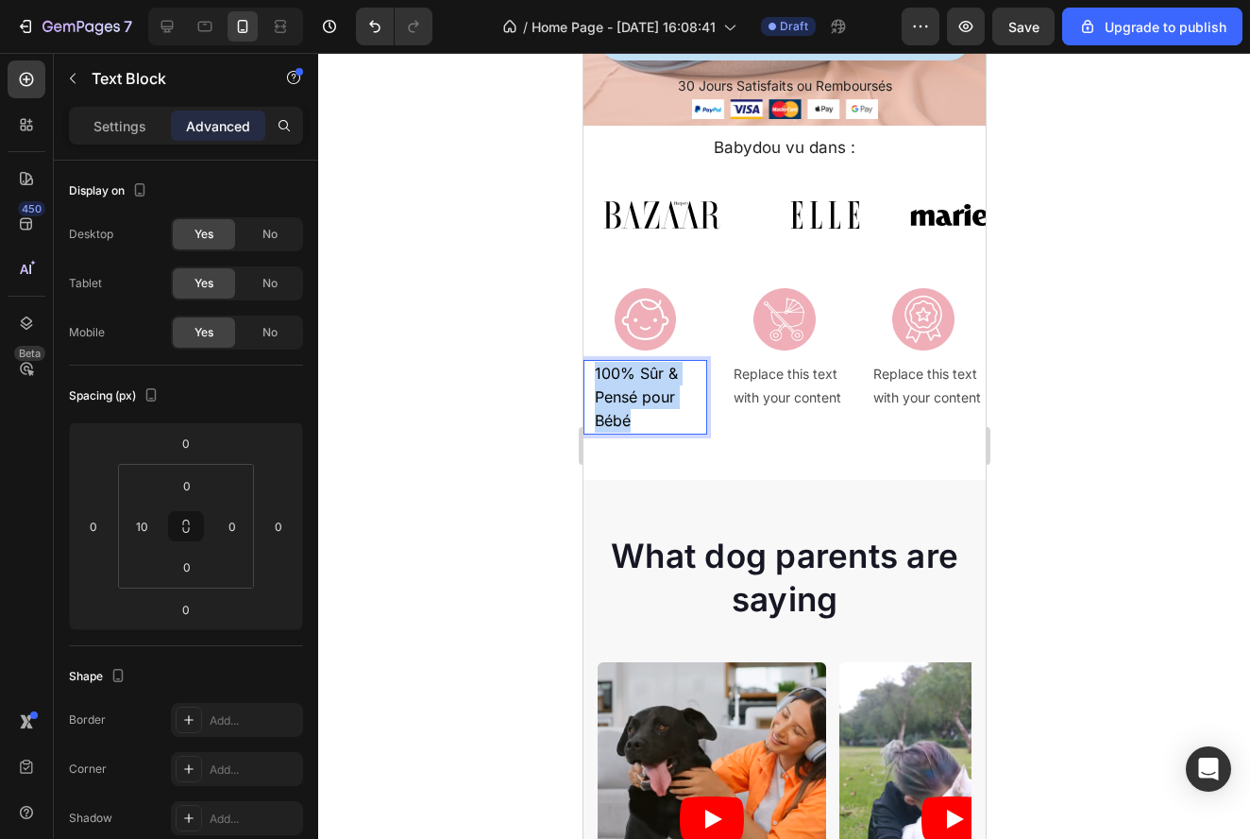
drag, startPoint x: 655, startPoint y: 414, endPoint x: 585, endPoint y: 362, distance: 87.8
click at [585, 361] on div "100% Sûr & Pensé pour Bébé Text Block 0" at bounding box center [645, 398] width 124 height 76
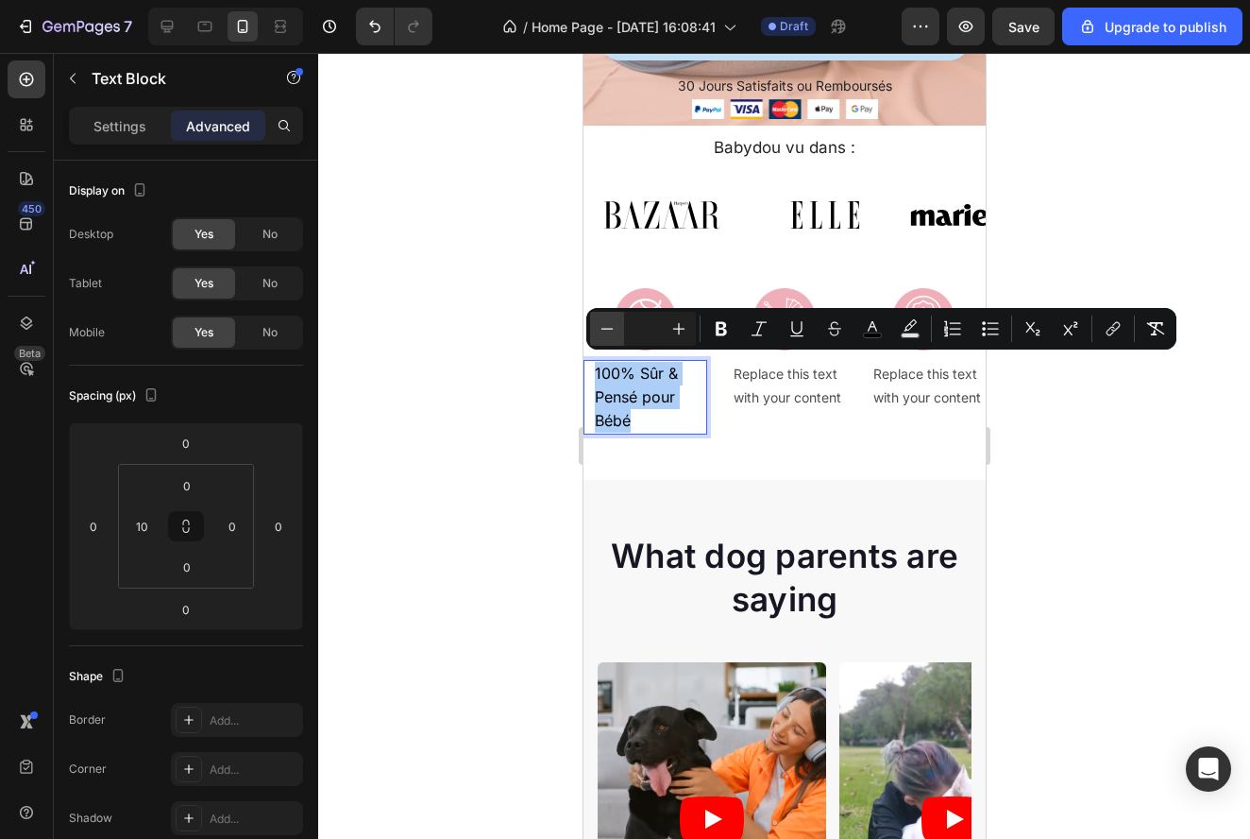
click at [605, 339] on button "Minus" at bounding box center [607, 329] width 34 height 34
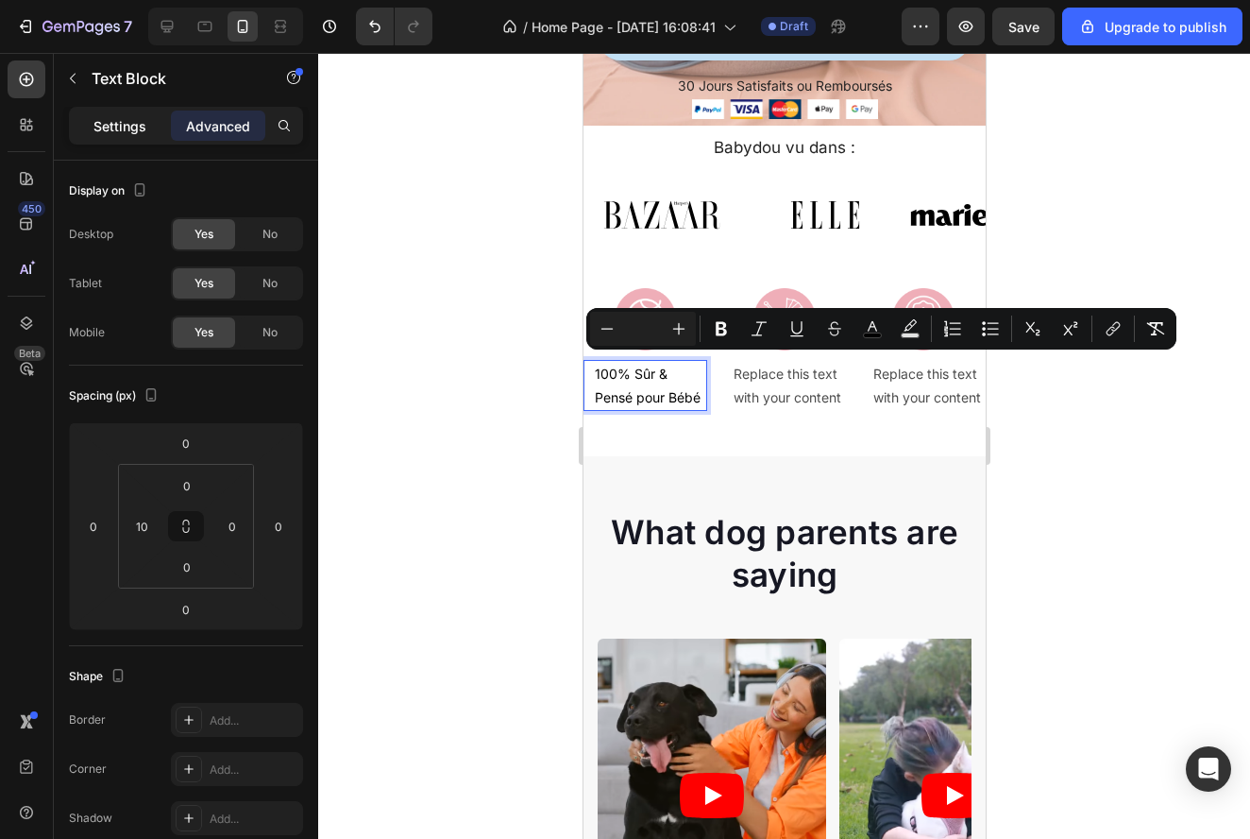
click at [103, 128] on p "Settings" at bounding box center [119, 126] width 53 height 20
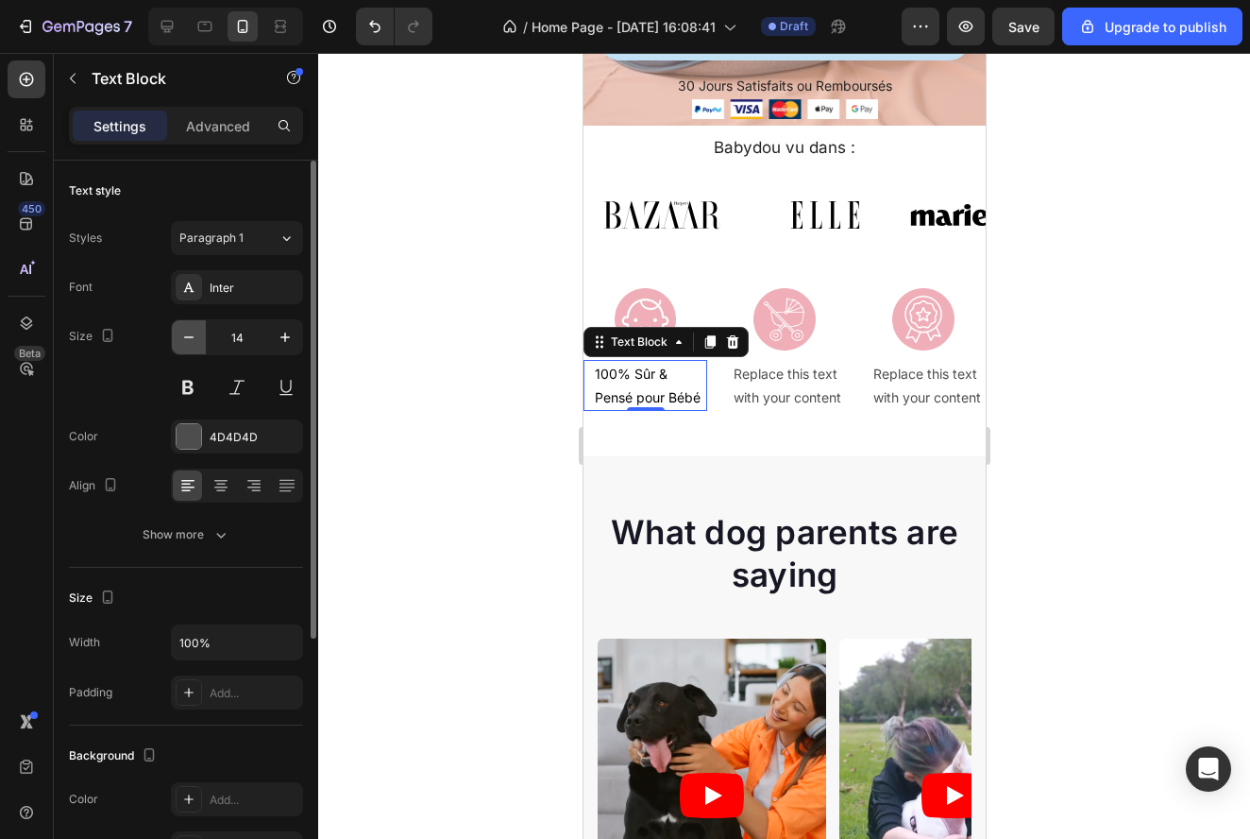
click at [185, 343] on icon "button" at bounding box center [188, 337] width 19 height 19
click at [287, 341] on icon "button" at bounding box center [285, 337] width 19 height 19
type input "13"
click at [222, 483] on icon at bounding box center [220, 484] width 9 height 2
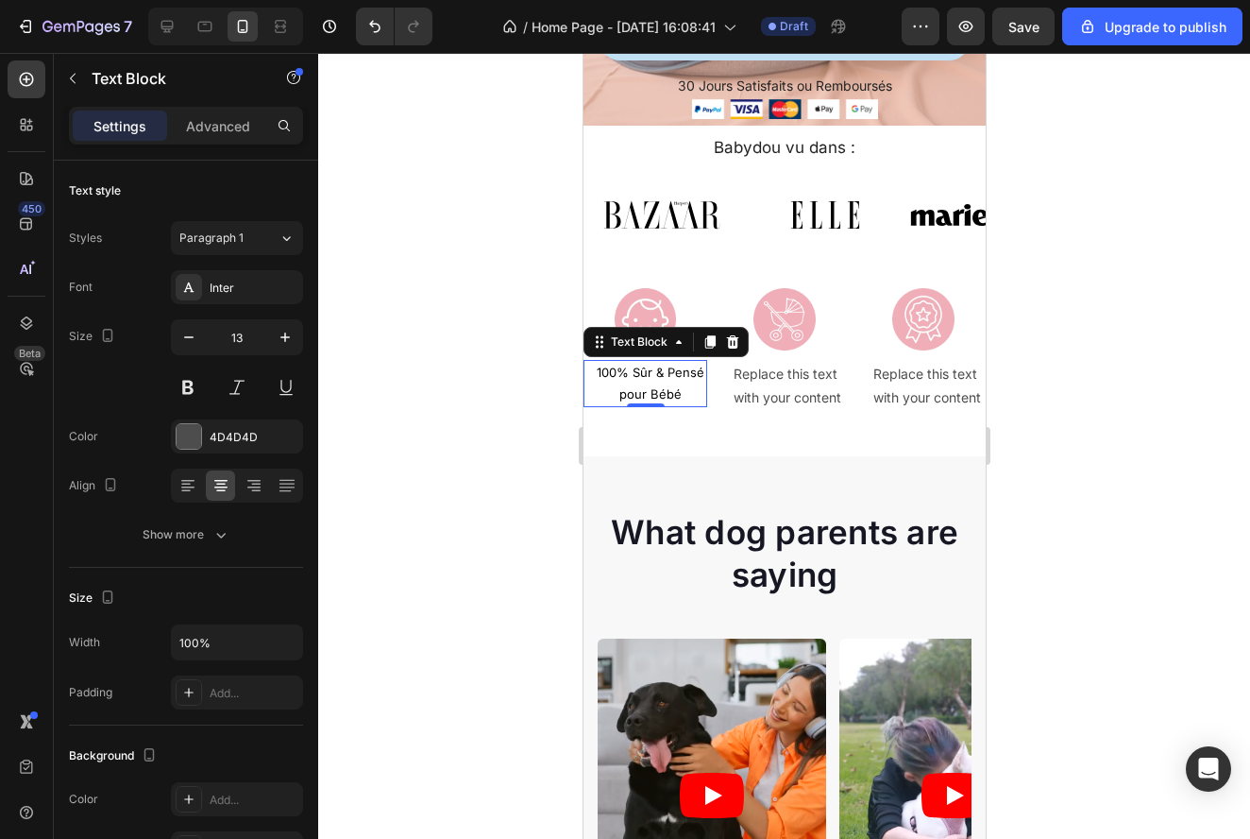
click at [1093, 370] on div at bounding box center [784, 446] width 932 height 786
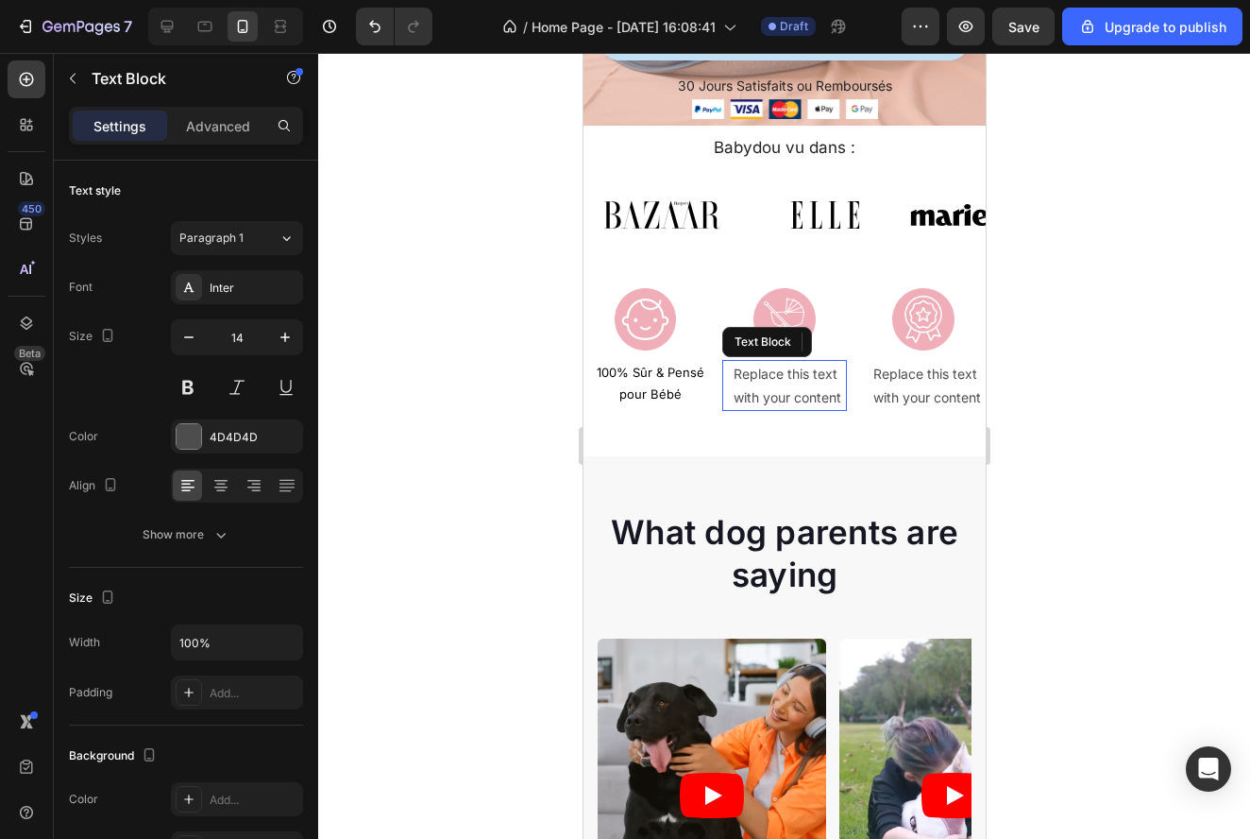
click at [814, 376] on div "Replace this text with your content" at bounding box center [788, 385] width 114 height 51
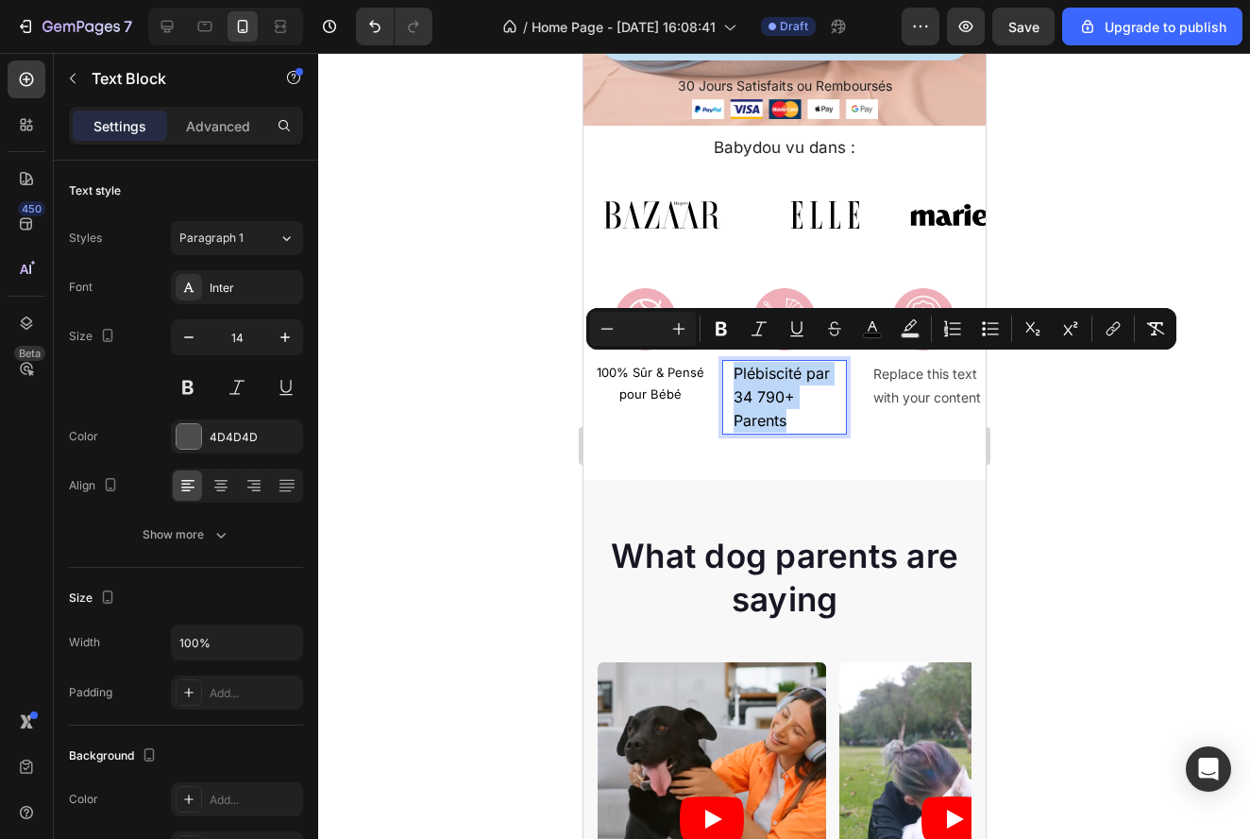
drag, startPoint x: 804, startPoint y: 407, endPoint x: 722, endPoint y: 365, distance: 91.2
click at [722, 365] on div "Plébiscité par 34 790+ Parents Text Block 0" at bounding box center [783, 398] width 124 height 76
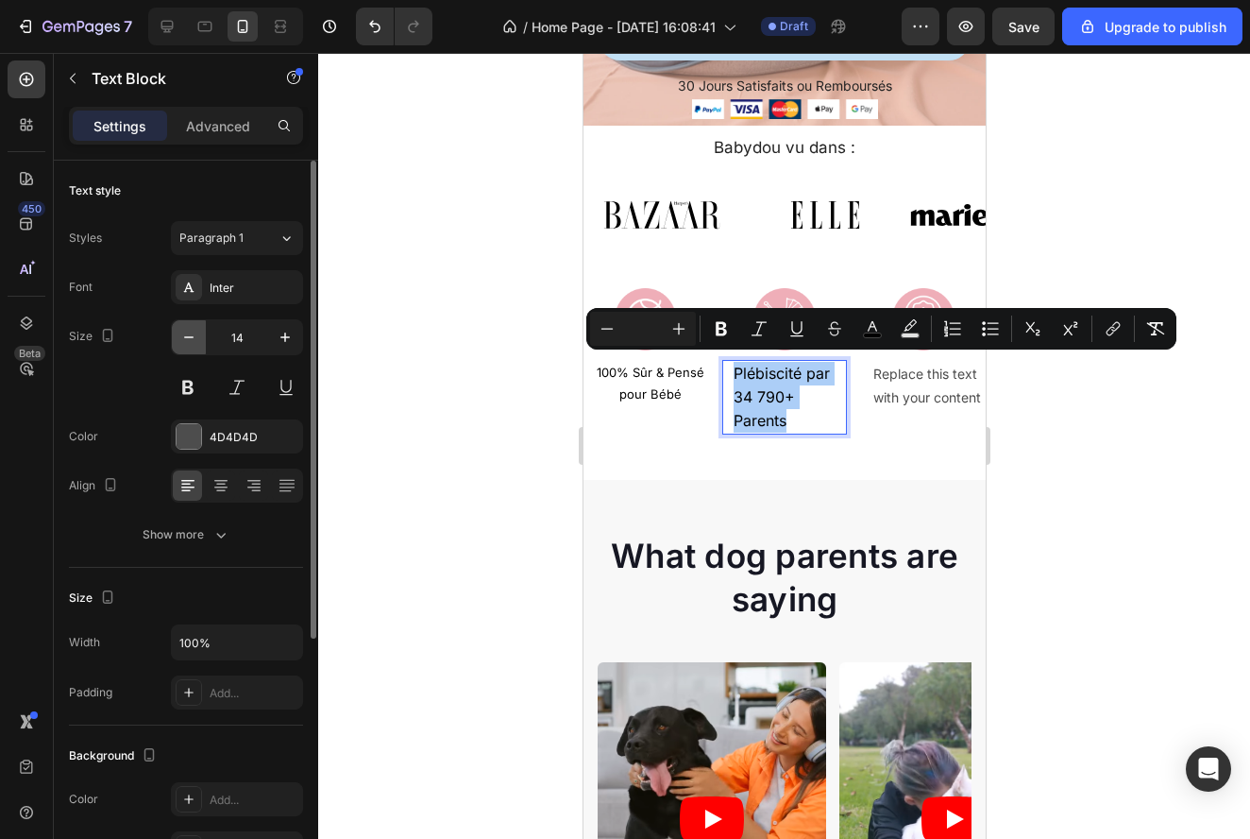
click at [185, 347] on button "button" at bounding box center [189, 337] width 34 height 34
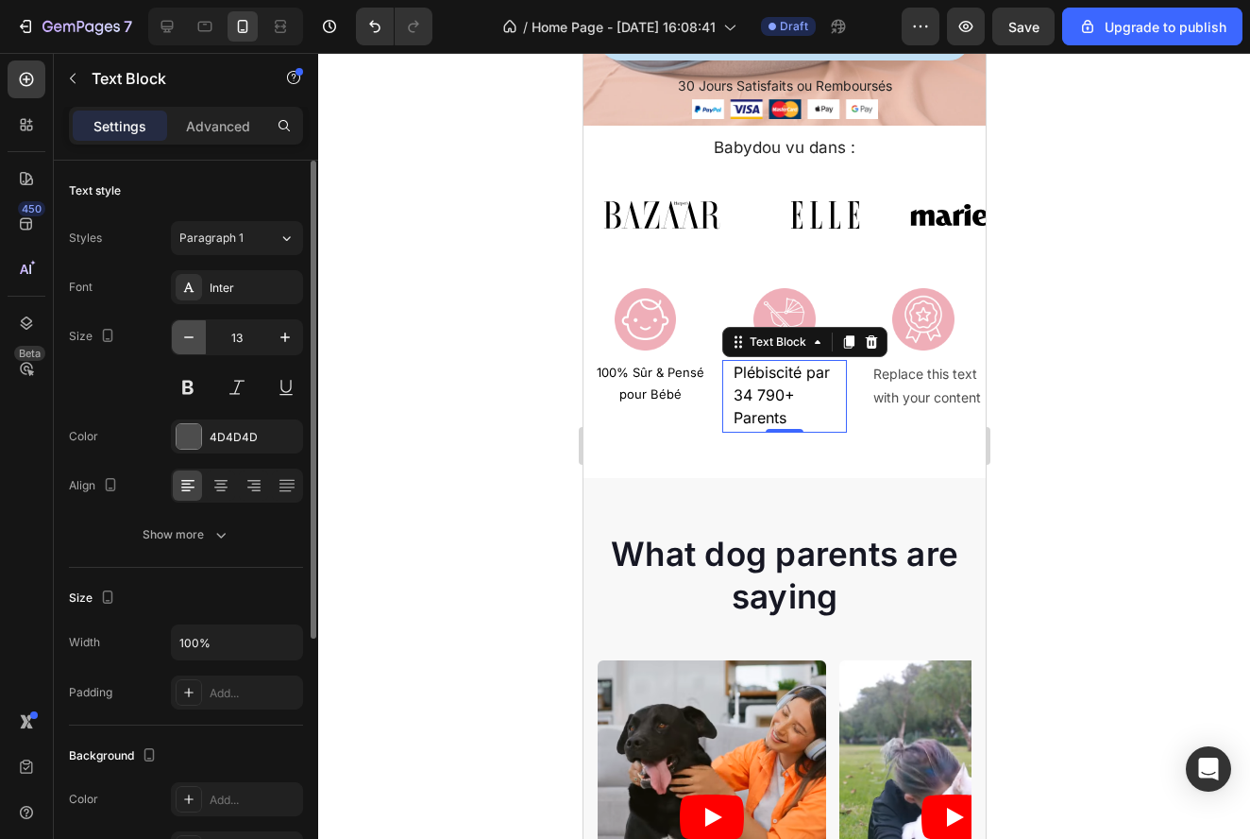
click at [185, 347] on button "button" at bounding box center [189, 337] width 34 height 34
type input "12"
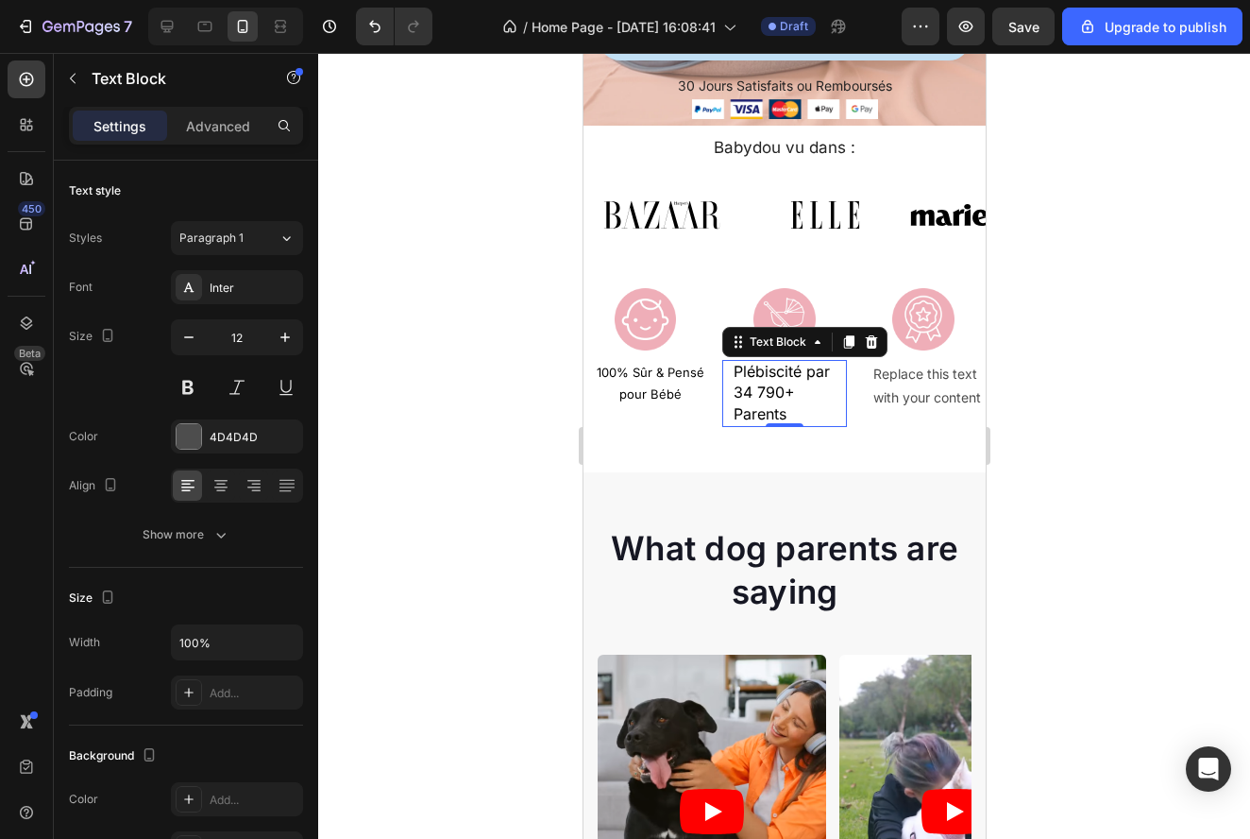
click at [809, 409] on p "Plébiscité par 34 790+ Parents" at bounding box center [788, 394] width 110 height 64
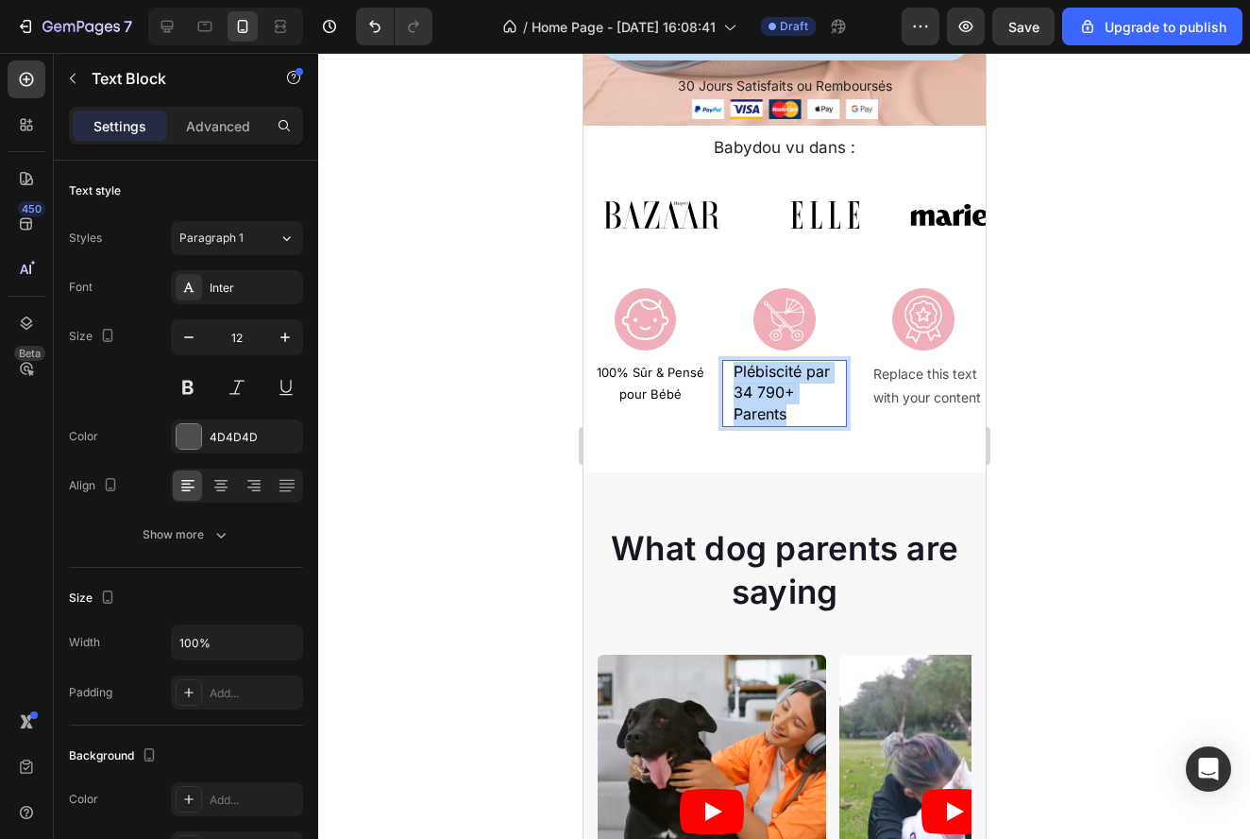
click at [809, 409] on p "Plébiscité par 34 790+ Parents" at bounding box center [788, 394] width 110 height 64
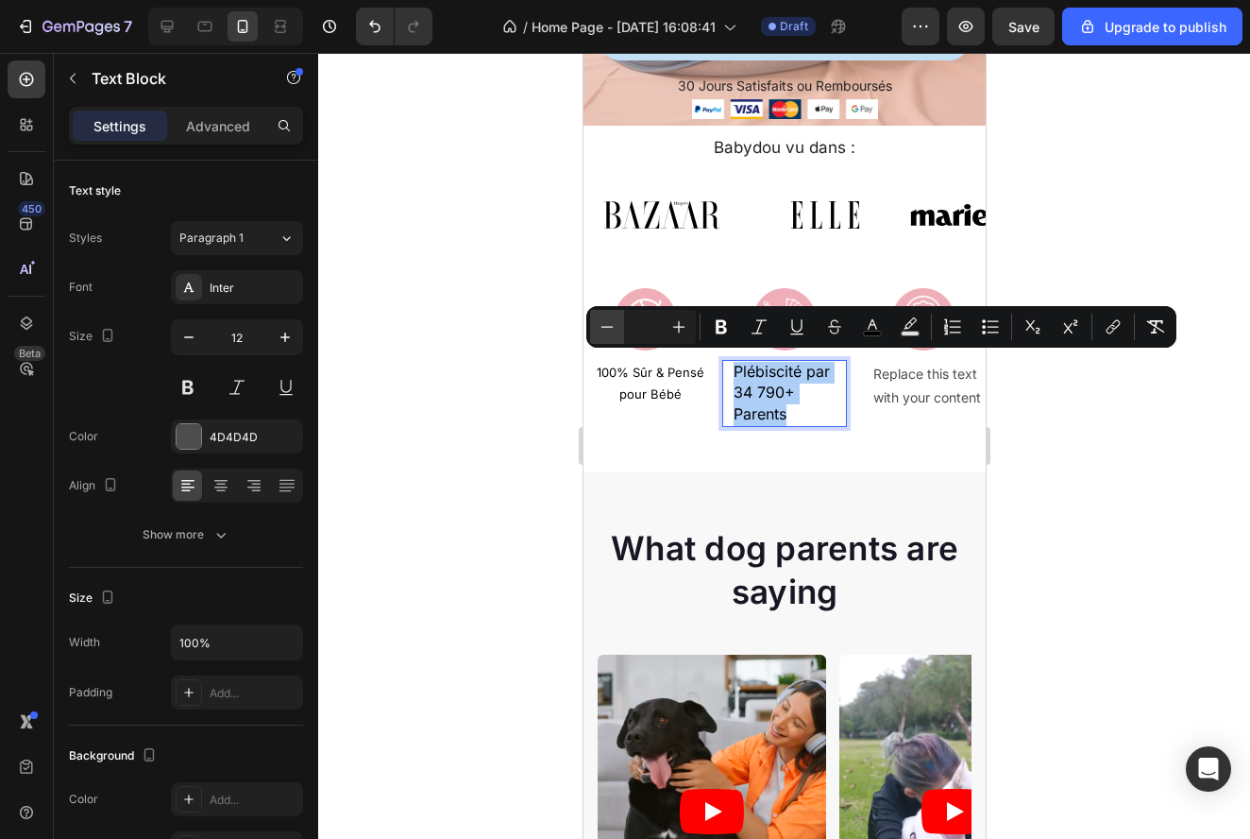
click at [602, 326] on icon "Editor contextual toolbar" at bounding box center [607, 326] width 19 height 19
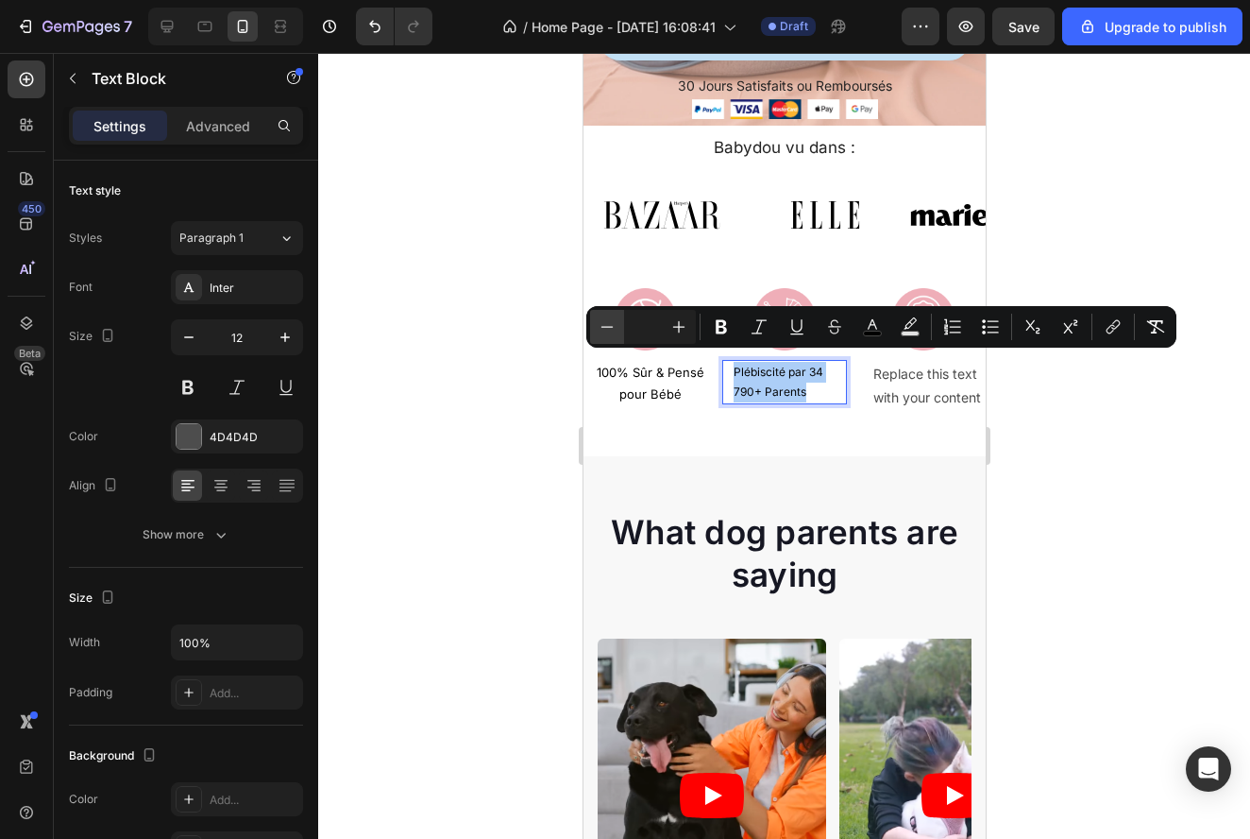
click at [602, 326] on icon "Editor contextual toolbar" at bounding box center [607, 326] width 19 height 19
click at [676, 329] on icon "Editor contextual toolbar" at bounding box center [678, 326] width 19 height 19
click at [684, 329] on icon "Editor contextual toolbar" at bounding box center [678, 326] width 19 height 19
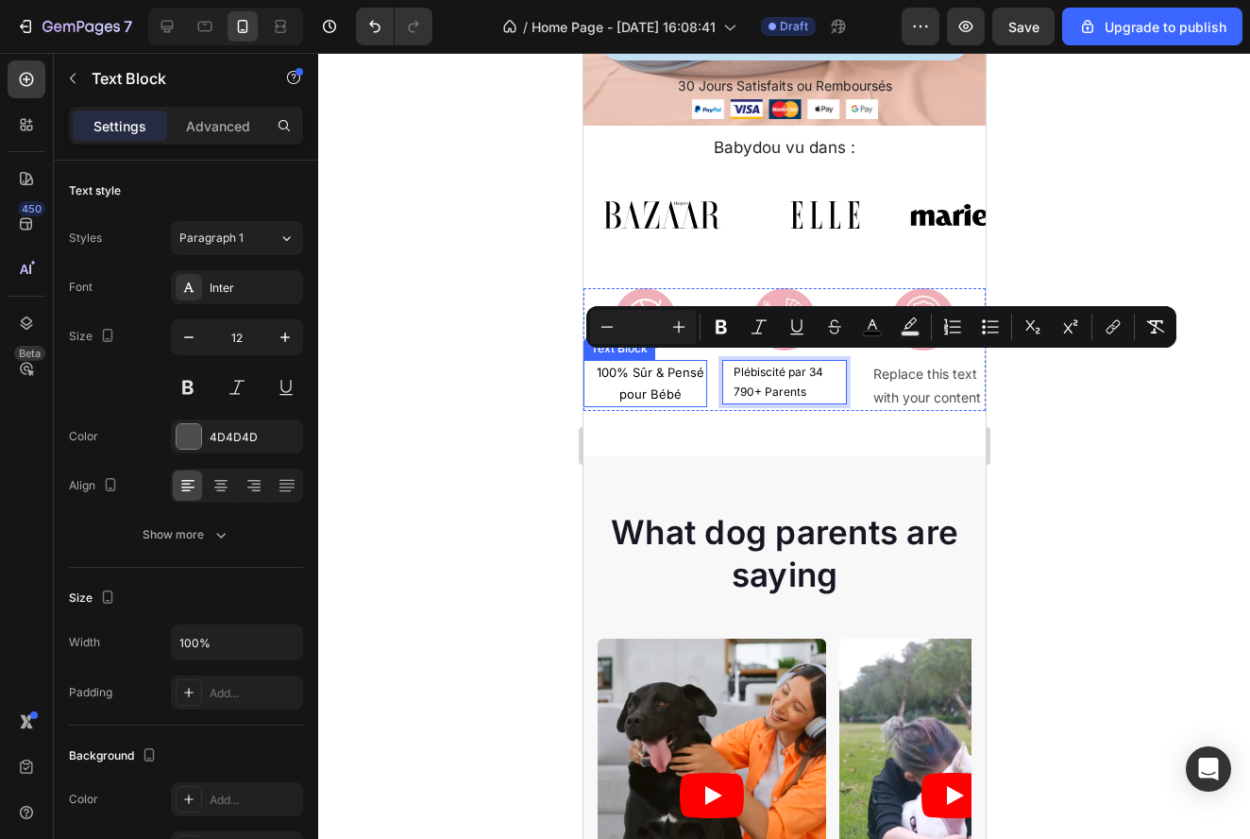
click at [646, 382] on span "100% Sûr & Pensé pour Bébé" at bounding box center [650, 382] width 108 height 37
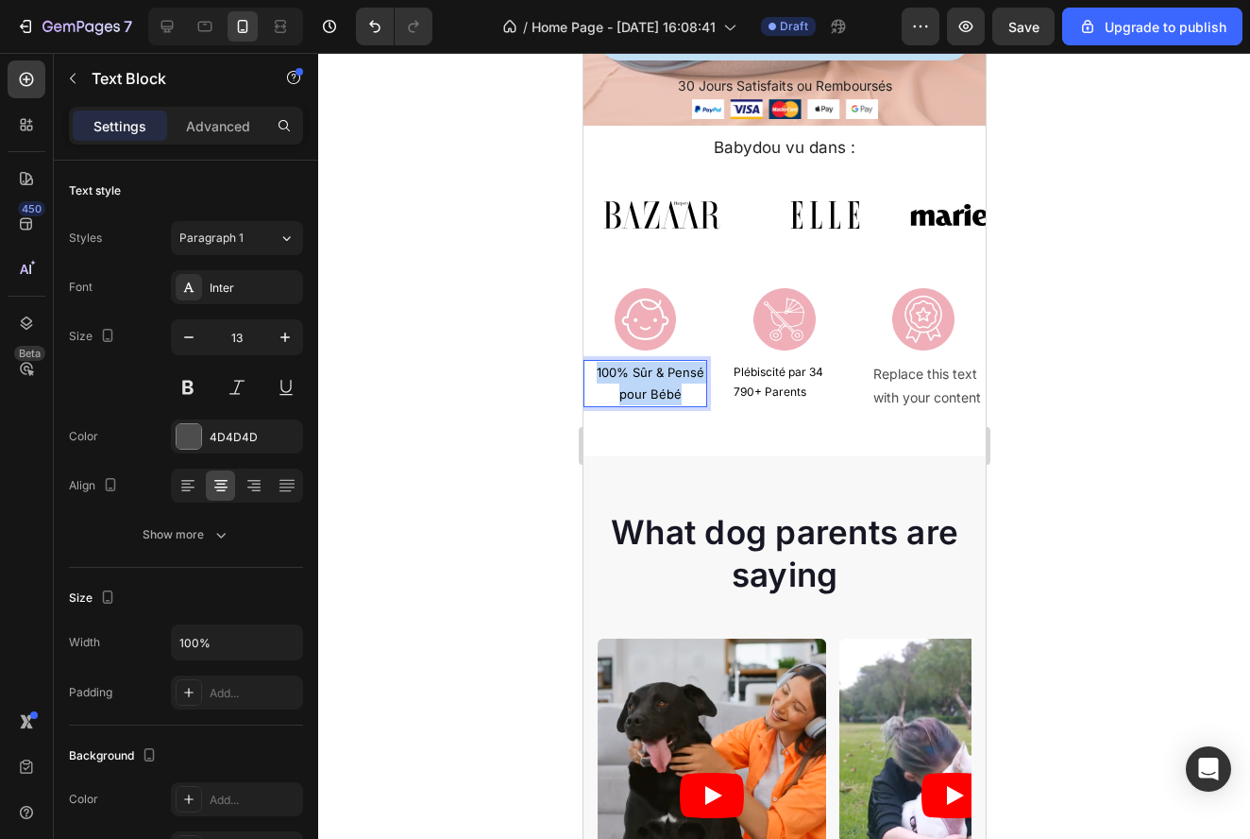
click at [646, 382] on span "100% Sûr & Pensé pour Bébé" at bounding box center [650, 382] width 108 height 37
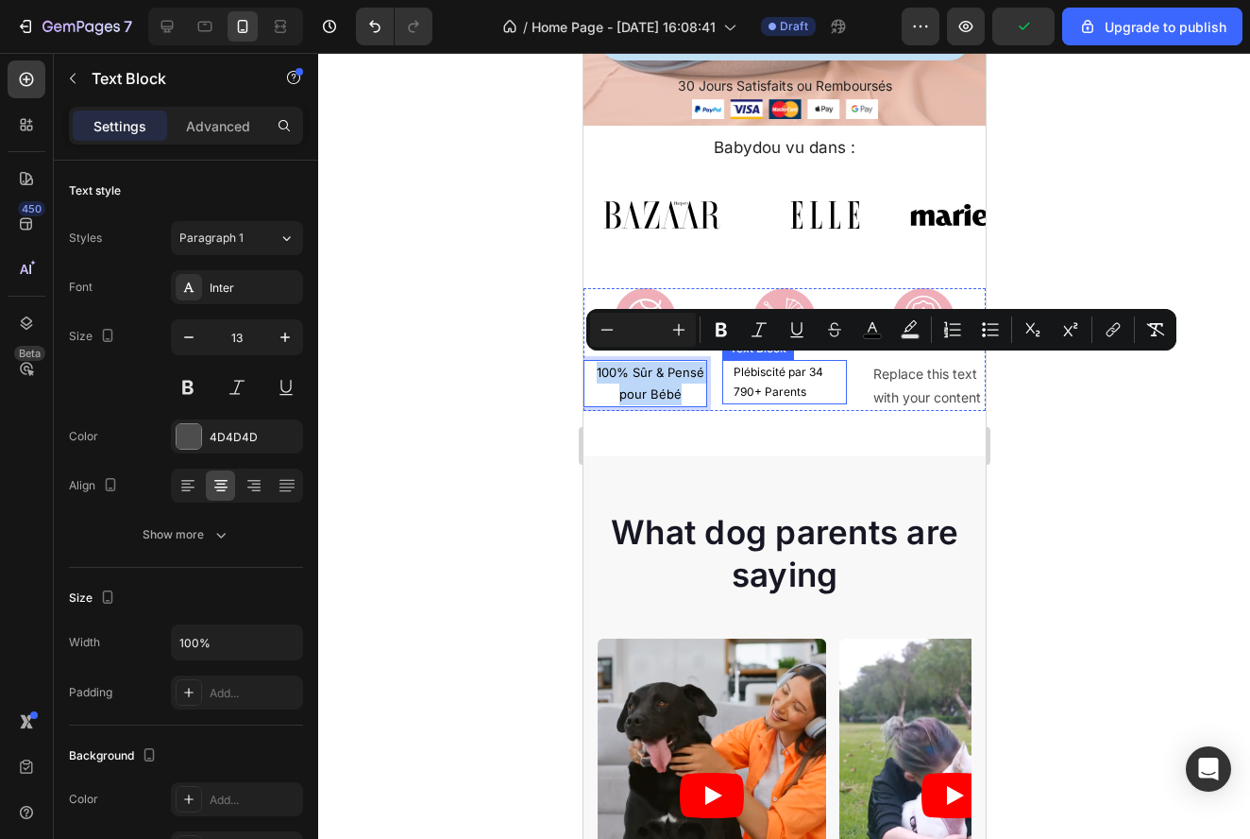
click at [769, 382] on span "Plébiscité par 34 790+ Parents" at bounding box center [778, 381] width 90 height 35
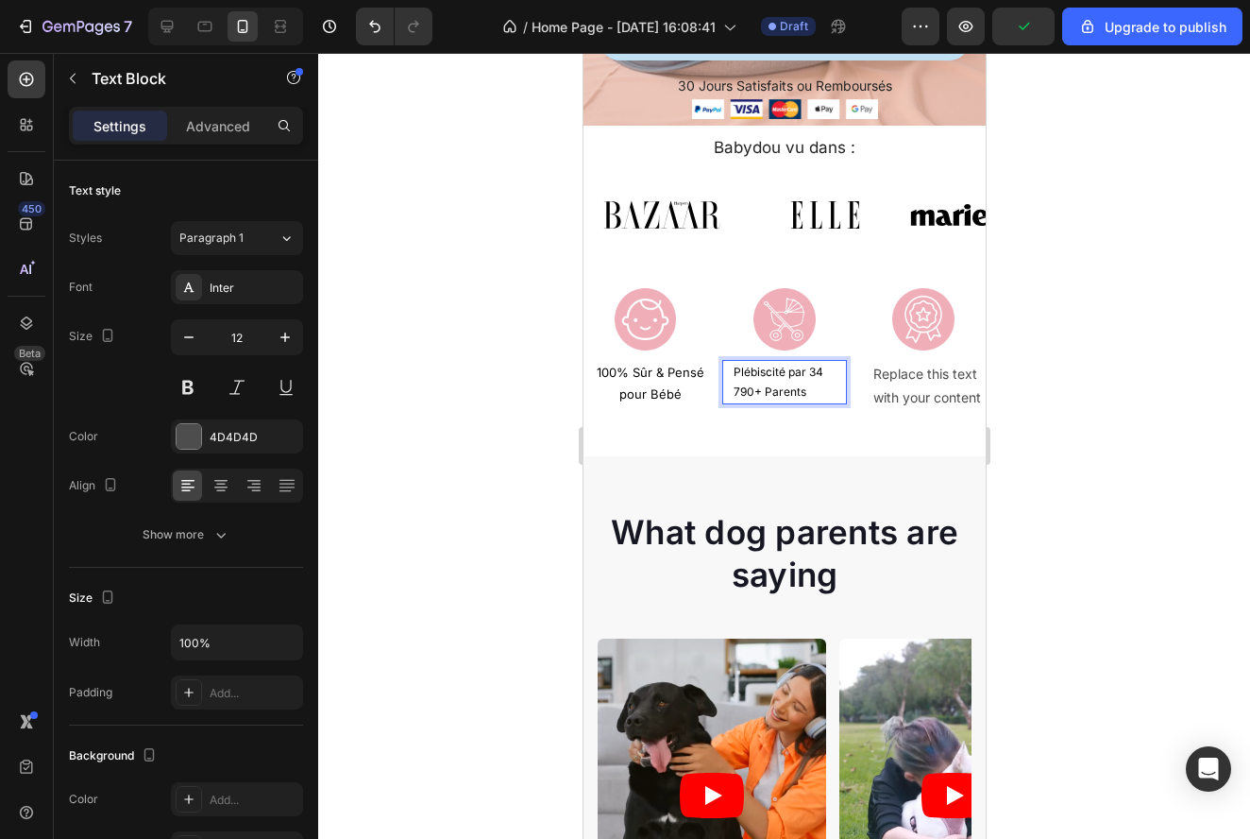
click at [769, 382] on span "Plébiscité par 34 790+ Parents" at bounding box center [778, 381] width 90 height 35
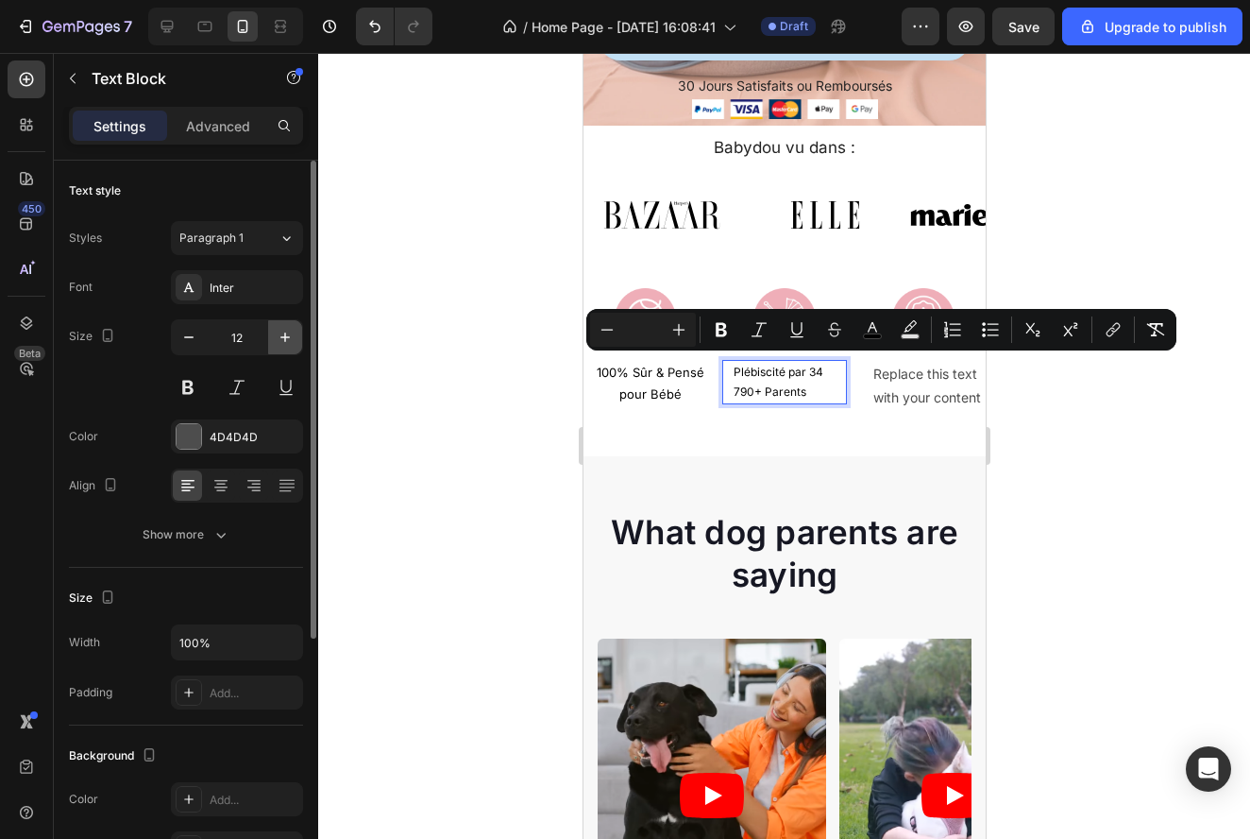
click at [291, 340] on icon "button" at bounding box center [285, 337] width 19 height 19
type input "13"
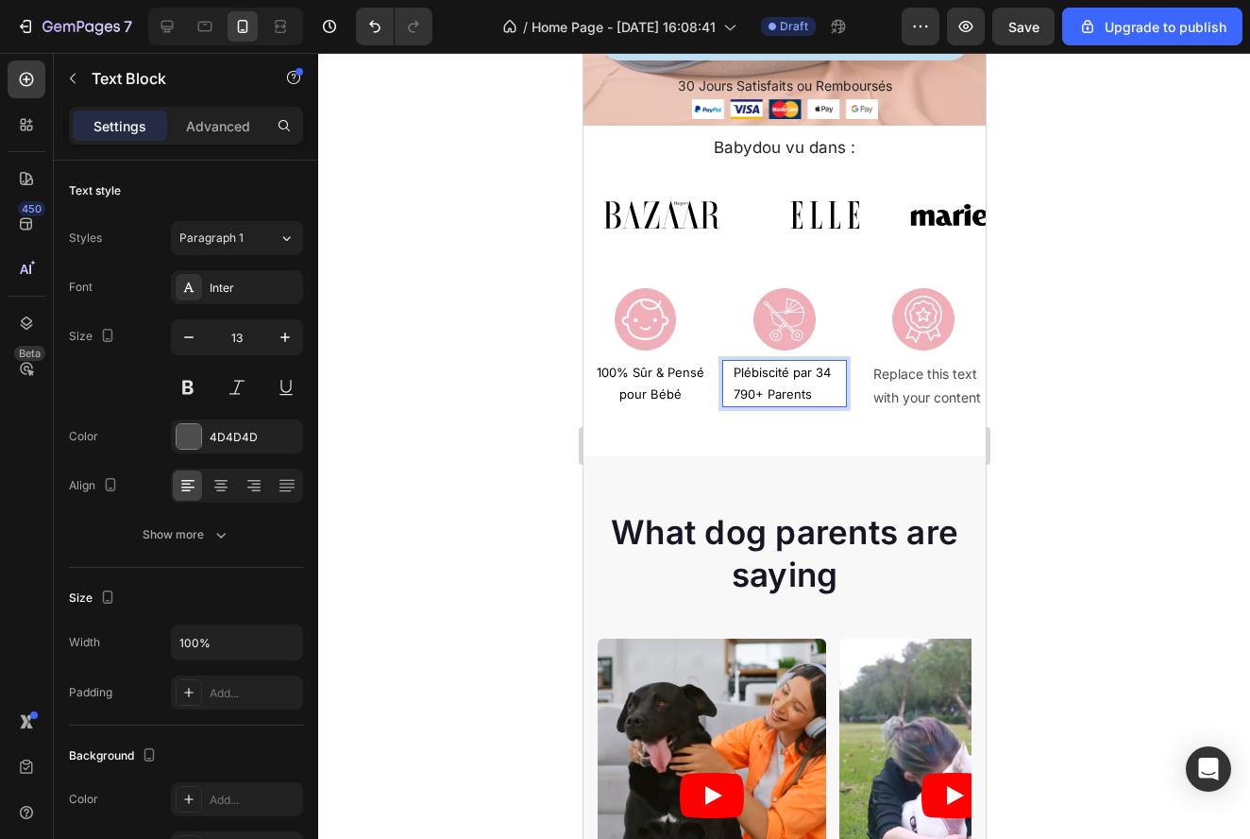
click at [795, 366] on span "Plébiscité par 34 790+ Parents" at bounding box center [781, 382] width 97 height 37
drag, startPoint x: 788, startPoint y: 365, endPoint x: 688, endPoint y: 366, distance: 99.2
click at [688, 366] on div "Image 100% Sûr & Pensé pour Bébé Text Block Image Plébiscité par 34 790+ Parent…" at bounding box center [784, 349] width 402 height 123
click at [774, 393] on span "Recommandé par 34 790+ Parents" at bounding box center [784, 382] width 102 height 37
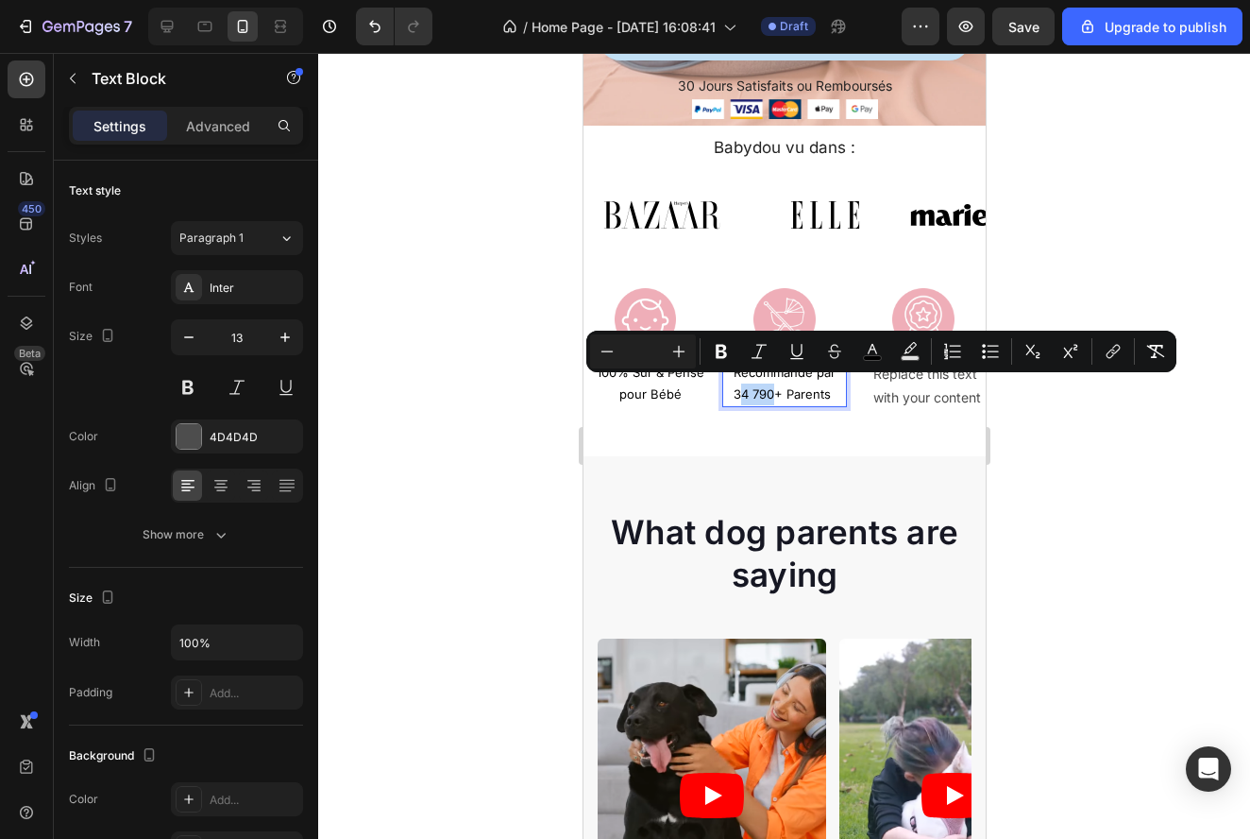
drag, startPoint x: 773, startPoint y: 390, endPoint x: 739, endPoint y: 391, distance: 34.0
click at [739, 391] on span "Recommandé par 34 790+ Parents" at bounding box center [784, 382] width 102 height 37
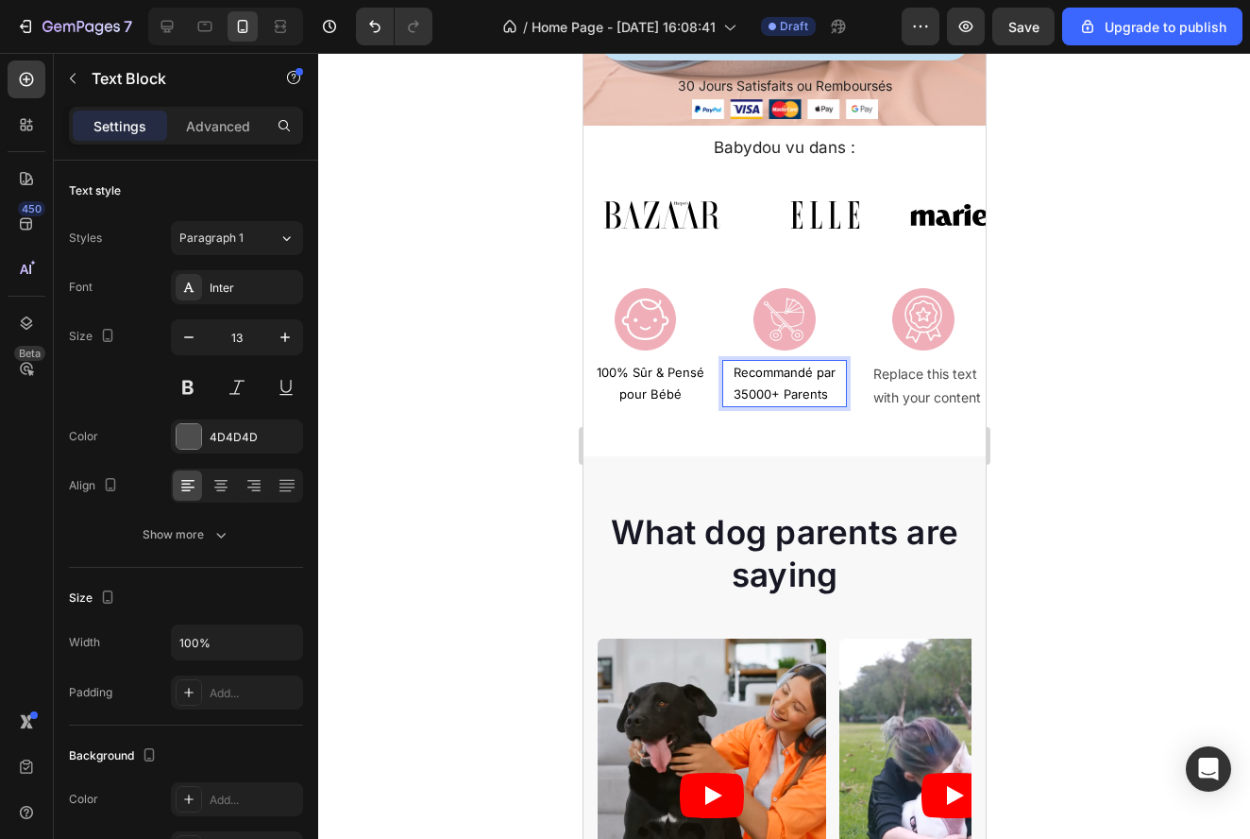
click at [745, 387] on span "Recommandé par 35000+ Parents" at bounding box center [784, 382] width 102 height 37
click at [813, 376] on p "Recommandé par 35 000+ Parents" at bounding box center [788, 384] width 110 height 44
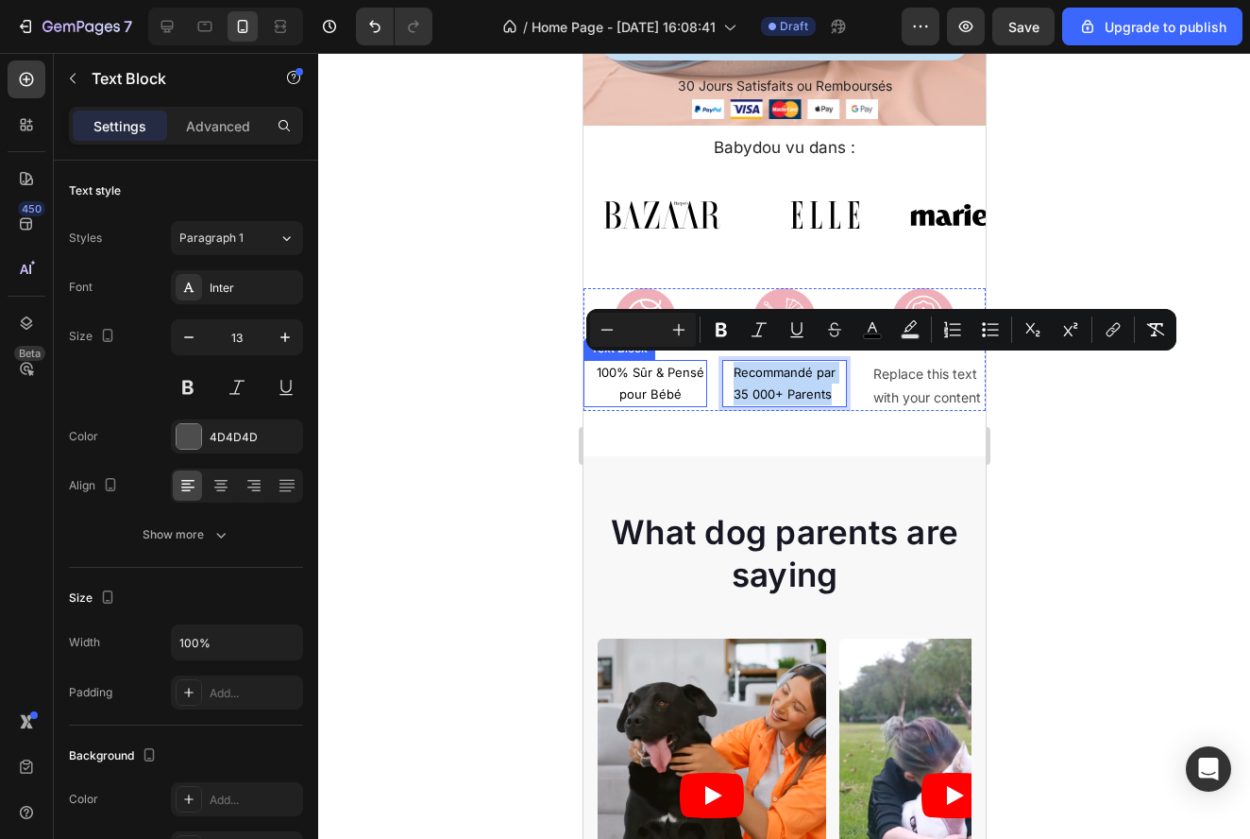
drag, startPoint x: 830, startPoint y: 388, endPoint x: 687, endPoint y: 356, distance: 146.2
click at [687, 356] on div "Image 100% Sûr & Pensé pour Bébé Text Block Image Recommandé par 35 000+ Parent…" at bounding box center [784, 349] width 402 height 123
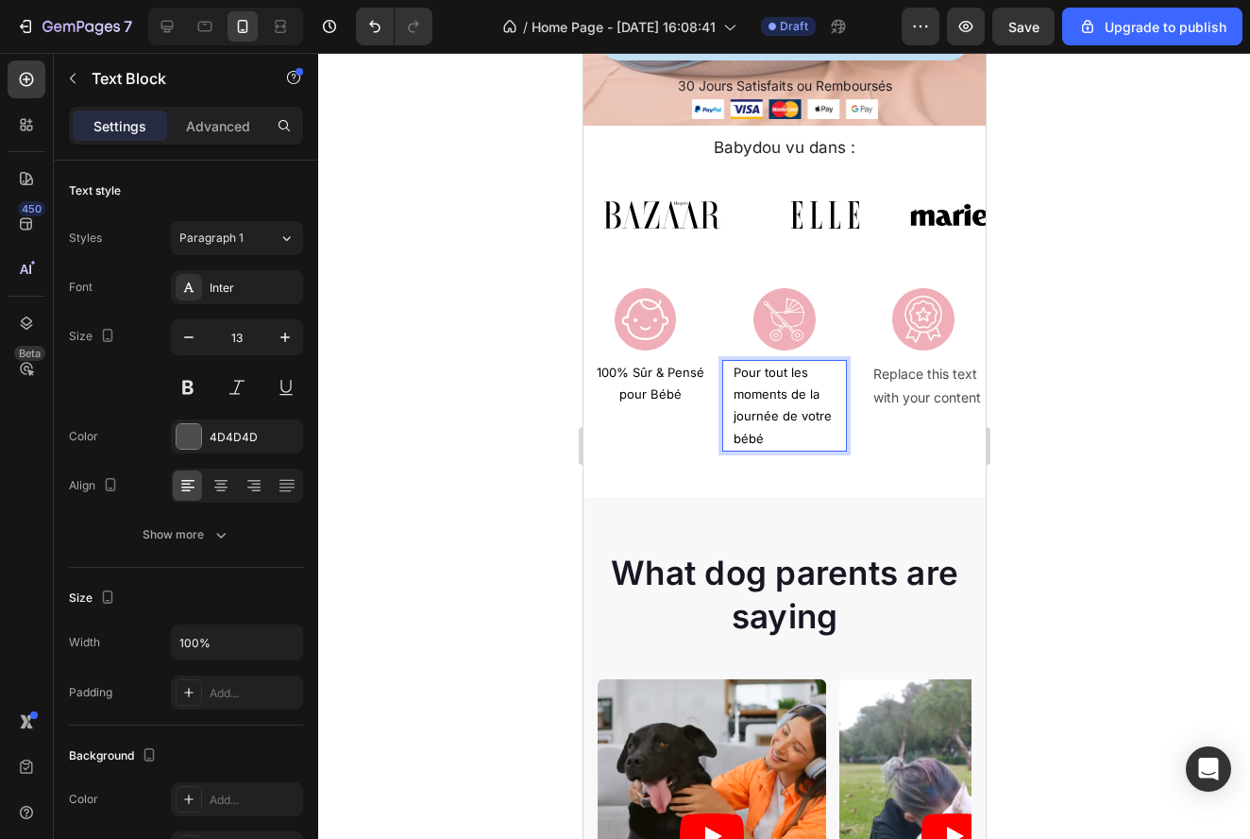
click at [794, 431] on p "Pour tout les moments de la journée de votre bébé" at bounding box center [788, 406] width 110 height 89
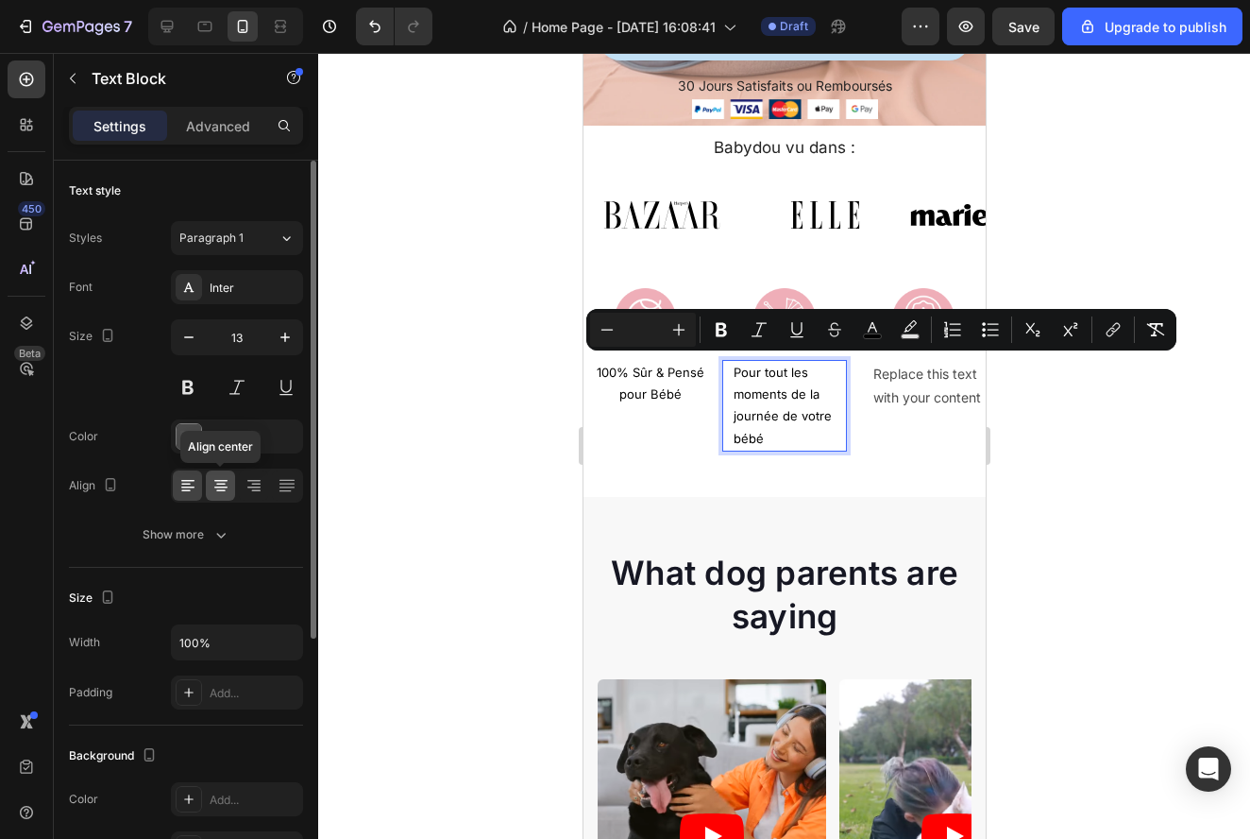
click at [219, 480] on icon at bounding box center [220, 481] width 13 height 2
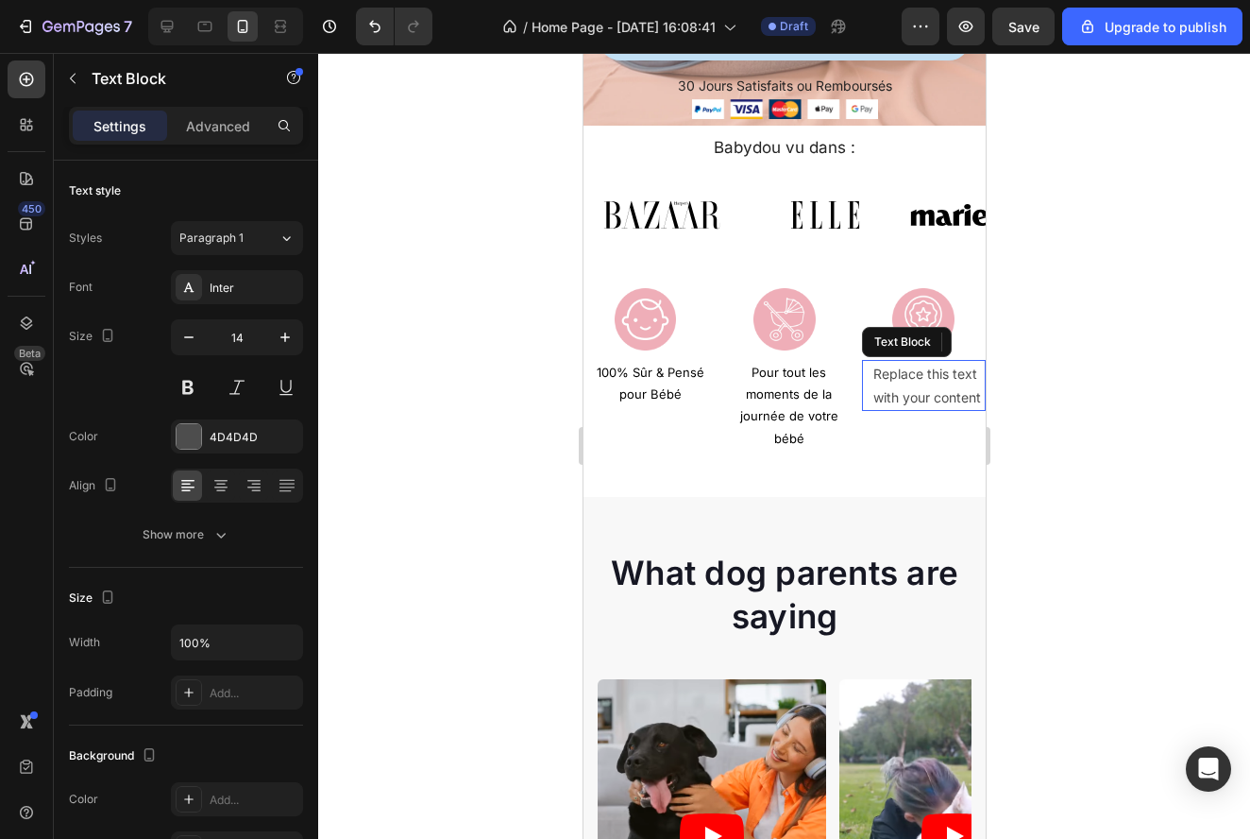
click at [953, 393] on div "Replace this text with your content" at bounding box center [928, 385] width 114 height 51
click at [953, 393] on p "Replace this text with your content" at bounding box center [928, 385] width 110 height 47
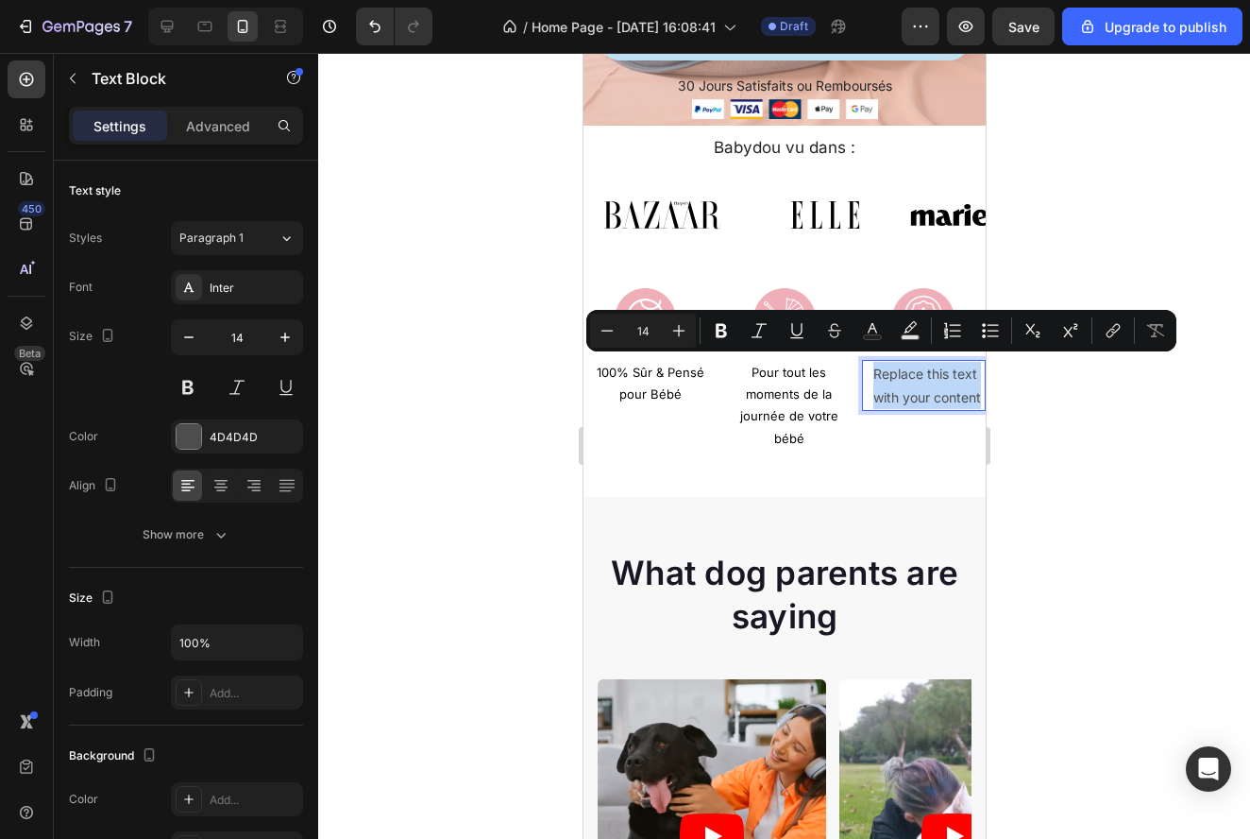
click at [953, 393] on p "Replace this text with your content" at bounding box center [928, 385] width 110 height 47
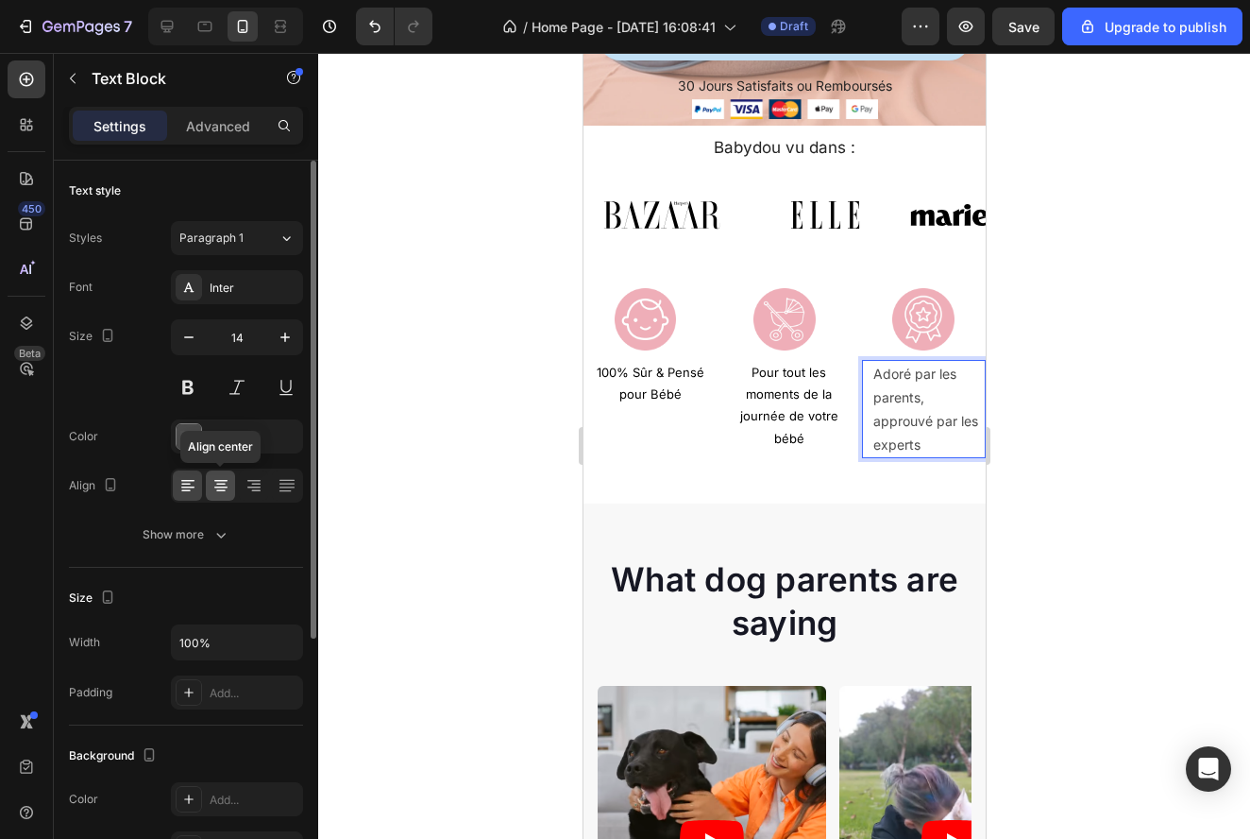
click at [226, 491] on icon at bounding box center [221, 485] width 19 height 19
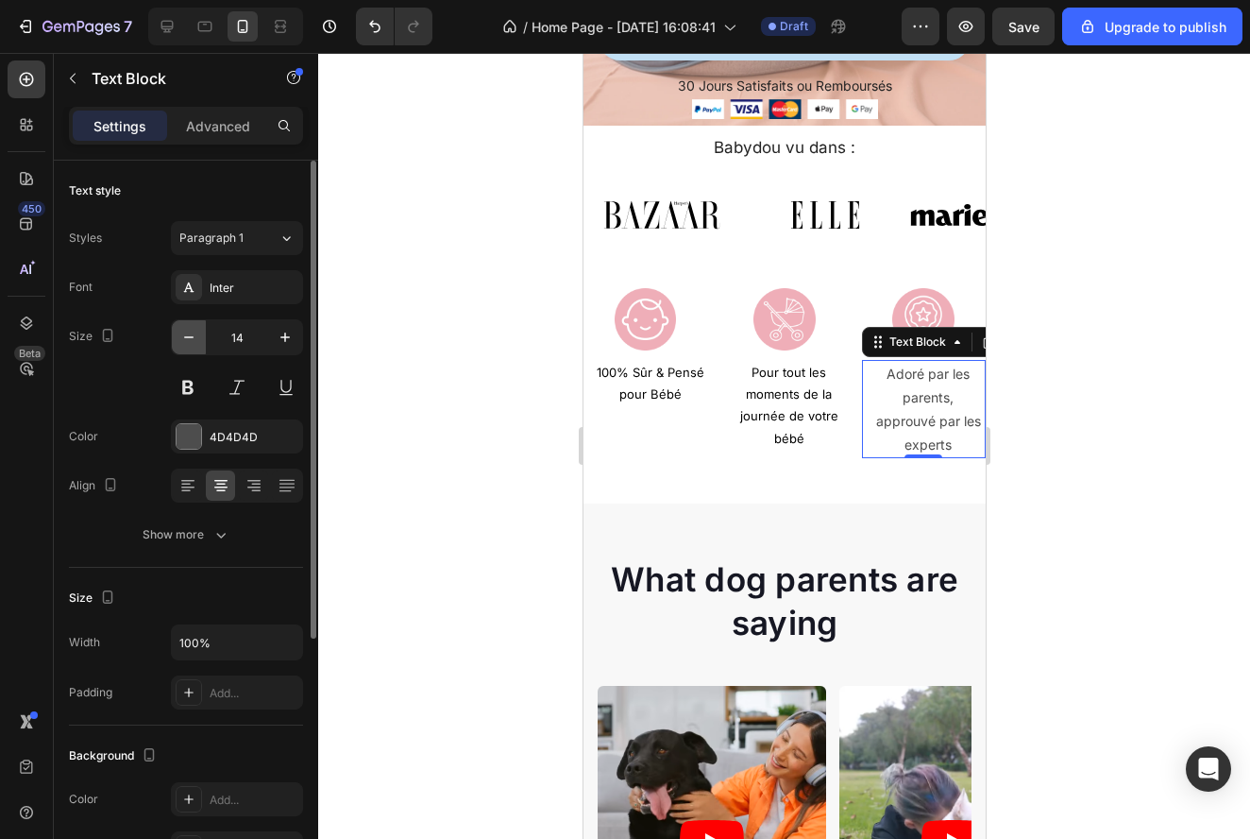
click at [191, 329] on icon "button" at bounding box center [188, 337] width 19 height 19
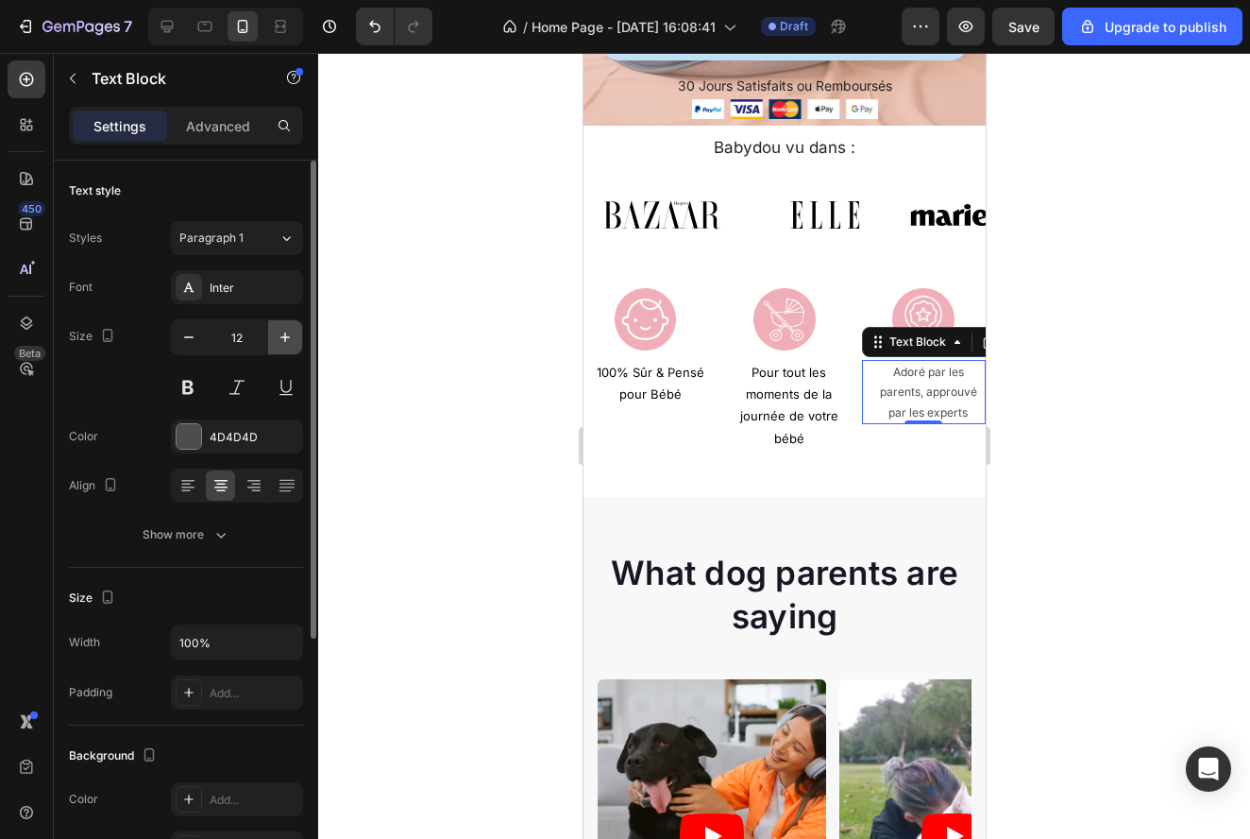
click at [275, 330] on button "button" at bounding box center [285, 337] width 34 height 34
type input "13"
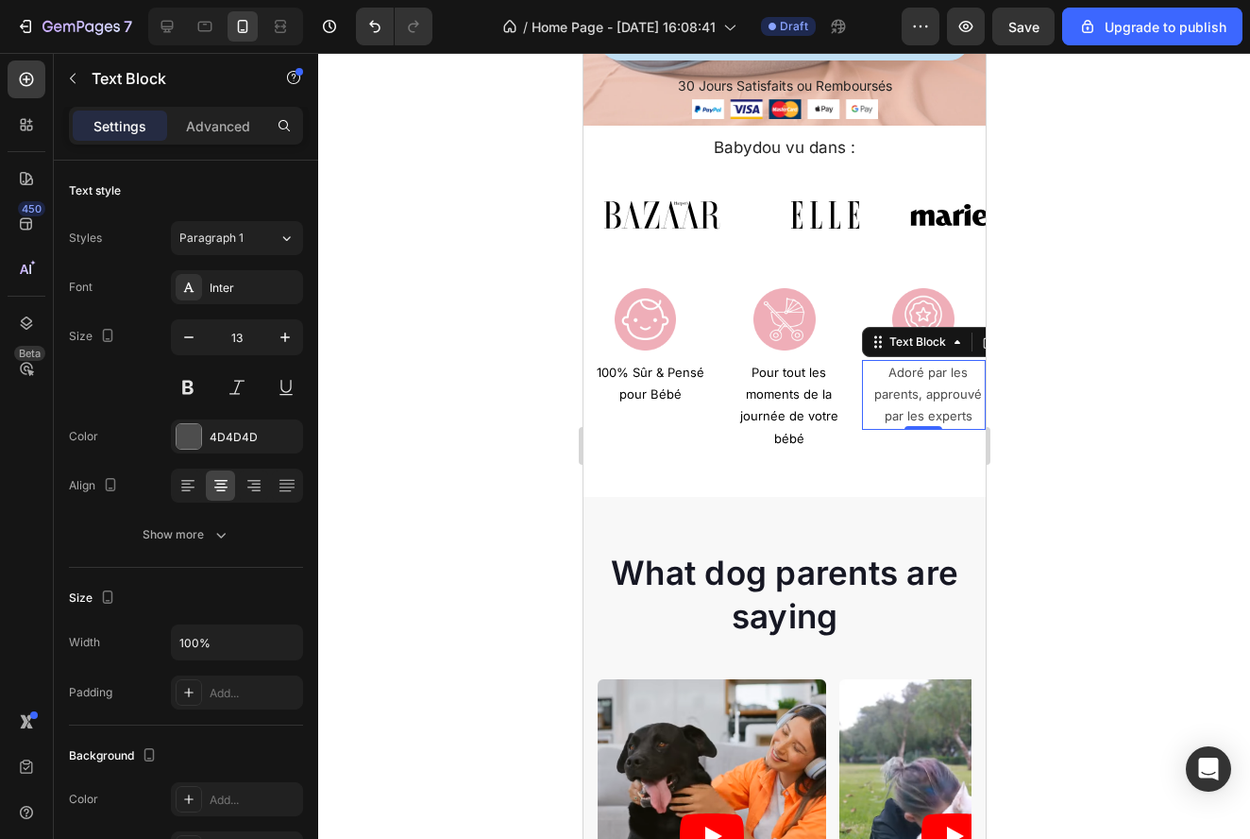
click at [1117, 430] on div at bounding box center [784, 446] width 932 height 786
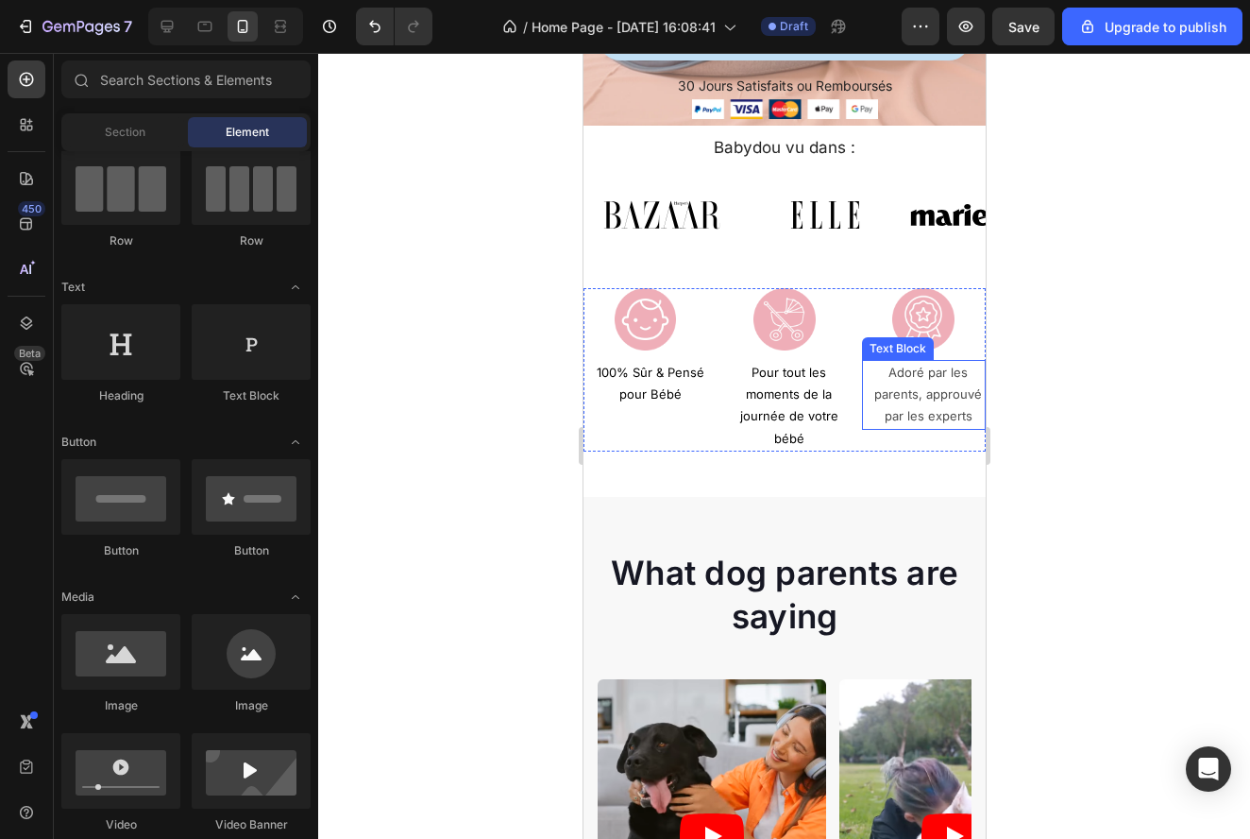
click at [952, 407] on p "Adoré par les parents, approuvé par les experts" at bounding box center [928, 395] width 110 height 66
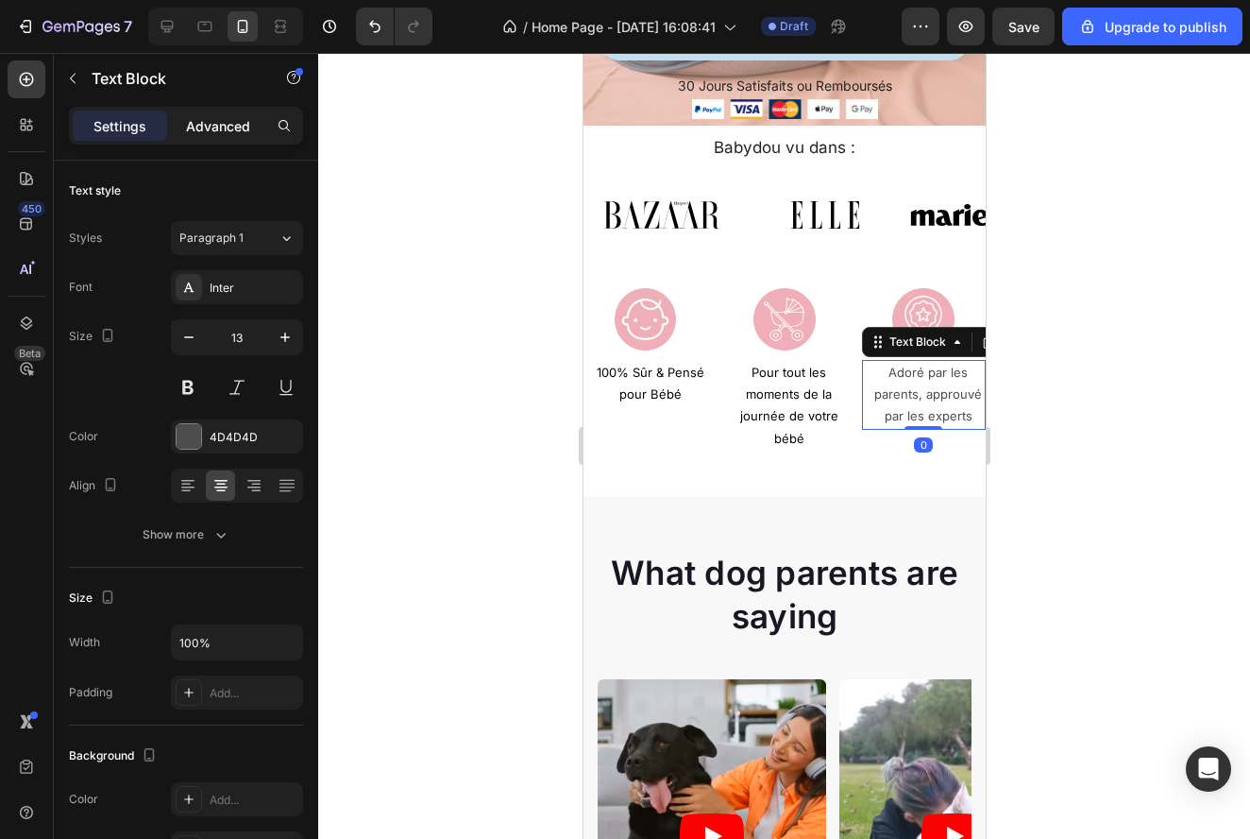
click at [248, 126] on p "Advanced" at bounding box center [218, 126] width 64 height 20
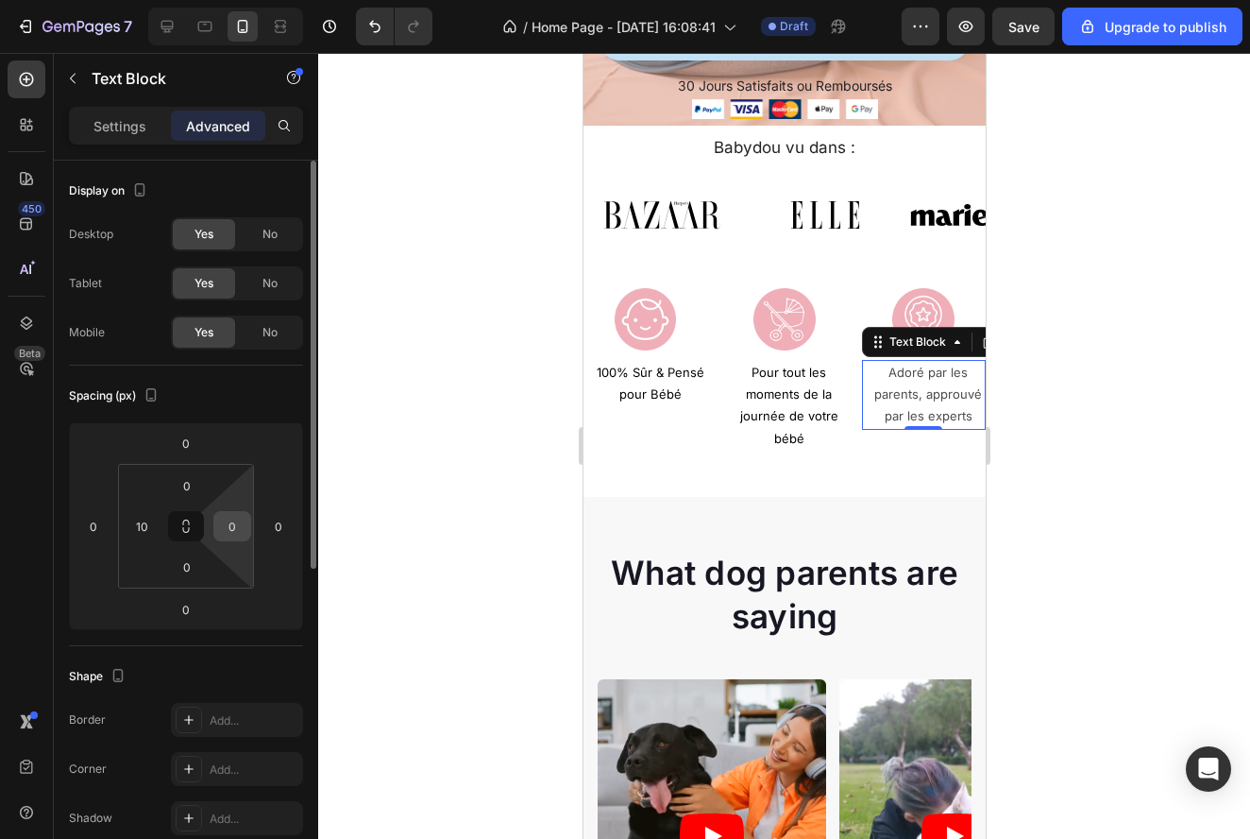
click at [235, 522] on input "0" at bounding box center [232, 526] width 28 height 28
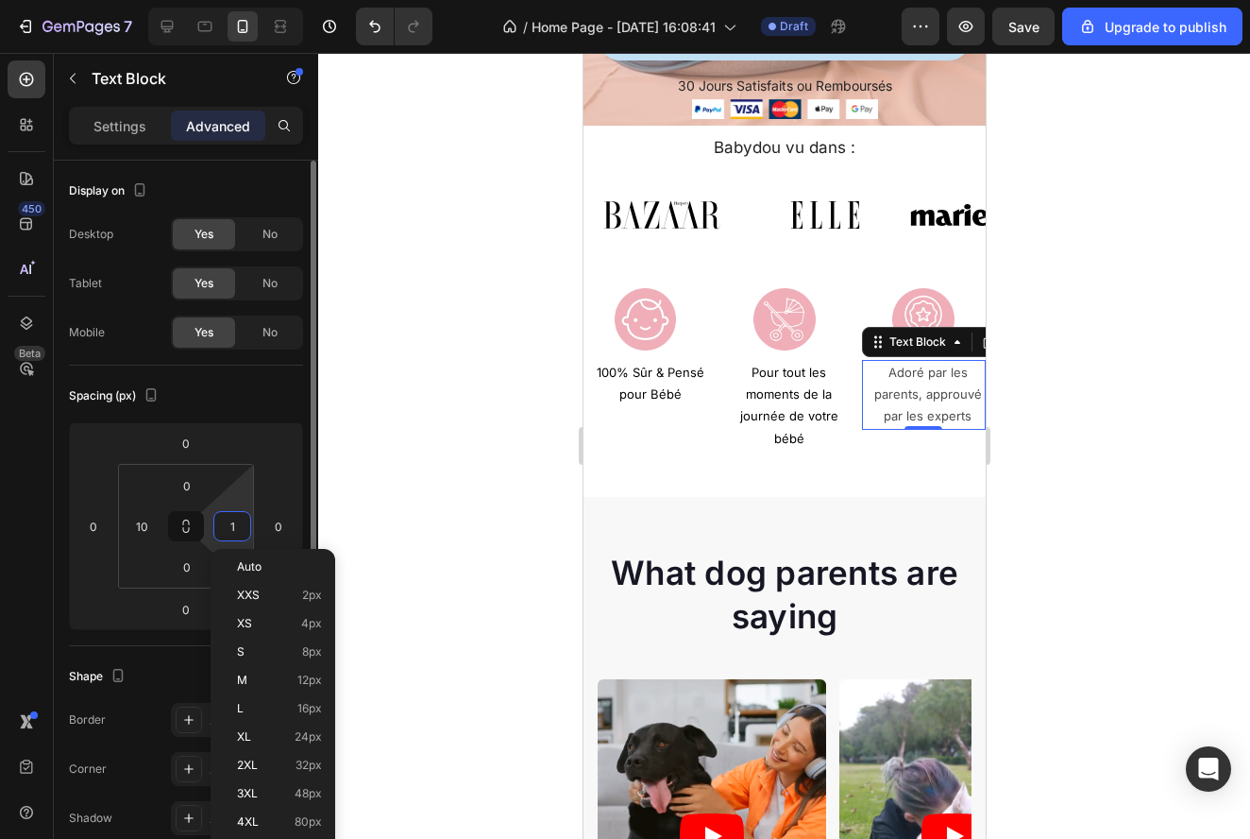
type input "10"
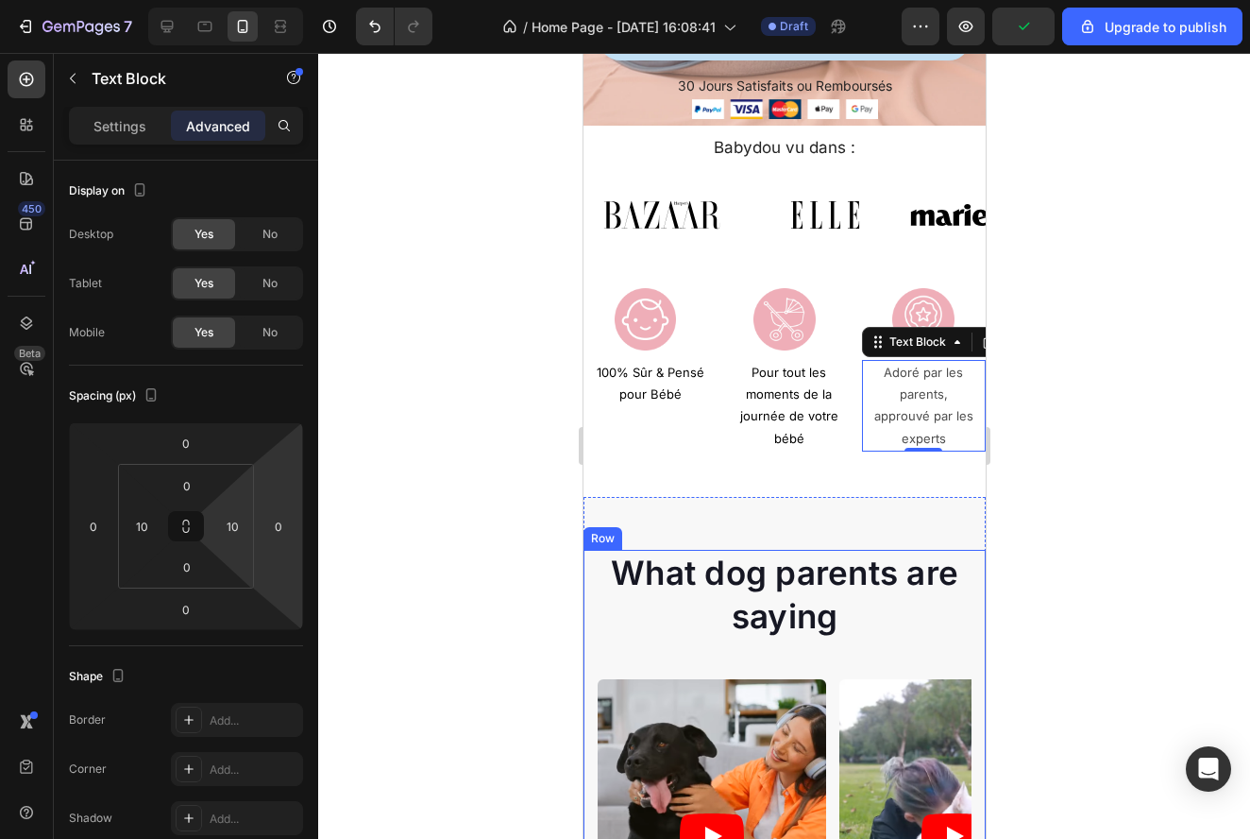
click at [1034, 527] on div at bounding box center [784, 446] width 932 height 786
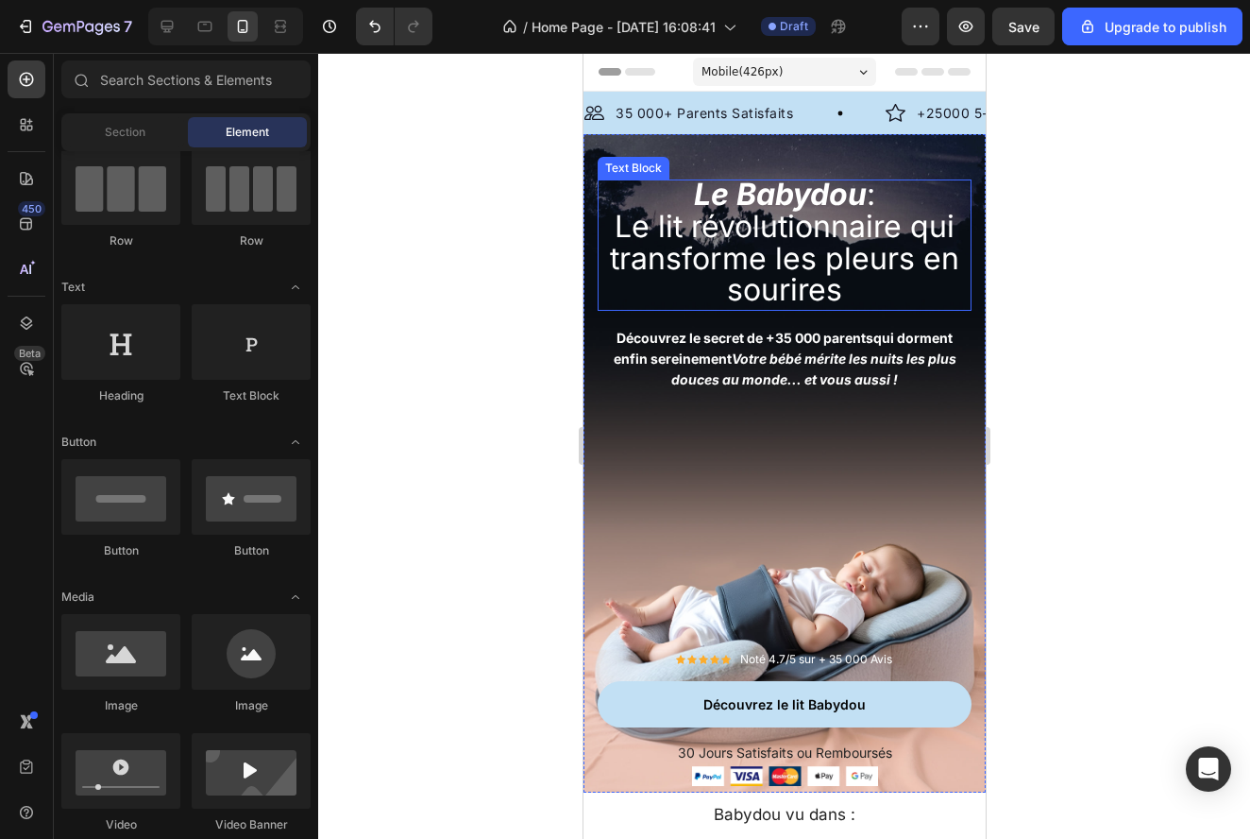
scroll to position [0, 0]
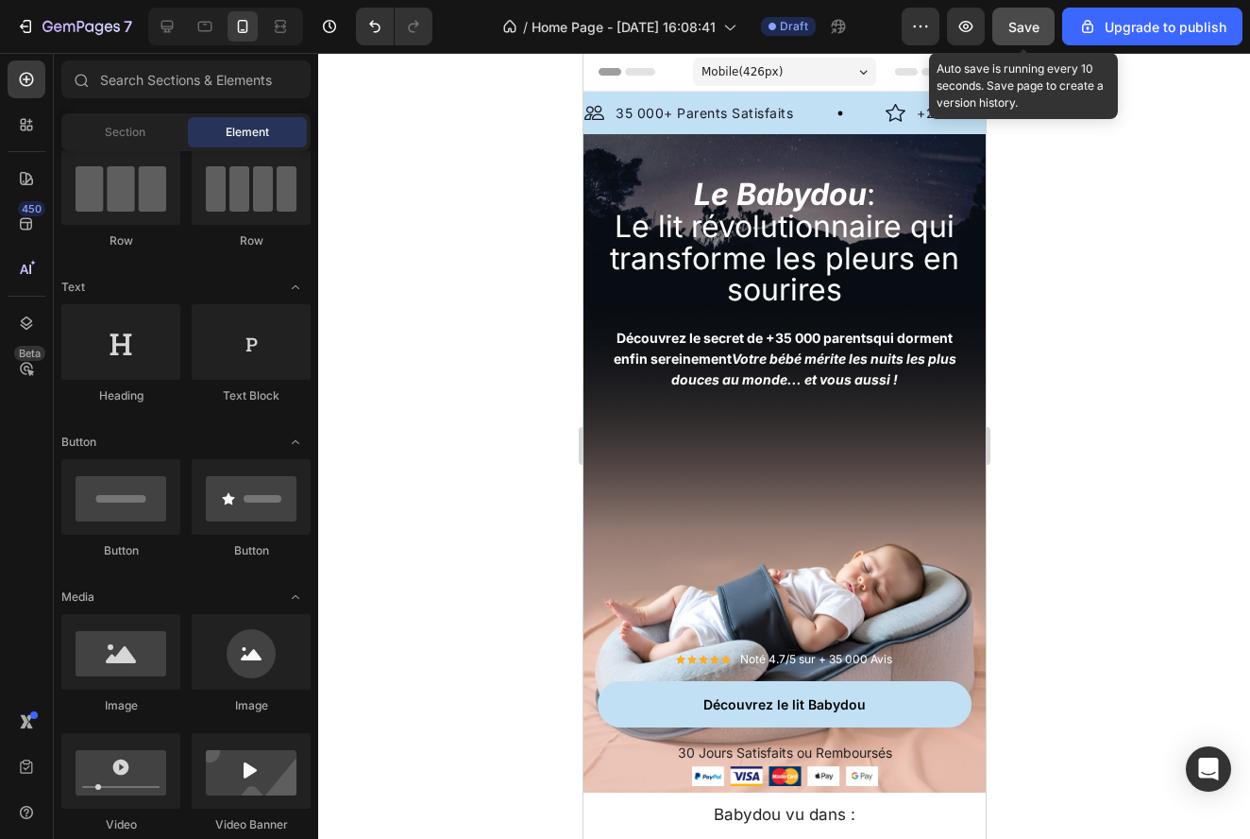
click at [1028, 30] on span "Save" at bounding box center [1023, 27] width 31 height 16
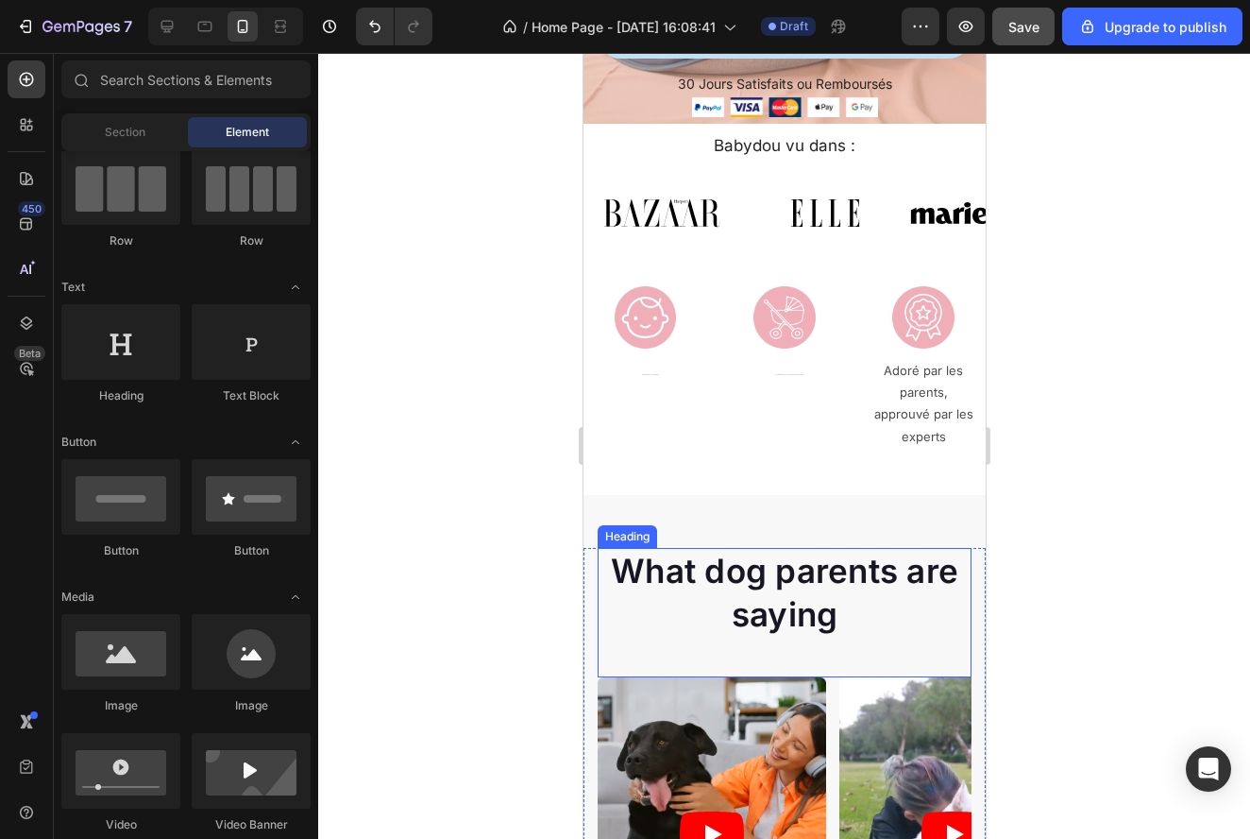
scroll to position [754, 0]
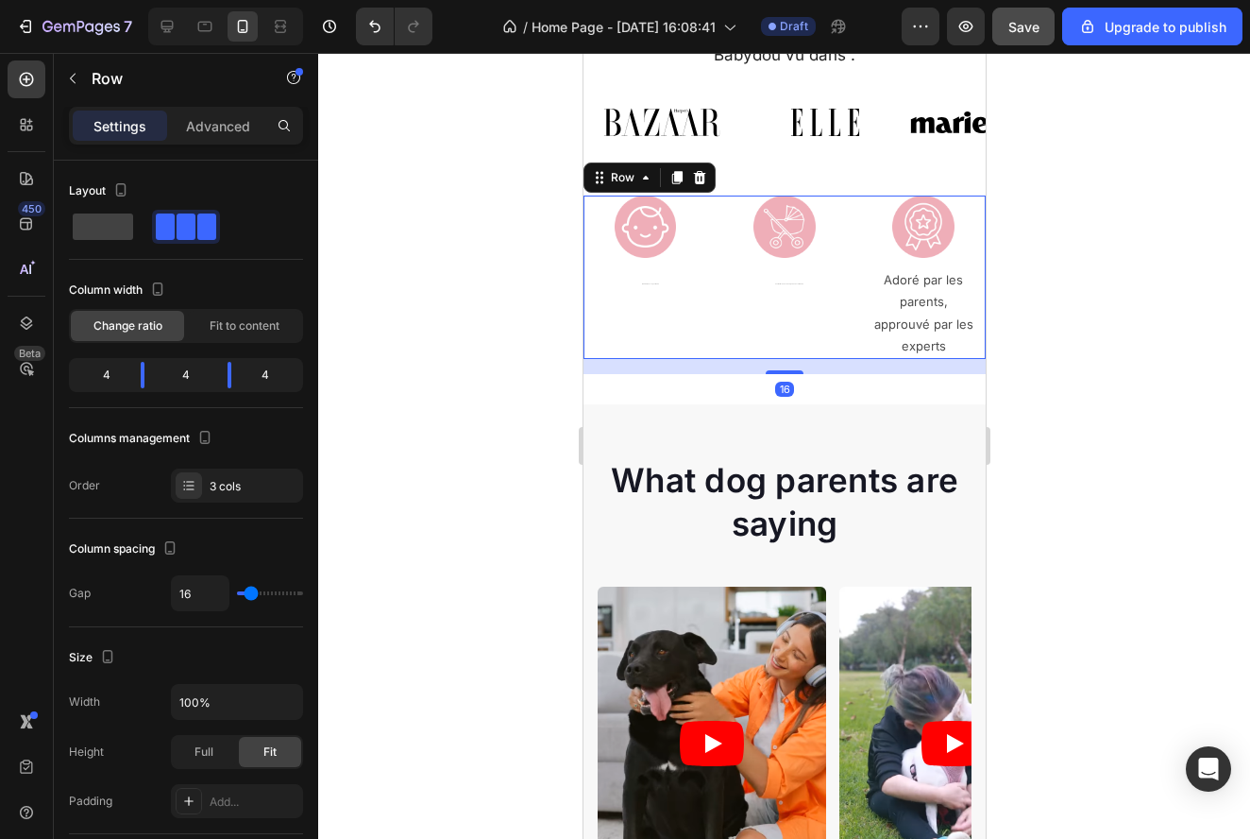
click at [786, 297] on div "Image Pour tout les moments de la journée de votre bébé Text Block" at bounding box center [783, 276] width 124 height 163
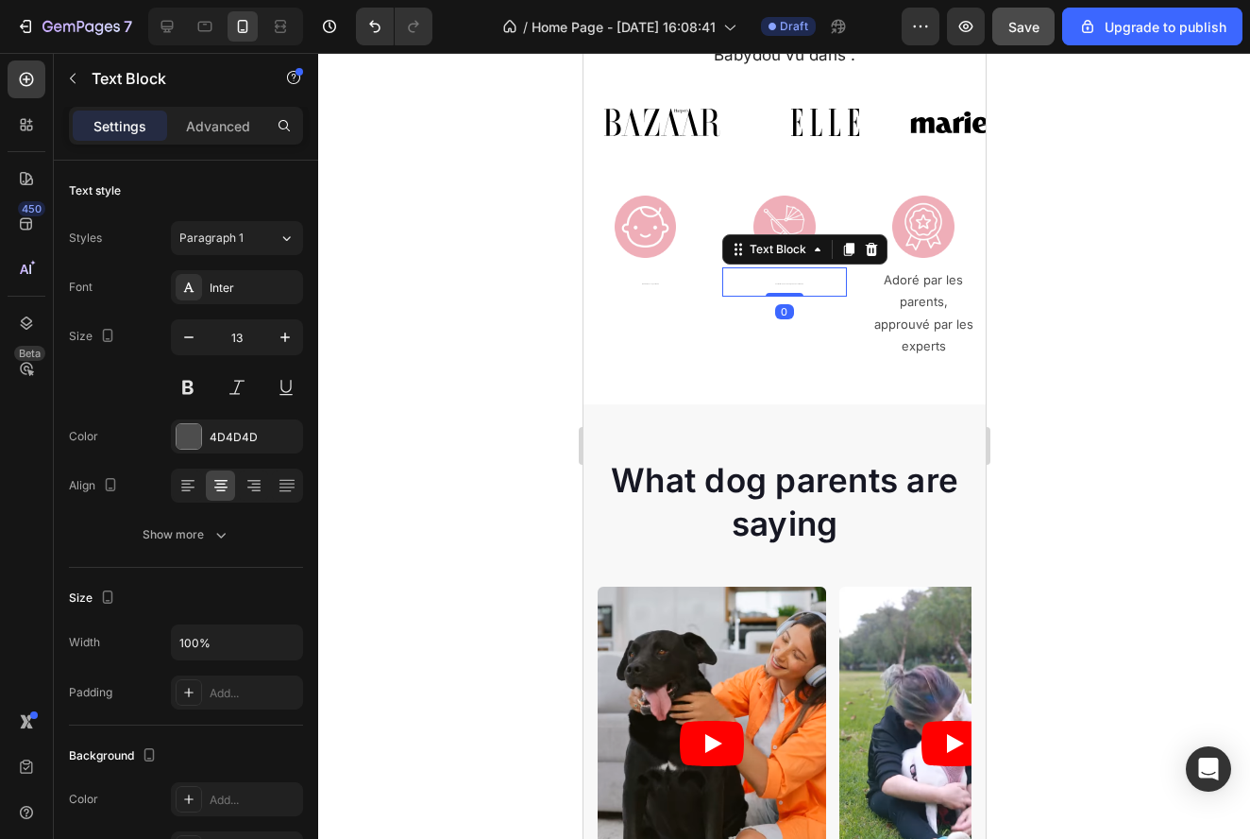
click at [791, 285] on p "Pour tout les moments de la journée de votre bébé" at bounding box center [788, 281] width 110 height 25
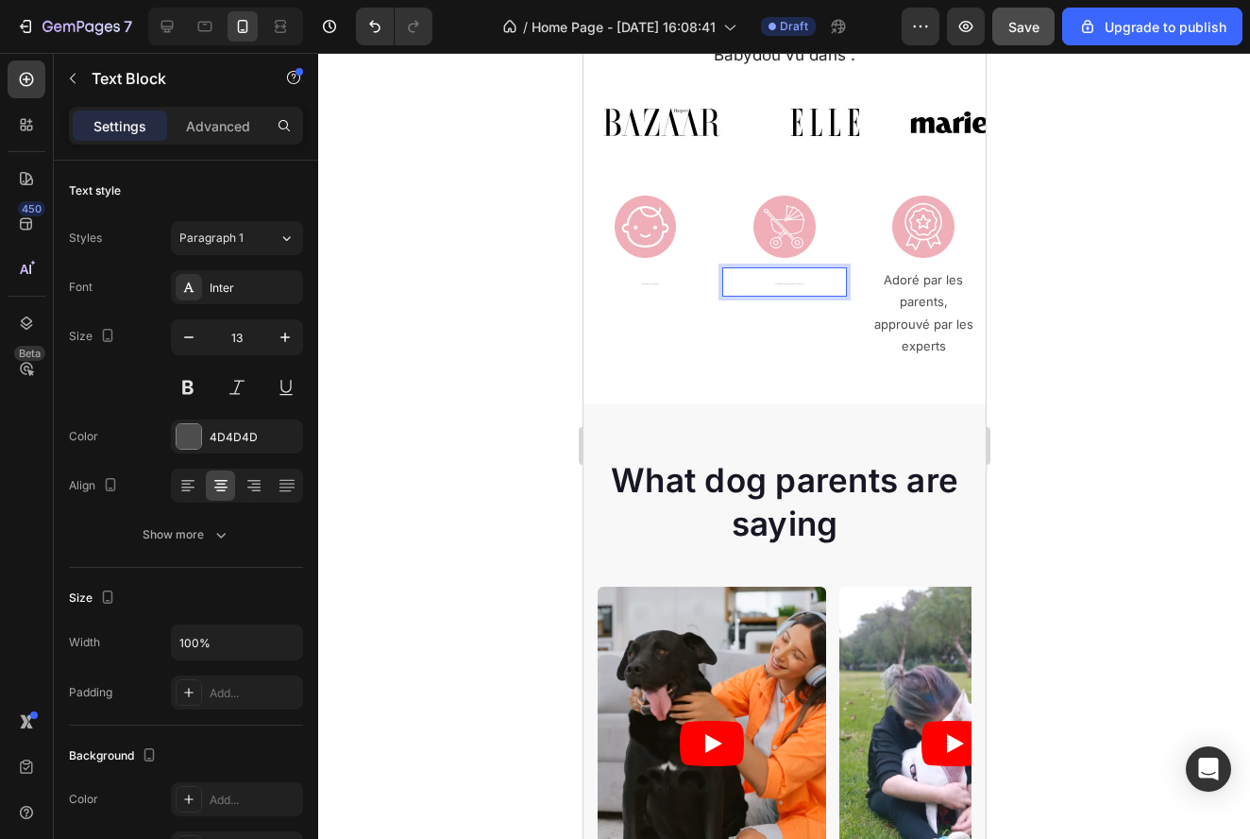
click at [791, 285] on p "Pour tout les moments de la journée de votre bébé" at bounding box center [788, 281] width 110 height 25
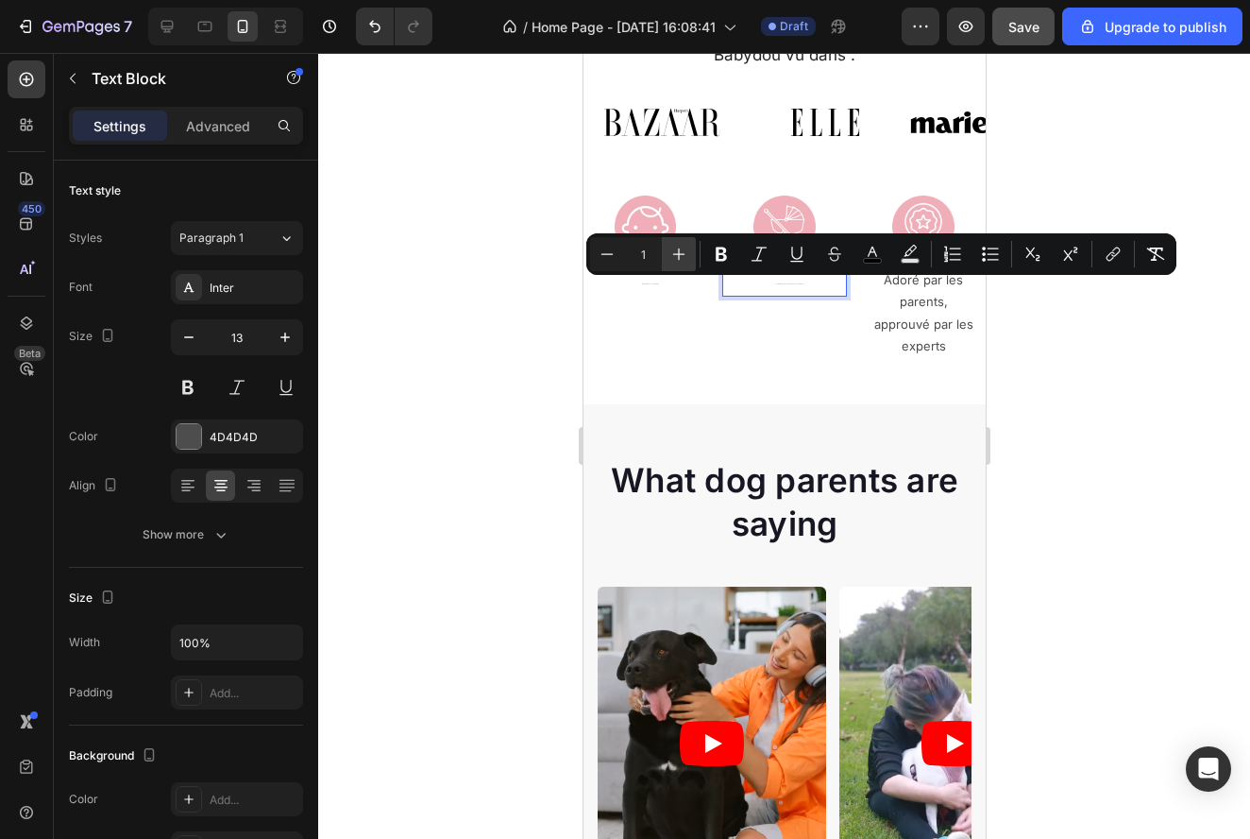
click at [677, 247] on icon "Editor contextual toolbar" at bounding box center [678, 254] width 19 height 19
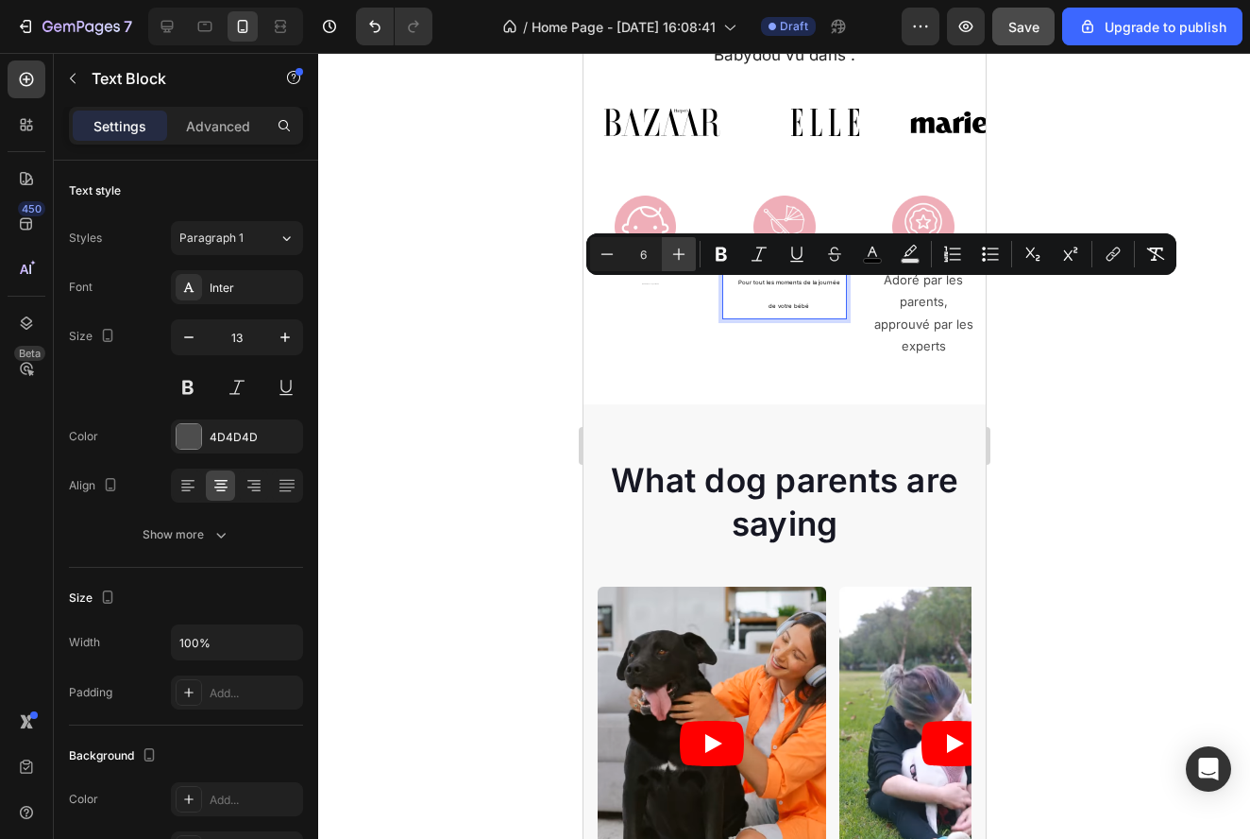
click at [677, 247] on icon "Editor contextual toolbar" at bounding box center [678, 254] width 19 height 19
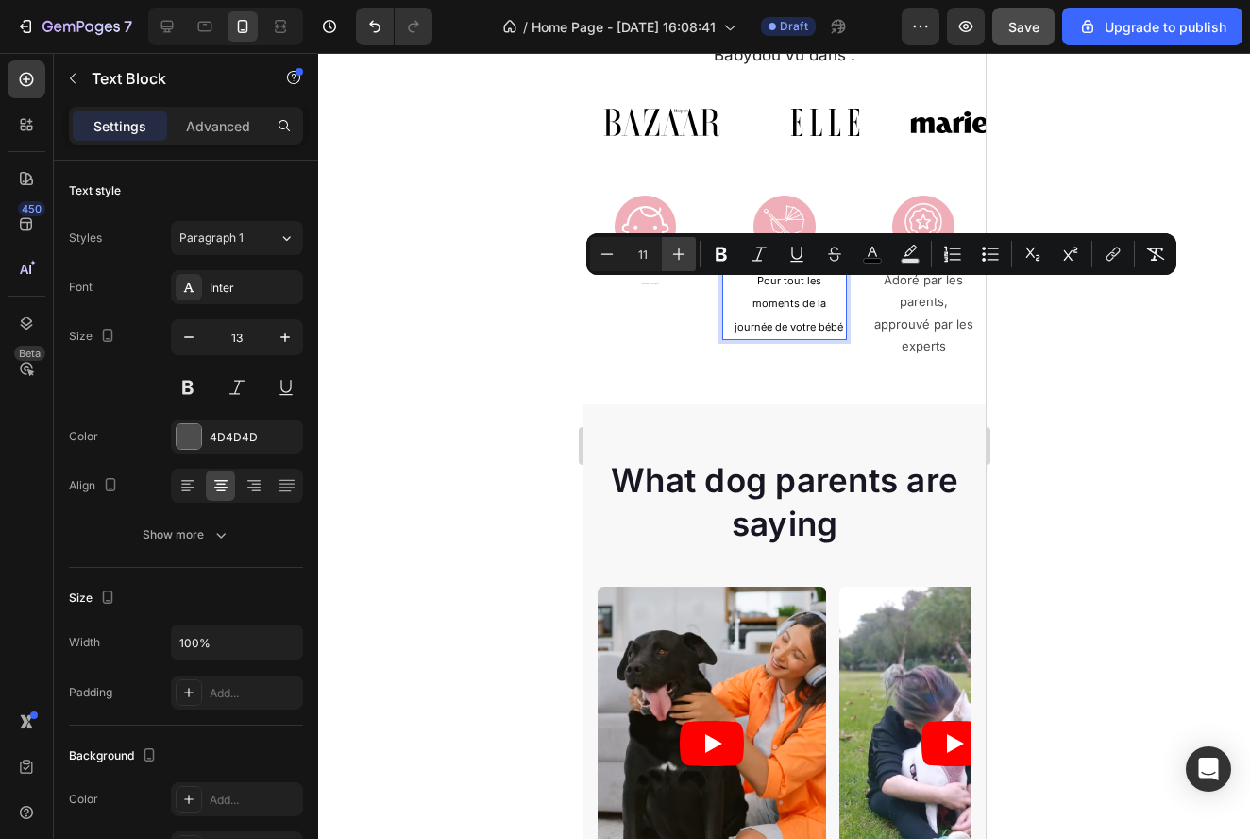
click at [677, 247] on icon "Editor contextual toolbar" at bounding box center [678, 254] width 19 height 19
type input "13"
click at [651, 283] on span "100% Sûr & Pensé pour Bébé" at bounding box center [649, 283] width 17 height 1
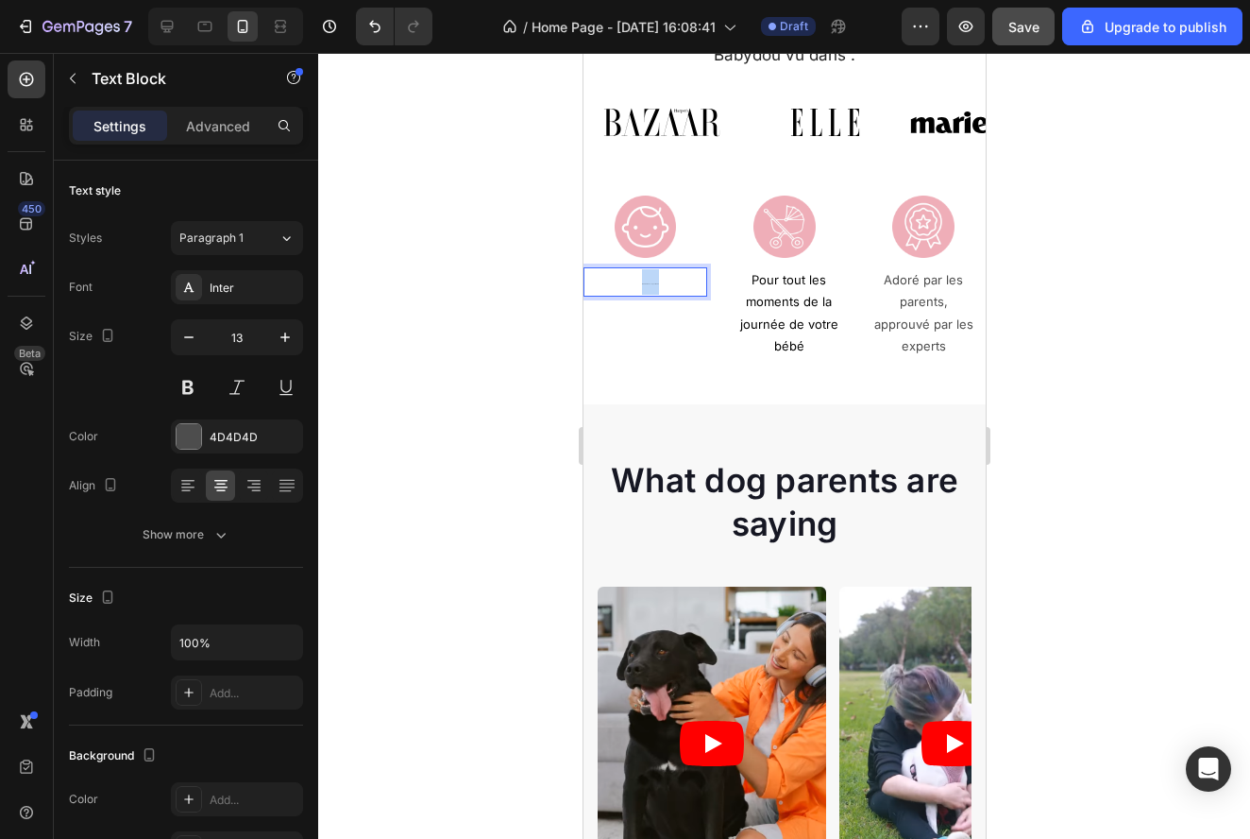
click at [651, 283] on span "100% Sûr & Pensé pour Bébé" at bounding box center [649, 283] width 17 height 1
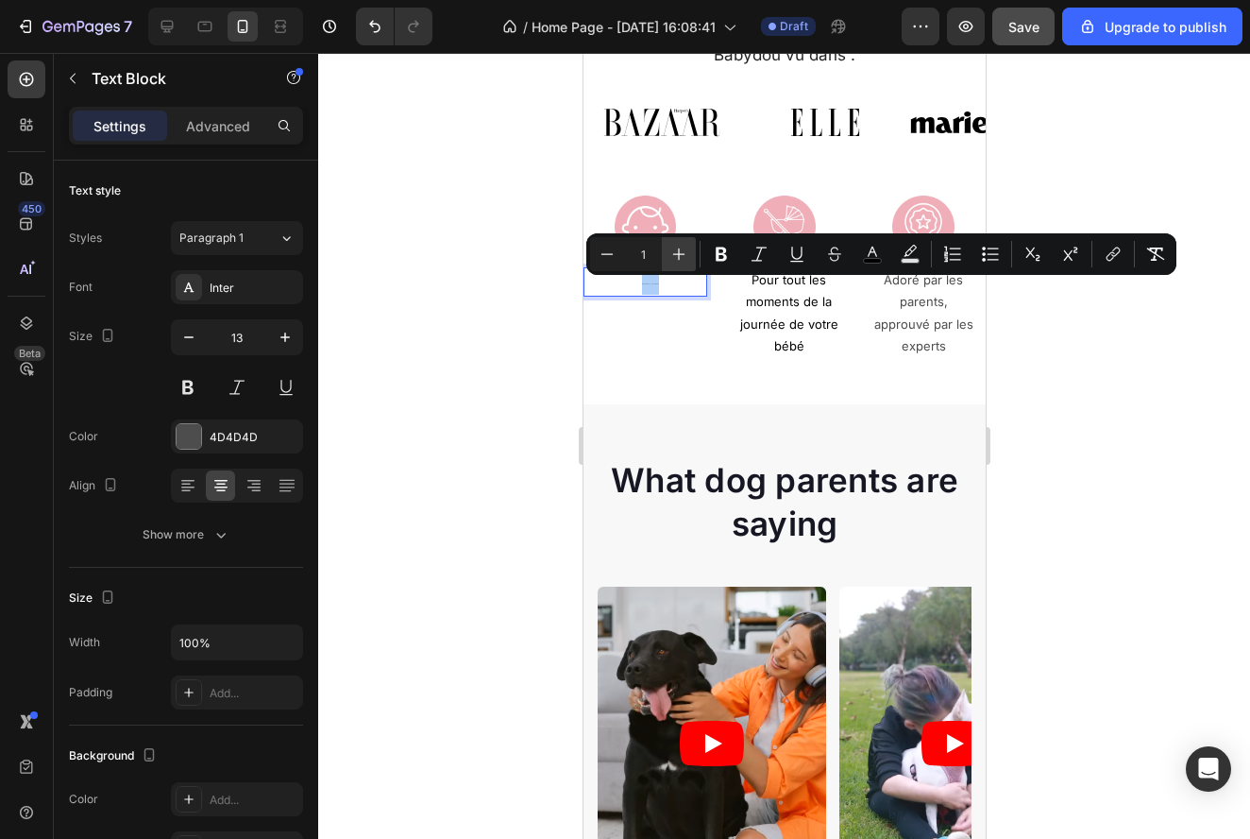
click at [670, 254] on icon "Editor contextual toolbar" at bounding box center [678, 254] width 19 height 19
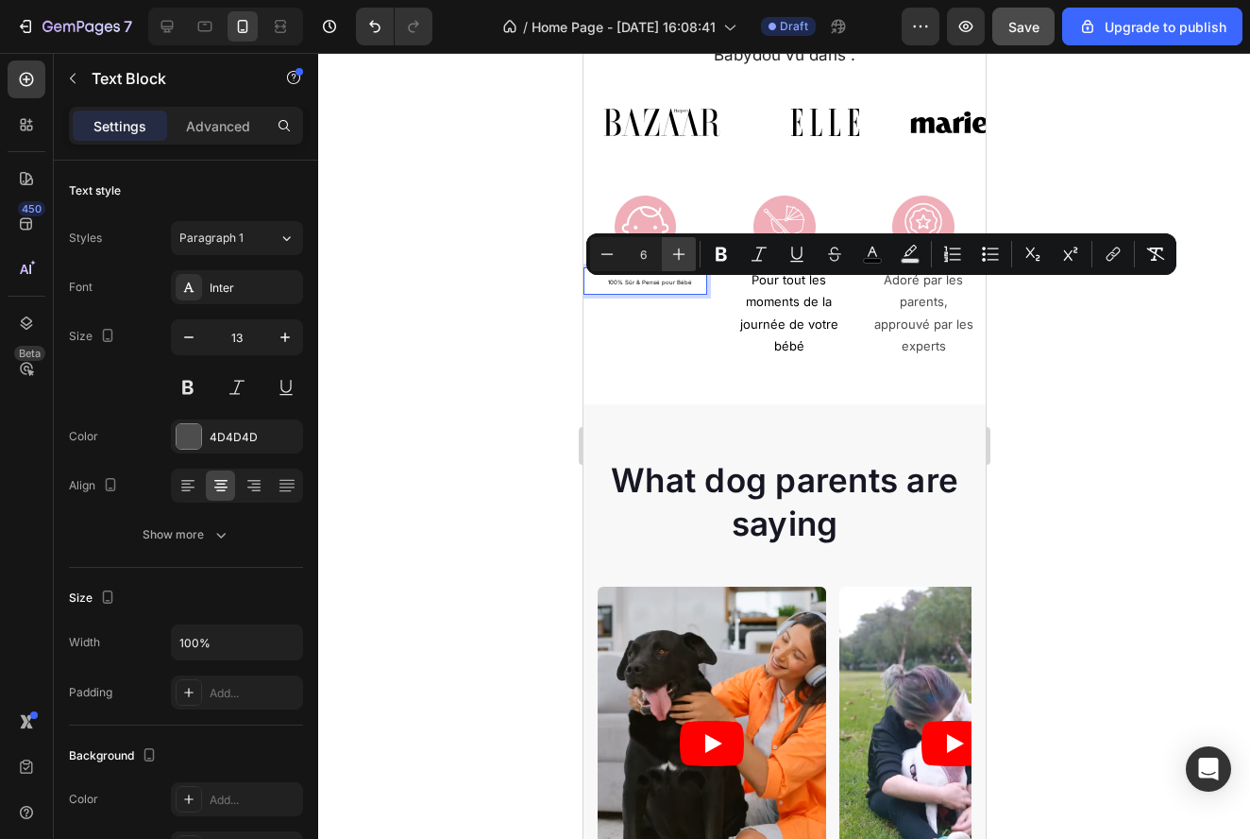
click at [670, 254] on icon "Editor contextual toolbar" at bounding box center [678, 254] width 19 height 19
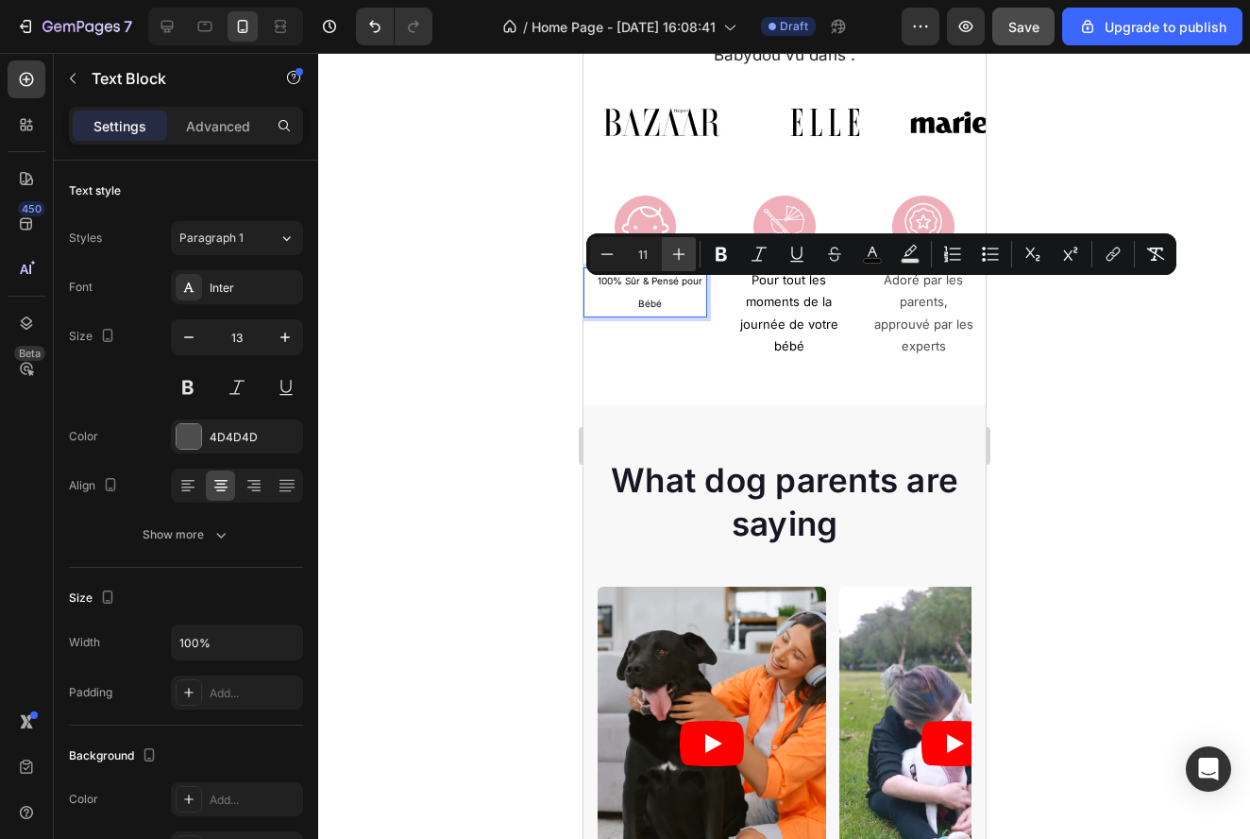
click at [670, 254] on icon "Editor contextual toolbar" at bounding box center [678, 254] width 19 height 19
click at [605, 255] on icon "Editor contextual toolbar" at bounding box center [607, 254] width 19 height 19
type input "13"
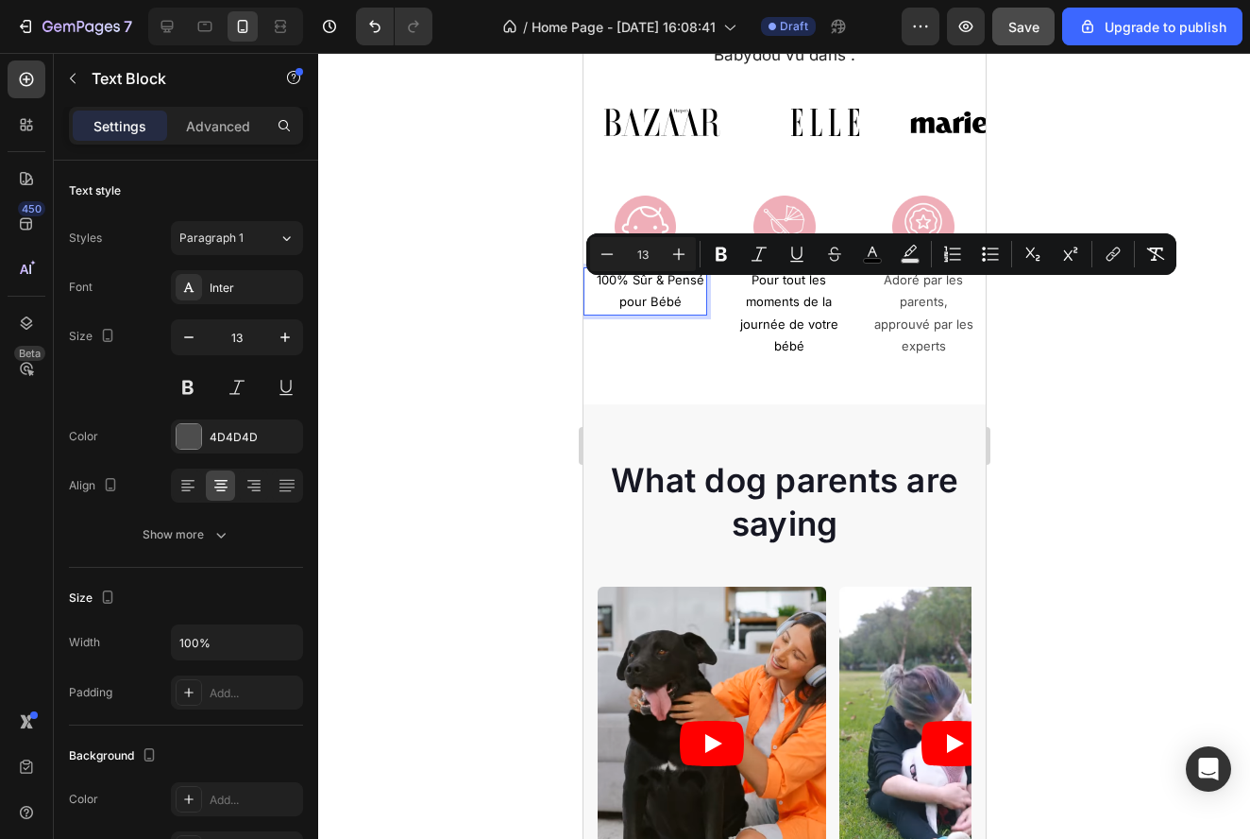
click at [1120, 415] on div at bounding box center [784, 446] width 932 height 786
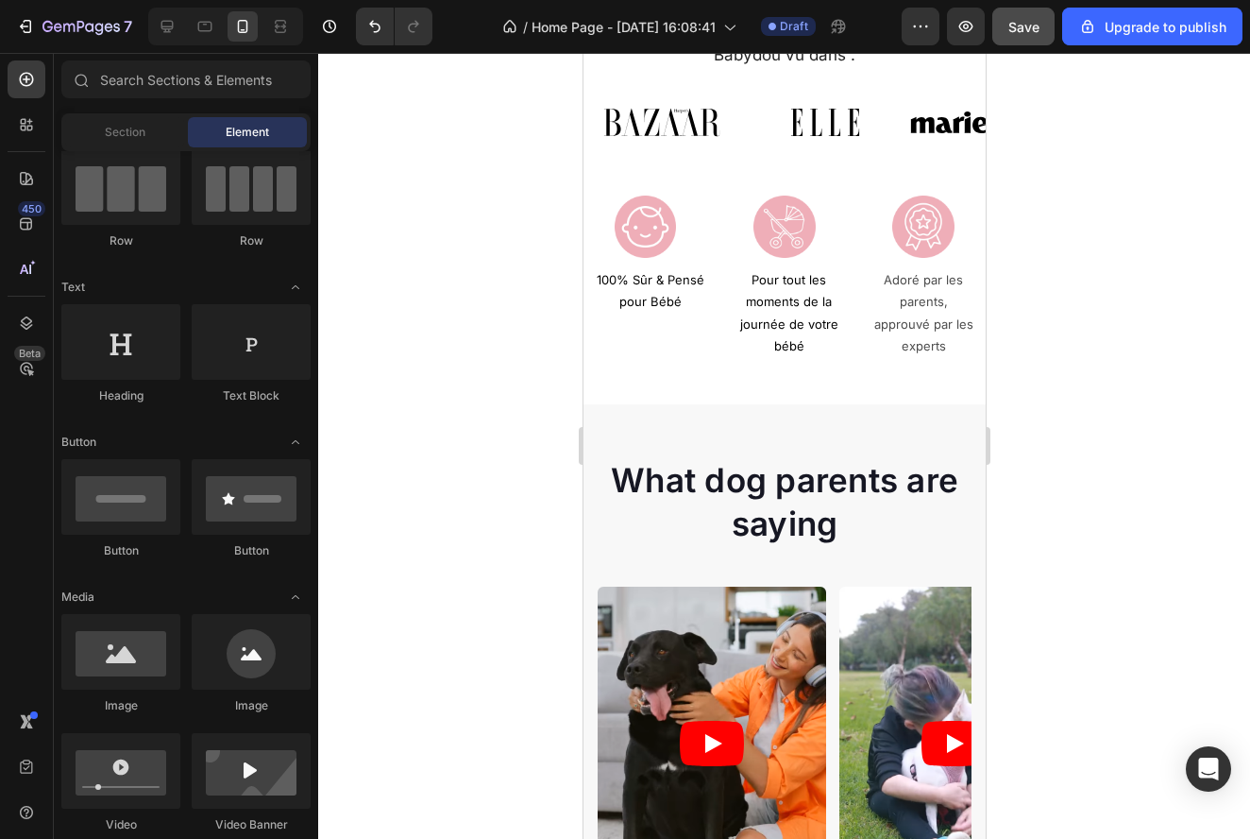
click at [1120, 415] on div at bounding box center [784, 446] width 932 height 786
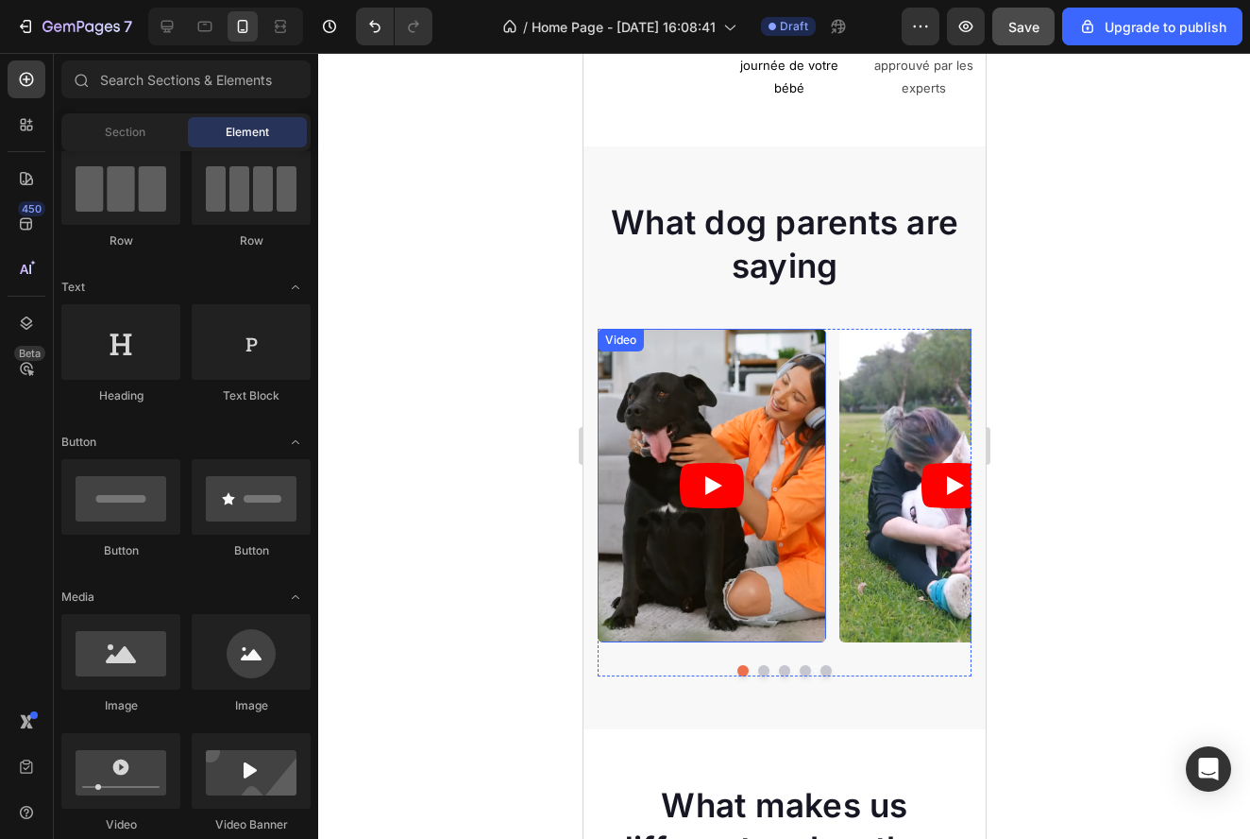
scroll to position [766, 0]
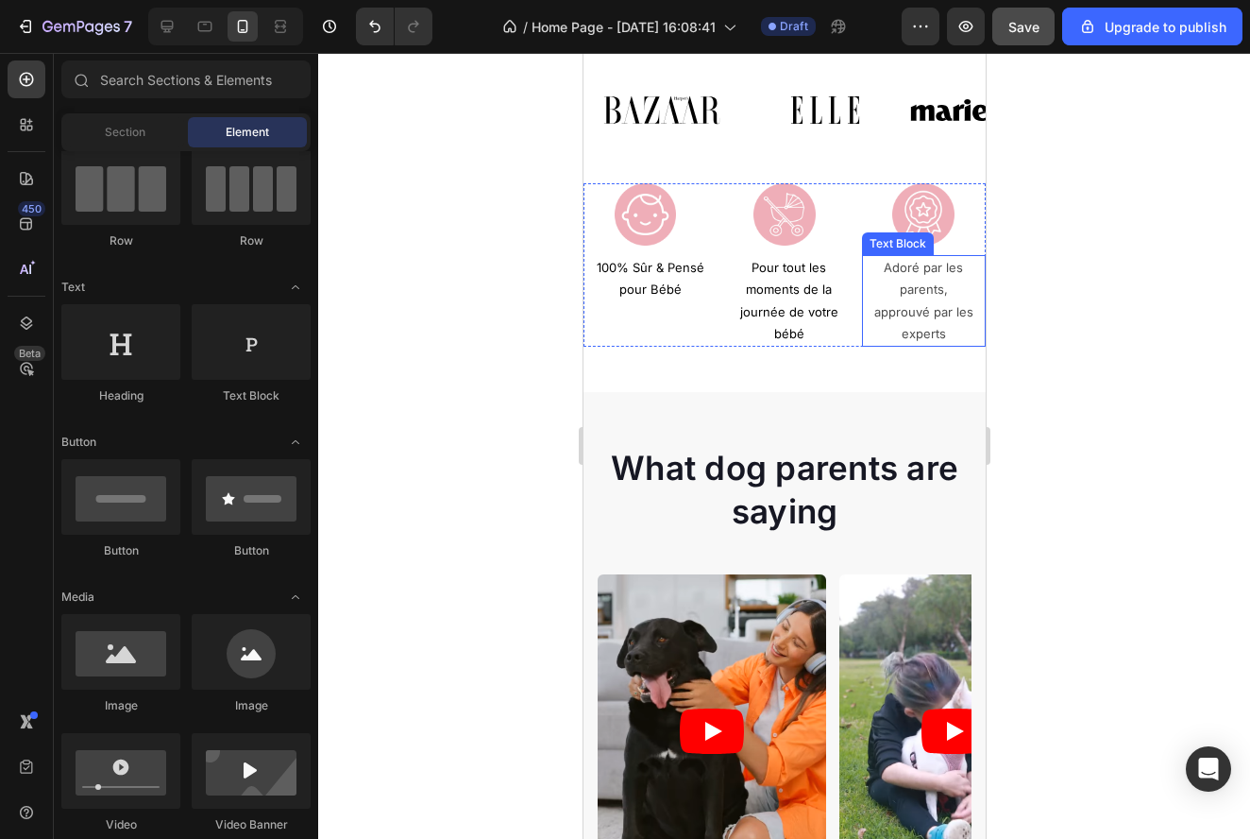
click at [931, 298] on p "Adoré par les parents, approuvé par les experts" at bounding box center [923, 301] width 101 height 89
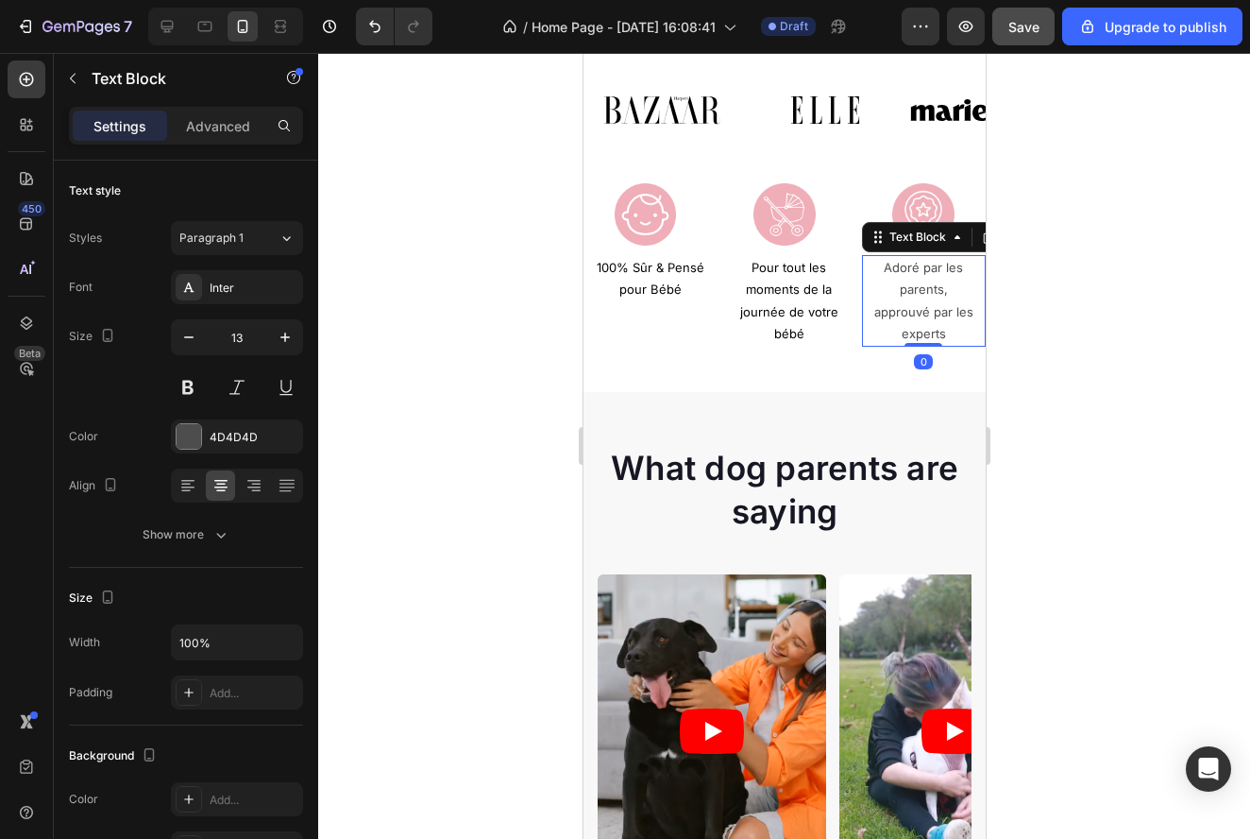
click at [931, 298] on p "Adoré par les parents, approuvé par les experts" at bounding box center [923, 301] width 101 height 89
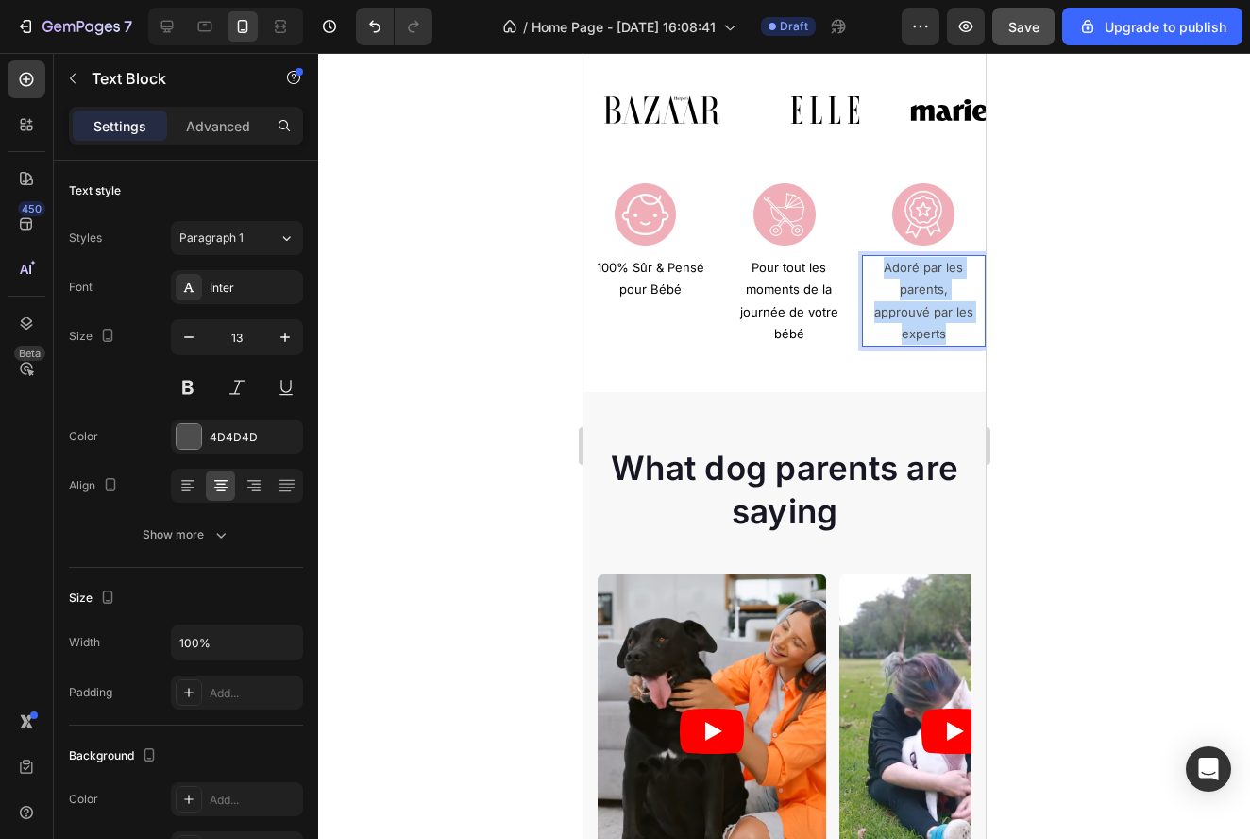
click at [931, 298] on p "Adoré par les parents, approuvé par les experts" at bounding box center [923, 301] width 101 height 89
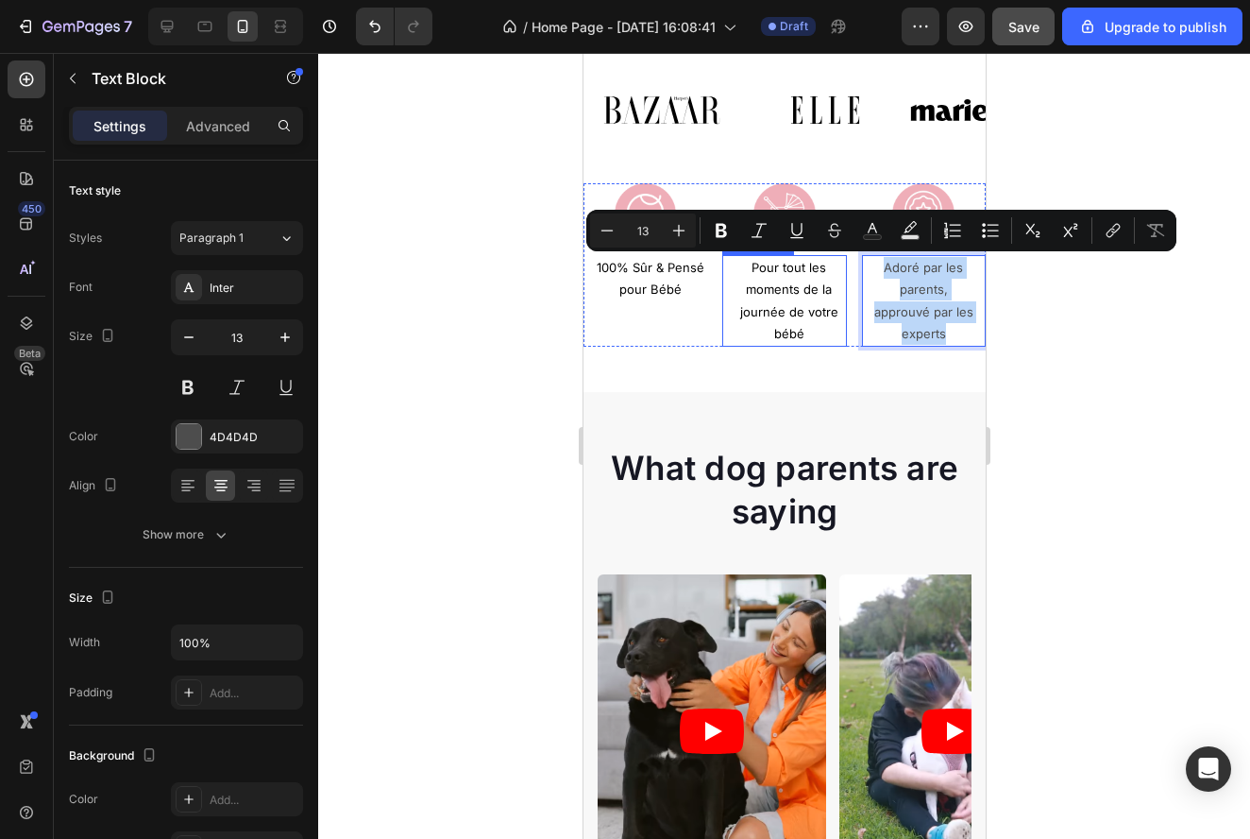
click at [802, 286] on span "Pour tout les moments de la journée de votre bébé" at bounding box center [788, 300] width 98 height 81
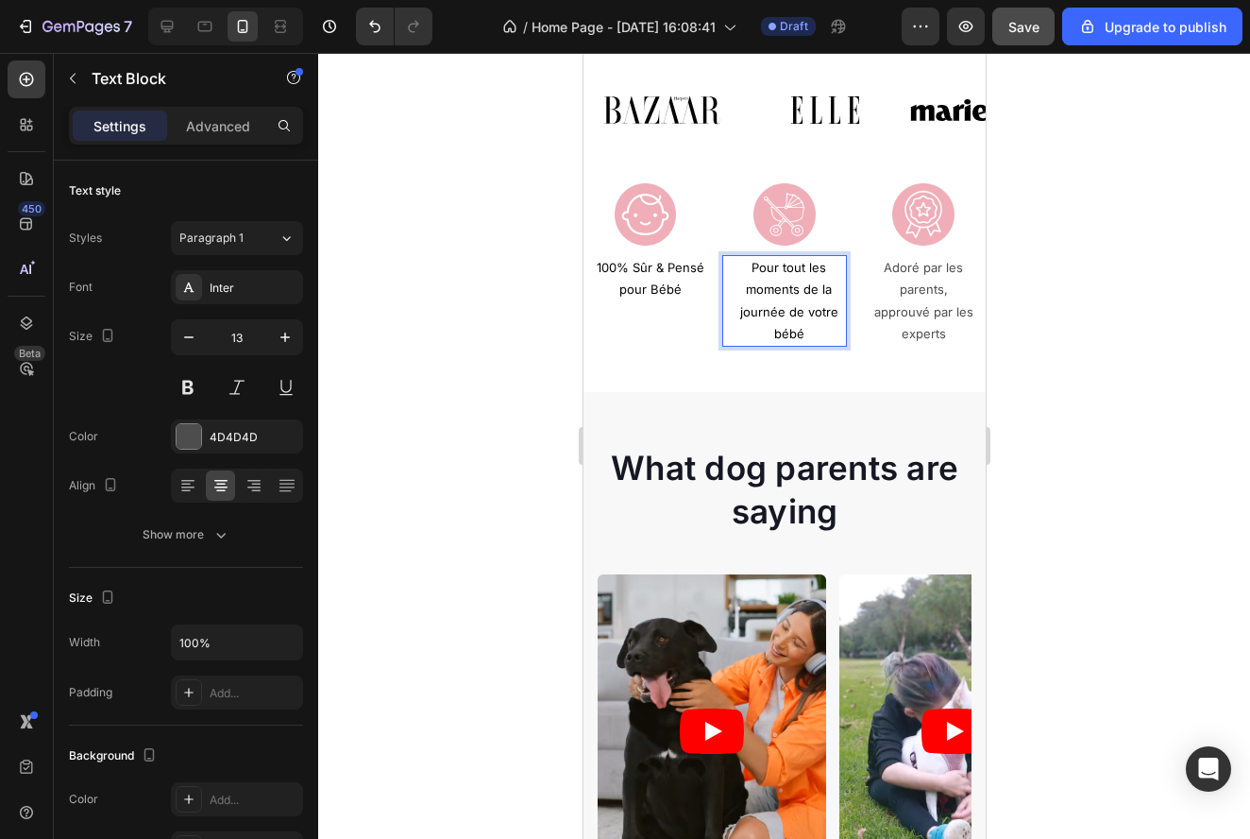
click at [802, 286] on span "Pour tout les moments de la journée de votre bébé" at bounding box center [788, 300] width 98 height 81
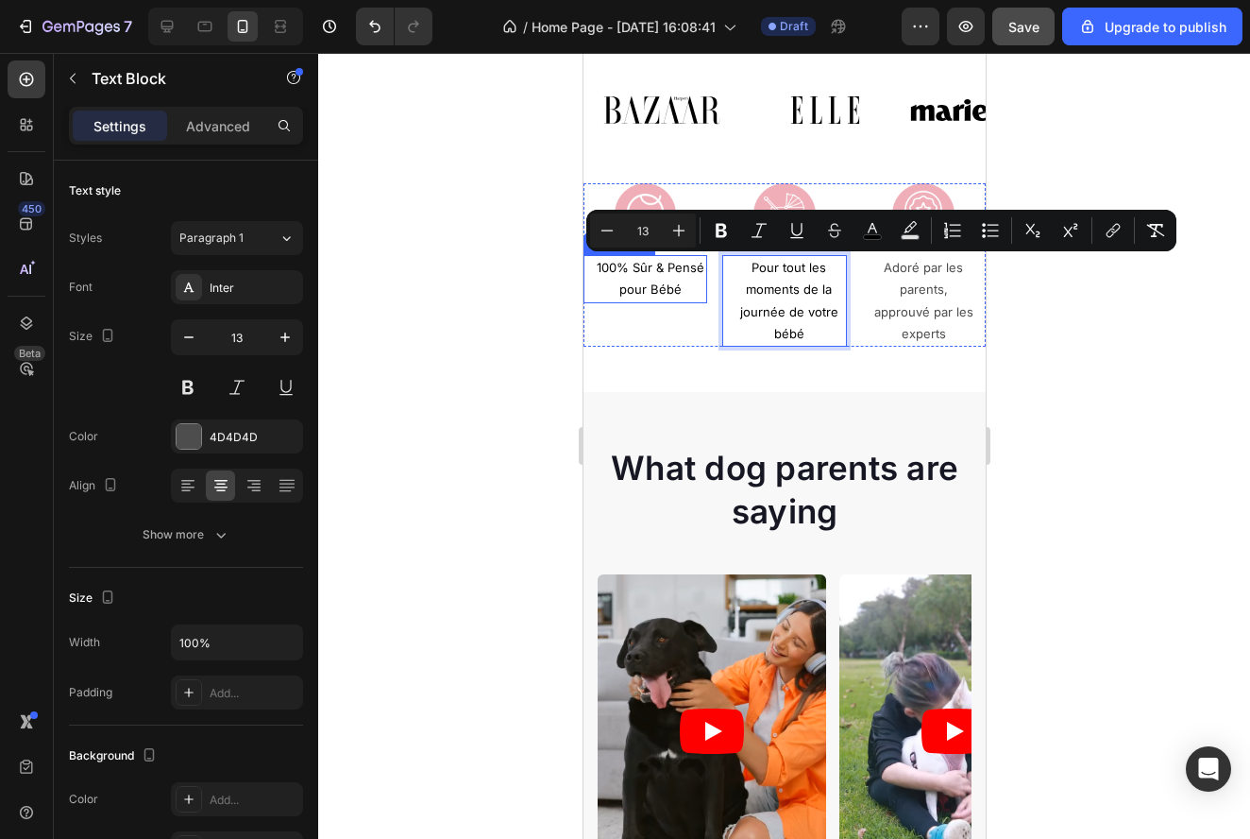
click at [645, 263] on span "100% Sûr & Pensé pour Bébé" at bounding box center [650, 278] width 108 height 37
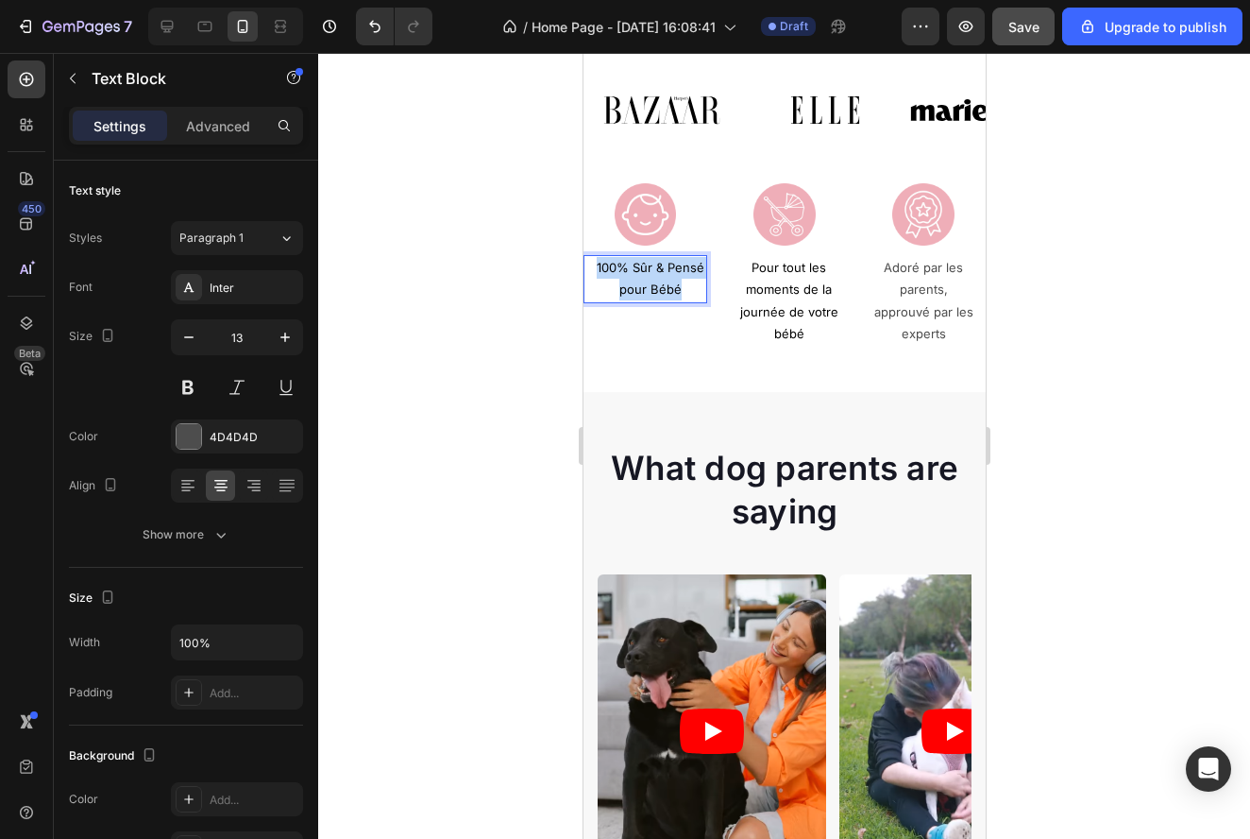
click at [645, 263] on span "100% Sûr & Pensé pour Bébé" at bounding box center [650, 278] width 108 height 37
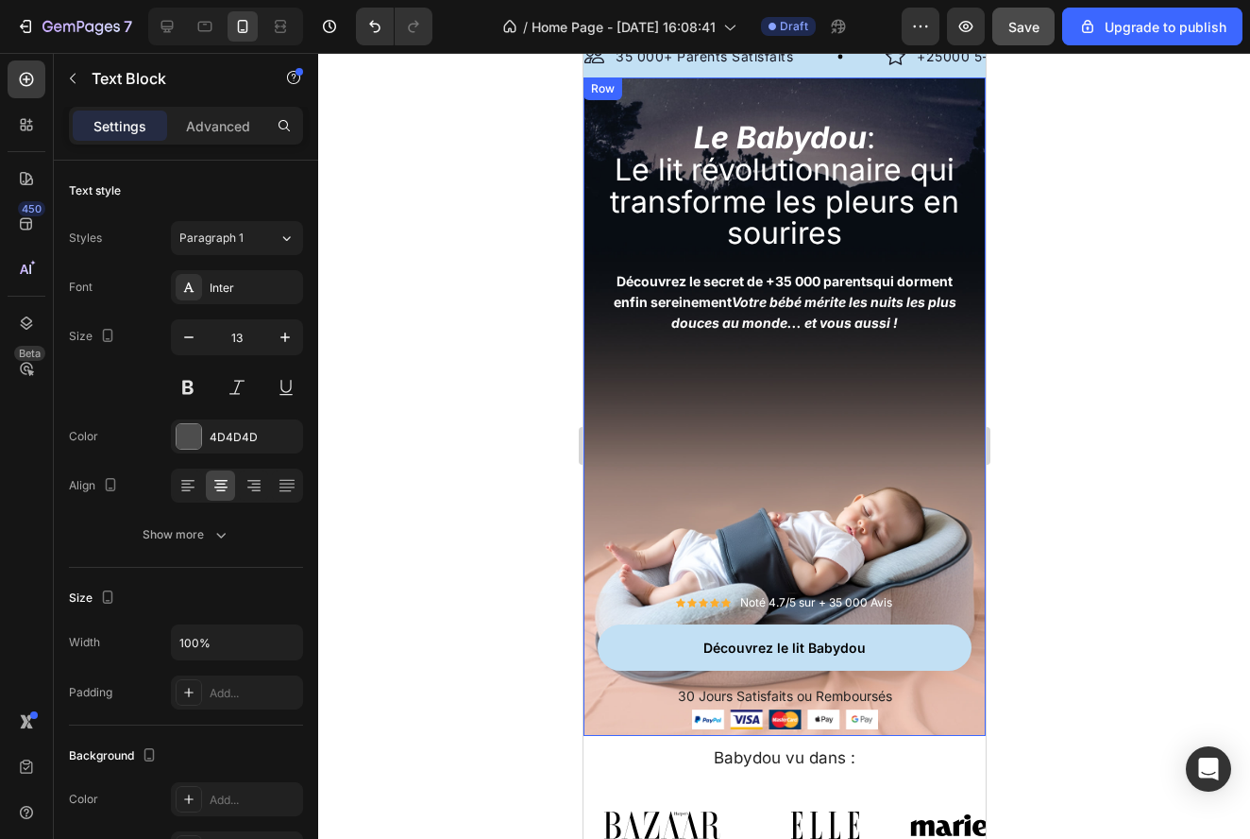
scroll to position [0, 0]
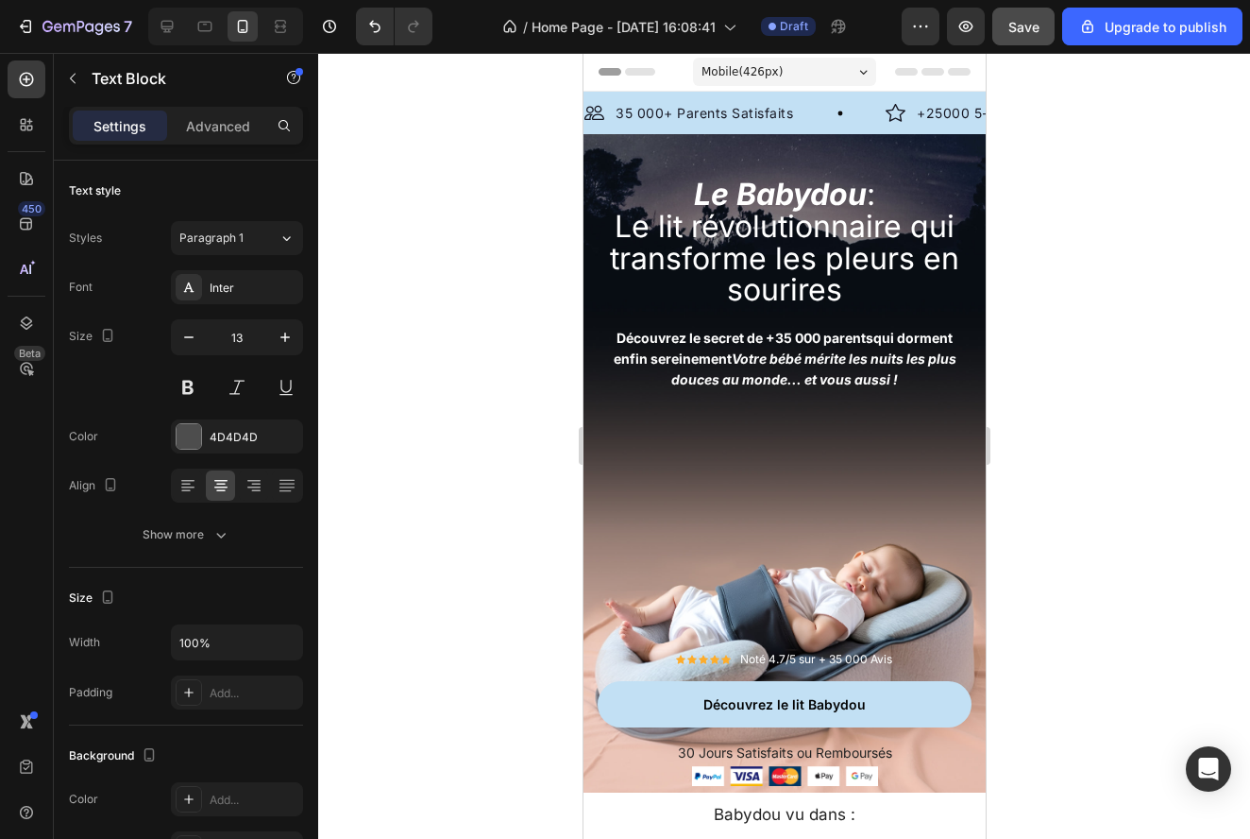
click at [1132, 351] on div at bounding box center [784, 446] width 932 height 786
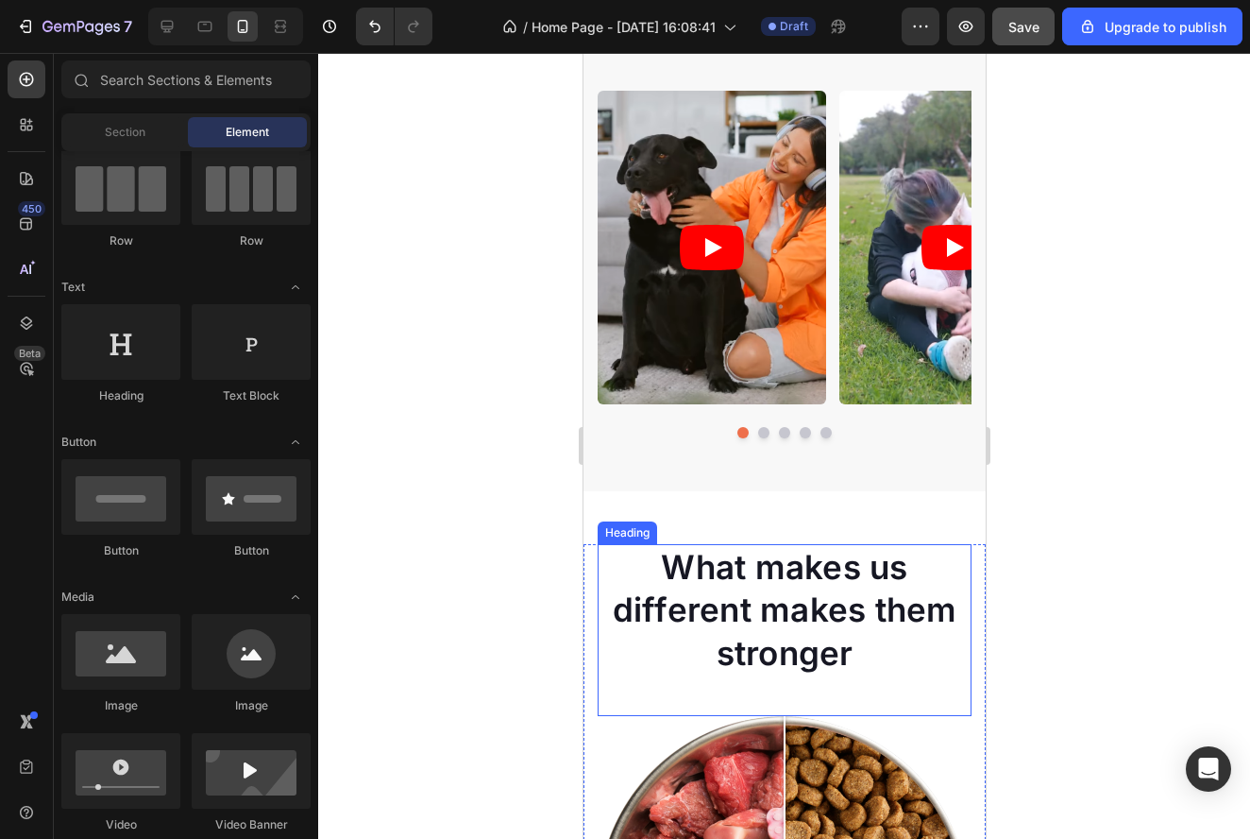
scroll to position [1247, 0]
